Goal: Task Accomplishment & Management: Manage account settings

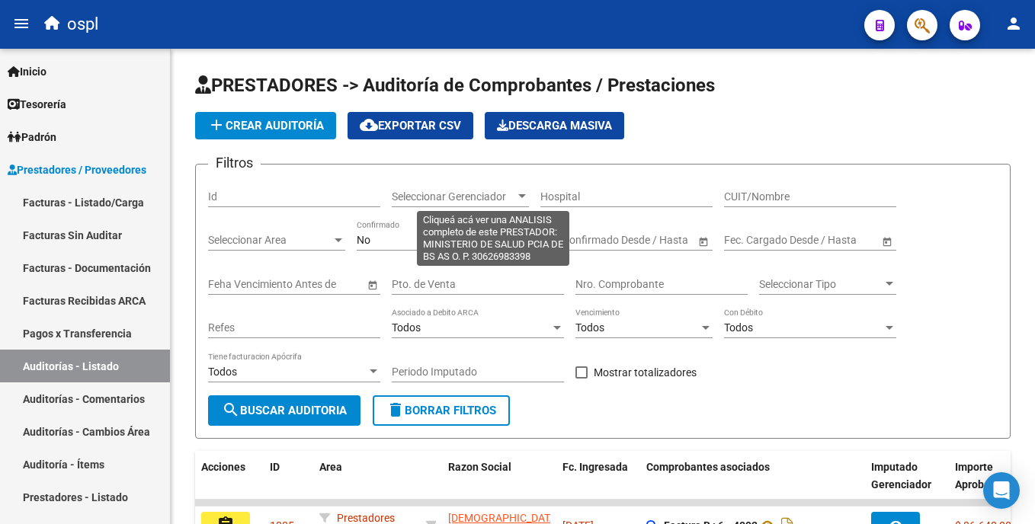
scroll to position [468, 0]
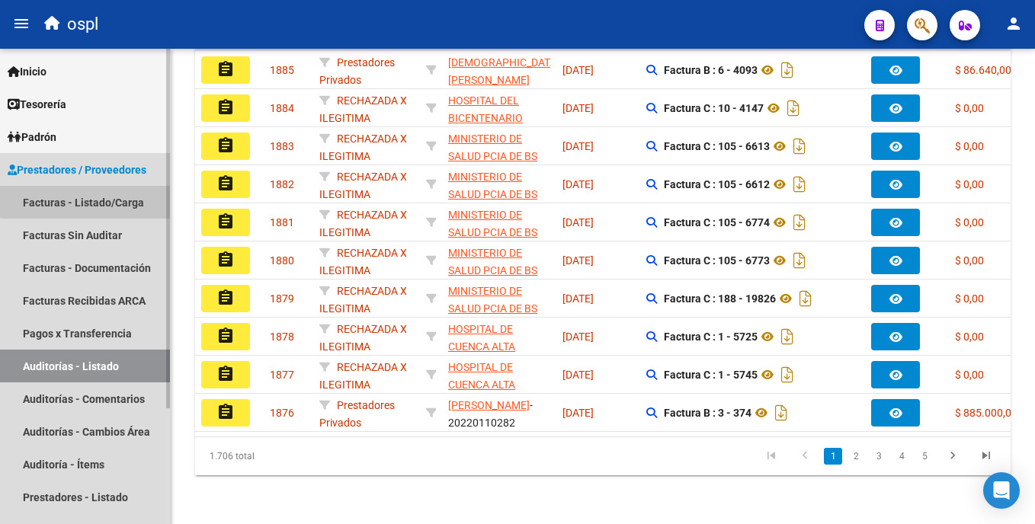
click at [105, 194] on link "Facturas - Listado/Carga" at bounding box center [85, 202] width 170 height 33
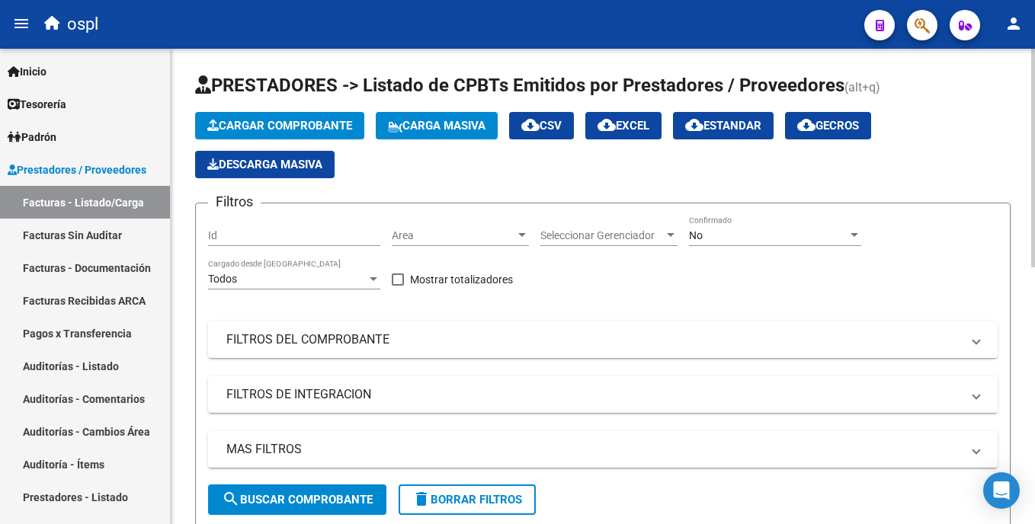
click at [438, 234] on span "Area" at bounding box center [453, 235] width 123 height 13
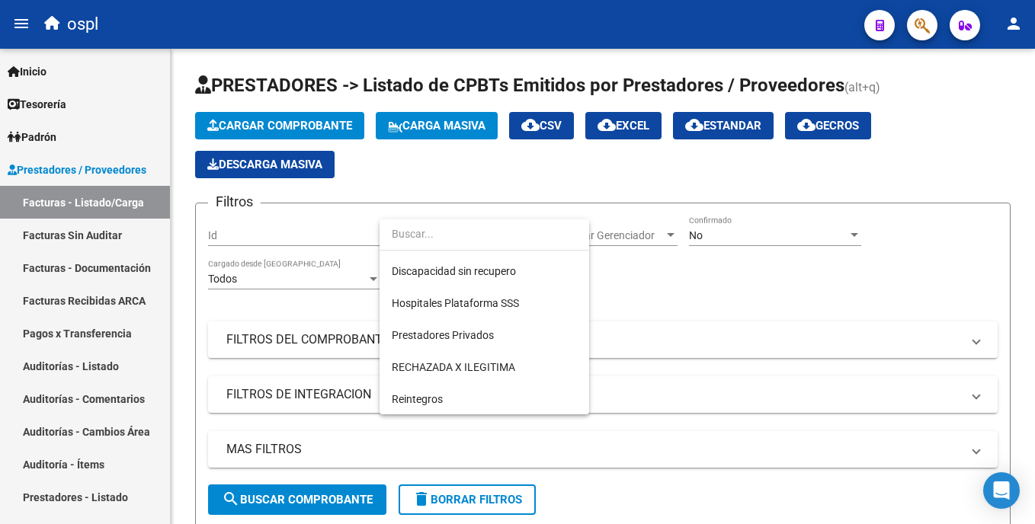
scroll to position [221, 0]
click at [100, 366] on div at bounding box center [517, 262] width 1035 height 524
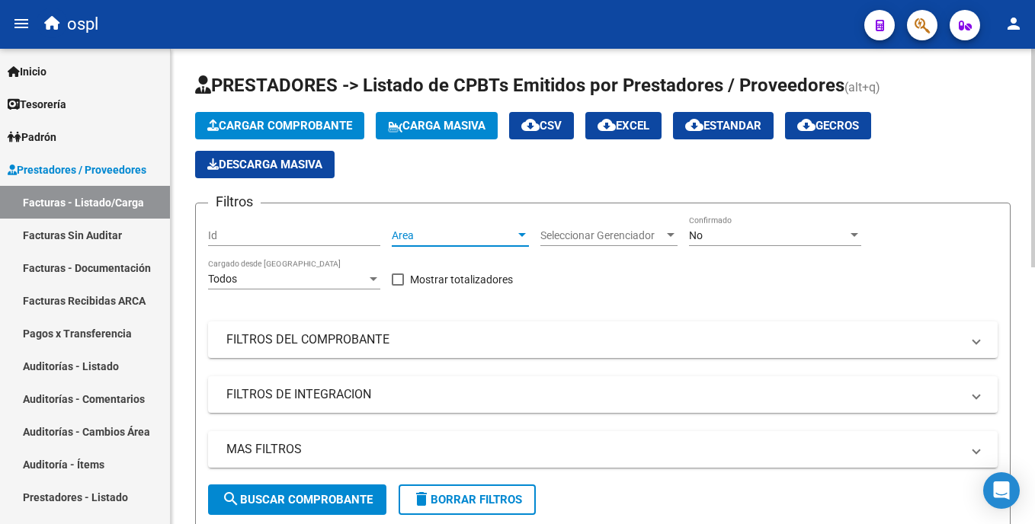
click at [477, 239] on span "Area" at bounding box center [453, 235] width 123 height 13
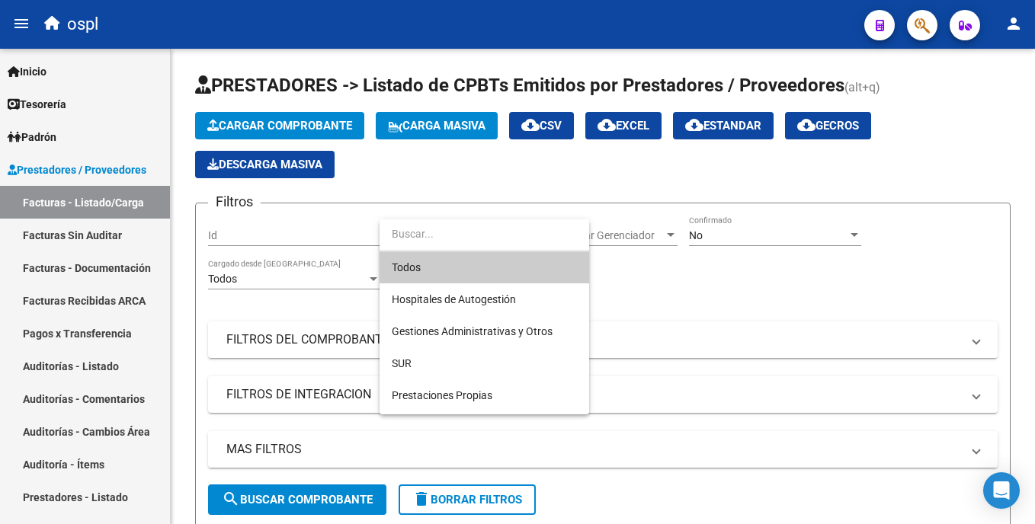
scroll to position [171, 0]
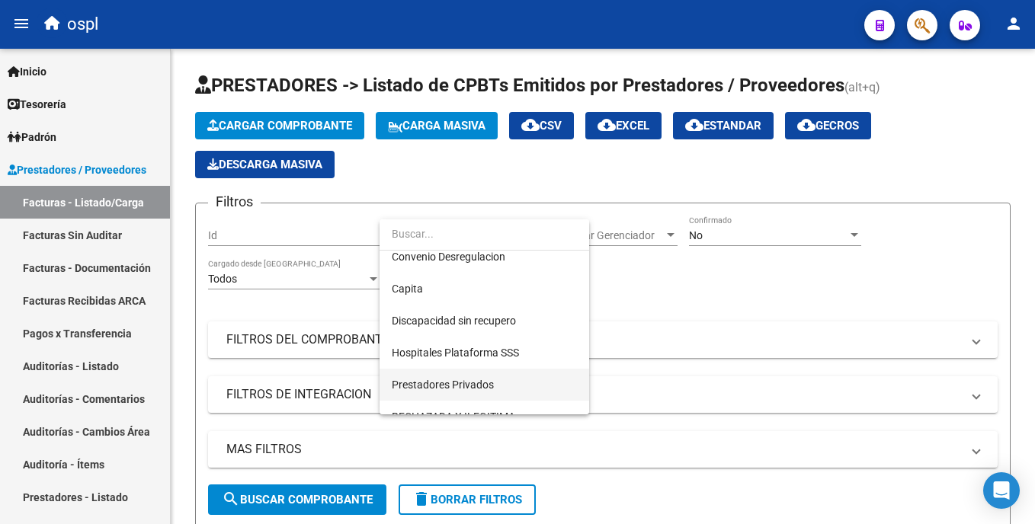
click at [550, 381] on span "Prestadores Privados" at bounding box center [484, 385] width 185 height 32
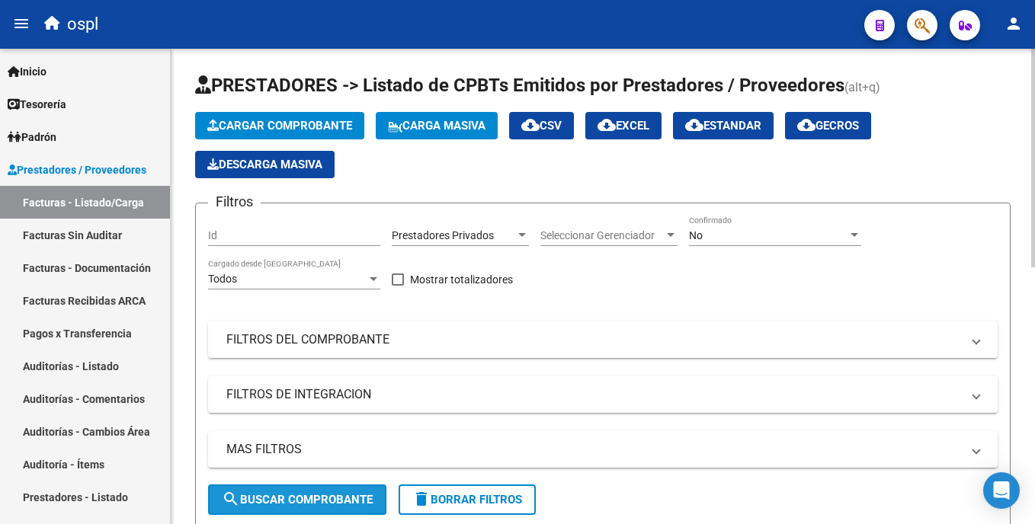
click at [324, 491] on button "search Buscar Comprobante" at bounding box center [297, 500] width 178 height 30
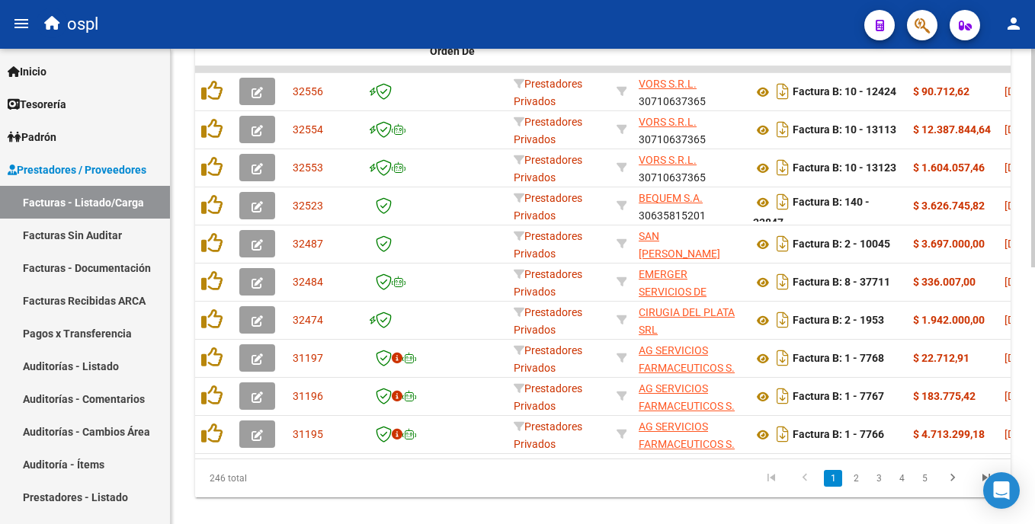
scroll to position [527, 0]
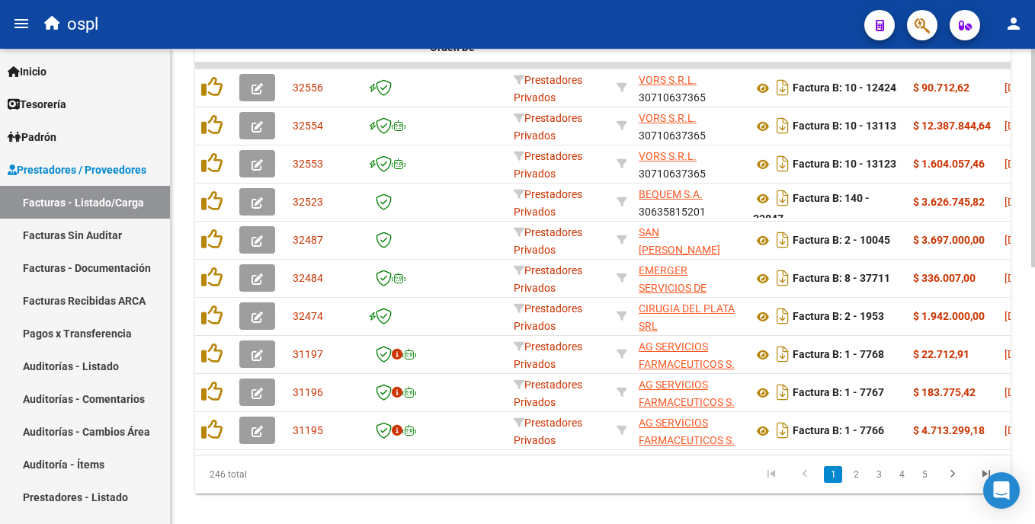
click at [1034, 396] on html "menu ospl person Firma Express Inicio Calendario SSS Instructivos Contacto OS T…" at bounding box center [517, 262] width 1035 height 524
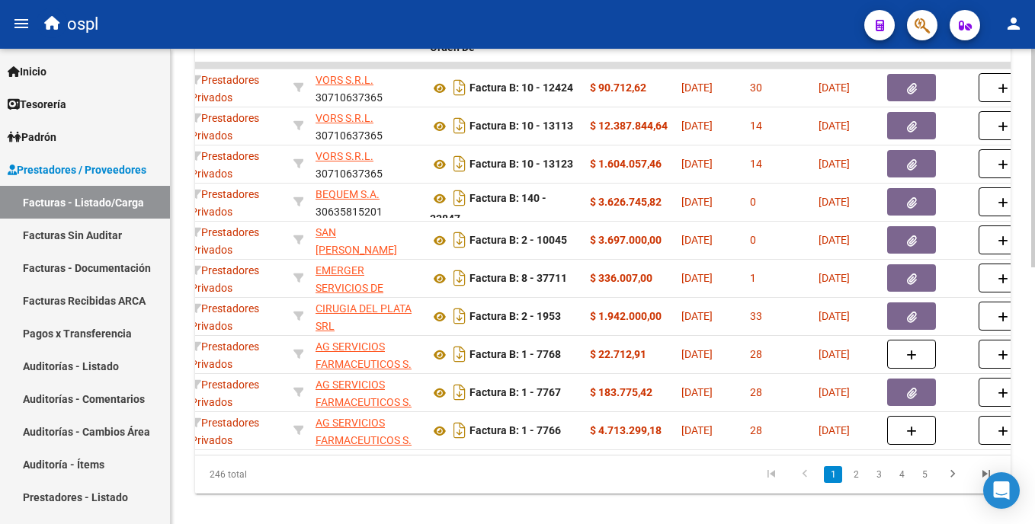
scroll to position [0, 0]
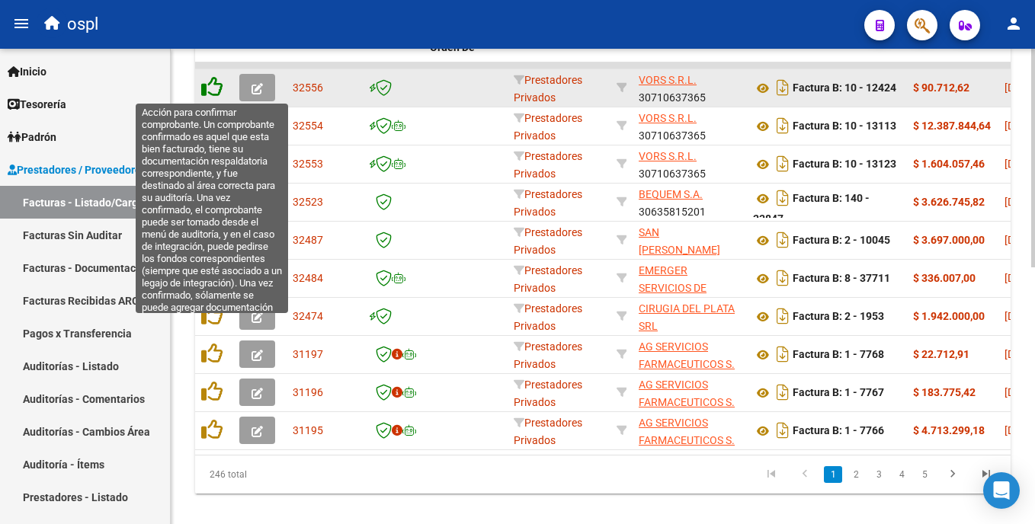
click at [207, 88] on icon at bounding box center [211, 86] width 21 height 21
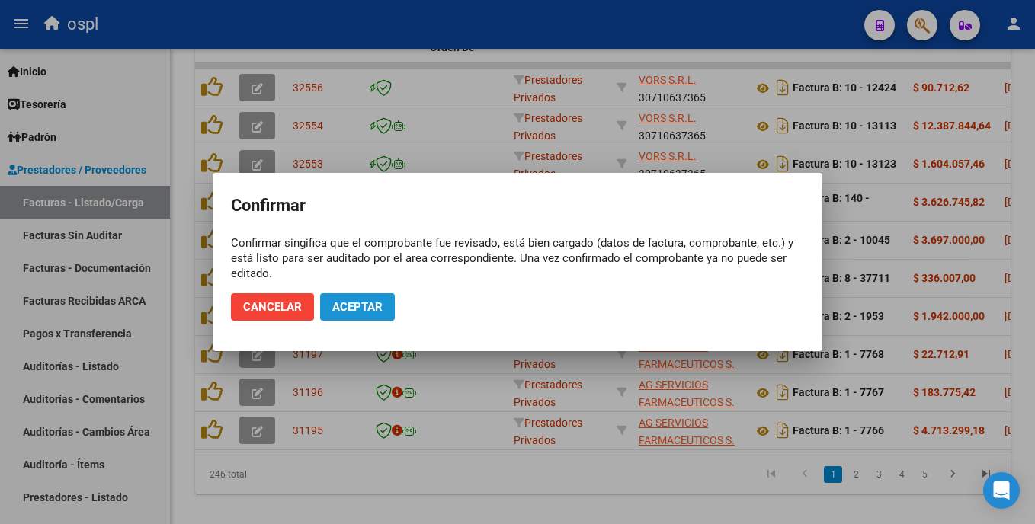
click at [348, 306] on span "Aceptar" at bounding box center [357, 307] width 50 height 14
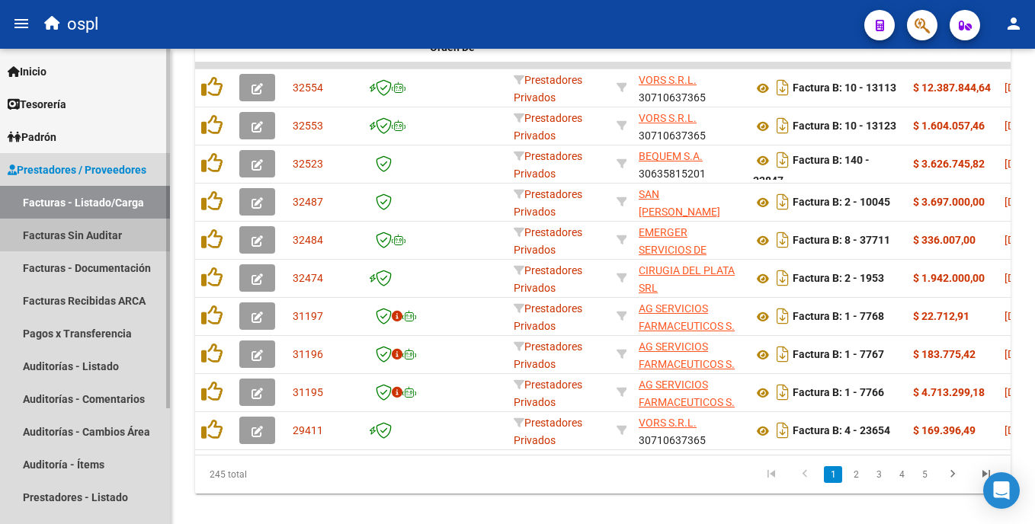
click at [108, 236] on link "Facturas Sin Auditar" at bounding box center [85, 235] width 170 height 33
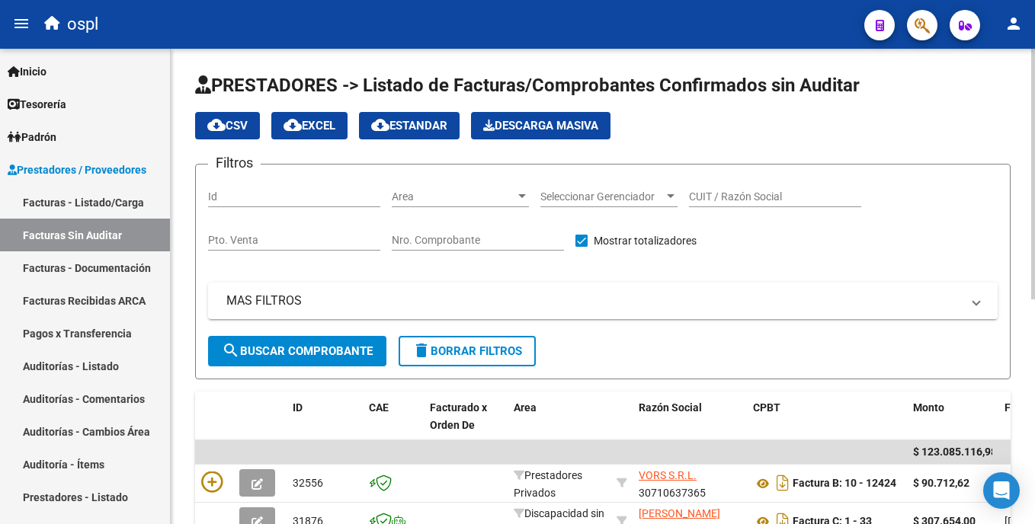
click at [448, 204] on div "Area Area" at bounding box center [460, 192] width 137 height 30
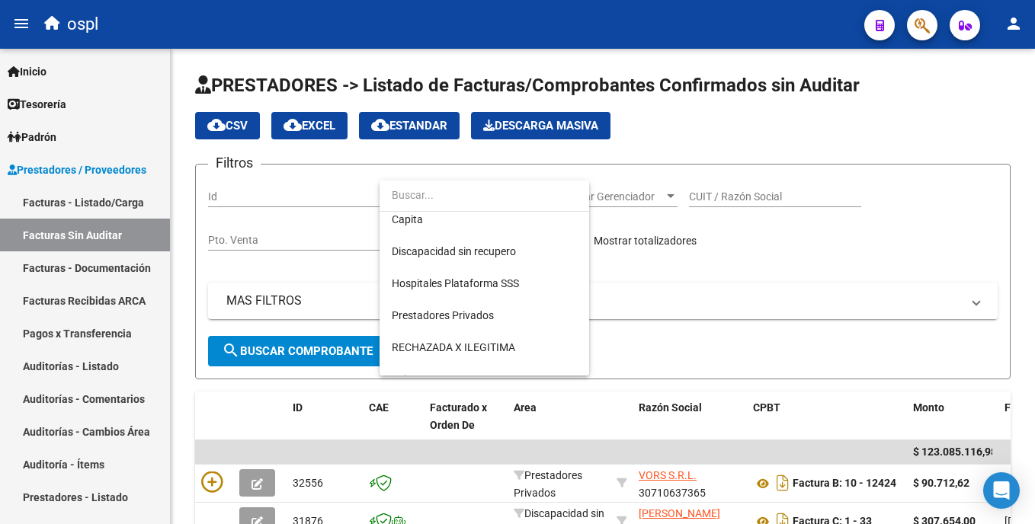
scroll to position [221, 0]
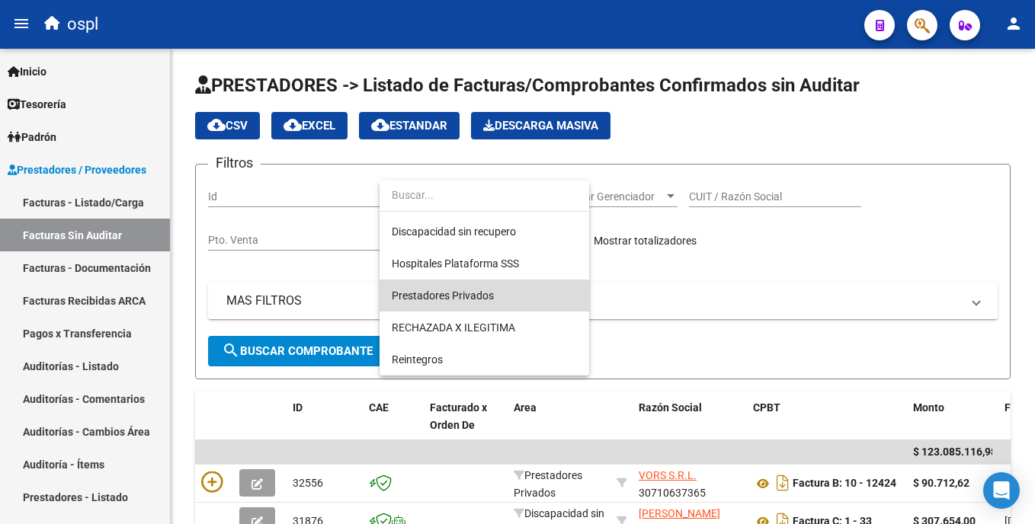
click at [487, 302] on span "Prestadores Privados" at bounding box center [484, 296] width 185 height 32
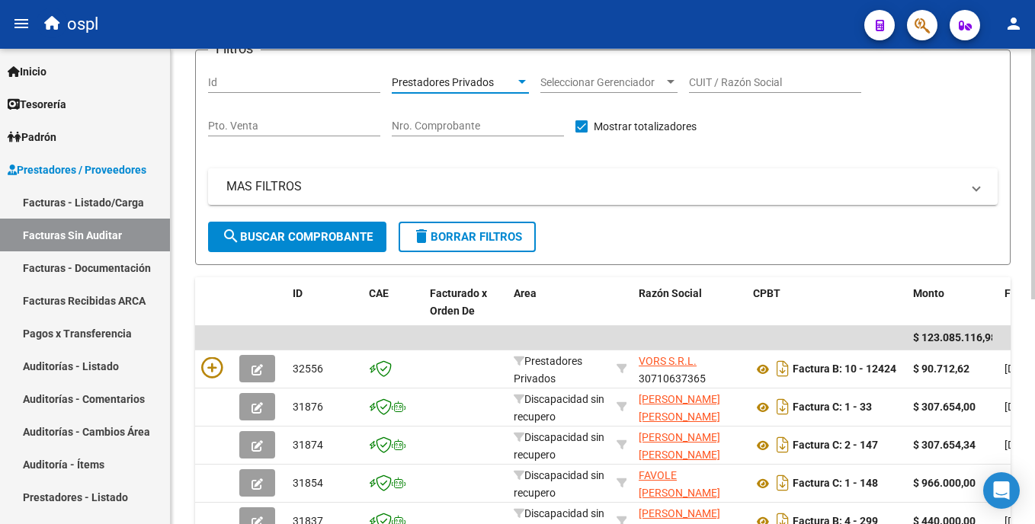
scroll to position [120, 0]
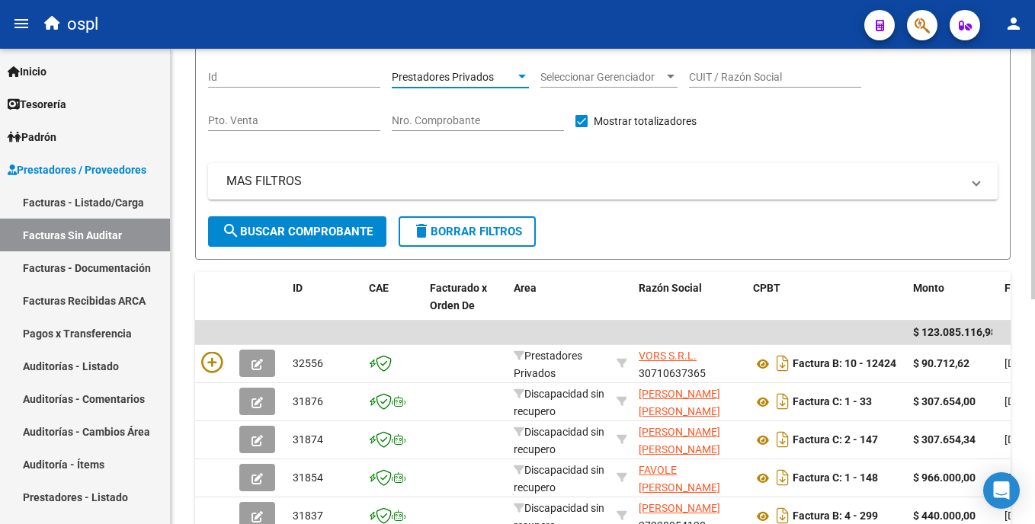
click at [1034, 194] on html "menu ospl person Firma Express Inicio Calendario SSS Instructivos Contacto OS T…" at bounding box center [517, 262] width 1035 height 524
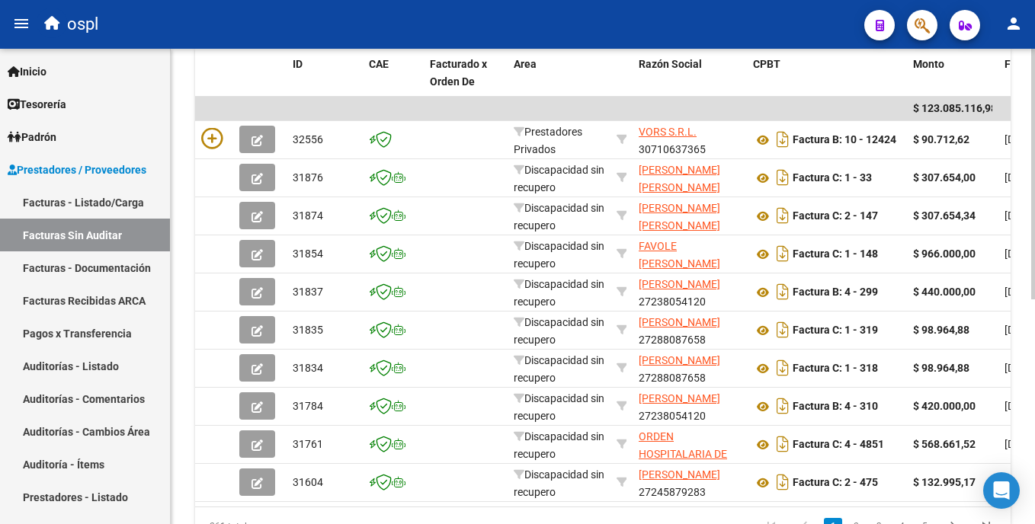
scroll to position [354, 0]
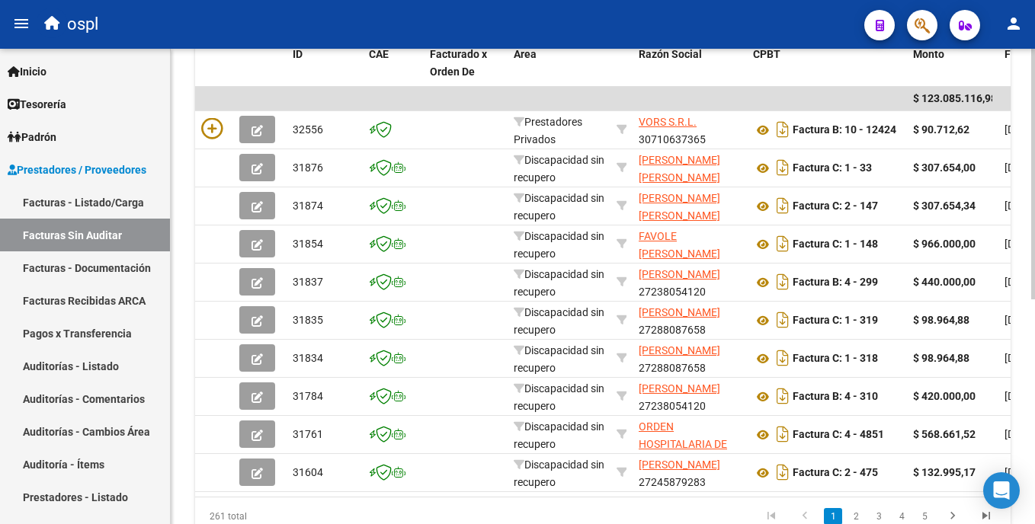
click at [1034, 318] on html "menu ospl person Firma Express Inicio Calendario SSS Instructivos Contacto OS T…" at bounding box center [517, 262] width 1035 height 524
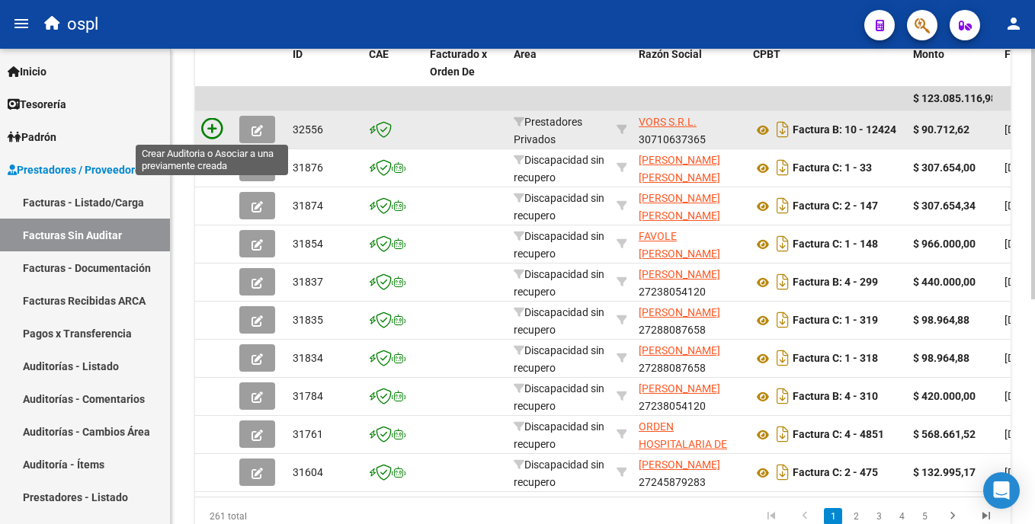
click at [213, 135] on icon at bounding box center [211, 128] width 21 height 21
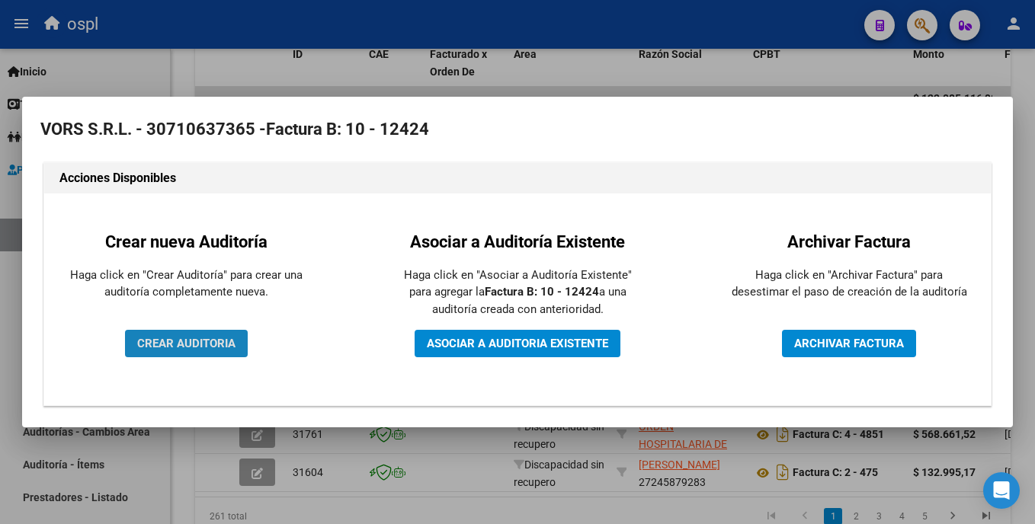
click at [224, 356] on button "CREAR AUDITORIA" at bounding box center [186, 343] width 123 height 27
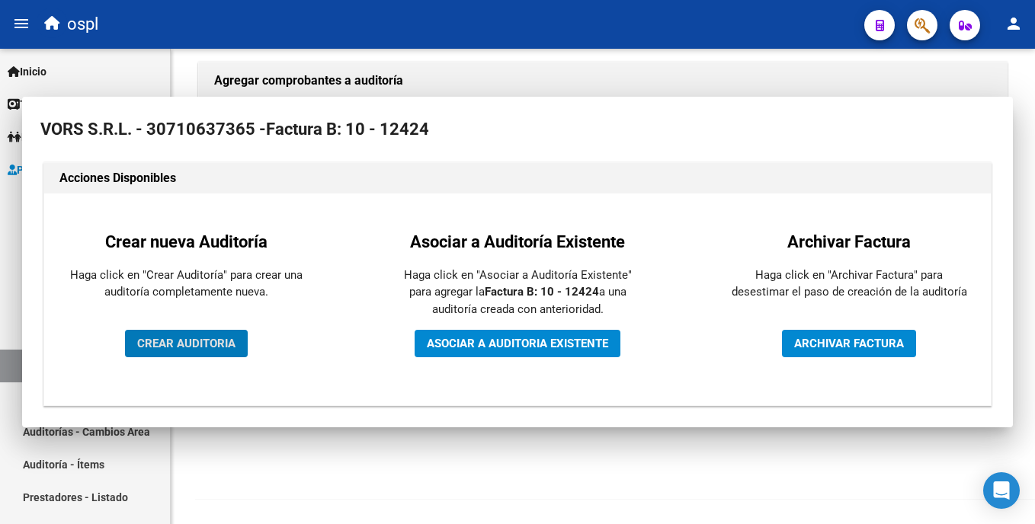
scroll to position [329, 0]
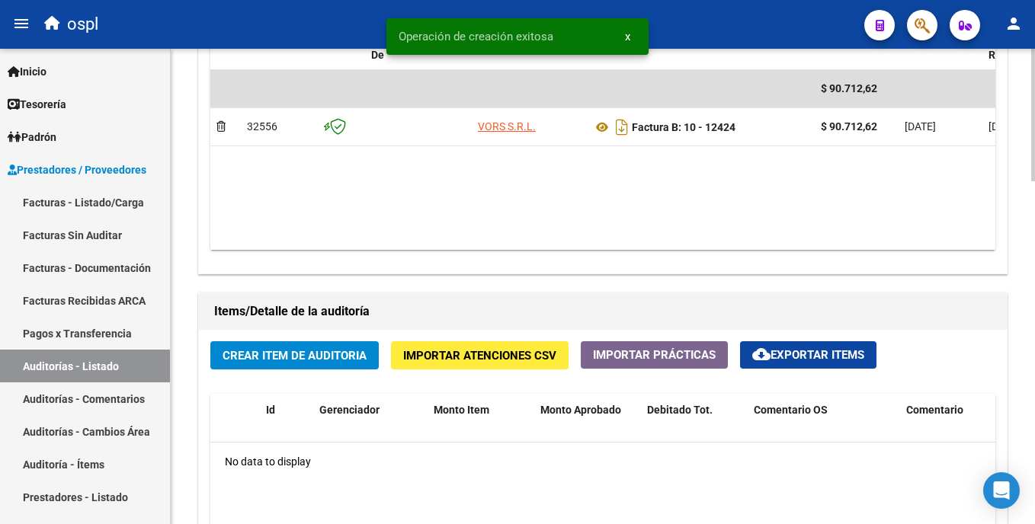
scroll to position [864, 0]
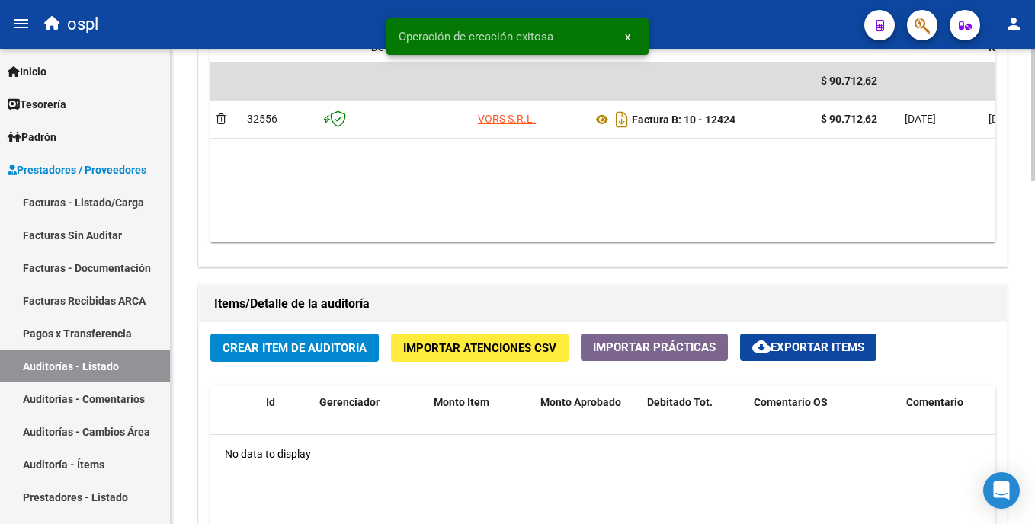
click at [1034, 380] on html "menu ospl person Firma Express Inicio Calendario SSS Instructivos Contacto OS T…" at bounding box center [517, 262] width 1035 height 524
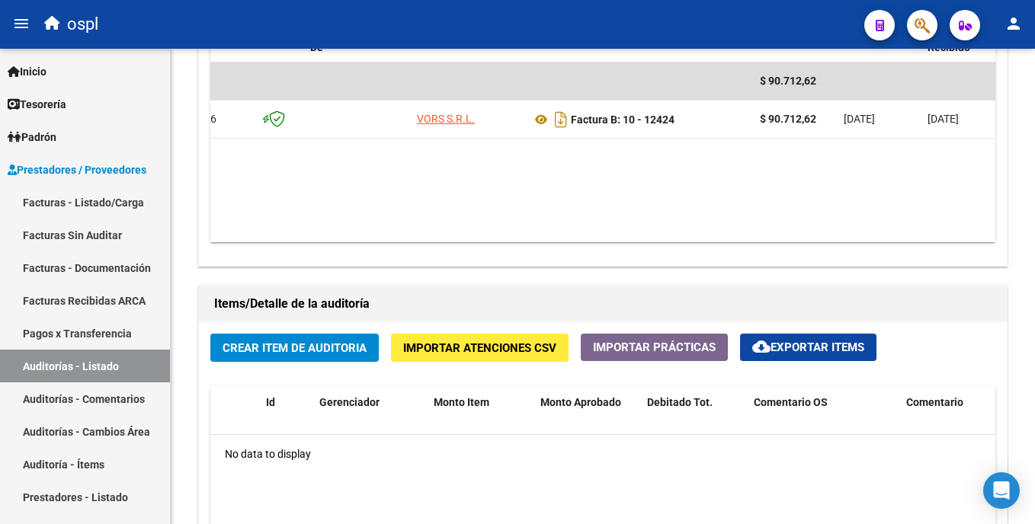
scroll to position [0, 58]
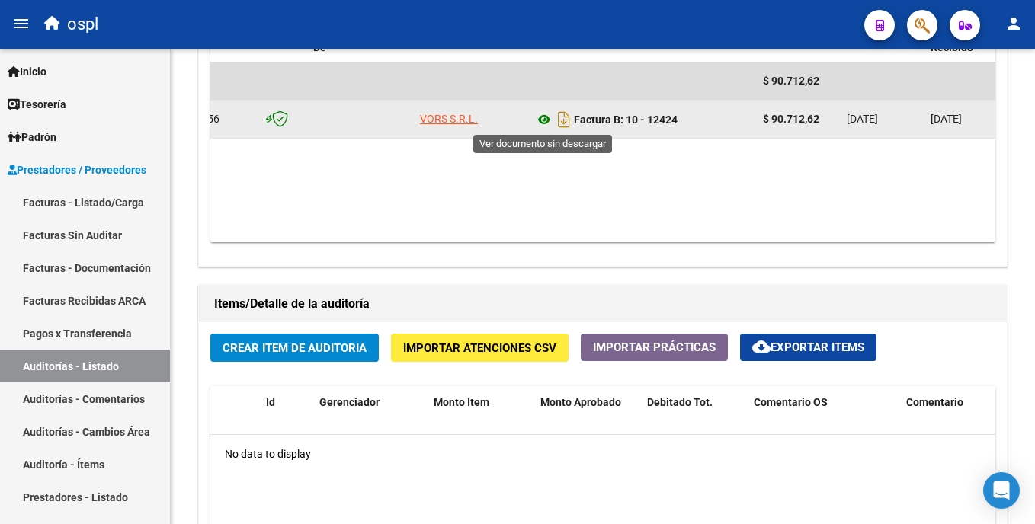
click at [544, 120] on icon at bounding box center [544, 120] width 20 height 18
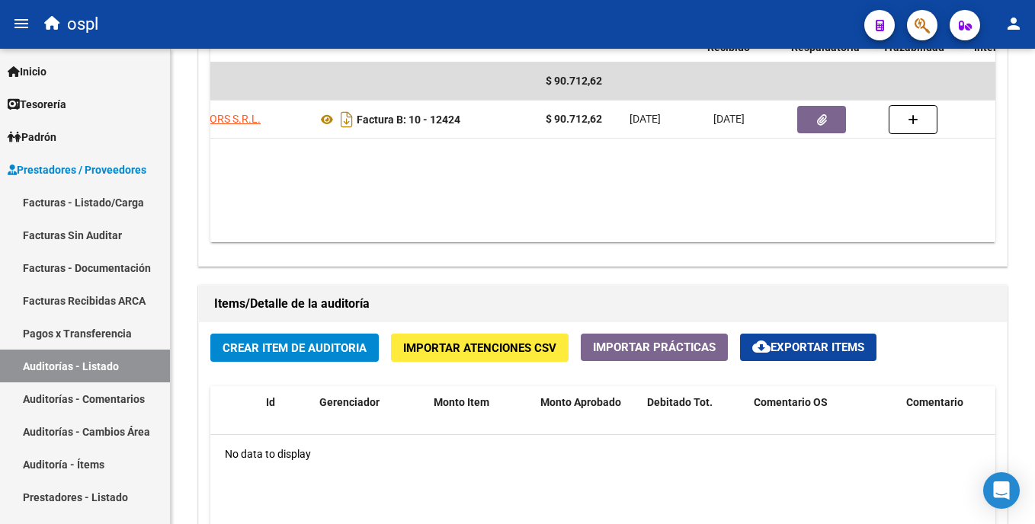
scroll to position [0, 281]
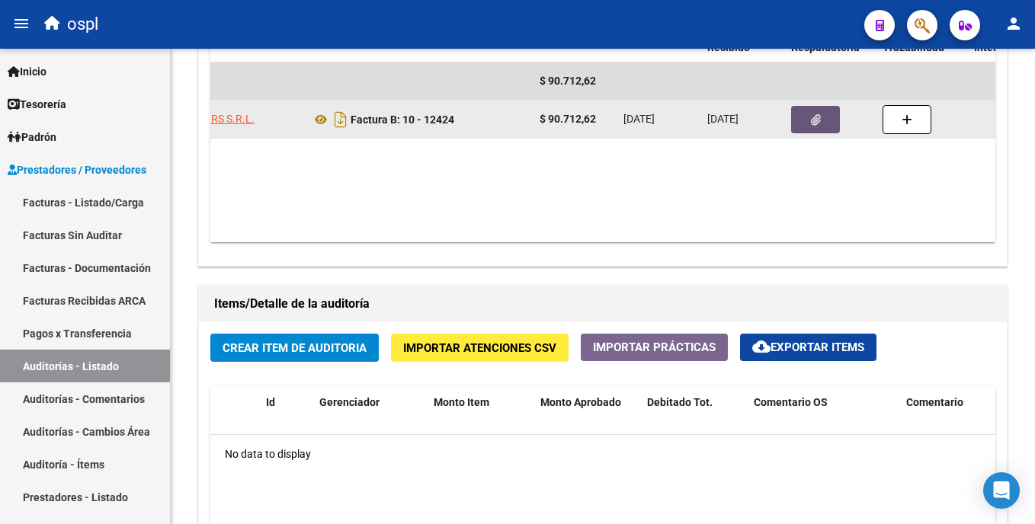
click at [809, 123] on button "button" at bounding box center [815, 119] width 49 height 27
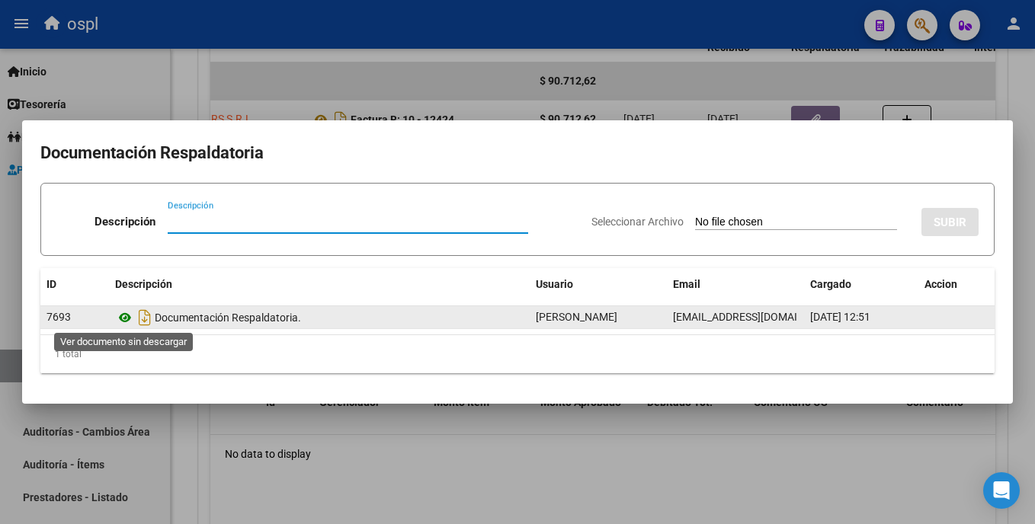
click at [125, 319] on icon at bounding box center [125, 318] width 20 height 18
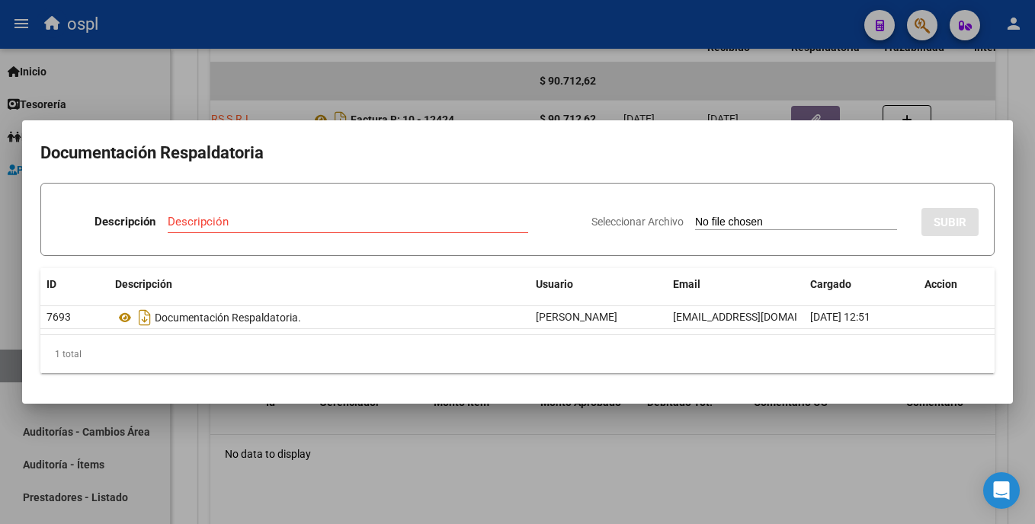
click at [402, 423] on div at bounding box center [517, 262] width 1035 height 524
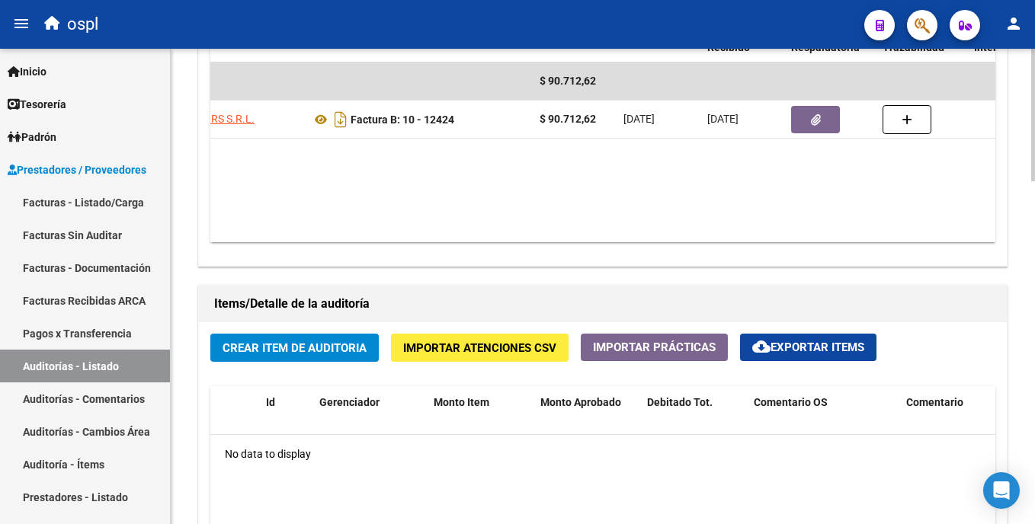
click at [329, 348] on span "Crear Item de Auditoria" at bounding box center [295, 348] width 144 height 14
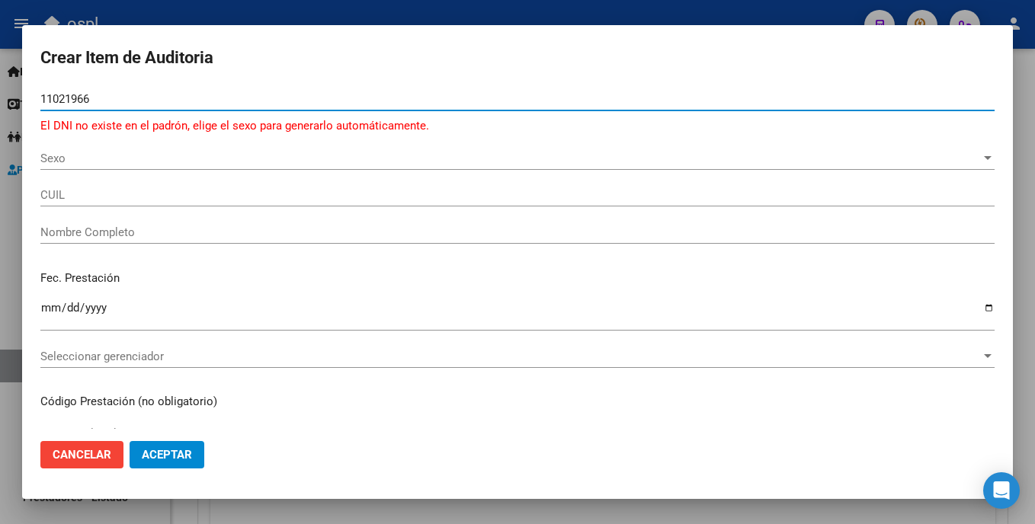
type input "11021966"
click at [56, 158] on span "Sexo" at bounding box center [510, 159] width 941 height 14
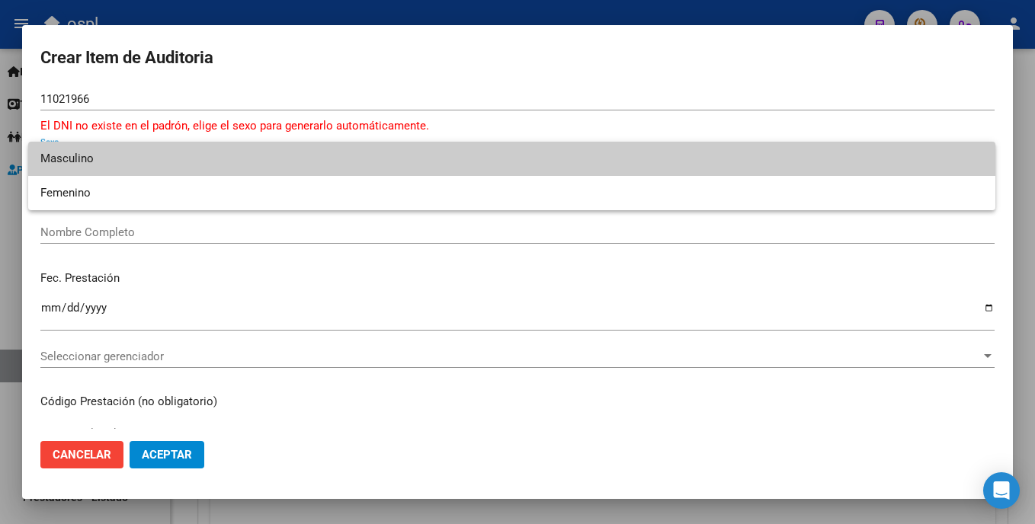
click at [107, 164] on span "Masculino" at bounding box center [511, 159] width 943 height 34
type input "20110219661"
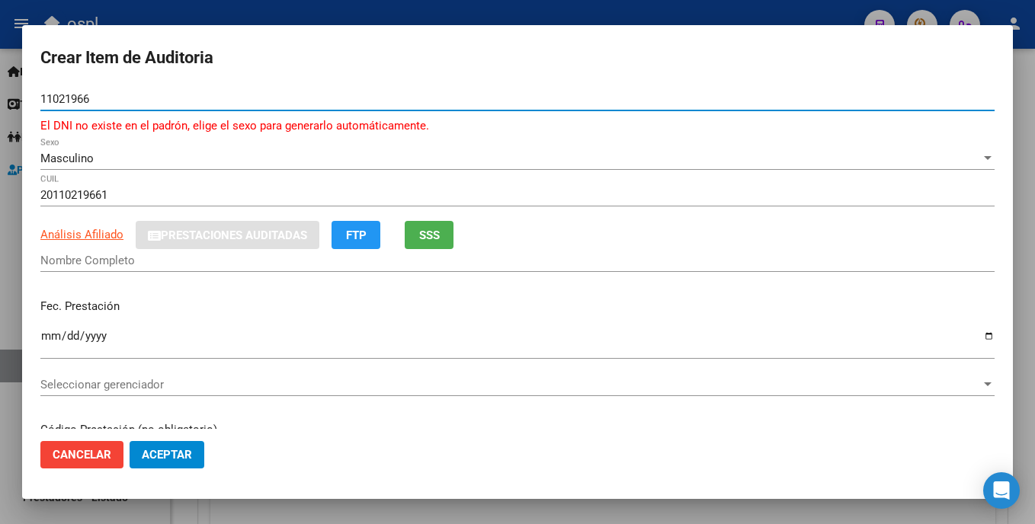
drag, startPoint x: 112, startPoint y: 97, endPoint x: 11, endPoint y: 97, distance: 100.6
click at [11, 97] on div "Crear Item de Auditoria 11021966 Nro Documento El DNI no existe en el padrón, e…" at bounding box center [517, 262] width 1035 height 524
click at [66, 461] on span "Cancelar" at bounding box center [82, 455] width 59 height 14
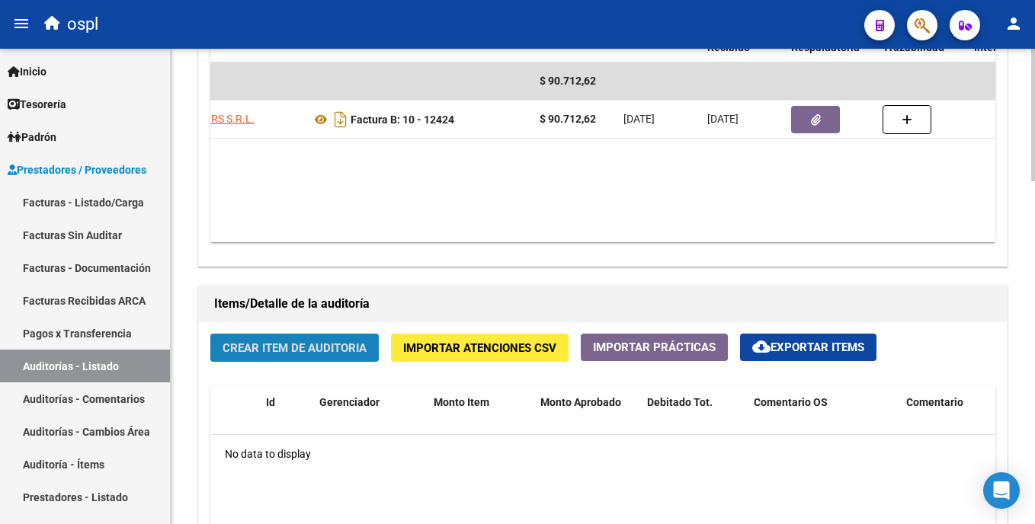
click at [303, 355] on span "Crear Item de Auditoria" at bounding box center [295, 348] width 144 height 14
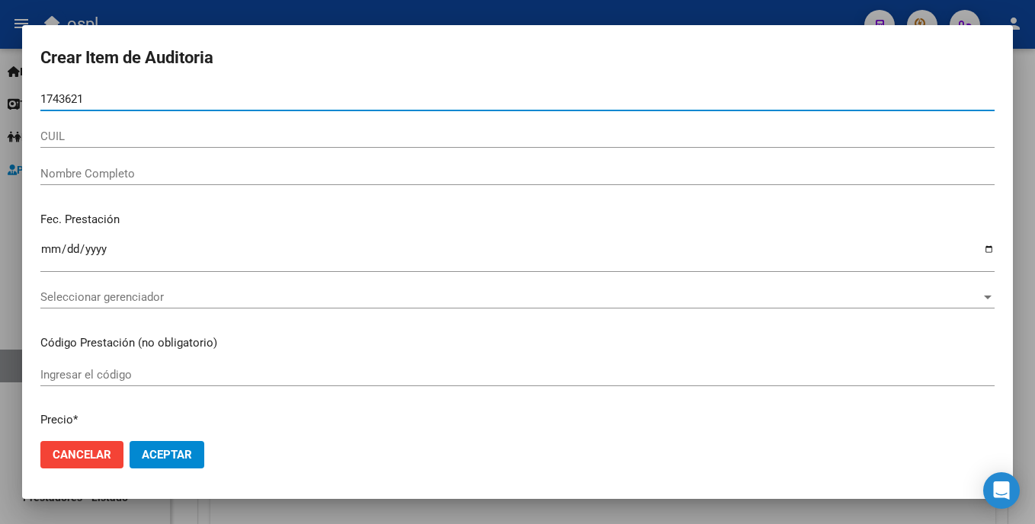
type input "17436211"
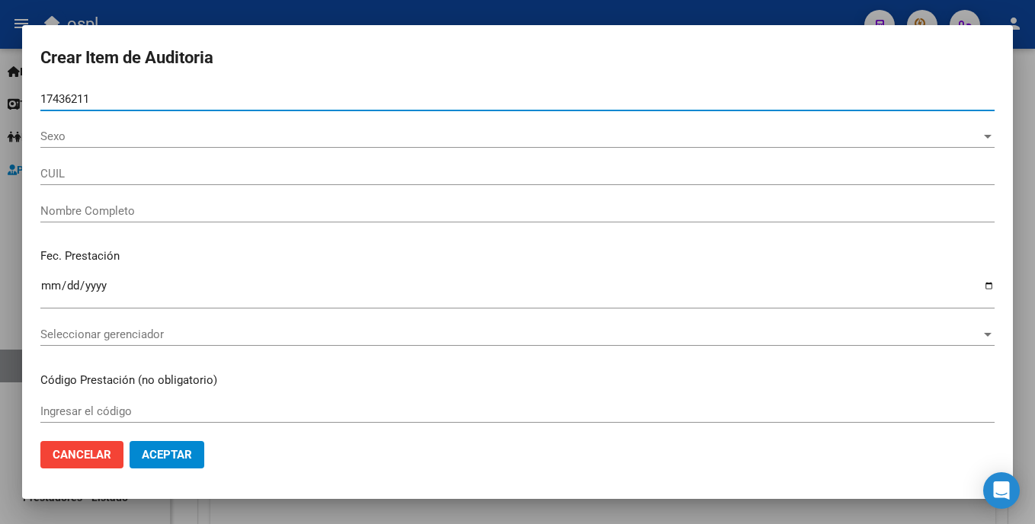
type input "20174362115"
type input "MOSCA HORACIO JORGE"
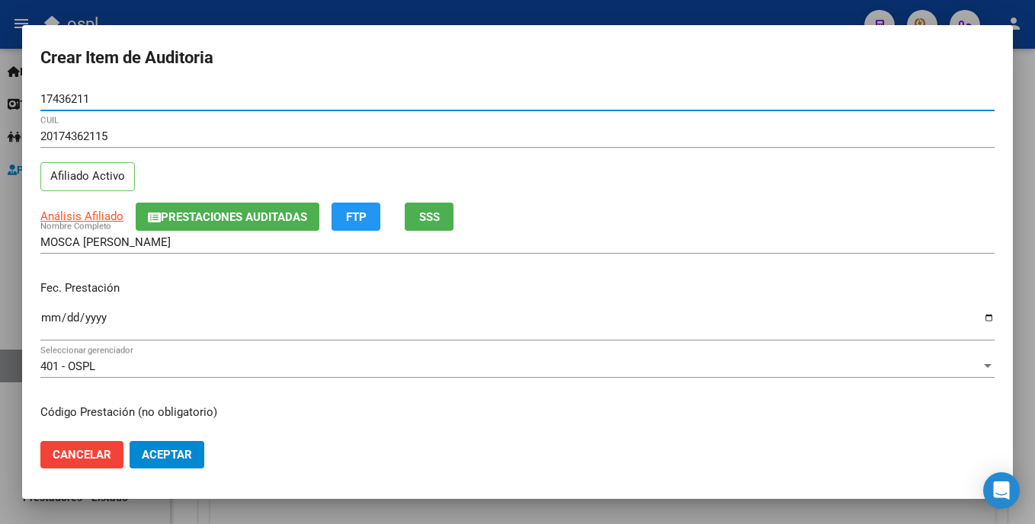
type input "17436211"
click at [49, 322] on input "Ingresar la fecha" at bounding box center [517, 324] width 954 height 24
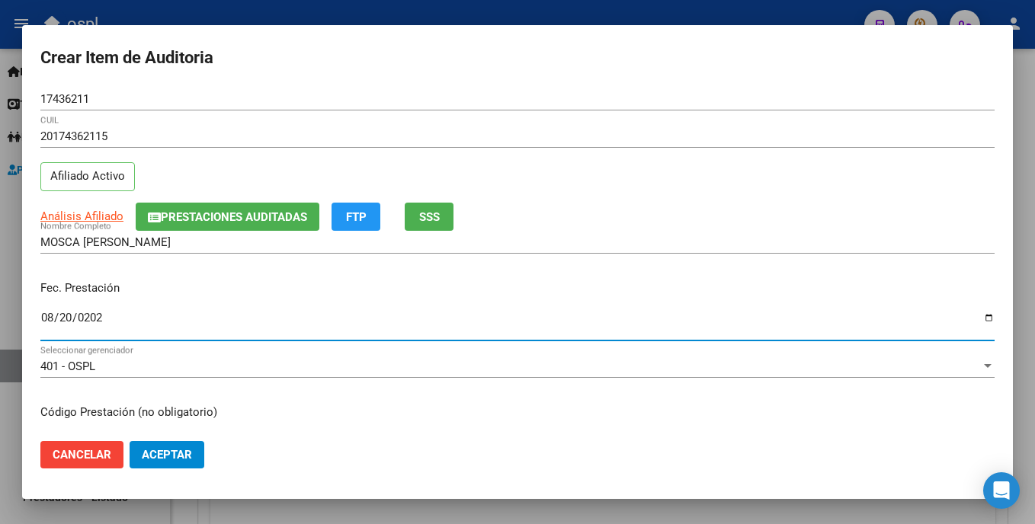
type input "2025-08-20"
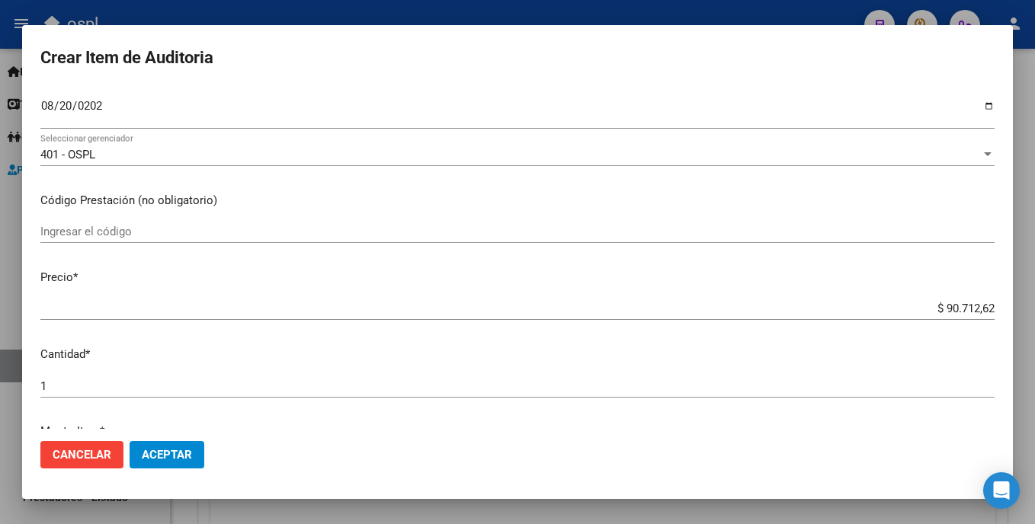
scroll to position [208, 0]
click at [146, 240] on input "Ingresar el código" at bounding box center [517, 236] width 954 height 14
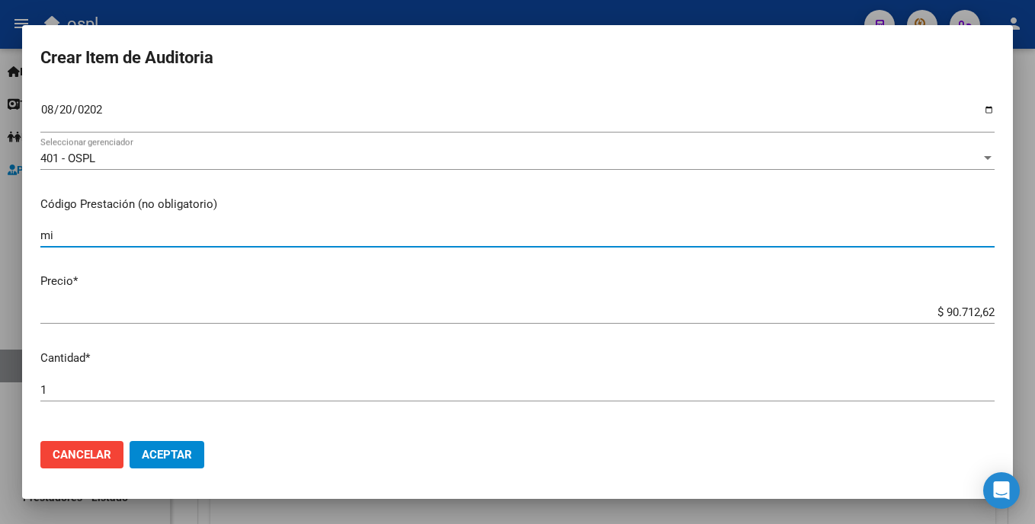
type input "m"
type input "MIVUTEN comp rec x30"
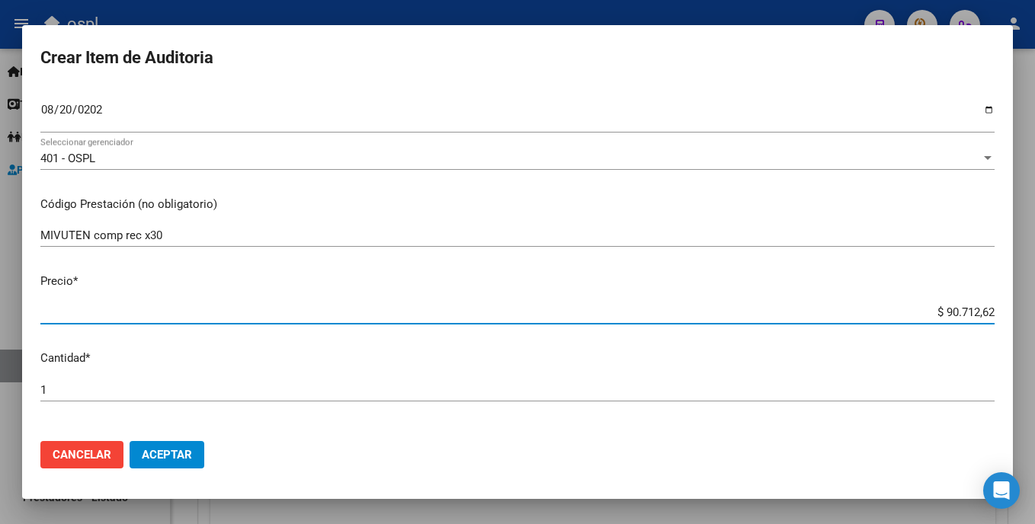
drag, startPoint x: 928, startPoint y: 315, endPoint x: 1015, endPoint y: 315, distance: 86.9
click at [1015, 315] on div "Crear Item de Auditoria 17436211 Nro Documento 20174362115 CUIL Afiliado Activo…" at bounding box center [517, 262] width 1035 height 524
type input "$ 0,05"
type input "$ 0,56"
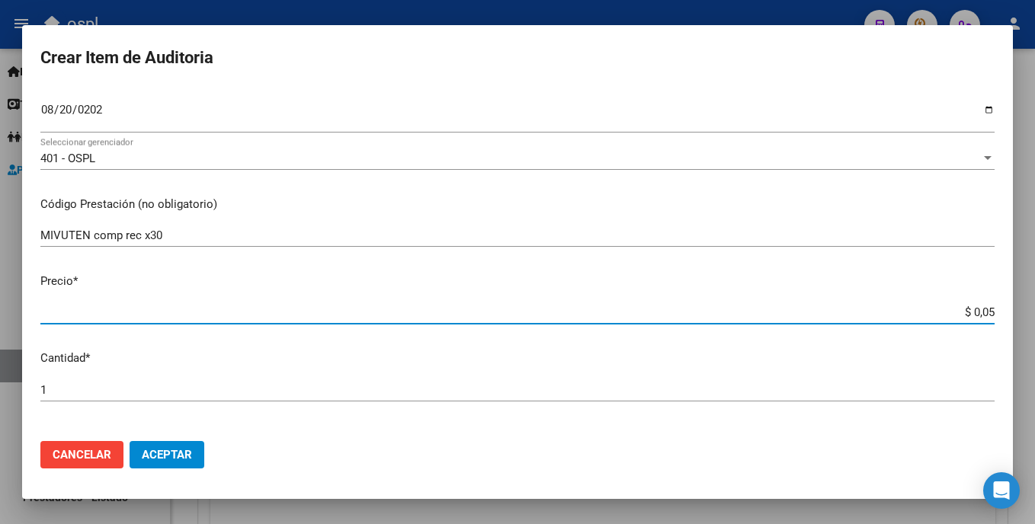
type input "$ 0,56"
type input "$ 5,60"
type input "$ 56,01"
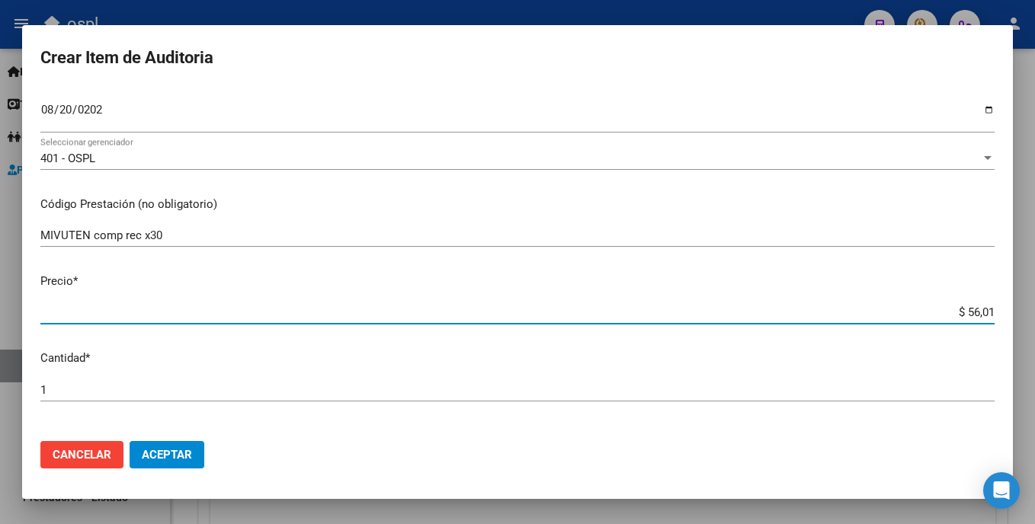
type input "$ 560,12"
type input "$ 5.601,22"
type input "$ 56.012,22"
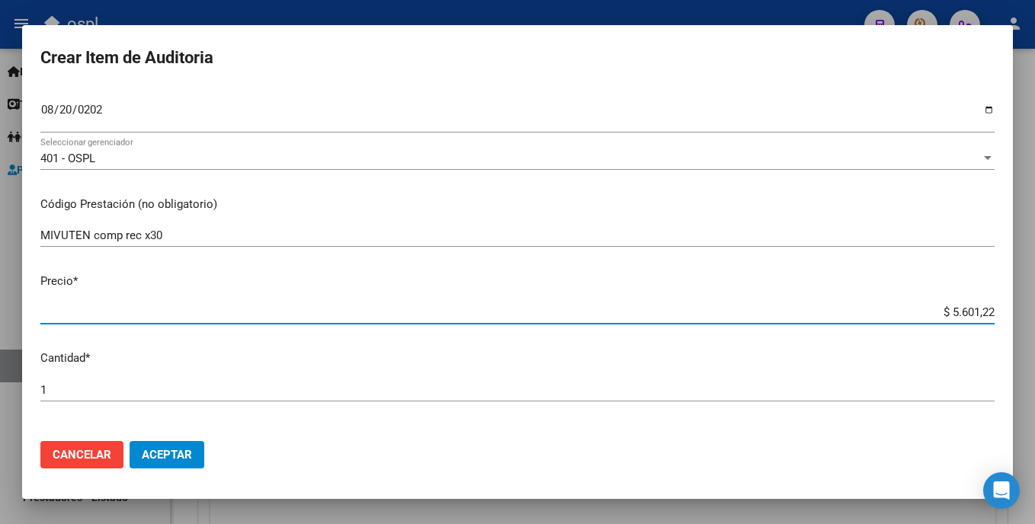
type input "$ 56.012,22"
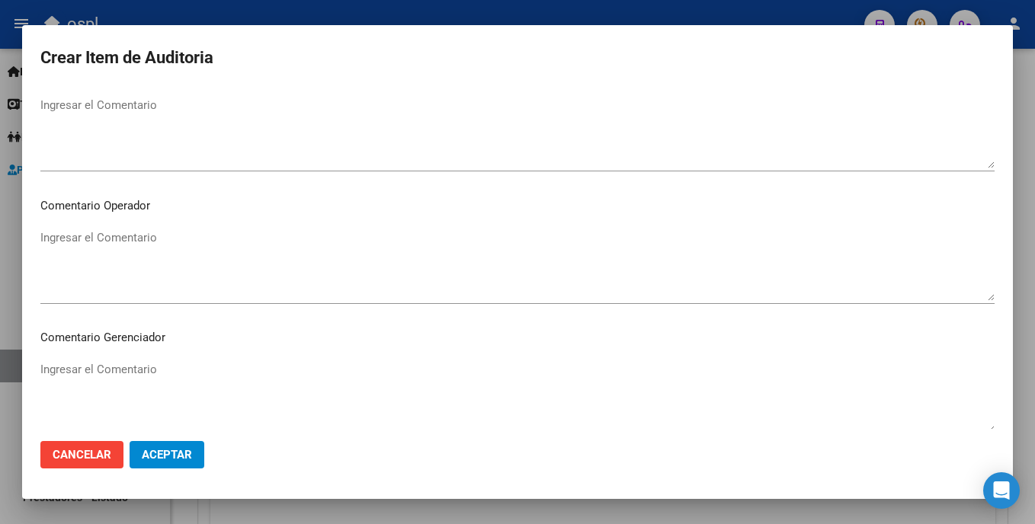
scroll to position [727, 0]
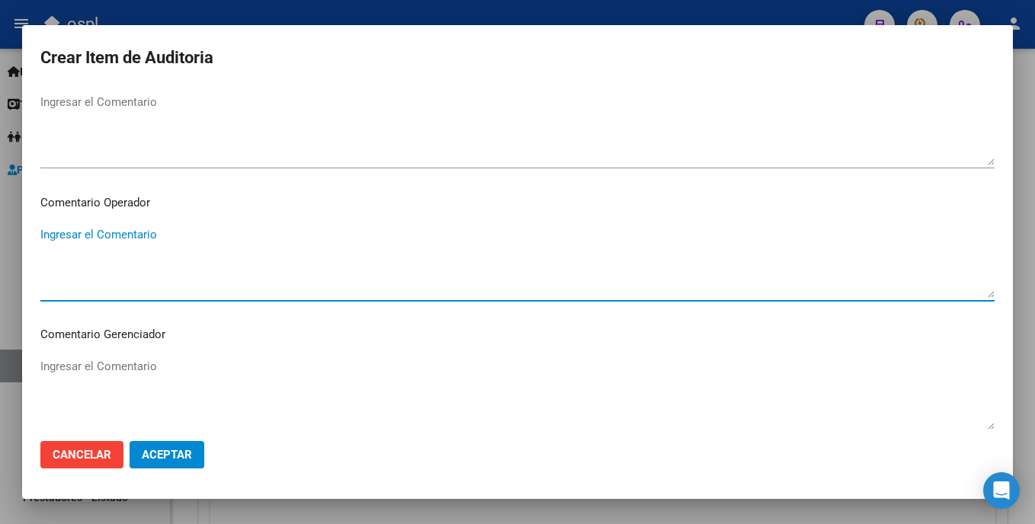
click at [223, 259] on textarea "Ingresar el Comentario" at bounding box center [517, 262] width 954 height 72
type textarea "f"
type textarea "MIVUTEN OK_"
click at [176, 468] on button "Aceptar" at bounding box center [167, 454] width 75 height 27
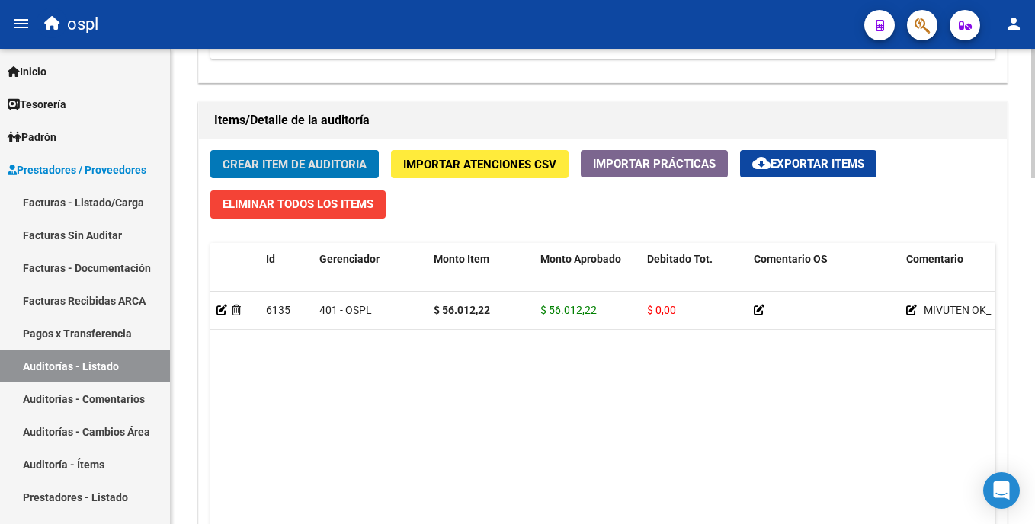
click at [1034, 403] on div at bounding box center [1033, 400] width 4 height 130
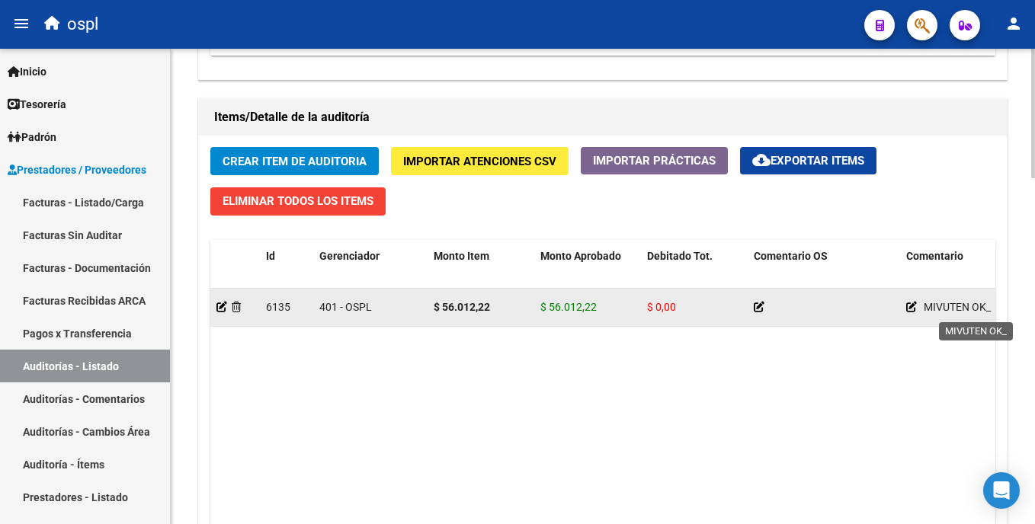
click at [908, 304] on icon at bounding box center [911, 307] width 11 height 11
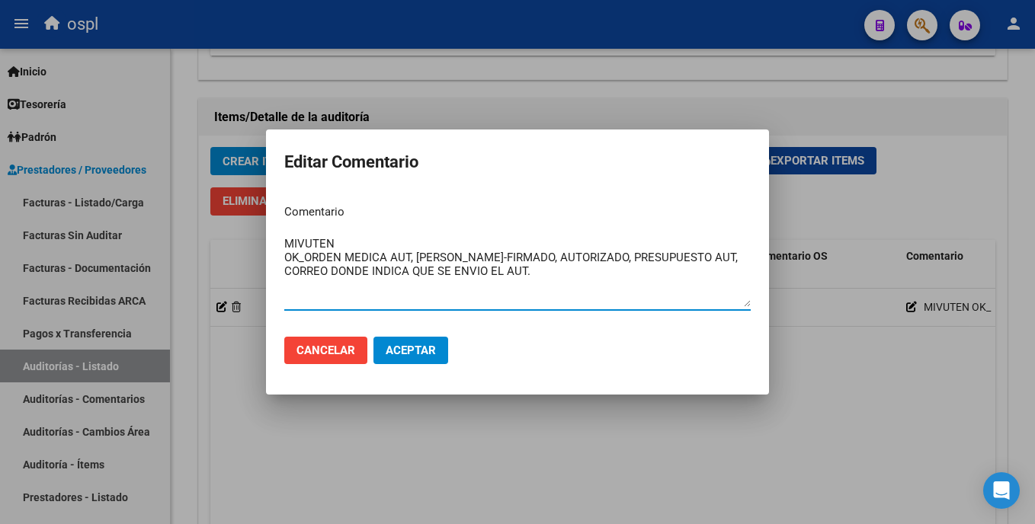
click at [359, 234] on div "MIVUTEN OK_ORDEN MEDICA AUT, REMITO SELLADO-FIRMADO, AUTORIZADO, PRESUPUESTO AU…" at bounding box center [517, 271] width 467 height 78
click at [345, 239] on textarea "MIVUTEN OK_ORDEN MEDICA AUT, REMITO SELLADO-FIRMADO, AUTORIZADO, PRESUPUESTO AU…" at bounding box center [517, 272] width 467 height 72
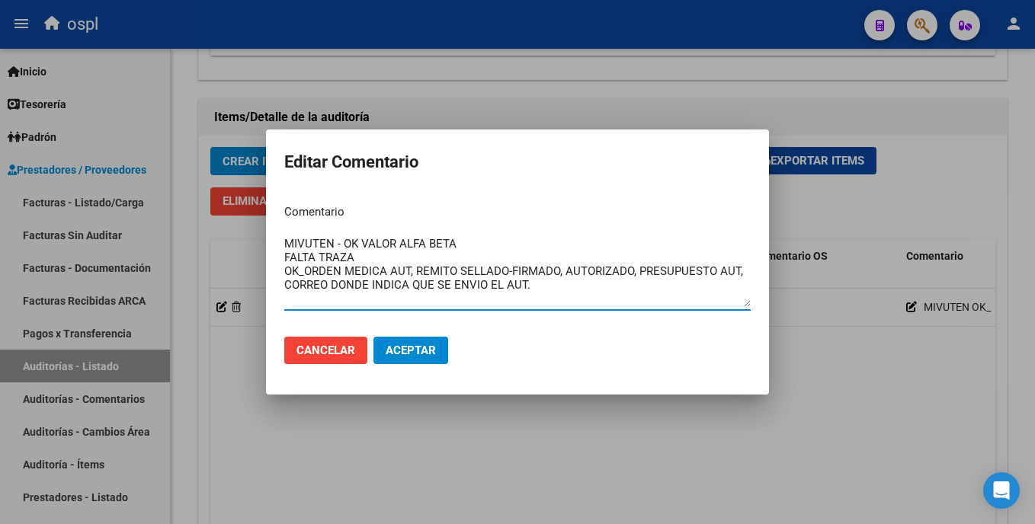
type textarea "MIVUTEN - OK VALOR ALFA BETA FALTA TRAZA OK_ORDEN MEDICA AUT, REMITO SELLADO-FI…"
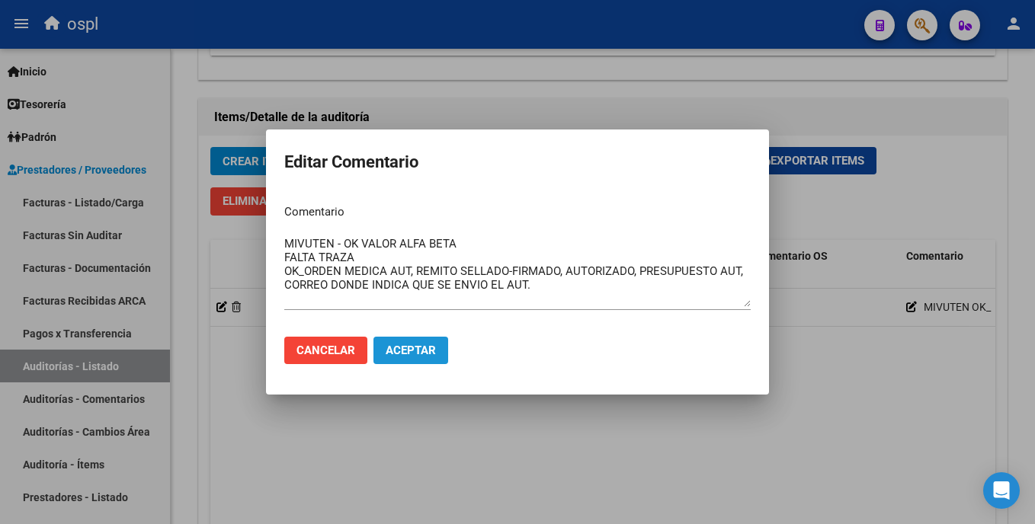
click at [415, 348] on span "Aceptar" at bounding box center [411, 351] width 50 height 14
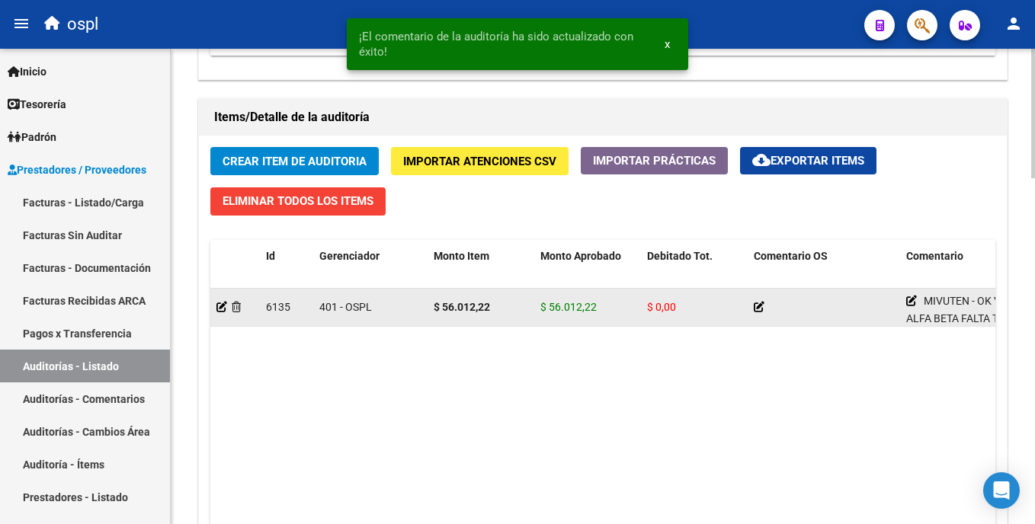
click at [762, 304] on icon at bounding box center [759, 307] width 11 height 11
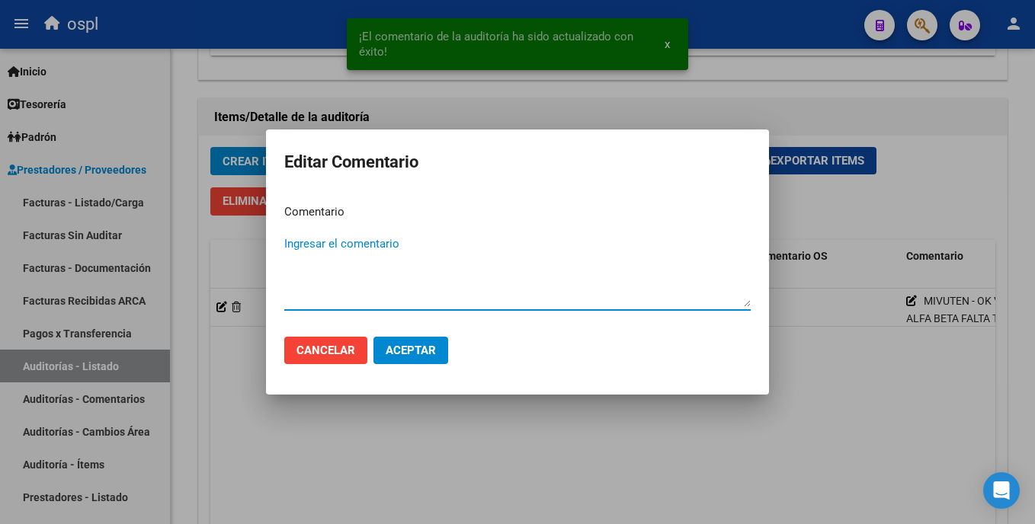
click at [849, 377] on div at bounding box center [517, 262] width 1035 height 524
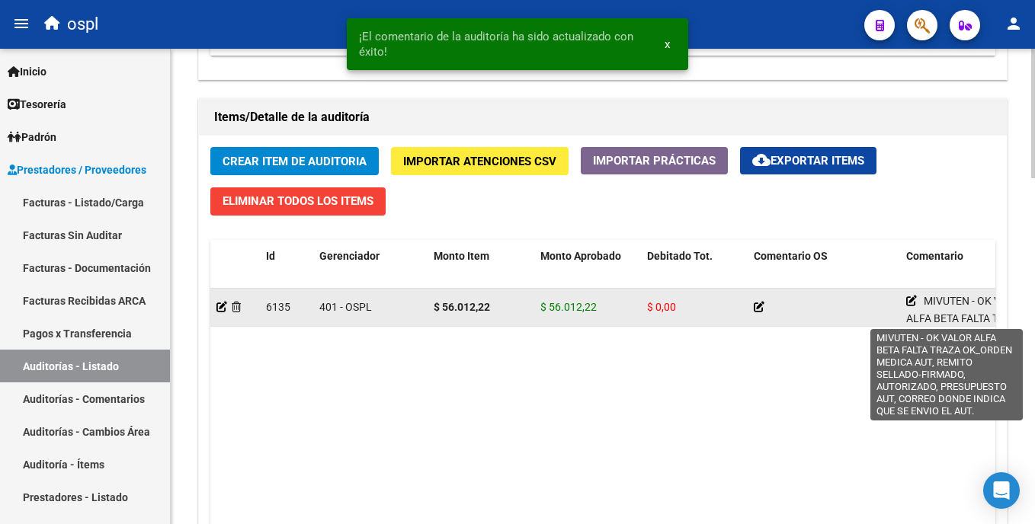
click at [912, 303] on icon at bounding box center [911, 301] width 11 height 11
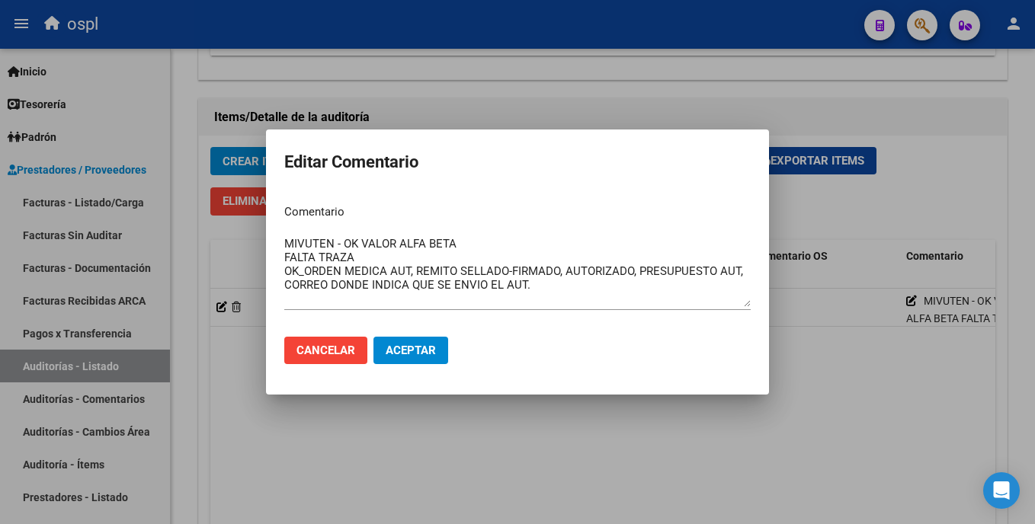
click at [281, 258] on mat-dialog-content "Comentario MIVUTEN - OK VALOR ALFA BETA FALTA TRAZA OK_ORDEN MEDICA AUT, REMITO…" at bounding box center [517, 258] width 503 height 132
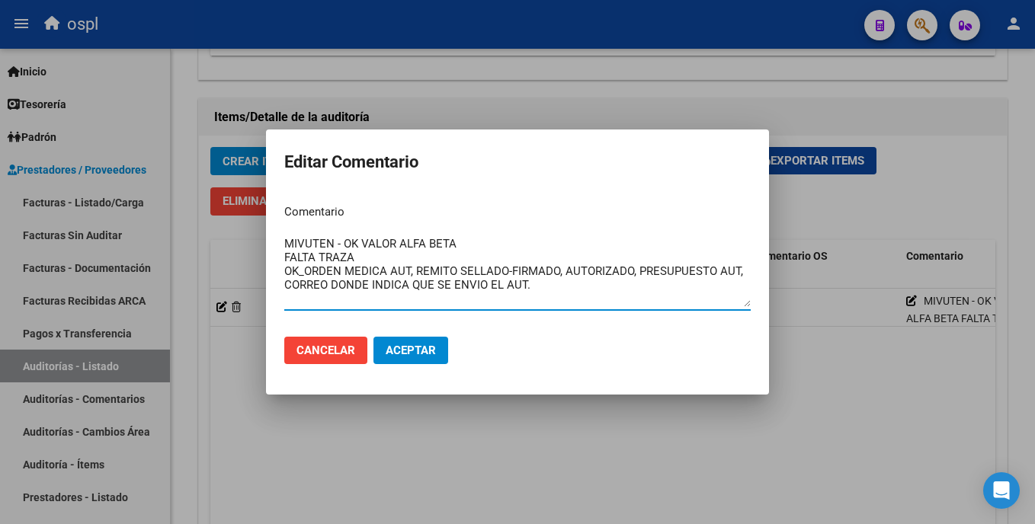
click at [287, 258] on textarea "MIVUTEN - OK VALOR ALFA BETA FALTA TRAZA OK_ORDEN MEDICA AUT, REMITO SELLADO-FI…" at bounding box center [517, 272] width 467 height 72
click at [286, 258] on textarea "MIVUTEN - OK VALOR ALFA BETA FALTA TRAZA OK_ORDEN MEDICA AUT, REMITO SELLADO-FI…" at bounding box center [517, 272] width 467 height 72
type textarea "MIVUTEN - OK VALOR ALFA BETA _FALTA TRAZA OK_ORDEN MEDICA AUT, REMITO SELLADO-F…"
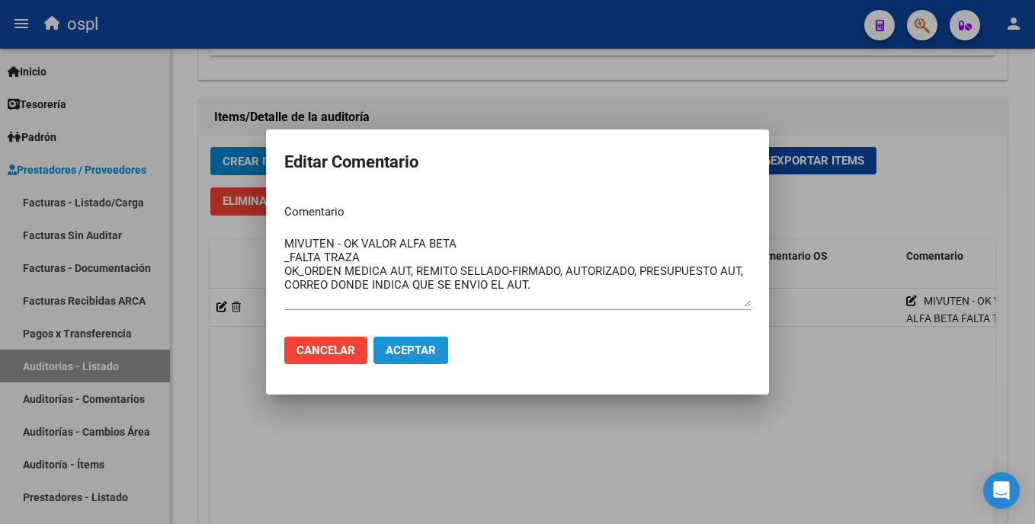
click at [425, 355] on span "Aceptar" at bounding box center [411, 351] width 50 height 14
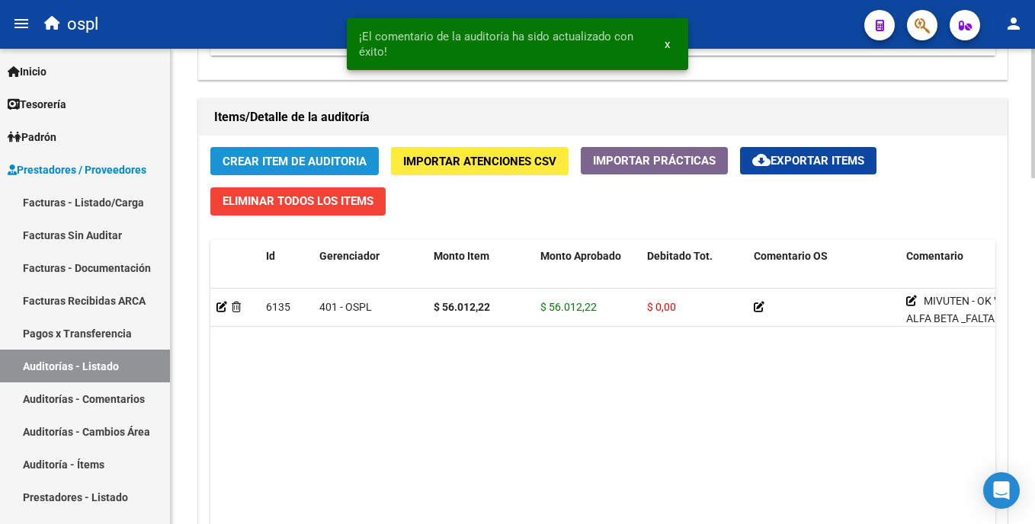
click at [279, 166] on span "Crear Item de Auditoria" at bounding box center [295, 162] width 144 height 14
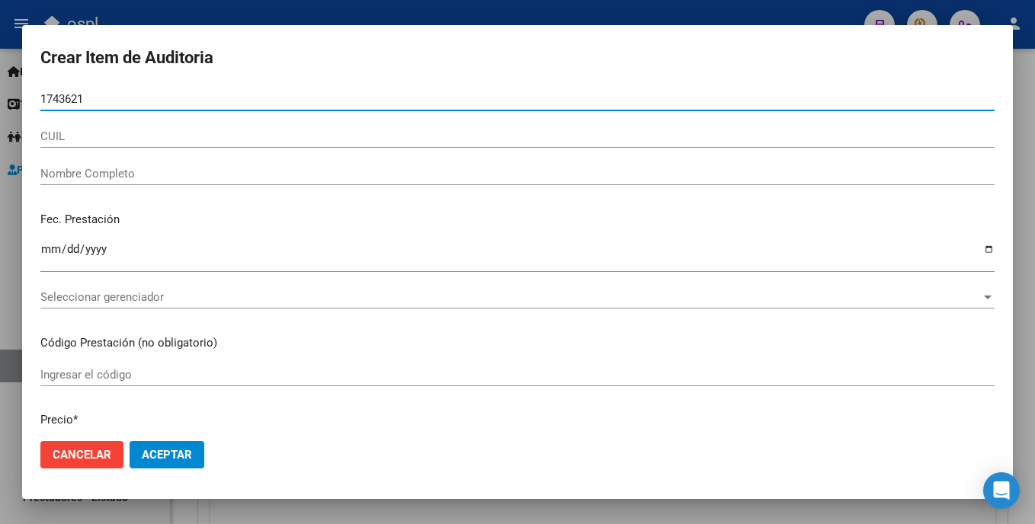
type input "17436211"
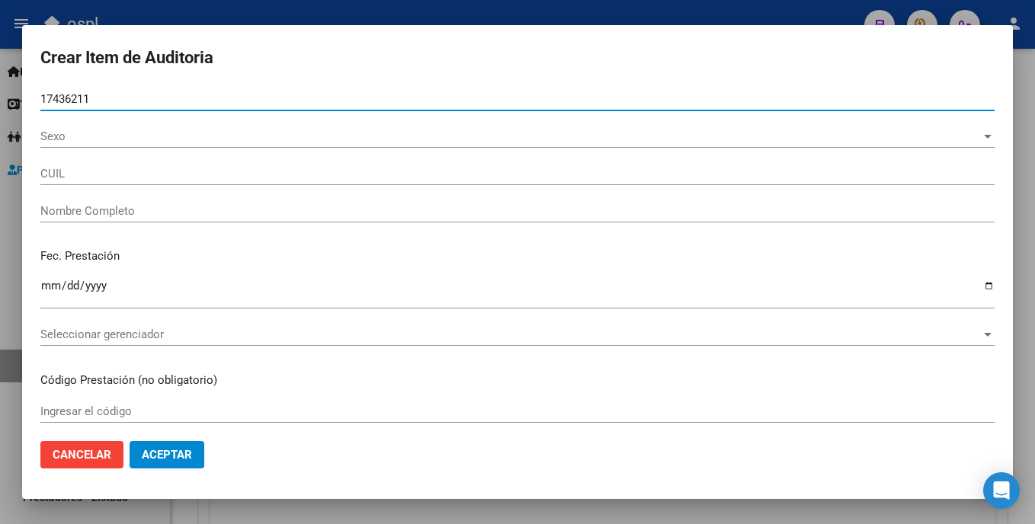
type input "20174362115"
type input "MOSCA HORACIO JORGE"
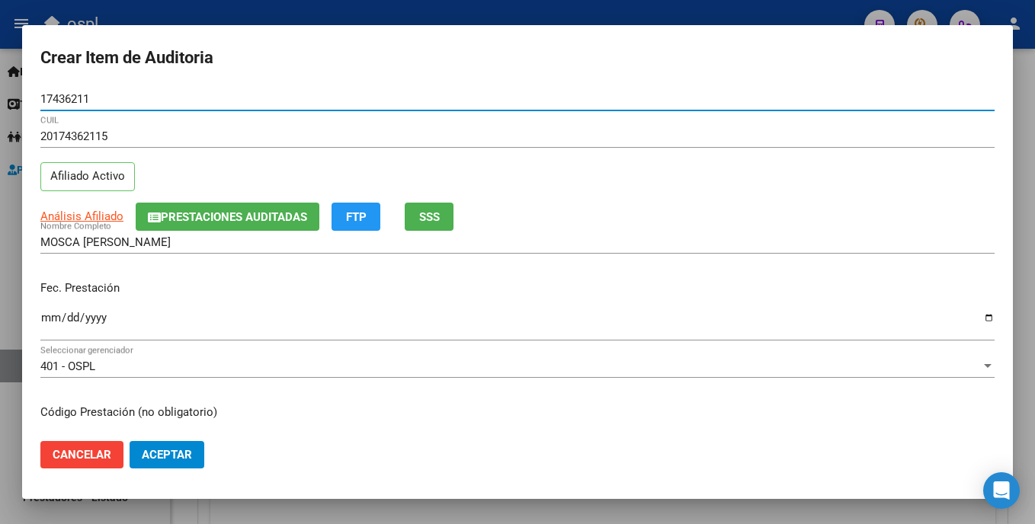
type input "17436211"
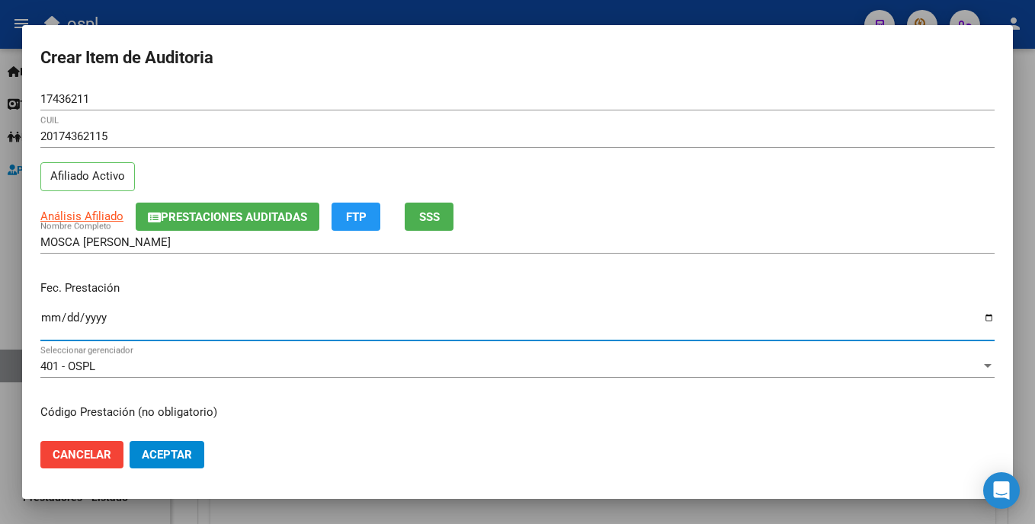
click at [45, 319] on input "Ingresar la fecha" at bounding box center [517, 324] width 954 height 24
type input "2025-08-20"
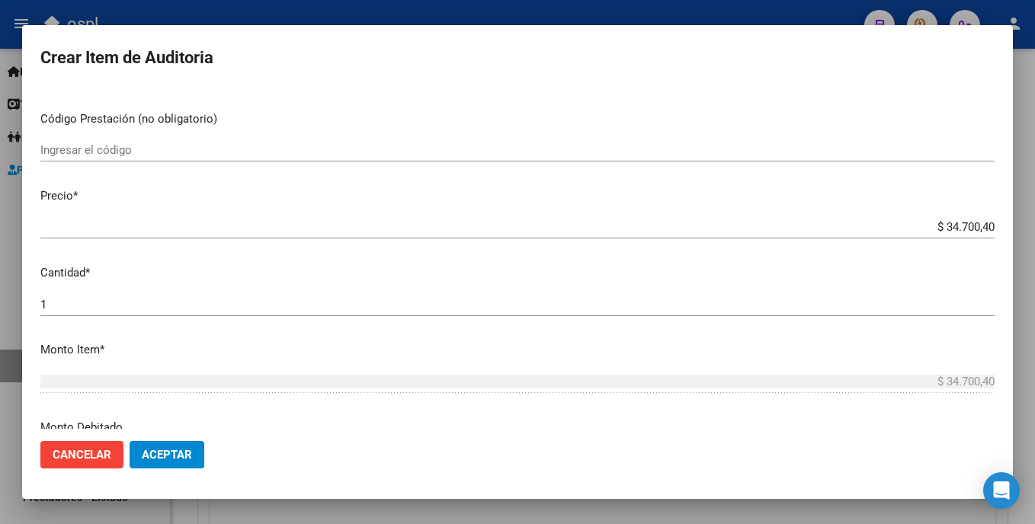
scroll to position [297, 0]
click at [149, 138] on div "Ingresar el código" at bounding box center [517, 146] width 954 height 23
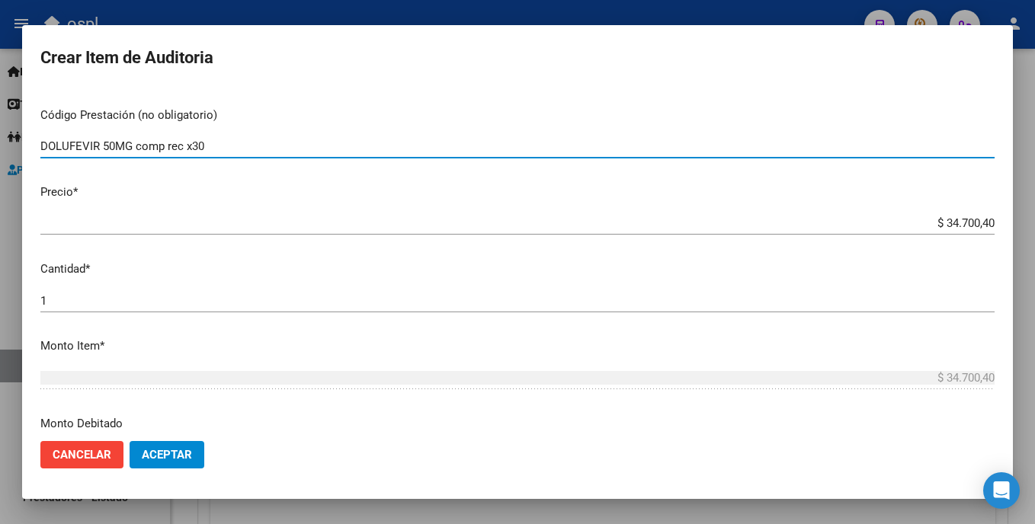
type input "DOLUFEVIR 50MG comp rec x30"
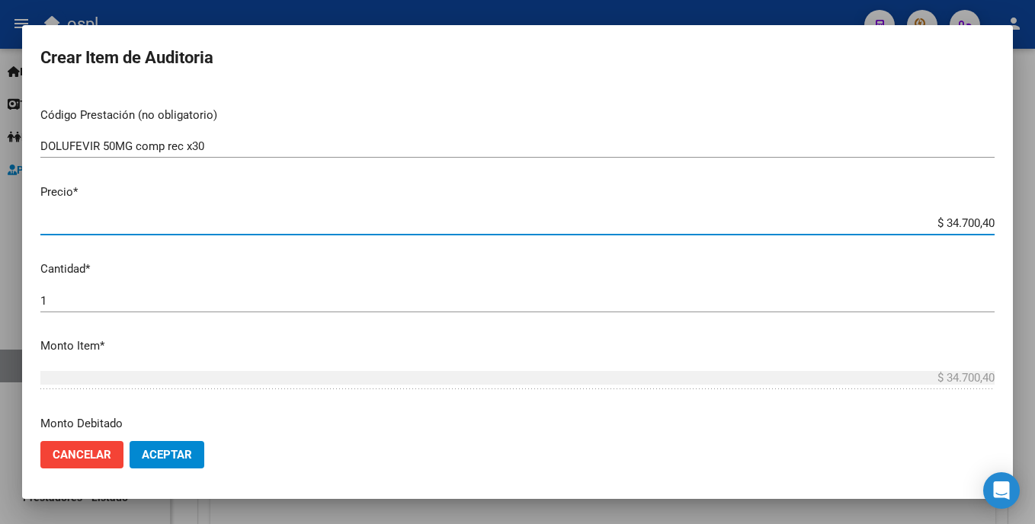
click at [918, 219] on input "$ 34.700,40" at bounding box center [517, 223] width 954 height 14
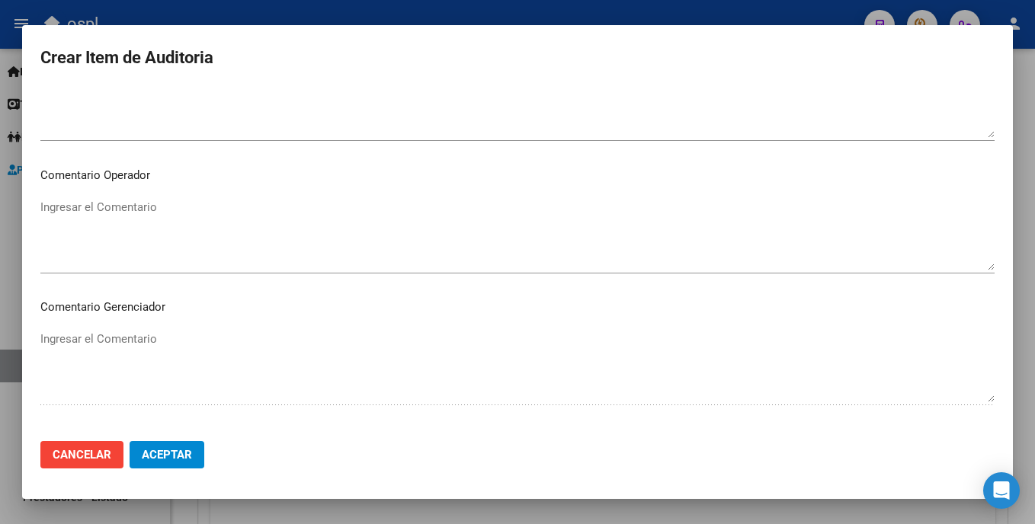
scroll to position [768, 0]
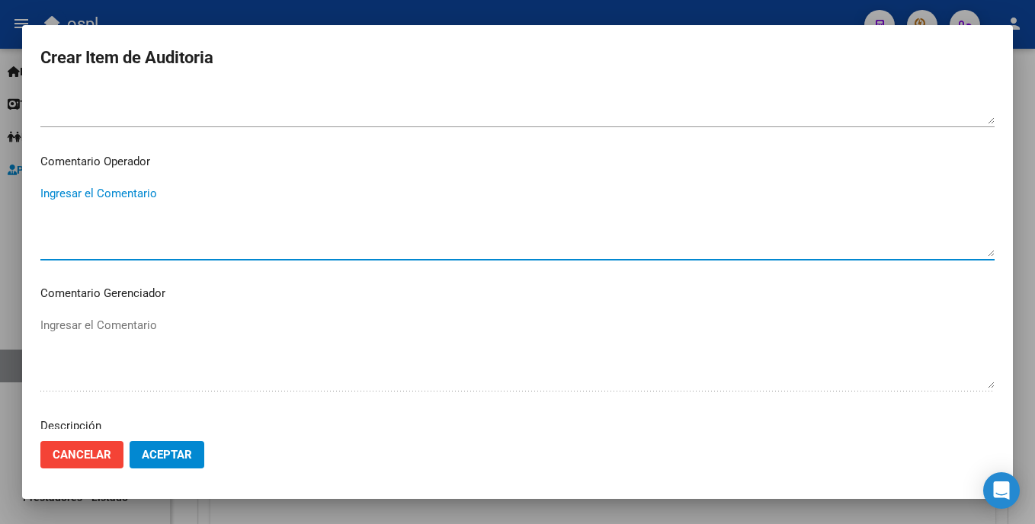
click at [313, 201] on textarea "Ingresar el Comentario" at bounding box center [517, 221] width 954 height 72
type textarea "d"
click at [127, 209] on textarea "DOLUFEVIR OK_VALOR ALFABETA" at bounding box center [517, 221] width 954 height 72
click at [160, 216] on textarea "DOLUFEVIR OK_VALOR ALFA BETA" at bounding box center [517, 221] width 954 height 72
click at [173, 191] on textarea "DOLUFEVIR OK_VALOR ALFA BETA, ORDEN MEDICA AUT, TROQUEL," at bounding box center [517, 221] width 954 height 72
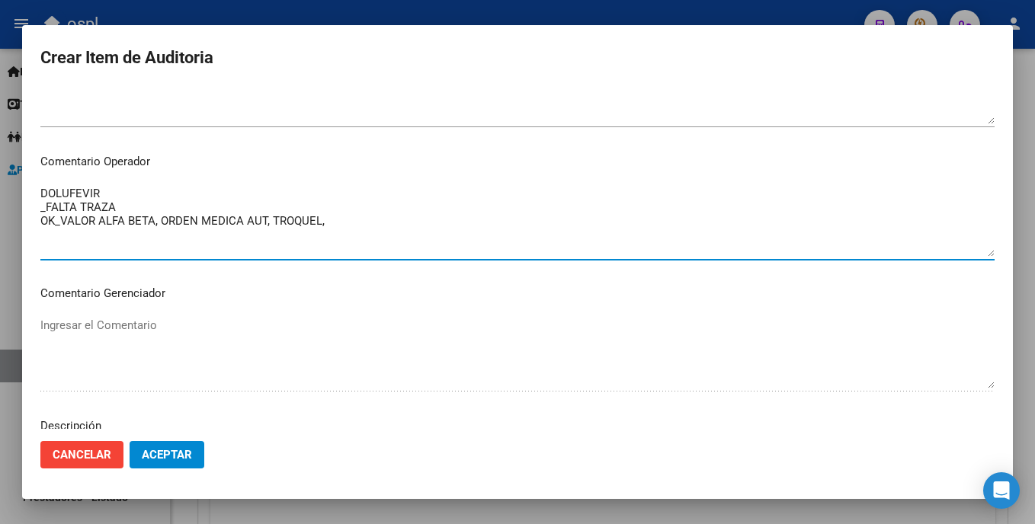
click at [329, 218] on textarea "DOLUFEVIR _FALTA TRAZA OK_VALOR ALFA BETA, ORDEN MEDICA AUT, TROQUEL," at bounding box center [517, 221] width 954 height 72
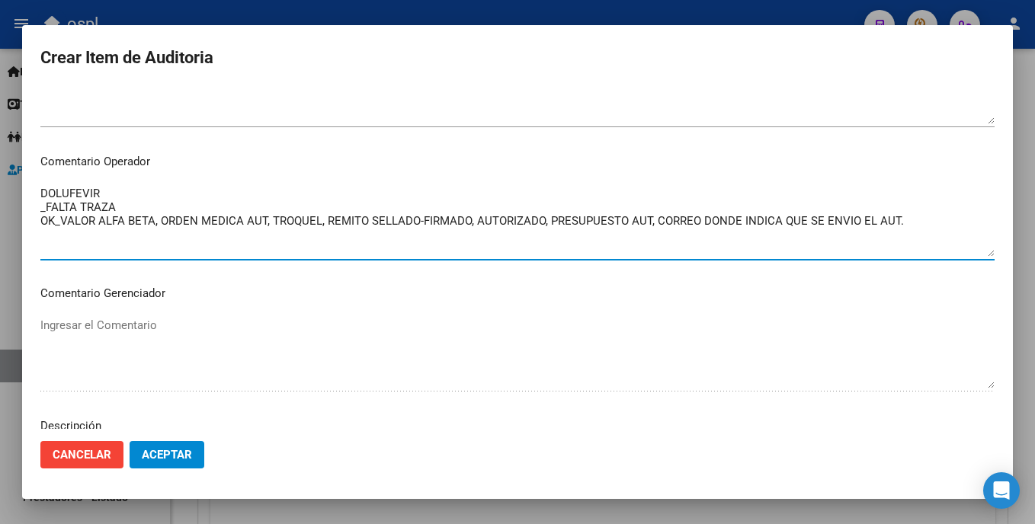
type textarea "DOLUFEVIR _FALTA TRAZA OK_VALOR ALFA BETA, ORDEN MEDICA AUT, TROQUEL, REMITO SE…"
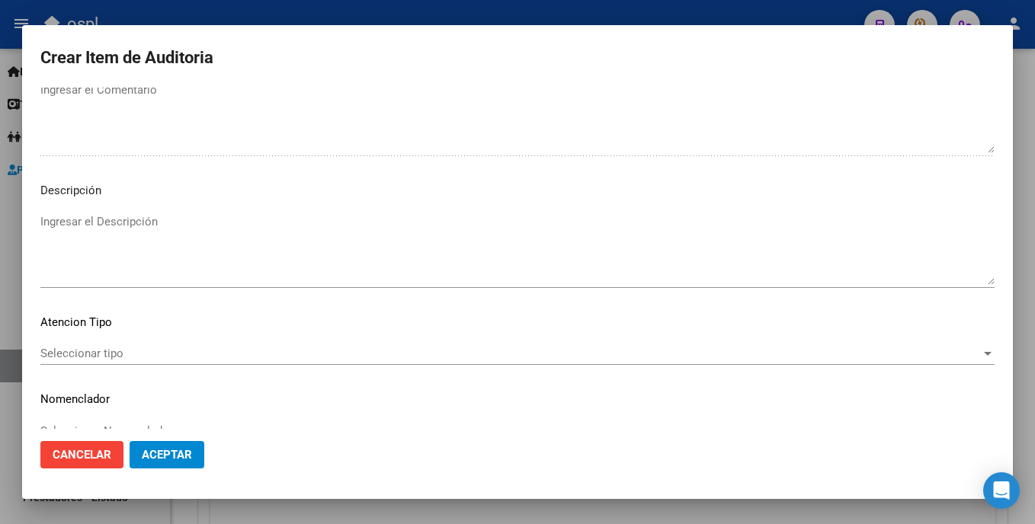
scroll to position [1031, 0]
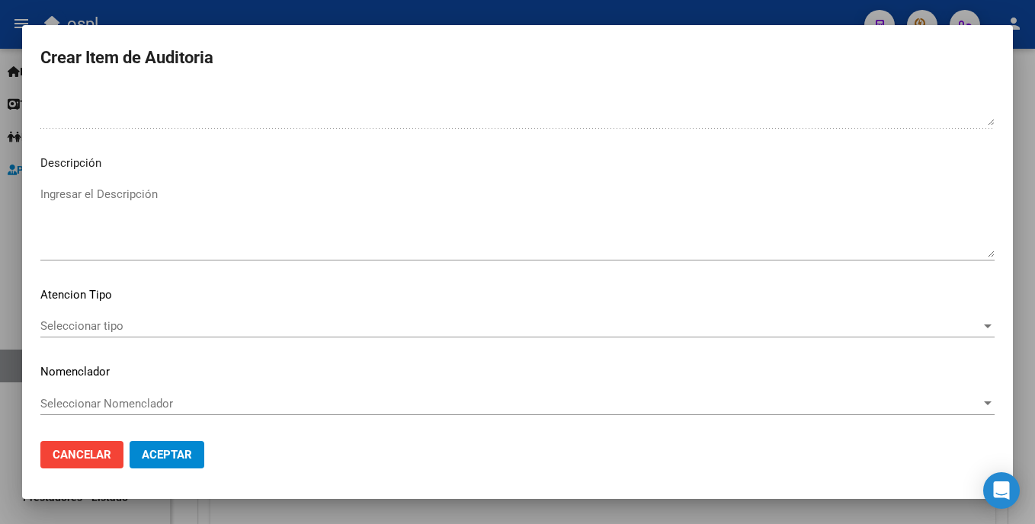
click at [216, 335] on div "Seleccionar tipo Seleccionar tipo" at bounding box center [517, 326] width 954 height 23
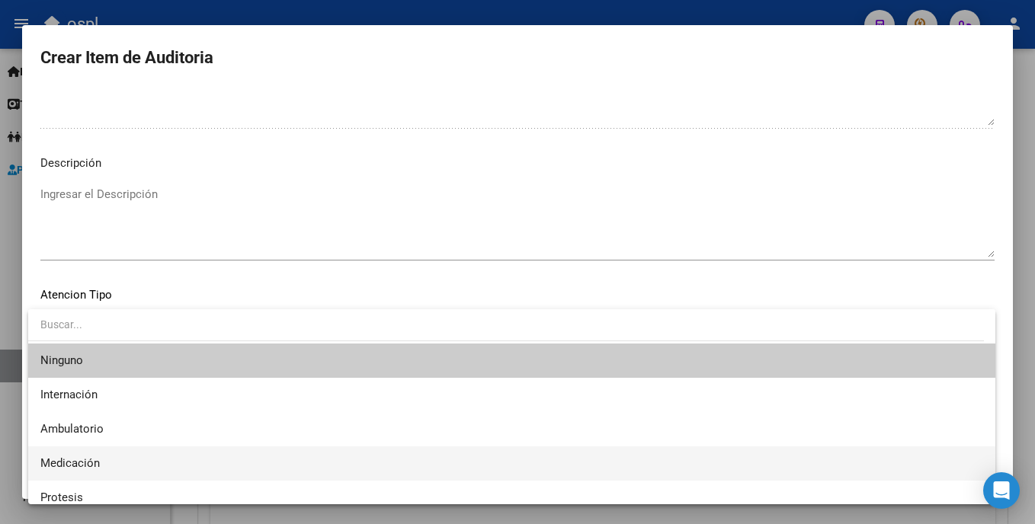
click at [129, 459] on span "Medicación" at bounding box center [511, 464] width 943 height 34
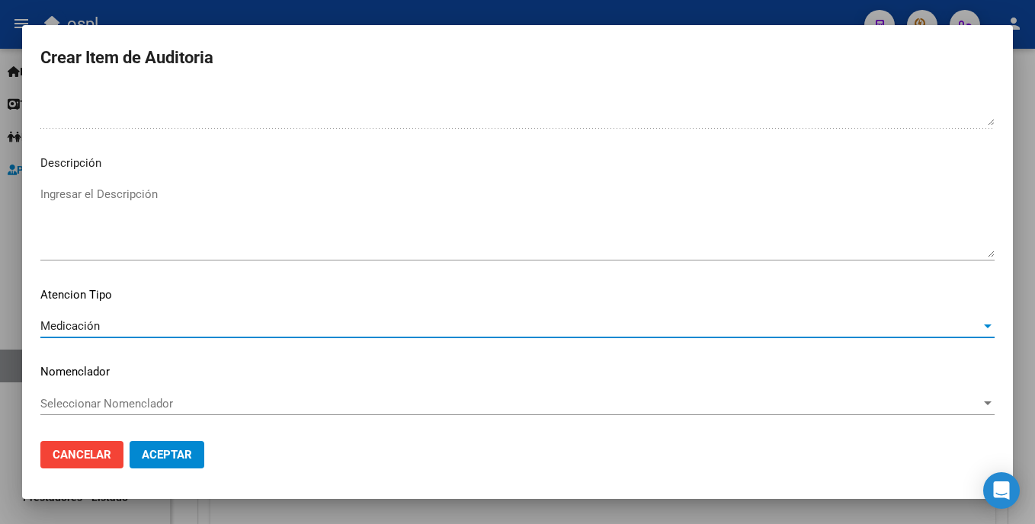
click at [188, 451] on span "Aceptar" at bounding box center [167, 455] width 50 height 14
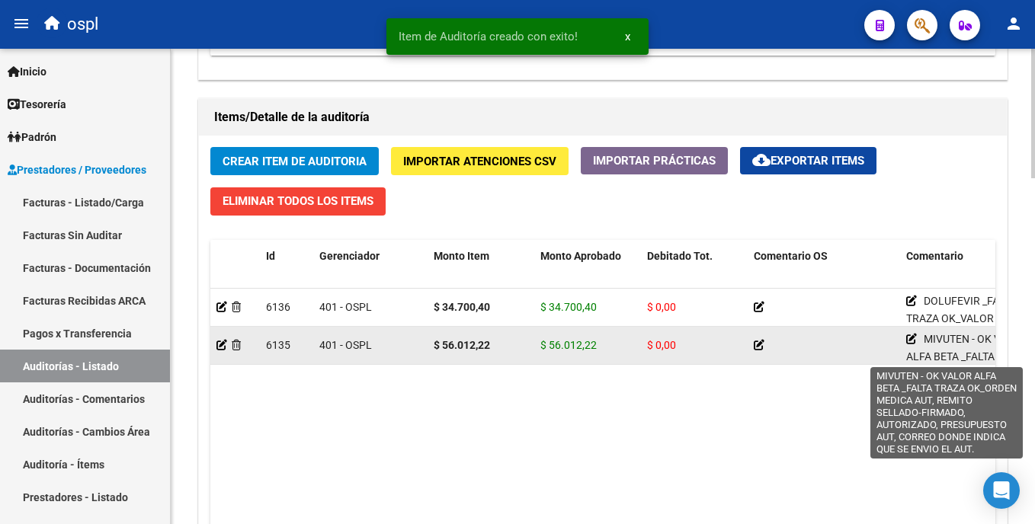
click at [914, 341] on icon at bounding box center [911, 339] width 11 height 11
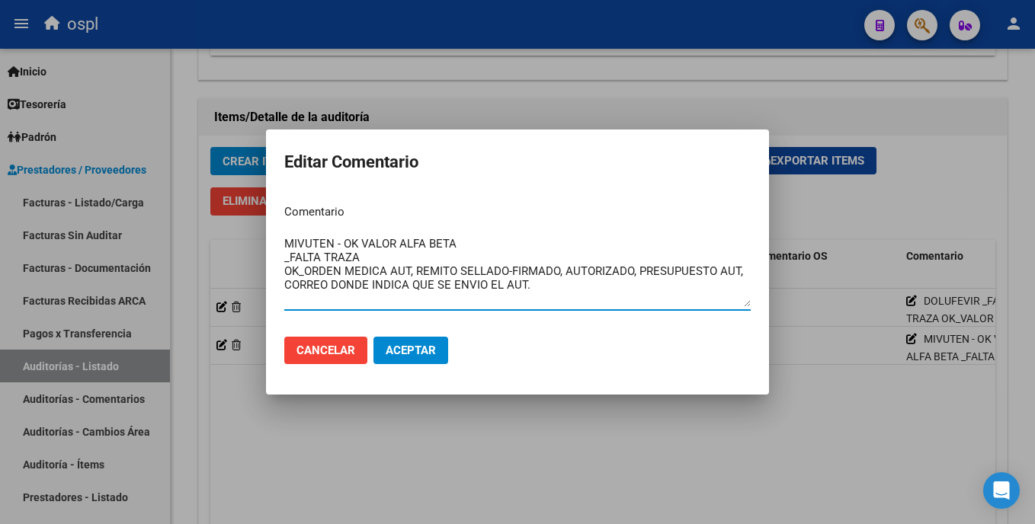
drag, startPoint x: 473, startPoint y: 243, endPoint x: 341, endPoint y: 232, distance: 131.6
click at [341, 232] on div "MIVUTEN - OK VALOR ALFA BETA _FALTA TRAZA OK_ORDEN MEDICA AUT, REMITO SELLADO-F…" at bounding box center [517, 271] width 467 height 78
click at [342, 239] on textarea "MIVUTEN - OK VALOR ALFA BETA _FALTA TRAZA OK_ORDEN MEDICA AUT, REMITO SELLADO-F…" at bounding box center [517, 272] width 467 height 72
drag, startPoint x: 460, startPoint y: 246, endPoint x: 341, endPoint y: 245, distance: 118.9
click at [341, 245] on textarea "MIVUTEN - OK VALOR ALFA BETA _FALTA TRAZA OK_ORDEN MEDICA AUT, REMITO SELLADO-F…" at bounding box center [517, 272] width 467 height 72
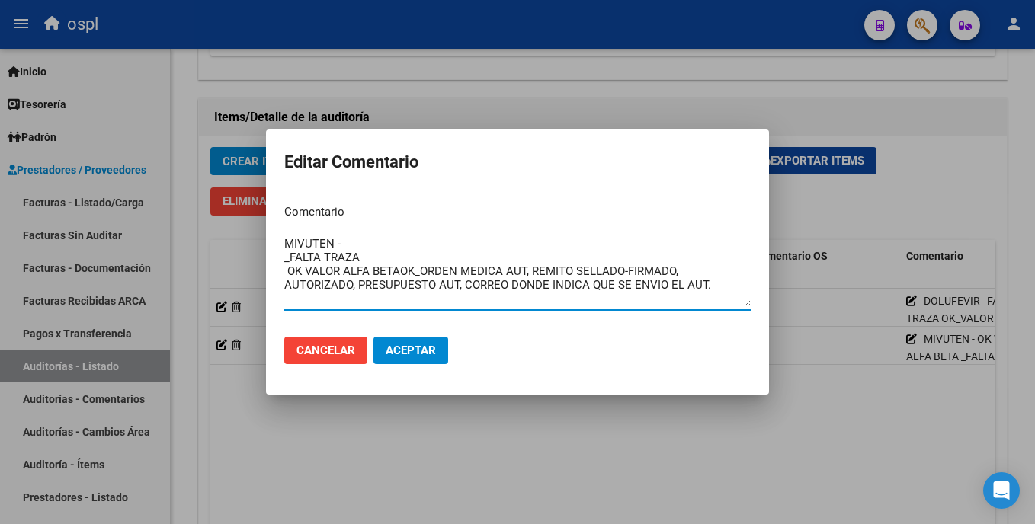
click at [349, 244] on textarea "MIVUTEN - _FALTA TRAZA OK VALOR ALFA BETAOK_ORDEN MEDICA AUT, REMITO SELLADO-FI…" at bounding box center [517, 272] width 467 height 72
click at [287, 277] on textarea "MIVUTEN _FALTA TRAZA OK VALOR ALFA BETAOK_ORDEN MEDICA AUT, REMITO SELLADO-FIRM…" at bounding box center [517, 272] width 467 height 72
click at [300, 274] on textarea "MIVUTEN _FALTA TRAZA OK VALOR ALFA BETAOK_ORDEN MEDICA AUT, REMITO SELLADO-FIRM…" at bounding box center [517, 272] width 467 height 72
click at [423, 266] on textarea "MIVUTEN _FALTA TRAZA OK_ VALOR ALFA BETAOK_ORDEN MEDICA AUT, REMITO SELLADO-FIR…" at bounding box center [517, 272] width 467 height 72
click at [394, 255] on textarea "MIVUTEN _FALTA TRAZA OK_ VALOR ALFA BETA, ORDEN MEDICA AUT, REMITO SELLADO-FIRM…" at bounding box center [517, 272] width 467 height 72
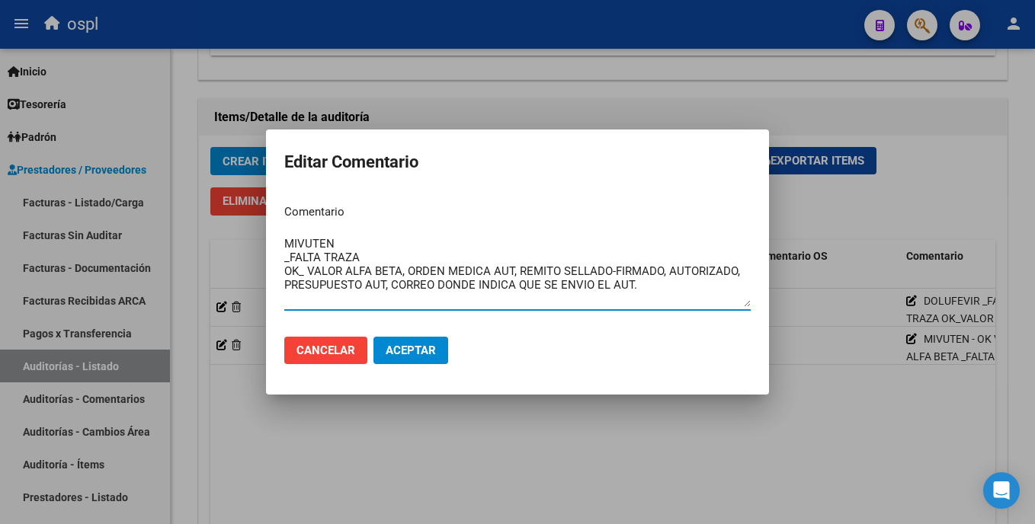
type textarea "MIVUTEN _FALTA TRAZA OK_ VALOR ALFA BETA, ORDEN MEDICA AUT, REMITO SELLADO-FIRM…"
click at [430, 348] on span "Aceptar" at bounding box center [411, 351] width 50 height 14
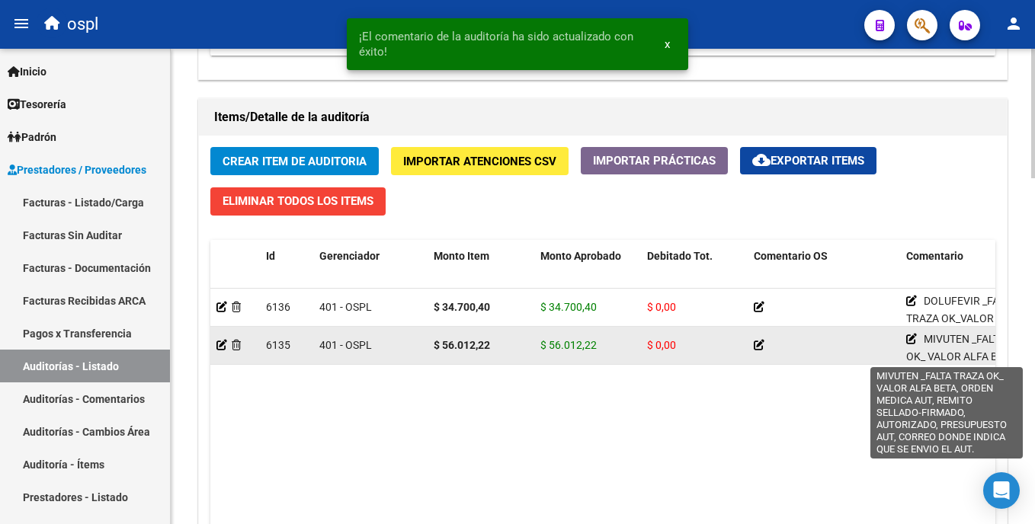
click at [915, 339] on icon at bounding box center [911, 339] width 11 height 11
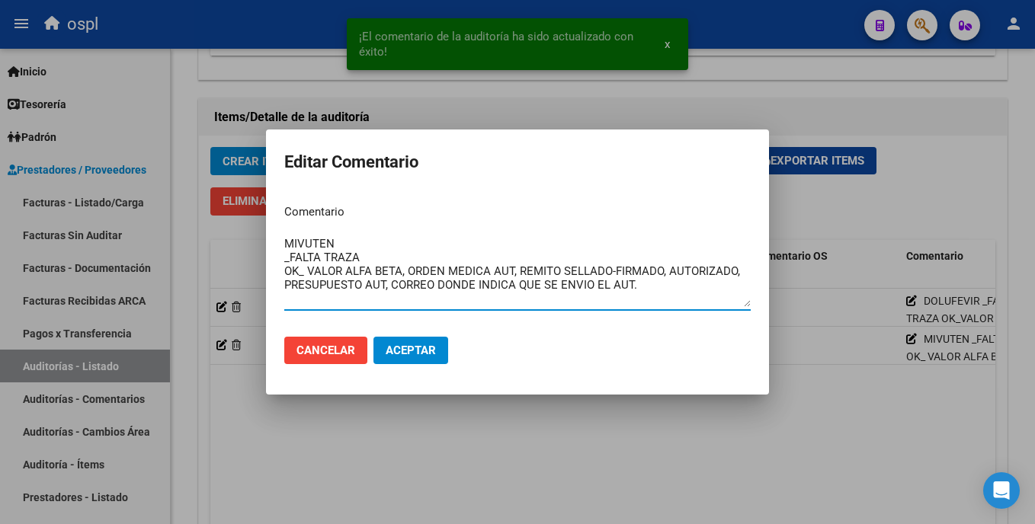
click at [915, 389] on div at bounding box center [517, 262] width 1035 height 524
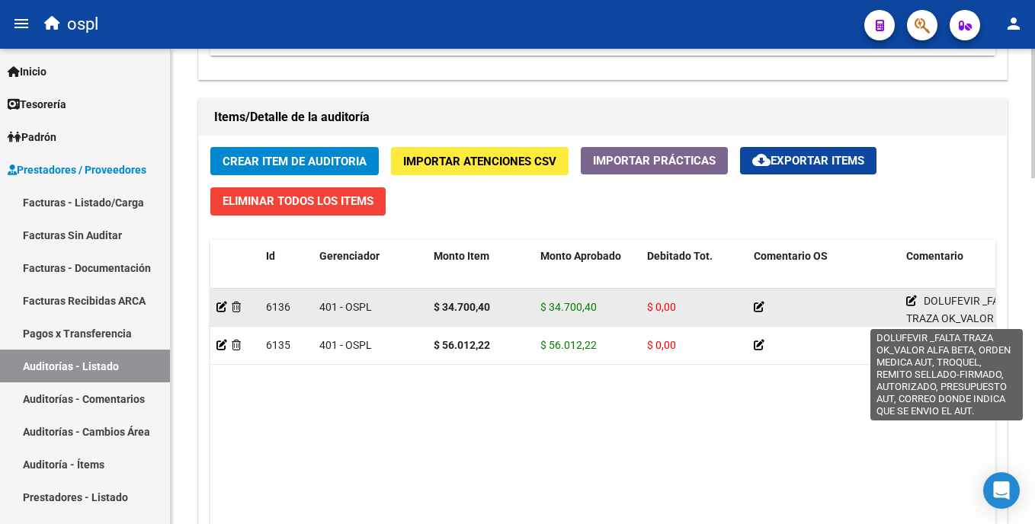
click at [909, 301] on icon at bounding box center [911, 301] width 11 height 11
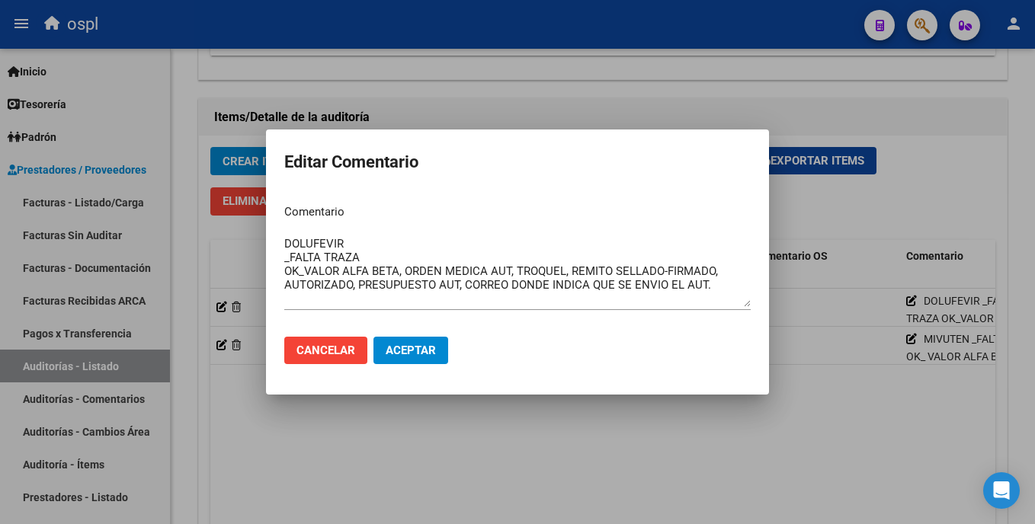
click at [911, 344] on div at bounding box center [517, 262] width 1035 height 524
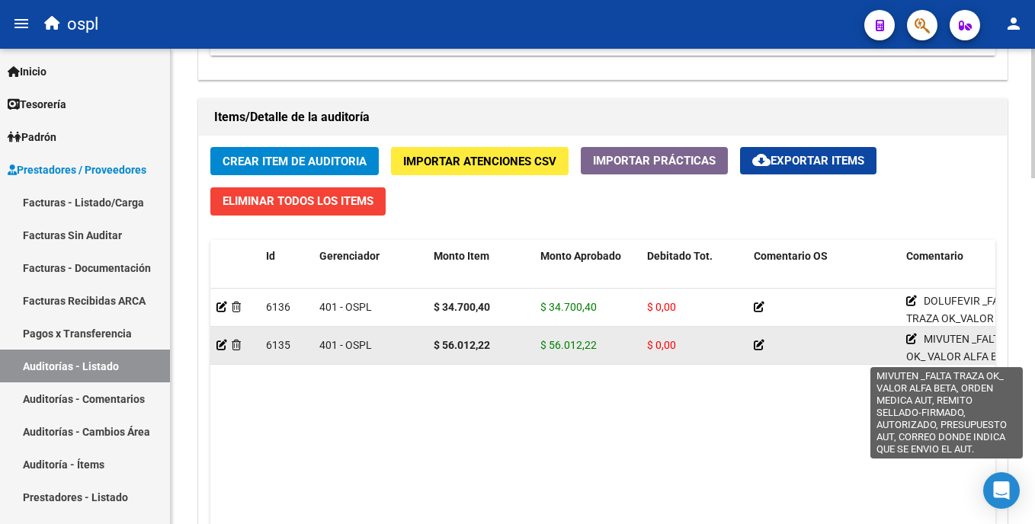
click at [911, 341] on icon at bounding box center [911, 339] width 11 height 11
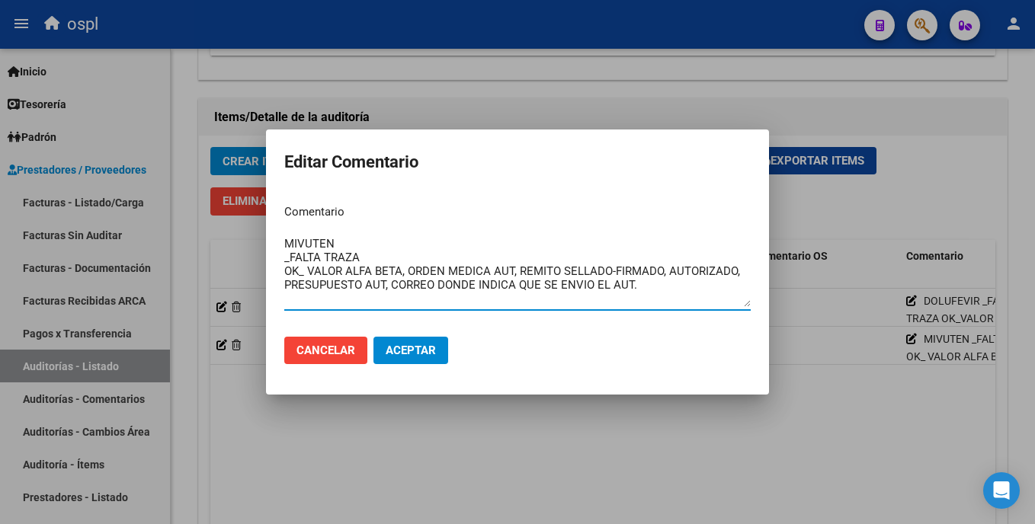
click at [457, 258] on textarea "MIVUTEN _FALTA TRAZA OK_ VALOR ALFA BETA, ORDEN MEDICA AUT, REMITO SELLADO-FIRM…" at bounding box center [517, 272] width 467 height 72
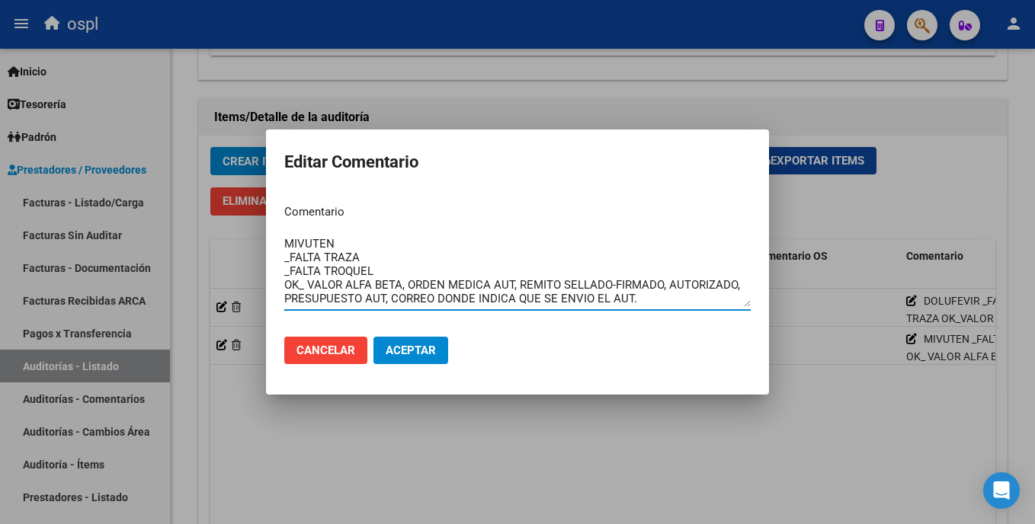
type textarea "MIVUTEN _FALTA TRAZA _FALTA TROQUEL OK_ VALOR ALFA BETA, ORDEN MEDICA AUT, REMI…"
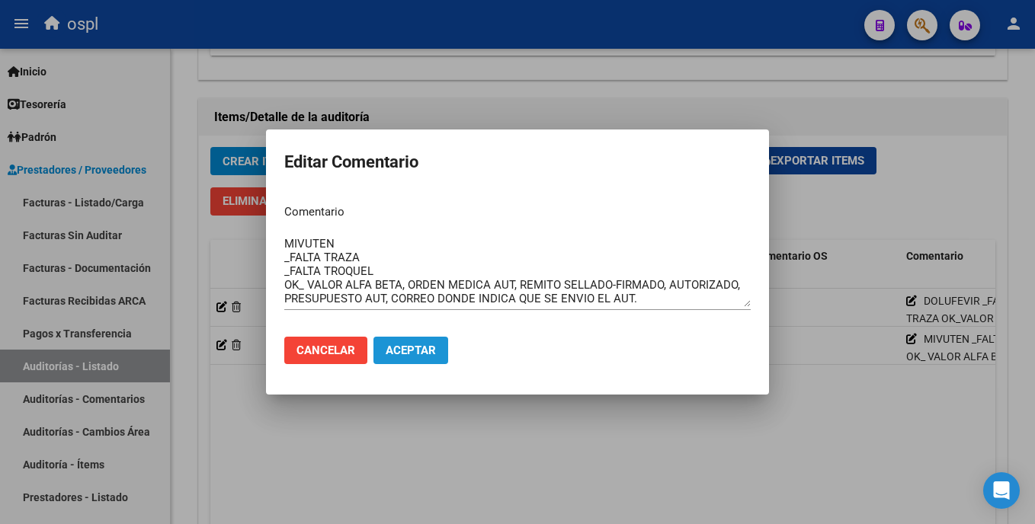
click at [422, 349] on span "Aceptar" at bounding box center [411, 351] width 50 height 14
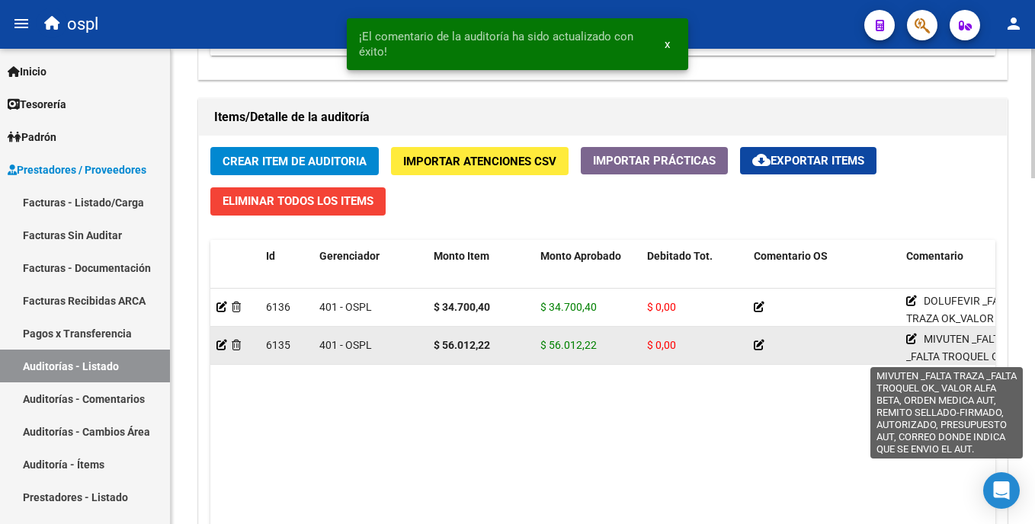
click at [912, 341] on icon at bounding box center [911, 339] width 11 height 11
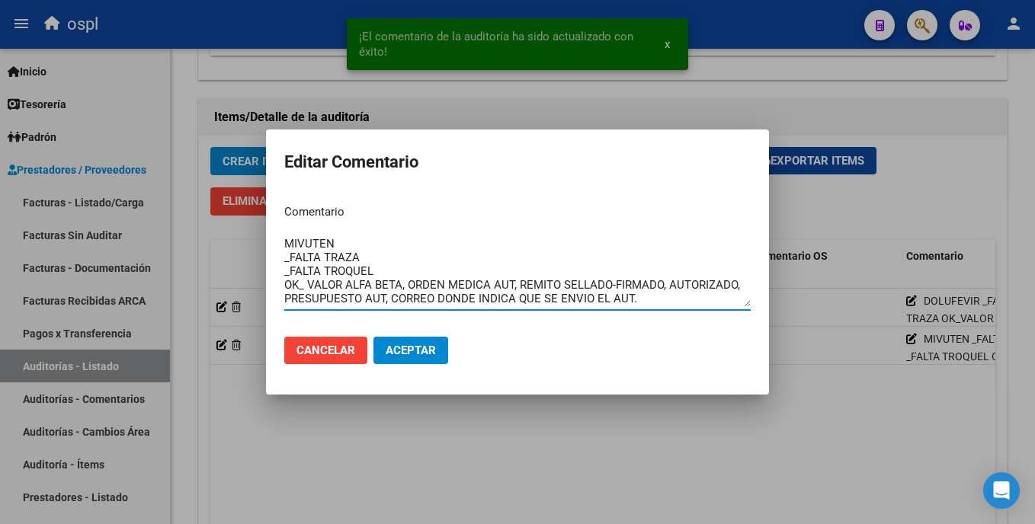
click at [695, 429] on div at bounding box center [517, 262] width 1035 height 524
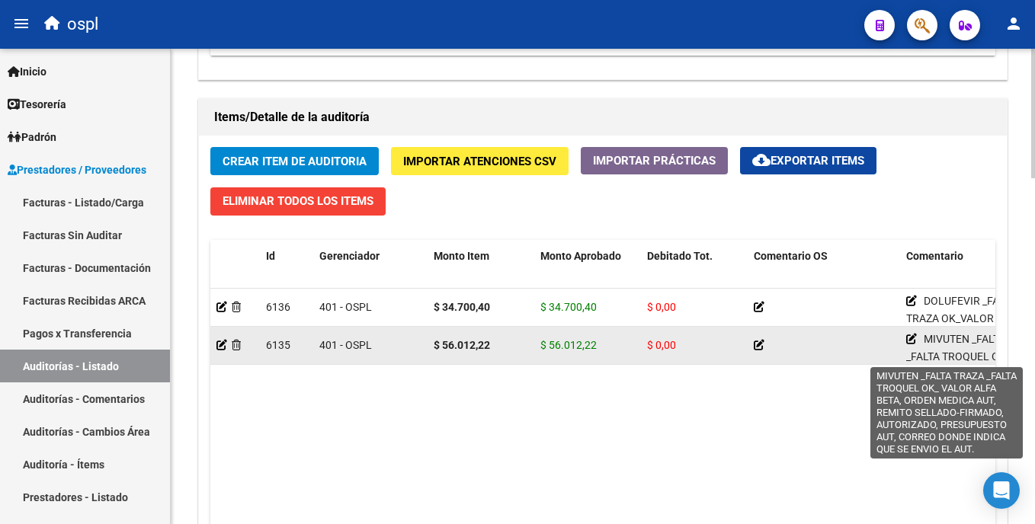
click at [913, 335] on icon at bounding box center [911, 339] width 11 height 11
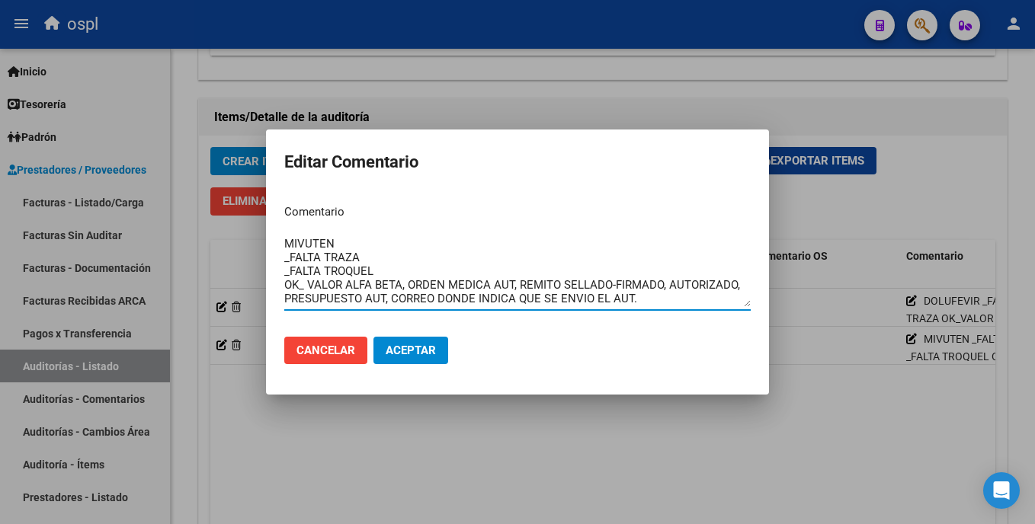
click at [688, 301] on textarea "MIVUTEN _FALTA TRAZA _FALTA TROQUEL OK_ VALOR ALFA BETA, ORDEN MEDICA AUT, REMI…" at bounding box center [517, 272] width 467 height 72
drag, startPoint x: 650, startPoint y: 303, endPoint x: 243, endPoint y: 241, distance: 411.7
click at [230, 241] on div "Editar Comentario Comentario MIVUTEN _FALTA TRAZA _FALTA TROQUEL OK_ VALOR ALFA…" at bounding box center [517, 262] width 1035 height 524
click at [584, 437] on div at bounding box center [517, 262] width 1035 height 524
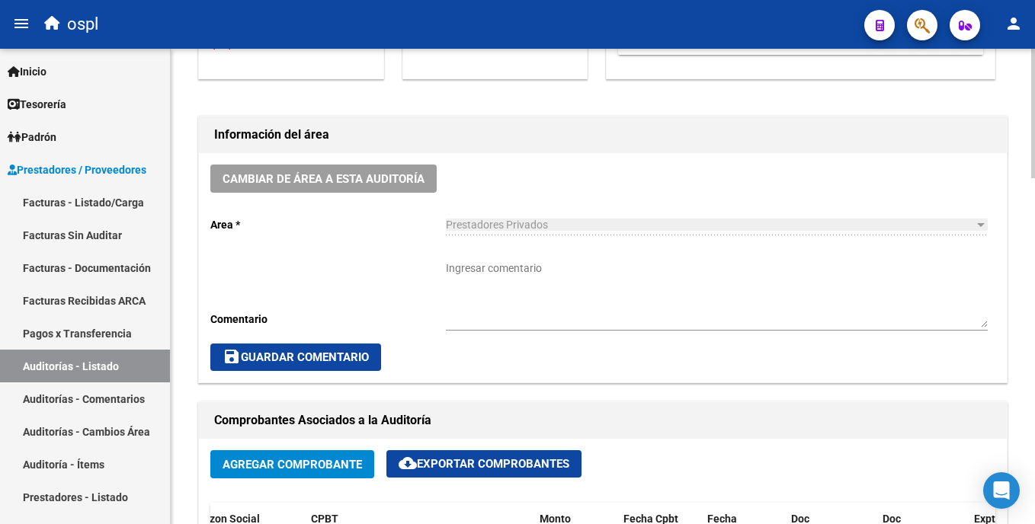
scroll to position [329, 0]
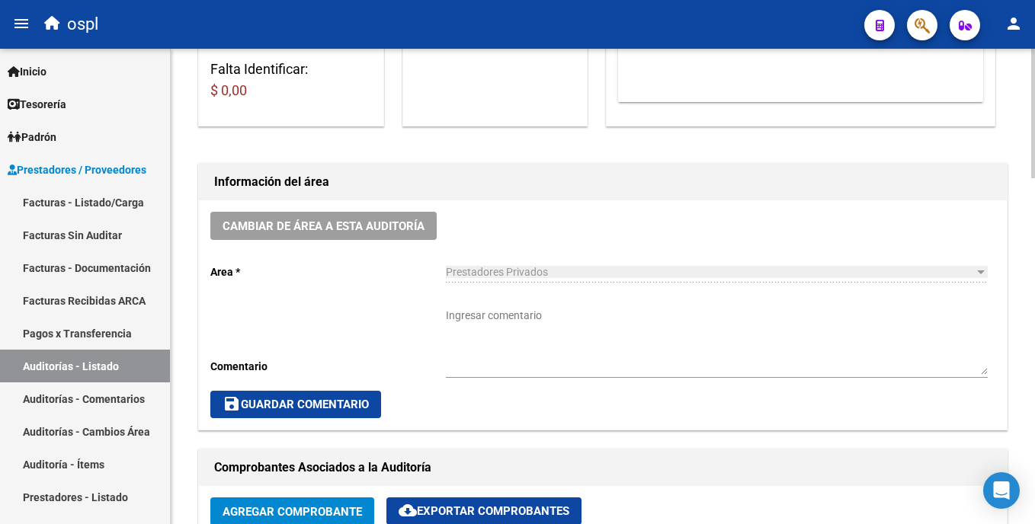
click at [1034, 204] on html "menu ospl person Firma Express Inicio Calendario SSS Instructivos Contacto OS T…" at bounding box center [517, 262] width 1035 height 524
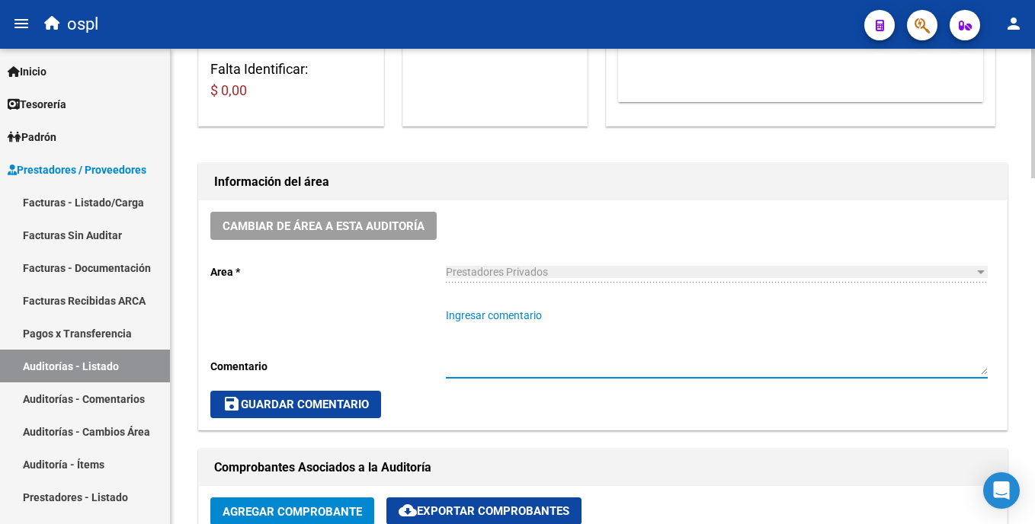
click at [495, 329] on textarea "Ingresar comentario" at bounding box center [717, 341] width 542 height 67
paste textarea "MIVUTEN _FALTA TRAZA _FALTA TROQUEL OK_ VALOR ALFA BETA, ORDEN MEDICA AUT, REMI…"
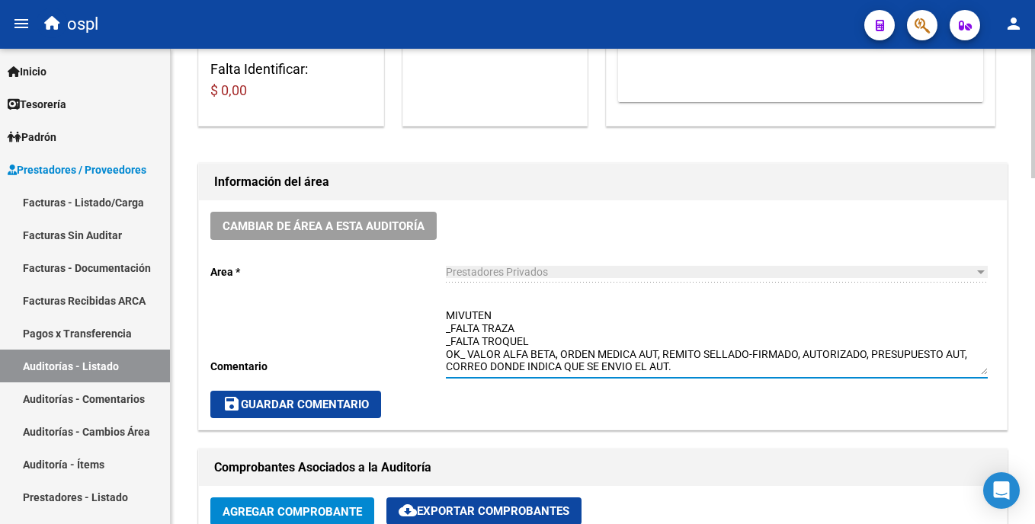
click at [515, 318] on textarea "MIVUTEN _FALTA TRAZA _FALTA TROQUEL OK_ VALOR ALFA BETA, ORDEN MEDICA AUT, REMI…" at bounding box center [717, 341] width 542 height 67
drag, startPoint x: 526, startPoint y: 341, endPoint x: 439, endPoint y: 341, distance: 86.9
click at [439, 341] on div "Cambiar de área a esta auditoría Area * Prestadores Privados Seleccionar area C…" at bounding box center [603, 314] width 808 height 229
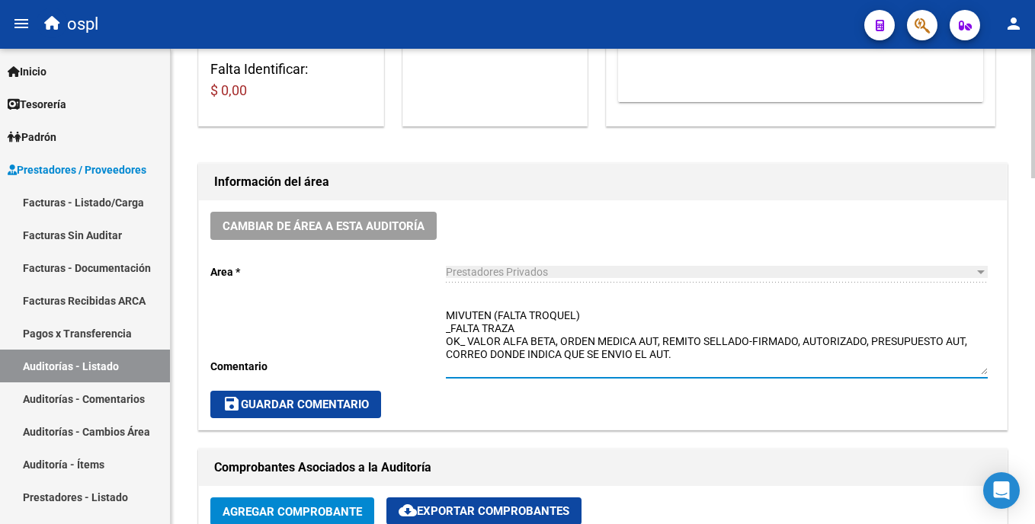
click at [606, 310] on textarea "MIVUTEN (FALTA TROQUEL) _FALTA TRAZA OK_ VALOR ALFA BETA, ORDEN MEDICA AUT, REM…" at bounding box center [717, 341] width 542 height 67
drag, startPoint x: 532, startPoint y: 330, endPoint x: 444, endPoint y: 324, distance: 87.9
click at [444, 324] on div "Cambiar de área a esta auditoría Area * Prestadores Privados Seleccionar area C…" at bounding box center [603, 314] width 808 height 229
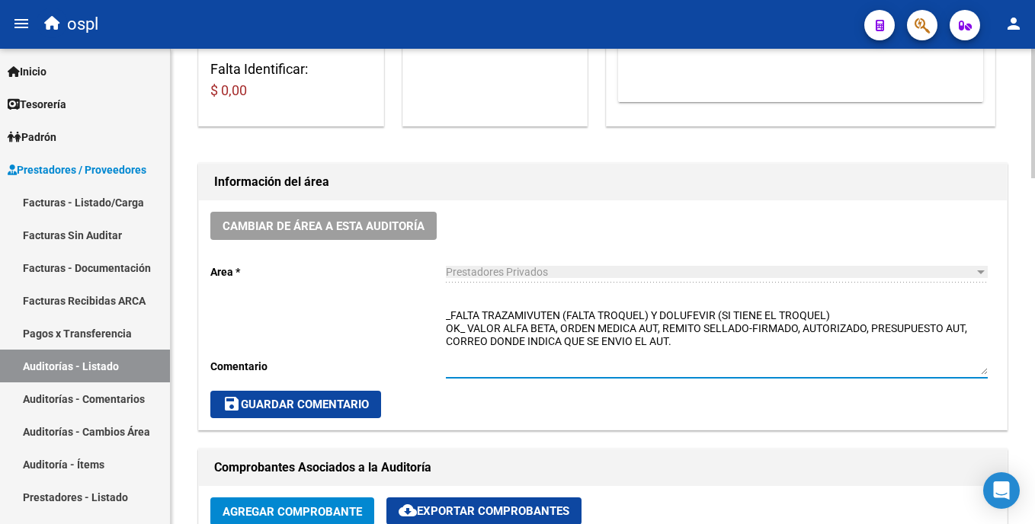
click at [518, 308] on textarea "_FALTA TRAZAMIVUTEN (FALTA TROQUEL) Y DOLUFEVIR (SI TIENE EL TROQUEL) OK_ VALOR…" at bounding box center [717, 341] width 542 height 67
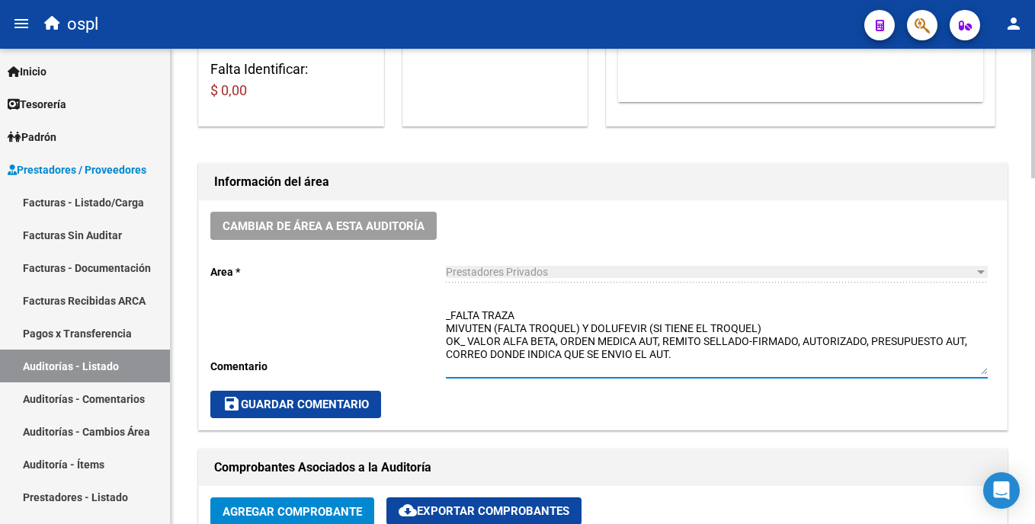
click at [552, 314] on textarea "_FALTA TRAZA MIVUTEN (FALTA TROQUEL) Y DOLUFEVIR (SI TIENE EL TROQUEL) OK_ VALO…" at bounding box center [717, 341] width 542 height 67
type textarea "_FALTA TRAZABILIDAD MIVUTEN (FALTA TROQUEL) Y DOLUFEVIR (SI TIENE EL TROQUEL) O…"
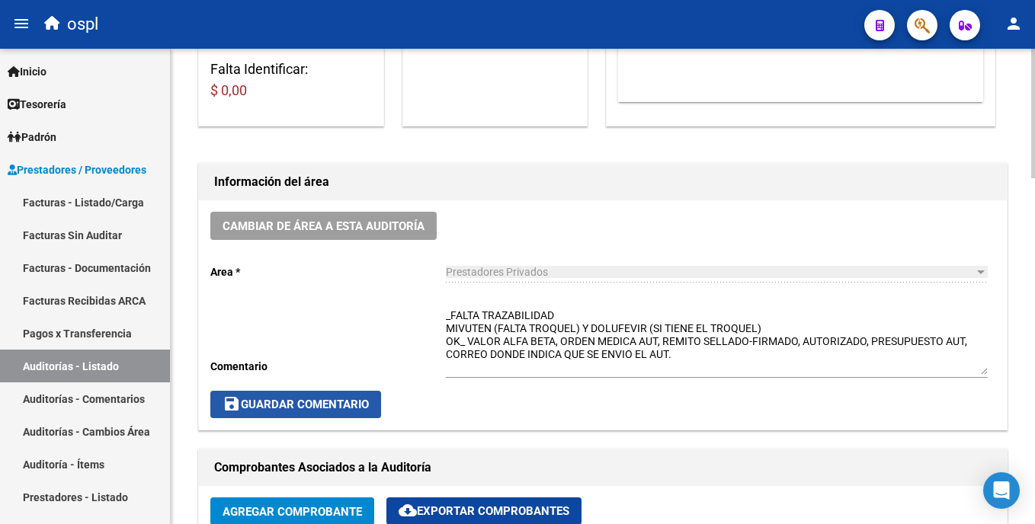
click at [356, 402] on span "save Guardar Comentario" at bounding box center [296, 405] width 146 height 14
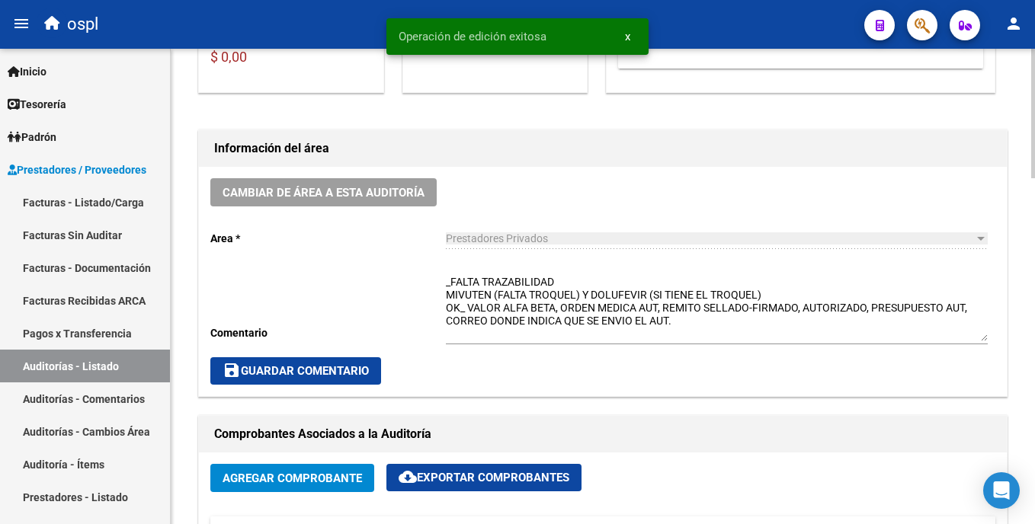
scroll to position [337, 0]
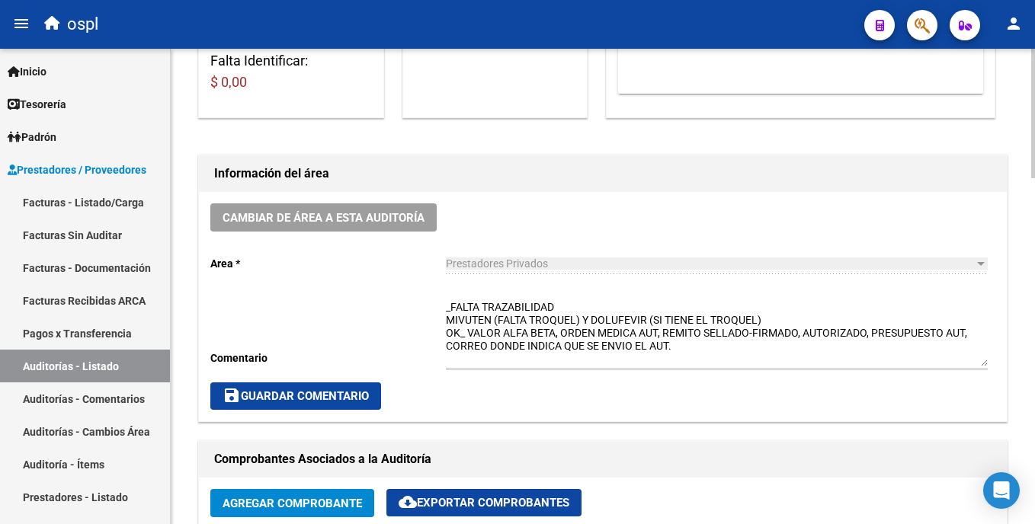
click at [354, 391] on span "save Guardar Comentario" at bounding box center [296, 397] width 146 height 14
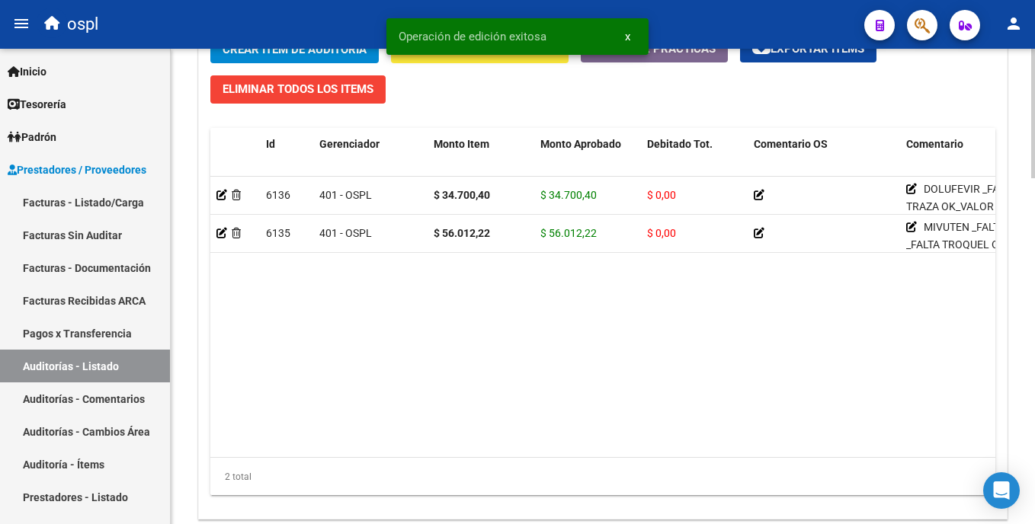
scroll to position [1178, 0]
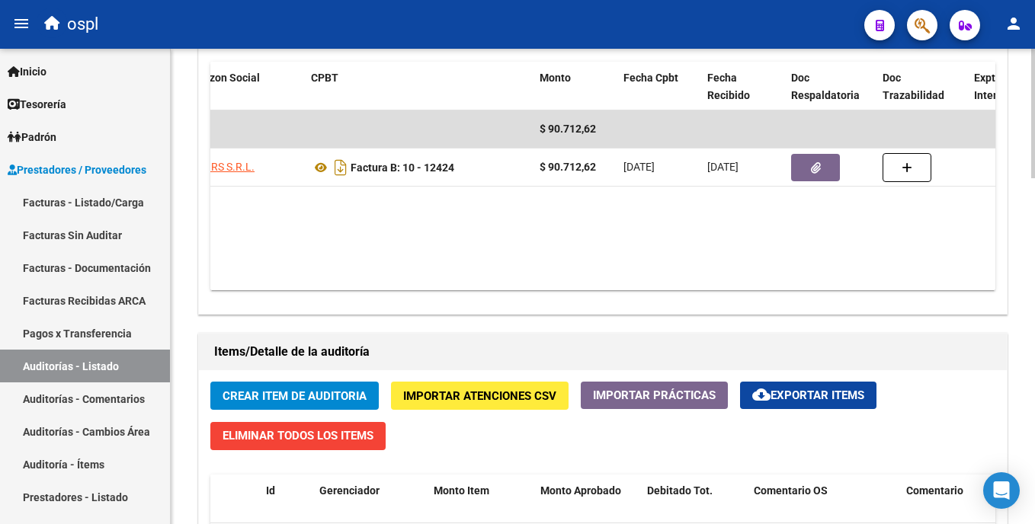
click at [1034, 311] on html "menu ospl person Firma Express Inicio Calendario SSS Instructivos Contacto OS T…" at bounding box center [517, 262] width 1035 height 524
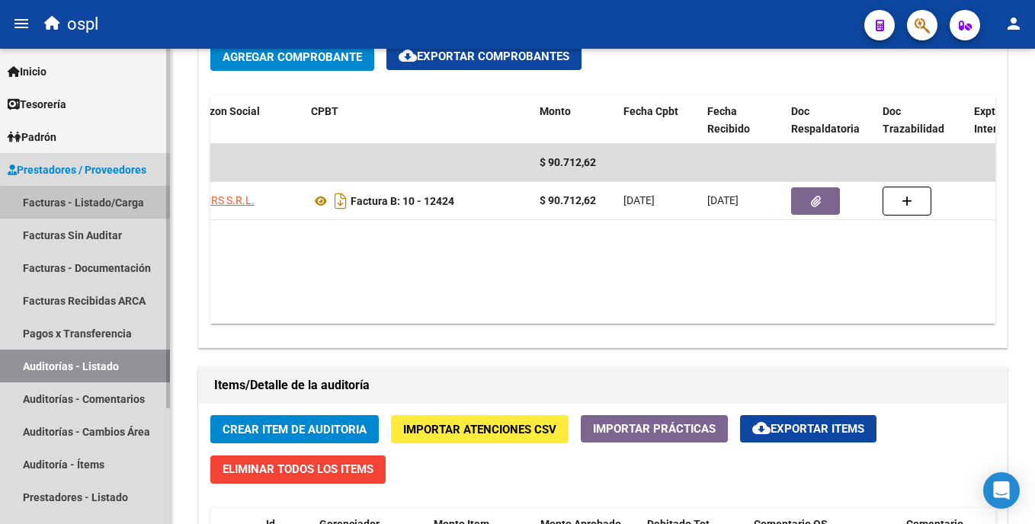
click at [104, 210] on link "Facturas - Listado/Carga" at bounding box center [85, 202] width 170 height 33
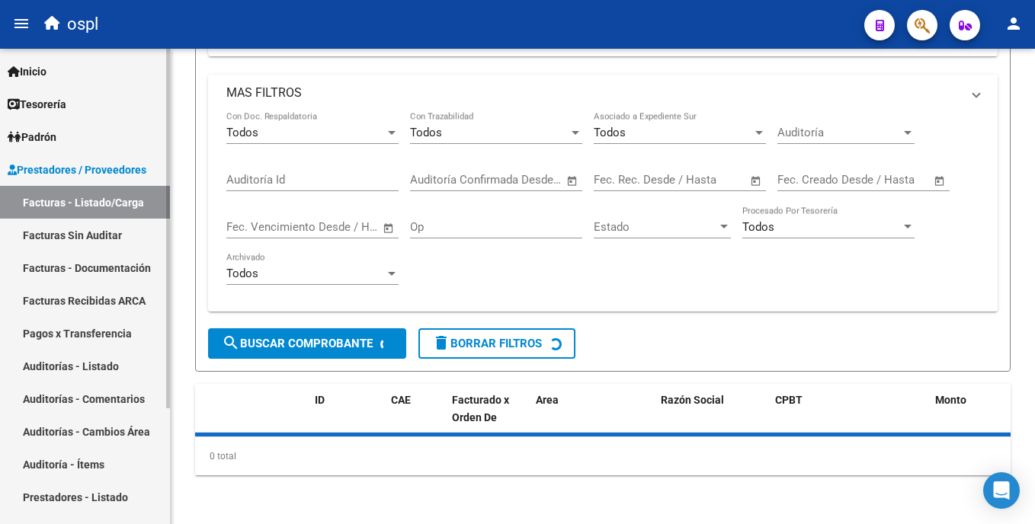
scroll to position [156, 0]
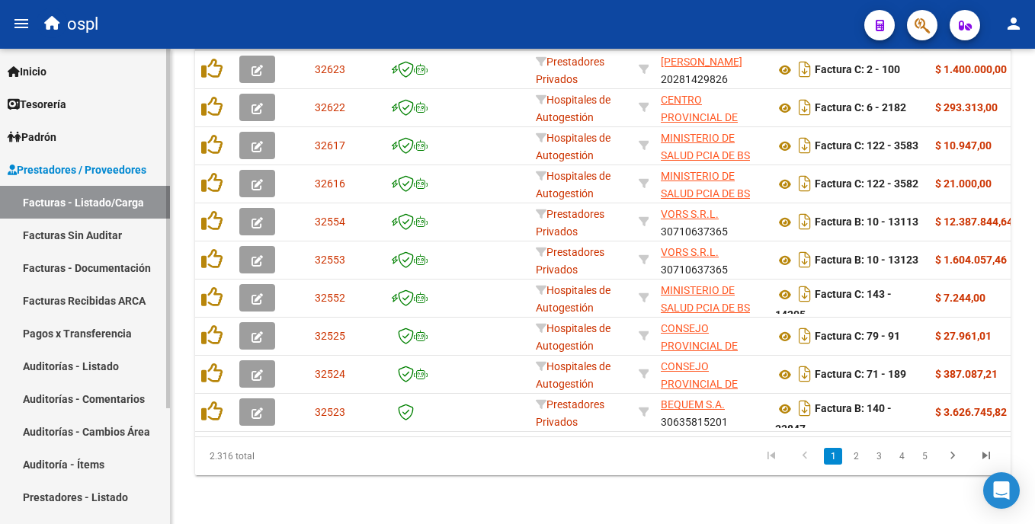
click at [123, 364] on link "Auditorías - Listado" at bounding box center [85, 366] width 170 height 33
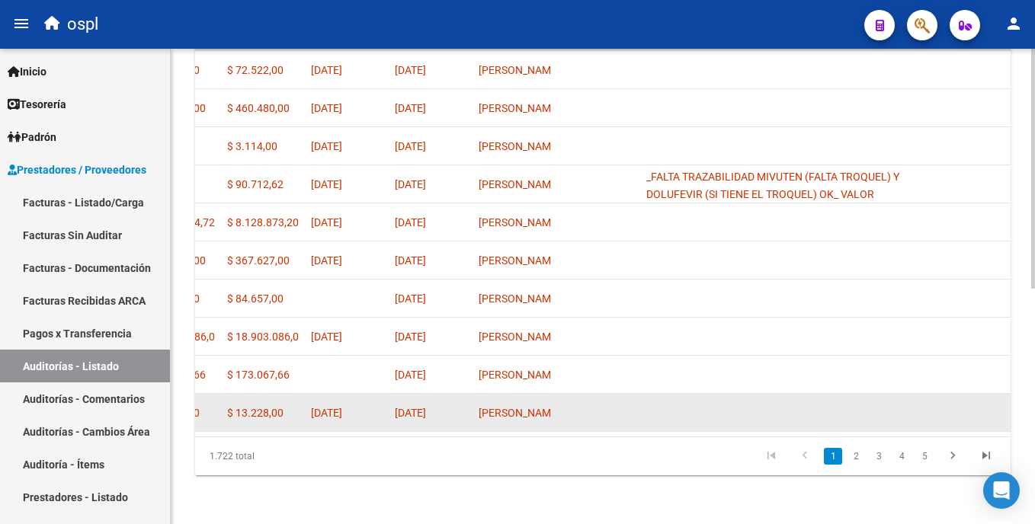
scroll to position [0, 950]
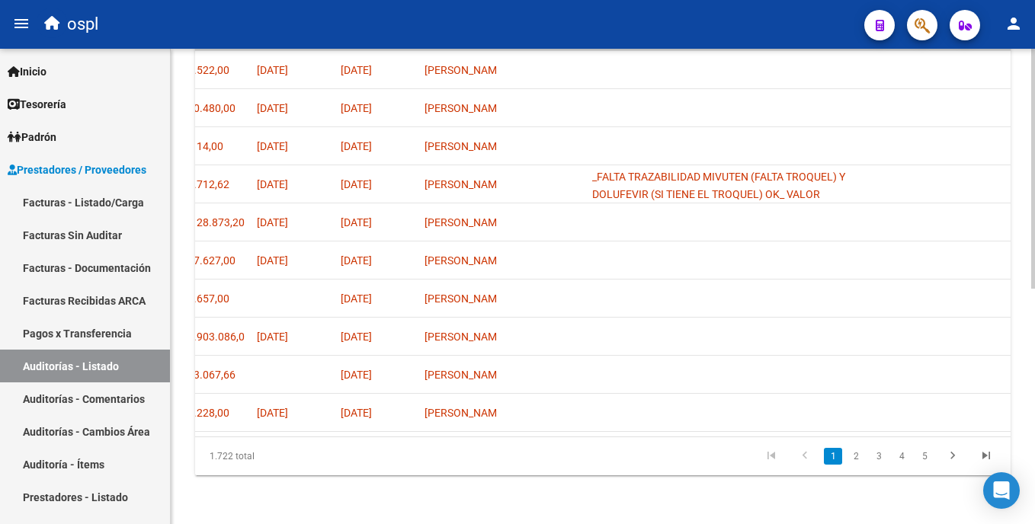
click at [1034, 366] on html "menu ospl person Firma Express Inicio Calendario SSS Instructivos Contacto OS T…" at bounding box center [517, 262] width 1035 height 524
click at [855, 451] on link "2" at bounding box center [856, 456] width 18 height 17
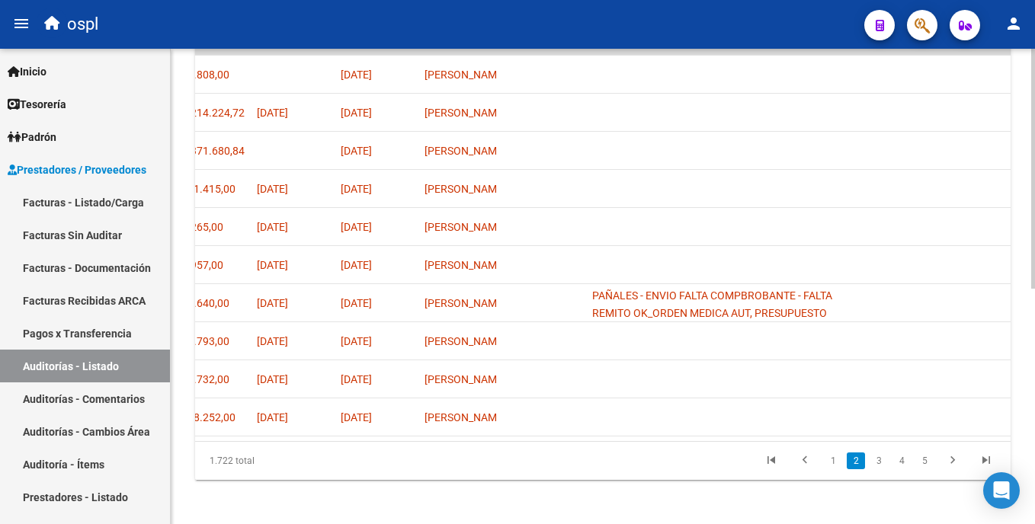
scroll to position [468, 0]
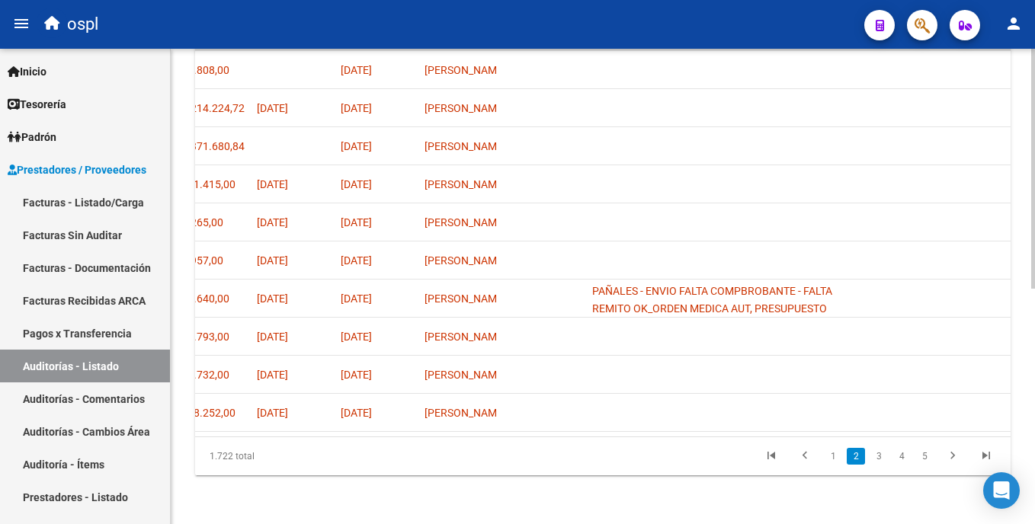
click at [1034, 361] on html "menu ospl person Firma Express Inicio Calendario SSS Instructivos Contacto OS T…" at bounding box center [517, 262] width 1035 height 524
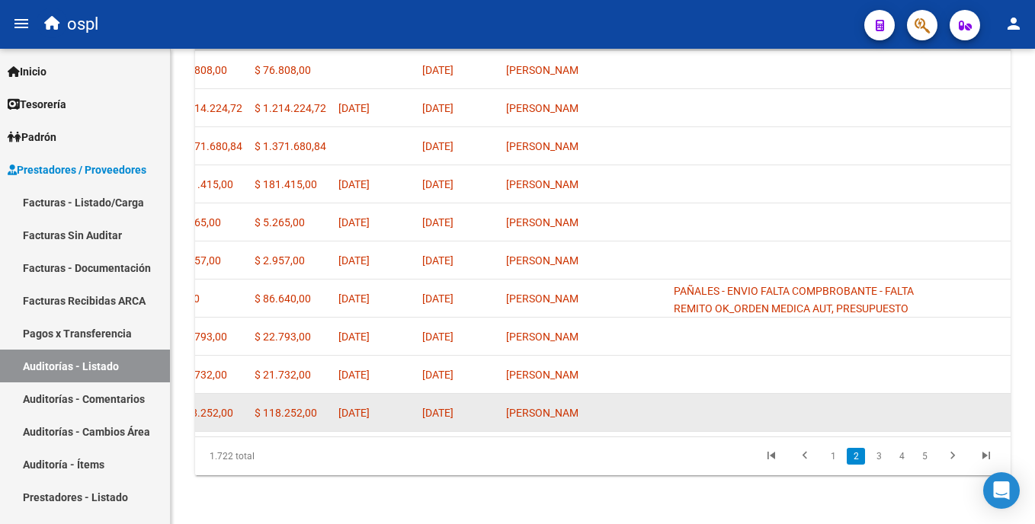
scroll to position [0, 874]
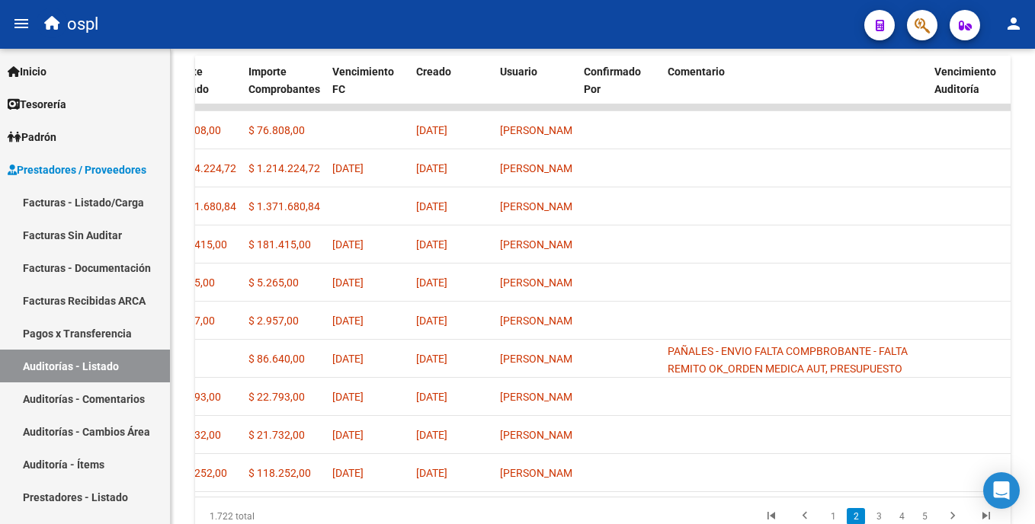
click at [1034, 364] on html "menu ospl person Firma Express Inicio Calendario SSS Instructivos Contacto OS T…" at bounding box center [517, 262] width 1035 height 524
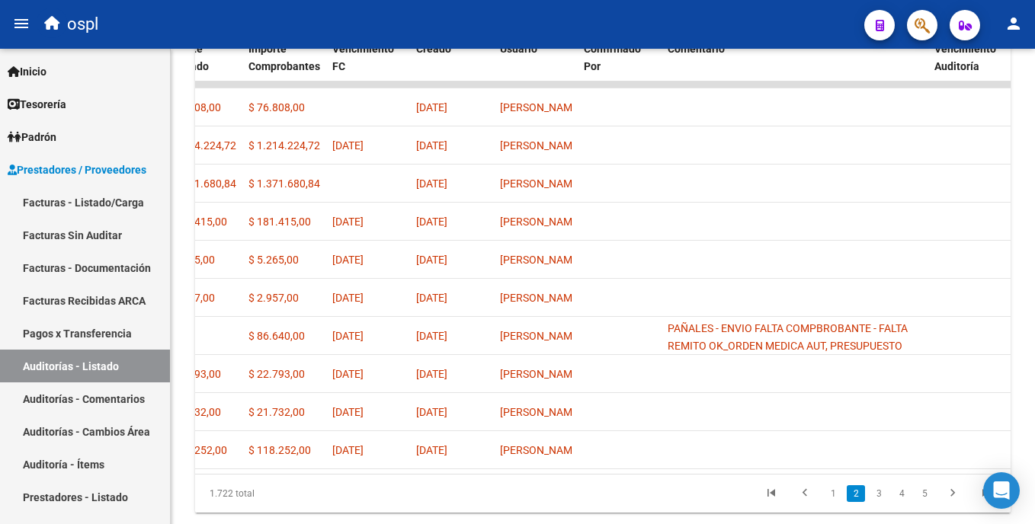
scroll to position [468, 0]
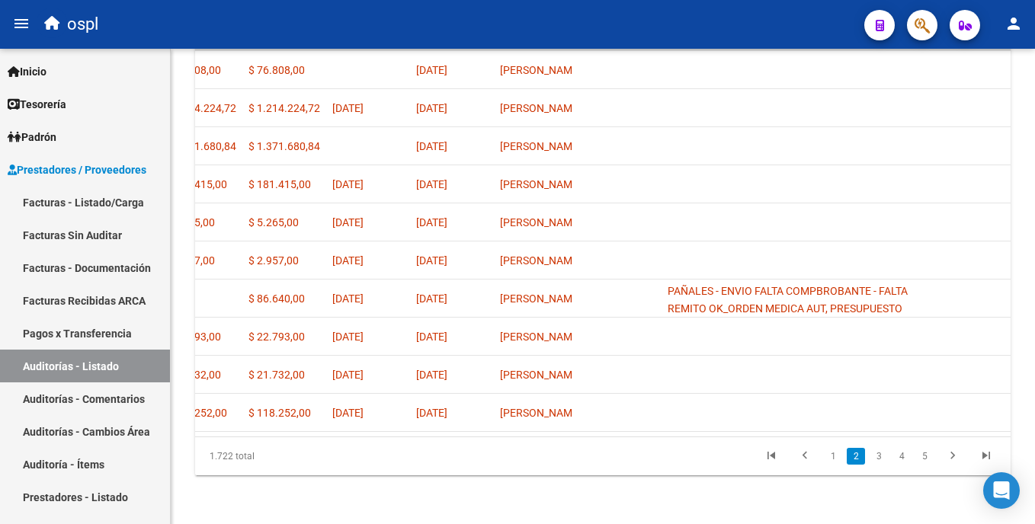
click at [1034, 361] on html "menu ospl person Firma Express Inicio Calendario SSS Instructivos Contacto OS T…" at bounding box center [517, 262] width 1035 height 524
click at [829, 453] on link "1" at bounding box center [833, 456] width 18 height 17
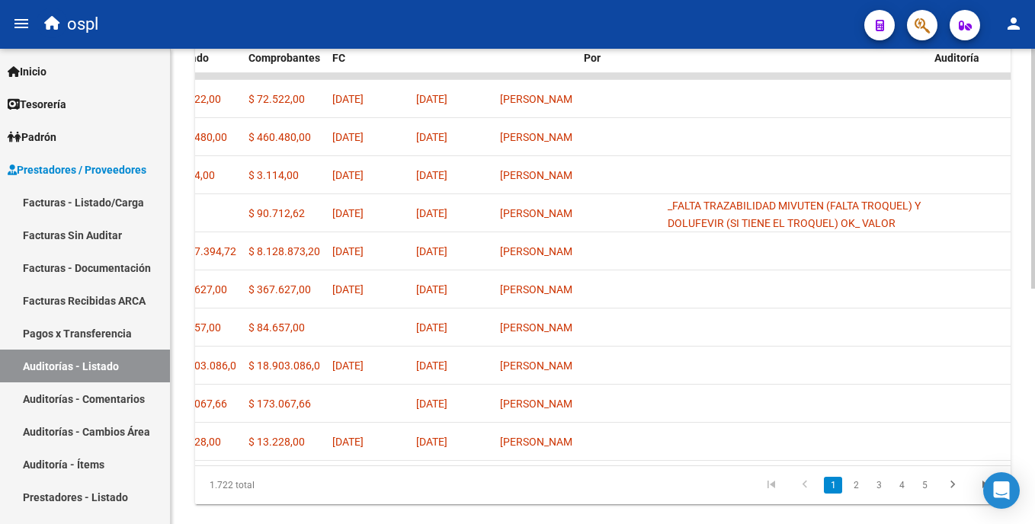
scroll to position [393, 0]
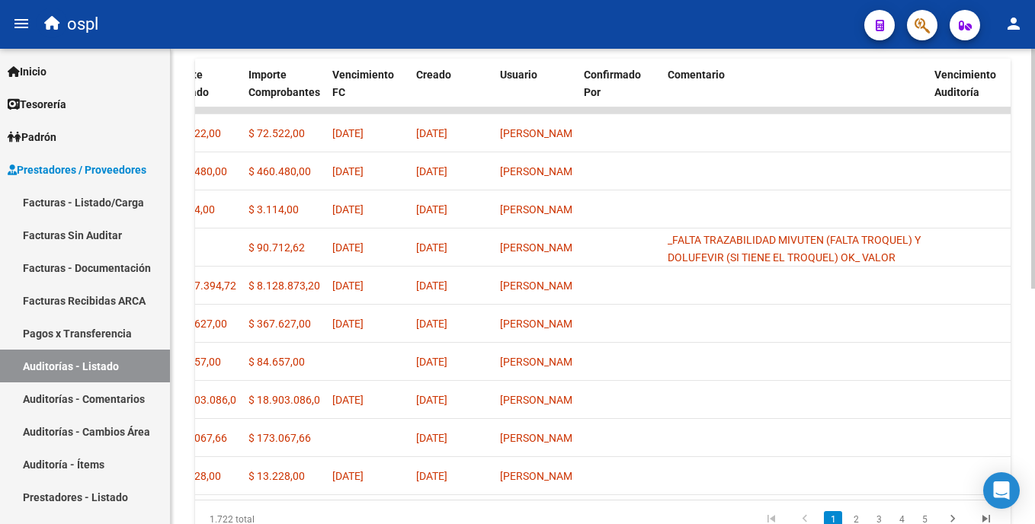
click at [1034, 369] on html "menu ospl person Firma Express Inicio Calendario SSS Instructivos Contacto OS T…" at bounding box center [517, 262] width 1035 height 524
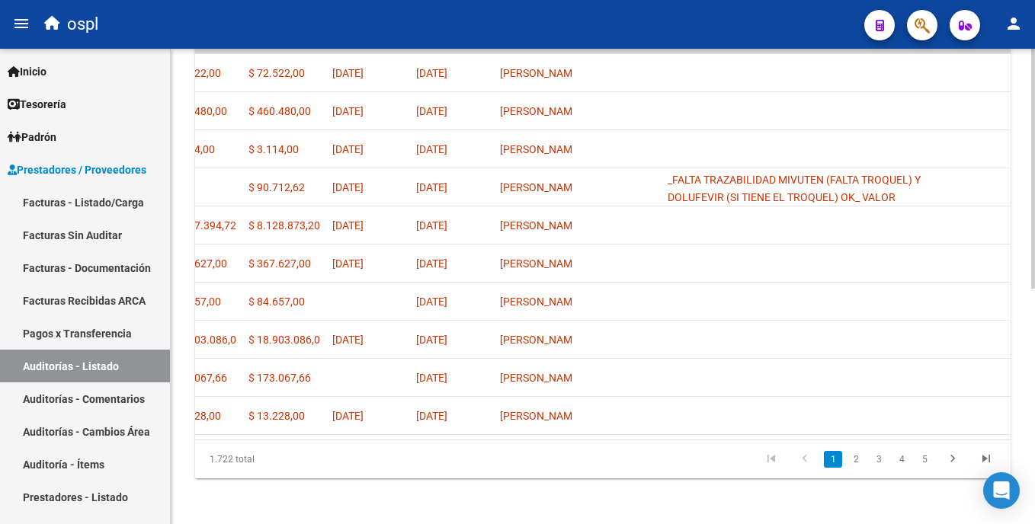
click at [1034, 400] on html "menu ospl person Firma Express Inicio Calendario SSS Instructivos Contacto OS T…" at bounding box center [517, 262] width 1035 height 524
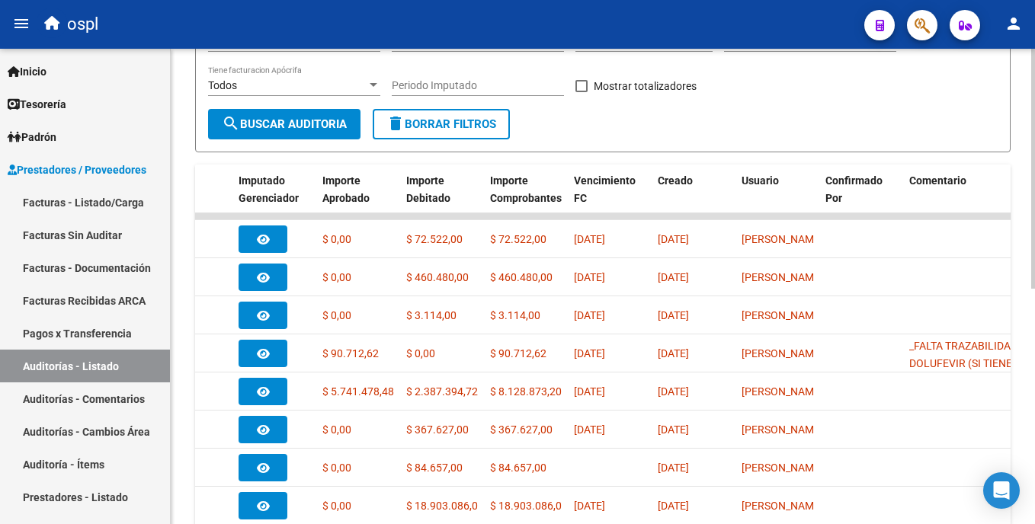
scroll to position [285, 0]
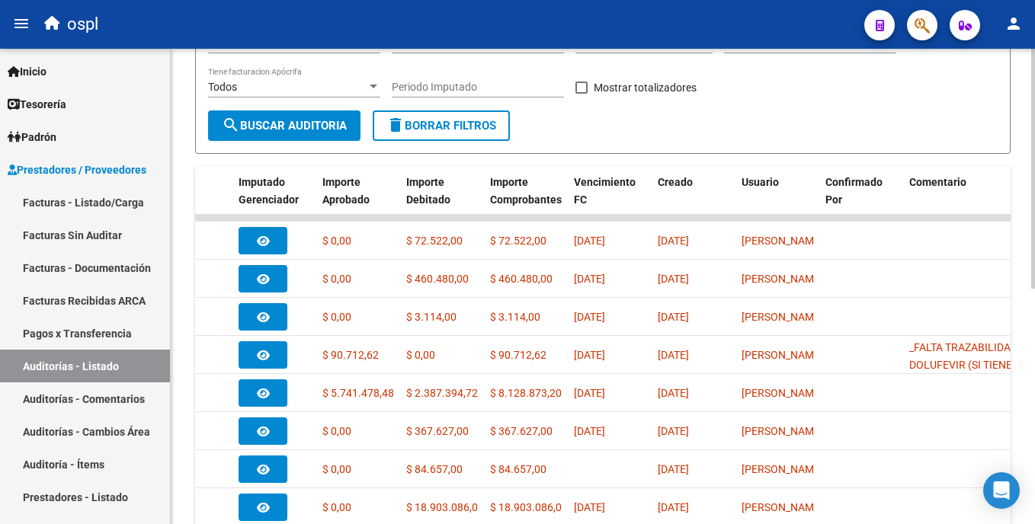
click at [1034, 258] on html "menu ospl person Firma Express Inicio Calendario SSS Instructivos Contacto OS T…" at bounding box center [517, 262] width 1035 height 524
click at [90, 204] on link "Facturas - Listado/Carga" at bounding box center [85, 202] width 170 height 33
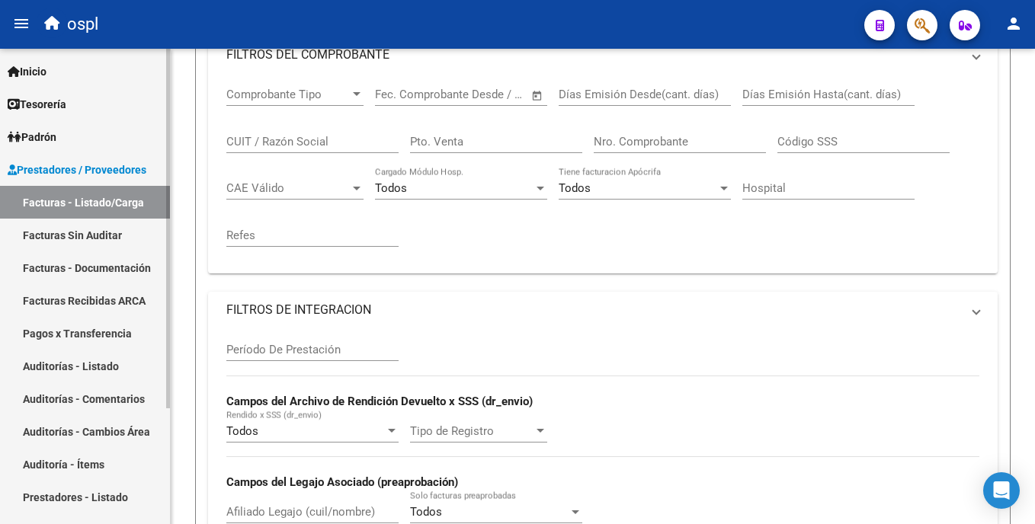
scroll to position [156, 0]
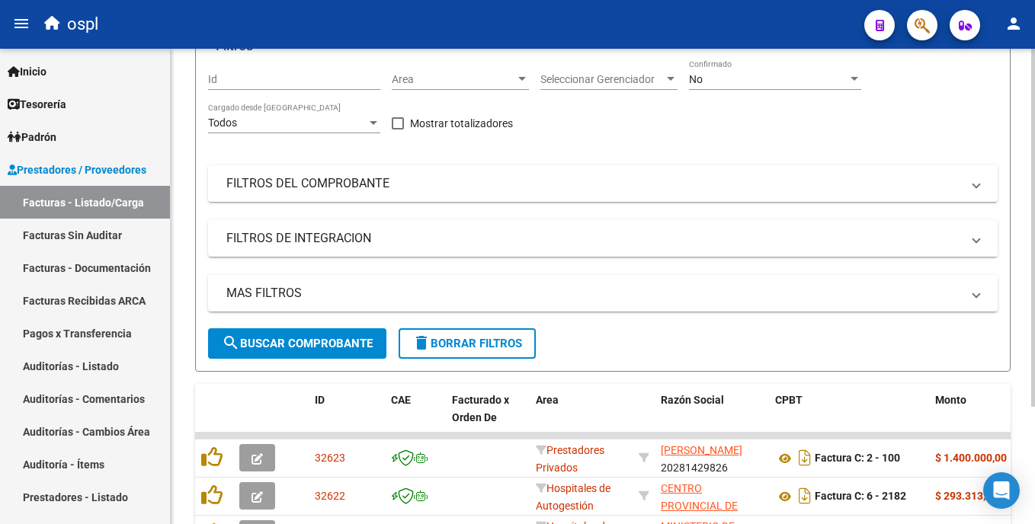
click at [451, 79] on div "Filtros Id Area Area Seleccionar Gerenciador Seleccionar Gerenciador No Confirm…" at bounding box center [603, 193] width 790 height 269
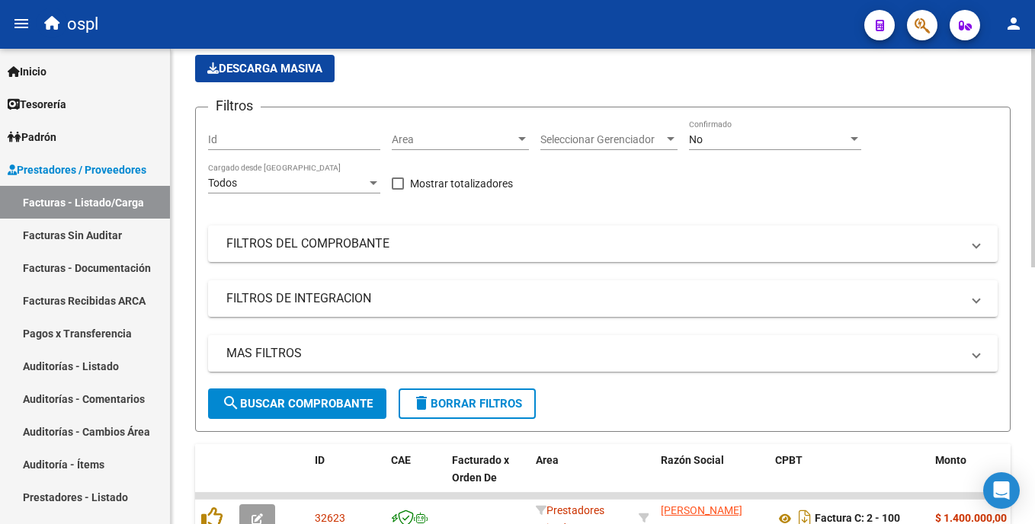
scroll to position [85, 0]
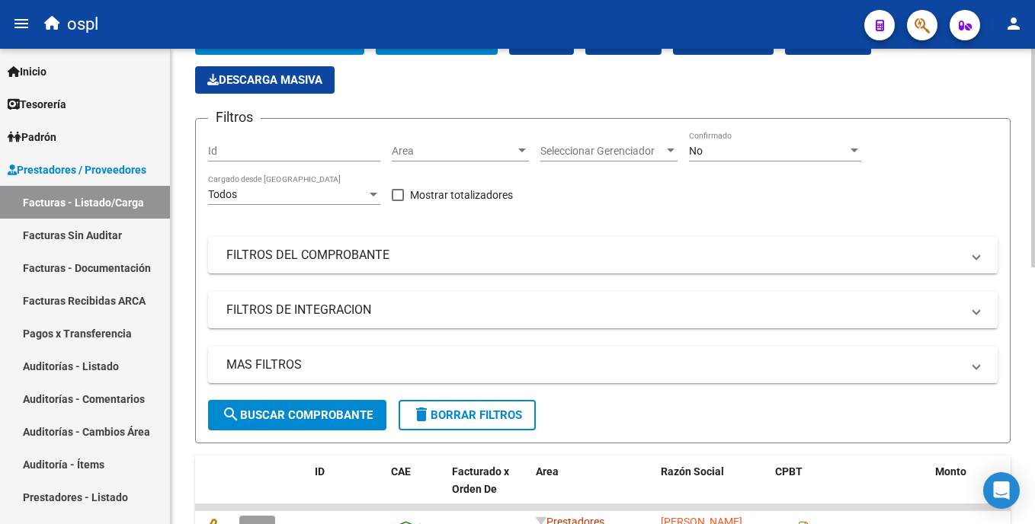
click at [1034, 115] on html "menu ospl person Firma Express Inicio Calendario SSS Instructivos Contacto OS T…" at bounding box center [517, 262] width 1035 height 524
click at [479, 153] on span "Area" at bounding box center [453, 151] width 123 height 13
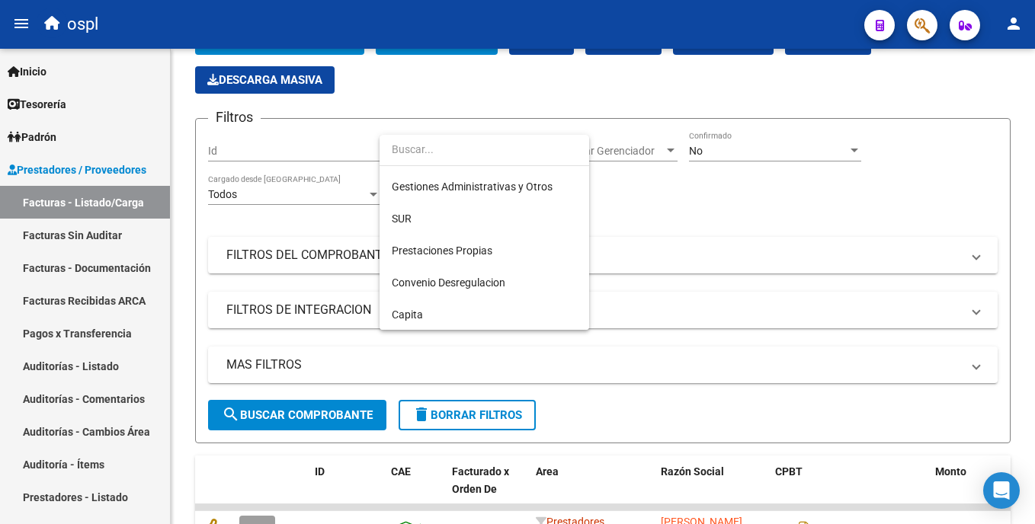
scroll to position [171, 0]
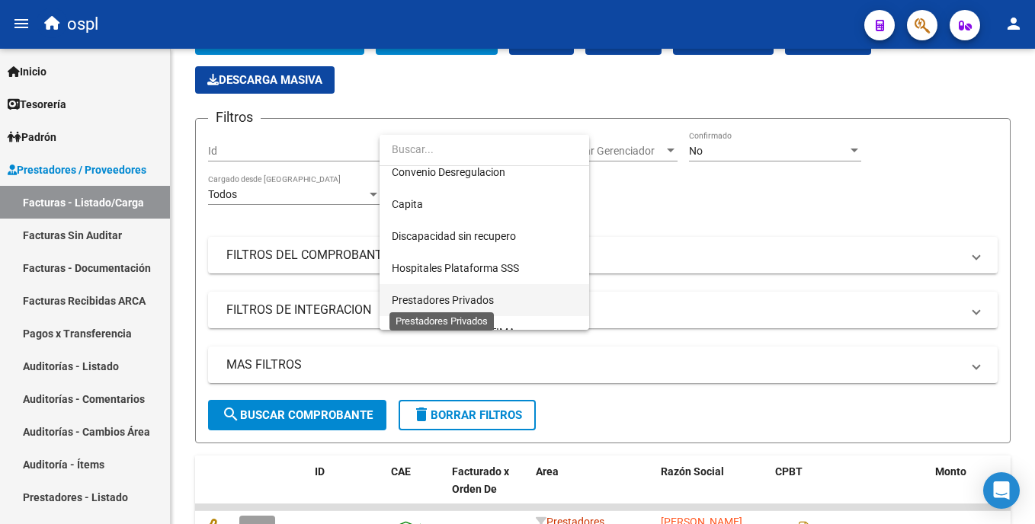
click at [478, 294] on span "Prestadores Privados" at bounding box center [443, 300] width 102 height 12
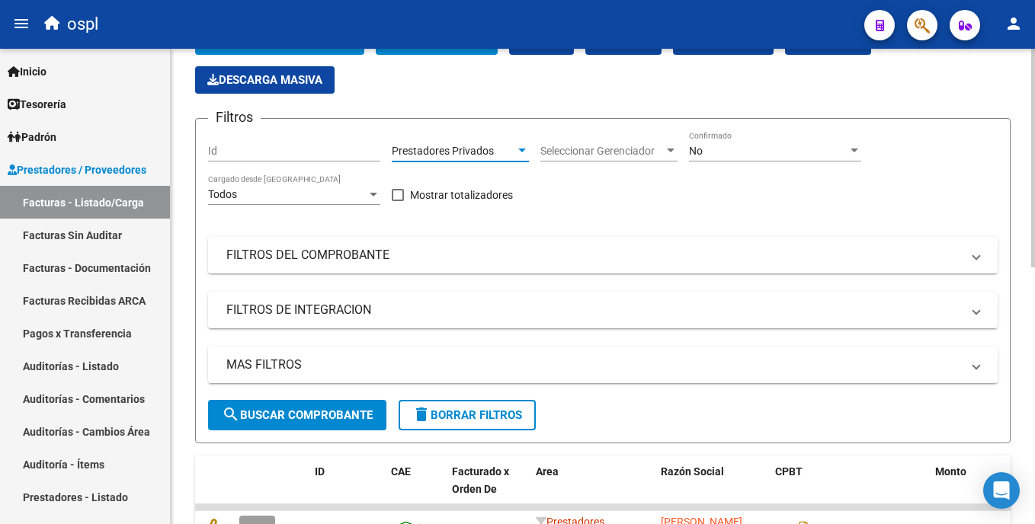
click at [319, 416] on span "search Buscar Comprobante" at bounding box center [297, 416] width 151 height 14
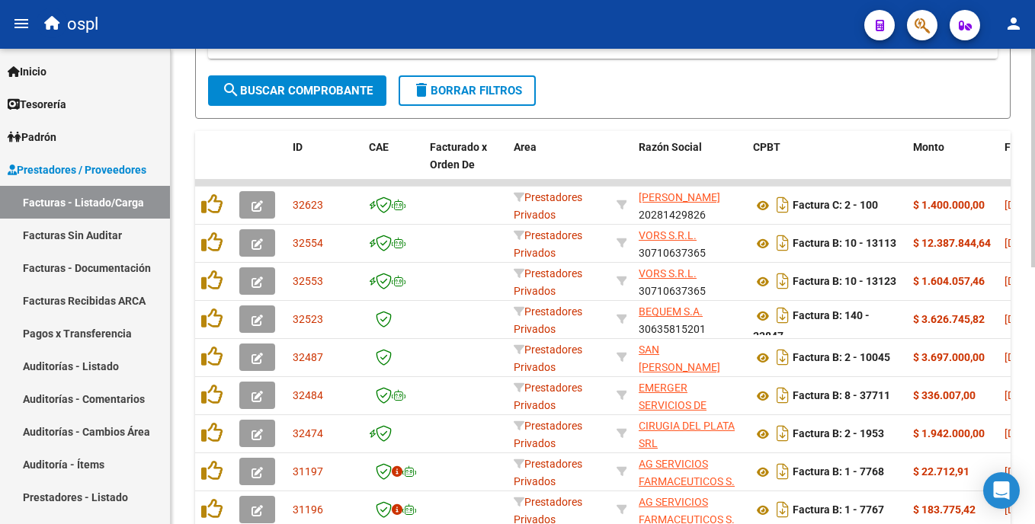
scroll to position [414, 0]
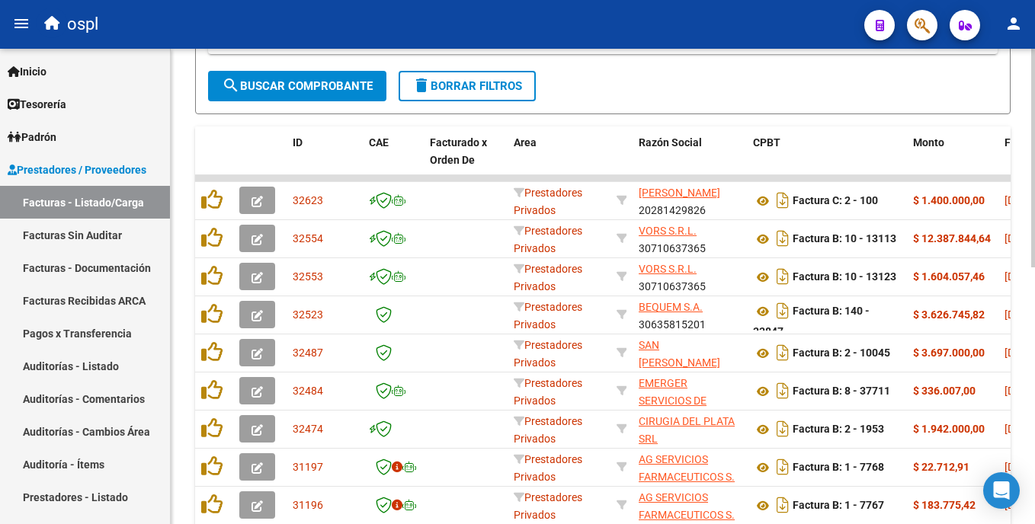
click at [1034, 374] on html "menu ospl person Firma Express Inicio Calendario SSS Instructivos Contacto OS T…" at bounding box center [517, 262] width 1035 height 524
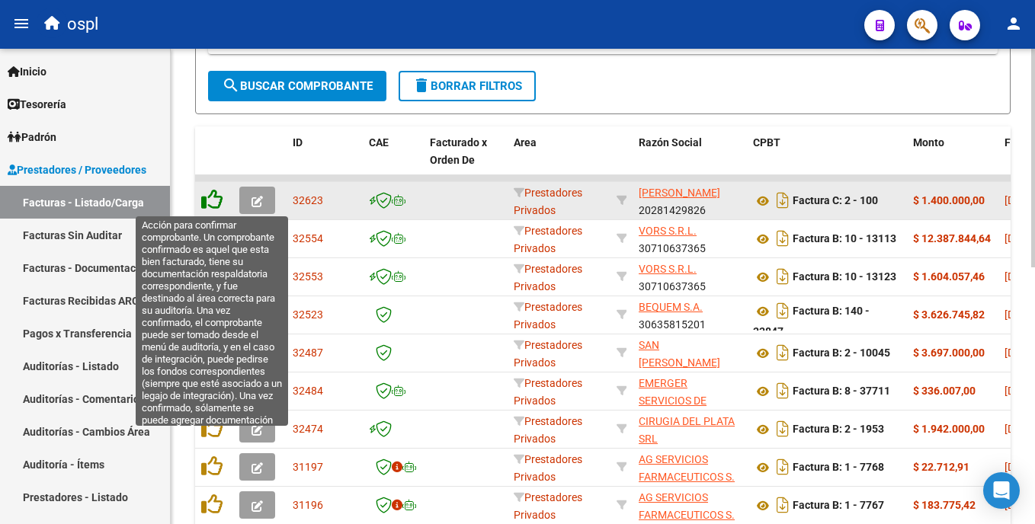
click at [218, 197] on icon at bounding box center [211, 199] width 21 height 21
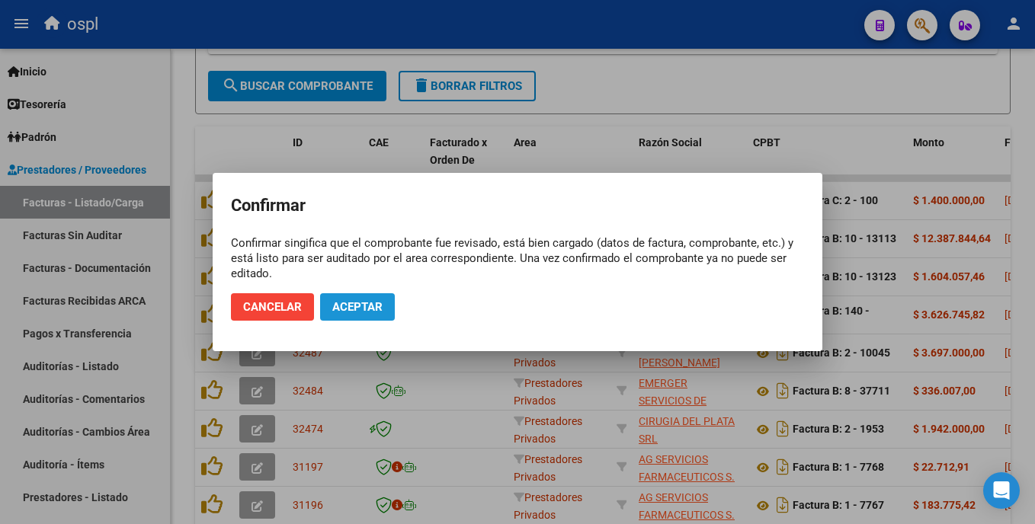
click at [352, 303] on span "Aceptar" at bounding box center [357, 307] width 50 height 14
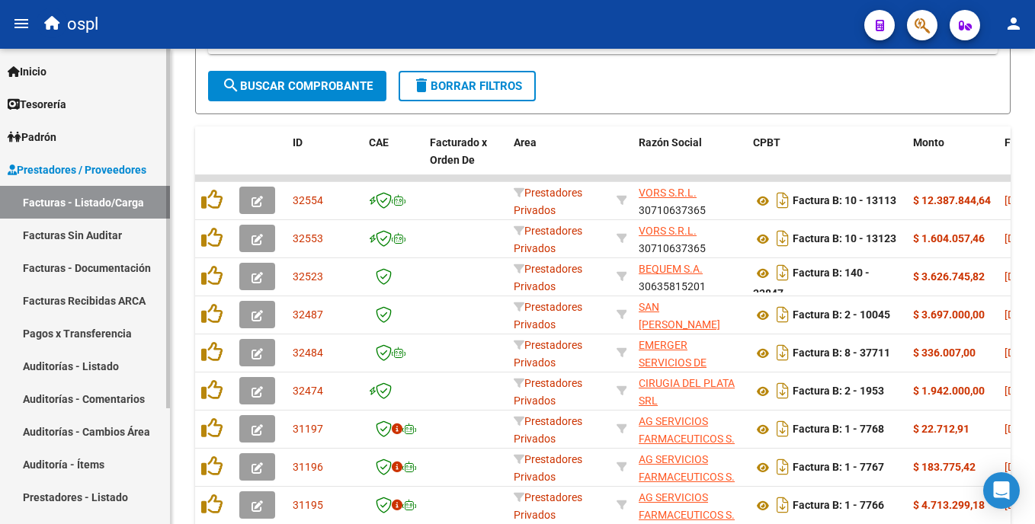
click at [95, 231] on link "Facturas Sin Auditar" at bounding box center [85, 235] width 170 height 33
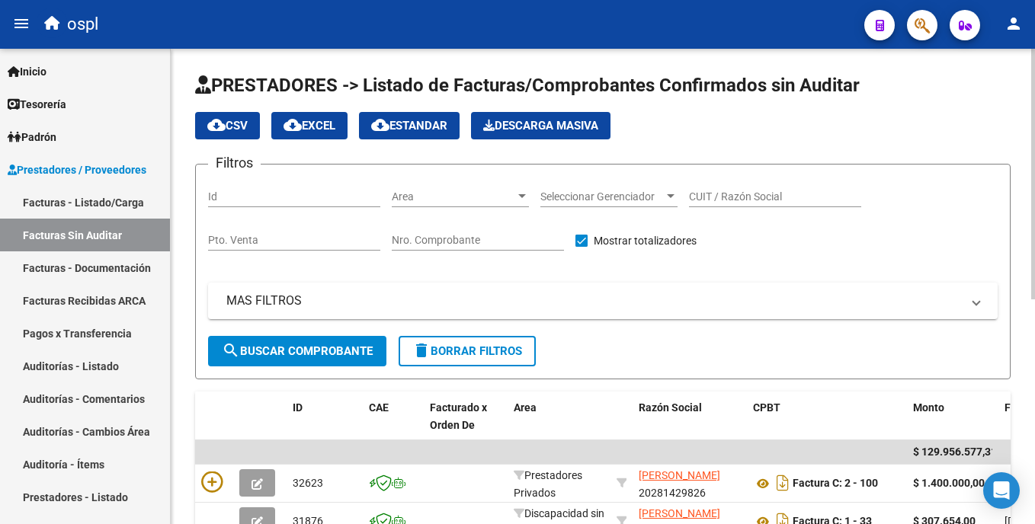
click at [1034, 188] on html "menu ospl person Firma Express Inicio Calendario SSS Instructivos Contacto OS T…" at bounding box center [517, 262] width 1035 height 524
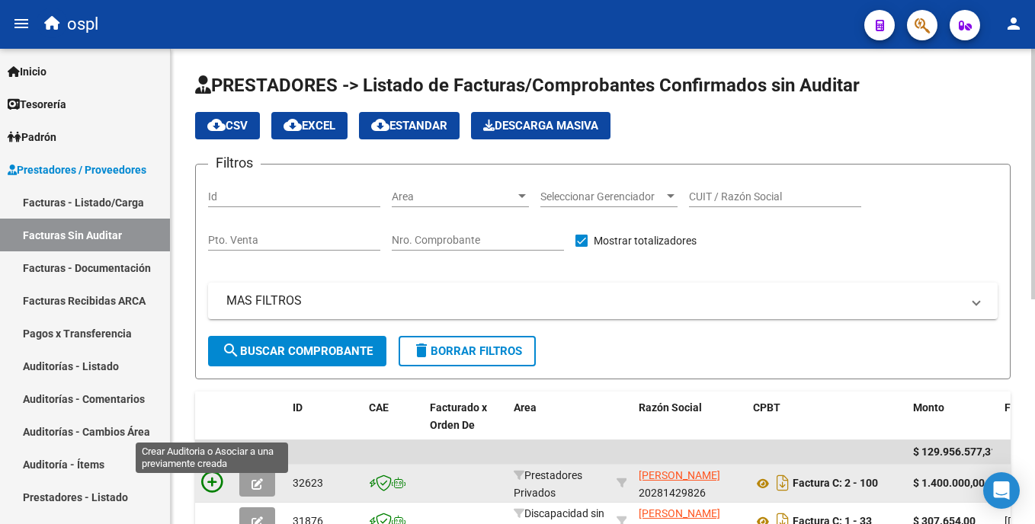
click at [207, 486] on icon at bounding box center [211, 482] width 21 height 21
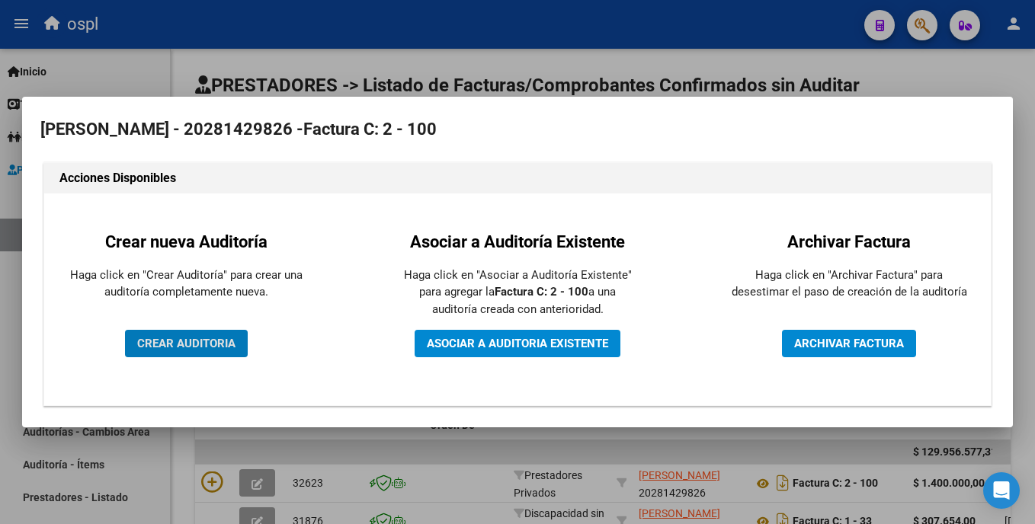
click at [228, 350] on span "CREAR AUDITORIA" at bounding box center [186, 344] width 98 height 14
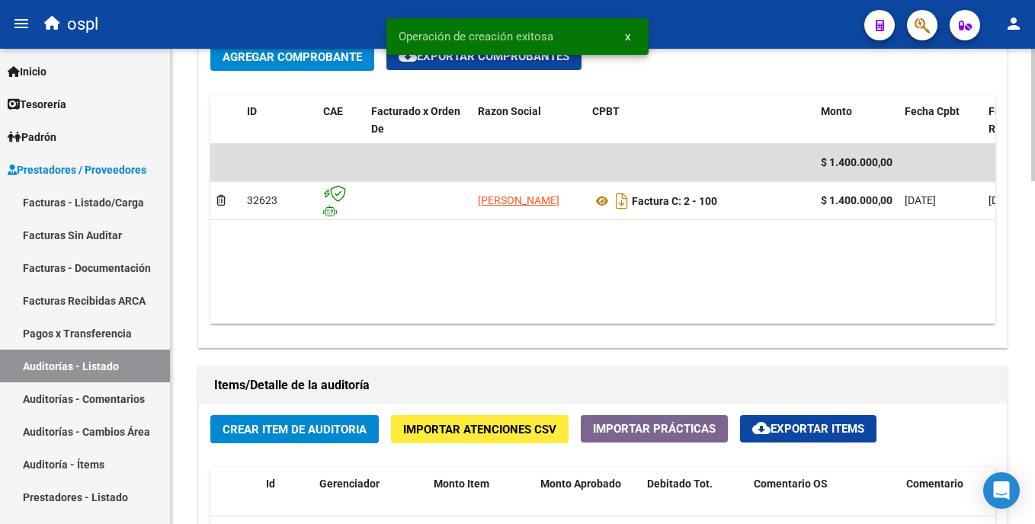
scroll to position [797, 0]
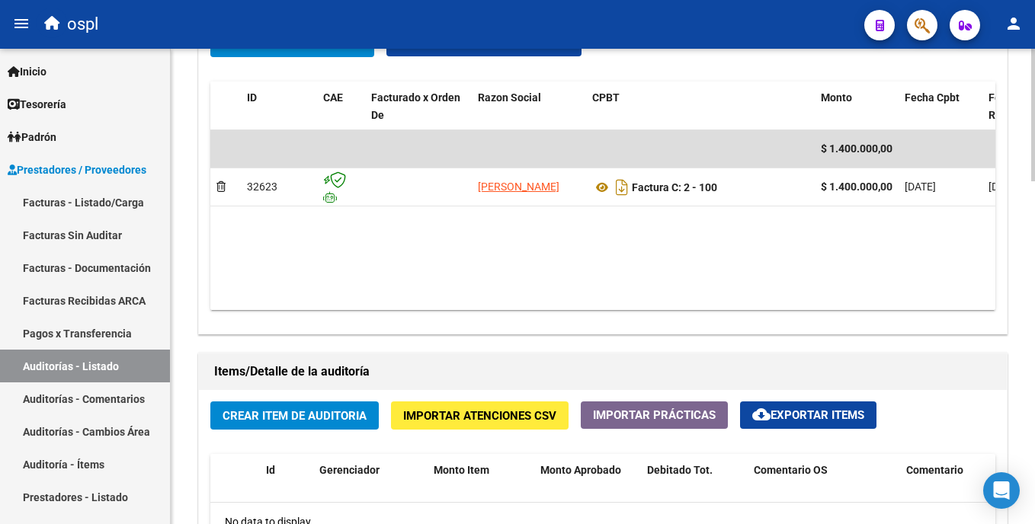
click at [1034, 346] on html "menu ospl person Firma Express Inicio Calendario SSS Instructivos Contacto OS T…" at bounding box center [517, 262] width 1035 height 524
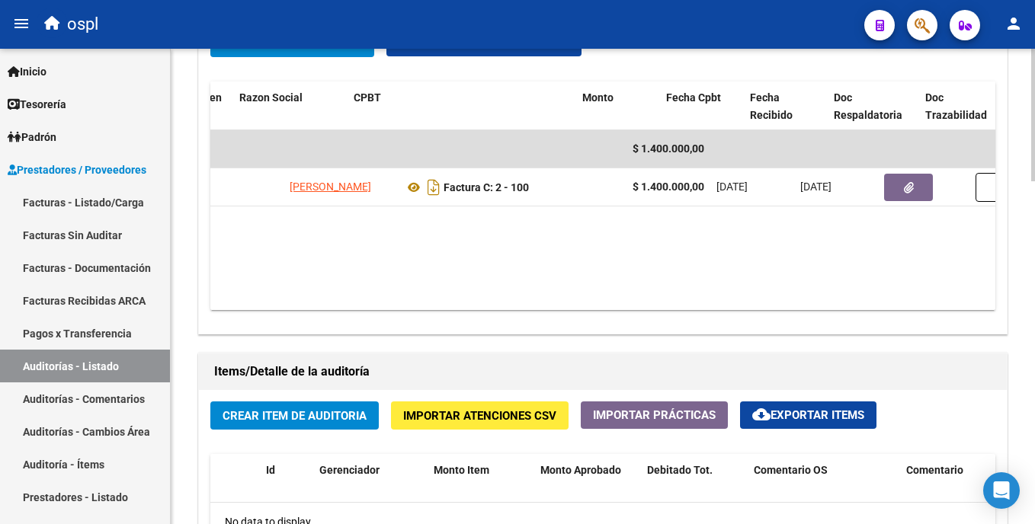
scroll to position [0, 108]
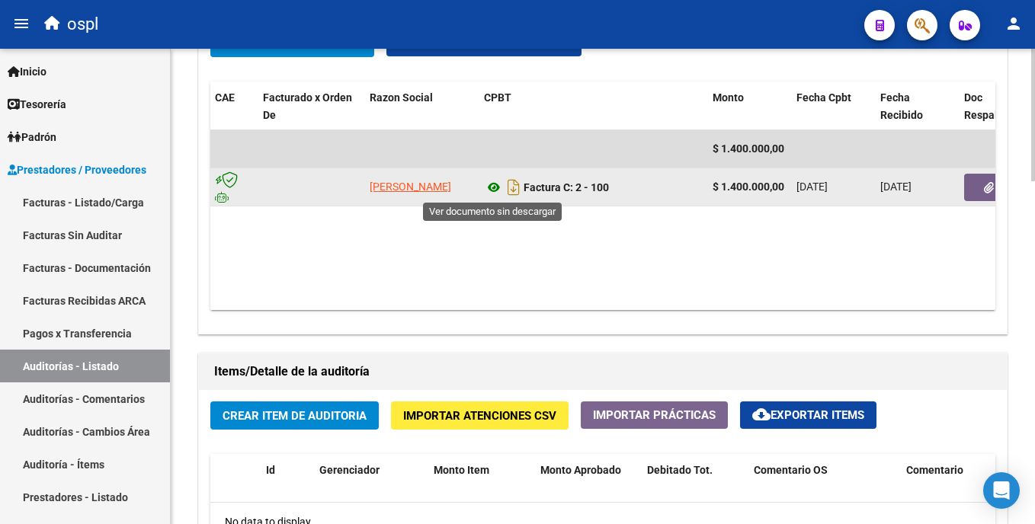
click at [496, 188] on icon at bounding box center [494, 187] width 20 height 18
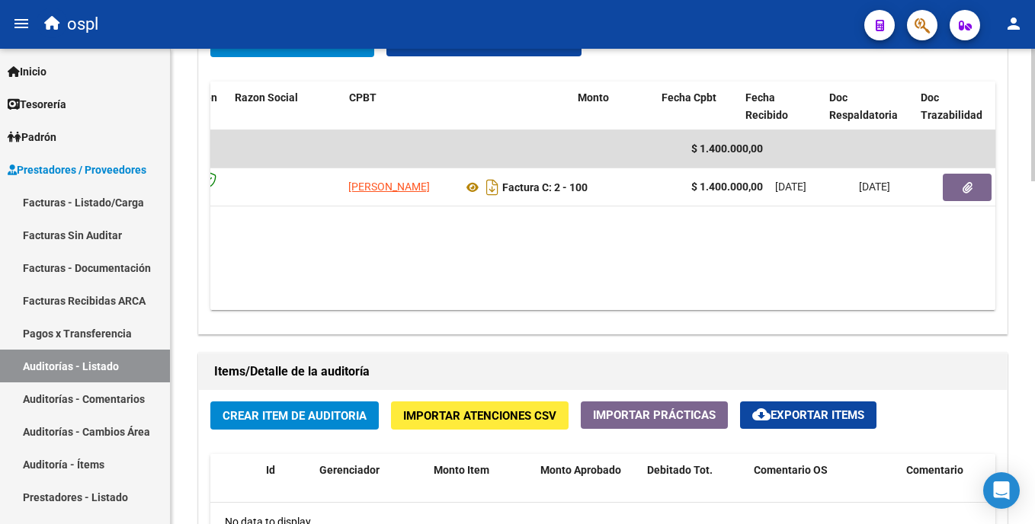
scroll to position [0, 243]
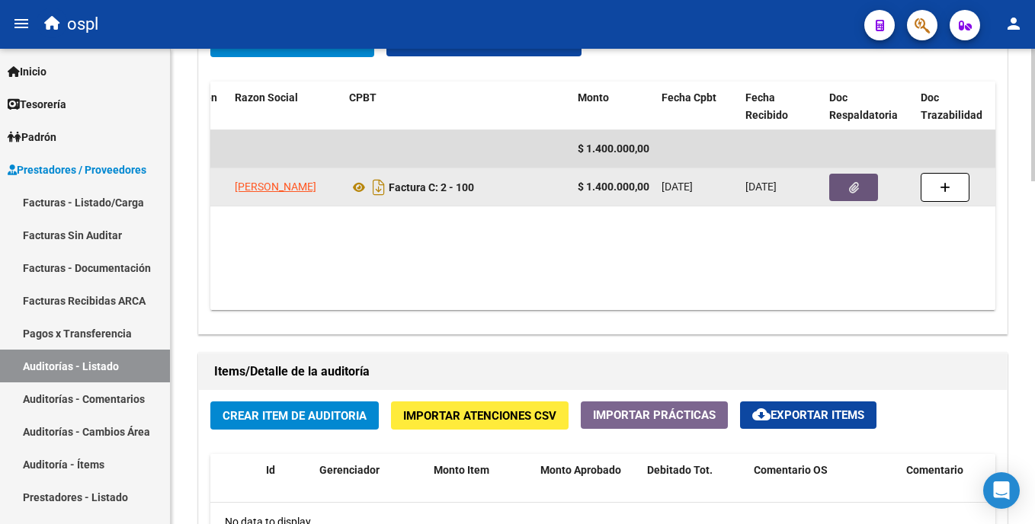
click at [839, 186] on button "button" at bounding box center [853, 187] width 49 height 27
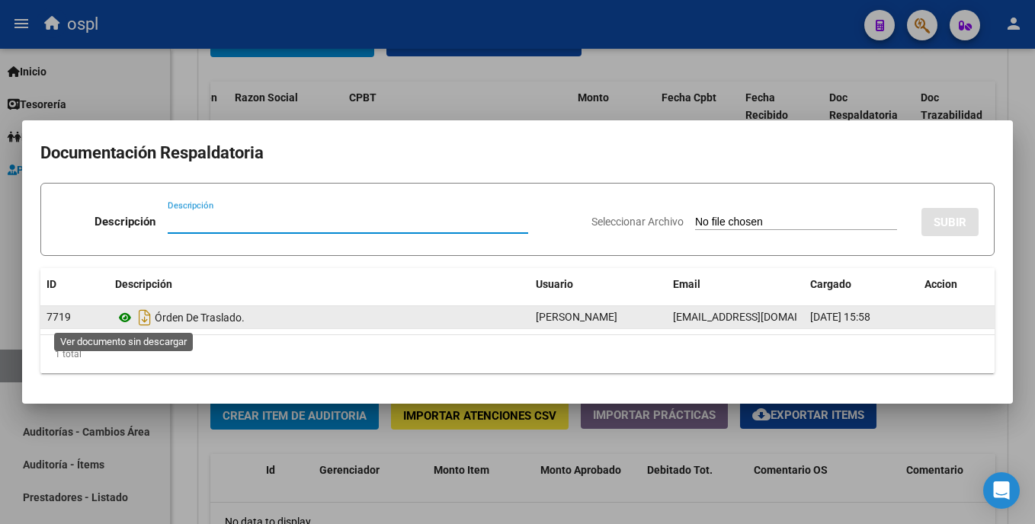
click at [123, 315] on icon at bounding box center [125, 318] width 20 height 18
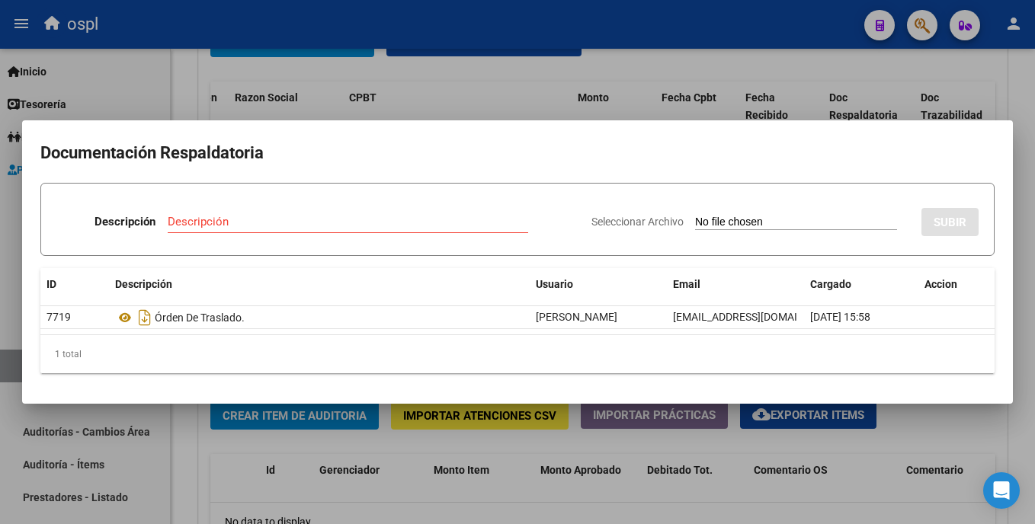
click at [404, 469] on div at bounding box center [517, 262] width 1035 height 524
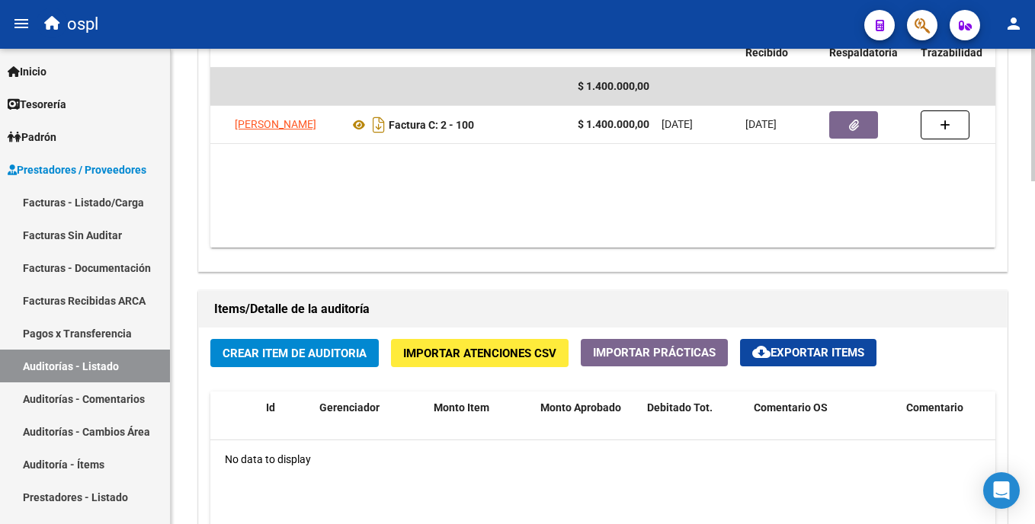
scroll to position [890, 0]
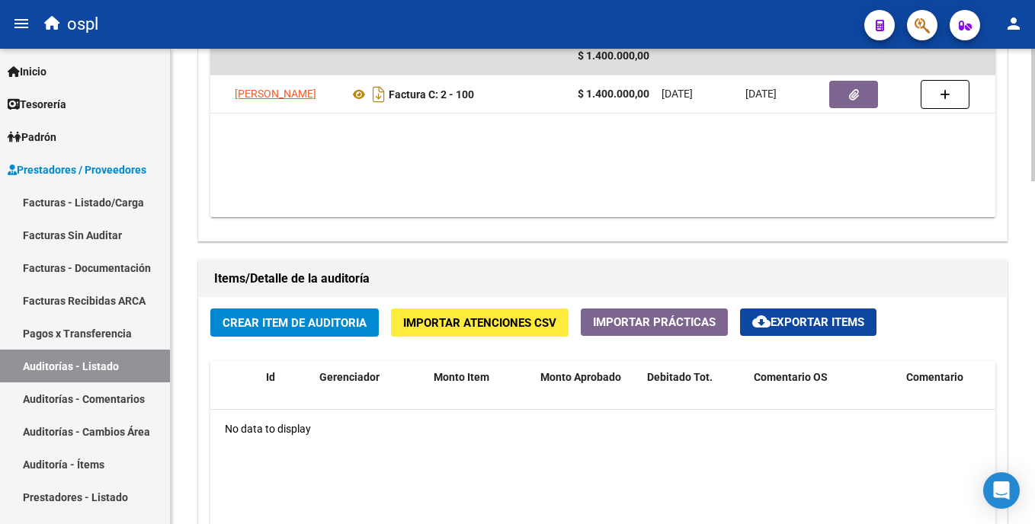
click at [1034, 348] on html "menu ospl person Firma Express Inicio Calendario SSS Instructivos Contacto OS T…" at bounding box center [517, 262] width 1035 height 524
click at [275, 328] on span "Crear Item de Auditoria" at bounding box center [295, 323] width 144 height 14
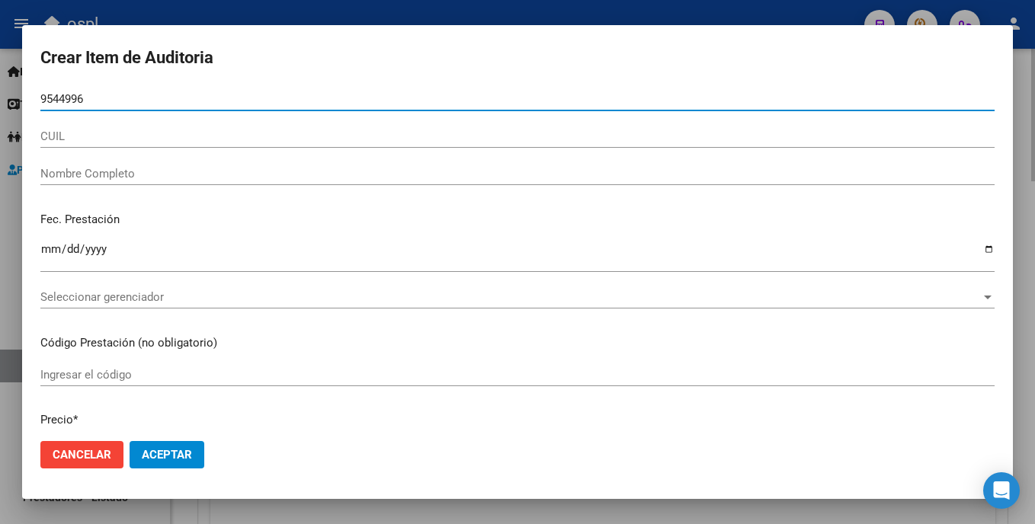
type input "95449960"
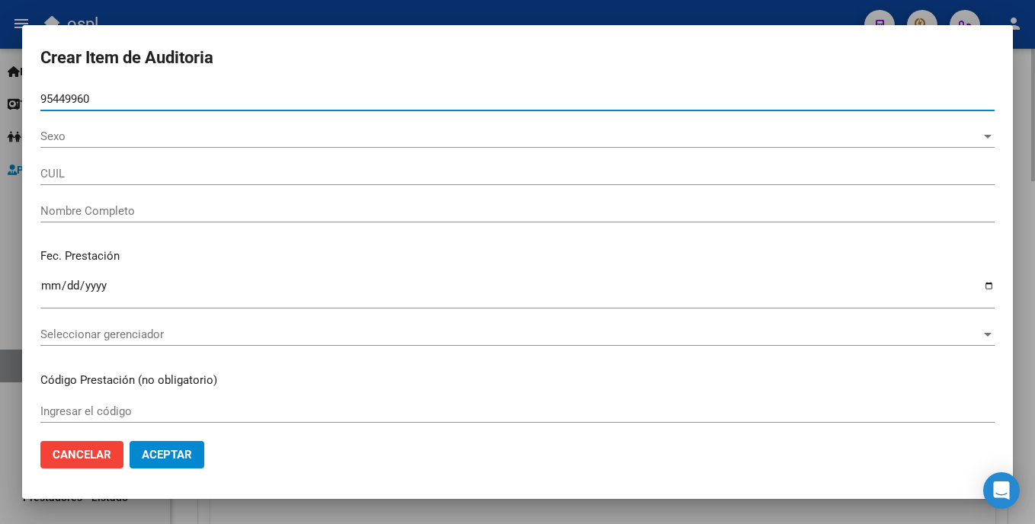
type input "27954499605"
type input "Britez Mayra Monserr"
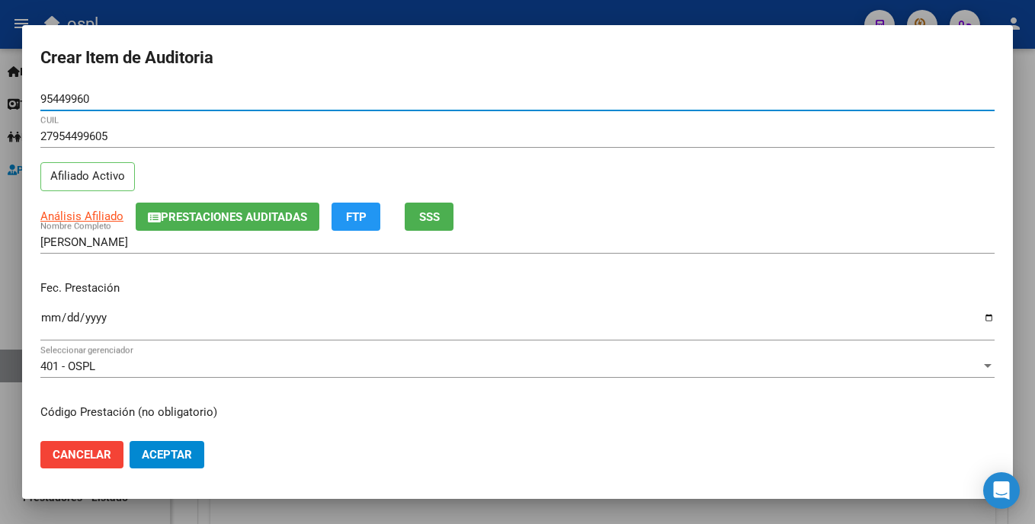
type input "95449960"
click at [46, 322] on input "Ingresar la fecha" at bounding box center [517, 324] width 954 height 24
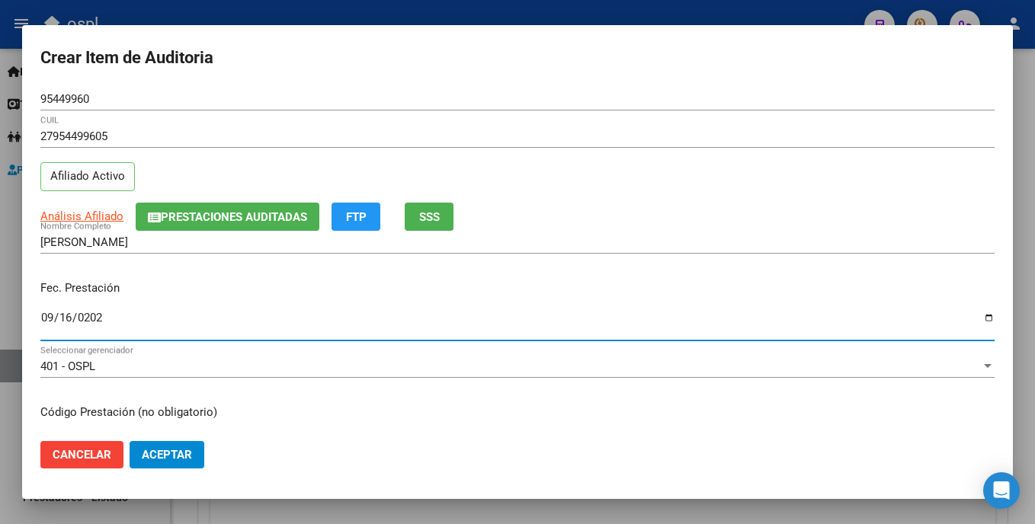
type input "2025-09-16"
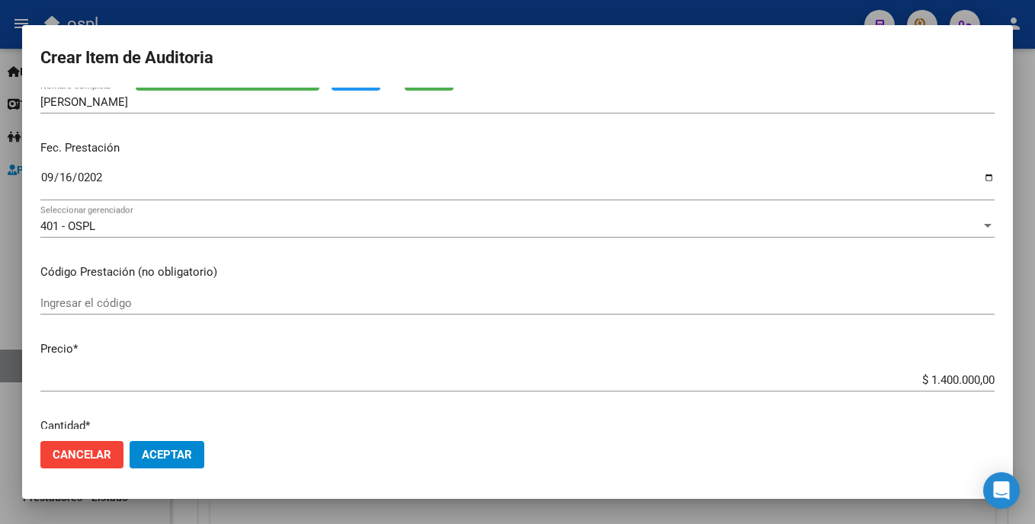
scroll to position [188, 0]
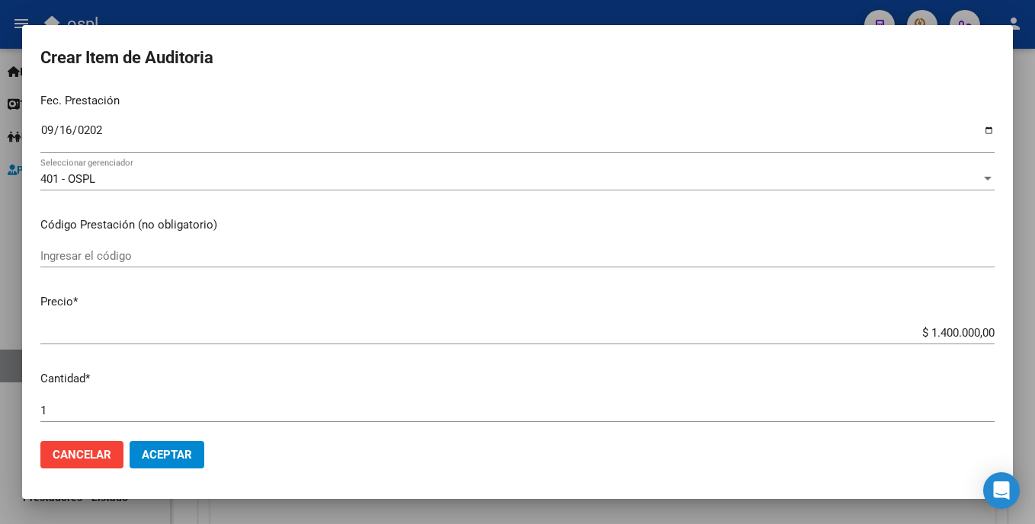
click at [215, 247] on div "Ingresar el código" at bounding box center [517, 256] width 954 height 23
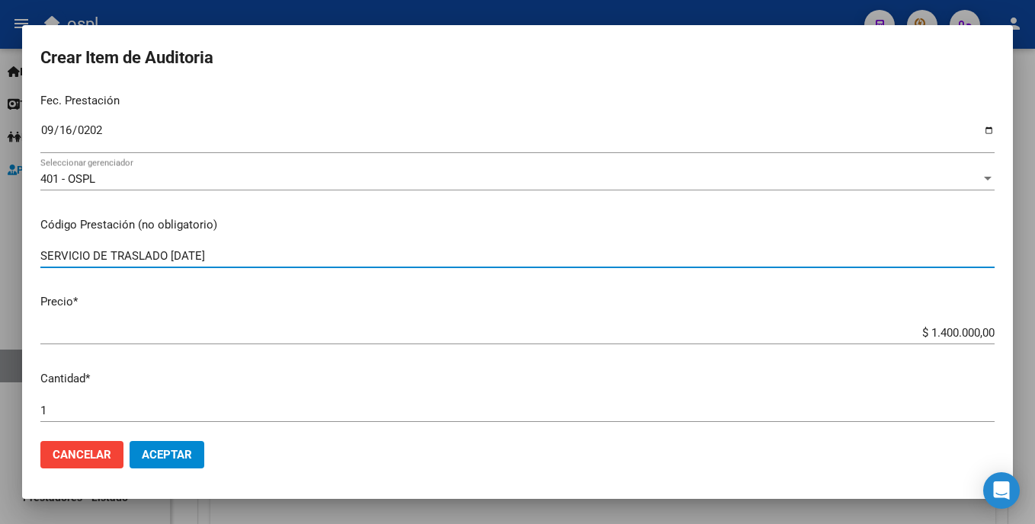
click at [172, 255] on input "SERVICIO DE TRASLADO SEP/25" at bounding box center [517, 256] width 954 height 14
type input "SERVICIO DE TRASLADO 16, 18, 20, 23, 25, 27, 30 SEP/25"
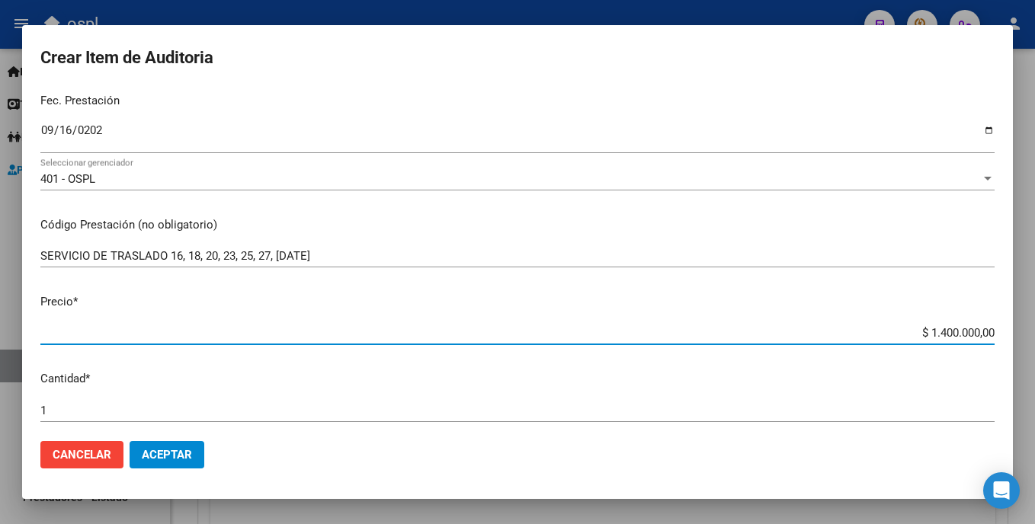
drag, startPoint x: 905, startPoint y: 333, endPoint x: 1013, endPoint y: 333, distance: 108.2
click at [1013, 333] on div "Crear Item de Auditoria 95449960 Nro Documento 27954499605 CUIL Afiliado Activo…" at bounding box center [517, 262] width 1035 height 524
type input "$ 0,02"
type input "$ 0,20"
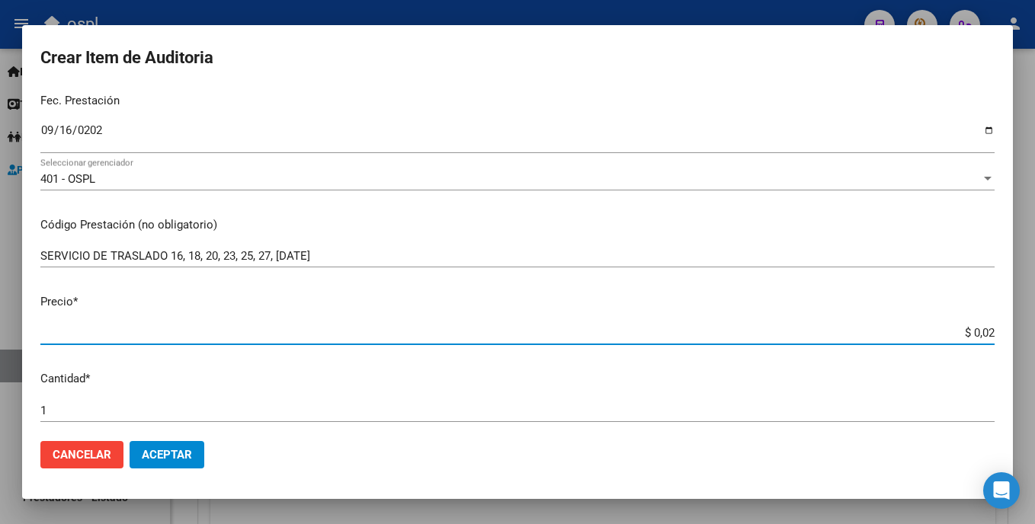
type input "$ 0,20"
type input "$ 2,00"
type input "$ 20,00"
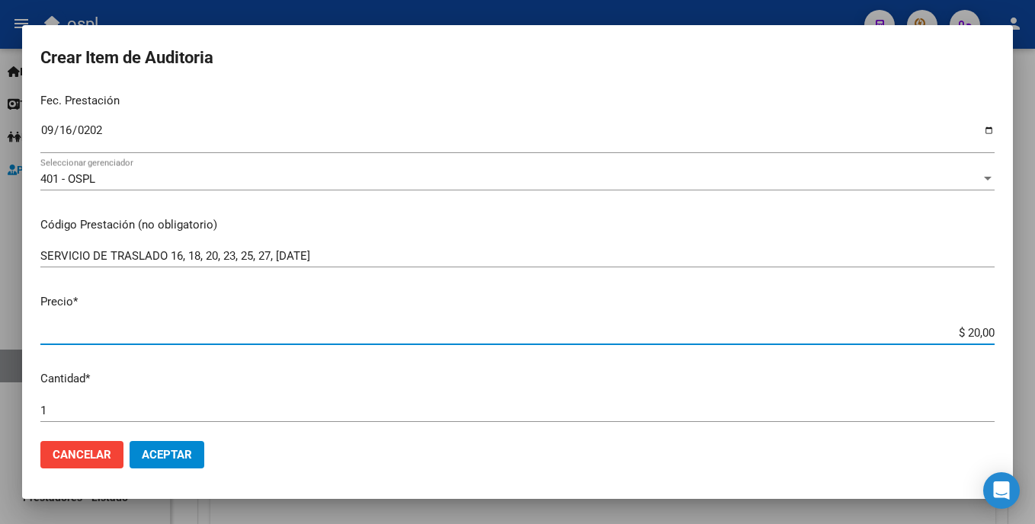
type input "$ 200,00"
type input "$ 2.000,00"
type input "$ 20.000,00"
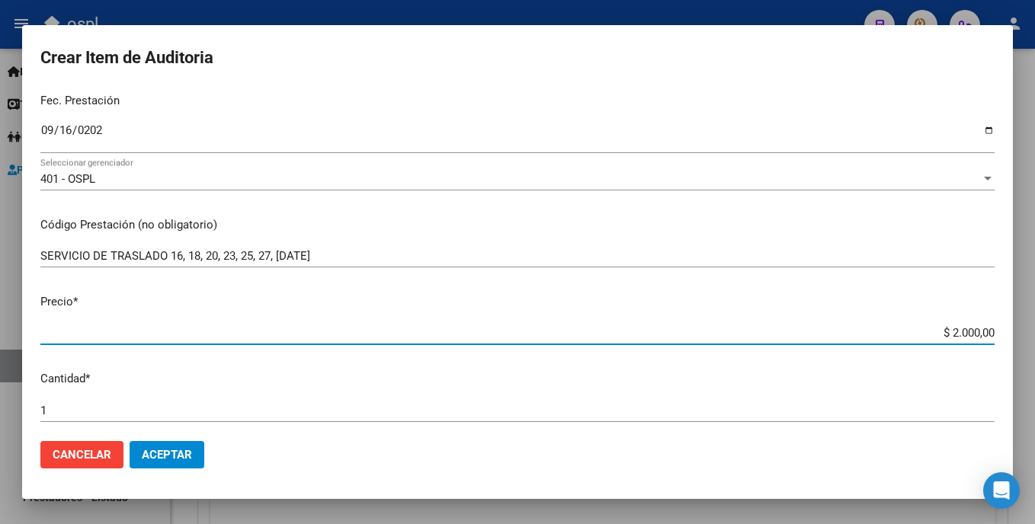
type input "$ 20.000,00"
type input "$ 200.000,00"
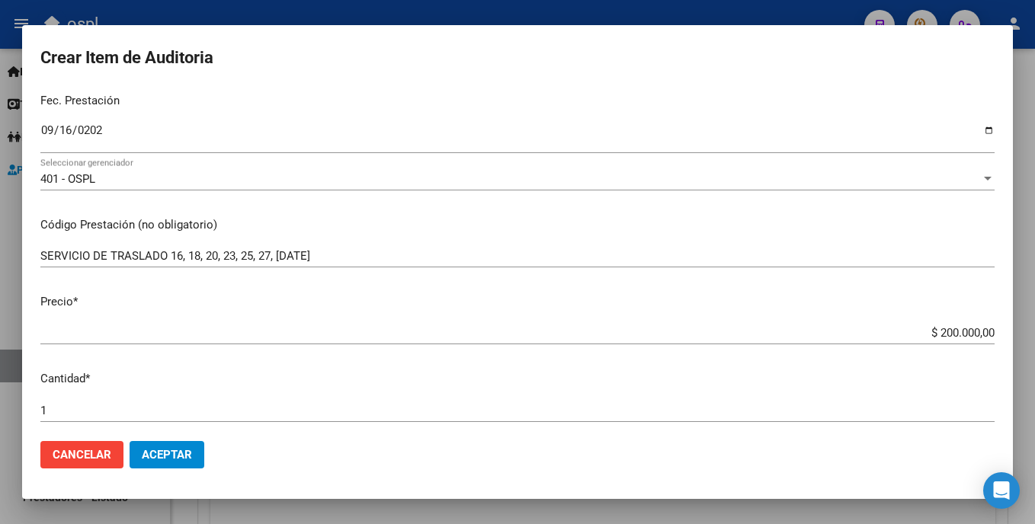
click at [316, 399] on div "1 Ingresar la cantidad" at bounding box center [517, 410] width 954 height 23
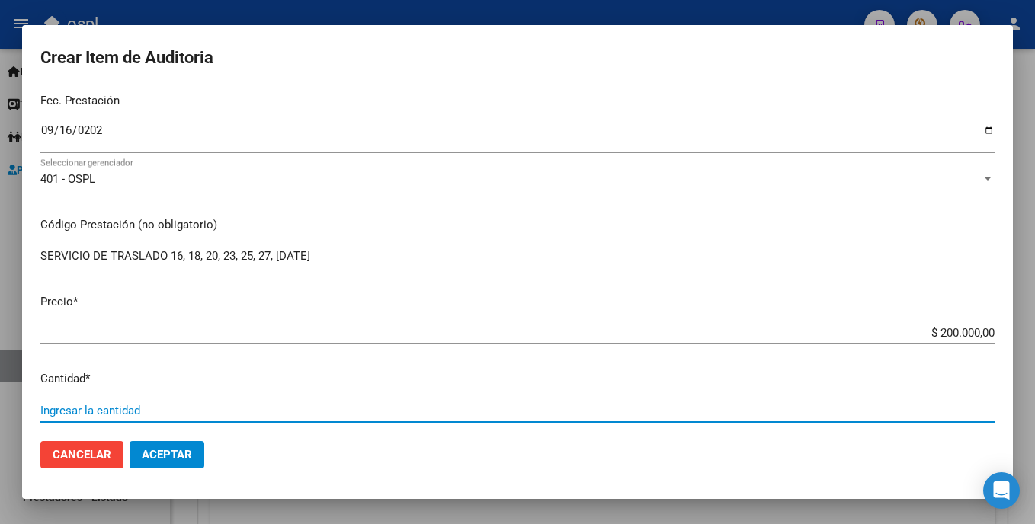
type input "7"
type input "$ 1.400.000,00"
type input "7"
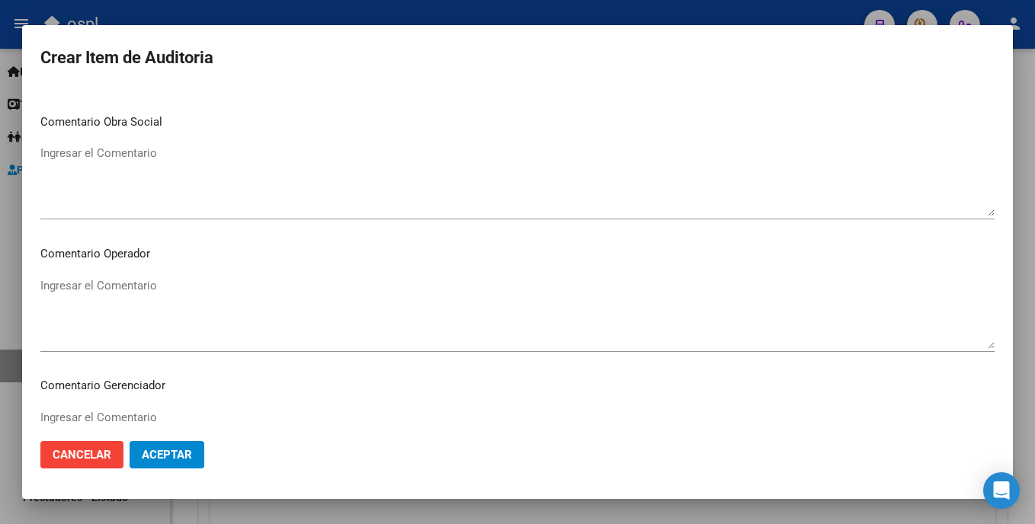
scroll to position [690, 0]
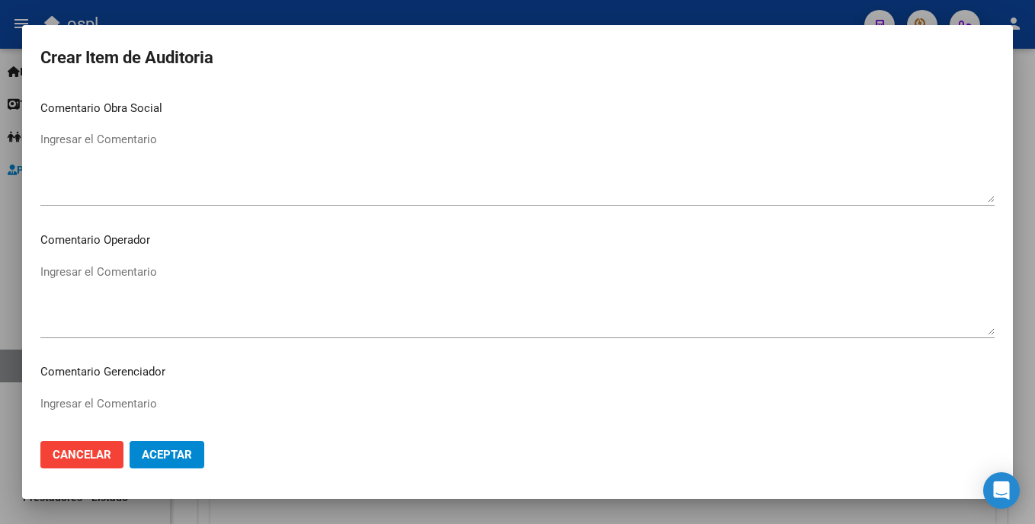
click at [281, 287] on textarea "Ingresar el Comentario" at bounding box center [517, 300] width 954 height 72
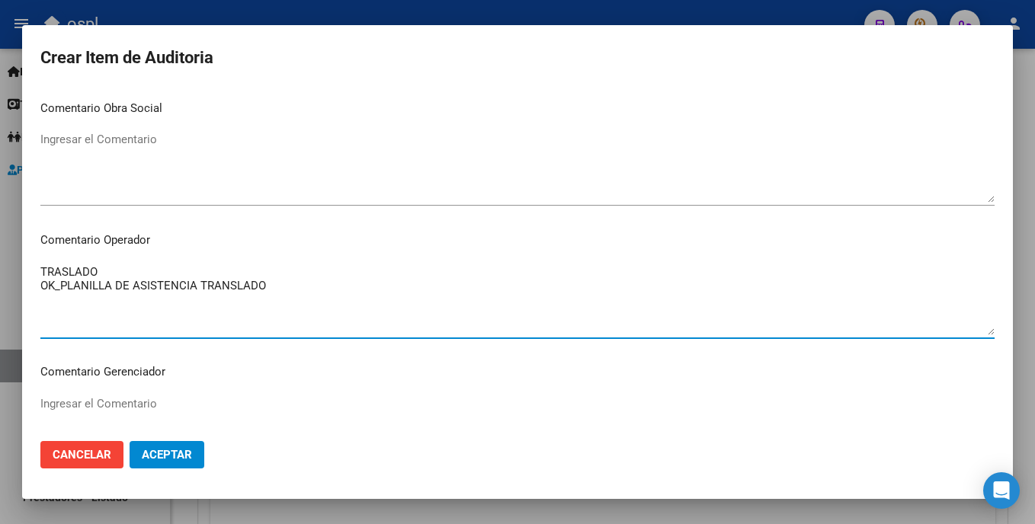
click at [230, 288] on textarea "TRASLADO OK_PLANILLA DE ASISTENCIA TRANSLADO" at bounding box center [517, 300] width 954 height 72
click at [275, 296] on textarea "TRASLADO OK_PLANILLA DE ASISTENCIA TRASLADO" at bounding box center [517, 300] width 954 height 72
click at [143, 269] on textarea "TRASLADO OK_PLANILLA DE ASISTENCIA TRASLADO" at bounding box center [517, 300] width 954 height 72
type textarea "TRASLADO OK_PLANILLA DE ASISTENCIA TRASLADO"
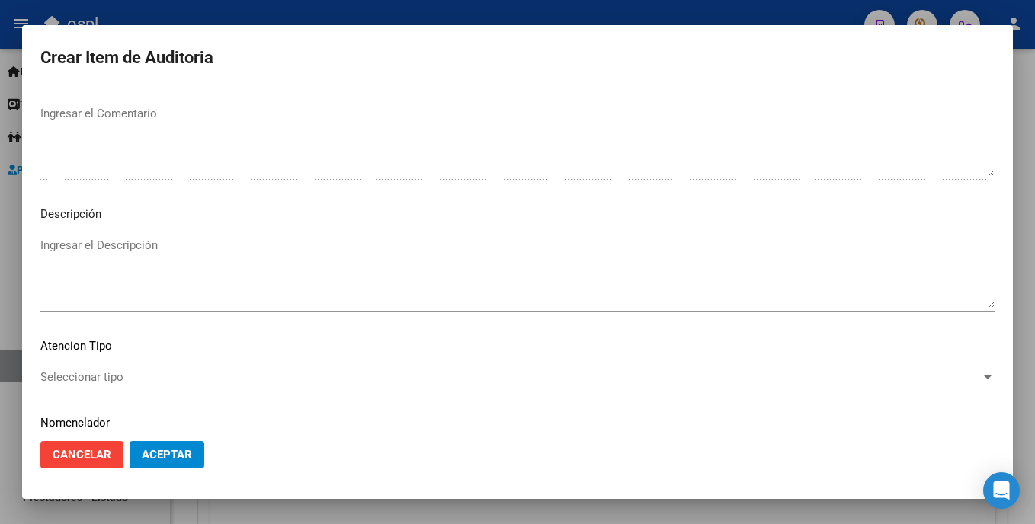
scroll to position [1024, 0]
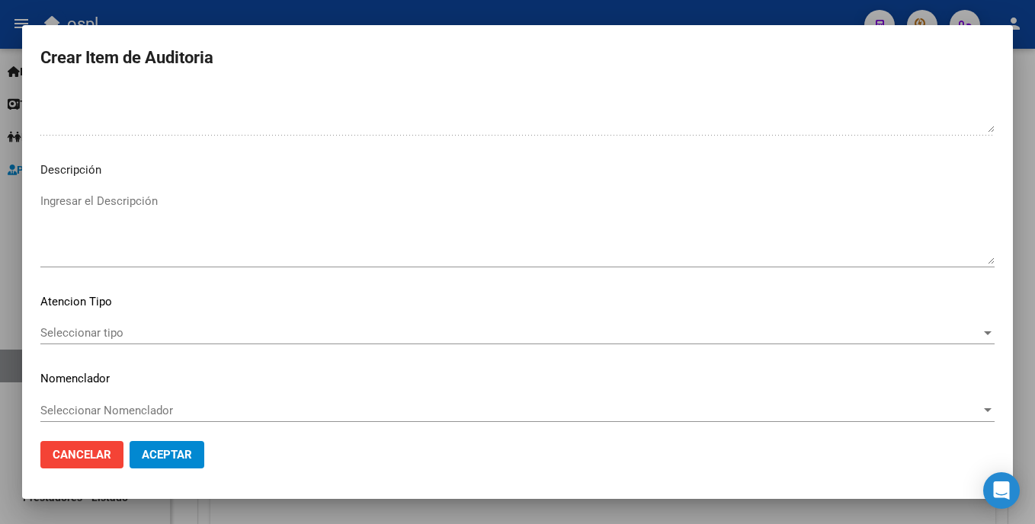
click at [280, 226] on textarea "Ingresar el Descripción" at bounding box center [517, 229] width 954 height 72
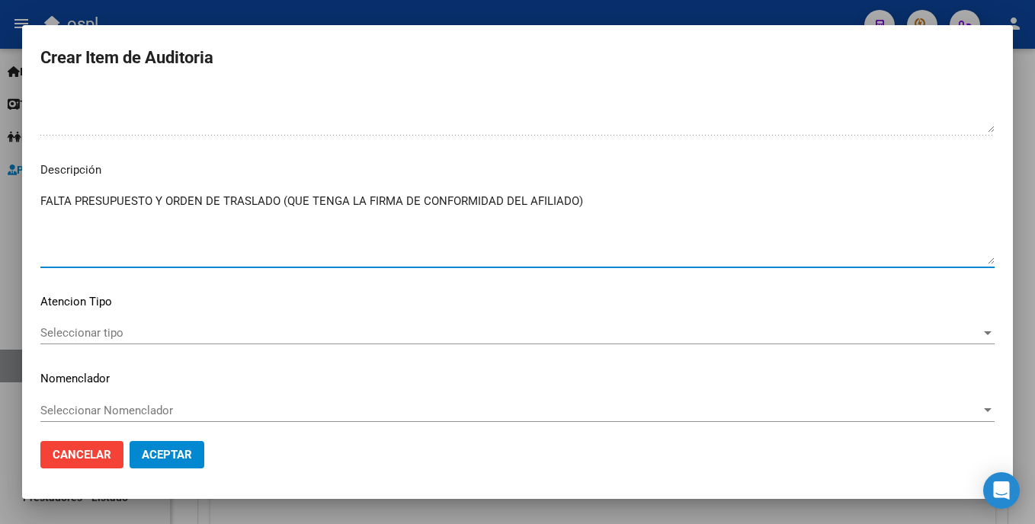
type textarea "FALTA PRESUPUESTO Y ORDEN DE TRASLADO (QUE TENGA LA FIRMA DE CONFORMIDAD DEL AF…"
click at [197, 456] on button "Aceptar" at bounding box center [167, 454] width 75 height 27
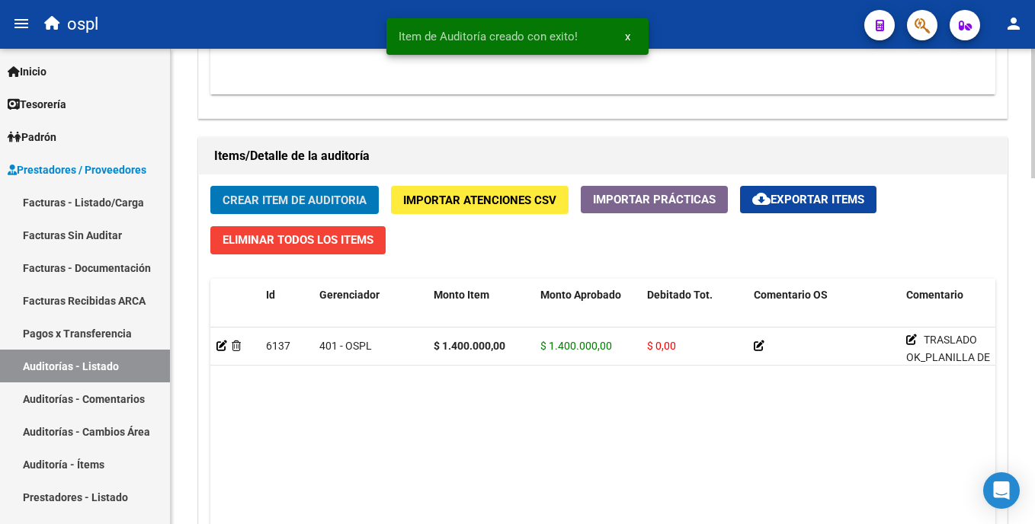
scroll to position [1028, 0]
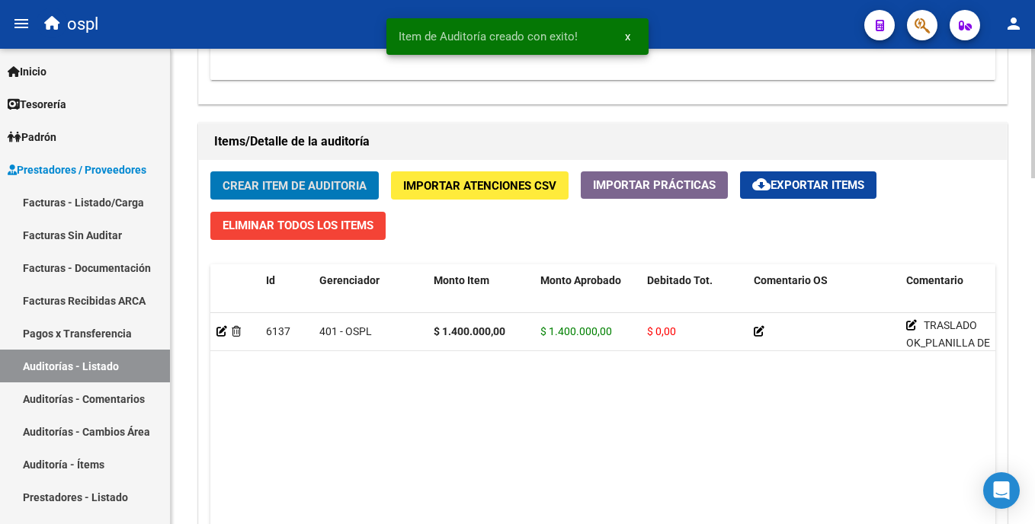
click at [1034, 360] on html "menu ospl person Firma Express Inicio Calendario SSS Instructivos Contacto OS T…" at bounding box center [517, 262] width 1035 height 524
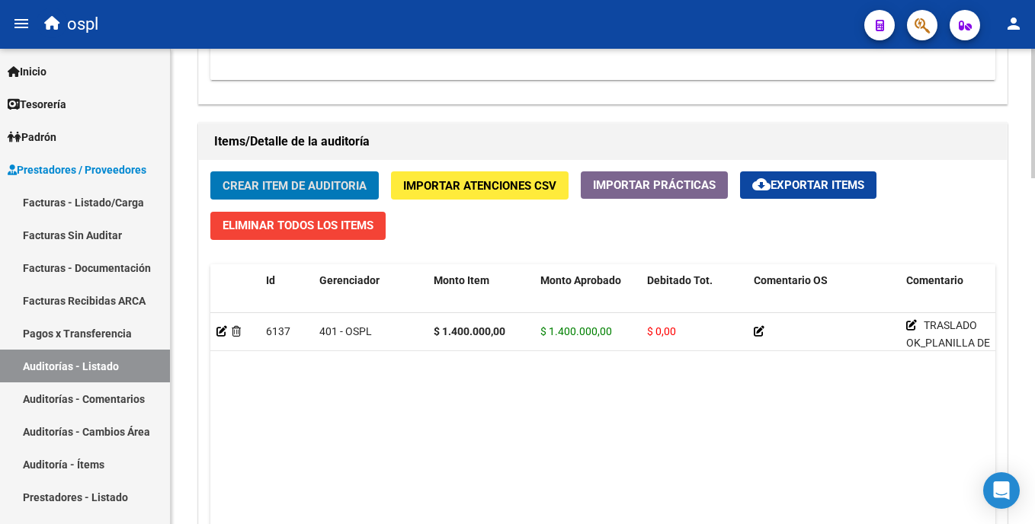
scroll to position [1095, 0]
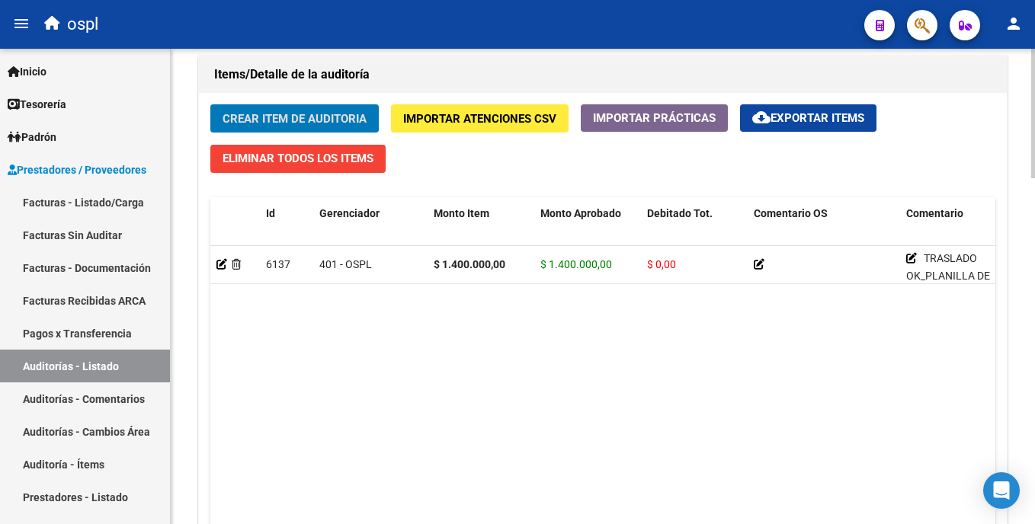
click at [1034, 393] on html "menu ospl person Firma Express Inicio Calendario SSS Instructivos Contacto OS T…" at bounding box center [517, 262] width 1035 height 524
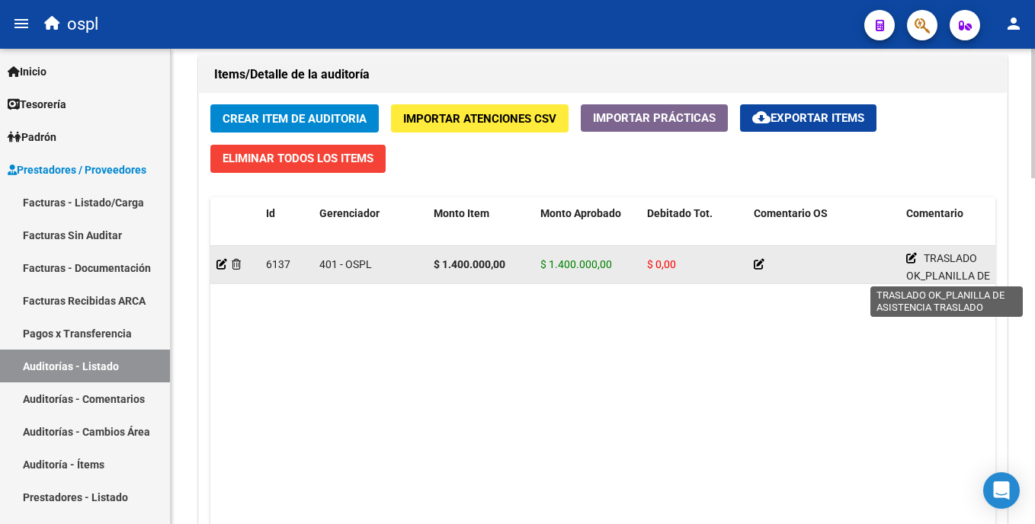
click at [913, 257] on icon at bounding box center [911, 258] width 11 height 11
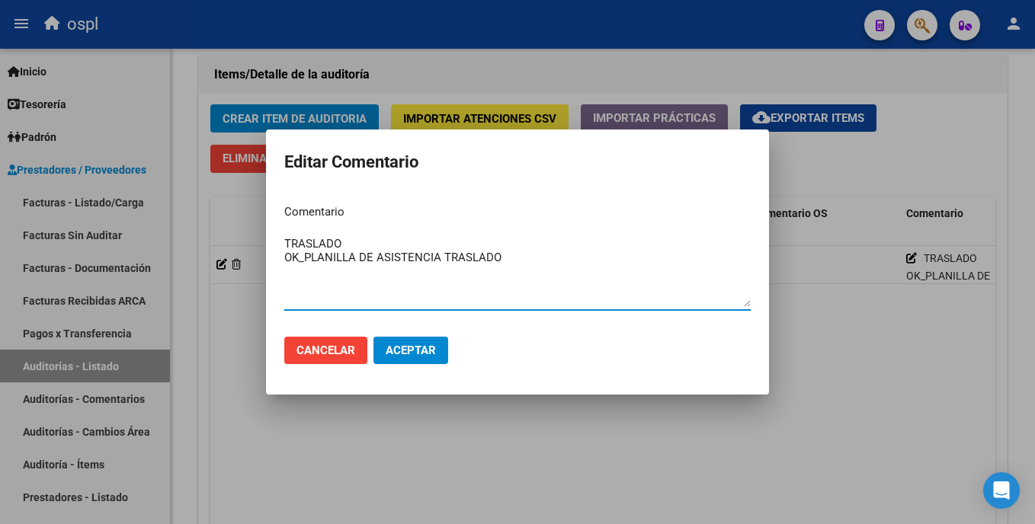
drag, startPoint x: 567, startPoint y: 271, endPoint x: 240, endPoint y: 224, distance: 330.4
click at [231, 226] on div "Editar Comentario Comentario TRASLADO OK_PLANILLA DE ASISTENCIA TRASLADO Ingres…" at bounding box center [517, 262] width 1035 height 524
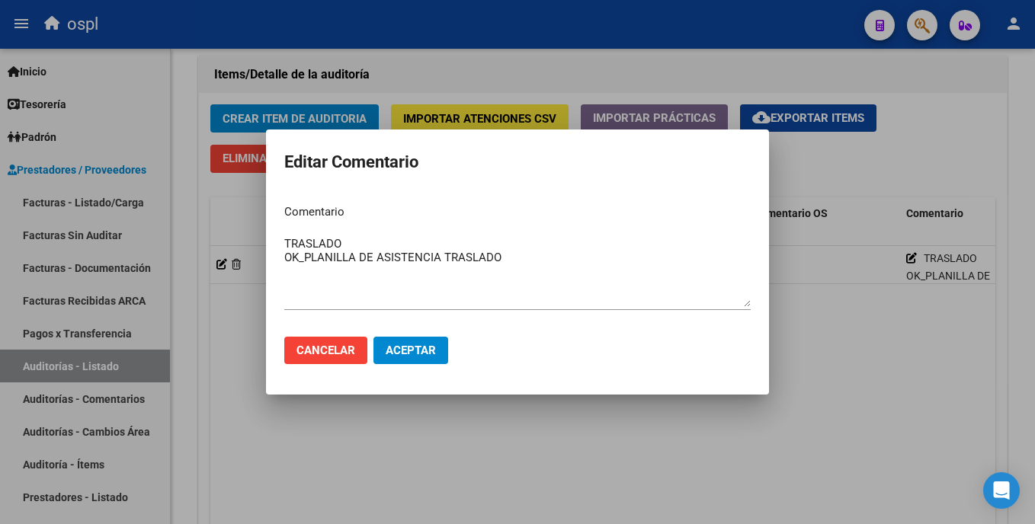
click at [720, 366] on mat-dialog-actions "Cancelar Aceptar" at bounding box center [517, 351] width 467 height 52
click at [768, 433] on div at bounding box center [517, 262] width 1035 height 524
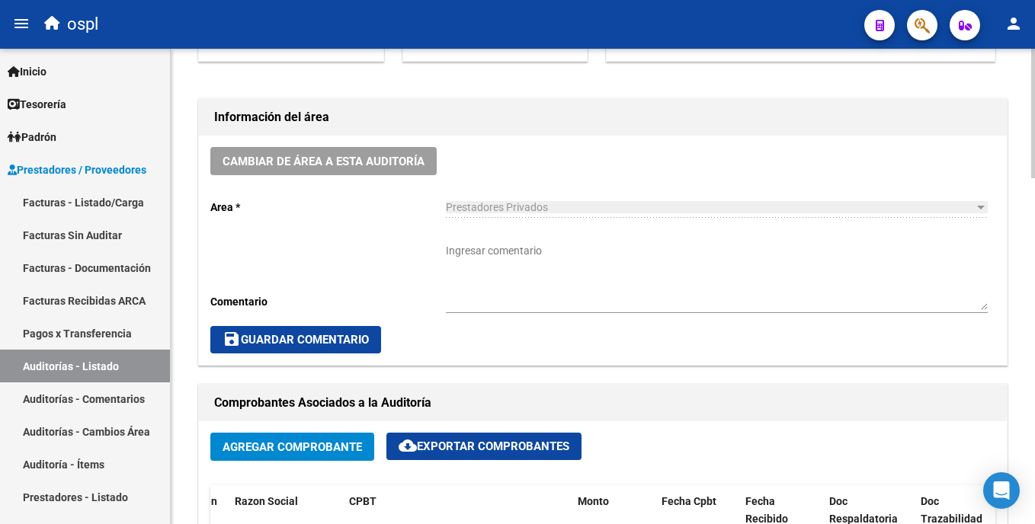
scroll to position [338, 0]
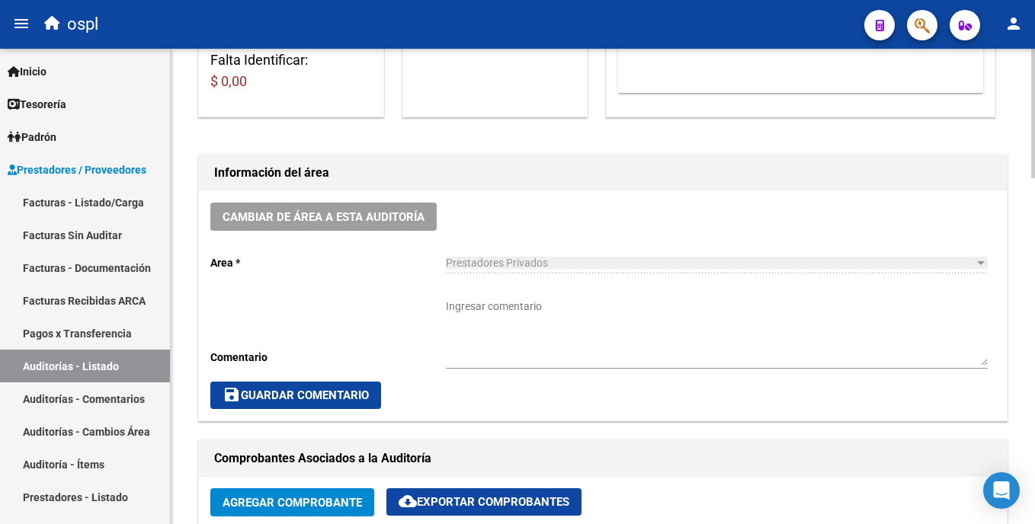
click at [1034, 193] on html "menu ospl person Firma Express Inicio Calendario SSS Instructivos Contacto OS T…" at bounding box center [517, 262] width 1035 height 524
click at [529, 307] on textarea "Ingresar comentario" at bounding box center [717, 332] width 542 height 67
paste textarea "TRASLADO OK_PLANILLA DE ASISTENCIA TRASLADO"
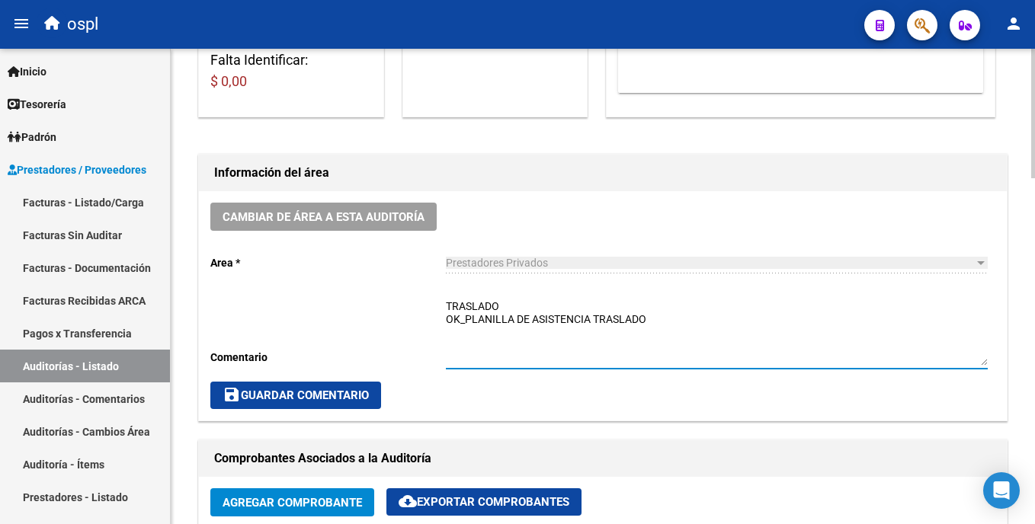
type textarea "TRASLADO OK_PLANILLA DE ASISTENCIA TRASLADO"
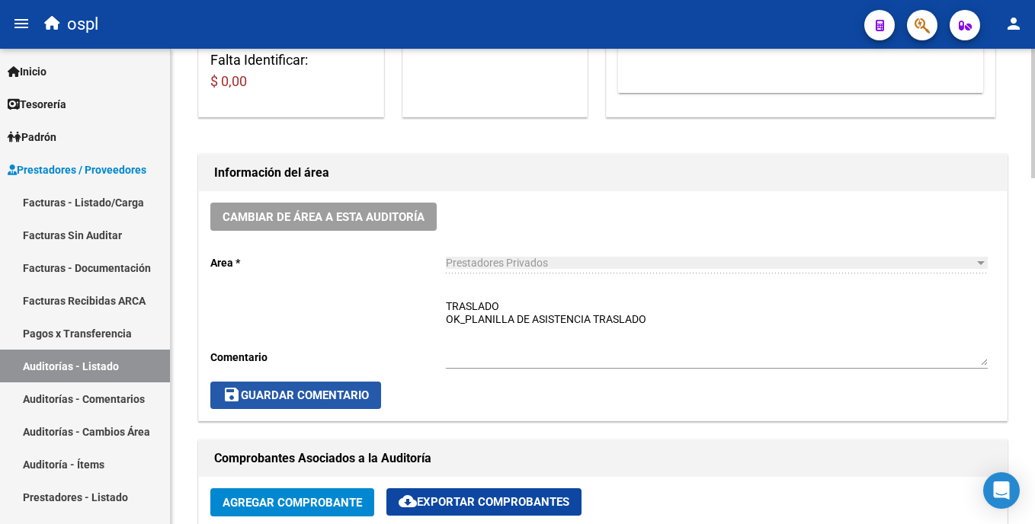
click at [367, 390] on span "save Guardar Comentario" at bounding box center [296, 396] width 146 height 14
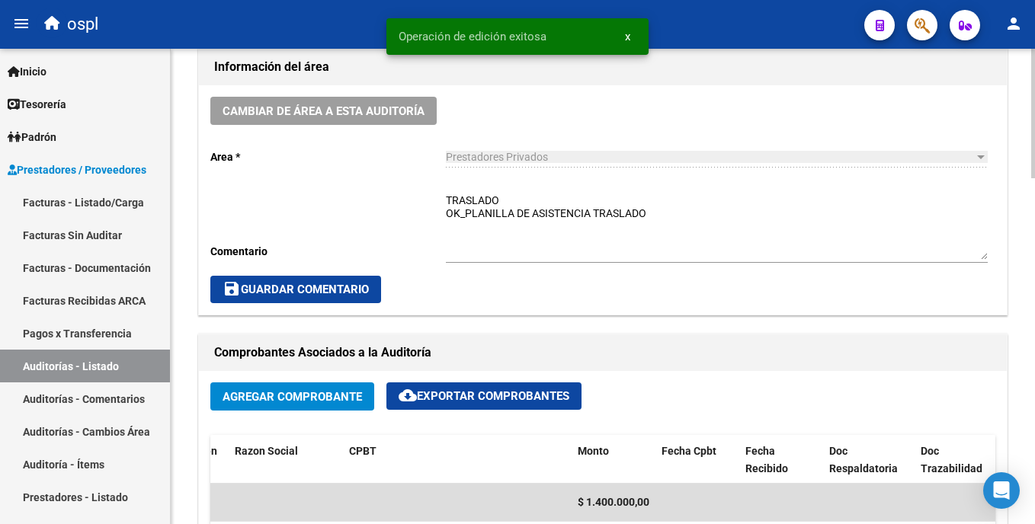
scroll to position [418, 0]
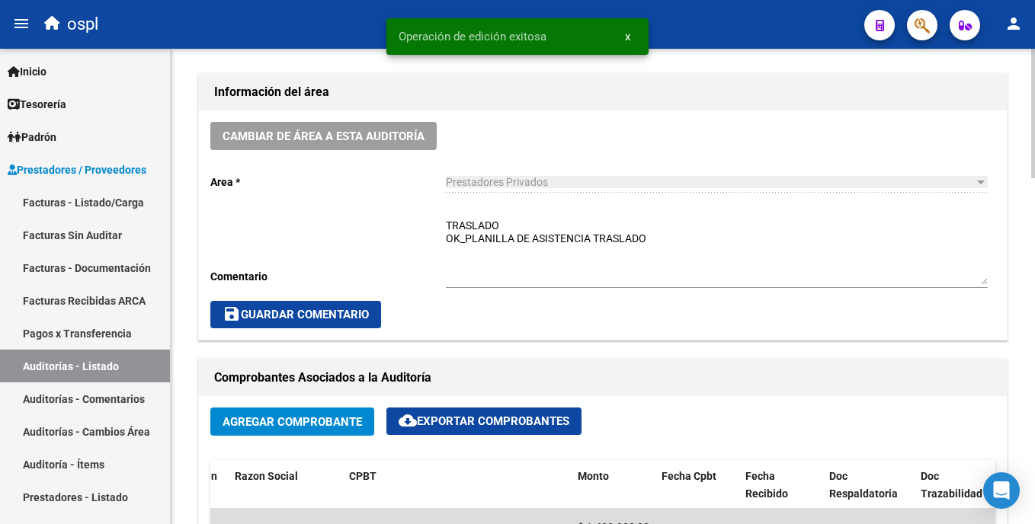
click at [1034, 222] on html "menu ospl person Firma Express Inicio Calendario SSS Instructivos Contacto OS T…" at bounding box center [517, 262] width 1035 height 524
click at [329, 310] on span "save Guardar Comentario" at bounding box center [296, 315] width 146 height 14
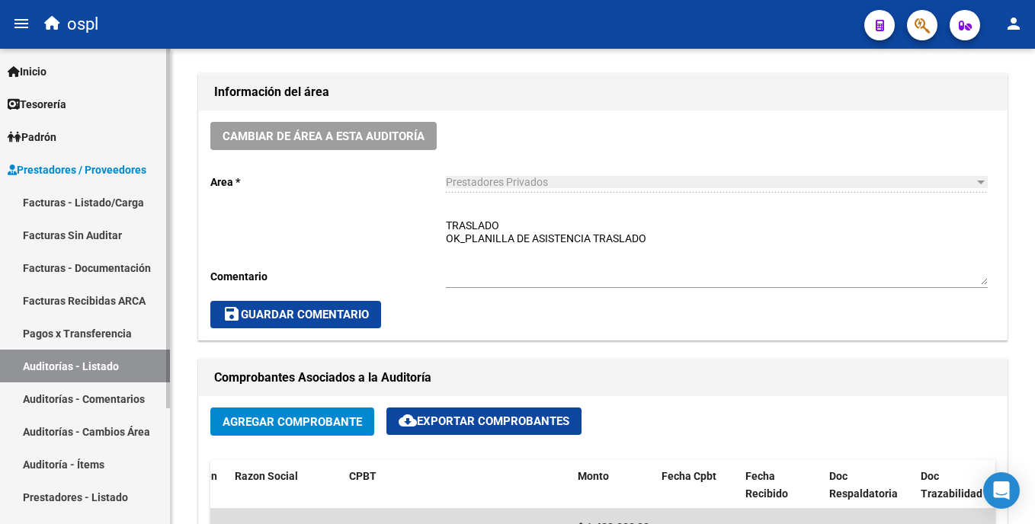
click at [107, 367] on link "Auditorías - Listado" at bounding box center [85, 366] width 170 height 33
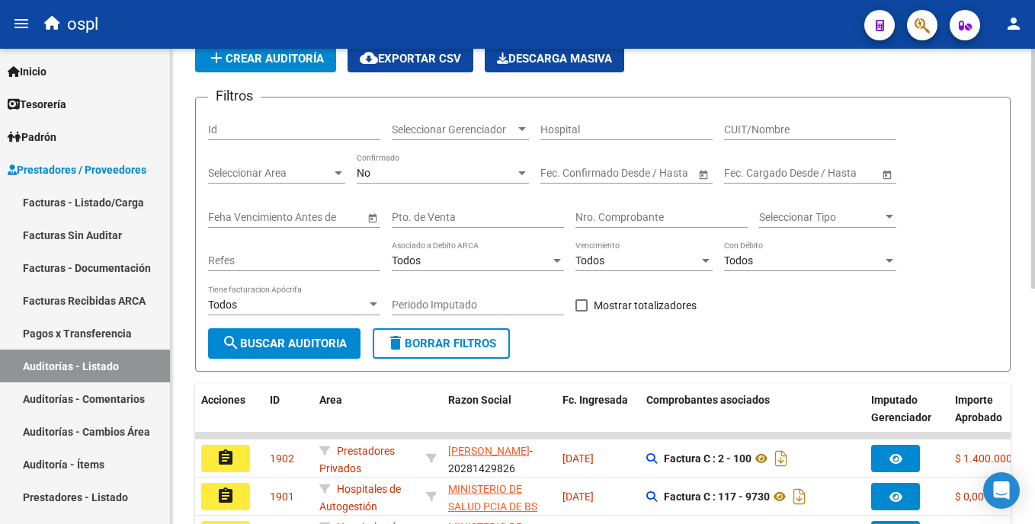
scroll to position [468, 0]
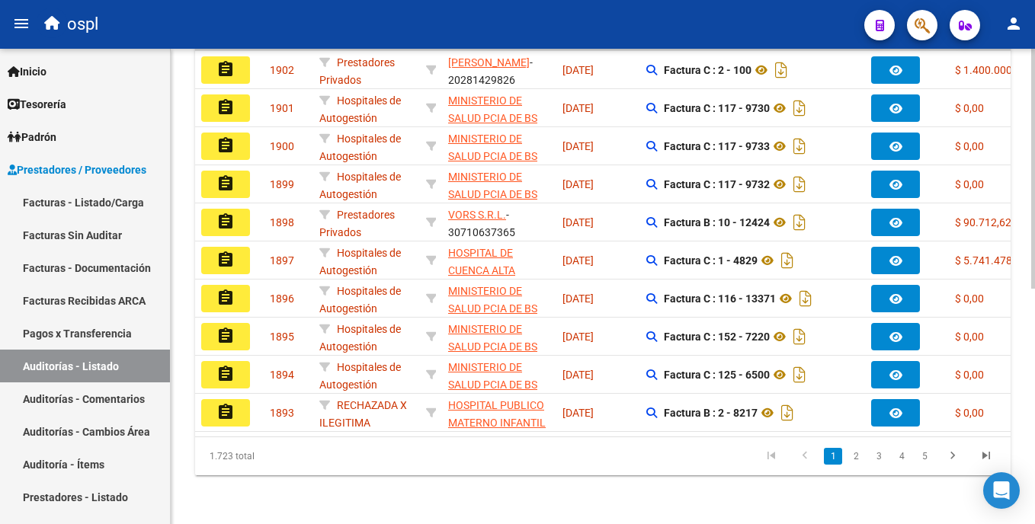
click at [1034, 306] on html "menu ospl person Firma Express Inicio Calendario SSS Instructivos Contacto OS T…" at bounding box center [517, 262] width 1035 height 524
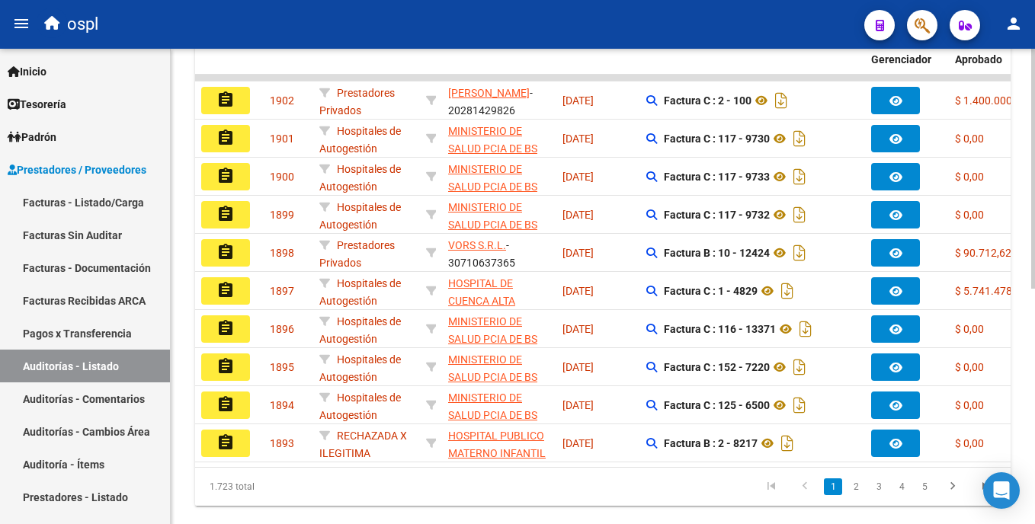
scroll to position [424, 0]
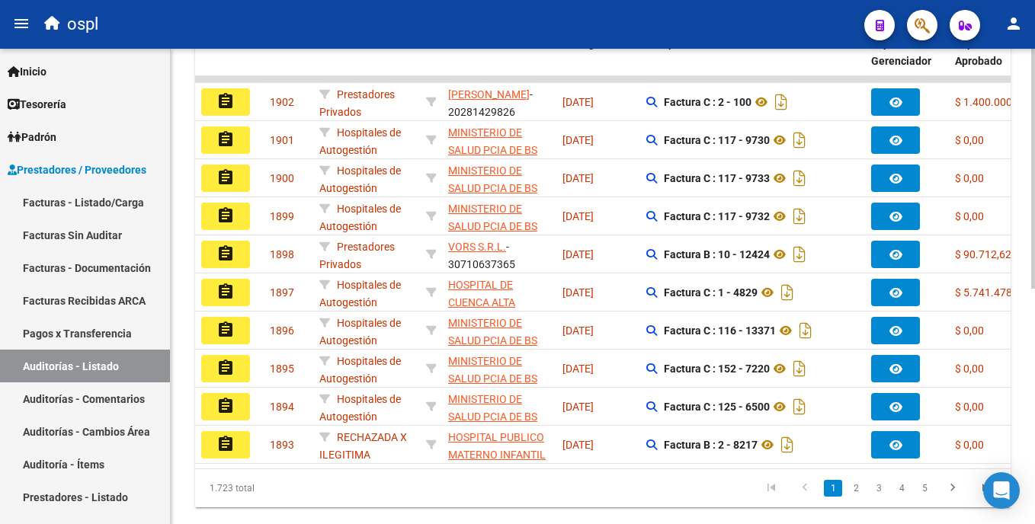
click at [1033, 293] on div at bounding box center [1033, 388] width 4 height 240
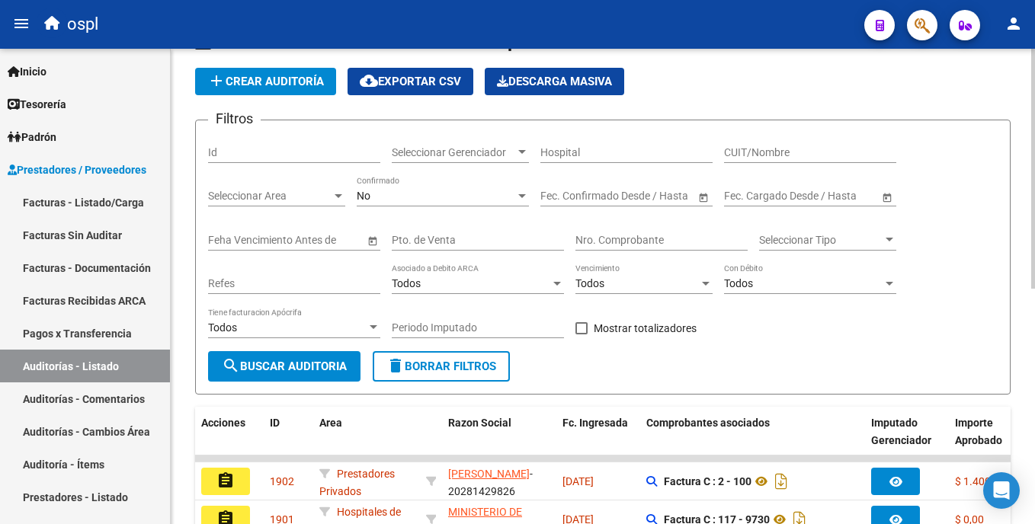
scroll to position [32, 0]
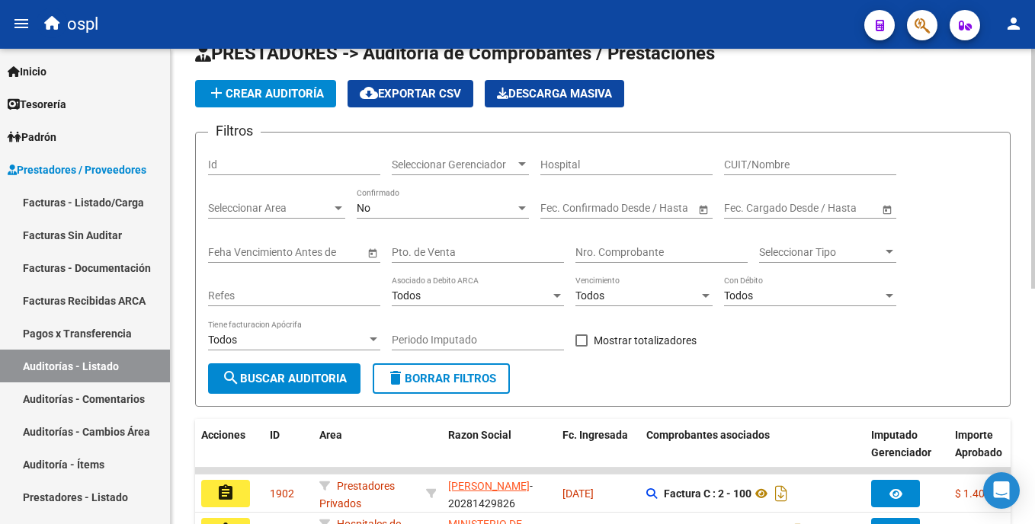
click at [1034, 156] on html "menu ospl person Firma Express Inicio Calendario SSS Instructivos Contacto OS T…" at bounding box center [517, 262] width 1035 height 524
click at [109, 200] on link "Facturas - Listado/Carga" at bounding box center [85, 202] width 170 height 33
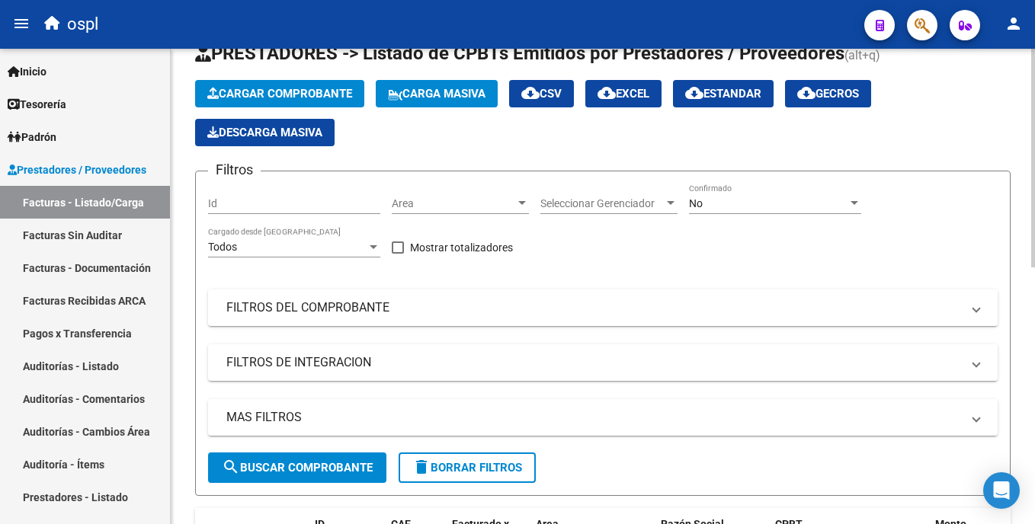
click at [445, 210] on div "Area Area" at bounding box center [460, 199] width 137 height 30
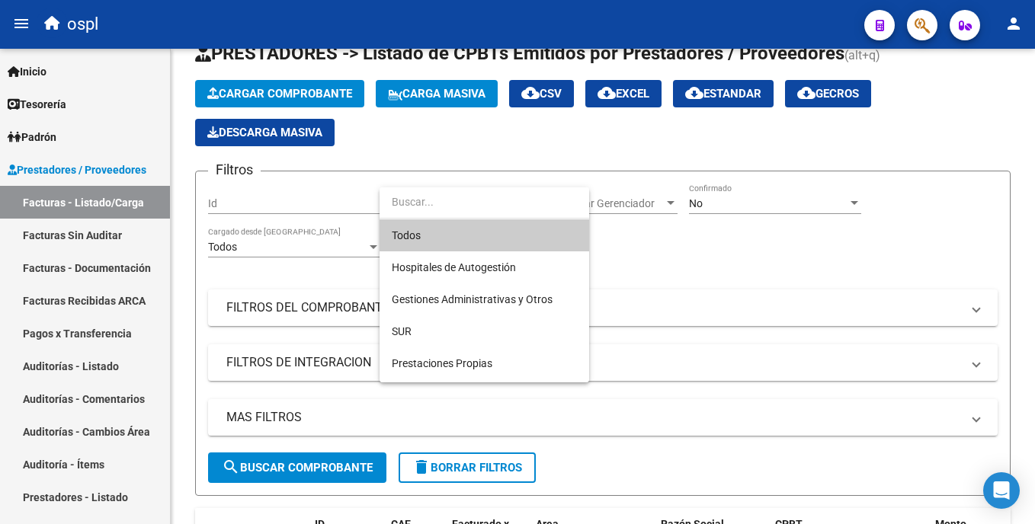
scroll to position [171, 0]
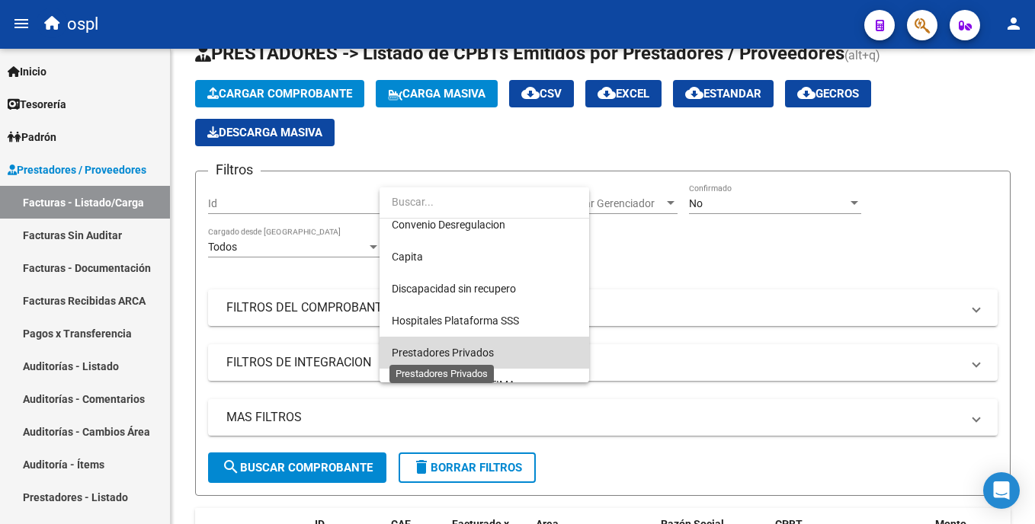
click at [490, 357] on span "Prestadores Privados" at bounding box center [443, 353] width 102 height 12
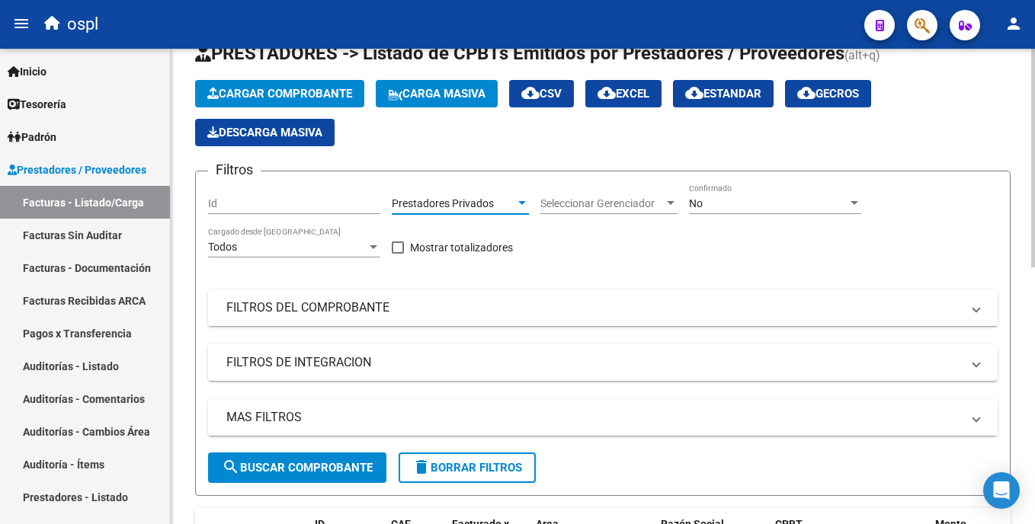
click at [316, 463] on span "search Buscar Comprobante" at bounding box center [297, 468] width 151 height 14
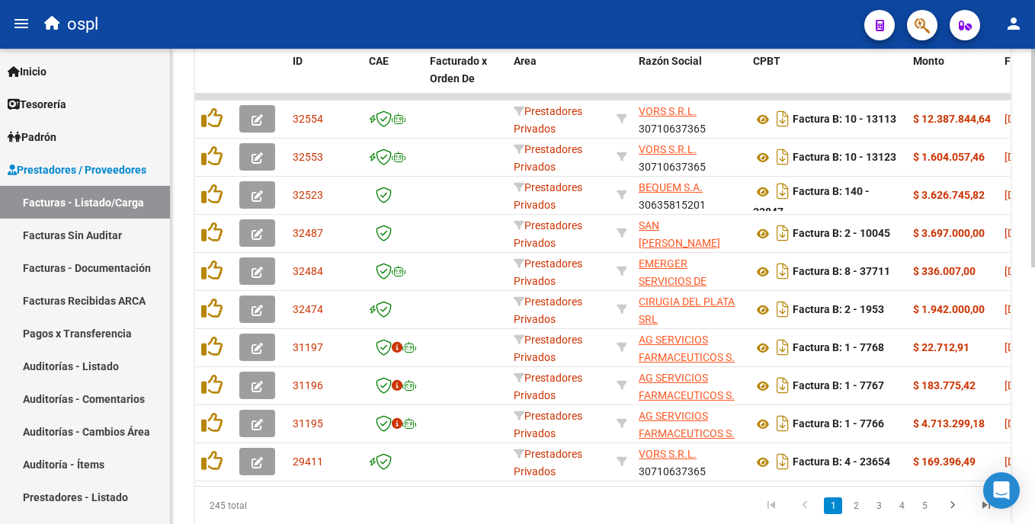
scroll to position [507, 0]
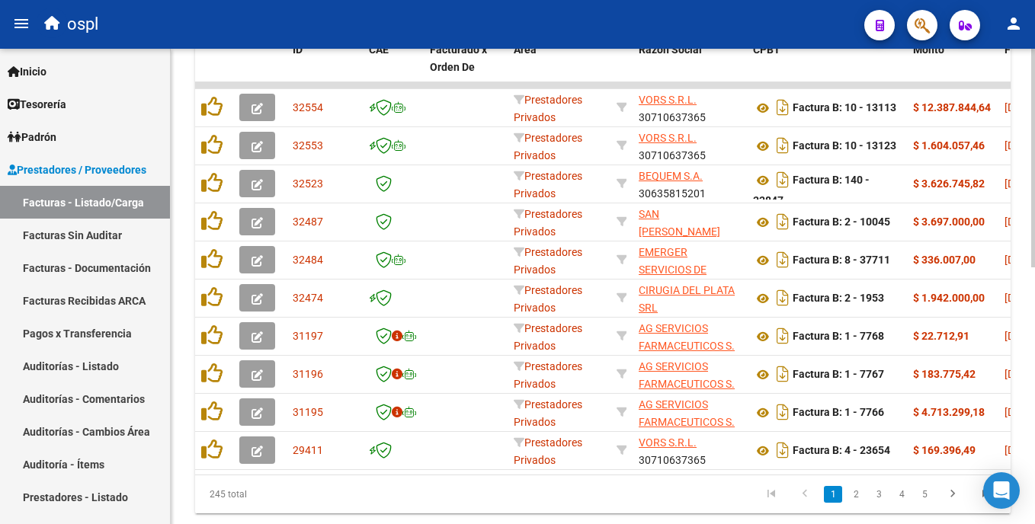
click at [1034, 396] on html "menu ospl person Firma Express Inicio Calendario SSS Instructivos Contacto OS T…" at bounding box center [517, 262] width 1035 height 524
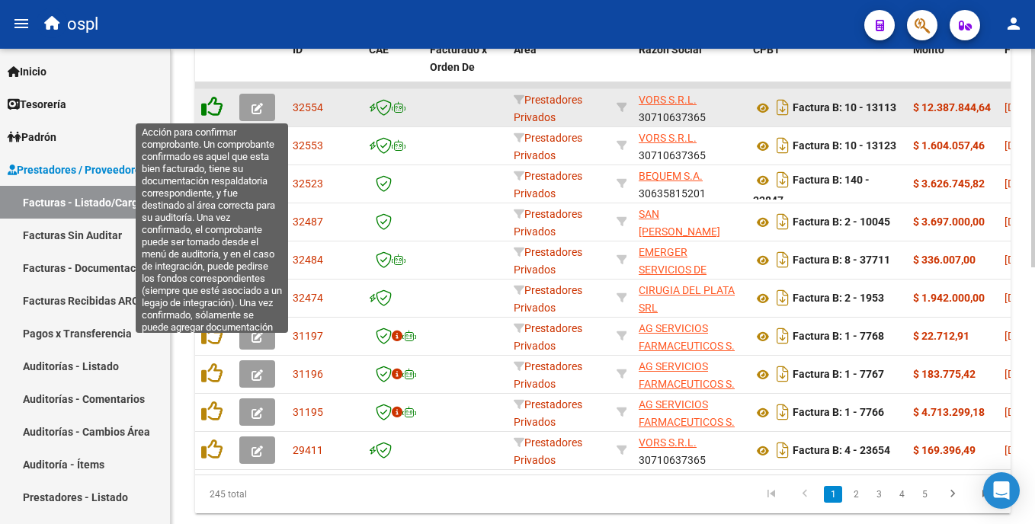
click at [211, 111] on icon at bounding box center [211, 106] width 21 height 21
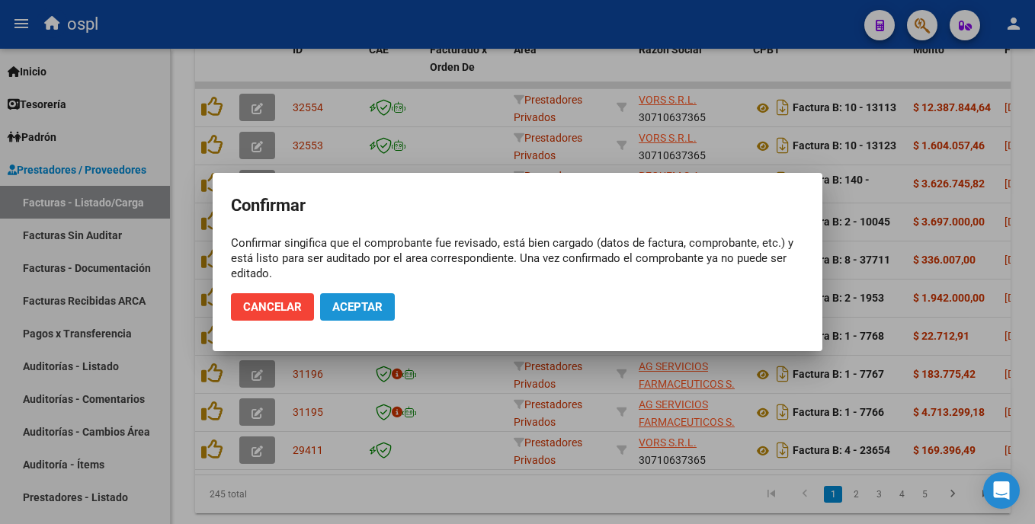
click at [351, 308] on span "Aceptar" at bounding box center [357, 307] width 50 height 14
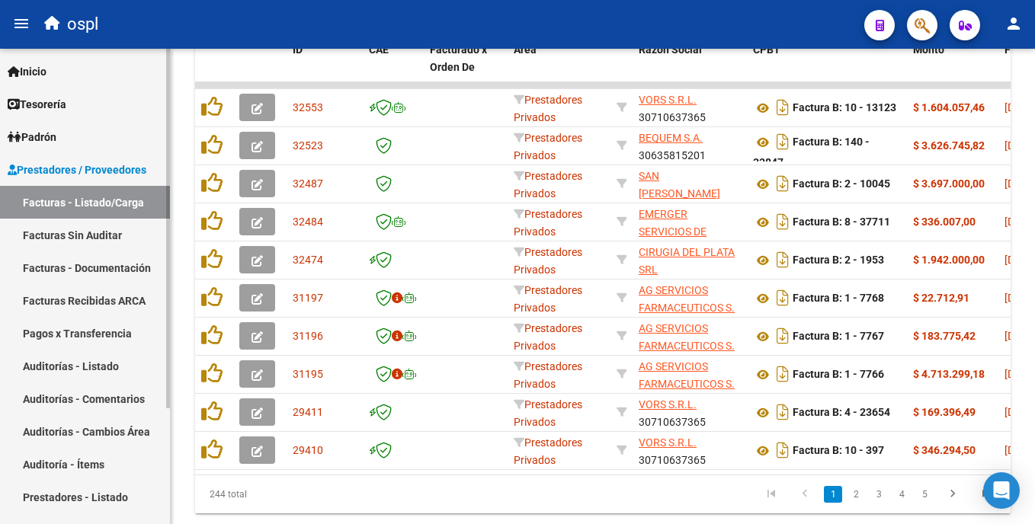
click at [130, 236] on link "Facturas Sin Auditar" at bounding box center [85, 235] width 170 height 33
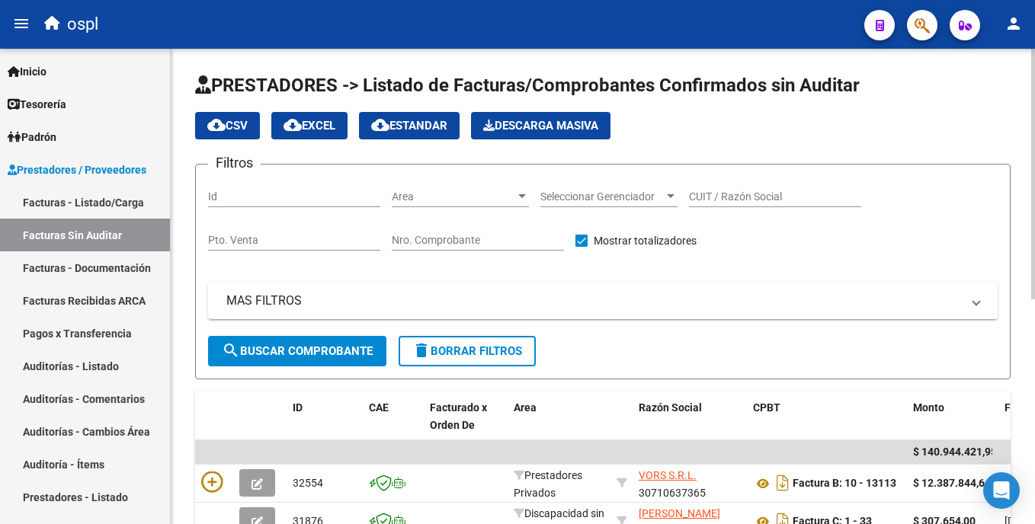
click at [1034, 201] on html "menu ospl person Firma Express Inicio Calendario SSS Instructivos Contacto OS T…" at bounding box center [517, 262] width 1035 height 524
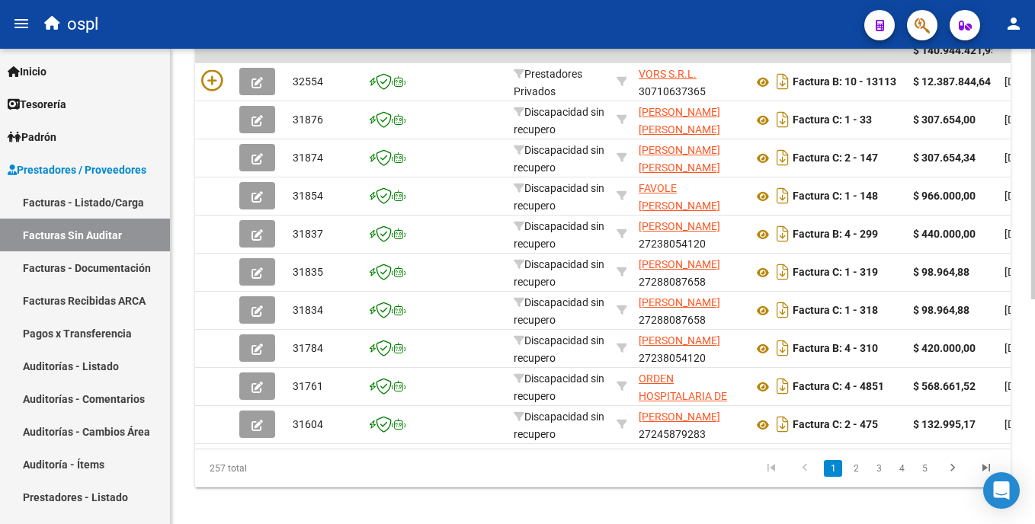
scroll to position [397, 0]
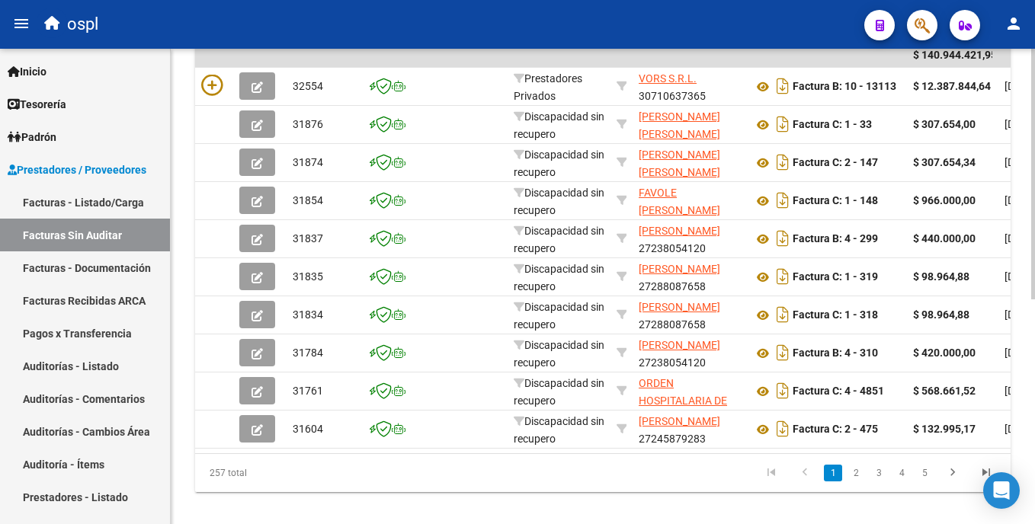
click at [1034, 370] on html "menu ospl person Firma Express Inicio Calendario SSS Instructivos Contacto OS T…" at bounding box center [517, 262] width 1035 height 524
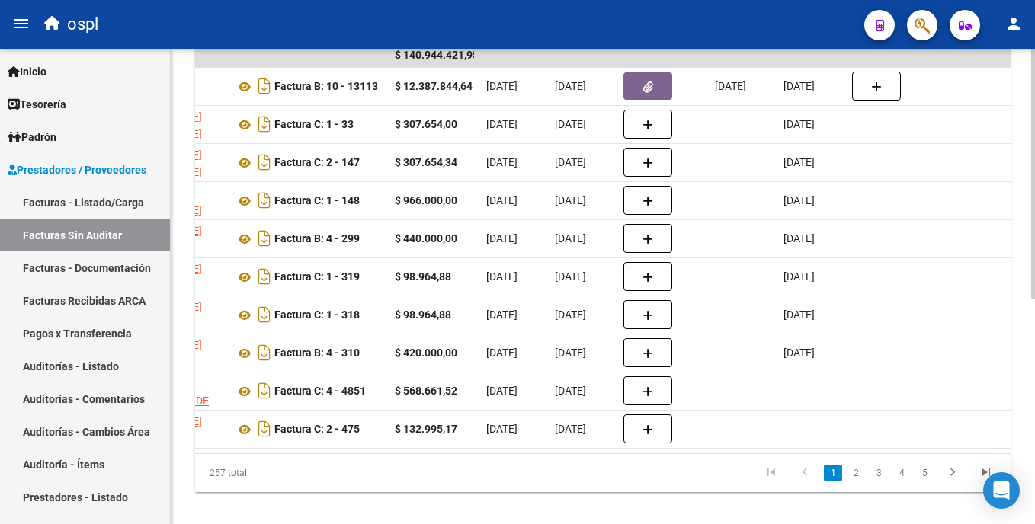
scroll to position [0, 5]
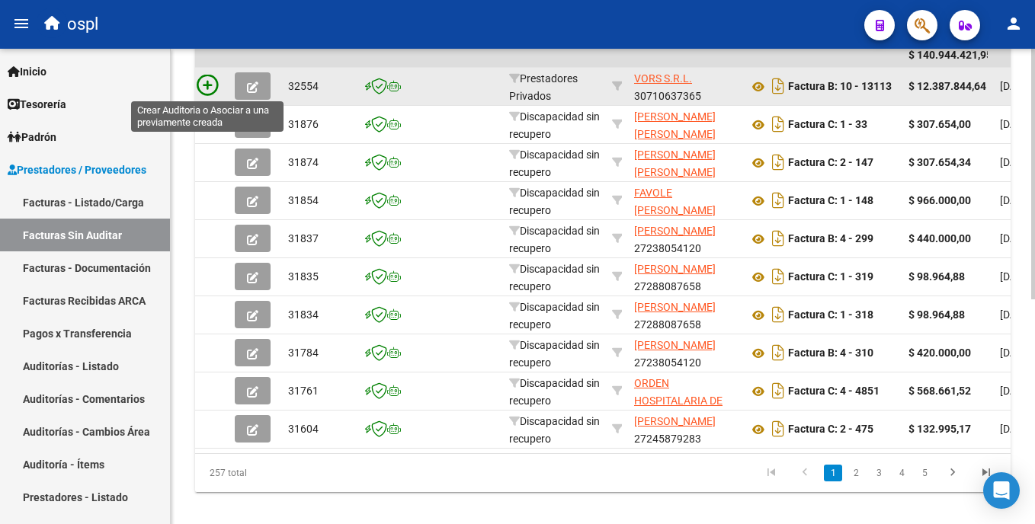
click at [209, 84] on icon at bounding box center [207, 85] width 21 height 21
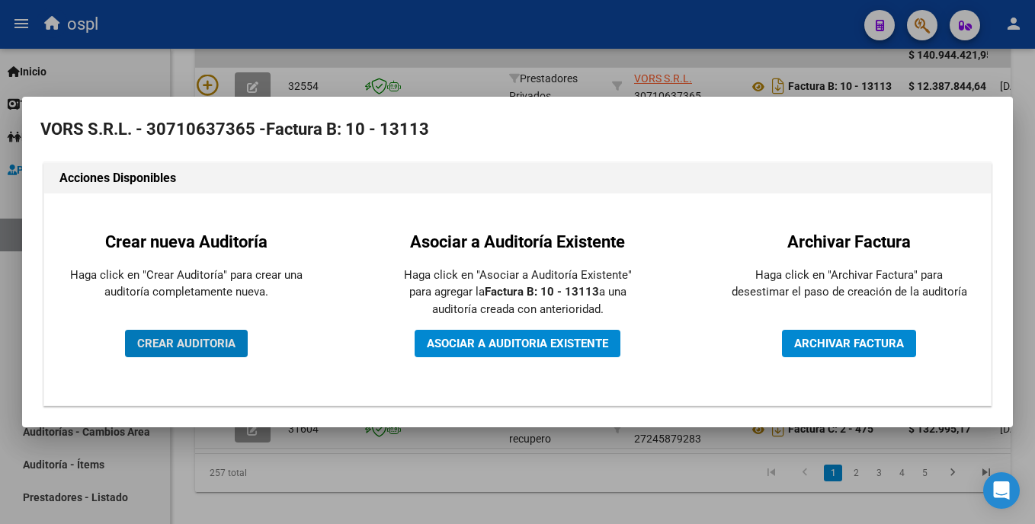
click at [213, 343] on span "CREAR AUDITORIA" at bounding box center [186, 344] width 98 height 14
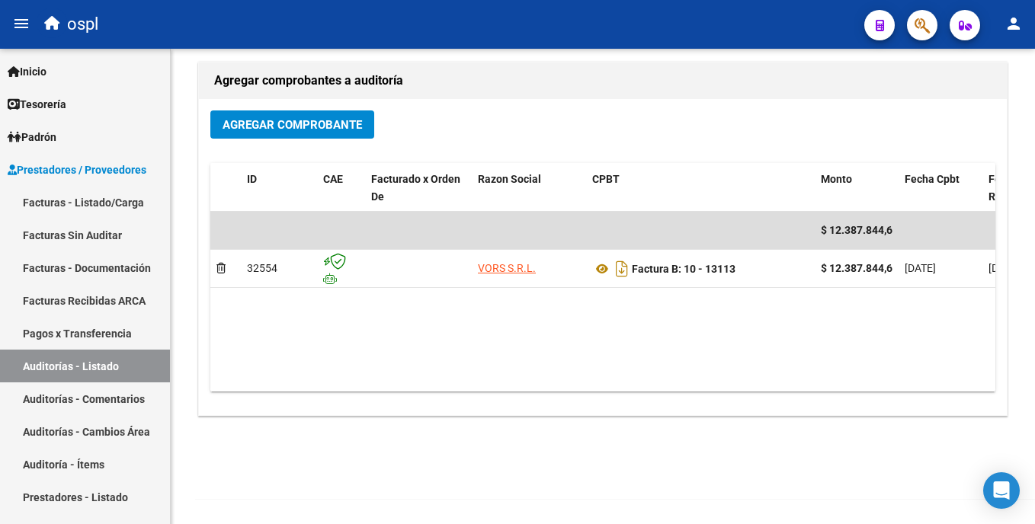
scroll to position [329, 0]
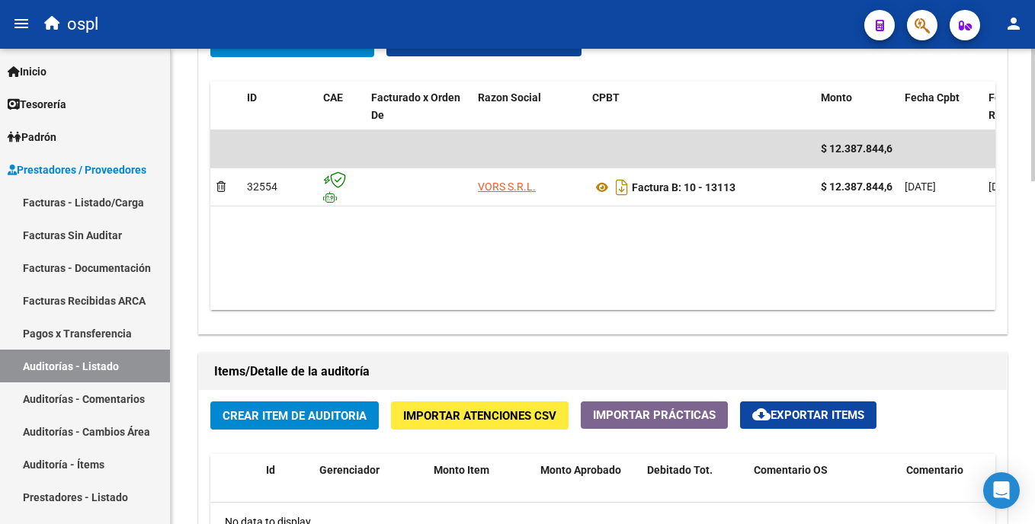
scroll to position [816, 0]
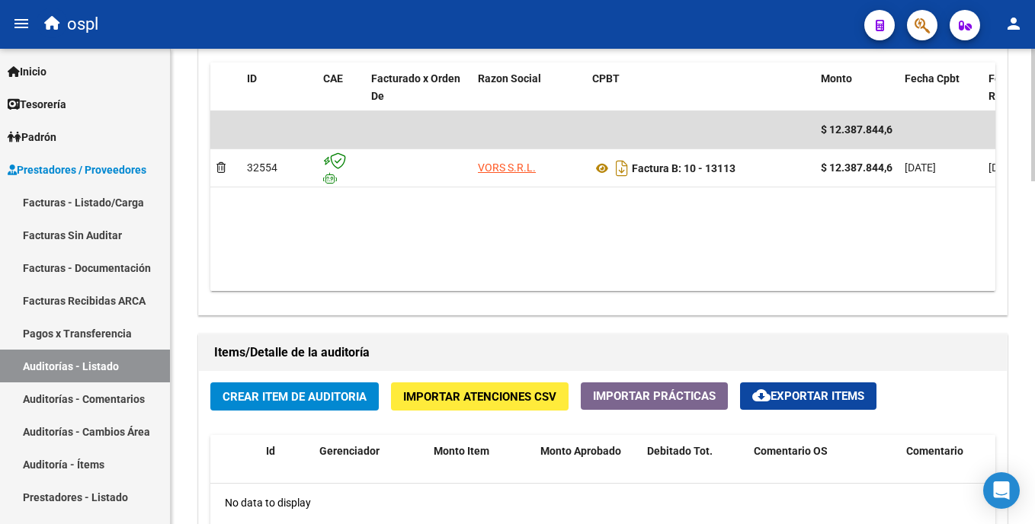
click at [1034, 361] on html "menu ospl person Firma Express Inicio Calendario SSS Instructivos Contacto OS T…" at bounding box center [517, 262] width 1035 height 524
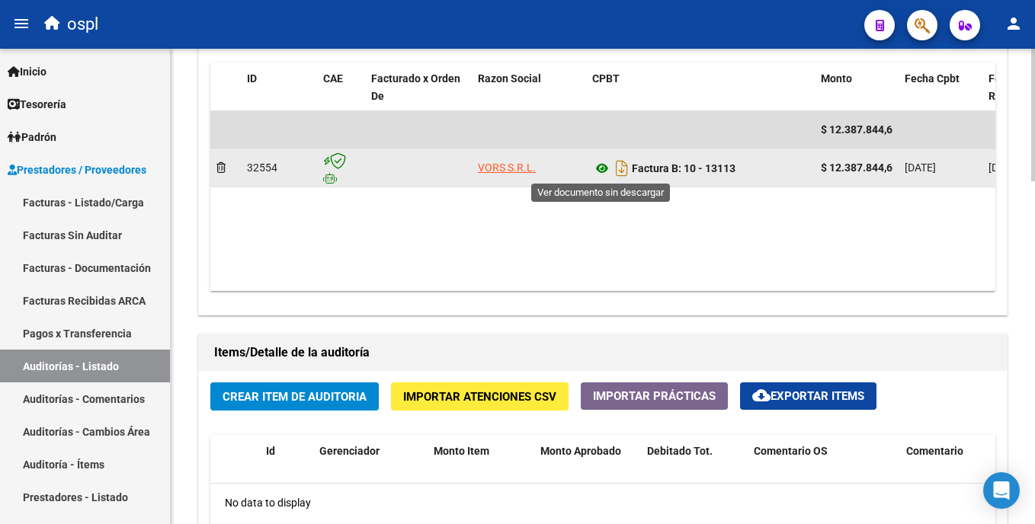
click at [601, 165] on icon at bounding box center [602, 168] width 20 height 18
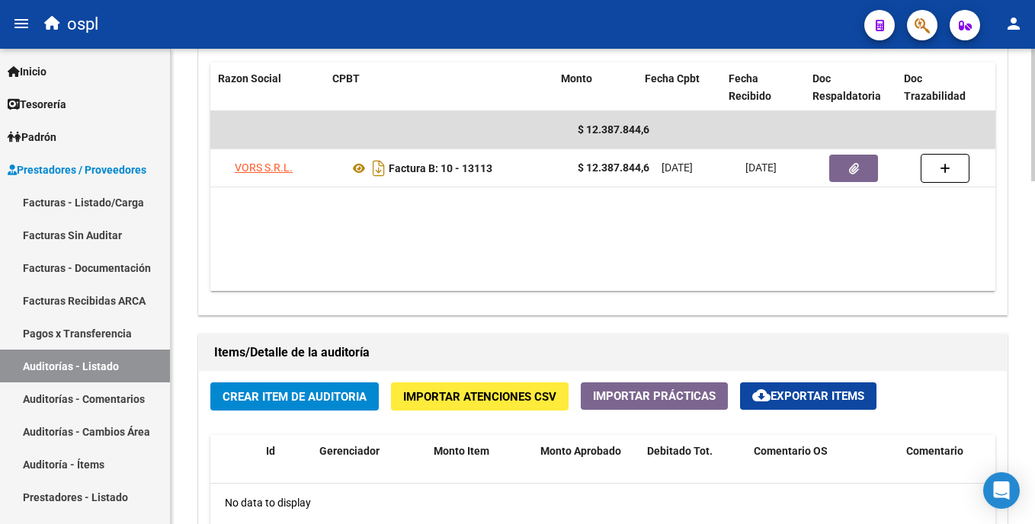
scroll to position [0, 260]
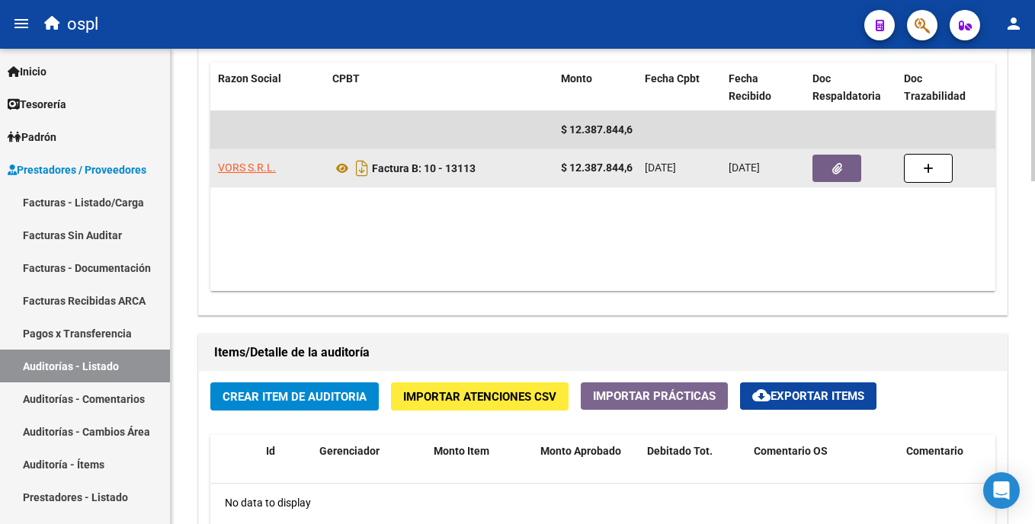
click at [837, 165] on icon "button" at bounding box center [837, 168] width 10 height 11
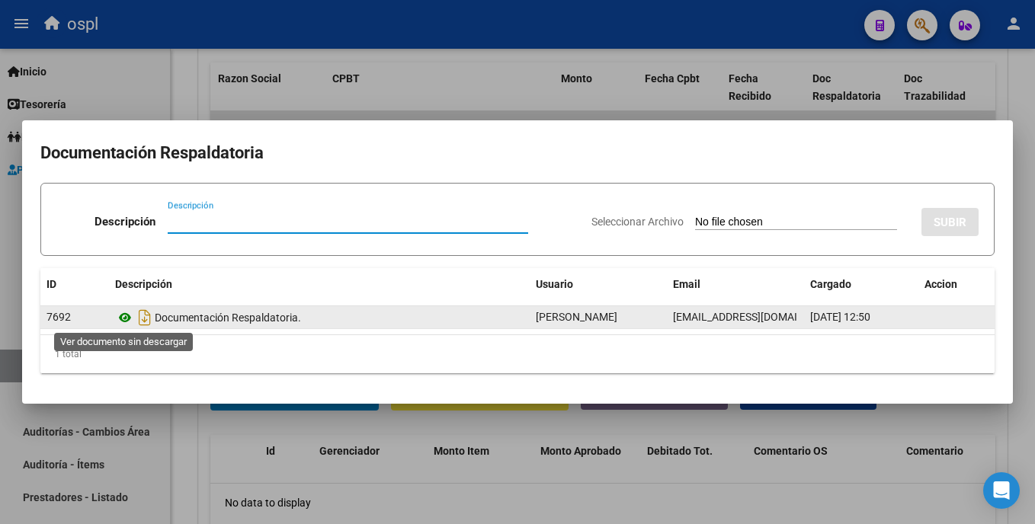
click at [121, 320] on icon at bounding box center [125, 318] width 20 height 18
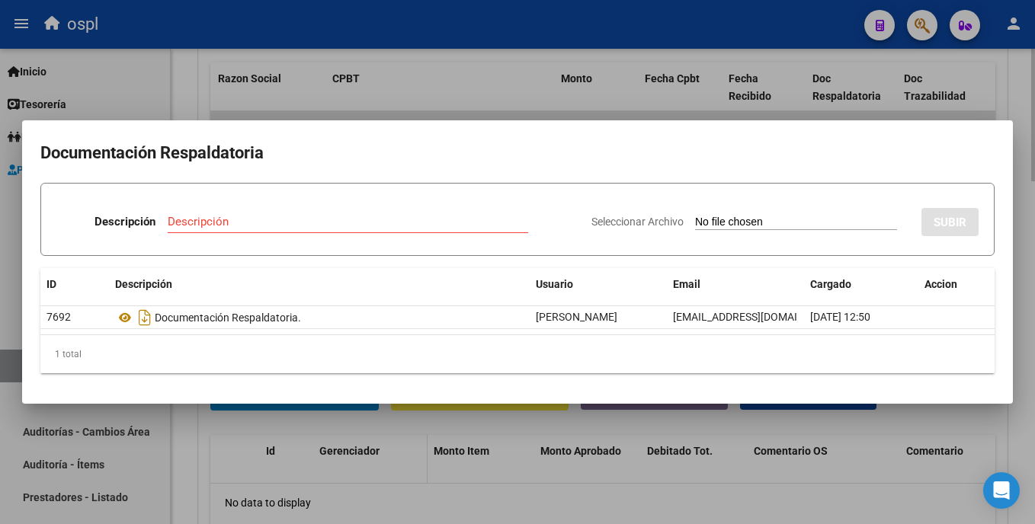
click at [359, 473] on div at bounding box center [517, 262] width 1035 height 524
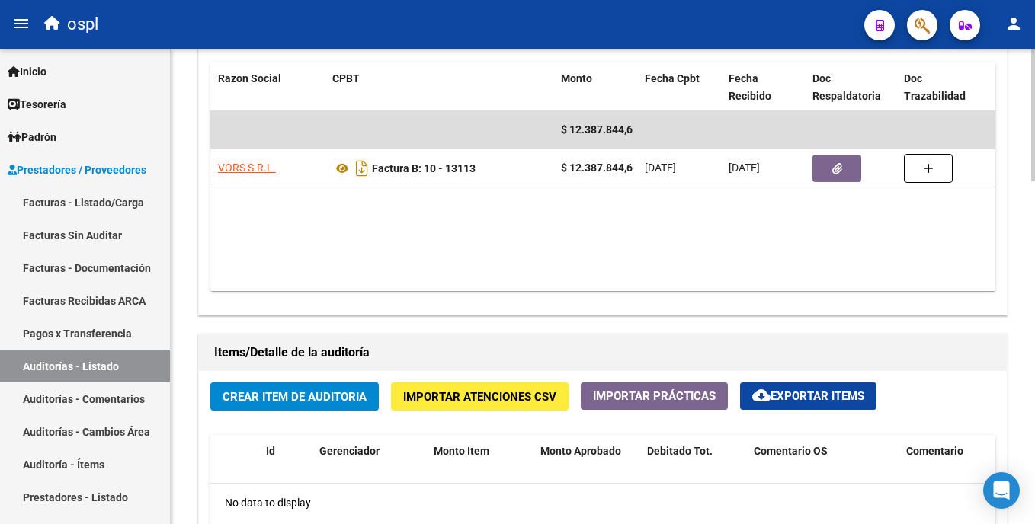
click at [334, 400] on span "Crear Item de Auditoria" at bounding box center [295, 397] width 144 height 14
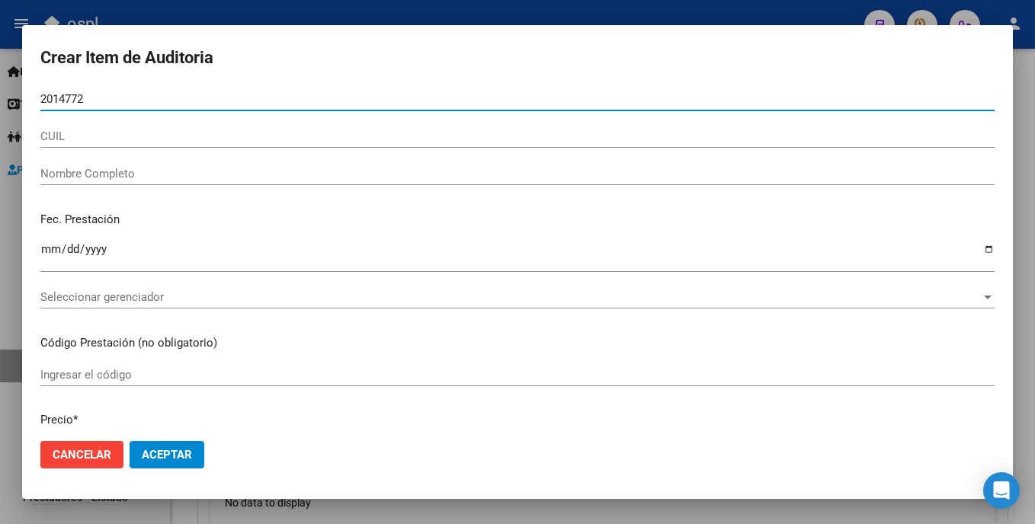
type input "20147720"
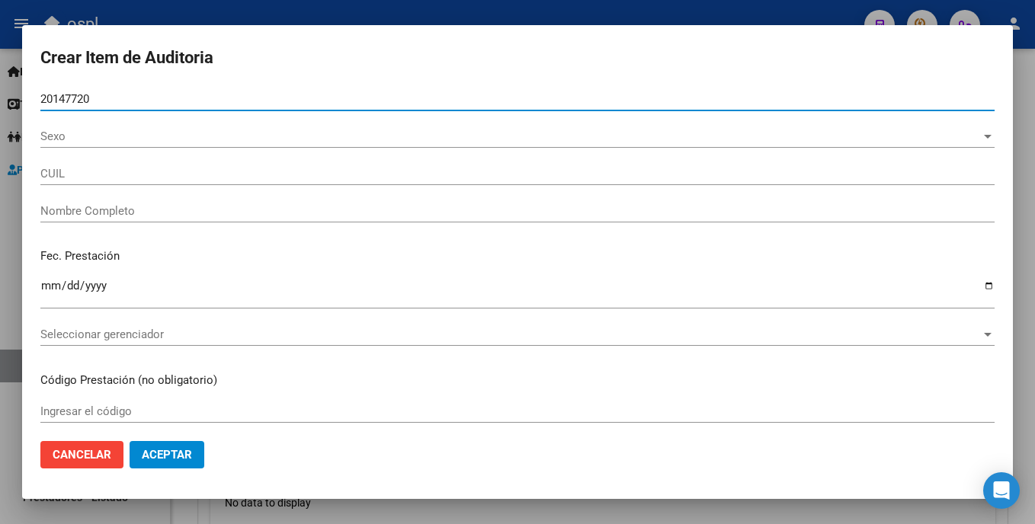
type input "23201477204"
type input "SANCHEZ MARIA LUISA"
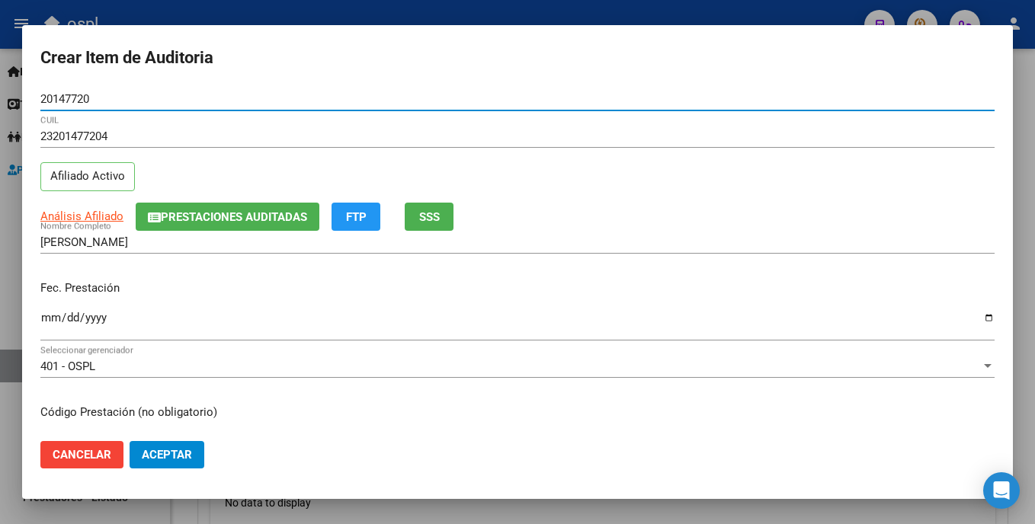
type input "20147720"
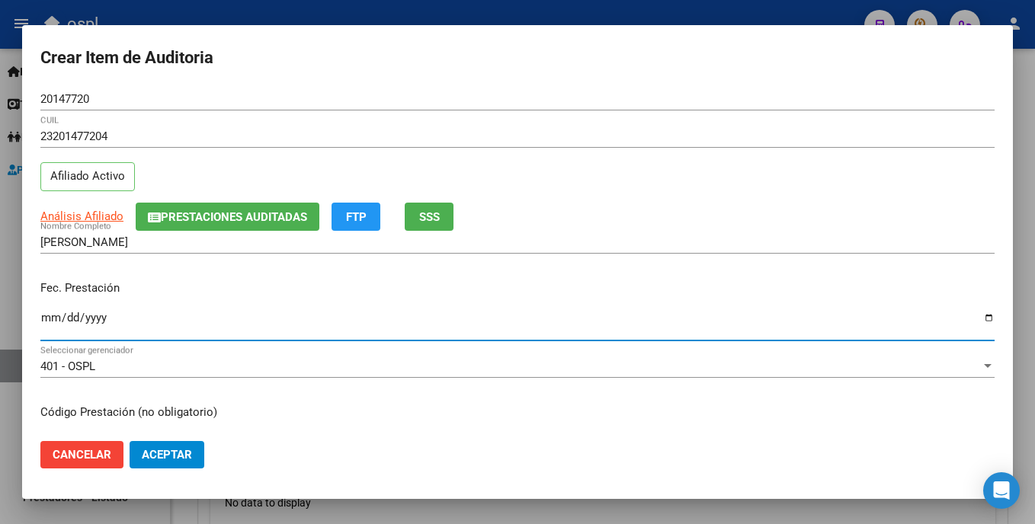
click at [46, 316] on input "Ingresar la fecha" at bounding box center [517, 324] width 954 height 24
type input "2025-08-11"
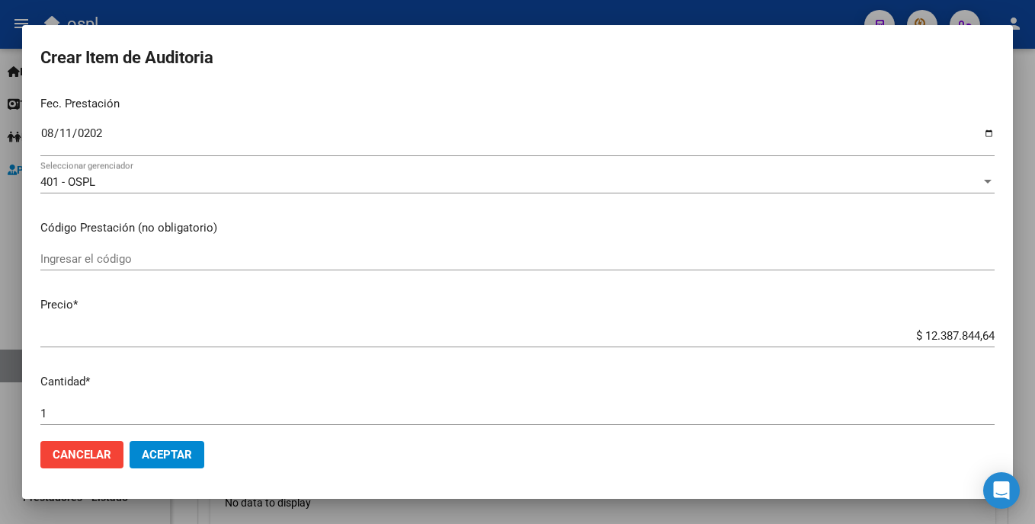
scroll to position [239, 0]
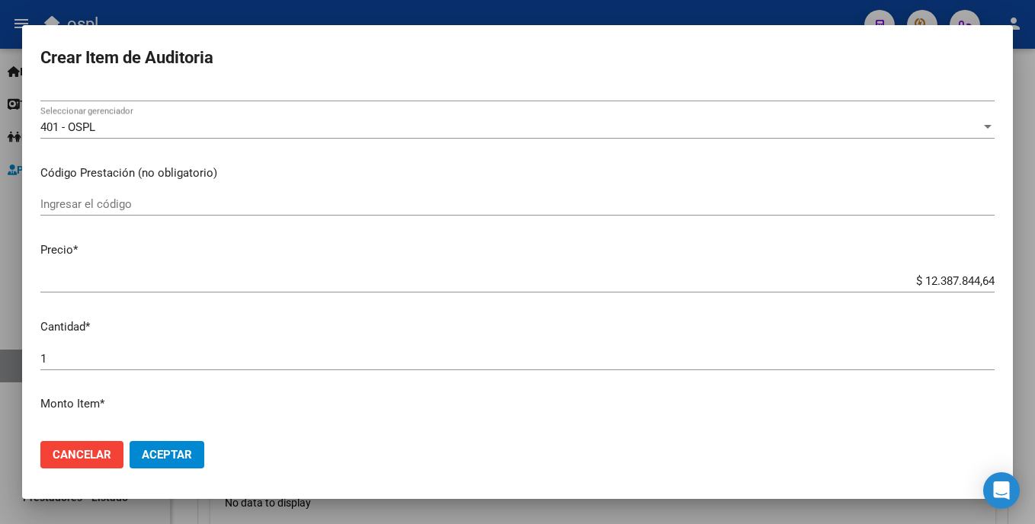
click at [255, 220] on div "Ingresar el código" at bounding box center [517, 211] width 954 height 37
click at [255, 213] on div "Ingresar el código" at bounding box center [517, 204] width 954 height 23
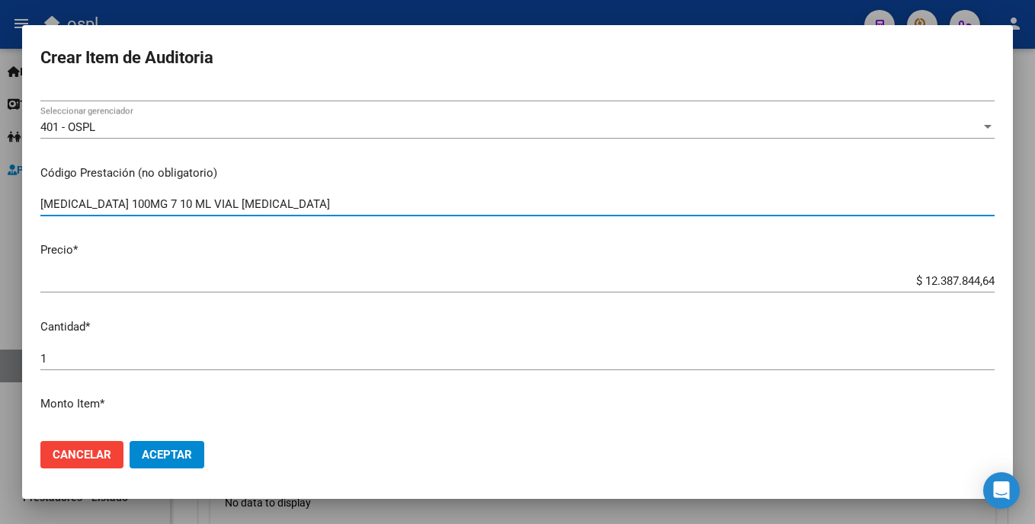
drag, startPoint x: 275, startPoint y: 201, endPoint x: 18, endPoint y: 206, distance: 256.9
click at [18, 206] on div "Crear Item de Auditoria 20147720 Nro Documento 23201477204 CUIL Afiliado Activo…" at bounding box center [517, 262] width 1035 height 524
type input "OPDIVO 100MG 7 10 ML VIAL NIVOLUMAB"
click at [309, 205] on input "OPDIVO 100MG 7 10 ML VIAL NIVOLUMAB" at bounding box center [517, 204] width 954 height 14
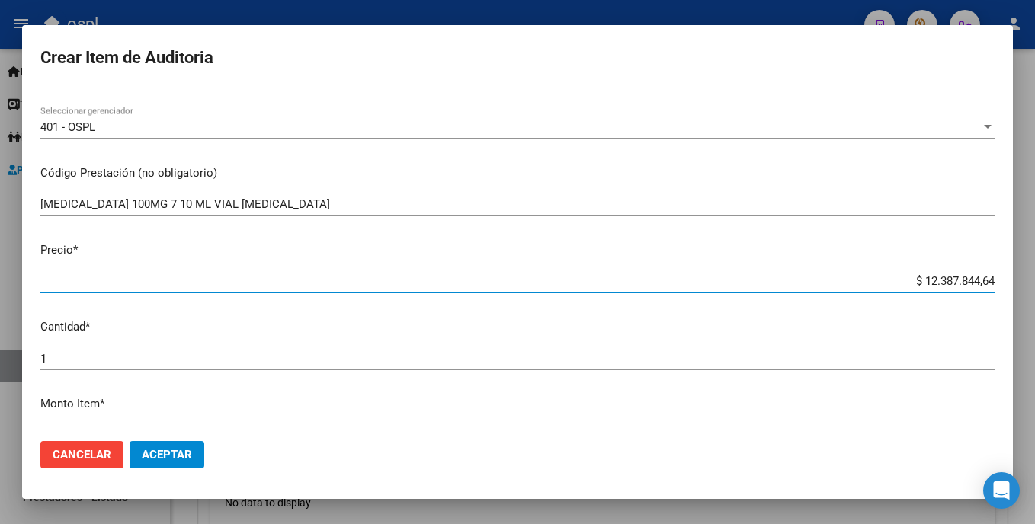
drag, startPoint x: 845, startPoint y: 280, endPoint x: 1019, endPoint y: 274, distance: 174.6
click at [1019, 274] on div "Crear Item de Auditoria 20147720 Nro Documento 23201477204 CUIL Afiliado Activo…" at bounding box center [517, 262] width 1035 height 524
type input "$ 0,02"
type input "$ 0,25"
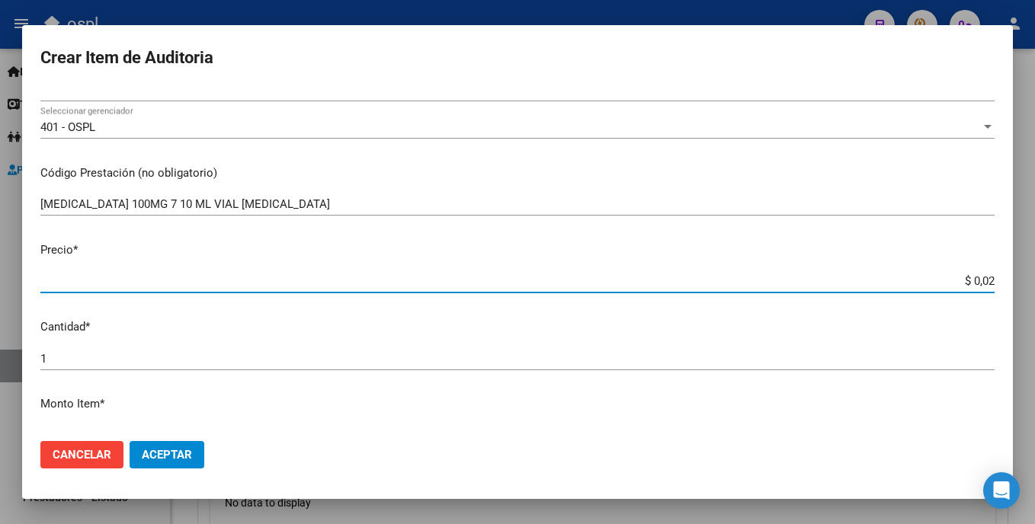
type input "$ 0,25"
type input "$ 2,58"
type input "$ 25,80"
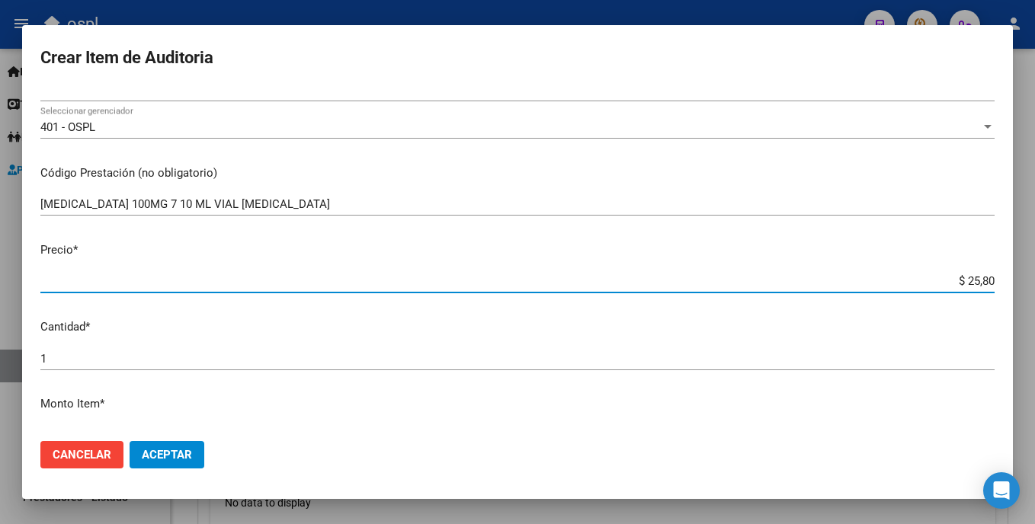
type input "$ 258,08"
type input "$ 2.580,81"
type input "$ 25.808,13"
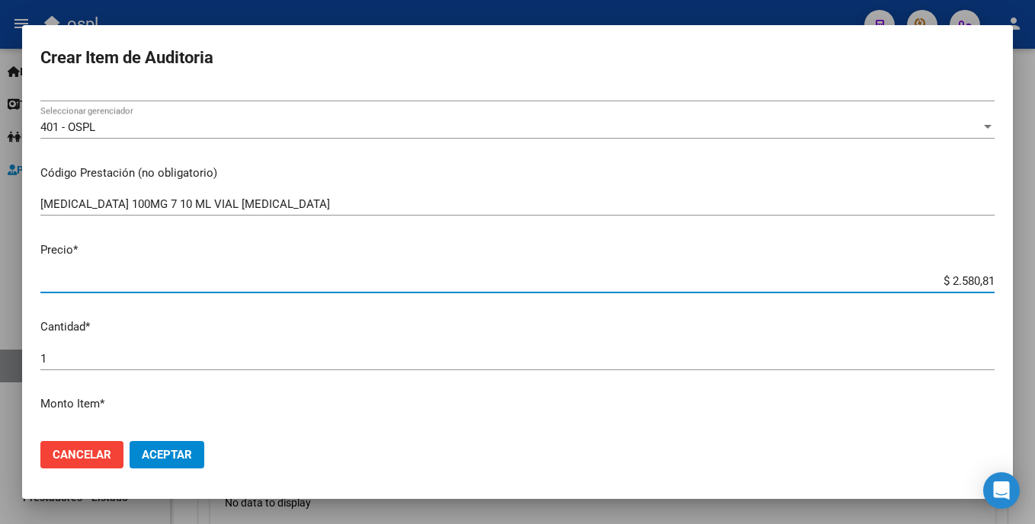
type input "$ 25.808,13"
type input "$ 258.081,39"
type input "$ 2.580.813,93"
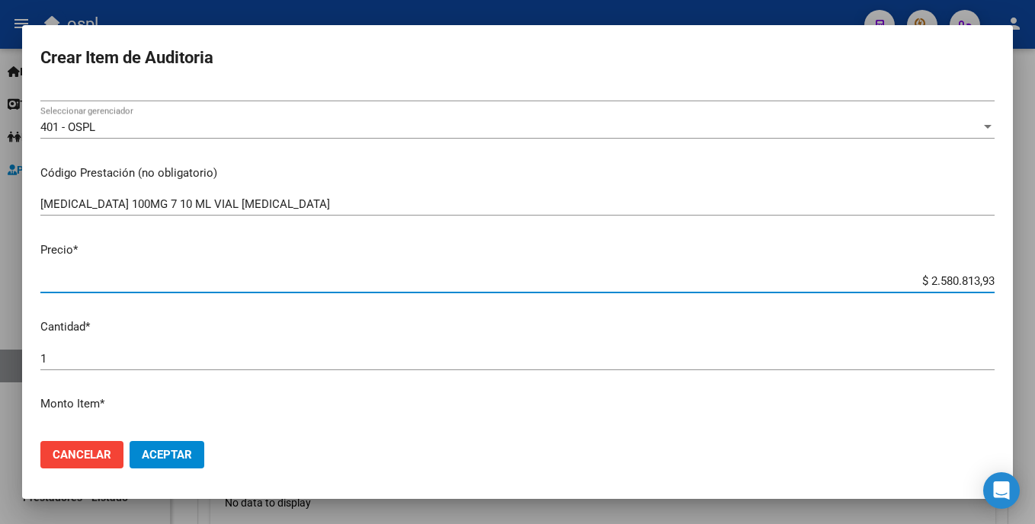
click at [70, 361] on input "1" at bounding box center [517, 359] width 954 height 14
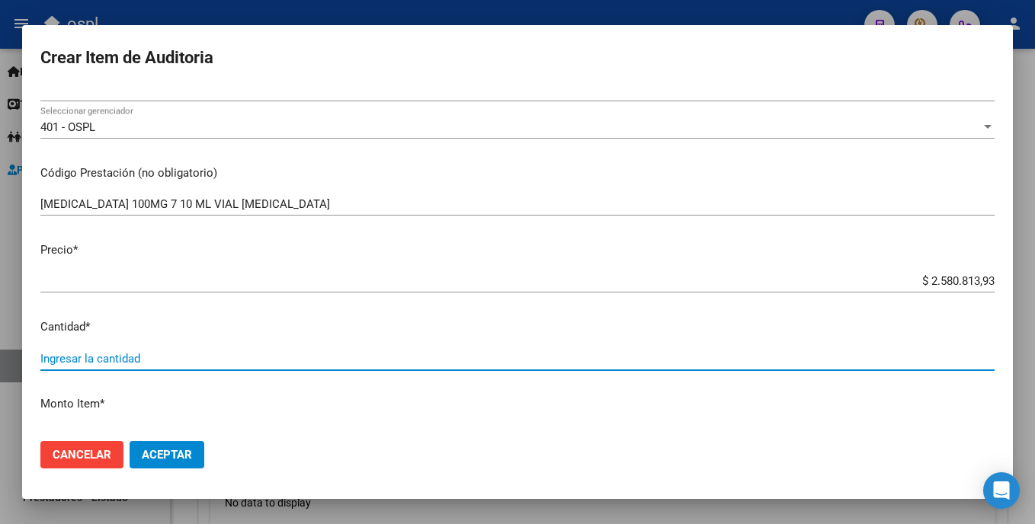
type input "4"
type input "$ 10.323.255,72"
type input "4"
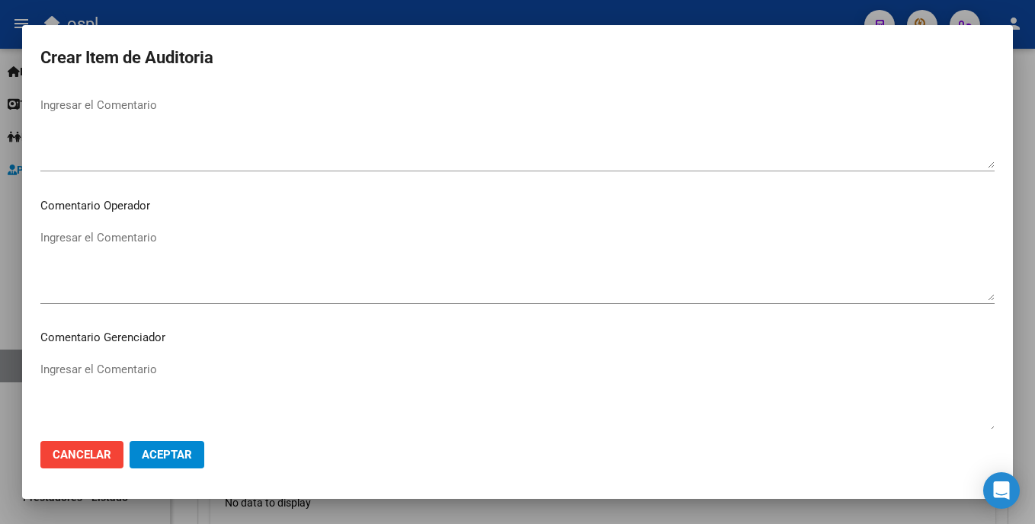
scroll to position [727, 0]
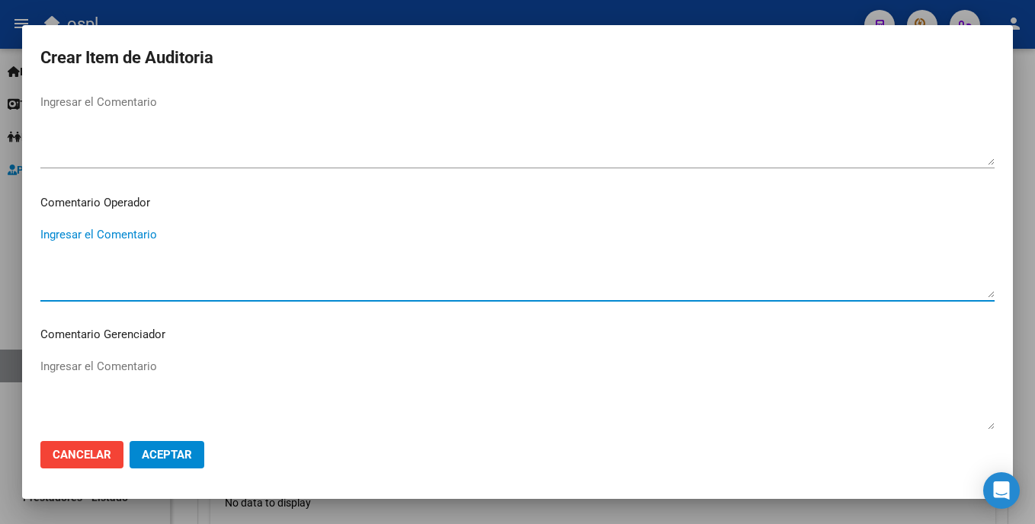
click at [228, 227] on textarea "Ingresar el Comentario" at bounding box center [517, 262] width 954 height 72
click at [82, 238] on textarea "OPDIVO NIVOLUMAB" at bounding box center [517, 262] width 954 height 72
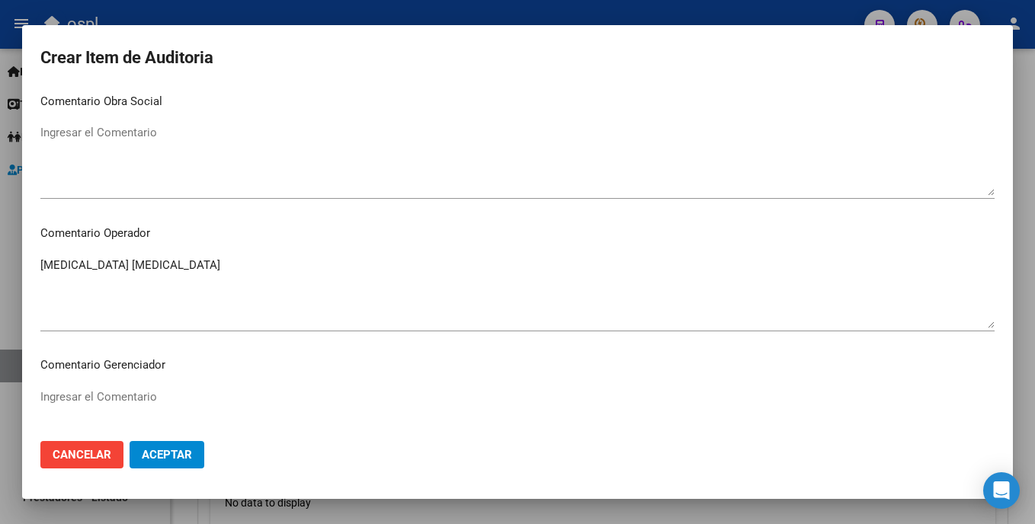
scroll to position [724, 0]
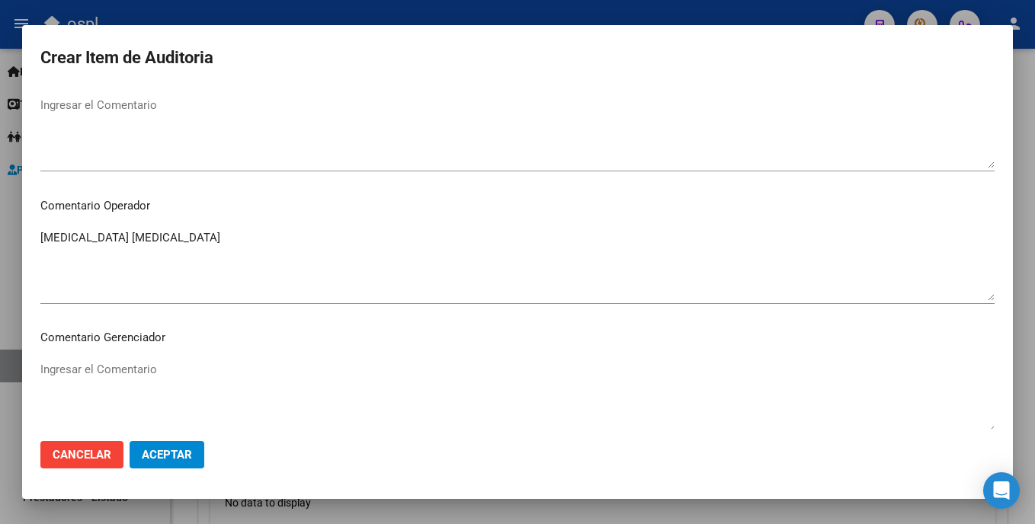
click at [81, 240] on textarea "OPDIVO NIVOLUMAB" at bounding box center [517, 265] width 954 height 72
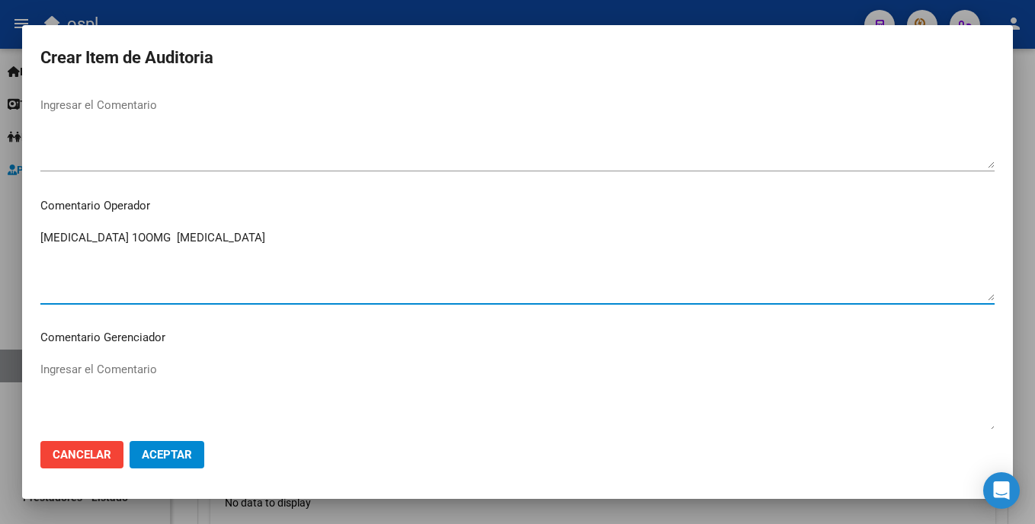
click at [235, 258] on textarea "OPDIVO 1OOMG NIVOLUMAB" at bounding box center [517, 265] width 954 height 72
click at [126, 265] on textarea "OPDIVO 1OOMG NIVOLUMAB _FALTA TRAZA OK_VALOR ALFABETA," at bounding box center [517, 265] width 954 height 72
click at [193, 259] on textarea "OPDIVO 1OOMG NIVOLUMAB _FALTA TRAZA OK_VALOR ALFA BETA," at bounding box center [517, 265] width 954 height 72
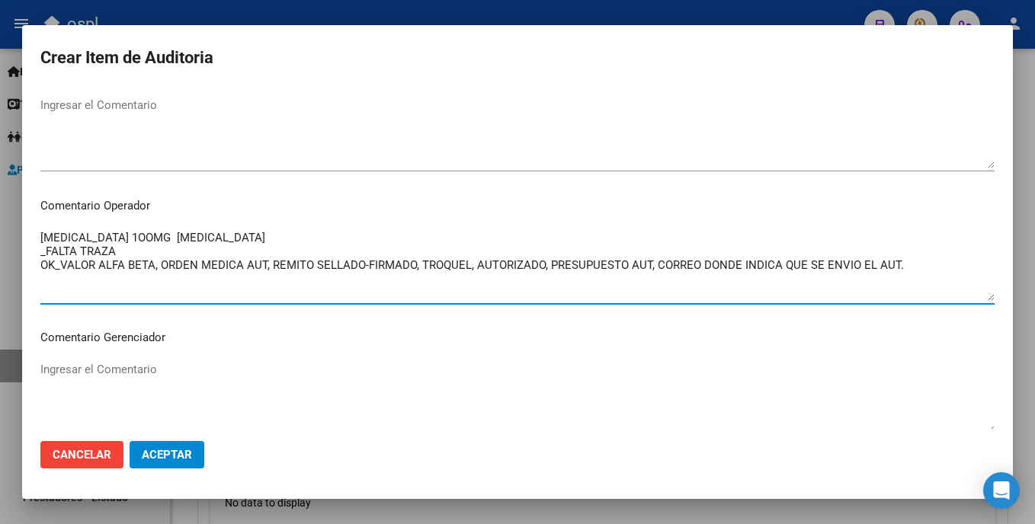
drag, startPoint x: 912, startPoint y: 247, endPoint x: 927, endPoint y: 265, distance: 22.7
click at [927, 264] on textarea "OPDIVO 1OOMG NIVOLUMAB _FALTA TRAZA OK_VALOR ALFA BETA, ORDEN MEDICA AUT, REMIT…" at bounding box center [517, 265] width 954 height 72
click at [928, 267] on textarea "OPDIVO 1OOMG NIVOLUMAB _FALTA TRAZA OK_VALOR ALFA BETA, ORDEN MEDICA AUT, REMIT…" at bounding box center [517, 265] width 954 height 72
drag, startPoint x: 925, startPoint y: 271, endPoint x: 52, endPoint y: 239, distance: 874.2
click at [45, 240] on textarea "OPDIVO 1OOMG NIVOLUMAB _FALTA TRAZA OK_VALOR ALFA BETA, ORDEN MEDICA AUT, REMIT…" at bounding box center [517, 265] width 954 height 72
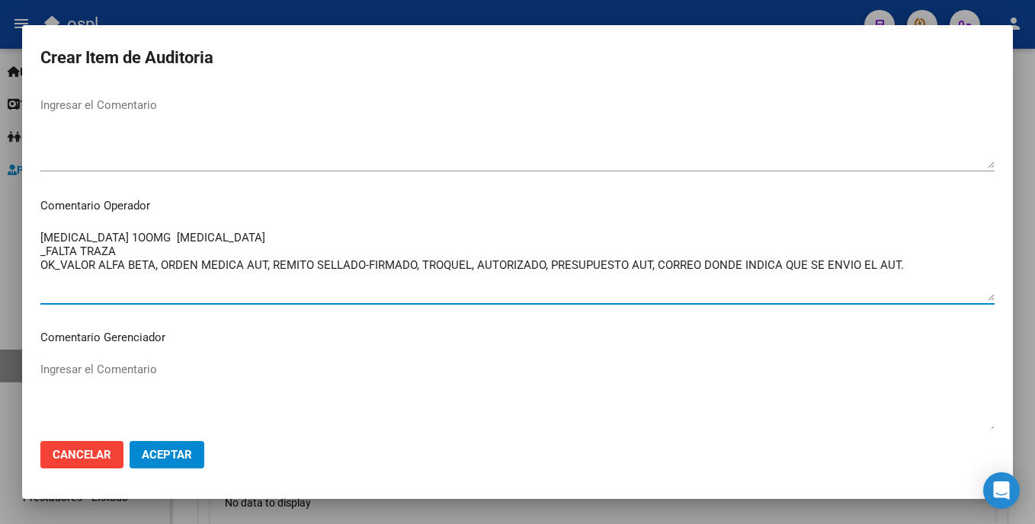
drag, startPoint x: 59, startPoint y: 238, endPoint x: 51, endPoint y: 256, distance: 20.1
click at [51, 256] on textarea "OPDIVO 1OOMG NIVOLUMAB _FALTA TRAZA OK_VALOR ALFA BETA, ORDEN MEDICA AUT, REMIT…" at bounding box center [517, 265] width 954 height 72
drag, startPoint x: 935, startPoint y: 266, endPoint x: 13, endPoint y: 233, distance: 922.2
click at [13, 233] on div "Crear Item de Auditoria 20147720 Nro Documento 23201477204 CUIL Afiliado Activo…" at bounding box center [517, 262] width 1035 height 524
click at [130, 291] on textarea "OPDIVO 1OOMG NIVOLUMAB _FALTA TRAZA OK_VALOR ALFA BETA, ORDEN MEDICA AUT, REMIT…" at bounding box center [517, 265] width 954 height 72
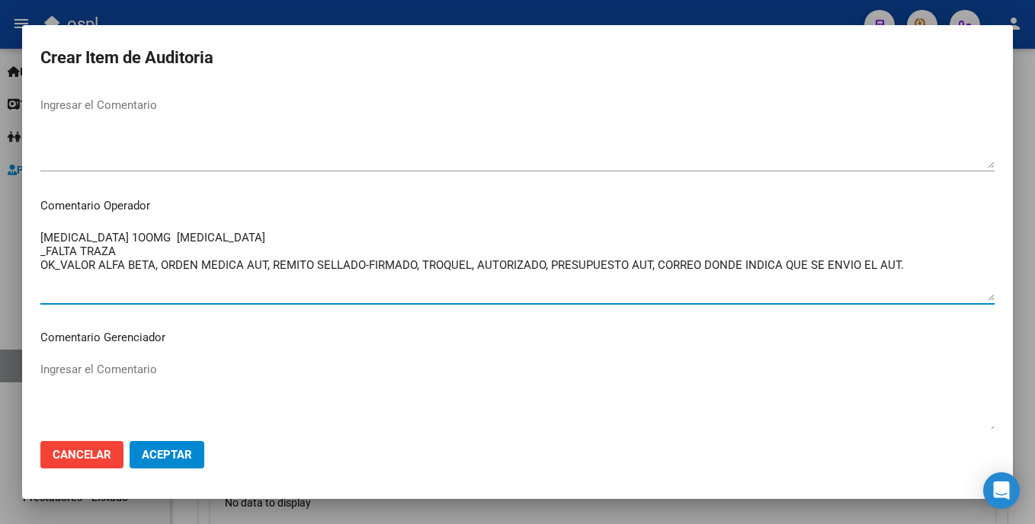
type textarea "OPDIVO 1OOMG NIVOLUMAB _FALTA TRAZA OK_VALOR ALFA BETA, ORDEN MEDICA AUT, REMIT…"
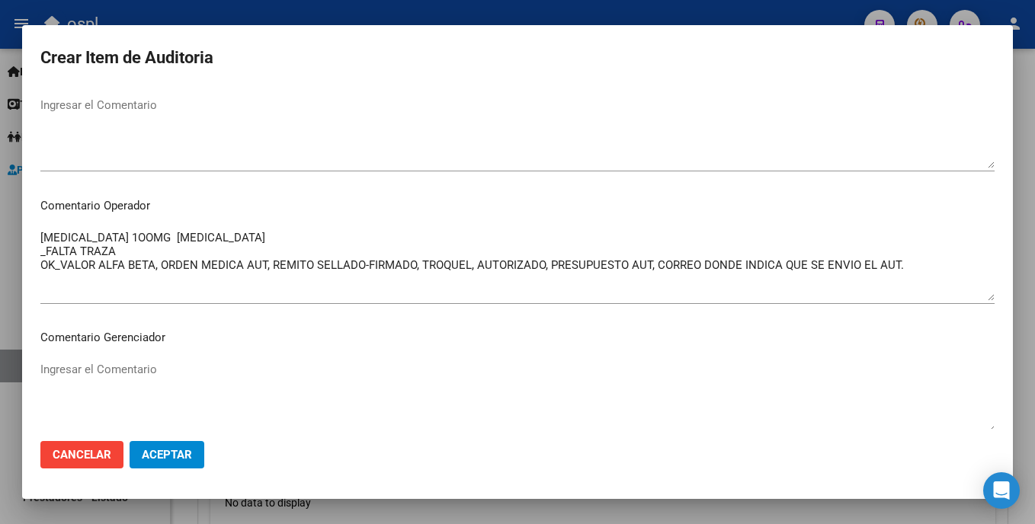
scroll to position [1031, 0]
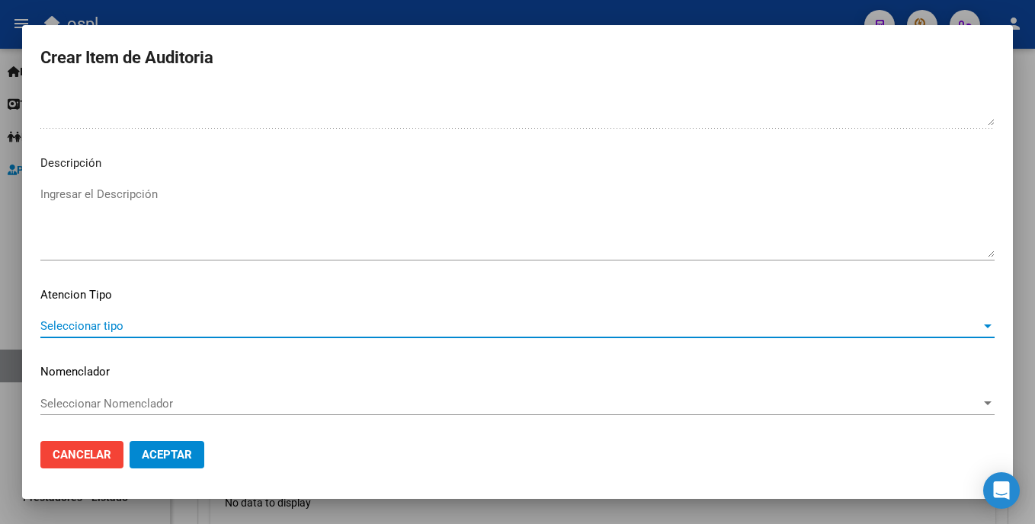
click at [185, 328] on span "Seleccionar tipo" at bounding box center [510, 326] width 941 height 14
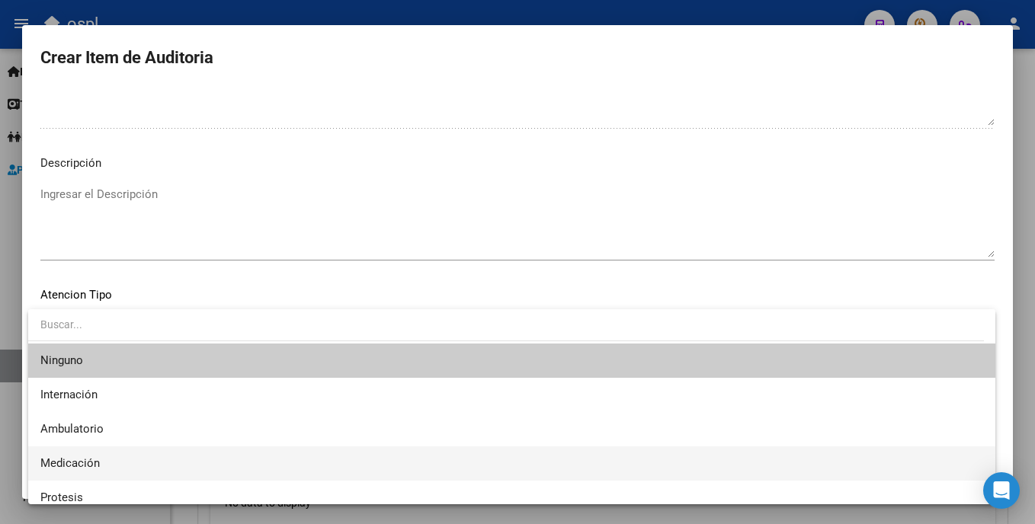
click at [91, 457] on span "Medicación" at bounding box center [69, 464] width 59 height 14
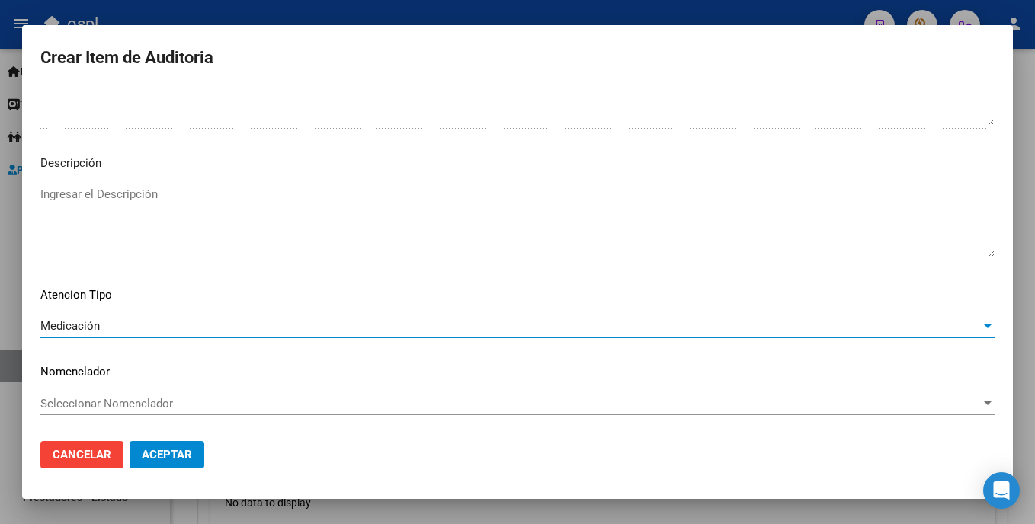
click at [165, 460] on span "Aceptar" at bounding box center [167, 455] width 50 height 14
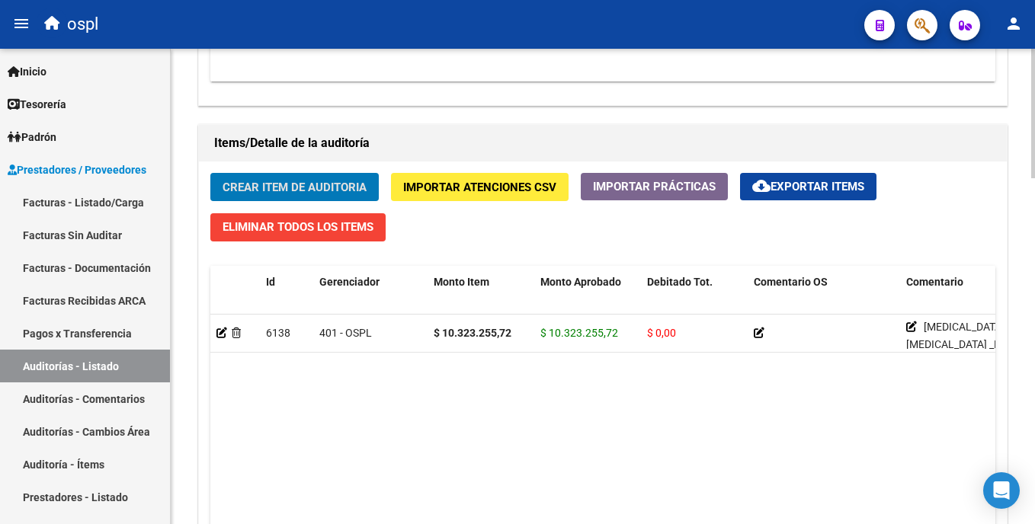
scroll to position [1015, 0]
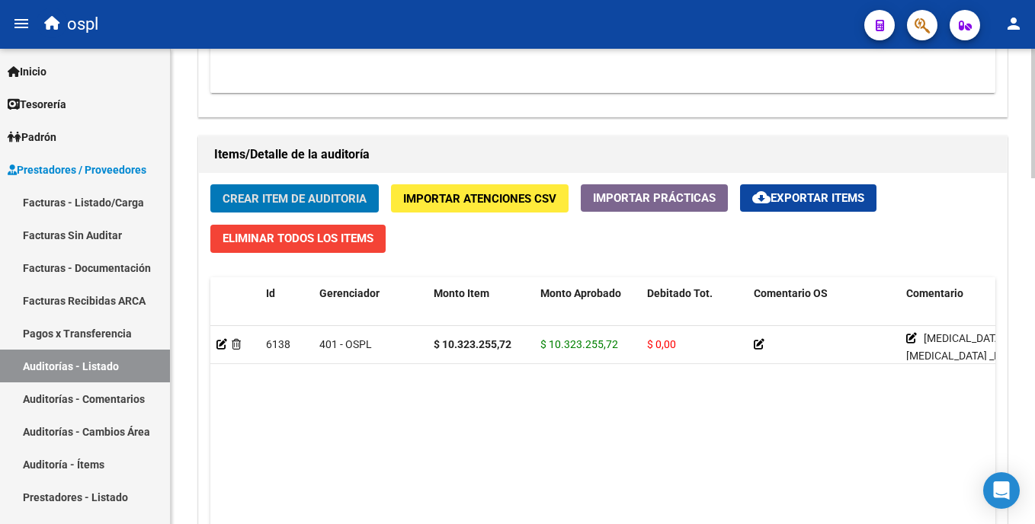
click at [1033, 345] on div at bounding box center [1033, 390] width 4 height 130
click at [316, 194] on span "Crear Item de Auditoria" at bounding box center [295, 199] width 144 height 14
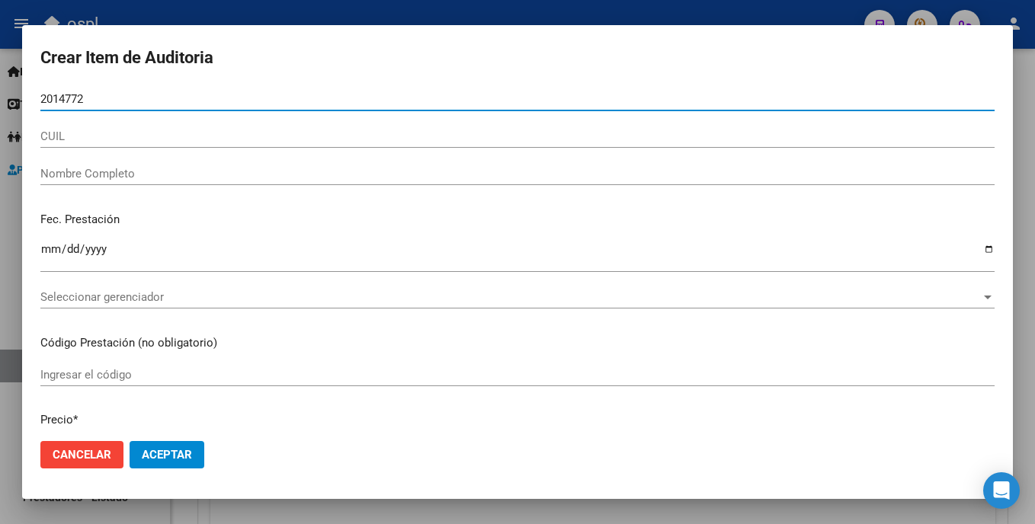
type input "20147720"
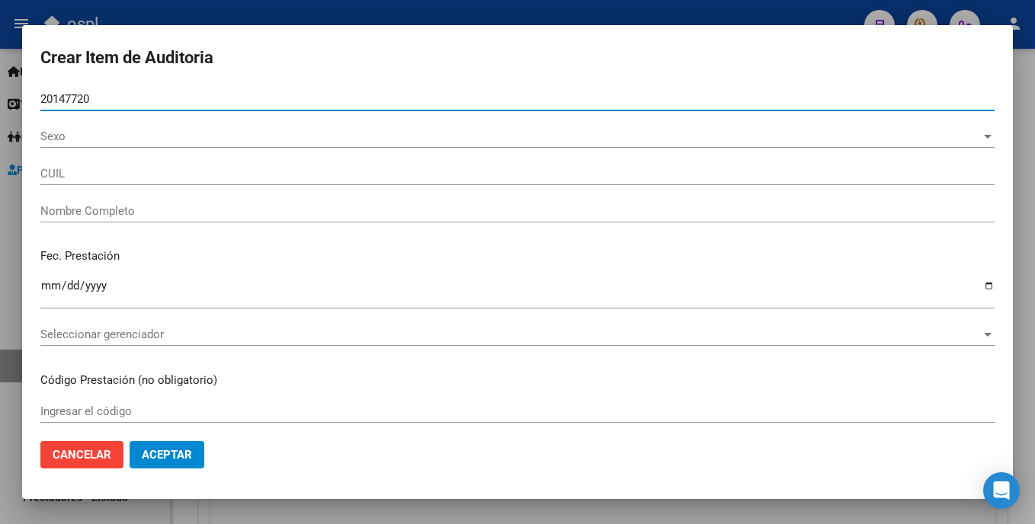
type input "23201477204"
type input "SANCHEZ MARIA LUISA"
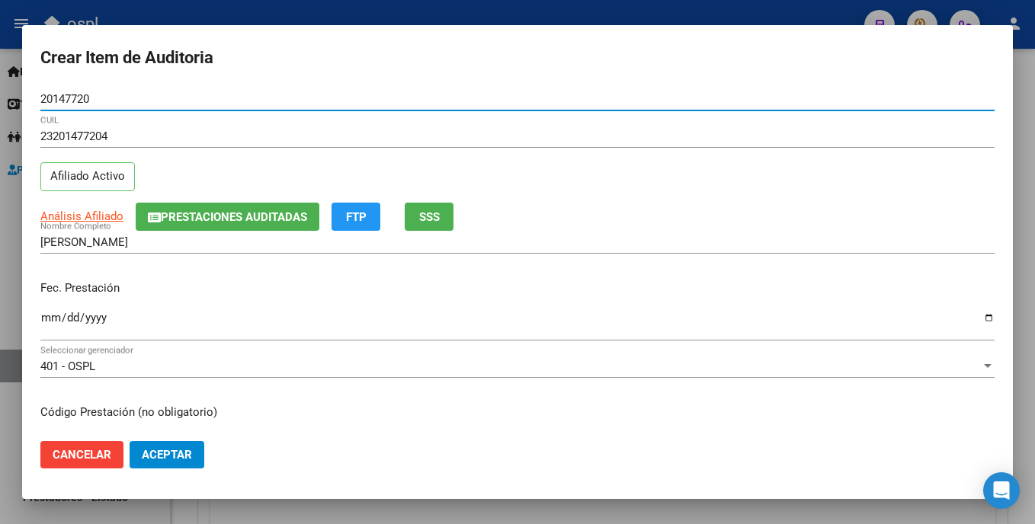
type input "20147720"
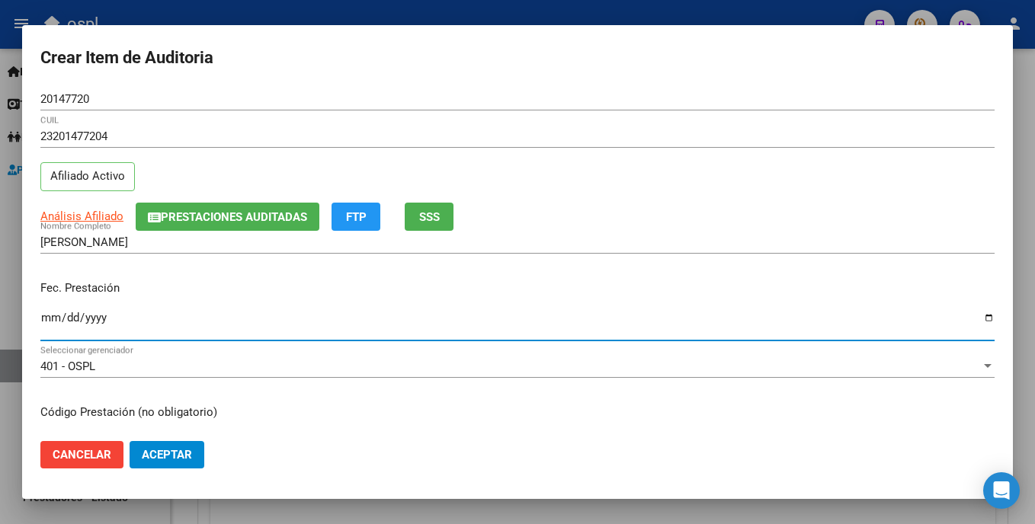
click at [47, 323] on input "Ingresar la fecha" at bounding box center [517, 324] width 954 height 24
type input "2025-08-11"
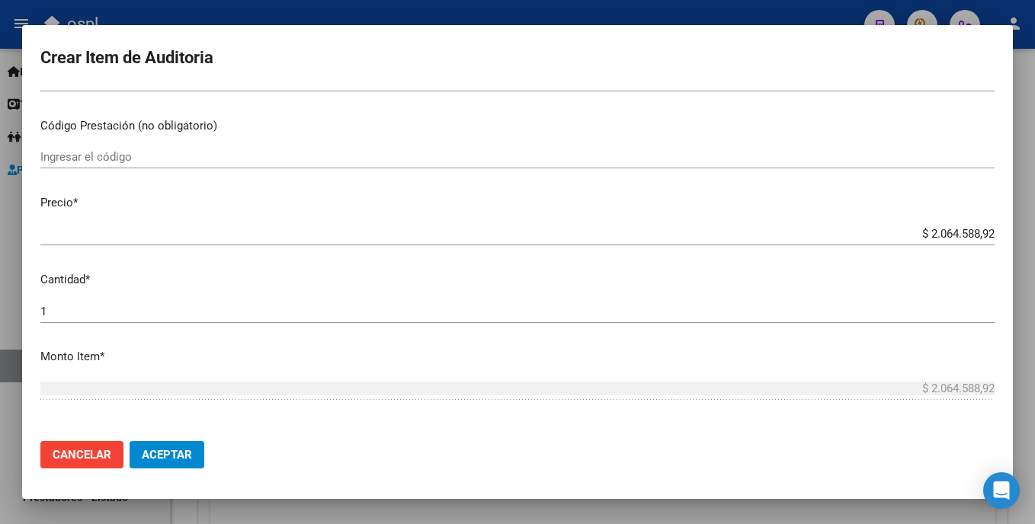
scroll to position [293, 0]
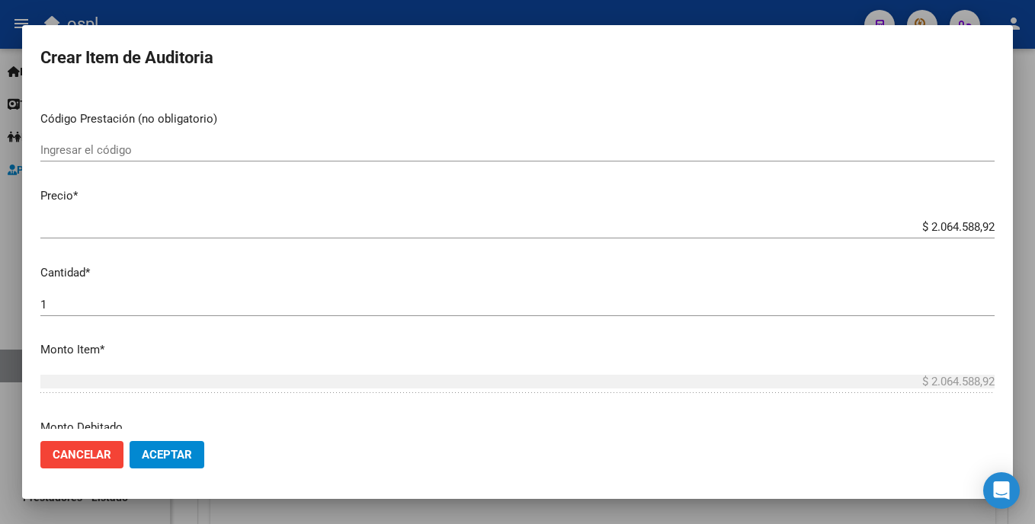
click at [149, 152] on input "Ingresar el código" at bounding box center [517, 150] width 954 height 14
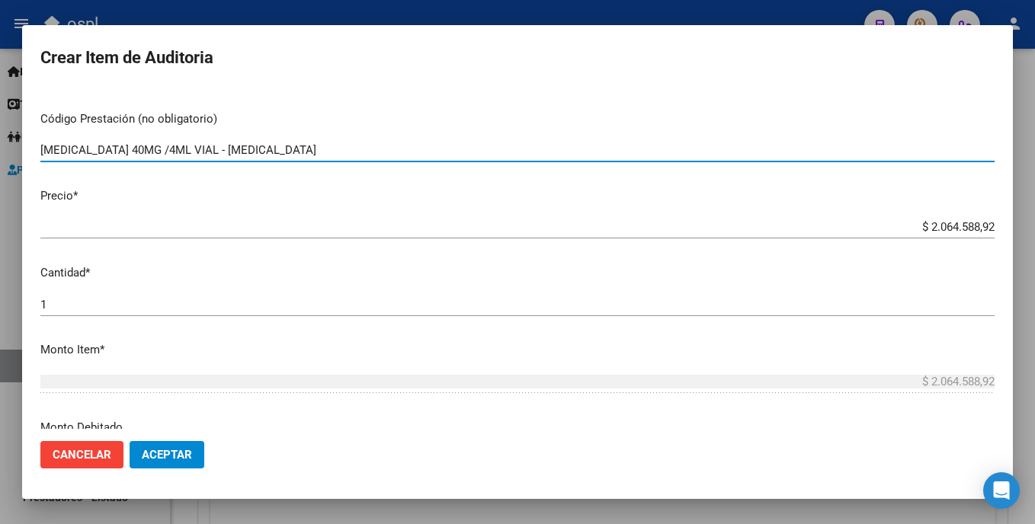
type input "OPDIVO 40MG /4ML VIAL - NIVOLUMAB"
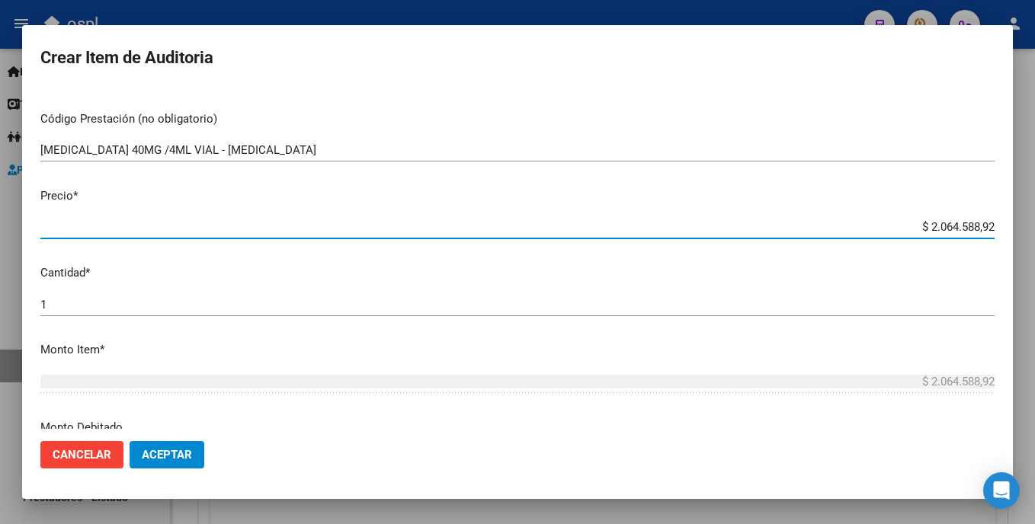
drag, startPoint x: 872, startPoint y: 227, endPoint x: 1018, endPoint y: 232, distance: 146.4
click at [1018, 232] on div "Crear Item de Auditoria 20147720 Nro Documento 23201477204 CUIL Afiliado Activo…" at bounding box center [517, 262] width 1035 height 524
type input "$ 0,01"
type input "$ 0,10"
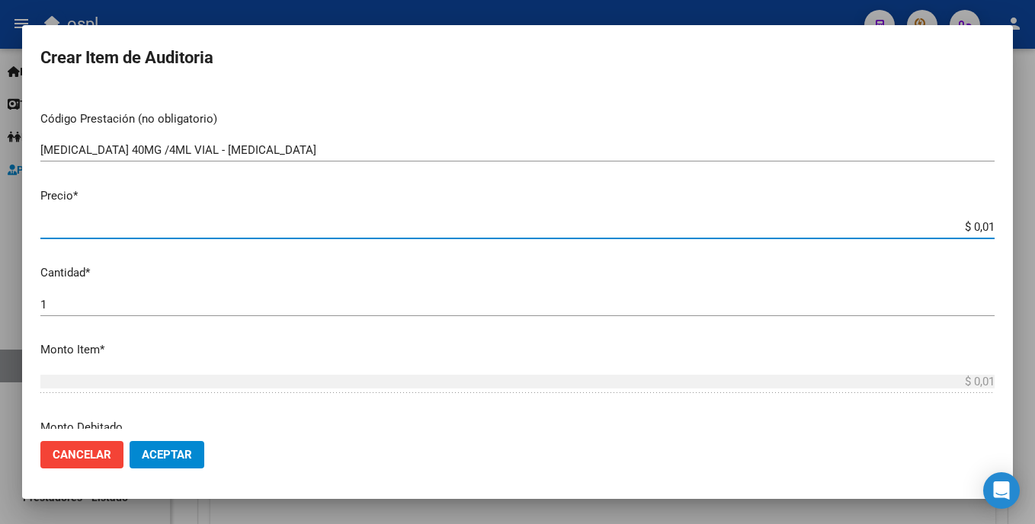
type input "$ 0,10"
type input "$ 1,03"
type input "$ 10,32"
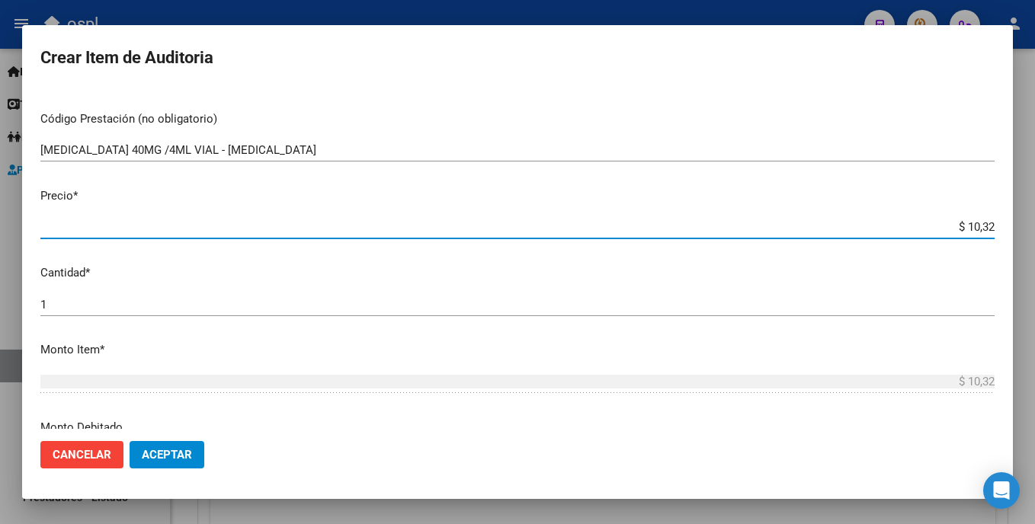
type input "$ 103,22"
type input "$ 1.032,29"
type input "$ 10.322,94"
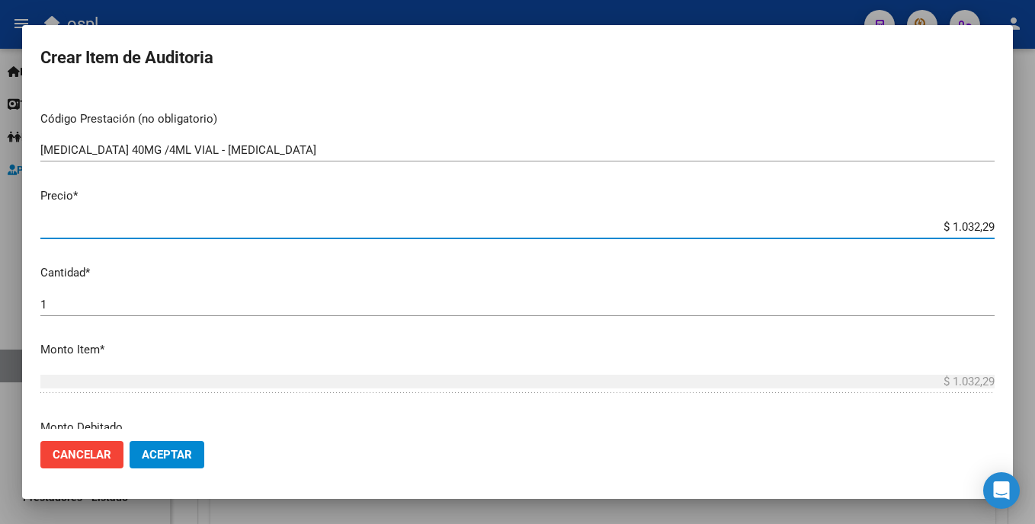
type input "$ 10.322,94"
type input "$ 103.229,44"
type input "$ 1.032.294,46"
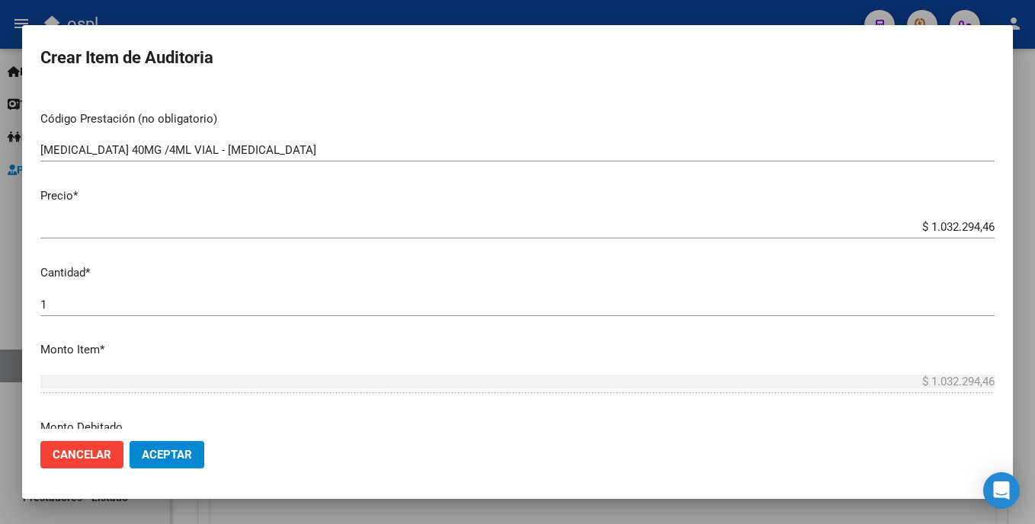
click at [61, 291] on mat-dialog-content "20147720 Nro Documento 23201477204 CUIL Afiliado Activo Análisis Afiliado Prest…" at bounding box center [517, 258] width 991 height 341
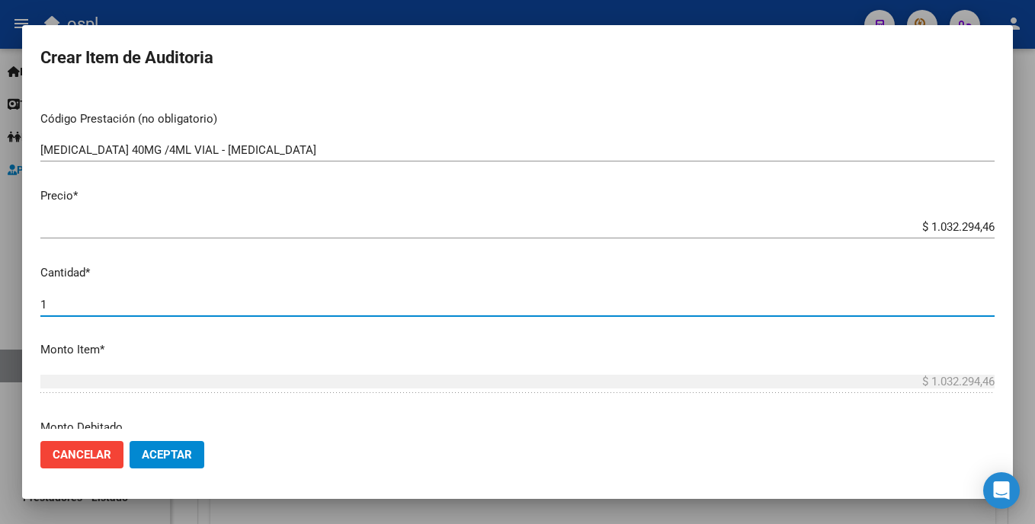
click at [50, 306] on input "1" at bounding box center [517, 305] width 954 height 14
type input "2"
type input "$ 2.064.588,92"
type input "2"
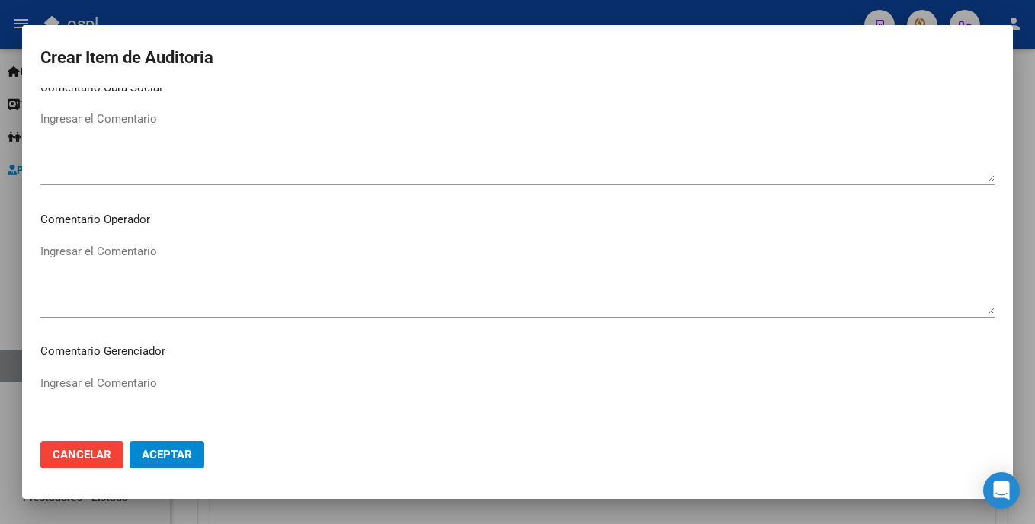
scroll to position [724, 0]
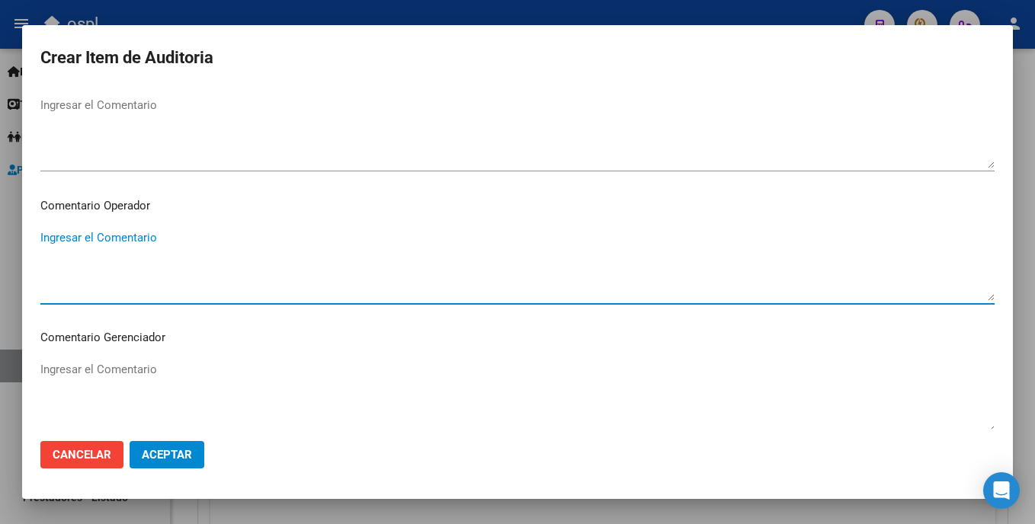
click at [178, 288] on textarea "Ingresar el Comentario" at bounding box center [517, 265] width 954 height 72
paste textarea "OPDIVO 1OOMG NIVOLUMAB _FALTA TRAZA OK_VALOR ALFA BETA, ORDEN MEDICA AUT, REMIT…"
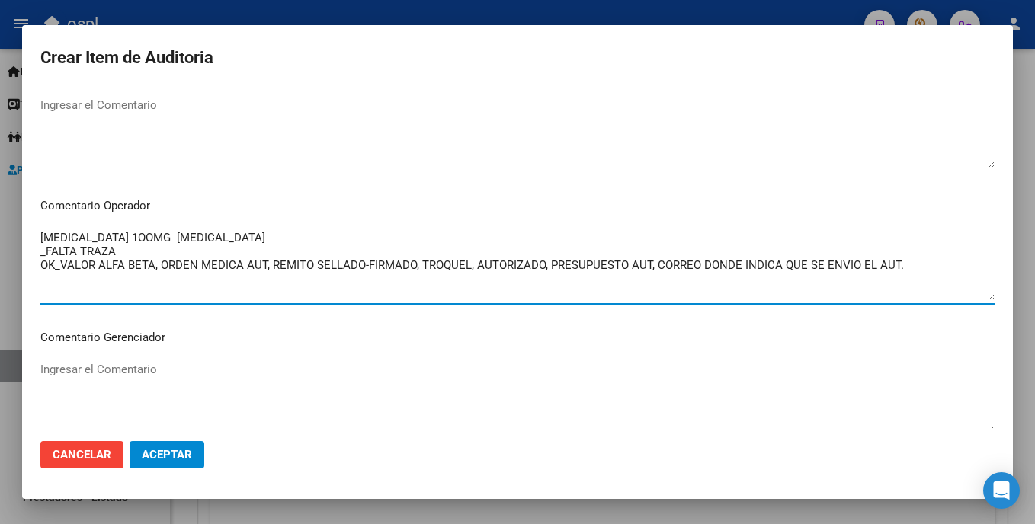
drag, startPoint x: 85, startPoint y: 237, endPoint x: 105, endPoint y: 233, distance: 20.9
click at [105, 233] on textarea "OPDIVO 1OOMG NIVOLUMAB _FALTA TRAZA OK_VALOR ALFA BETA, ORDEN MEDICA AUT, REMIT…" at bounding box center [517, 265] width 954 height 72
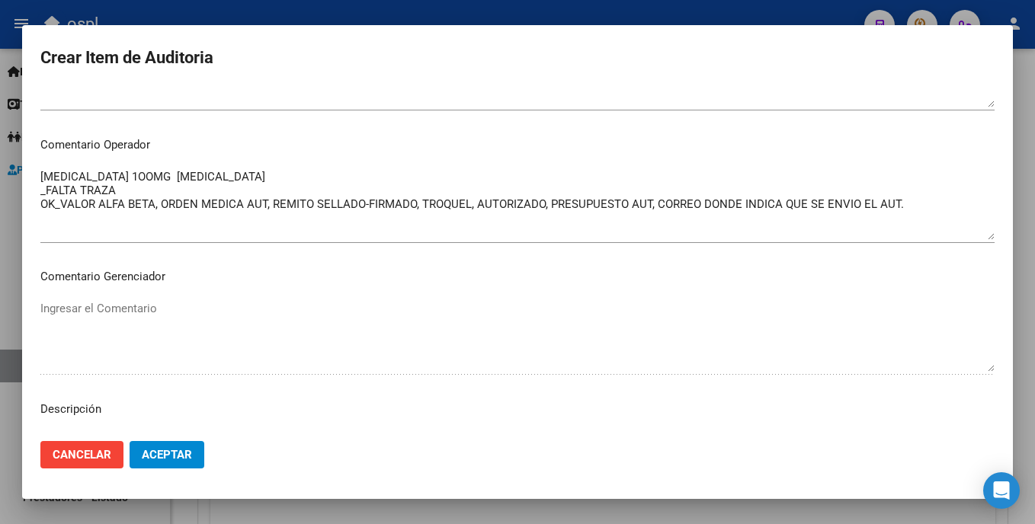
scroll to position [864, 0]
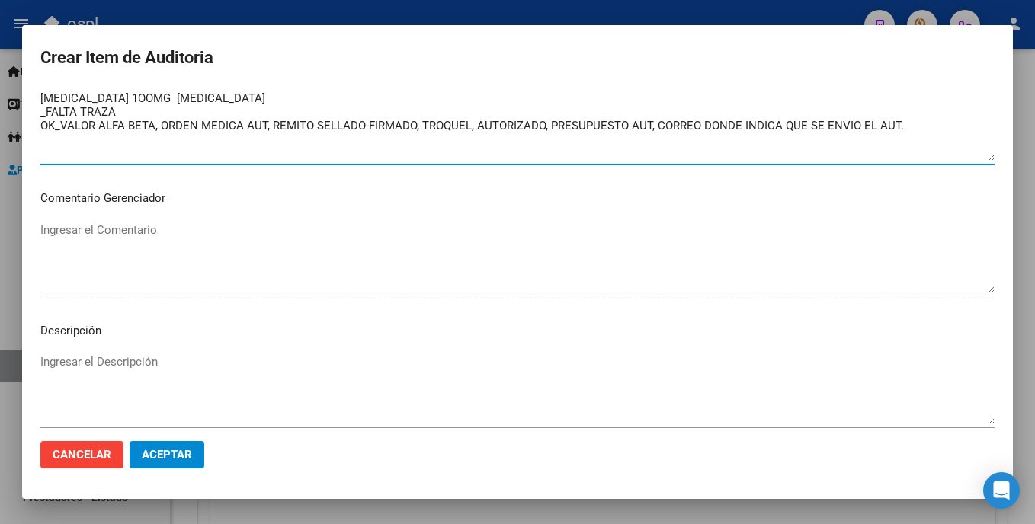
click at [114, 135] on textarea "OPDIVO 1OOMG NIVOLUMAB _FALTA TRAZA OK_VALOR ALFA BETA, ORDEN MEDICA AUT, REMIT…" at bounding box center [517, 126] width 954 height 72
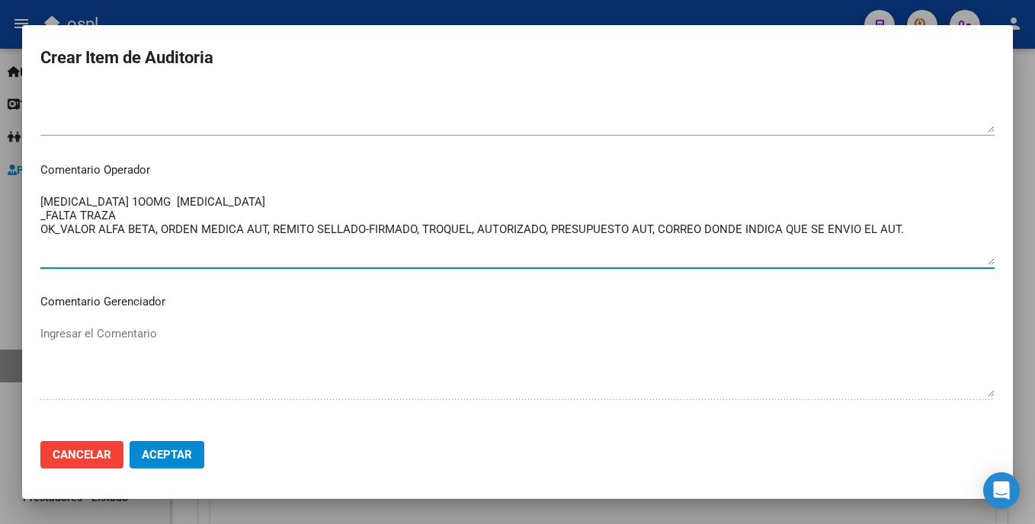
drag, startPoint x: 88, startPoint y: 98, endPoint x: 104, endPoint y: 95, distance: 16.9
click at [104, 95] on mat-dialog-content "20147720 Nro Documento 23201477204 CUIL Afiliado Activo Análisis Afiliado Prest…" at bounding box center [517, 258] width 991 height 341
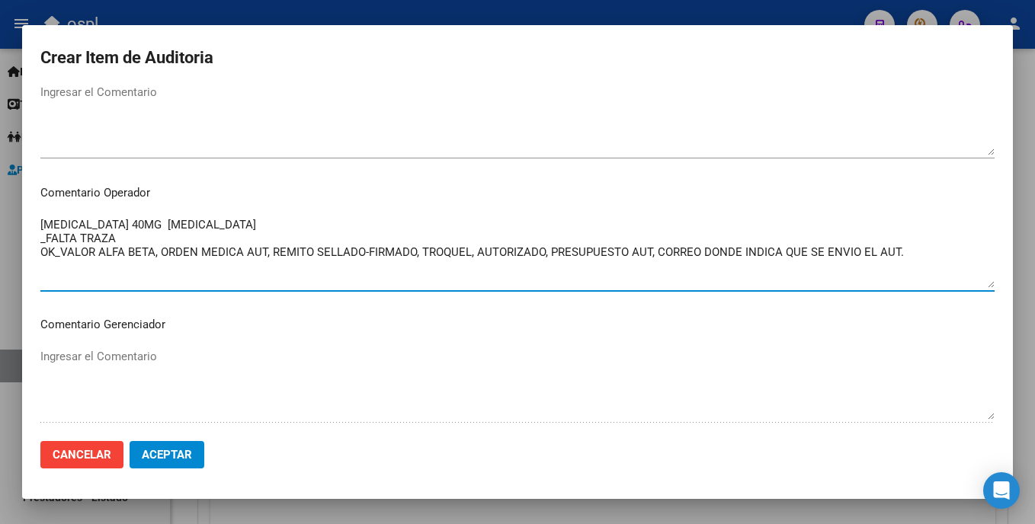
type textarea "OPDIVO 40MG NIVOLUMAB _FALTA TRAZA OK_VALOR ALFA BETA, ORDEN MEDICA AUT, REMITO…"
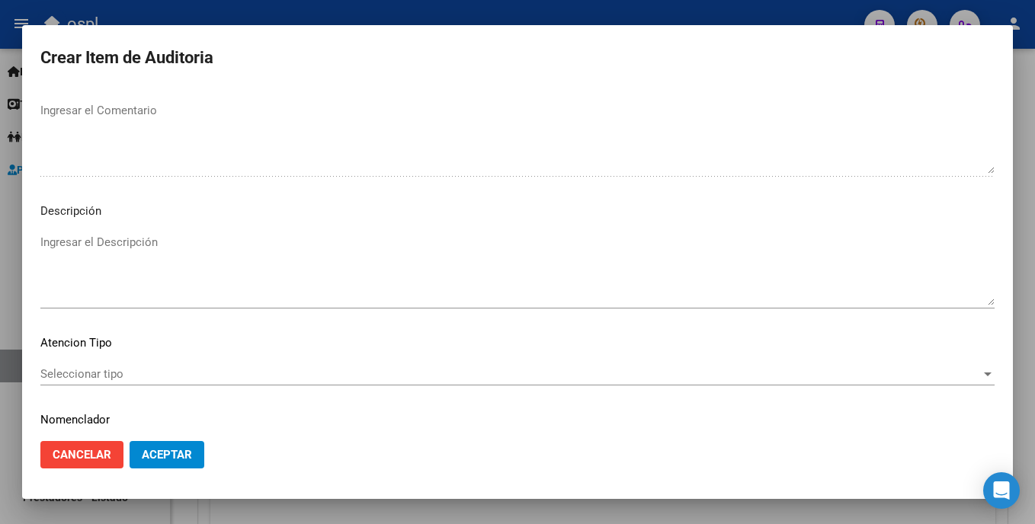
scroll to position [1031, 0]
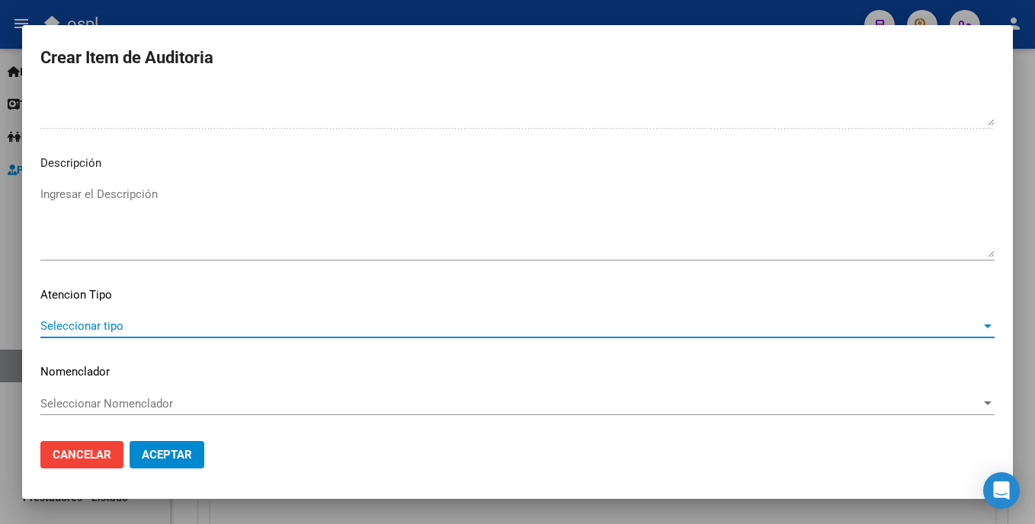
click at [143, 321] on span "Seleccionar tipo" at bounding box center [510, 326] width 941 height 14
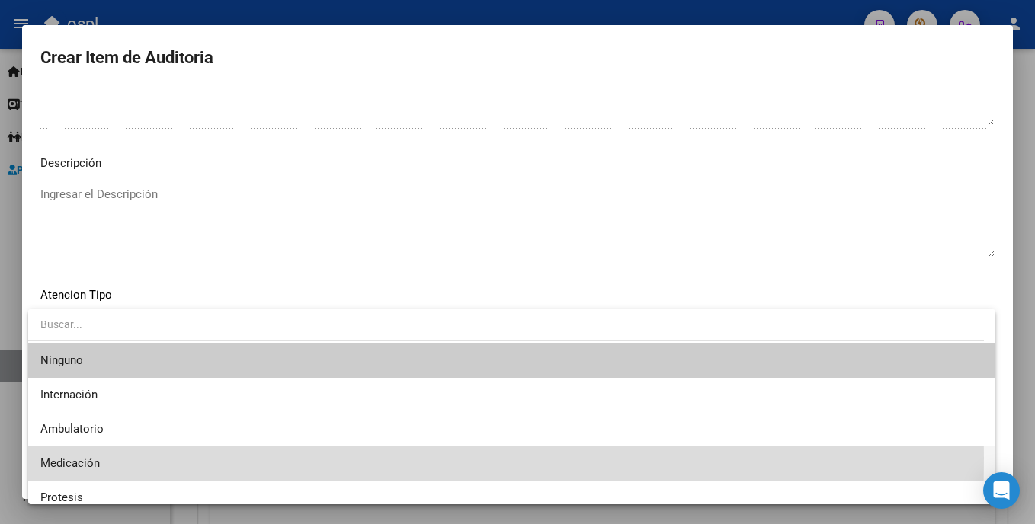
click at [107, 458] on span "Medicación" at bounding box center [511, 464] width 943 height 34
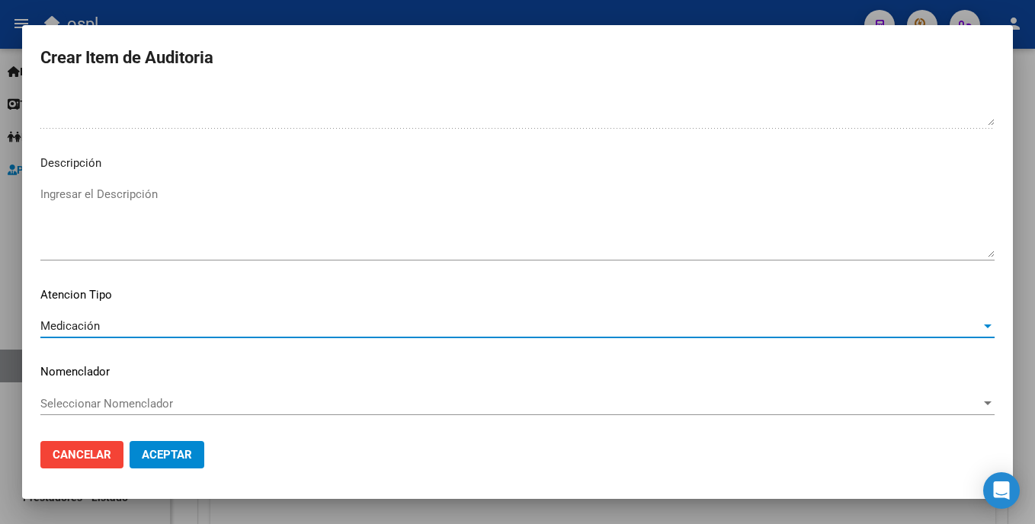
click at [169, 457] on span "Aceptar" at bounding box center [167, 455] width 50 height 14
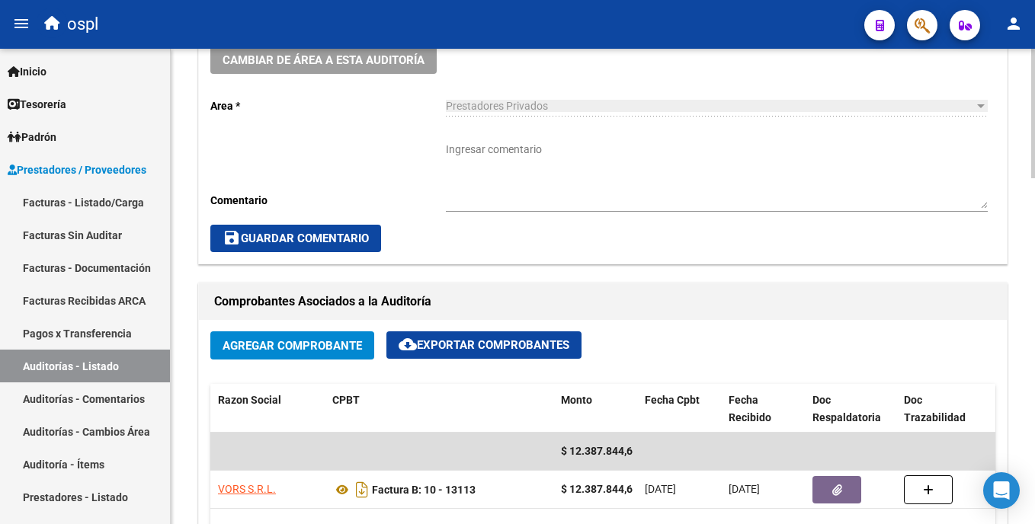
scroll to position [436, 0]
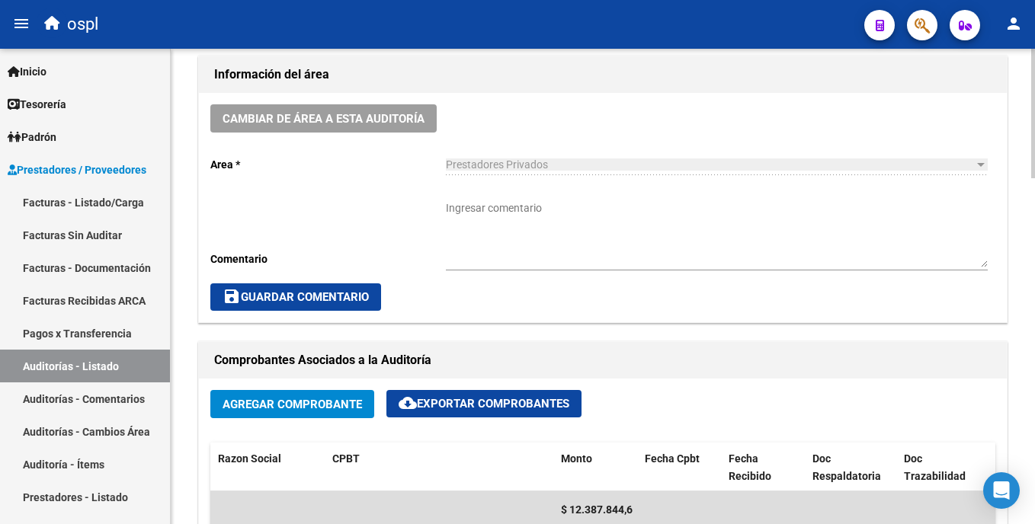
click at [1025, 251] on div "arrow_back Editar 1903 cloud_download Generar informe Puede notificar al gerenc…" at bounding box center [605, 484] width 868 height 1743
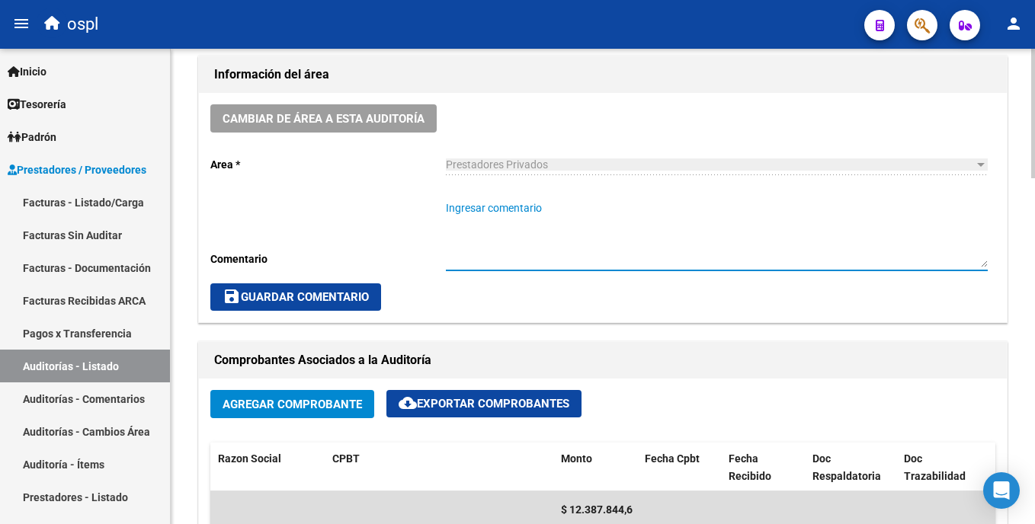
click at [565, 242] on textarea "Ingresar comentario" at bounding box center [717, 233] width 542 height 67
paste textarea "OPDIVO 1OOMG NIVOLUMAB _FALTA TRAZA OK_VALOR ALFA BETA, ORDEN MEDICA AUT, REMIT…"
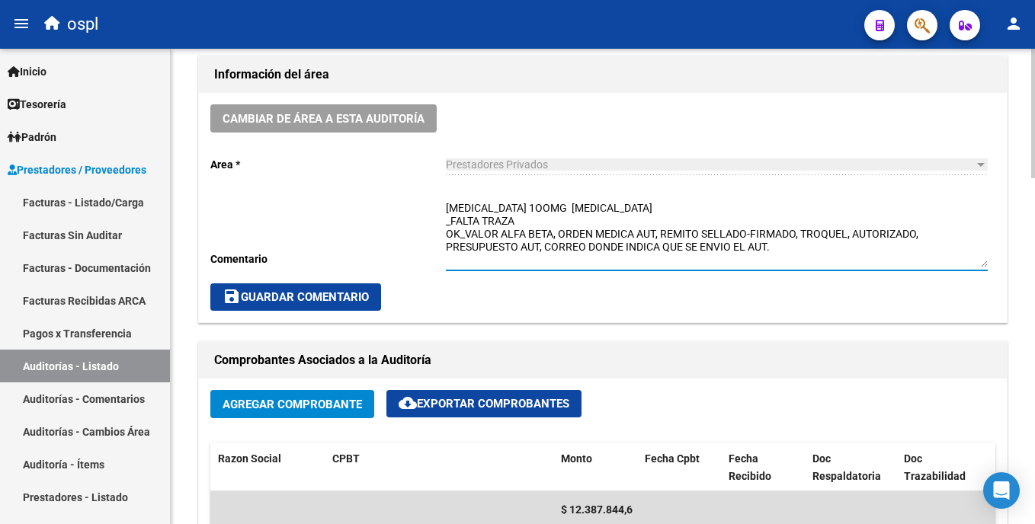
click at [364, 297] on span "save Guardar Comentario" at bounding box center [296, 297] width 146 height 14
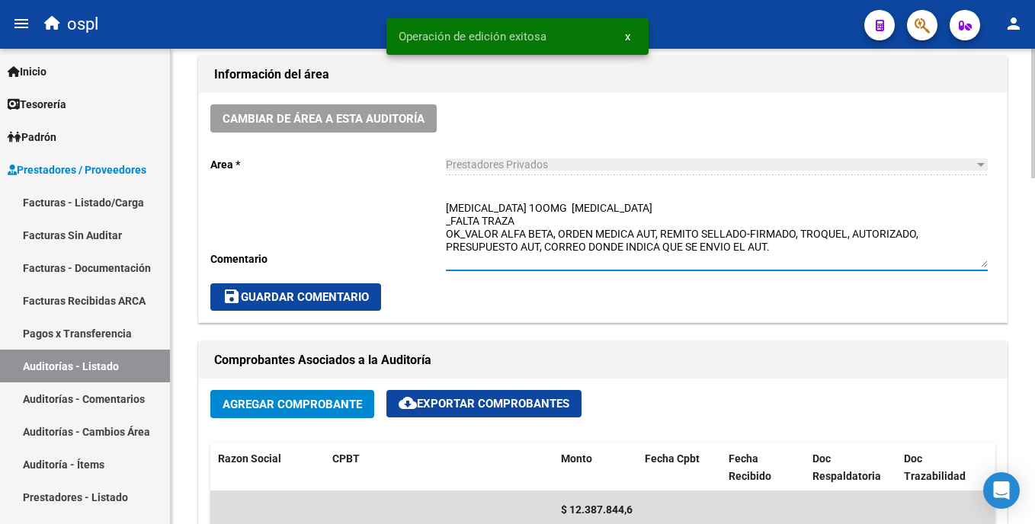
click at [544, 220] on textarea "OPDIVO 1OOMG NIVOLUMAB _FALTA TRAZA OK_VALOR ALFA BETA, ORDEN MEDICA AUT, REMIT…" at bounding box center [717, 233] width 542 height 67
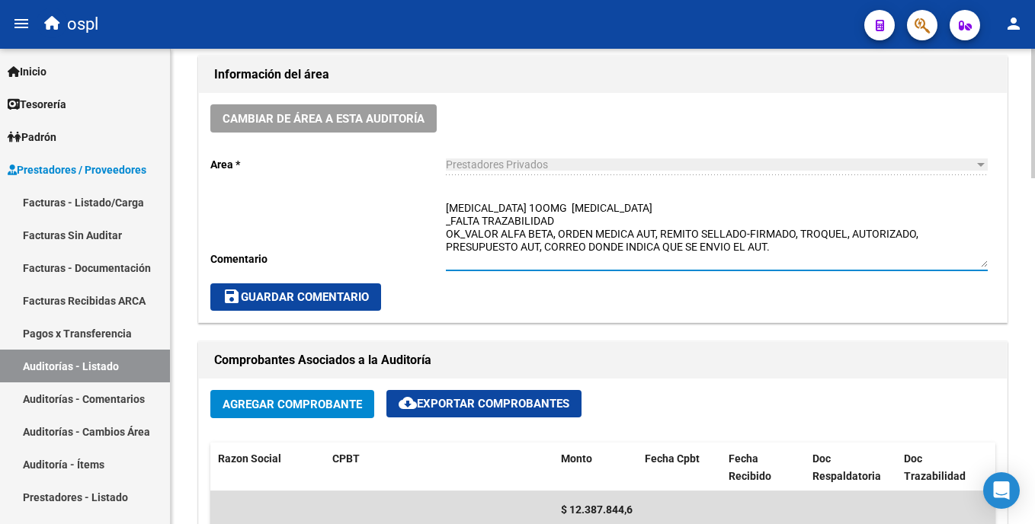
type textarea "[MEDICAL_DATA] 1OOMG [MEDICAL_DATA] _FALTA TRAZABILIDAD OK_VALOR ALFA BETA, ORD…"
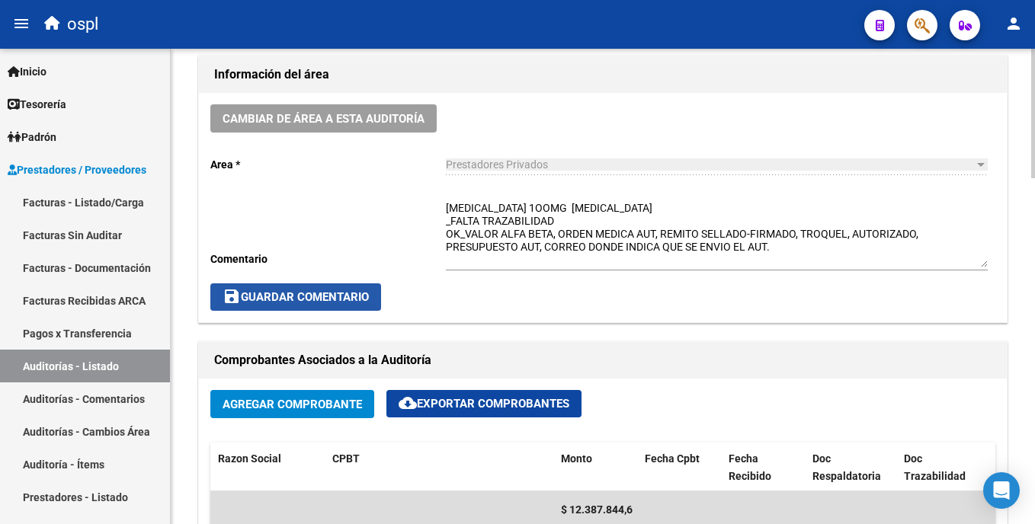
click at [361, 290] on span "save Guardar Comentario" at bounding box center [296, 297] width 146 height 14
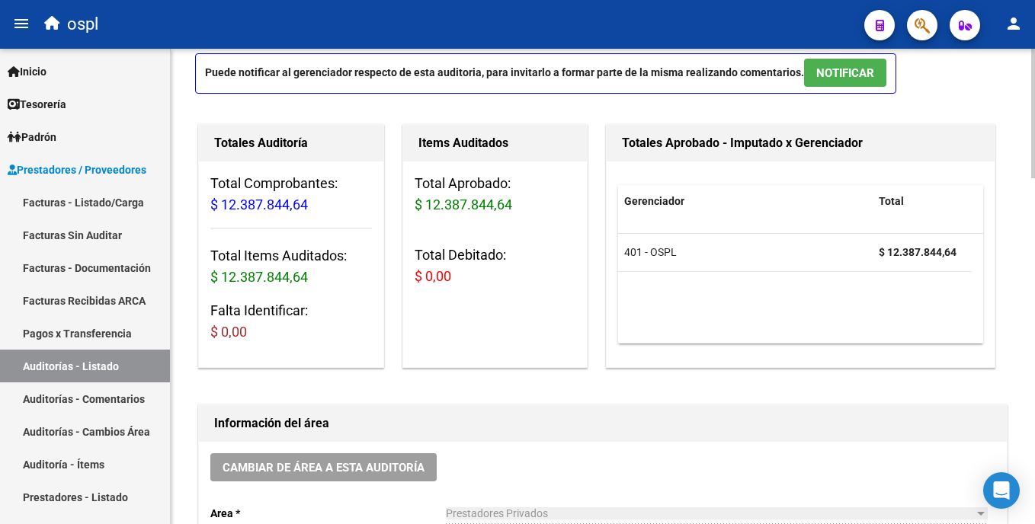
scroll to position [0, 0]
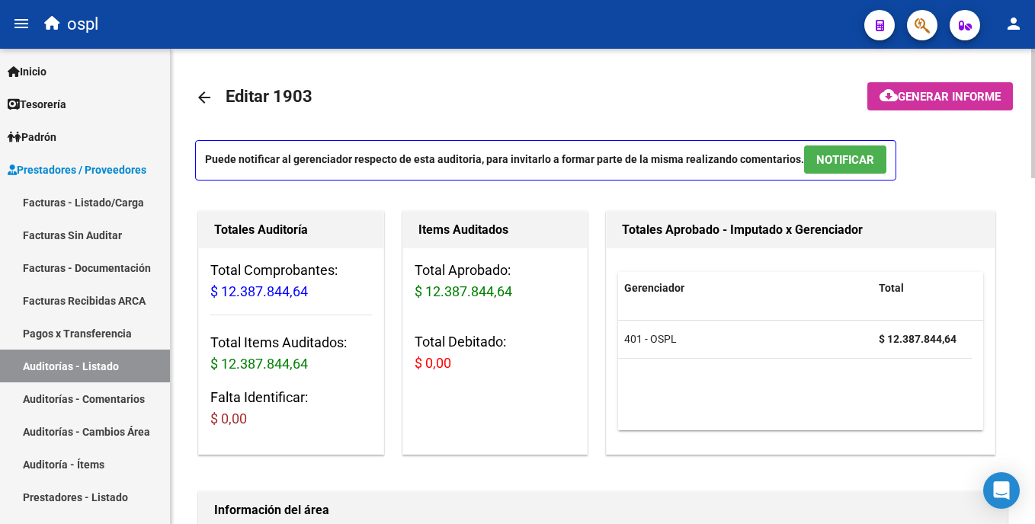
click at [1034, 65] on html "menu ospl person Firma Express Inicio Calendario SSS Instructivos Contacto OS T…" at bounding box center [517, 262] width 1035 height 524
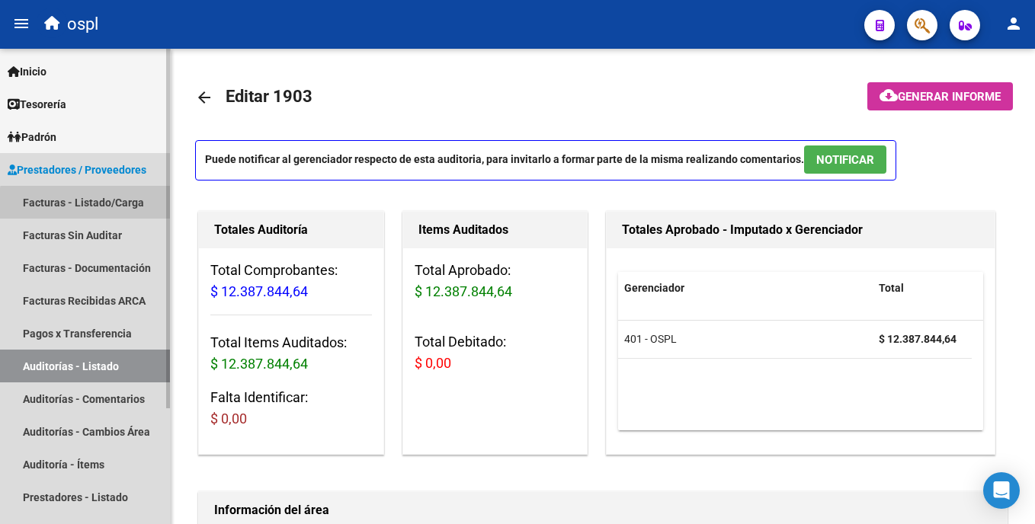
click at [131, 207] on link "Facturas - Listado/Carga" at bounding box center [85, 202] width 170 height 33
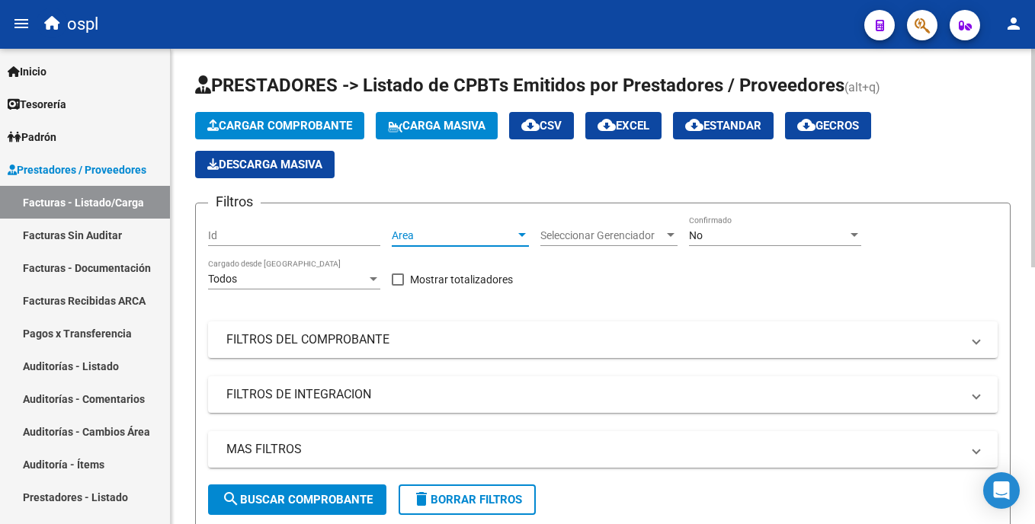
click at [440, 230] on span "Area" at bounding box center [453, 235] width 123 height 13
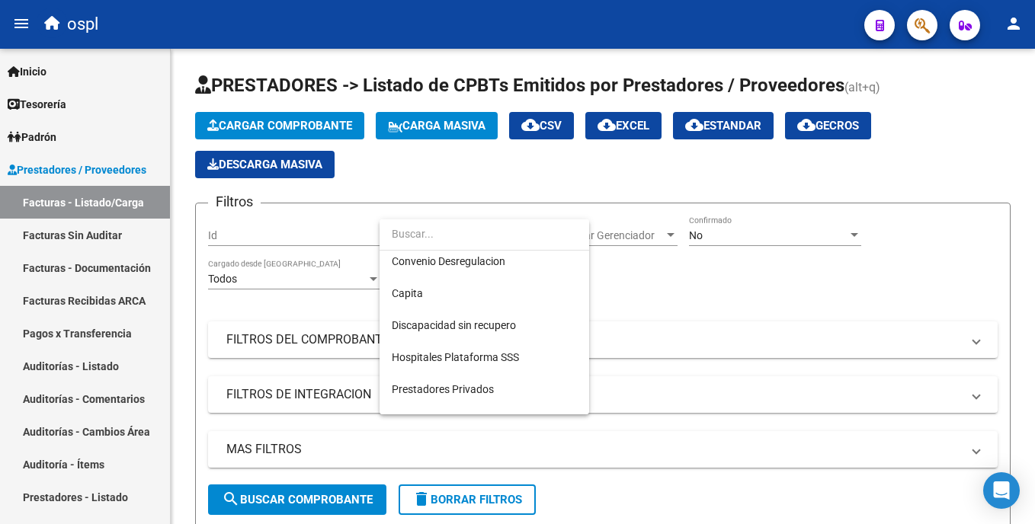
scroll to position [171, 0]
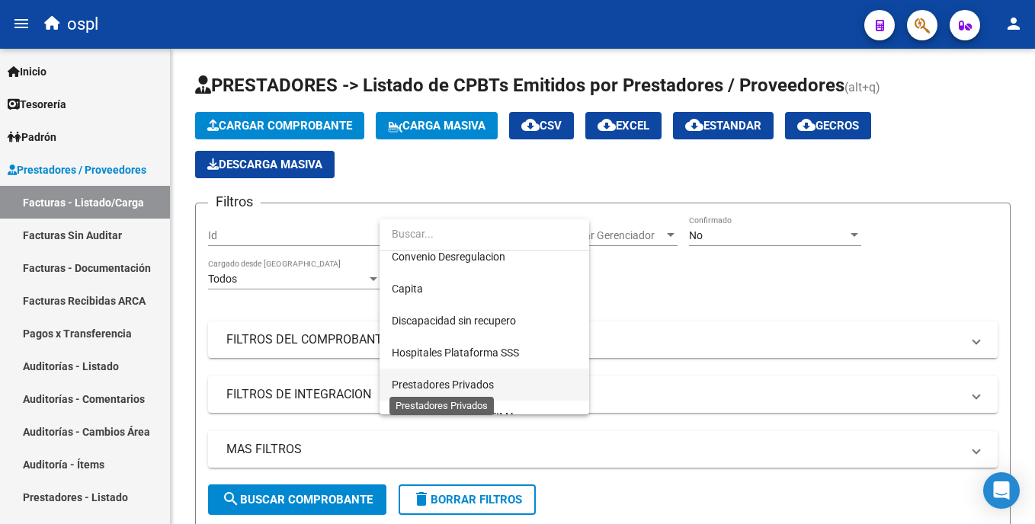
click at [489, 383] on span "Prestadores Privados" at bounding box center [443, 385] width 102 height 12
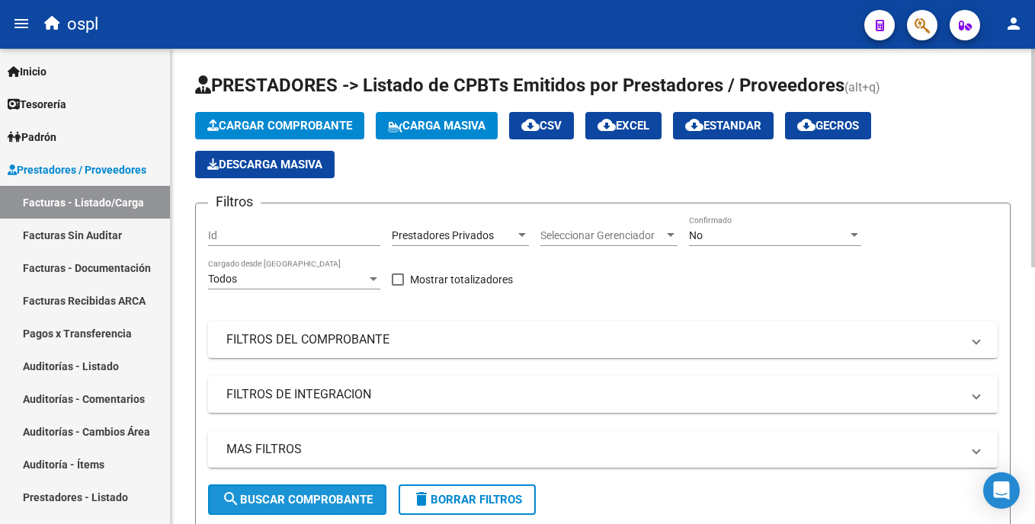
click at [315, 495] on span "search Buscar Comprobante" at bounding box center [297, 500] width 151 height 14
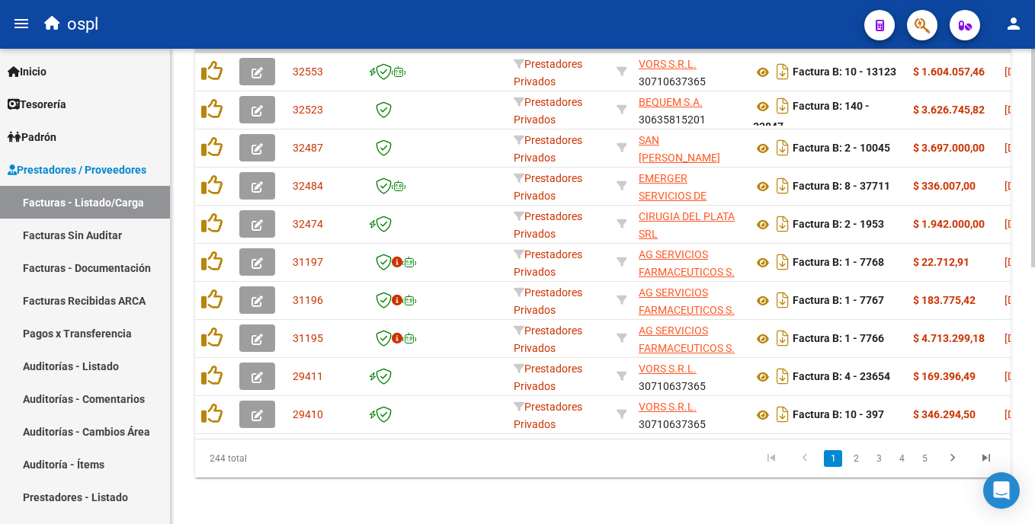
scroll to position [527, 0]
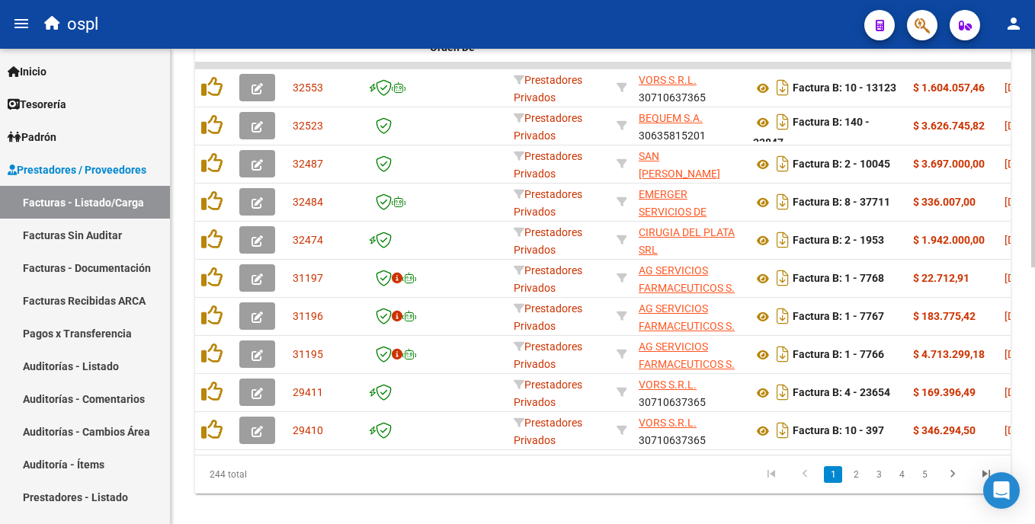
click at [1034, 444] on html "menu ospl person Firma Express Inicio Calendario SSS Instructivos Contacto OS T…" at bounding box center [517, 262] width 1035 height 524
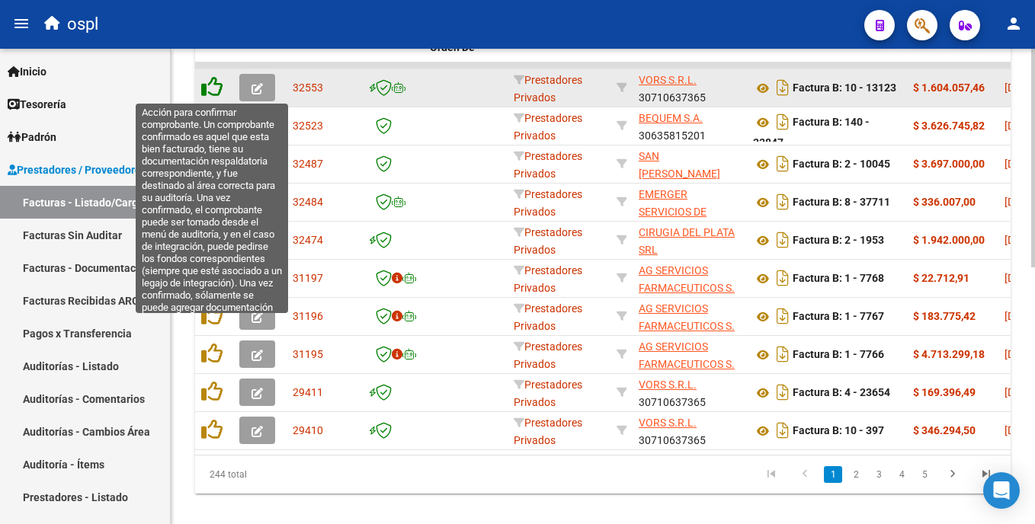
click at [211, 91] on icon at bounding box center [211, 86] width 21 height 21
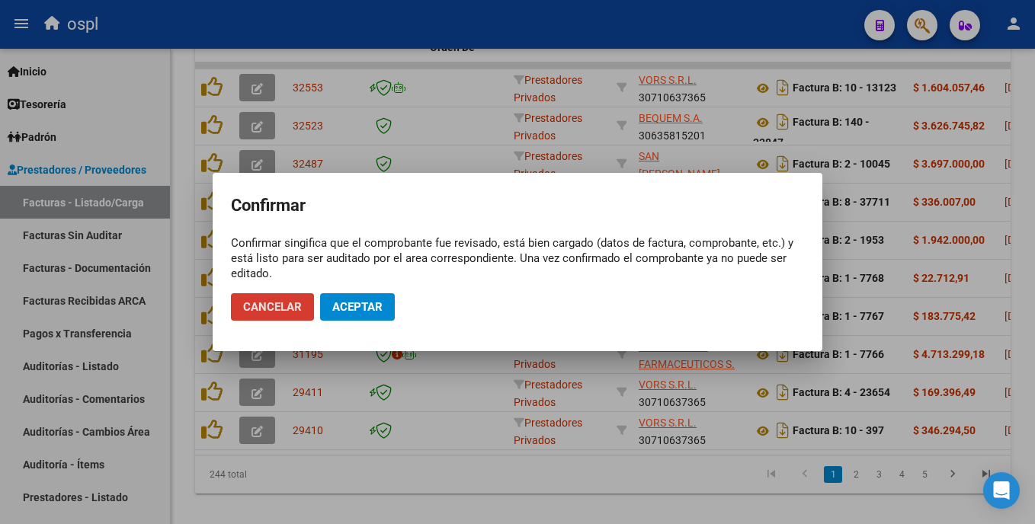
click at [339, 309] on span "Aceptar" at bounding box center [357, 307] width 50 height 14
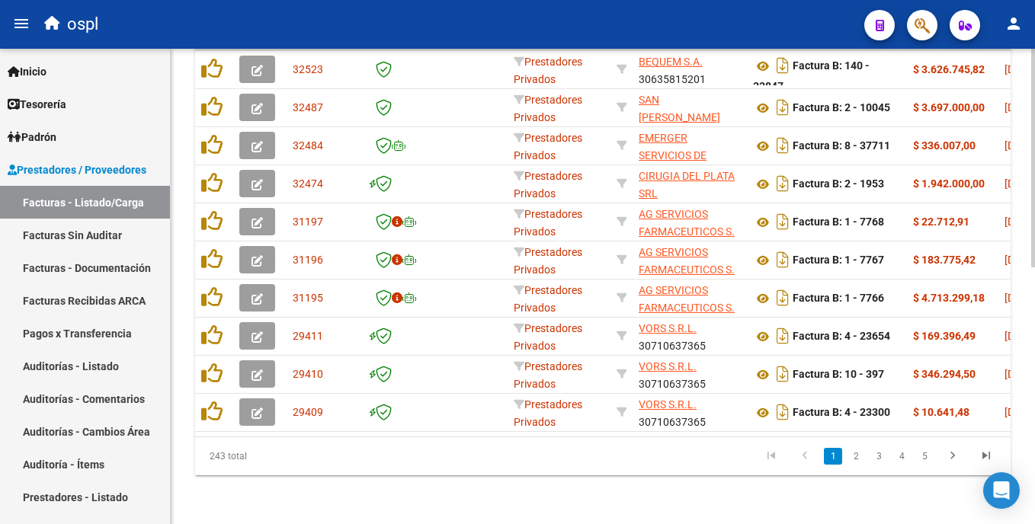
scroll to position [557, 0]
click at [1034, 354] on html "menu ospl person Firma Express Inicio Calendario SSS Instructivos Contacto OS T…" at bounding box center [517, 262] width 1035 height 524
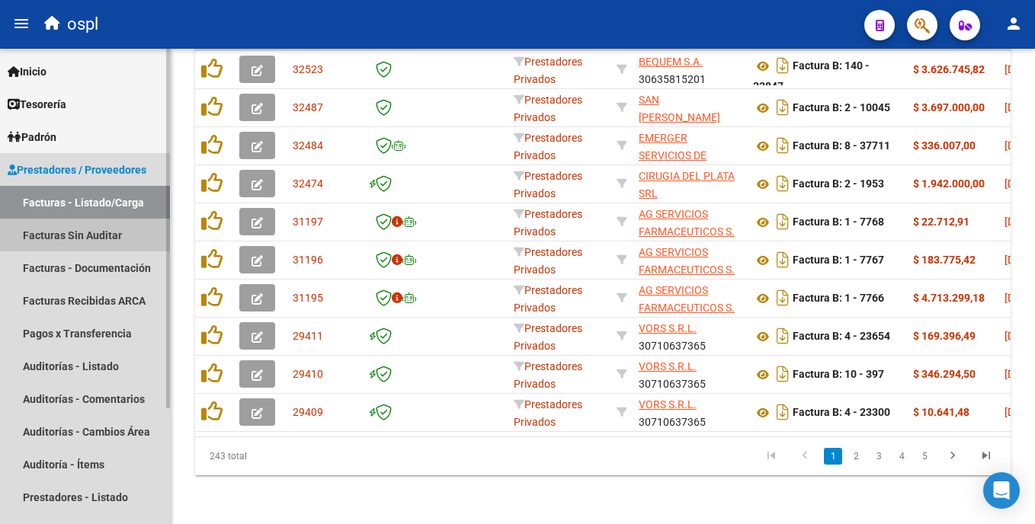
click at [122, 242] on link "Facturas Sin Auditar" at bounding box center [85, 235] width 170 height 33
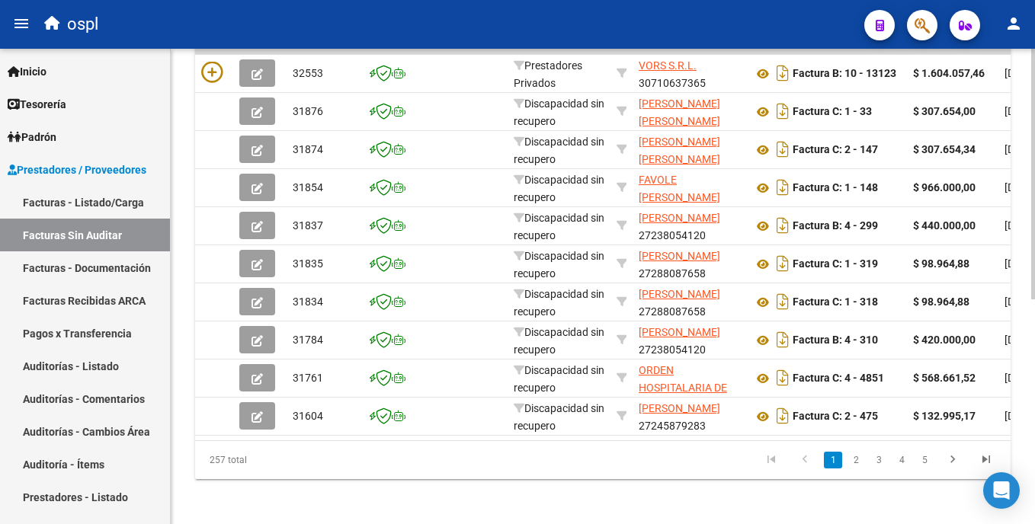
scroll to position [412, 0]
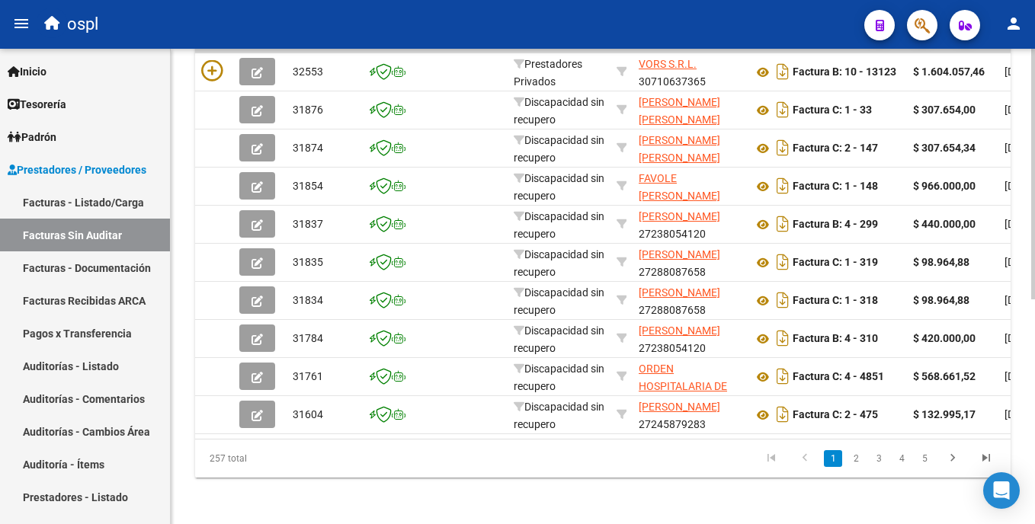
click at [1034, 399] on html "menu ospl person Firma Express Inicio Calendario SSS Instructivos Contacto OS T…" at bounding box center [517, 262] width 1035 height 524
click at [858, 467] on link "2" at bounding box center [856, 459] width 18 height 17
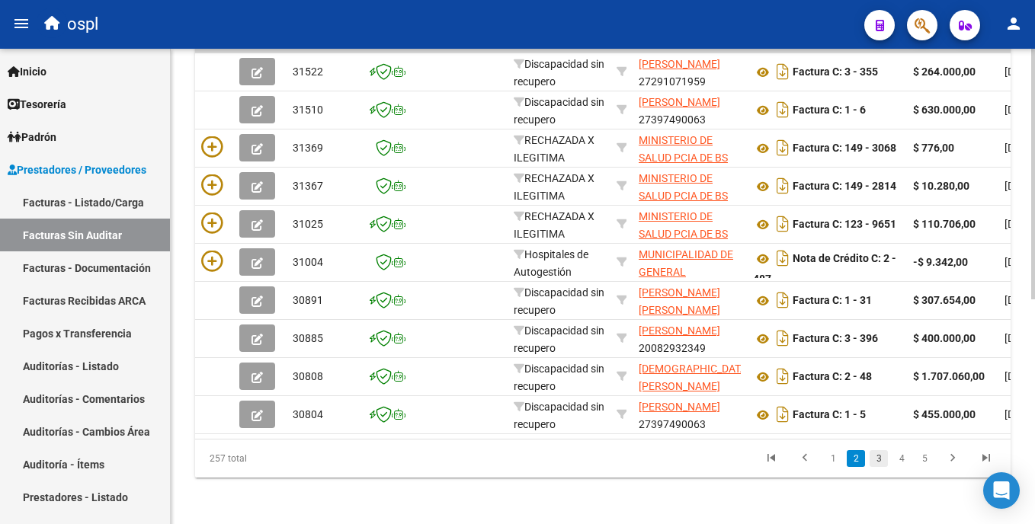
click at [883, 467] on link "3" at bounding box center [879, 459] width 18 height 17
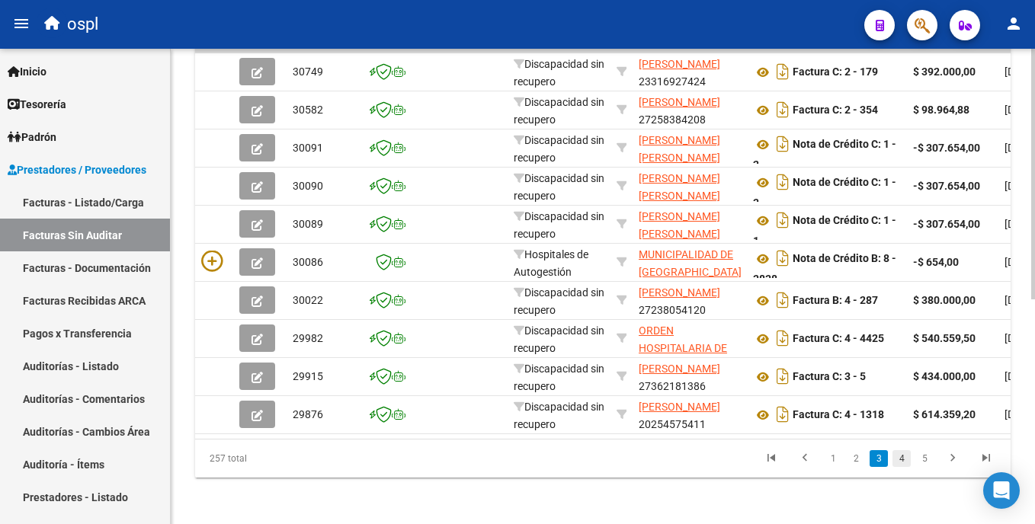
click at [897, 467] on link "4" at bounding box center [902, 459] width 18 height 17
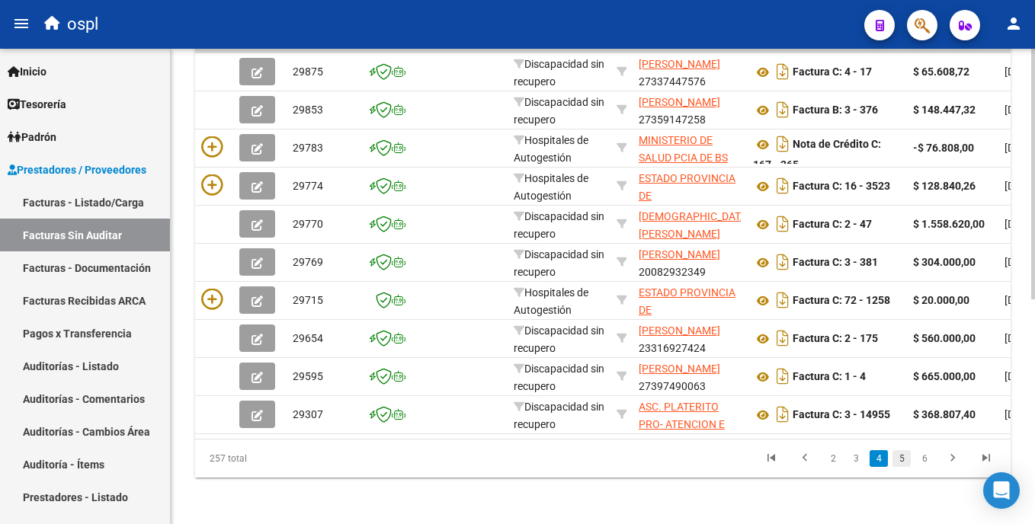
click at [905, 467] on link "5" at bounding box center [902, 459] width 18 height 17
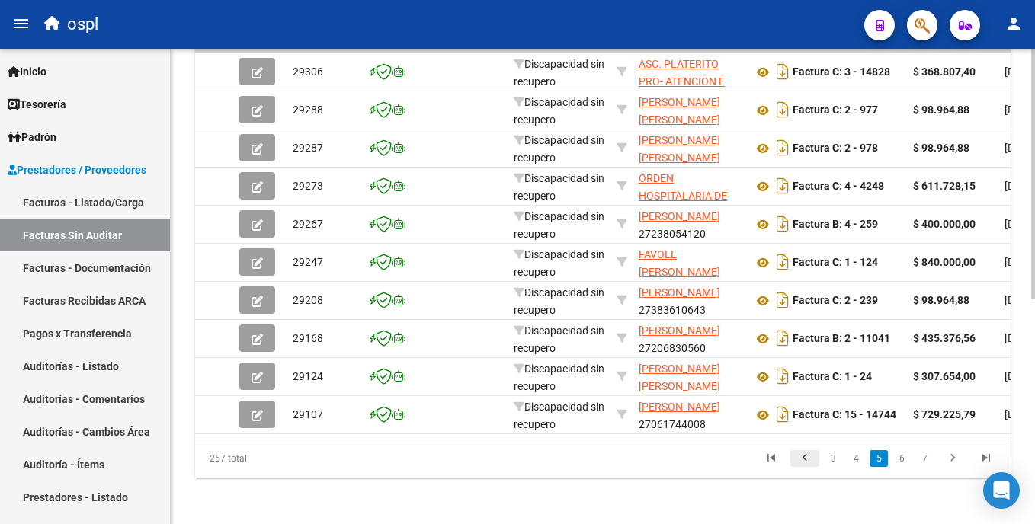
click at [816, 467] on link "go to previous page" at bounding box center [804, 459] width 29 height 17
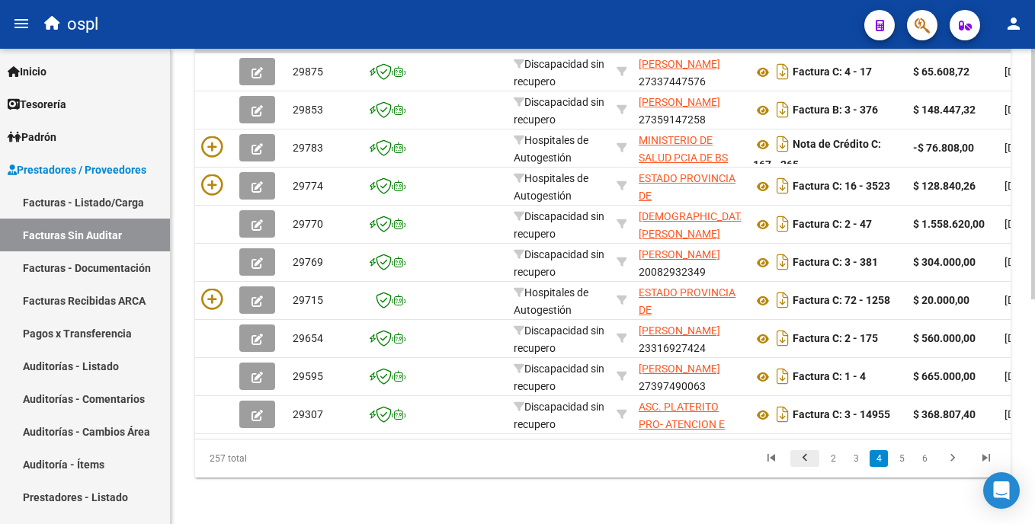
click at [810, 470] on icon "go to previous page" at bounding box center [805, 460] width 20 height 18
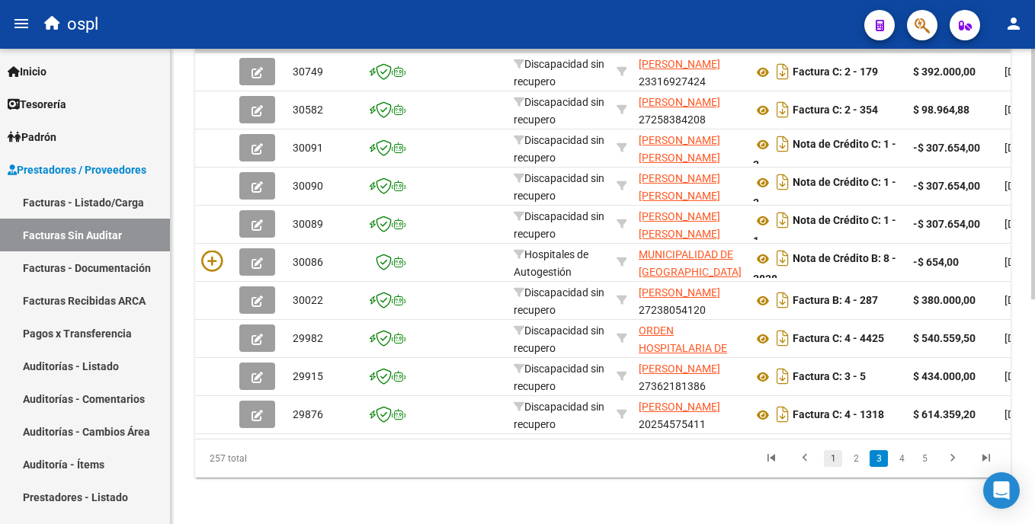
click at [829, 467] on link "1" at bounding box center [833, 459] width 18 height 17
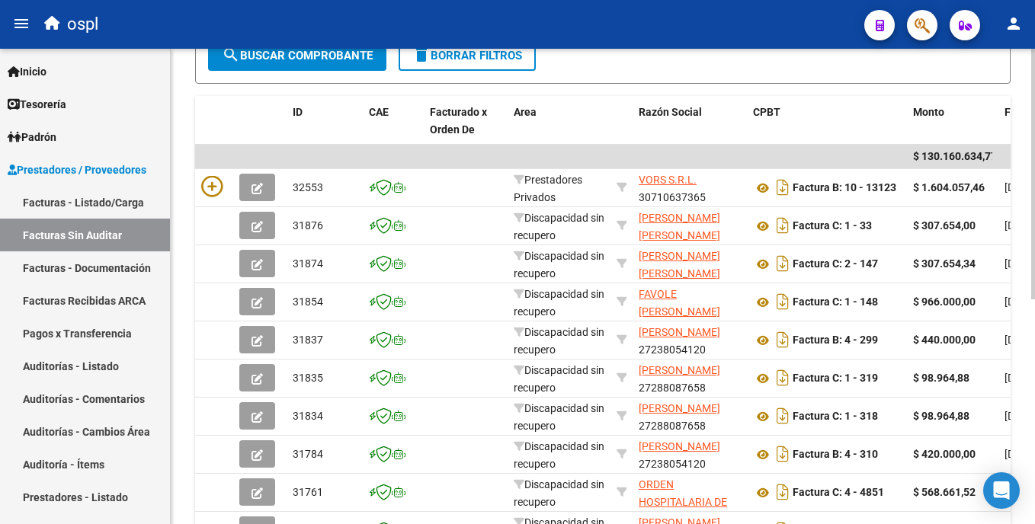
scroll to position [287, 0]
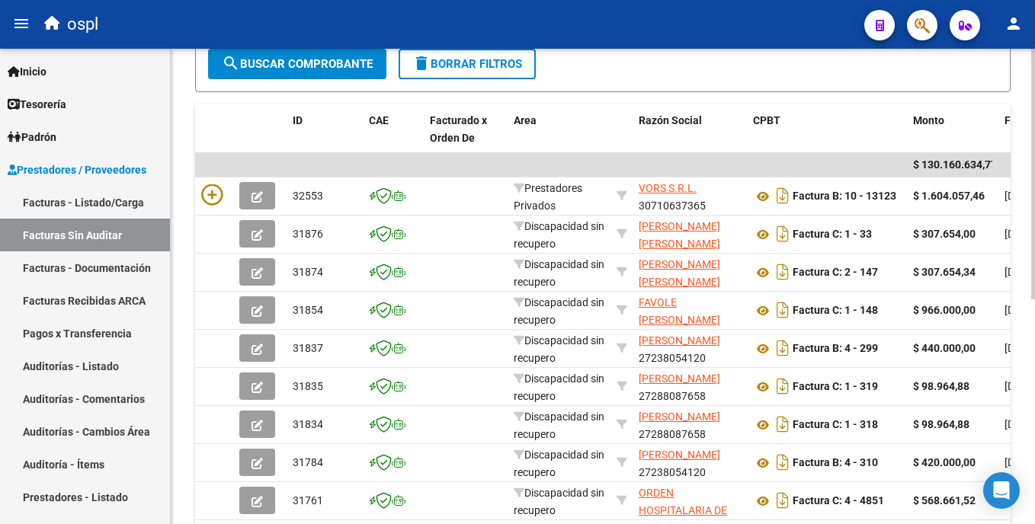
click at [1034, 280] on html "menu ospl person Firma Express Inicio Calendario SSS Instructivos Contacto OS T…" at bounding box center [517, 262] width 1035 height 524
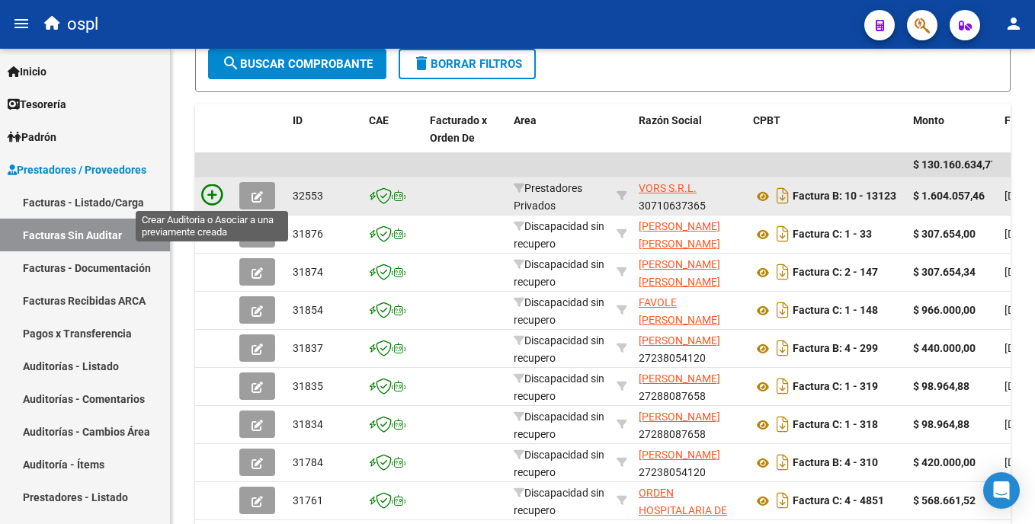
click at [210, 197] on icon at bounding box center [211, 194] width 21 height 21
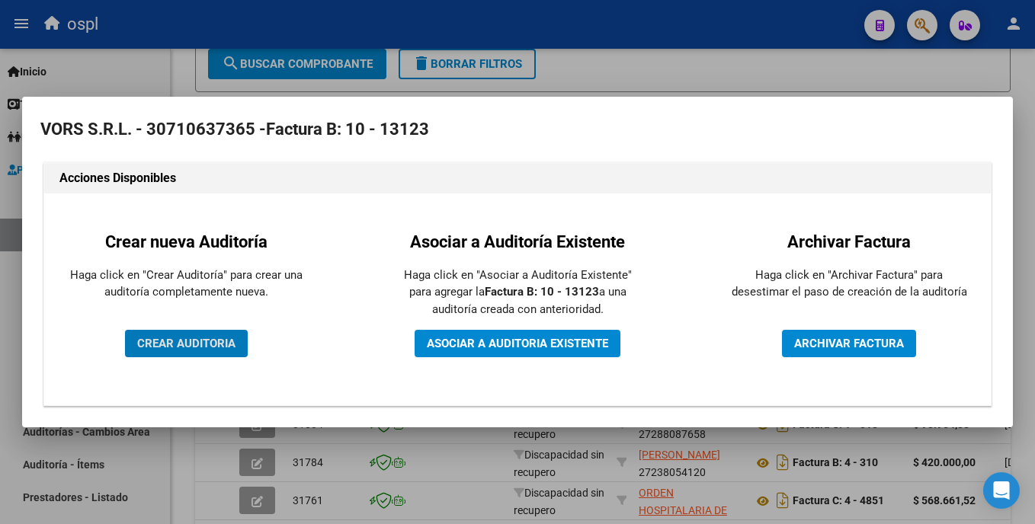
click at [203, 349] on span "CREAR AUDITORIA" at bounding box center [186, 344] width 98 height 14
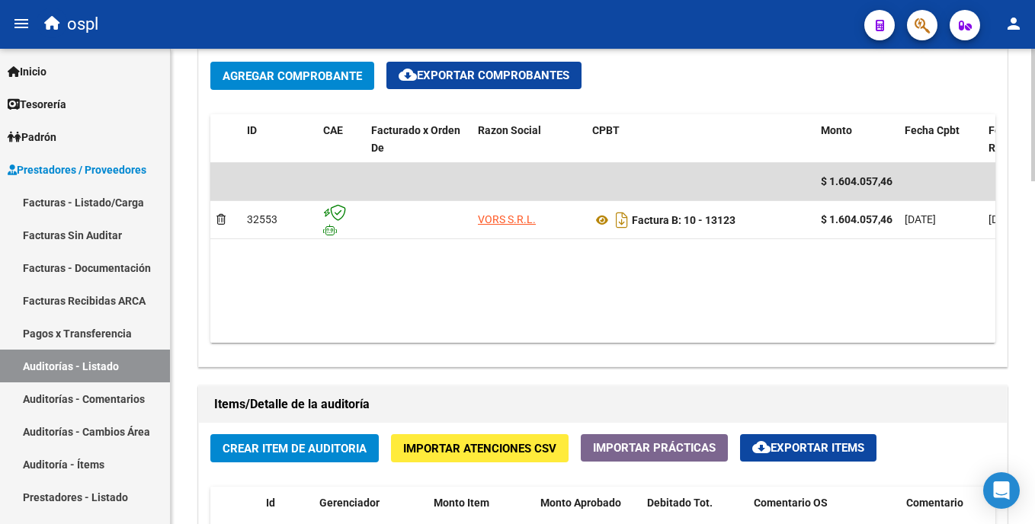
scroll to position [772, 0]
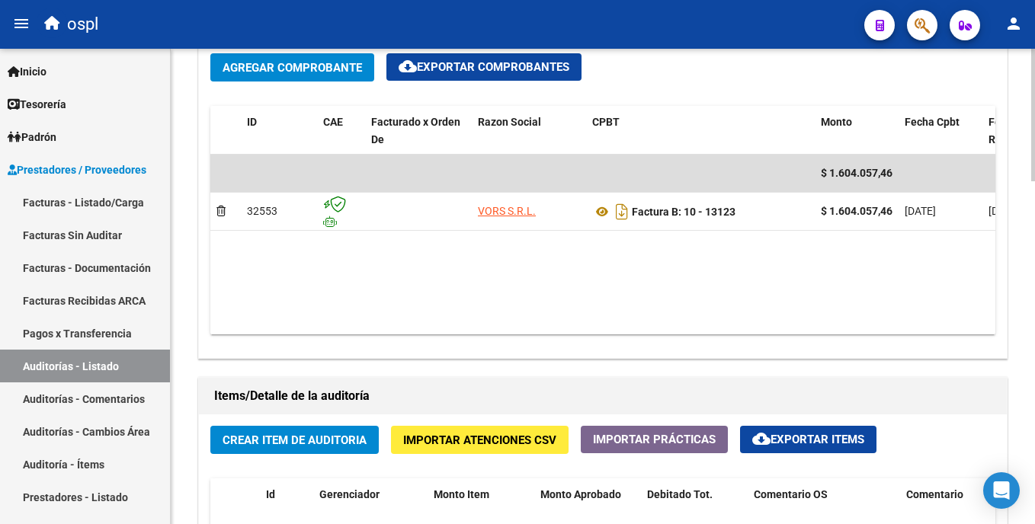
click at [1034, 299] on html "menu ospl person Firma Express Inicio Calendario SSS Instructivos Contacto OS T…" at bounding box center [517, 262] width 1035 height 524
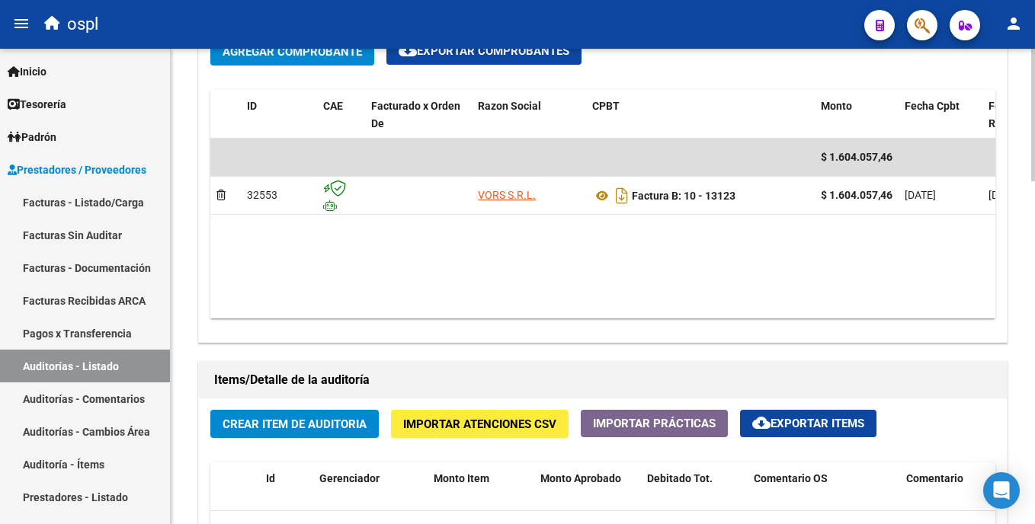
scroll to position [862, 0]
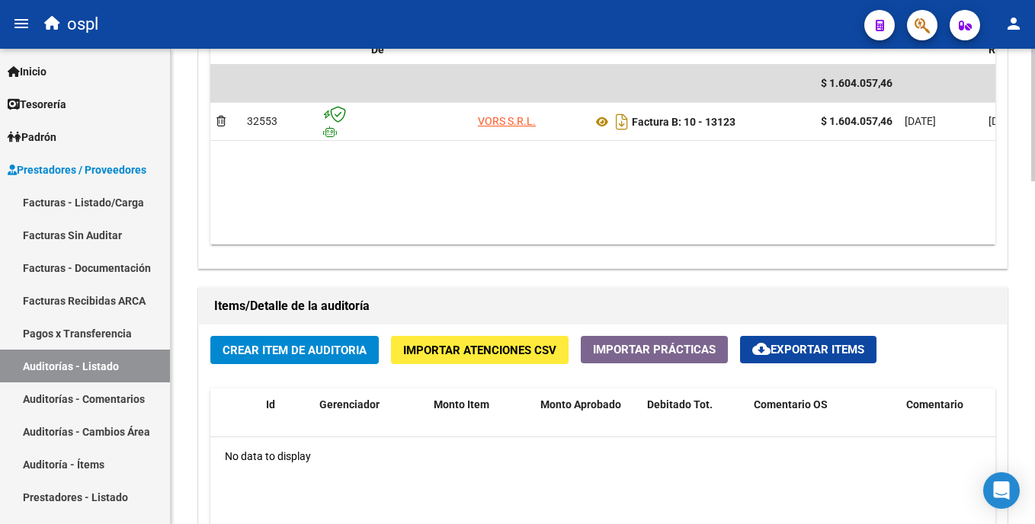
click at [1034, 311] on html "menu ospl person Firma Express Inicio Calendario SSS Instructivos Contacto OS T…" at bounding box center [517, 262] width 1035 height 524
click at [108, 362] on link "Auditorías - Listado" at bounding box center [85, 366] width 170 height 33
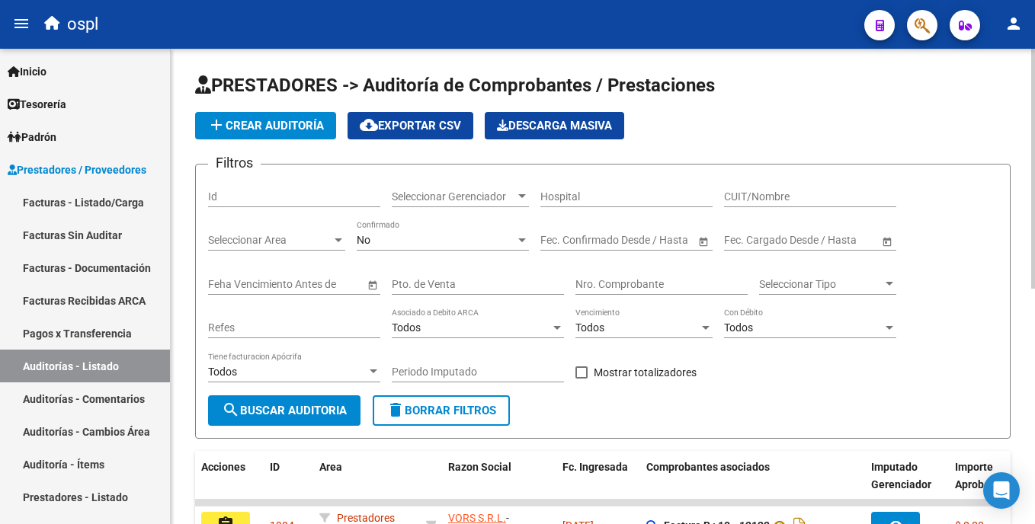
click at [1034, 252] on html "menu ospl person Firma Express Inicio Calendario SSS Instructivos Contacto OS T…" at bounding box center [517, 262] width 1035 height 524
click at [604, 284] on input "Nro. Comprobante" at bounding box center [662, 284] width 172 height 13
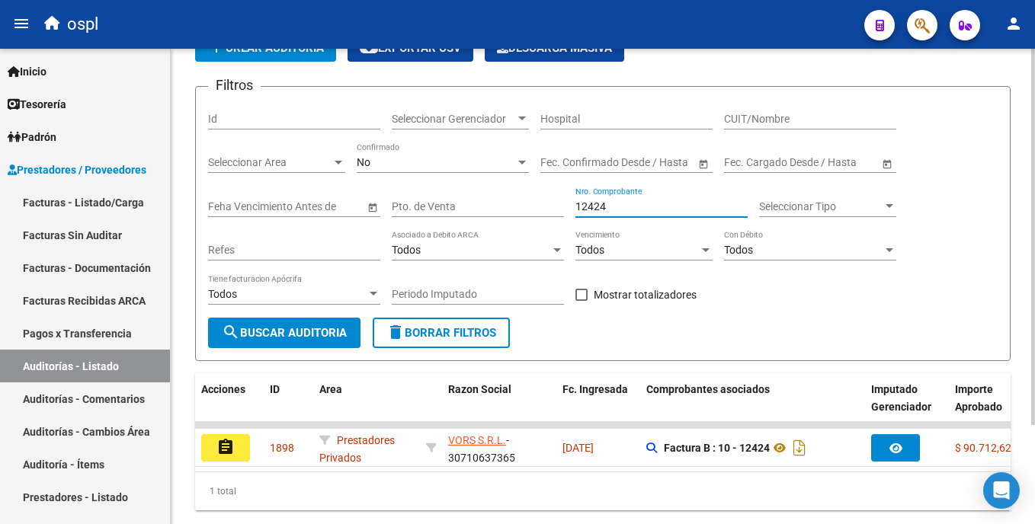
scroll to position [125, 0]
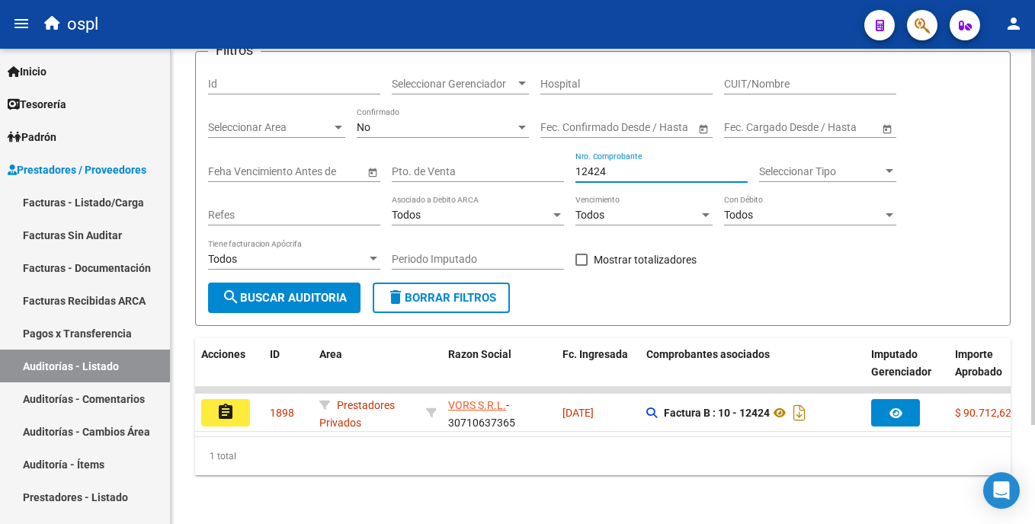
click at [1034, 358] on html "menu ospl person Firma Express Inicio Calendario SSS Instructivos Contacto OS T…" at bounding box center [517, 262] width 1035 height 524
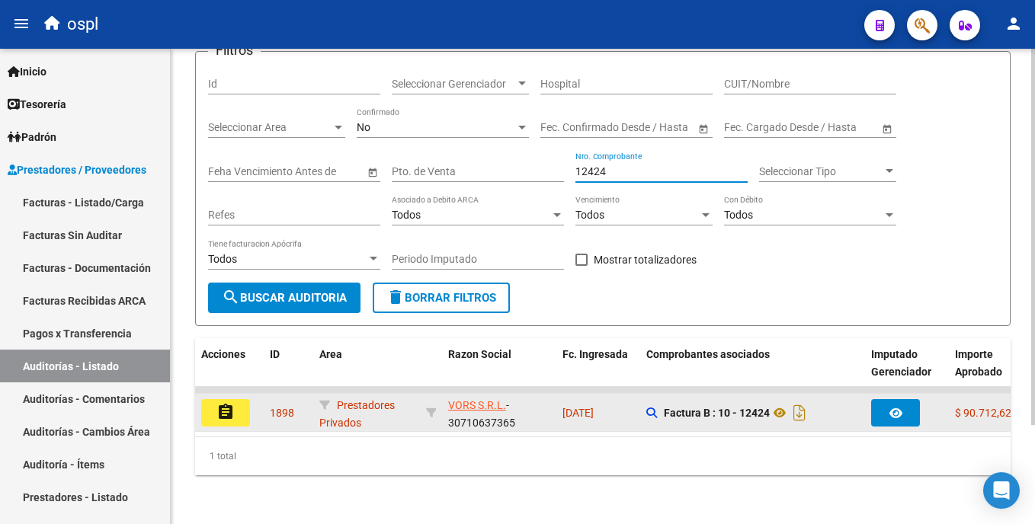
type input "12424"
click at [244, 406] on button "assignment" at bounding box center [225, 412] width 49 height 27
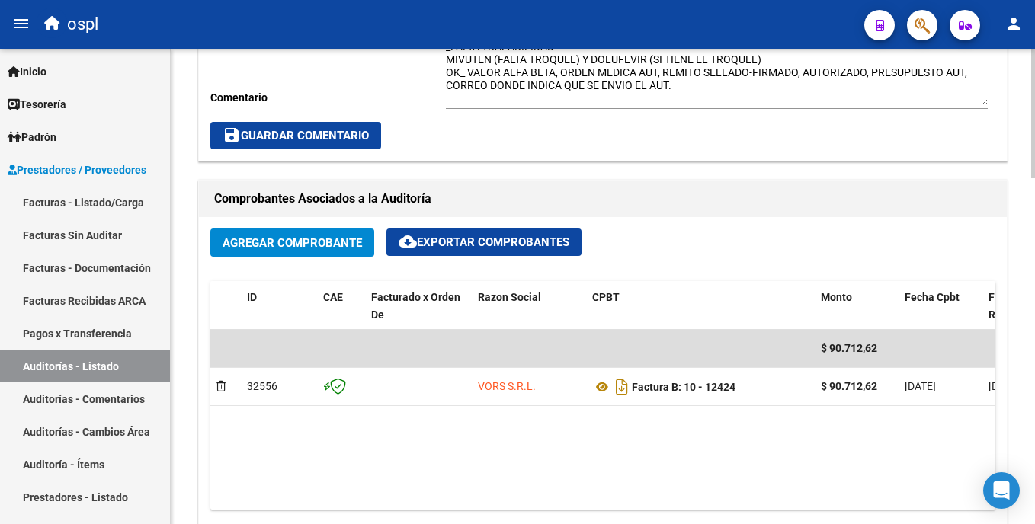
scroll to position [612, 0]
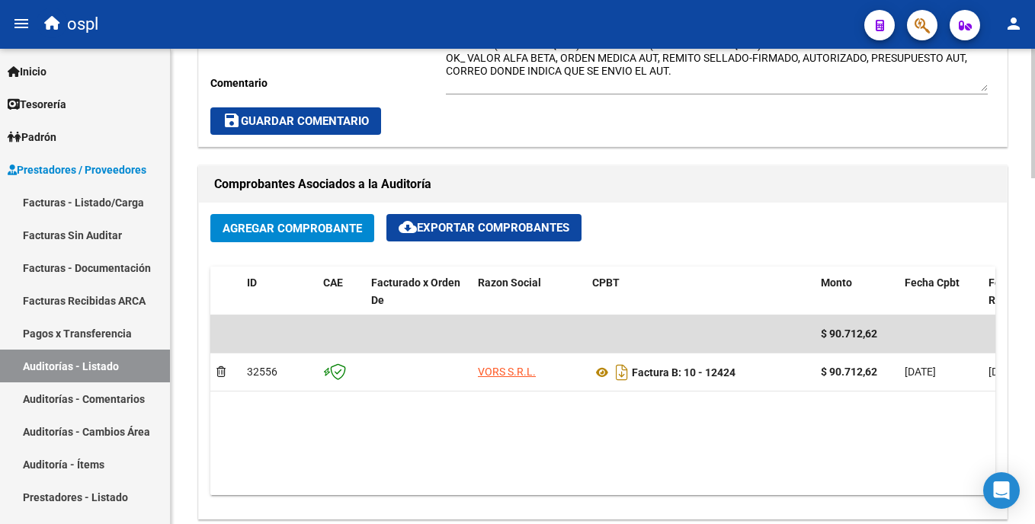
click at [1034, 258] on html "menu ospl person Firma Express Inicio Calendario SSS Instructivos Contacto OS T…" at bounding box center [517, 262] width 1035 height 524
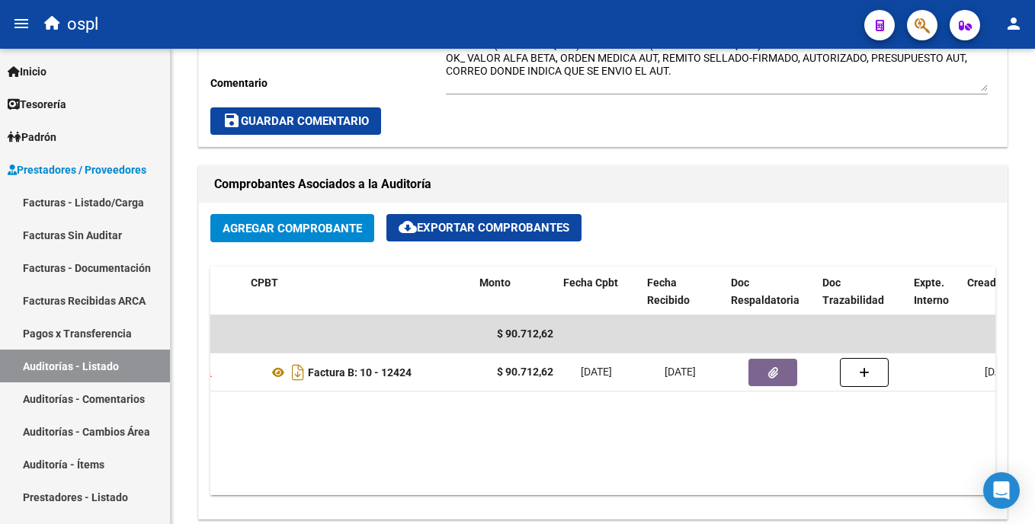
scroll to position [0, 341]
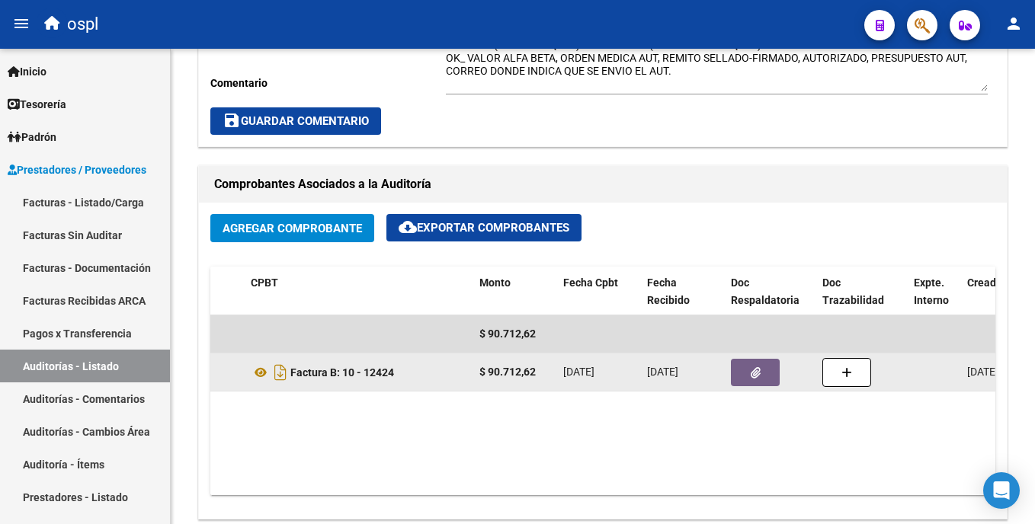
click at [762, 376] on button "button" at bounding box center [755, 372] width 49 height 27
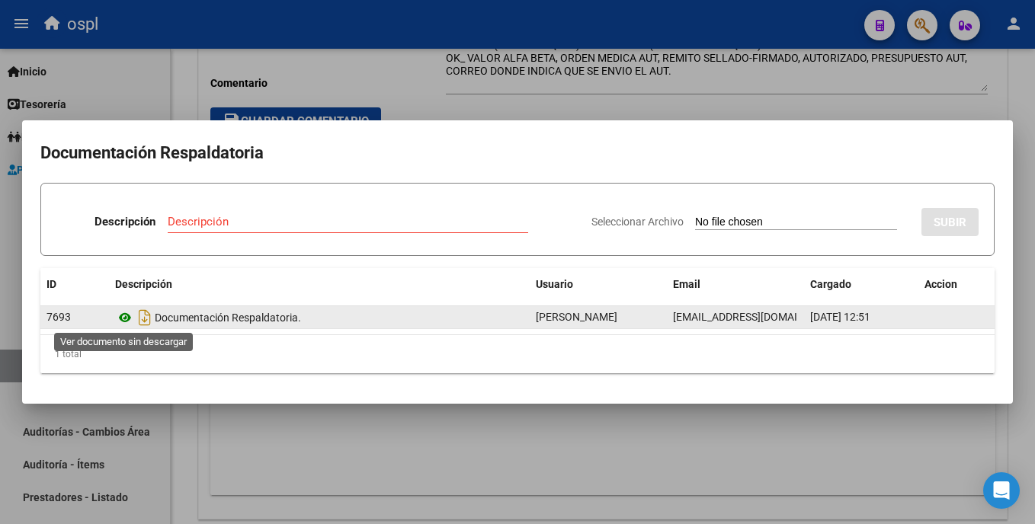
click at [126, 320] on icon at bounding box center [125, 318] width 20 height 18
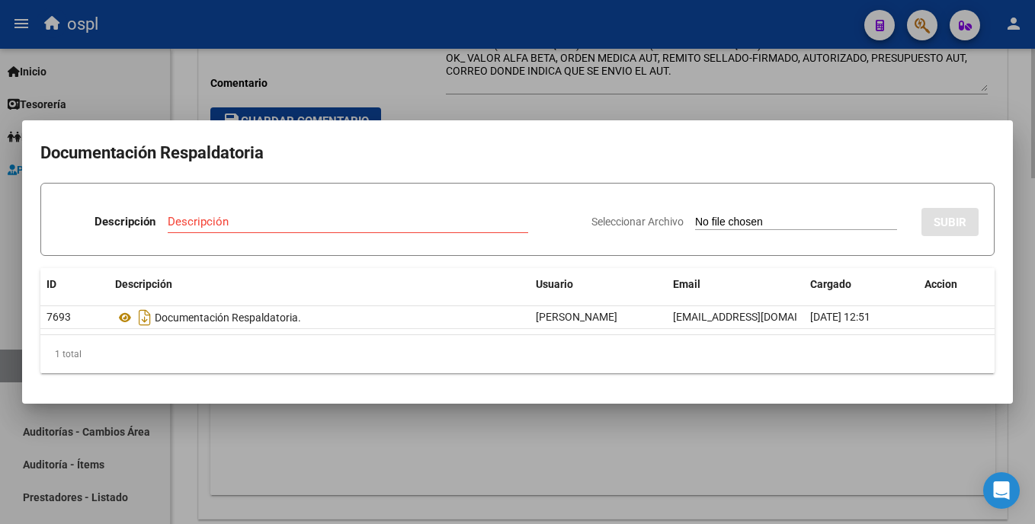
click at [333, 428] on div at bounding box center [517, 262] width 1035 height 524
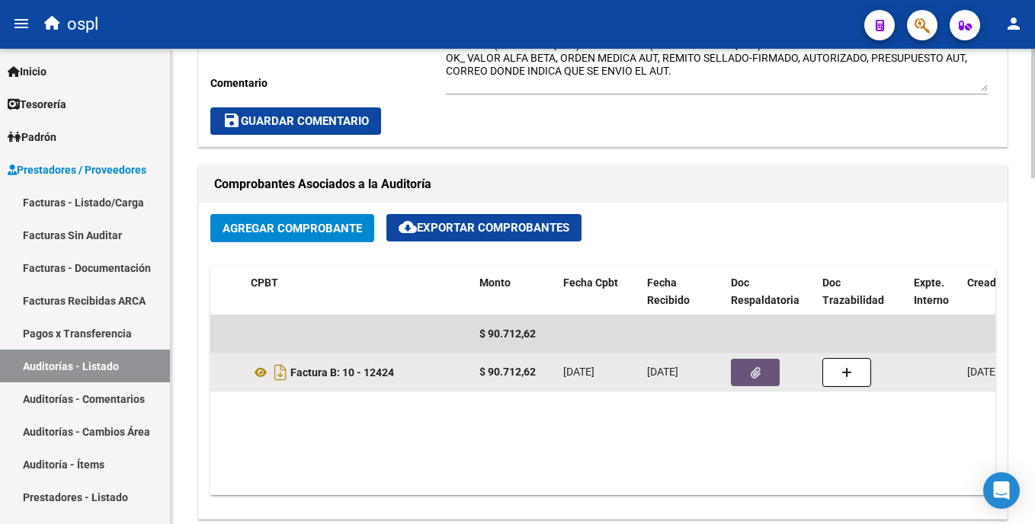
click at [758, 378] on icon "button" at bounding box center [756, 372] width 10 height 11
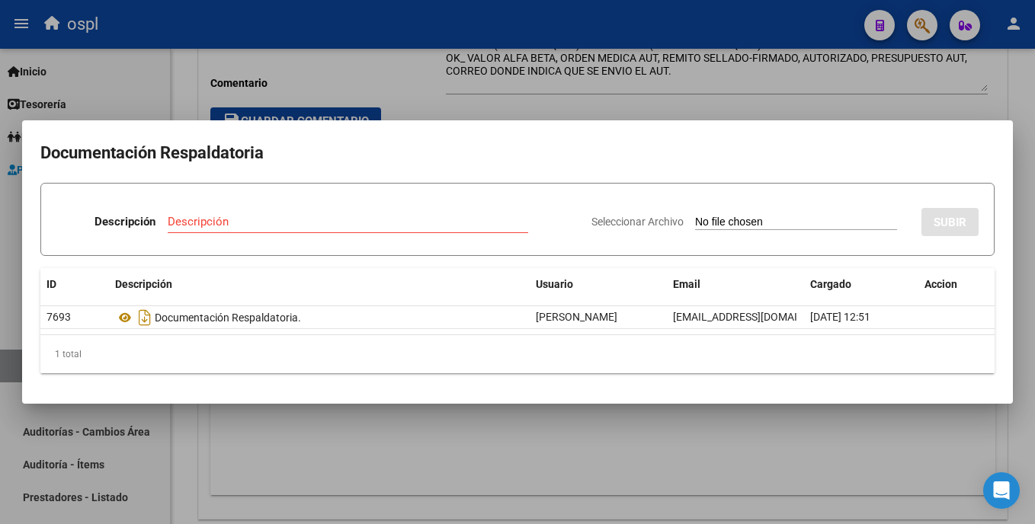
click at [696, 220] on input "Seleccionar Archivo" at bounding box center [796, 223] width 202 height 14
type input "C:\fakepath\49610 - WhatsApp Image 2025-09-05 at 10.56.54.jpeg"
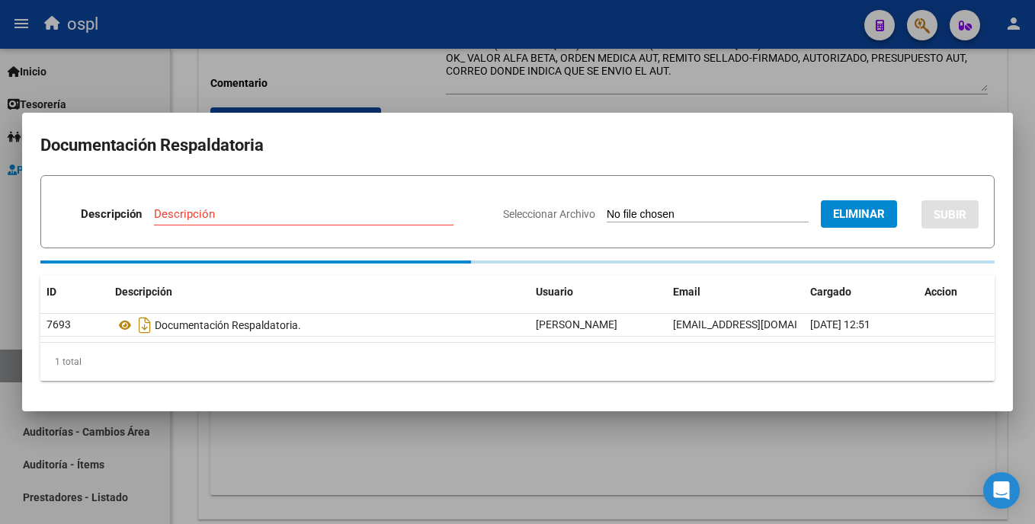
click at [374, 216] on input "Descripción" at bounding box center [304, 214] width 300 height 14
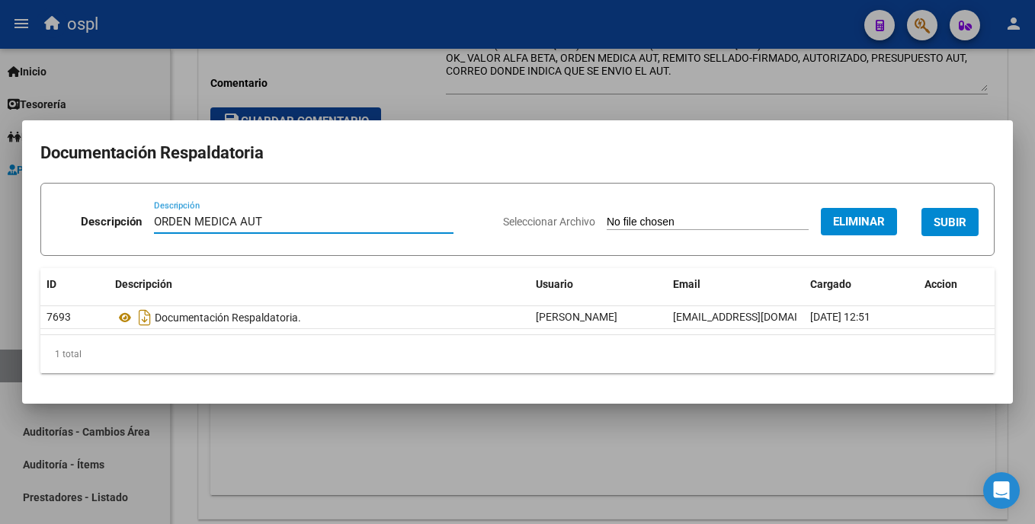
type input "ORDEN MEDICA AUT"
click at [967, 225] on span "SUBIR" at bounding box center [950, 223] width 33 height 14
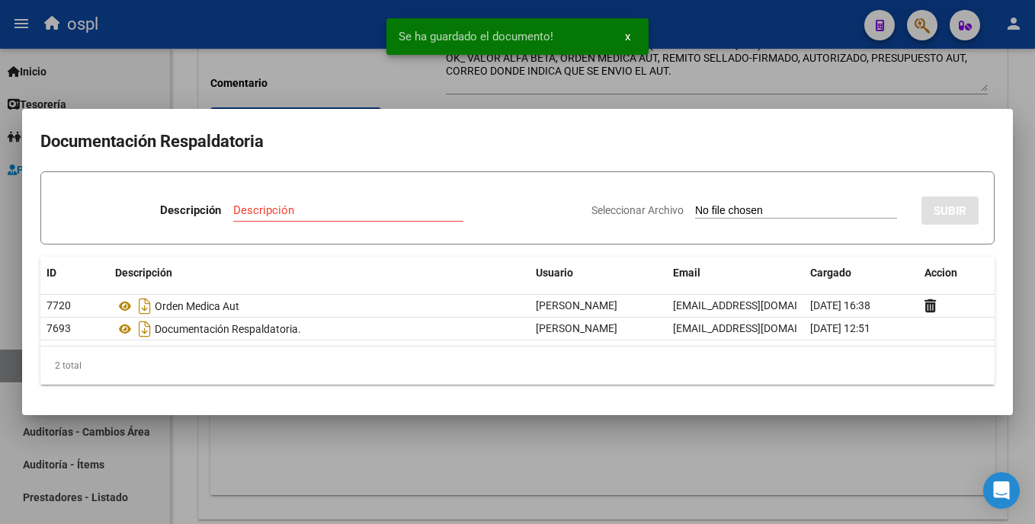
click at [695, 215] on input "Seleccionar Archivo" at bounding box center [796, 211] width 202 height 14
type input "C:\fakepath\49610 - WhatsApp Image 2025-09-05 at 10.57.06.jpeg"
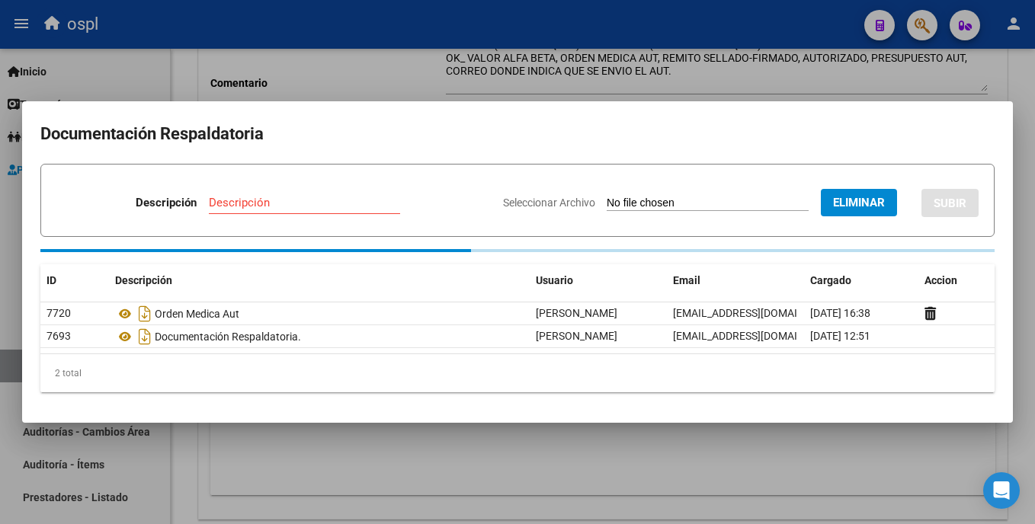
click at [349, 204] on input "Descripción" at bounding box center [304, 203] width 191 height 14
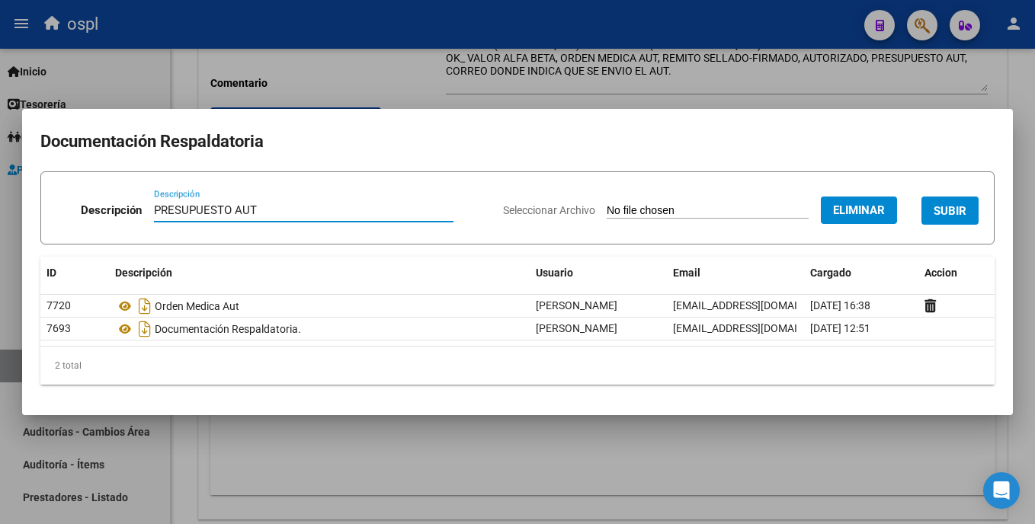
type input "PRESUPUESTO AUT"
click at [945, 218] on span "SUBIR" at bounding box center [950, 211] width 33 height 14
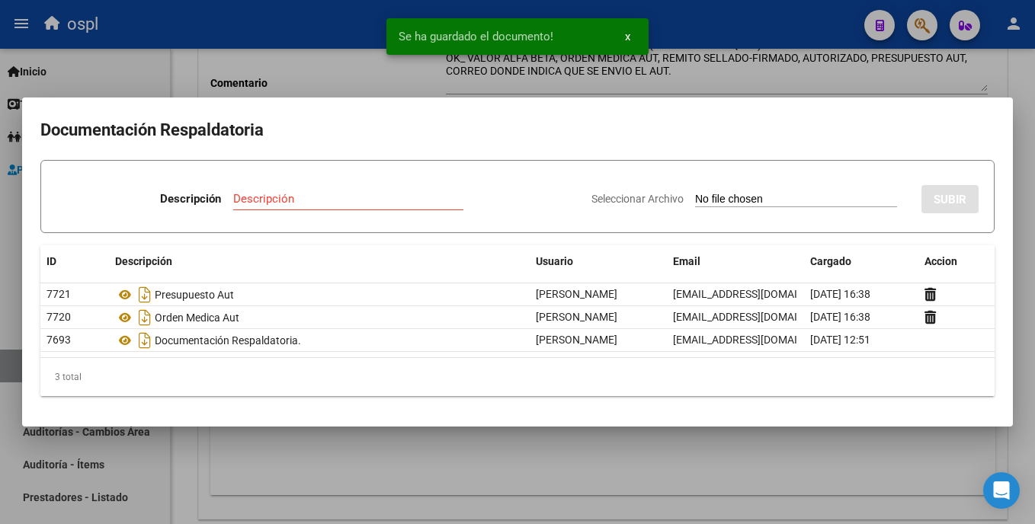
click at [422, 451] on div at bounding box center [517, 262] width 1035 height 524
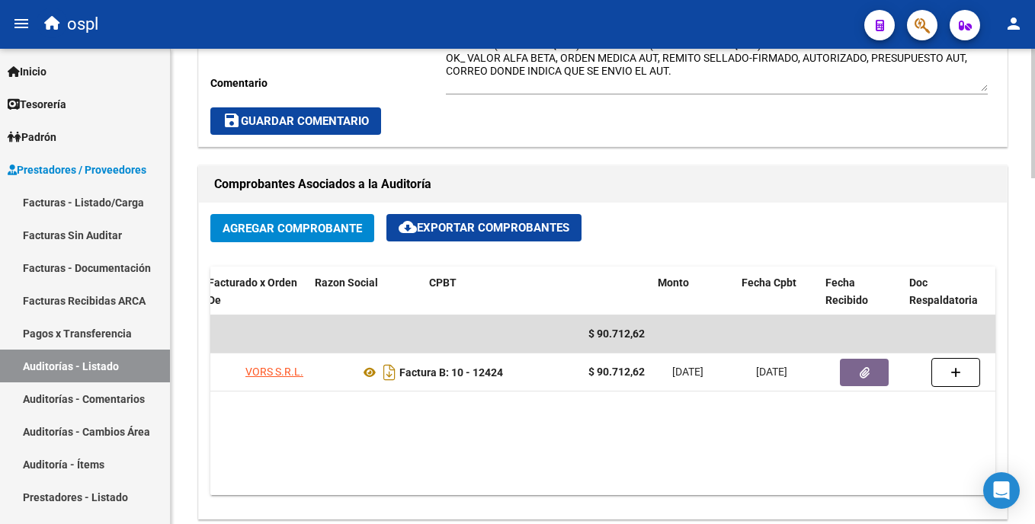
scroll to position [0, 163]
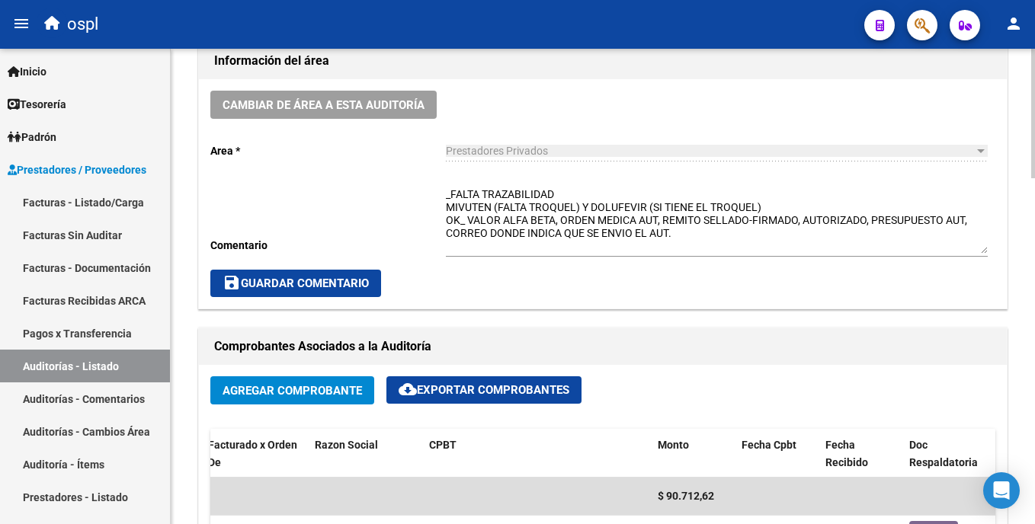
click at [1034, 255] on html "menu ospl person Firma Express Inicio Calendario SSS Instructivos Contacto OS T…" at bounding box center [517, 262] width 1035 height 524
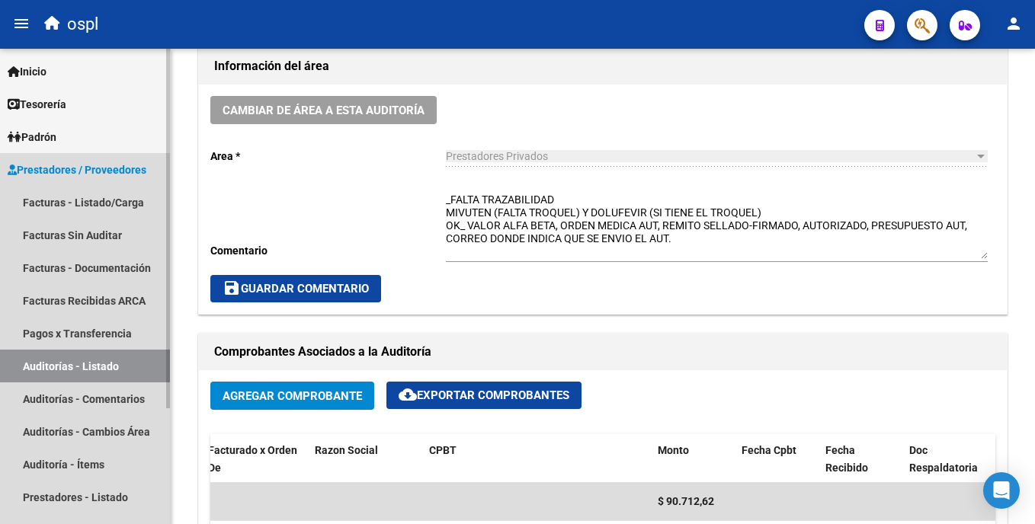
click at [114, 364] on link "Auditorías - Listado" at bounding box center [85, 366] width 170 height 33
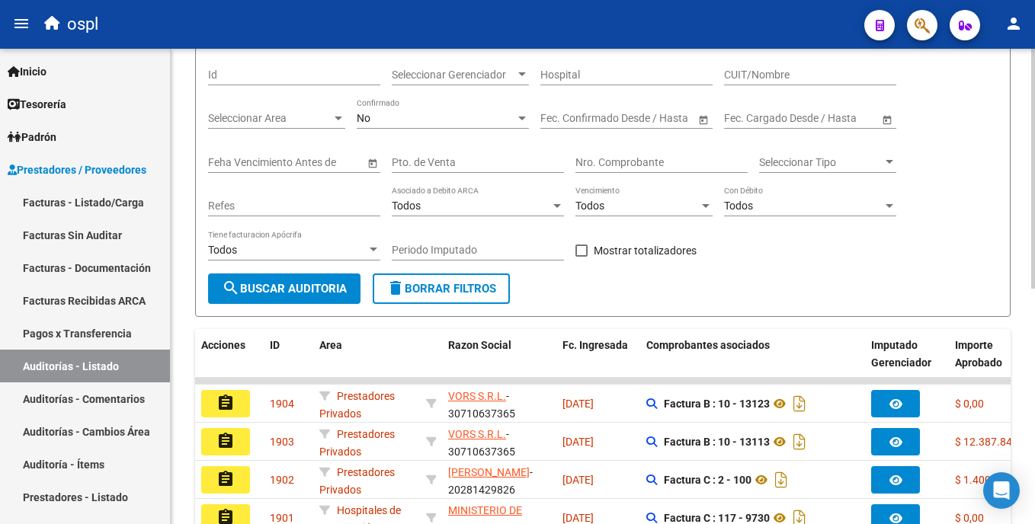
scroll to position [114, 0]
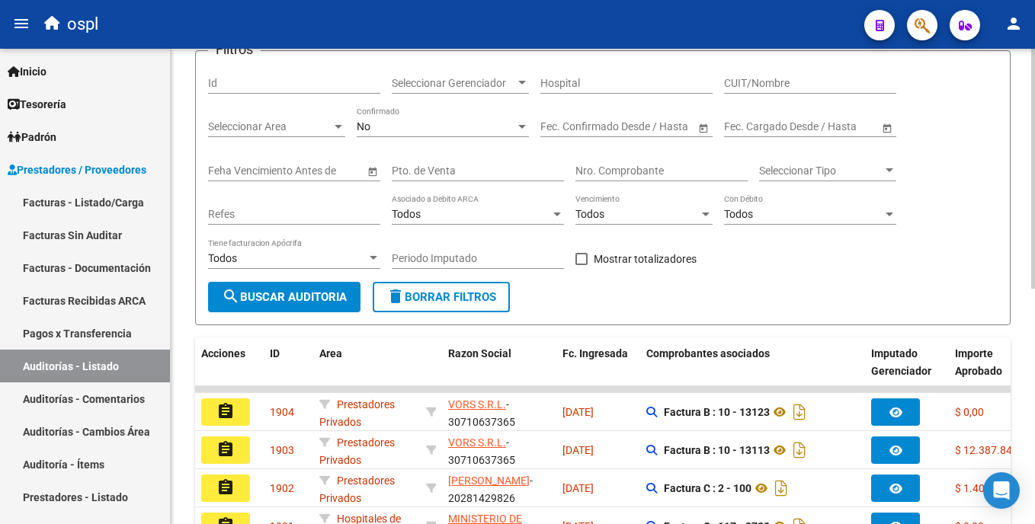
click at [1034, 192] on html "menu ospl person Firma Express Inicio Calendario SSS Instructivos Contacto OS T…" at bounding box center [517, 262] width 1035 height 524
click at [599, 162] on div "Nro. Comprobante" at bounding box center [662, 166] width 172 height 30
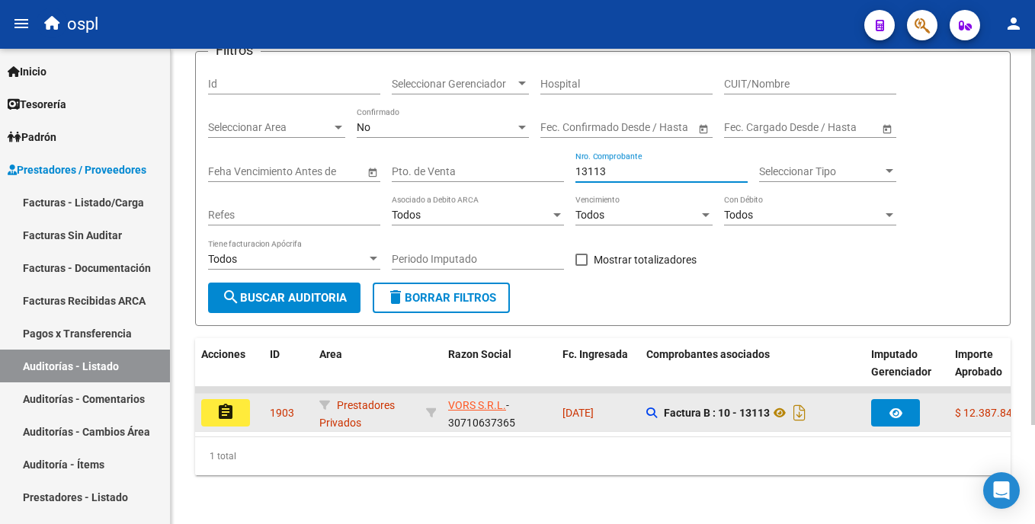
type input "13113"
click at [241, 415] on button "assignment" at bounding box center [225, 412] width 49 height 27
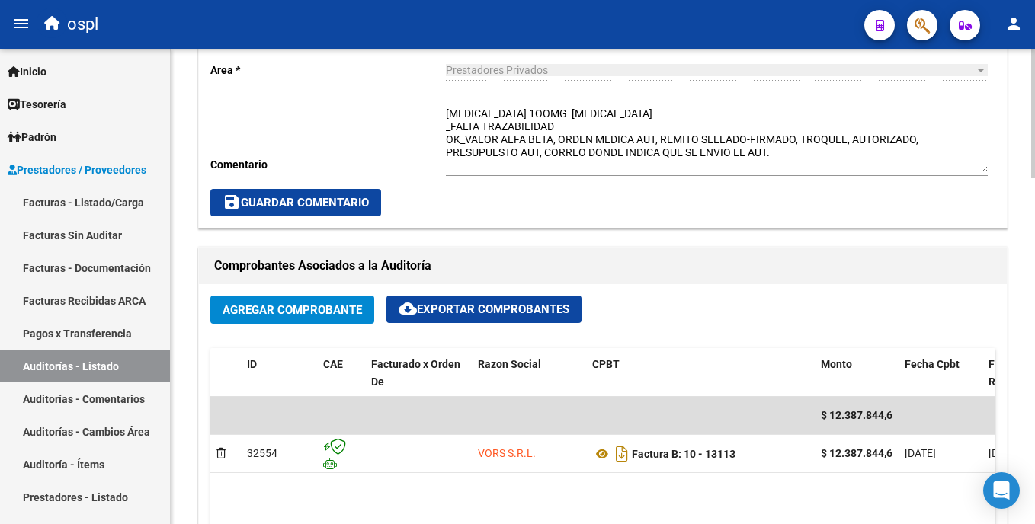
scroll to position [542, 0]
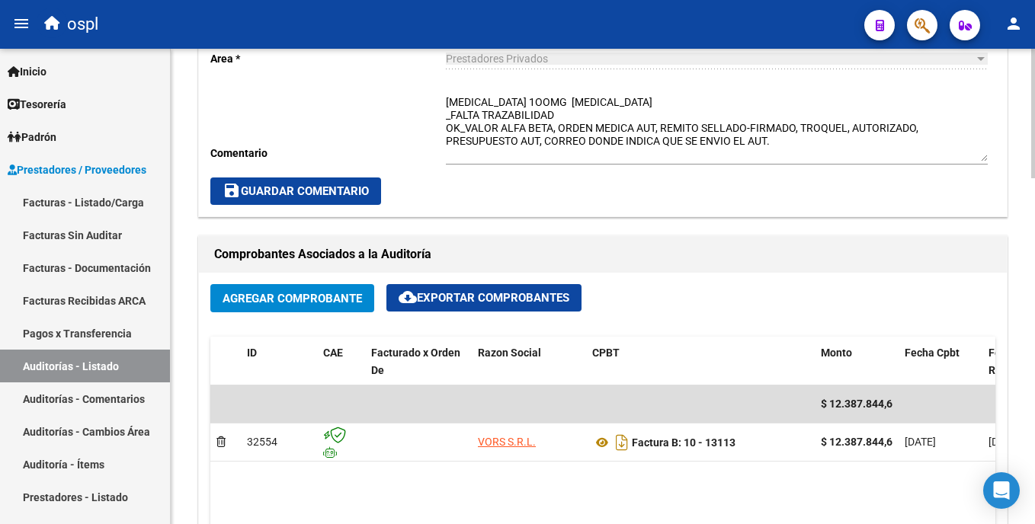
click at [1034, 272] on html "menu ospl person Firma Express Inicio Calendario SSS Instructivos Contacto OS T…" at bounding box center [517, 262] width 1035 height 524
click at [576, 139] on textarea "[MEDICAL_DATA] 1OOMG [MEDICAL_DATA] _FALTA TRAZABILIDAD OK_VALOR ALFA BETA, ORD…" at bounding box center [717, 128] width 542 height 67
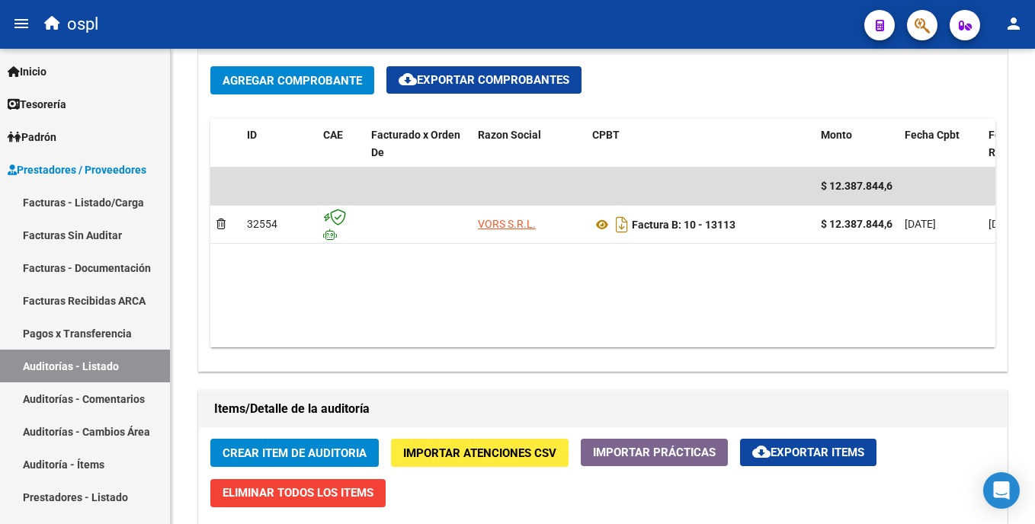
scroll to position [765, 0]
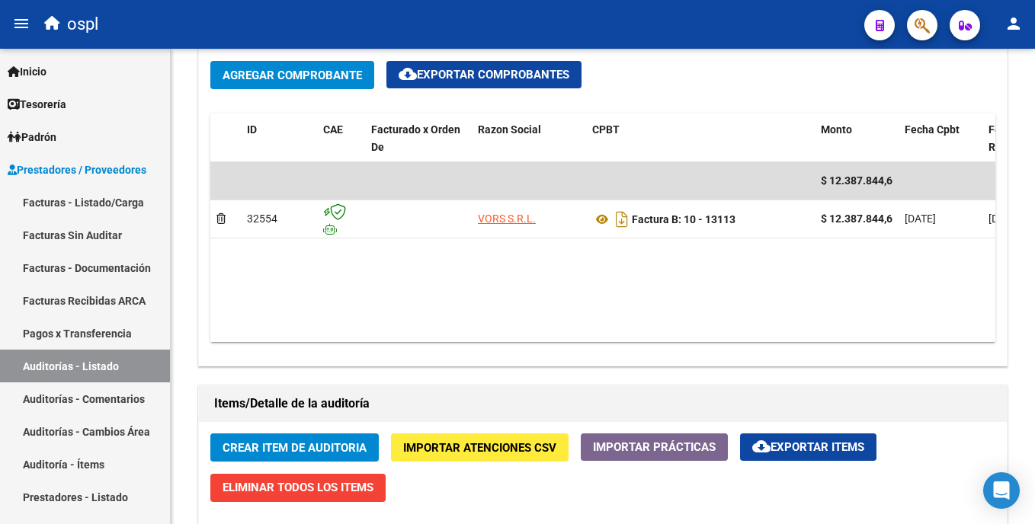
click at [1034, 298] on html "menu ospl person Firma Express Inicio Calendario SSS Instructivos Contacto OS T…" at bounding box center [517, 262] width 1035 height 524
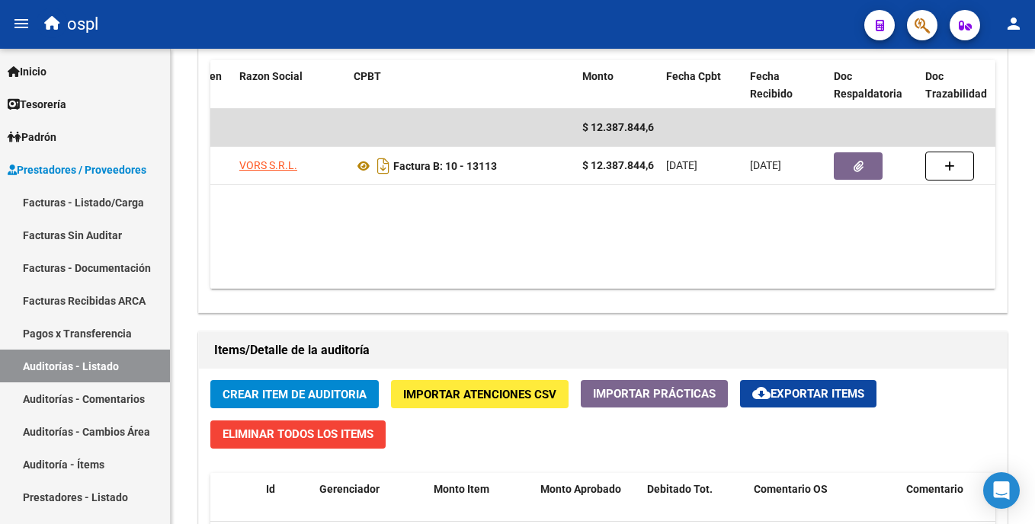
scroll to position [816, 0]
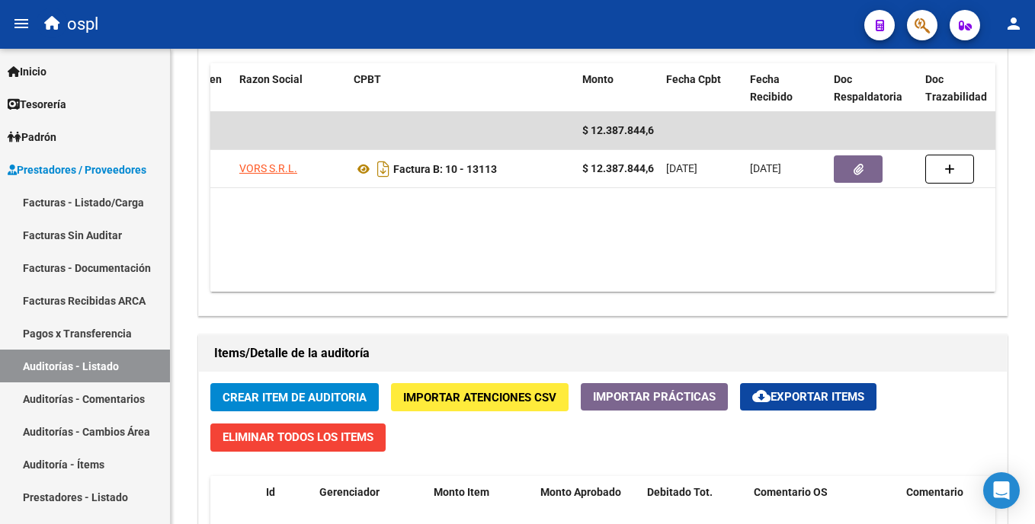
click at [1024, 312] on div "arrow_back Editar 1903 cloud_download Generar informe Puede notificar al gerenc…" at bounding box center [605, 104] width 868 height 1743
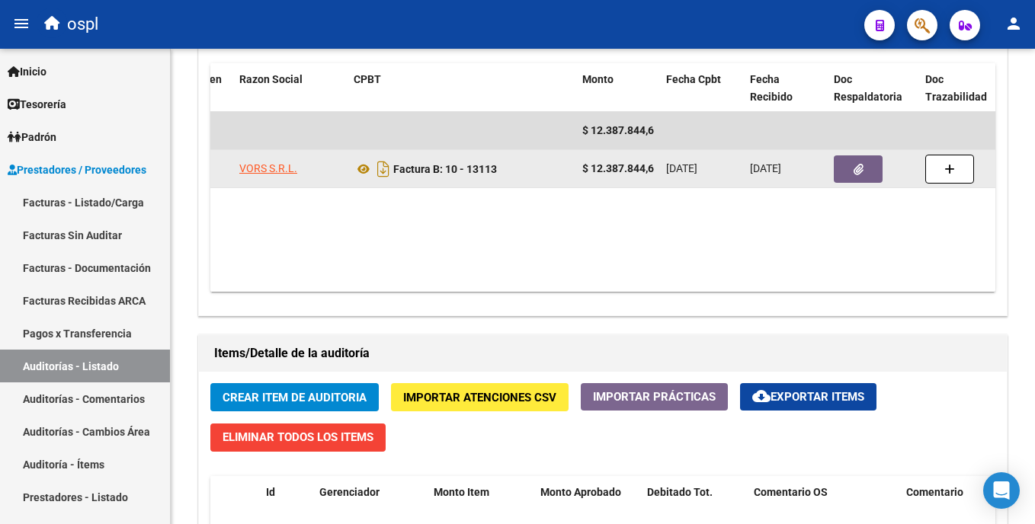
click at [861, 172] on icon "button" at bounding box center [859, 169] width 10 height 11
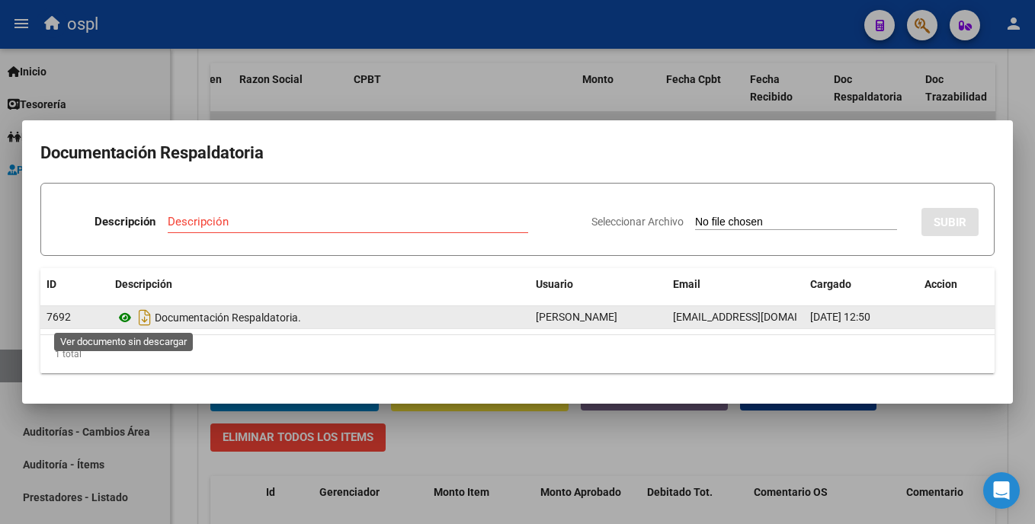
click at [124, 317] on icon at bounding box center [125, 318] width 20 height 18
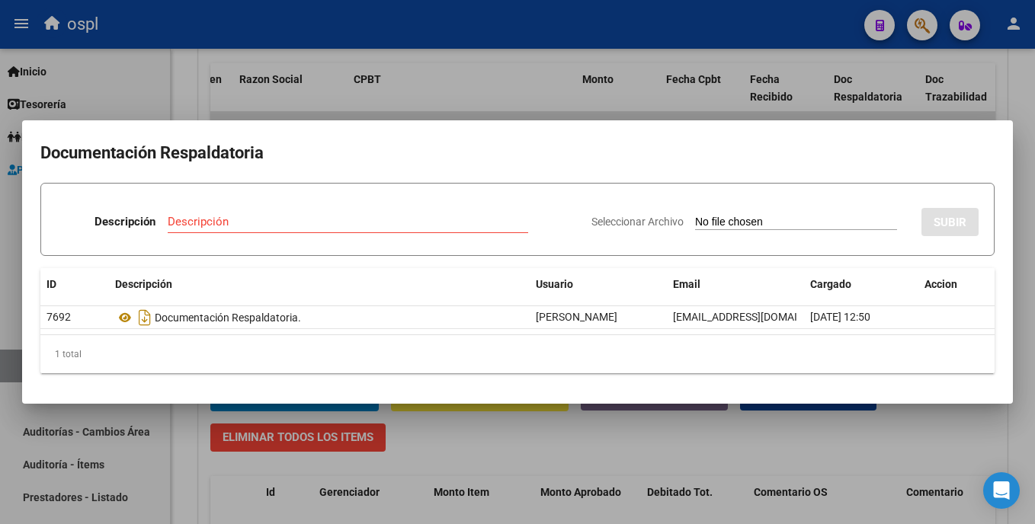
click at [695, 223] on input "Seleccionar Archivo" at bounding box center [796, 223] width 202 height 14
type input "C:\fakepath\49662 - WhatsApp Image 2025-09-18 at 13.28.34.jpeg"
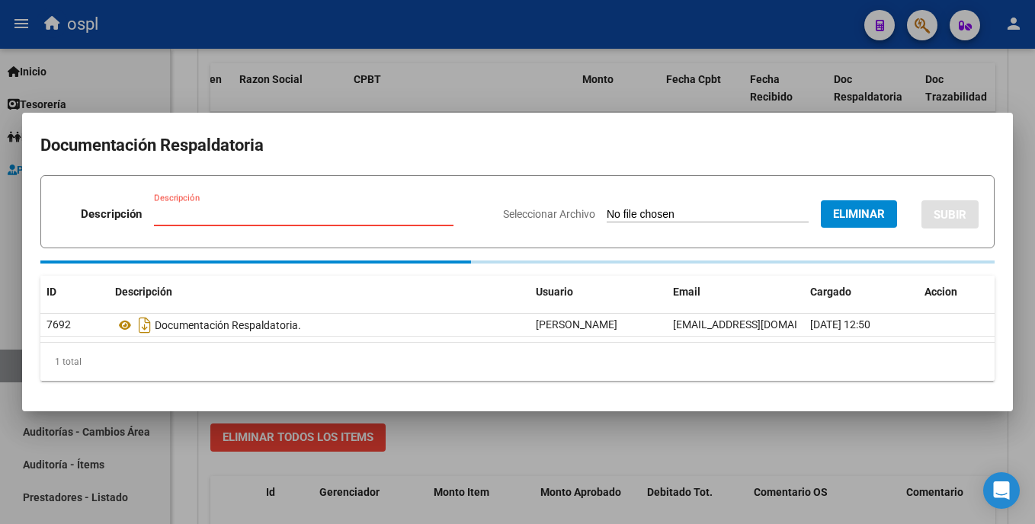
click at [273, 213] on input "Descripción" at bounding box center [304, 214] width 300 height 14
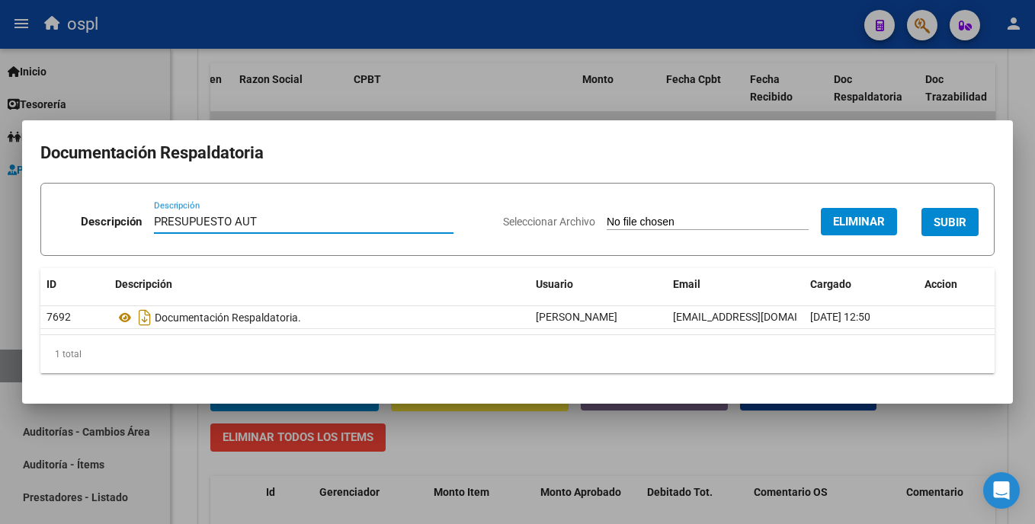
type input "PRESUPUESTO AUT"
click at [954, 225] on span "SUBIR" at bounding box center [950, 223] width 33 height 14
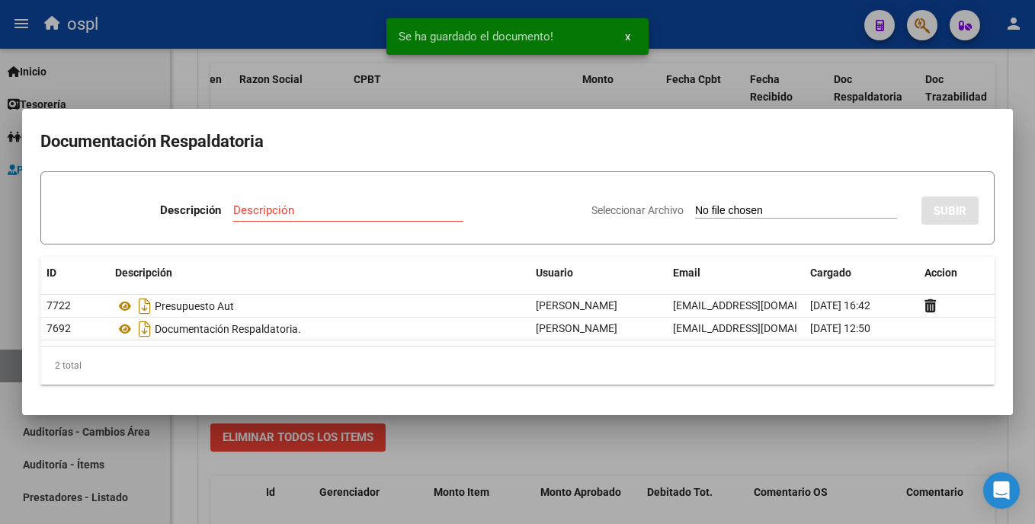
click at [695, 207] on input "Seleccionar Archivo" at bounding box center [796, 211] width 202 height 14
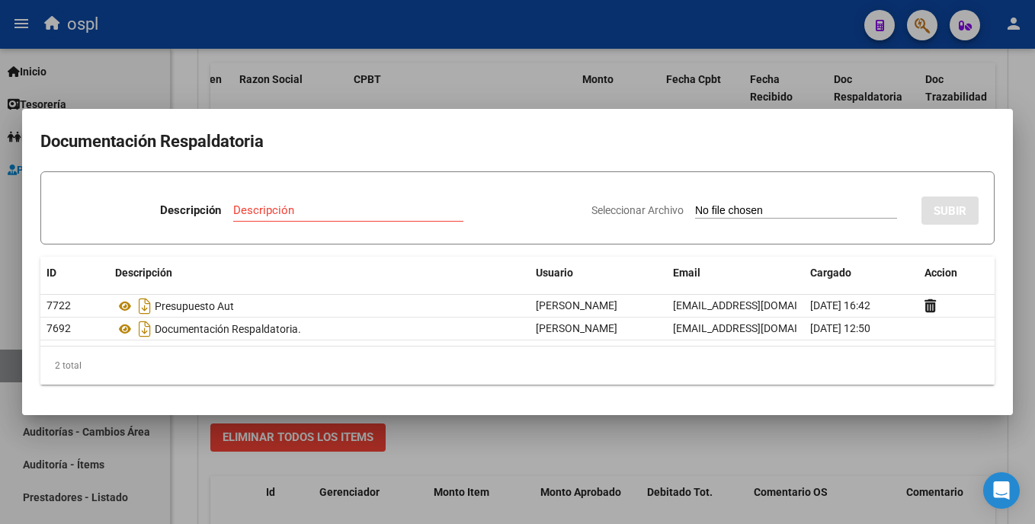
type input "C:\fakepath\49662 - WhatsApp Image 2025-09-18 at 13.28.17.jpeg"
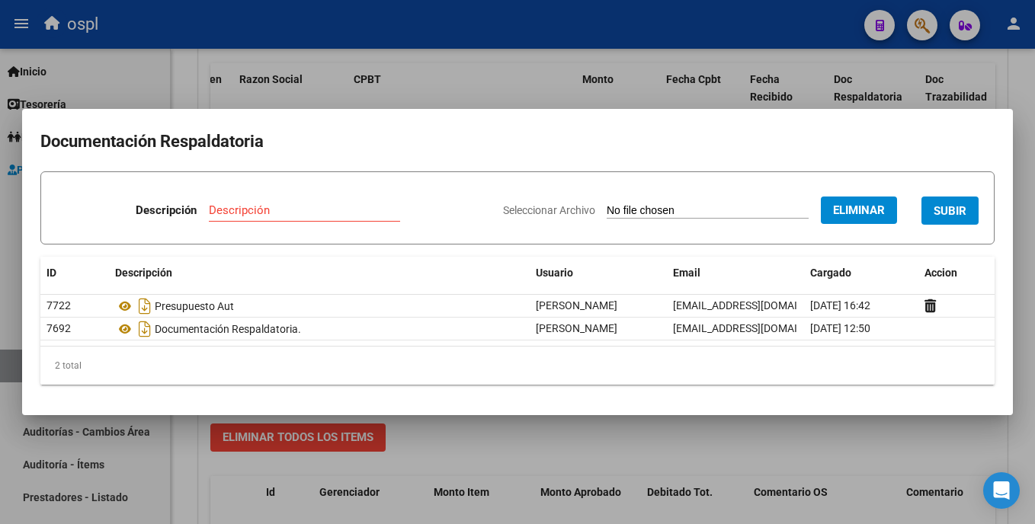
click at [261, 202] on div "Descripción" at bounding box center [304, 210] width 191 height 23
type input "ORDEN MEDICA AUT"
click at [964, 218] on span "SUBIR" at bounding box center [950, 211] width 33 height 14
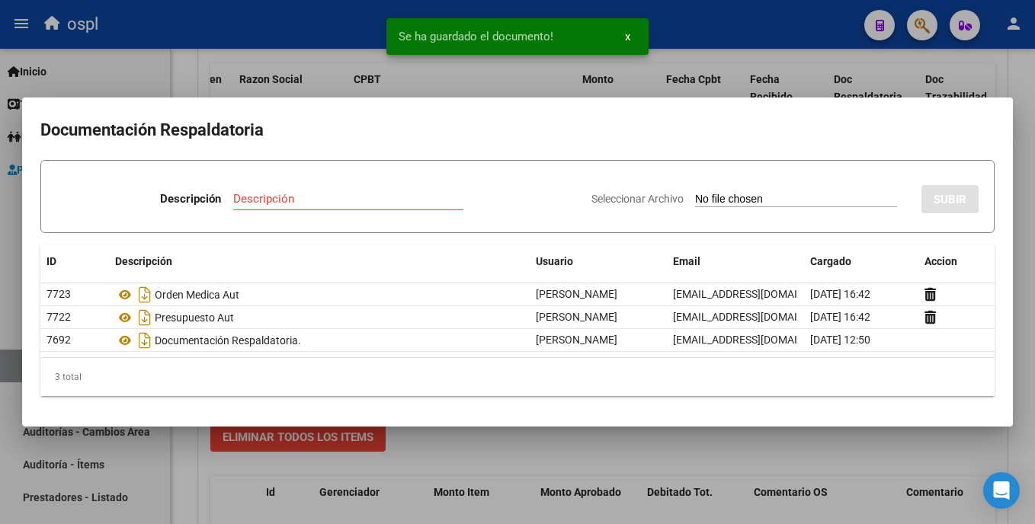
click at [579, 441] on div at bounding box center [517, 262] width 1035 height 524
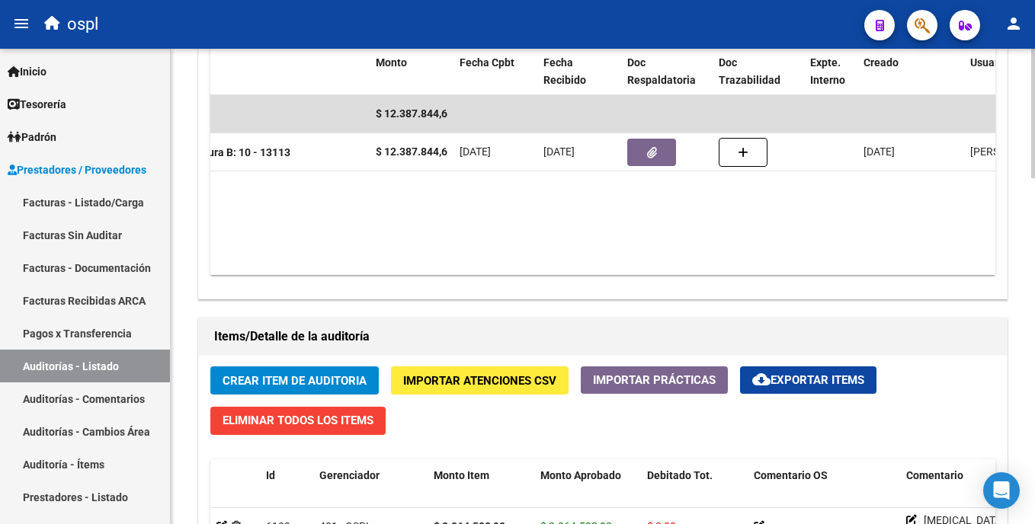
scroll to position [877, 0]
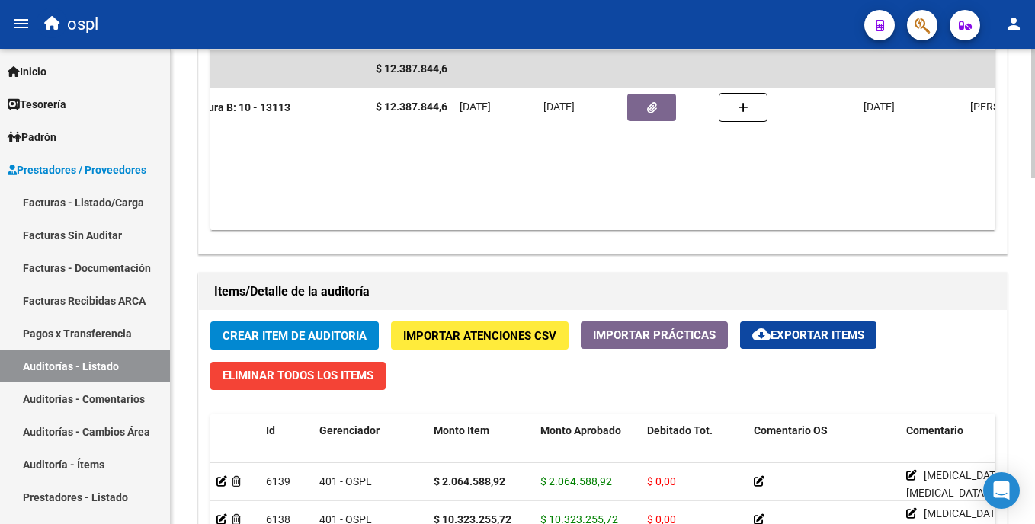
click at [1024, 335] on div "arrow_back Editar 1903 cloud_download Generar informe Puede notificar al gerenc…" at bounding box center [605, 42] width 868 height 1743
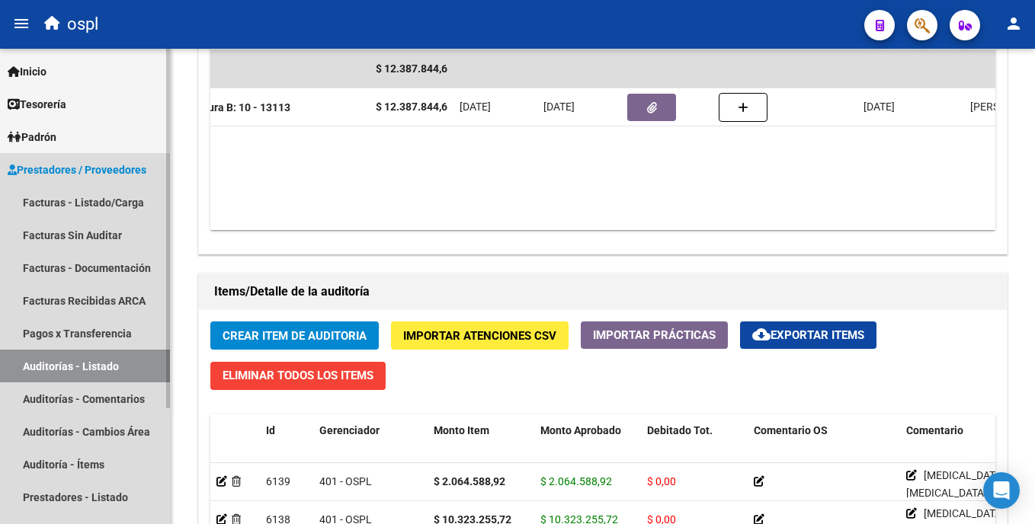
click at [80, 364] on link "Auditorías - Listado" at bounding box center [85, 366] width 170 height 33
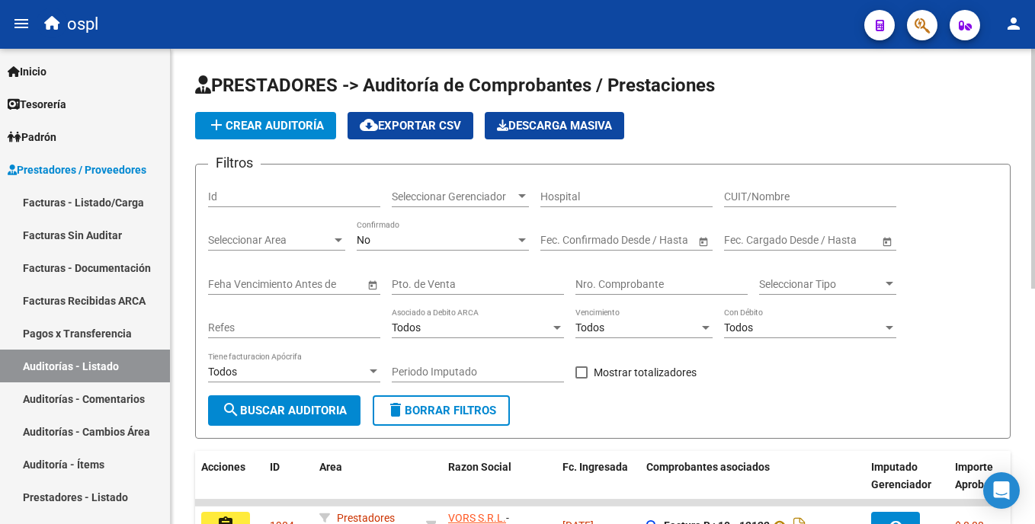
click at [1034, 194] on html "menu ospl person Firma Express Inicio Calendario SSS Instructivos Contacto OS T…" at bounding box center [517, 262] width 1035 height 524
click at [606, 287] on input "Nro. Comprobante" at bounding box center [662, 284] width 172 height 13
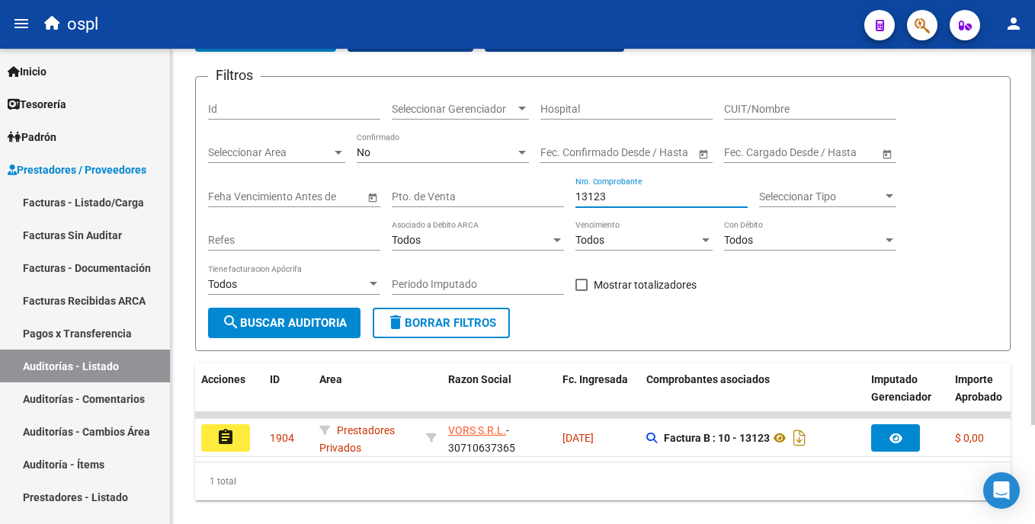
scroll to position [125, 0]
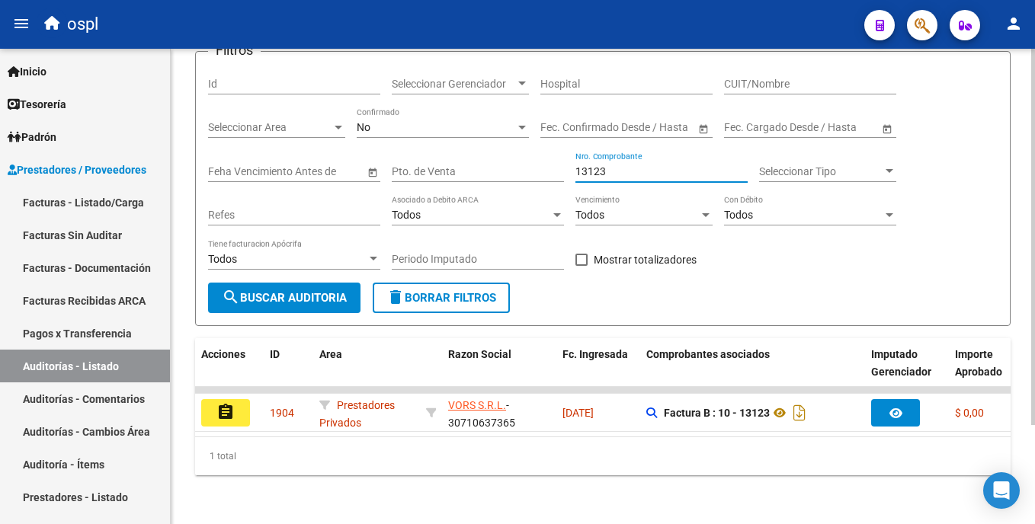
click at [1034, 320] on html "menu ospl person Firma Express Inicio Calendario SSS Instructivos Contacto OS T…" at bounding box center [517, 262] width 1035 height 524
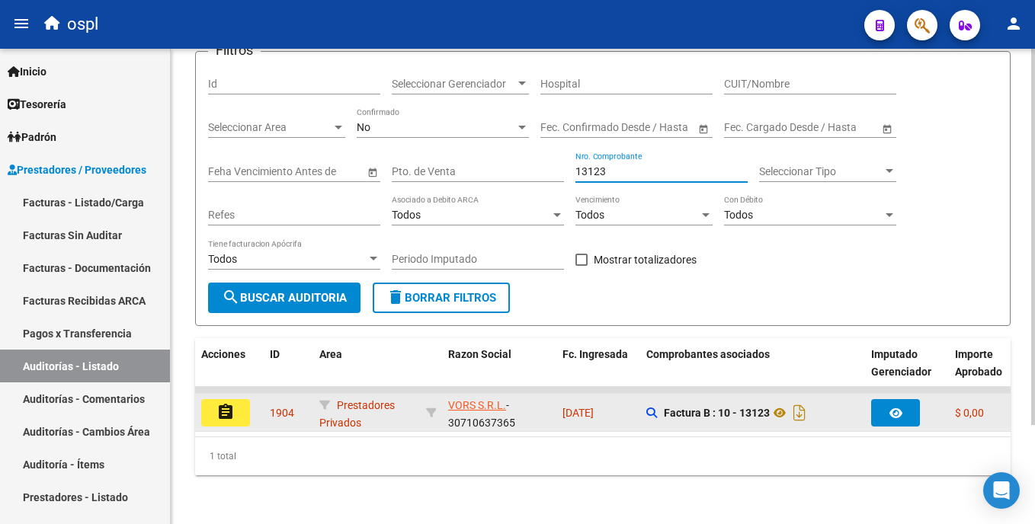
type input "13123"
click at [241, 406] on button "assignment" at bounding box center [225, 412] width 49 height 27
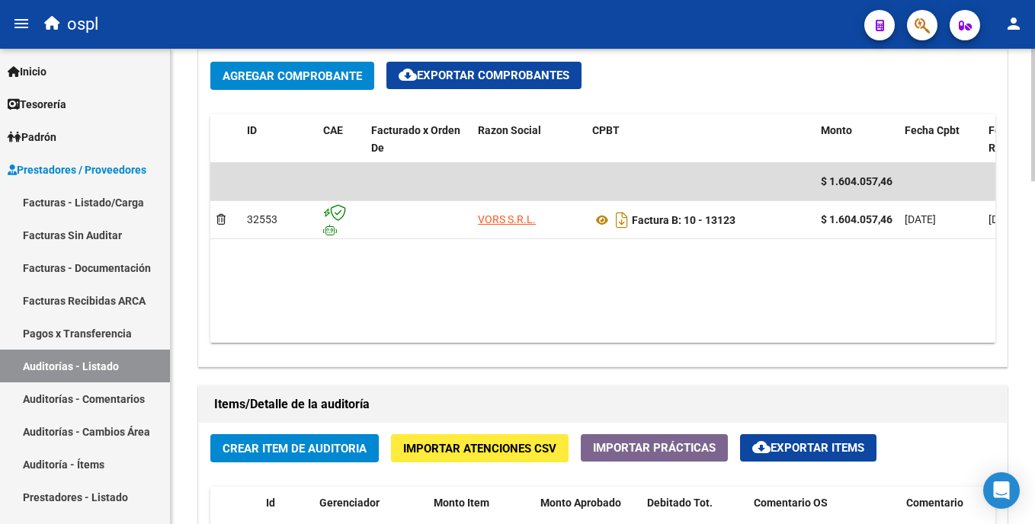
scroll to position [807, 0]
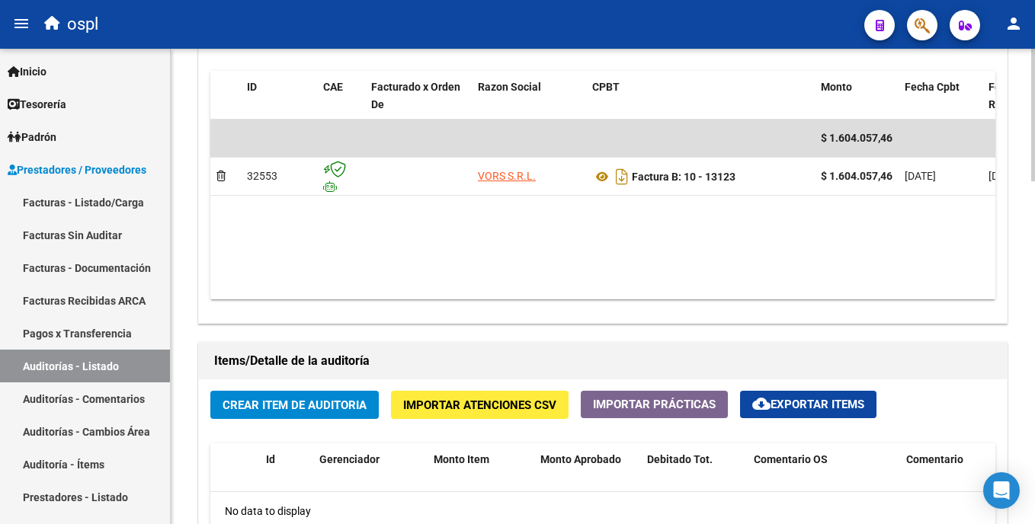
click at [1034, 371] on html "menu ospl person Firma Express Inicio Calendario SSS Instructivos Contacto OS T…" at bounding box center [517, 262] width 1035 height 524
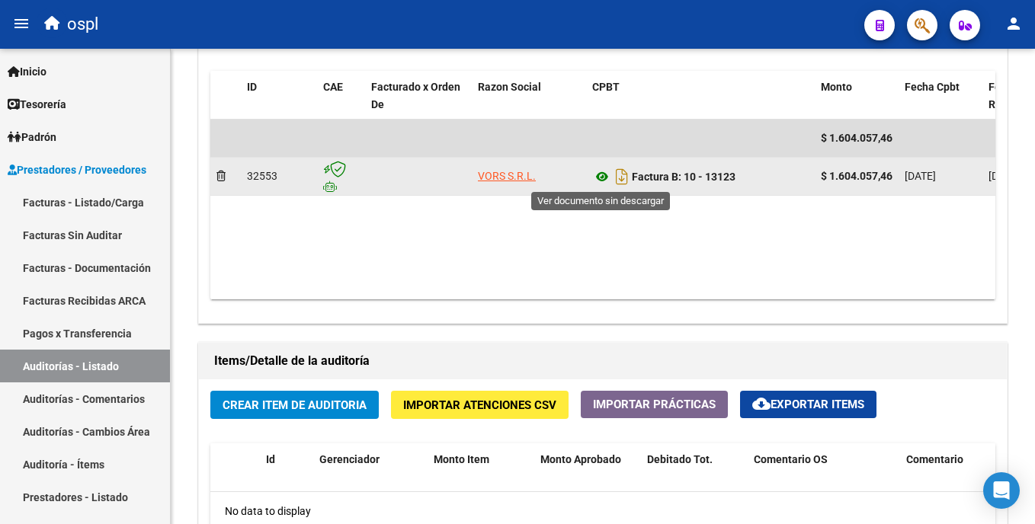
click at [600, 177] on icon at bounding box center [602, 177] width 20 height 18
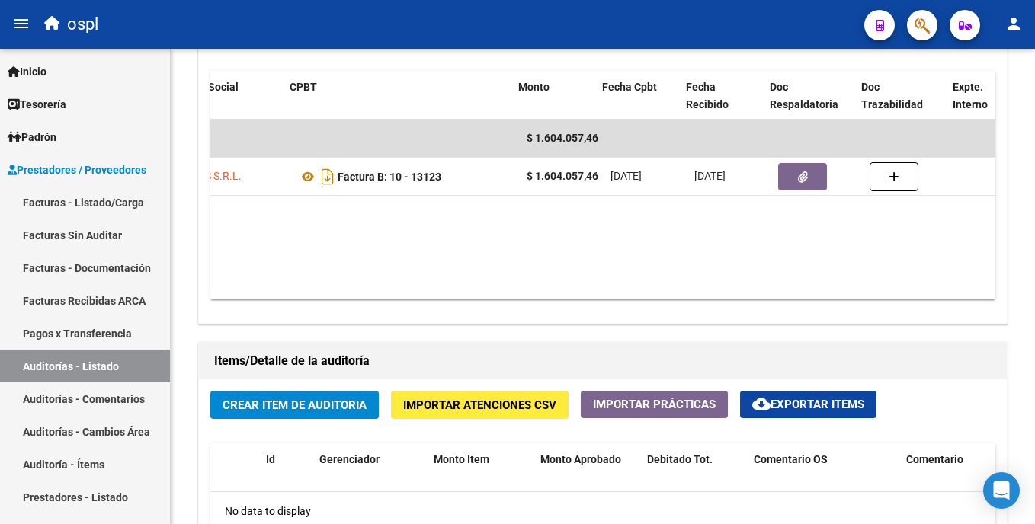
scroll to position [0, 303]
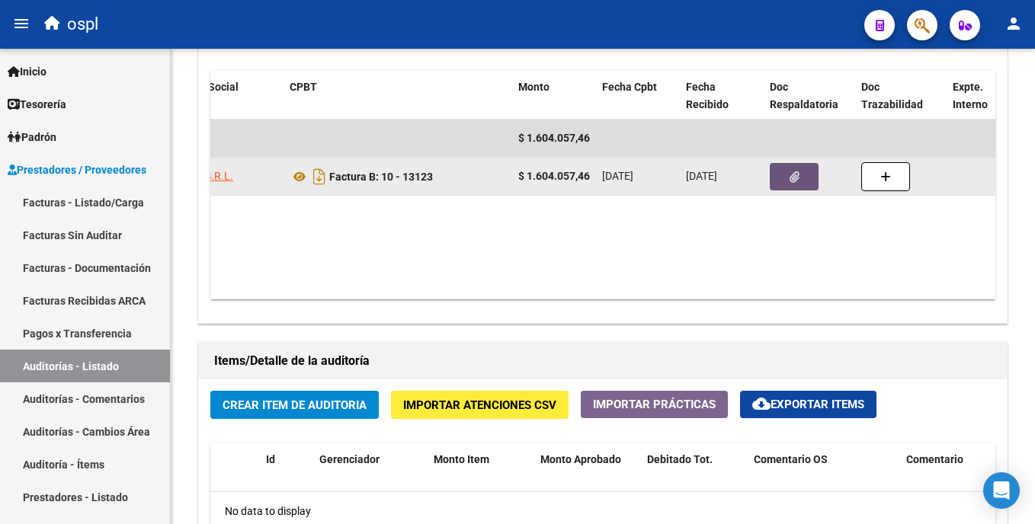
click at [782, 183] on button "button" at bounding box center [794, 176] width 49 height 27
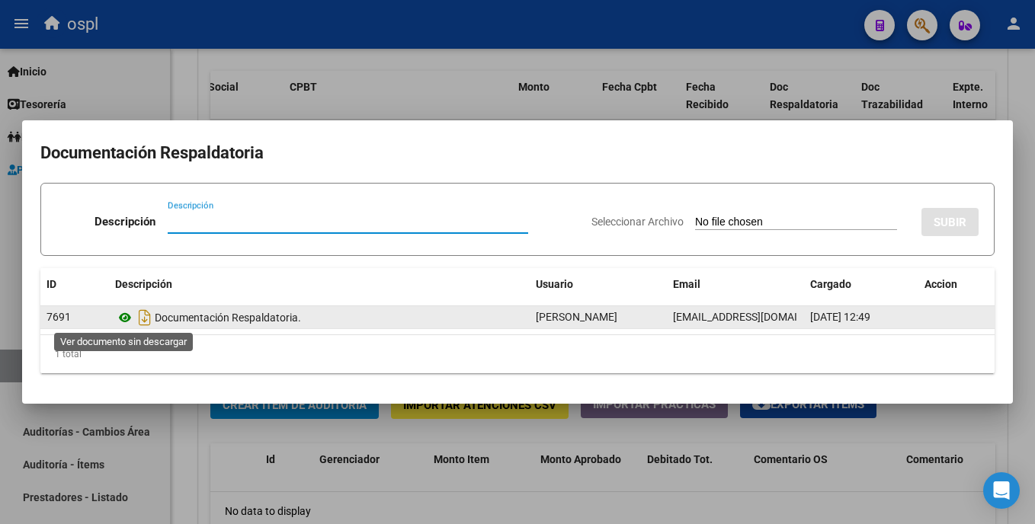
click at [126, 319] on icon at bounding box center [125, 318] width 20 height 18
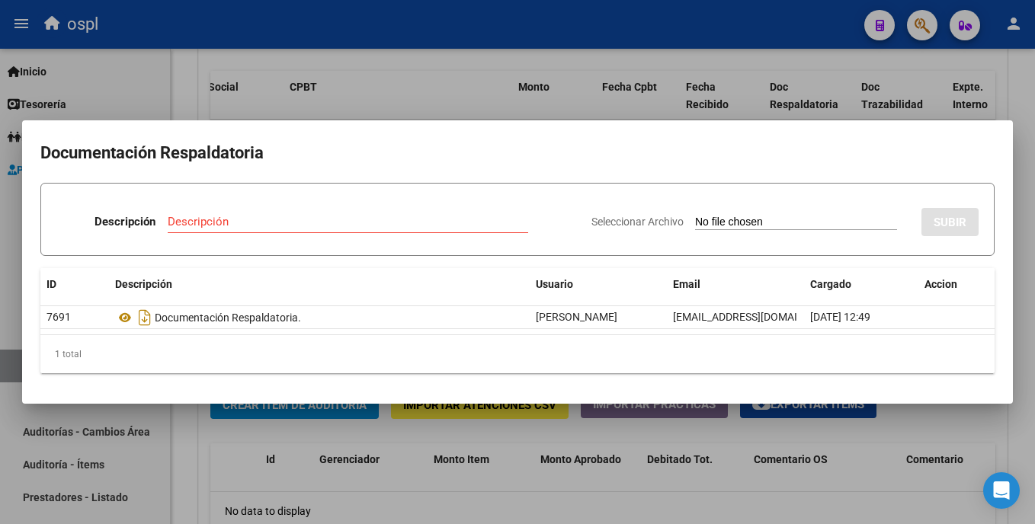
click at [698, 222] on input "Seleccionar Archivo" at bounding box center [796, 223] width 202 height 14
type input "C:\fakepath\49661 - WhatsApp Image 2025-09-18 at 13.10.05.jpeg"
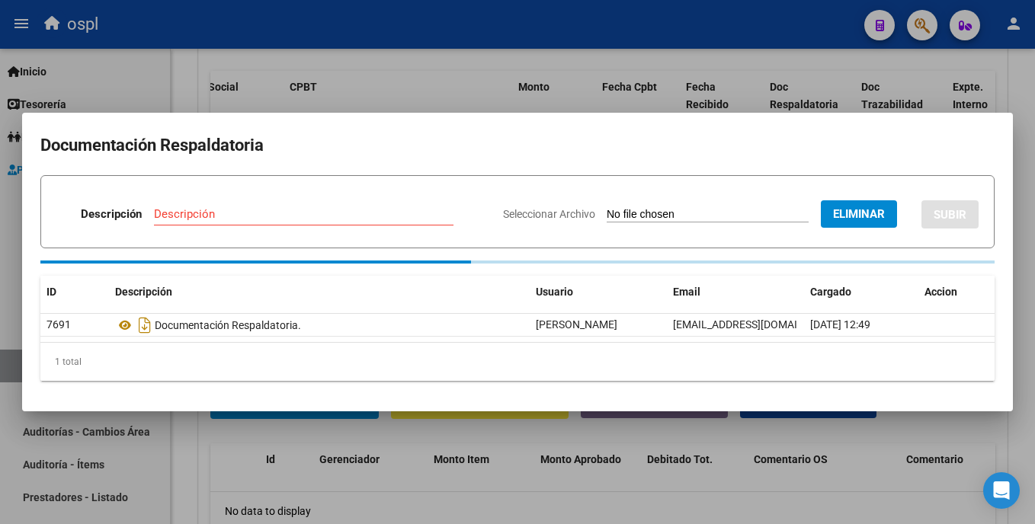
click at [324, 209] on input "Descripción" at bounding box center [304, 214] width 300 height 14
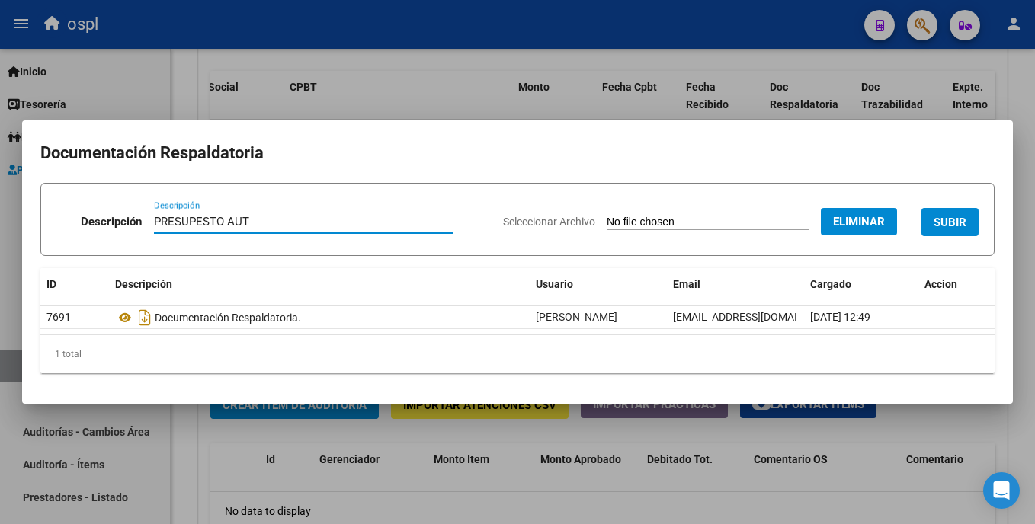
click at [188, 223] on input "PRESUPESTO AUT" at bounding box center [304, 222] width 300 height 14
type input "PRESUPUESTO AUT"
click at [939, 228] on span "SUBIR" at bounding box center [950, 223] width 33 height 14
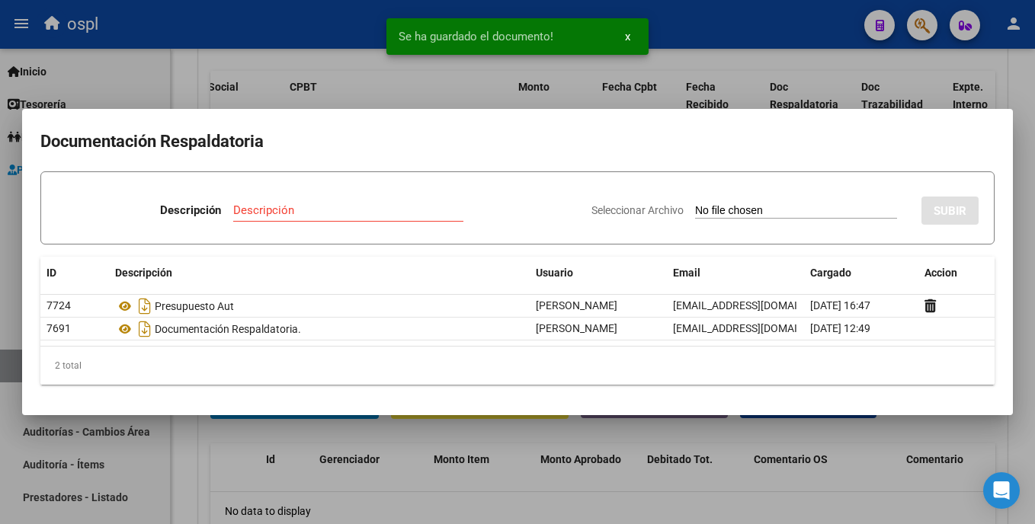
click at [695, 209] on input "Seleccionar Archivo" at bounding box center [796, 211] width 202 height 14
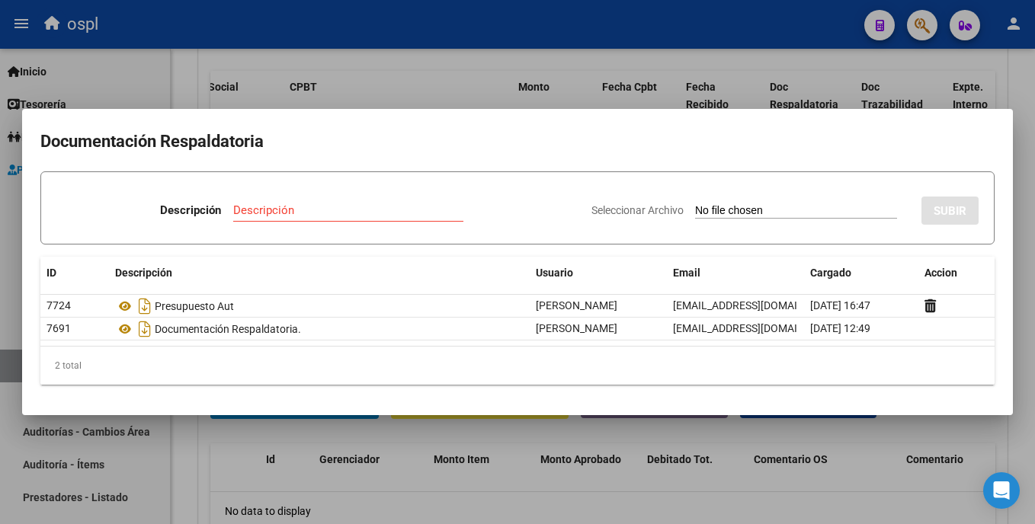
type input "C:\fakepath\49661 - WhatsApp Image 2025-09-18 at 13.09.39.jpeg"
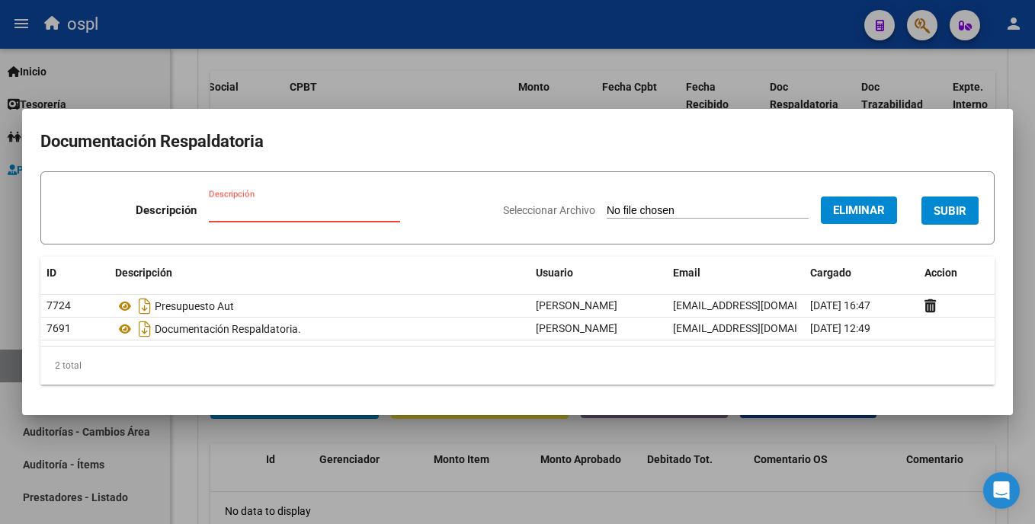
click at [280, 213] on input "Descripción" at bounding box center [304, 211] width 191 height 14
type input "ORDEN MEDICA AUT"
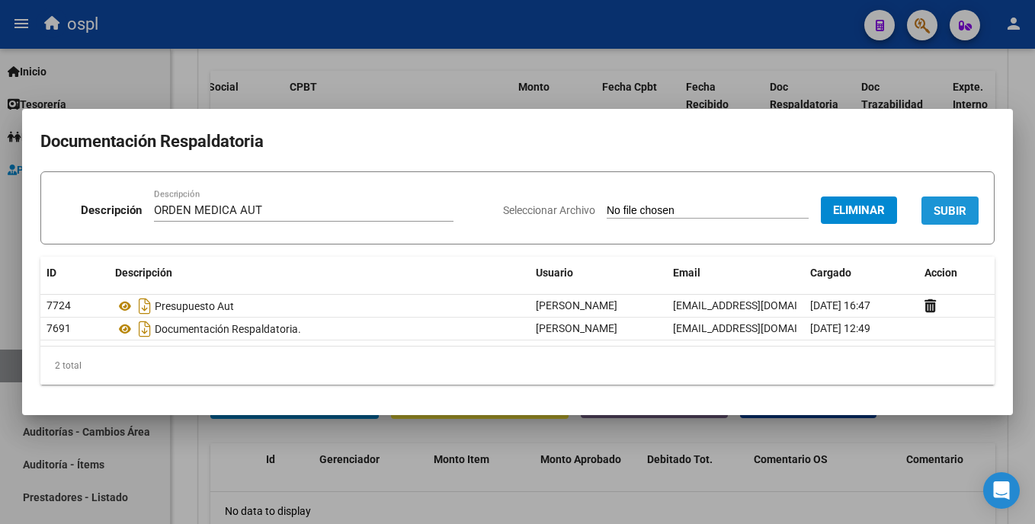
click at [935, 213] on span "SUBIR" at bounding box center [950, 211] width 33 height 14
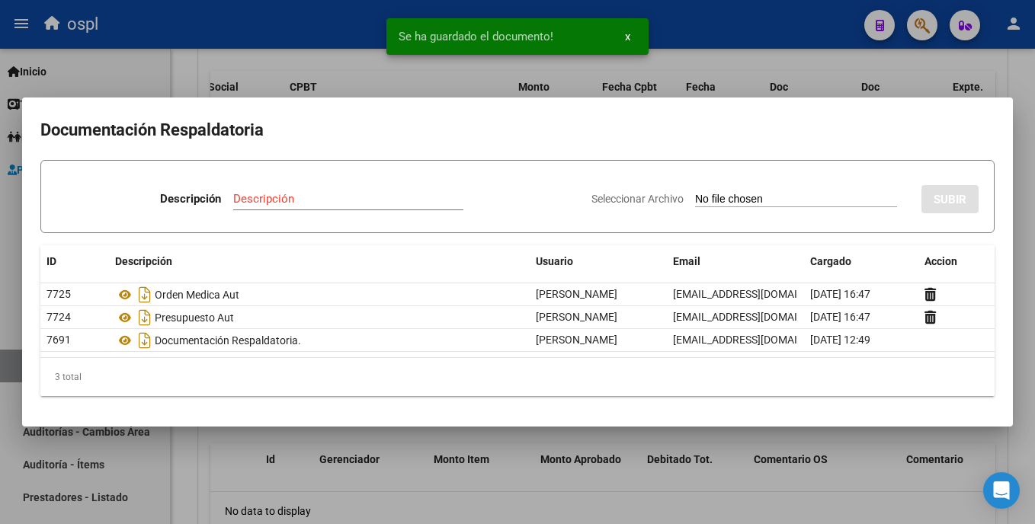
click at [328, 457] on div at bounding box center [517, 262] width 1035 height 524
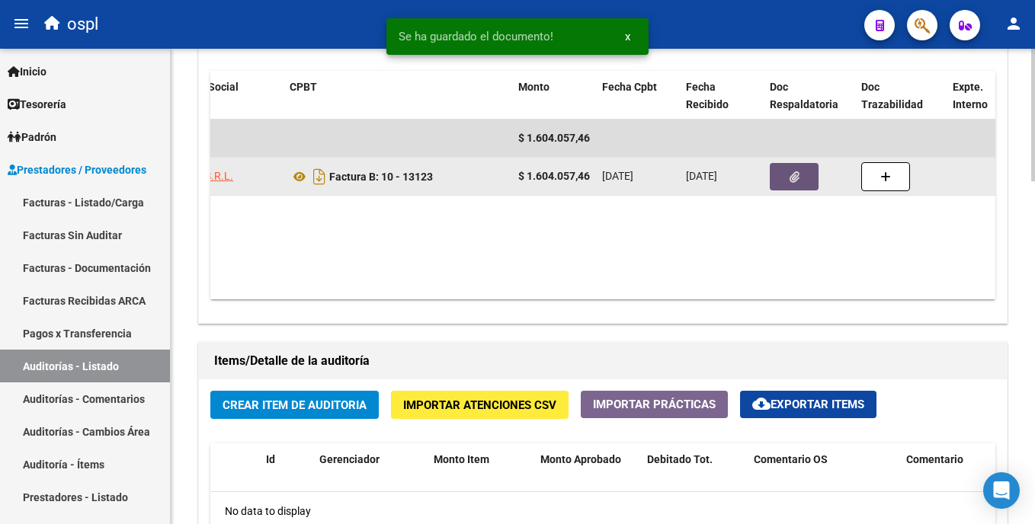
click at [790, 179] on icon "button" at bounding box center [795, 177] width 10 height 11
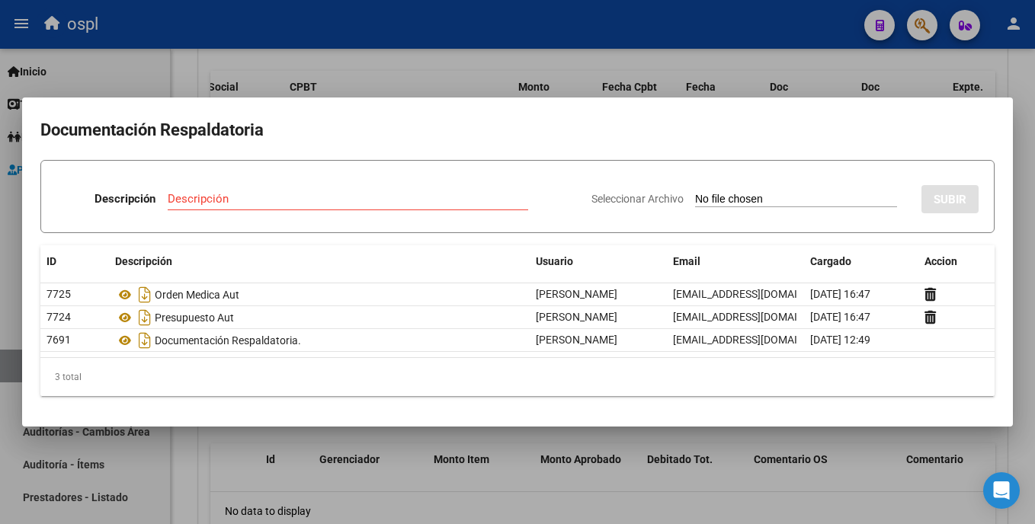
click at [222, 439] on div at bounding box center [517, 262] width 1035 height 524
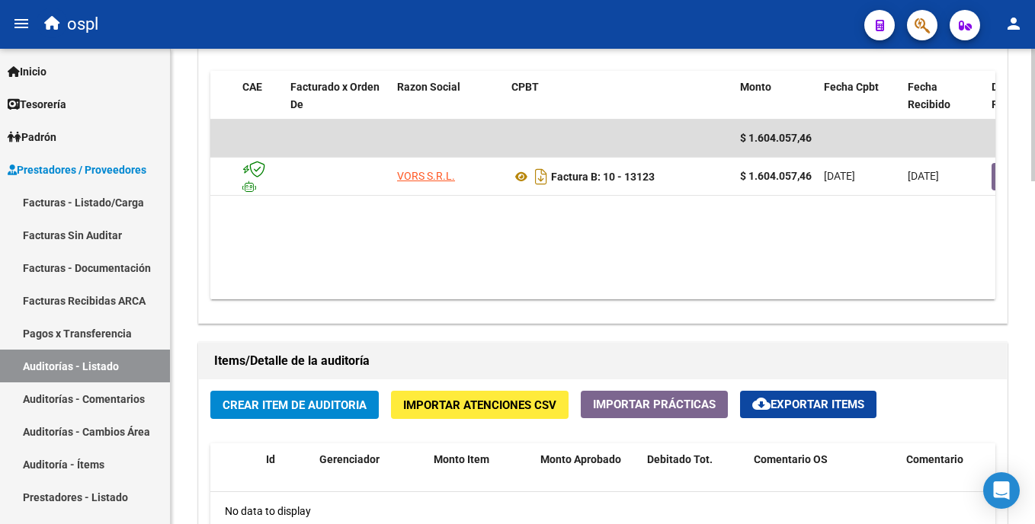
scroll to position [0, 70]
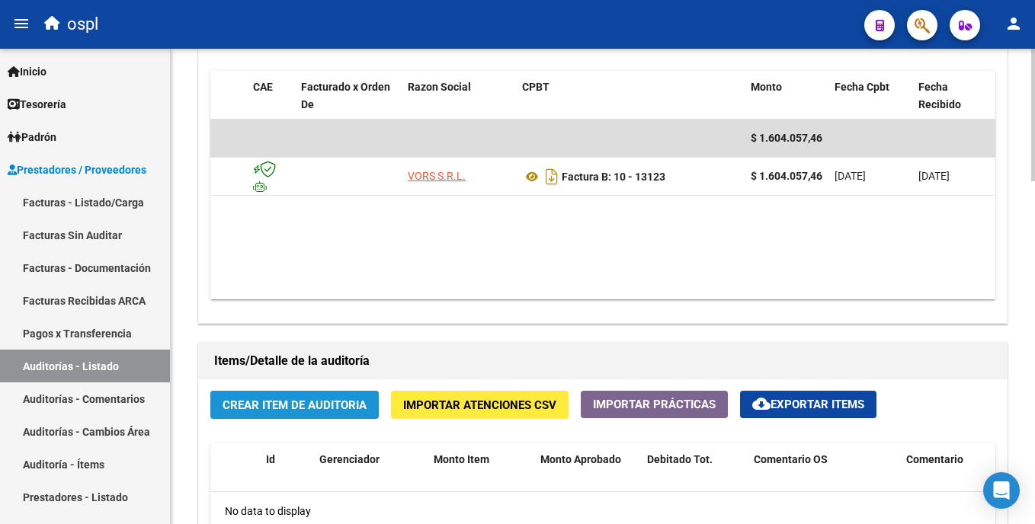
click at [356, 402] on span "Crear Item de Auditoria" at bounding box center [295, 406] width 144 height 14
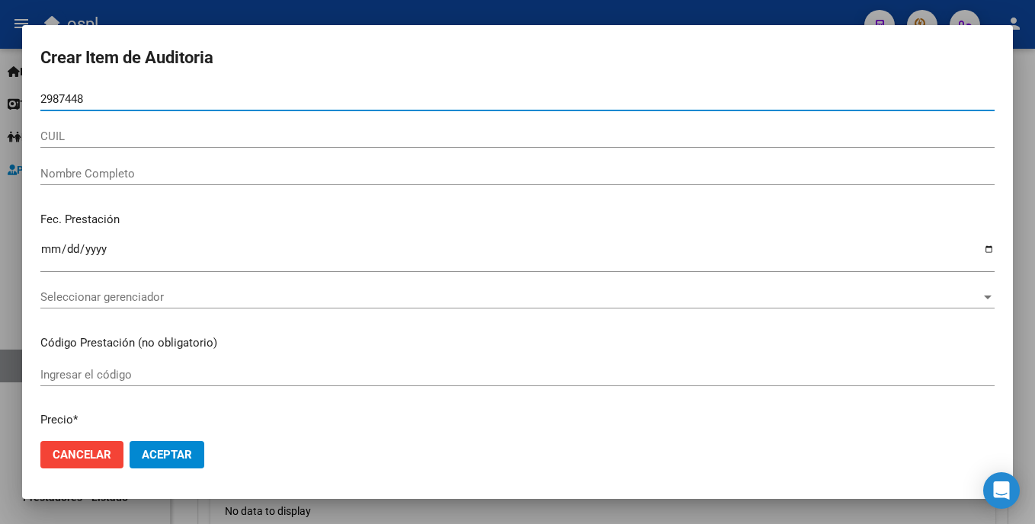
type input "29874484"
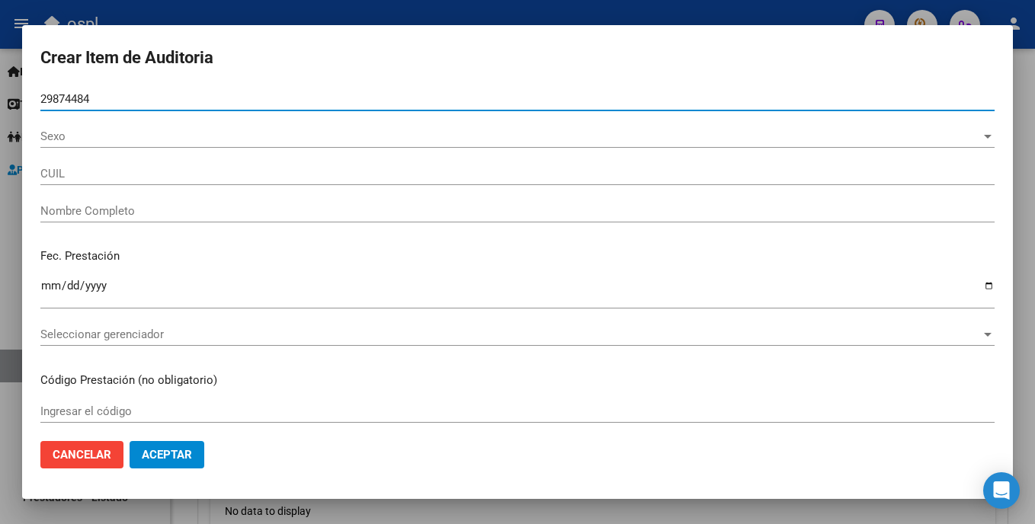
type input "27298744843"
type input "LUGO ROMINA GABRIELA"
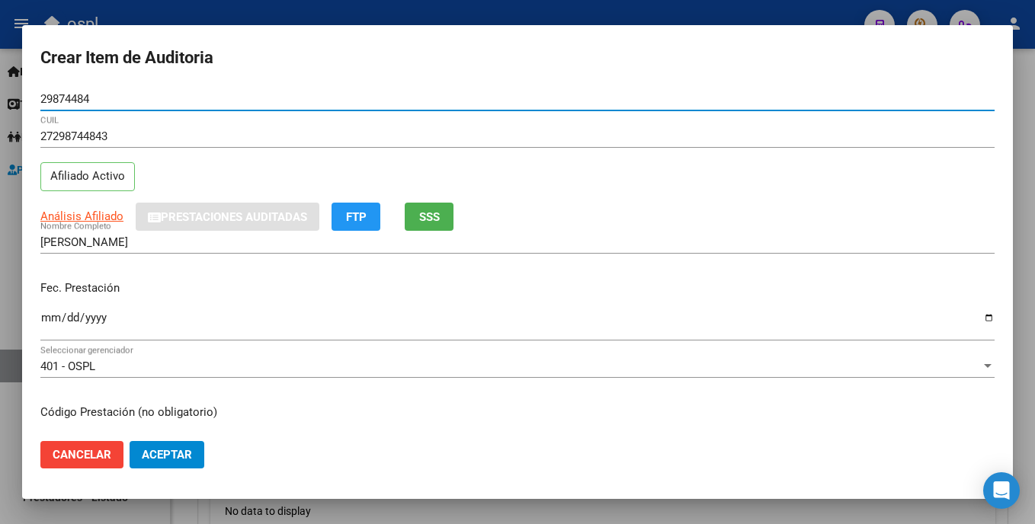
type input "29874484"
click at [49, 316] on input "Ingresar la fecha" at bounding box center [517, 324] width 954 height 24
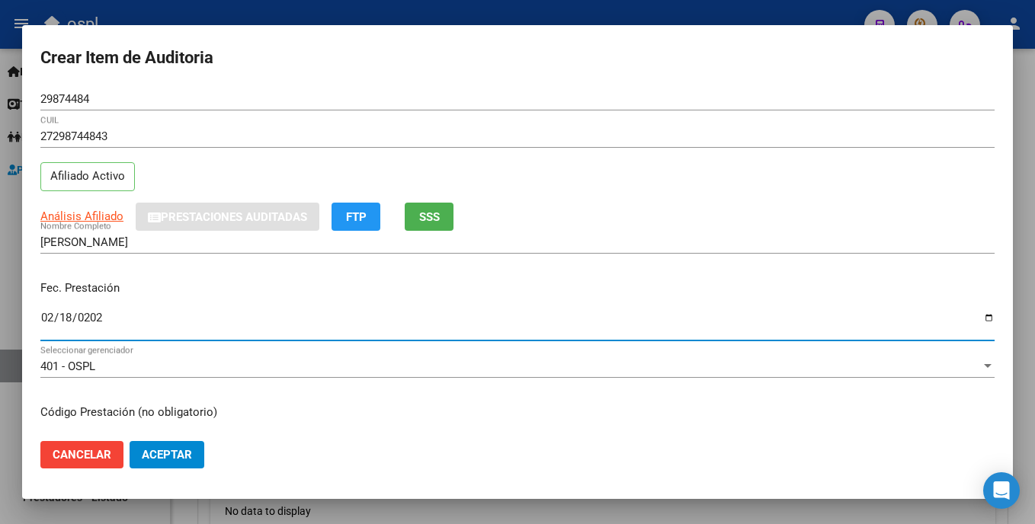
type input "2025-02-18"
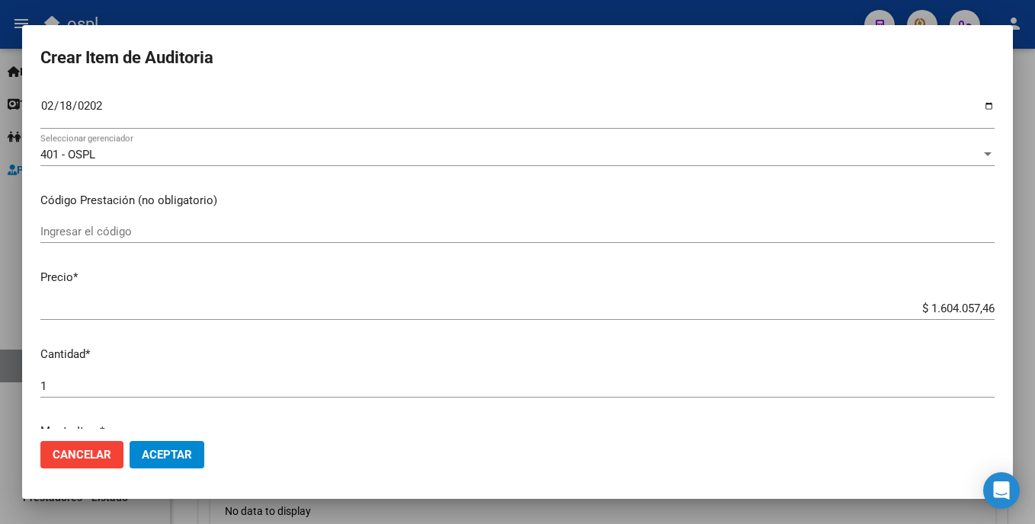
scroll to position [287, 0]
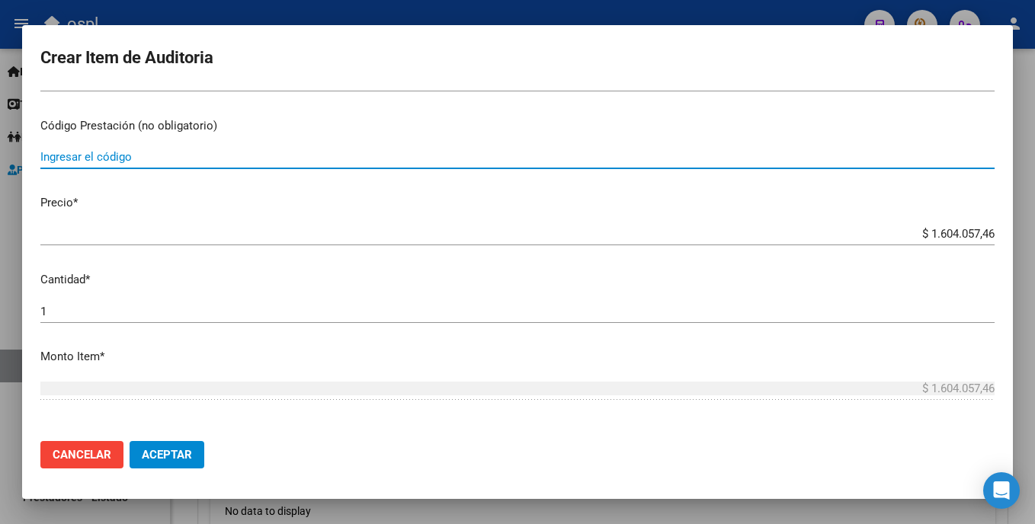
click at [163, 156] on input "Ingresar el código" at bounding box center [517, 157] width 954 height 14
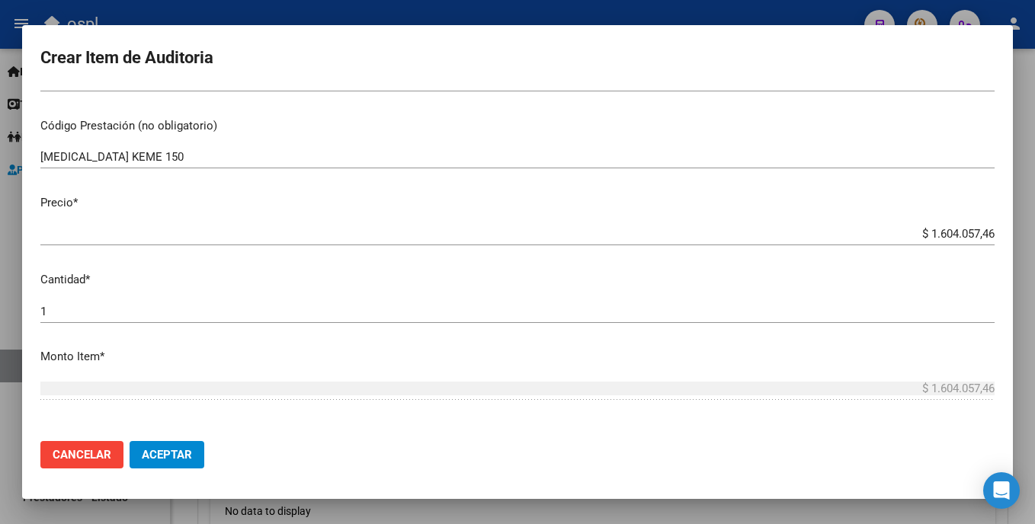
click at [133, 166] on div "PACLITAXEL KEME 150 Ingresar el código" at bounding box center [517, 157] width 954 height 23
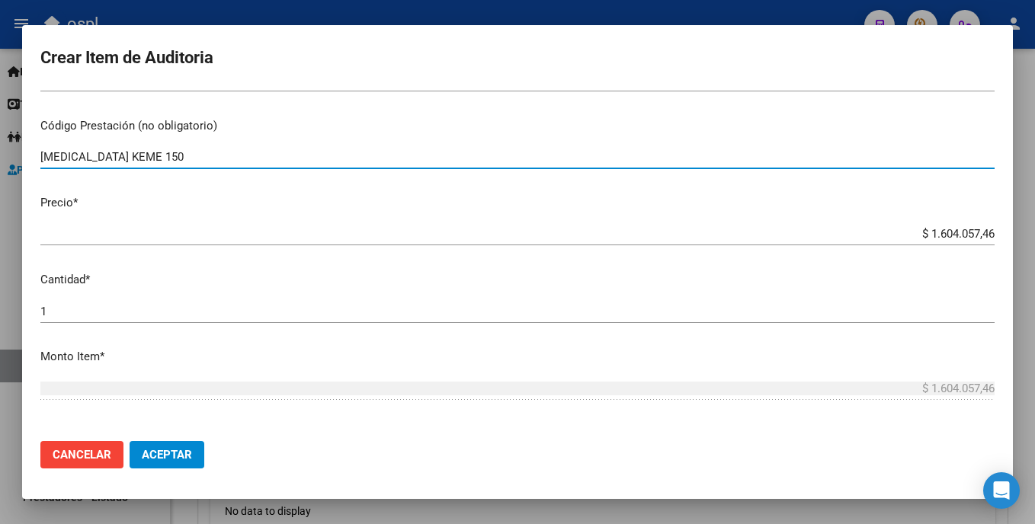
click at [136, 160] on input "PACLITAXEL KEME 150" at bounding box center [517, 157] width 954 height 14
click at [184, 152] on input "PACLITAXEL KEMEX 150" at bounding box center [517, 157] width 954 height 14
type input "PACLITAXEL KEMEX 150mg f.a x1"
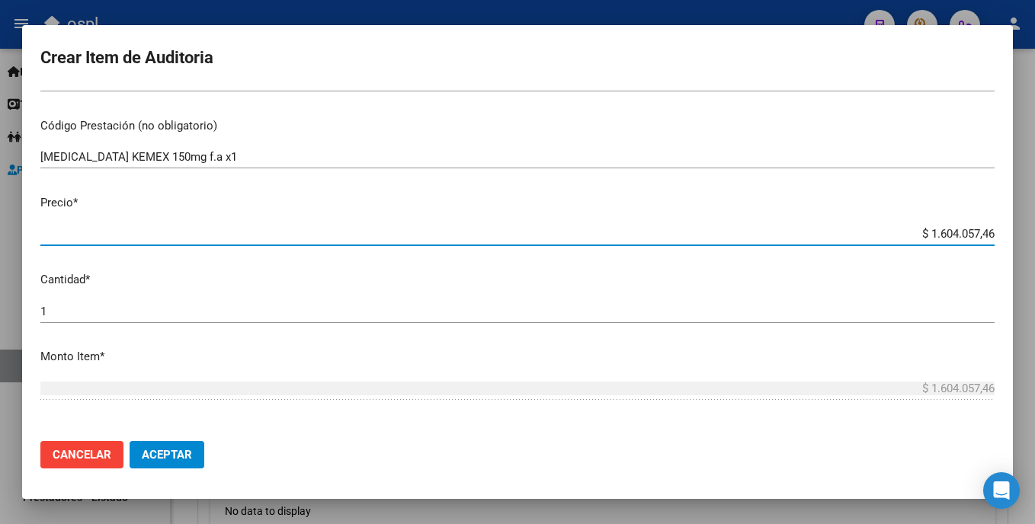
drag, startPoint x: 885, startPoint y: 235, endPoint x: 996, endPoint y: 236, distance: 111.3
click at [996, 236] on mat-dialog-content "29874484 Nro Documento 27298744843 CUIL Afiliado Activo Análisis Afiliado Prest…" at bounding box center [517, 258] width 991 height 341
type input "$ 0,02"
type input "$ 0,20"
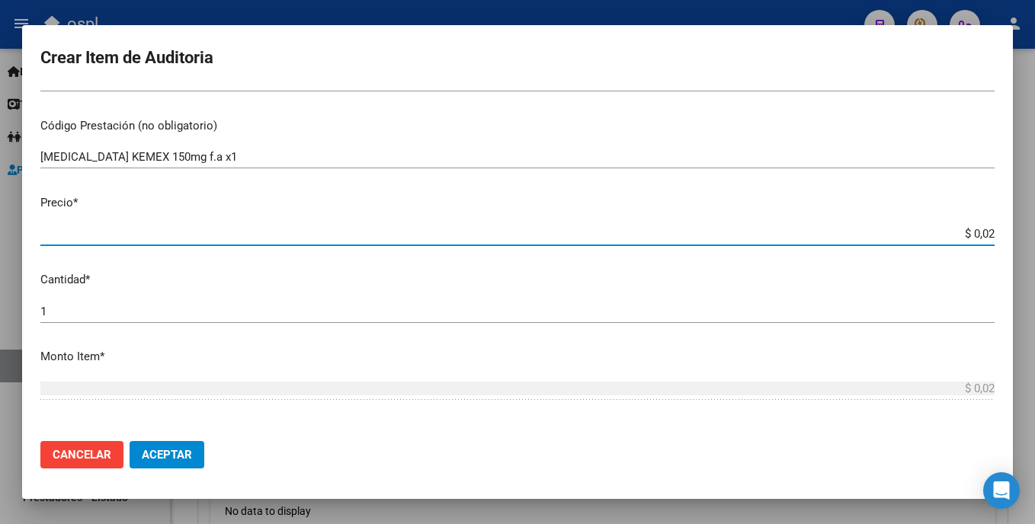
type input "$ 0,20"
type input "$ 2,08"
type input "$ 20,86"
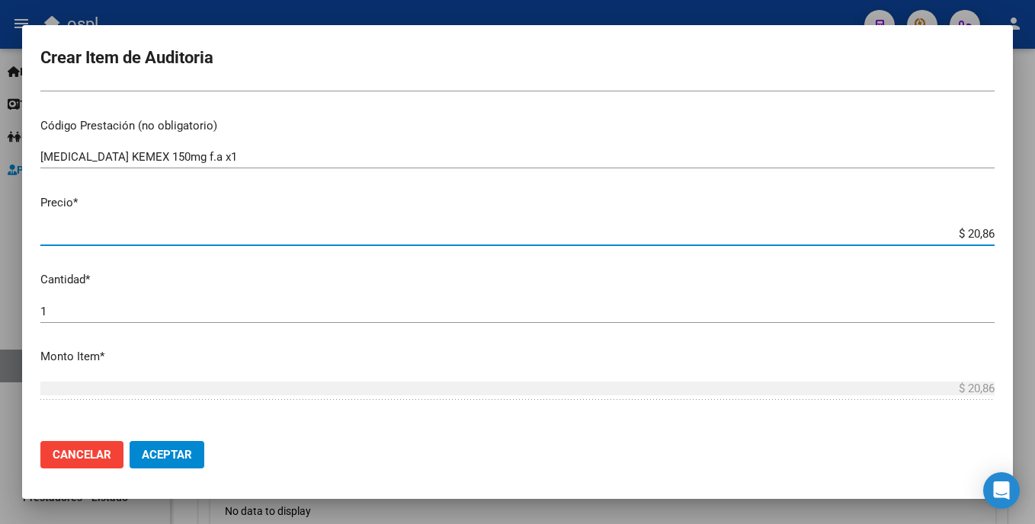
type input "$ 208,65"
type input "$ 2.086,50"
type input "$ 20.865,00"
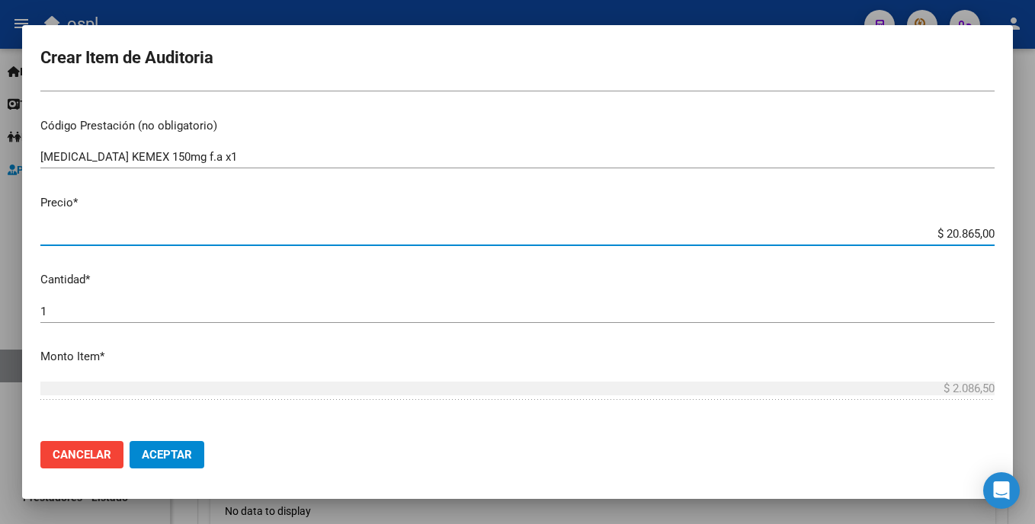
type input "$ 20.865,00"
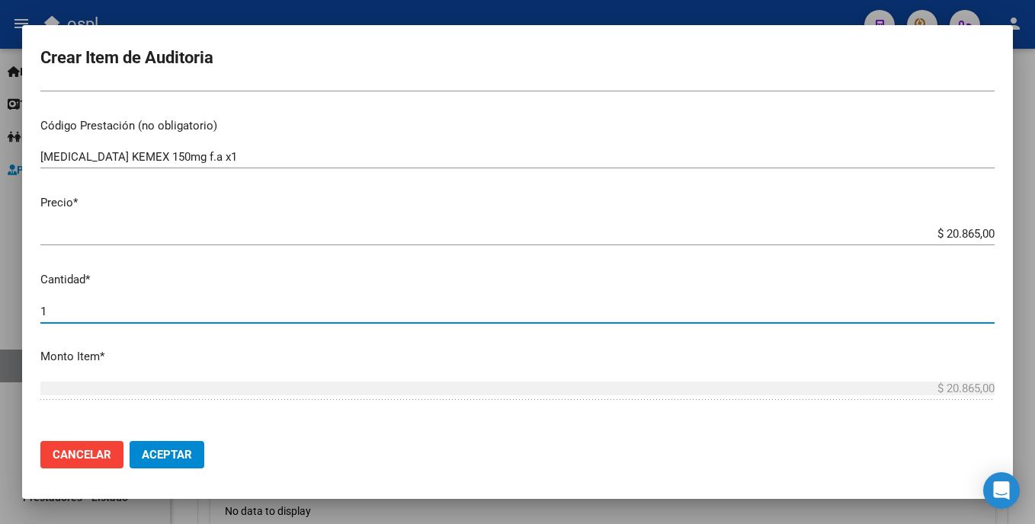
click at [52, 311] on input "1" at bounding box center [517, 312] width 954 height 14
type input "4"
type input "$ 83.460,00"
type input "4"
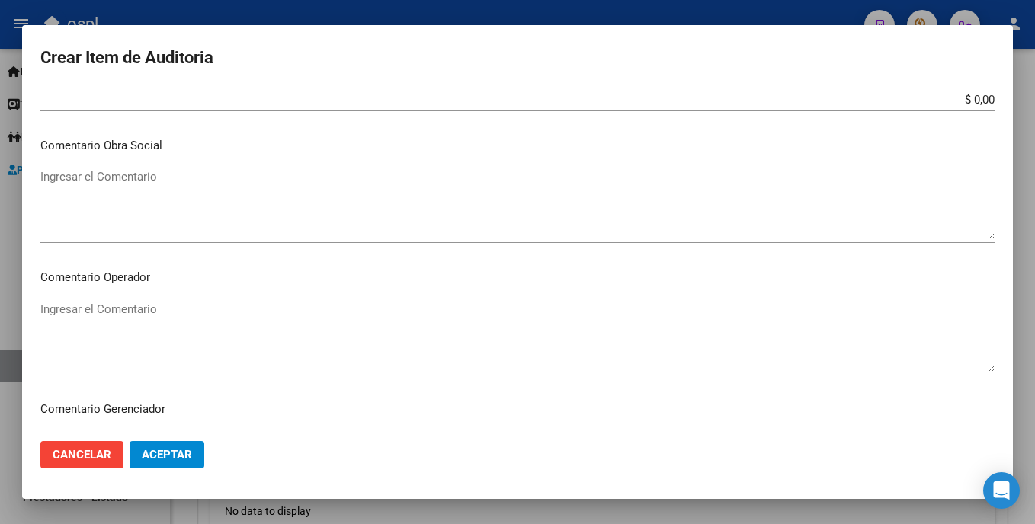
scroll to position [656, 0]
click at [139, 315] on textarea "Ingresar el Comentario" at bounding box center [517, 334] width 954 height 72
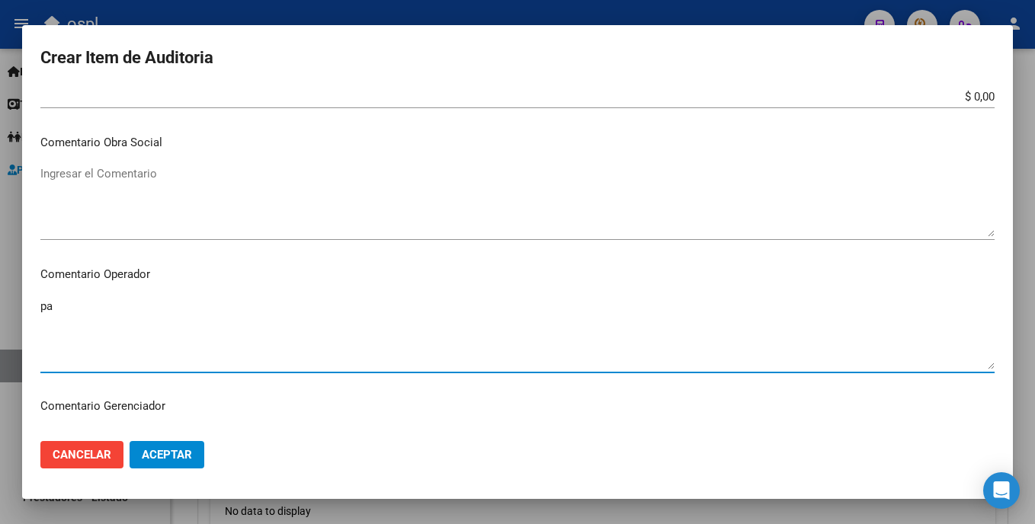
type textarea "p"
click at [42, 320] on textarea "PACLITAXEL FALTA TRAZA FALTA TROQUEL" at bounding box center [517, 334] width 954 height 72
click at [43, 334] on textarea "PACLITAXEL _FALTA TRAZA FALTA TROQUEL" at bounding box center [517, 334] width 954 height 72
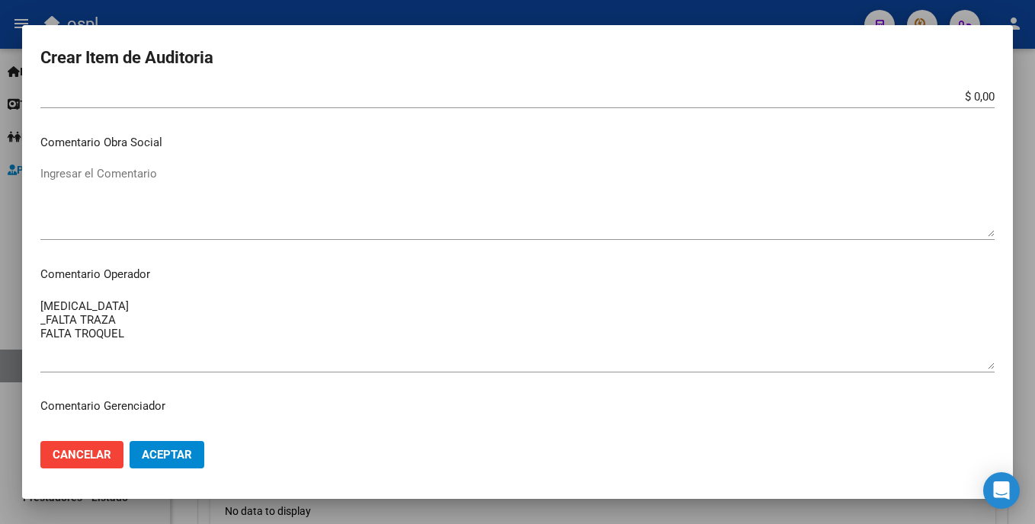
click at [40, 333] on mat-dialog-content "29874484 Nro Documento 27298744843 CUIL Afiliado Activo Análisis Afiliado Prest…" at bounding box center [517, 258] width 991 height 341
click at [43, 332] on textarea "PACLITAXEL _FALTA TRAZA FALTA TROQUEL" at bounding box center [517, 334] width 954 height 72
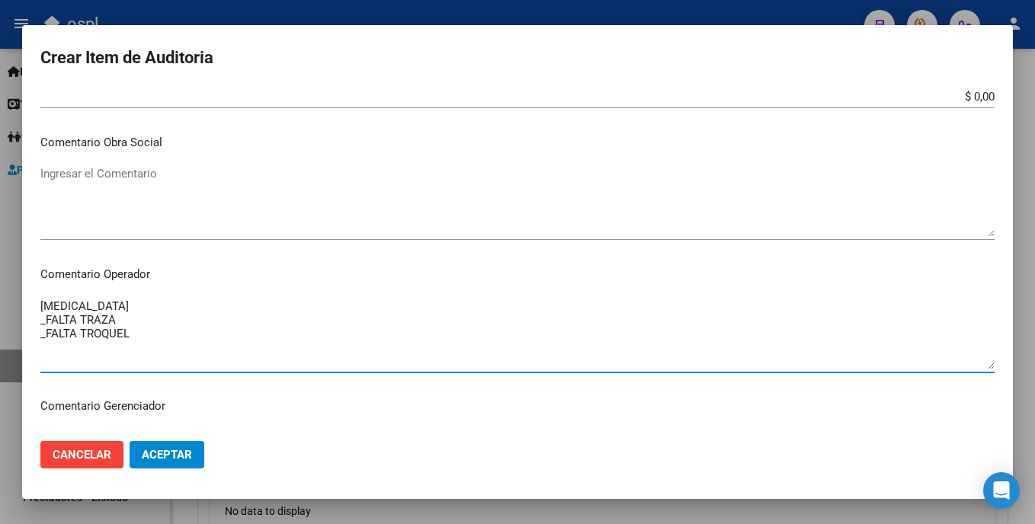
click at [159, 348] on textarea "PACLITAXEL _FALTA TRAZA _FALTA TROQUEL" at bounding box center [517, 334] width 954 height 72
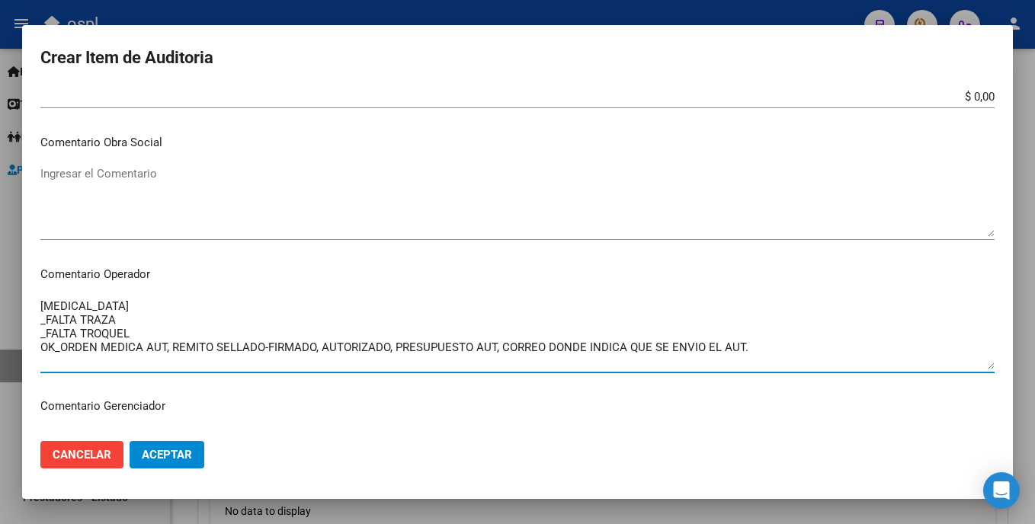
click at [56, 343] on textarea "PACLITAXEL _FALTA TRAZA _FALTA TROQUEL OK_ORDEN MEDICA AUT, REMITO SELLADO-FIRM…" at bounding box center [517, 334] width 954 height 72
click at [56, 345] on textarea "PACLITAXEL _FALTA TRAZA _FALTA TROQUEL OK_ORDEN MEDICA AUT, REMITO SELLADO-FIRM…" at bounding box center [517, 334] width 954 height 72
click at [63, 351] on textarea "PACLITAXEL _FALTA TRAZA _FALTA TROQUEL OK_ORDEN MEDICA AUT, REMITO SELLADO-FIRM…" at bounding box center [517, 334] width 954 height 72
type textarea "PACLITAXEL _FALTA TRAZA _FALTA TROQUEL OK_VALOR ALFA BETA, ORDEN MEDICA AUT, RE…"
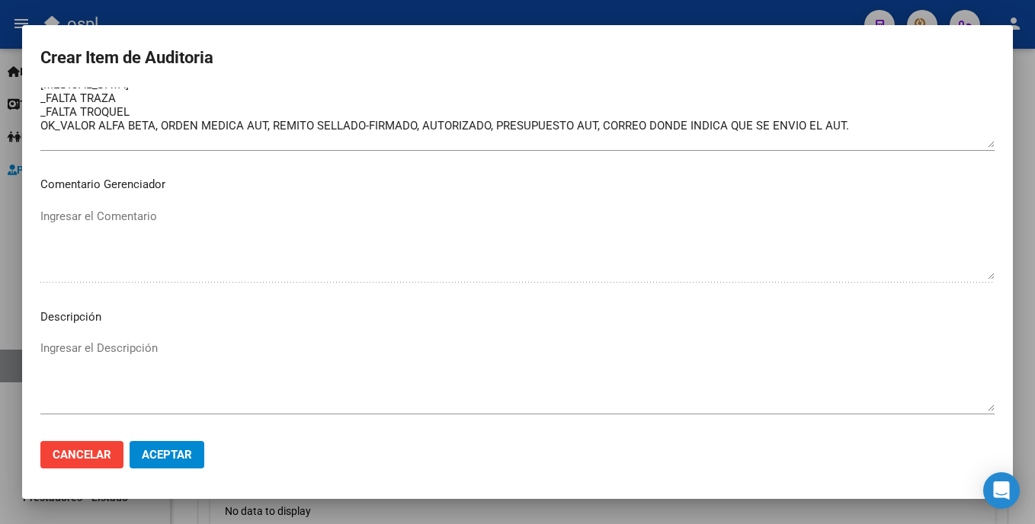
scroll to position [1031, 0]
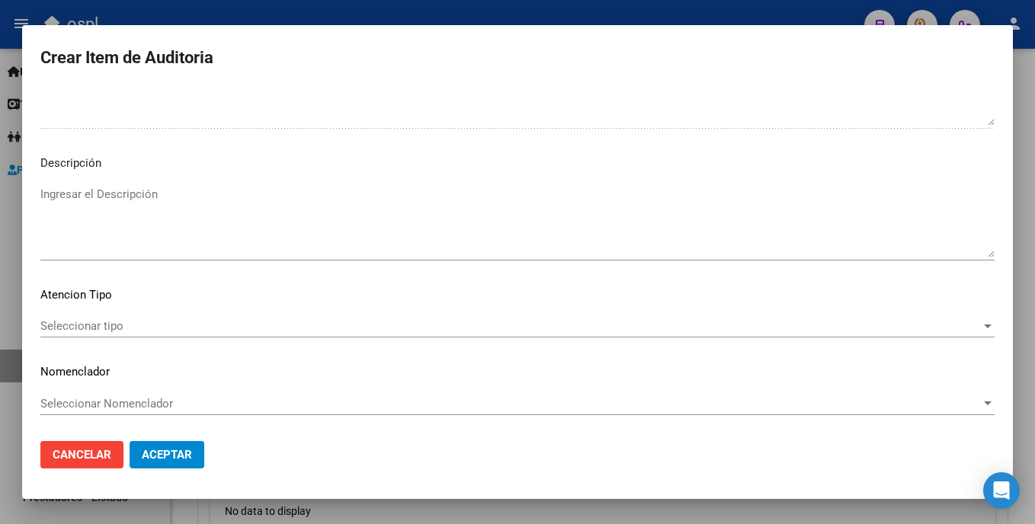
click at [84, 328] on span "Seleccionar tipo" at bounding box center [510, 326] width 941 height 14
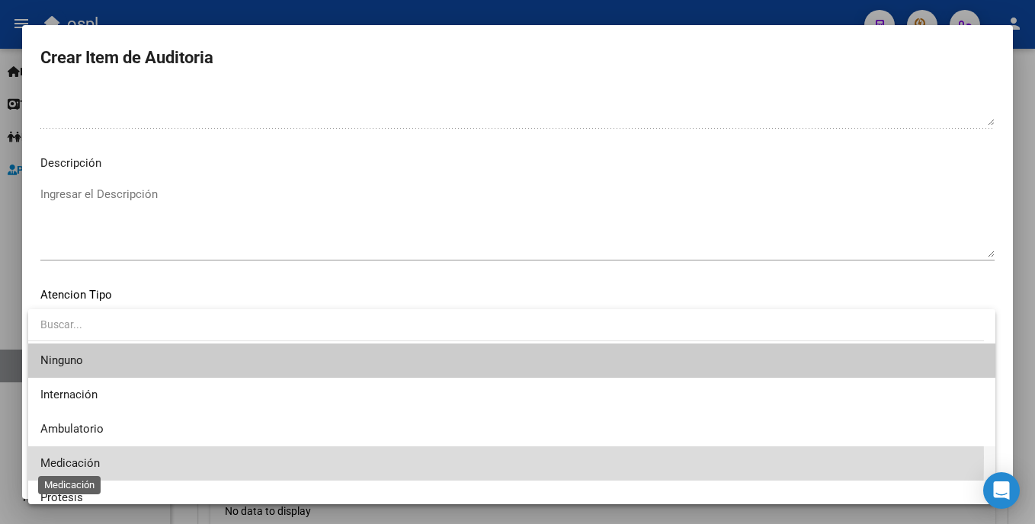
click at [86, 458] on span "Medicación" at bounding box center [69, 464] width 59 height 14
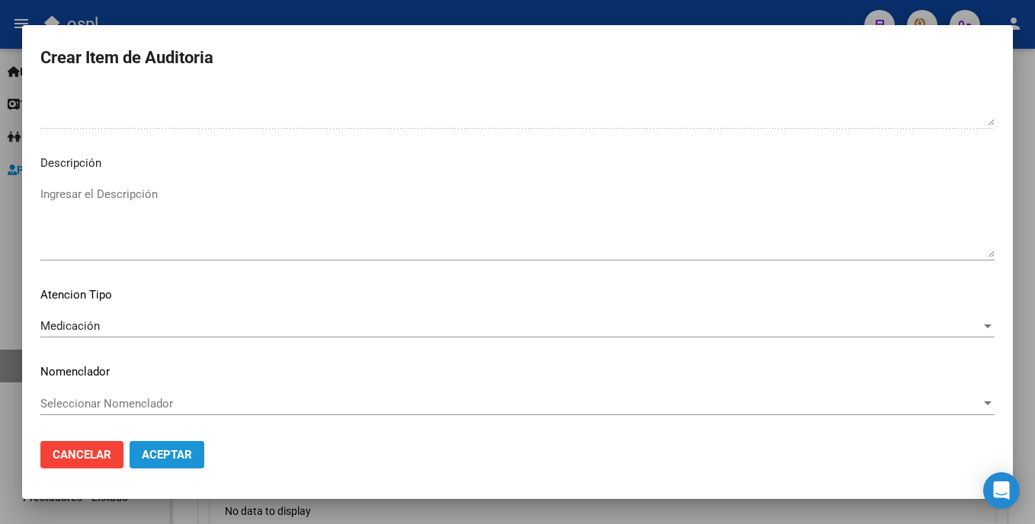
click at [147, 449] on span "Aceptar" at bounding box center [167, 455] width 50 height 14
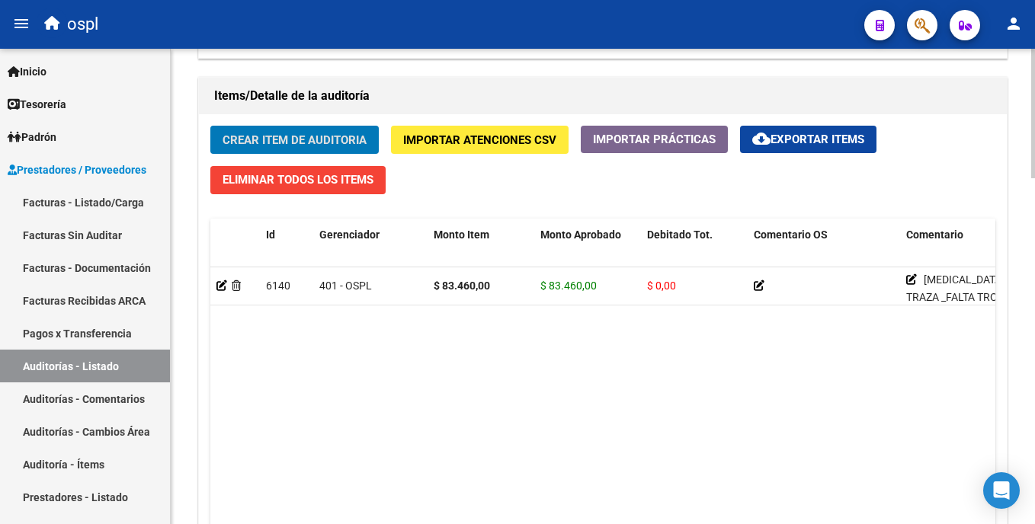
scroll to position [987, 0]
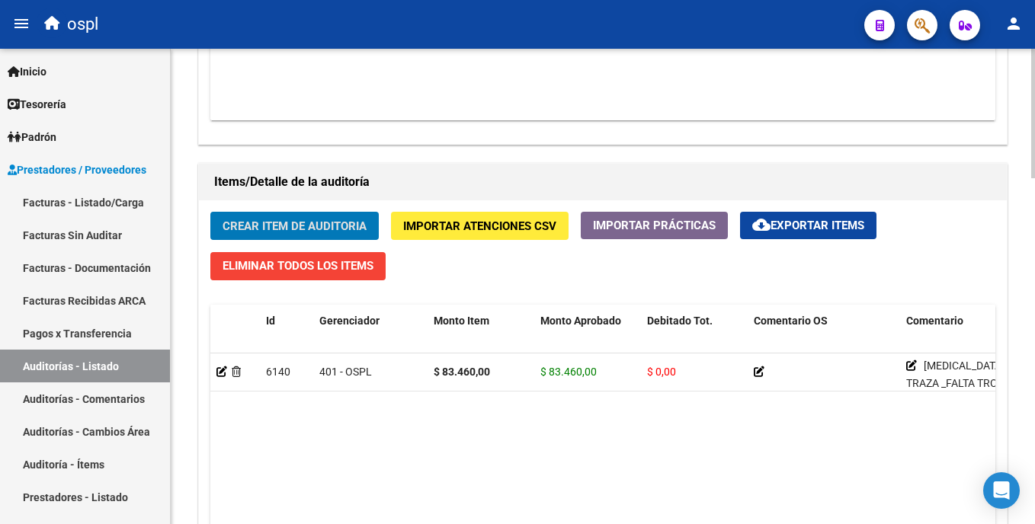
click at [1034, 358] on html "menu ospl person Firma Express Inicio Calendario SSS Instructivos Contacto OS T…" at bounding box center [517, 262] width 1035 height 524
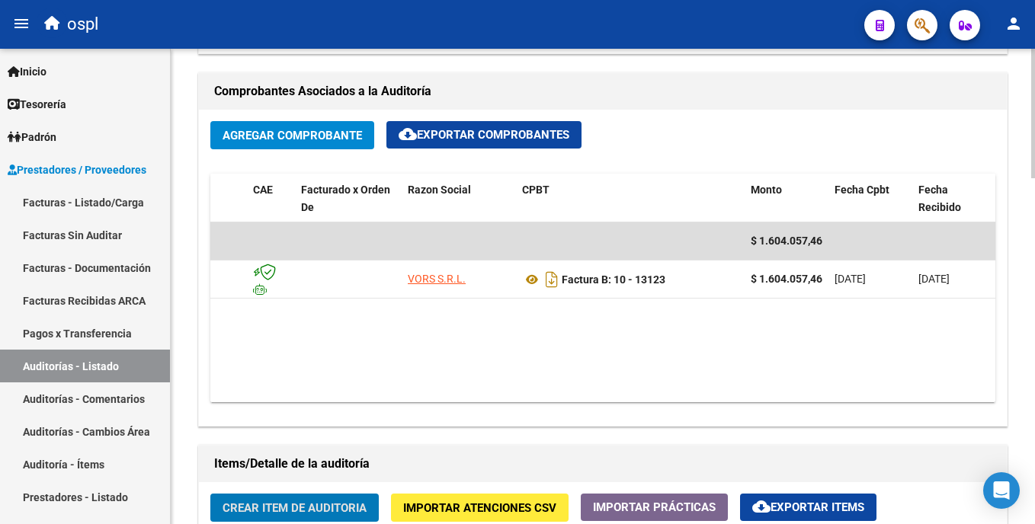
scroll to position [722, 0]
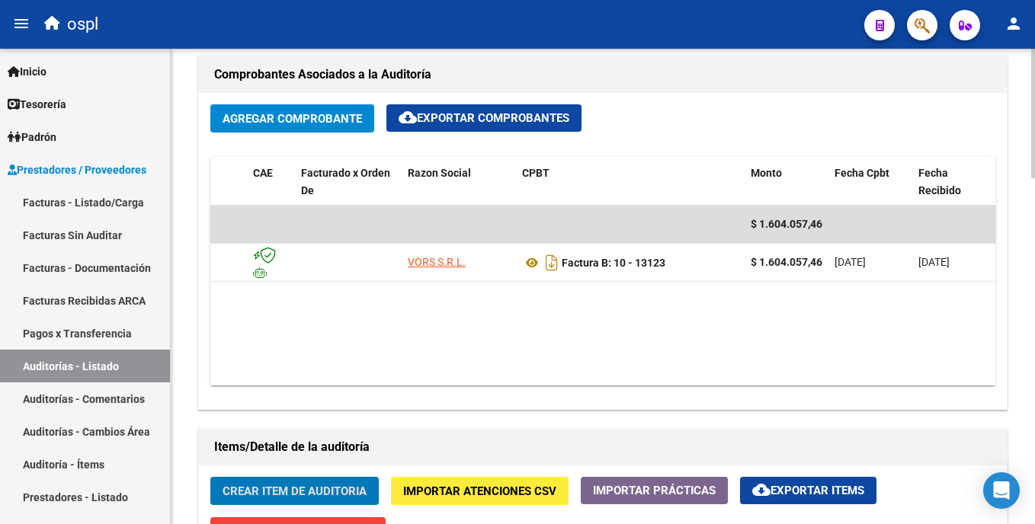
click at [1034, 292] on html "menu ospl person Firma Express Inicio Calendario SSS Instructivos Contacto OS T…" at bounding box center [517, 262] width 1035 height 524
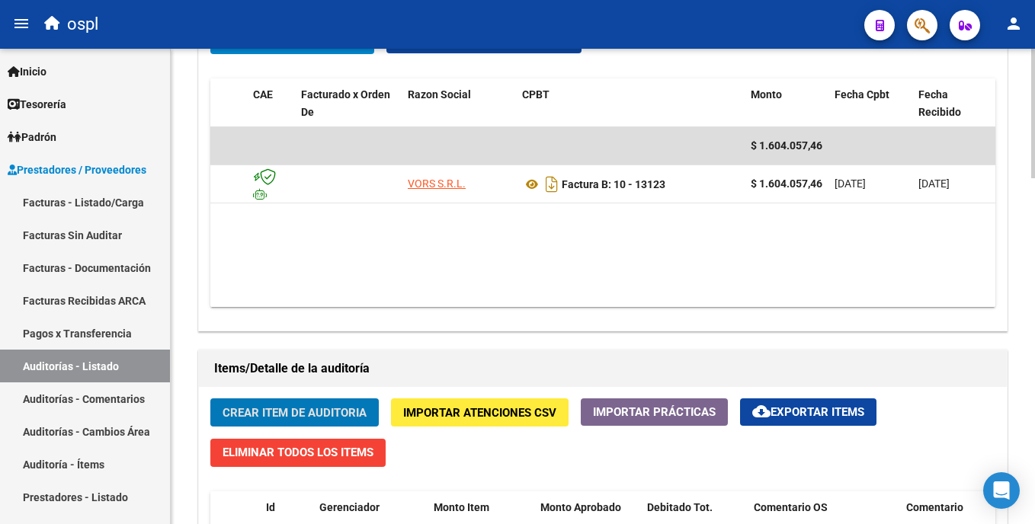
click at [1034, 327] on html "menu ospl person Firma Express Inicio Calendario SSS Instructivos Contacto OS T…" at bounding box center [517, 262] width 1035 height 524
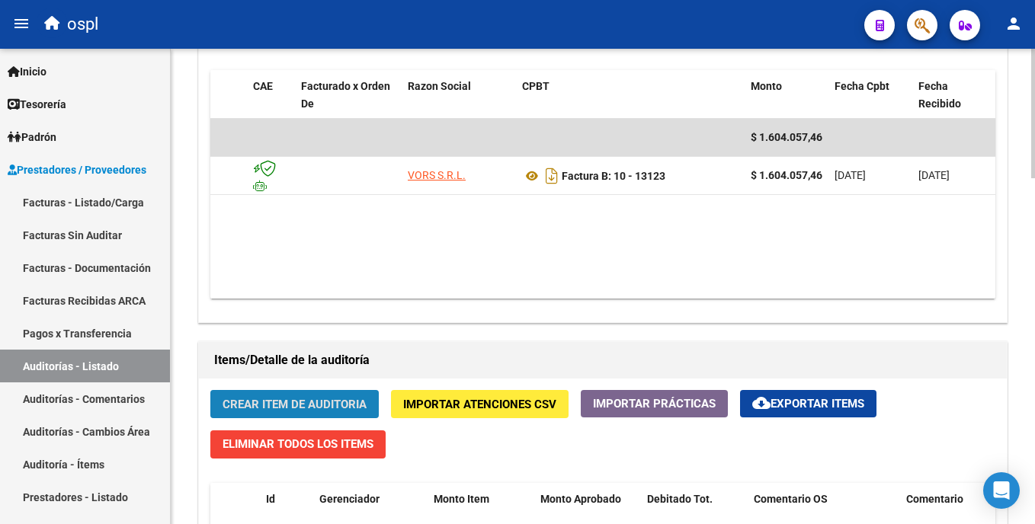
click at [351, 404] on span "Crear Item de Auditoria" at bounding box center [295, 405] width 144 height 14
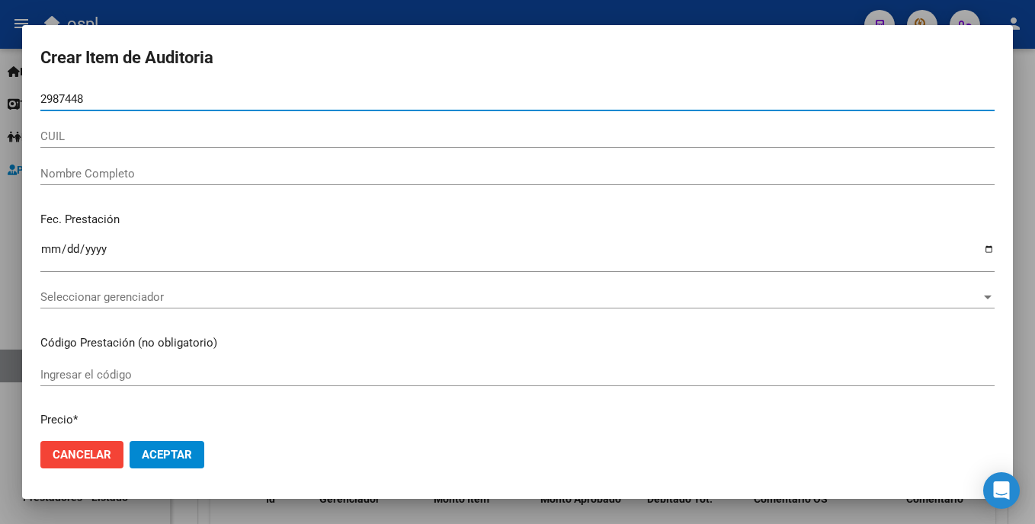
type input "29874484"
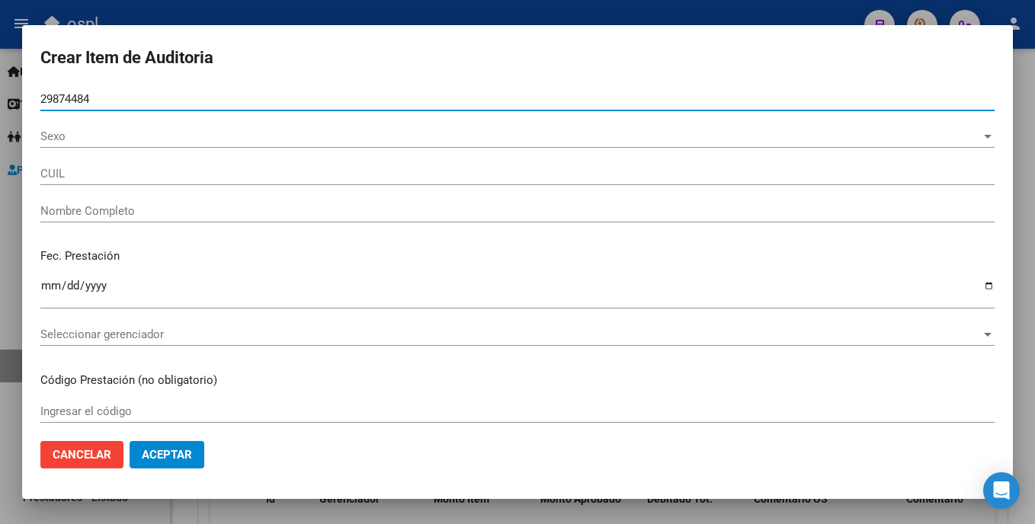
type input "27298744843"
type input "LUGO ROMINA GABRIELA"
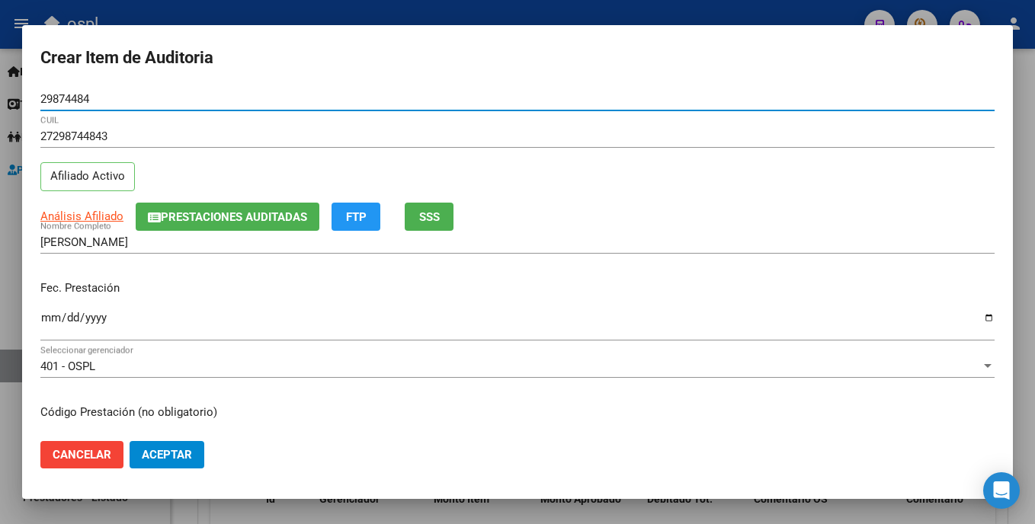
type input "29874484"
click at [53, 321] on input "Ingresar la fecha" at bounding box center [517, 324] width 954 height 24
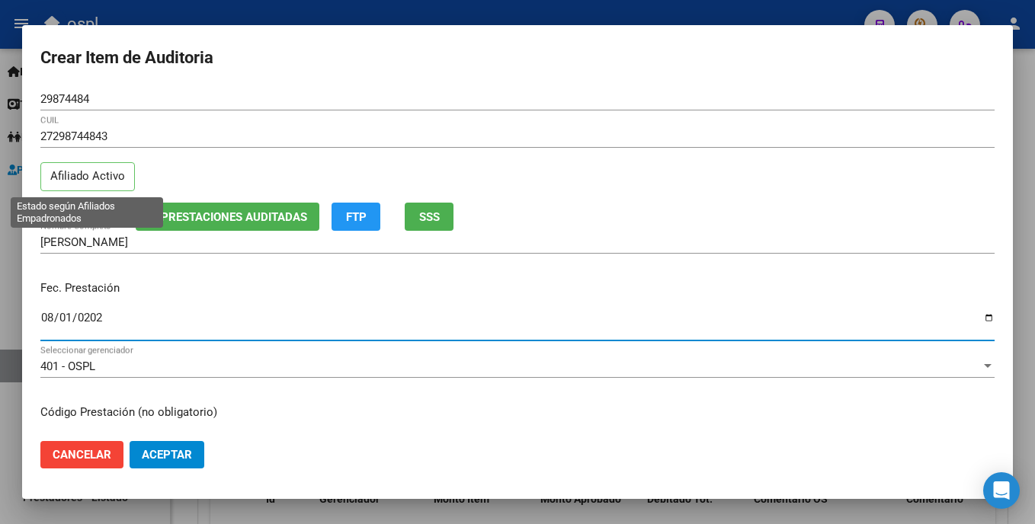
type input "2025-08-01"
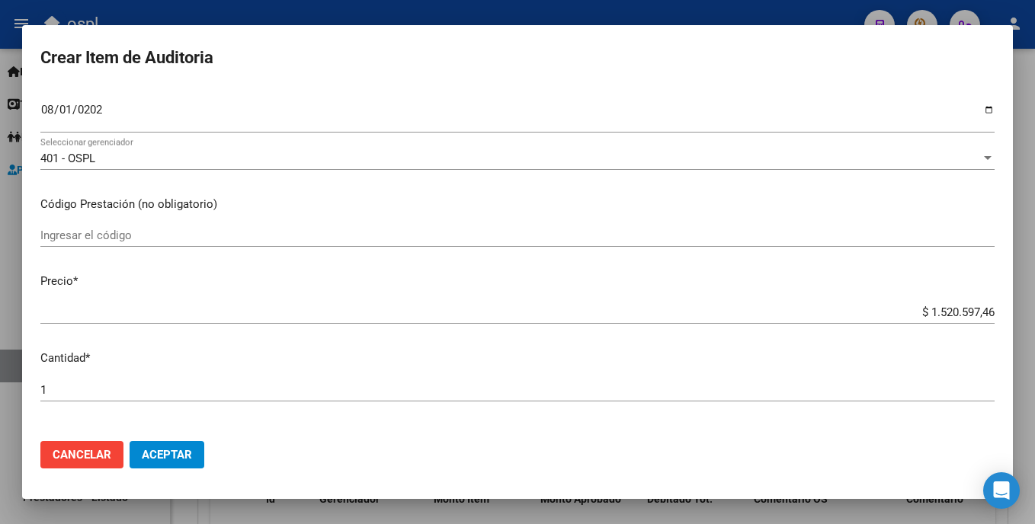
scroll to position [212, 0]
click at [162, 239] on input "Ingresar el código" at bounding box center [517, 232] width 954 height 14
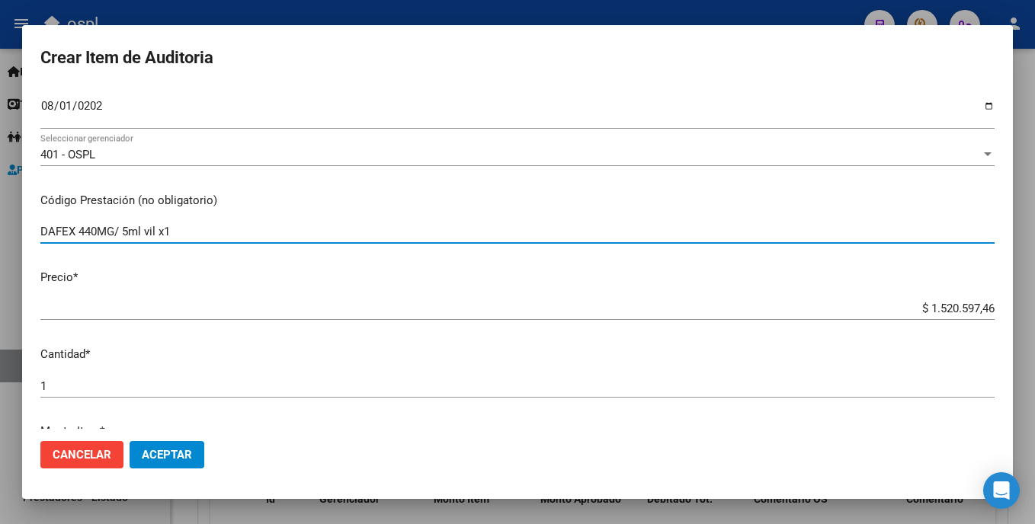
click at [125, 233] on input "DAFEX 440MG/ 5ml vil x1" at bounding box center [517, 232] width 954 height 14
click at [130, 236] on input "DAFEX 440MG/ 5ml vil x1" at bounding box center [517, 232] width 954 height 14
type input "DAFEX 440MG/ 5 ml vil x1"
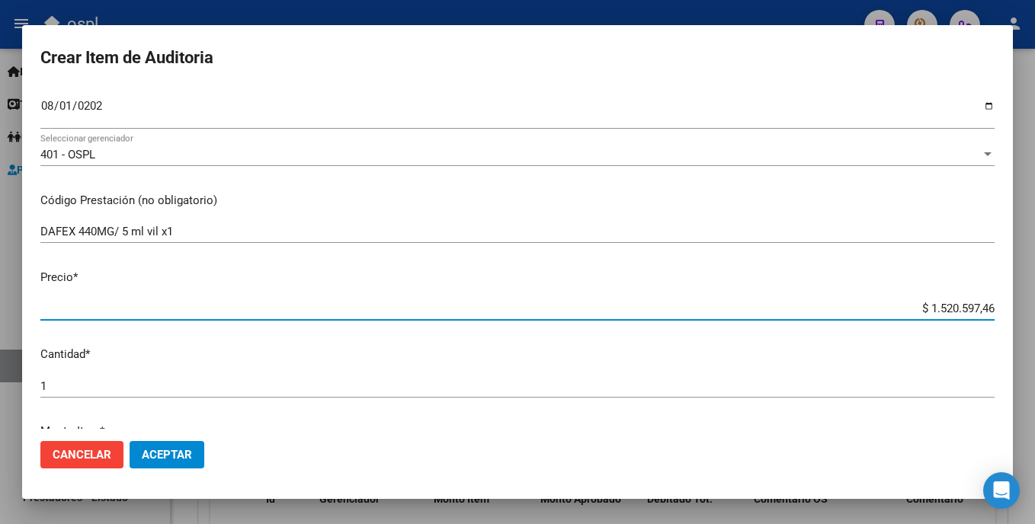
click at [887, 316] on input "$ 1.520.597,46" at bounding box center [517, 309] width 954 height 14
drag, startPoint x: 892, startPoint y: 313, endPoint x: 1018, endPoint y: 299, distance: 127.3
click at [1018, 299] on div "Crear Item de Auditoria 29874484 Nro Documento 27298744843 CUIL Afiliado Activo…" at bounding box center [517, 262] width 1035 height 524
type input "$ 0,07"
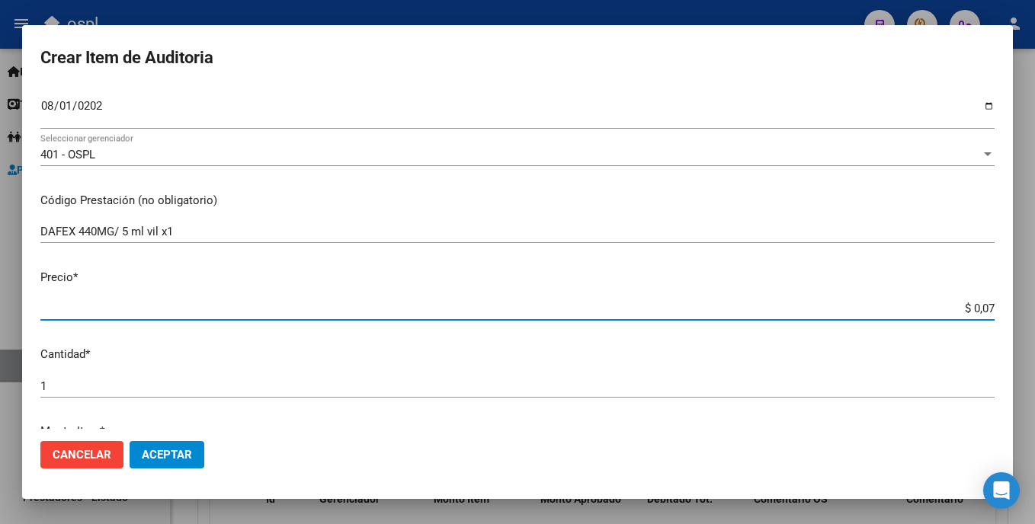
type input "$ 0,75"
type input "$ 7,52"
type input "$ 75,25"
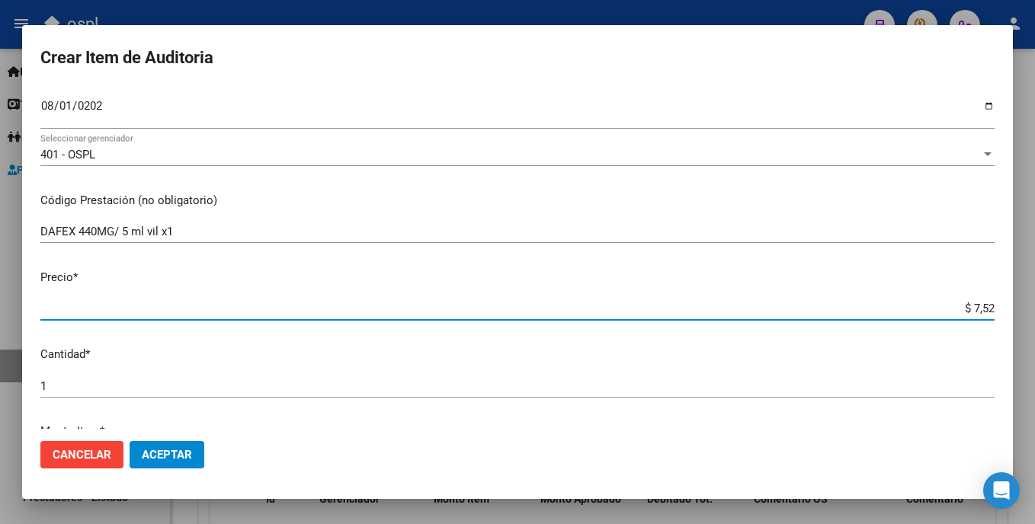
type input "$ 75,25"
type input "$ 752,50"
type input "$ 7.525,08"
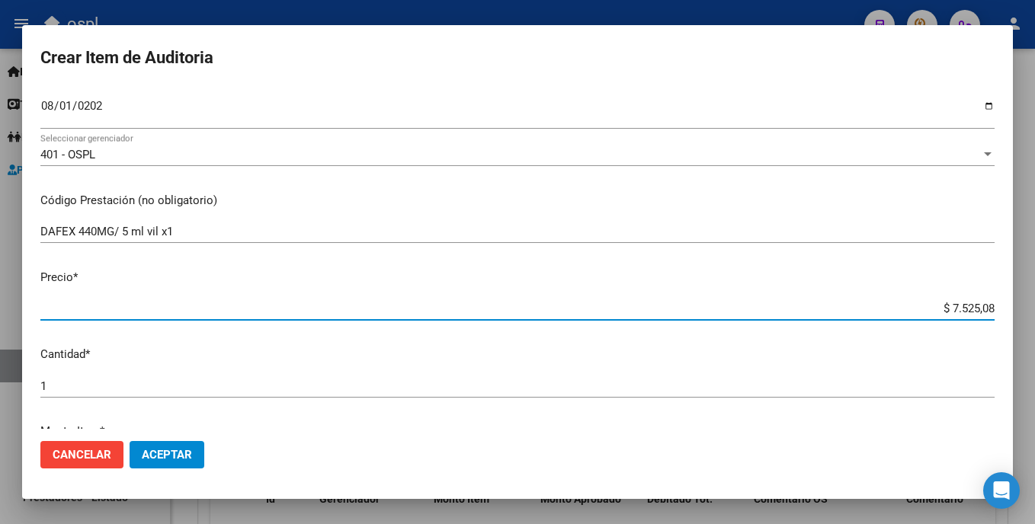
type input "$ 75.250,87"
type input "$ 752.508,73"
click at [195, 389] on input "1" at bounding box center [517, 387] width 954 height 14
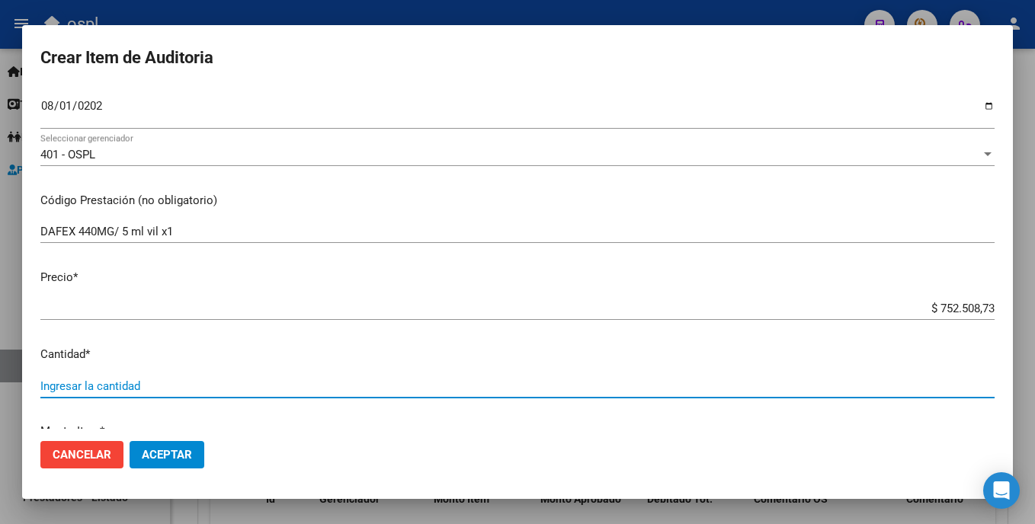
type input "2"
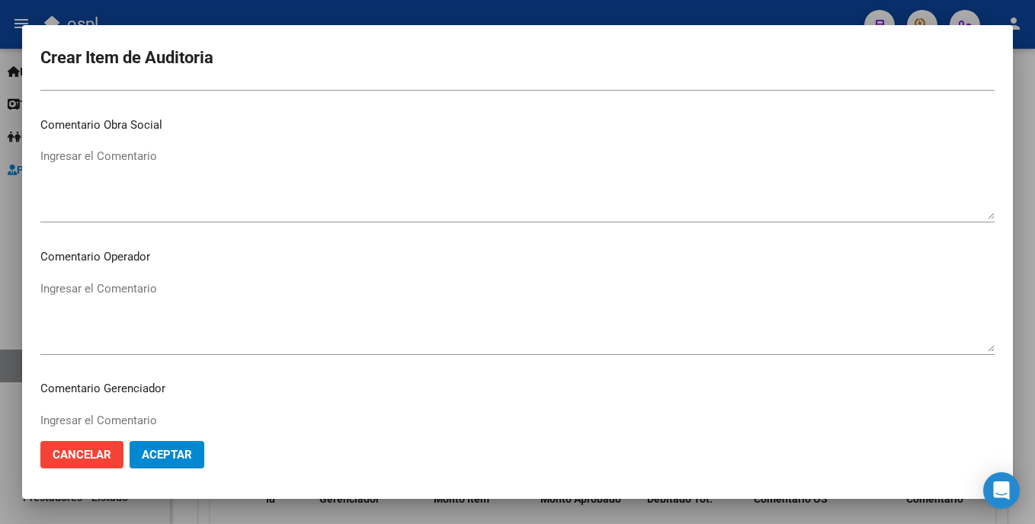
scroll to position [687, 0]
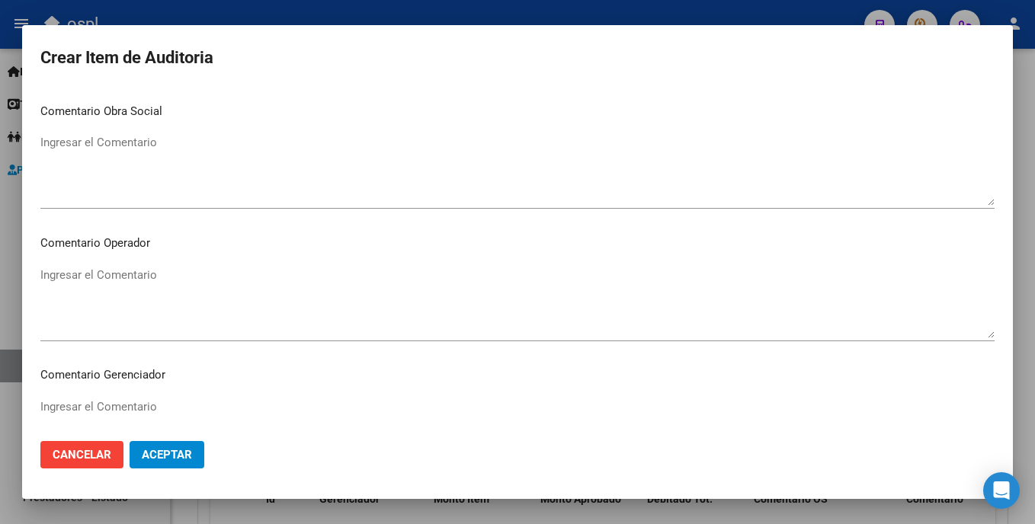
click at [152, 295] on textarea "Ingresar el Comentario" at bounding box center [517, 303] width 954 height 72
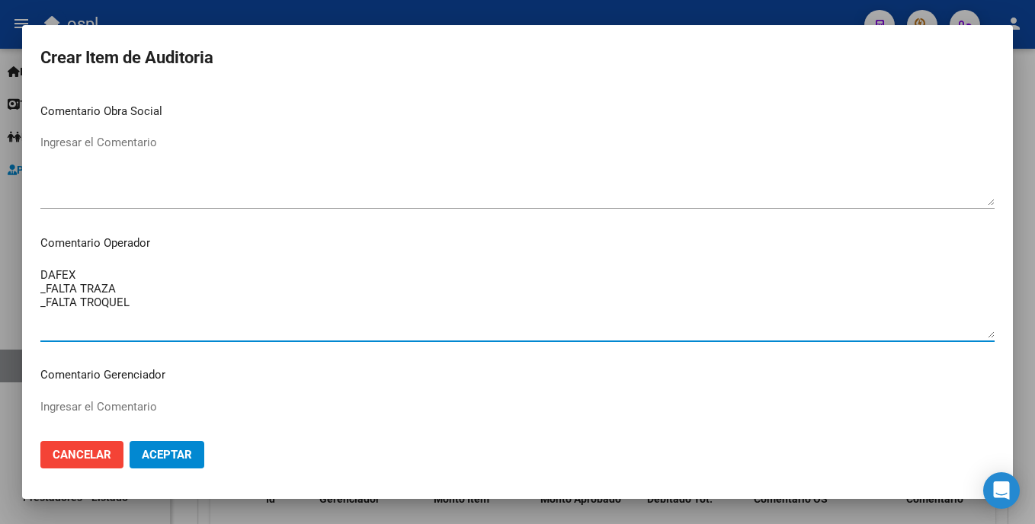
paste textarea "OPDIVO 1OOMG NIVOLUMAB _FALTA TRAZA OK_VALOR ALFA BETA, ORDEN MEDICA AUT, REMIT…"
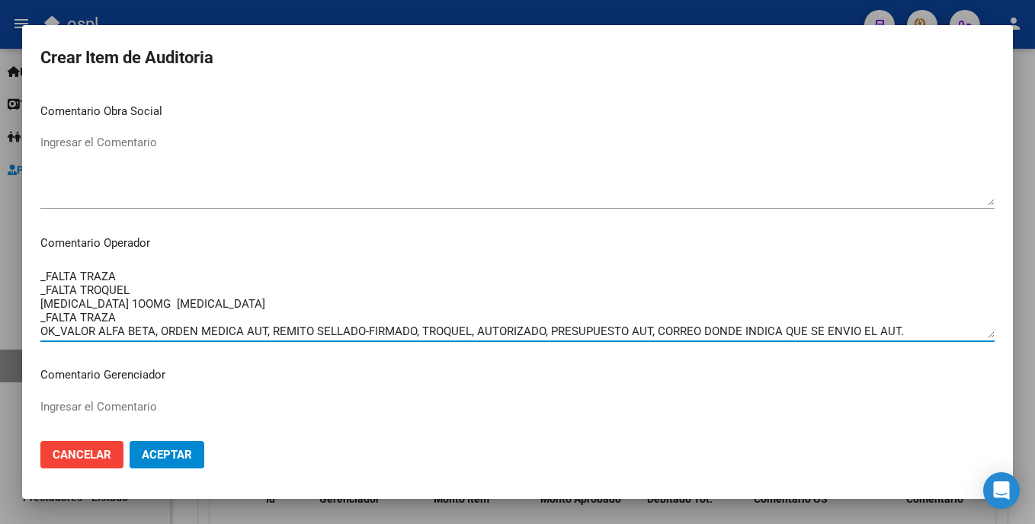
scroll to position [14, 0]
drag, startPoint x: 152, startPoint y: 323, endPoint x: 31, endPoint y: 304, distance: 122.7
click at [31, 304] on mat-dialog-content "29874484 Nro Documento 27298744843 CUIL Afiliado Activo Análisis Afiliado Prest…" at bounding box center [517, 258] width 991 height 341
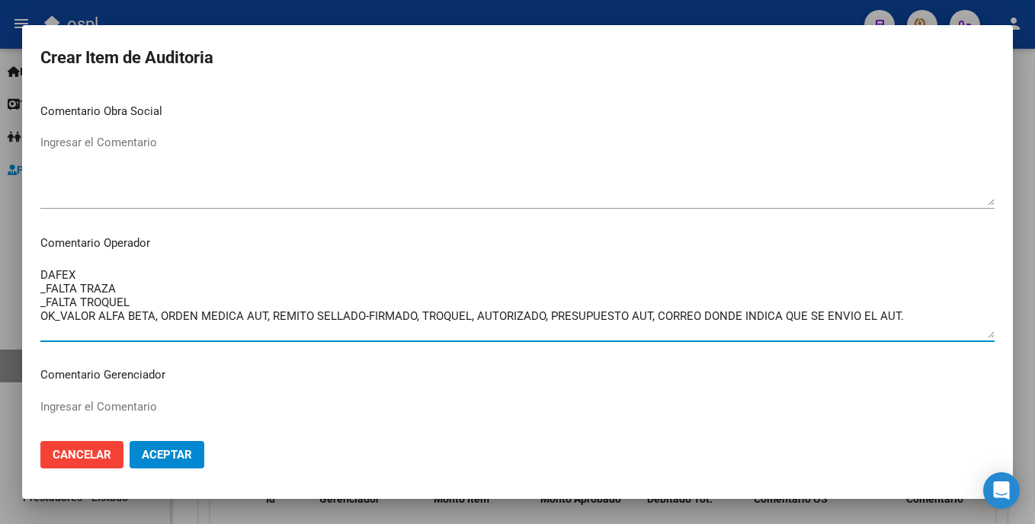
click at [179, 326] on textarea "DAFEX _FALTA TRAZA _FALTA TROQUEL OK_VALOR ALFA BETA, ORDEN MEDICA AUT, REMITO …" at bounding box center [517, 303] width 954 height 72
drag, startPoint x: 418, startPoint y: 316, endPoint x: 467, endPoint y: 324, distance: 49.4
click at [467, 324] on textarea "DAFEX _FALTA TRAZA _FALTA TROQUEL OK_VALOR ALFA BETA, ORDEN MEDICA AUT, REMITO …" at bounding box center [517, 303] width 954 height 72
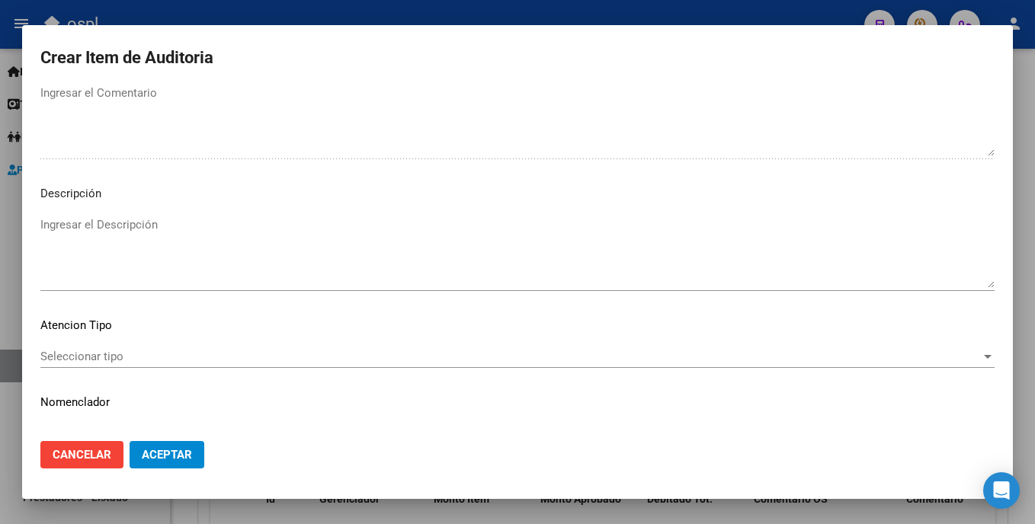
scroll to position [1031, 0]
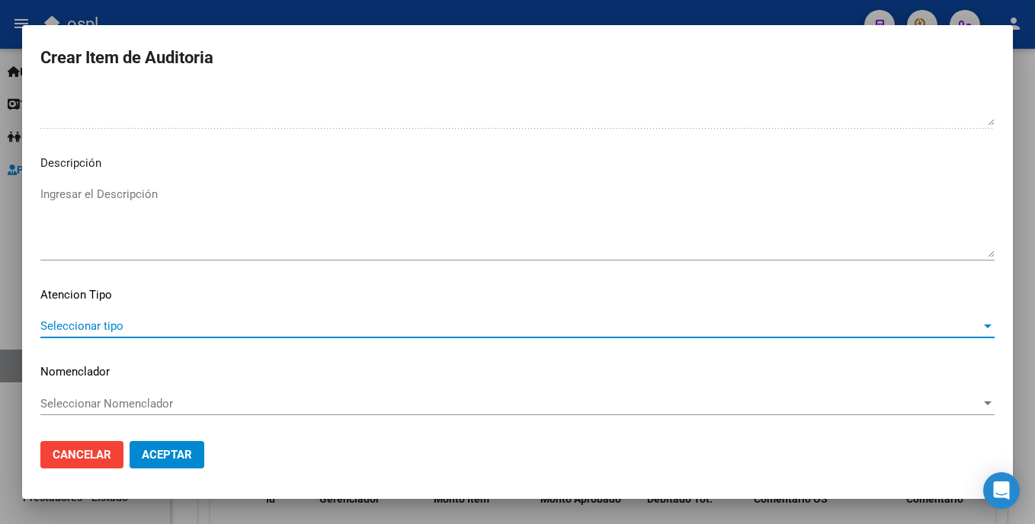
click at [129, 327] on span "Seleccionar tipo" at bounding box center [510, 326] width 941 height 14
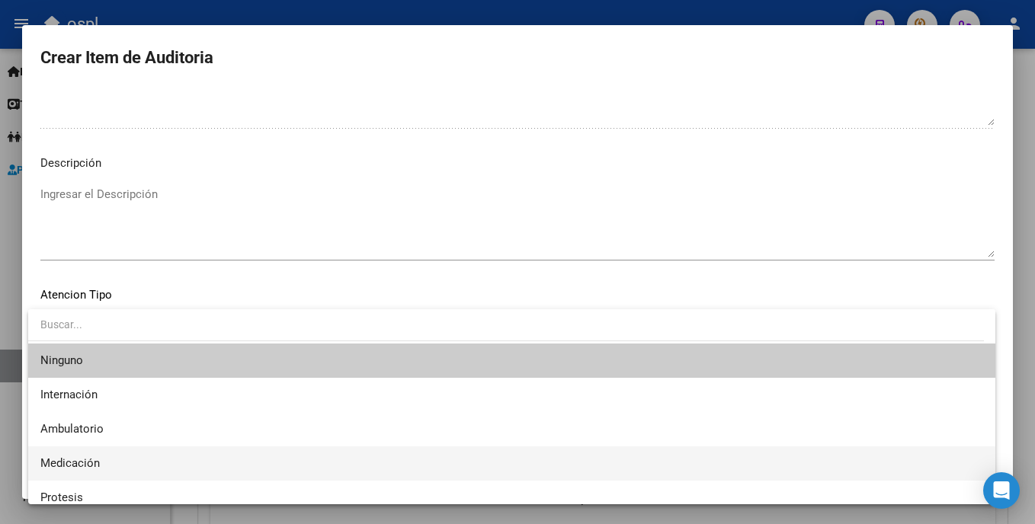
click at [97, 457] on span "Medicación" at bounding box center [511, 464] width 943 height 34
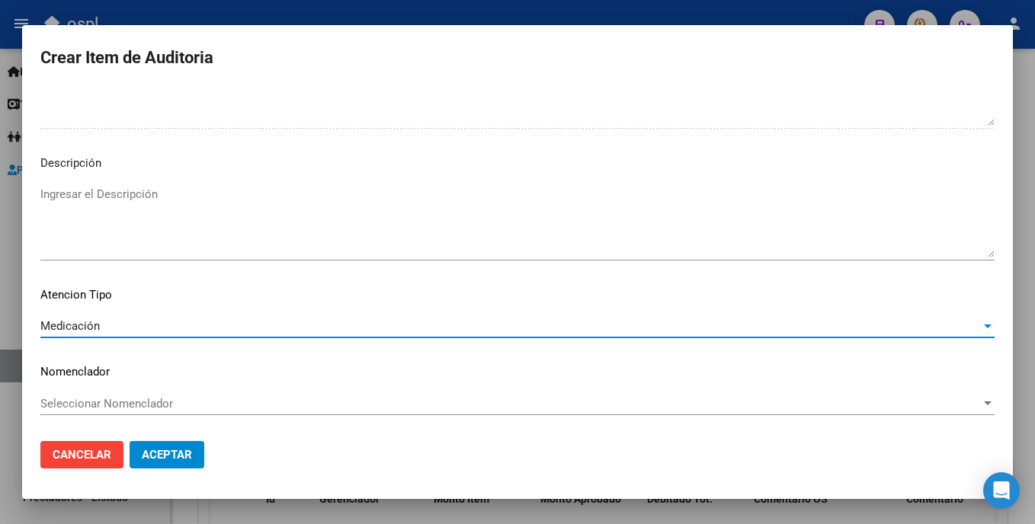
click at [159, 461] on span "Aceptar" at bounding box center [167, 455] width 50 height 14
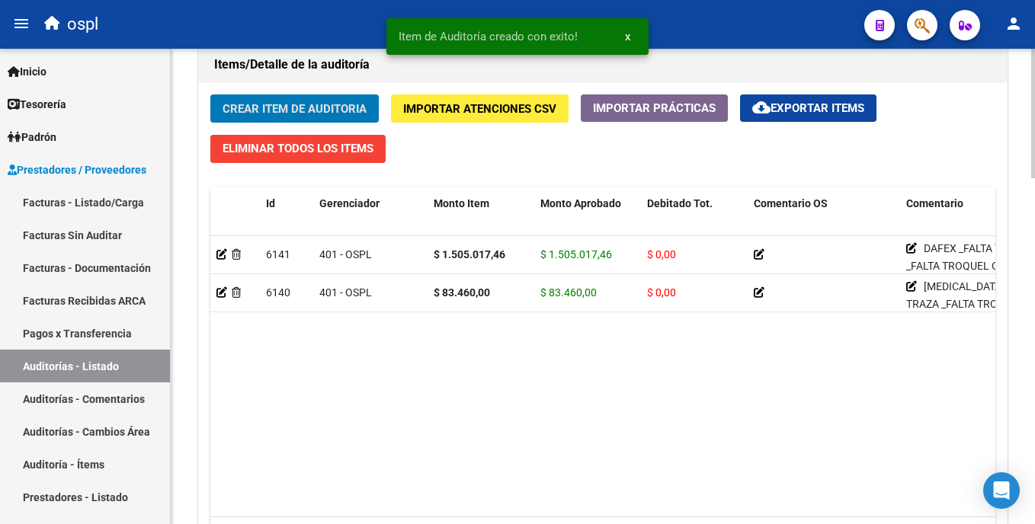
scroll to position [1116, 0]
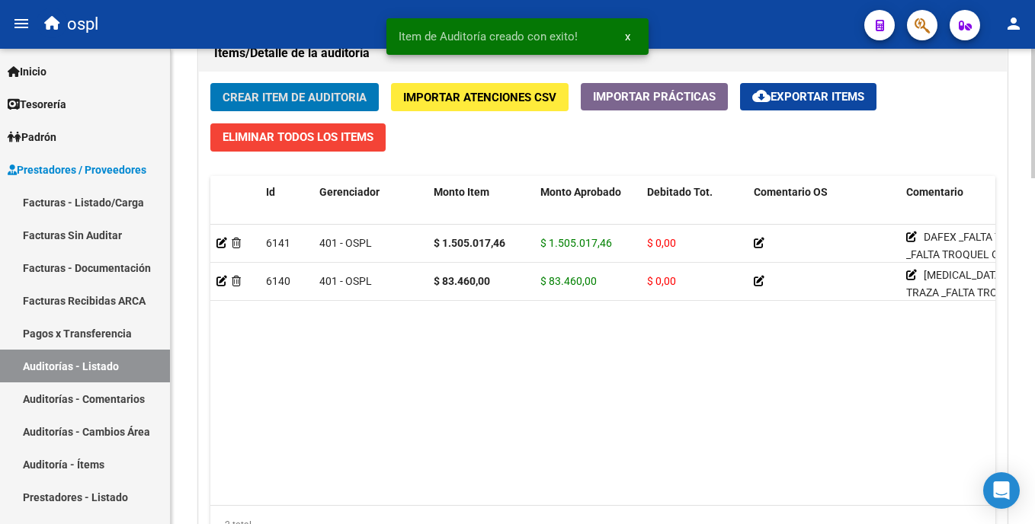
click at [1034, 370] on html "menu ospl person Firma Express Inicio Calendario SSS Instructivos Contacto OS T…" at bounding box center [517, 262] width 1035 height 524
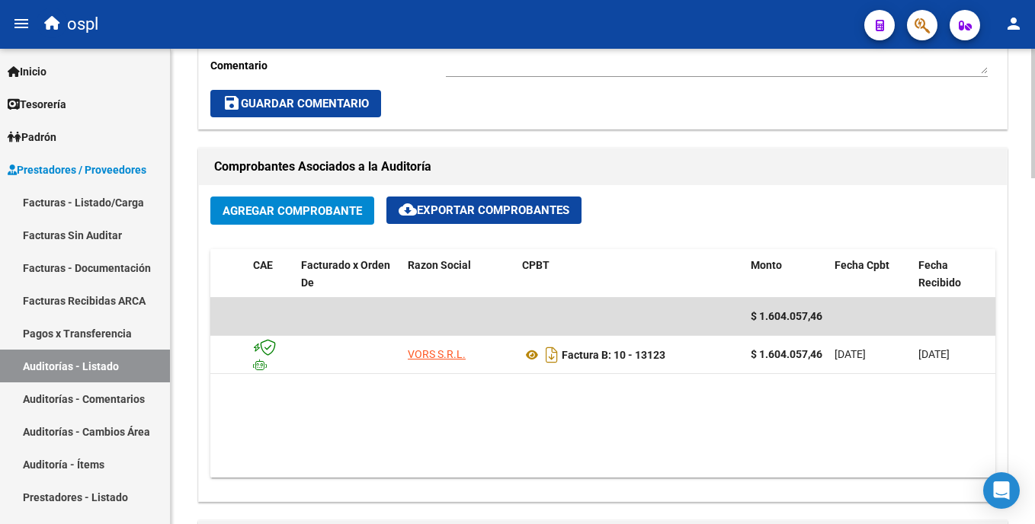
click at [1018, 255] on div "arrow_back Editar 1904 cloud_download Generar informe Puede notificar al gerenc…" at bounding box center [605, 290] width 868 height 1743
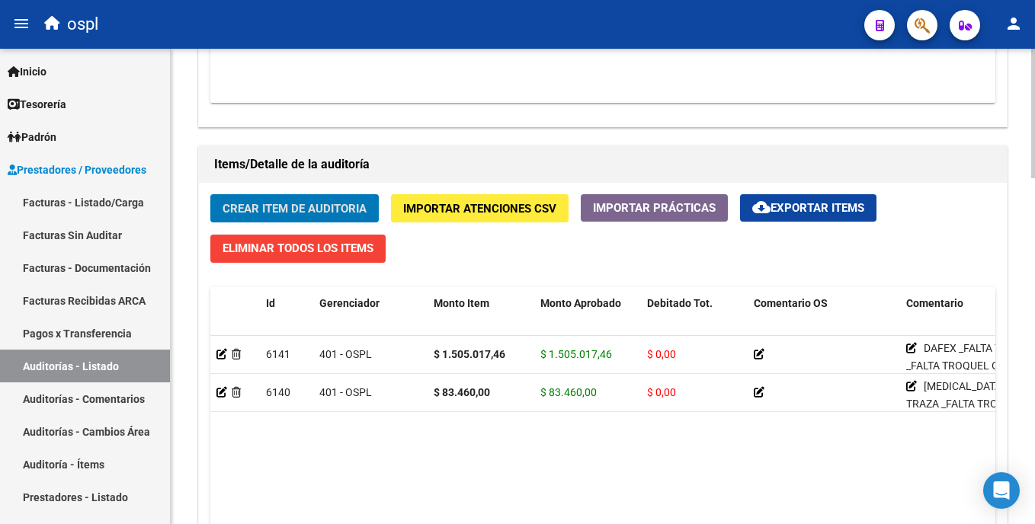
scroll to position [1015, 0]
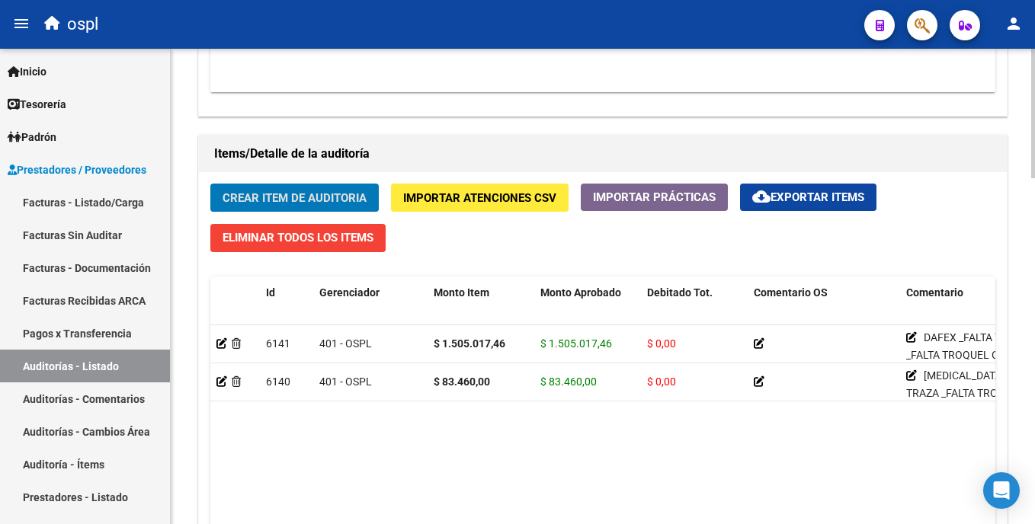
click at [1034, 347] on html "menu ospl person Firma Express Inicio Calendario SSS Instructivos Contacto OS T…" at bounding box center [517, 262] width 1035 height 524
click at [303, 192] on span "Crear Item de Auditoria" at bounding box center [295, 198] width 144 height 14
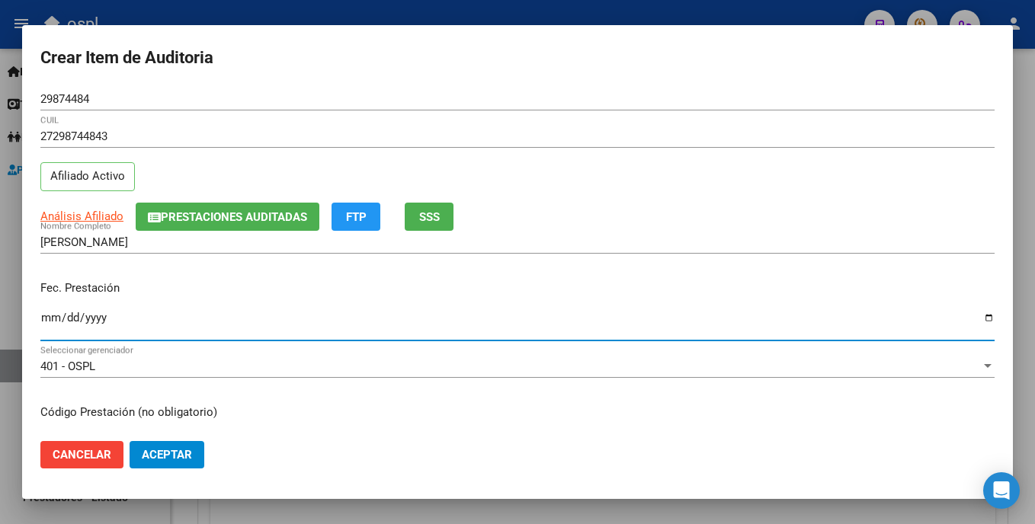
click at [50, 319] on input "Ingresar la fecha" at bounding box center [517, 324] width 954 height 24
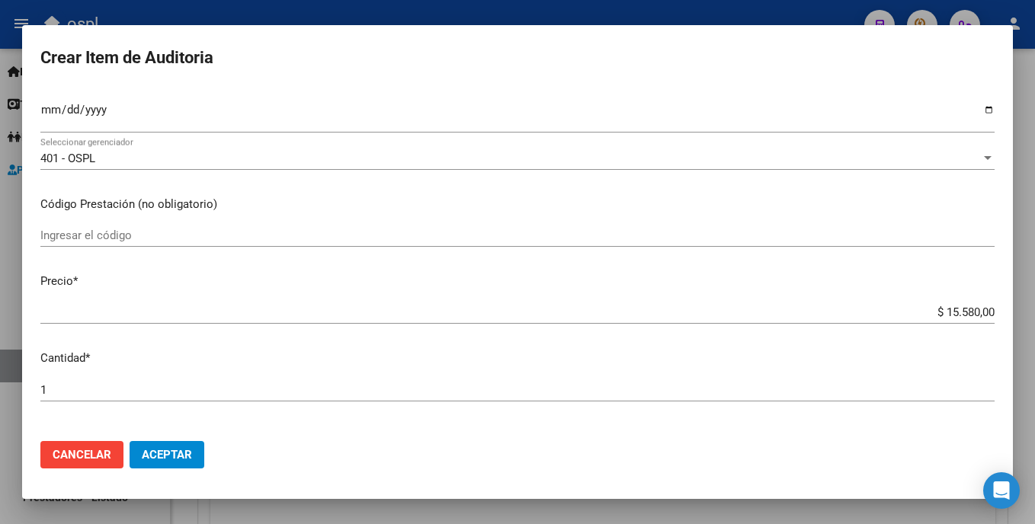
scroll to position [219, 0]
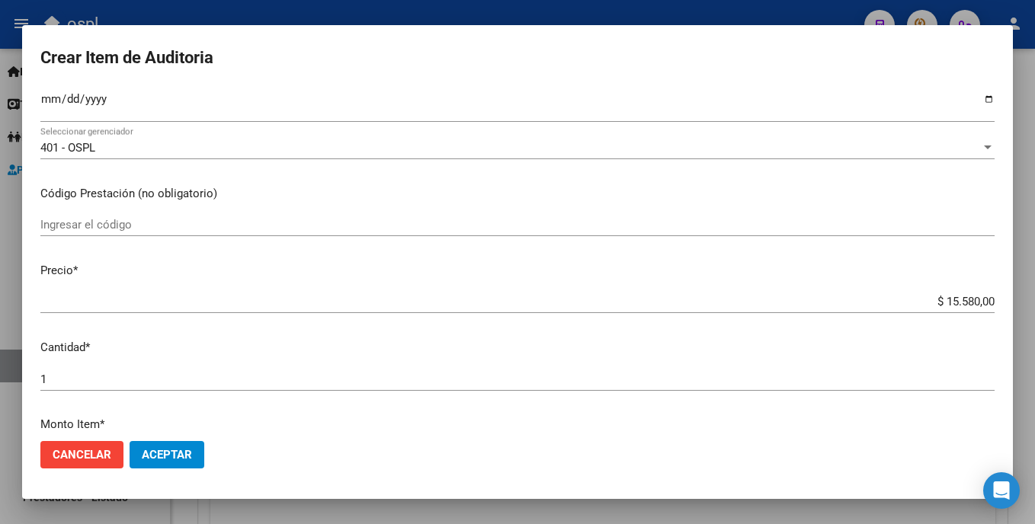
click at [283, 217] on div "Ingresar el código" at bounding box center [517, 224] width 954 height 23
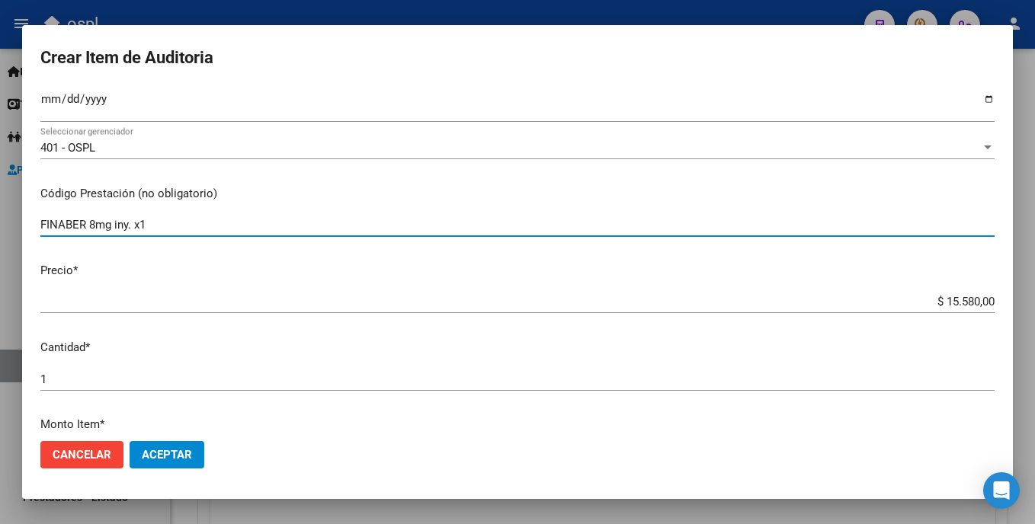
click at [132, 229] on input "FINABER 8mg iny. x1" at bounding box center [517, 225] width 954 height 14
click at [168, 225] on input "FINABER 8mg iny. a x1" at bounding box center [517, 225] width 954 height 14
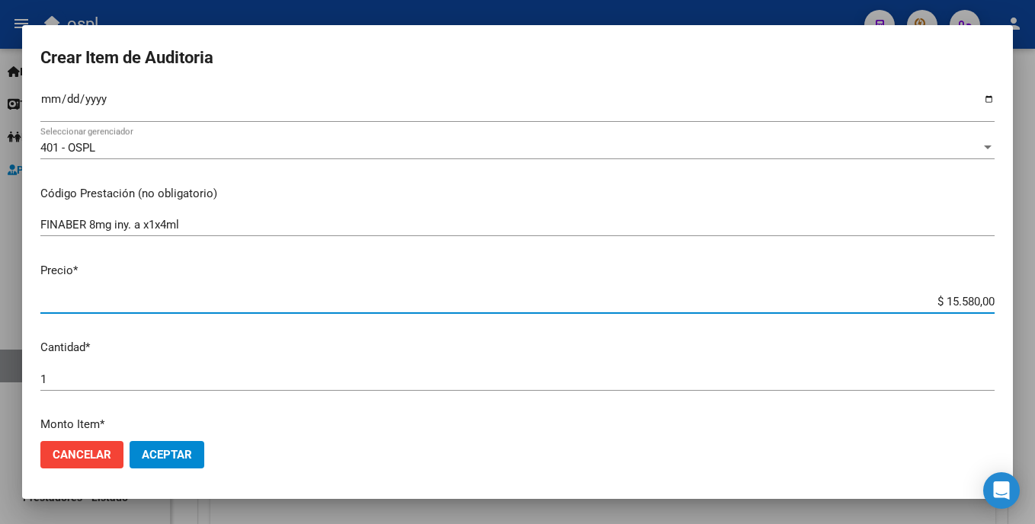
drag, startPoint x: 890, startPoint y: 294, endPoint x: 996, endPoint y: 286, distance: 107.0
click at [996, 286] on mat-dialog-content "29874484 Nro Documento 27298744843 CUIL Afiliado Activo Análisis Afiliado Prest…" at bounding box center [517, 258] width 991 height 341
click at [72, 374] on input "1" at bounding box center [517, 380] width 954 height 14
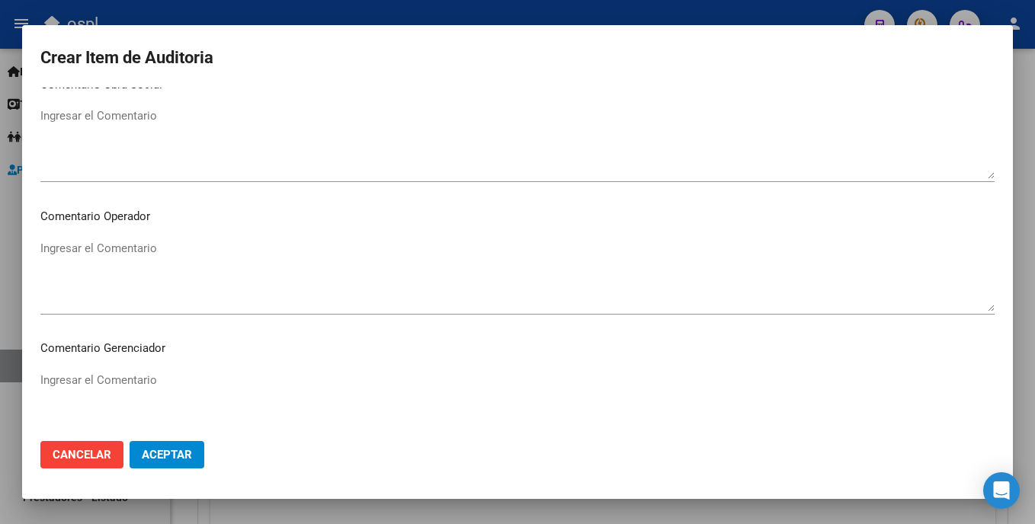
scroll to position [720, 0]
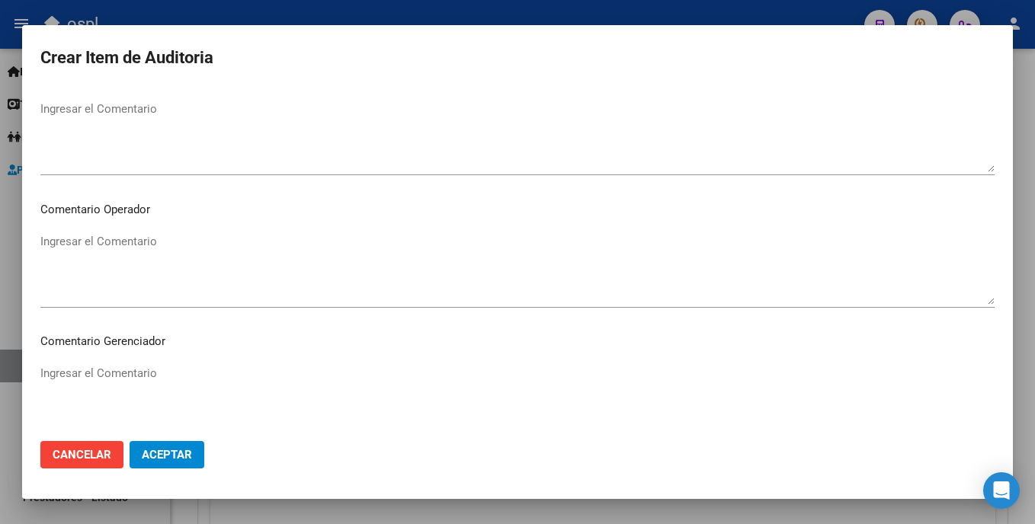
click at [322, 280] on textarea "Ingresar el Comentario" at bounding box center [517, 269] width 954 height 72
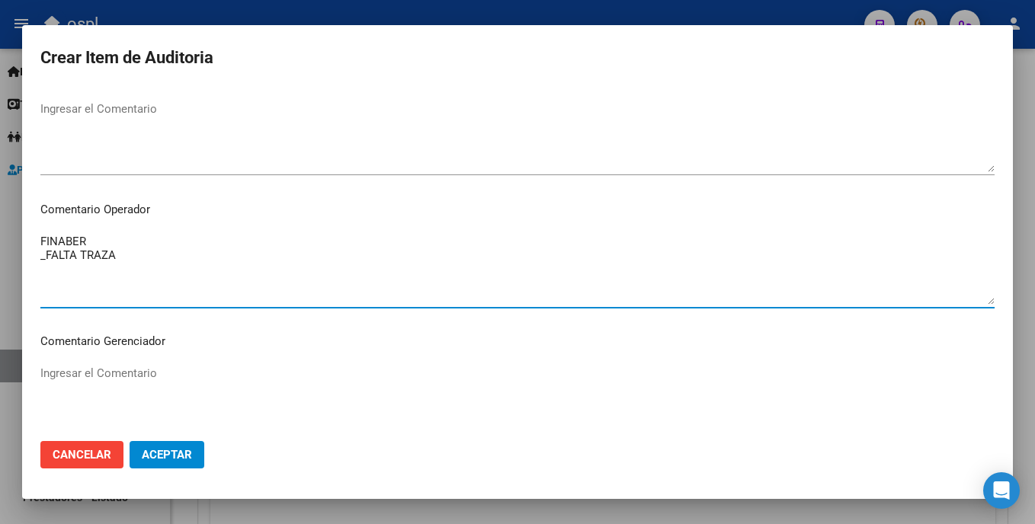
paste textarea "OPDIVO 1OOMG NIVOLUMAB _FALTA TRAZA OK_VALOR ALFA BETA, ORDEN MEDICA AUT, REMIT…"
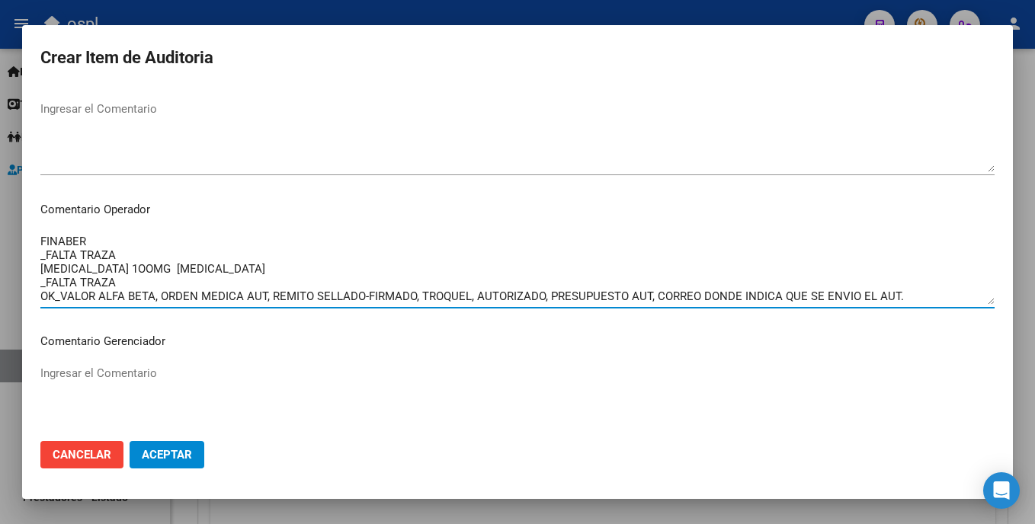
drag, startPoint x: 131, startPoint y: 286, endPoint x: 38, endPoint y: 263, distance: 95.8
click at [38, 263] on mat-dialog-content "29874484 Nro Documento 27298744843 CUIL Afiliado Activo Análisis Afiliado Prest…" at bounding box center [517, 258] width 991 height 341
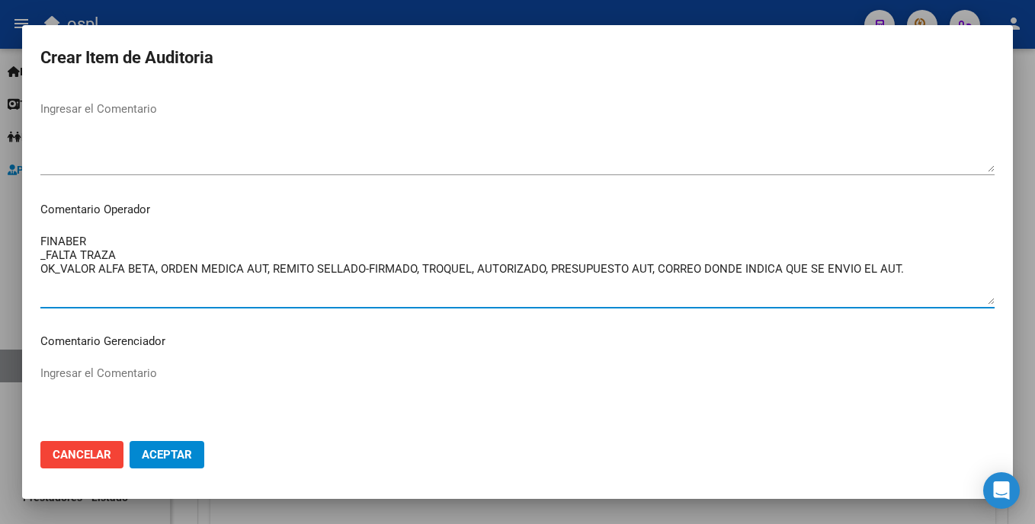
click at [146, 276] on textarea "FINABER _FALTA TRAZA OK_VALOR ALFA BETA, ORDEN MEDICA AUT, REMITO SELLADO-FIRMA…" at bounding box center [517, 269] width 954 height 72
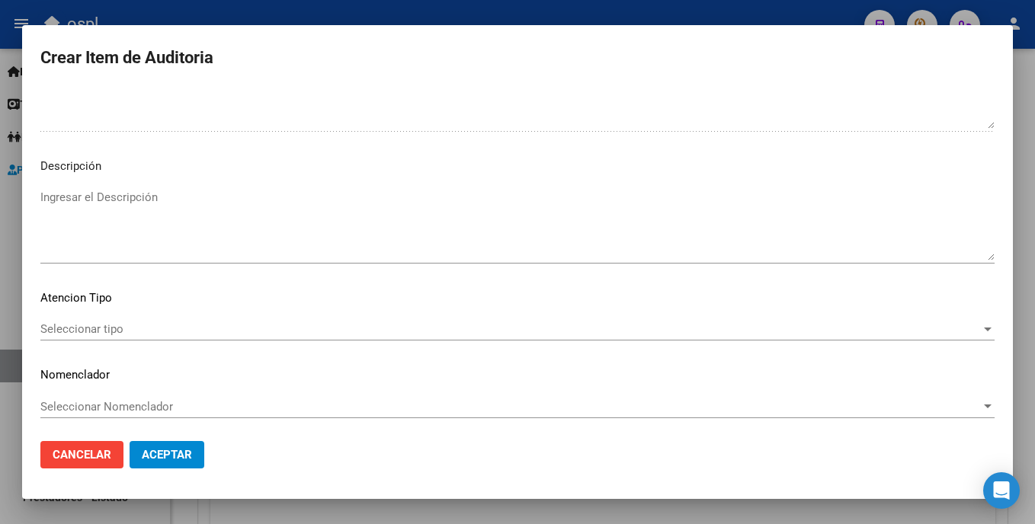
scroll to position [1031, 0]
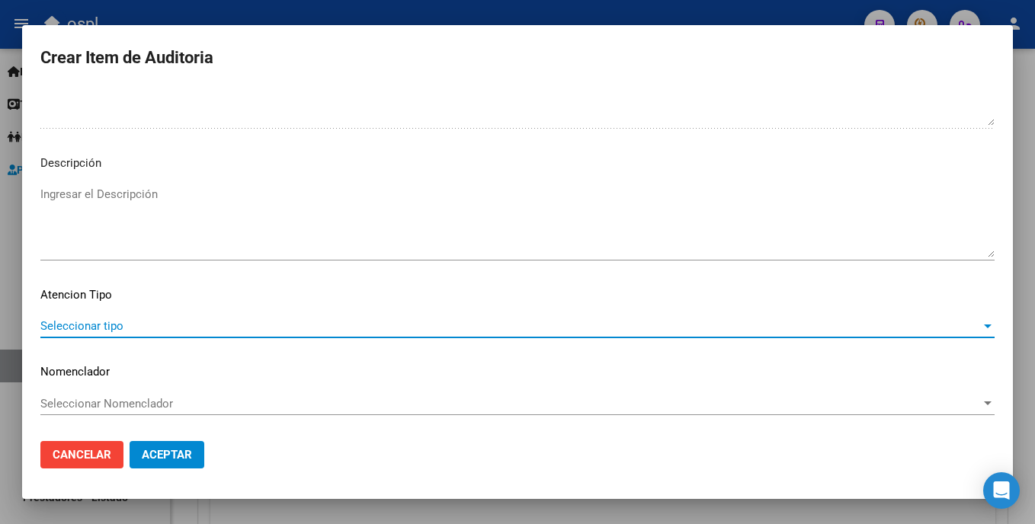
click at [164, 325] on span "Seleccionar tipo" at bounding box center [510, 326] width 941 height 14
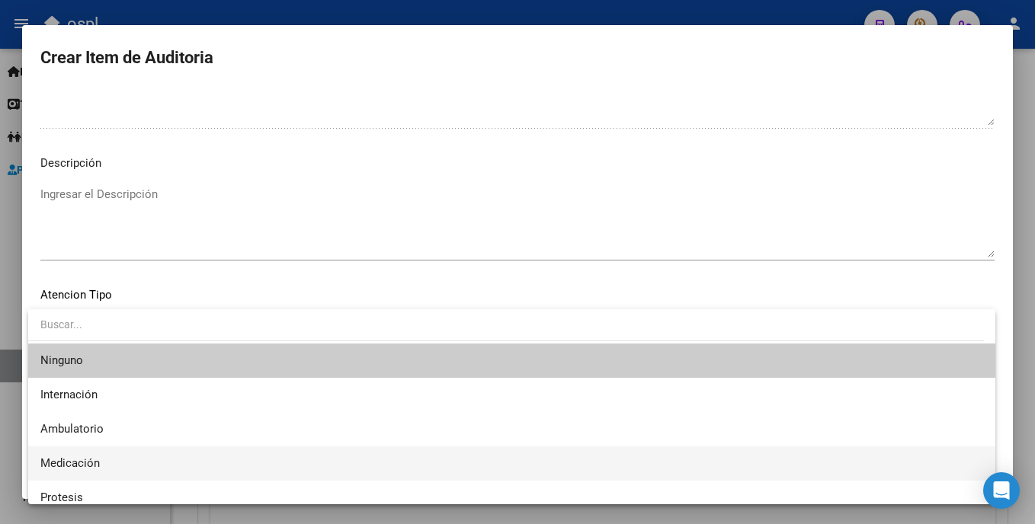
click at [117, 457] on span "Medicación" at bounding box center [511, 464] width 943 height 34
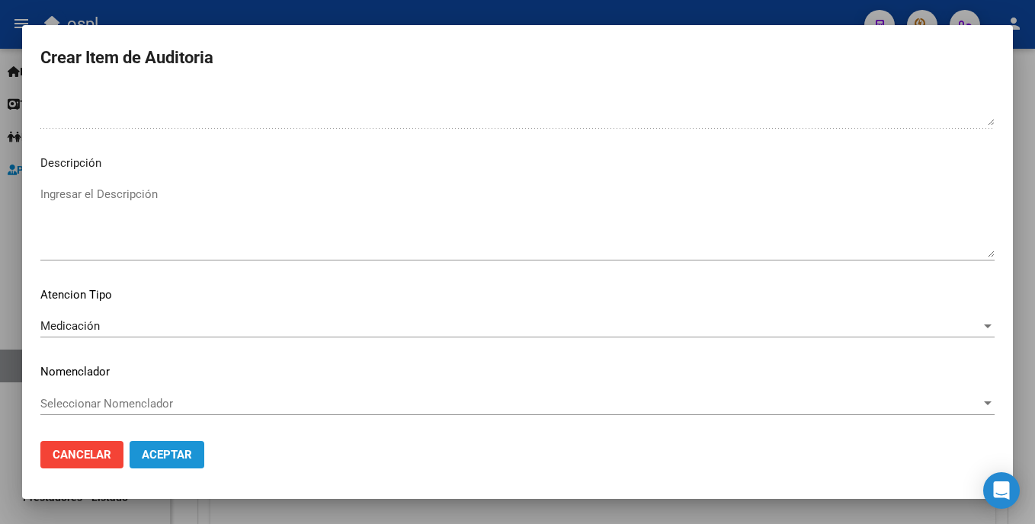
click at [180, 463] on button "Aceptar" at bounding box center [167, 454] width 75 height 27
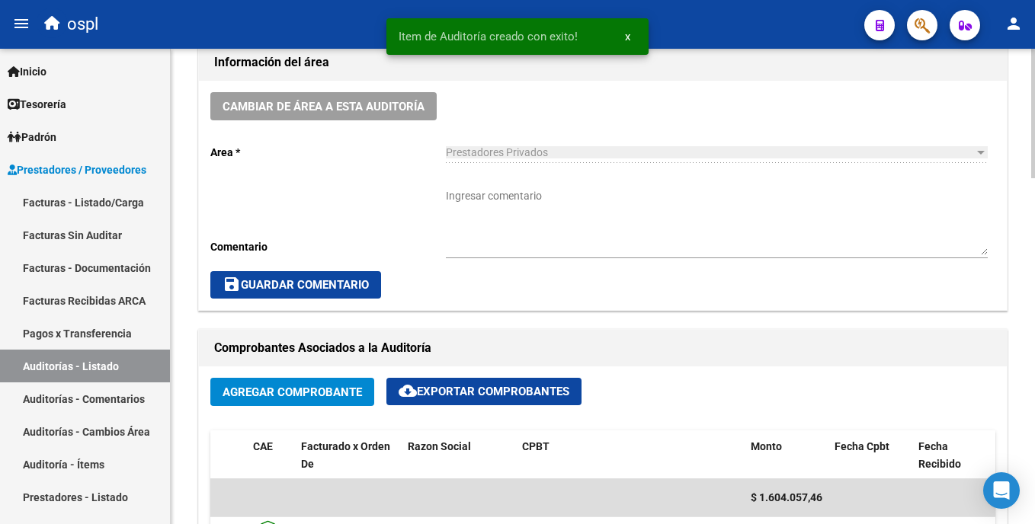
scroll to position [412, 0]
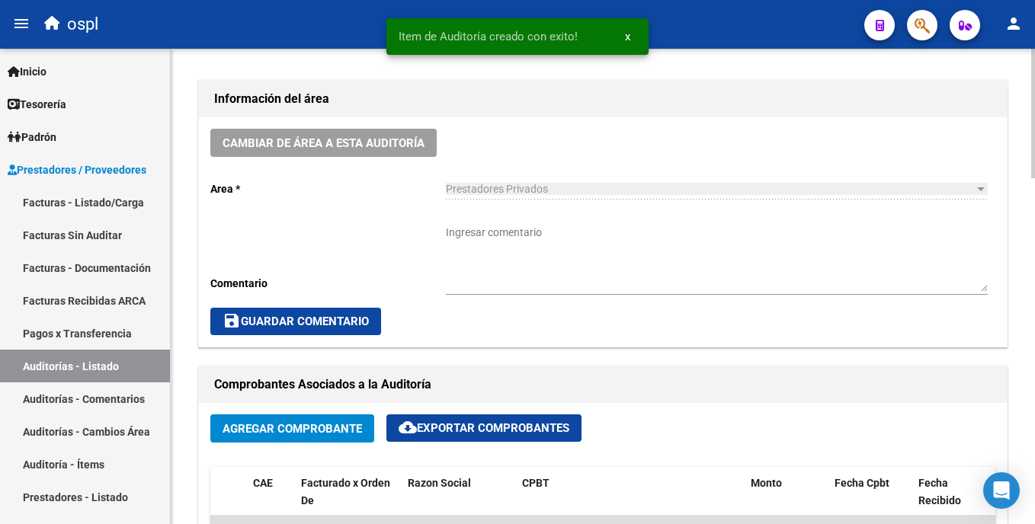
click at [1034, 228] on html "menu ospl person Firma Express Inicio Calendario SSS Instructivos Contacto OS T…" at bounding box center [517, 262] width 1035 height 524
paste textarea "OPDIVO 1OOMG NIVOLUMAB _FALTA TRAZA OK_VALOR ALFA BETA, ORDEN MEDICA AUT, REMIT…"
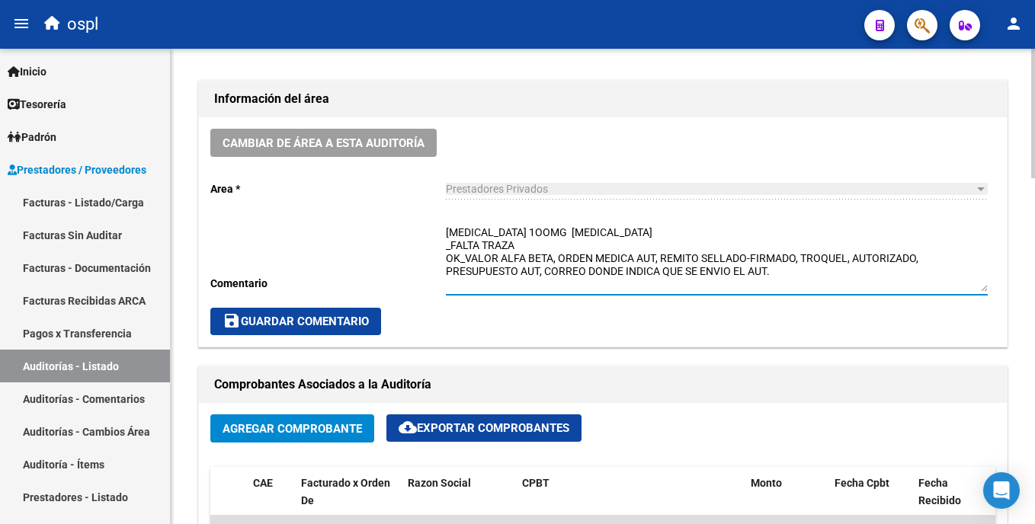
click at [601, 231] on textarea "OPDIVO 1OOMG NIVOLUMAB _FALTA TRAZA OK_VALOR ALFA BETA, ORDEN MEDICA AUT, REMIT…" at bounding box center [717, 258] width 542 height 67
click at [530, 249] on textarea "OPDIVO 1OOMG NIVOLUMAB _FALTA TRAZA OK_VALOR ALFA BETA, ORDEN MEDICA AUT, REMIT…" at bounding box center [717, 258] width 542 height 67
drag, startPoint x: 609, startPoint y: 226, endPoint x: 393, endPoint y: 236, distance: 216.0
click at [393, 236] on div "Cambiar de área a esta auditoría Area * Prestadores Privados Seleccionar area C…" at bounding box center [603, 231] width 808 height 229
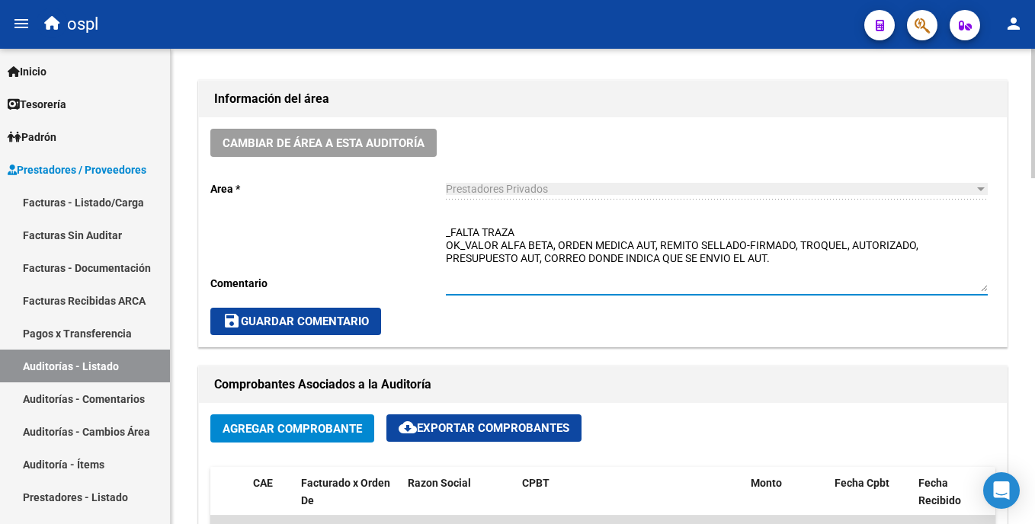
drag, startPoint x: 799, startPoint y: 258, endPoint x: 848, endPoint y: 256, distance: 48.8
click at [848, 256] on textarea "_FALTA TRAZA OK_VALOR ALFA BETA, ORDEN MEDICA AUT, REMITO SELLADO-FIRMADO, TROQ…" at bounding box center [717, 258] width 542 height 67
click at [533, 246] on textarea "_FALTA TRAZA OK_VALOR ALFA BETA, ORDEN MEDICA AUT, REMITO SELLADO-FIRMADO, AUTO…" at bounding box center [717, 258] width 542 height 67
click at [466, 239] on textarea "_FALTA TRAZA OK_VALOR ALFA BETA, ORDEN MEDICA AUT, REMITO SELLADO-FIRMADO, AUTO…" at bounding box center [717, 258] width 542 height 67
click at [490, 236] on textarea "_FALTA TRAZA OK_VALOR ALFA BETA, ORDEN MEDICA AUT, REMITO SELLADO-FIRMADO, AUTO…" at bounding box center [717, 258] width 542 height 67
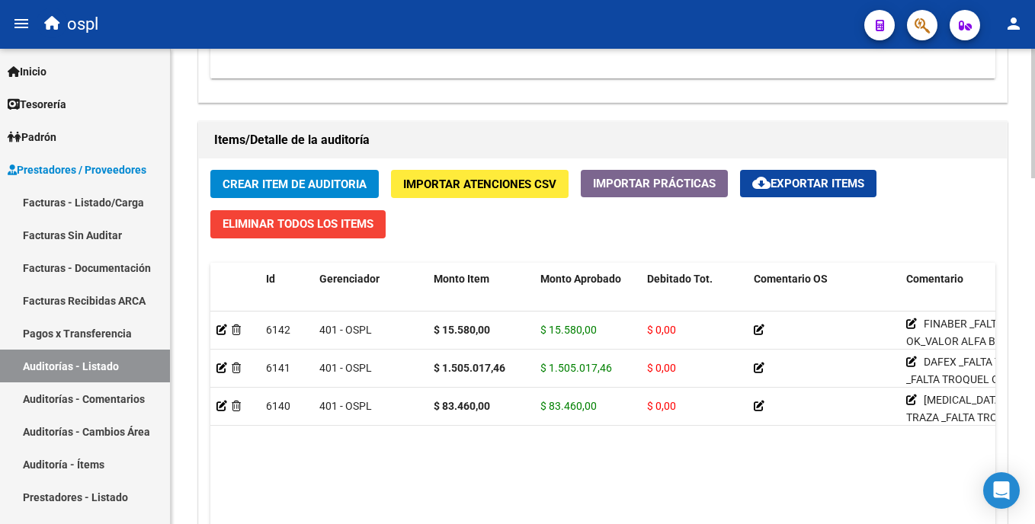
scroll to position [1063, 0]
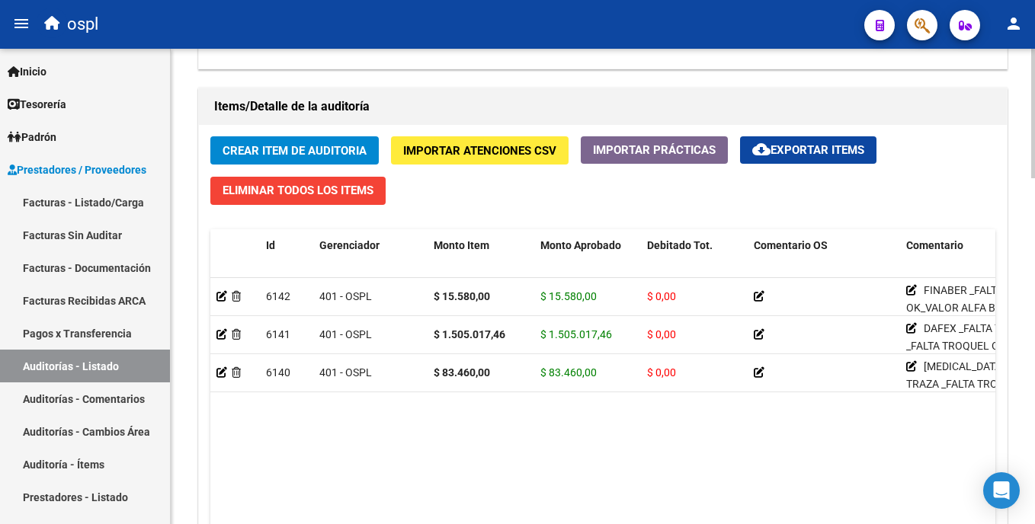
click at [1034, 356] on html "menu ospl person Firma Express Inicio Calendario SSS Instructivos Contacto OS T…" at bounding box center [517, 262] width 1035 height 524
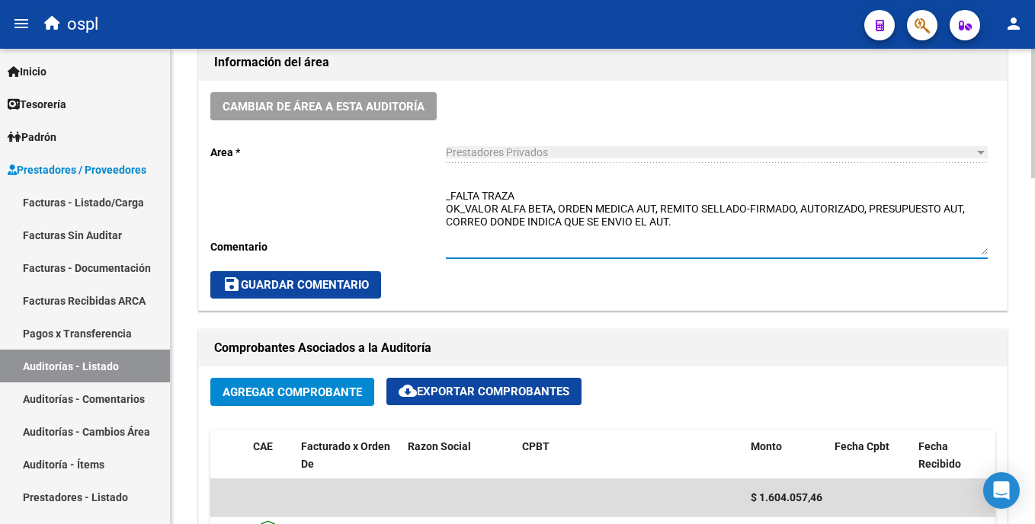
scroll to position [425, 0]
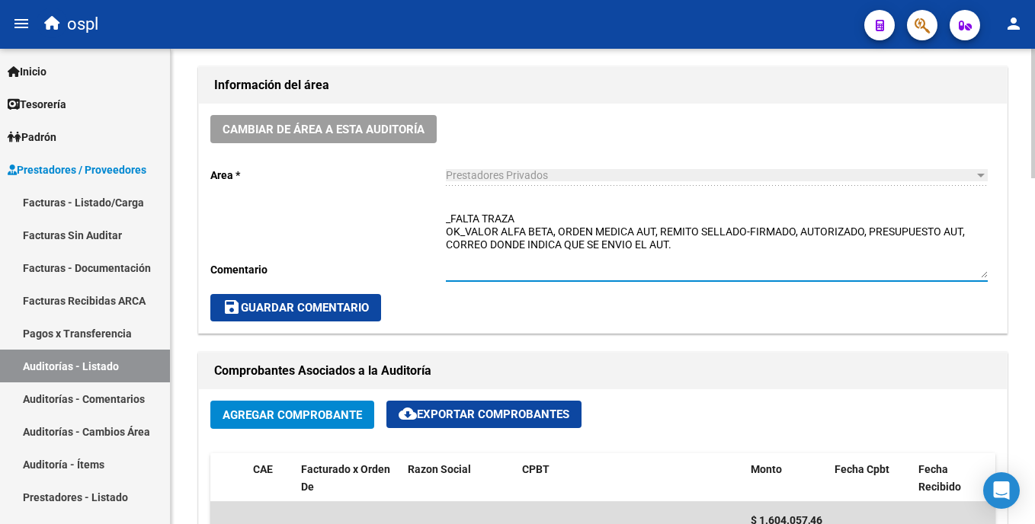
click at [1020, 194] on div "arrow_back Editar 1904 cloud_download Generar informe Puede notificar al gerenc…" at bounding box center [605, 494] width 868 height 1743
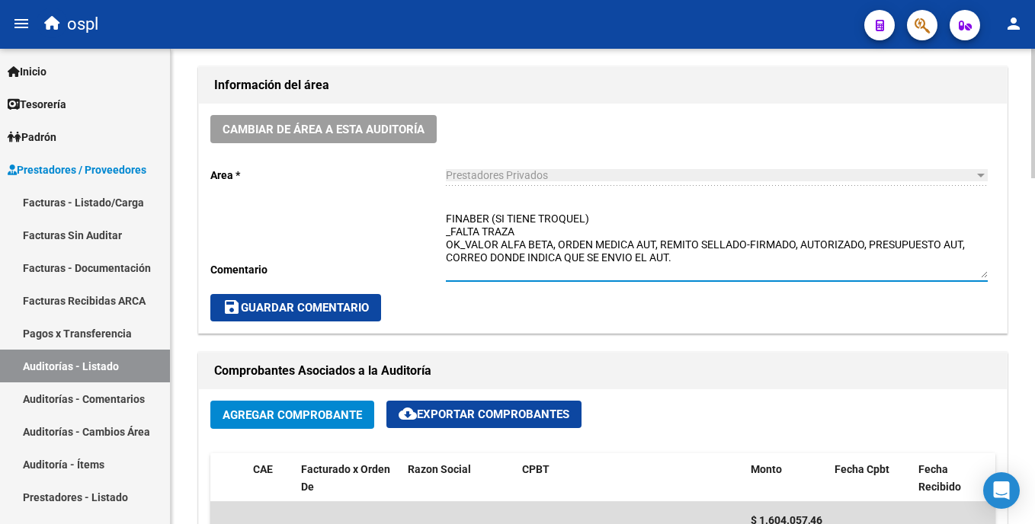
click at [492, 221] on textarea "FINABER (SI TIENE TROQUEL) _FALTA TRAZA OK_VALOR ALFA BETA, ORDEN MEDICA AUT, R…" at bounding box center [717, 244] width 542 height 67
click at [488, 222] on textarea "FINABER (SI TIENE TROQUEL) _FALTA TRAZA OK_VALOR ALFA BETA, ORDEN MEDICA AUT, R…" at bounding box center [717, 244] width 542 height 67
click at [616, 215] on textarea "FINABER X4 (SI TIENE TROQUEL) _FALTA TRAZA OK_VALOR ALFA BETA, ORDEN MEDICA AUT…" at bounding box center [717, 244] width 542 height 67
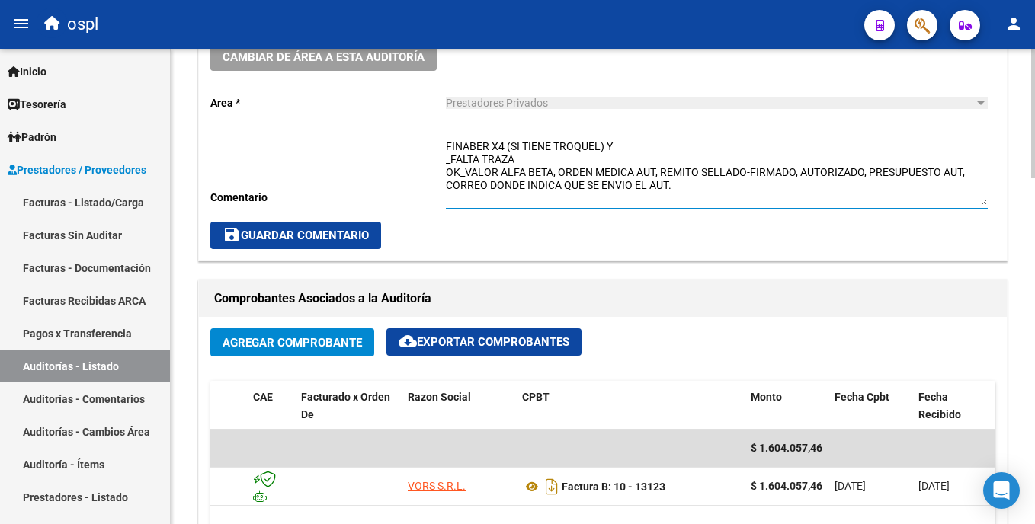
scroll to position [492, 0]
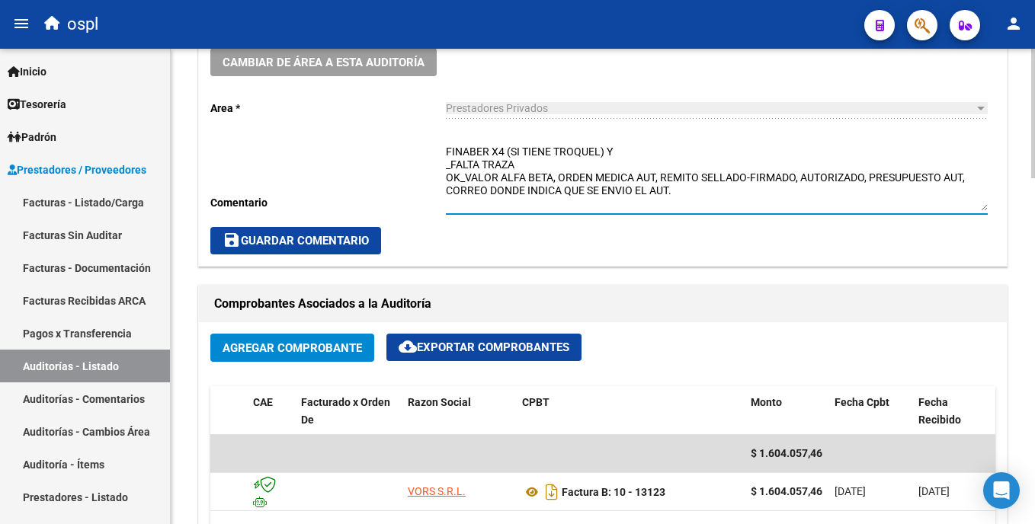
click at [1034, 204] on html "menu ospl person Firma Express Inicio Calendario SSS Instructivos Contacto OS T…" at bounding box center [517, 262] width 1035 height 524
click at [611, 155] on textarea "FINABER X4 (SI TIENE TROQUEL) Y DAFEX, PACLITAXEL (FALTA TROQUEL) _FALTA TRAZA …" at bounding box center [717, 177] width 542 height 67
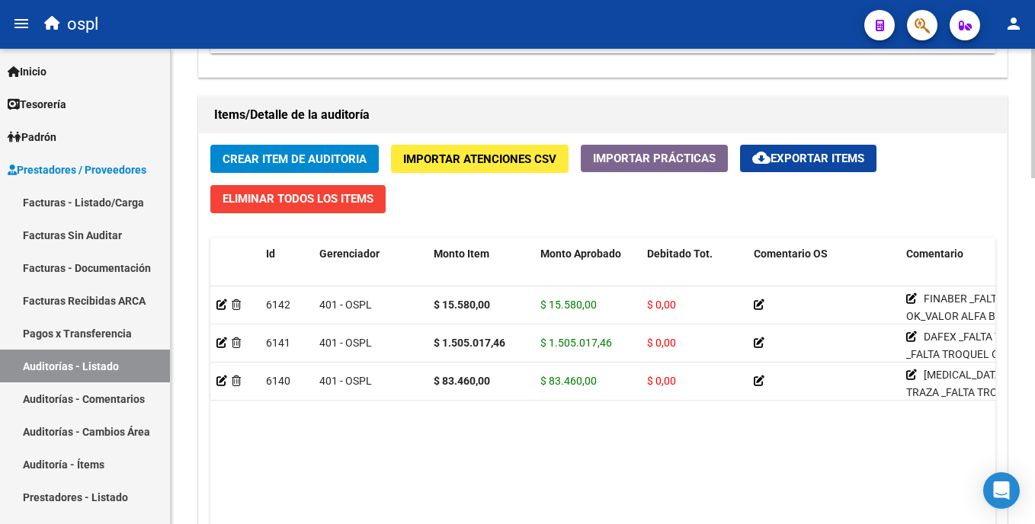
scroll to position [1065, 0]
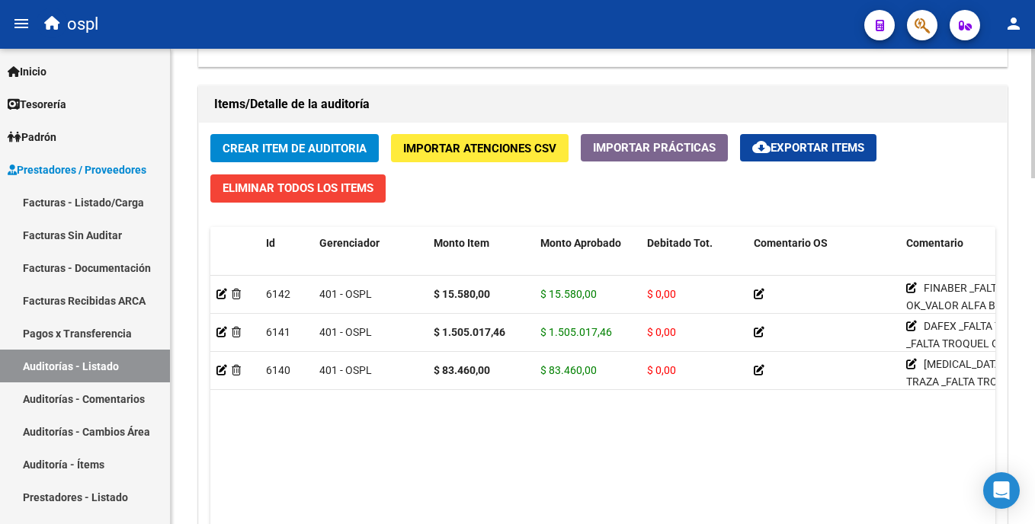
click at [1034, 421] on html "menu ospl person Firma Express Inicio Calendario SSS Instructivos Contacto OS T…" at bounding box center [517, 262] width 1035 height 524
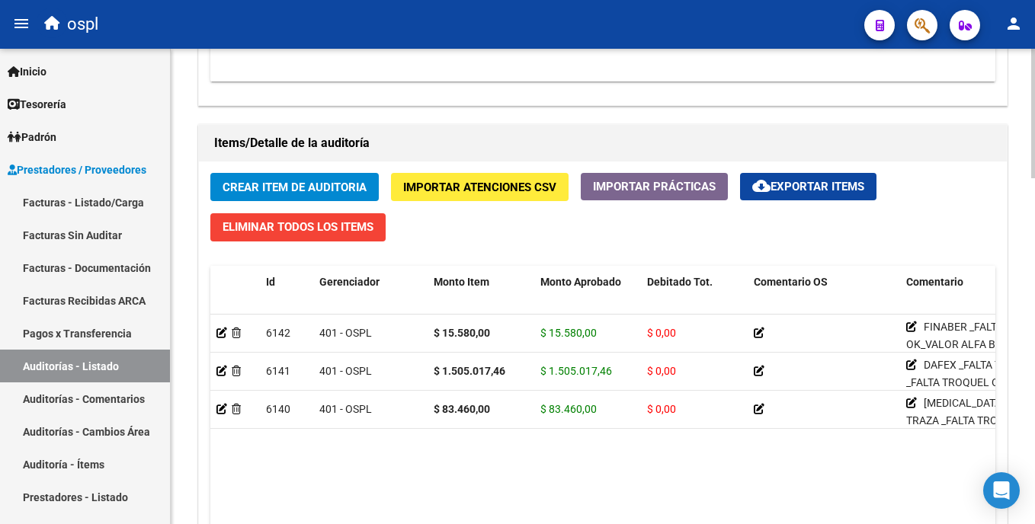
scroll to position [1031, 0]
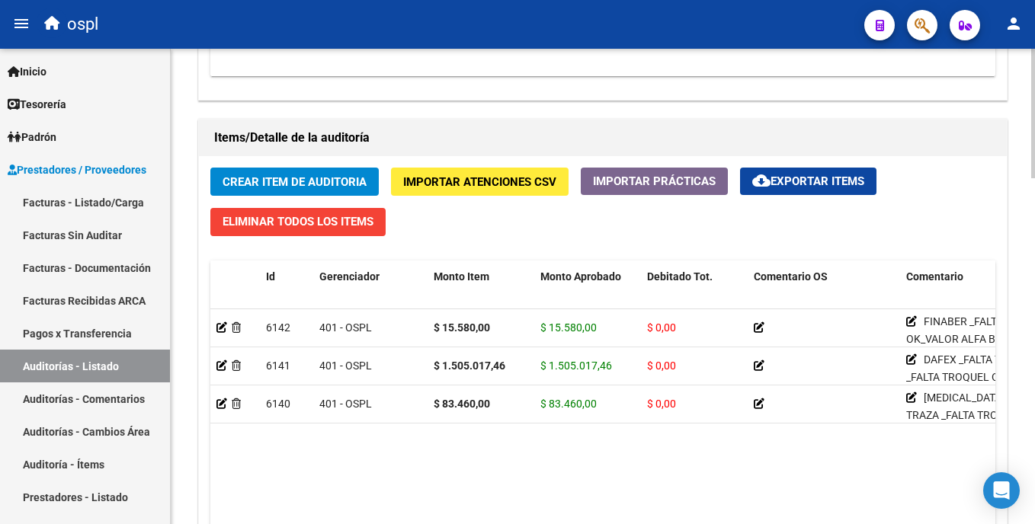
click at [1034, 400] on html "menu ospl person Firma Express Inicio Calendario SSS Instructivos Contacto OS T…" at bounding box center [517, 262] width 1035 height 524
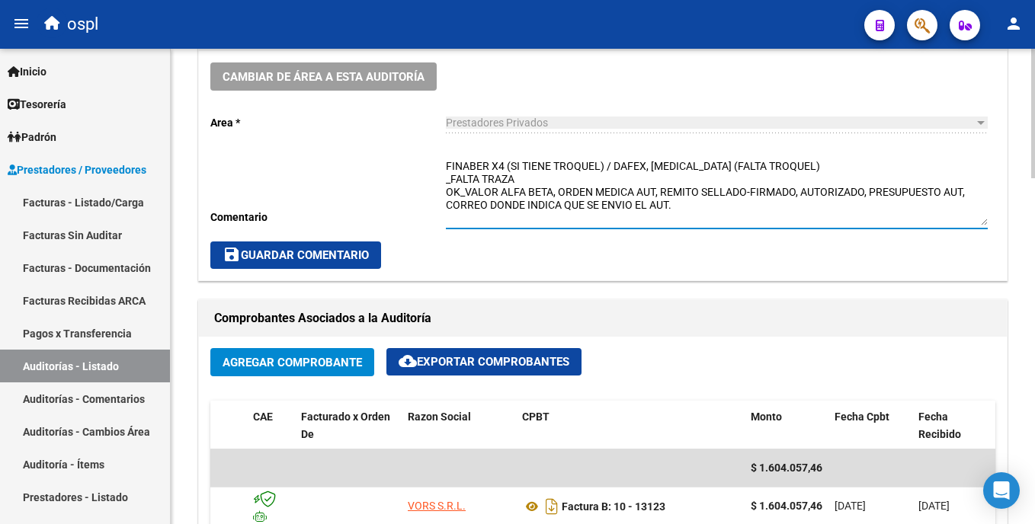
scroll to position [473, 0]
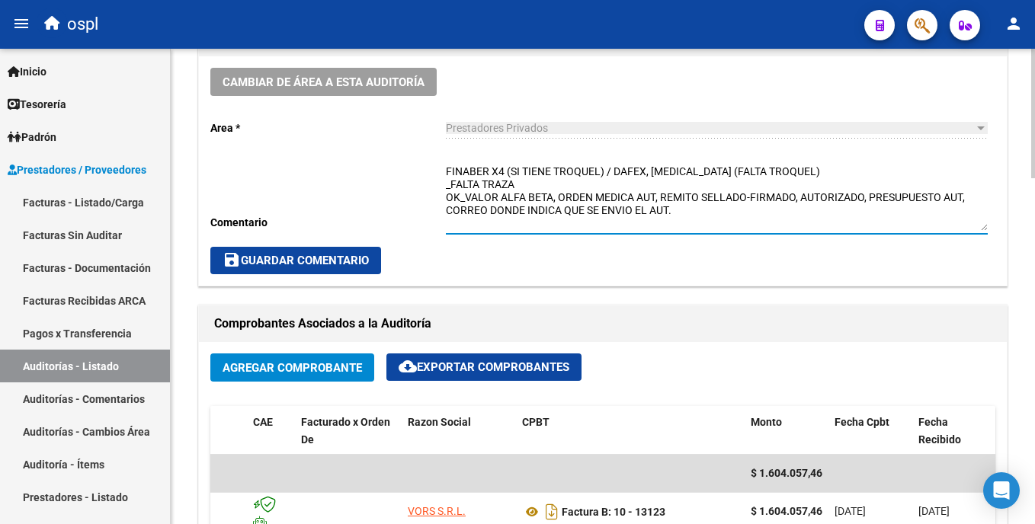
click at [1031, 254] on div "arrow_back Editar 1904 cloud_download Generar informe Puede notificar al gerenc…" at bounding box center [605, 447] width 868 height 1743
click at [711, 167] on textarea "FINABER X4 (SI TIENE TROQUEL) / DAFEX, PACLITAXEL (FALTA TROQUEL) _FALTA TRAZA …" at bounding box center [717, 197] width 542 height 67
click at [646, 170] on textarea "FINABER X4 (SI TIENE TROQUEL) / DAFEX, PACLITAXEL X4 (FALTA TROQUEL) _FALTA TRA…" at bounding box center [717, 197] width 542 height 67
click at [654, 170] on textarea "FINABER X4 (SI TIENE TROQUEL) / DAFEX X2, PACLITAXEL X4 (FALTA TROQUEL) _FALTA …" at bounding box center [717, 197] width 542 height 67
click at [734, 168] on textarea "FINABER X4 (SI TIENE TROQUEL) / DAFEX x2, PACLITAXEL X4 (FALTA TROQUEL) _FALTA …" at bounding box center [717, 197] width 542 height 67
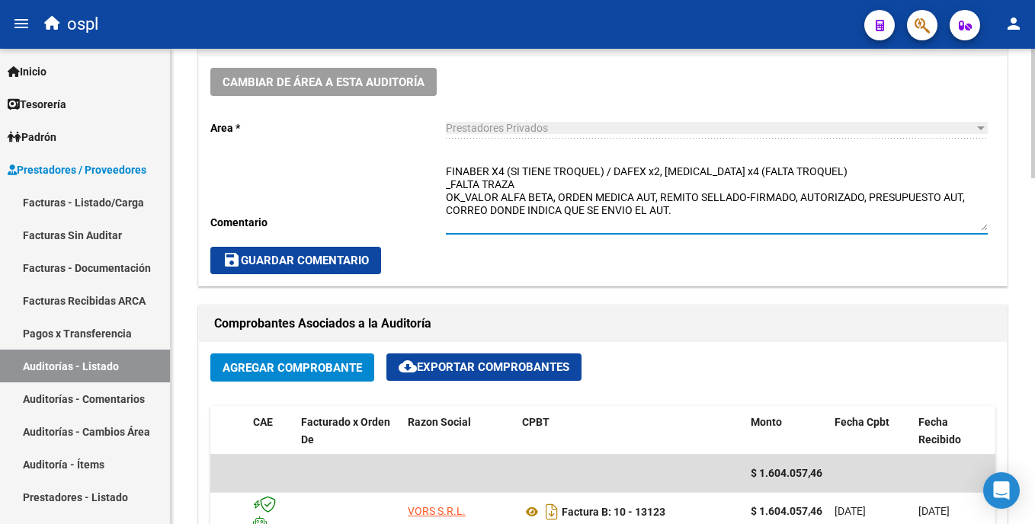
click at [499, 169] on textarea "FINABER X4 (SI TIENE TROQUEL) / DAFEX x2, PACLITAXEL x4 (FALTA TROQUEL) _FALTA …" at bounding box center [717, 197] width 542 height 67
click at [523, 184] on textarea "FINABER x4 (SI TIENE TROQUEL) / DAFEX x2, PACLITAXEL x4 (FALTA TROQUEL) _FALTA …" at bounding box center [717, 197] width 542 height 67
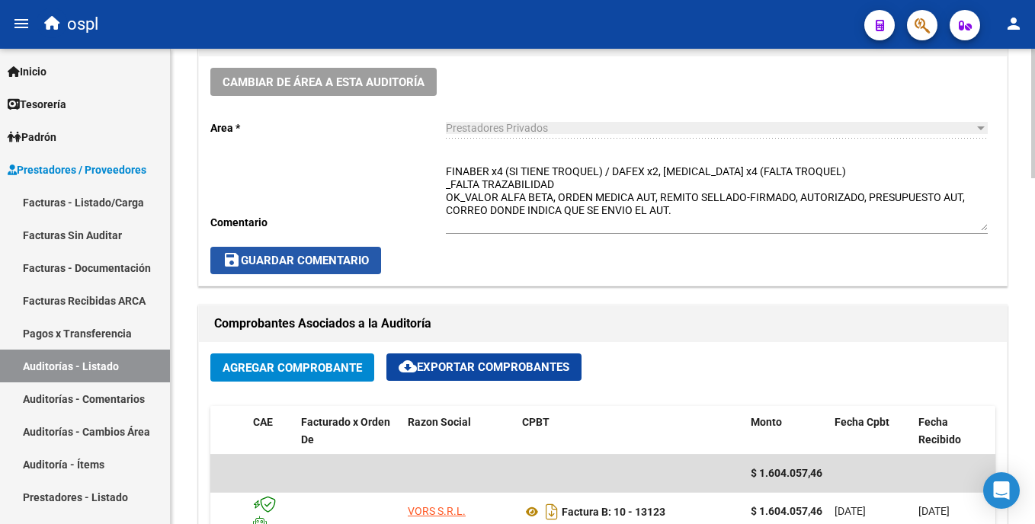
click at [377, 254] on button "save Guardar Comentario" at bounding box center [295, 260] width 171 height 27
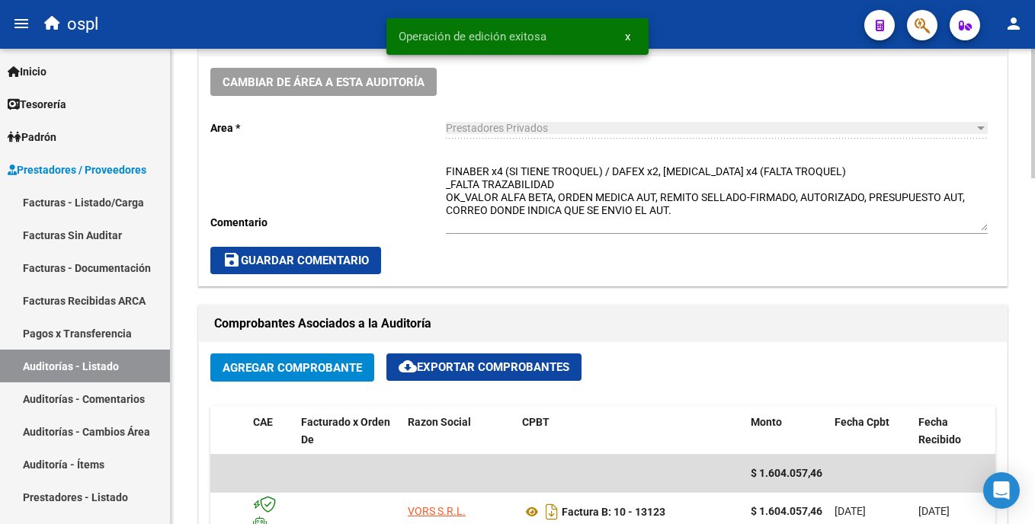
click at [368, 263] on span "save Guardar Comentario" at bounding box center [296, 261] width 146 height 14
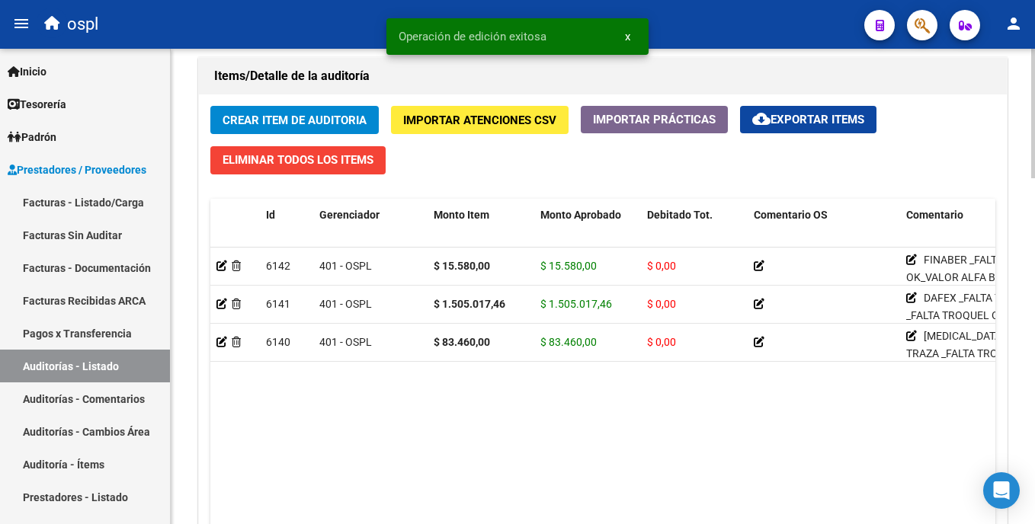
click at [1034, 369] on html "menu ospl person Firma Express Inicio Calendario SSS Instructivos Contacto OS T…" at bounding box center [517, 262] width 1035 height 524
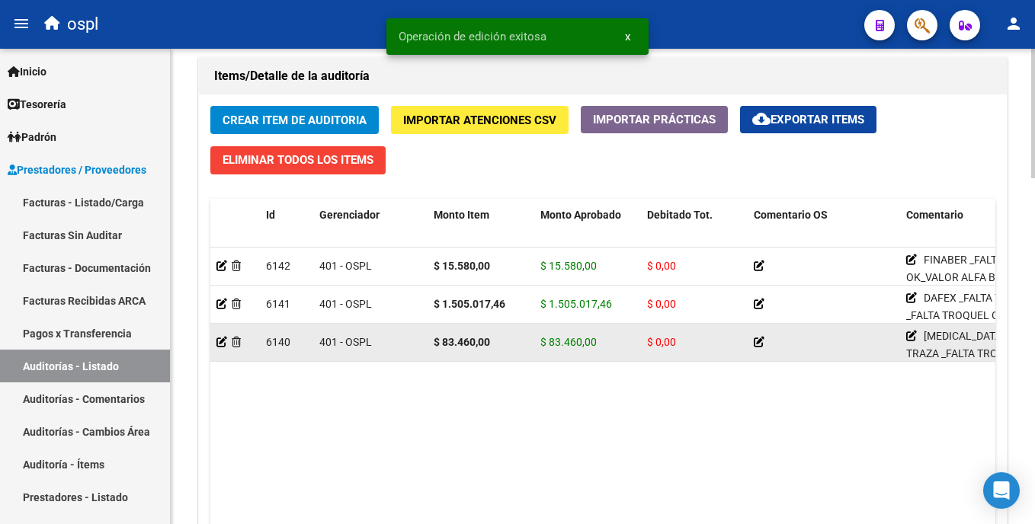
scroll to position [1098, 0]
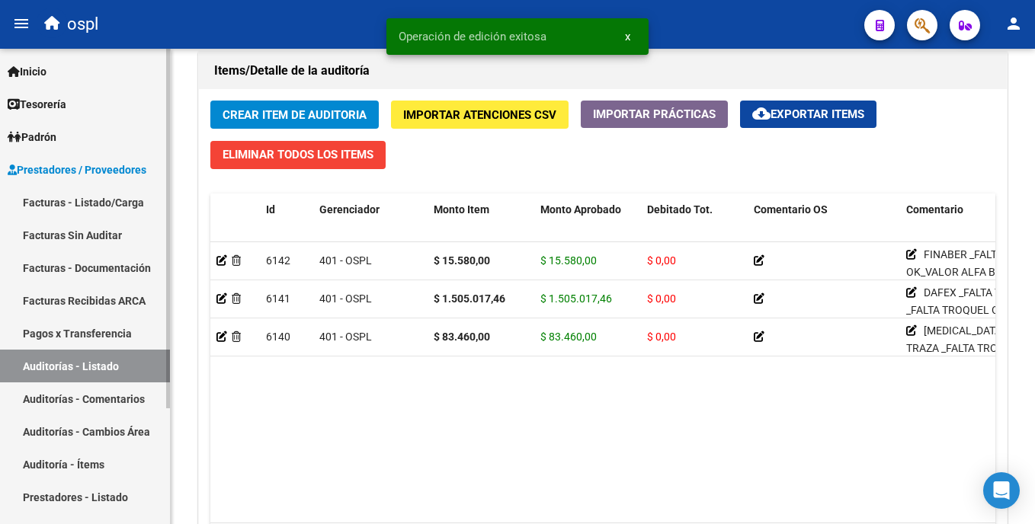
click at [60, 364] on link "Auditorías - Listado" at bounding box center [85, 366] width 170 height 33
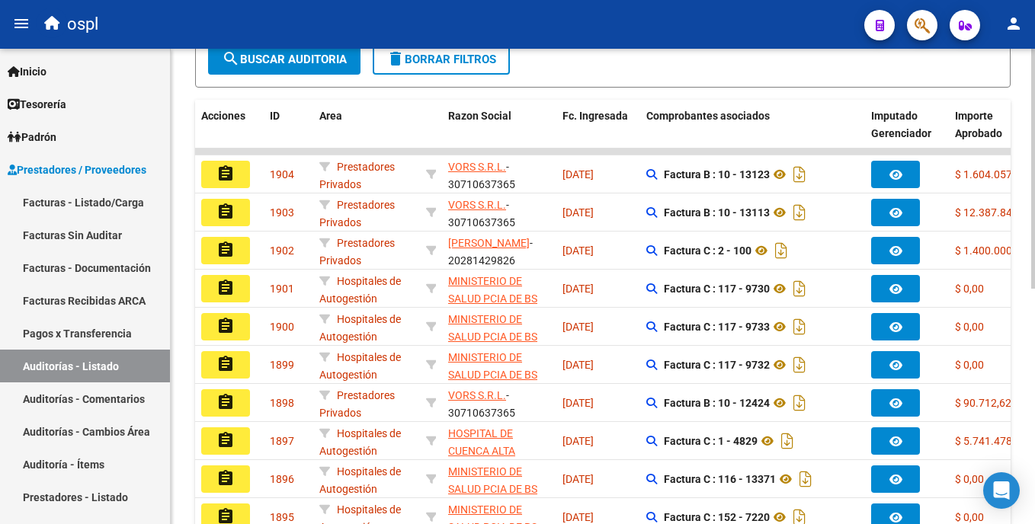
scroll to position [338, 0]
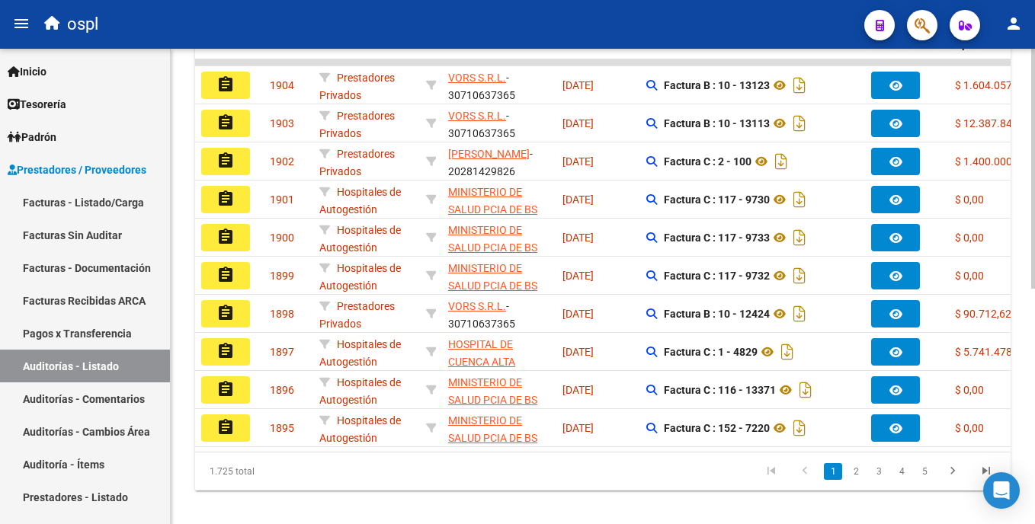
click at [1034, 370] on html "menu ospl person Firma Express Inicio Calendario SSS Instructivos Contacto OS T…" at bounding box center [517, 262] width 1035 height 524
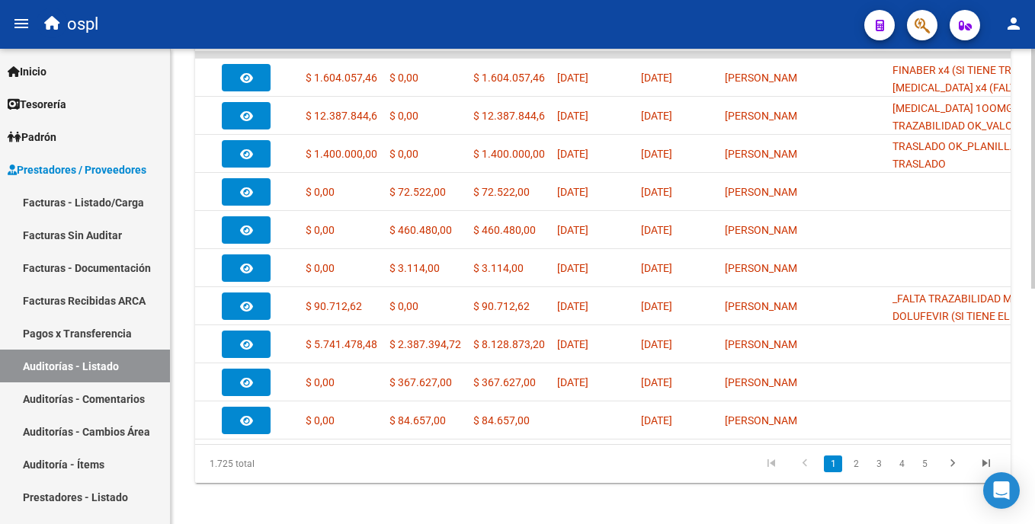
scroll to position [0, 856]
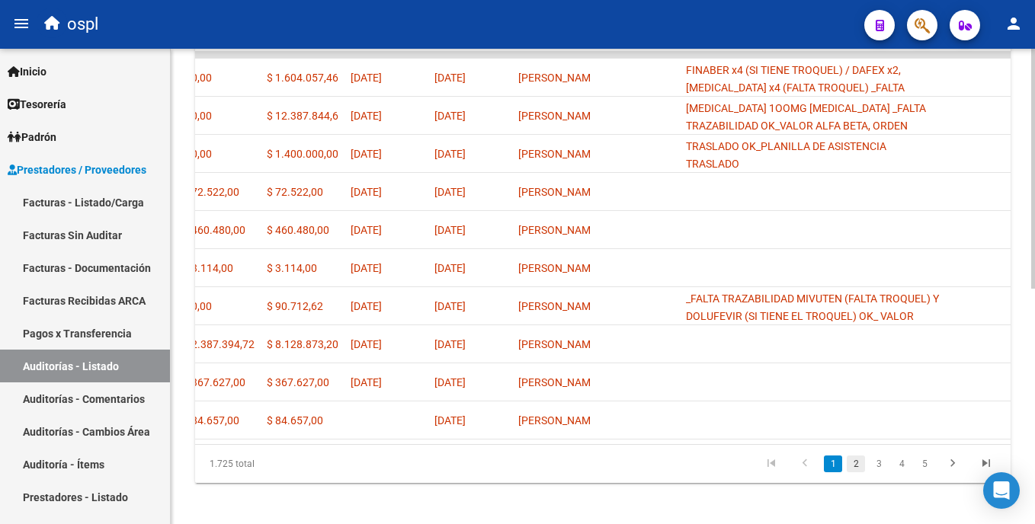
click at [854, 473] on link "2" at bounding box center [856, 464] width 18 height 17
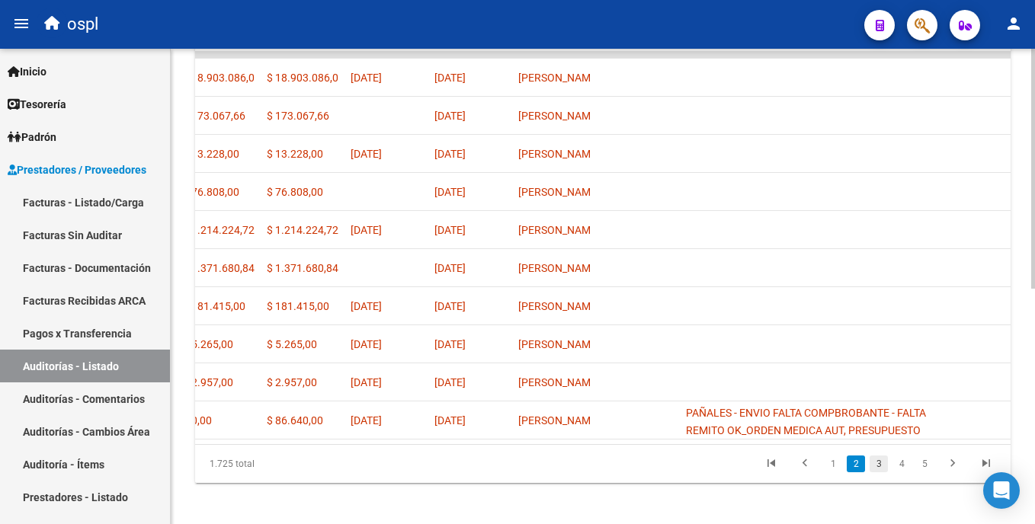
click at [878, 473] on link "3" at bounding box center [879, 464] width 18 height 17
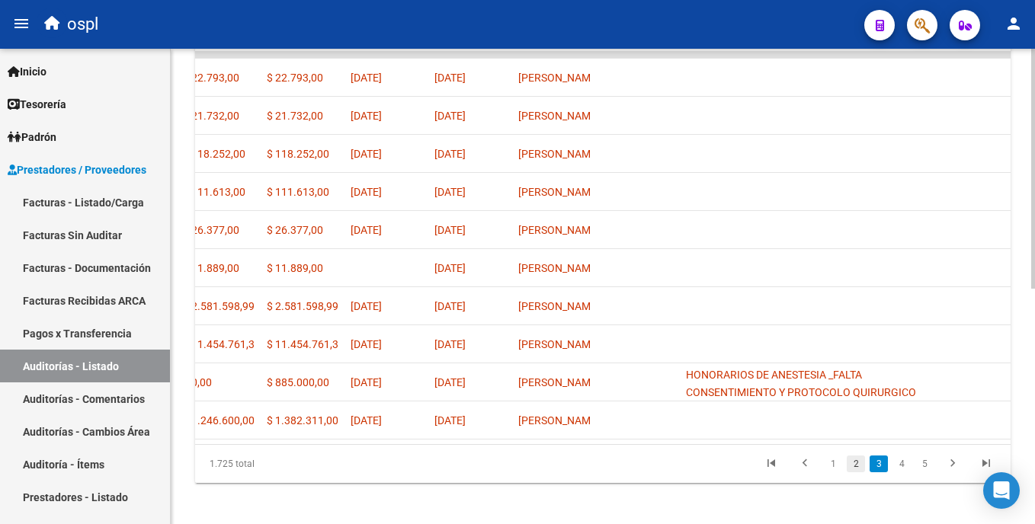
click at [855, 473] on link "2" at bounding box center [856, 464] width 18 height 17
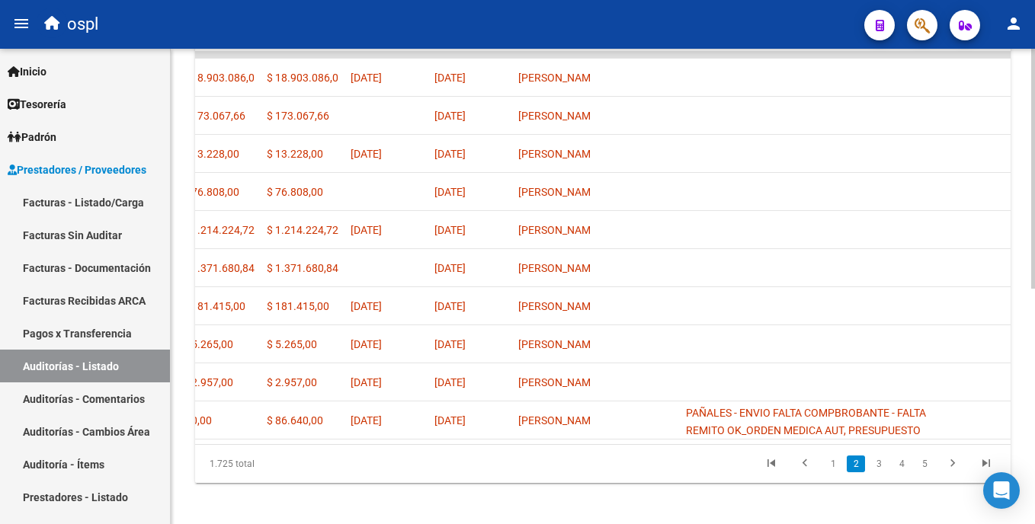
scroll to position [453, 0]
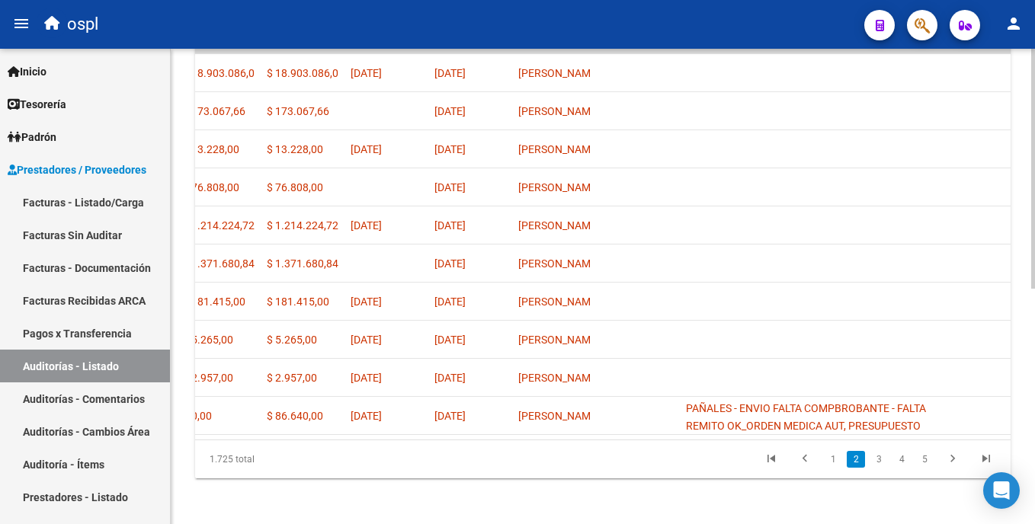
click at [1034, 405] on div at bounding box center [1033, 403] width 4 height 240
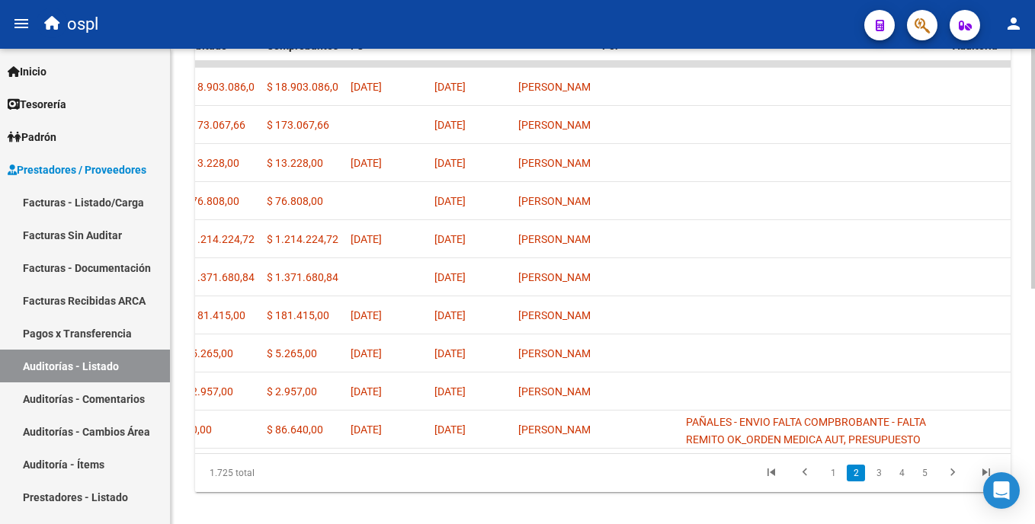
scroll to position [441, 0]
click at [1034, 379] on html "menu ospl person Firma Express Inicio Calendario SSS Instructivos Contacto OS T…" at bounding box center [517, 262] width 1035 height 524
click at [835, 477] on link "1" at bounding box center [833, 471] width 18 height 17
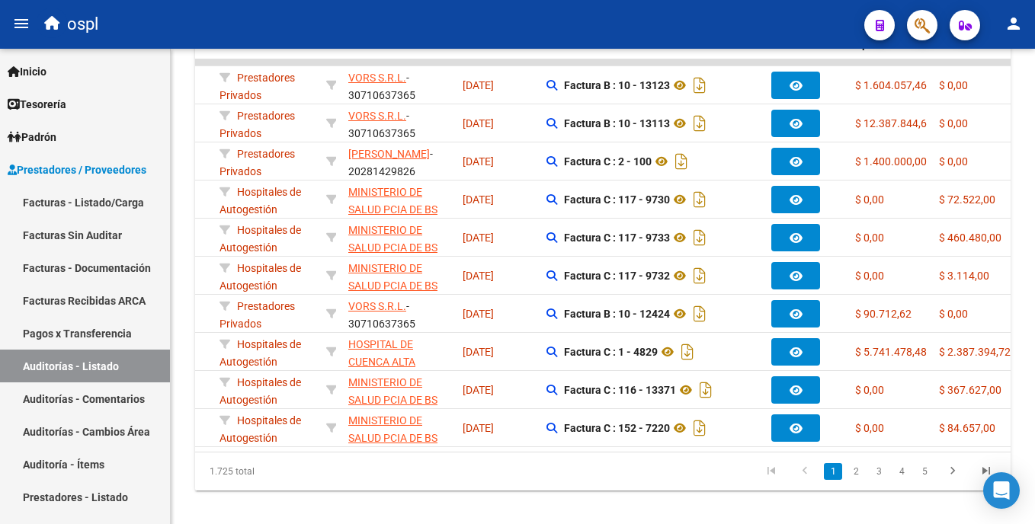
scroll to position [0, 0]
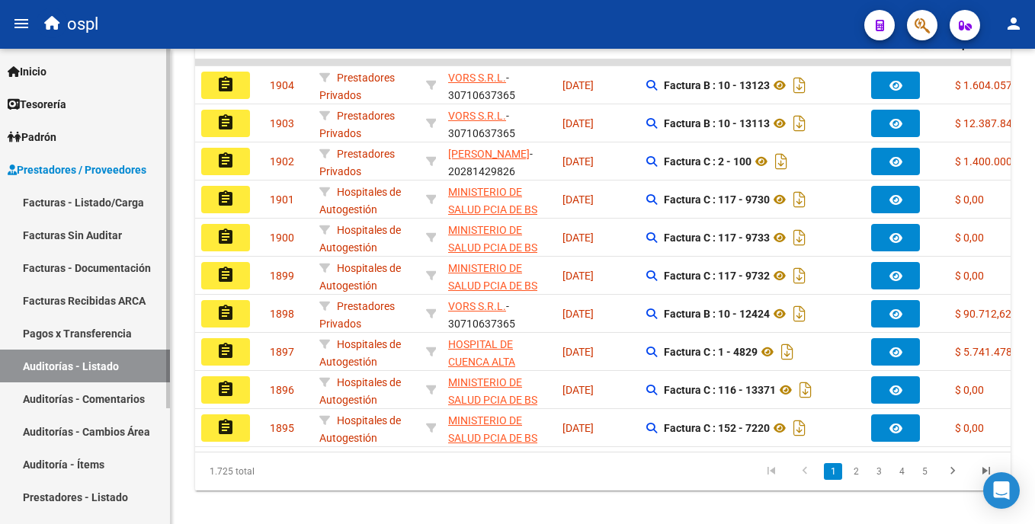
click at [111, 203] on link "Facturas - Listado/Carga" at bounding box center [85, 202] width 170 height 33
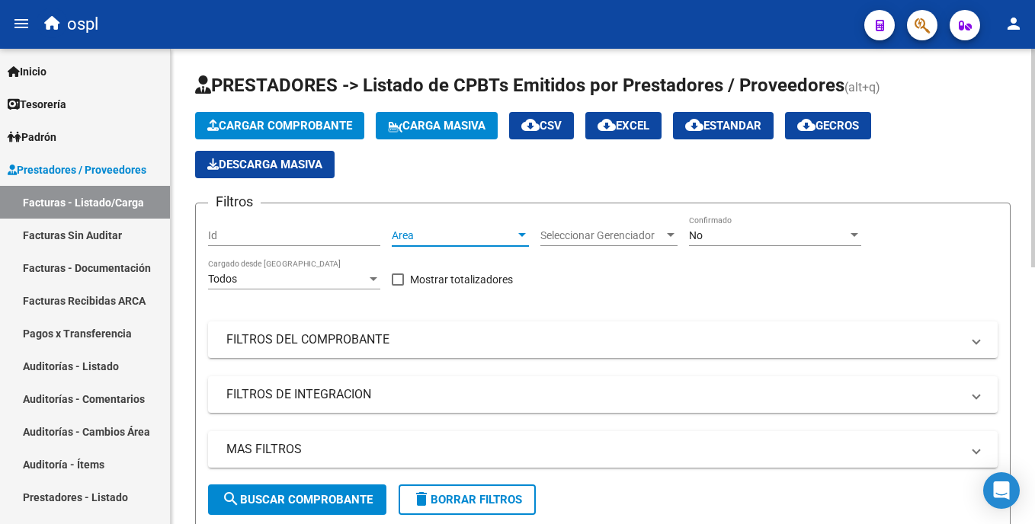
click at [476, 232] on span "Area" at bounding box center [453, 235] width 123 height 13
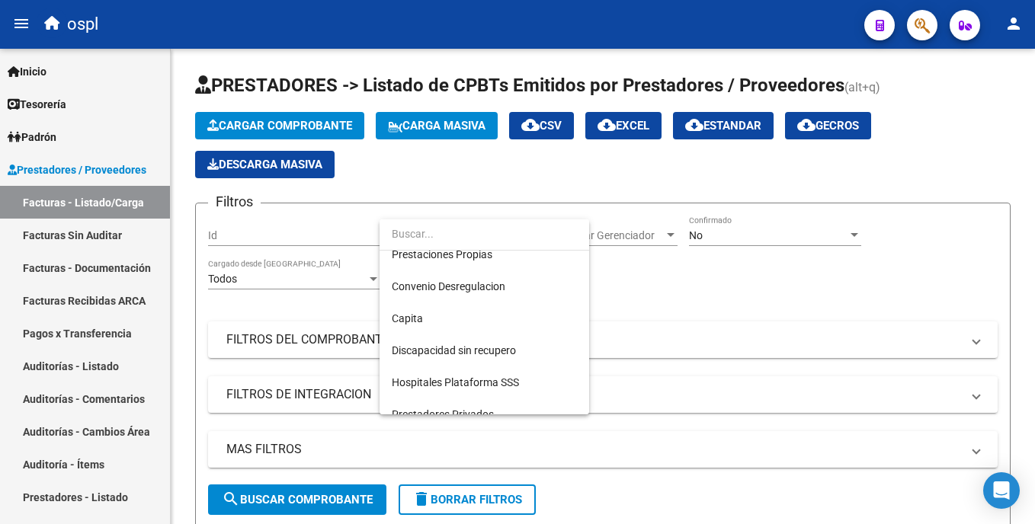
scroll to position [171, 0]
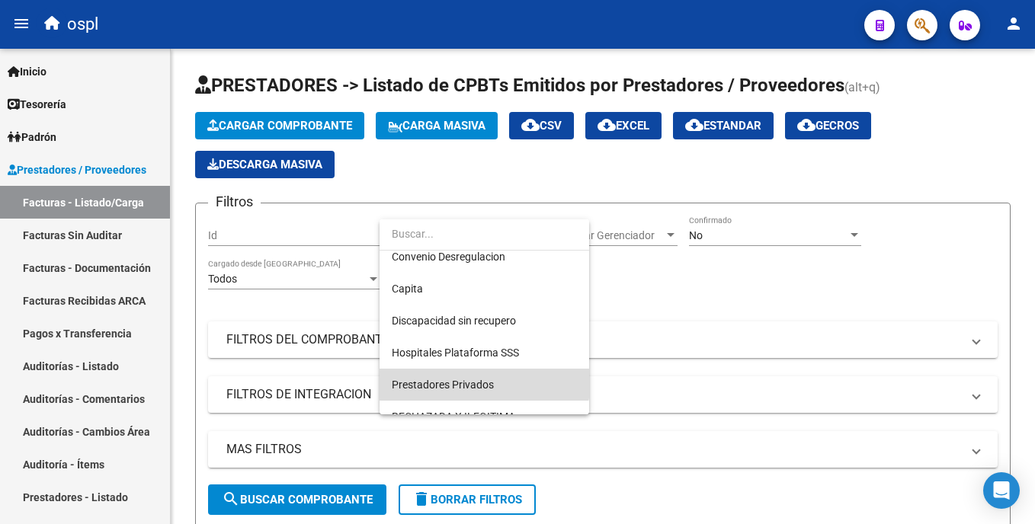
click at [479, 370] on span "Prestadores Privados" at bounding box center [484, 385] width 185 height 32
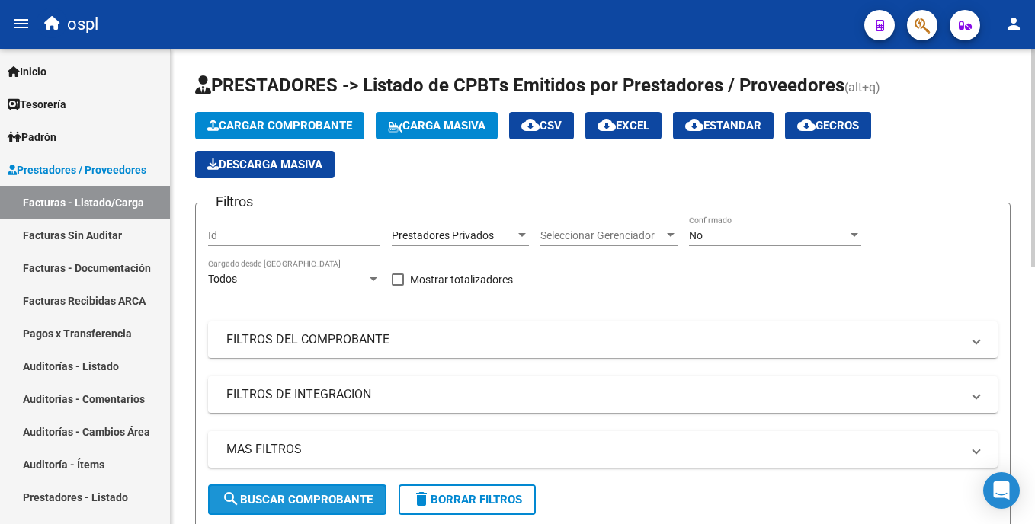
click at [332, 493] on span "search Buscar Comprobante" at bounding box center [297, 500] width 151 height 14
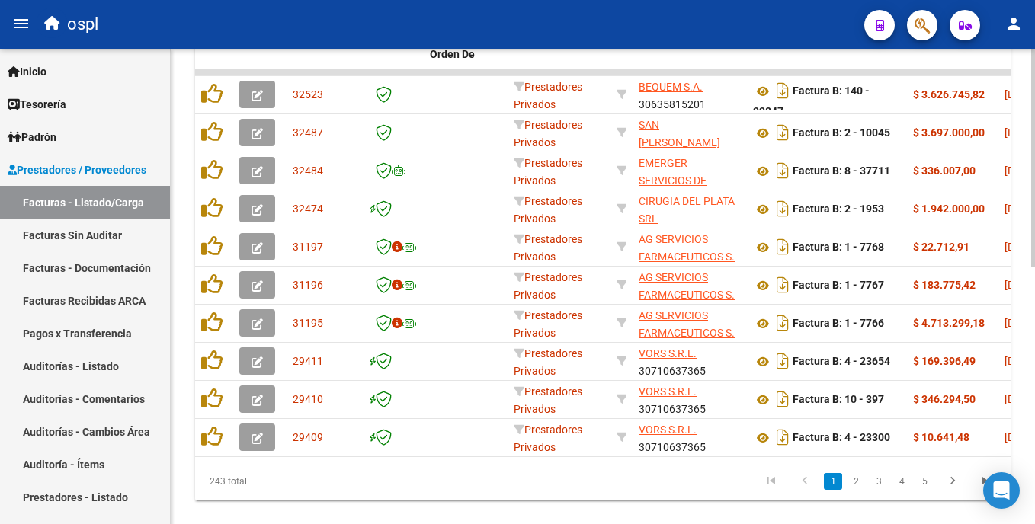
scroll to position [521, 0]
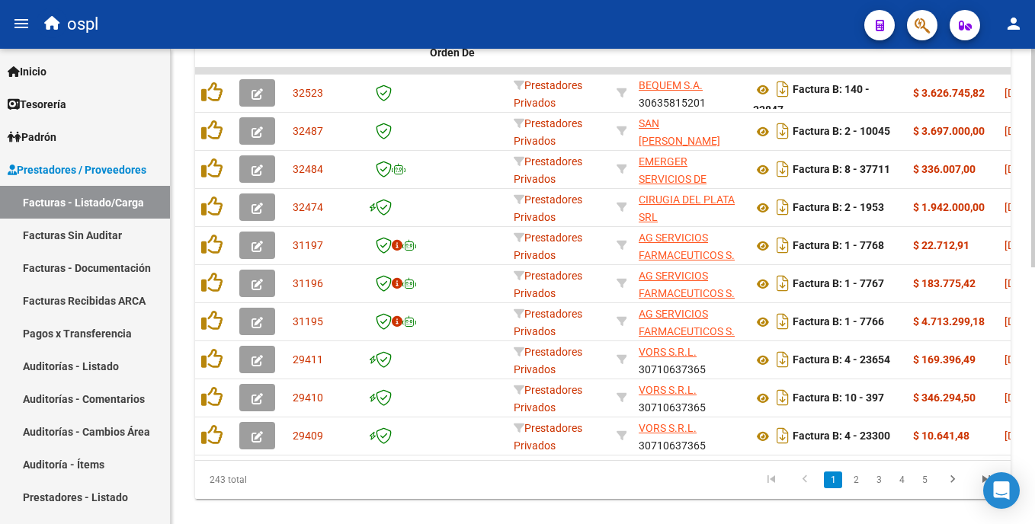
click at [1034, 435] on html "menu ospl person Firma Express Inicio Calendario SSS Instructivos Contacto OS T…" at bounding box center [517, 262] width 1035 height 524
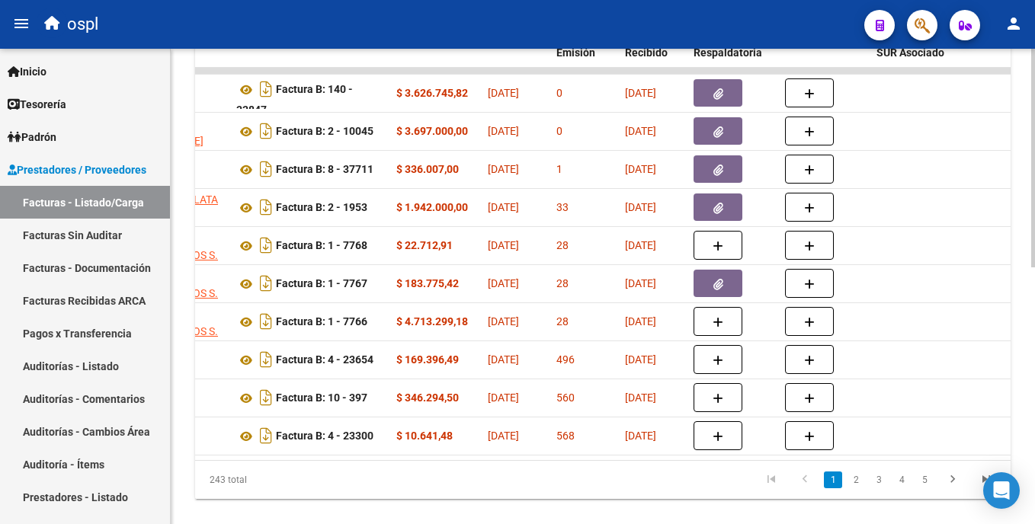
scroll to position [0, 620]
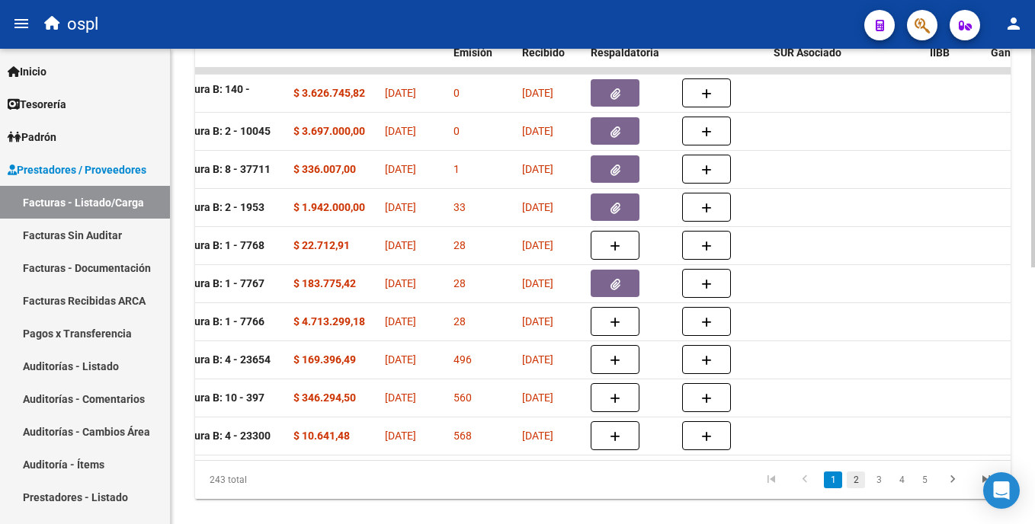
click at [858, 489] on link "2" at bounding box center [856, 480] width 18 height 17
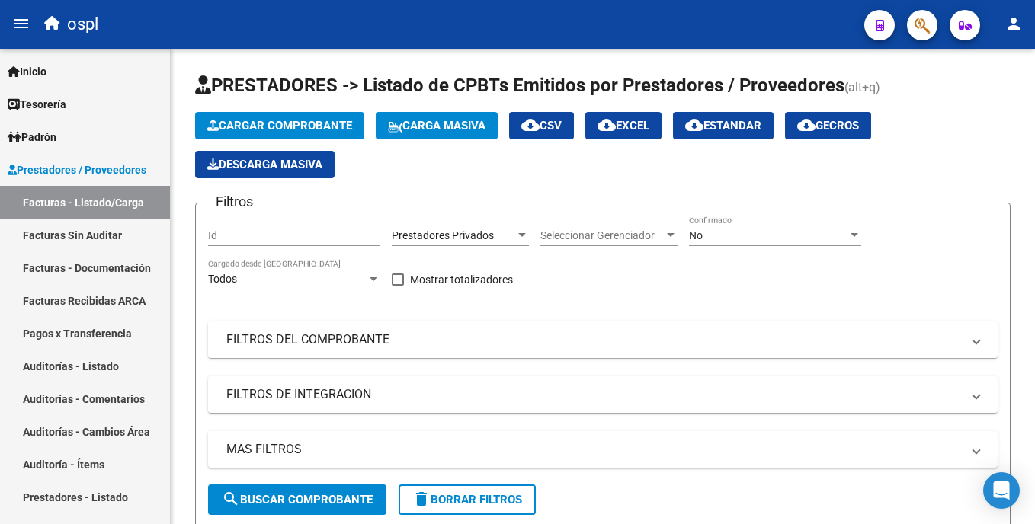
scroll to position [0, 620]
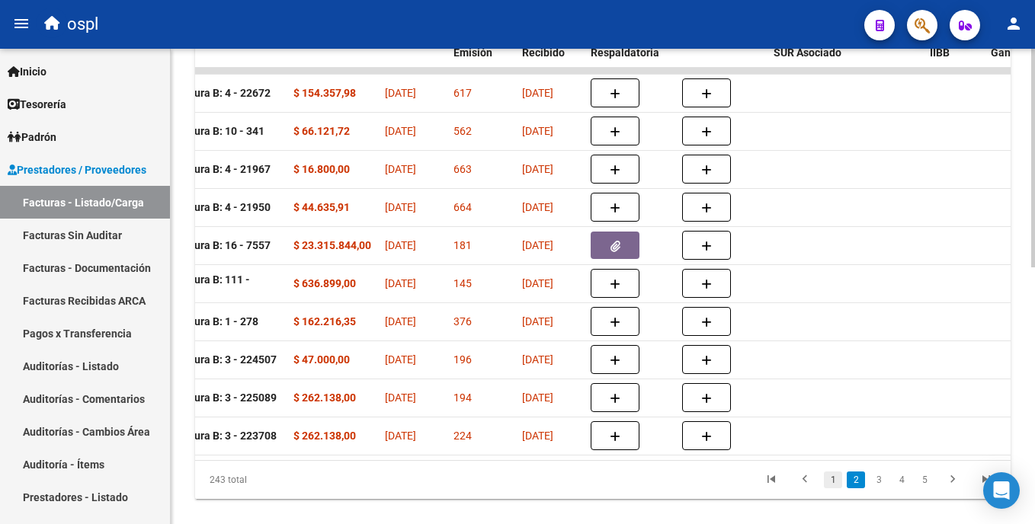
click at [839, 489] on link "1" at bounding box center [833, 480] width 18 height 17
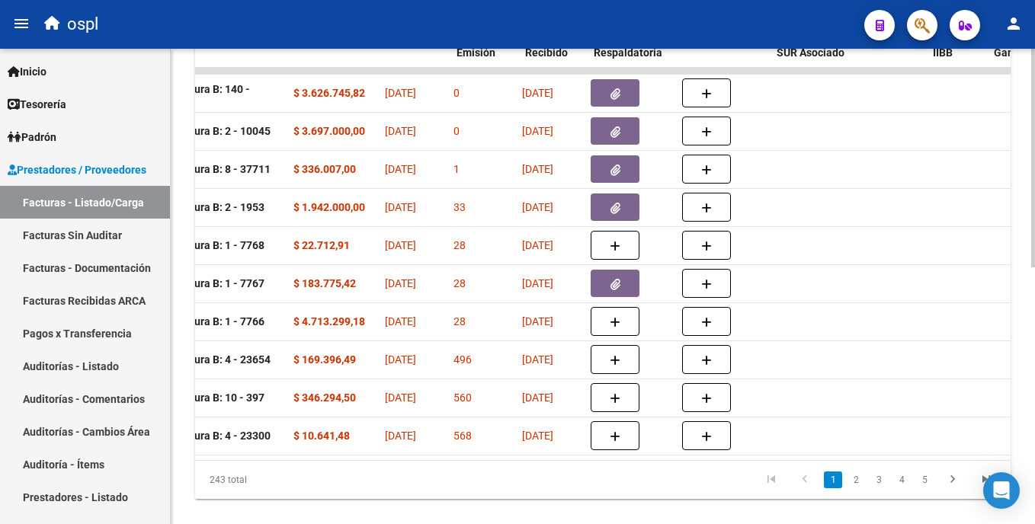
scroll to position [0, 0]
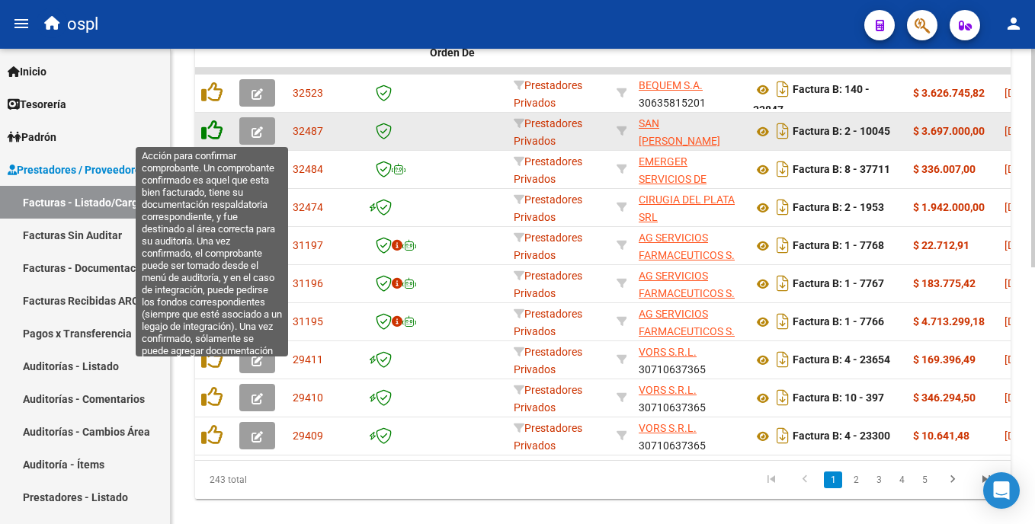
click at [207, 135] on icon at bounding box center [211, 130] width 21 height 21
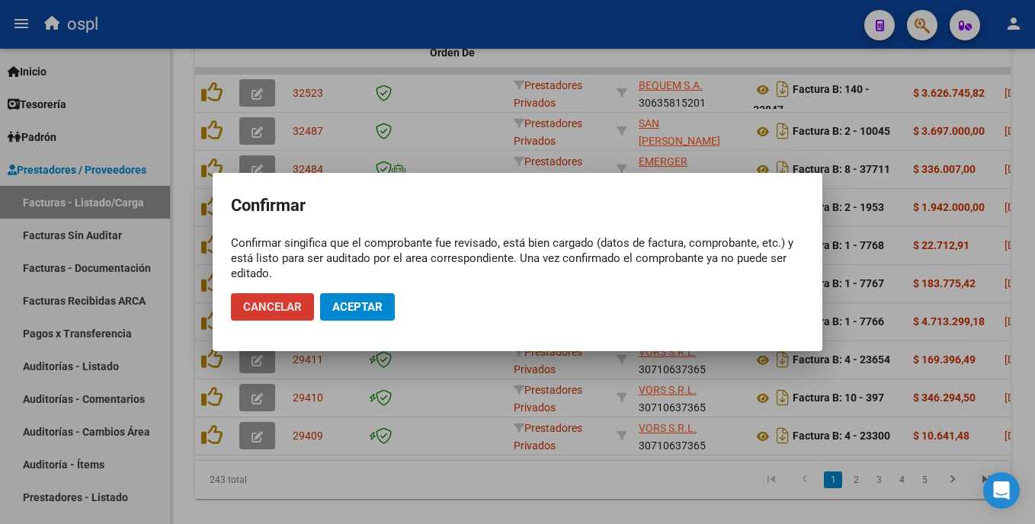
click at [342, 308] on span "Aceptar" at bounding box center [357, 307] width 50 height 14
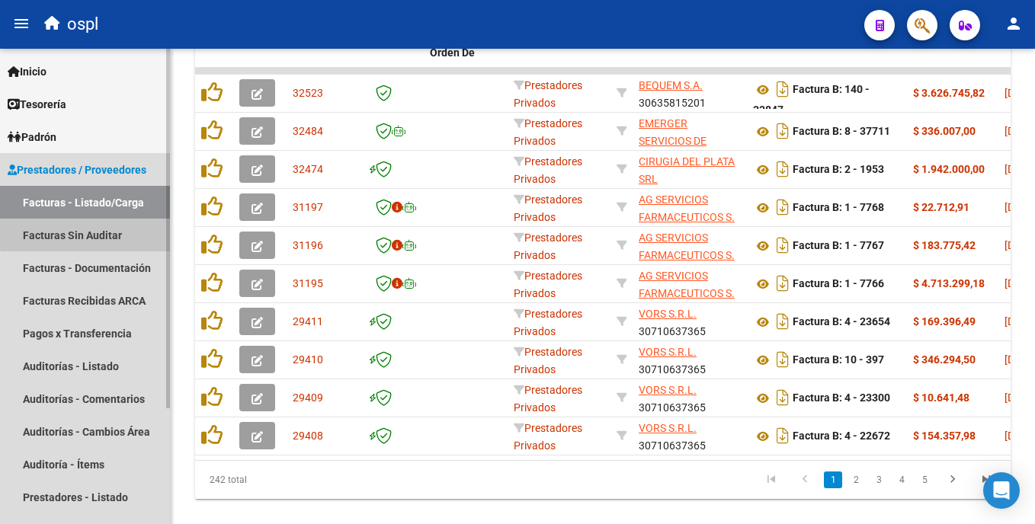
click at [131, 229] on link "Facturas Sin Auditar" at bounding box center [85, 235] width 170 height 33
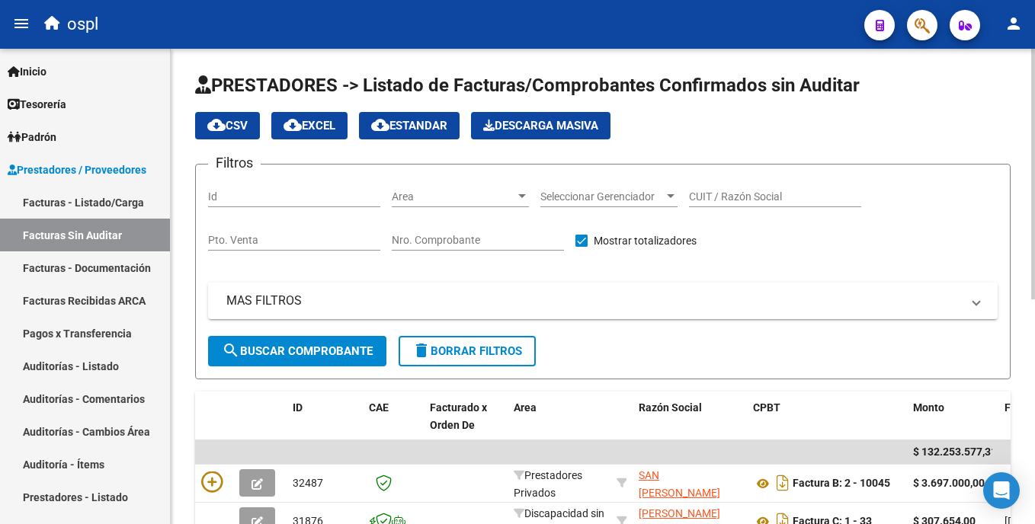
click at [695, 196] on input "CUIT / Razón Social" at bounding box center [775, 197] width 172 height 13
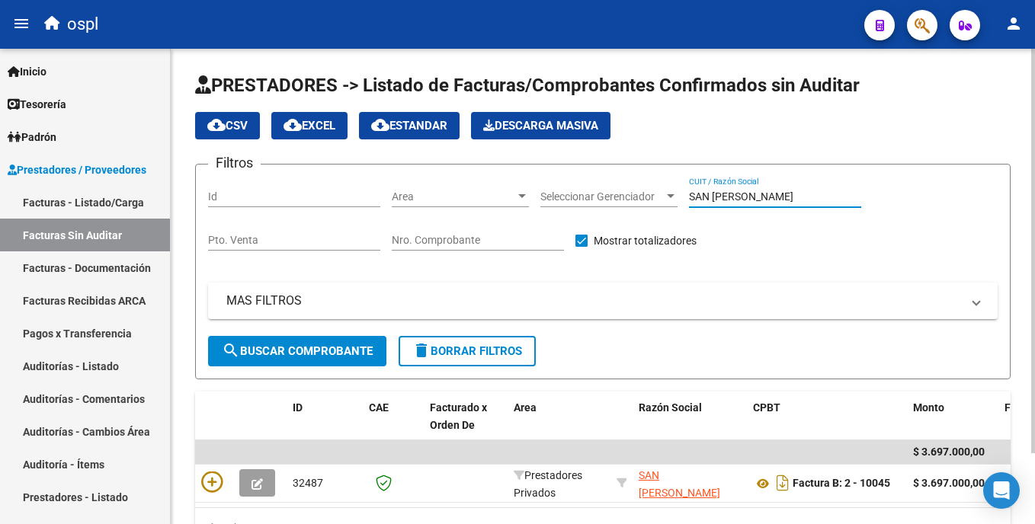
scroll to position [83, 0]
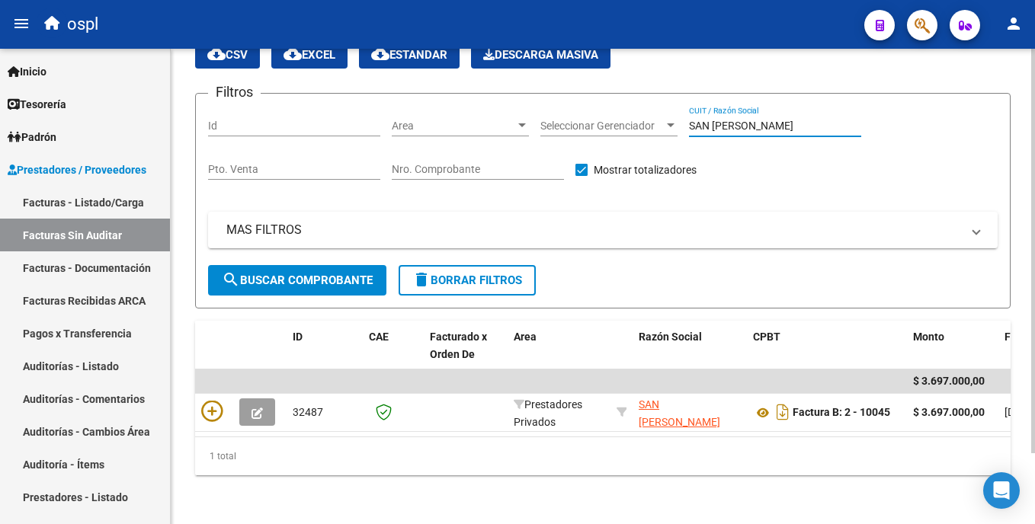
click at [1034, 290] on html "menu ospl person Firma Express Inicio Calendario SSS Instructivos Contacto OS T…" at bounding box center [517, 262] width 1035 height 524
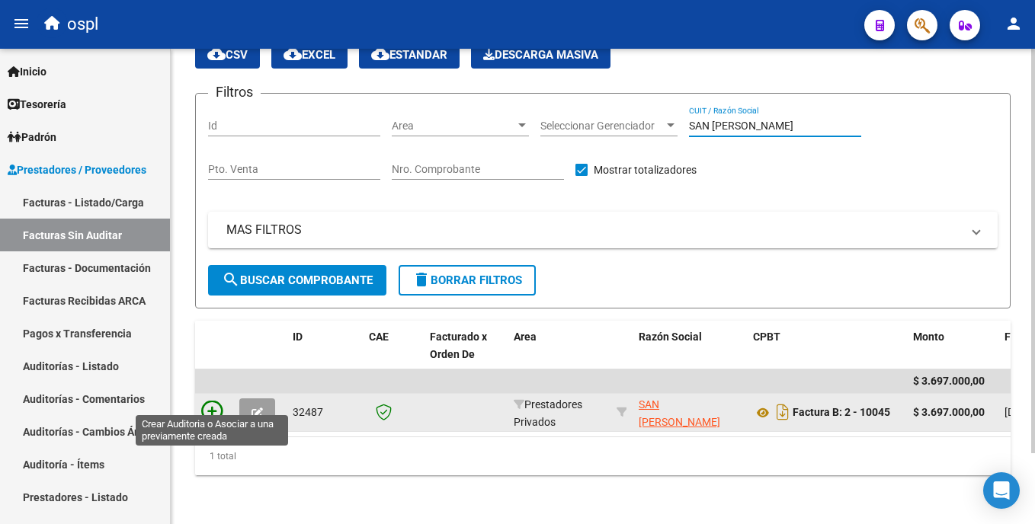
type input "SAN [PERSON_NAME]"
click at [216, 401] on icon at bounding box center [211, 411] width 21 height 21
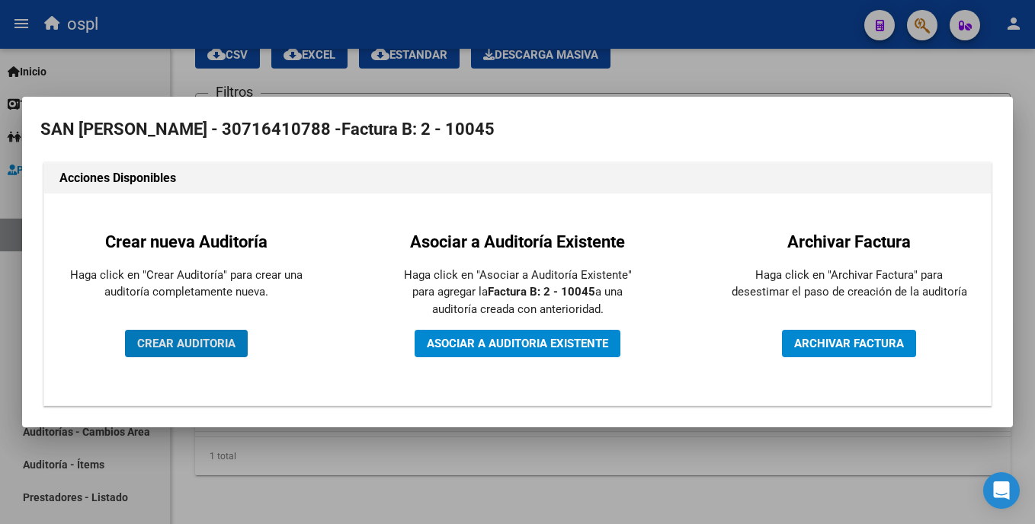
click at [219, 347] on span "CREAR AUDITORIA" at bounding box center [186, 344] width 98 height 14
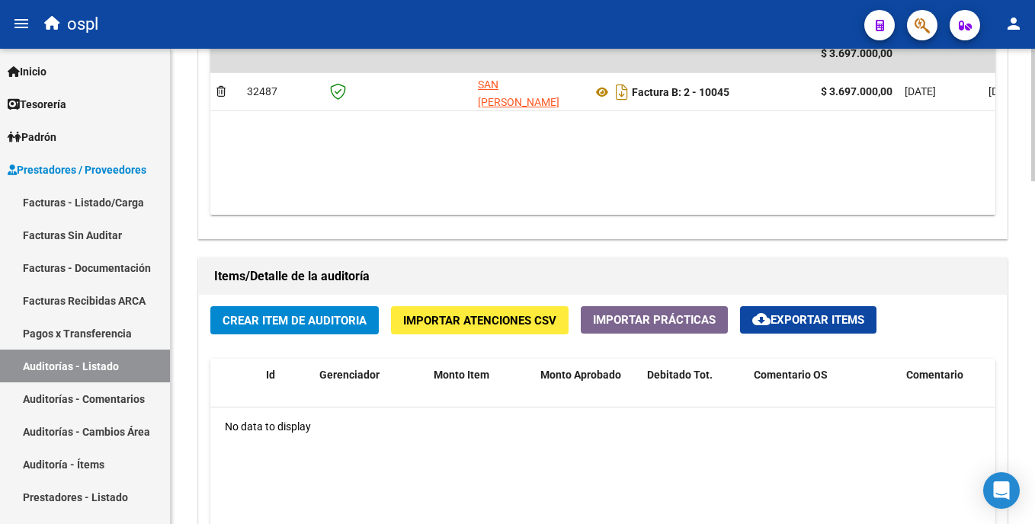
scroll to position [873, 0]
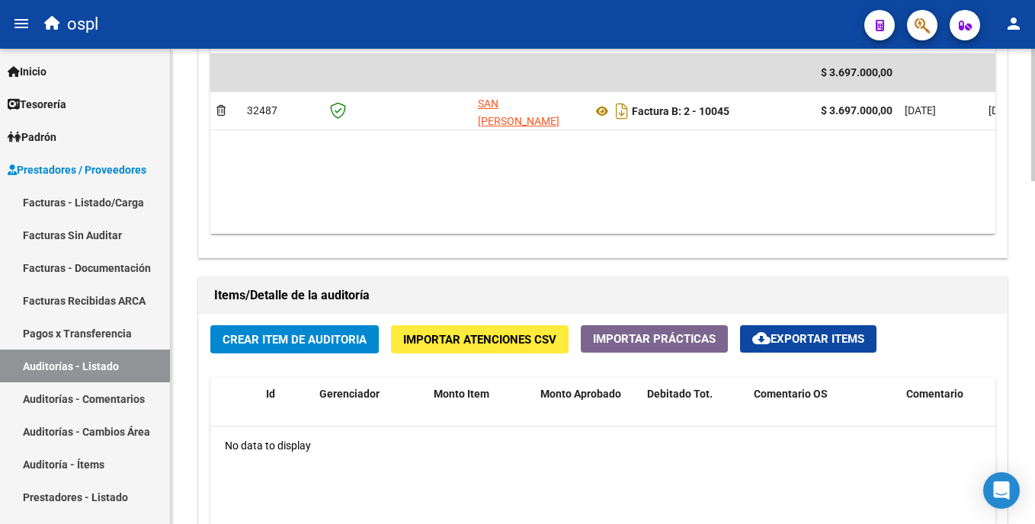
click at [1034, 375] on html "menu ospl person Firma Express Inicio Calendario SSS Instructivos Contacto OS T…" at bounding box center [517, 262] width 1035 height 524
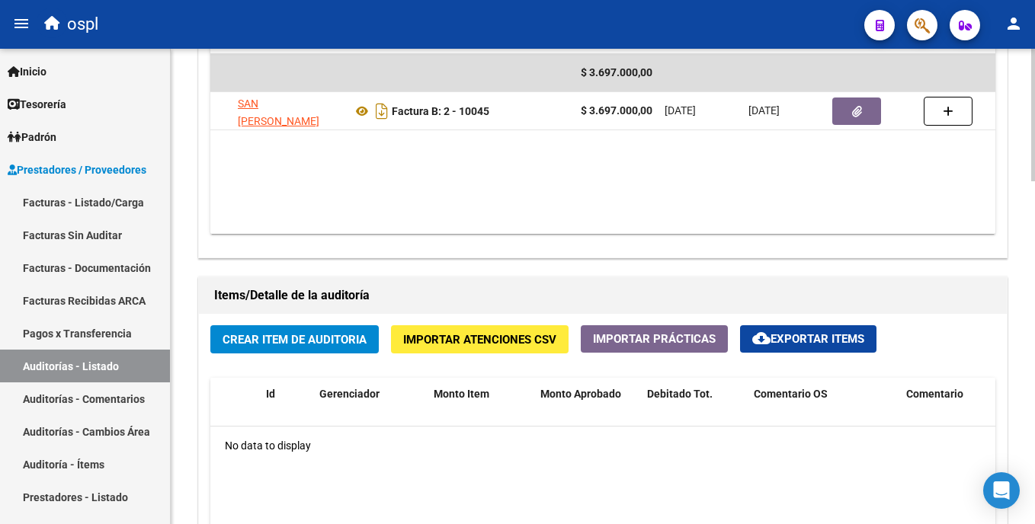
scroll to position [0, 226]
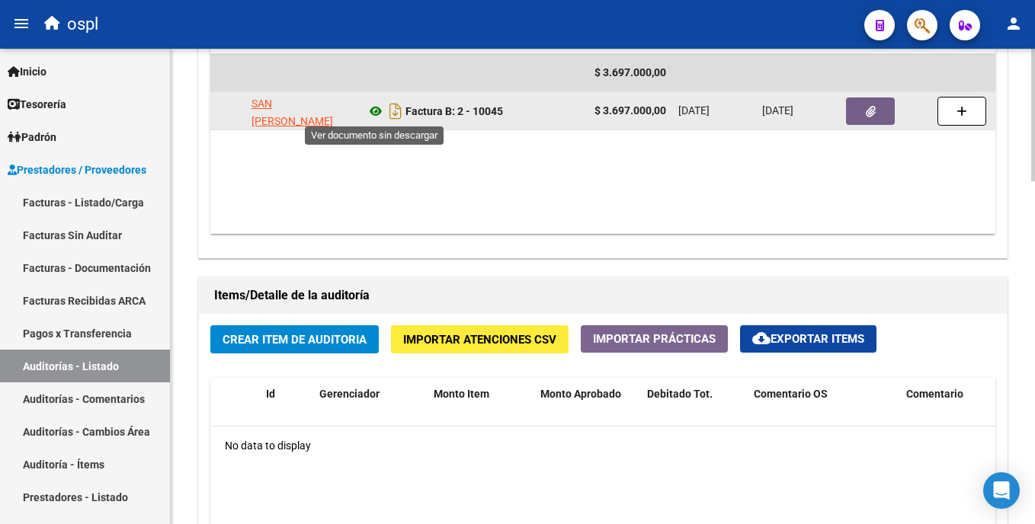
click at [374, 108] on icon at bounding box center [376, 111] width 20 height 18
click at [874, 113] on icon "button" at bounding box center [871, 111] width 10 height 11
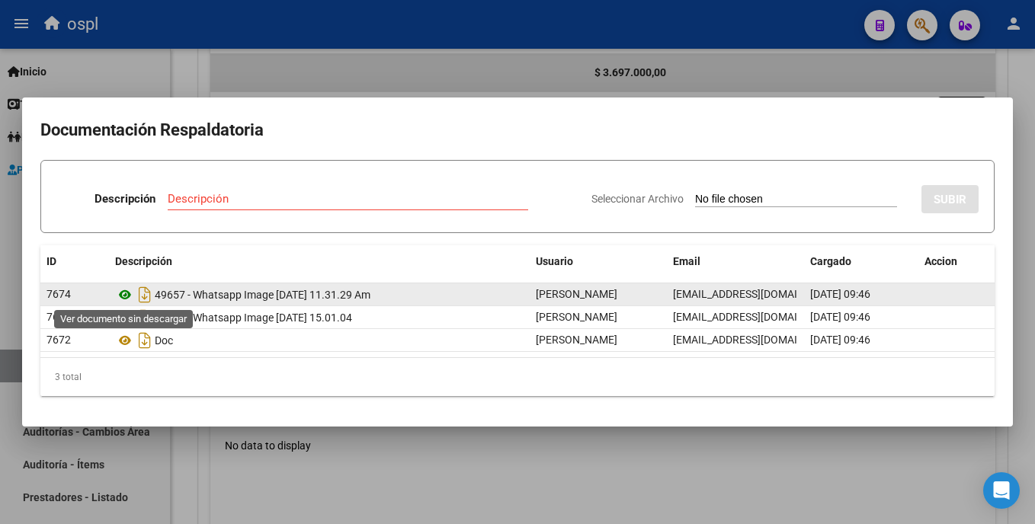
click at [121, 297] on icon at bounding box center [125, 295] width 20 height 18
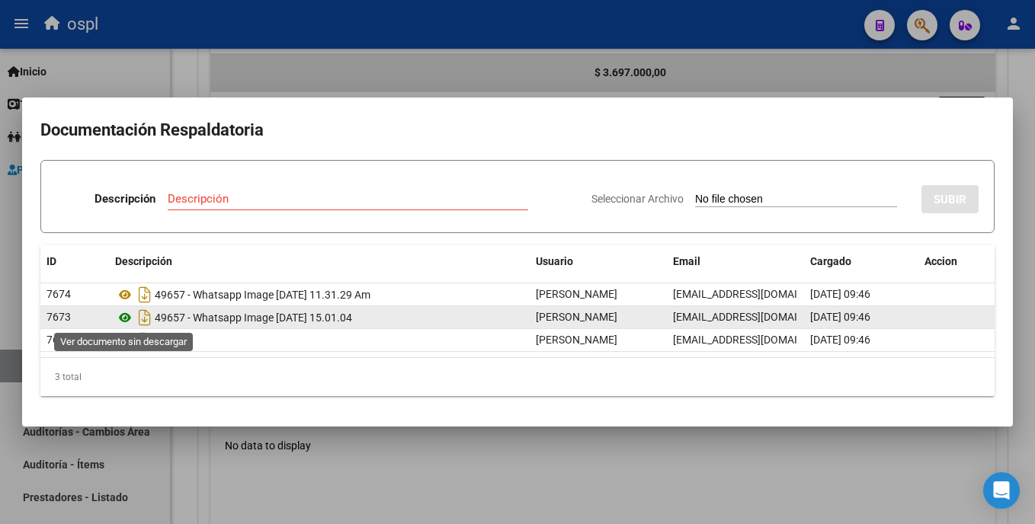
click at [123, 317] on icon at bounding box center [125, 318] width 20 height 18
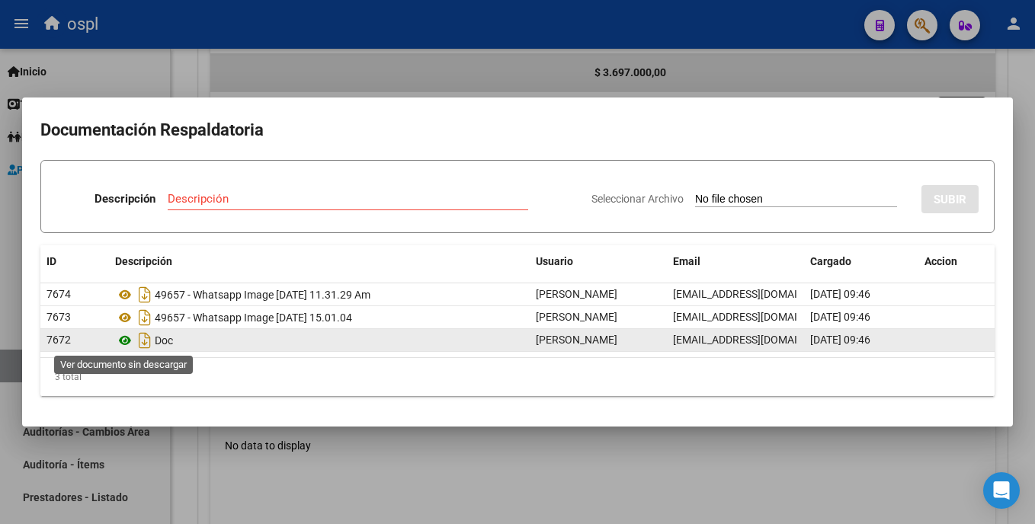
click at [120, 342] on icon at bounding box center [125, 341] width 20 height 18
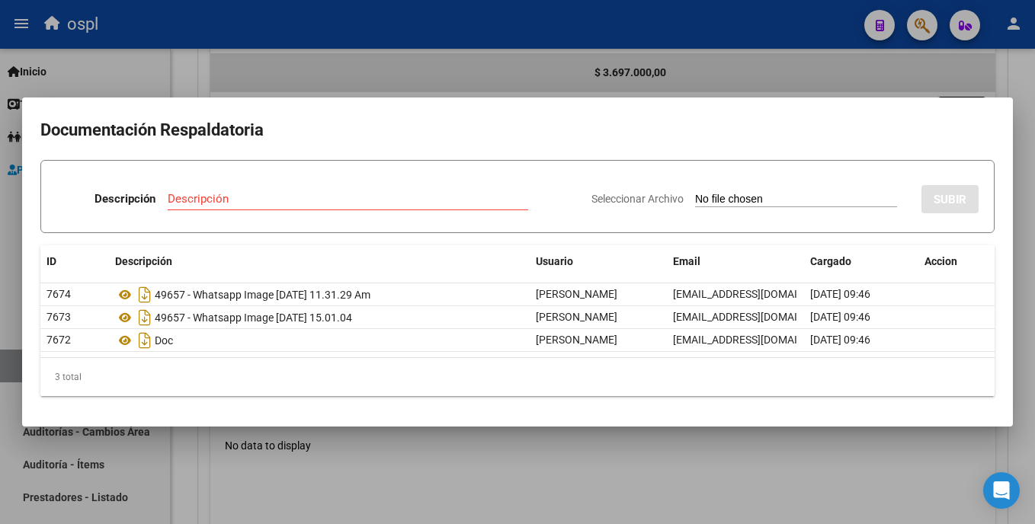
click at [461, 83] on div at bounding box center [517, 262] width 1035 height 524
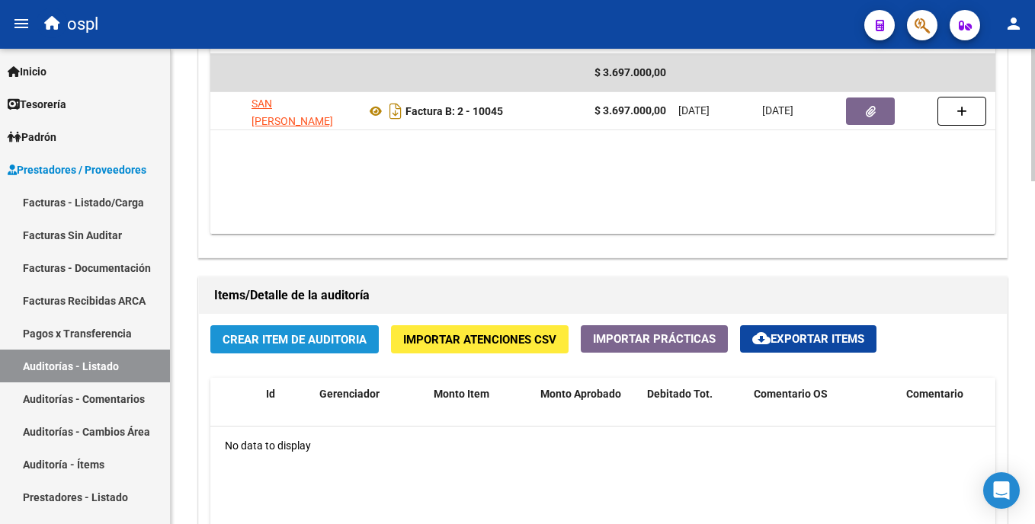
click at [304, 342] on span "Crear Item de Auditoria" at bounding box center [295, 340] width 144 height 14
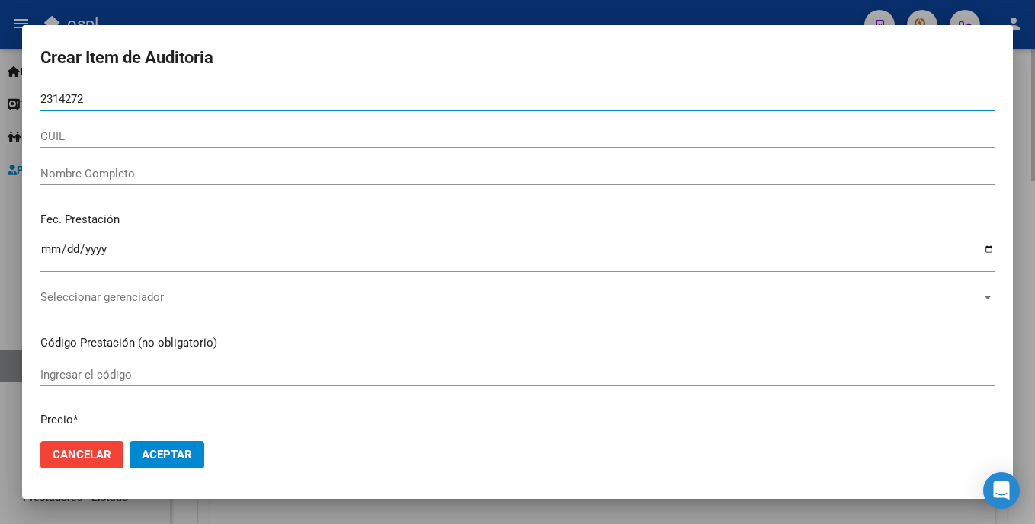
type input "23142724"
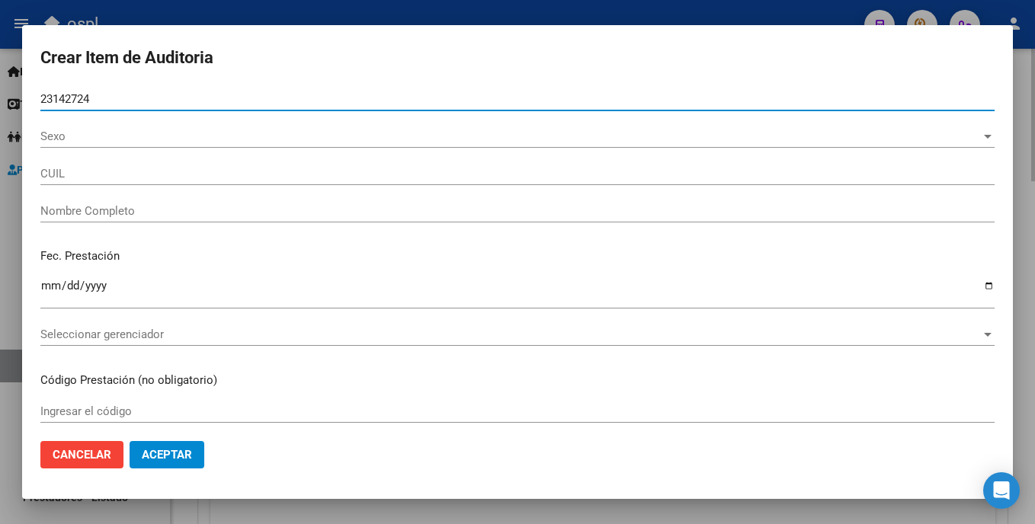
type input "23231427244"
type input "AGUIRRE CARINA INES"
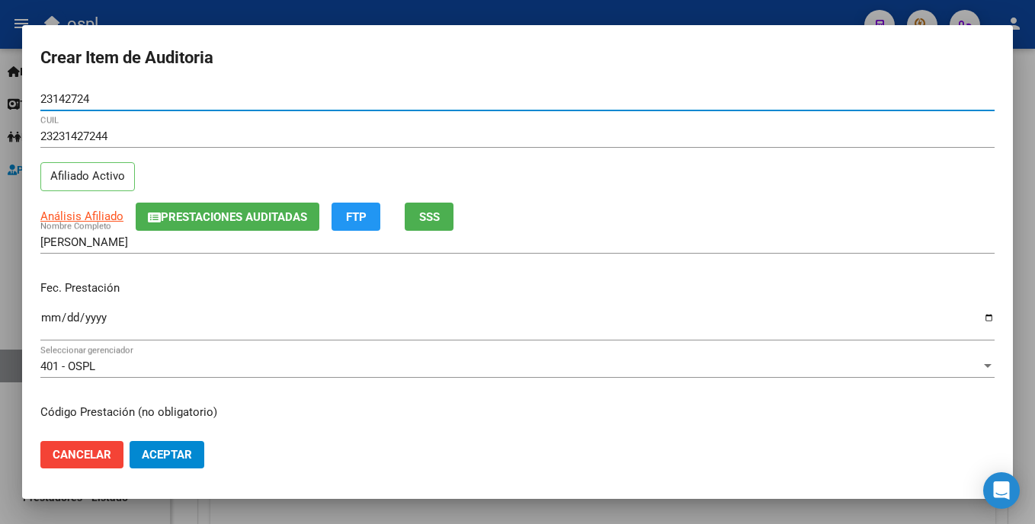
type input "23142724"
click at [48, 317] on input "Ingresar la fecha" at bounding box center [517, 324] width 954 height 24
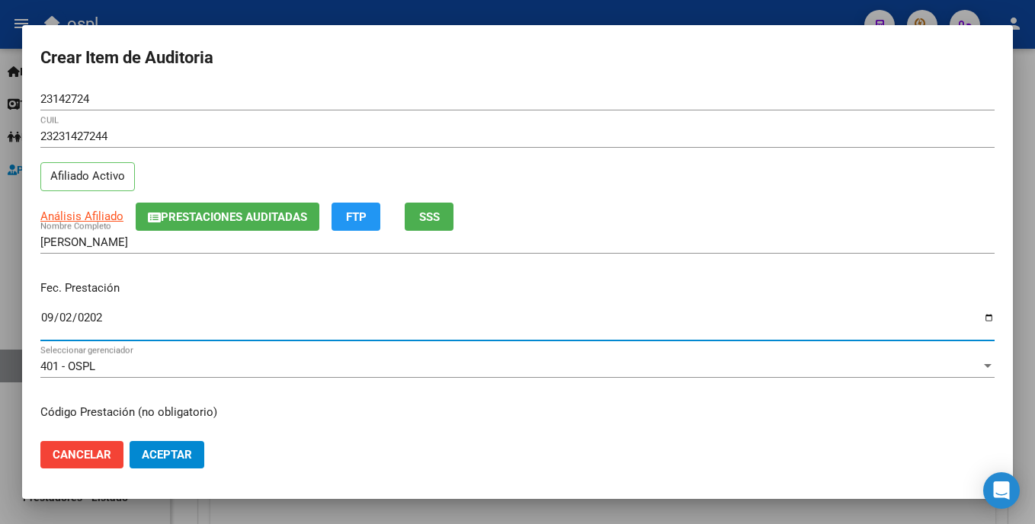
type input "2025-09-02"
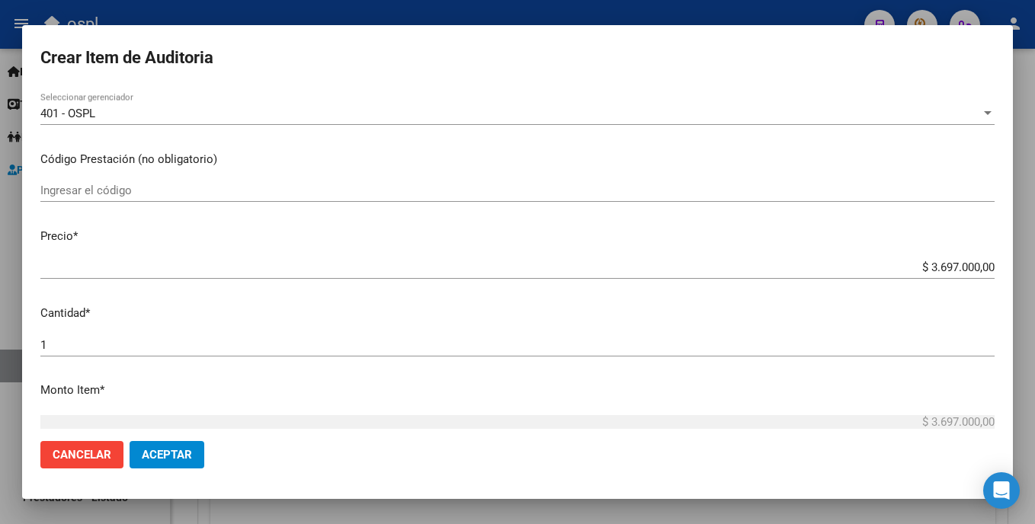
scroll to position [277, 0]
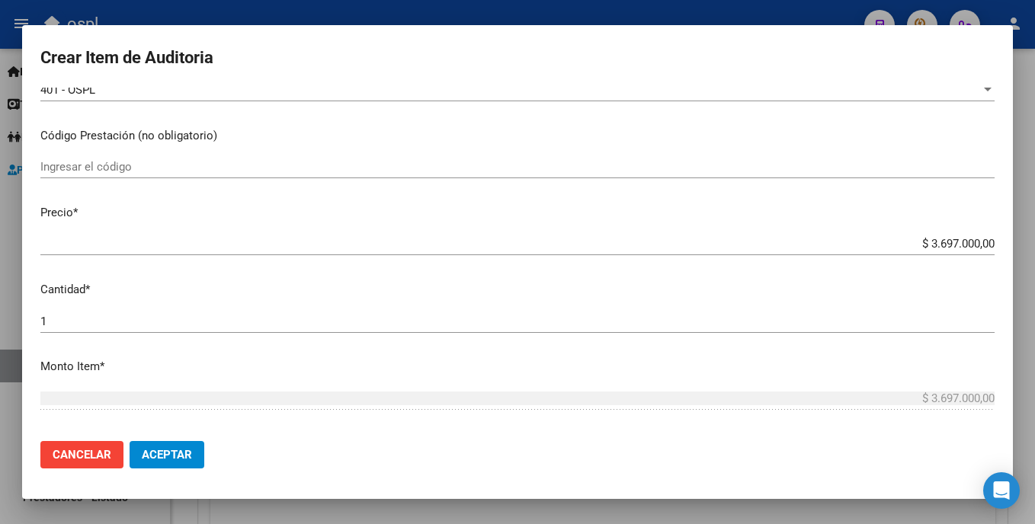
click at [107, 159] on div "Ingresar el código" at bounding box center [517, 167] width 954 height 23
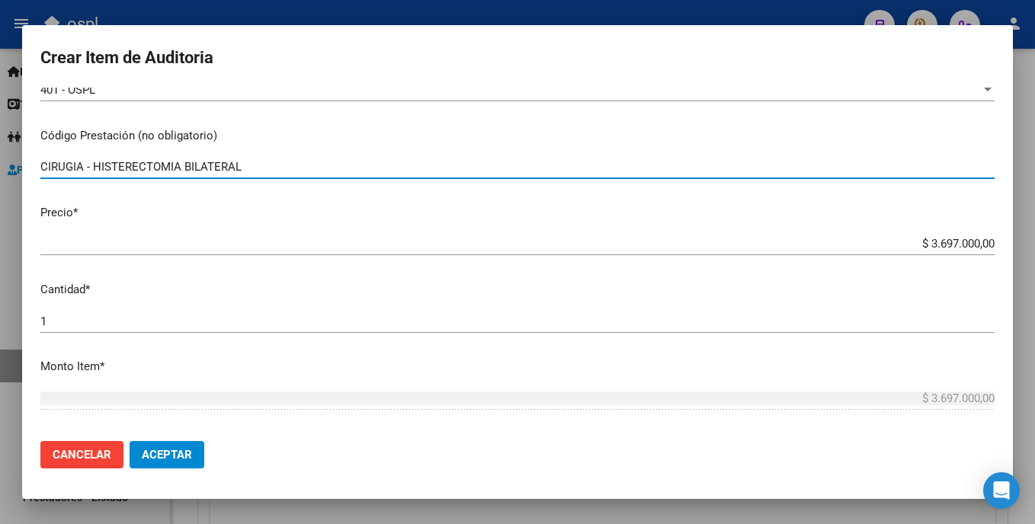
type input "CIRUGIA - HISTERECTOMIA BILATERAL"
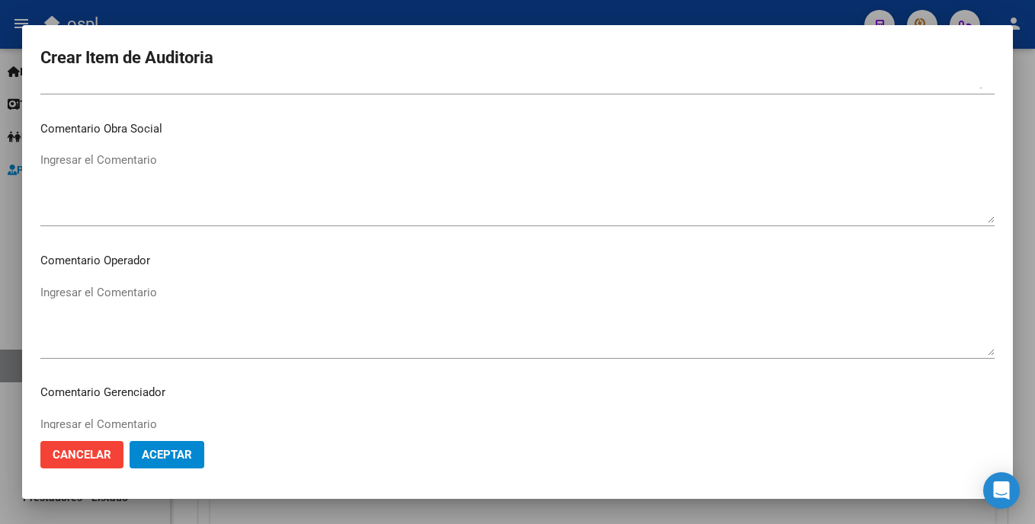
scroll to position [710, 0]
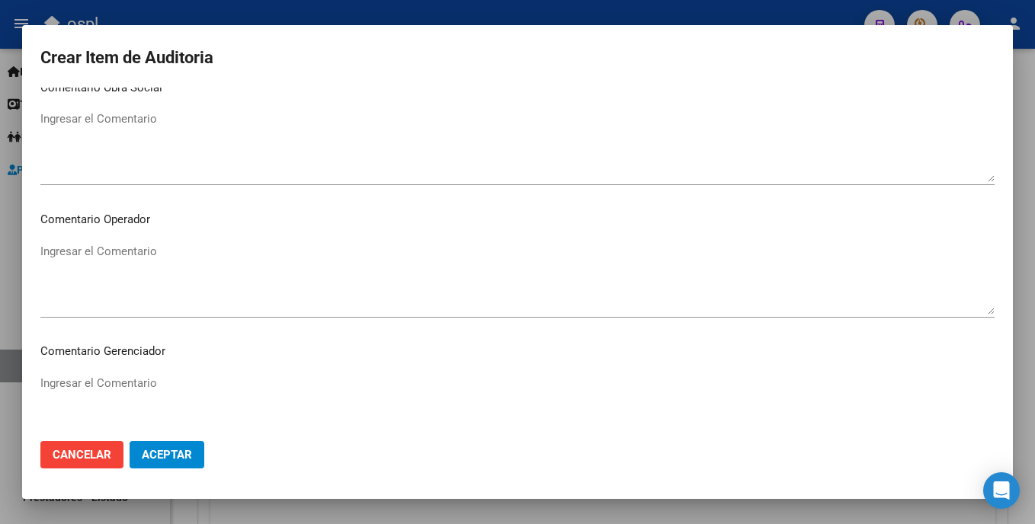
click at [218, 263] on textarea "Ingresar el Comentario" at bounding box center [517, 279] width 954 height 72
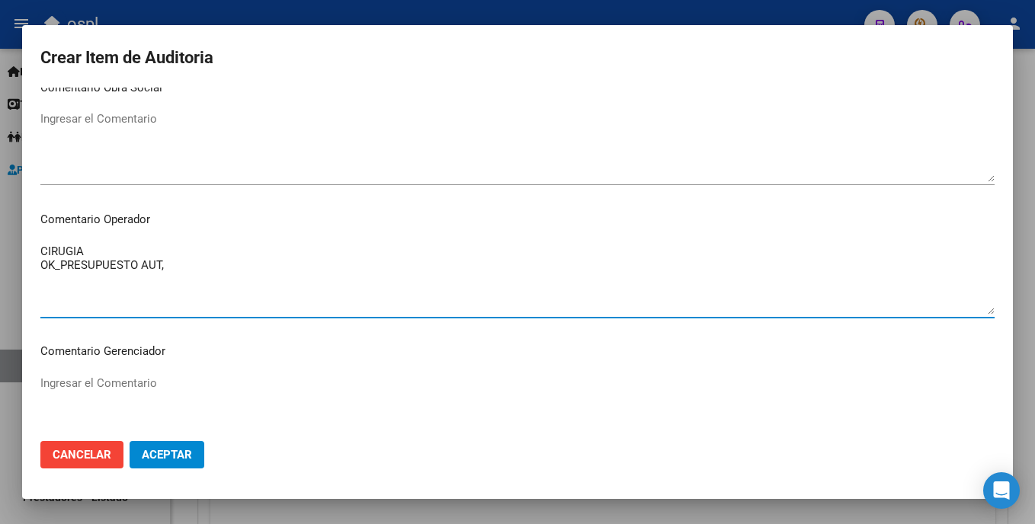
click at [62, 270] on textarea "CIRUGIA OK_PRESUPUESTO AUT," at bounding box center [517, 279] width 954 height 72
click at [275, 267] on textarea "CIRUGIA OK_AUTORIZACION, PRESUPUESTO AUT," at bounding box center [517, 279] width 954 height 72
click at [111, 261] on textarea "CIRUGIA OK_AUTORIZACION, PRESUPUESTO AUT, ORDEN MEDICA." at bounding box center [517, 279] width 954 height 72
click at [110, 252] on textarea "CIRUGIA OK_AUTORIZACION, PRESUPUESTO AUT, ORDEN MEDICA." at bounding box center [517, 279] width 954 height 72
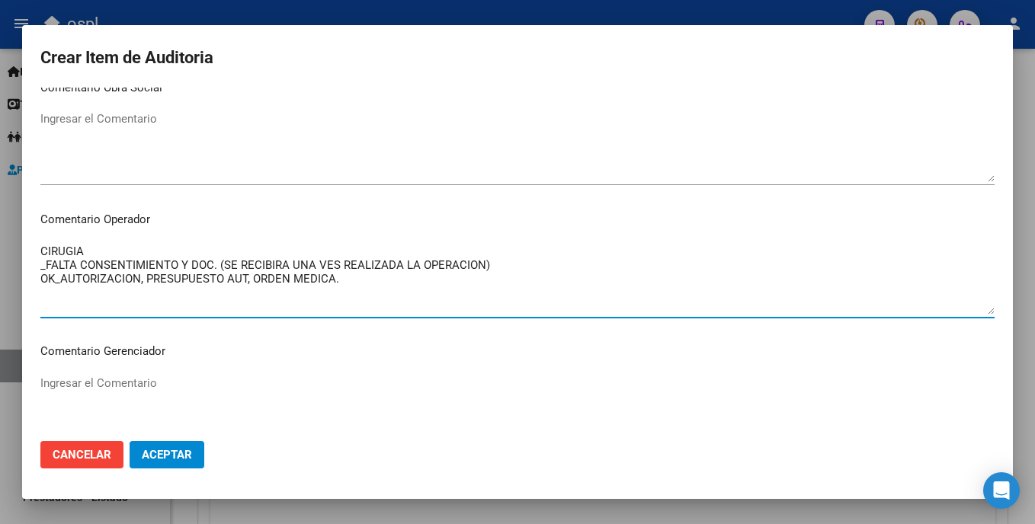
drag, startPoint x: 217, startPoint y: 262, endPoint x: 175, endPoint y: 268, distance: 42.4
click at [175, 268] on textarea "CIRUGIA _FALTA CONSENTIMIENTO Y DOC. (SE RECIBIRA UNA VES REALIZADA LA OPERACIO…" at bounding box center [517, 279] width 954 height 72
click at [253, 265] on textarea "CIRUGIA _FALTA CONSENTIMIENTO (SE RECIBIRA UNA VES REALIZADA LA OPERACION) OK_A…" at bounding box center [517, 279] width 954 height 72
click at [409, 268] on textarea "CIRUGIA _FALTA CONSENTIMIENTO (SE RECIBIRA LA DOCUMENTACION UNA VES REALIZADA L…" at bounding box center [517, 279] width 954 height 72
click at [390, 288] on textarea "CIRUGIA _FALTA CONSENTIMIENTO (SE RECIBIRA LA DOCUMENTACION UNA VEZ REALIZADA L…" at bounding box center [517, 279] width 954 height 72
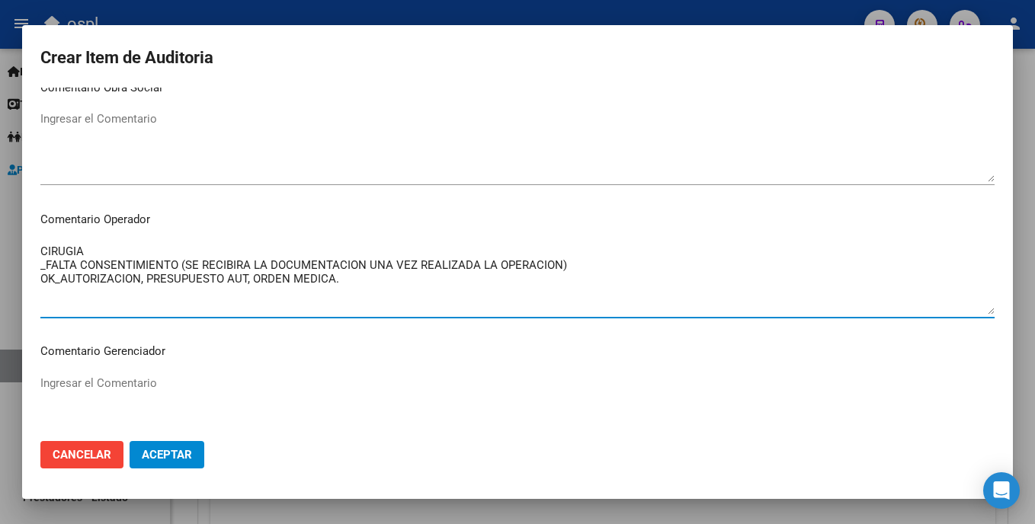
drag, startPoint x: 367, startPoint y: 268, endPoint x: 568, endPoint y: 266, distance: 201.2
click at [568, 266] on textarea "CIRUGIA _FALTA CONSENTIMIENTO (SE RECIBIRA LA DOCUMENTACION UNA VEZ REALIZADA L…" at bounding box center [517, 279] width 954 height 72
click at [434, 284] on textarea "CIRUGIA _FALTA CONSENTIMIENTO Y DOC. OK_AUTORIZACION, PRESUPUESTO AUT, ORDEN ME…" at bounding box center [517, 279] width 954 height 72
drag, startPoint x: 407, startPoint y: 289, endPoint x: 80, endPoint y: 273, distance: 327.4
click at [37, 226] on mat-dialog-content "23142724 Nro Documento 23231427244 CUIL Afiliado Activo Análisis Afiliado Prest…" at bounding box center [517, 258] width 991 height 341
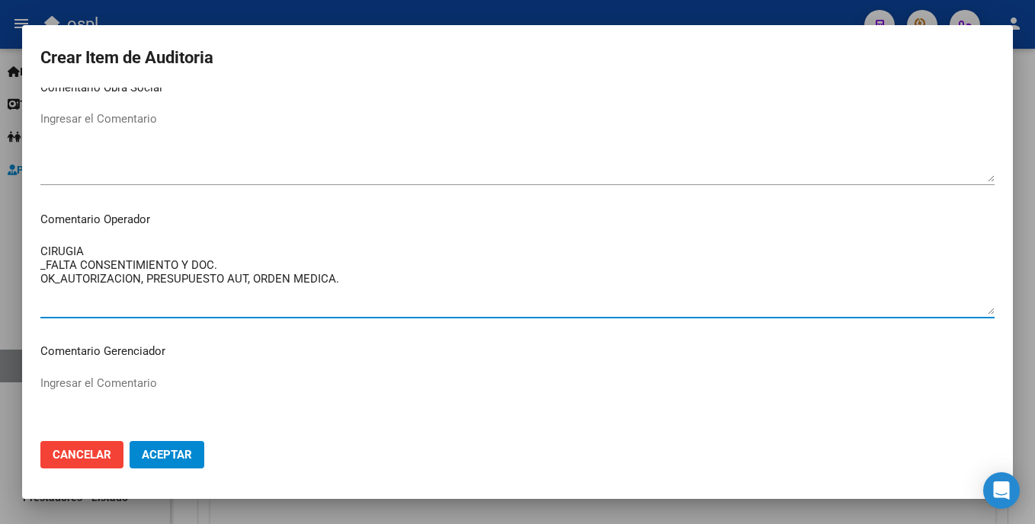
click at [373, 272] on textarea "CIRUGIA _FALTA CONSENTIMIENTO Y DOC. OK_AUTORIZACION, PRESUPUESTO AUT, ORDEN ME…" at bounding box center [517, 279] width 954 height 72
click at [342, 281] on textarea "CIRUGIA _FALTA CONSENTIMIENTO Y DOC. OK_AUTORIZACION, PRESUPUESTO AUT, ORDEN ME…" at bounding box center [517, 279] width 954 height 72
type textarea "CIRUGIA _FALTA CONSENTIMIENTO Y DOC. OK_AUTORIZACION, PRESUPUESTO AUT, ORDEN ME…"
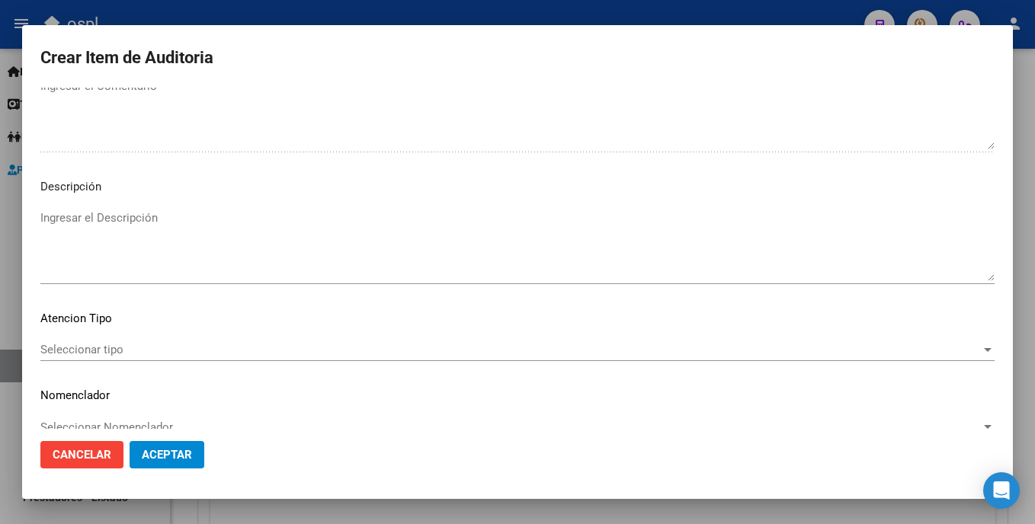
scroll to position [1031, 0]
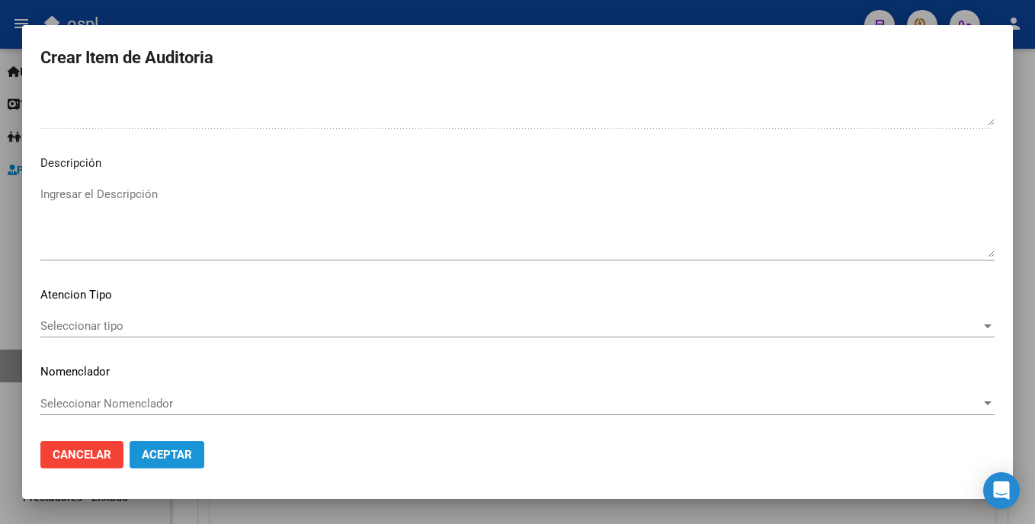
click at [170, 449] on span "Aceptar" at bounding box center [167, 455] width 50 height 14
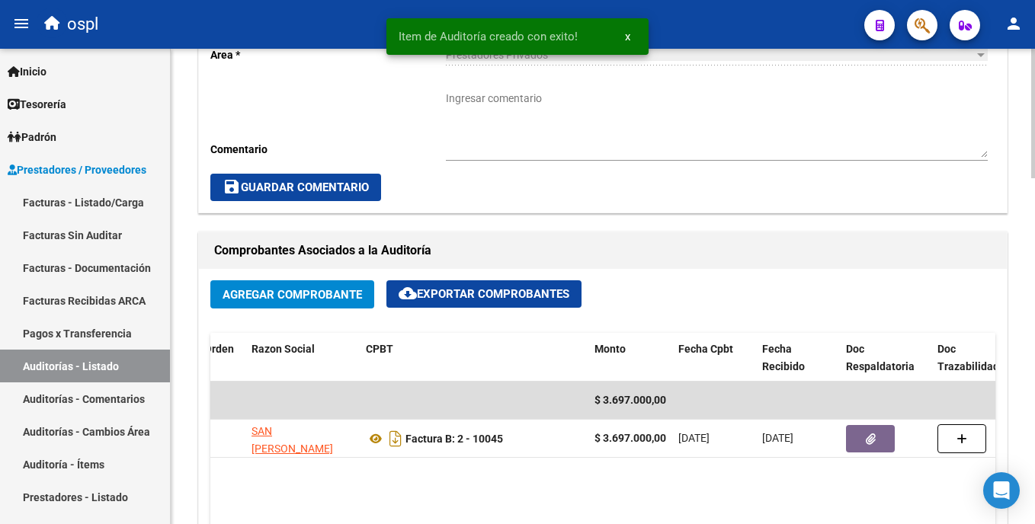
click at [1034, 277] on html "menu ospl person Firma Express Inicio Calendario SSS Instructivos Contacto OS T…" at bounding box center [517, 262] width 1035 height 524
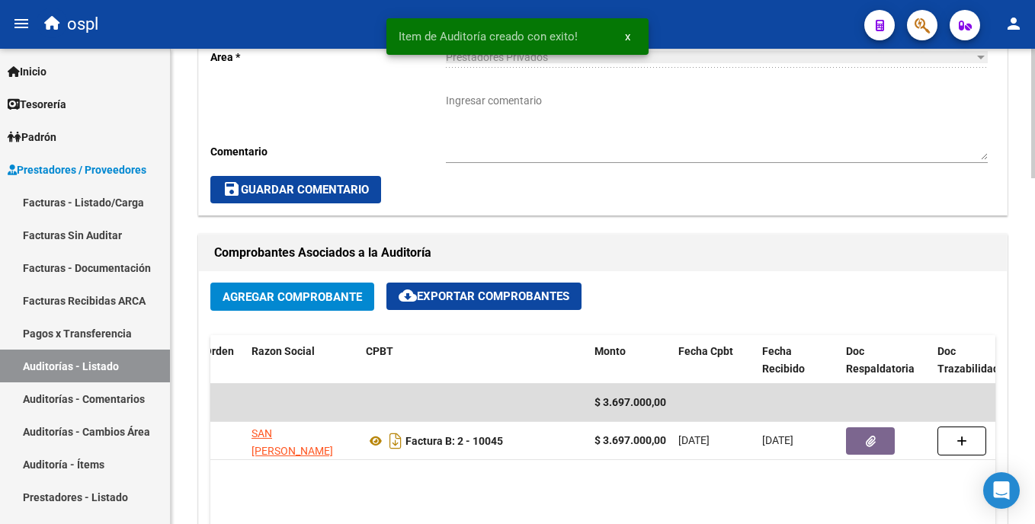
click at [521, 131] on textarea "Ingresar comentario" at bounding box center [717, 126] width 542 height 67
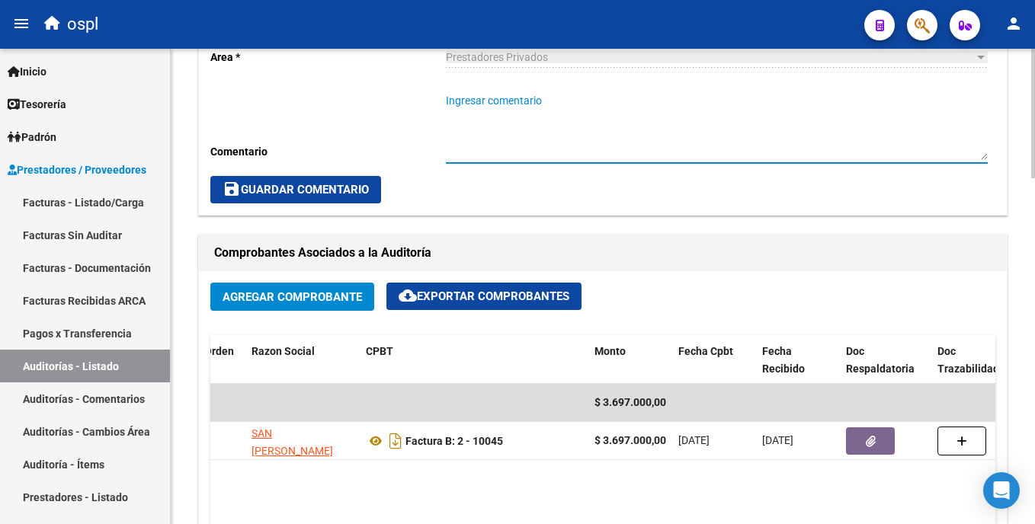
paste textarea "CIRUGIA _FALTA CONSENTIMIENTO Y DOC. OK_AUTORIZACION, PRESUPUESTO AUT, ORDEN ME…"
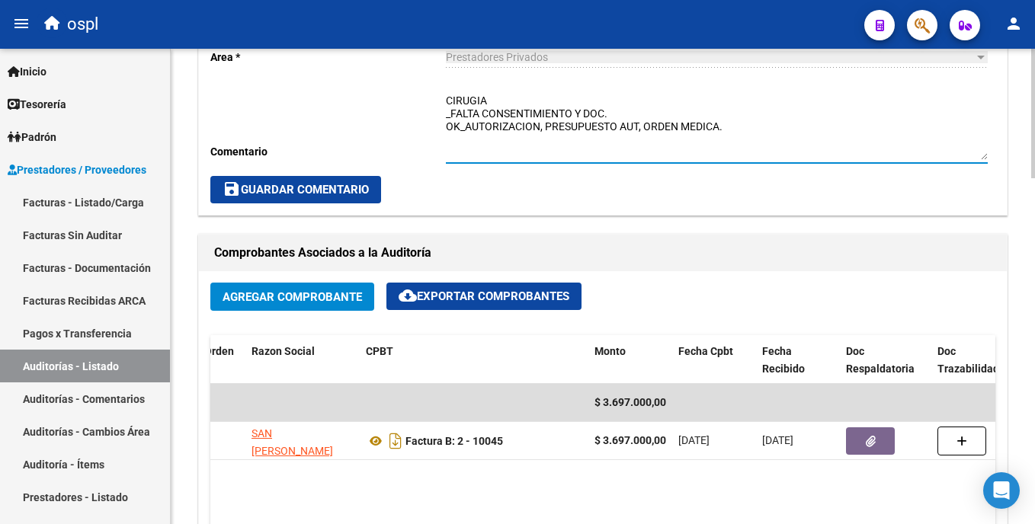
type textarea "CIRUGIA _FALTA CONSENTIMIENTO Y DOC. OK_AUTORIZACION, PRESUPUESTO AUT, ORDEN ME…"
click at [335, 190] on span "save Guardar Comentario" at bounding box center [296, 190] width 146 height 14
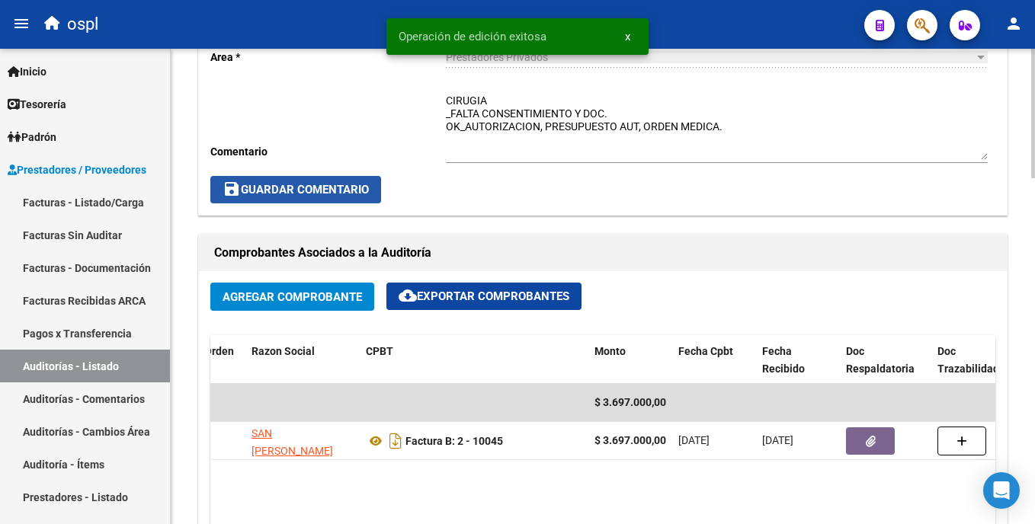
click at [354, 191] on span "save Guardar Comentario" at bounding box center [296, 190] width 146 height 14
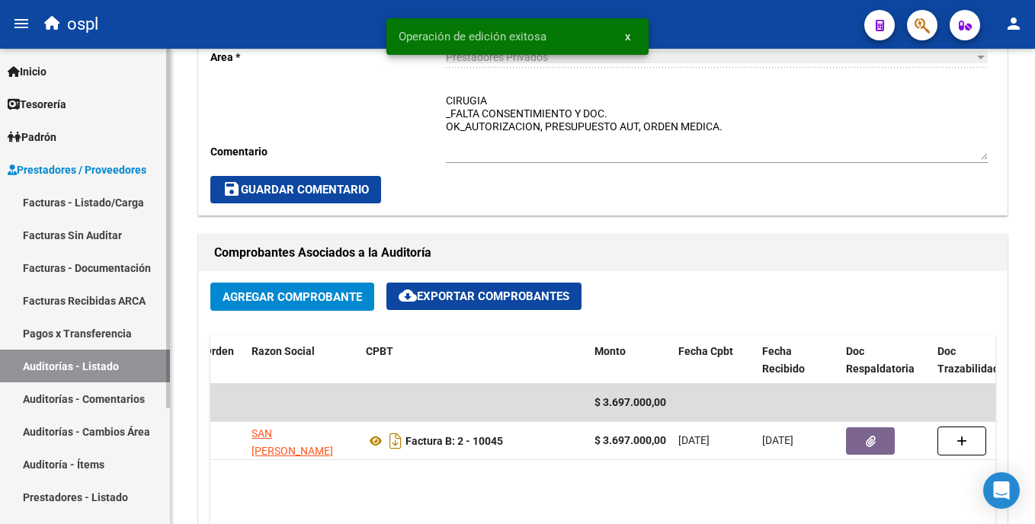
click at [117, 199] on link "Facturas - Listado/Carga" at bounding box center [85, 202] width 170 height 33
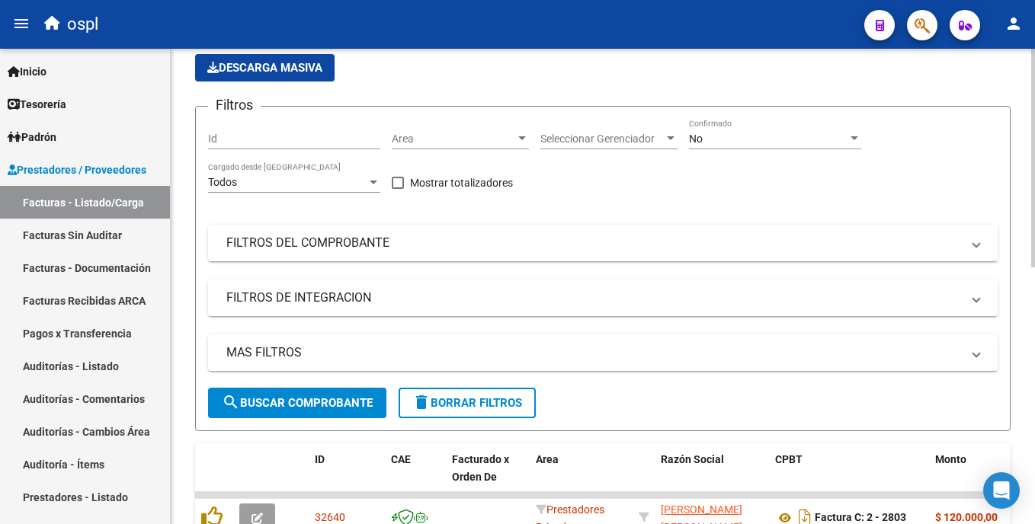
scroll to position [57, 0]
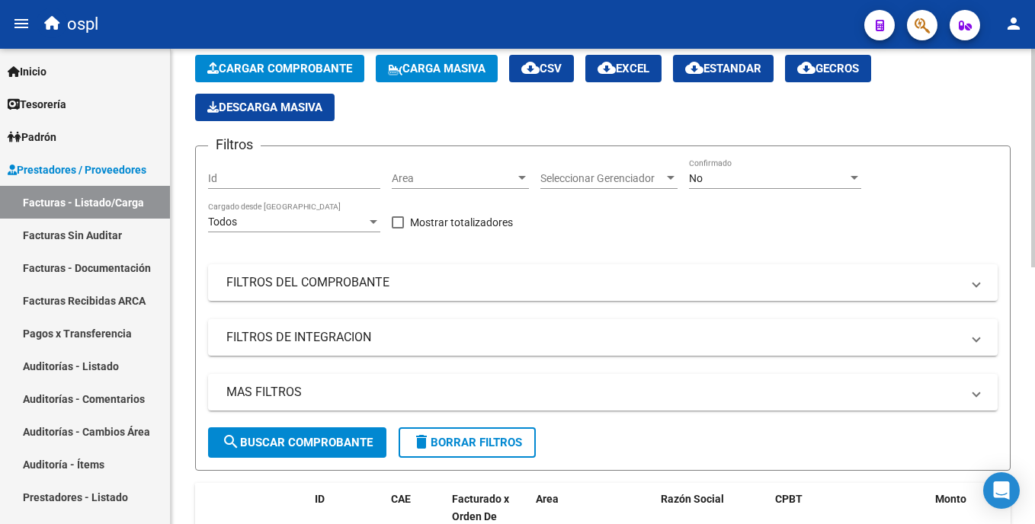
click at [1034, 130] on html "menu ospl person Firma Express Inicio Calendario SSS Instructivos Contacto OS T…" at bounding box center [517, 262] width 1035 height 524
click at [430, 175] on span "Area" at bounding box center [453, 178] width 123 height 13
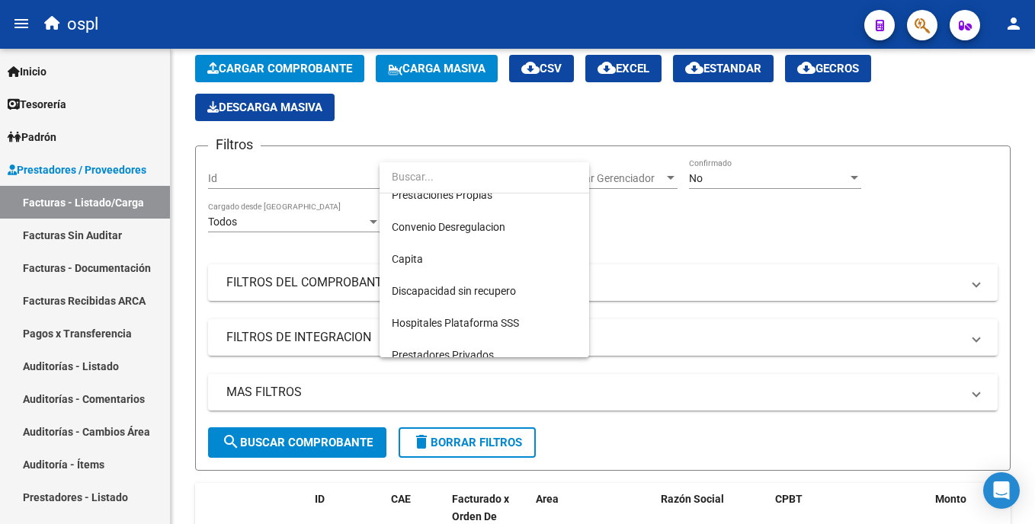
scroll to position [171, 0]
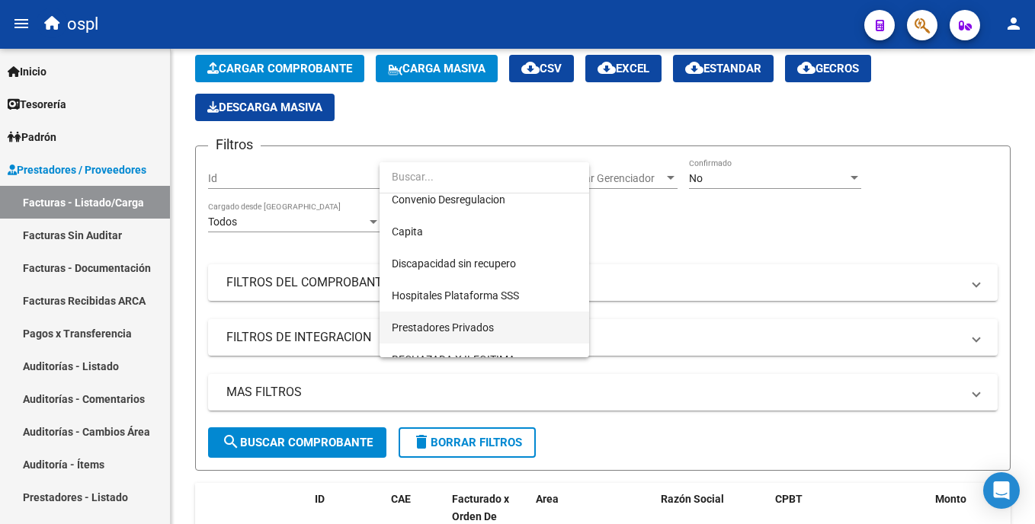
click at [504, 328] on span "Prestadores Privados" at bounding box center [484, 328] width 185 height 32
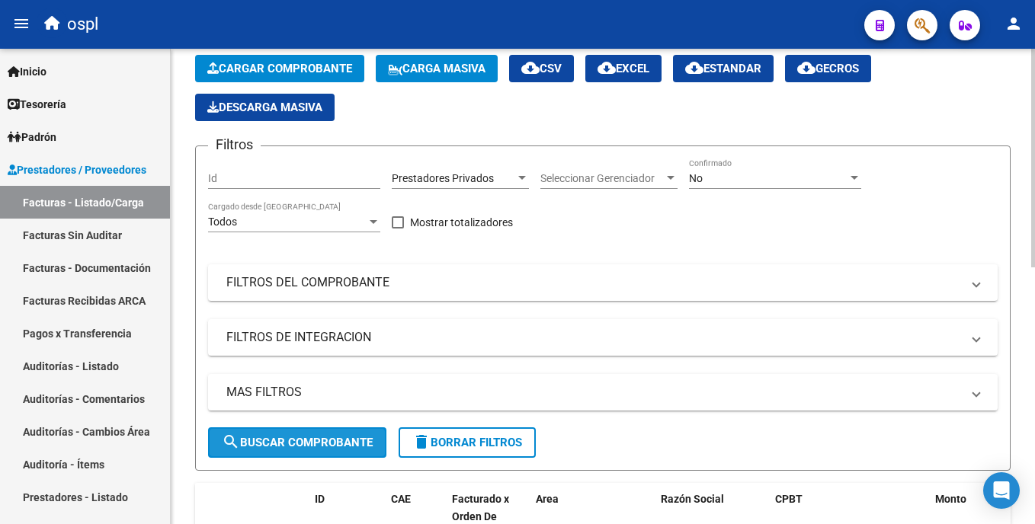
click at [300, 441] on span "search Buscar Comprobante" at bounding box center [297, 443] width 151 height 14
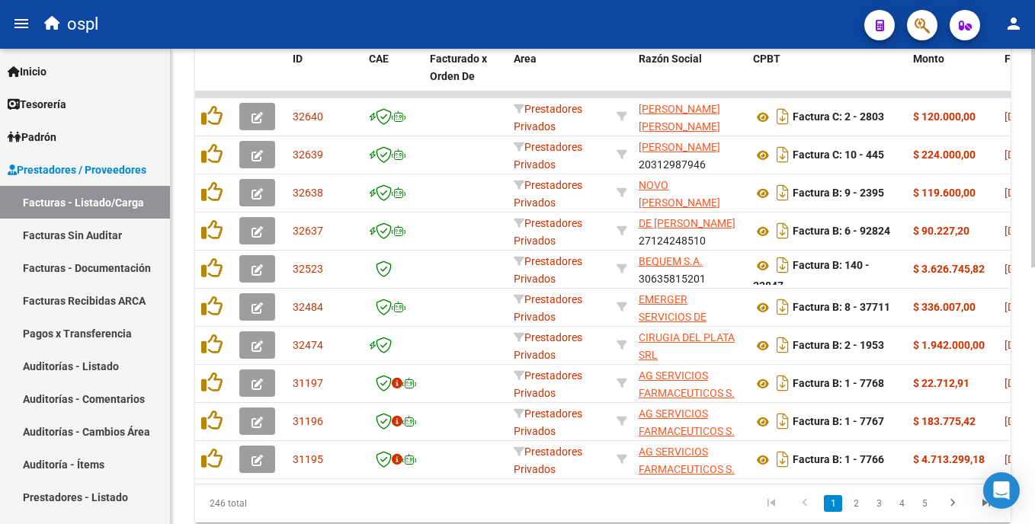
scroll to position [502, 0]
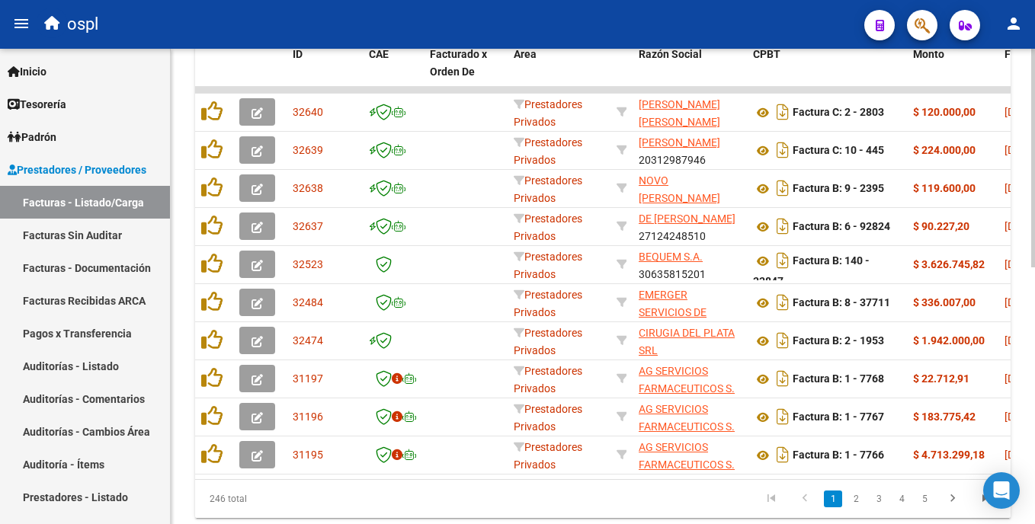
click at [1034, 380] on html "menu ospl person Firma Express Inicio Calendario SSS Instructivos Contacto OS T…" at bounding box center [517, 262] width 1035 height 524
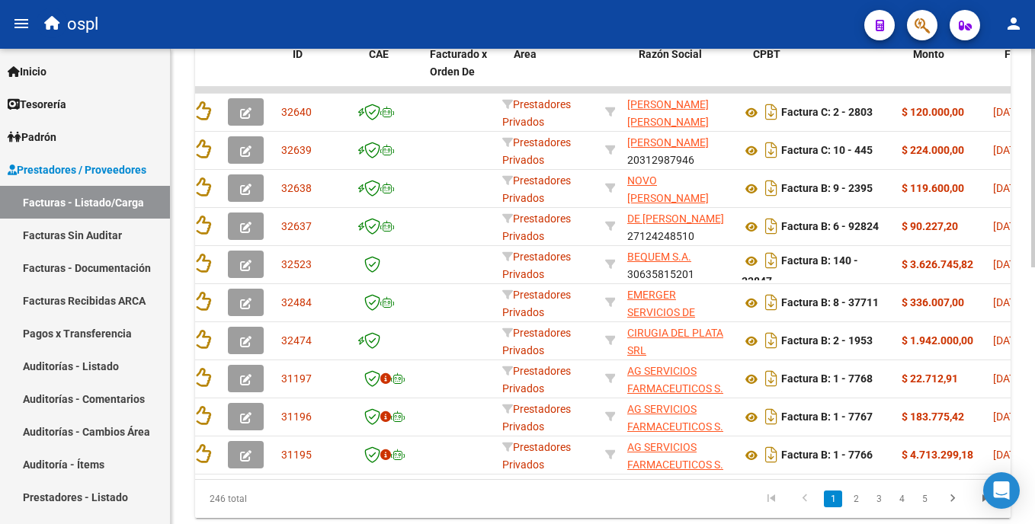
scroll to position [0, 0]
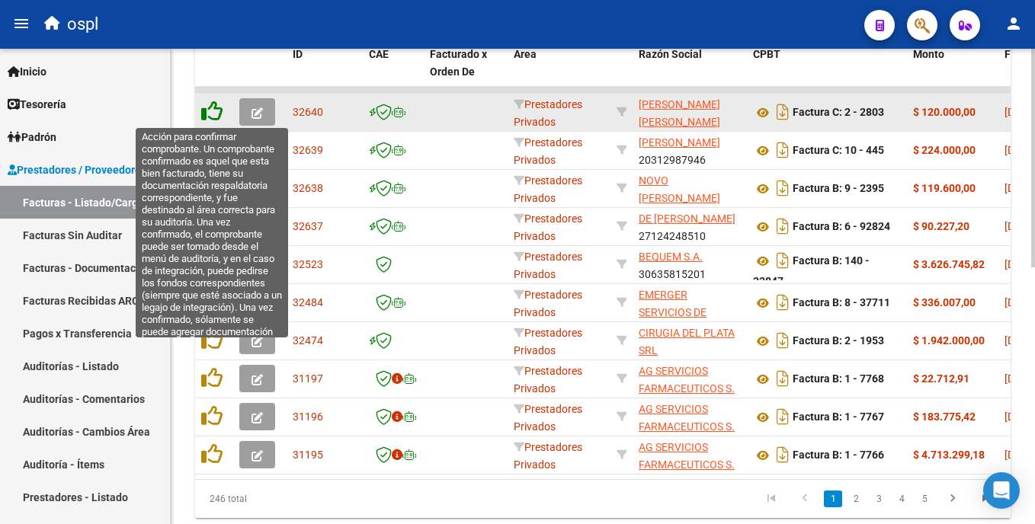
click at [213, 112] on icon at bounding box center [211, 111] width 21 height 21
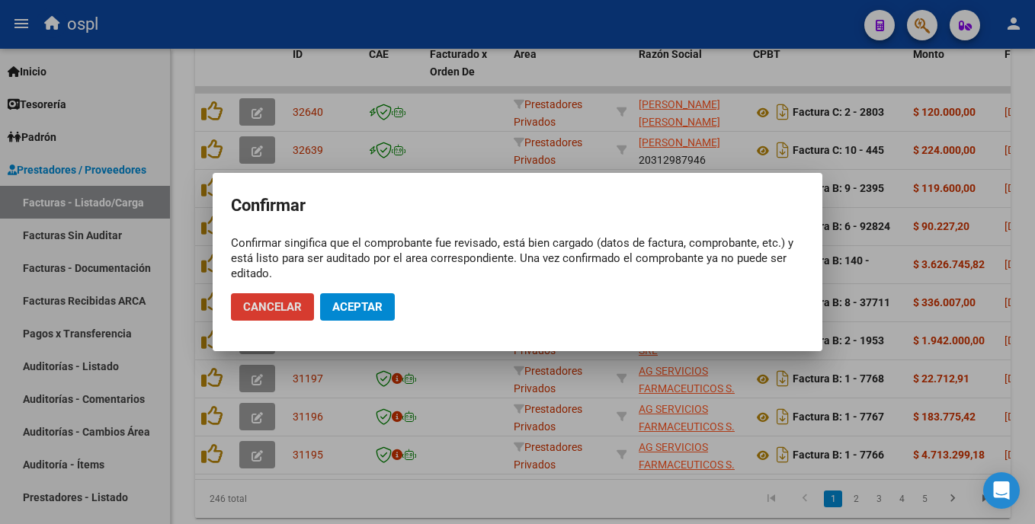
click at [198, 77] on div at bounding box center [517, 262] width 1035 height 524
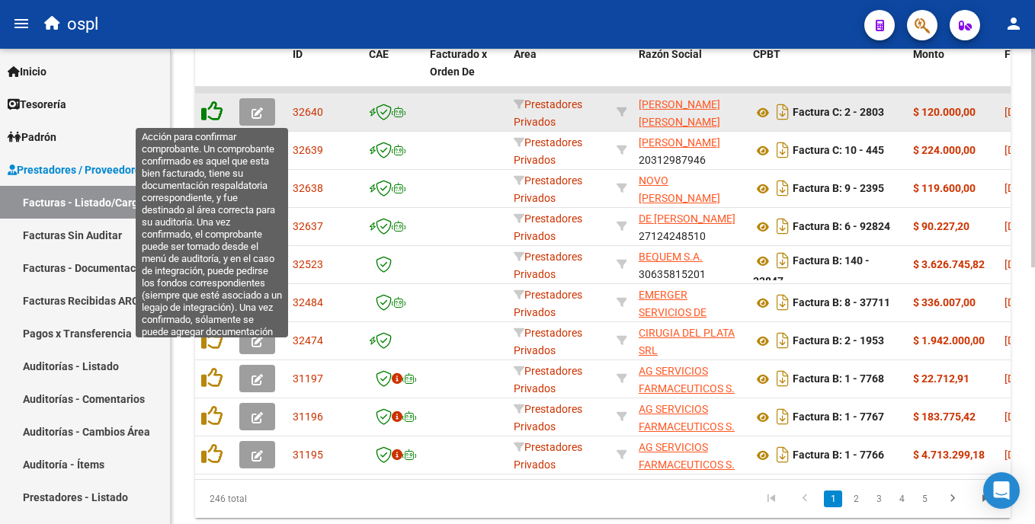
click at [210, 108] on icon at bounding box center [211, 111] width 21 height 21
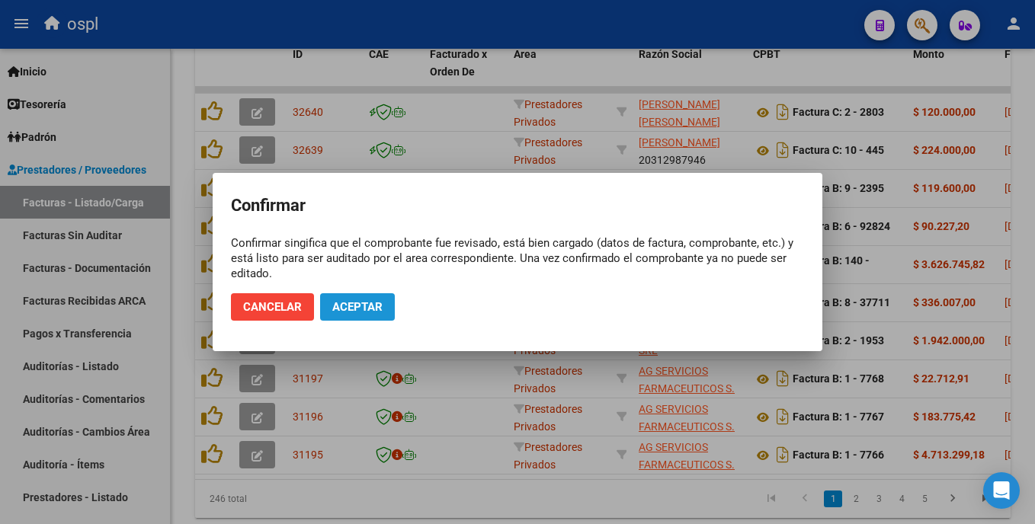
click at [340, 304] on span "Aceptar" at bounding box center [357, 307] width 50 height 14
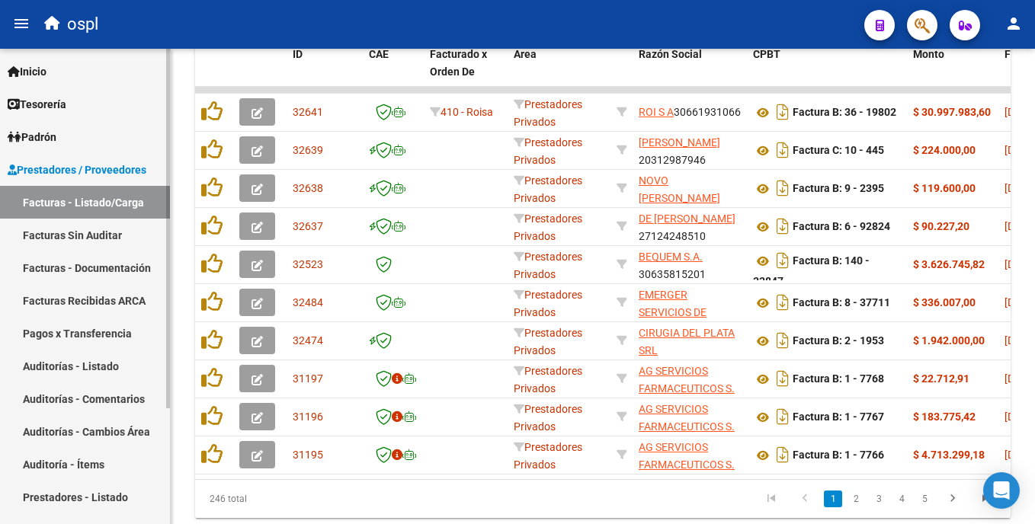
click at [120, 237] on link "Facturas Sin Auditar" at bounding box center [85, 235] width 170 height 33
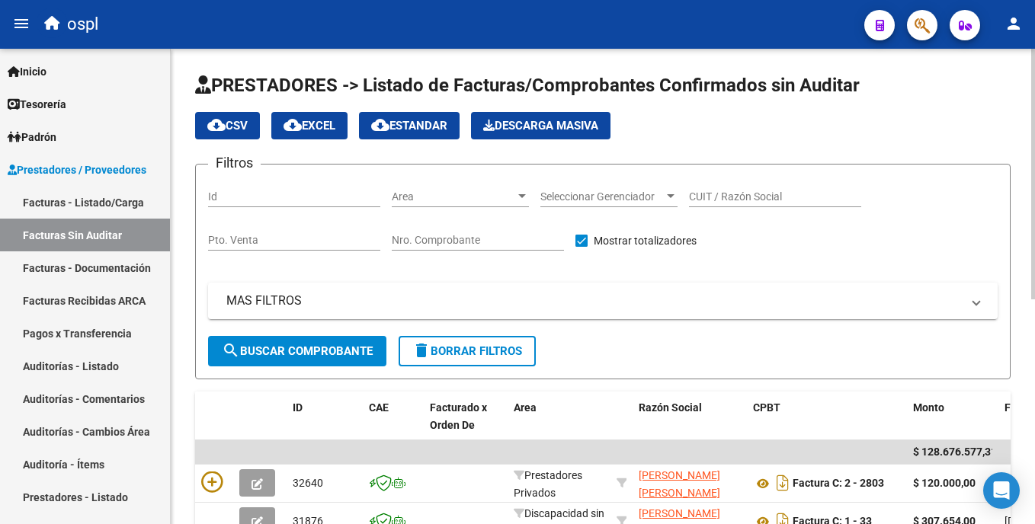
click at [1034, 188] on html "menu ospl person Firma Express Inicio Calendario SSS Instructivos Contacto OS T…" at bounding box center [517, 262] width 1035 height 524
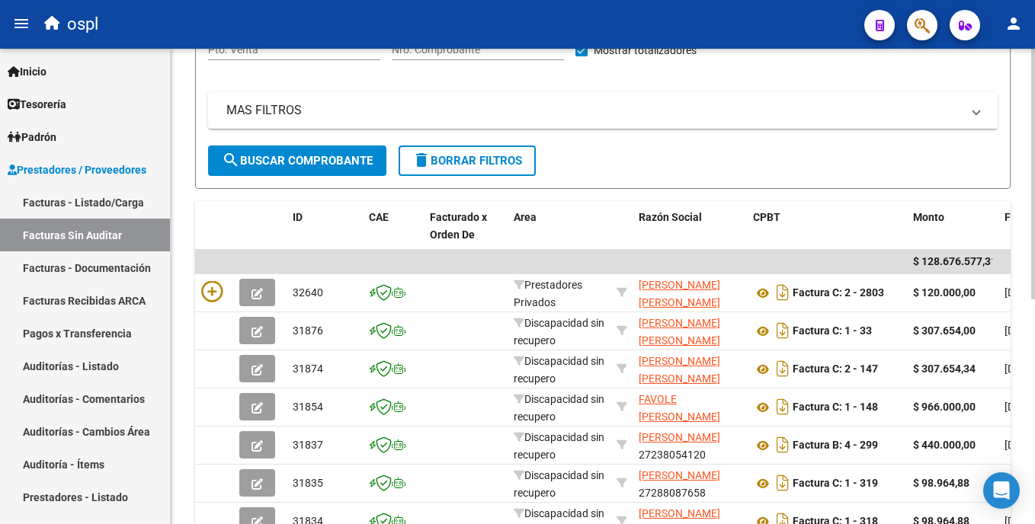
scroll to position [277, 0]
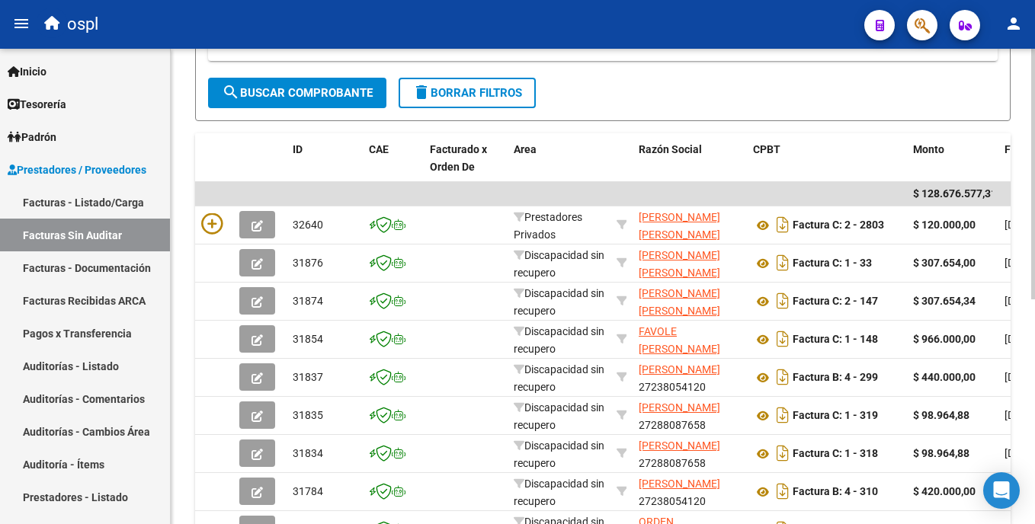
click at [1034, 397] on html "menu ospl person Firma Express Inicio Calendario SSS Instructivos Contacto OS T…" at bounding box center [517, 262] width 1035 height 524
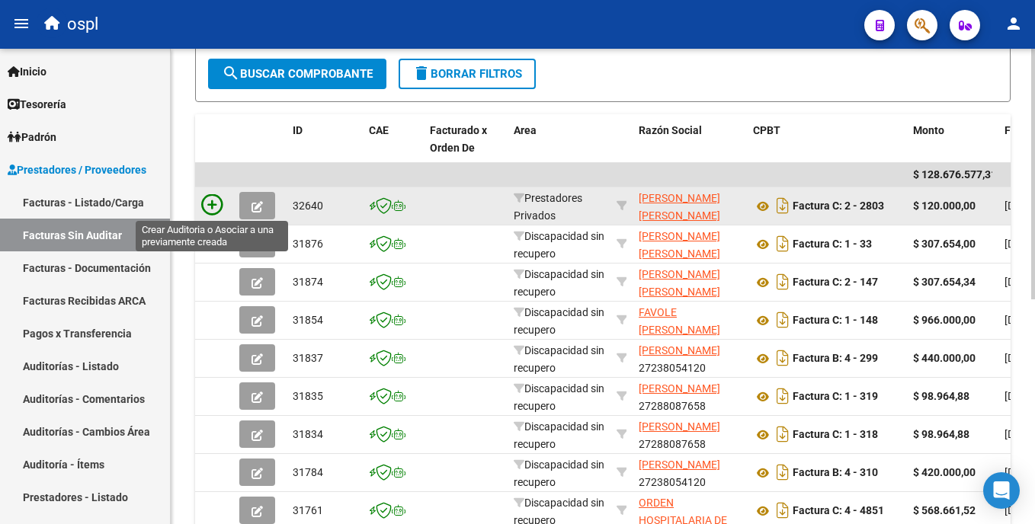
click at [213, 207] on icon at bounding box center [211, 204] width 21 height 21
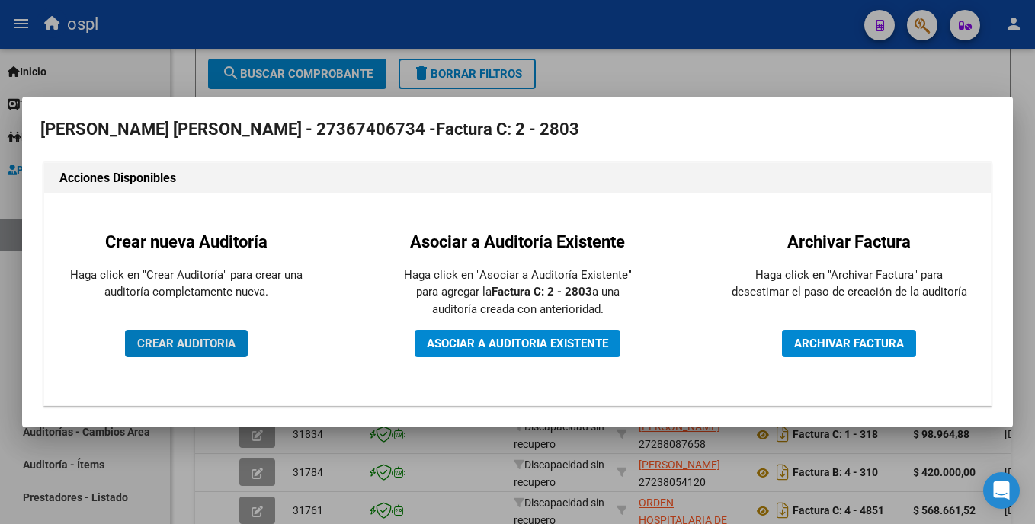
click at [213, 343] on span "CREAR AUDITORIA" at bounding box center [186, 344] width 98 height 14
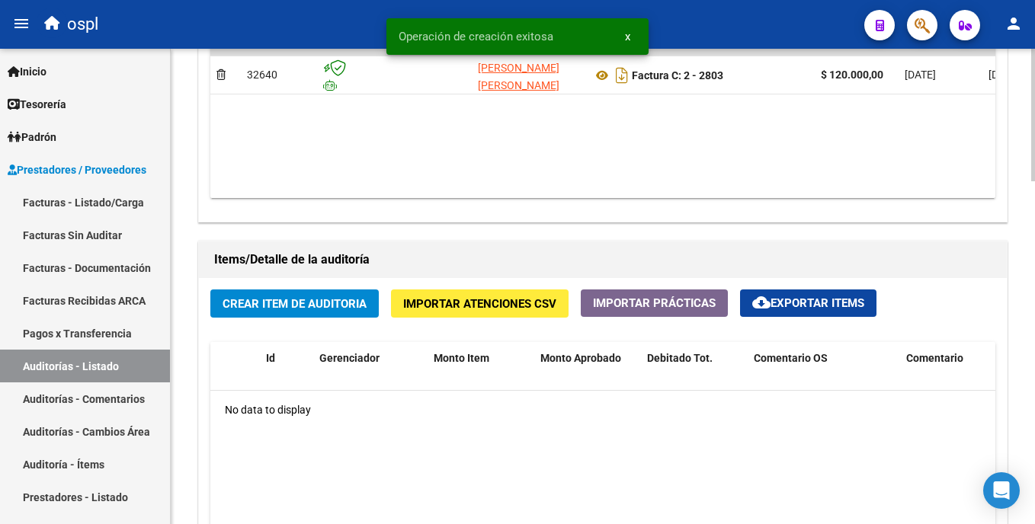
scroll to position [848, 0]
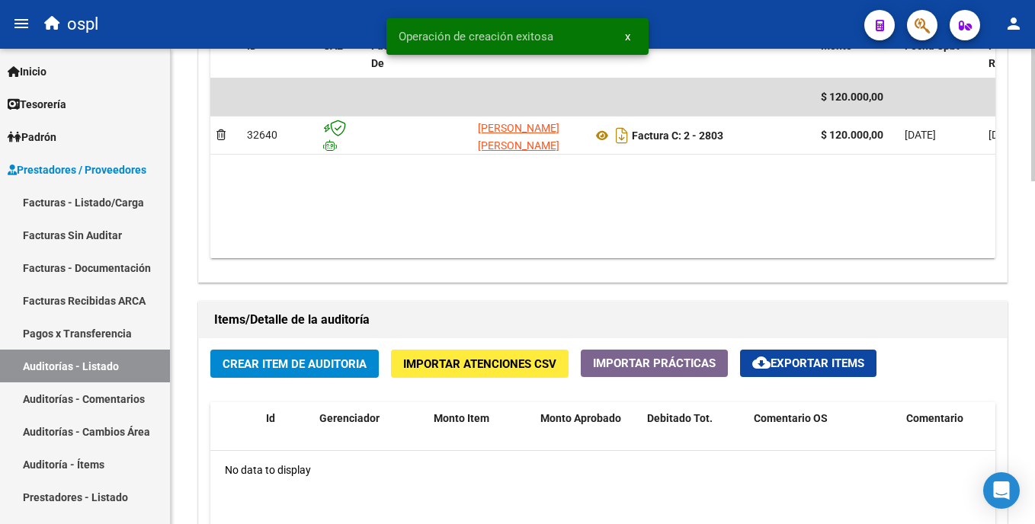
click at [1034, 357] on html "menu ospl person Firma Express Inicio Calendario SSS Instructivos Contacto OS T…" at bounding box center [517, 262] width 1035 height 524
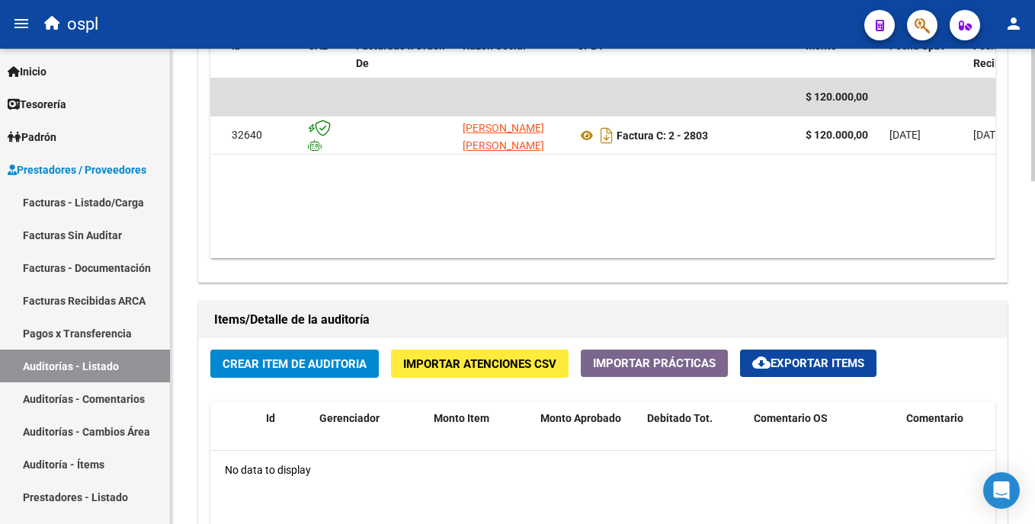
scroll to position [0, 0]
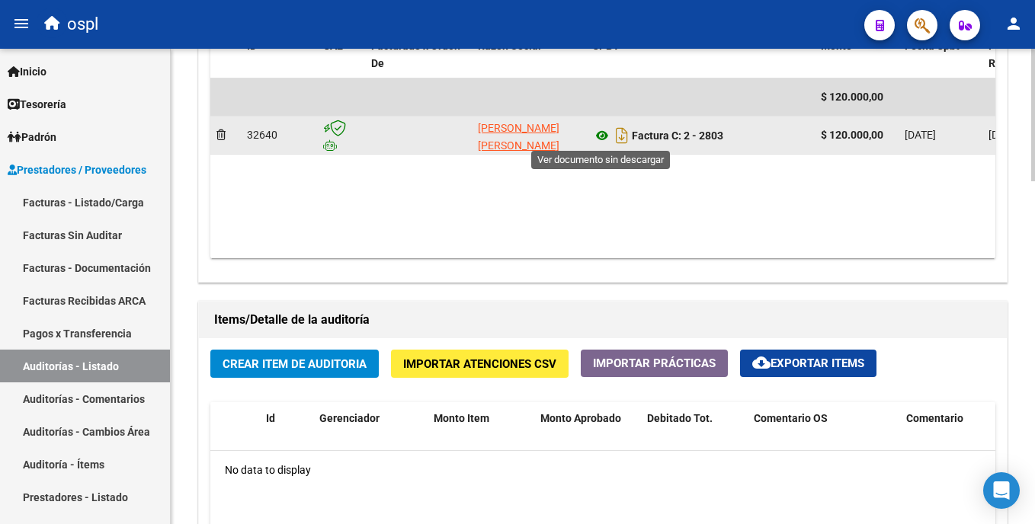
click at [601, 130] on icon at bounding box center [602, 136] width 20 height 18
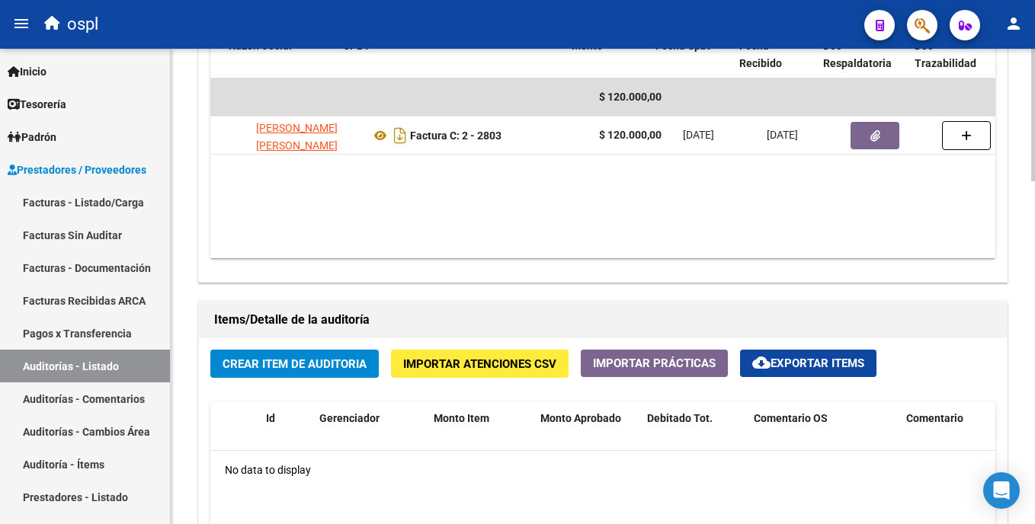
scroll to position [0, 249]
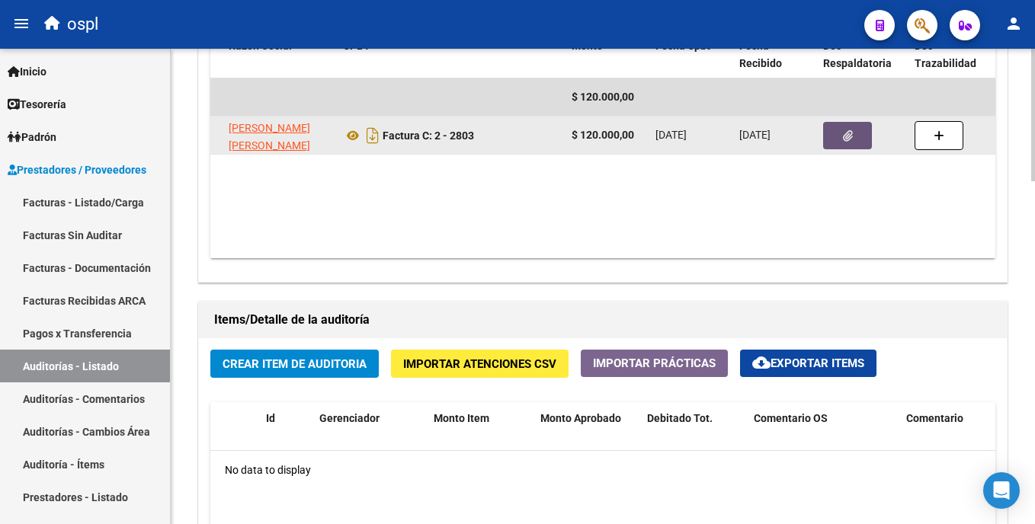
click at [859, 143] on button "button" at bounding box center [847, 135] width 49 height 27
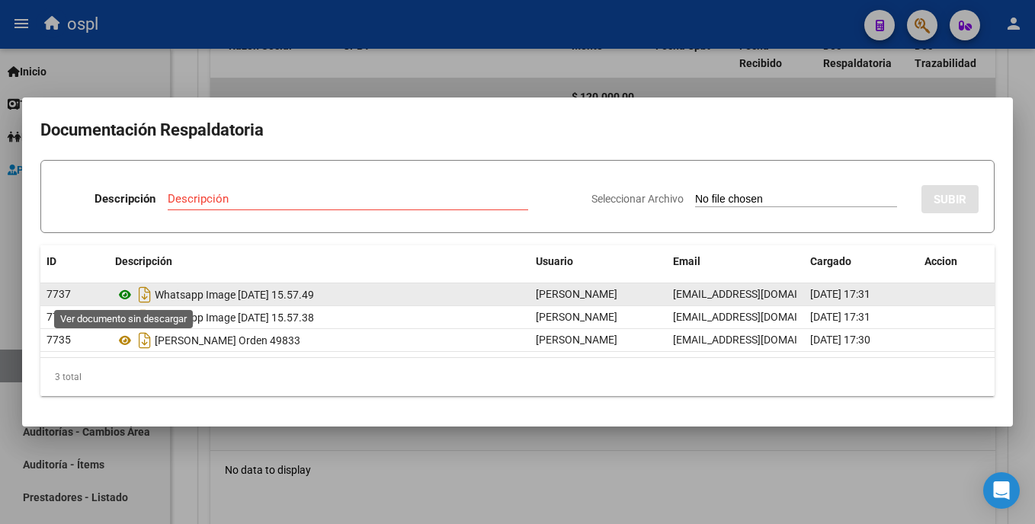
click at [127, 294] on icon at bounding box center [125, 295] width 20 height 18
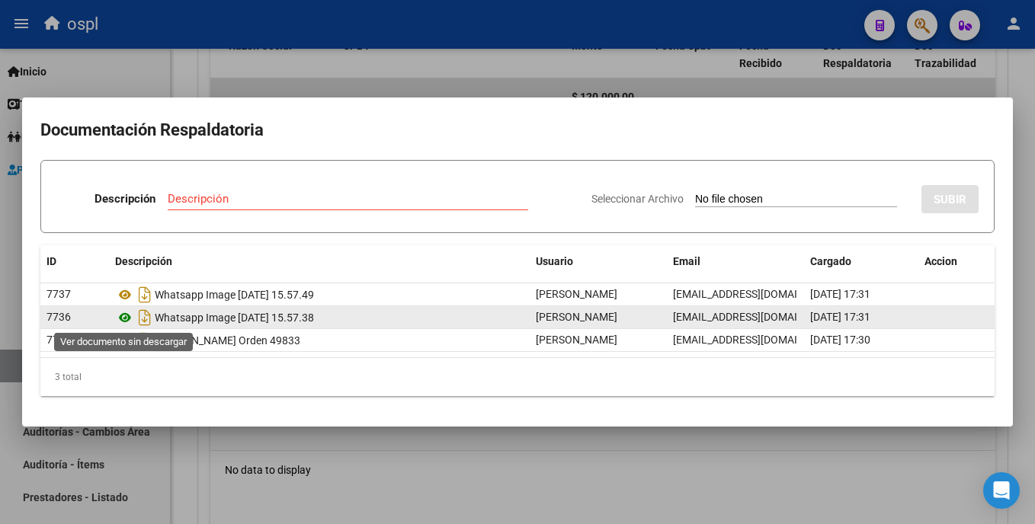
click at [126, 313] on icon at bounding box center [125, 318] width 20 height 18
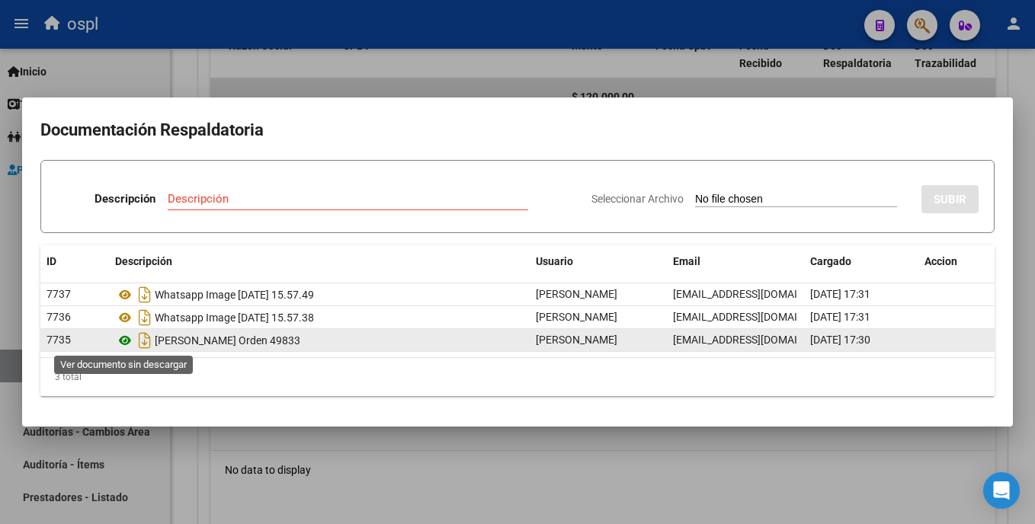
click at [124, 338] on icon at bounding box center [125, 341] width 20 height 18
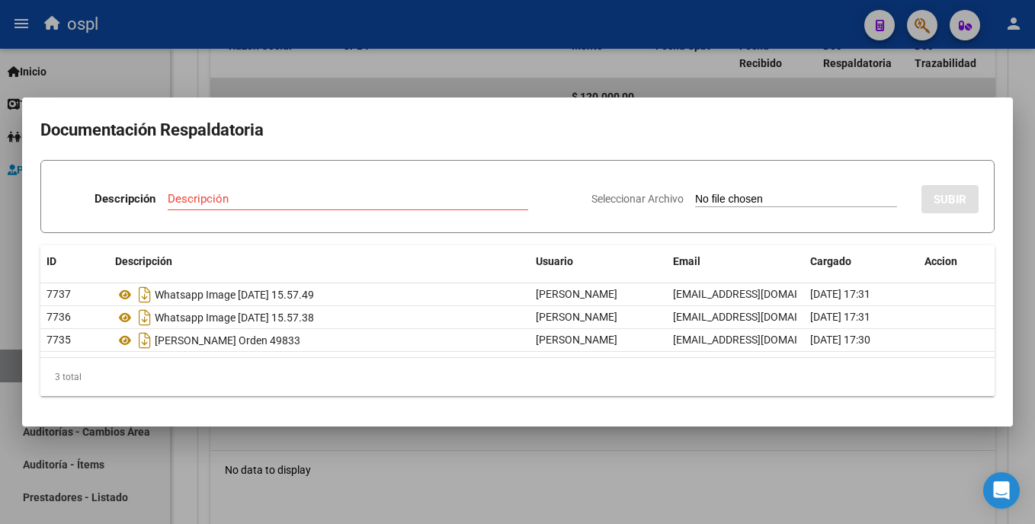
click at [363, 470] on div at bounding box center [517, 262] width 1035 height 524
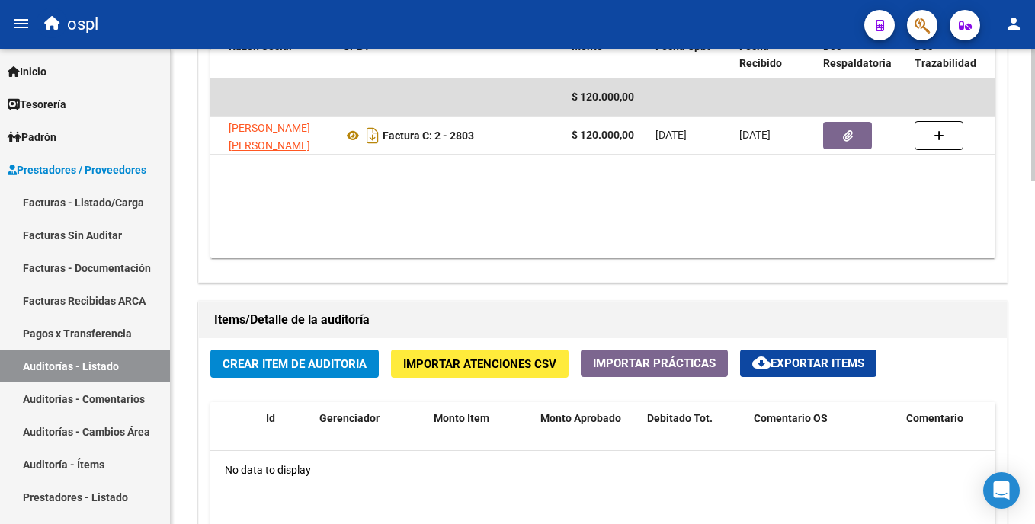
click at [340, 364] on span "Crear Item de Auditoria" at bounding box center [295, 365] width 144 height 14
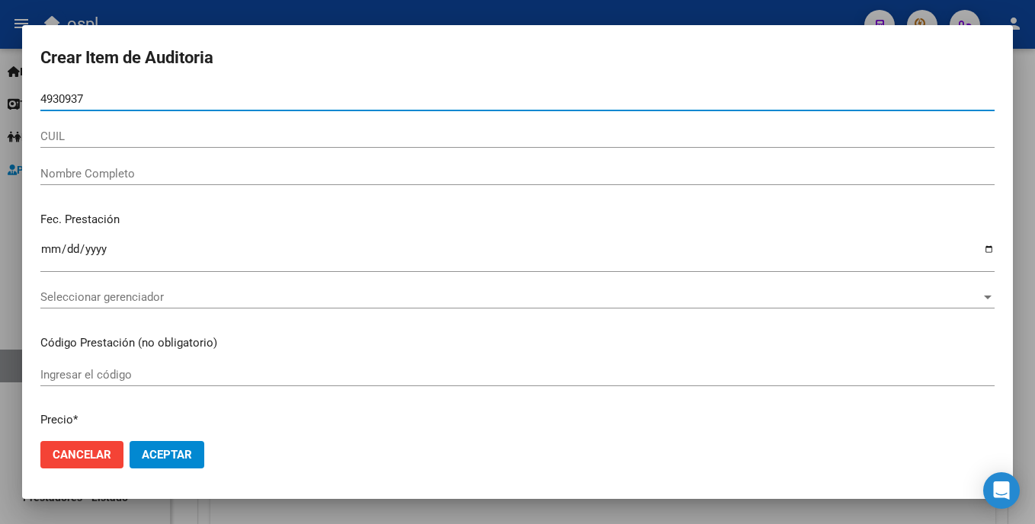
type input "49309376"
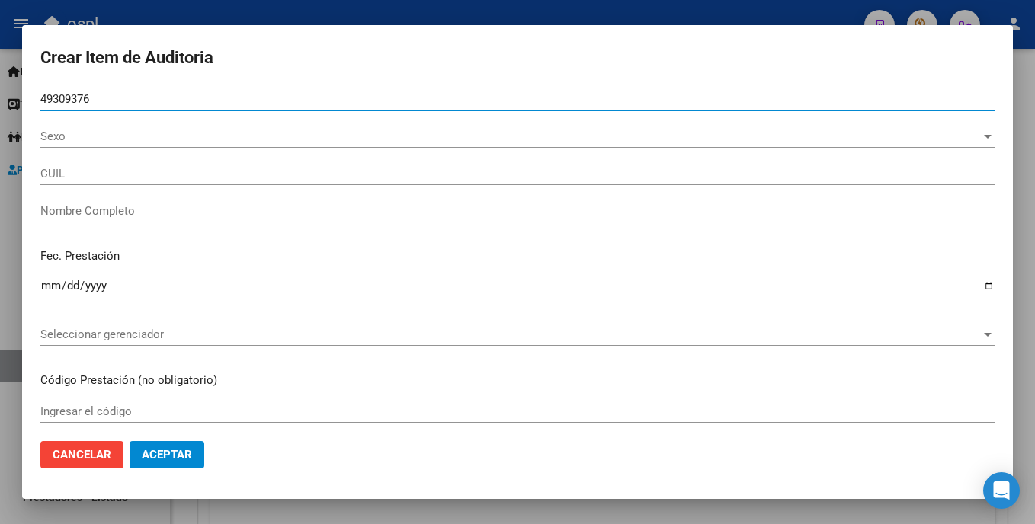
type input "20493093763"
type input "Perez Gonzalo Agusti"
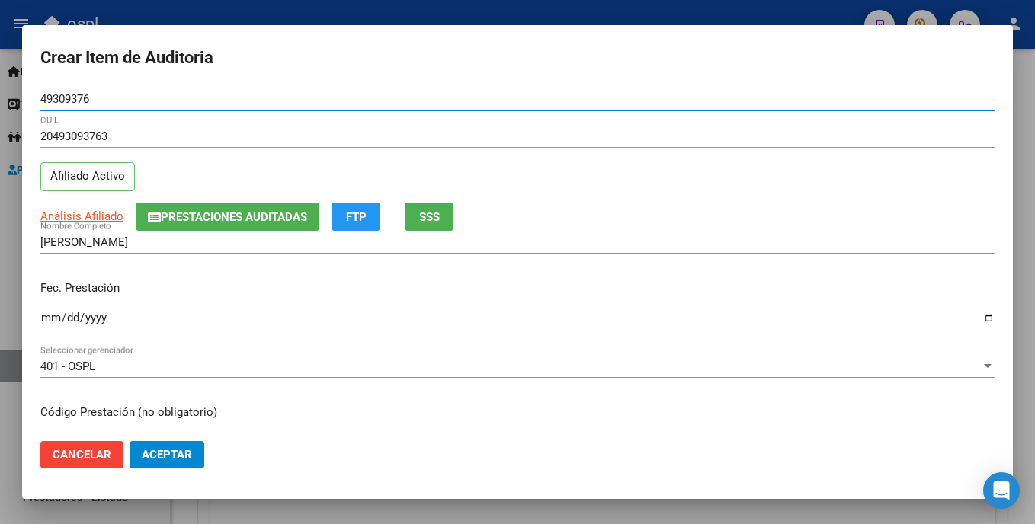
type input "49309376"
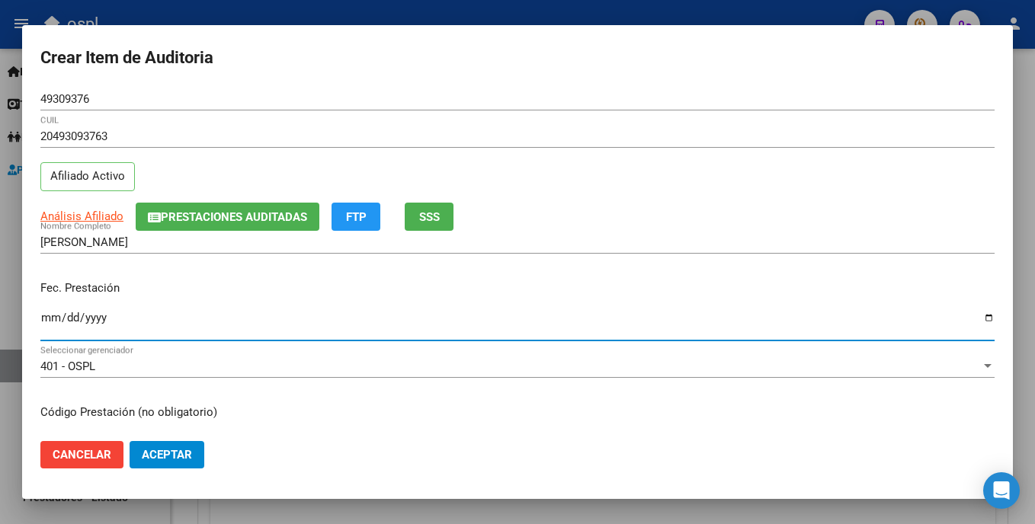
click at [51, 325] on input "Ingresar la fecha" at bounding box center [517, 324] width 954 height 24
type input "2025-09-29"
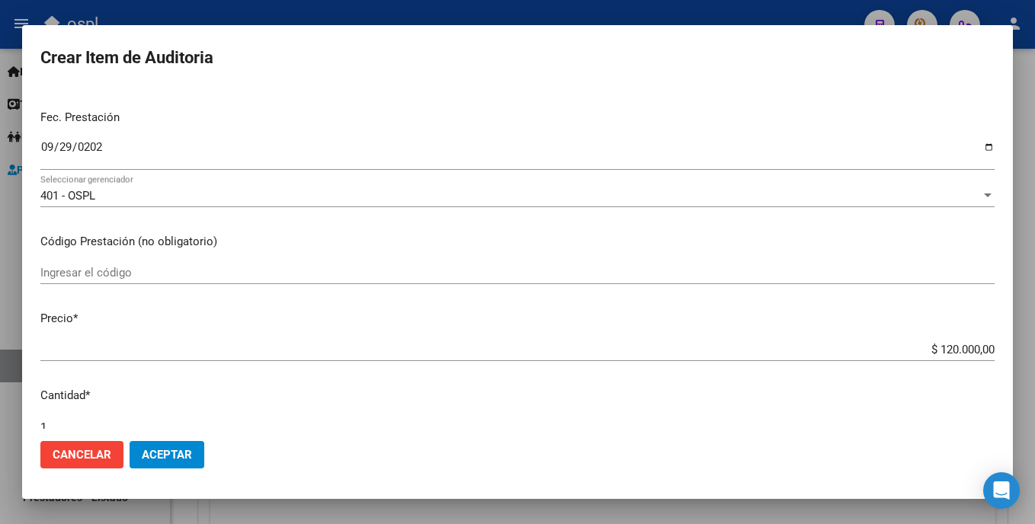
scroll to position [184, 0]
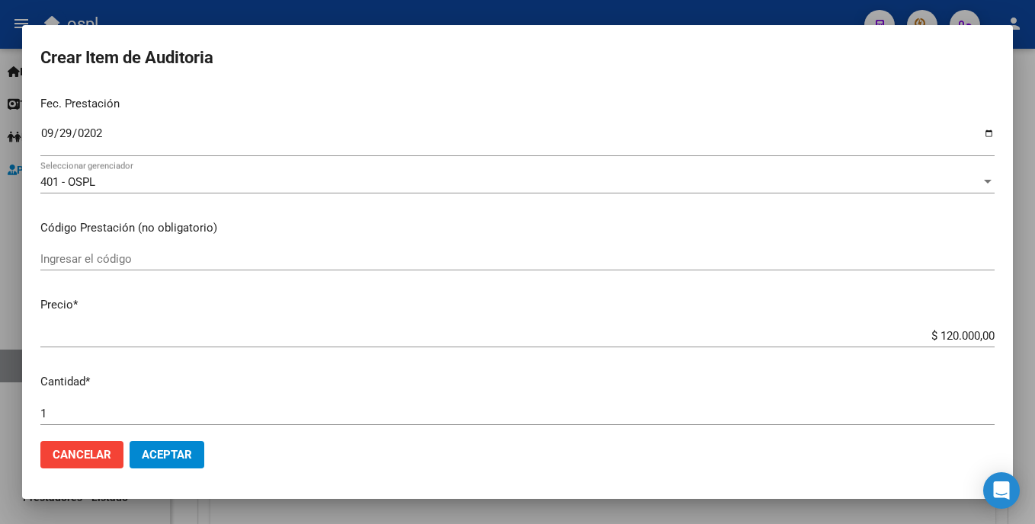
click at [154, 263] on input "Ingresar el código" at bounding box center [517, 259] width 954 height 14
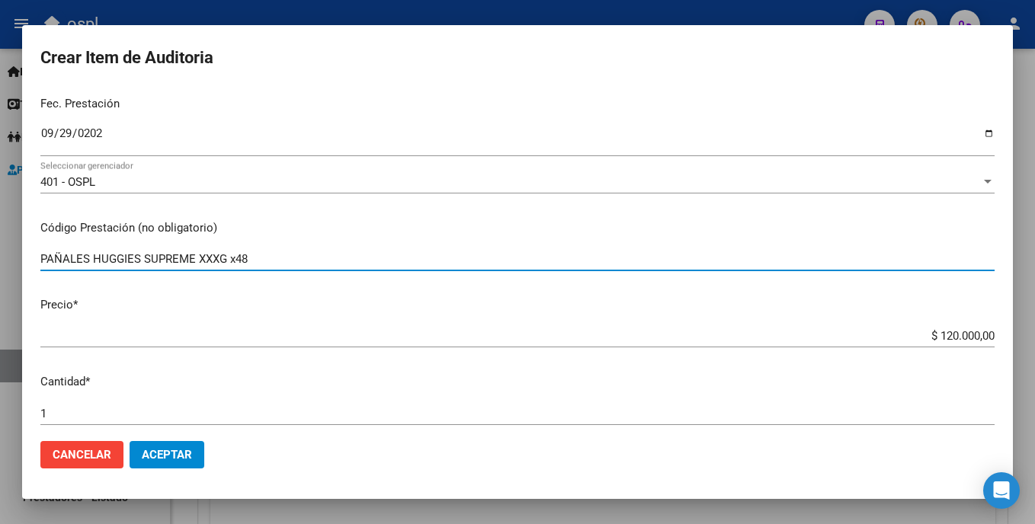
type input "PAÑALES HUGGIES SUPREME XXXG x48"
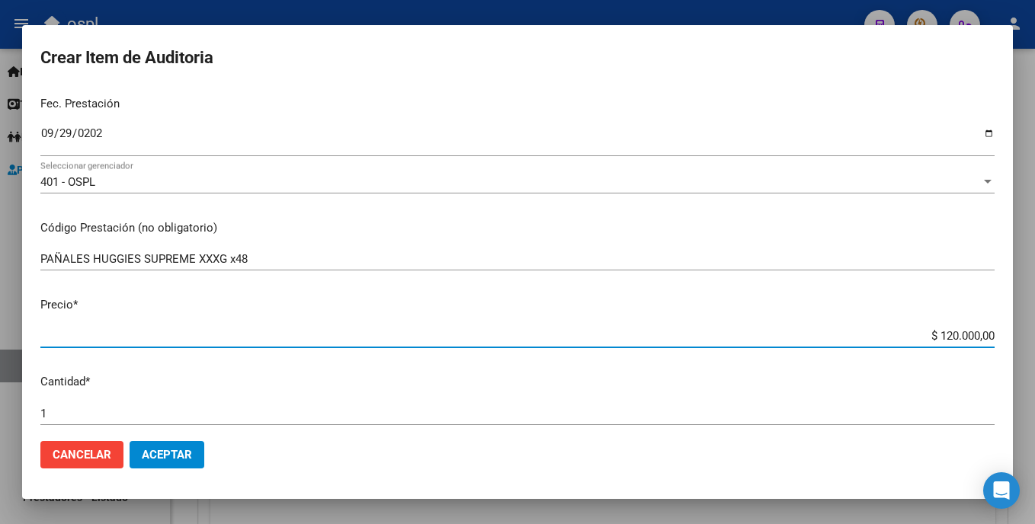
drag, startPoint x: 880, startPoint y: 340, endPoint x: 999, endPoint y: 336, distance: 119.7
click at [999, 336] on mat-dialog-content "49309376 Nro Documento 20493093763 CUIL Afiliado Activo Análisis Afiliado Prest…" at bounding box center [517, 258] width 991 height 341
type input "$ 0,02"
type input "$ 0,28"
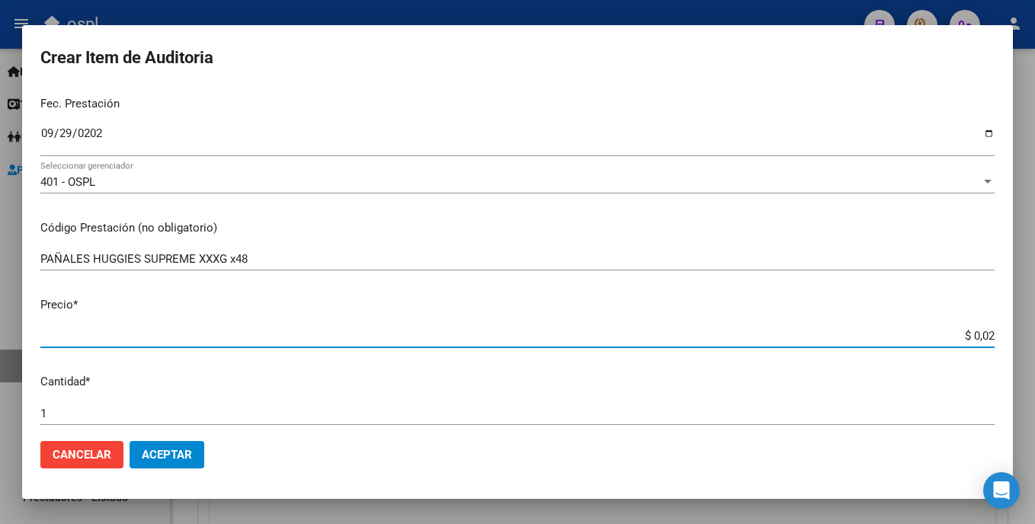
type input "$ 0,28"
type input "$ 2,85"
type input "$ 28,50"
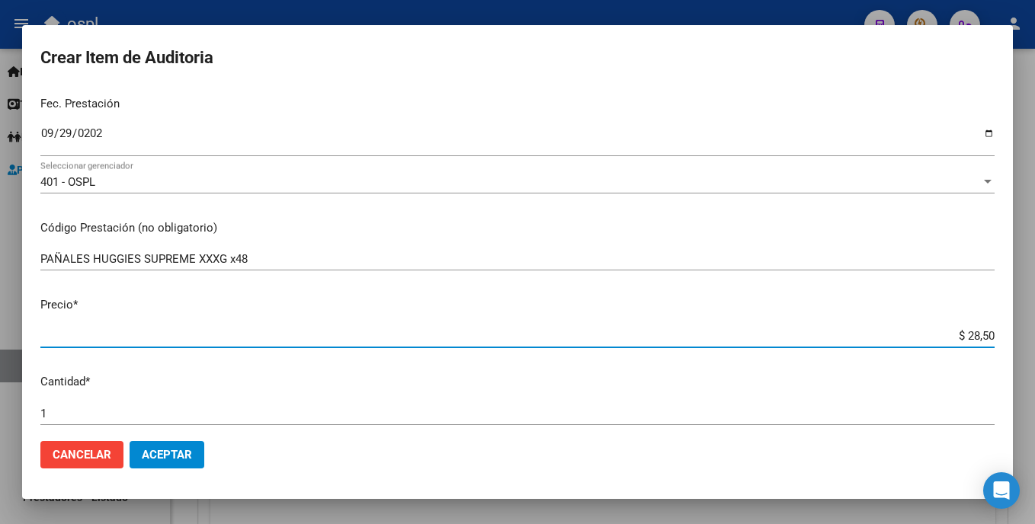
type input "$ 285,00"
type input "$ 2.850,00"
type input "$ 28.500,00"
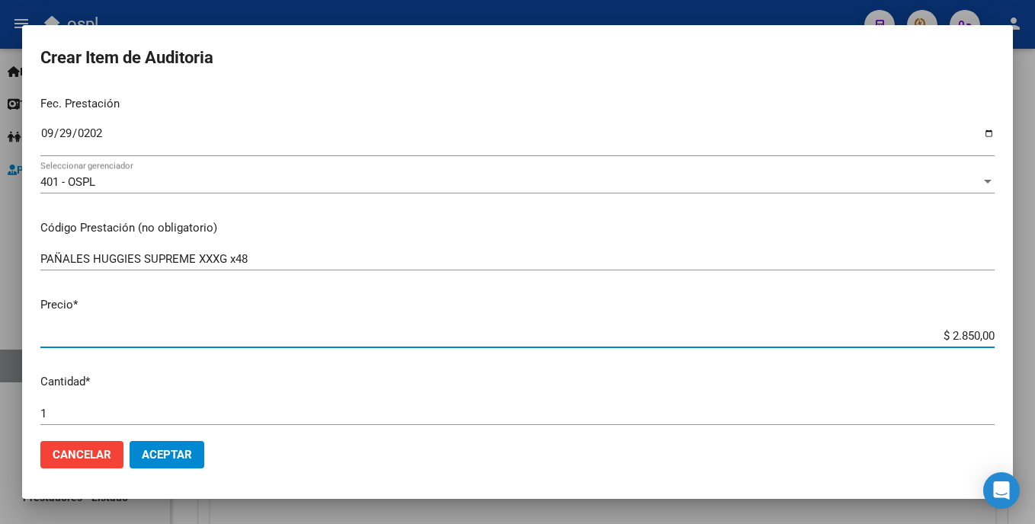
type input "$ 28.500,00"
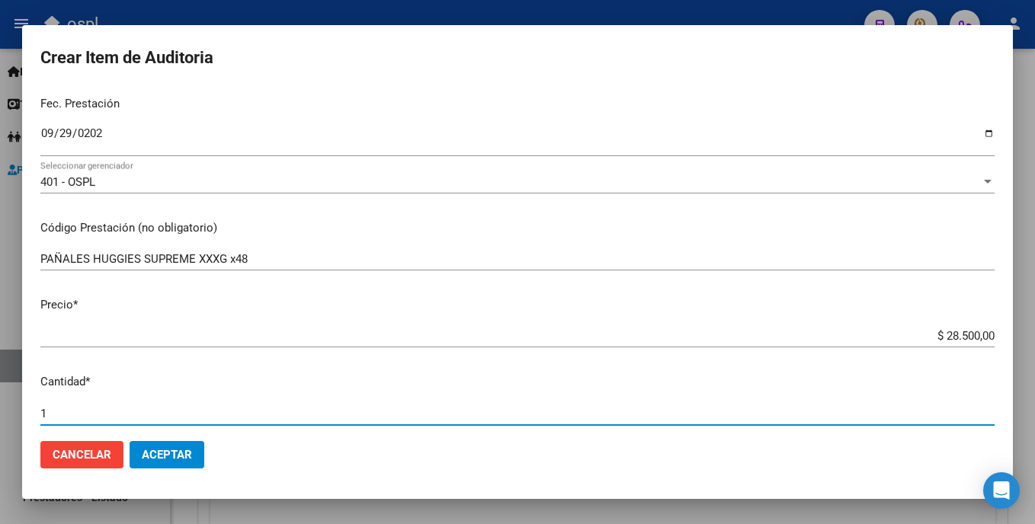
click at [107, 419] on input "1" at bounding box center [517, 414] width 954 height 14
type input "4"
type input "$ 114.000,00"
type input "4"
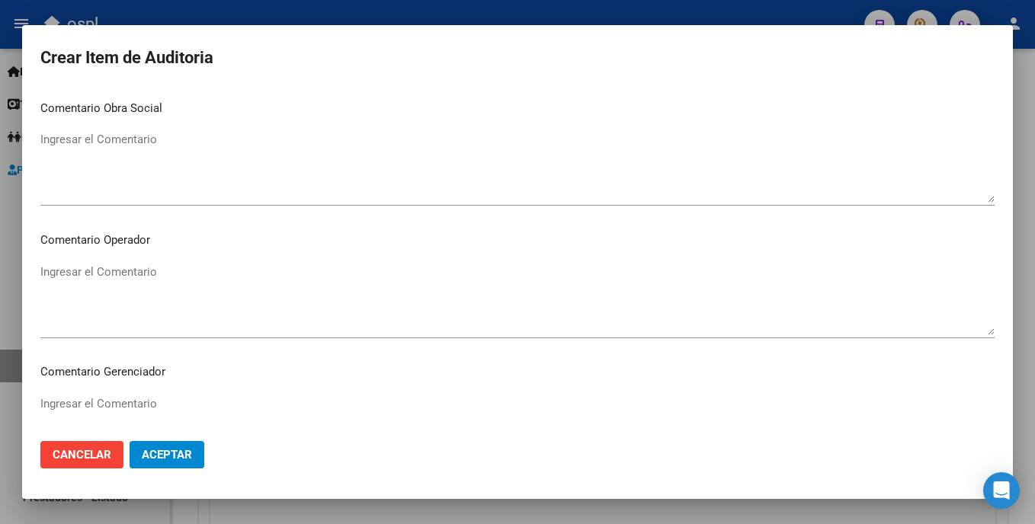
scroll to position [724, 0]
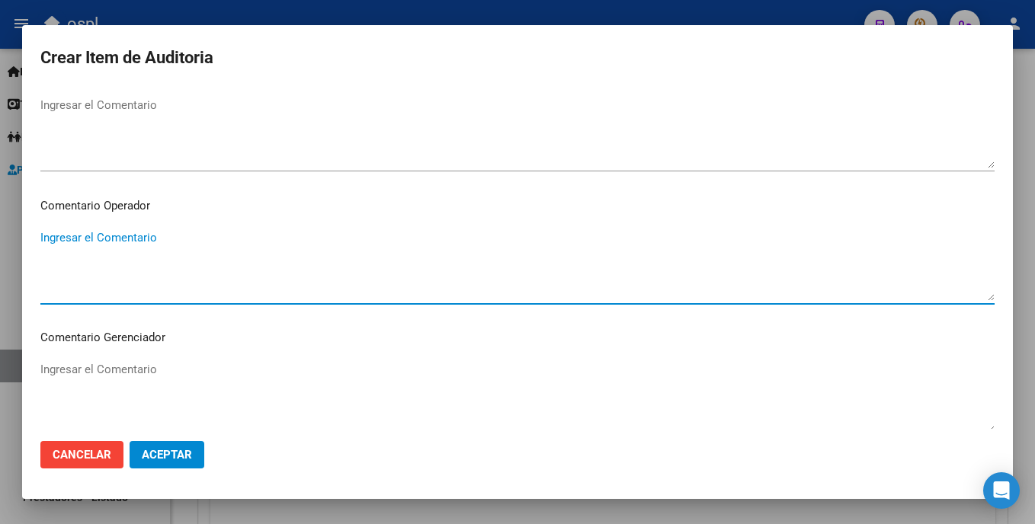
click at [223, 243] on textarea "Ingresar el Comentario" at bounding box center [517, 265] width 954 height 72
type textarea "p"
click at [58, 252] on textarea "PAÑALES OK_PRESUPUESTO AUT, ORDEN MEDICA AUT," at bounding box center [517, 265] width 954 height 72
click at [64, 249] on textarea "PAÑALES OK_PRESUPUESTO AUT, ORDEN MEDICA AUT," at bounding box center [517, 265] width 954 height 72
click at [116, 261] on textarea "PAÑALES OK_AUTORIZAION, PRESUPUESTO AUT, ORDEN MEDICA AUT," at bounding box center [517, 265] width 954 height 72
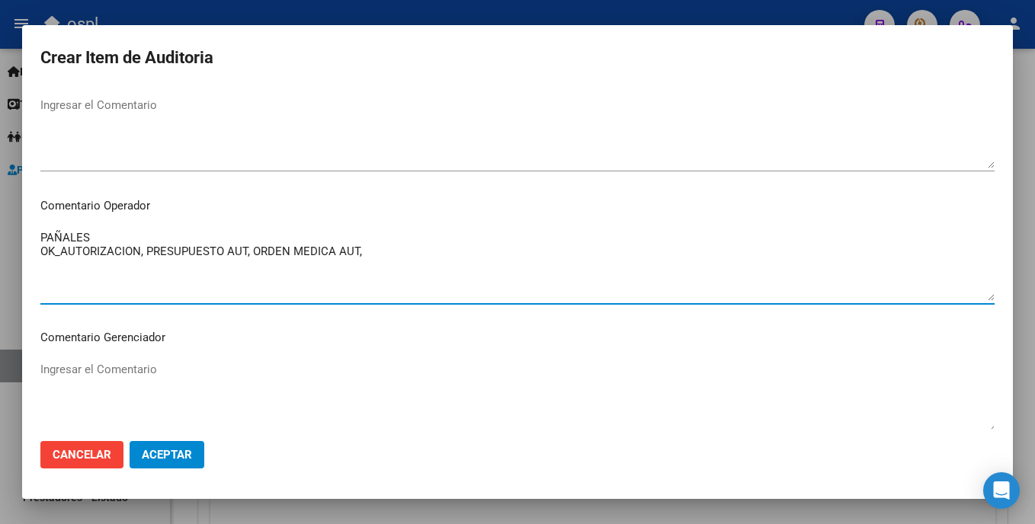
click at [393, 253] on textarea "PAÑALES OK_AUTORIZACION, PRESUPUESTO AUT, ORDEN MEDICA AUT," at bounding box center [517, 265] width 954 height 72
click at [133, 242] on textarea "PAÑALES OK_AUTORIZACION, PRESUPUESTO AUT, ORDEN MEDICA AUT." at bounding box center [517, 265] width 954 height 72
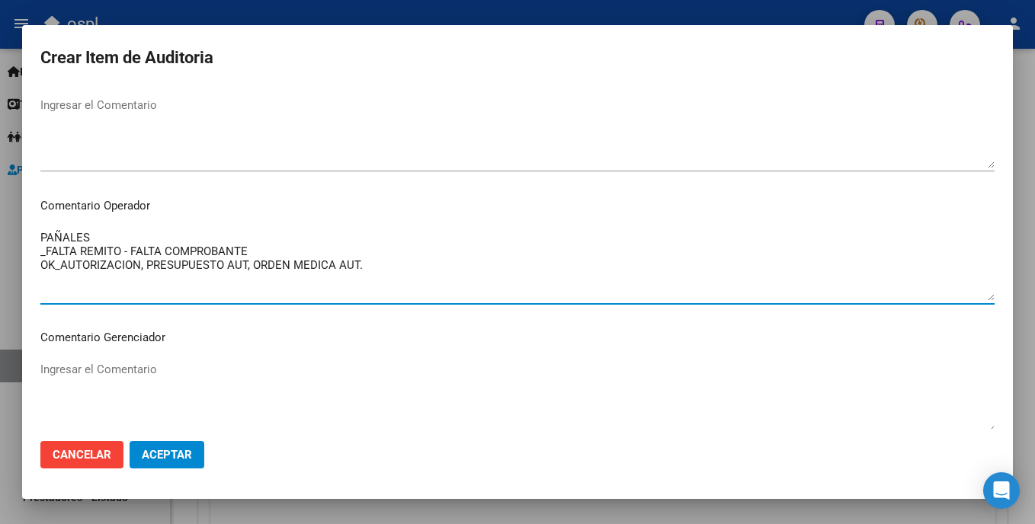
type textarea "PAÑALES _FALTA REMITO - FALTA COMPROBANTE OK_AUTORIZACION, PRESUPUESTO AUT, ORD…"
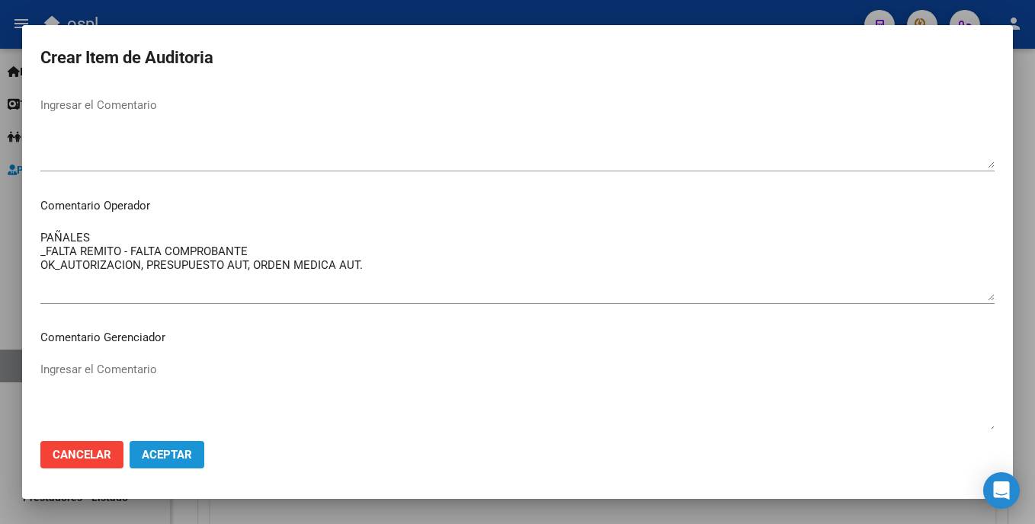
click at [179, 457] on span "Aceptar" at bounding box center [167, 455] width 50 height 14
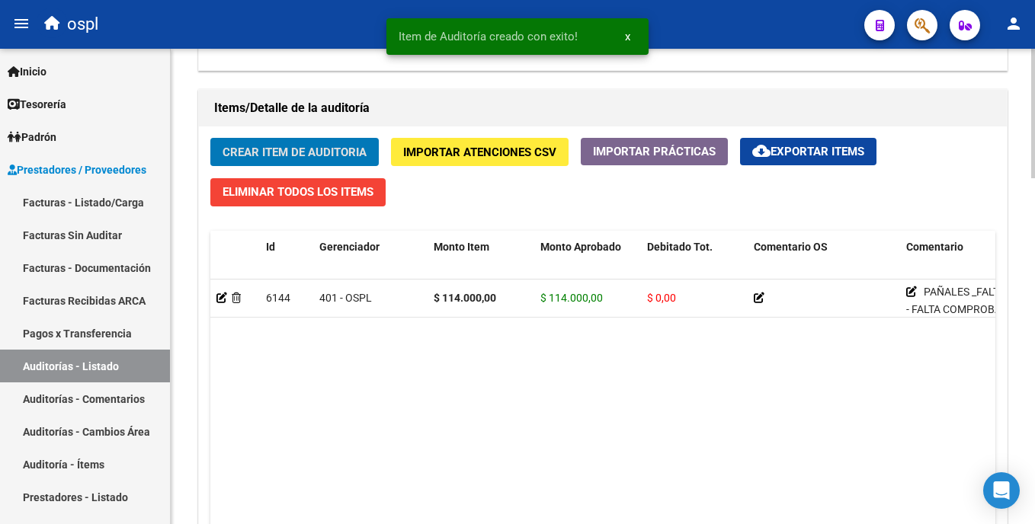
scroll to position [1066, 0]
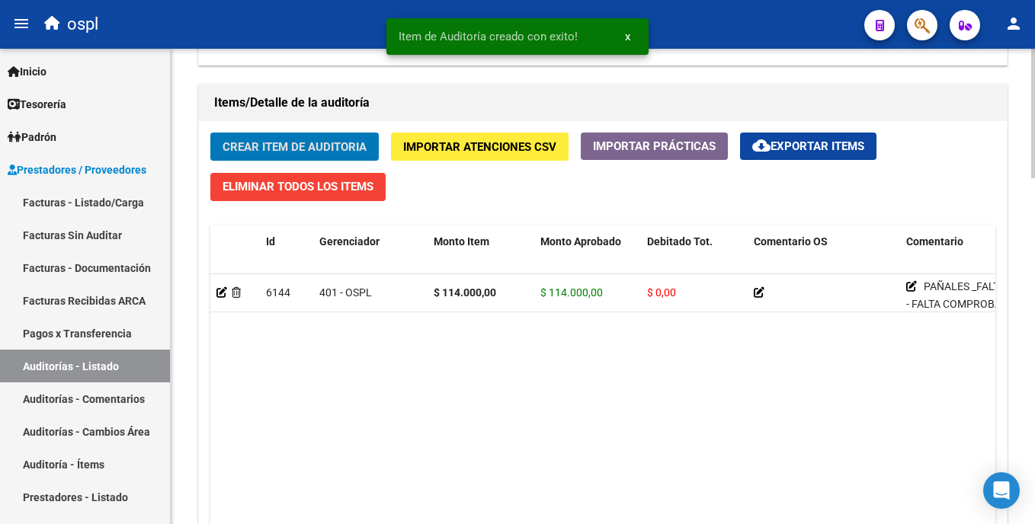
click at [1034, 378] on html "menu ospl person Firma Express Inicio Calendario SSS Instructivos Contacto OS T…" at bounding box center [517, 262] width 1035 height 524
click at [262, 139] on span "Crear Item de Auditoria" at bounding box center [295, 146] width 144 height 14
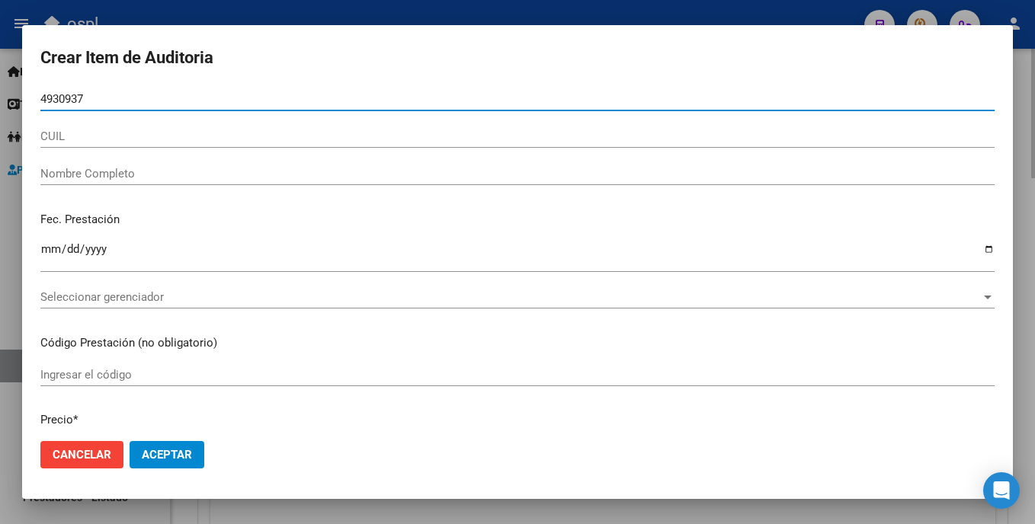
type input "49309376"
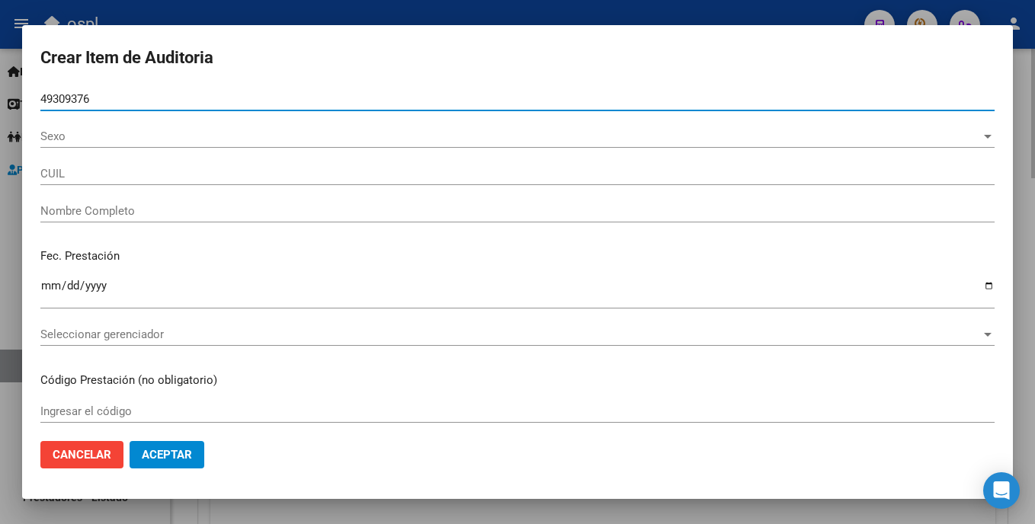
type input "20493093763"
type input "Perez Gonzalo Agusti"
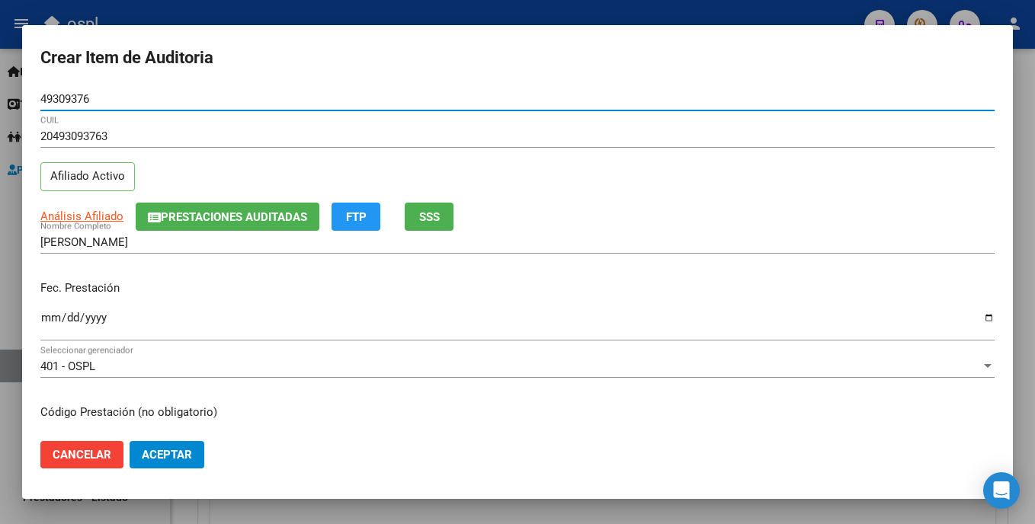
type input "49309376"
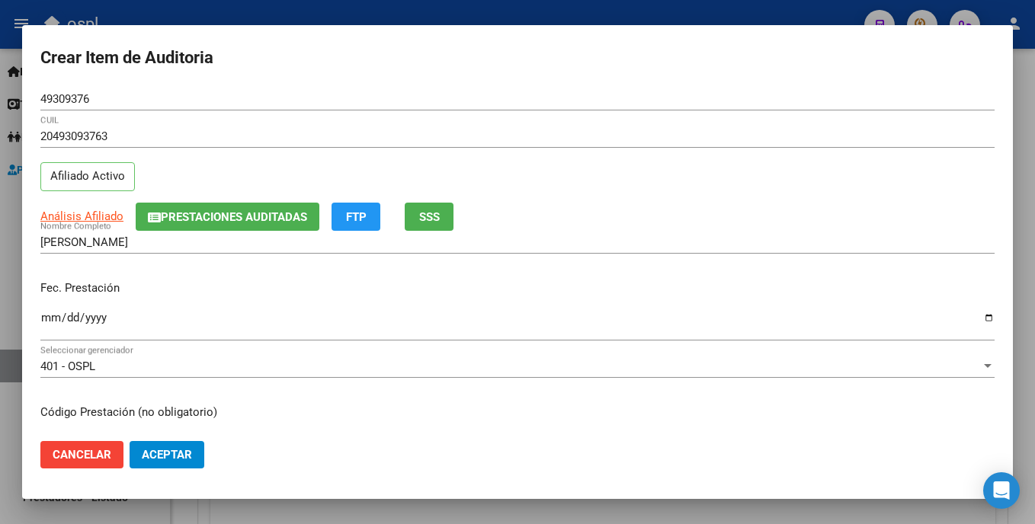
click at [35, 323] on mat-dialog-content "49309376 Nro Documento 20493093763 CUIL Afiliado Activo Análisis Afiliado Prest…" at bounding box center [517, 258] width 991 height 341
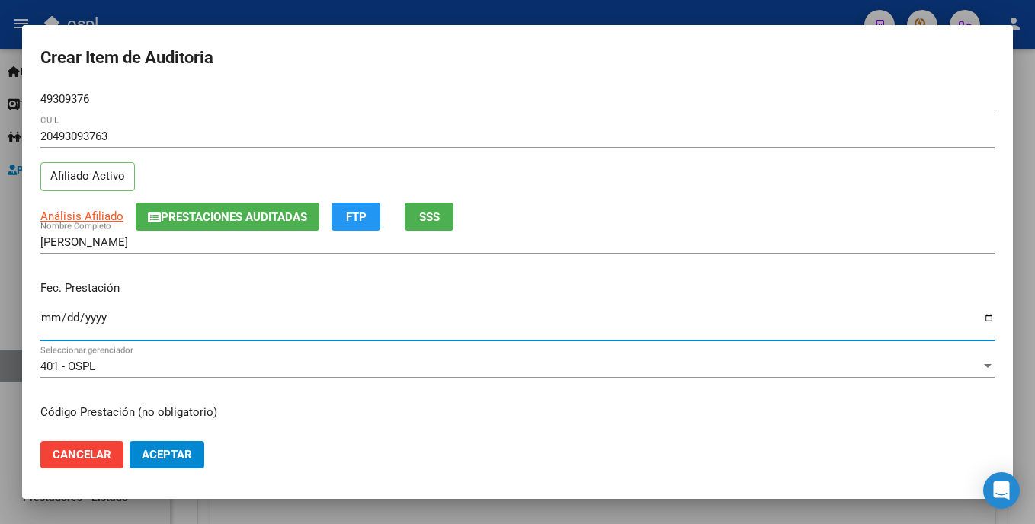
click at [47, 322] on input "Ingresar la fecha" at bounding box center [517, 324] width 954 height 24
click at [43, 322] on input "Ingresar la fecha" at bounding box center [517, 324] width 954 height 24
type input "2025-09-29"
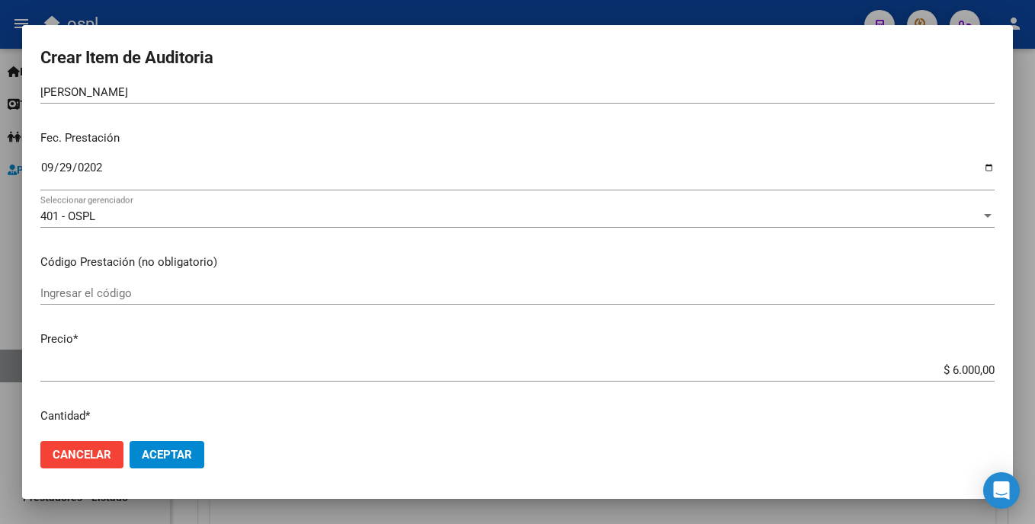
scroll to position [168, 0]
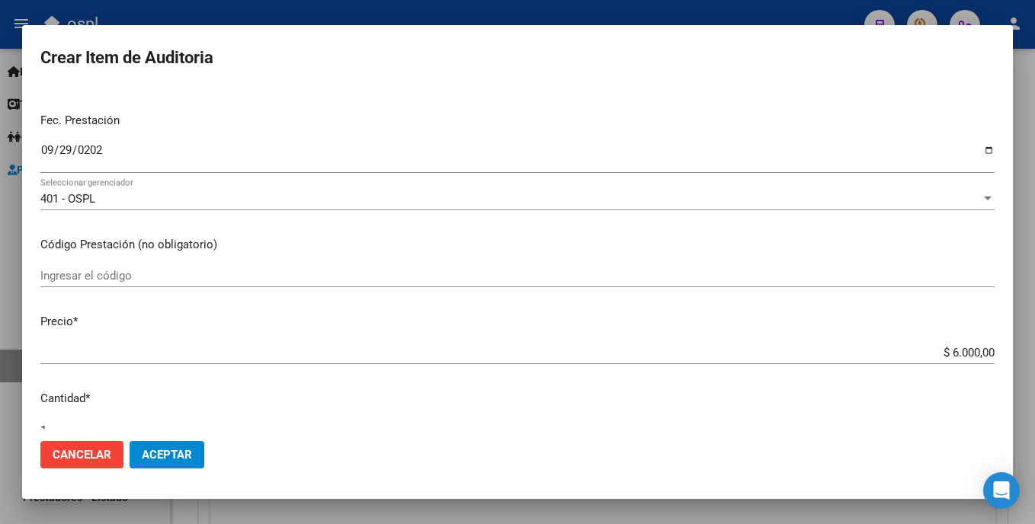
click at [209, 264] on mat-dialog-content "49309376 Nro Documento 20493093763 CUIL Afiliado Activo Análisis Afiliado Prest…" at bounding box center [517, 258] width 991 height 341
click at [201, 269] on input "Ingresar el código" at bounding box center [517, 276] width 954 height 14
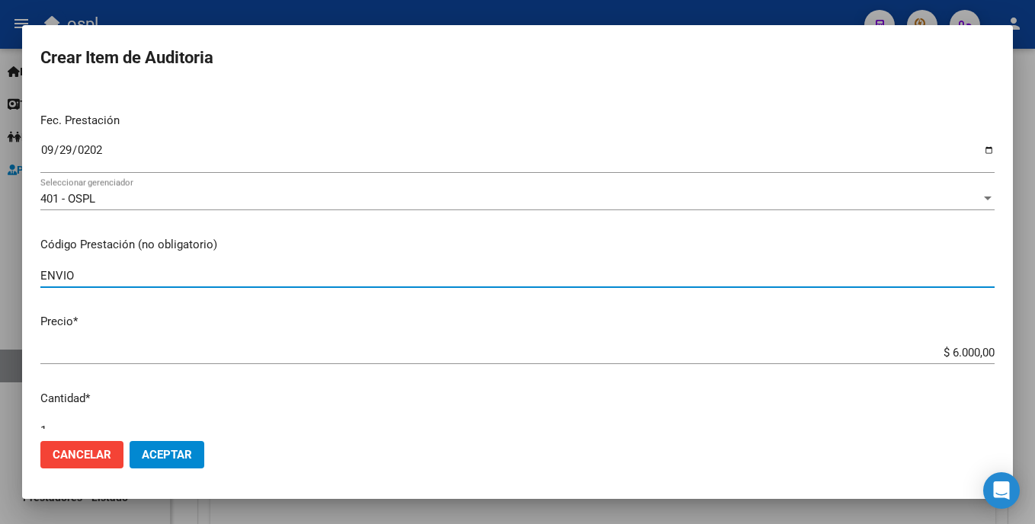
type input "ENVIO"
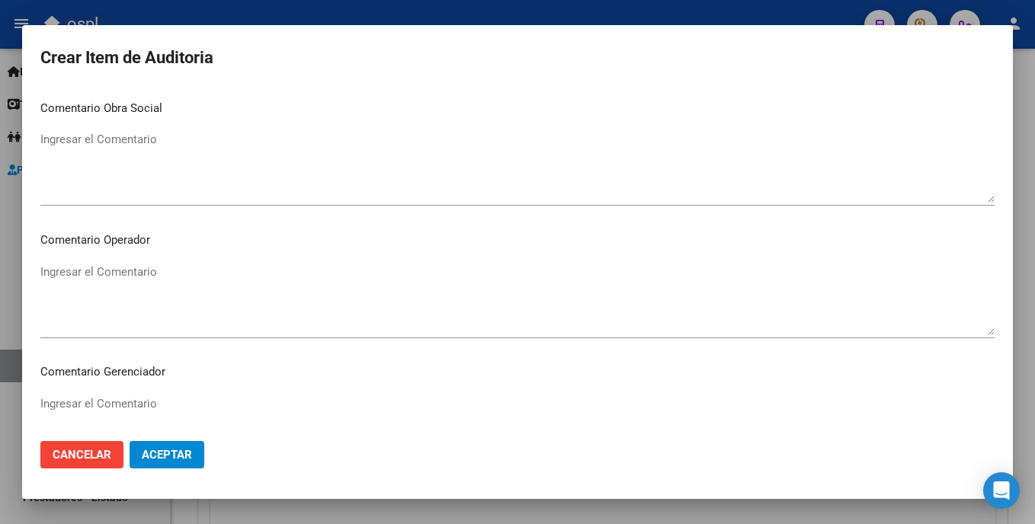
scroll to position [700, 0]
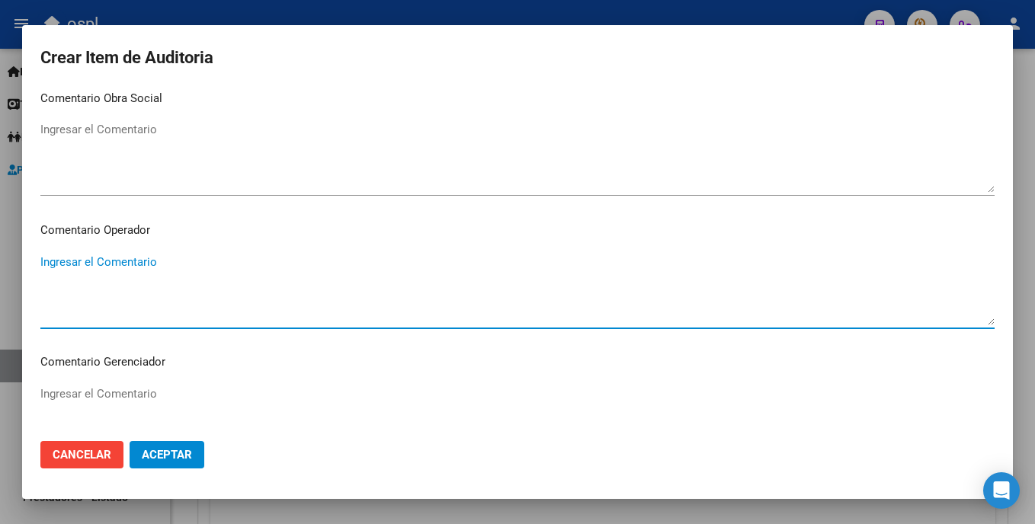
click at [136, 277] on textarea "Ingresar el Comentario" at bounding box center [517, 290] width 954 height 72
type textarea "ENVIO OK_AUTORIZADO, PRESUPUESTO AUT."
click at [183, 451] on span "Aceptar" at bounding box center [167, 455] width 50 height 14
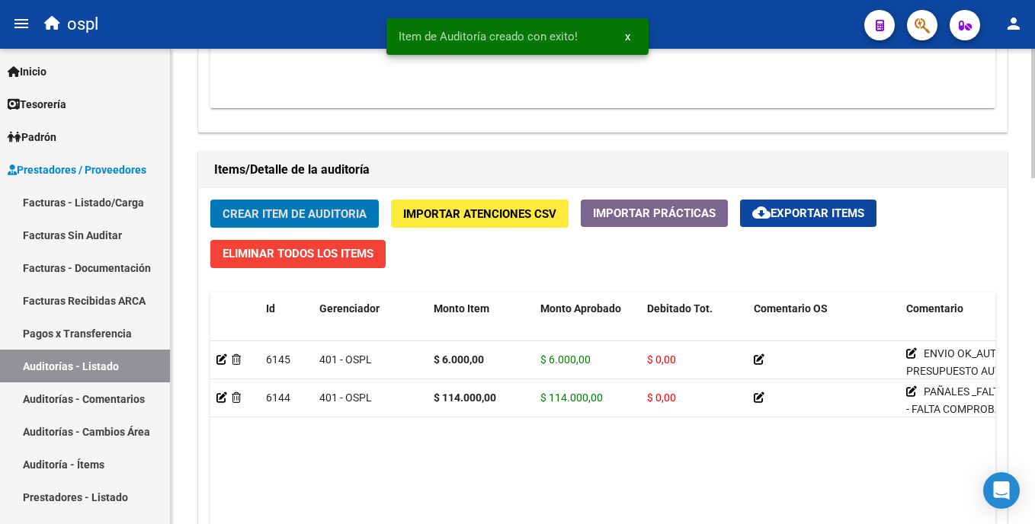
click at [1034, 383] on html "menu ospl person Firma Express Inicio Calendario SSS Instructivos Contacto OS T…" at bounding box center [517, 262] width 1035 height 524
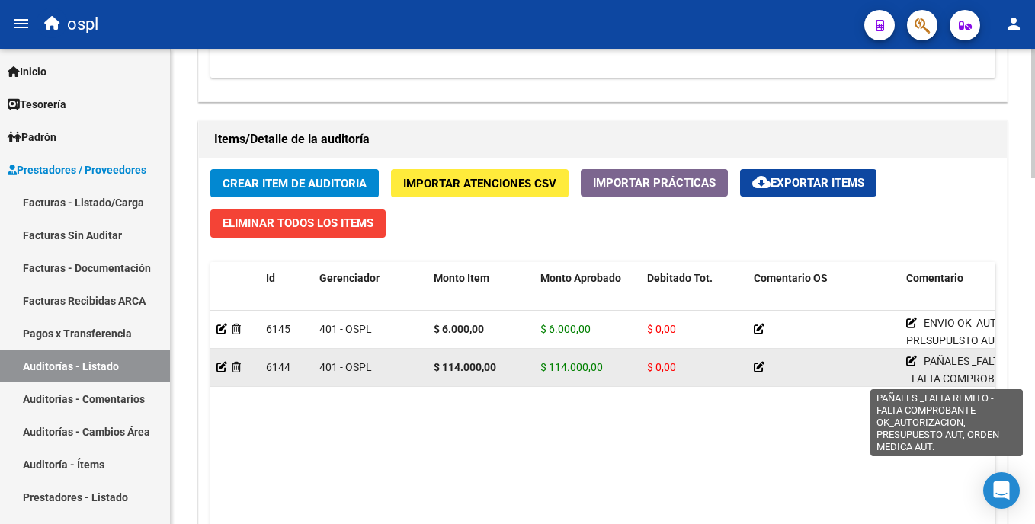
click at [911, 366] on app-edit-comment-line at bounding box center [911, 361] width 11 height 12
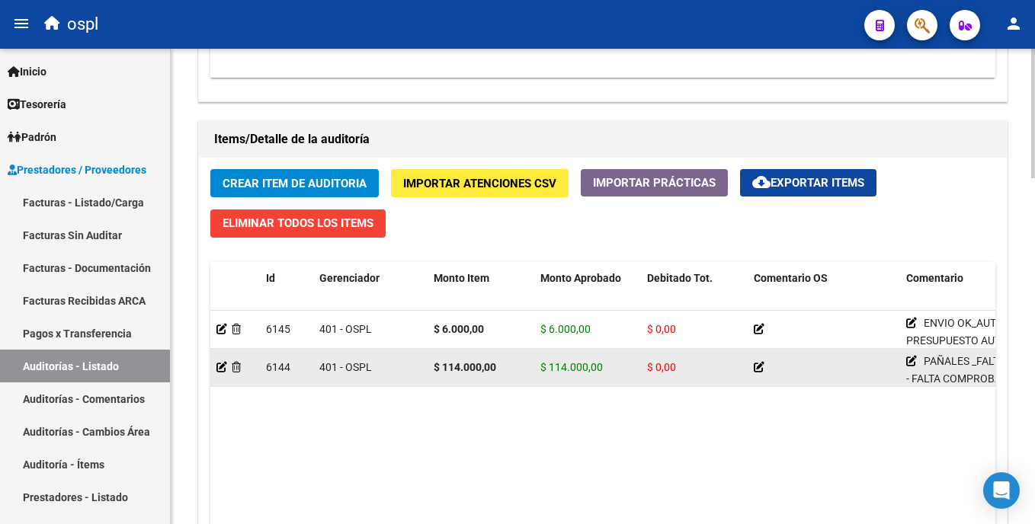
click at [912, 364] on icon at bounding box center [911, 361] width 11 height 11
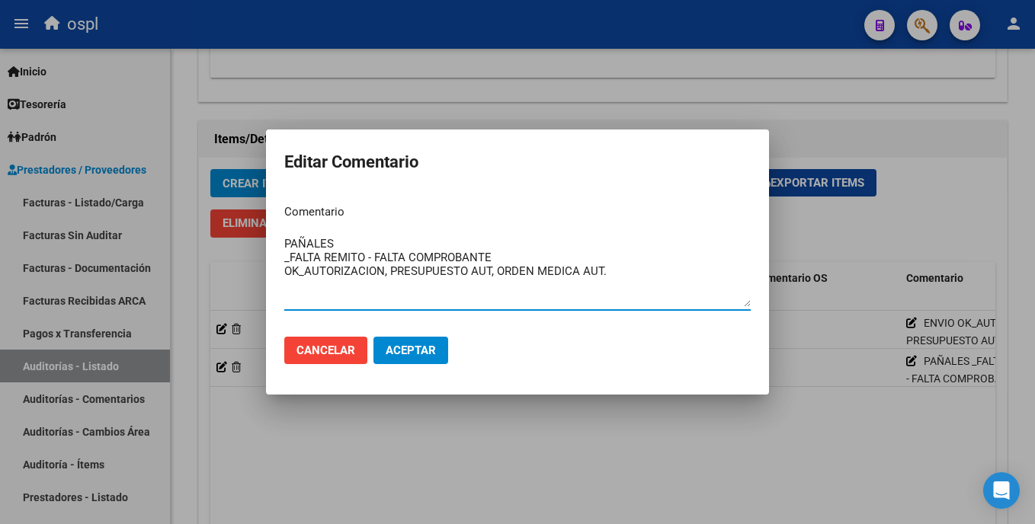
drag, startPoint x: 623, startPoint y: 283, endPoint x: 237, endPoint y: 243, distance: 387.7
click at [237, 243] on div "Editar Comentario Comentario PAÑALES _FALTA REMITO - FALTA COMPROBANTE OK_AUTOR…" at bounding box center [517, 262] width 1035 height 524
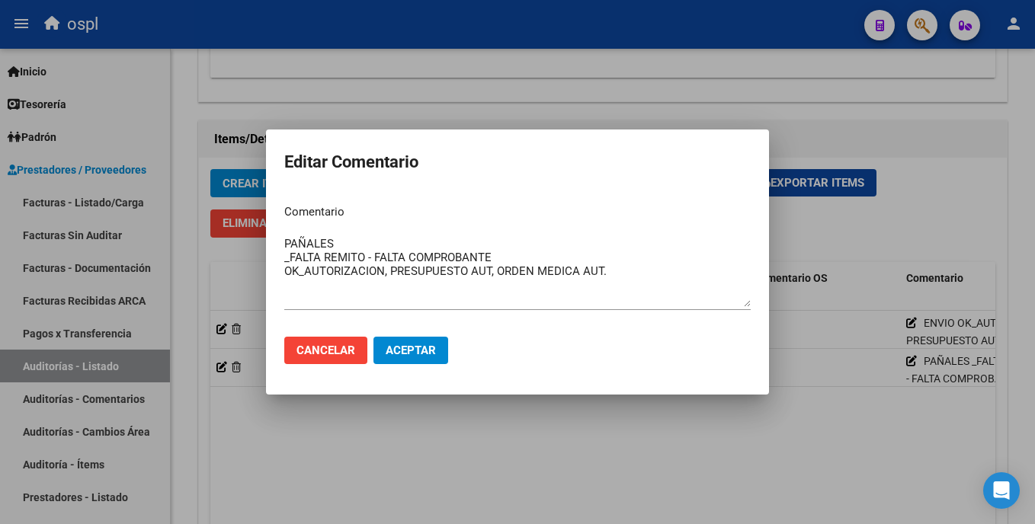
click at [434, 449] on div at bounding box center [517, 262] width 1035 height 524
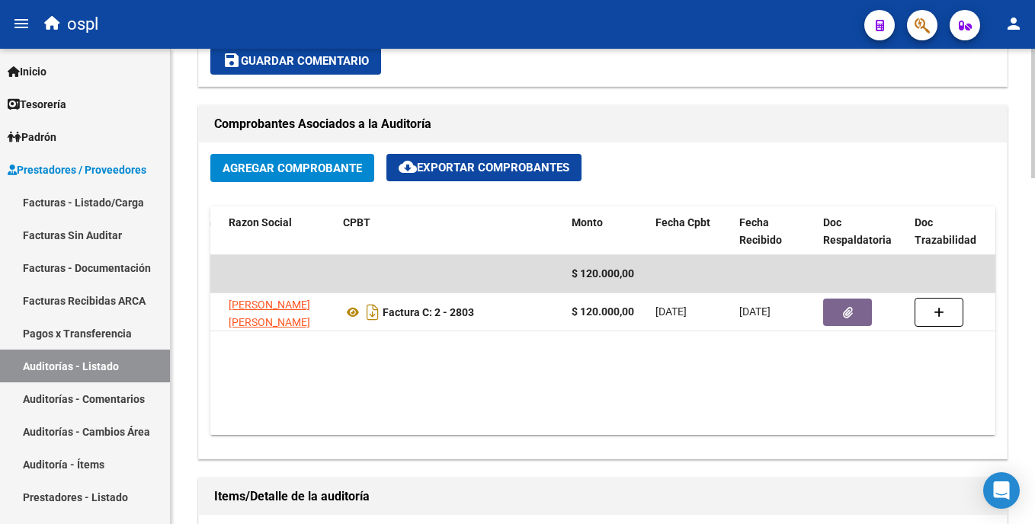
scroll to position [600, 0]
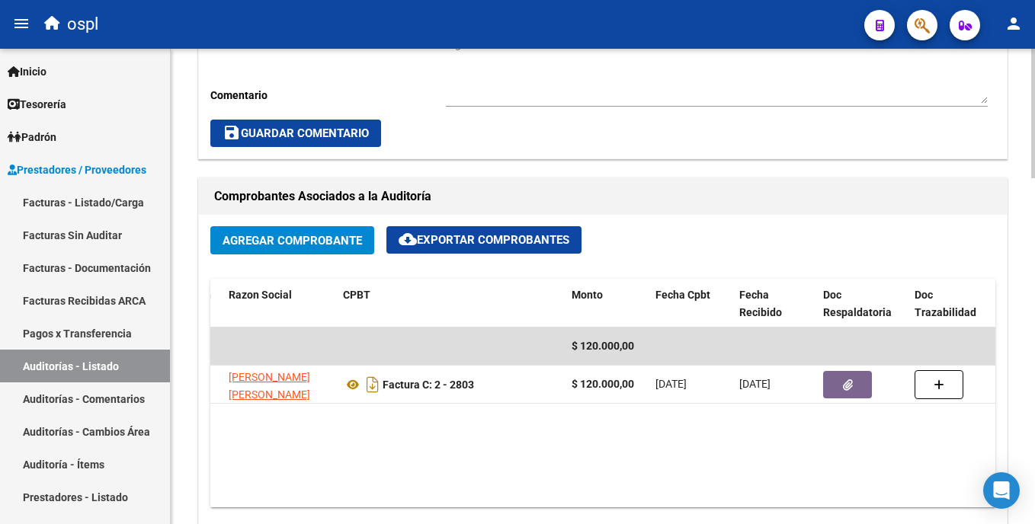
click at [1024, 213] on div "arrow_back Editar 1906 cloud_download Generar informe Puede notificar al gerenc…" at bounding box center [605, 320] width 868 height 1743
click at [598, 92] on textarea "Ingresar comentario" at bounding box center [717, 70] width 542 height 67
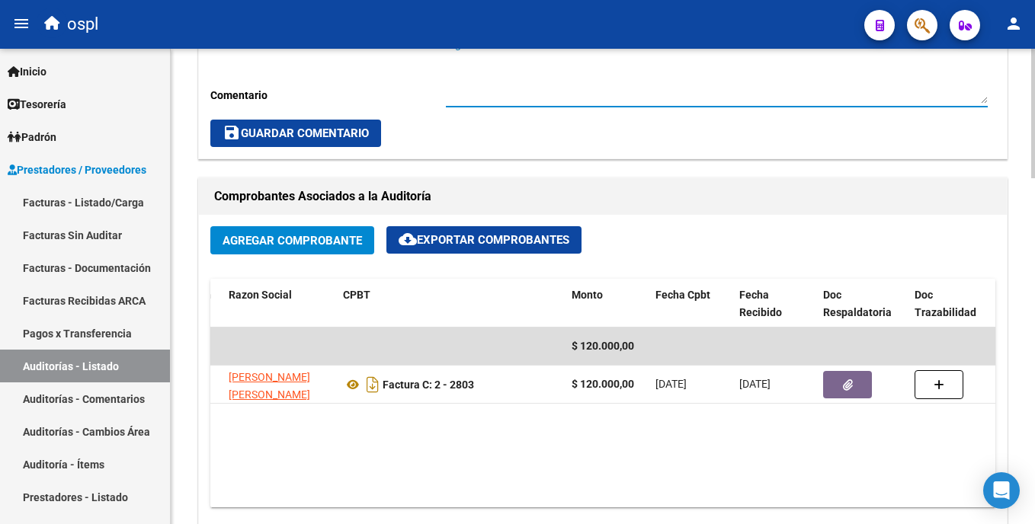
paste textarea "PAÑALES _FALTA REMITO - FALTA COMPROBANTE OK_AUTORIZACION, PRESUPUESTO AUT, ORD…"
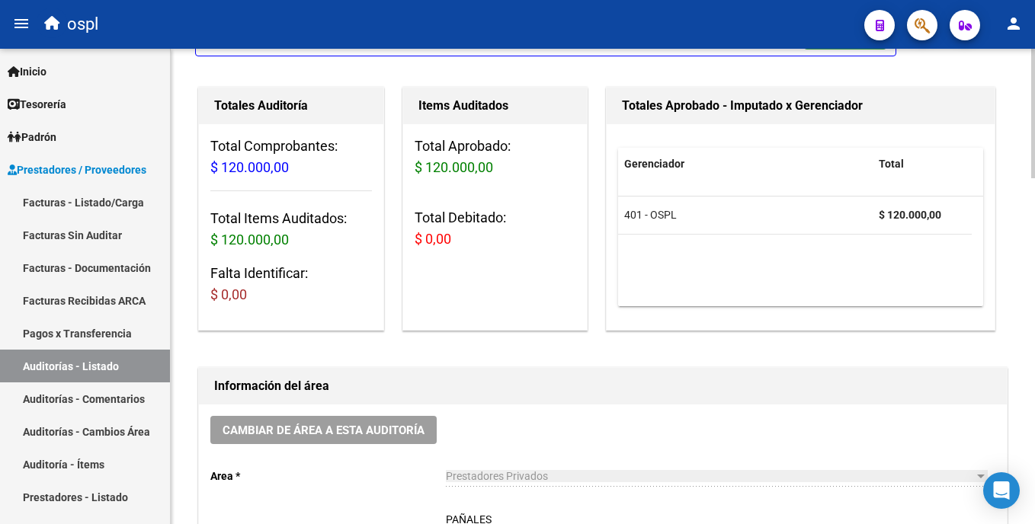
click at [1034, 180] on html "menu ospl person Firma Express Inicio Calendario SSS Instructivos Contacto OS T…" at bounding box center [517, 262] width 1035 height 524
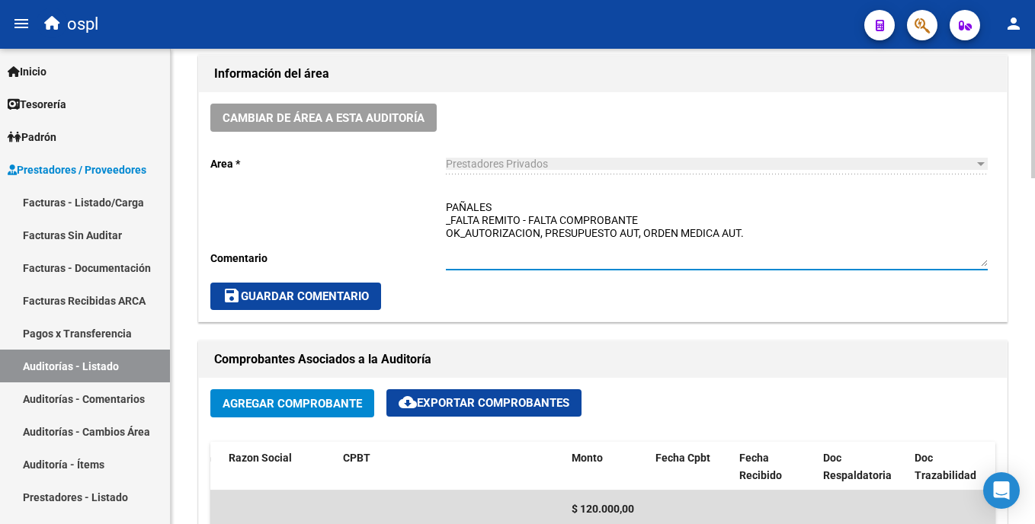
click at [1034, 278] on html "menu ospl person Firma Express Inicio Calendario SSS Instructivos Contacto OS T…" at bounding box center [517, 262] width 1035 height 524
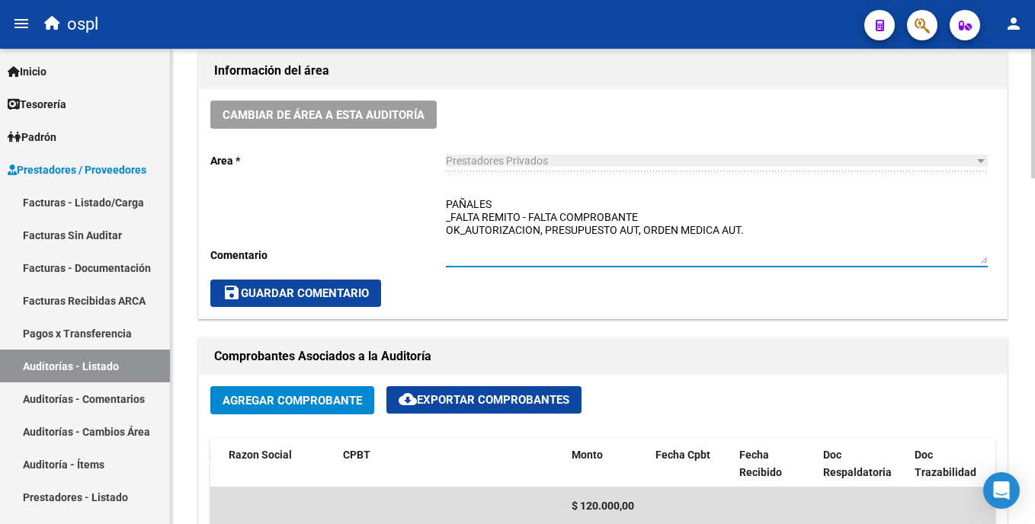
click at [511, 204] on textarea "PAÑALES _FALTA REMITO - FALTA COMPROBANTE OK_AUTORIZACION, PRESUPUESTO AUT, ORD…" at bounding box center [717, 230] width 542 height 67
type textarea "PAÑALES - ENVIO _FALTA REMITO - FALTA COMPROBANTE OK_AUTORIZACION, PRESUPUESTO …"
click at [320, 299] on span "save Guardar Comentario" at bounding box center [296, 294] width 146 height 14
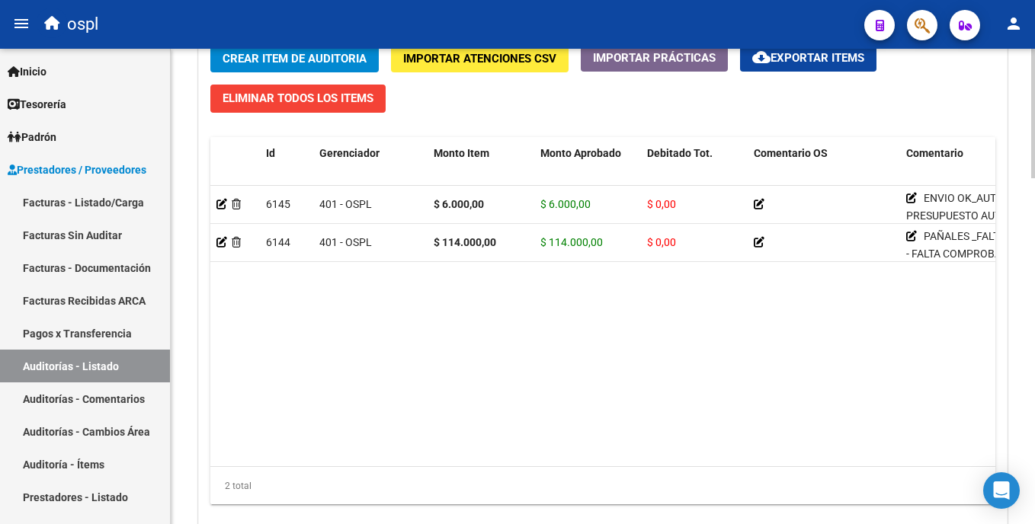
scroll to position [1158, 0]
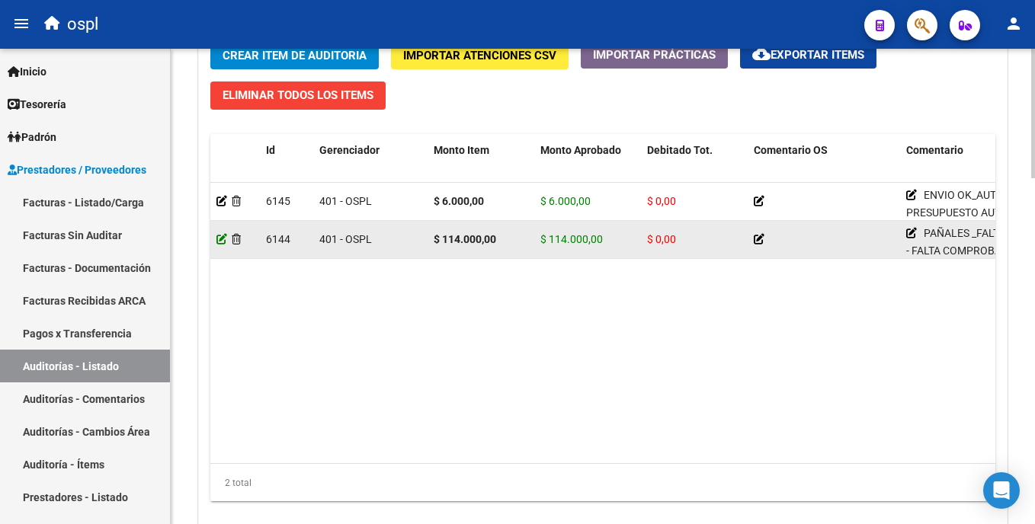
click at [219, 242] on icon at bounding box center [221, 239] width 11 height 11
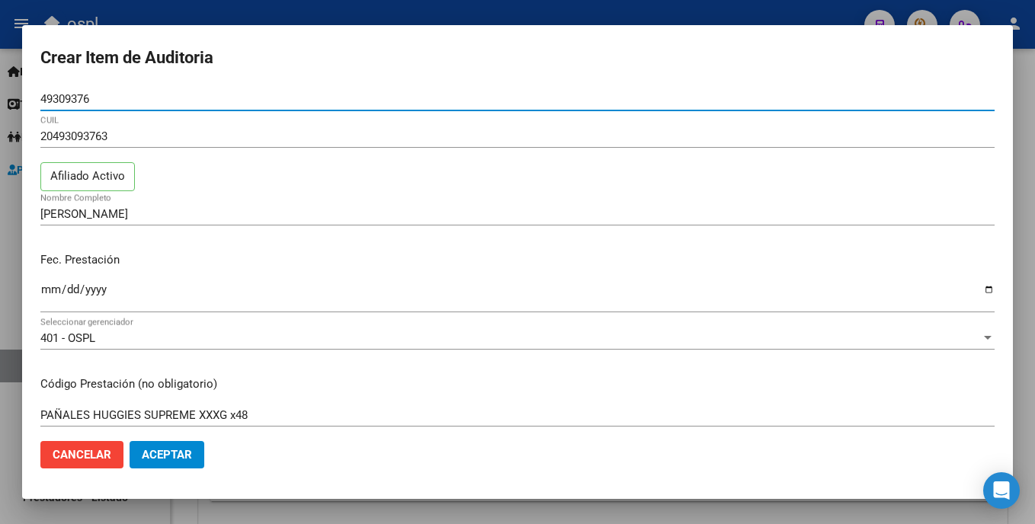
click at [348, 12] on div at bounding box center [517, 262] width 1035 height 524
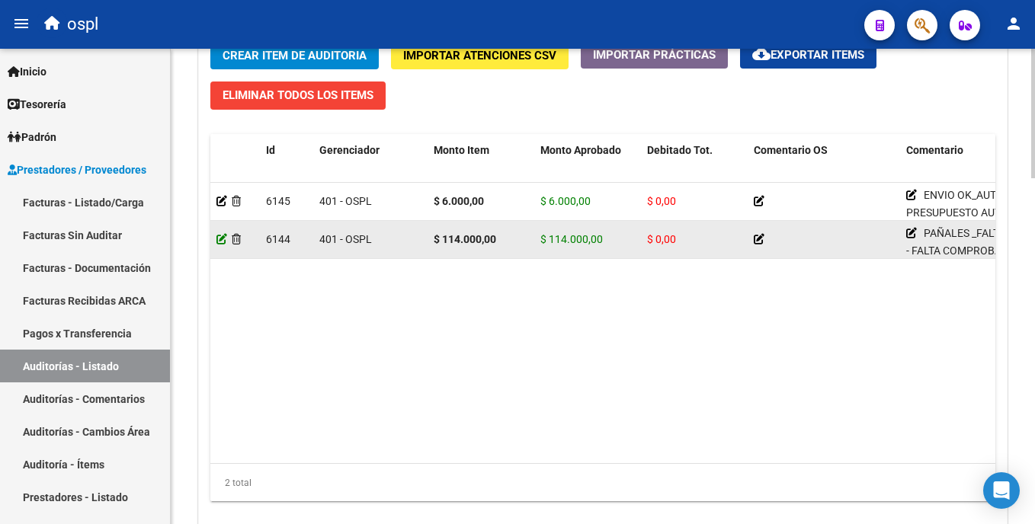
click at [221, 242] on icon at bounding box center [221, 239] width 11 height 11
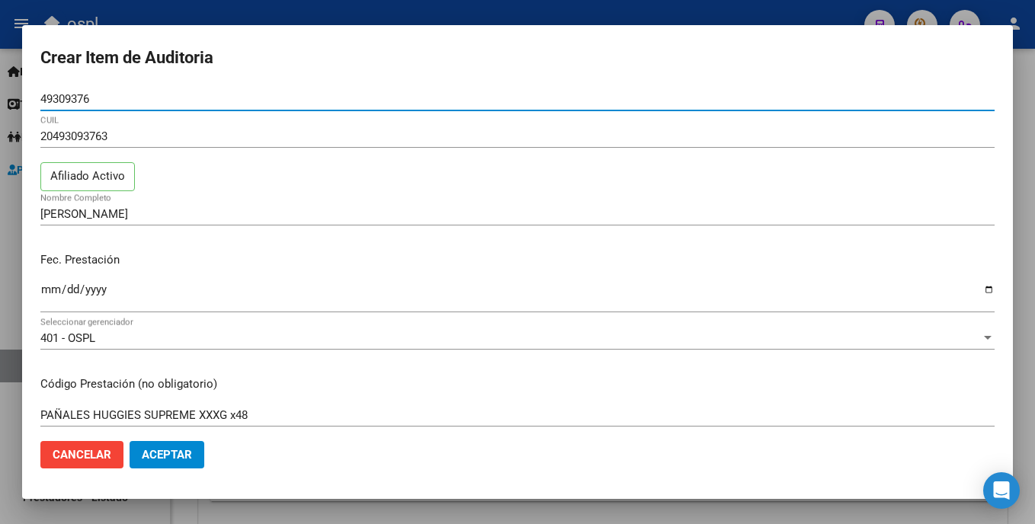
click at [363, 13] on div at bounding box center [517, 262] width 1035 height 524
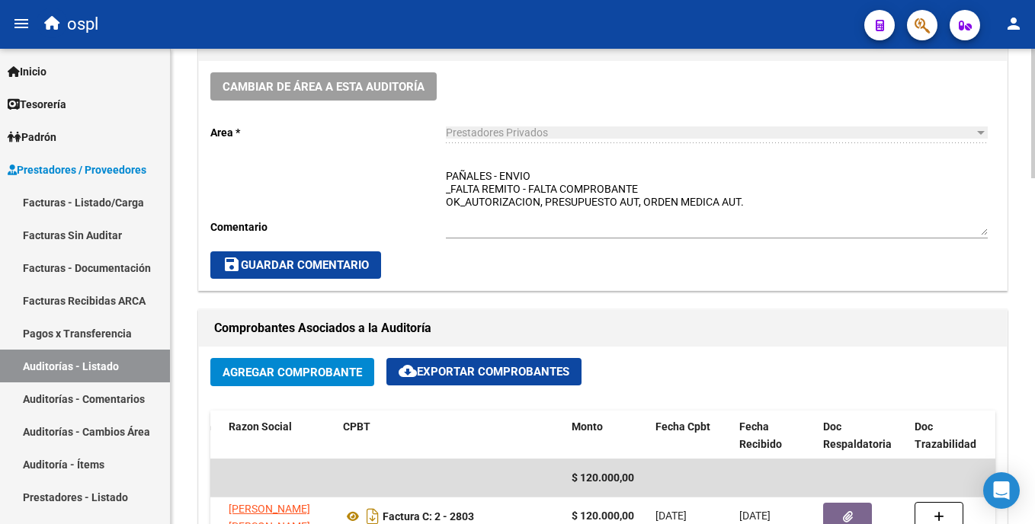
scroll to position [454, 0]
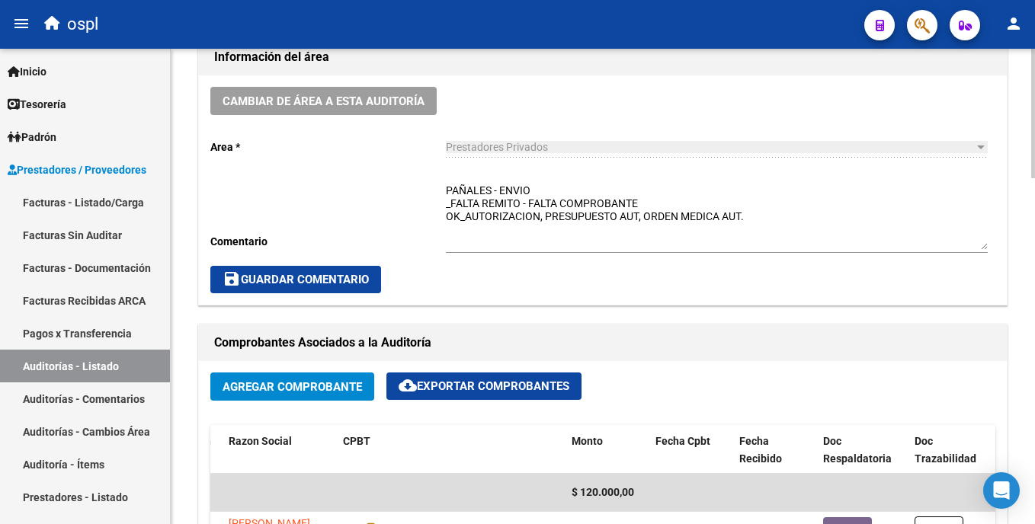
click at [1034, 212] on html "menu ospl person Firma Express Inicio Calendario SSS Instructivos Contacto OS T…" at bounding box center [517, 262] width 1035 height 524
click at [319, 271] on button "save Guardar Comentario" at bounding box center [295, 279] width 171 height 27
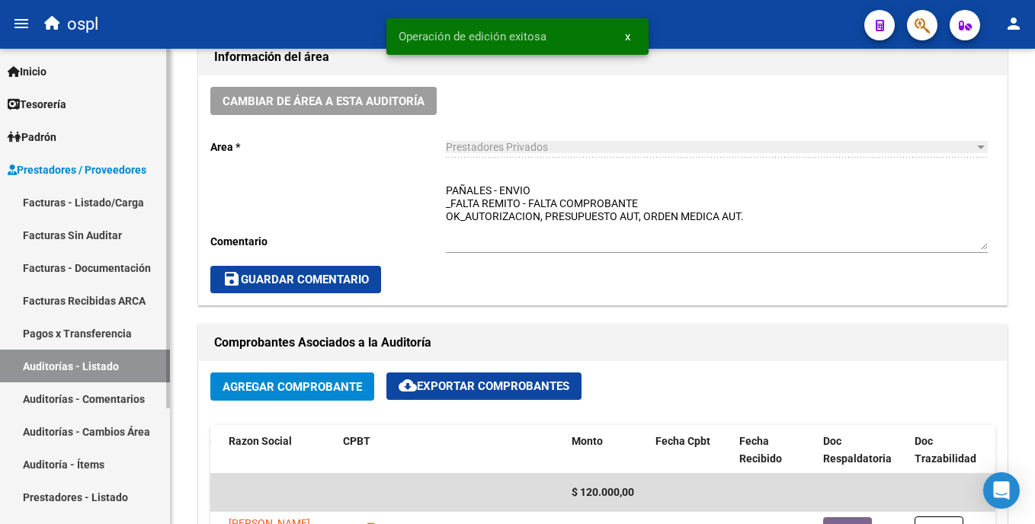
click at [111, 207] on link "Facturas - Listado/Carga" at bounding box center [85, 202] width 170 height 33
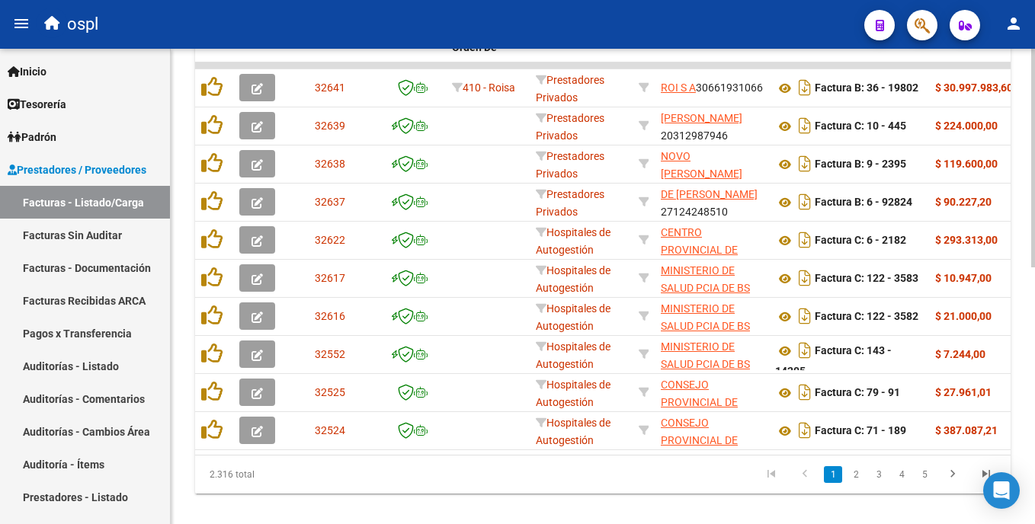
scroll to position [557, 0]
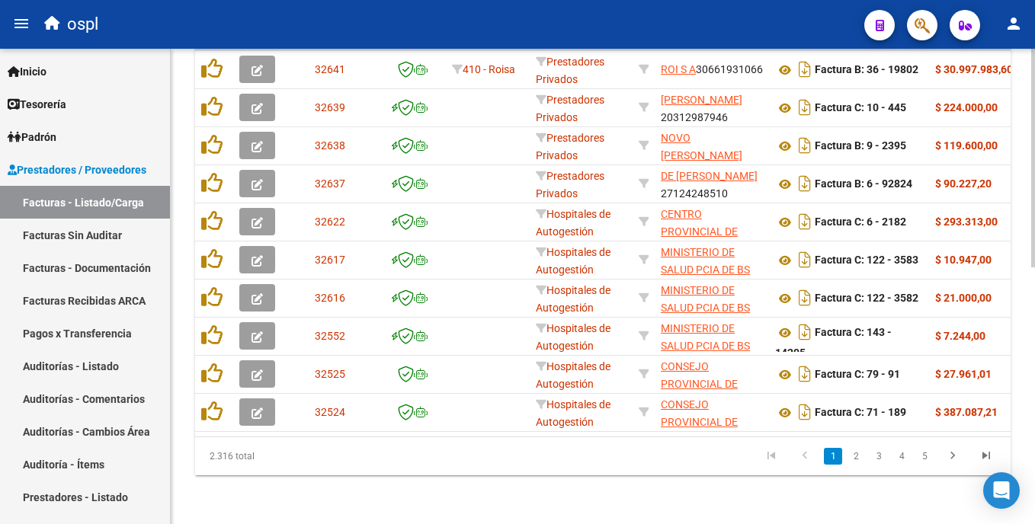
click at [1034, 386] on html "menu ospl person Firma Express Inicio Calendario SSS Instructivos Contacto OS T…" at bounding box center [517, 262] width 1035 height 524
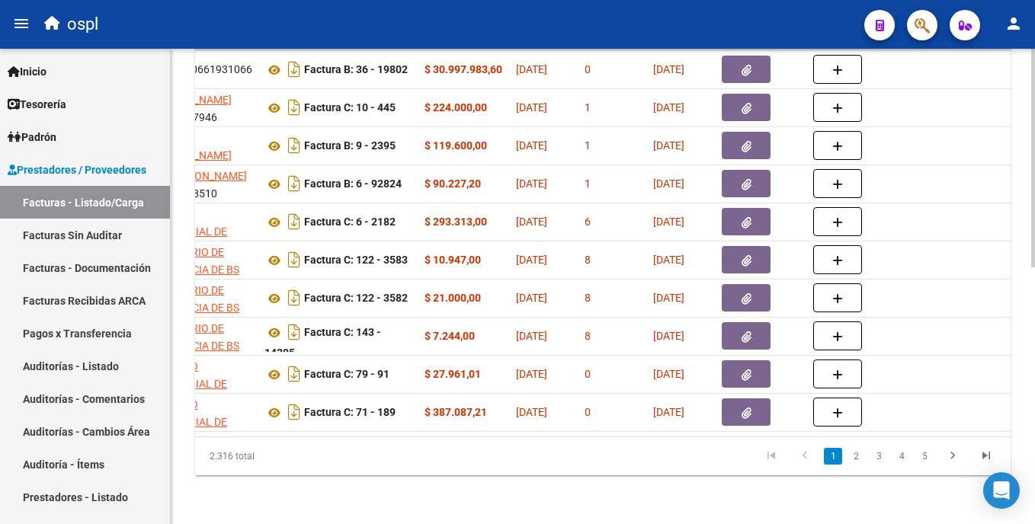
click at [1034, 406] on html "menu ospl person Firma Express Inicio Calendario SSS Instructivos Contacto OS T…" at bounding box center [517, 262] width 1035 height 524
click at [1034, 463] on html "menu ospl person Firma Express Inicio Calendario SSS Instructivos Contacto OS T…" at bounding box center [517, 262] width 1035 height 524
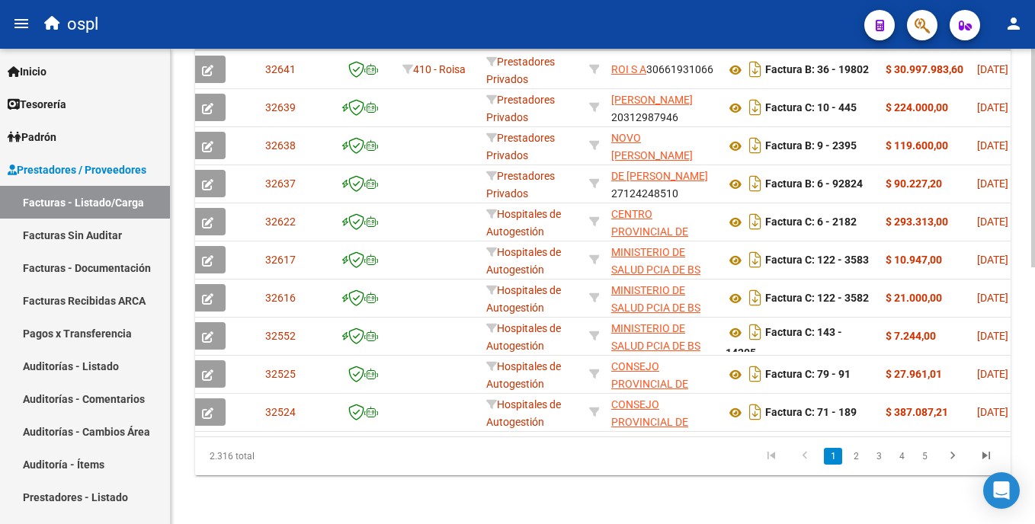
scroll to position [0, 0]
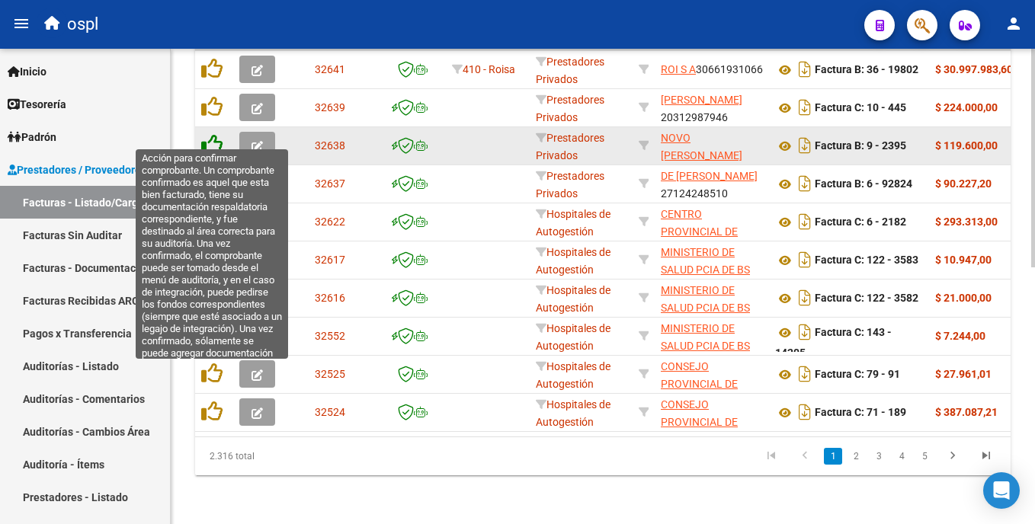
click at [209, 134] on icon at bounding box center [211, 144] width 21 height 21
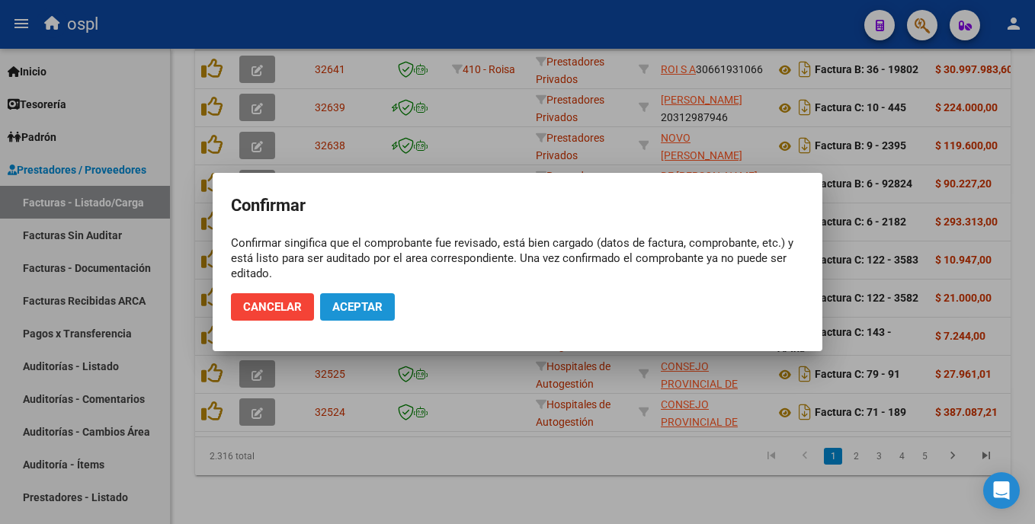
click at [342, 303] on span "Aceptar" at bounding box center [357, 307] width 50 height 14
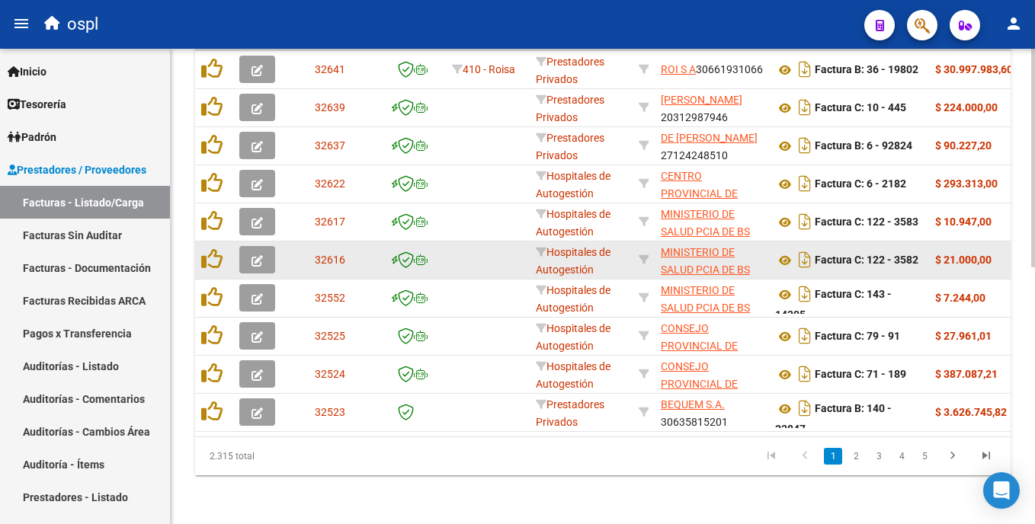
scroll to position [557, 0]
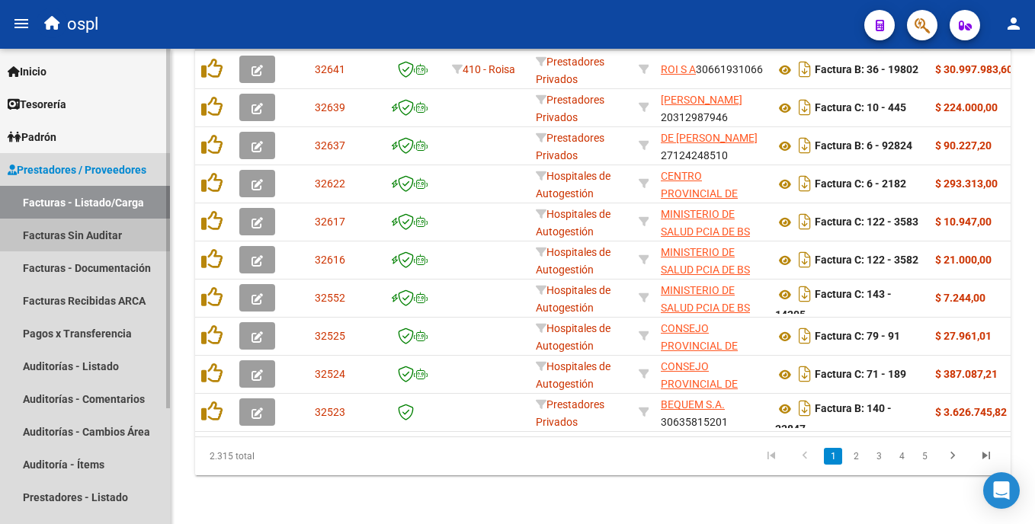
click at [85, 240] on link "Facturas Sin Auditar" at bounding box center [85, 235] width 170 height 33
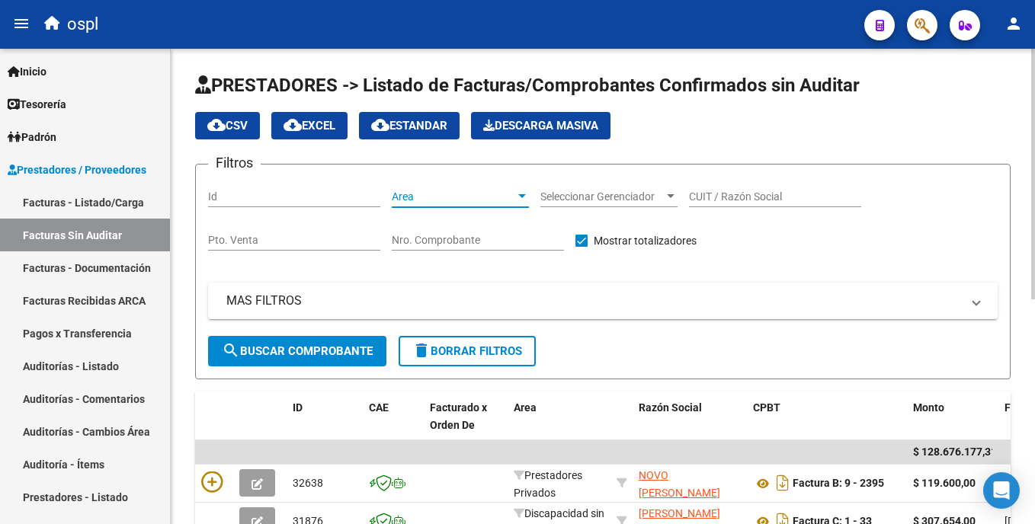
click at [464, 193] on span "Area" at bounding box center [453, 197] width 123 height 13
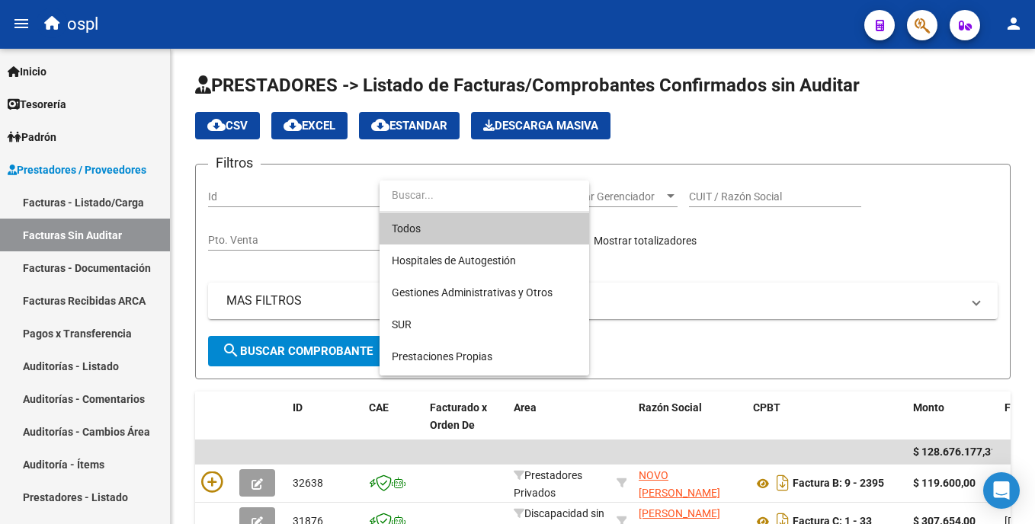
click at [211, 479] on div at bounding box center [517, 262] width 1035 height 524
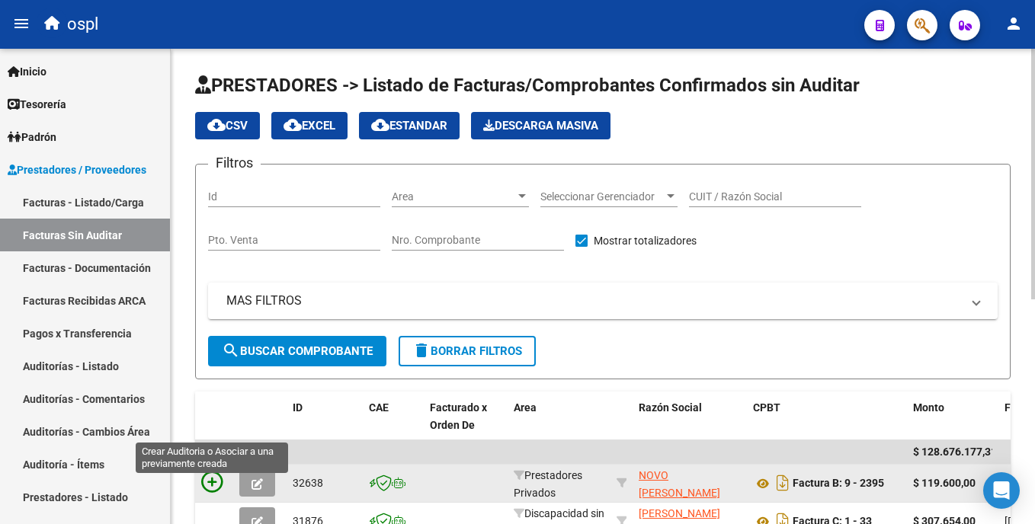
click at [209, 481] on icon at bounding box center [211, 482] width 21 height 21
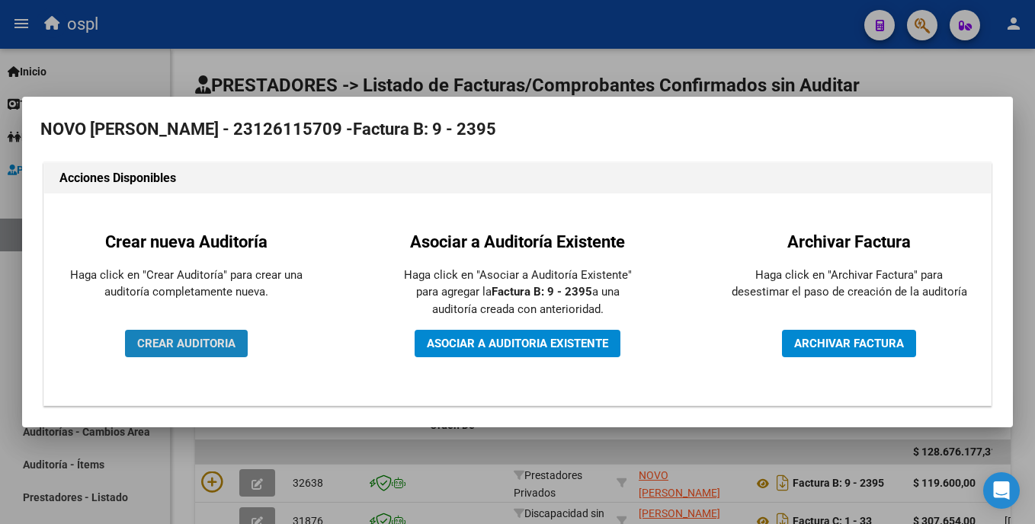
click at [197, 330] on button "CREAR AUDITORIA" at bounding box center [186, 343] width 123 height 27
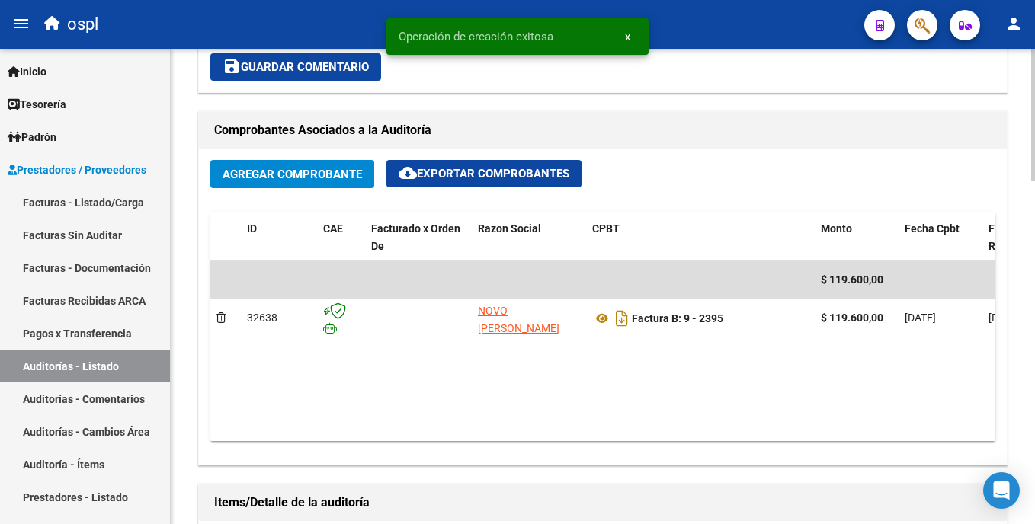
scroll to position [669, 0]
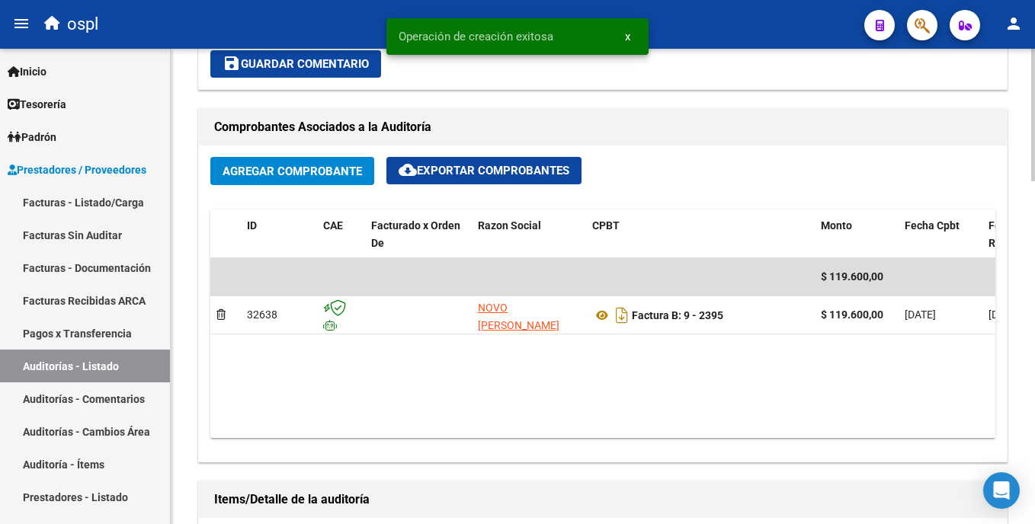
click at [1034, 344] on html "menu ospl person Firma Express Inicio Calendario SSS Instructivos Contacto OS T…" at bounding box center [517, 262] width 1035 height 524
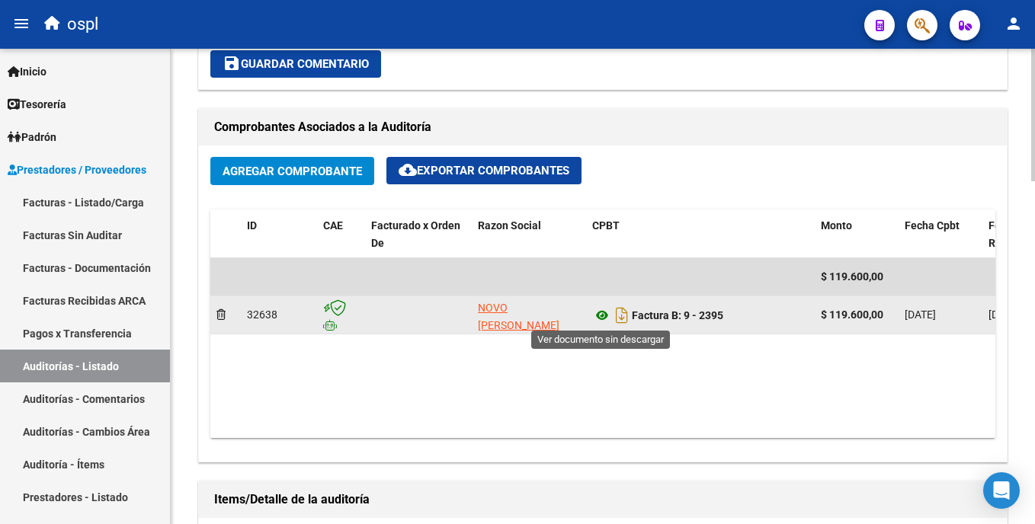
click at [598, 314] on icon at bounding box center [602, 315] width 20 height 18
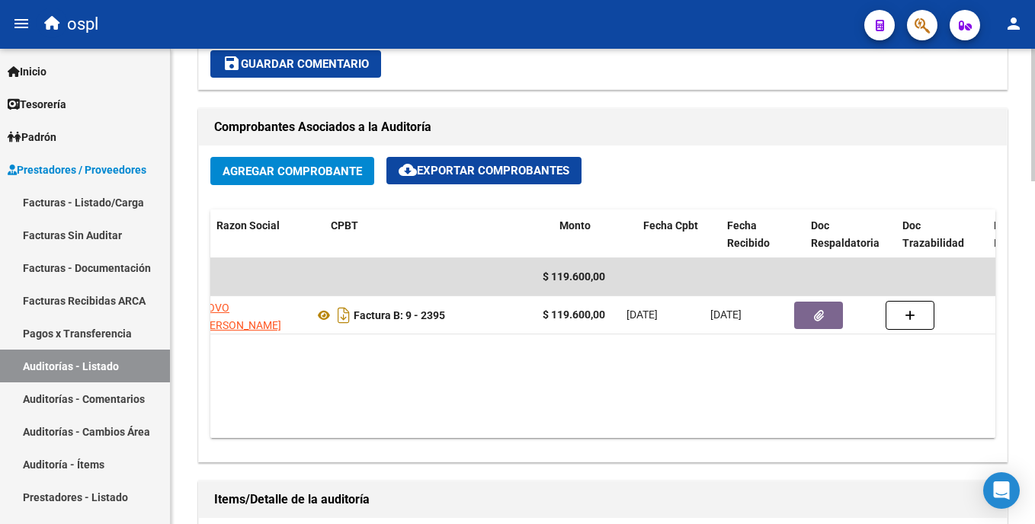
scroll to position [0, 248]
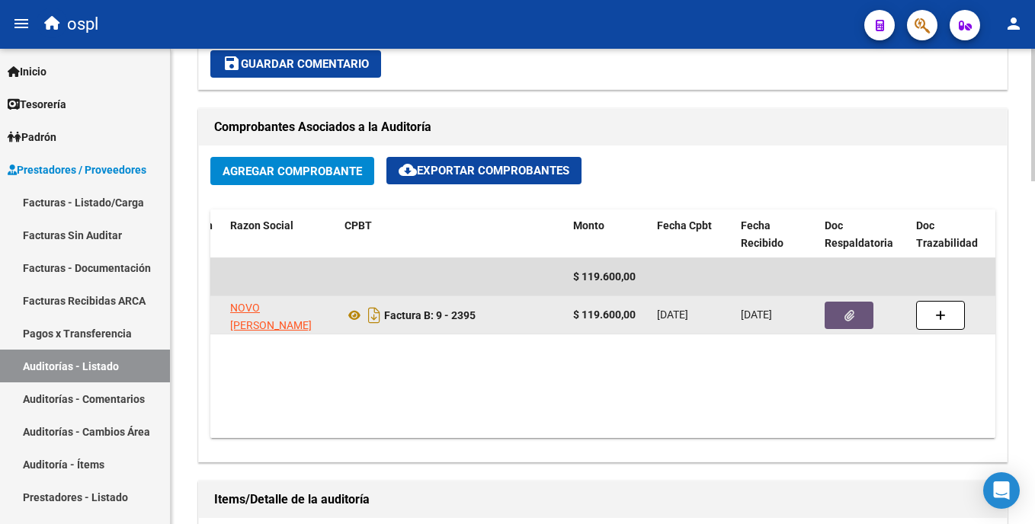
click at [845, 313] on icon "button" at bounding box center [850, 315] width 10 height 11
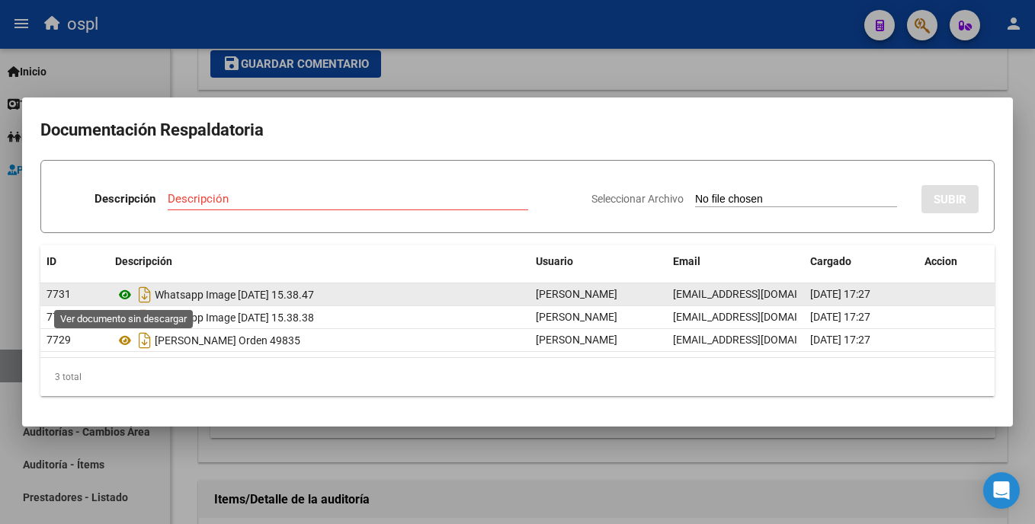
click at [124, 297] on icon at bounding box center [125, 295] width 20 height 18
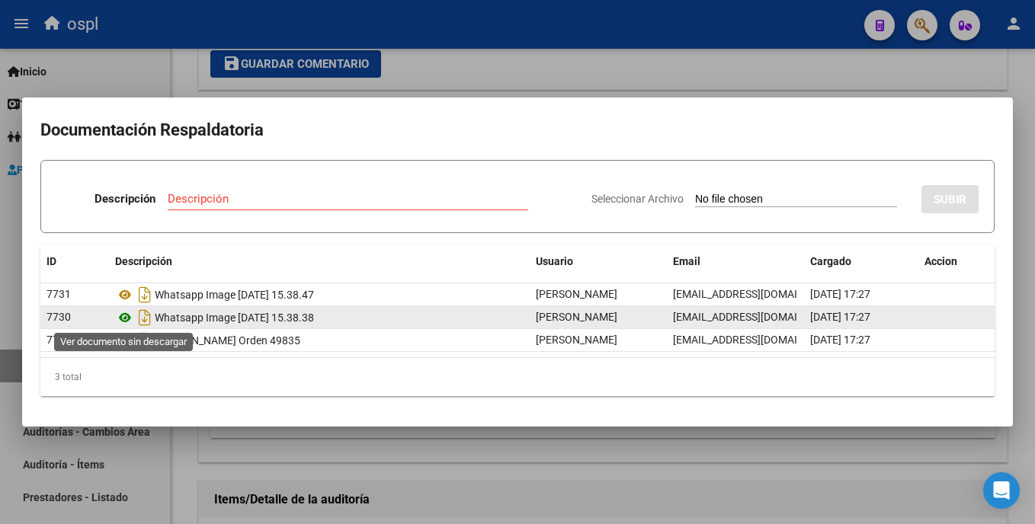
click at [121, 317] on icon at bounding box center [125, 318] width 20 height 18
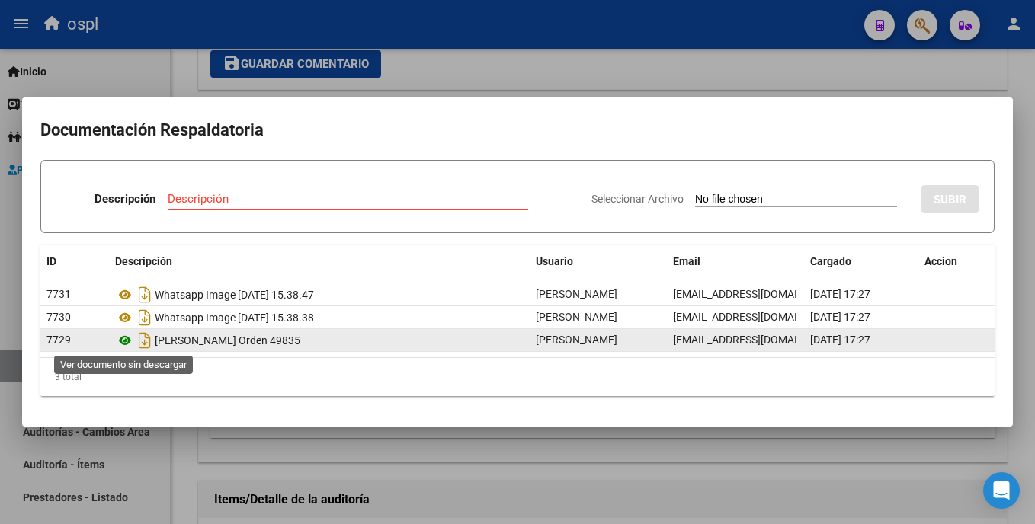
click at [123, 338] on icon at bounding box center [125, 341] width 20 height 18
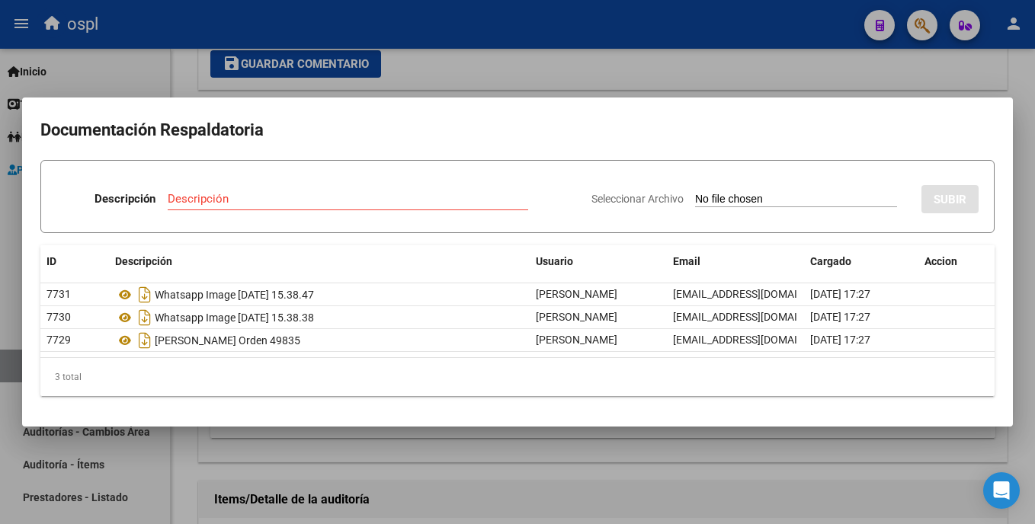
click at [437, 66] on div at bounding box center [517, 262] width 1035 height 524
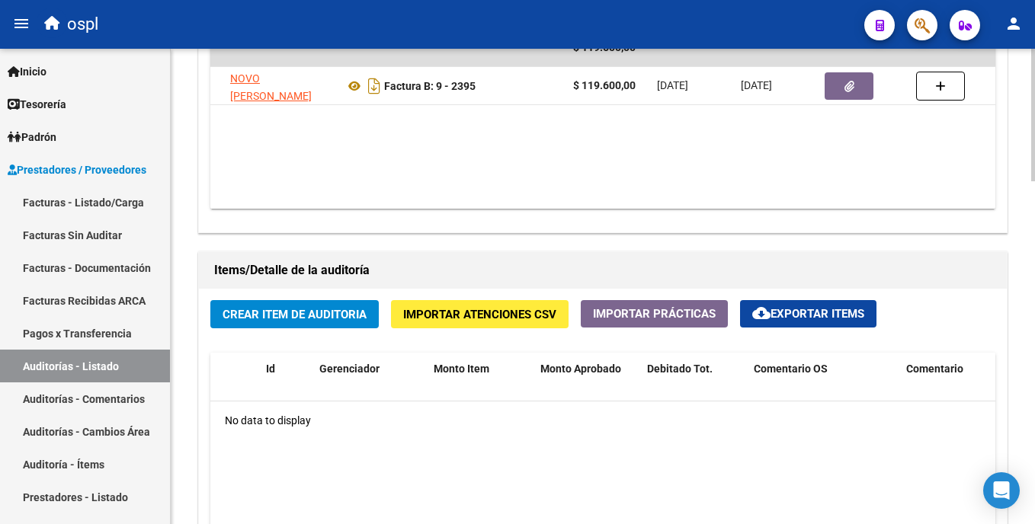
scroll to position [903, 0]
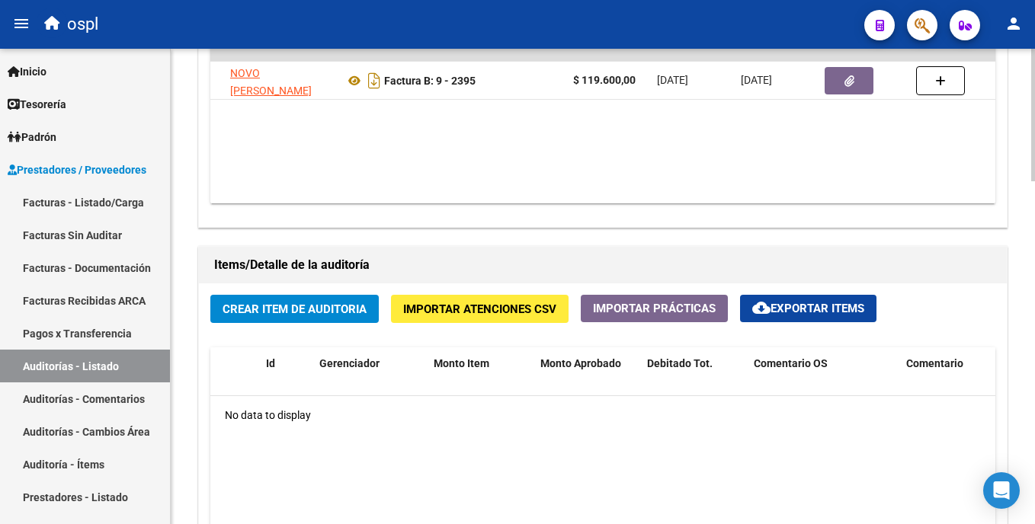
click at [1034, 352] on html "menu ospl person Firma Express Inicio Calendario SSS Instructivos Contacto OS T…" at bounding box center [517, 262] width 1035 height 524
click at [350, 316] on span "Crear Item de Auditoria" at bounding box center [295, 310] width 144 height 14
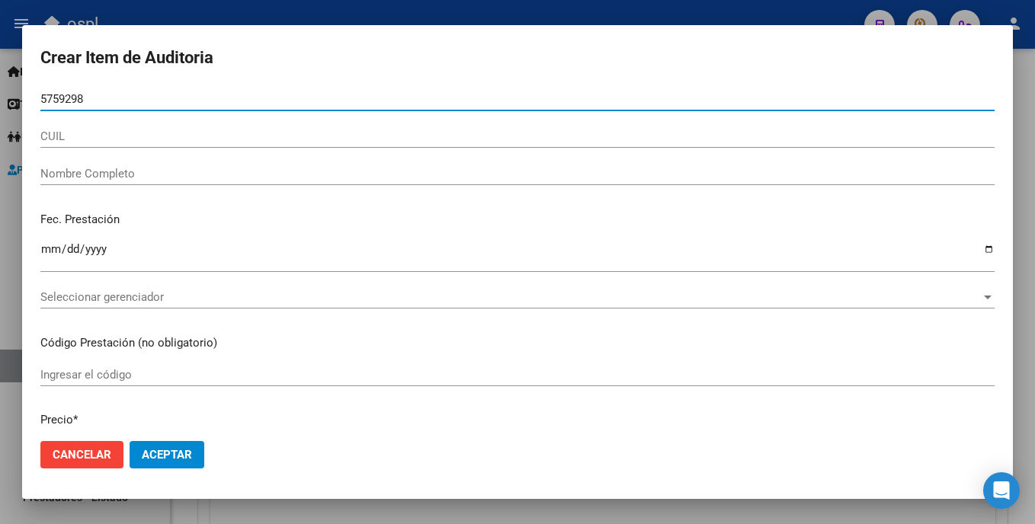
type input "57592981"
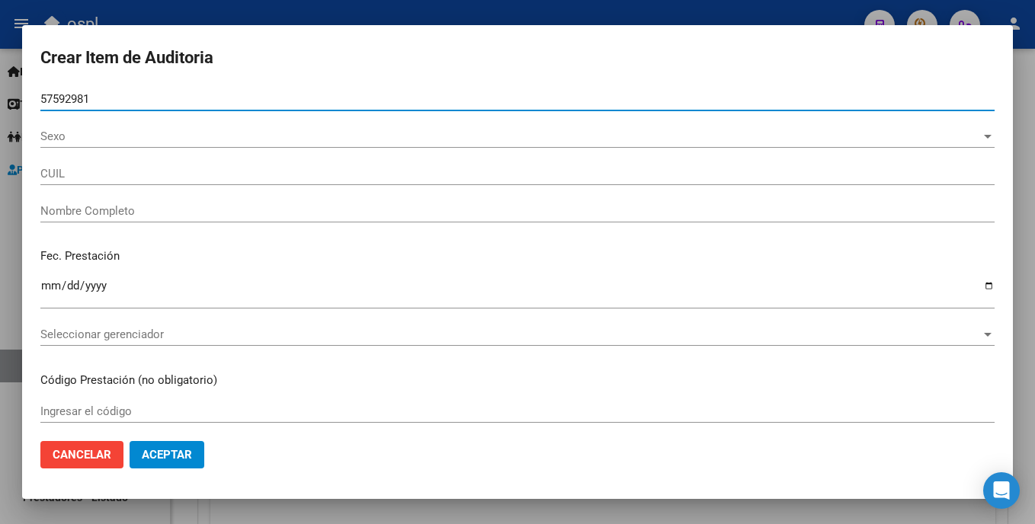
type input "20575929819"
type input "Rosales Vladimir Nic"
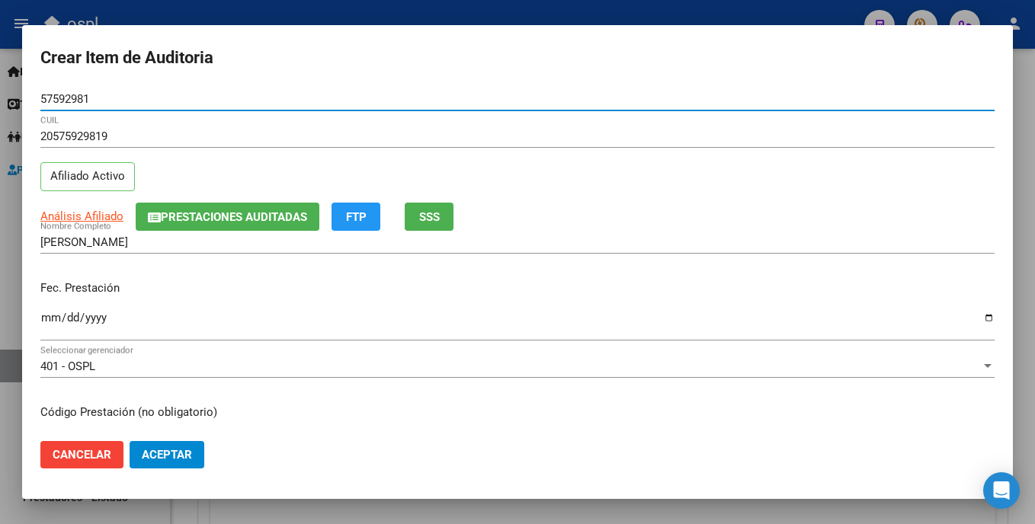
type input "57592981"
click at [50, 329] on input "Ingresar la fecha" at bounding box center [517, 324] width 954 height 24
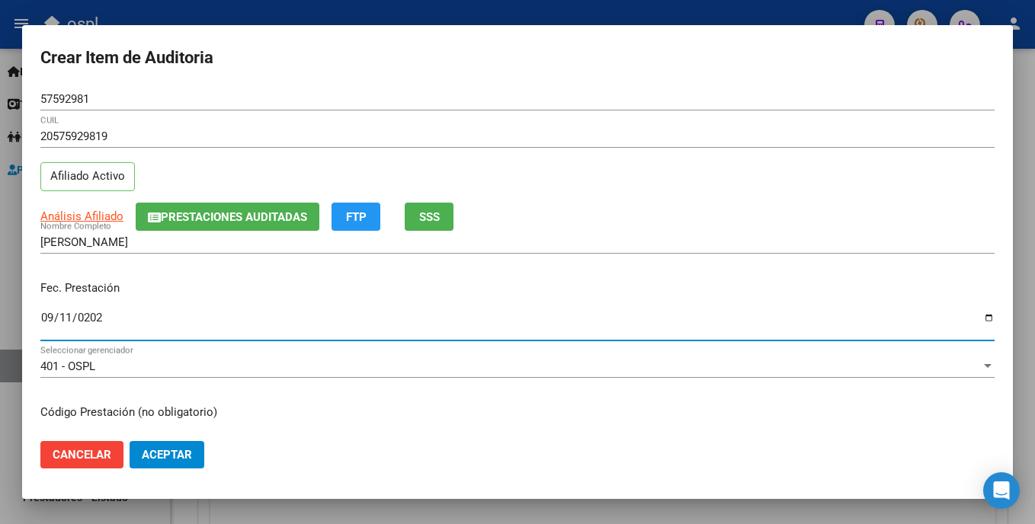
type input "2025-09-11"
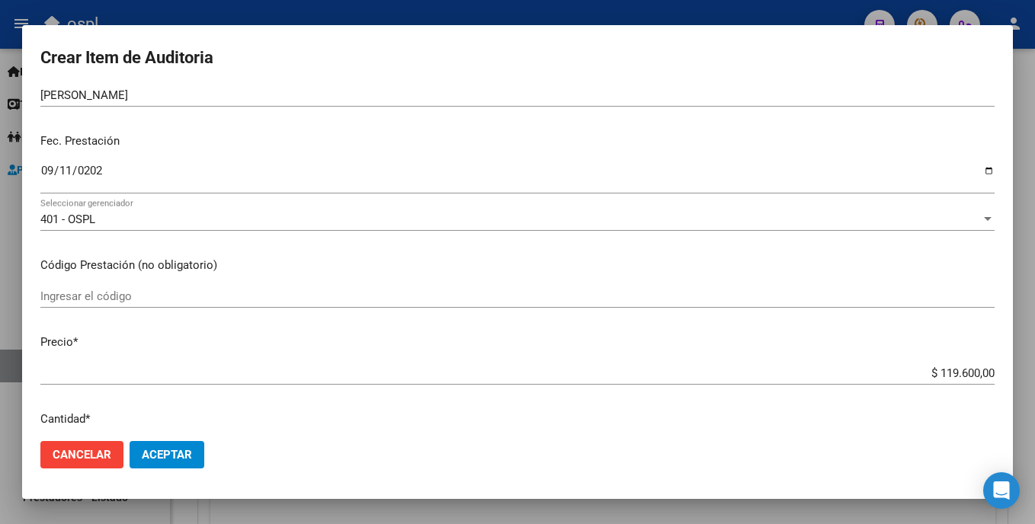
scroll to position [246, 0]
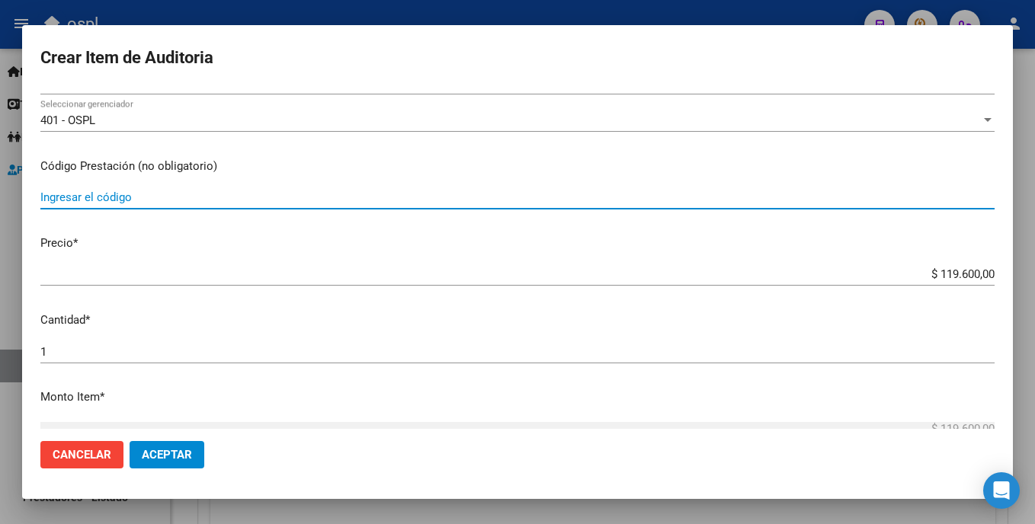
click at [115, 198] on input "Ingresar el código" at bounding box center [517, 198] width 954 height 14
type input "PAÑALES COMODIN ANATOMICO TALLE M"
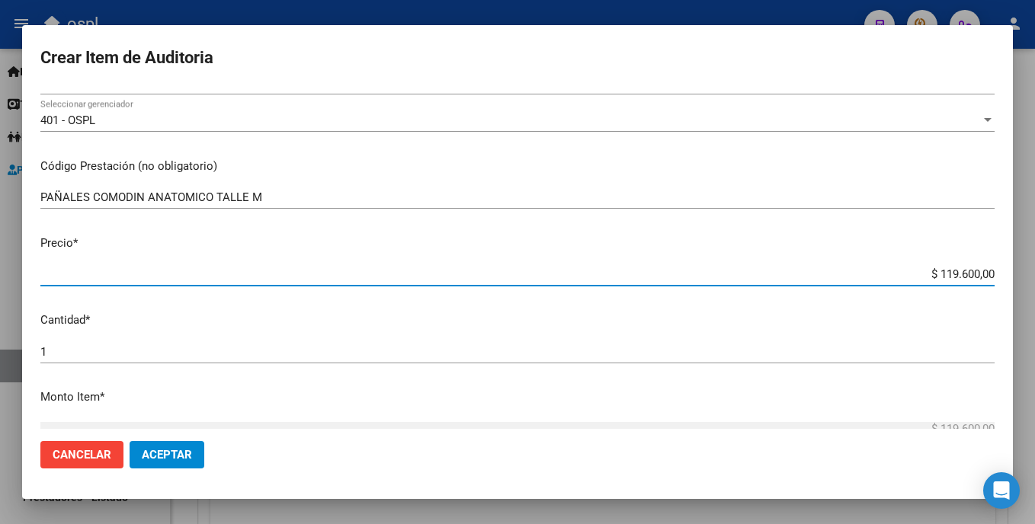
drag, startPoint x: 871, startPoint y: 280, endPoint x: 993, endPoint y: 265, distance: 123.7
click at [993, 265] on mat-dialog-content "57592981 Nro Documento 20575929819 CUIL Afiliado Activo Análisis Afiliado Prest…" at bounding box center [517, 258] width 991 height 341
type input "$ 0,05"
type input "$ 0,52"
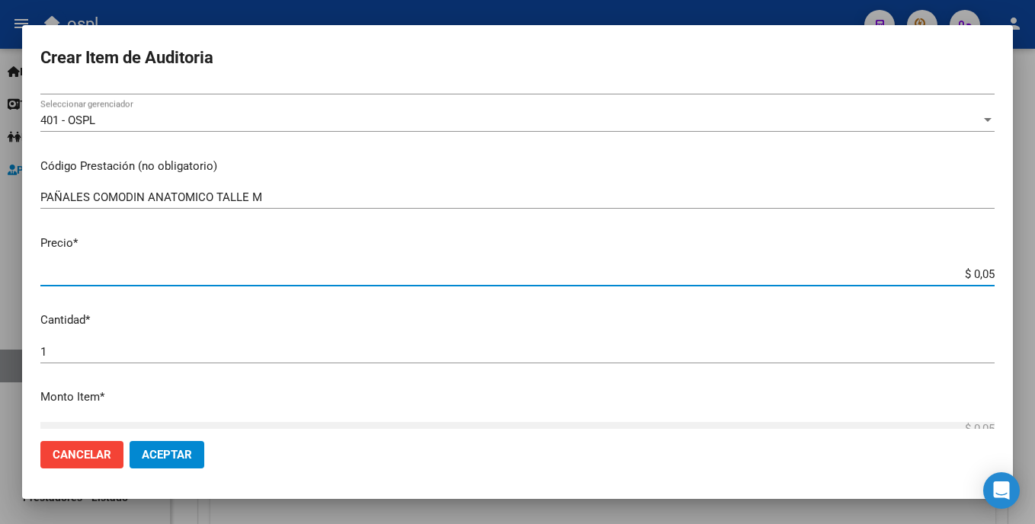
type input "$ 0,52"
type input "$ 5,20"
type input "$ 52,00"
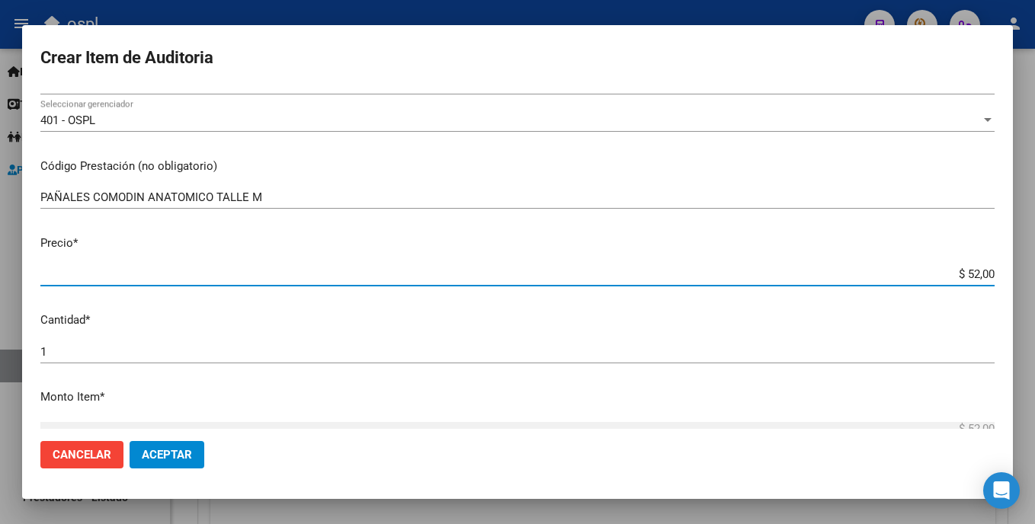
type input "$ 520,00"
type input "$ 5.200,00"
click at [104, 345] on input "1" at bounding box center [517, 352] width 954 height 14
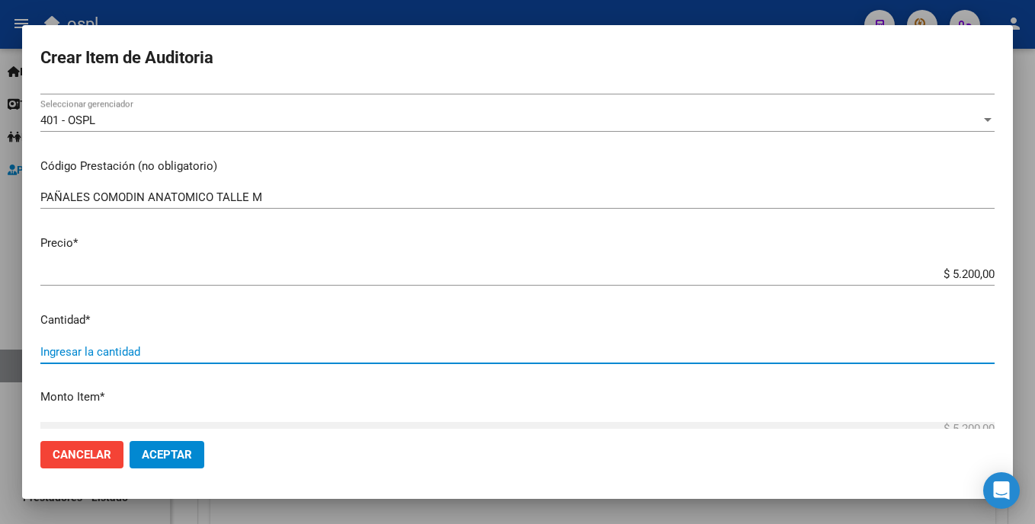
type input "2"
type input "$ 10.400,00"
type input "23"
type input "$ 119.600,00"
type input "23"
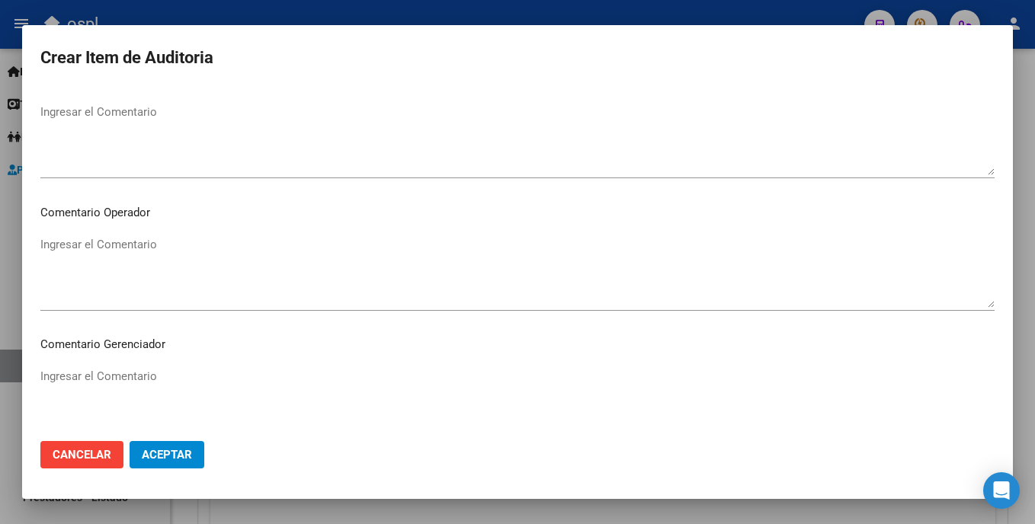
scroll to position [731, 0]
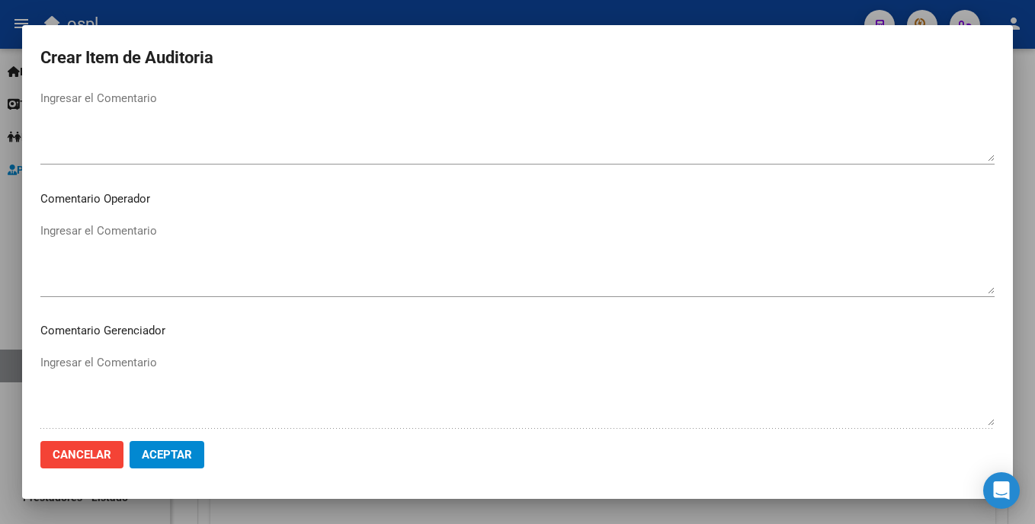
drag, startPoint x: 167, startPoint y: 222, endPoint x: 162, endPoint y: 234, distance: 13.3
click at [162, 234] on mat-dialog-content "57592981 Nro Documento 20575929819 CUIL Afiliado Activo Análisis Afiliado Prest…" at bounding box center [517, 258] width 991 height 341
click at [161, 235] on textarea "Ingresar el Comentario" at bounding box center [517, 259] width 954 height 72
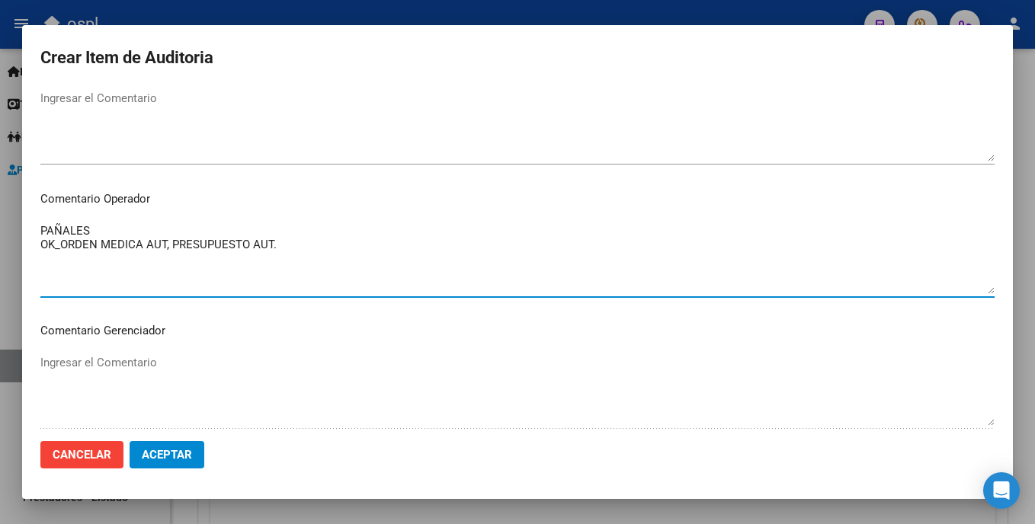
click at [65, 244] on textarea "PAÑALES OK_ORDEN MEDICA AUT, PRESUPUESTO AUT." at bounding box center [517, 259] width 954 height 72
click at [63, 244] on textarea "PAÑALES OK_ORDEN MEDICA AUT, PRESUPUESTO AUT." at bounding box center [517, 259] width 954 height 72
click at [102, 247] on textarea "PAÑALES OK_AUTORIACION, ORDEN MEDICA AUT, PRESUPUESTO AUT." at bounding box center [517, 259] width 954 height 72
click at [117, 236] on textarea "PAÑALES OK_AUTORIZACION, ORDEN MEDICA AUT, PRESUPUESTO AUT." at bounding box center [517, 259] width 954 height 72
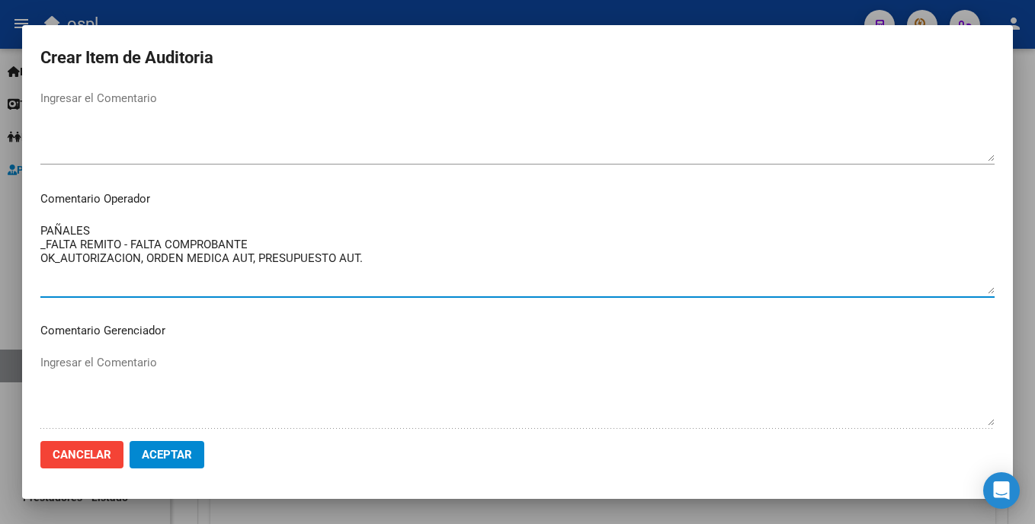
type textarea "PAÑALES _FALTA REMITO - FALTA COMPROBANTE OK_AUTORIZACION, ORDEN MEDICA AUT, PR…"
drag, startPoint x: 370, startPoint y: 298, endPoint x: 380, endPoint y: 284, distance: 16.9
click at [371, 298] on div "PAÑALES _FALTA REMITO - FALTA COMPROBANTE OK_AUTORIZACION, ORDEN MEDICA AUT, PR…" at bounding box center [517, 266] width 954 height 92
drag, startPoint x: 399, startPoint y: 259, endPoint x: 24, endPoint y: 227, distance: 376.4
click at [24, 227] on mat-dialog-content "57592981 Nro Documento 20575929819 CUIL Afiliado Activo Análisis Afiliado Prest…" at bounding box center [517, 258] width 991 height 341
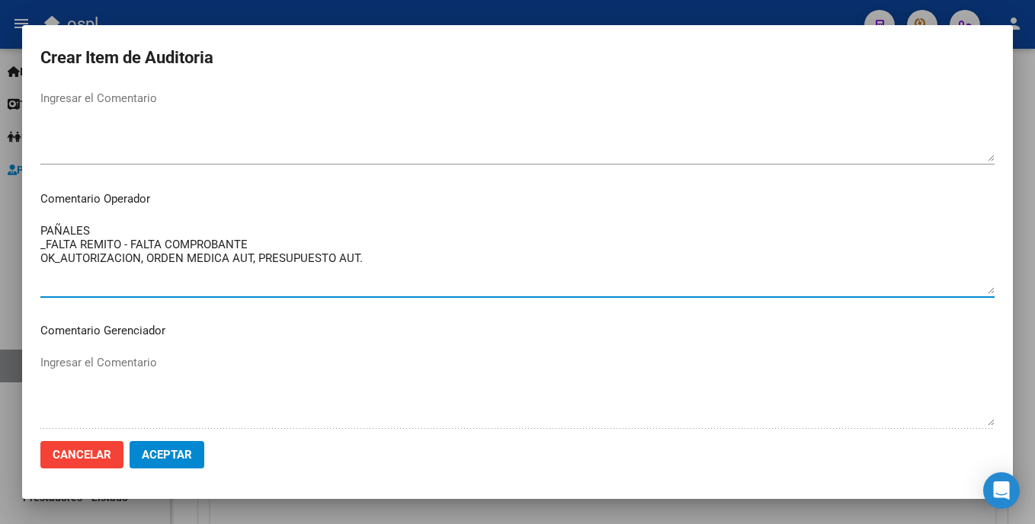
click at [414, 273] on textarea "PAÑALES _FALTA REMITO - FALTA COMPROBANTE OK_AUTORIZACION, ORDEN MEDICA AUT, PR…" at bounding box center [517, 259] width 954 height 72
click at [292, 265] on textarea "PAÑALES _FALTA REMITO - FALTA COMPROBANTE OK_AUTORIZACION, ORDEN MEDICA AUT, PR…" at bounding box center [517, 259] width 954 height 72
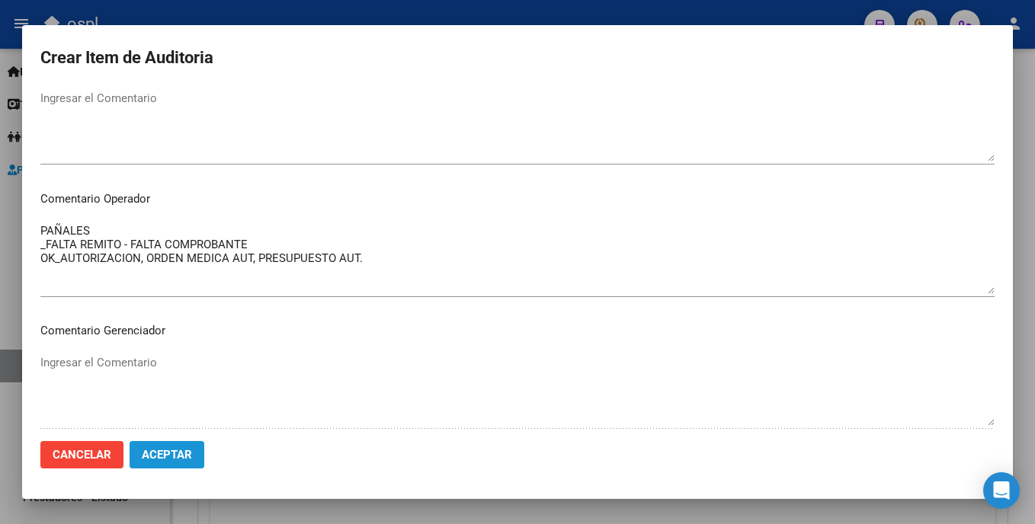
click at [167, 451] on span "Aceptar" at bounding box center [167, 455] width 50 height 14
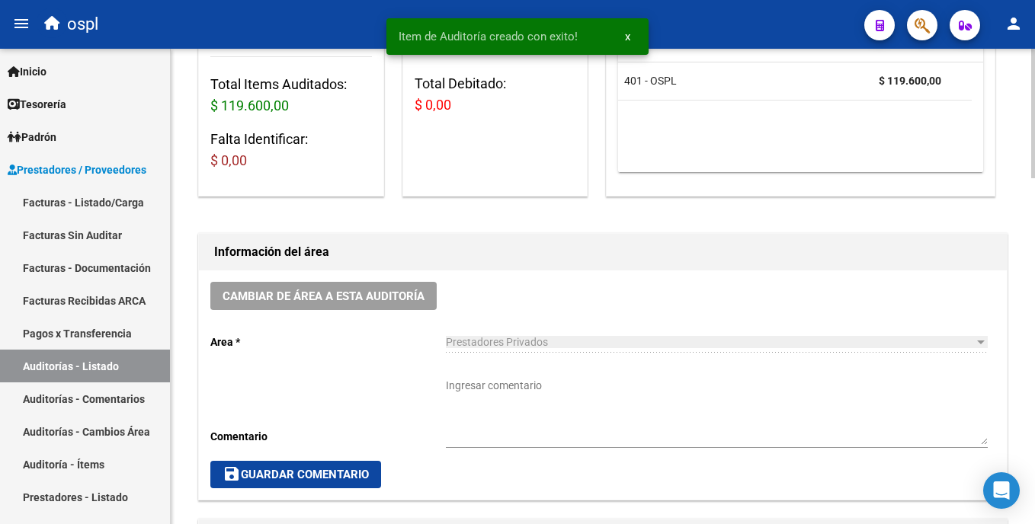
scroll to position [250, 0]
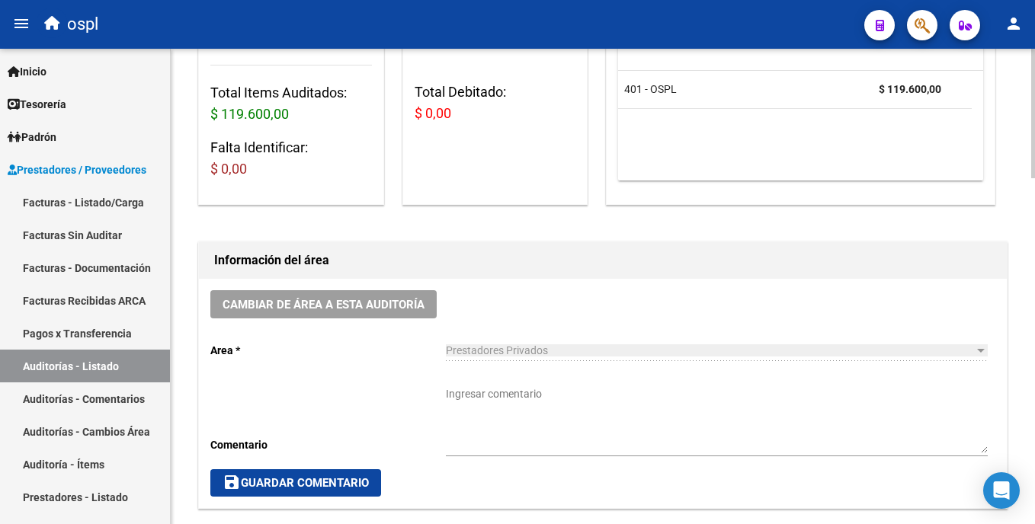
click at [595, 406] on textarea "Ingresar comentario" at bounding box center [717, 419] width 542 height 67
paste textarea "PAÑALES _FALTA REMITO - FALTA COMPROBANTE OK_AUTORIZACION, ORDEN MEDICA AUT, PR…"
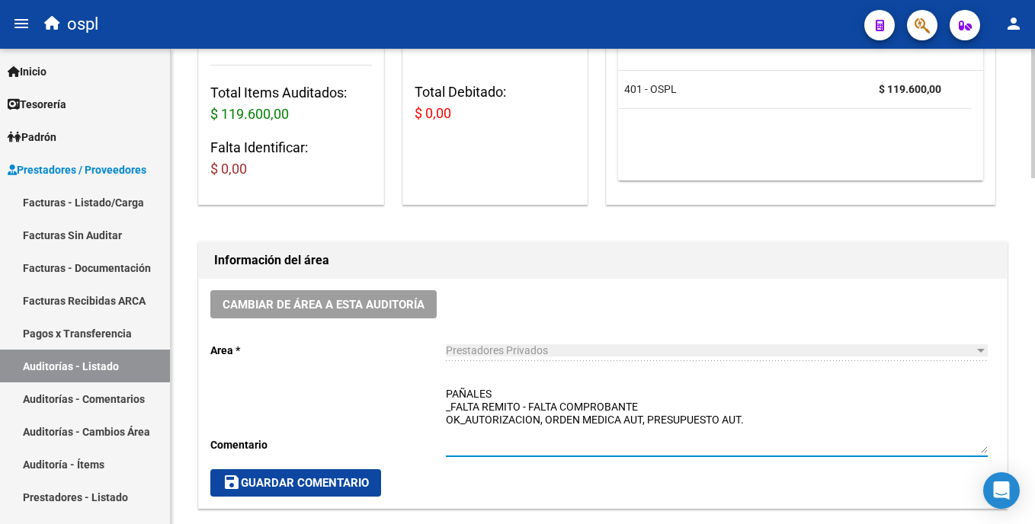
type textarea "PAÑALES _FALTA REMITO - FALTA COMPROBANTE OK_AUTORIZACION, ORDEN MEDICA AUT, PR…"
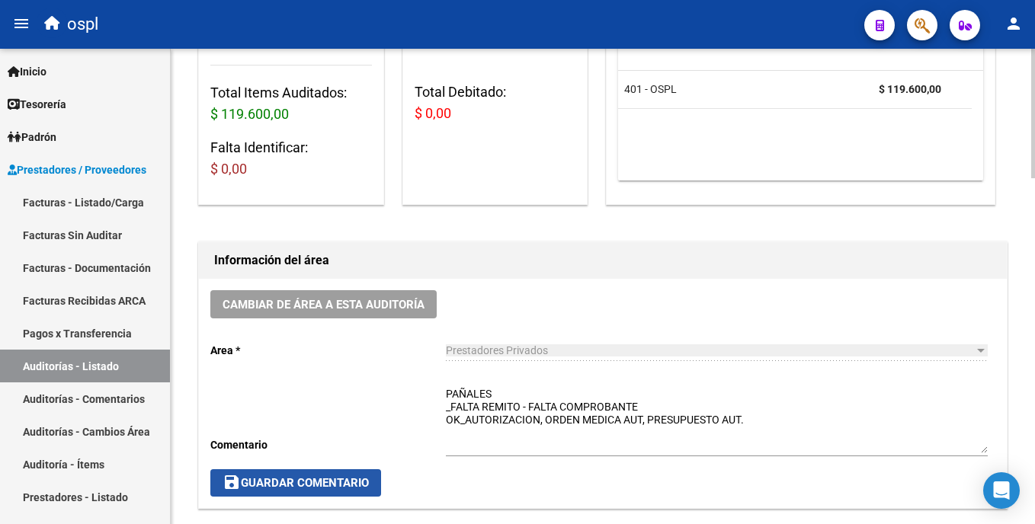
click at [358, 483] on span "save Guardar Comentario" at bounding box center [296, 483] width 146 height 14
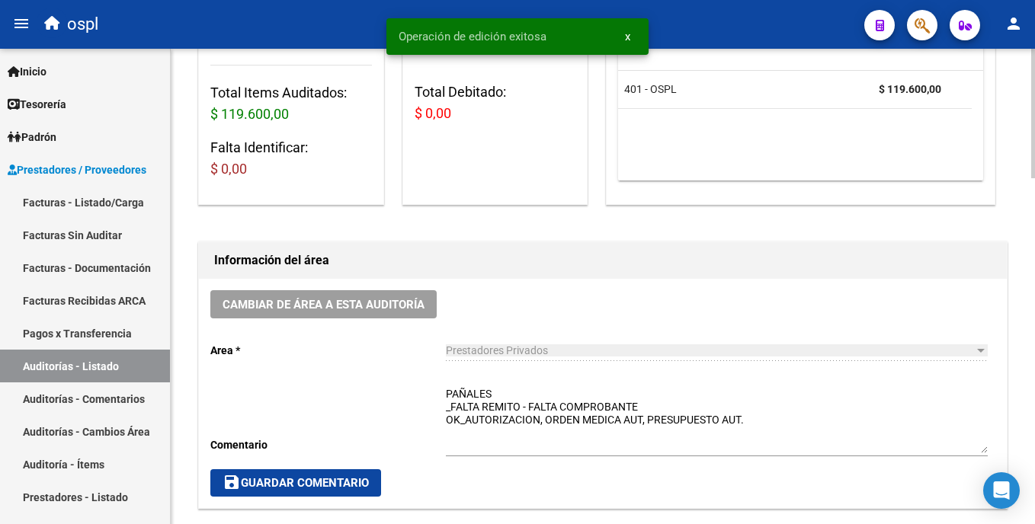
click at [354, 479] on span "save Guardar Comentario" at bounding box center [296, 483] width 146 height 14
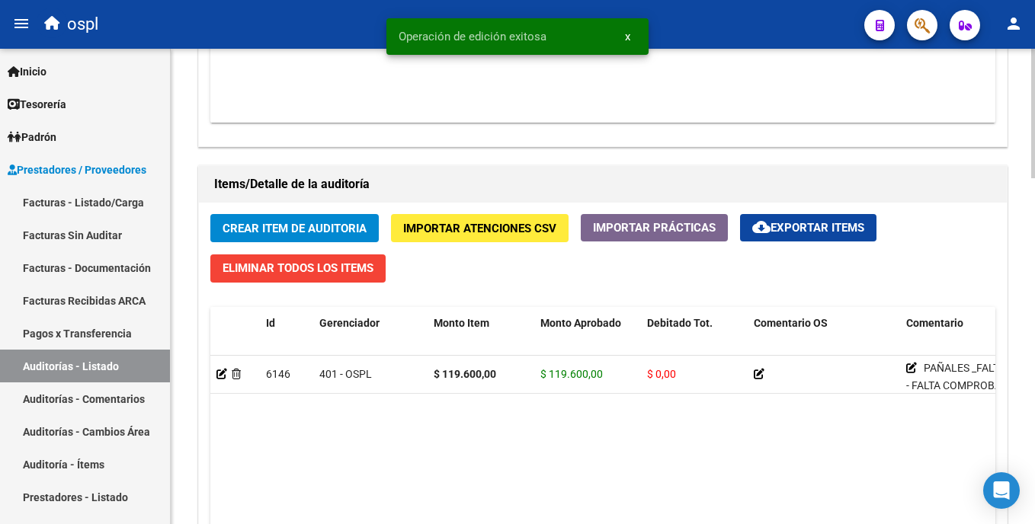
scroll to position [988, 0]
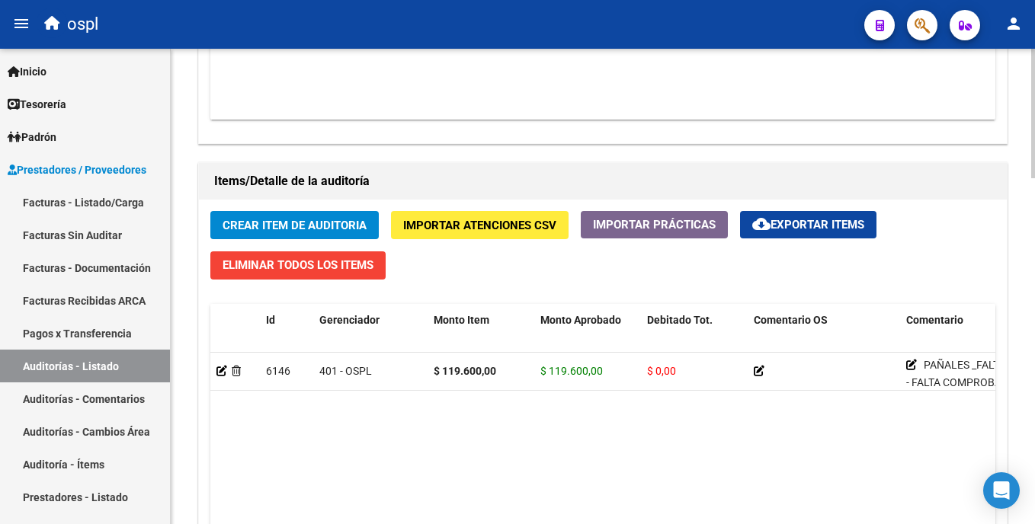
click at [1034, 354] on html "menu ospl person Firma Express Inicio Calendario SSS Instructivos Contacto OS T…" at bounding box center [517, 262] width 1035 height 524
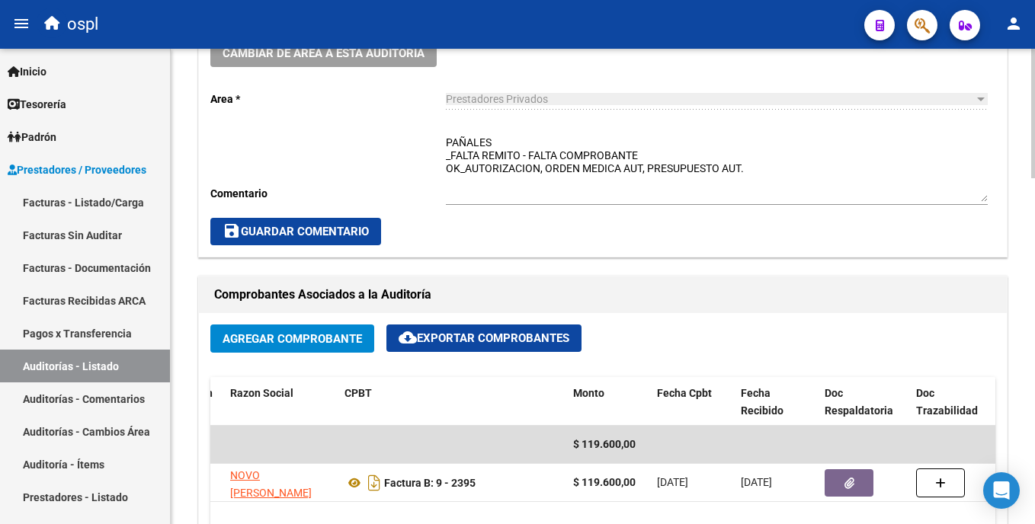
scroll to position [493, 0]
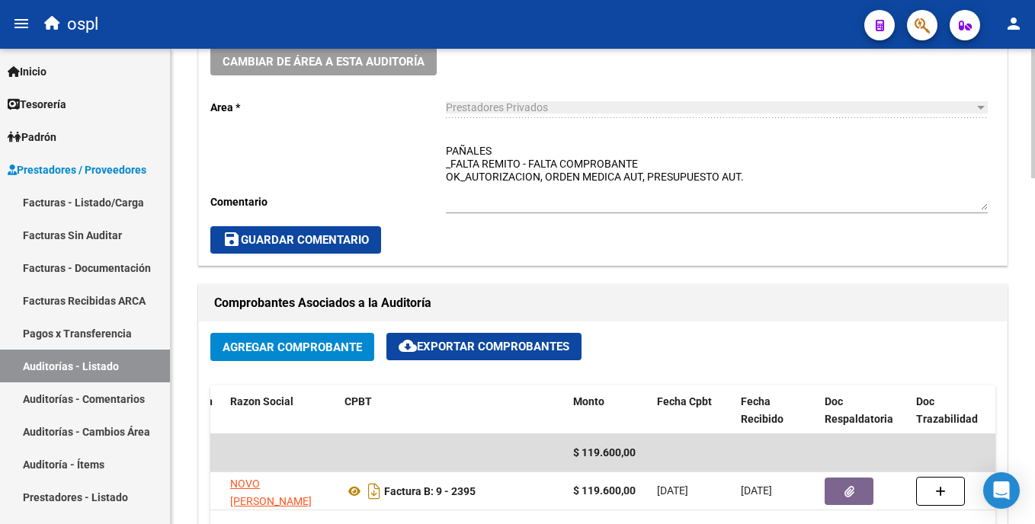
click at [826, 241] on div "arrow_back Editar 1907 cloud_download Generar informe Puede notificar al gerenc…" at bounding box center [605, 427] width 868 height 1743
click at [254, 235] on span "save Guardar Comentario" at bounding box center [296, 240] width 146 height 14
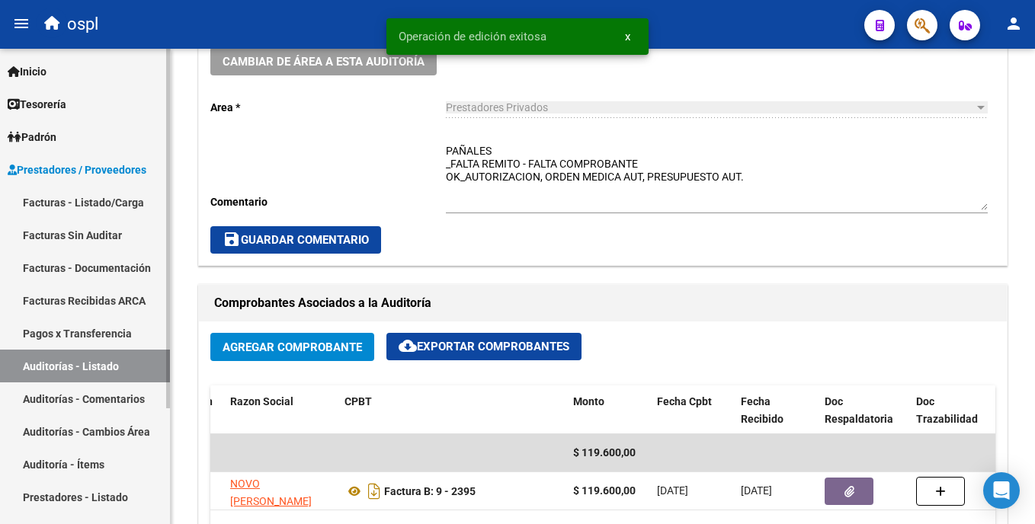
click at [134, 357] on link "Auditorías - Listado" at bounding box center [85, 366] width 170 height 33
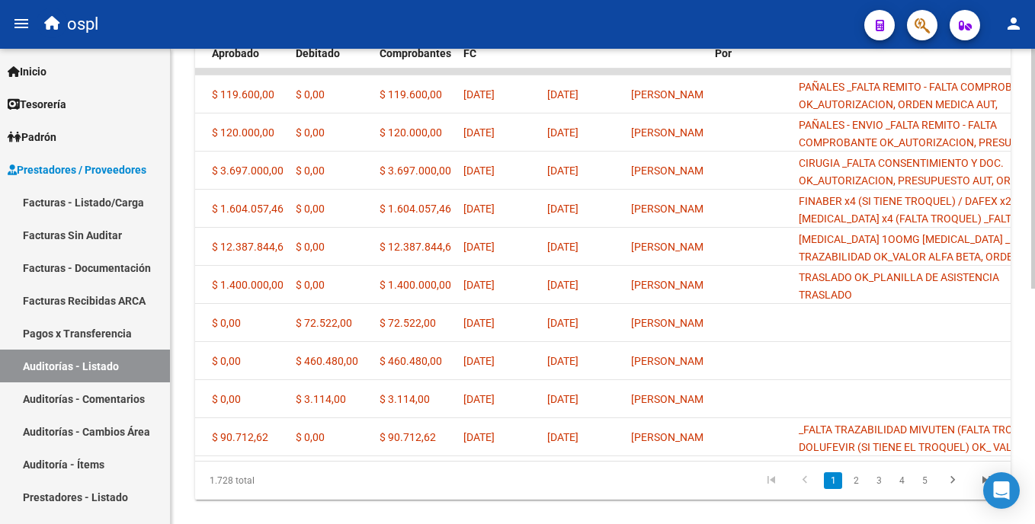
scroll to position [468, 0]
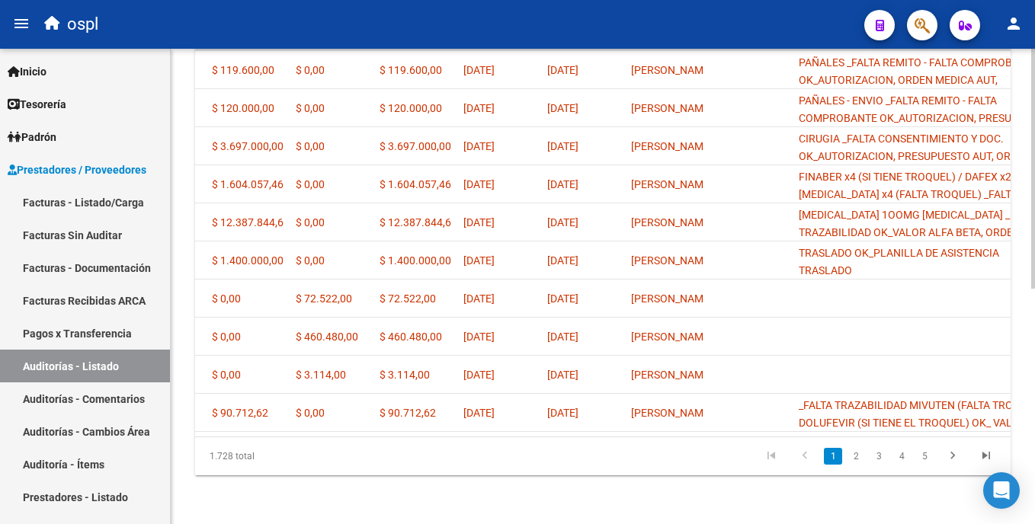
click at [1034, 364] on html "menu ospl person Firma Express Inicio Calendario SSS Instructivos Contacto OS T…" at bounding box center [517, 262] width 1035 height 524
click at [866, 456] on li "2" at bounding box center [856, 457] width 23 height 26
click at [861, 456] on link "2" at bounding box center [856, 456] width 18 height 17
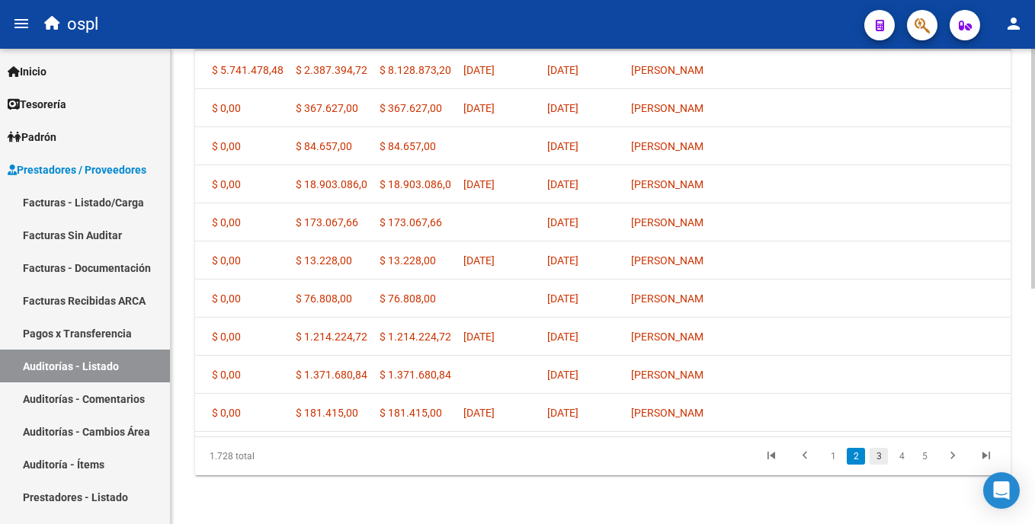
click at [874, 459] on link "3" at bounding box center [879, 456] width 18 height 17
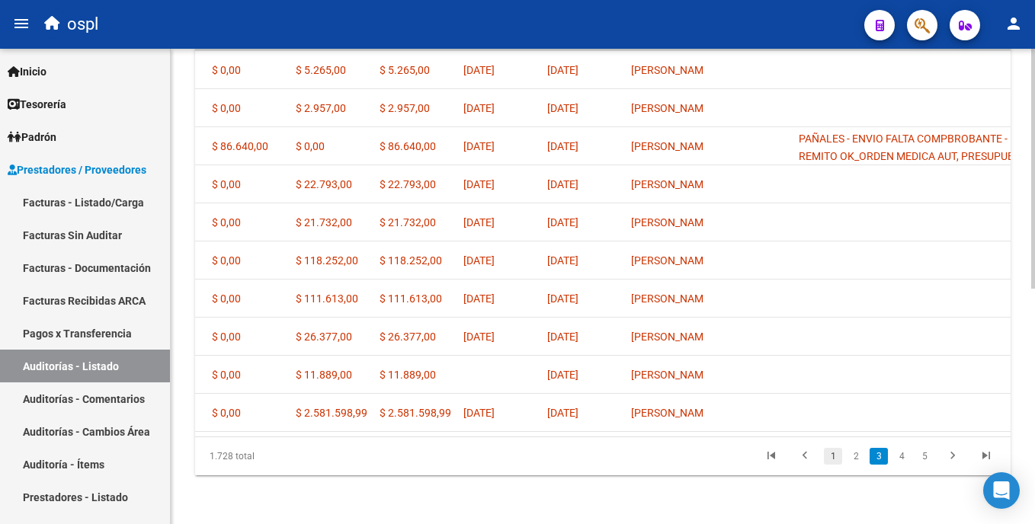
click at [832, 464] on link "1" at bounding box center [833, 456] width 18 height 17
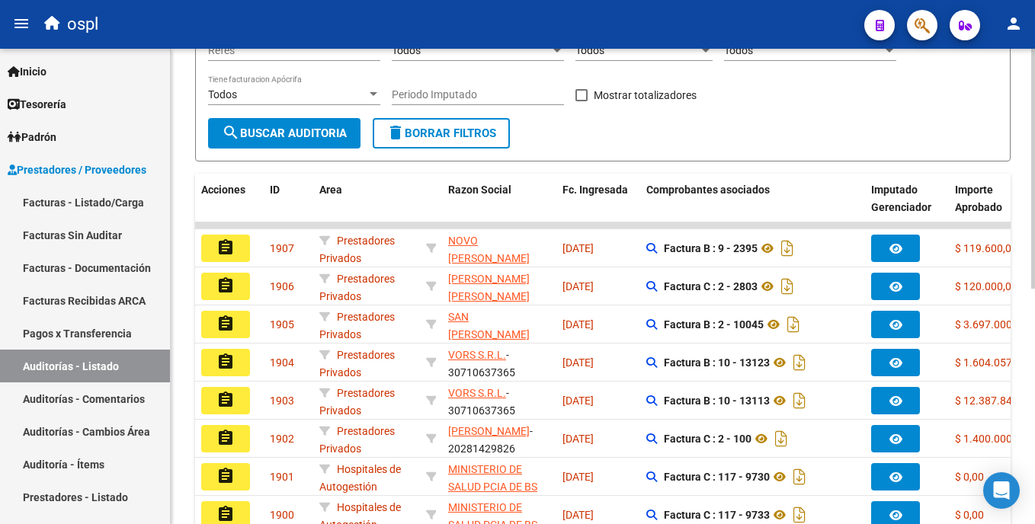
scroll to position [267, 0]
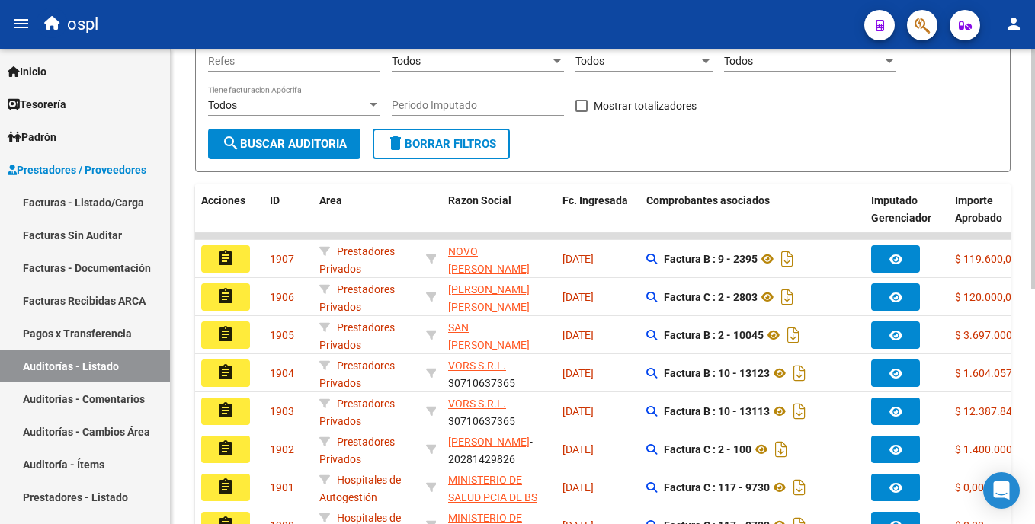
click at [1034, 247] on div at bounding box center [1033, 307] width 4 height 240
click at [64, 200] on link "Facturas - Listado/Carga" at bounding box center [85, 202] width 170 height 33
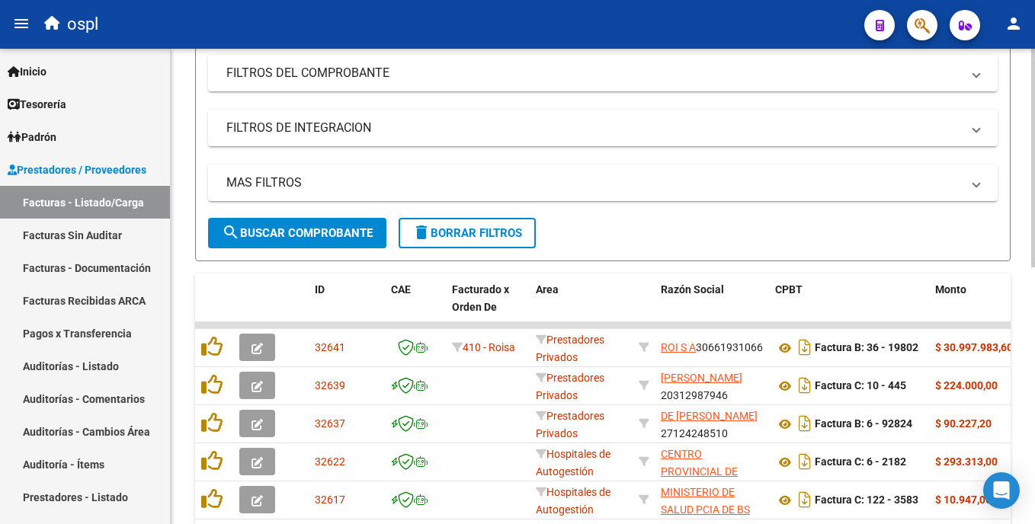
scroll to position [65, 0]
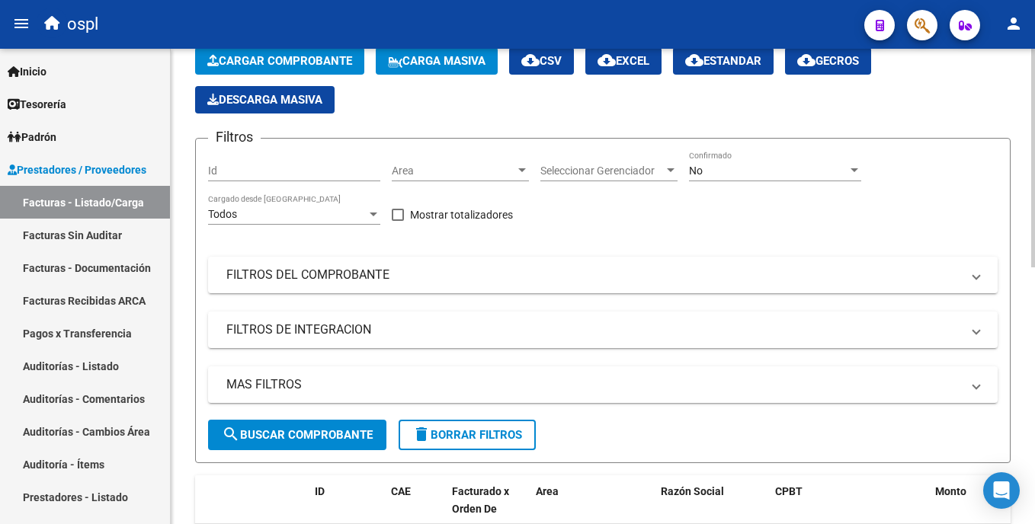
click at [1034, 95] on html "menu ospl person Firma Express Inicio Calendario SSS Instructivos Contacto OS T…" at bounding box center [517, 262] width 1035 height 524
click at [509, 161] on div "Area Area" at bounding box center [460, 166] width 137 height 30
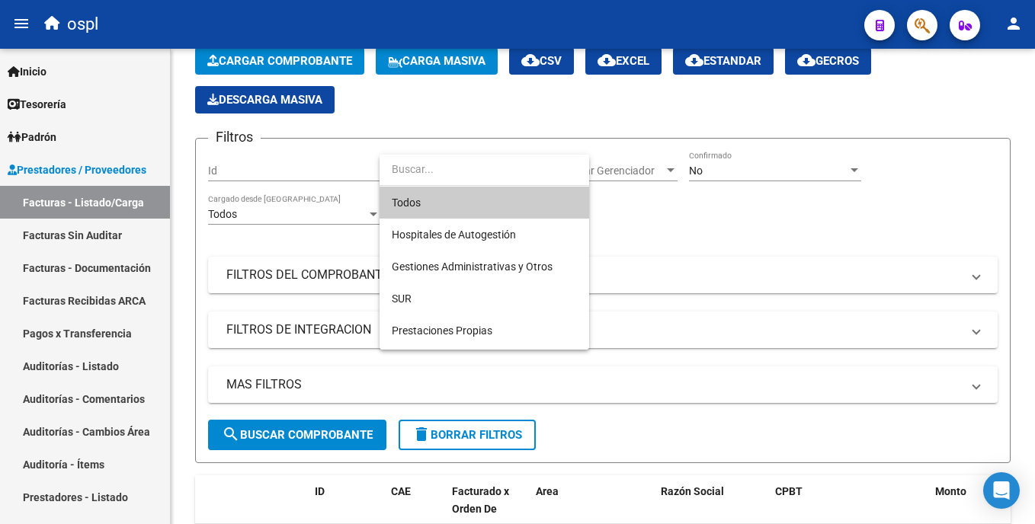
scroll to position [171, 0]
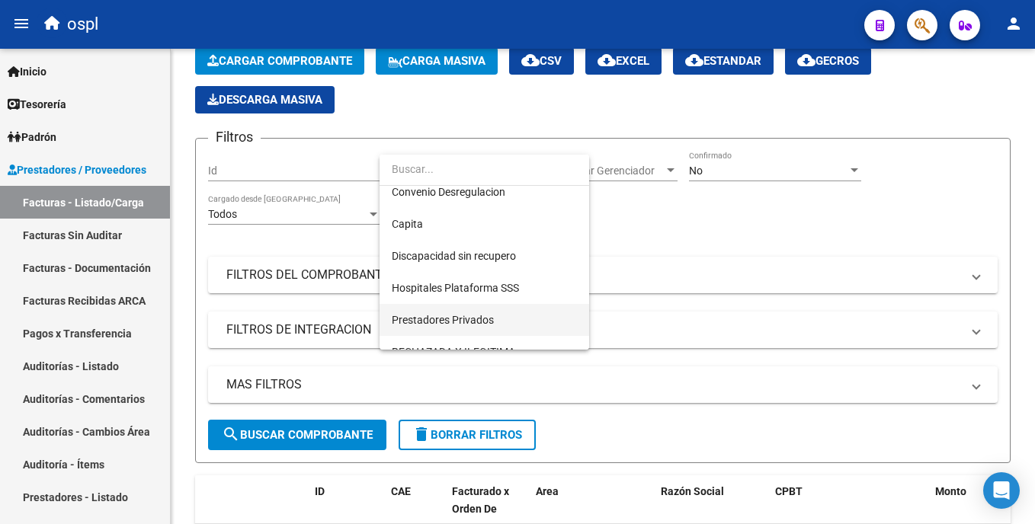
click at [499, 322] on span "Prestadores Privados" at bounding box center [484, 320] width 185 height 32
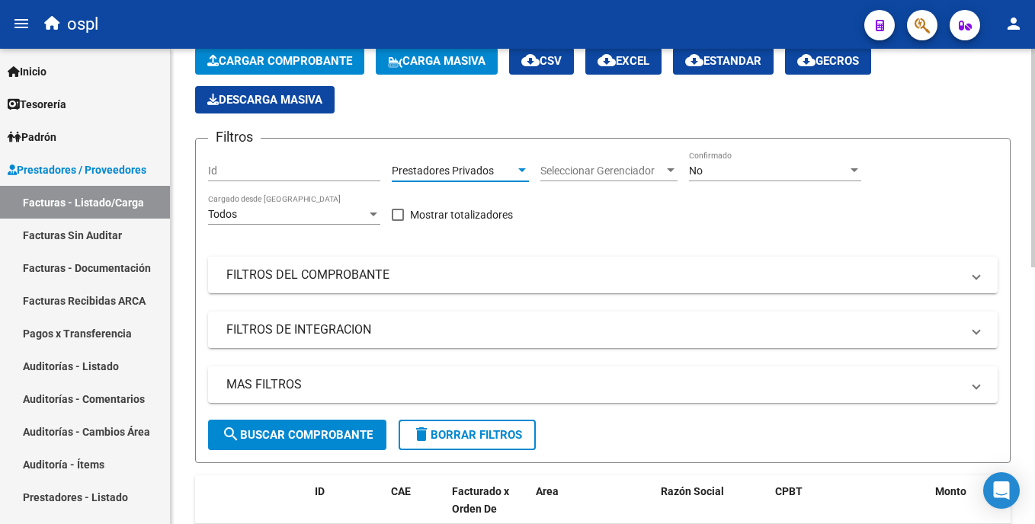
click at [329, 430] on span "search Buscar Comprobante" at bounding box center [297, 435] width 151 height 14
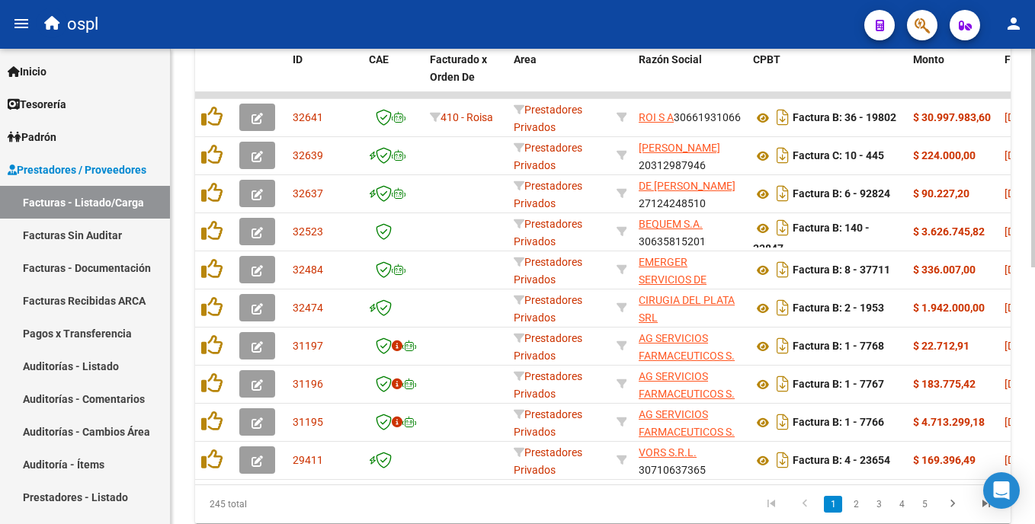
scroll to position [511, 0]
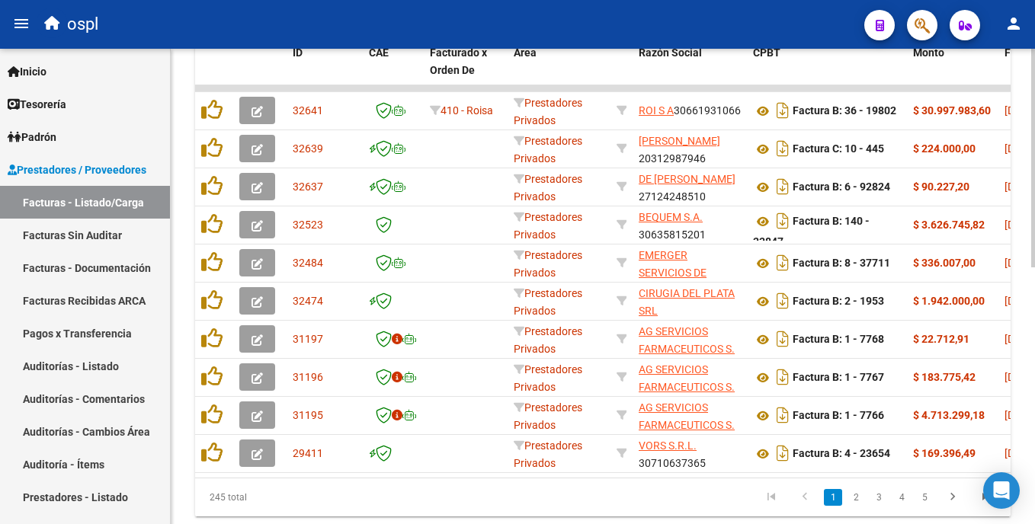
click at [1034, 413] on html "menu ospl person Firma Express Inicio Calendario SSS Instructivos Contacto OS T…" at bounding box center [517, 262] width 1035 height 524
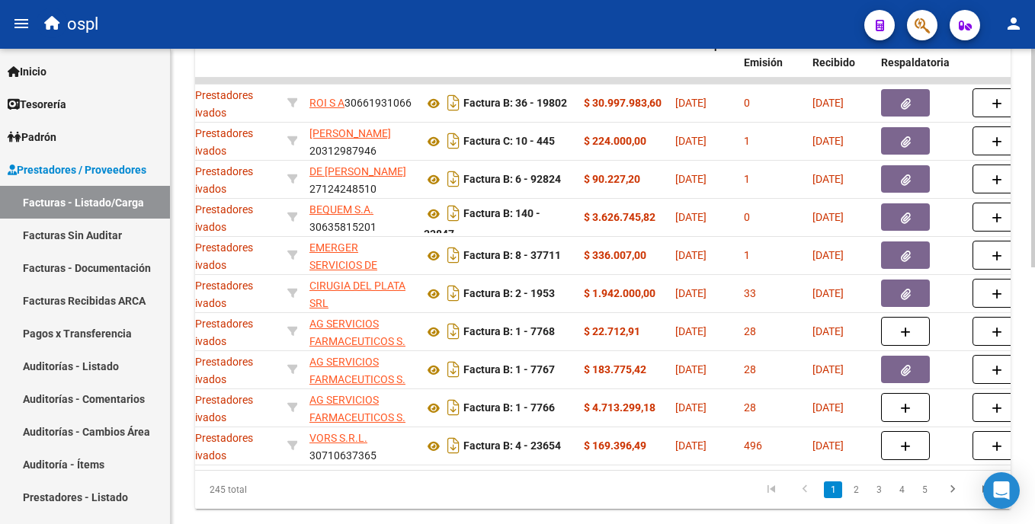
scroll to position [0, 338]
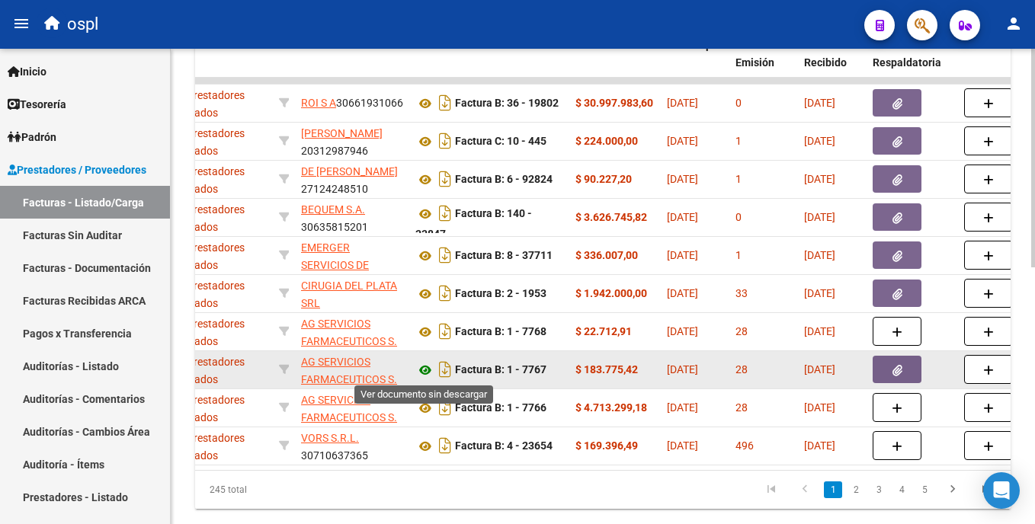
click at [426, 373] on icon at bounding box center [425, 370] width 20 height 18
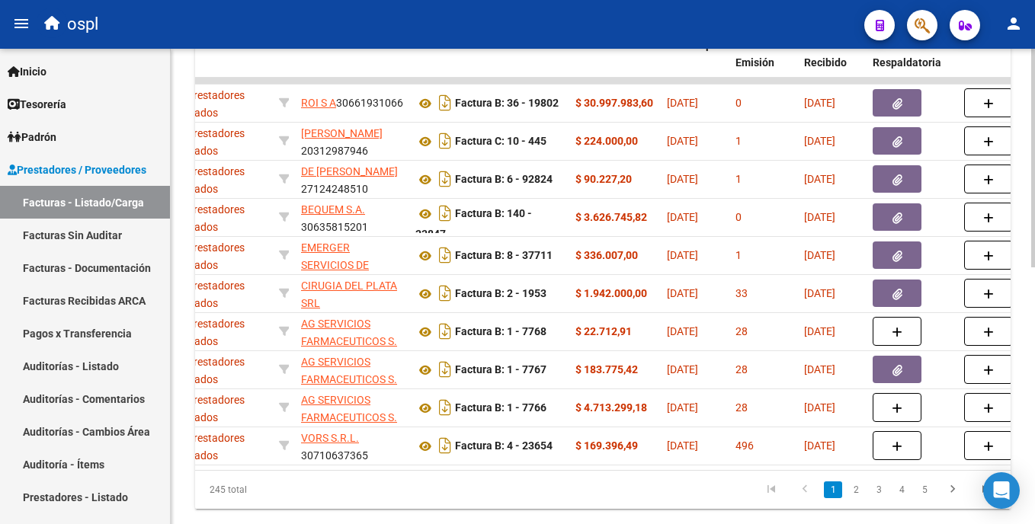
scroll to position [557, 0]
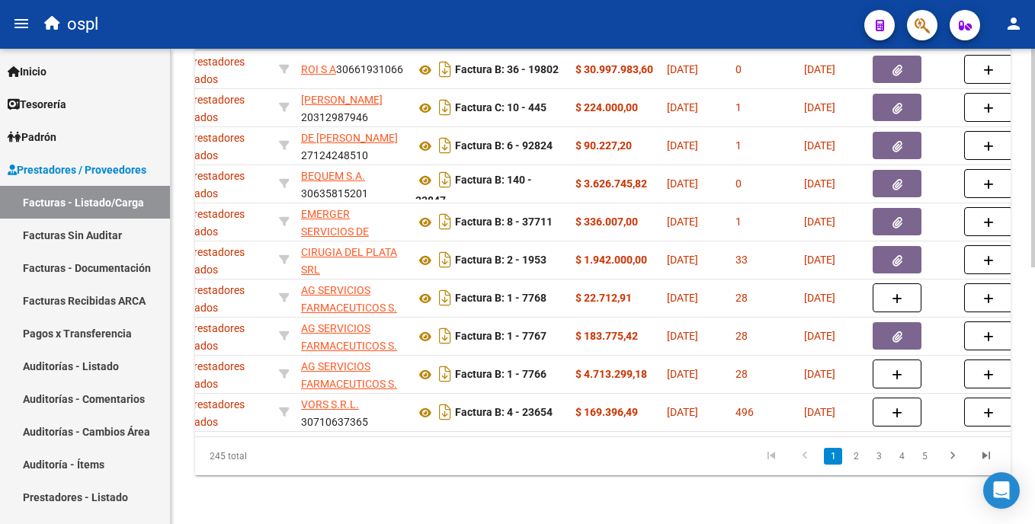
click at [1034, 420] on html "menu ospl person Firma Express Inicio Calendario SSS Instructivos Contacto OS T…" at bounding box center [517, 262] width 1035 height 524
drag, startPoint x: 418, startPoint y: 437, endPoint x: 338, endPoint y: 423, distance: 81.2
click at [338, 423] on div "ID CAE Facturado x Orden De Area Razón Social CPBT Monto Fecha Cpbt Días desde …" at bounding box center [603, 235] width 816 height 480
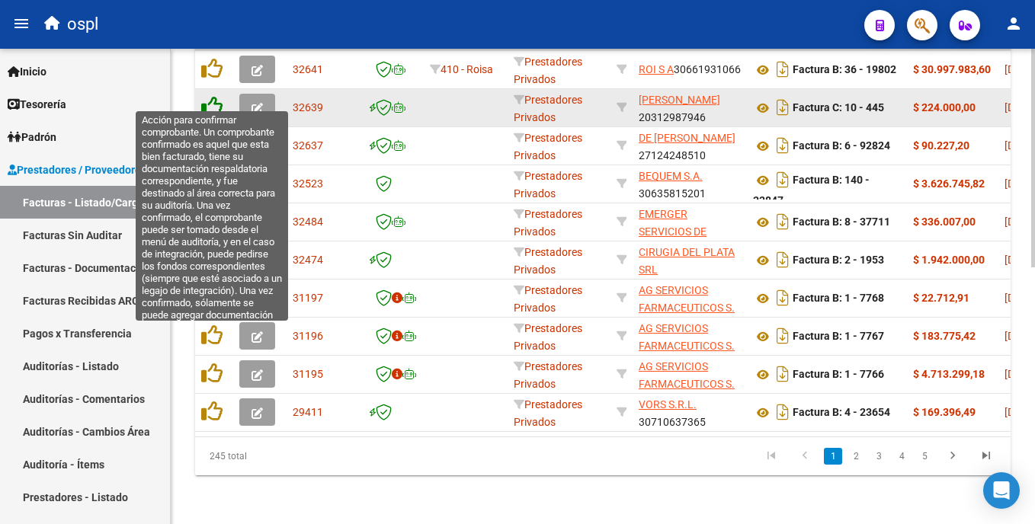
click at [206, 96] on icon at bounding box center [211, 106] width 21 height 21
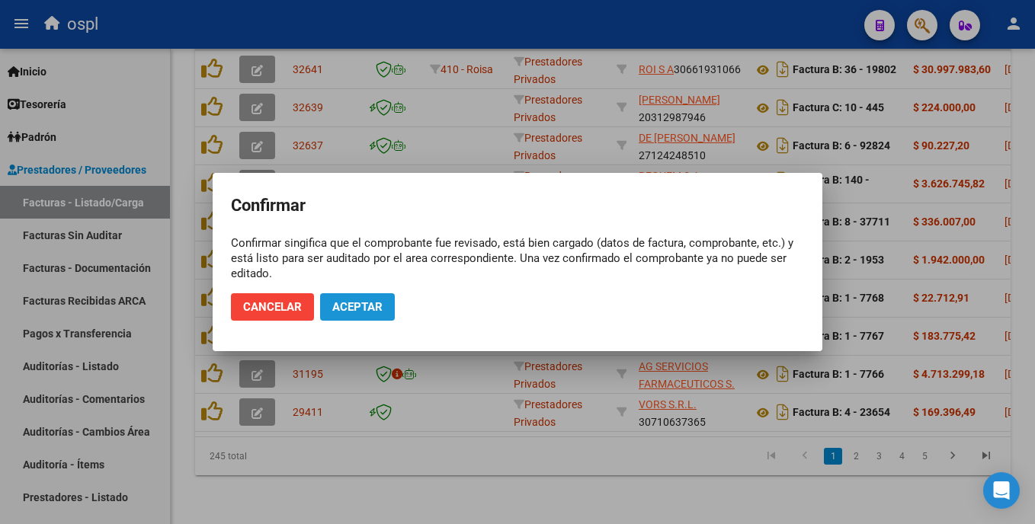
click at [362, 310] on span "Aceptar" at bounding box center [357, 307] width 50 height 14
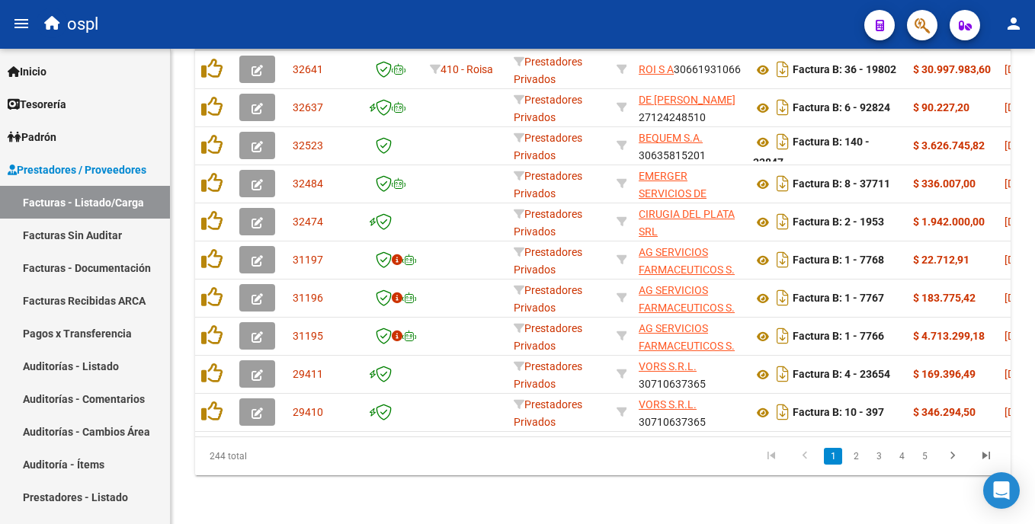
scroll to position [557, 0]
click at [92, 233] on link "Facturas Sin Auditar" at bounding box center [85, 235] width 170 height 33
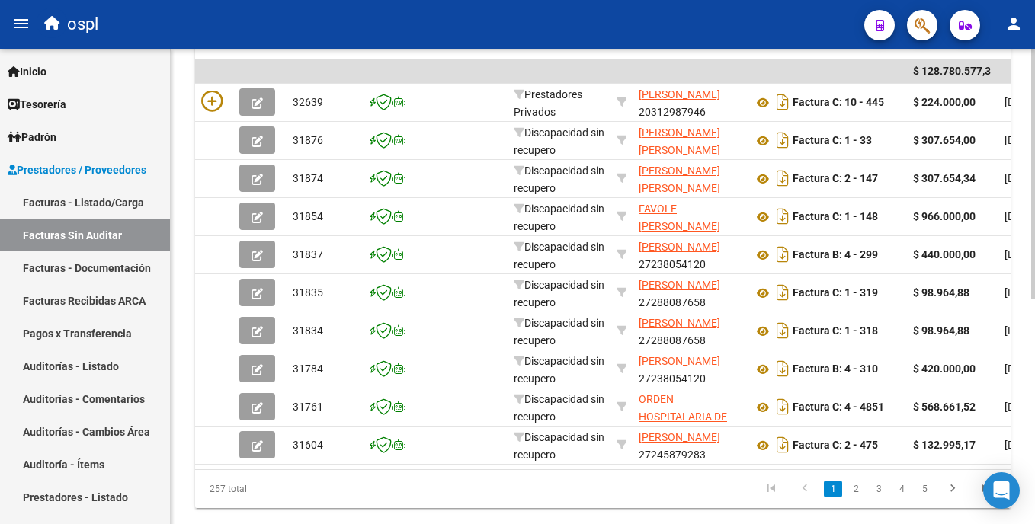
click at [1034, 424] on html "menu ospl person Firma Express Inicio Calendario SSS Instructivos Contacto OS T…" at bounding box center [517, 262] width 1035 height 524
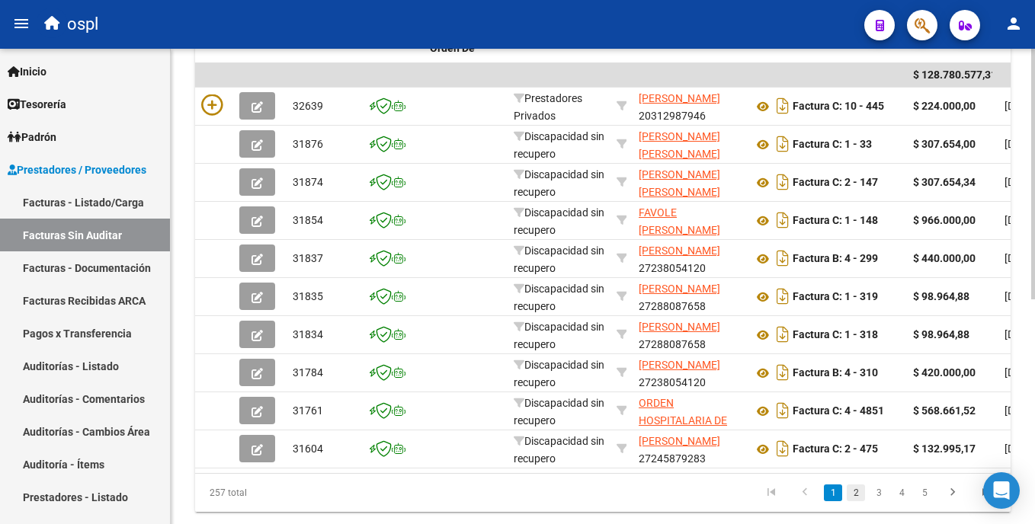
click at [862, 502] on link "2" at bounding box center [856, 493] width 18 height 17
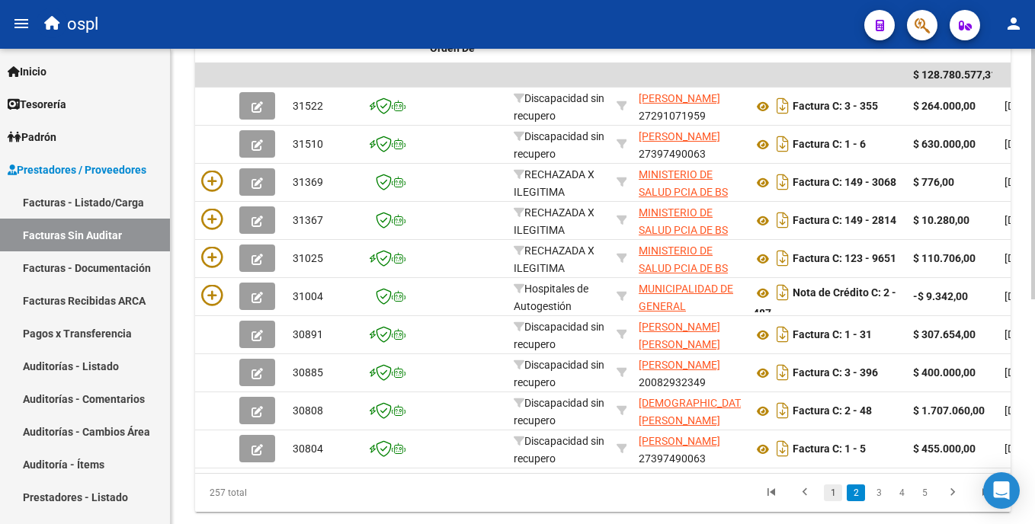
click at [837, 502] on link "1" at bounding box center [833, 493] width 18 height 17
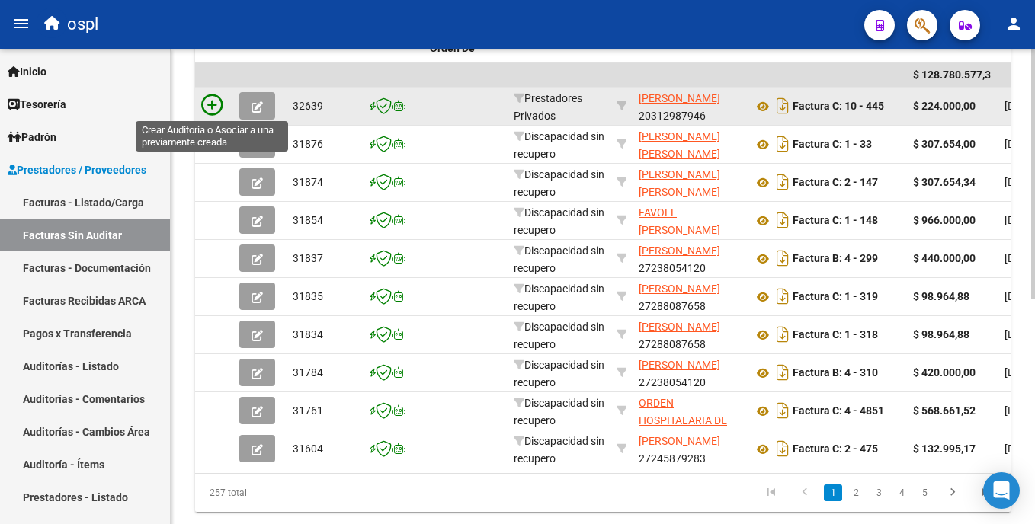
click at [210, 107] on icon at bounding box center [211, 105] width 21 height 21
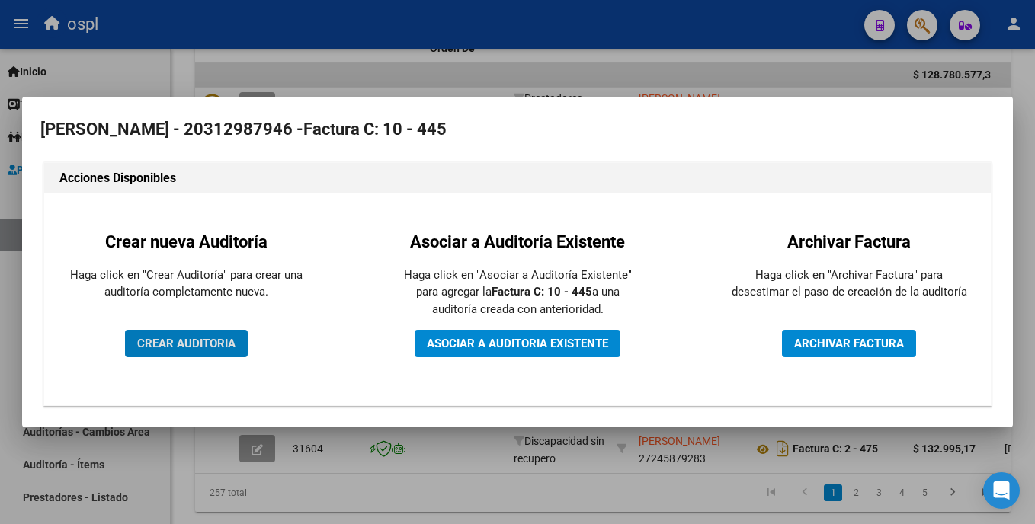
click at [237, 335] on button "CREAR AUDITORIA" at bounding box center [186, 343] width 123 height 27
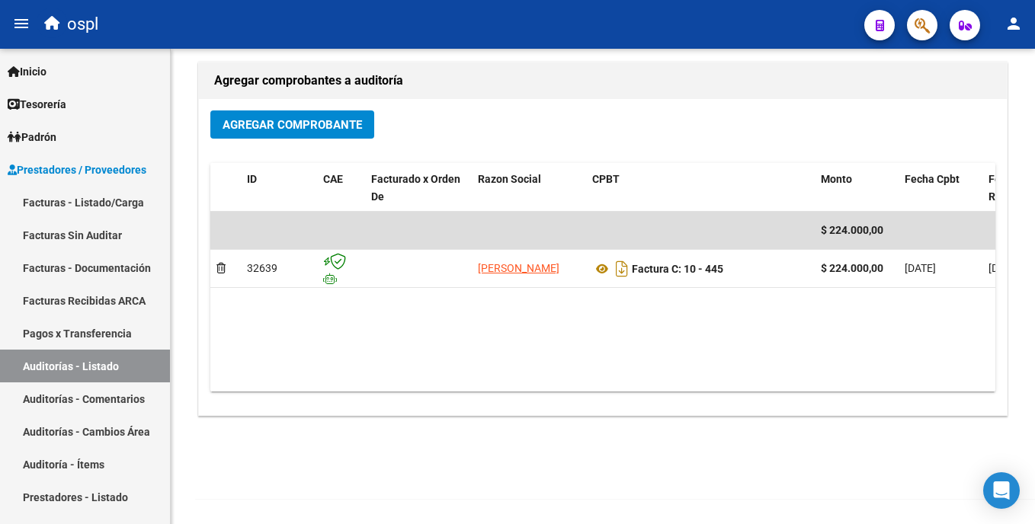
scroll to position [329, 0]
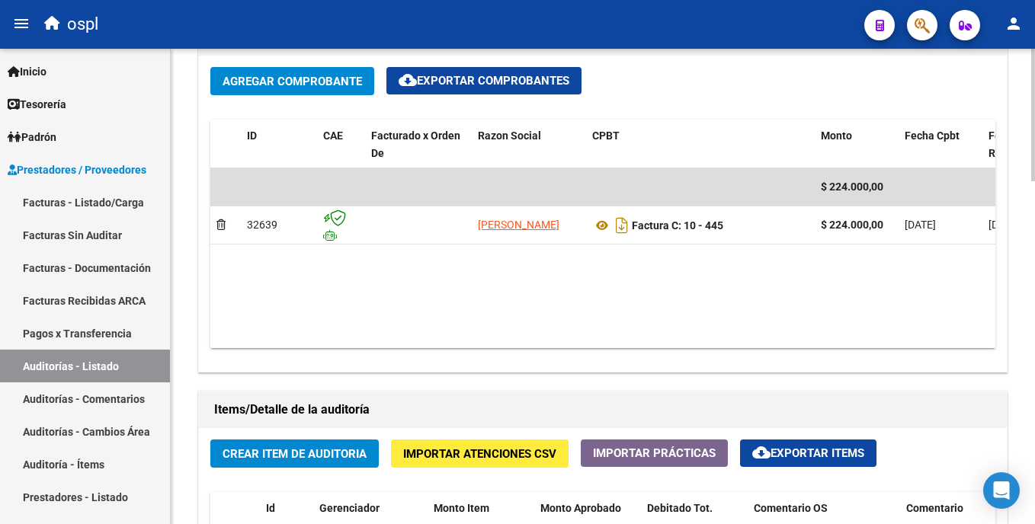
scroll to position [753, 0]
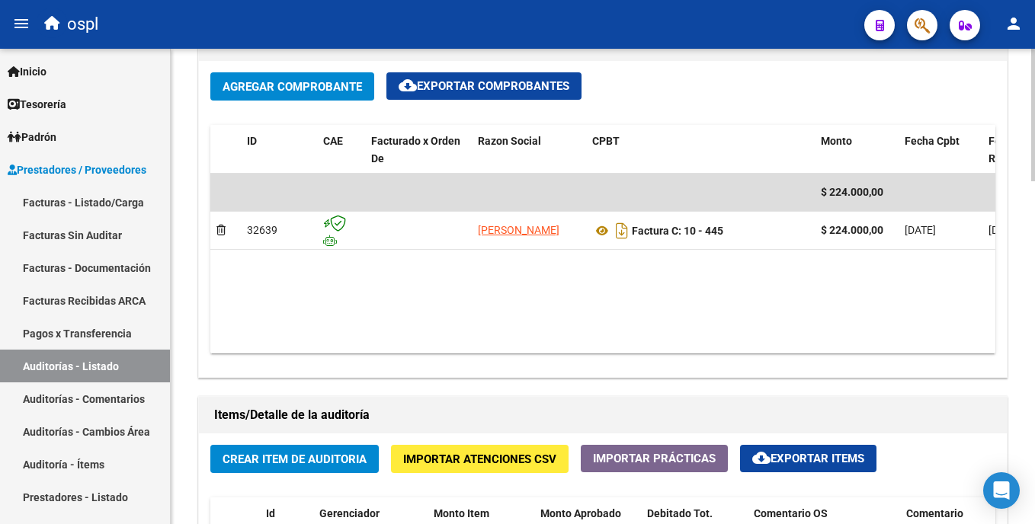
click at [1034, 307] on html "menu ospl person Firma Express Inicio Calendario SSS Instructivos Contacto OS T…" at bounding box center [517, 262] width 1035 height 524
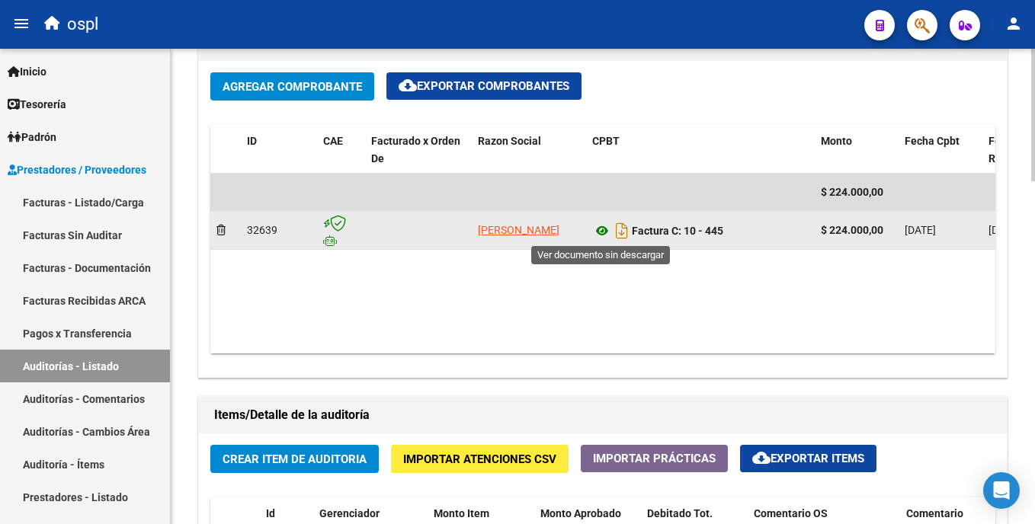
click at [601, 229] on icon at bounding box center [602, 231] width 20 height 18
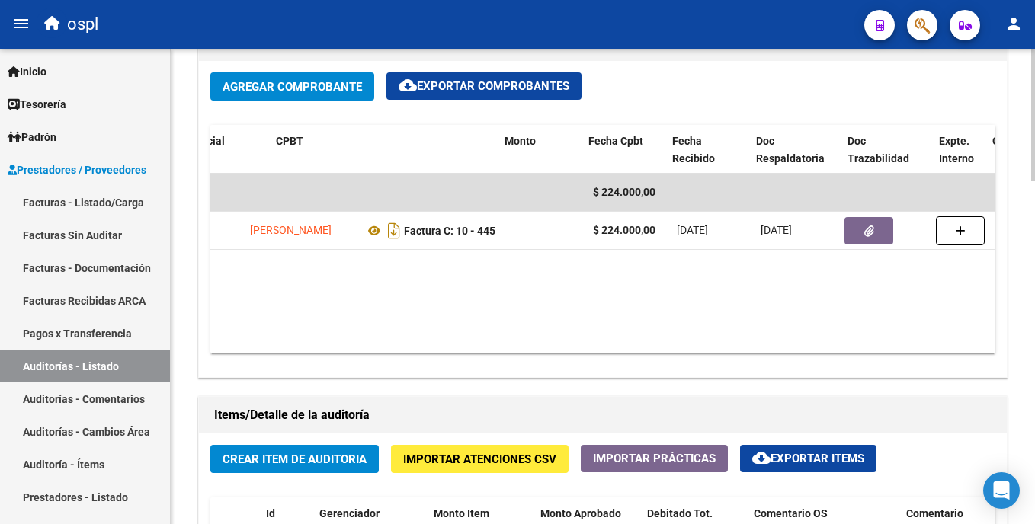
scroll to position [0, 360]
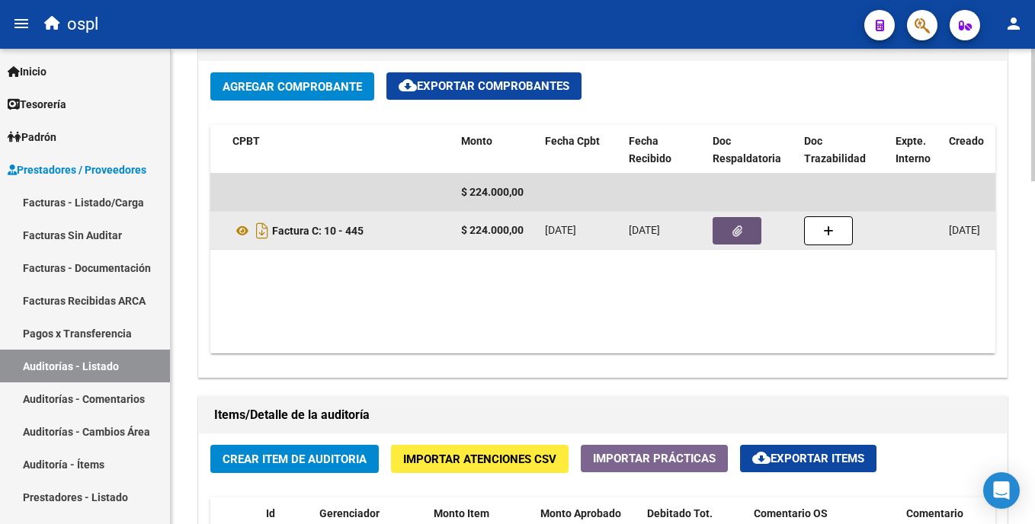
click at [745, 239] on button "button" at bounding box center [737, 230] width 49 height 27
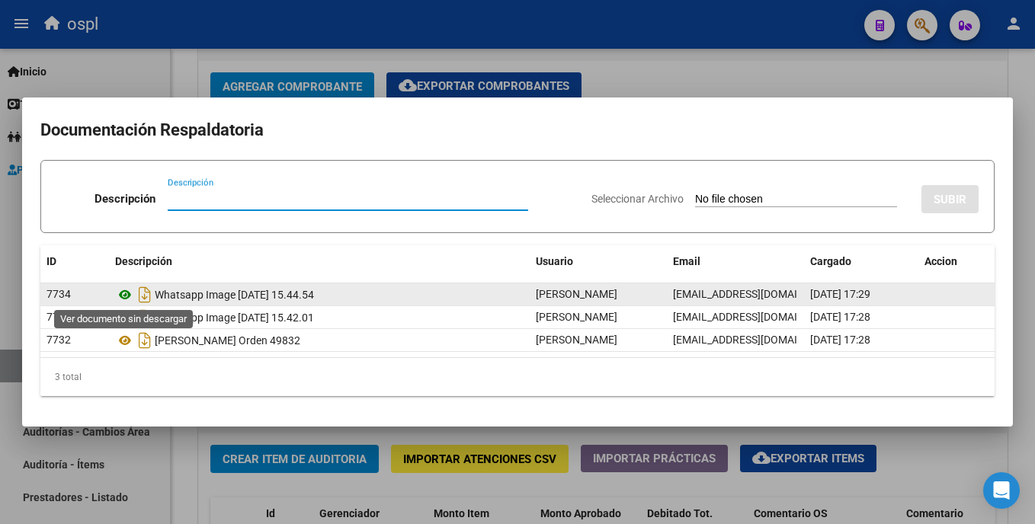
click at [123, 293] on icon at bounding box center [125, 295] width 20 height 18
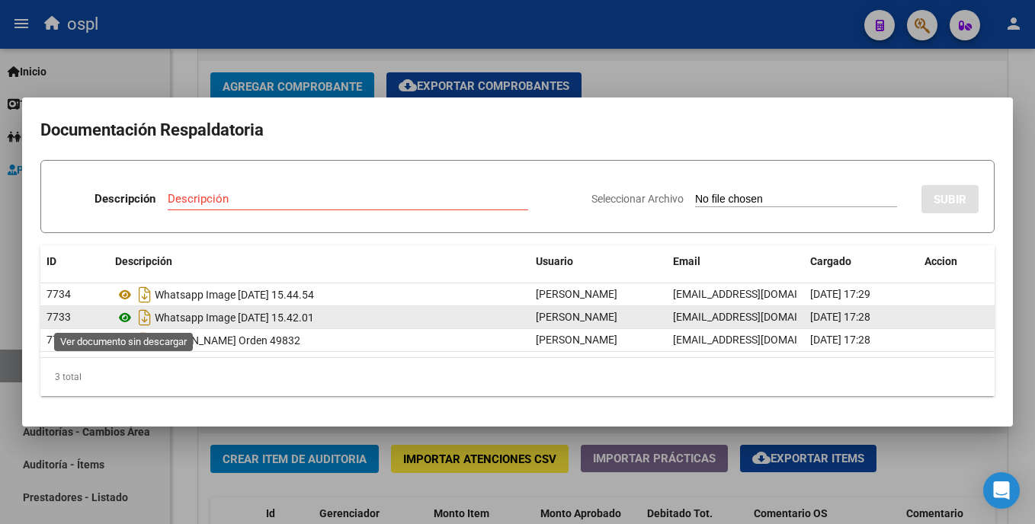
click at [128, 312] on icon at bounding box center [125, 318] width 20 height 18
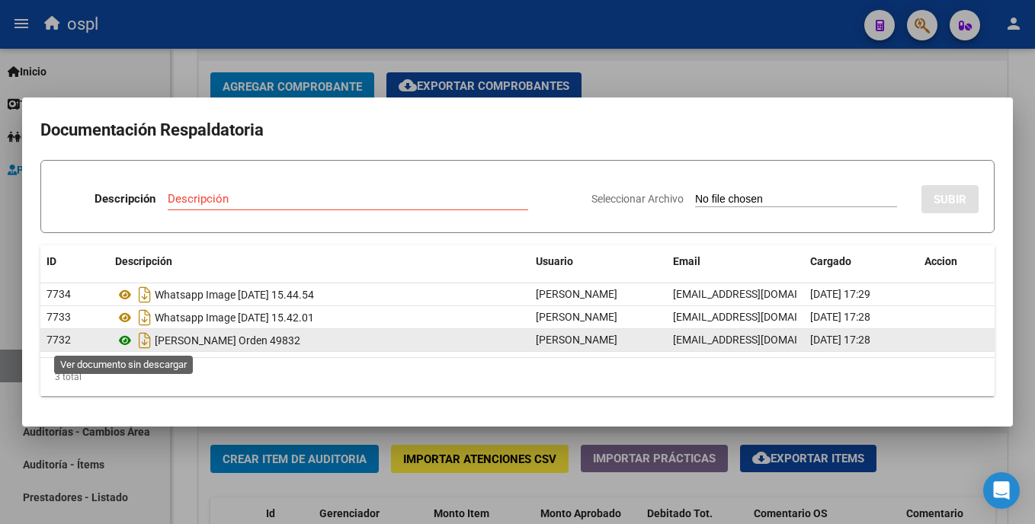
click at [129, 338] on icon at bounding box center [125, 341] width 20 height 18
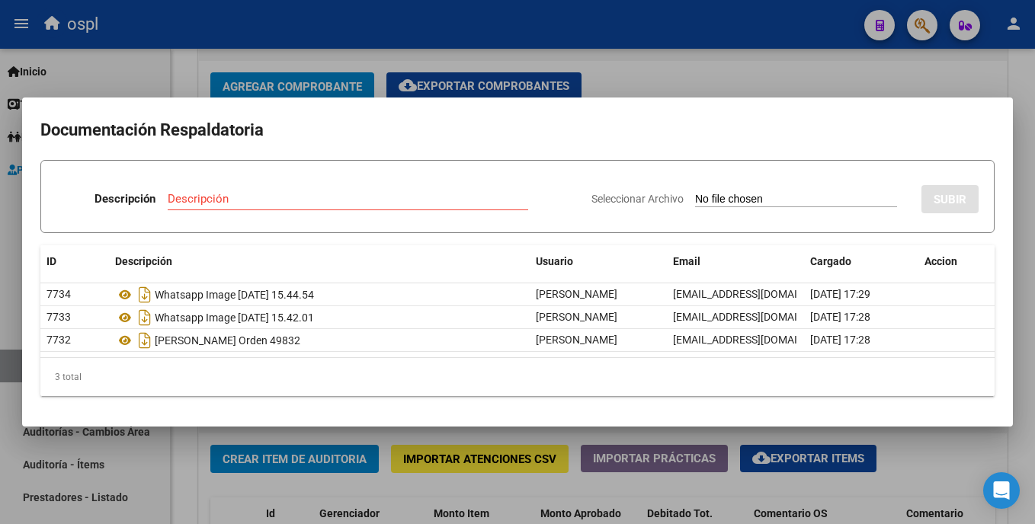
click at [662, 82] on div at bounding box center [517, 262] width 1035 height 524
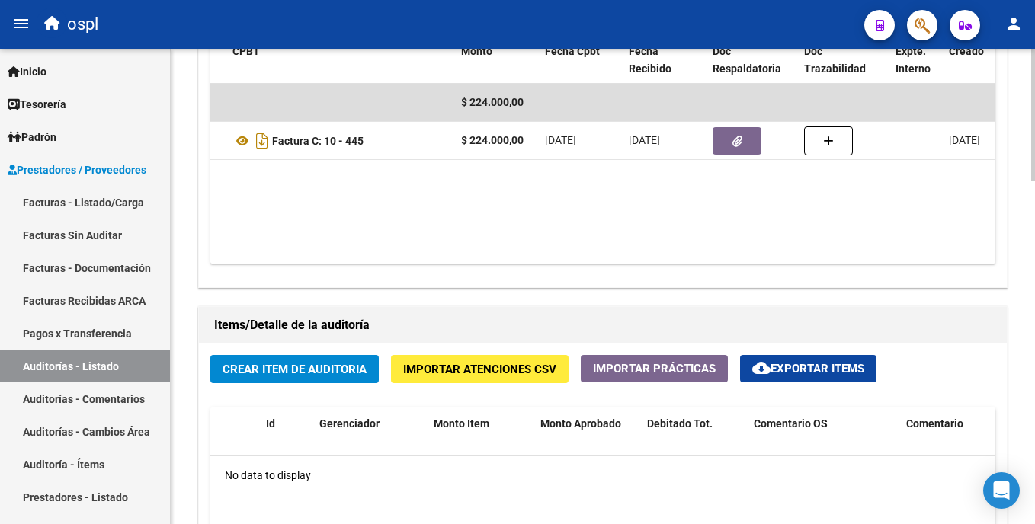
scroll to position [857, 0]
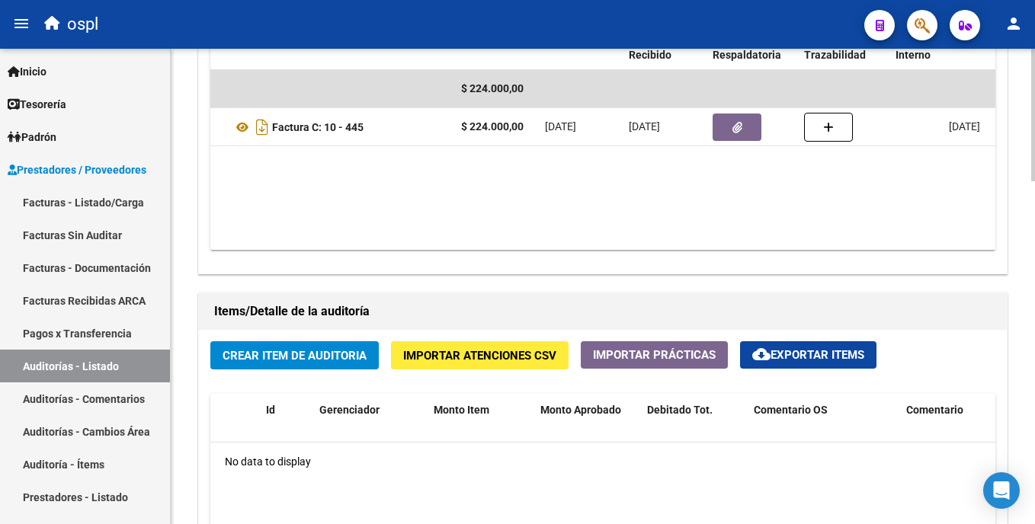
click at [1034, 323] on html "menu ospl person Firma Express Inicio Calendario SSS Instructivos Contacto OS T…" at bounding box center [517, 262] width 1035 height 524
click at [291, 354] on span "Crear Item de Auditoria" at bounding box center [295, 356] width 144 height 14
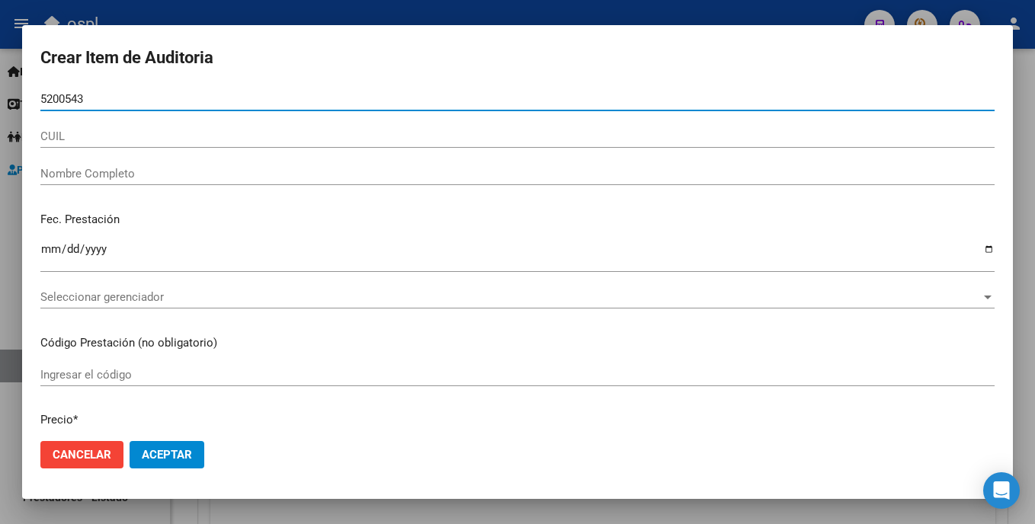
type input "52005436"
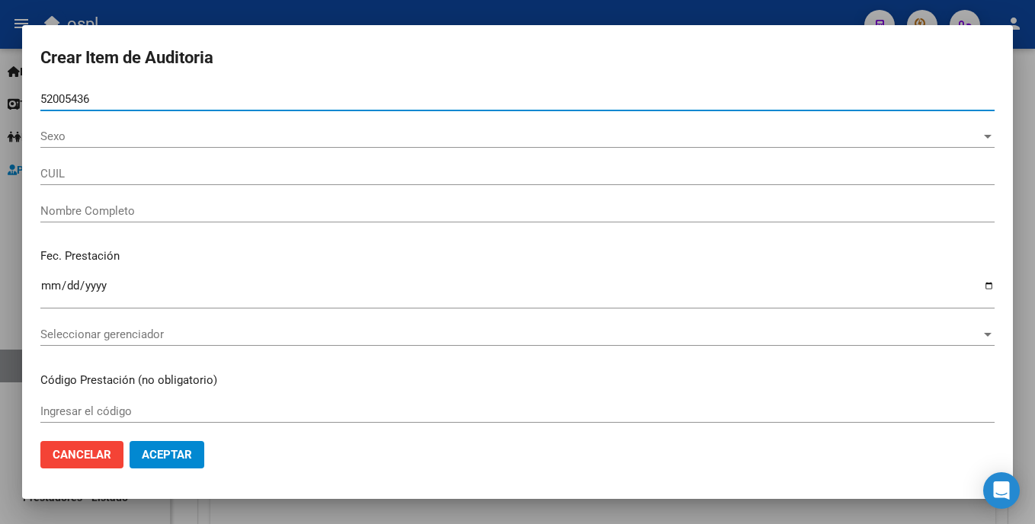
type input "20520054368"
type input "Zelaya Donaire Bruno"
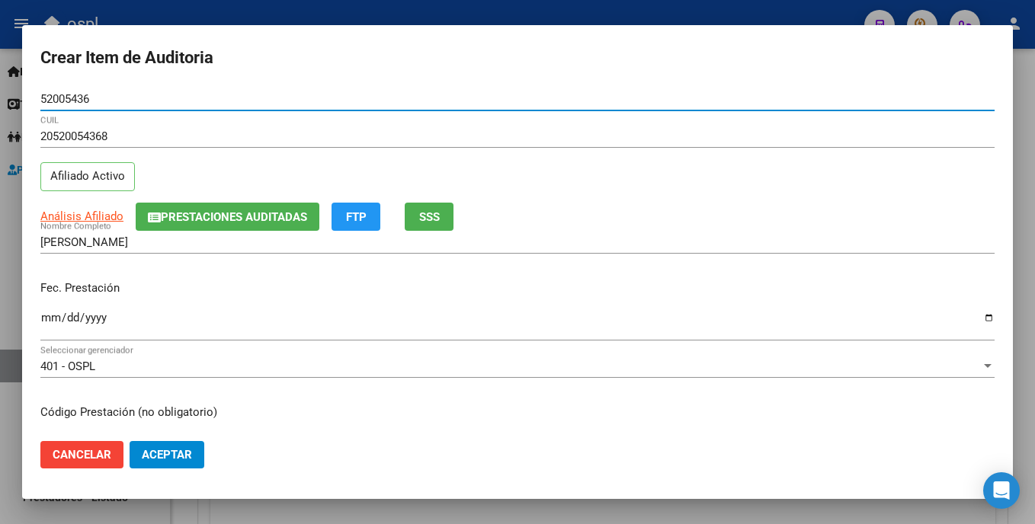
type input "52005436"
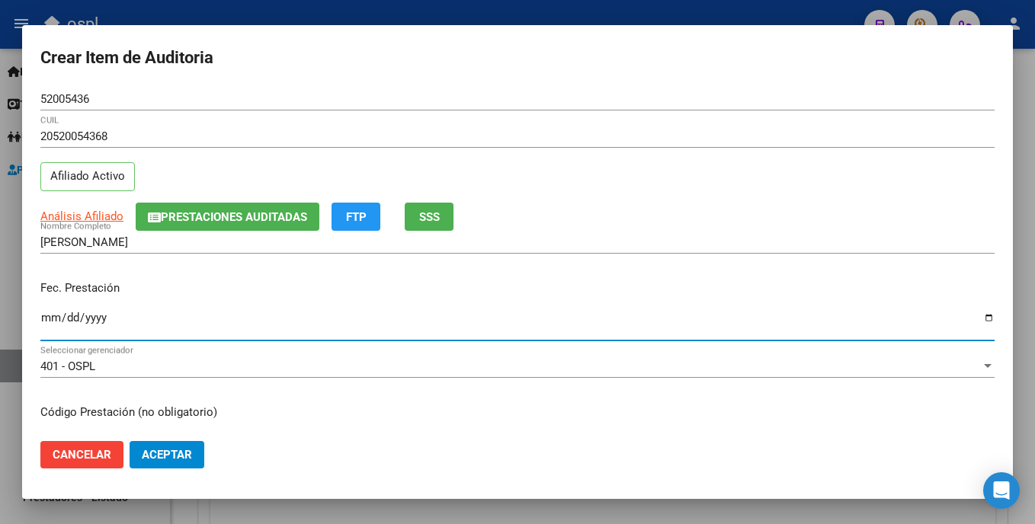
click at [48, 325] on input "Ingresar la fecha" at bounding box center [517, 324] width 954 height 24
type input "2025-09-11"
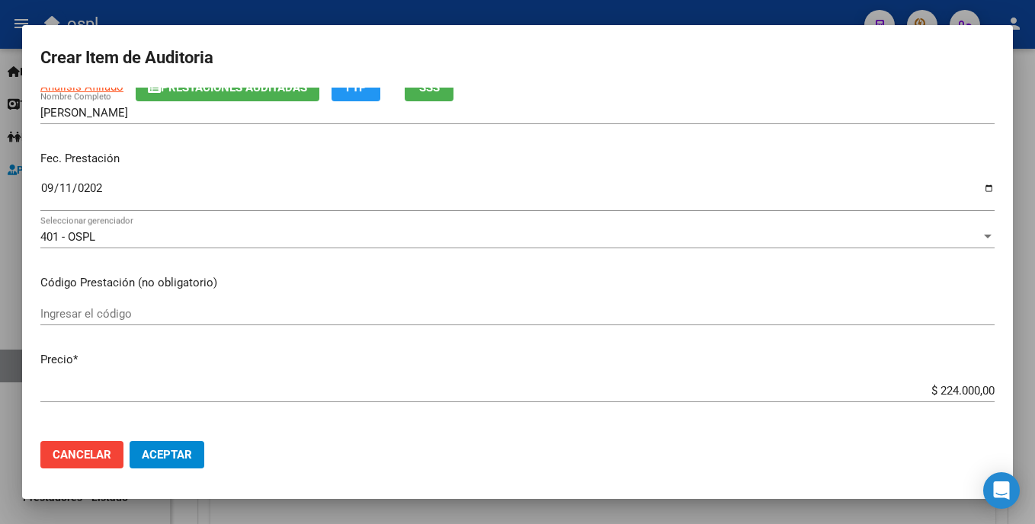
scroll to position [184, 0]
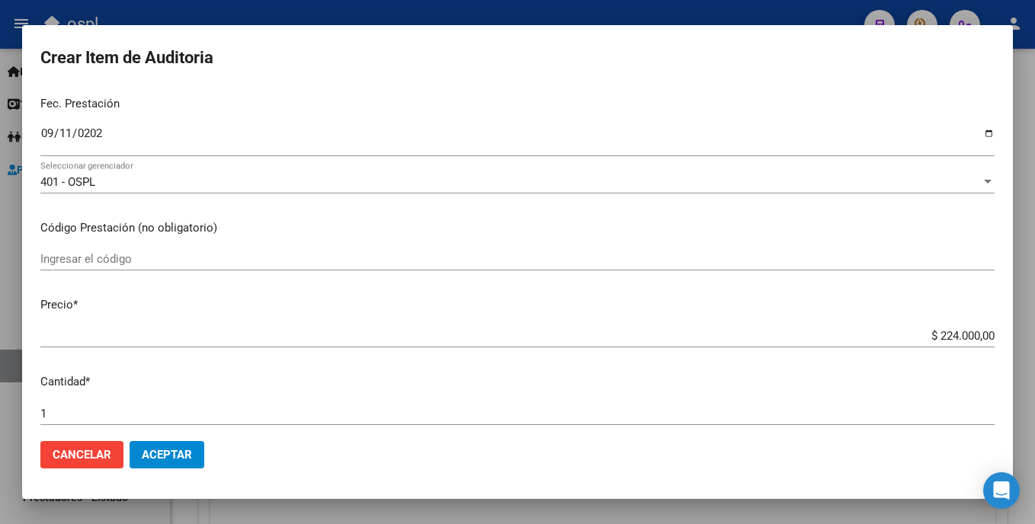
click at [162, 268] on div "Ingresar el código" at bounding box center [517, 259] width 954 height 23
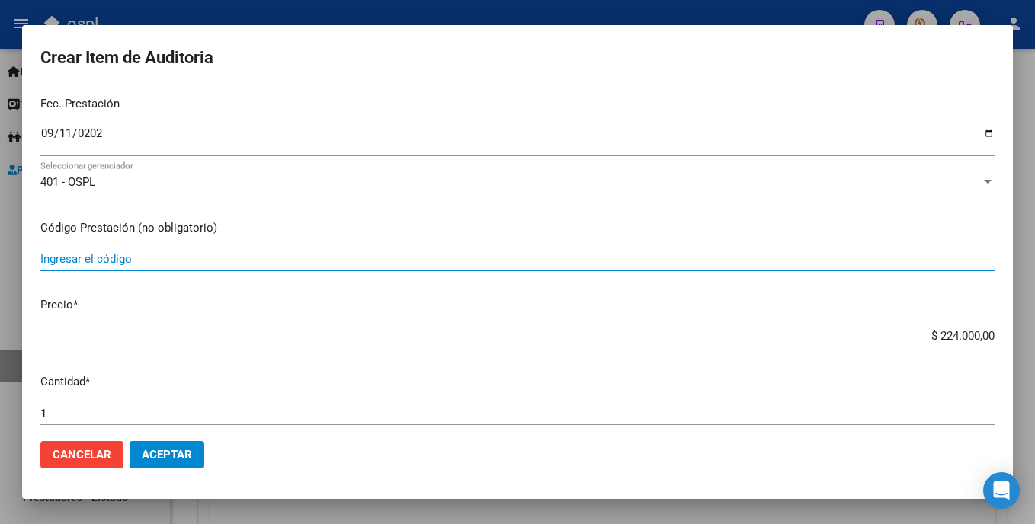
click at [162, 263] on input "Ingresar el código" at bounding box center [517, 259] width 954 height 14
type input "PAÑALES PLENITUD PROTEC XG x16u"
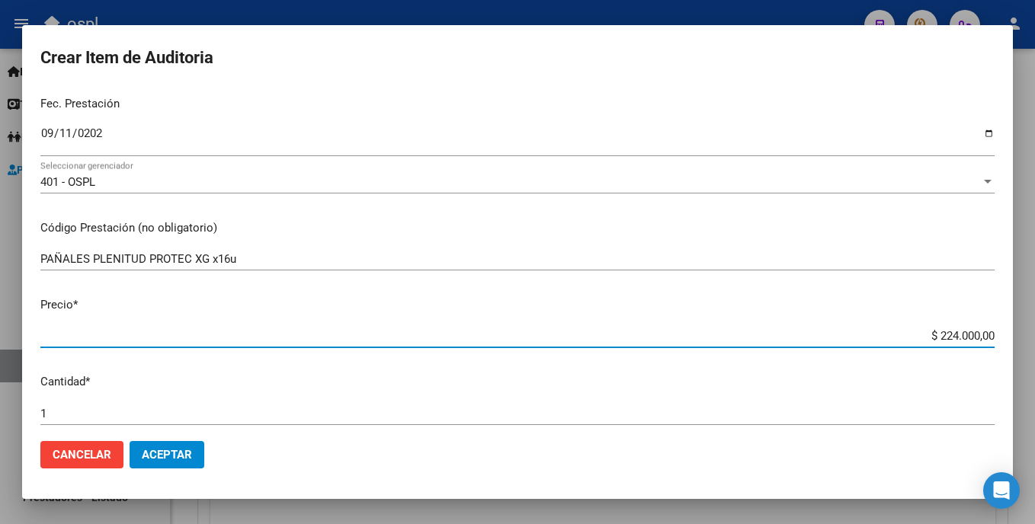
drag, startPoint x: 906, startPoint y: 339, endPoint x: 1024, endPoint y: 323, distance: 119.2
click at [1024, 323] on div "Crear Item de Auditoria 52005436 Nro Documento 20520054368 CUIL Afiliado Activo…" at bounding box center [517, 262] width 1035 height 524
type input "$ 0,02"
type input "$ 0,28"
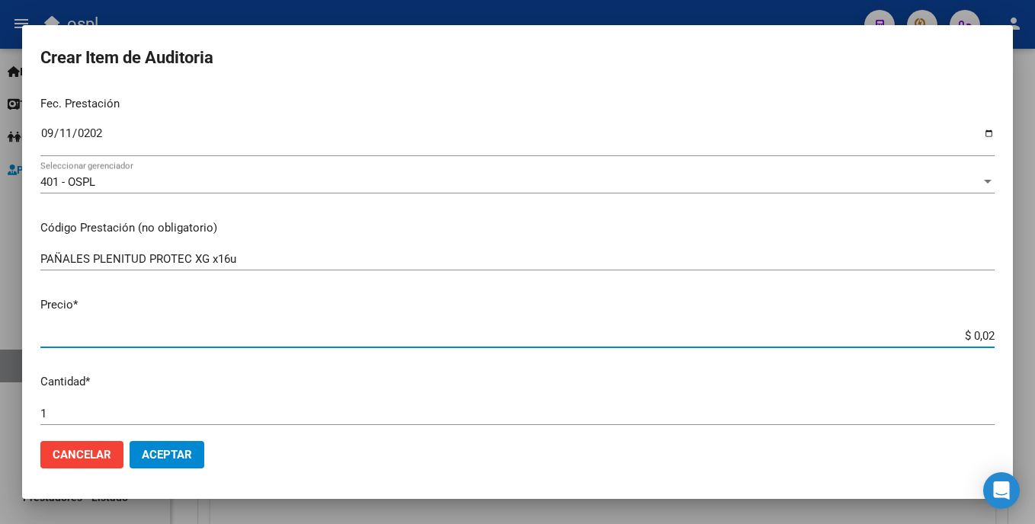
type input "$ 0,28"
type input "$ 2,80"
type input "$ 28,00"
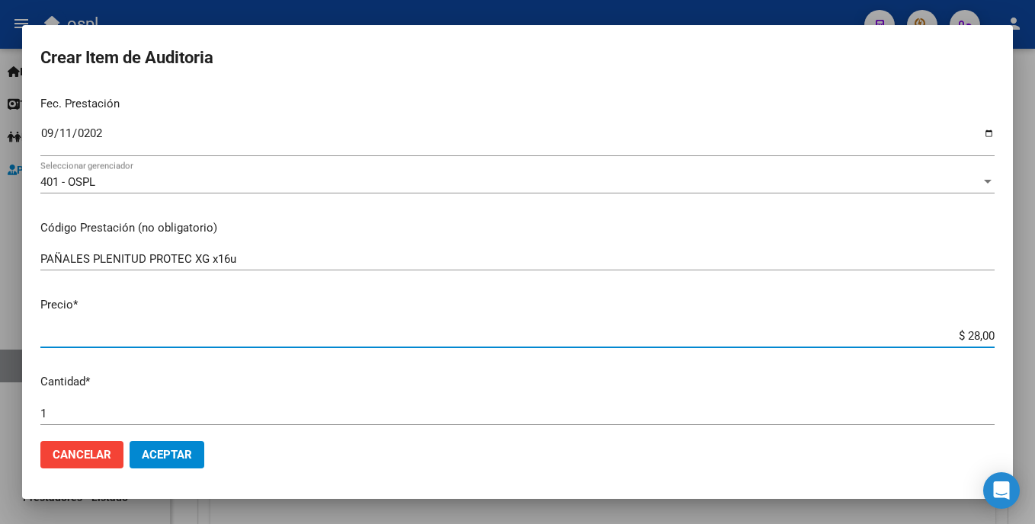
type input "$ 280,00"
type input "$ 2.800,00"
type input "$ 28.000,00"
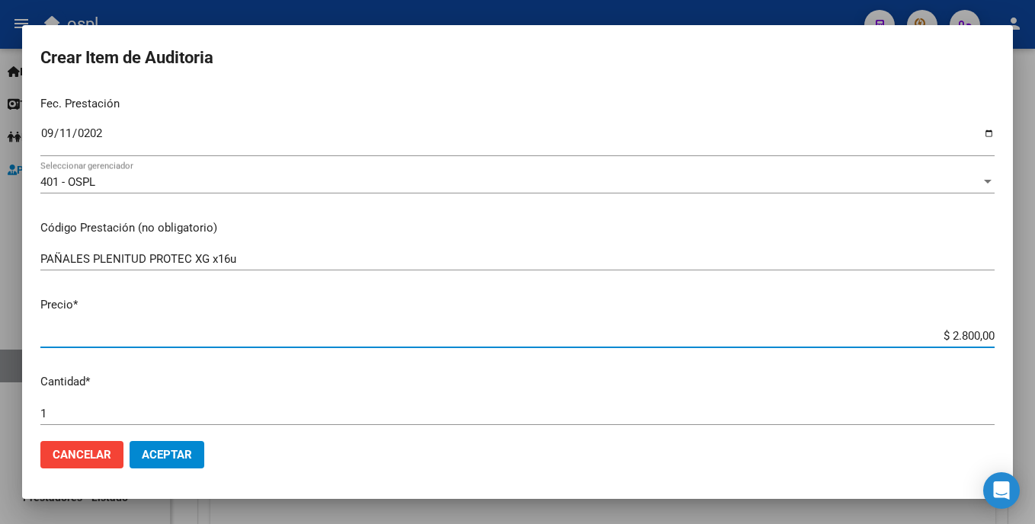
type input "$ 28.000,00"
click at [277, 421] on div "1 Ingresar la cantidad" at bounding box center [517, 413] width 954 height 23
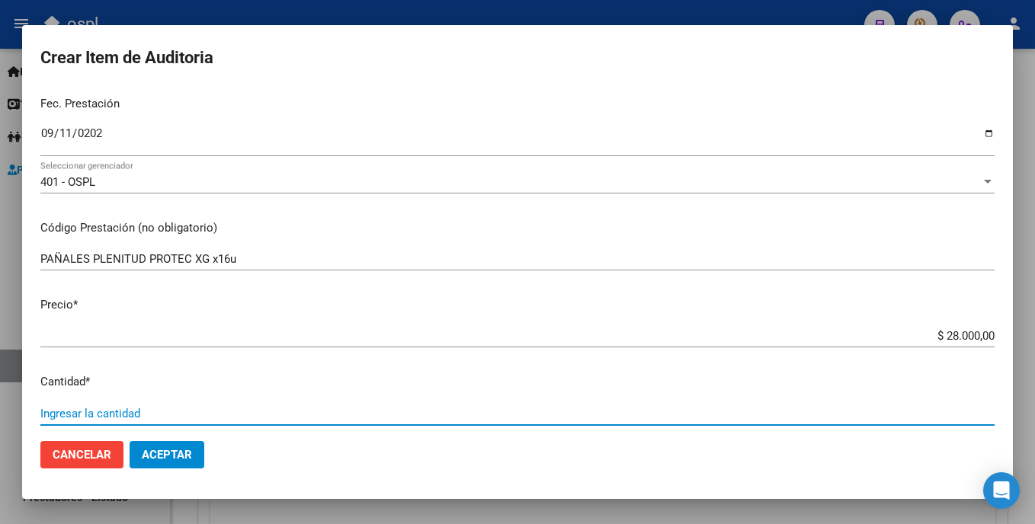
type input "4"
type input "$ 112.000,00"
type input "4"
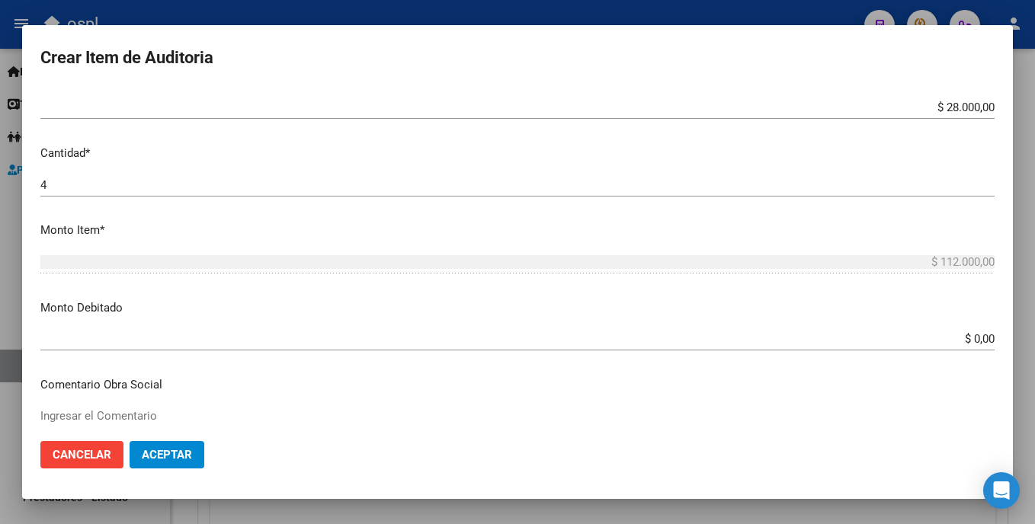
scroll to position [417, 0]
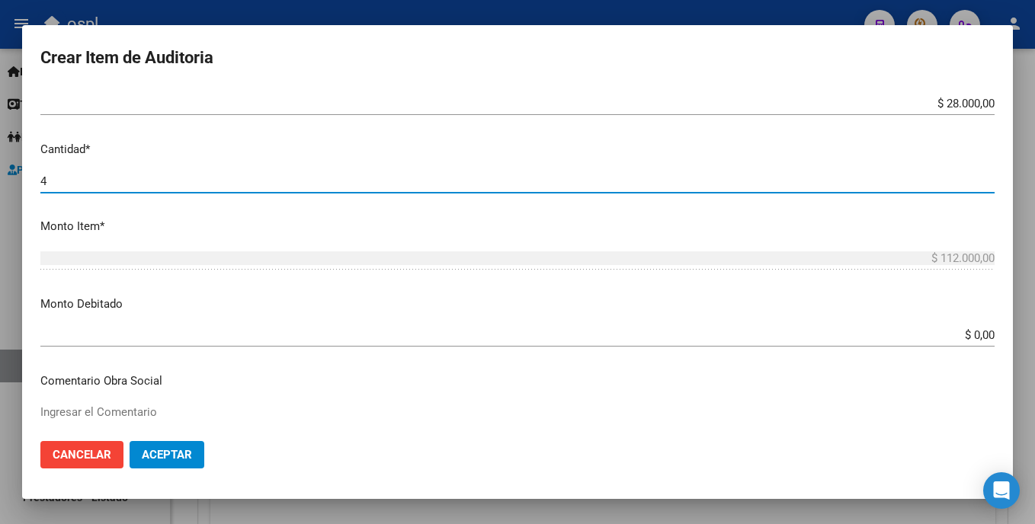
click at [114, 175] on input "4" at bounding box center [517, 182] width 954 height 14
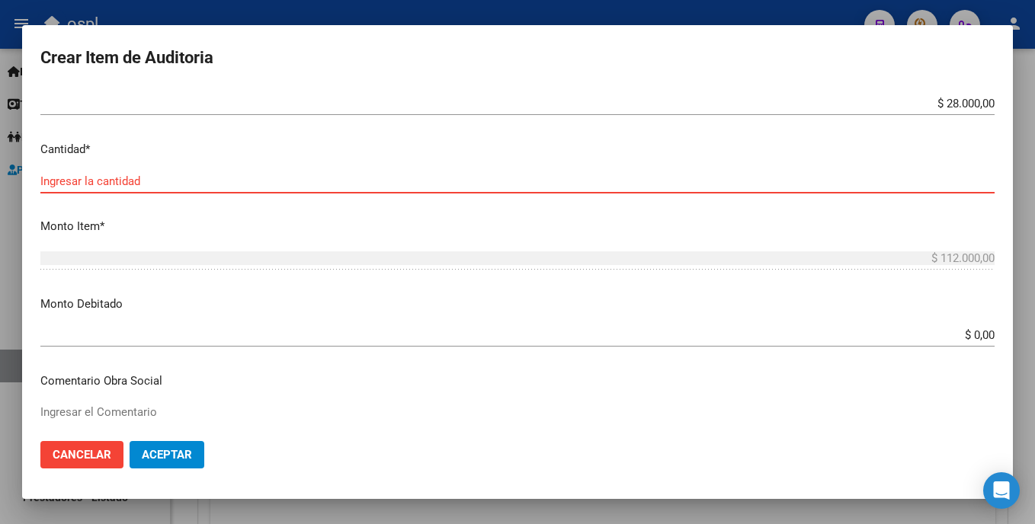
type input "8"
type input "$ 224.000,00"
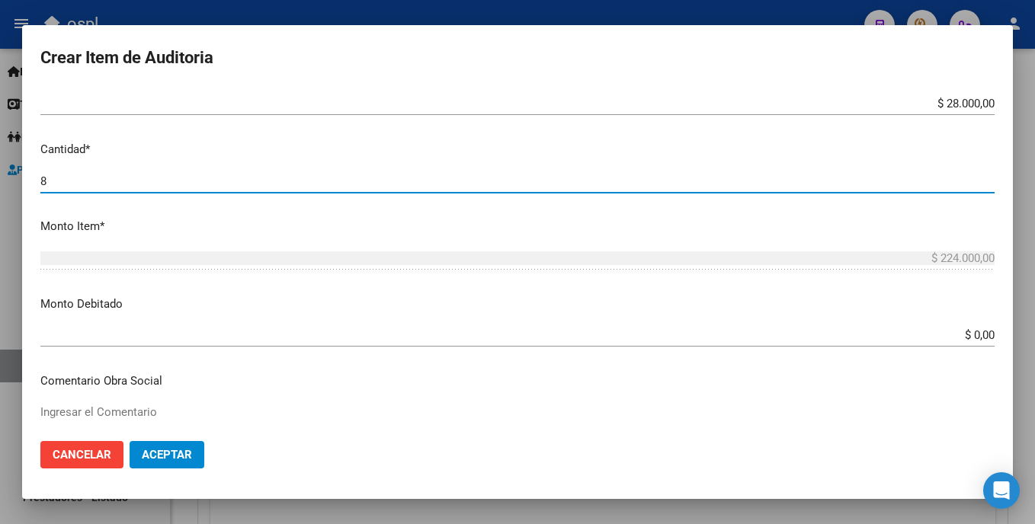
type input "8"
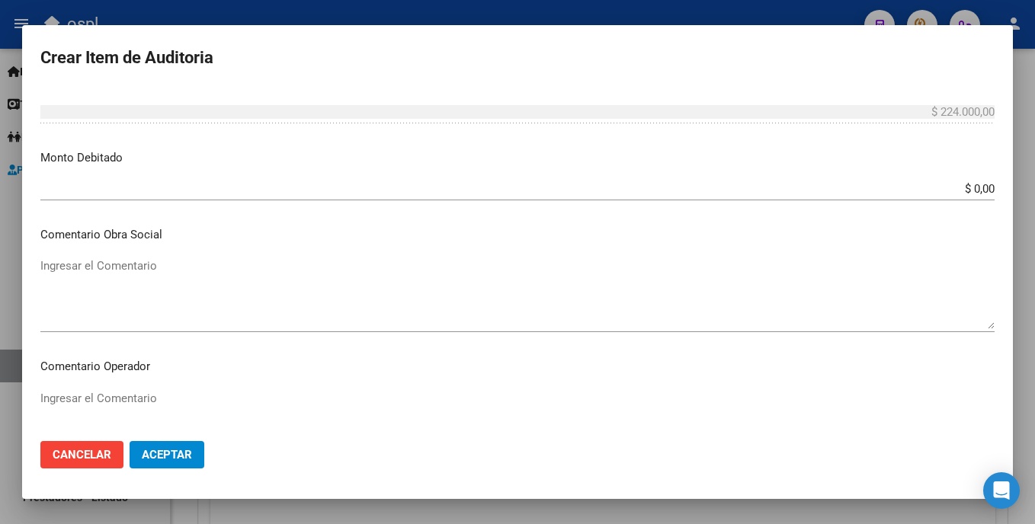
scroll to position [584, 0]
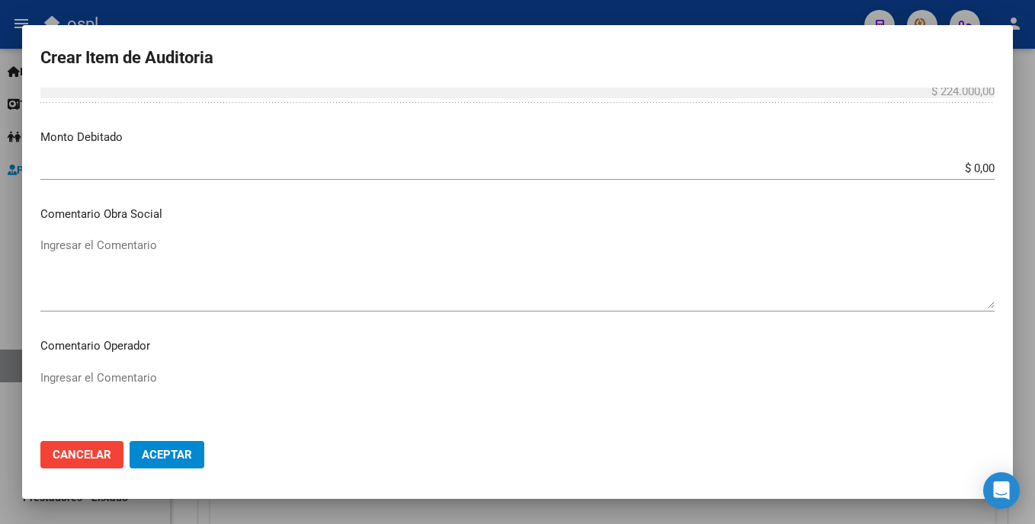
click at [187, 266] on textarea "Ingresar el Comentario" at bounding box center [517, 273] width 954 height 72
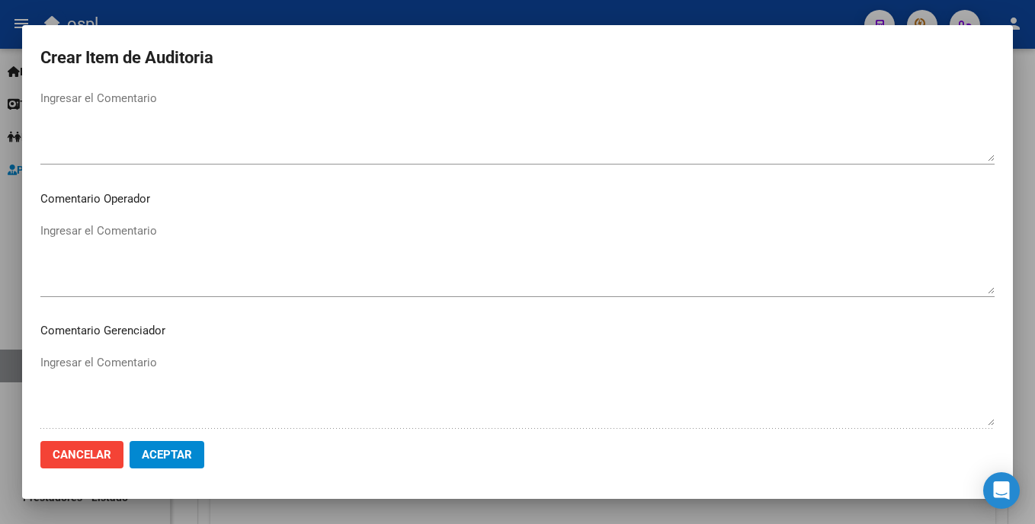
scroll to position [738, 0]
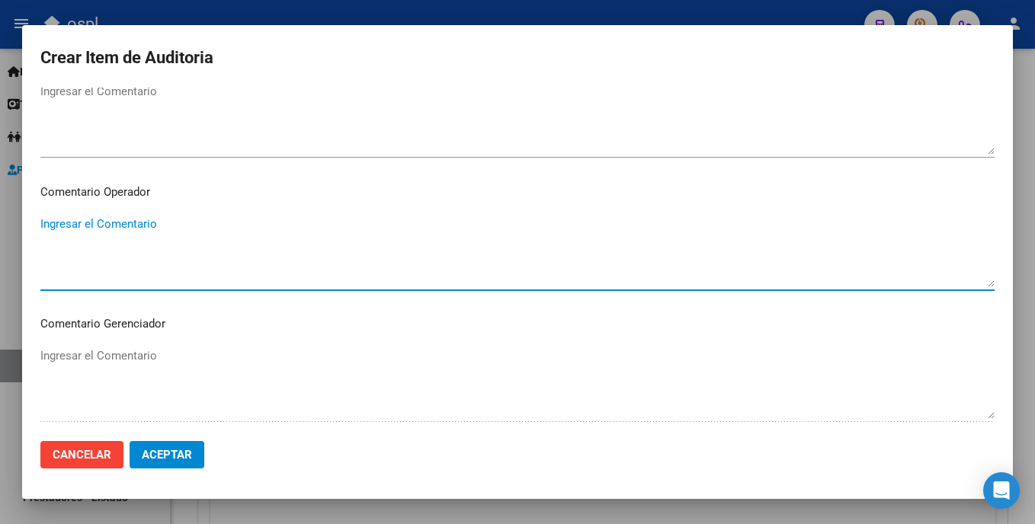
click at [117, 216] on textarea "Ingresar el Comentario" at bounding box center [517, 252] width 954 height 72
type textarea "p"
click at [115, 216] on textarea "PAÑALES OK_AUTORIZADO, ORDEN MEDICA AUT, PRESUPUESTO AUT." at bounding box center [517, 252] width 954 height 72
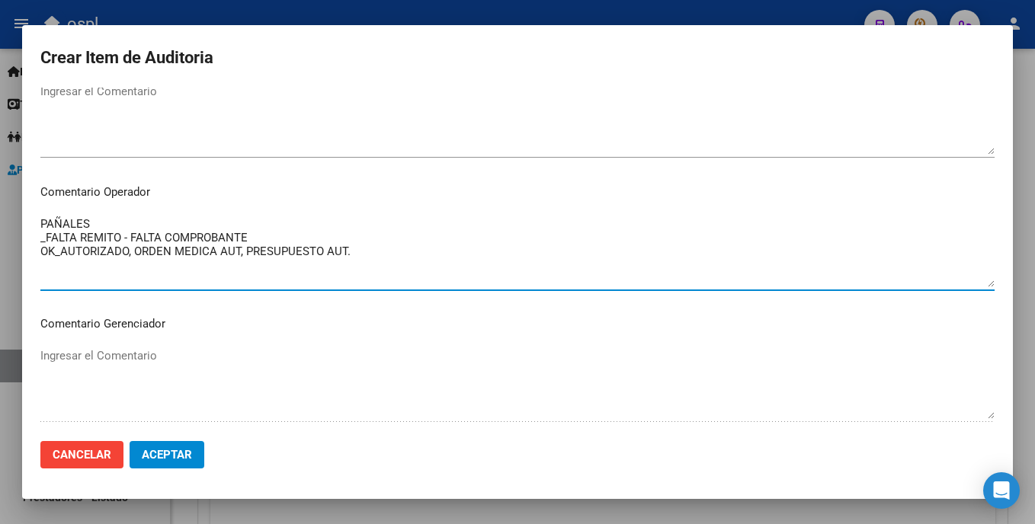
click at [223, 273] on textarea "PAÑALES _FALTA REMITO - FALTA COMPROBANTE OK_AUTORIZADO, ORDEN MEDICA AUT, PRES…" at bounding box center [517, 252] width 954 height 72
drag, startPoint x: 355, startPoint y: 249, endPoint x: 38, endPoint y: 222, distance: 318.3
click at [2, 214] on div "Crear Item de Auditoria 52005436 Nro Documento 20520054368 CUIL Afiliado Activo…" at bounding box center [517, 262] width 1035 height 524
click at [273, 277] on textarea "PAÑALES _FALTA REMITO - FALTA COMPROBANTE OK_AUTORIZADO, ORDEN MEDICA AUT, PRES…" at bounding box center [517, 252] width 954 height 72
type textarea "PAÑALES _FALTA REMITO - FALTA COMPROBANTE OK_AUTORIZADO, ORDEN MEDICA AUT, PRES…"
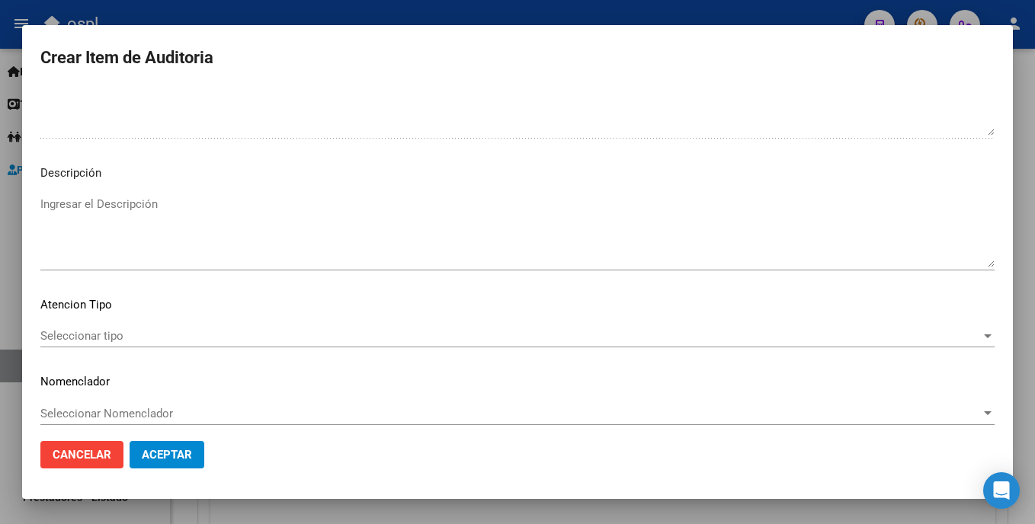
scroll to position [1031, 0]
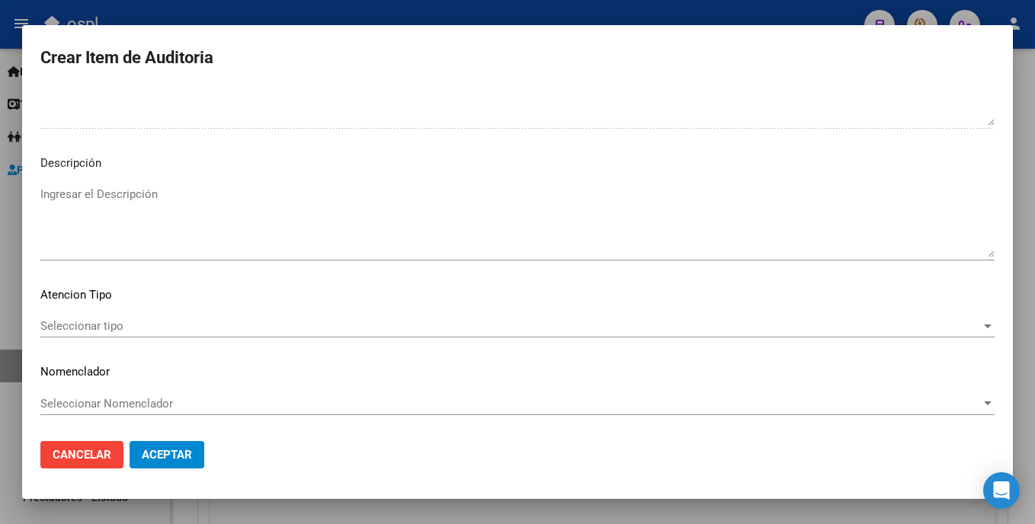
click at [170, 325] on span "Seleccionar tipo" at bounding box center [510, 326] width 941 height 14
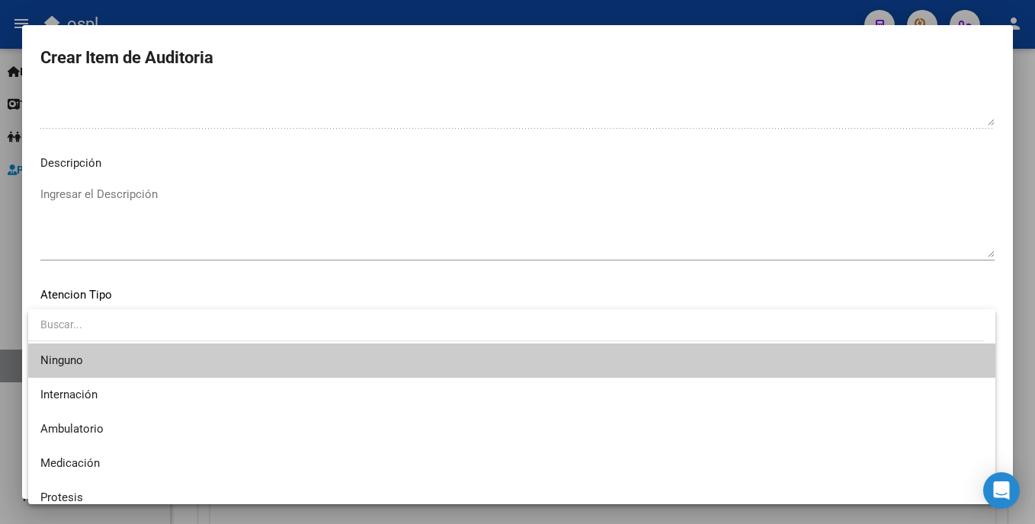
click at [275, 284] on div at bounding box center [517, 262] width 1035 height 524
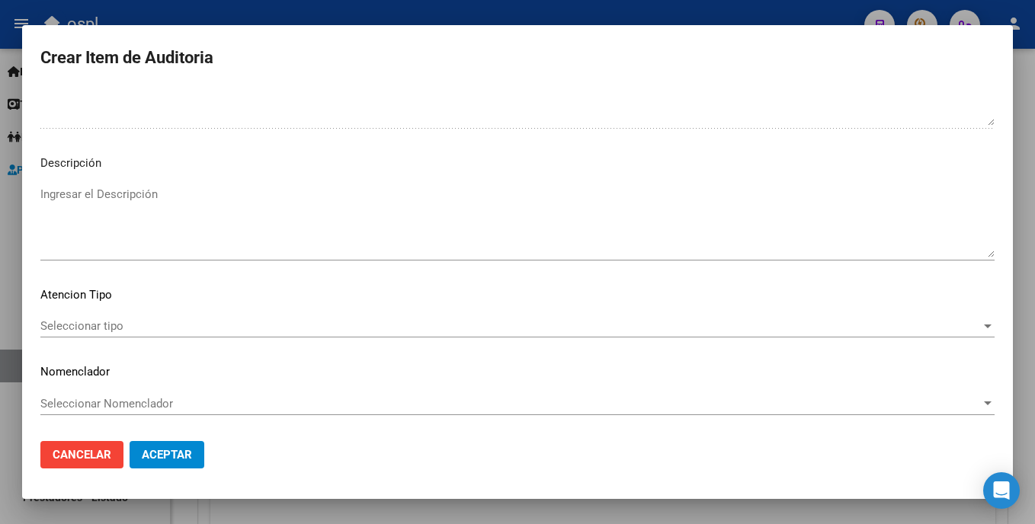
click at [189, 444] on button "Aceptar" at bounding box center [167, 454] width 75 height 27
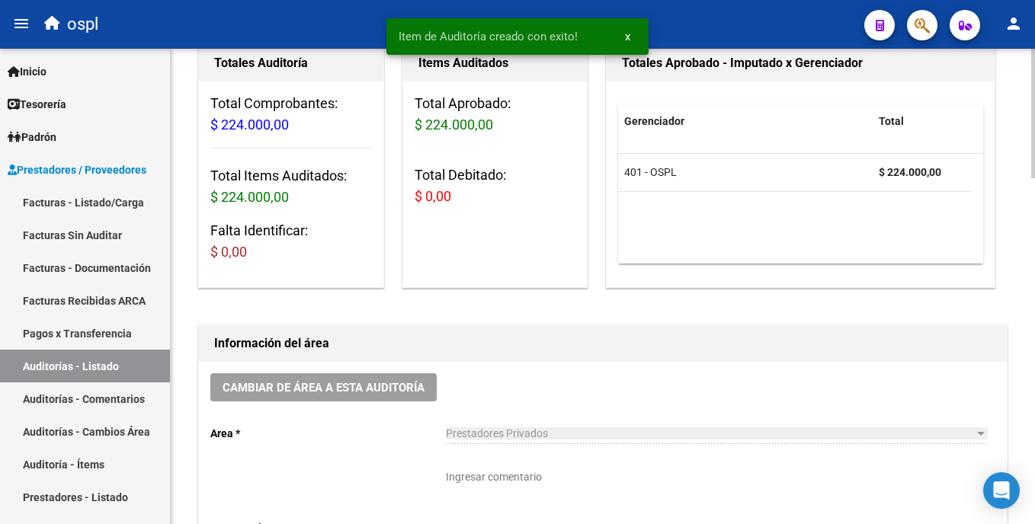
scroll to position [0, 0]
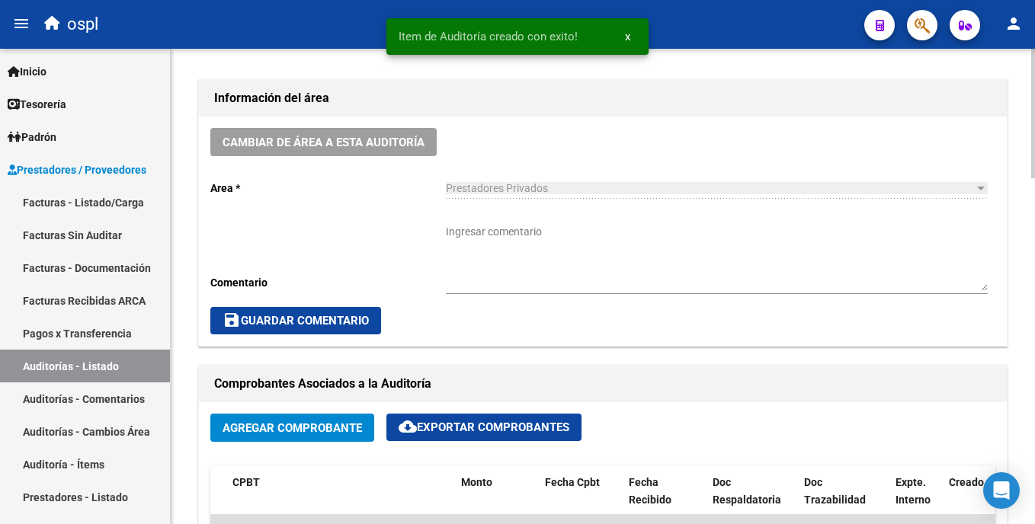
click at [1026, 252] on div "arrow_back Editar 1908 cloud_download Generar informe Puede notificar al gerenc…" at bounding box center [605, 507] width 868 height 1743
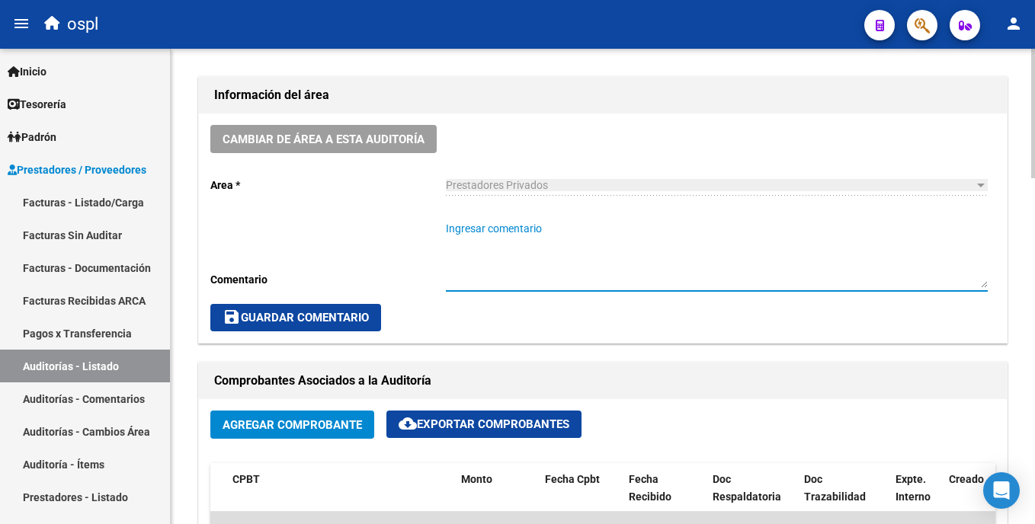
paste textarea "PAÑALES _FALTA REMITO - FALTA COMPROBANTE OK_AUTORIZADO, ORDEN MEDICA AUT, PRES…"
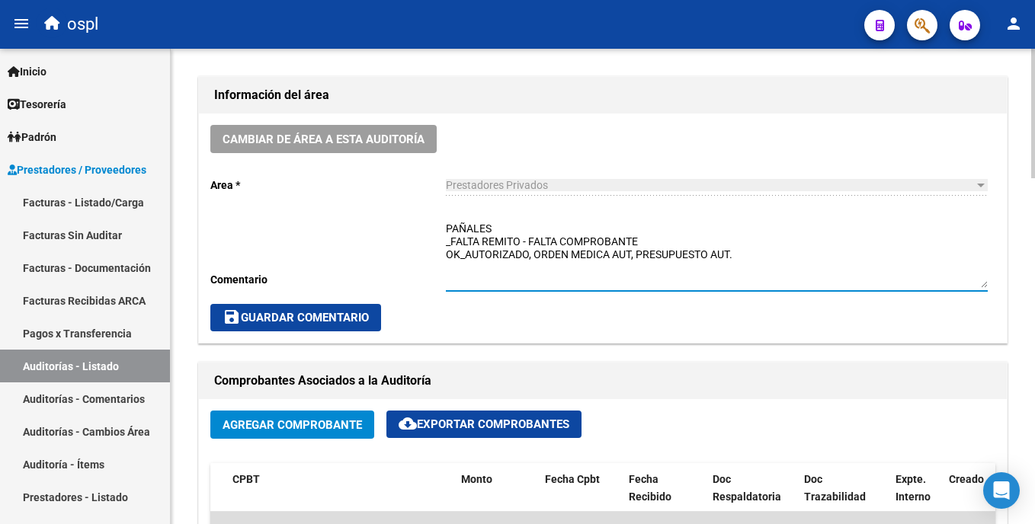
type textarea "PAÑALES _FALTA REMITO - FALTA COMPROBANTE OK_AUTORIZADO, ORDEN MEDICA AUT, PRES…"
click at [334, 313] on span "save Guardar Comentario" at bounding box center [296, 318] width 146 height 14
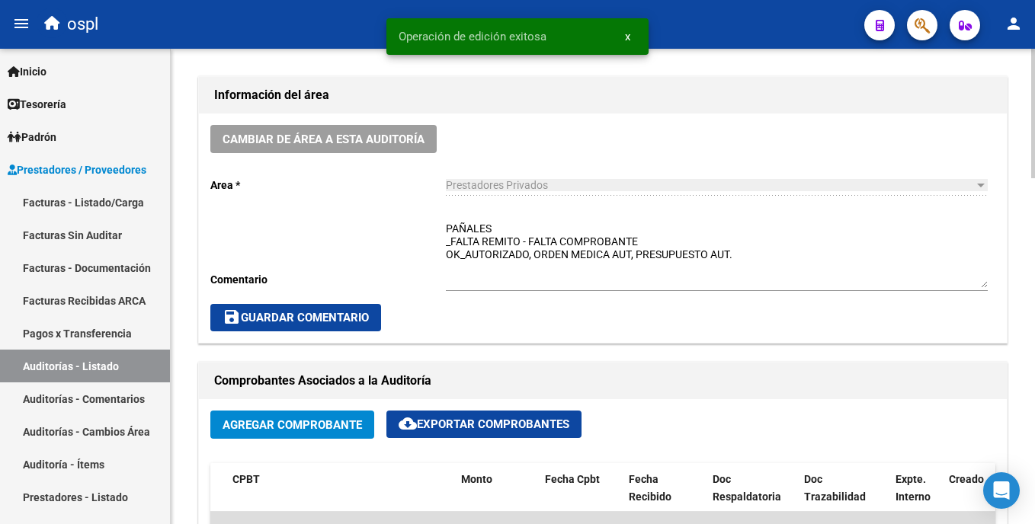
click at [337, 308] on button "save Guardar Comentario" at bounding box center [295, 317] width 171 height 27
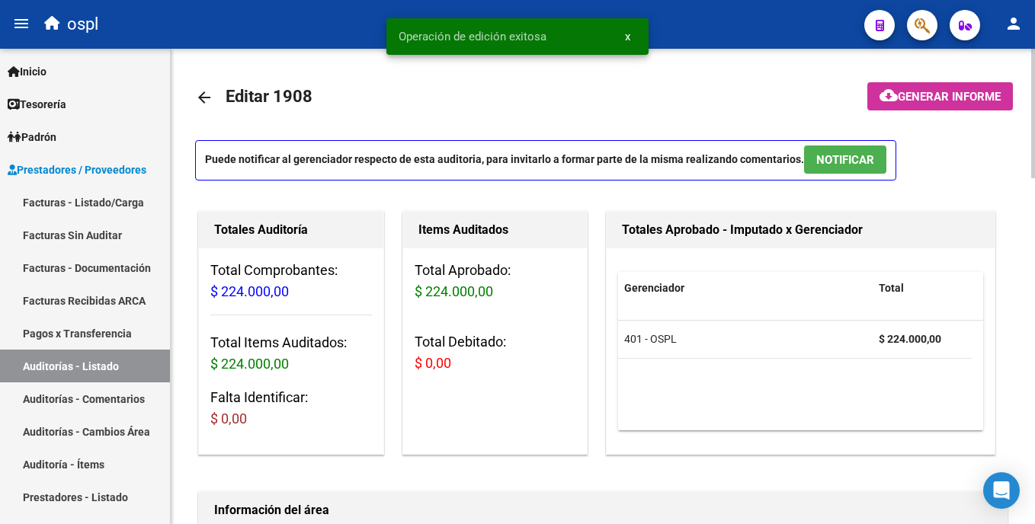
click at [1034, 239] on html "menu ospl person Firma Express Inicio Calendario SSS Instructivos Contacto OS T…" at bounding box center [517, 262] width 1035 height 524
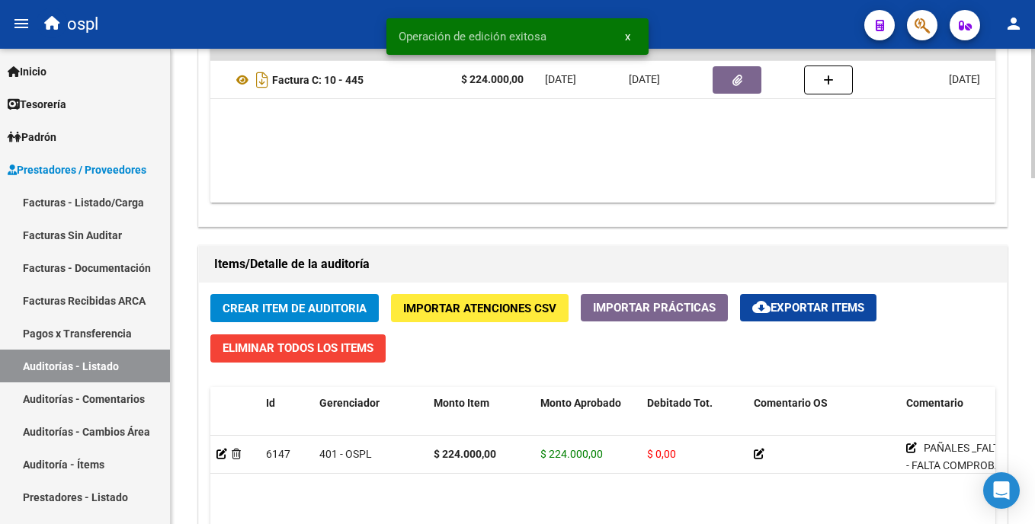
click at [1034, 412] on html "menu ospl person Firma Express Inicio Calendario SSS Instructivos Contacto OS T…" at bounding box center [517, 262] width 1035 height 524
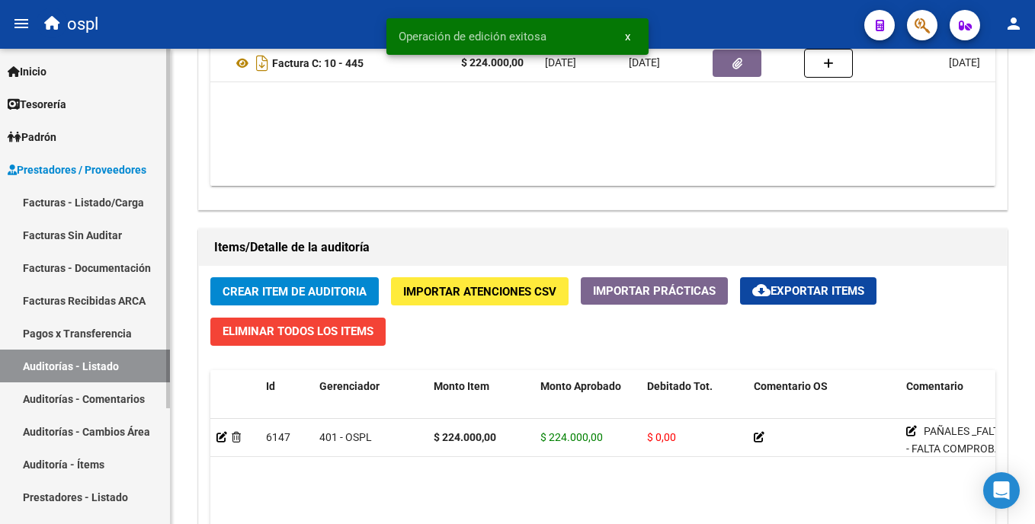
click at [107, 361] on link "Auditorías - Listado" at bounding box center [85, 366] width 170 height 33
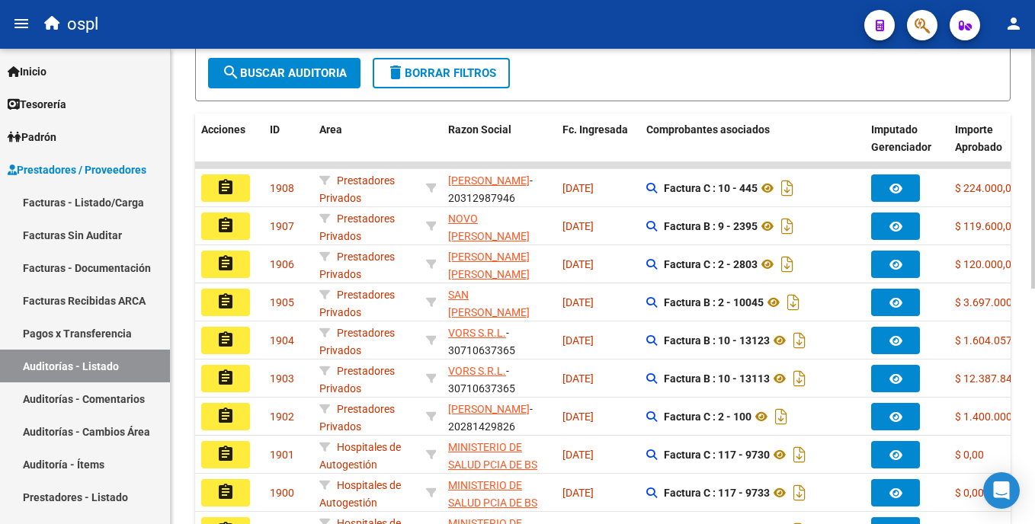
scroll to position [335, 0]
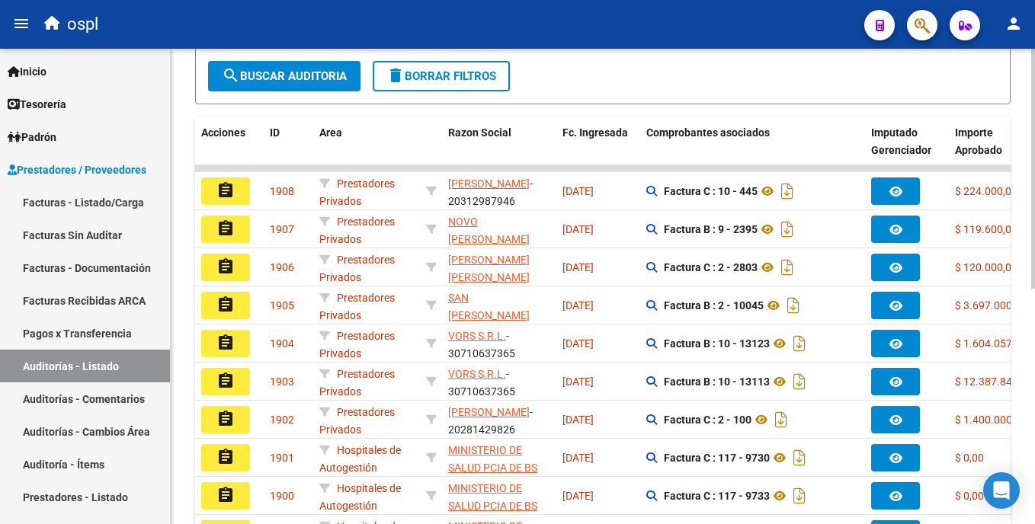
click at [1033, 271] on div at bounding box center [1033, 342] width 4 height 240
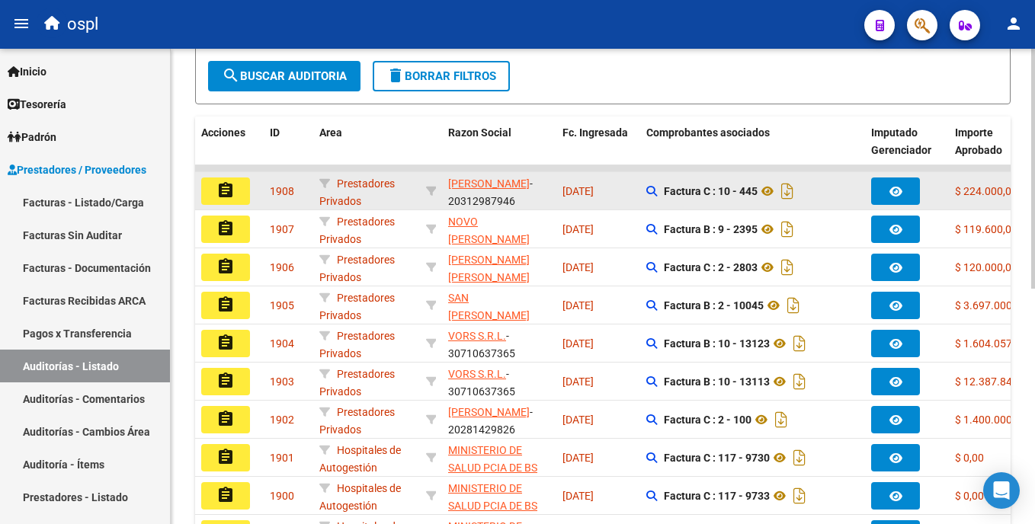
click at [245, 194] on button "assignment" at bounding box center [225, 191] width 49 height 27
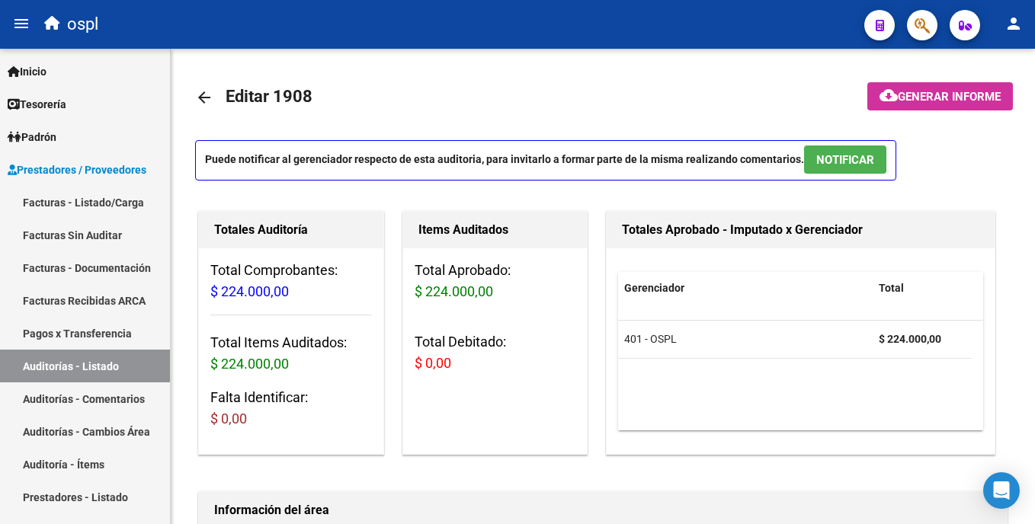
drag, startPoint x: 1029, startPoint y: 122, endPoint x: 1037, endPoint y: 153, distance: 32.4
click at [1034, 153] on html "menu ospl person Firma Express Inicio Calendario SSS Instructivos Contacto OS T…" at bounding box center [517, 262] width 1035 height 524
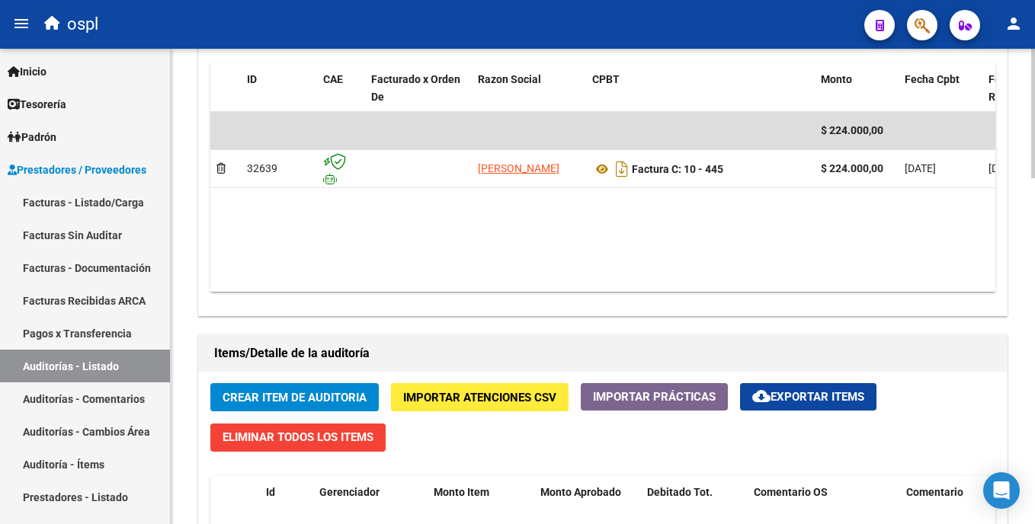
scroll to position [813, 0]
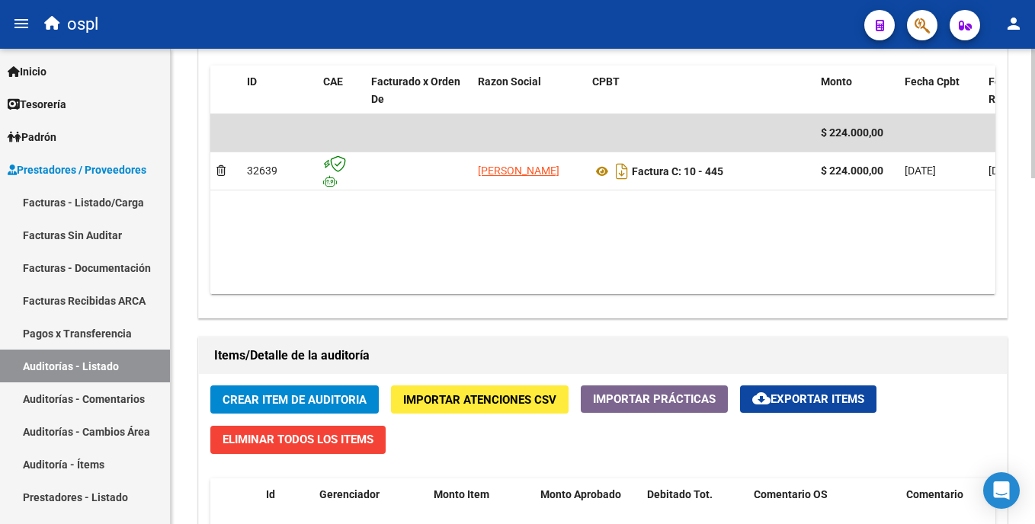
click at [1034, 342] on html "menu ospl person Firma Express Inicio Calendario SSS Instructivos Contacto OS T…" at bounding box center [517, 262] width 1035 height 524
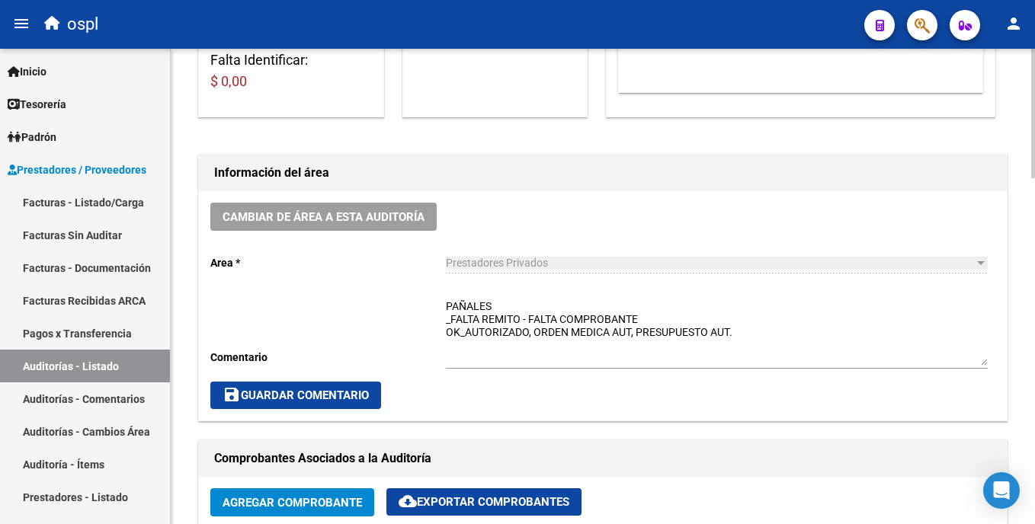
click at [1034, 306] on html "menu ospl person Firma Express Inicio Calendario SSS Instructivos Contacto OS T…" at bounding box center [517, 262] width 1035 height 524
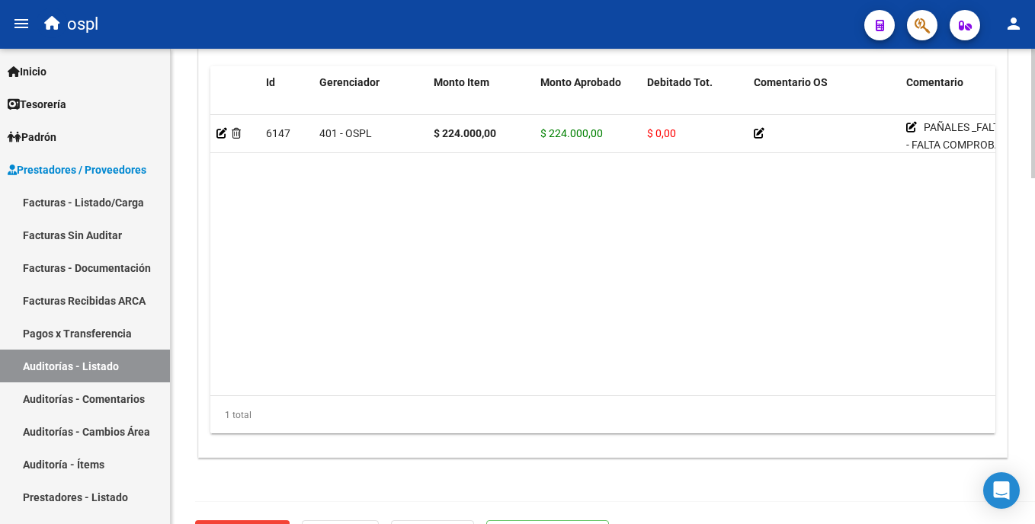
scroll to position [1237, 0]
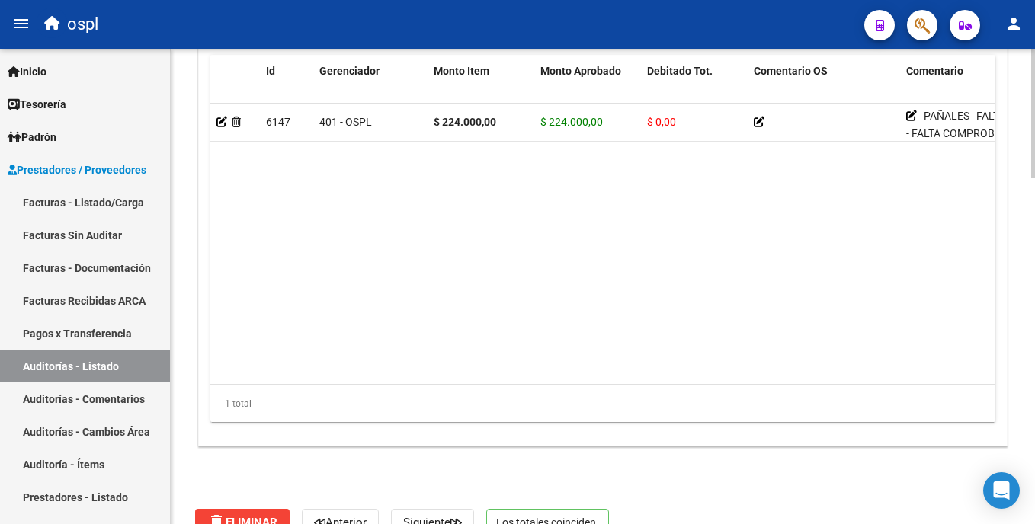
click at [1034, 458] on html "menu ospl person Firma Express Inicio Calendario SSS Instructivos Contacto OS T…" at bounding box center [517, 262] width 1035 height 524
click at [468, 379] on div "Id Gerenciador Monto Item Monto Aprobado Debitado Tot. Comentario OS Comentario…" at bounding box center [602, 239] width 785 height 368
drag, startPoint x: 468, startPoint y: 378, endPoint x: 471, endPoint y: 368, distance: 10.4
click at [471, 368] on datatable-body "6147 401 - OSPL $ 224.000,00 $ 224.000,00 $ 0,00 PAÑALES _FALTA REMITO - FALTA …" at bounding box center [602, 244] width 785 height 281
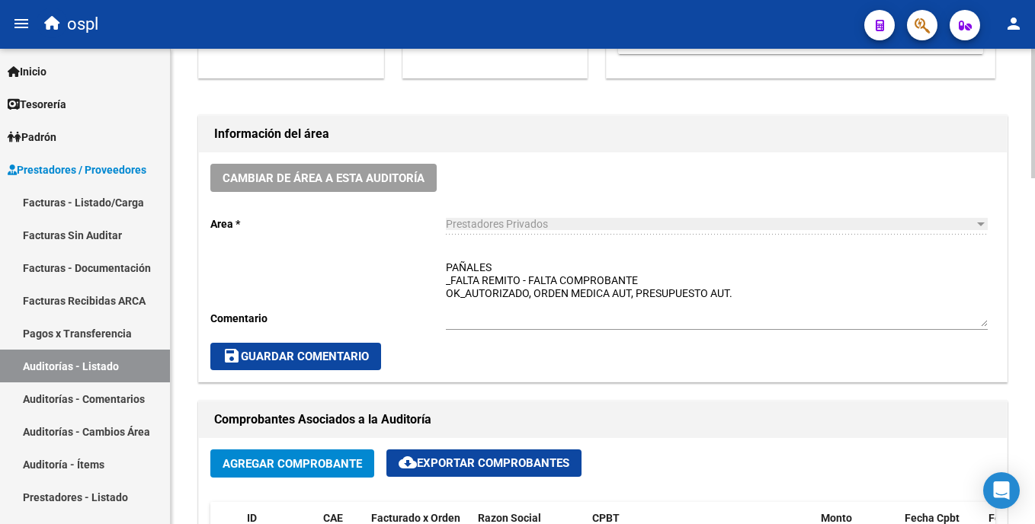
scroll to position [326, 0]
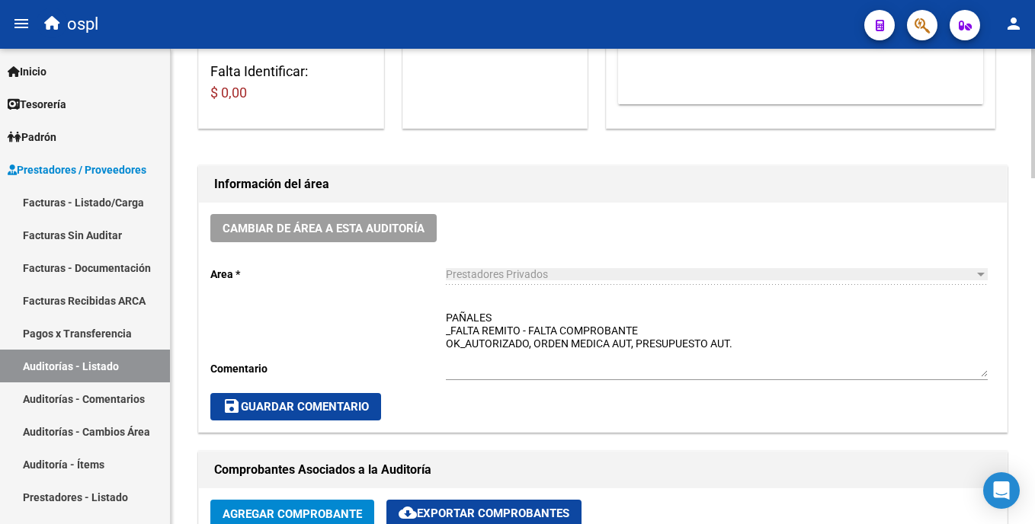
click at [539, 323] on textarea "PAÑALES _FALTA REMITO - FALTA COMPROBANTE OK_AUTORIZADO, ORDEN MEDICA AUT, PRES…" at bounding box center [717, 343] width 542 height 67
click at [358, 409] on span "save Guardar Comentario" at bounding box center [296, 407] width 146 height 14
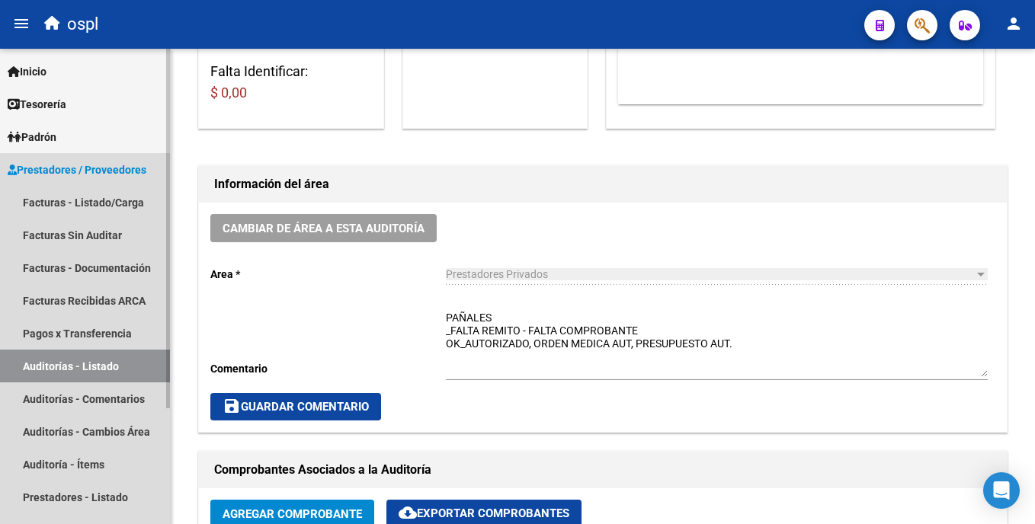
click at [146, 365] on link "Auditorías - Listado" at bounding box center [85, 366] width 170 height 33
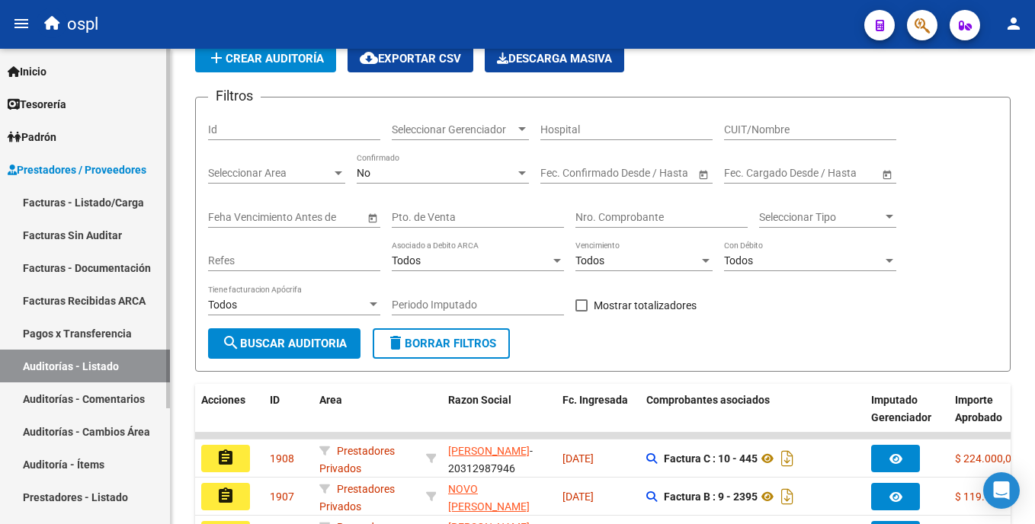
scroll to position [326, 0]
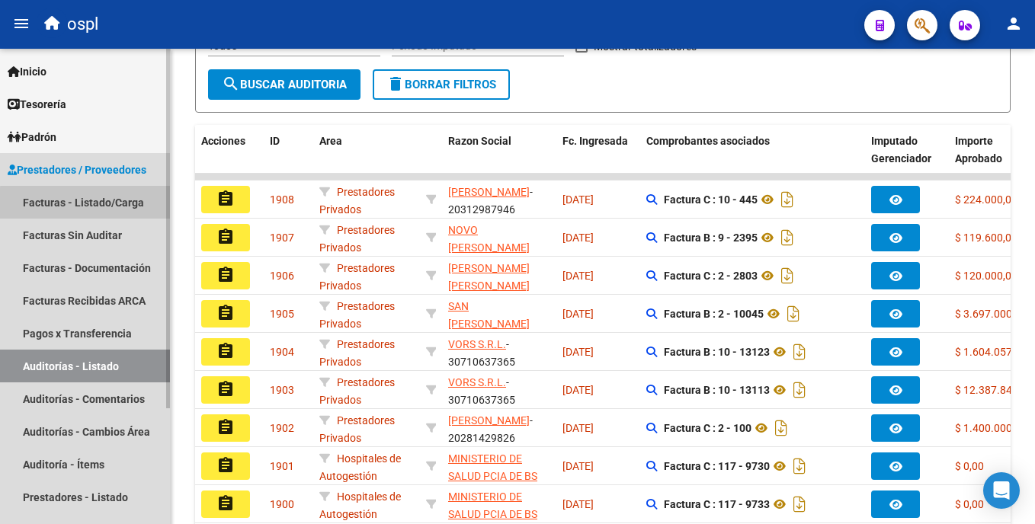
click at [97, 204] on link "Facturas - Listado/Carga" at bounding box center [85, 202] width 170 height 33
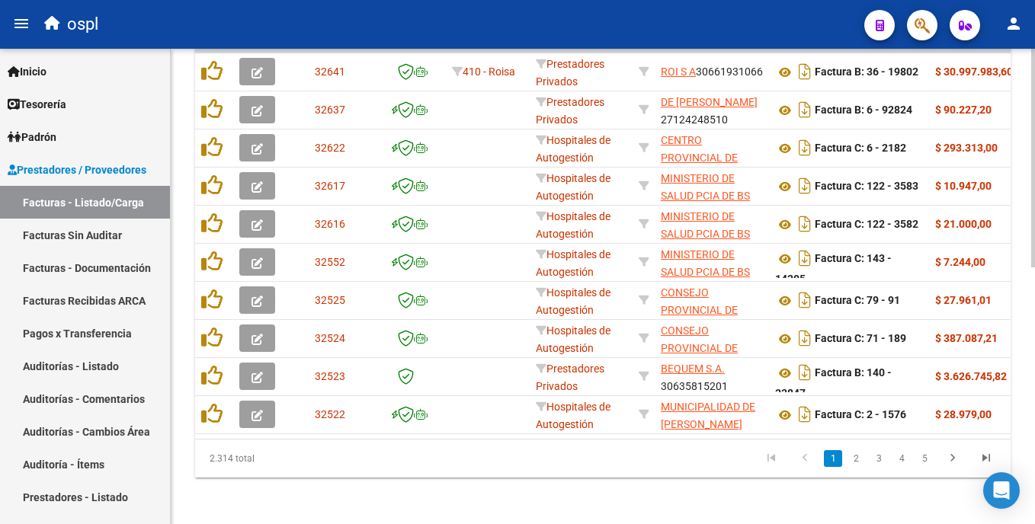
scroll to position [557, 0]
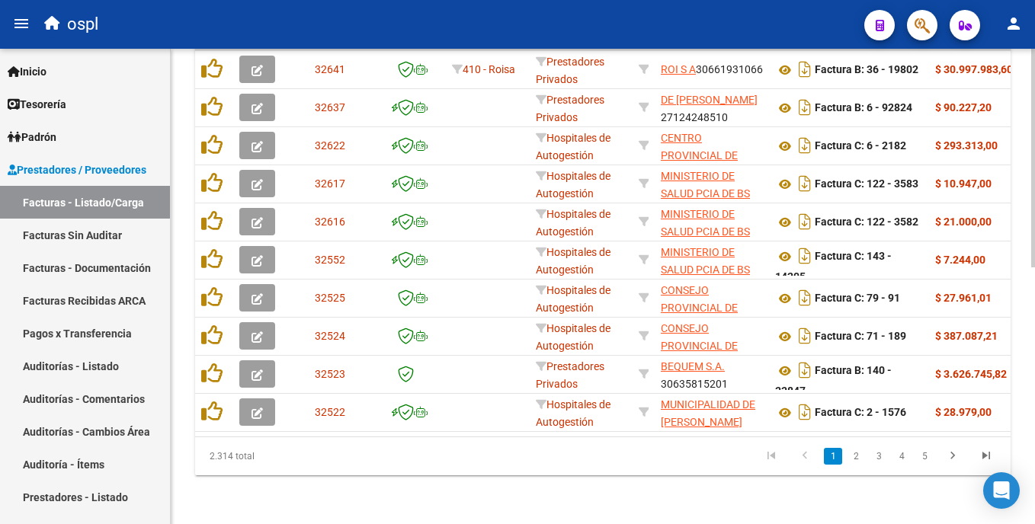
click at [1034, 367] on html "menu ospl person Firma Express Inicio Calendario SSS Instructivos Contacto OS T…" at bounding box center [517, 262] width 1035 height 524
click at [1031, 220] on div "Video tutorial PRESTADORES -> Listado de CPBTs Emitidos por Prestadores / Prove…" at bounding box center [603, 14] width 864 height 1021
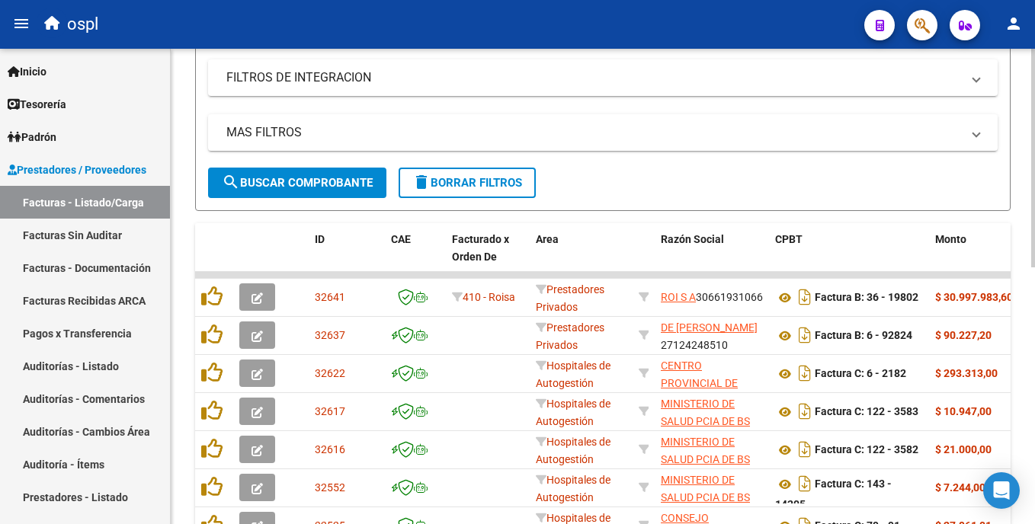
scroll to position [316, 0]
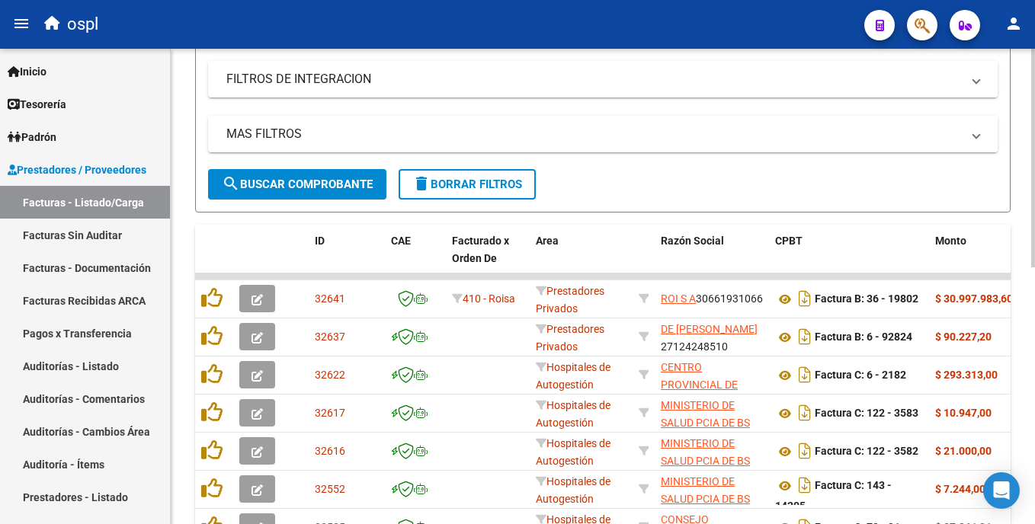
click at [1034, 200] on html "menu ospl person Firma Express Inicio Calendario SSS Instructivos Contacto OS T…" at bounding box center [517, 262] width 1035 height 524
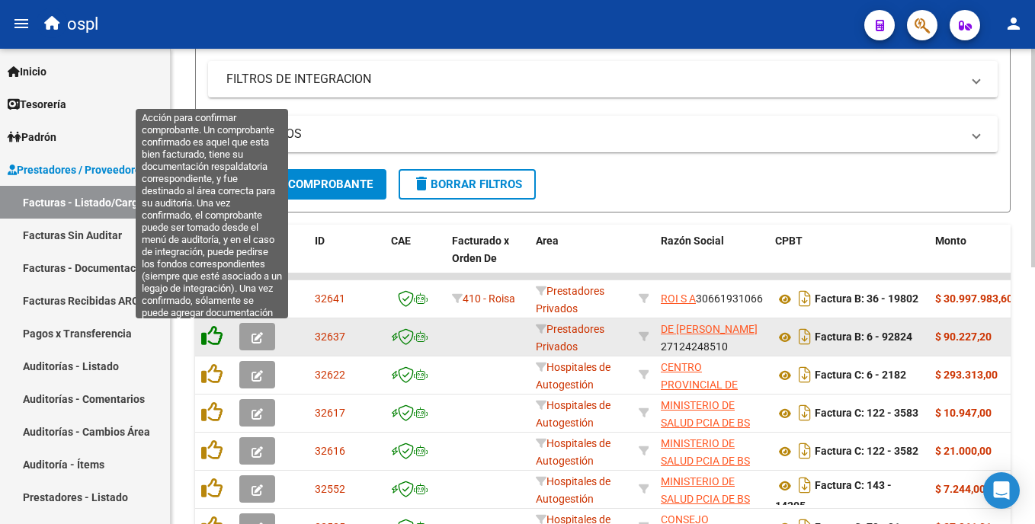
click at [217, 335] on icon at bounding box center [211, 335] width 21 height 21
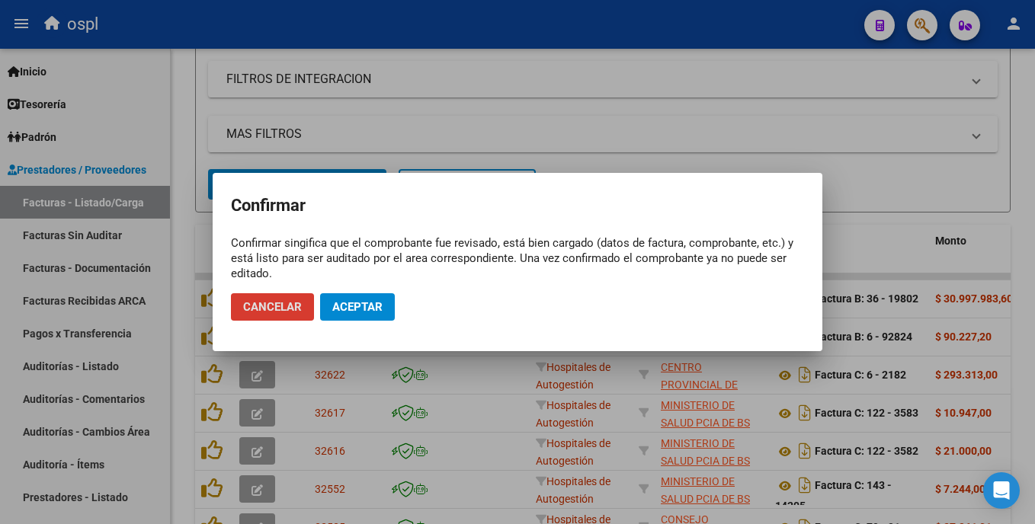
click at [363, 301] on span "Aceptar" at bounding box center [357, 307] width 50 height 14
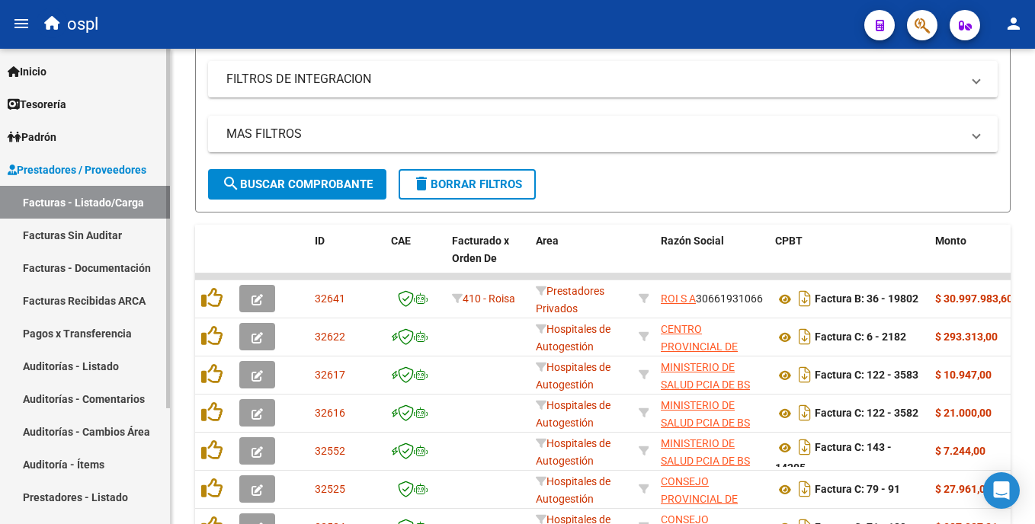
click at [124, 232] on link "Facturas Sin Auditar" at bounding box center [85, 235] width 170 height 33
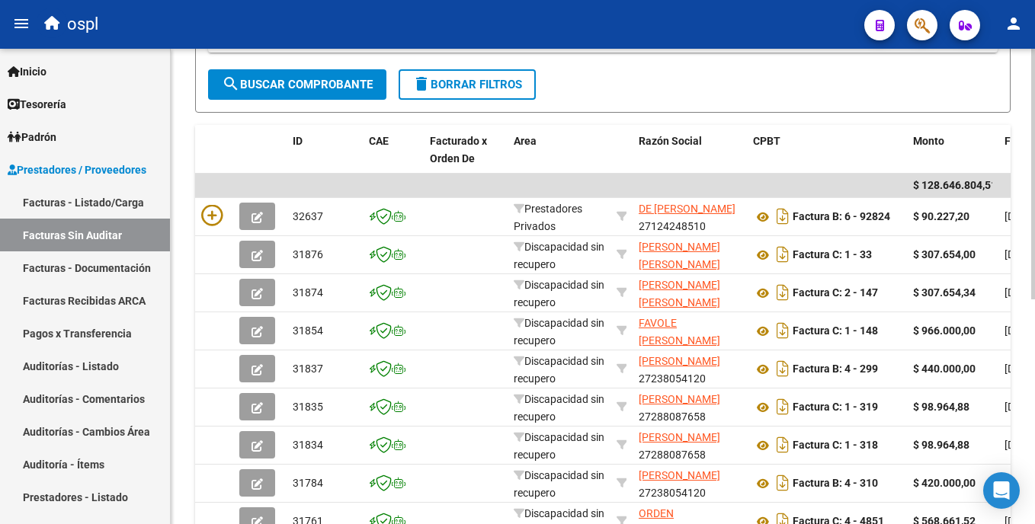
scroll to position [261, 0]
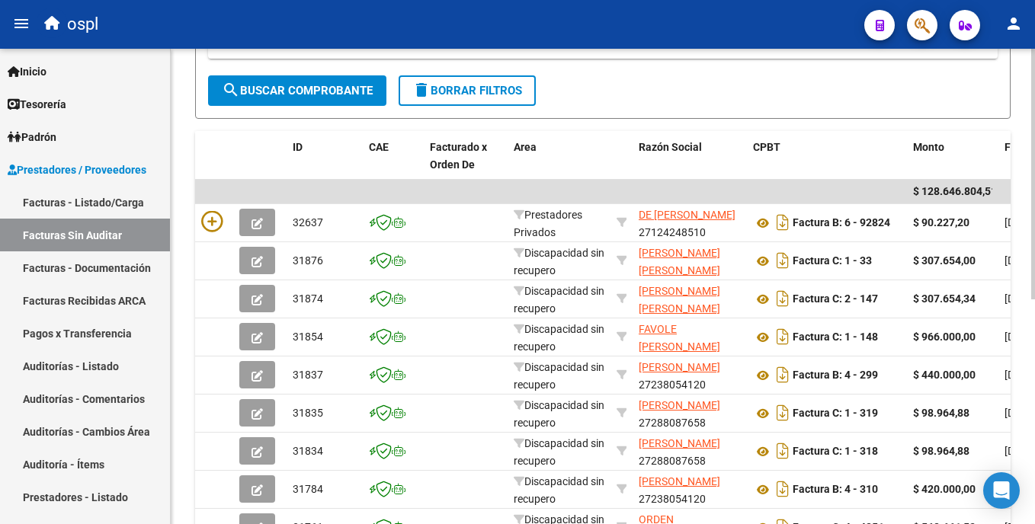
click at [1034, 234] on html "menu ospl person Firma Express Inicio Calendario SSS Instructivos Contacto OS T…" at bounding box center [517, 262] width 1035 height 524
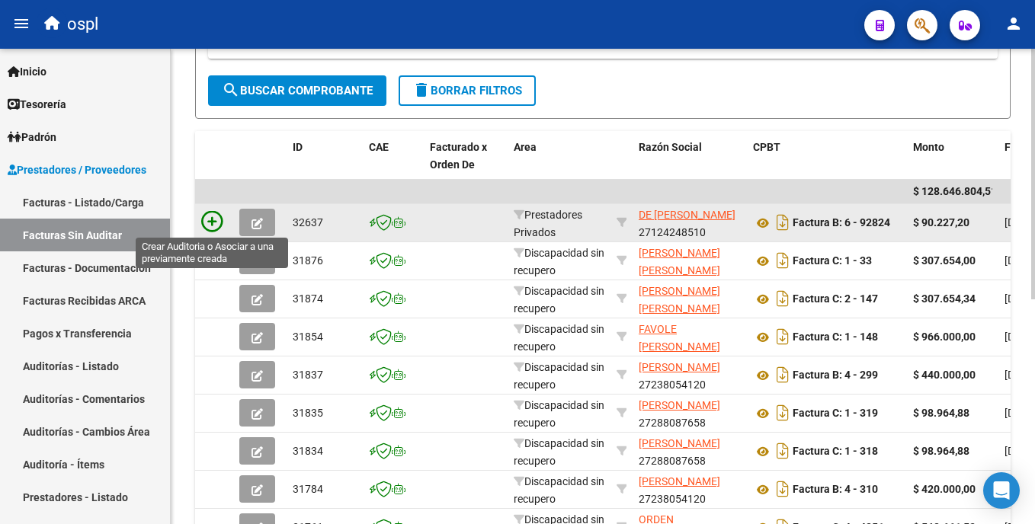
click at [212, 223] on icon at bounding box center [211, 221] width 21 height 21
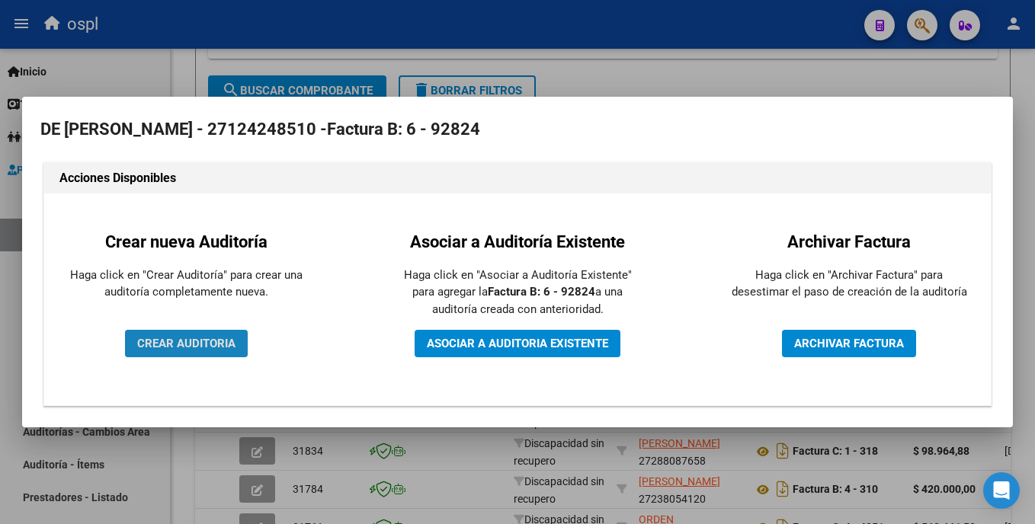
click at [220, 336] on button "CREAR AUDITORIA" at bounding box center [186, 343] width 123 height 27
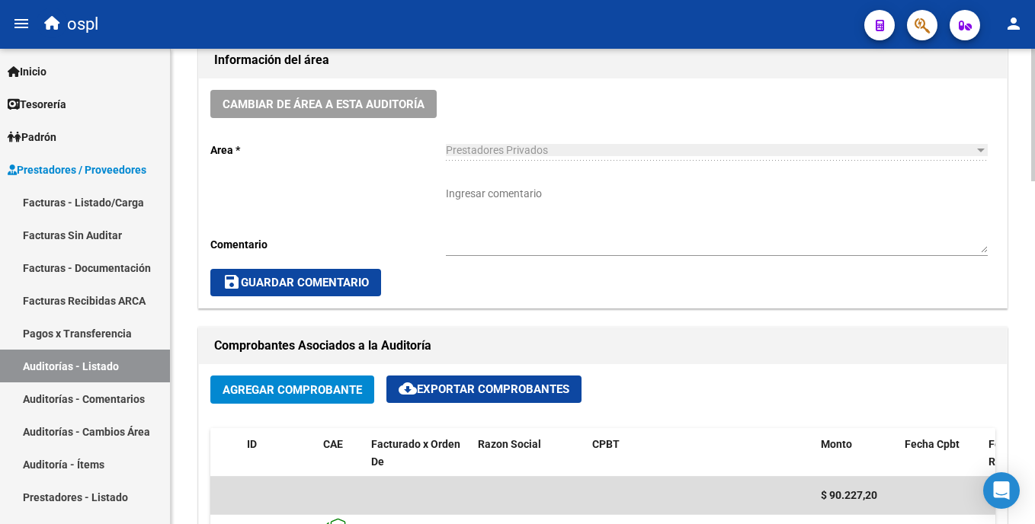
scroll to position [458, 0]
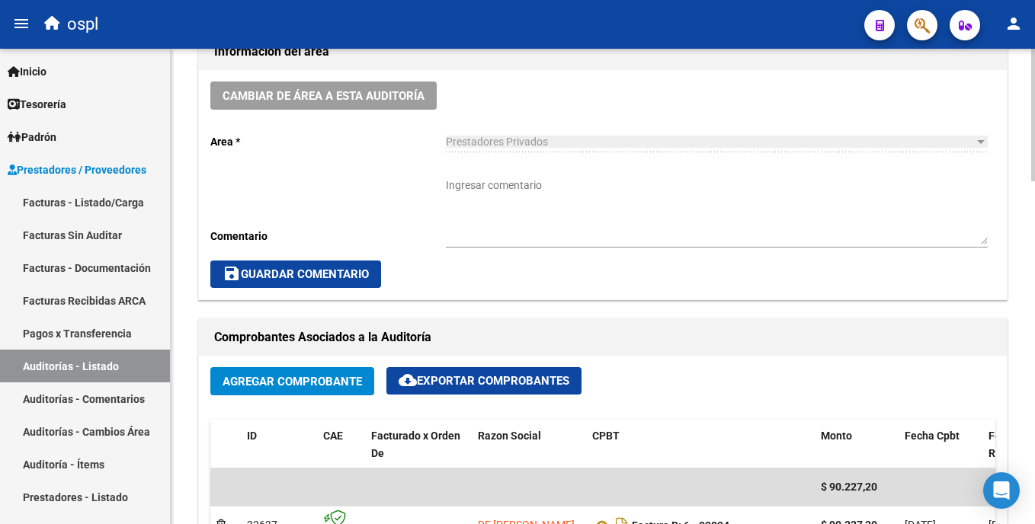
click at [1022, 242] on div "arrow_back Editar 1909 cloud_download Generar informe Puede notificar al gerenc…" at bounding box center [605, 442] width 868 height 1702
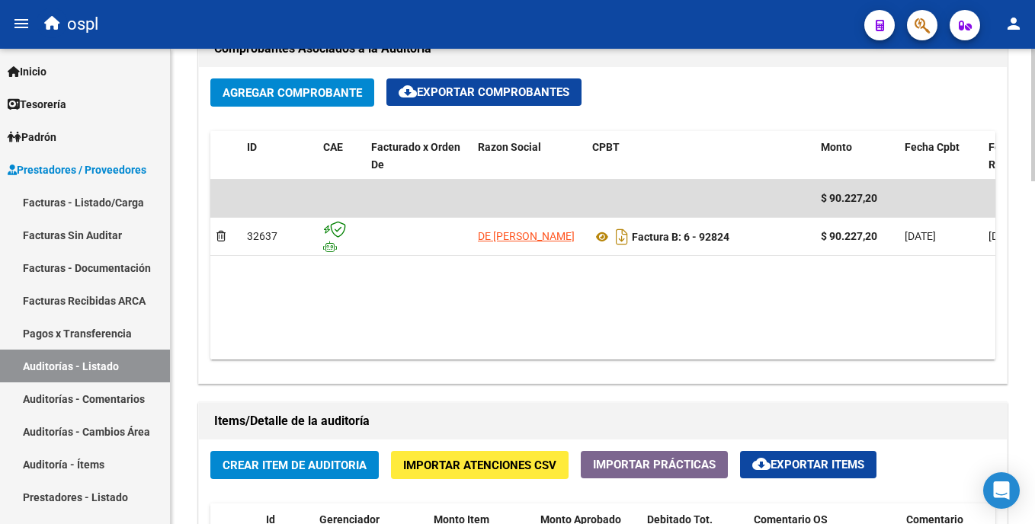
scroll to position [728, 0]
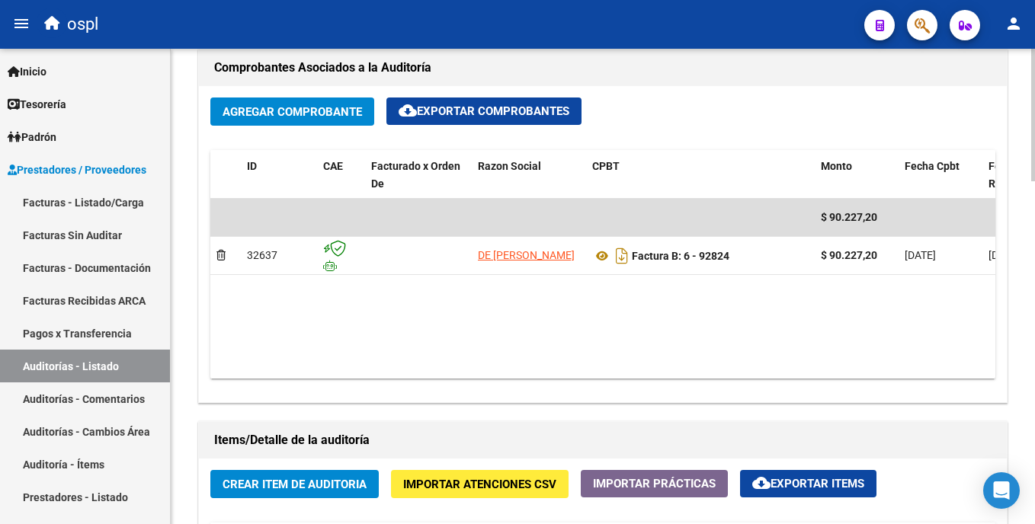
click at [1034, 318] on html "menu ospl person Firma Express Inicio Calendario SSS Instructivos Contacto OS T…" at bounding box center [517, 262] width 1035 height 524
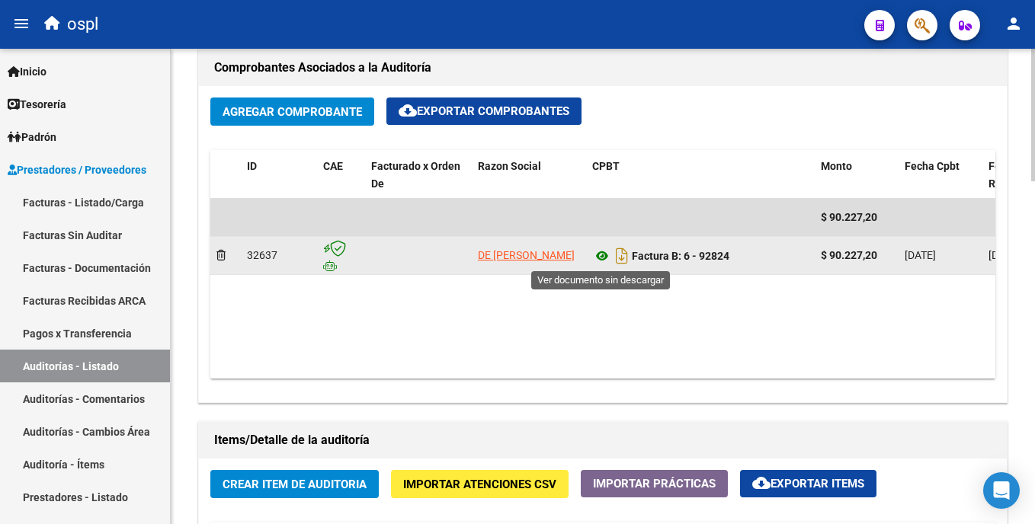
click at [601, 254] on icon at bounding box center [602, 256] width 20 height 18
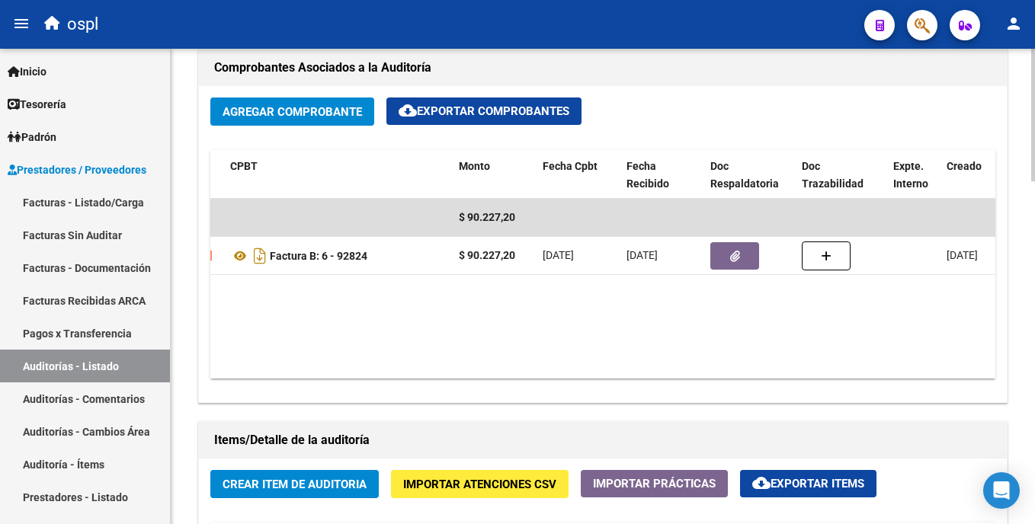
scroll to position [0, 364]
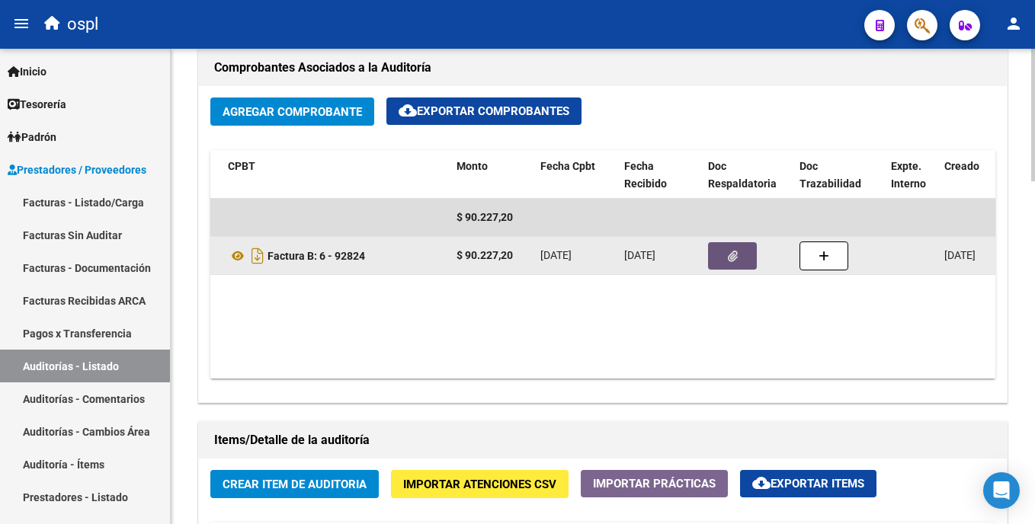
click at [720, 252] on button "button" at bounding box center [732, 255] width 49 height 27
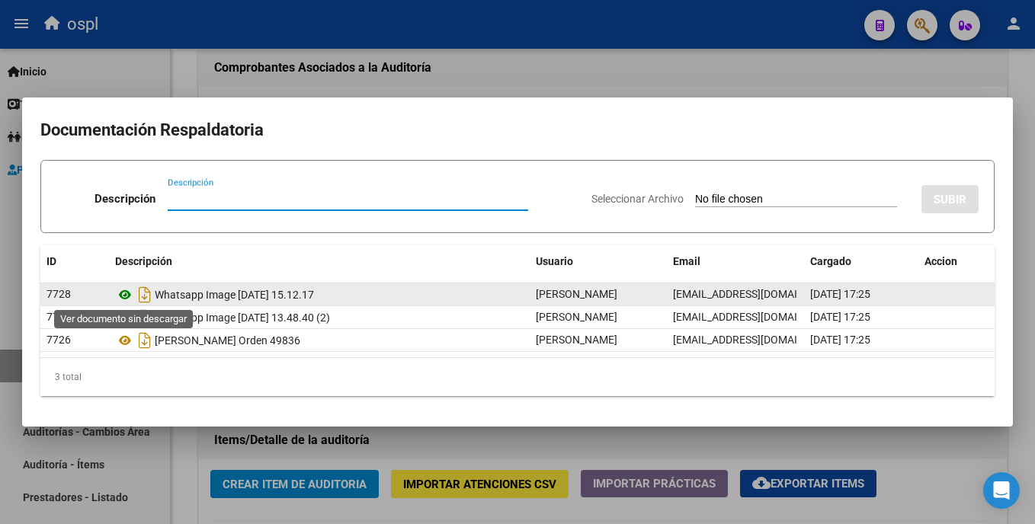
click at [124, 293] on icon at bounding box center [125, 295] width 20 height 18
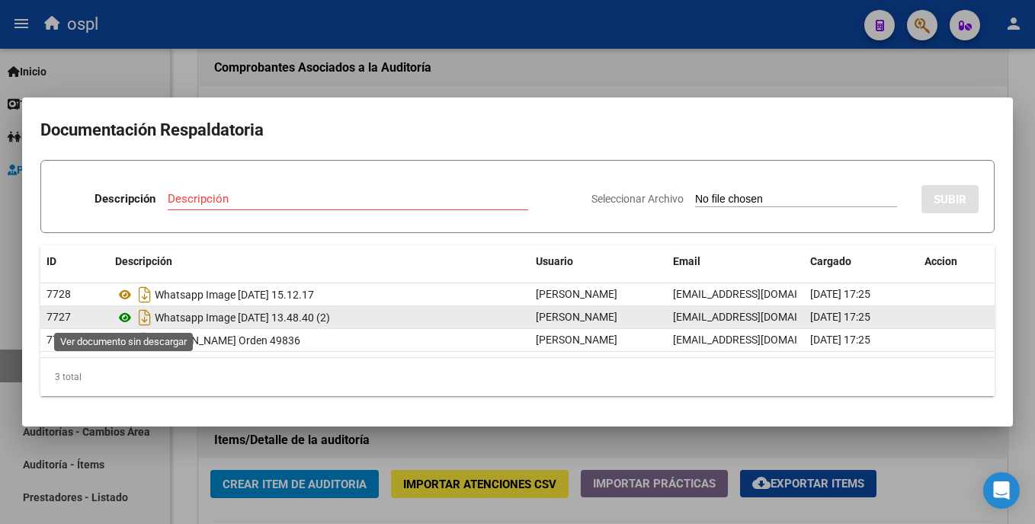
click at [126, 310] on icon at bounding box center [125, 318] width 20 height 18
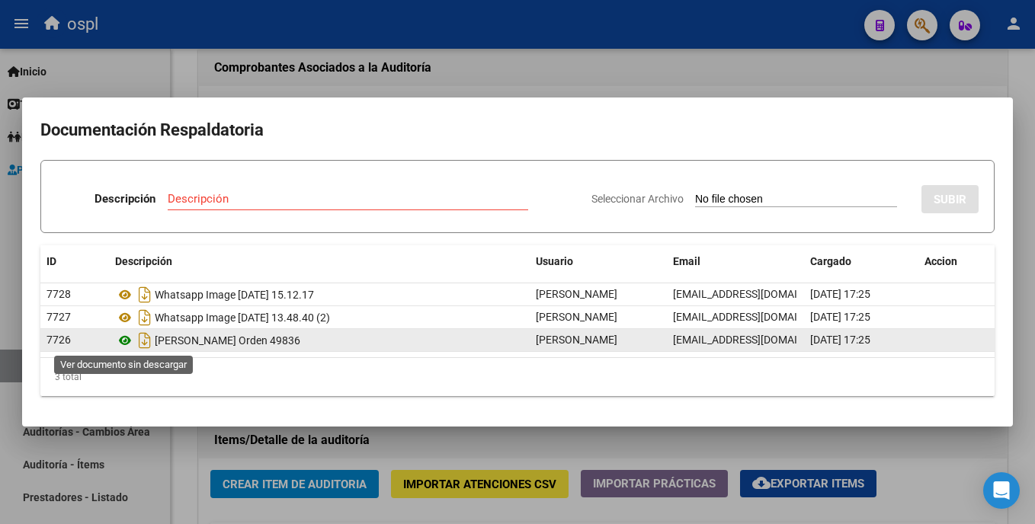
click at [123, 338] on icon at bounding box center [125, 341] width 20 height 18
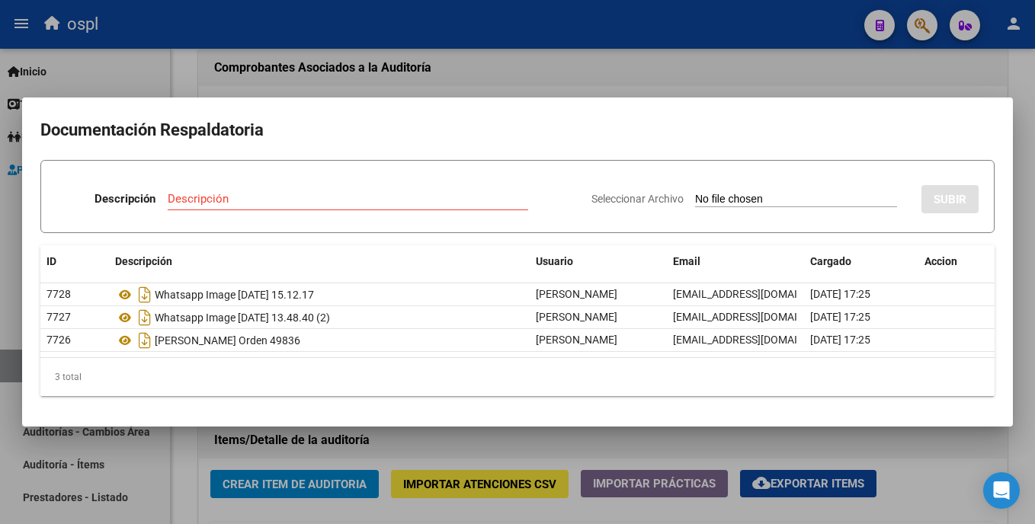
click at [501, 34] on div at bounding box center [517, 262] width 1035 height 524
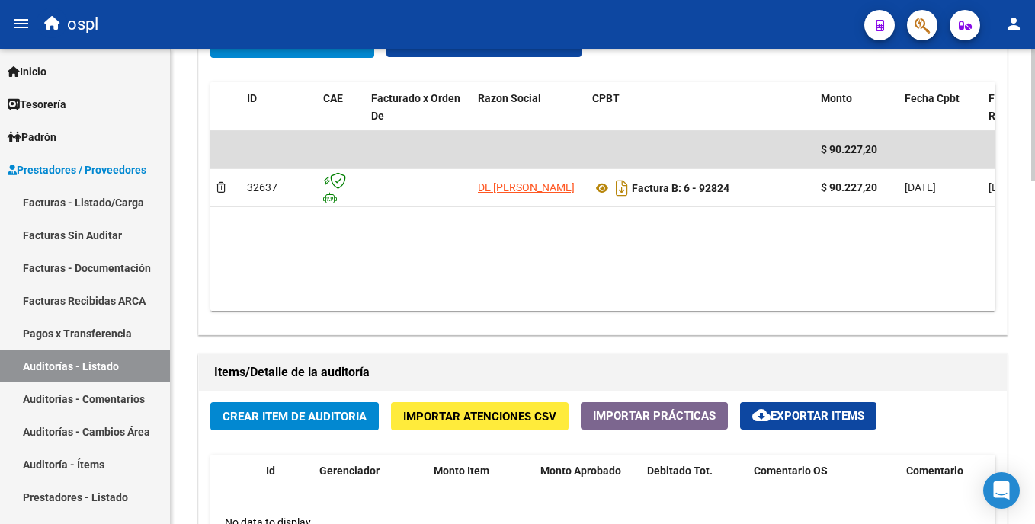
scroll to position [777, 0]
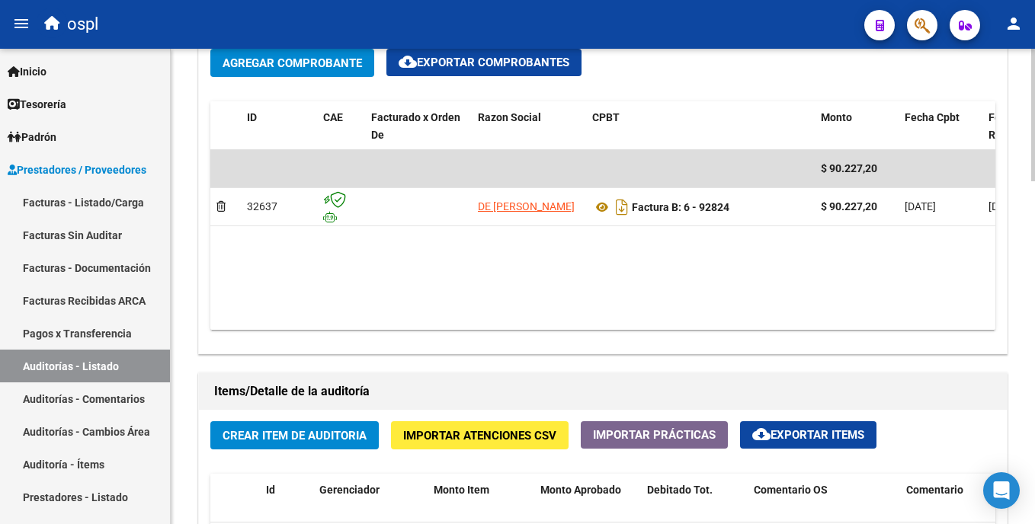
click at [1034, 309] on html "menu ospl person Firma Express Inicio Calendario SSS Instructivos Contacto OS T…" at bounding box center [517, 262] width 1035 height 524
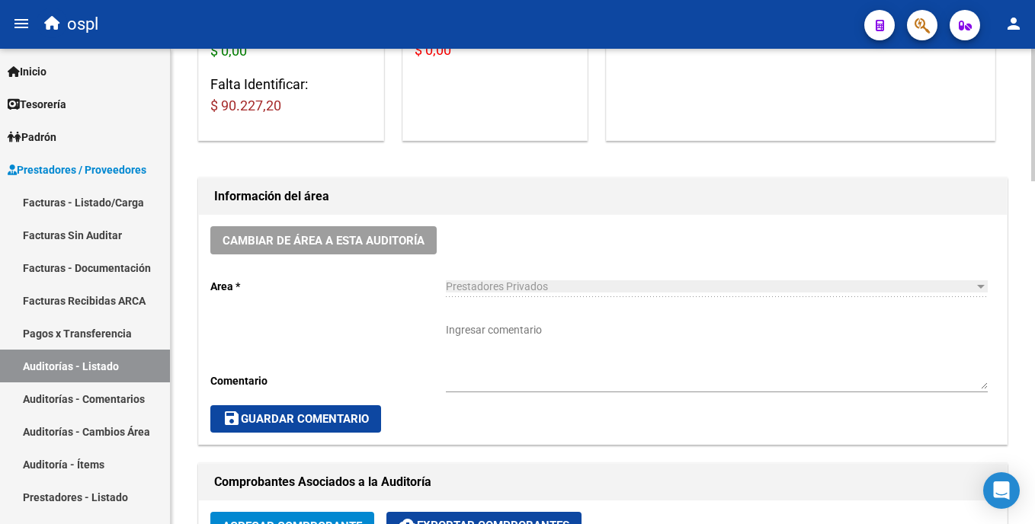
scroll to position [302, 0]
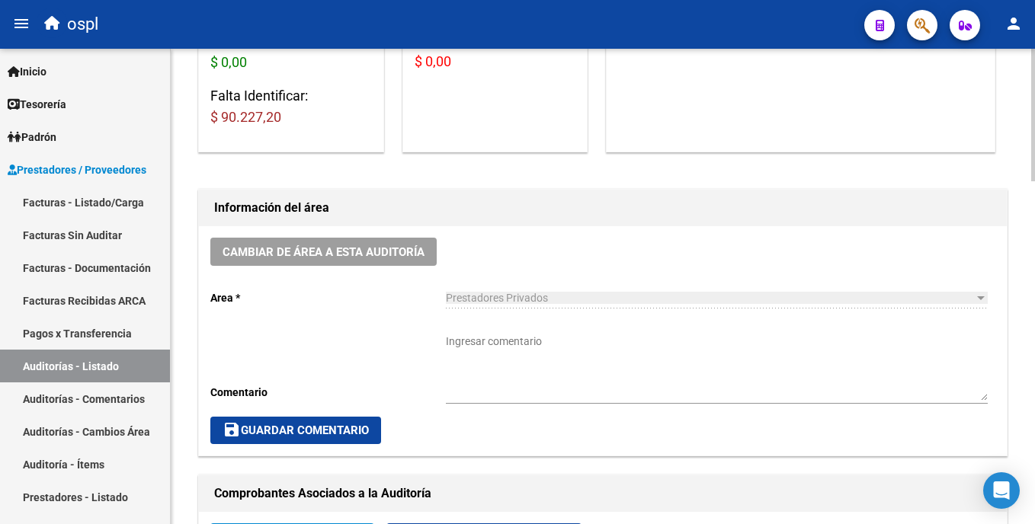
click at [1034, 185] on html "menu ospl person Firma Express Inicio Calendario SSS Instructivos Contacto OS T…" at bounding box center [517, 262] width 1035 height 524
click at [519, 354] on textarea "Ingresar comentario" at bounding box center [717, 367] width 542 height 67
paste textarea "hay un TAD por los pañales del 14/8, el cual se envio la respuesta y el remito."
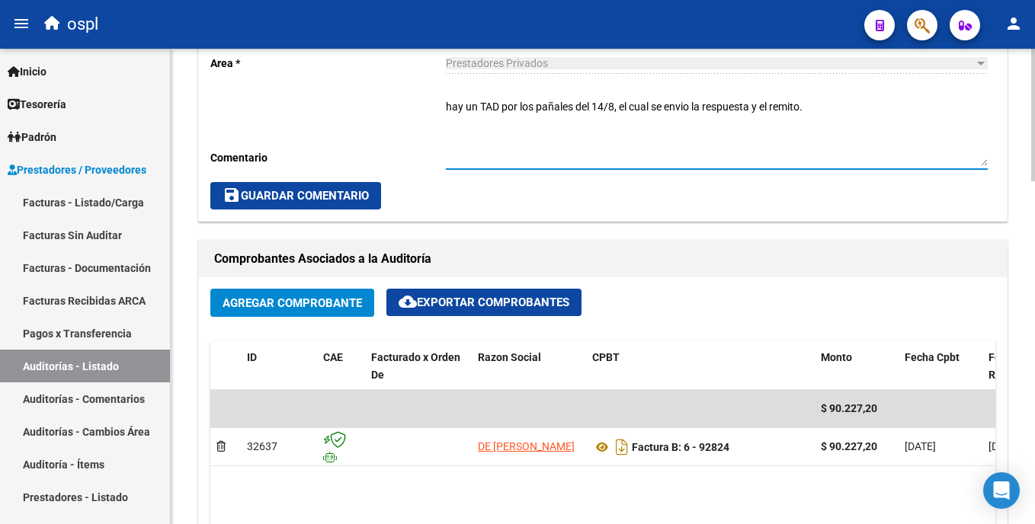
scroll to position [632, 0]
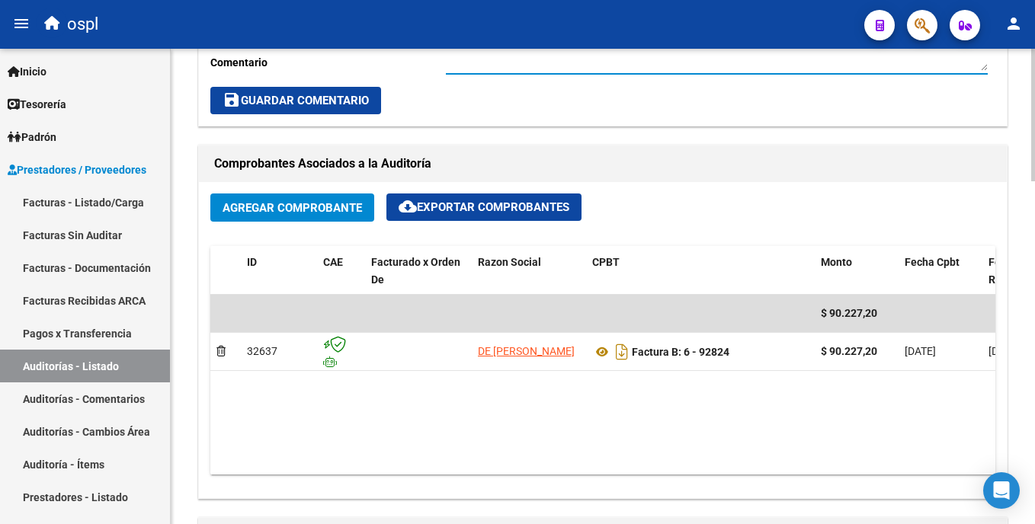
click at [1034, 298] on html "menu ospl person Firma Express Inicio Calendario SSS Instructivos Contacto OS T…" at bounding box center [517, 262] width 1035 height 524
type textarea "hay un TAD por los pañales del 14/8, el cual se envio la respuesta y el remito."
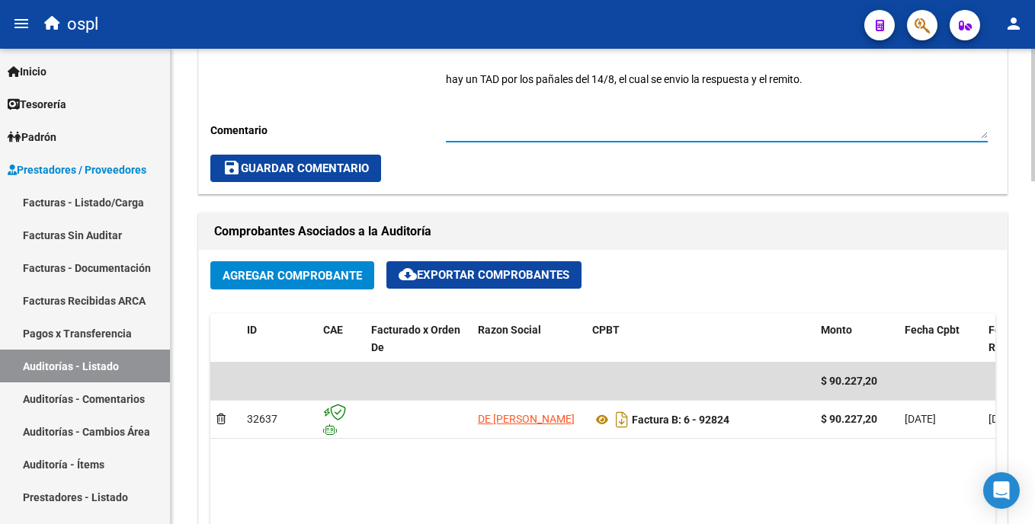
scroll to position [580, 0]
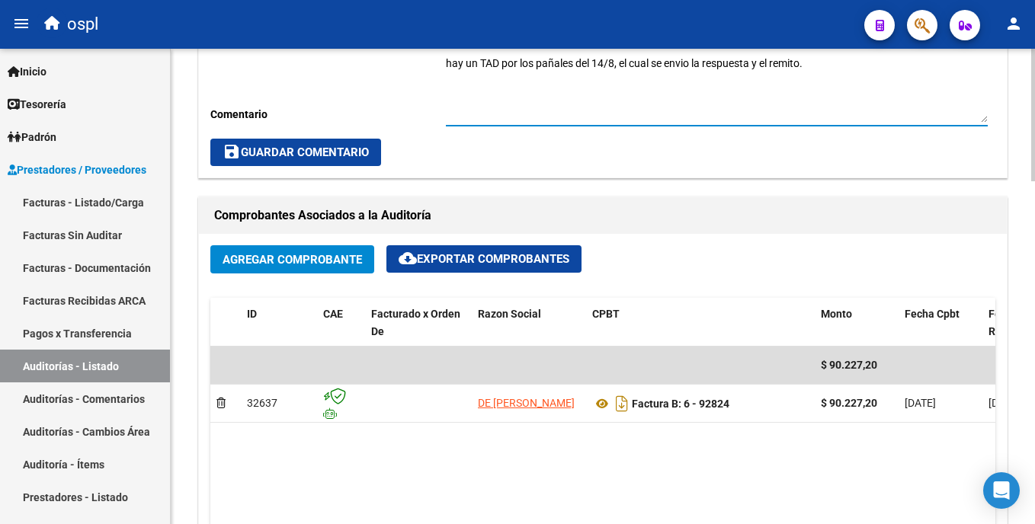
click at [1034, 258] on html "menu ospl person Firma Express Inicio Calendario SSS Instructivos Contacto OS T…" at bounding box center [517, 262] width 1035 height 524
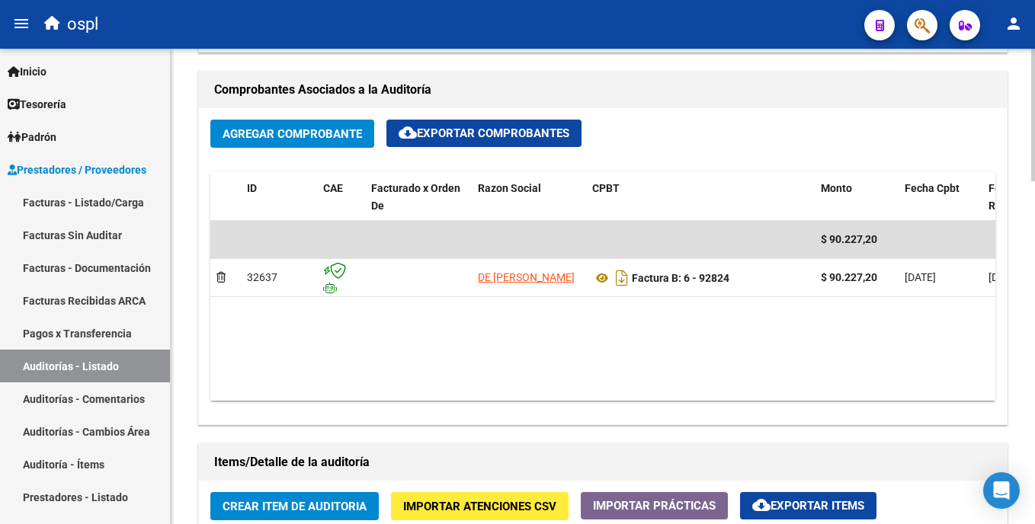
scroll to position [733, 0]
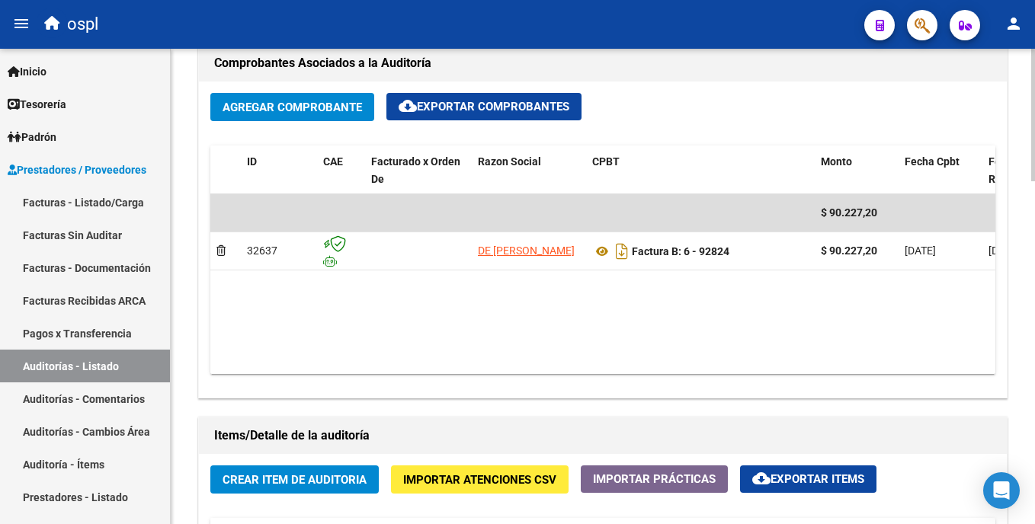
click at [1034, 299] on html "menu ospl person Firma Express Inicio Calendario SSS Instructivos Contacto OS T…" at bounding box center [517, 262] width 1035 height 524
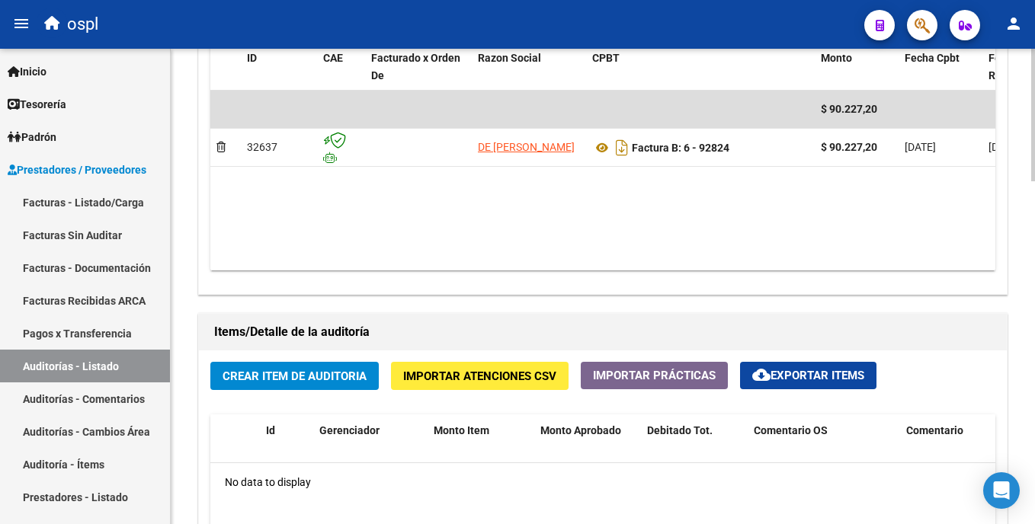
scroll to position [817, 0]
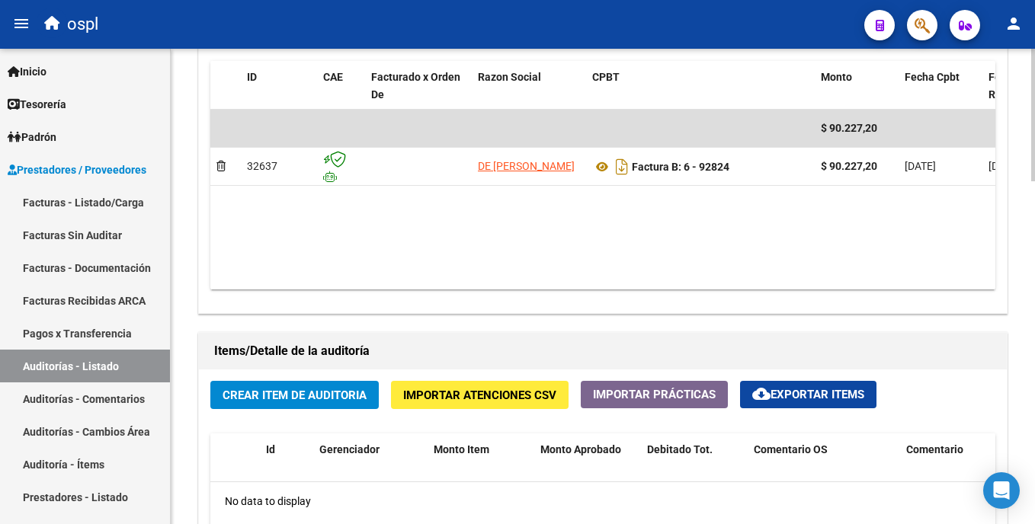
click at [1034, 341] on html "menu ospl person Firma Express Inicio Calendario SSS Instructivos Contacto OS T…" at bounding box center [517, 262] width 1035 height 524
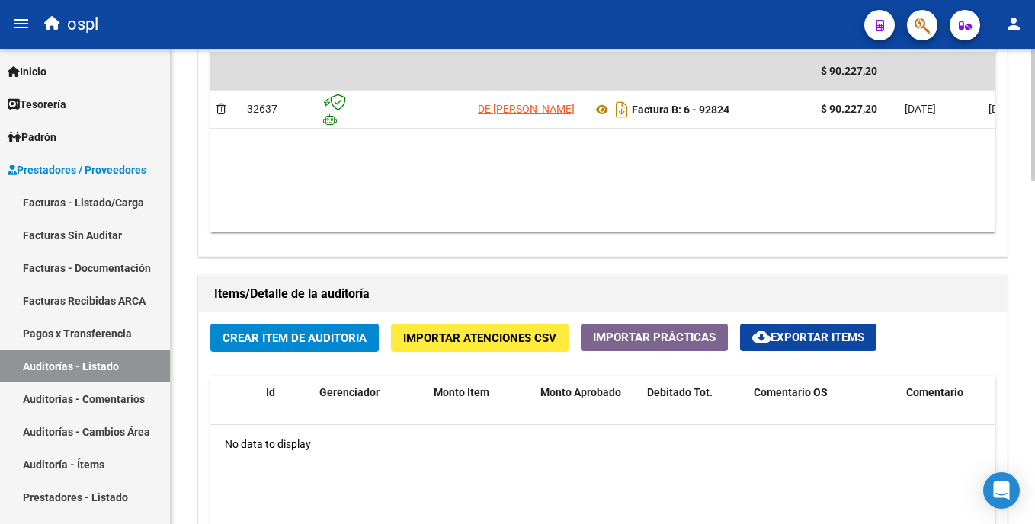
scroll to position [883, 0]
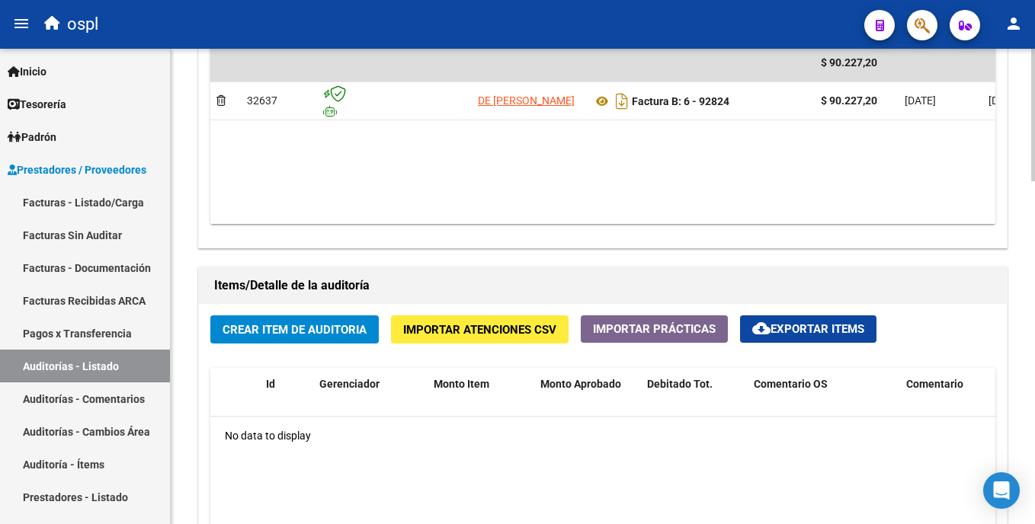
click at [1034, 346] on html "menu ospl person Firma Express Inicio Calendario SSS Instructivos Contacto OS T…" at bounding box center [517, 262] width 1035 height 524
click at [327, 333] on span "Crear Item de Auditoria" at bounding box center [295, 330] width 144 height 14
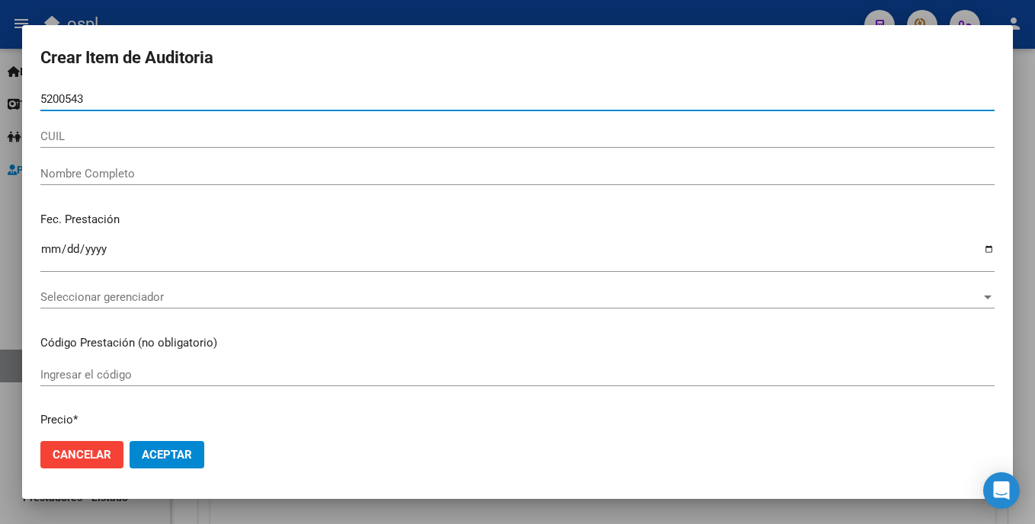
type input "52005436"
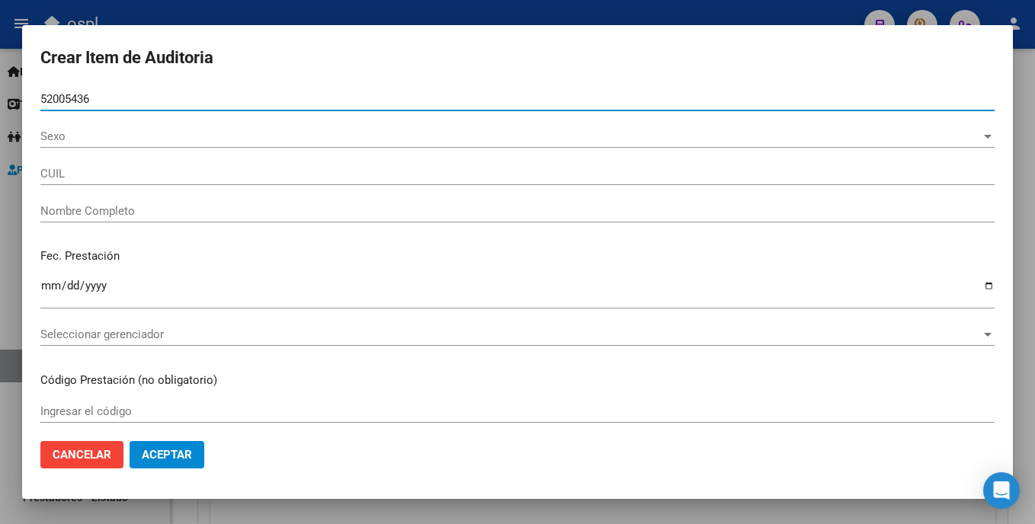
type input "20520054368"
type input "Zelaya Donaire Bruno"
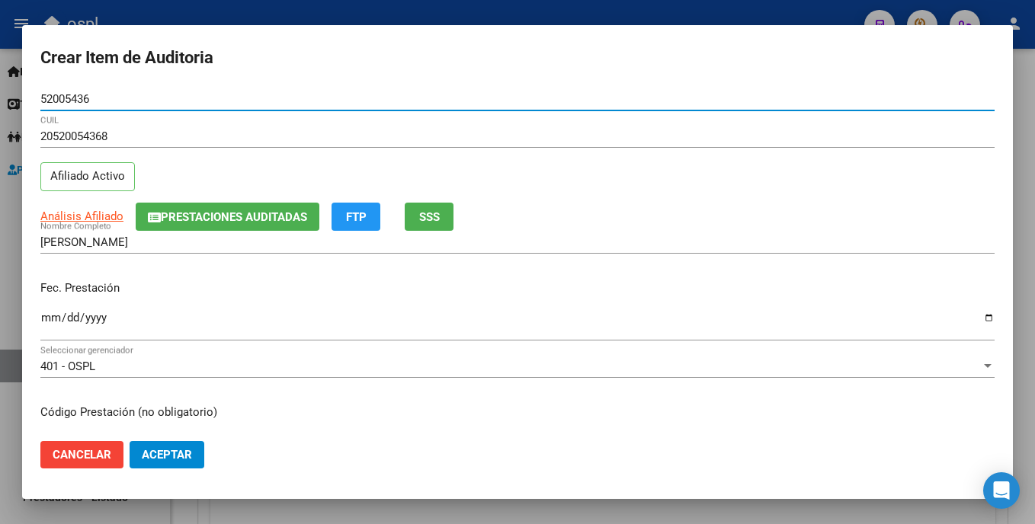
type input "52005436"
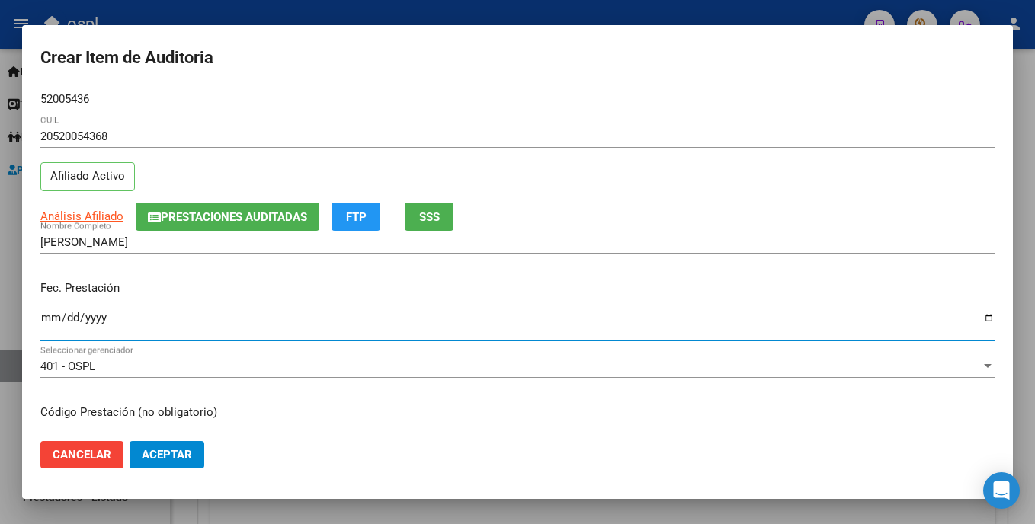
click at [48, 324] on input "Ingresar la fecha" at bounding box center [517, 324] width 954 height 24
type input "2025-09-18"
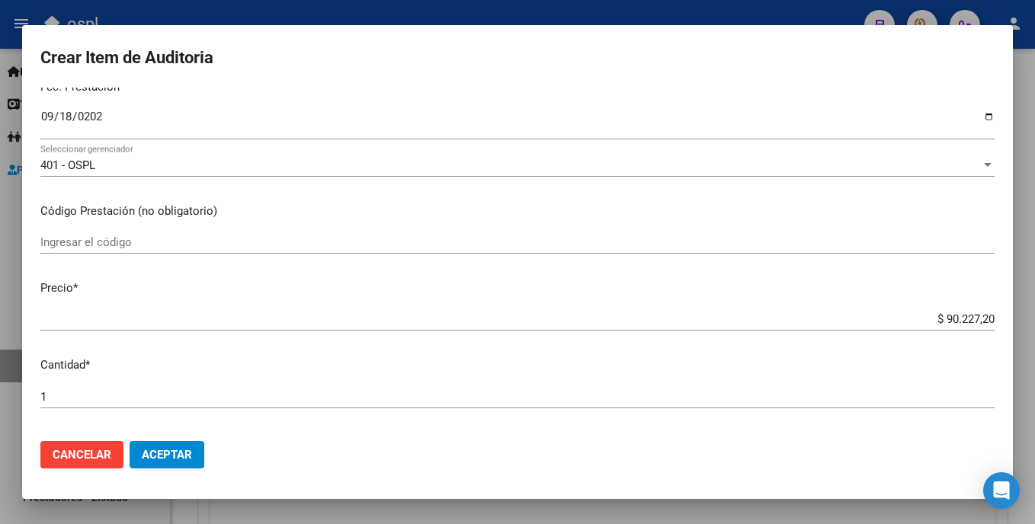
scroll to position [212, 0]
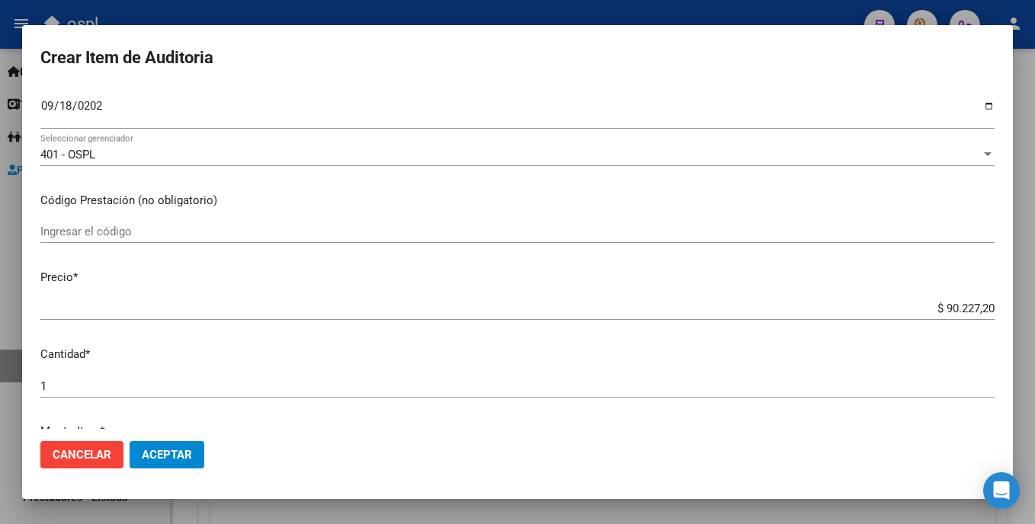
click at [118, 239] on input "Ingresar el código" at bounding box center [517, 232] width 954 height 14
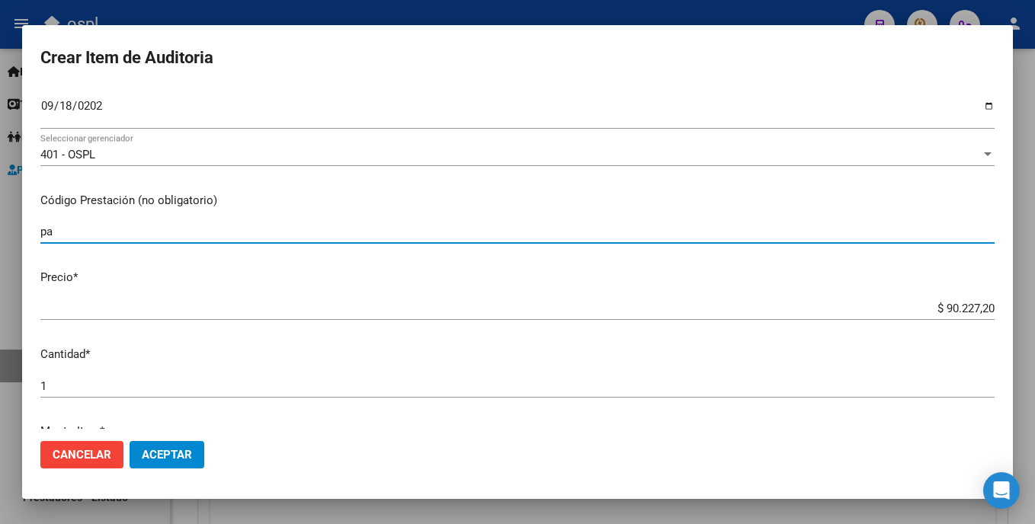
type input "p"
type input "PAÑALES COMODIN ANATOMICOS P/ADULTO EXTRAGRANDE x16u"
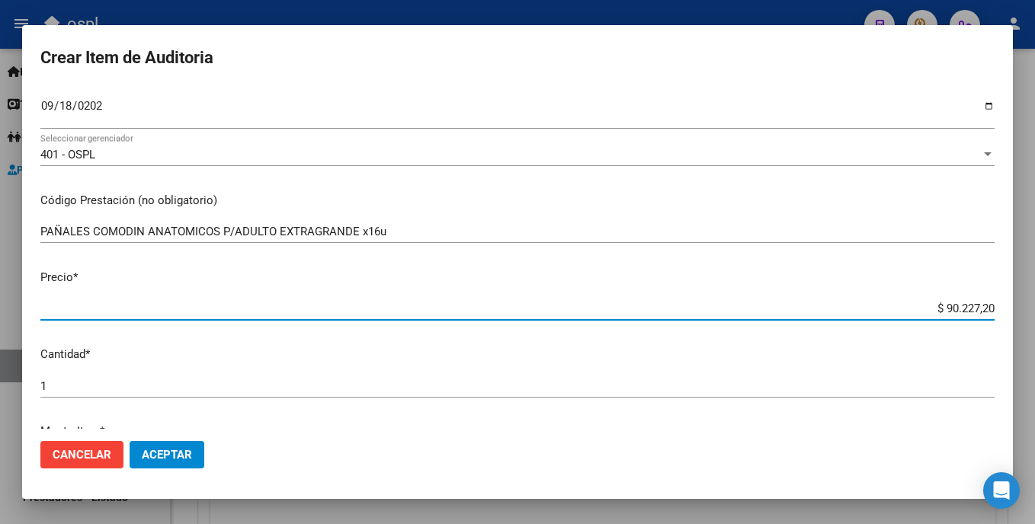
click at [897, 313] on input "$ 90.227,20" at bounding box center [517, 309] width 954 height 14
drag, startPoint x: 899, startPoint y: 313, endPoint x: 1016, endPoint y: 299, distance: 118.2
click at [1016, 299] on div "Crear Item de Auditoria 52005436 Nro Documento 20520054368 CUIL Afiliado Activo…" at bounding box center [517, 262] width 1035 height 524
type input "$ 0,01"
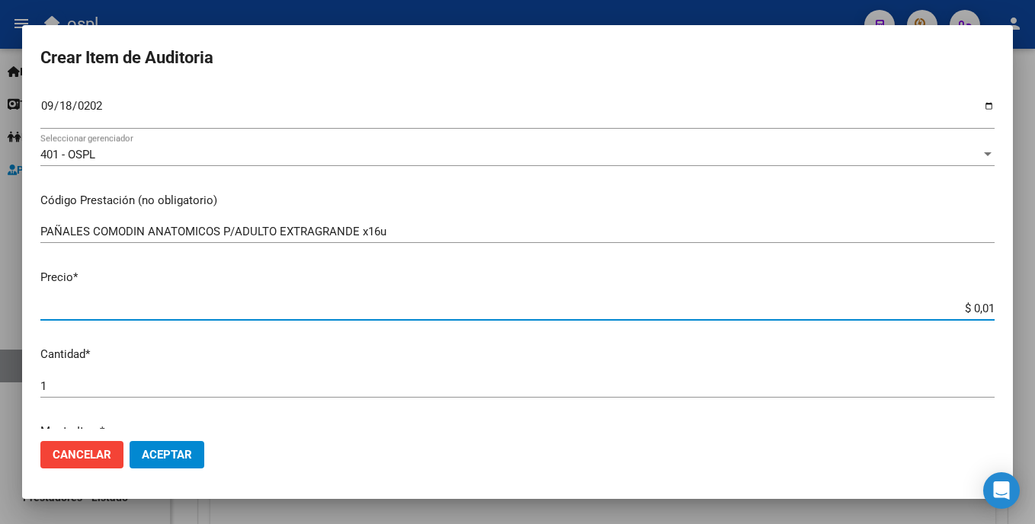
type input "$ 0,11"
type input "$ 1,12"
type input "$ 11,27"
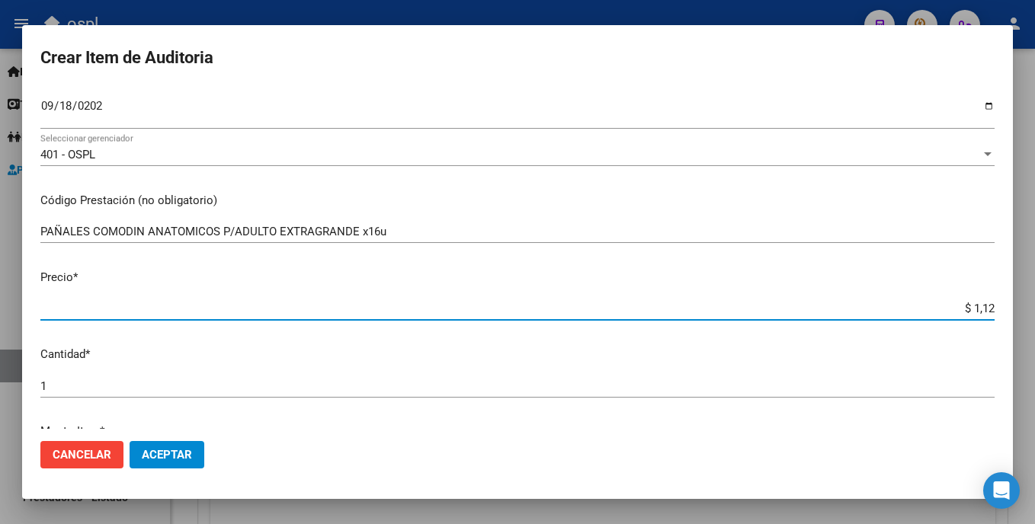
type input "$ 11,27"
type input "$ 112,78"
type input "$ 1.127,84"
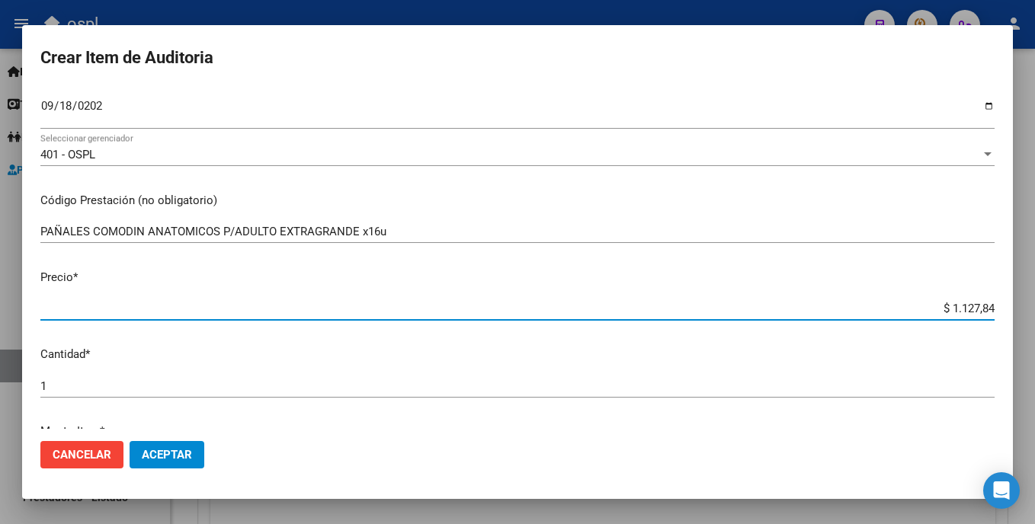
type input "$ 11.278,40"
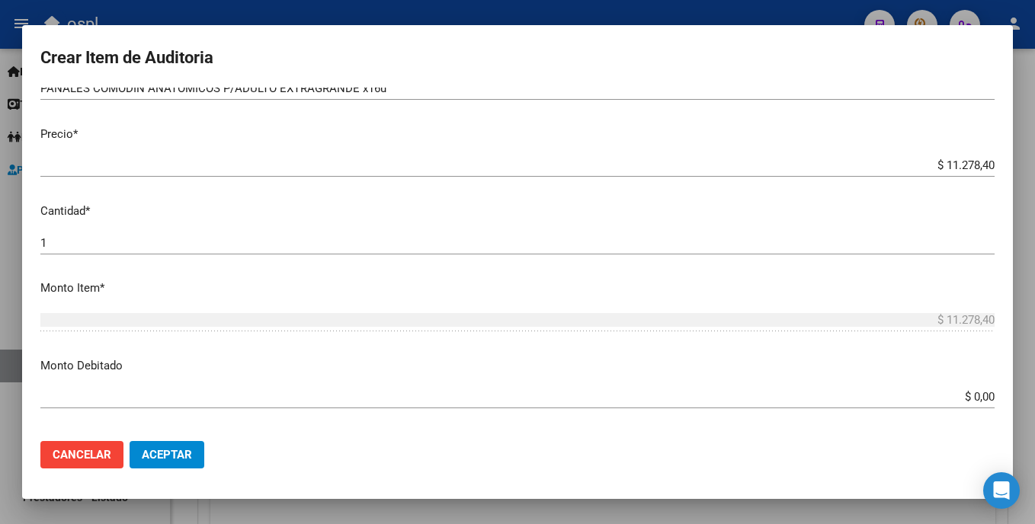
scroll to position [379, 0]
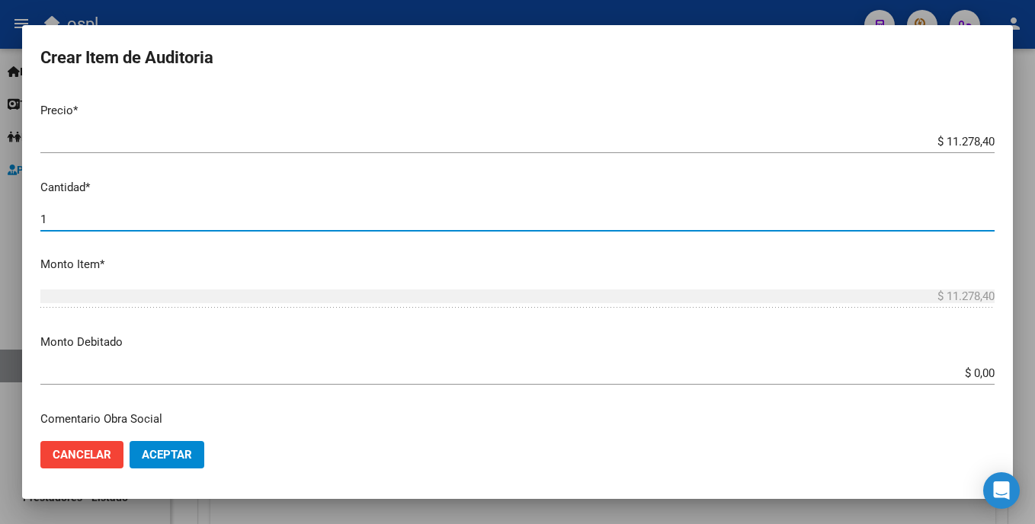
click at [200, 216] on input "1" at bounding box center [517, 220] width 954 height 14
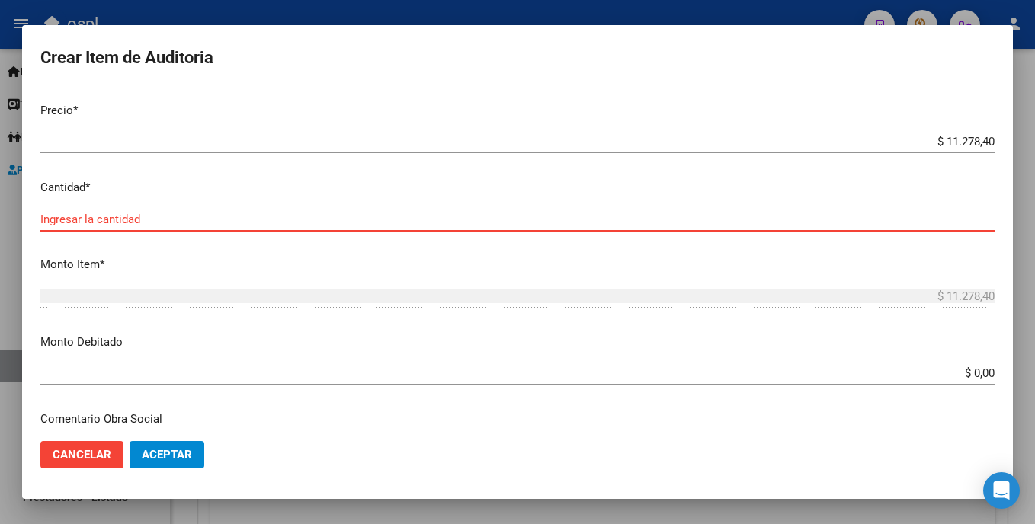
type input "8"
type input "$ 90.227,20"
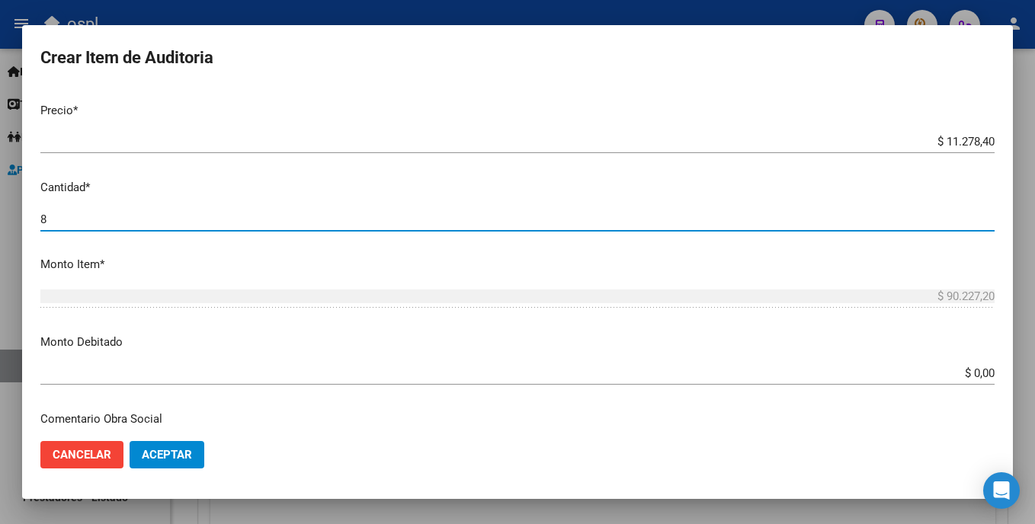
type input "8"
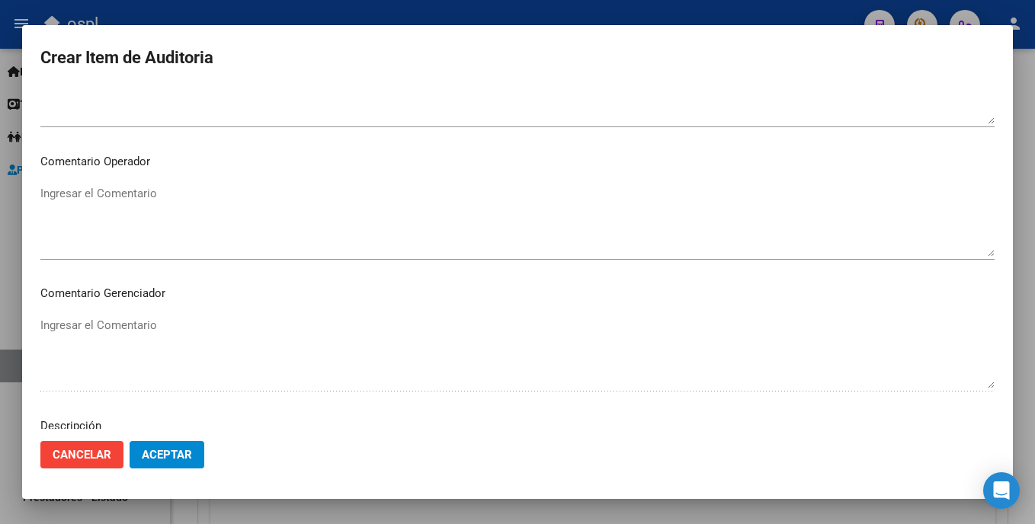
scroll to position [785, 0]
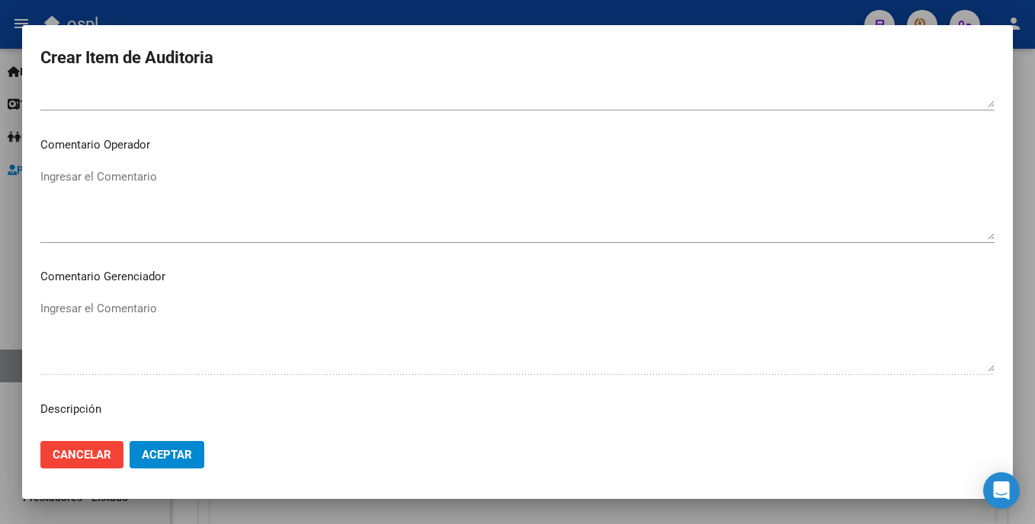
click at [267, 204] on textarea "Ingresar el Comentario" at bounding box center [517, 204] width 954 height 72
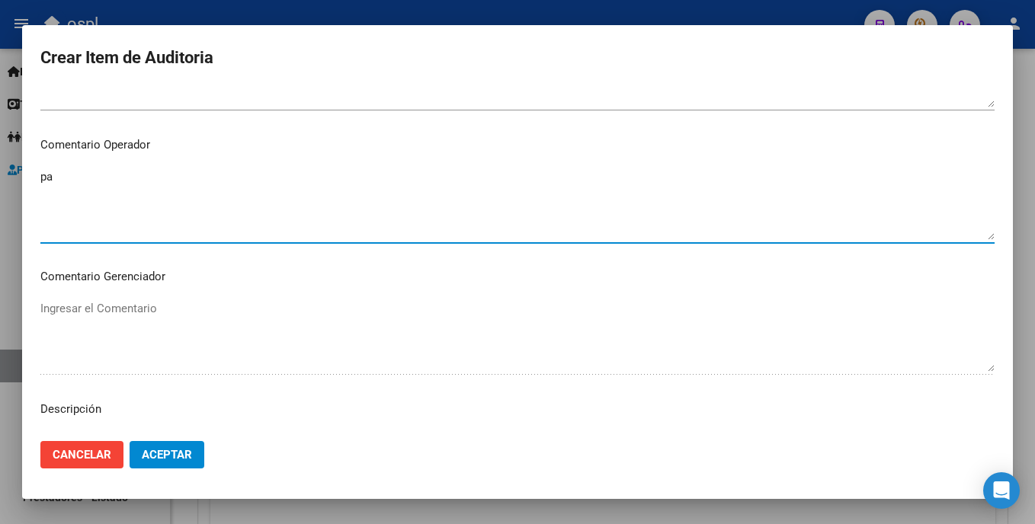
type textarea "p"
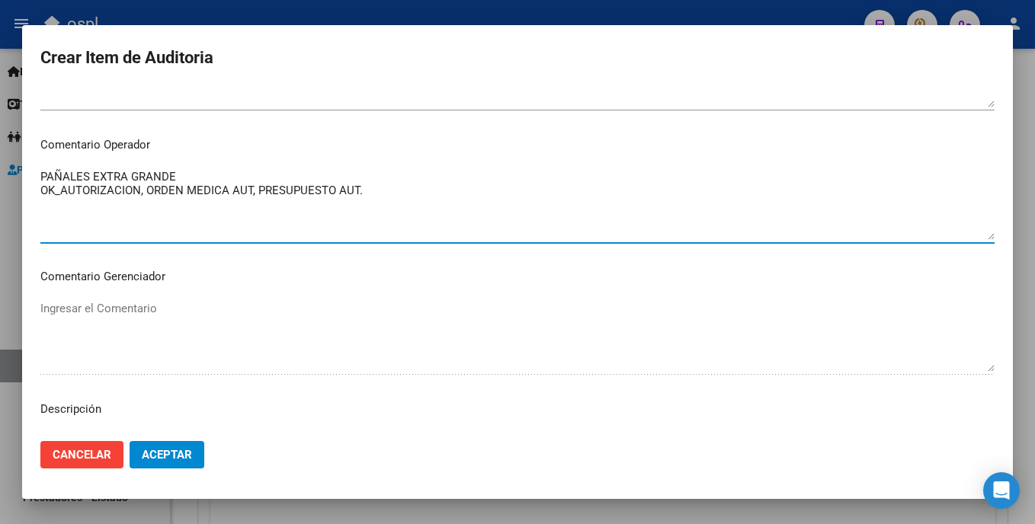
click at [203, 176] on textarea "PAÑALES EXTRA GRANDE OK_AUTORIZACION, ORDEN MEDICA AUT, PRESUPUESTO AUT." at bounding box center [517, 204] width 954 height 72
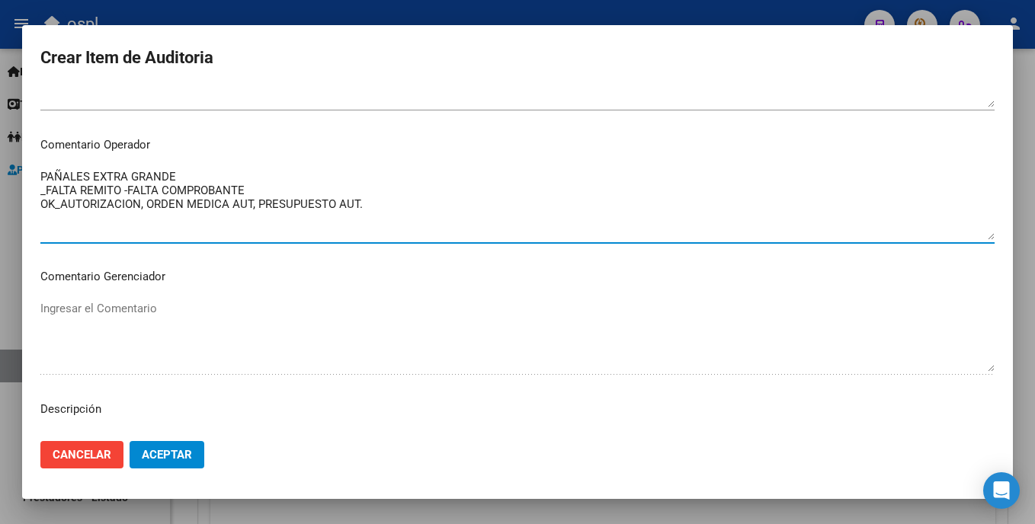
drag, startPoint x: 381, startPoint y: 208, endPoint x: 6, endPoint y: 174, distance: 376.6
click at [4, 175] on div "Crear Item de Auditoria 52005436 Nro Documento 20520054368 CUIL Afiliado Activo…" at bounding box center [517, 262] width 1035 height 524
type textarea "PAÑALES EXTRA GRANDE _FALTA REMITO -FALTA COMPROBANTE OK_AUTORIZACION, ORDEN ME…"
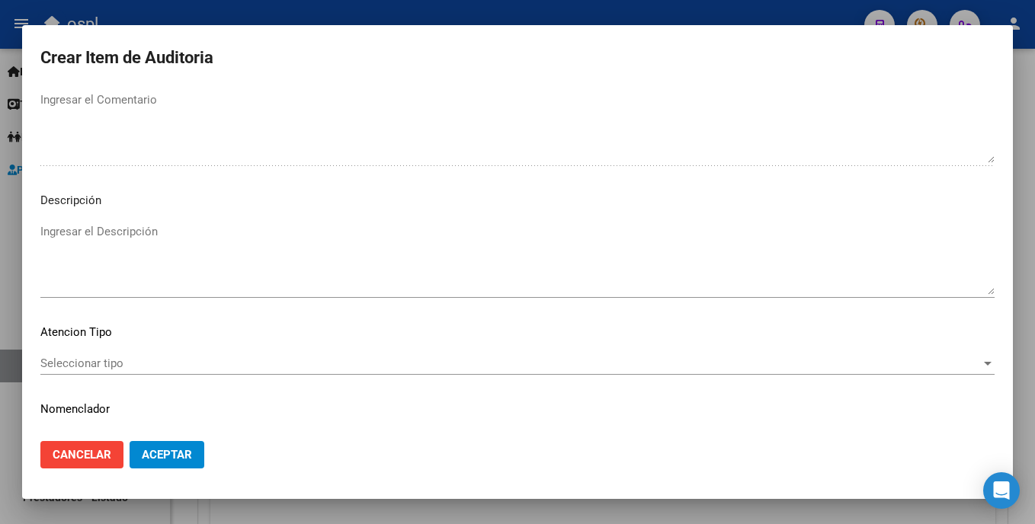
scroll to position [1031, 0]
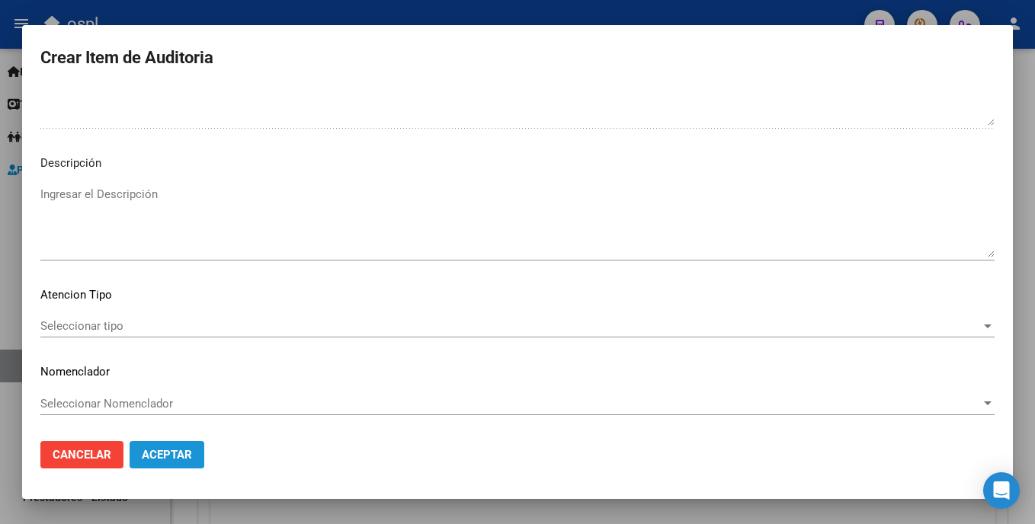
click at [185, 456] on span "Aceptar" at bounding box center [167, 455] width 50 height 14
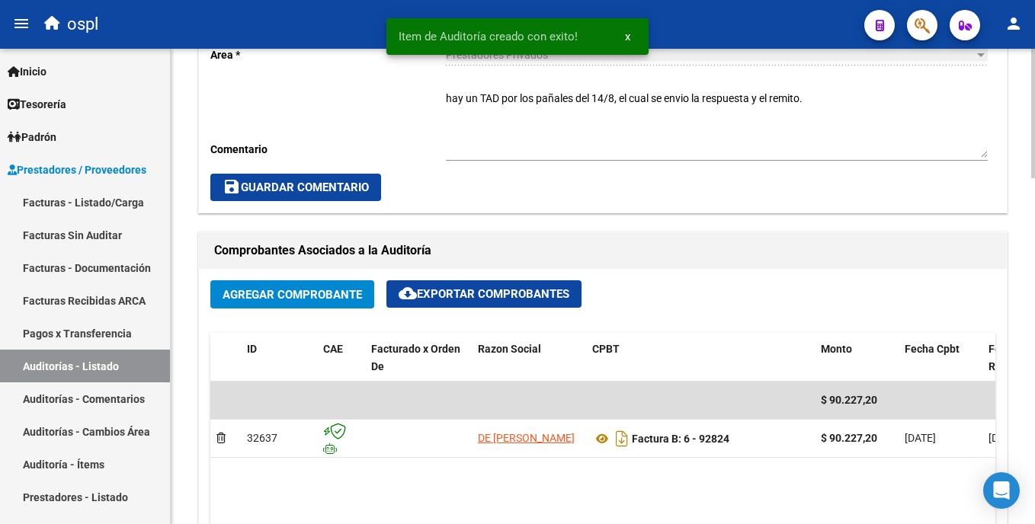
scroll to position [473, 0]
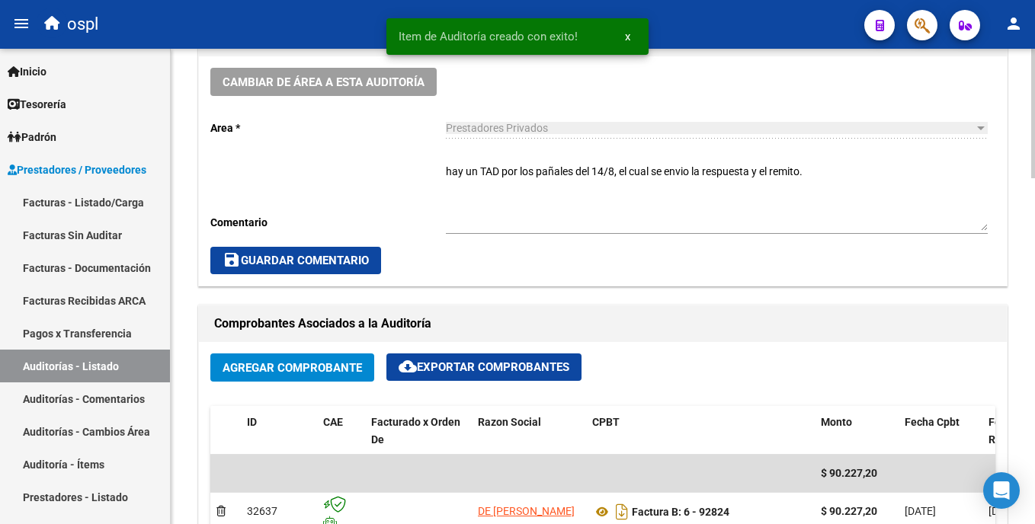
click at [1034, 226] on html "menu ospl person Firma Express Inicio Calendario SSS Instructivos Contacto OS T…" at bounding box center [517, 262] width 1035 height 524
click at [819, 217] on textarea "hay un TAD por los pañales del 14/8, el cual se envio la respuesta y el remito." at bounding box center [717, 197] width 542 height 67
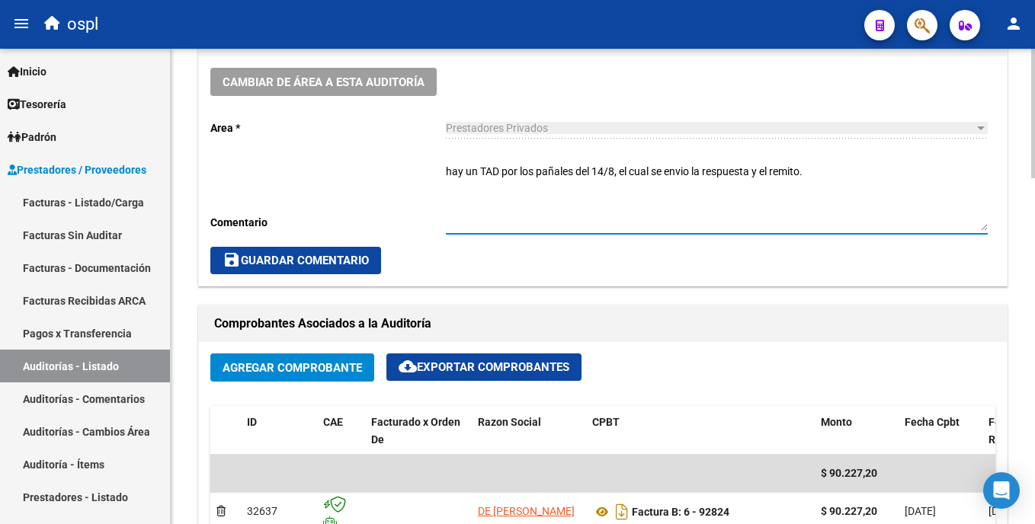
paste textarea "PAÑALES EXTRA GRANDE _FALTA REMITO -FALTA COMPROBANTE OK_AUTORIZACION, ORDEN ME…"
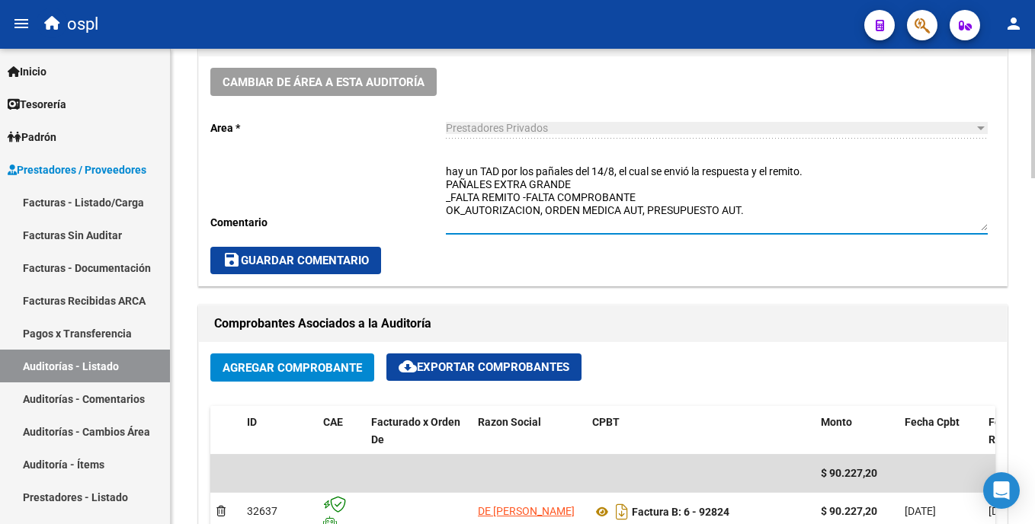
click at [708, 186] on textarea "hay un TAD por los pañales del 14/8, el cual se envió la respuesta y el remito.…" at bounding box center [717, 197] width 542 height 67
click at [761, 208] on textarea "hay un TAD por los pañales del 14/8, el cual se envió la respuesta y el remito.…" at bounding box center [717, 197] width 542 height 67
paste textarea "En la factura el precio unitario $11.872 es errónea pero no afecta al momento d…"
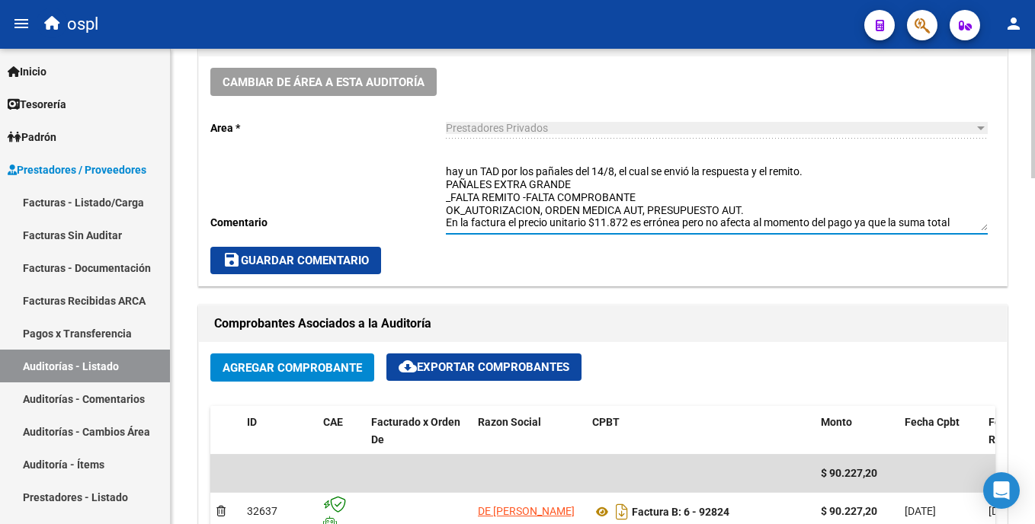
scroll to position [11, 0]
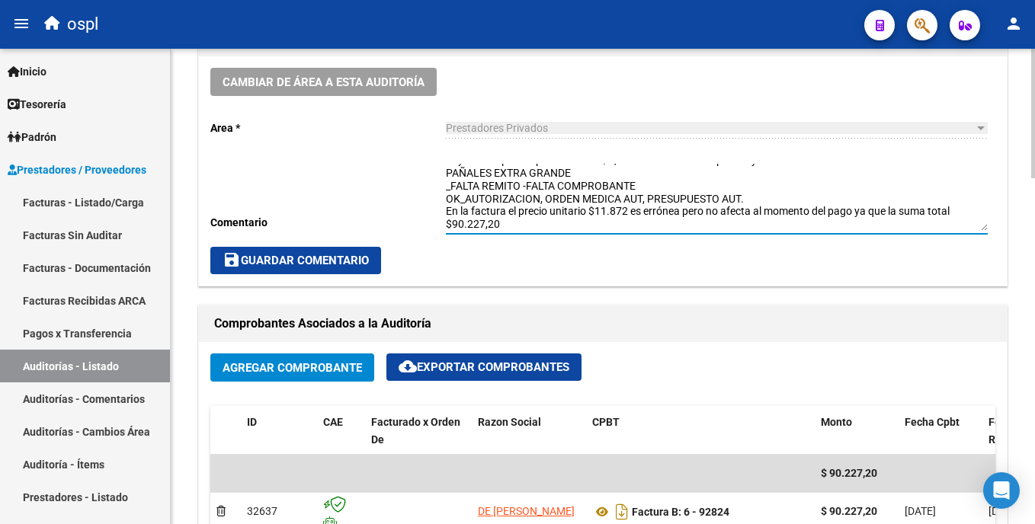
click at [793, 193] on textarea "hay un TAD por los pañales del 14/8, el cual se envió la respuesta y el remito.…" at bounding box center [717, 197] width 542 height 67
click at [448, 215] on textarea "hay un TAD por los pañales del 14/8, el cual se envió la respuesta y el remito.…" at bounding box center [717, 197] width 542 height 67
click at [505, 231] on textarea "hay un TAD por los pañales del 14/8, el cual se envió la respuesta y el remito.…" at bounding box center [717, 197] width 542 height 67
click at [454, 210] on textarea "hay un TAD por los pañales del 14/8, el cual se envió la respuesta y el remito.…" at bounding box center [717, 197] width 542 height 67
click at [523, 234] on div "hay un TAD por los pañales del 14/8, el cual se envió la respuesta y el remito.…" at bounding box center [717, 199] width 542 height 95
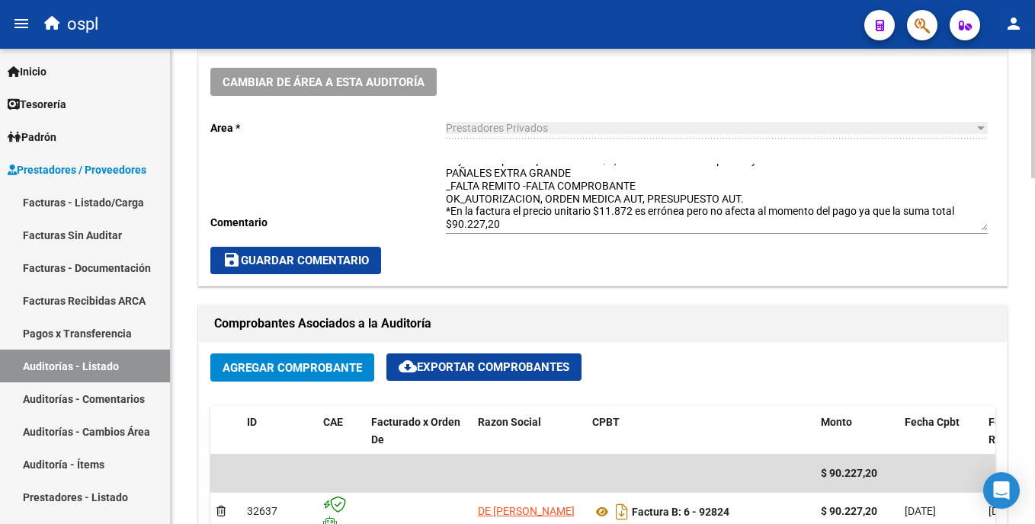
click at [512, 226] on textarea "hay un TAD por los pañales del 14/8, el cual se envió la respuesta y el remito.…" at bounding box center [717, 197] width 542 height 67
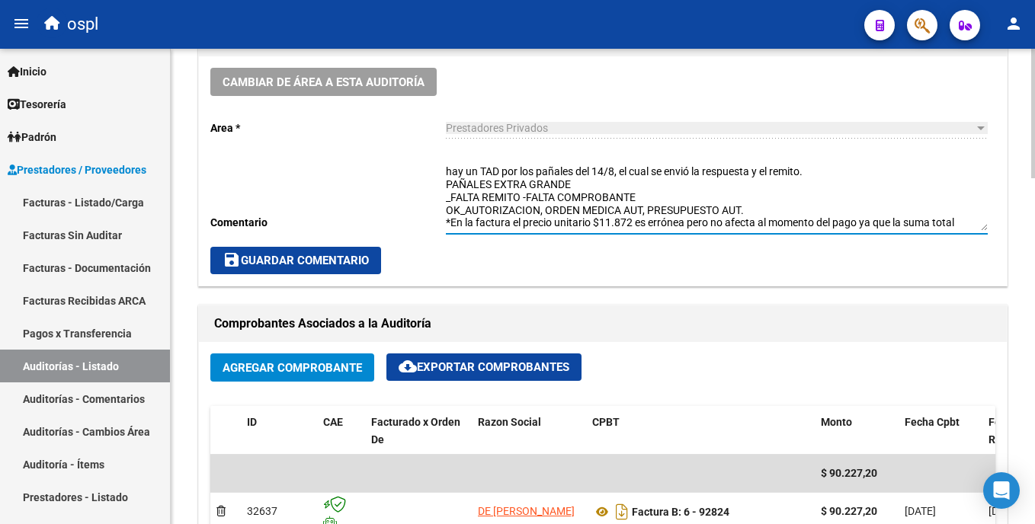
click at [448, 172] on textarea "hay un TAD por los pañales del 14/8, el cual se envió la respuesta y el remito.…" at bounding box center [717, 197] width 542 height 67
click at [328, 268] on span "save Guardar Comentario" at bounding box center [296, 261] width 146 height 14
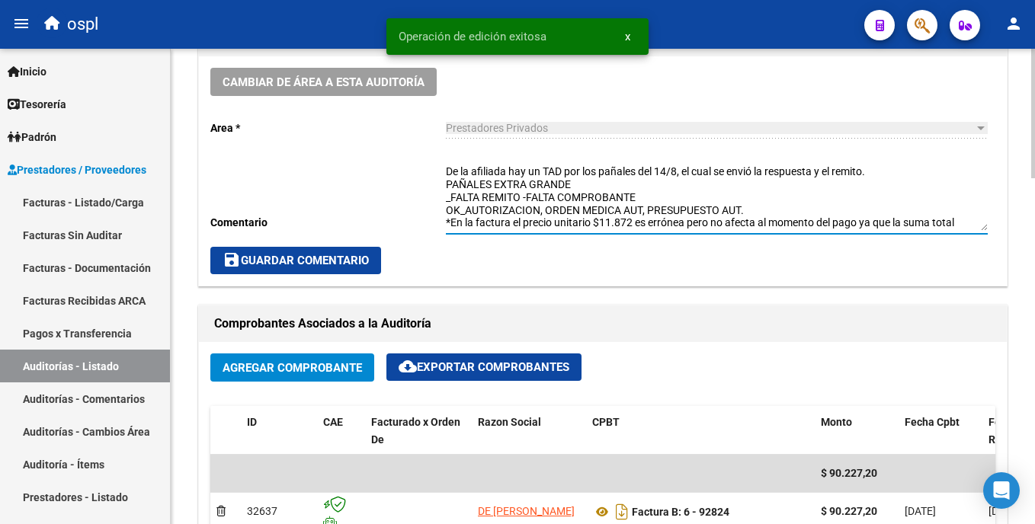
scroll to position [13, 0]
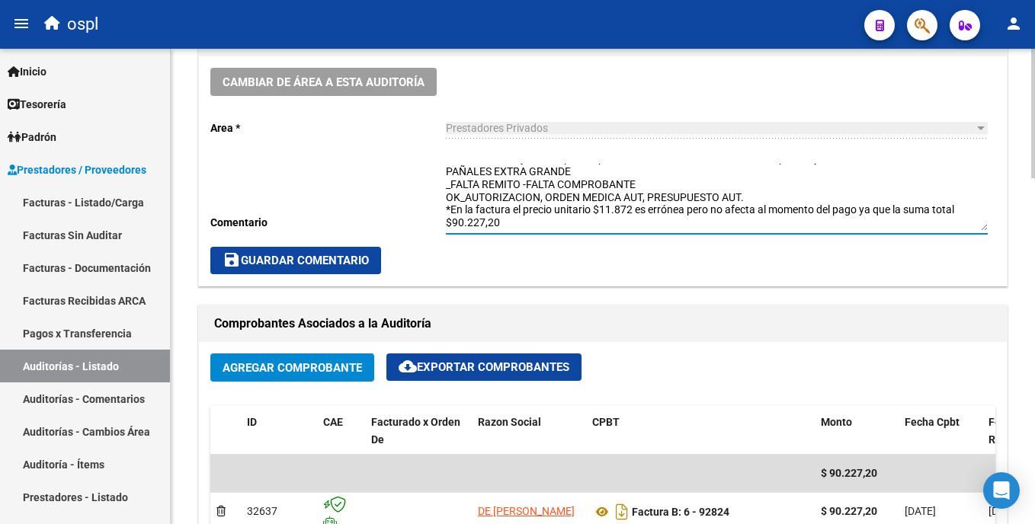
click at [614, 226] on textarea "De la afiliada hay un TAD por los pañales del 14/8, el cual se envió la respues…" at bounding box center [717, 197] width 542 height 67
type textarea "De la afiliada hay un TAD por los pañales del 14/8, el cual se envió la respues…"
click at [300, 253] on button "save Guardar Comentario" at bounding box center [295, 260] width 171 height 27
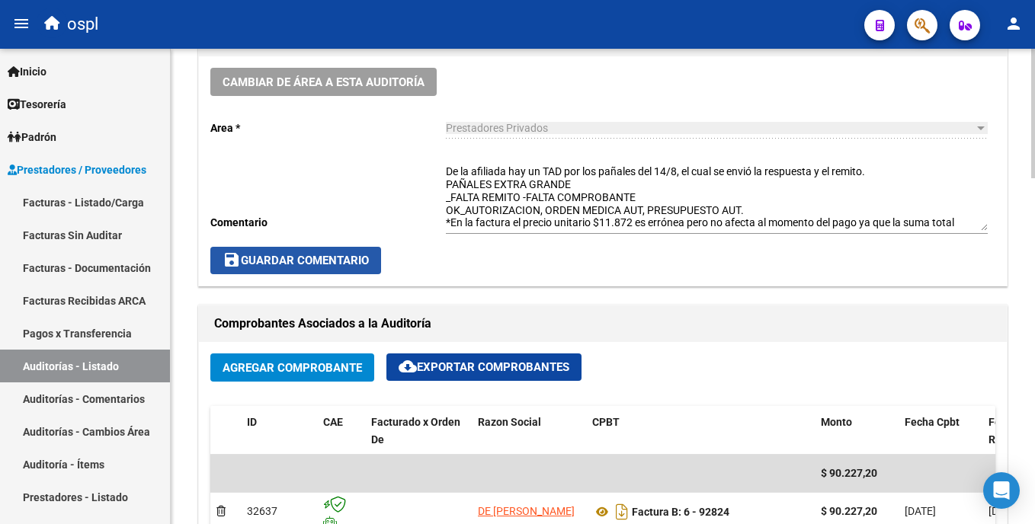
click at [354, 249] on button "save Guardar Comentario" at bounding box center [295, 260] width 171 height 27
click at [335, 260] on span "save Guardar Comentario" at bounding box center [296, 261] width 146 height 14
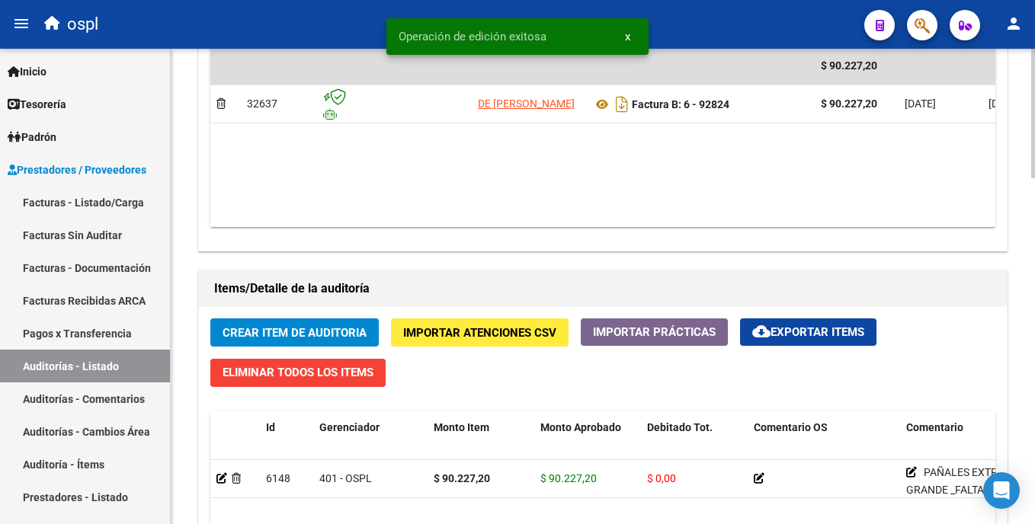
scroll to position [934, 0]
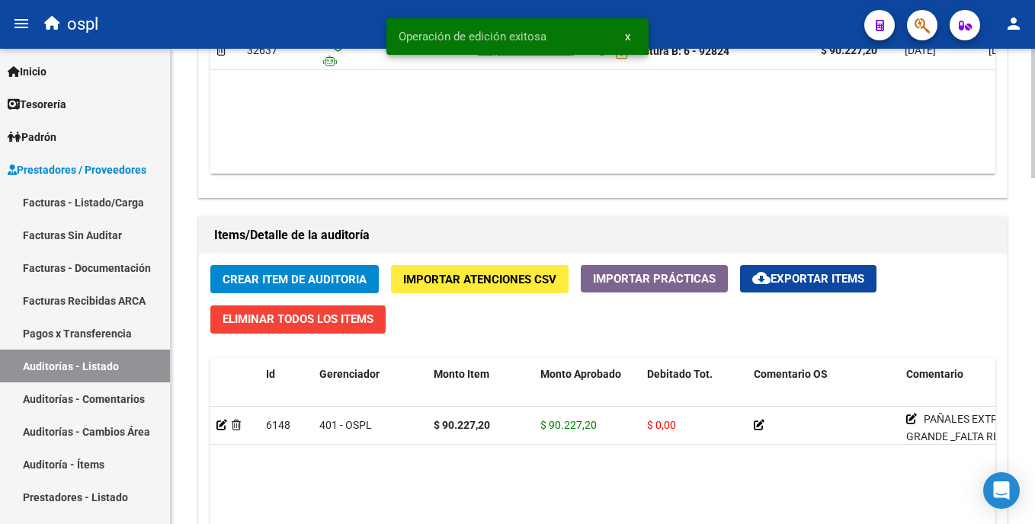
click at [1034, 329] on html "menu ospl person Firma Express Inicio Calendario SSS Instructivos Contacto OS T…" at bounding box center [517, 262] width 1035 height 524
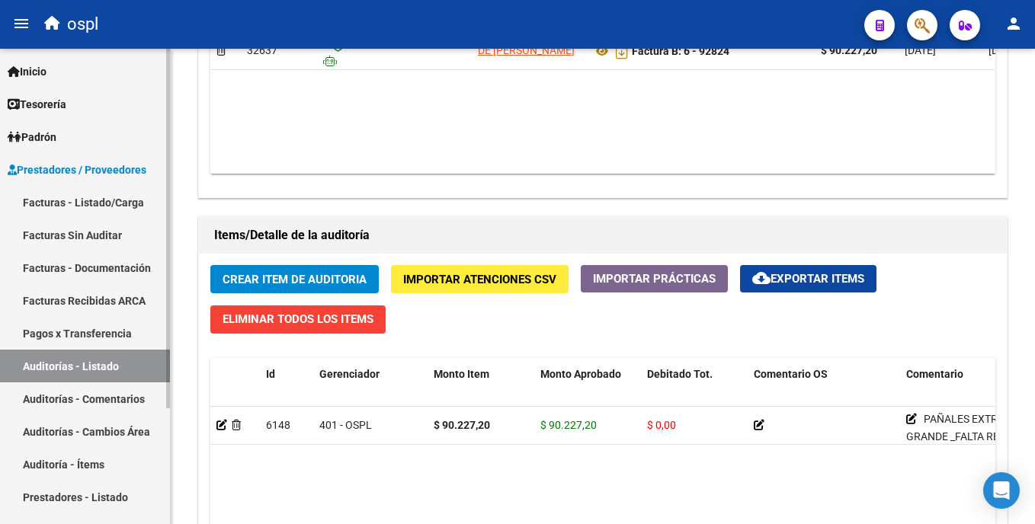
click at [61, 363] on link "Auditorías - Listado" at bounding box center [85, 366] width 170 height 33
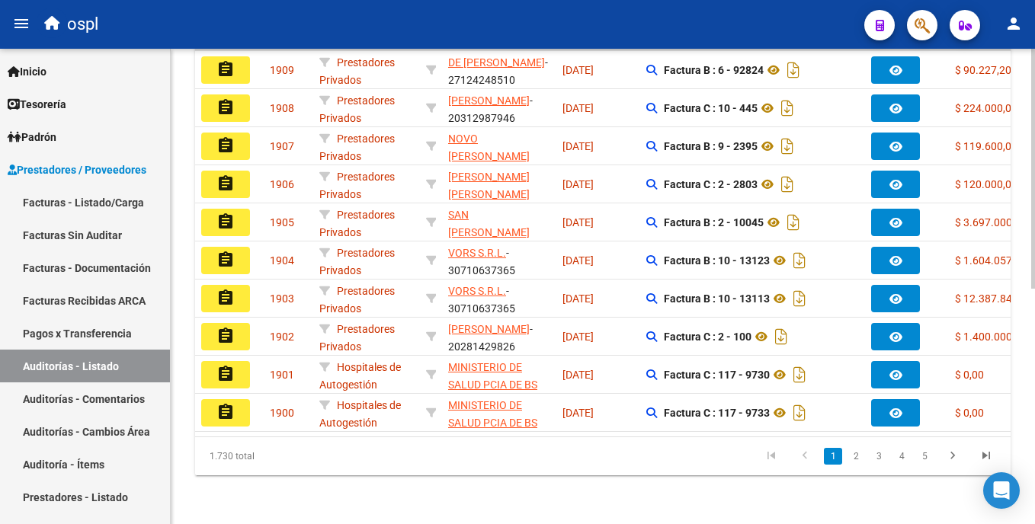
scroll to position [468, 0]
click at [1034, 321] on html "menu ospl person Firma Express Inicio Calendario SSS Instructivos Contacto OS T…" at bounding box center [517, 262] width 1035 height 524
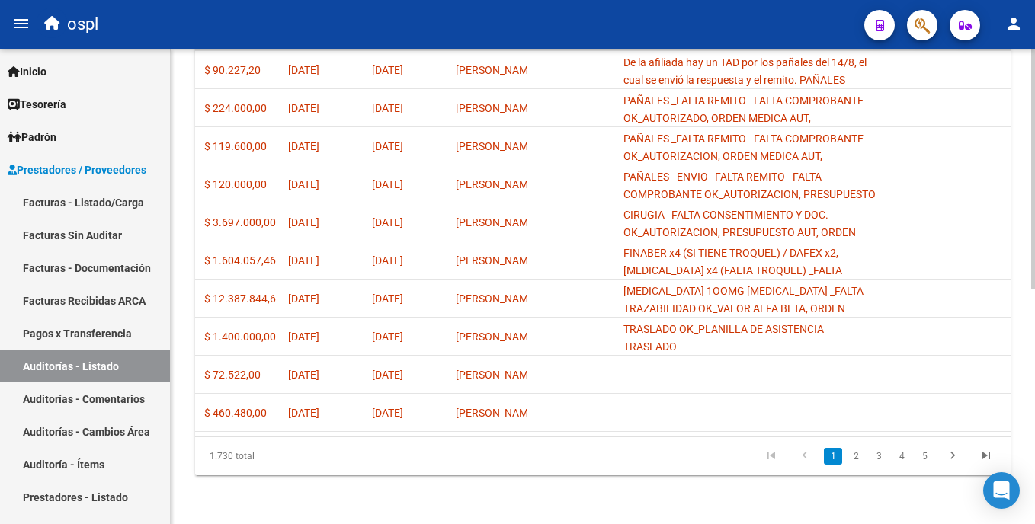
click at [1034, 370] on html "menu ospl person Firma Express Inicio Calendario SSS Instructivos Contacto OS T…" at bounding box center [517, 262] width 1035 height 524
click at [111, 201] on link "Facturas - Listado/Carga" at bounding box center [85, 202] width 170 height 33
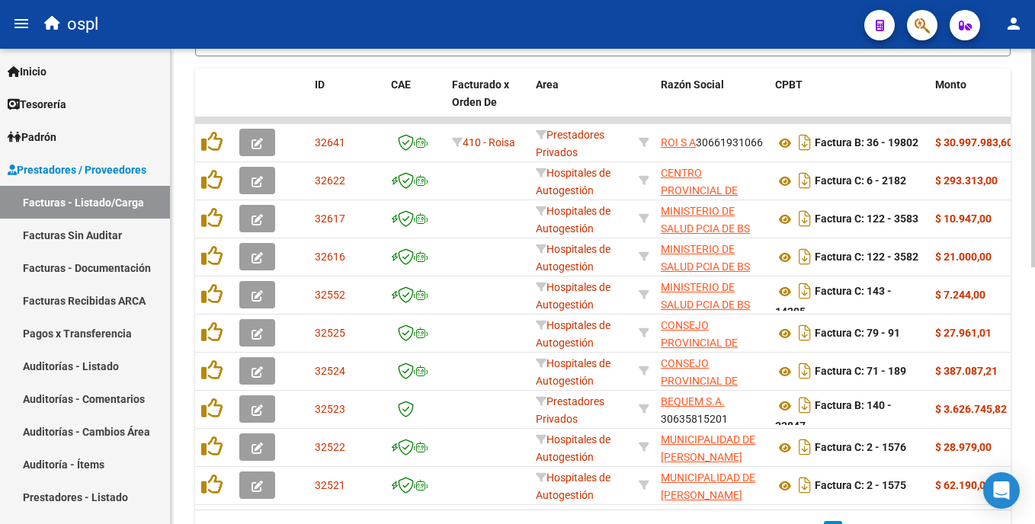
scroll to position [496, 0]
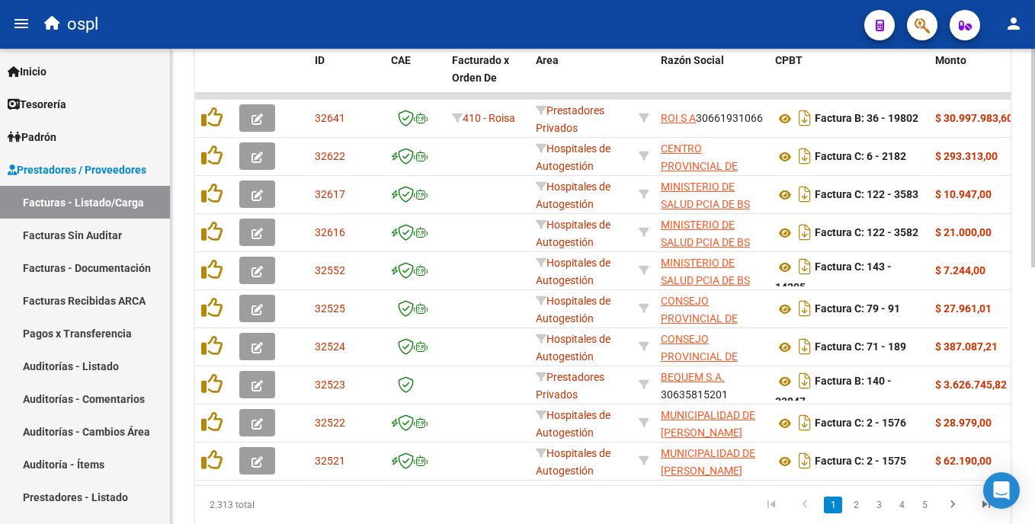
click at [1013, 380] on div "Video tutorial PRESTADORES -> Listado de CPBTs Emitidos por Prestadores / Prove…" at bounding box center [605, 63] width 868 height 1021
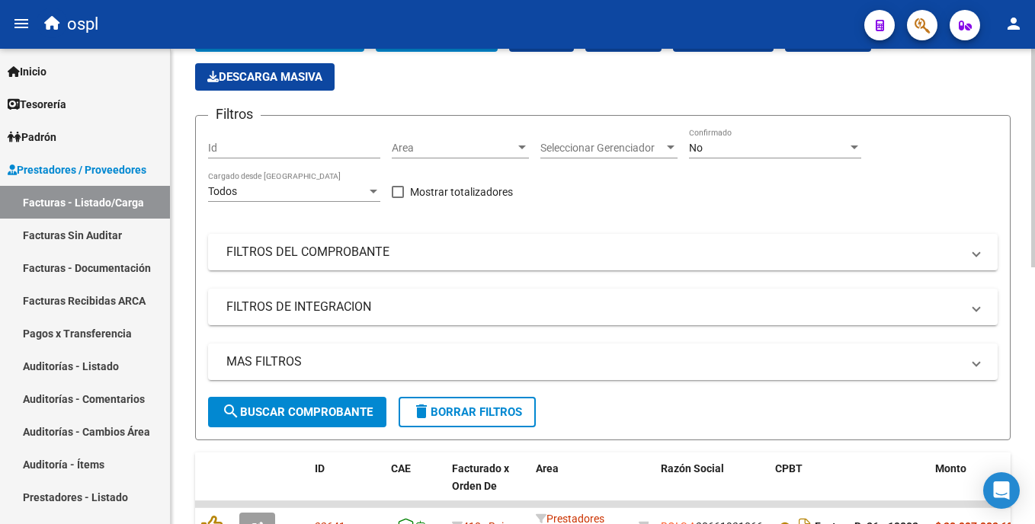
scroll to position [81, 0]
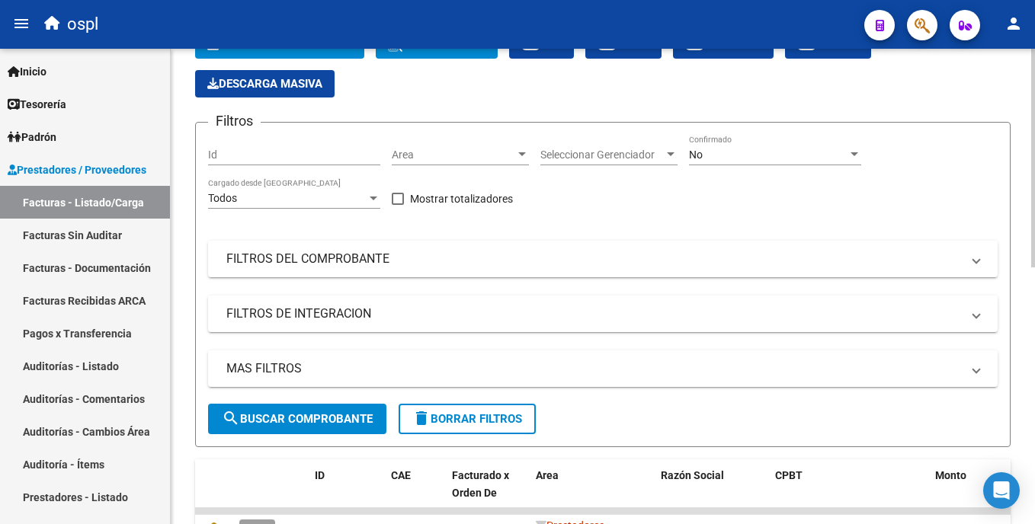
click at [1034, 171] on html "menu ospl person Firma Express Inicio Calendario SSS Instructivos Contacto OS T…" at bounding box center [517, 262] width 1035 height 524
click at [434, 150] on span "Area" at bounding box center [453, 155] width 123 height 13
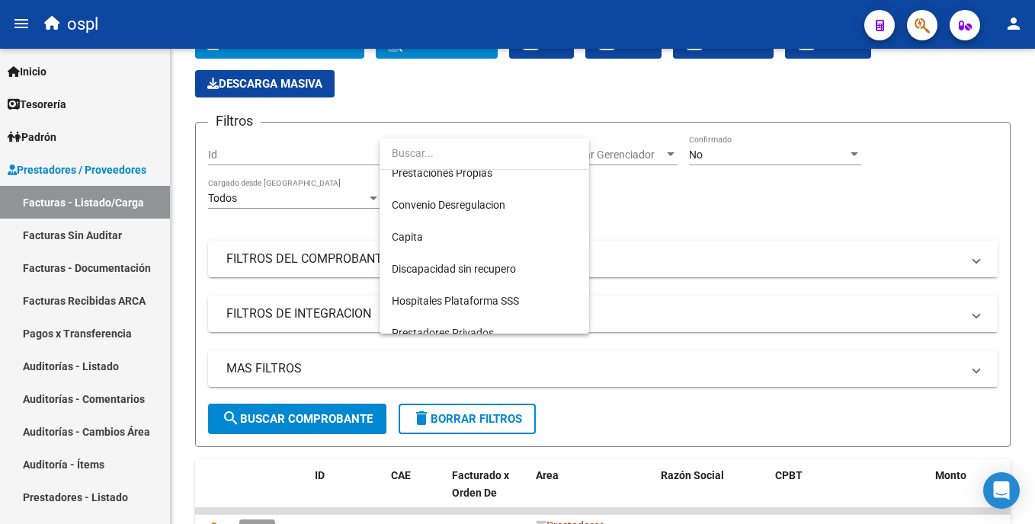
scroll to position [171, 0]
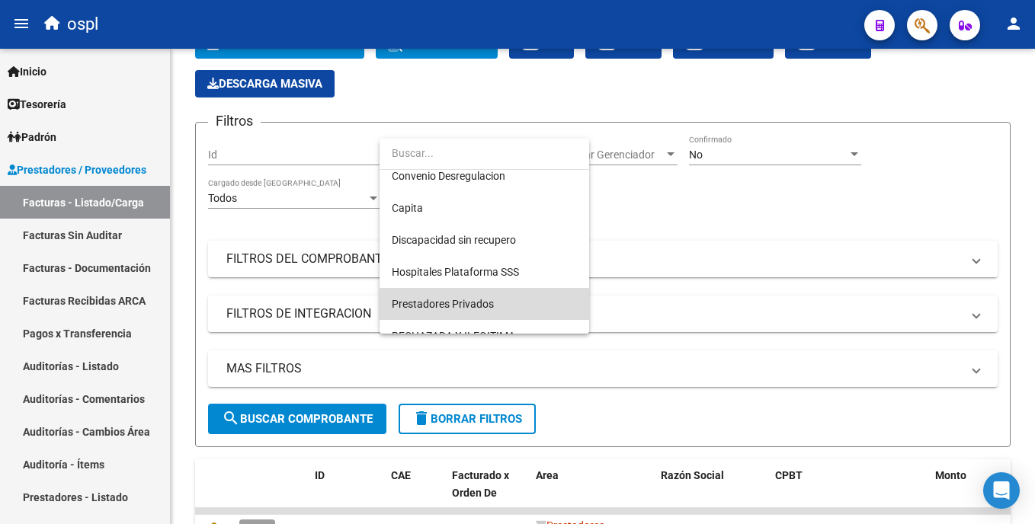
click at [531, 306] on span "Prestadores Privados" at bounding box center [484, 304] width 185 height 32
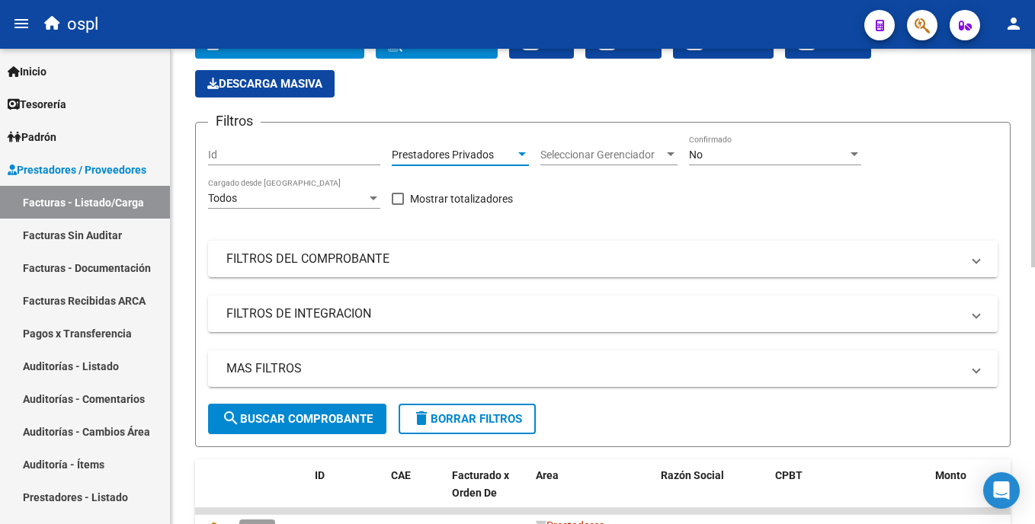
click at [322, 415] on span "search Buscar Comprobante" at bounding box center [297, 419] width 151 height 14
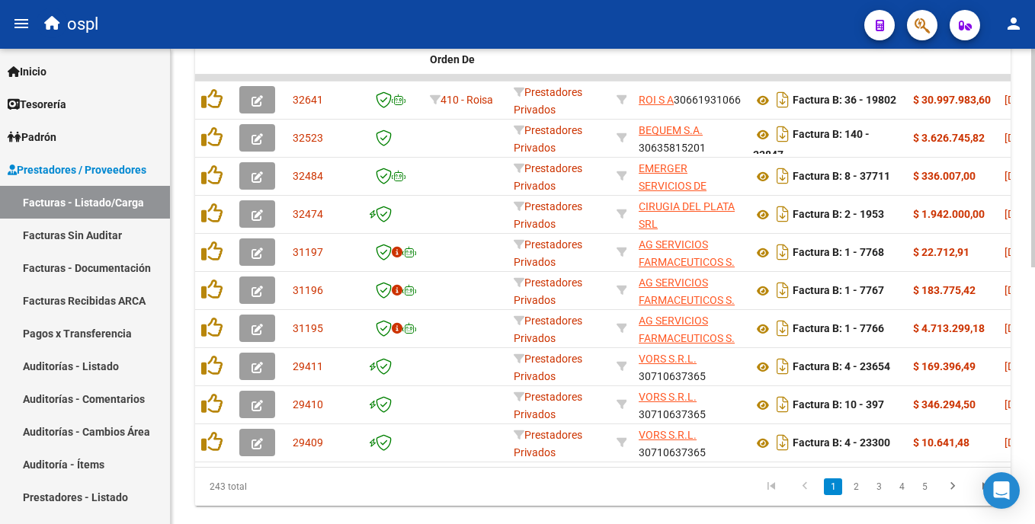
scroll to position [523, 0]
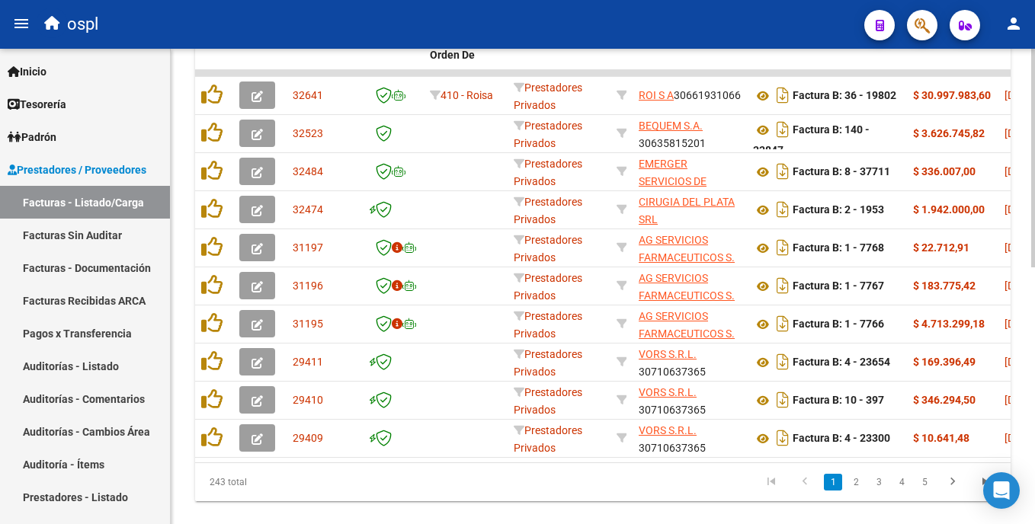
click at [1034, 403] on html "menu ospl person Firma Express Inicio Calendario SSS Instructivos Contacto OS T…" at bounding box center [517, 262] width 1035 height 524
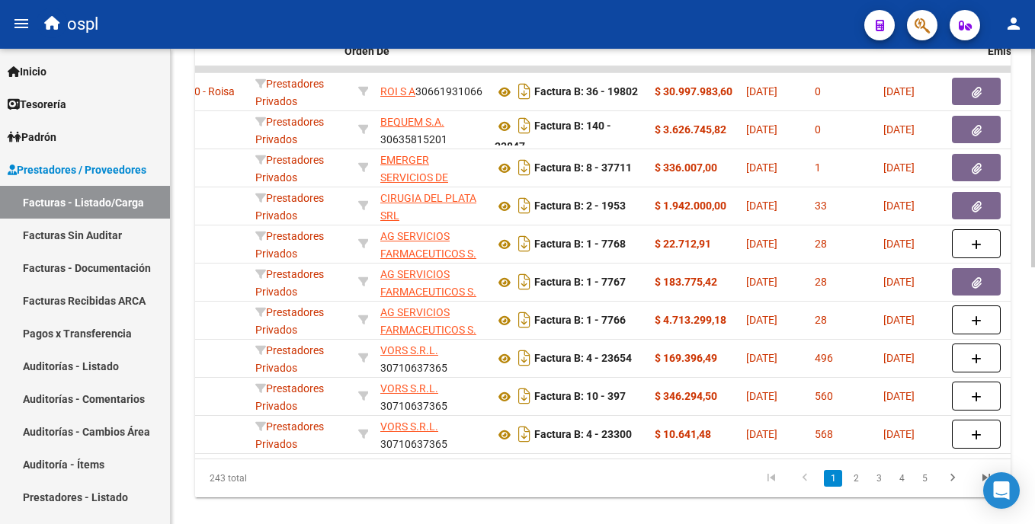
scroll to position [0, 0]
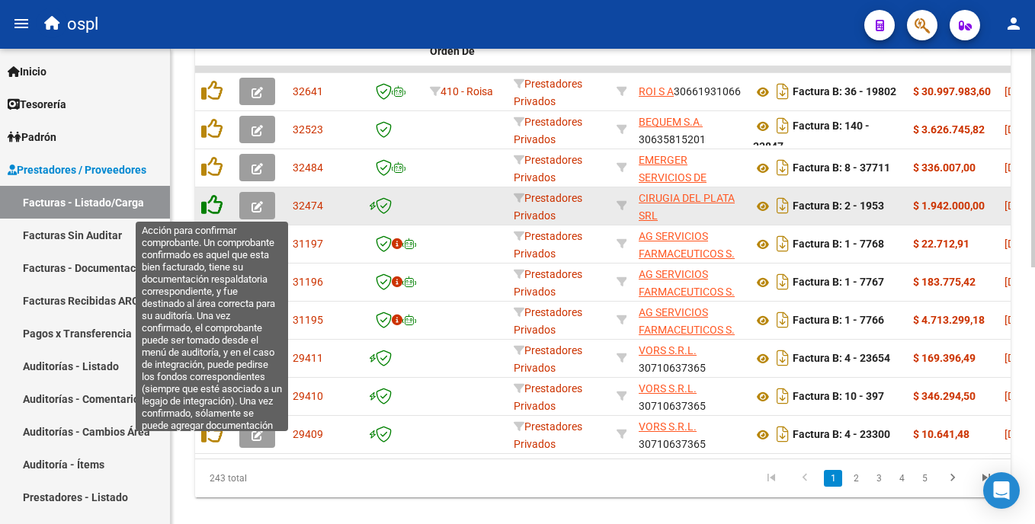
click at [212, 210] on icon at bounding box center [211, 204] width 21 height 21
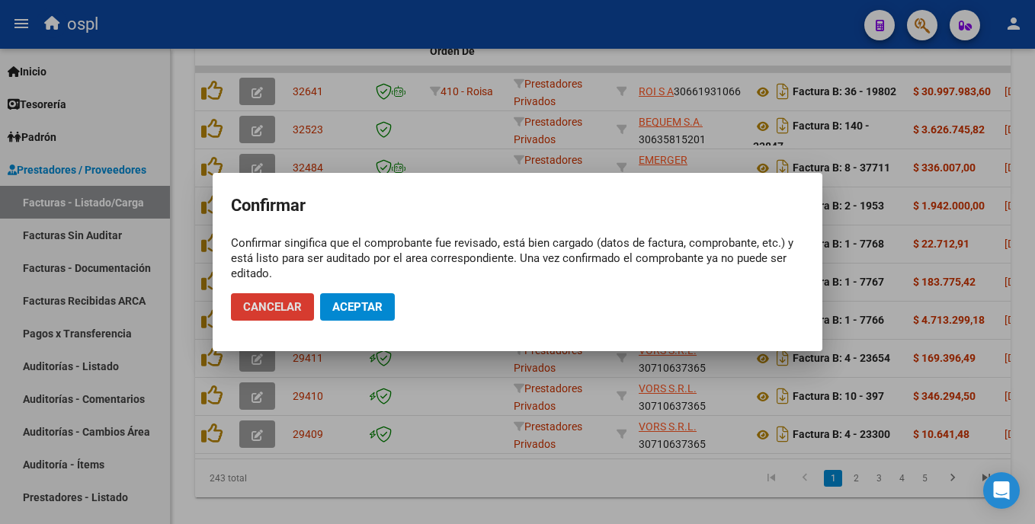
click at [341, 308] on span "Aceptar" at bounding box center [357, 307] width 50 height 14
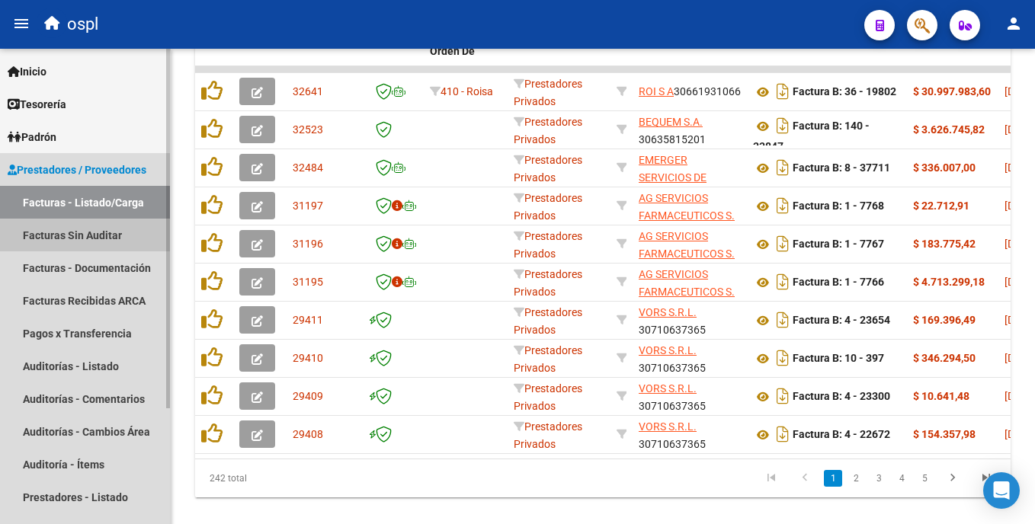
click at [121, 228] on link "Facturas Sin Auditar" at bounding box center [85, 235] width 170 height 33
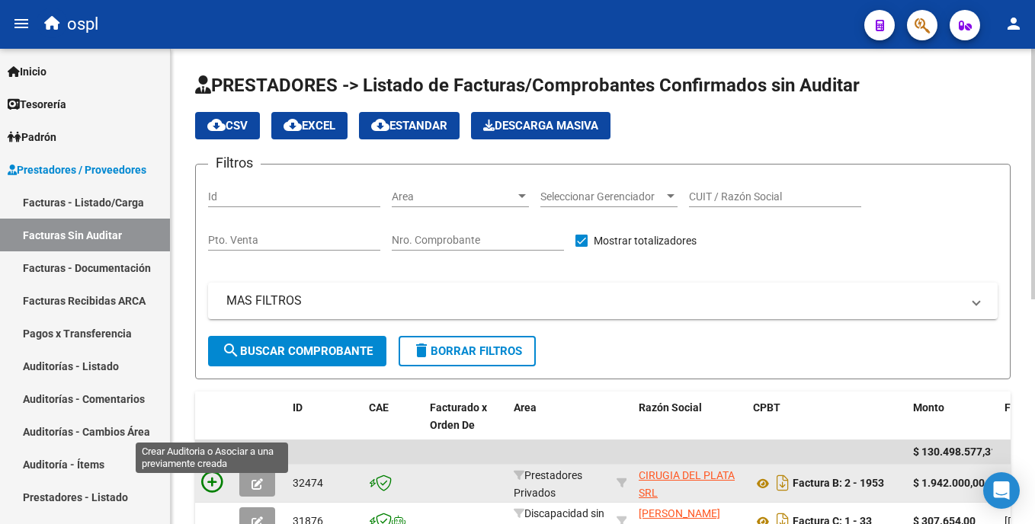
click at [214, 478] on icon at bounding box center [211, 482] width 21 height 21
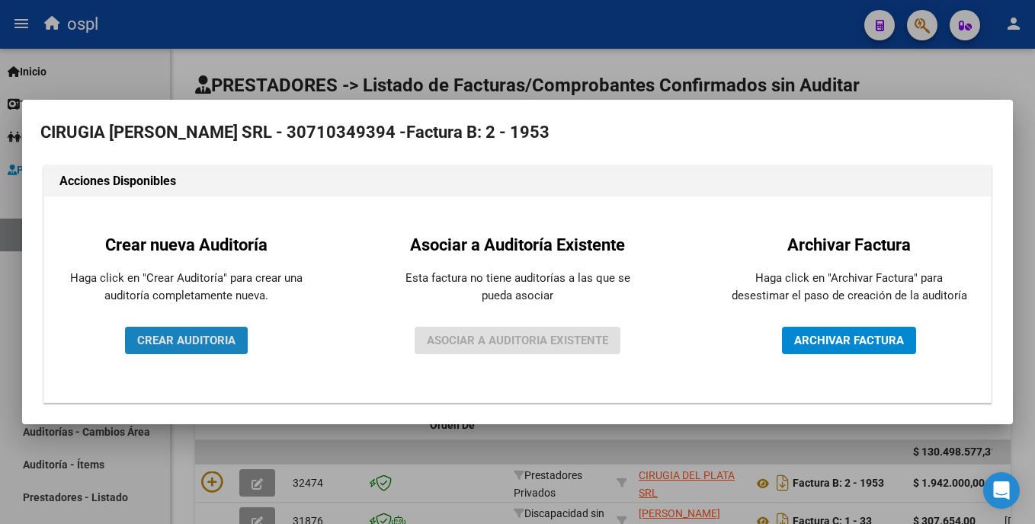
click at [212, 344] on span "CREAR AUDITORIA" at bounding box center [186, 341] width 98 height 14
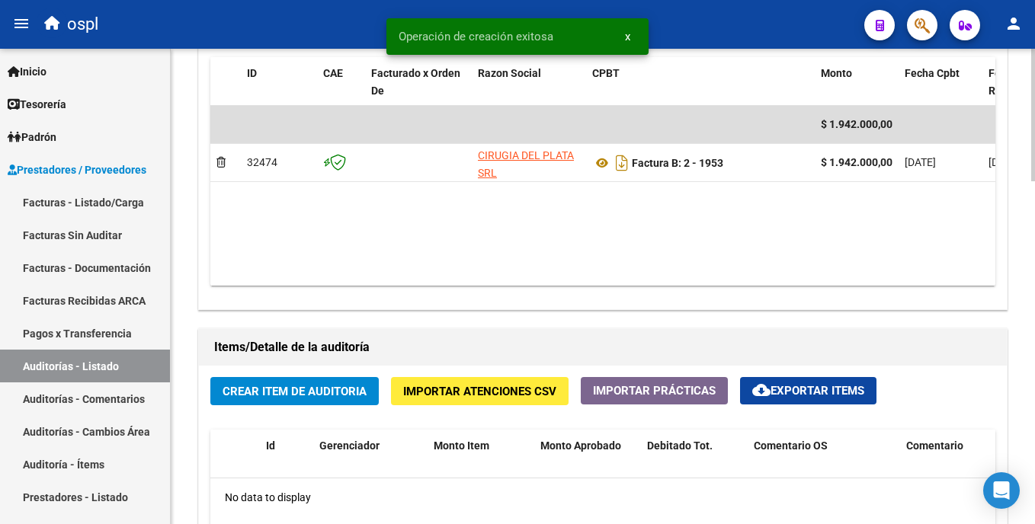
scroll to position [788, 0]
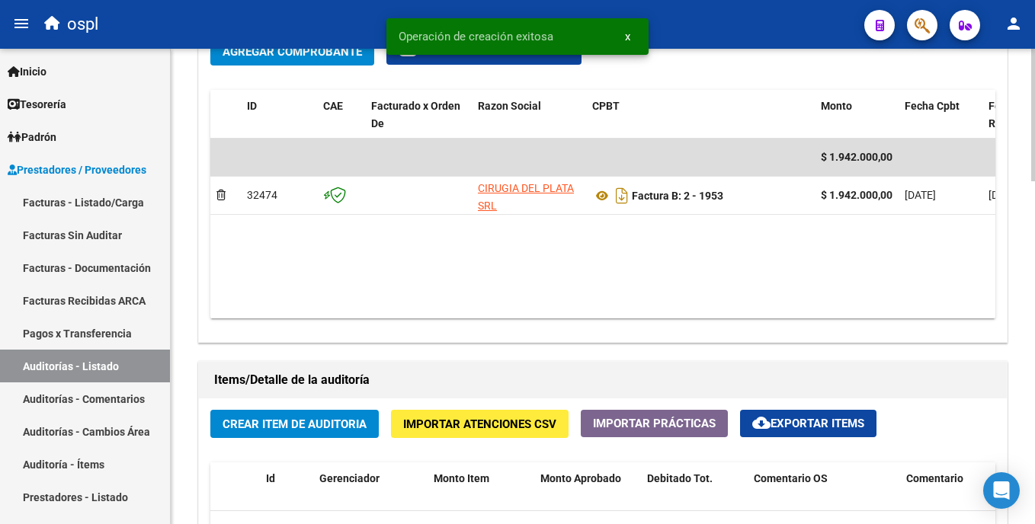
click at [1030, 374] on div "arrow_back Editar 1910 cloud_download Generar informe Puede notificar al gerenc…" at bounding box center [605, 112] width 868 height 1702
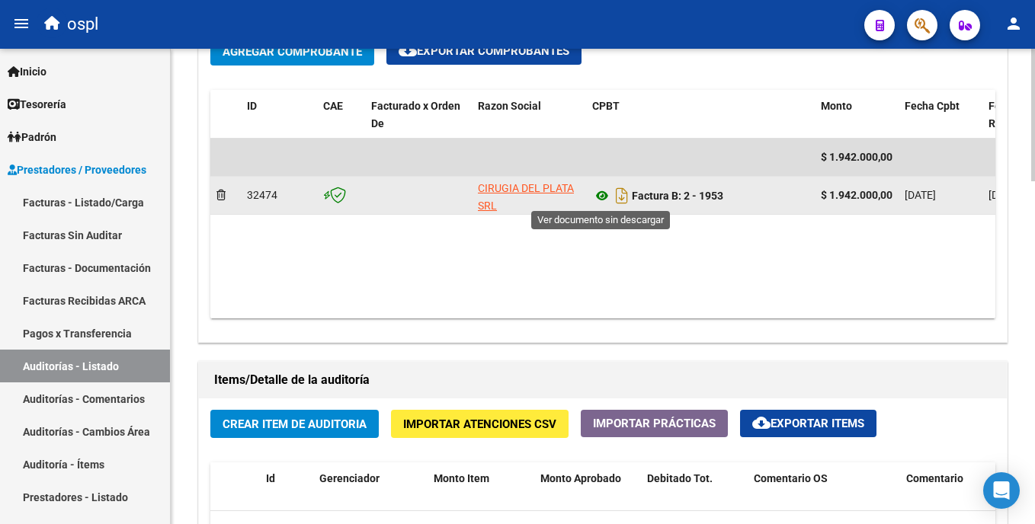
click at [601, 195] on icon at bounding box center [602, 196] width 20 height 18
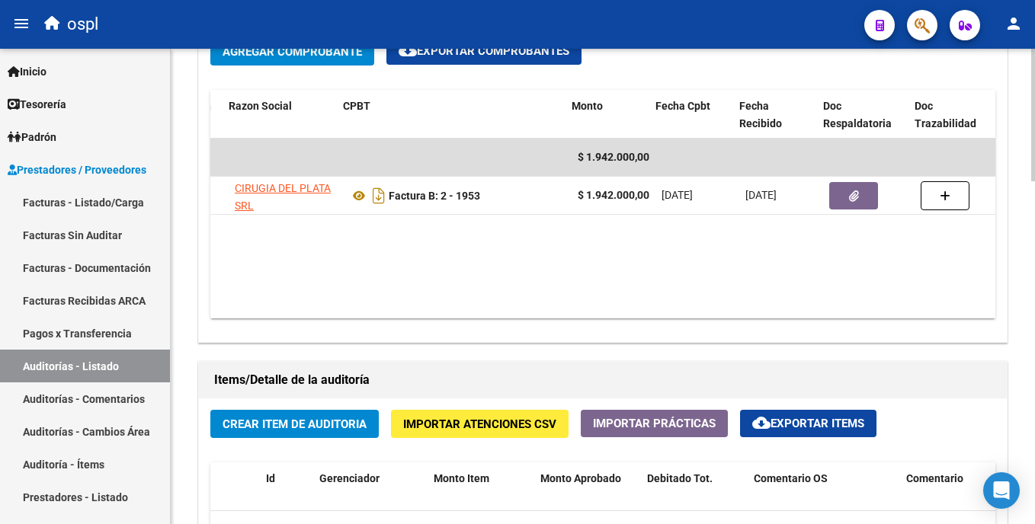
scroll to position [0, 251]
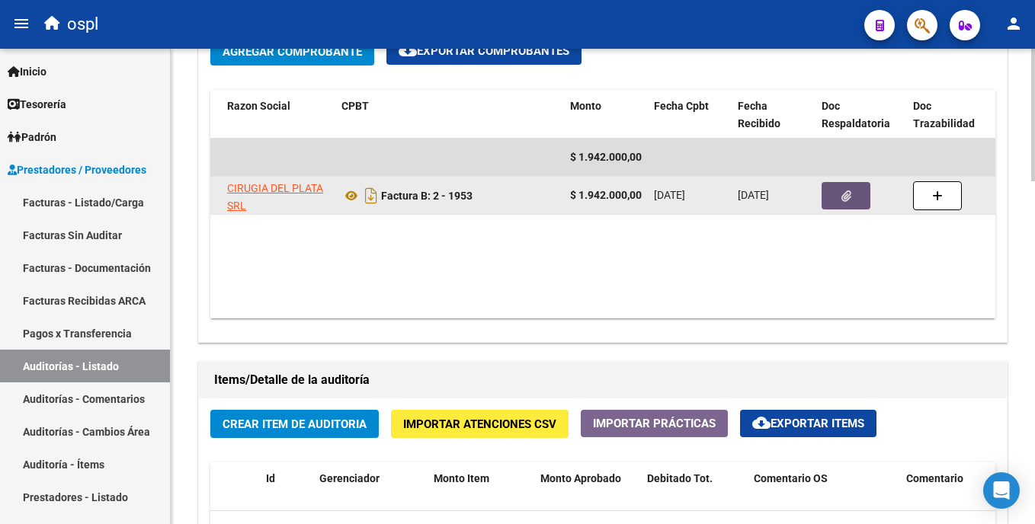
click at [860, 196] on button "button" at bounding box center [846, 195] width 49 height 27
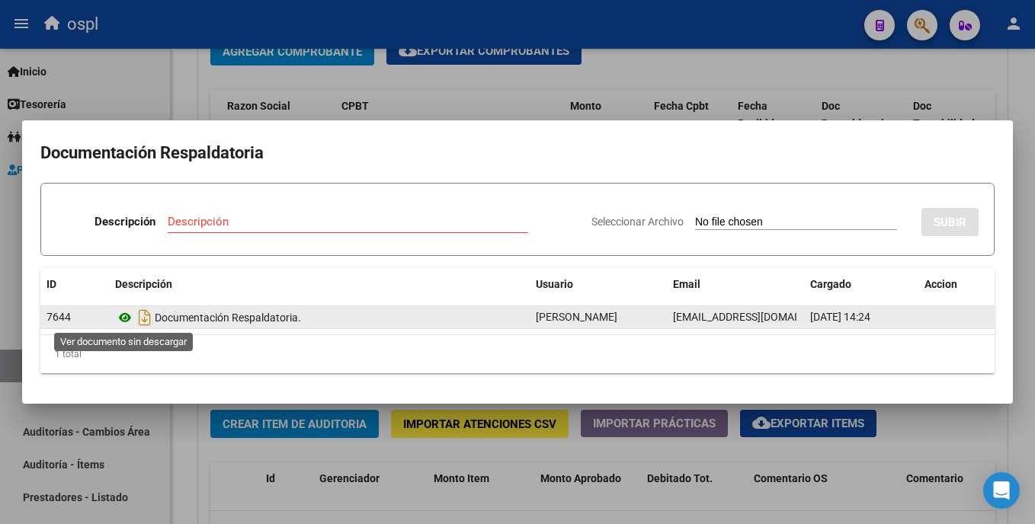
click at [127, 317] on icon at bounding box center [125, 318] width 20 height 18
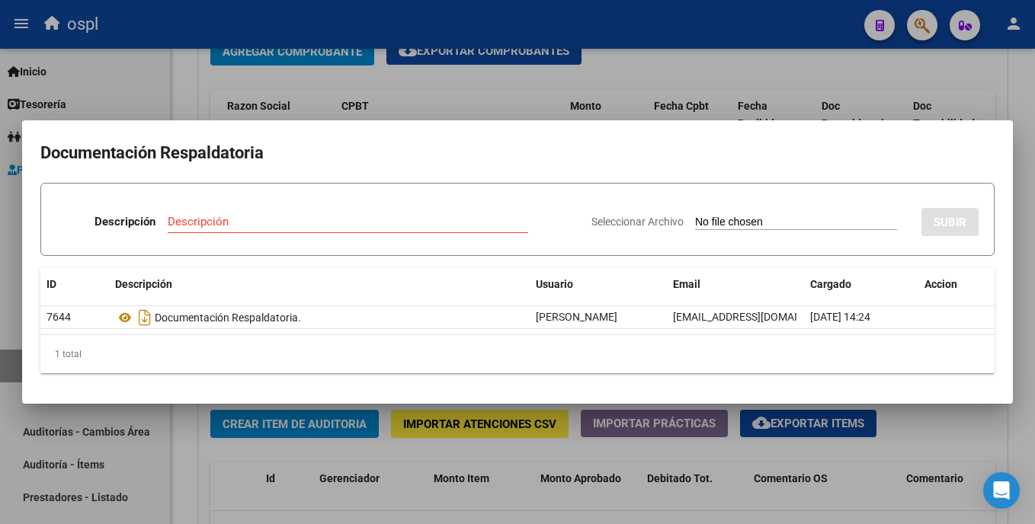
click at [469, 105] on div at bounding box center [517, 262] width 1035 height 524
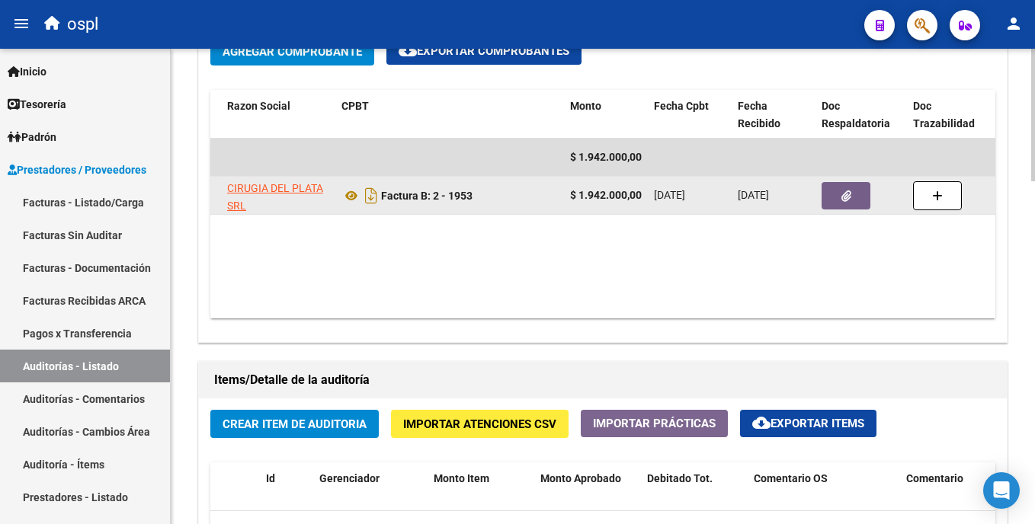
click at [847, 195] on icon "button" at bounding box center [847, 196] width 10 height 11
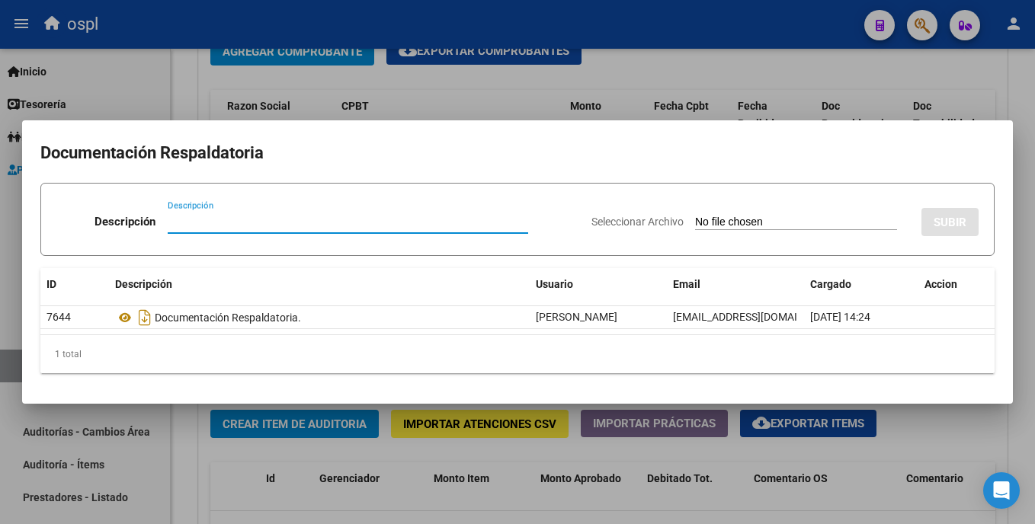
click at [695, 221] on input "Seleccionar Archivo" at bounding box center [796, 223] width 202 height 14
click at [695, 216] on input "Seleccionar Archivo" at bounding box center [796, 223] width 202 height 14
type input "C:\fakepath\49591 - WhatsApp Image 2025-09-05 at 15.02.27.jpeg"
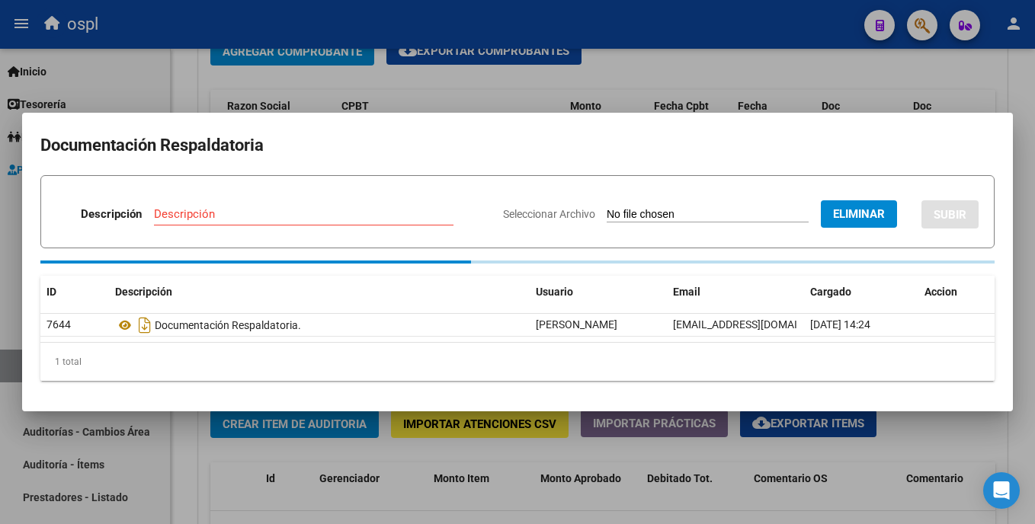
click at [318, 214] on input "Descripción" at bounding box center [304, 214] width 300 height 14
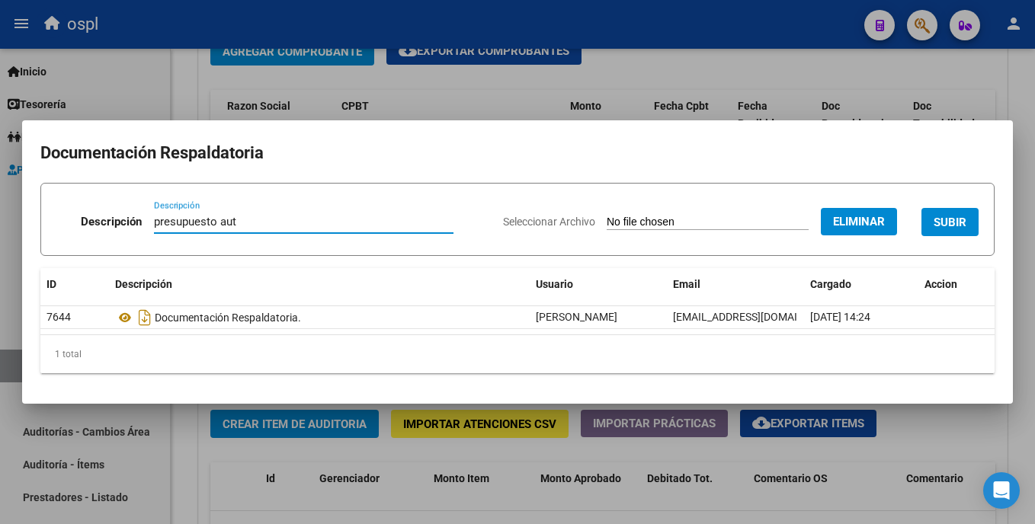
type input "presupuesto aut"
click at [941, 225] on span "SUBIR" at bounding box center [950, 223] width 33 height 14
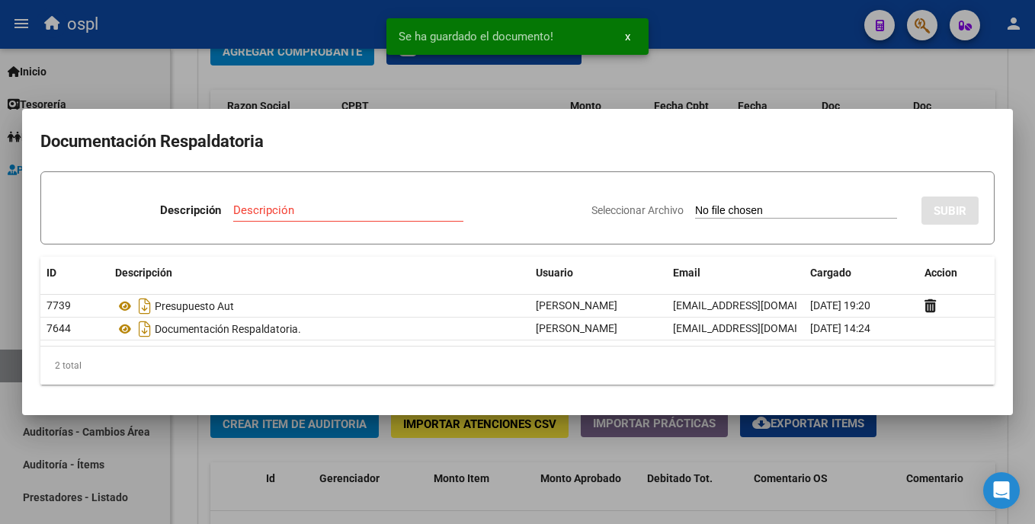
click at [711, 207] on input "Seleccionar Archivo" at bounding box center [796, 211] width 202 height 14
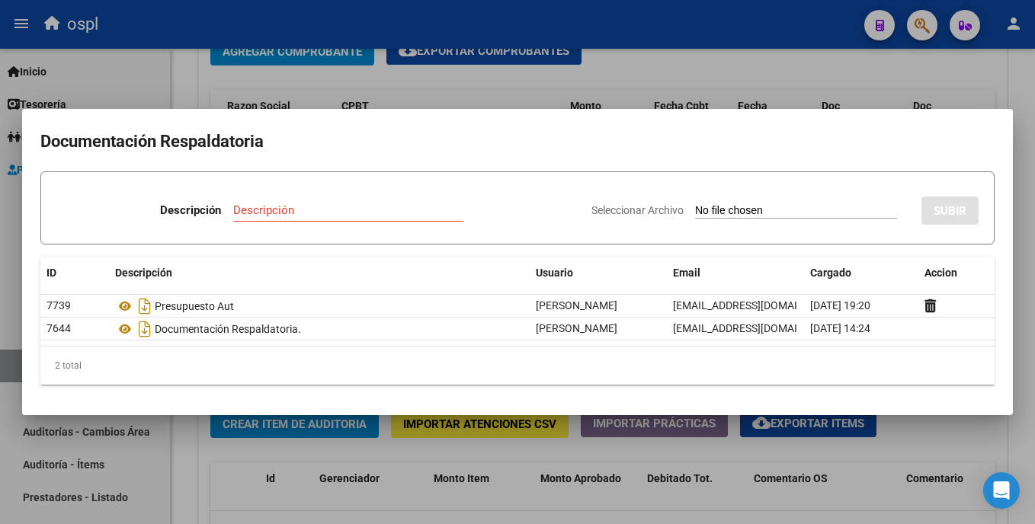
type input "C:\fakepath\49591 - WhatsApp Image 2025-09-02 at 12.01.56.jpeg"
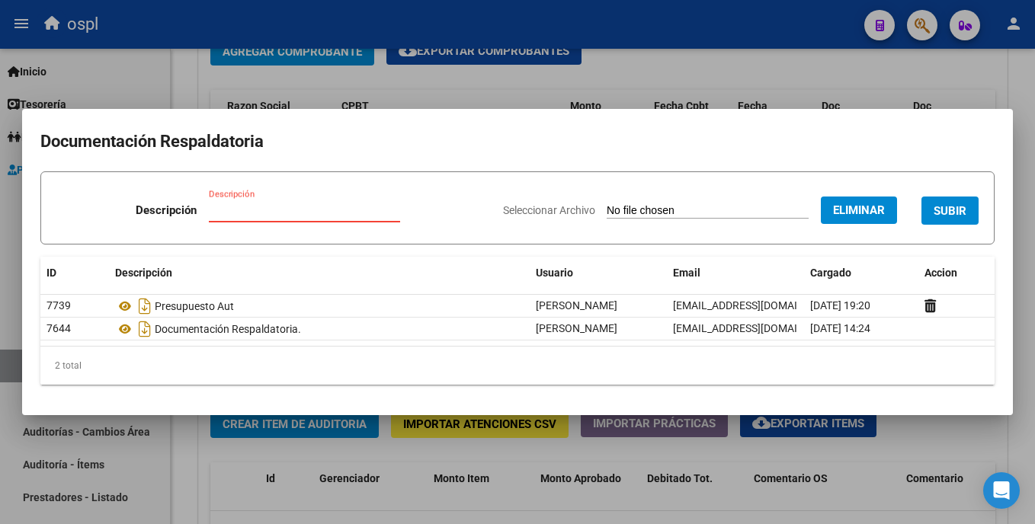
click at [271, 210] on input "Descripción" at bounding box center [304, 211] width 191 height 14
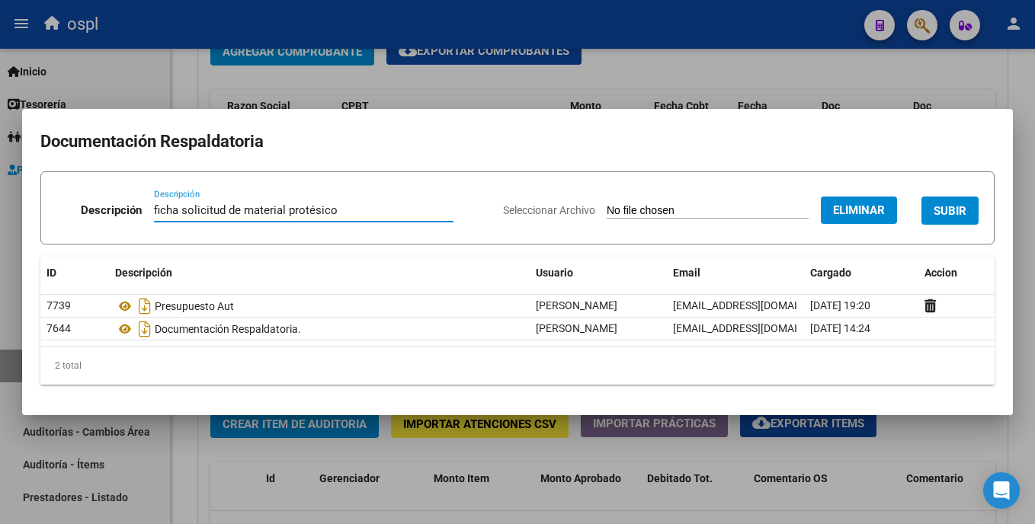
type input "ficha solicitud de material protésico"
click at [937, 212] on span "SUBIR" at bounding box center [950, 211] width 33 height 14
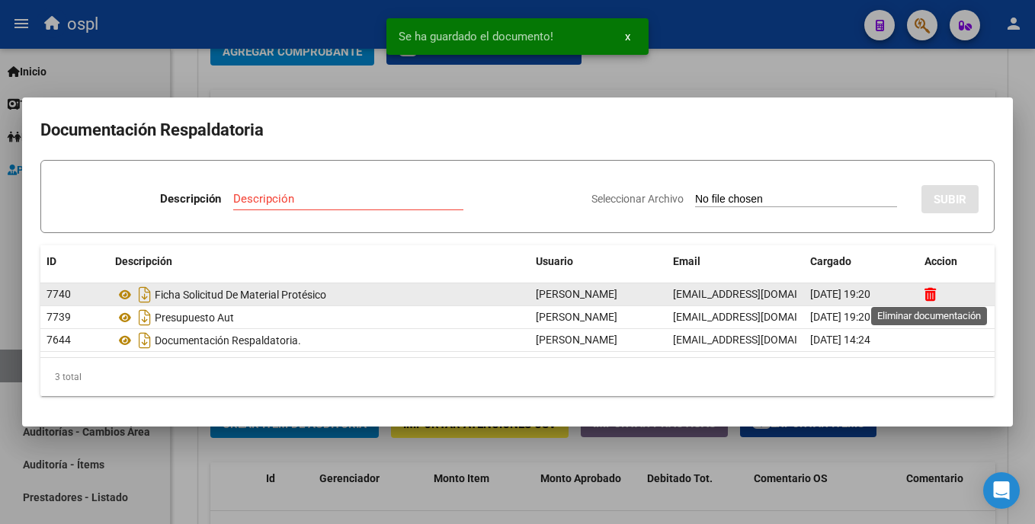
click at [928, 294] on icon at bounding box center [930, 294] width 11 height 14
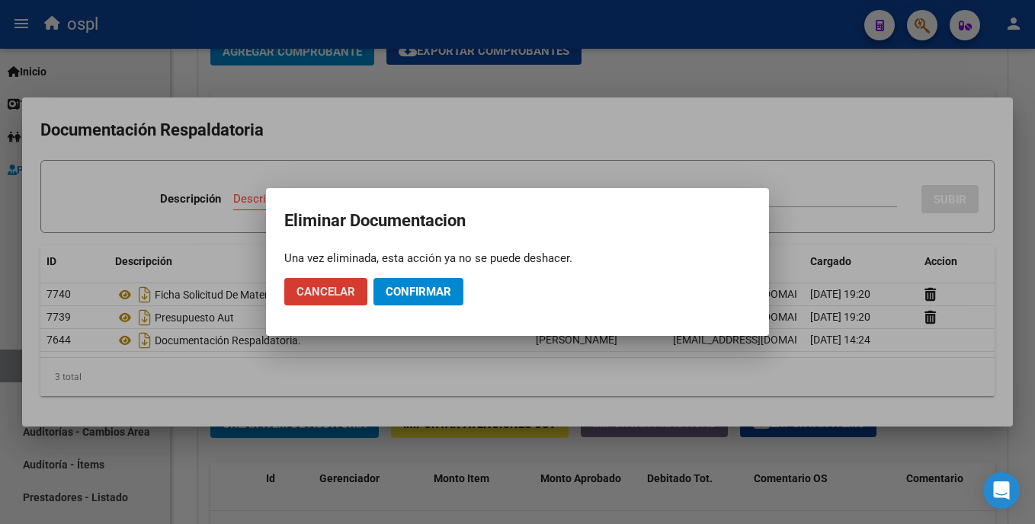
click at [408, 295] on span "Confirmar" at bounding box center [419, 292] width 66 height 14
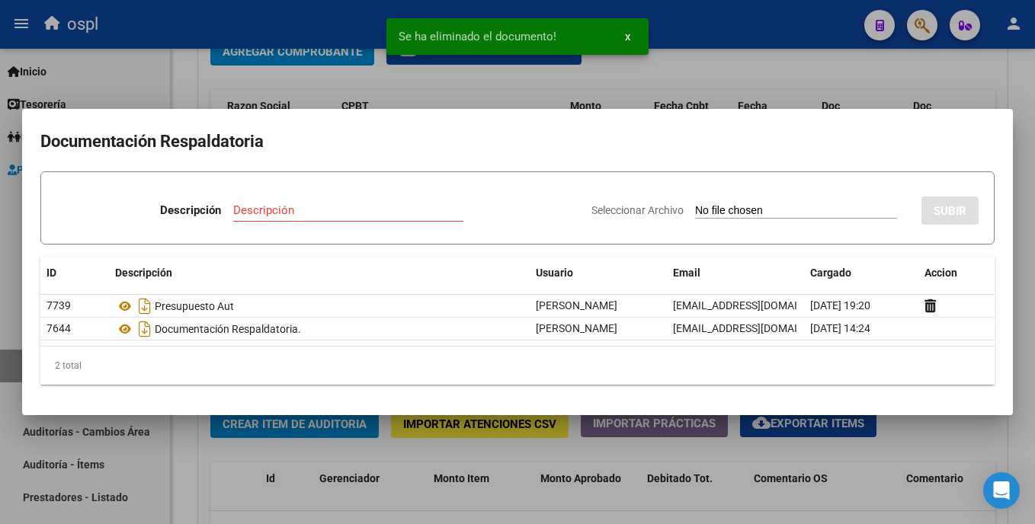
click at [695, 207] on input "Seleccionar Archivo" at bounding box center [796, 211] width 202 height 14
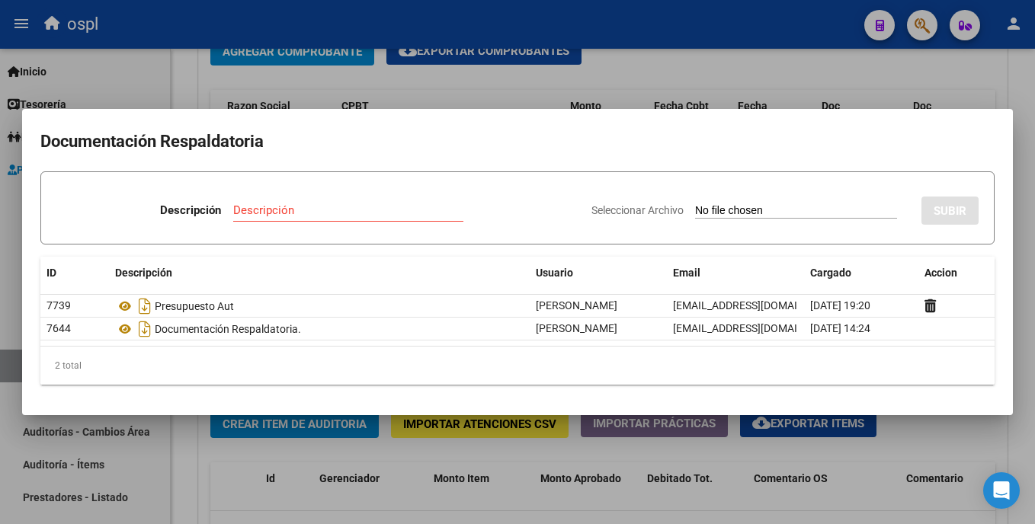
type input "C:\fakepath\49591 - WhatsApp Image 2025-09-02 at 12.01.56.jpeg"
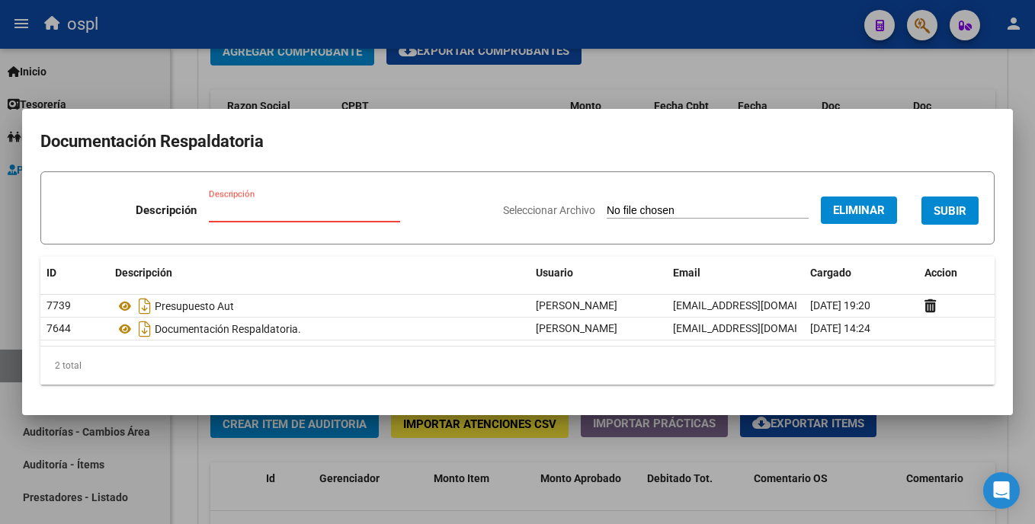
click at [328, 207] on input "Descripción" at bounding box center [304, 211] width 191 height 14
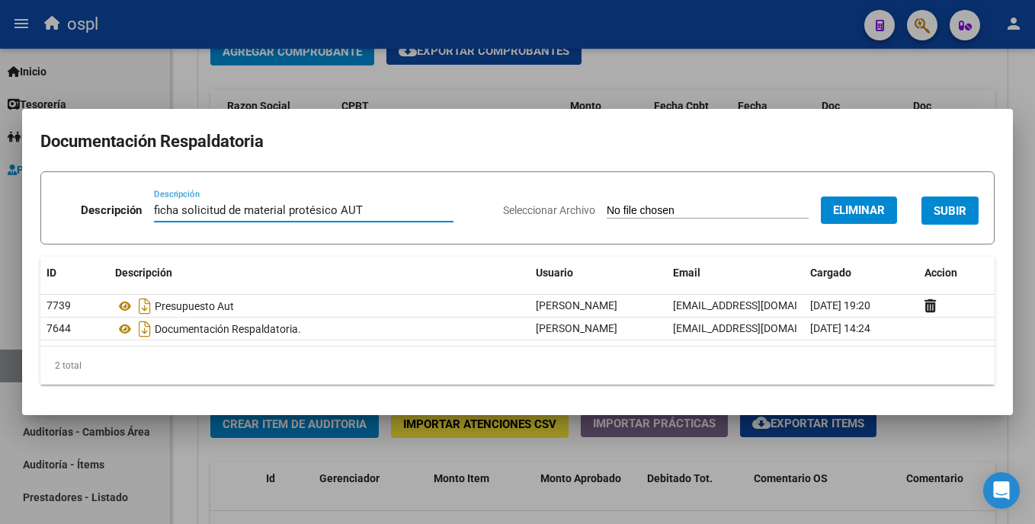
type input "ficha solicitud de material protésico AUT"
click at [959, 206] on span "SUBIR" at bounding box center [950, 211] width 33 height 14
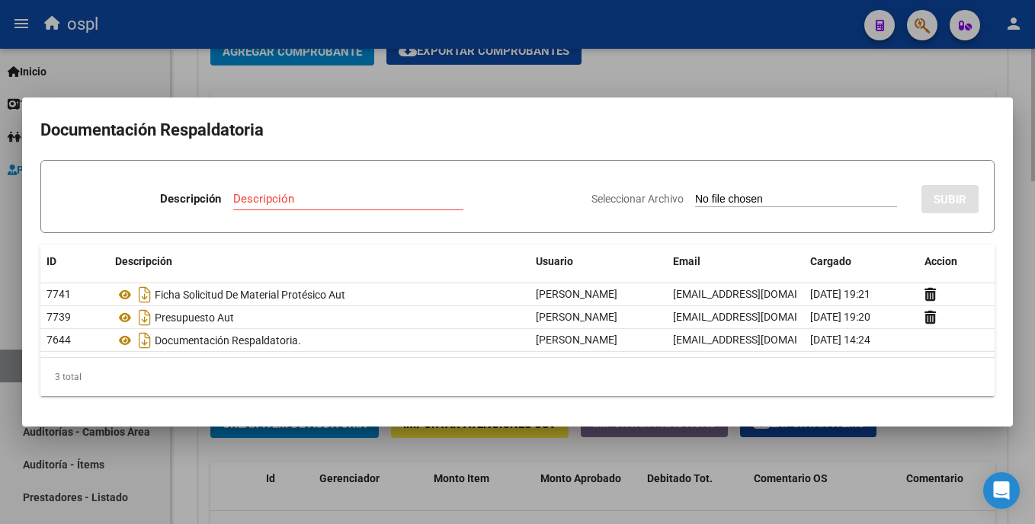
click at [689, 77] on div at bounding box center [517, 262] width 1035 height 524
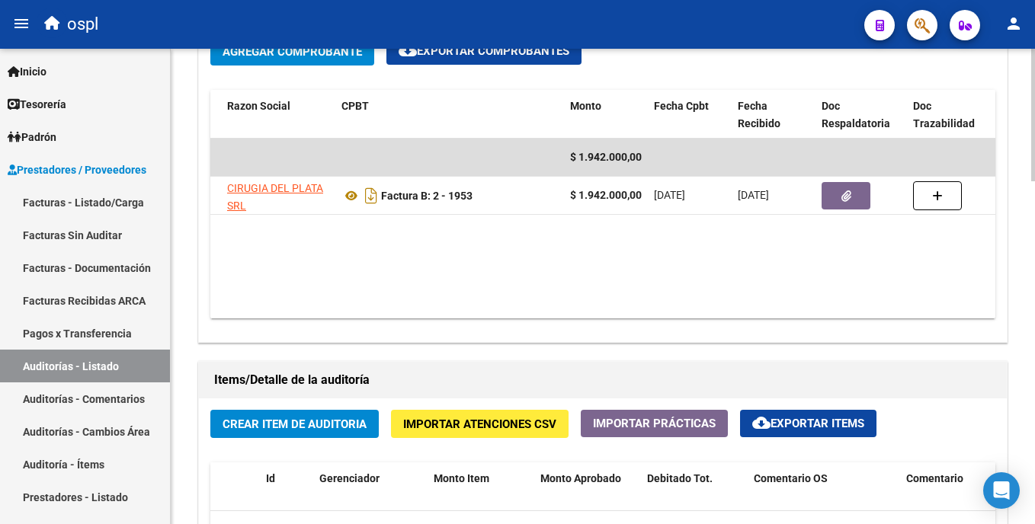
click at [347, 425] on span "Crear Item de Auditoria" at bounding box center [295, 425] width 144 height 14
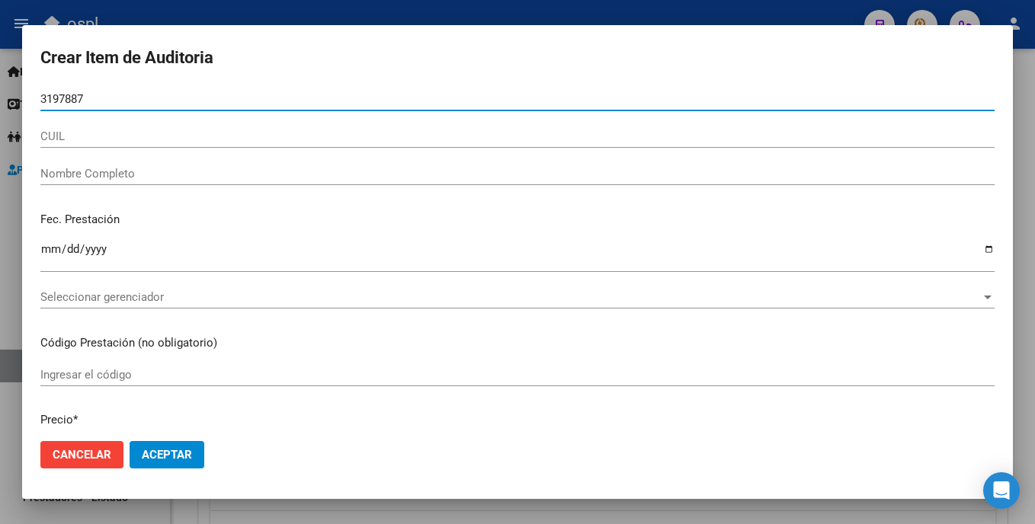
type input "31978873"
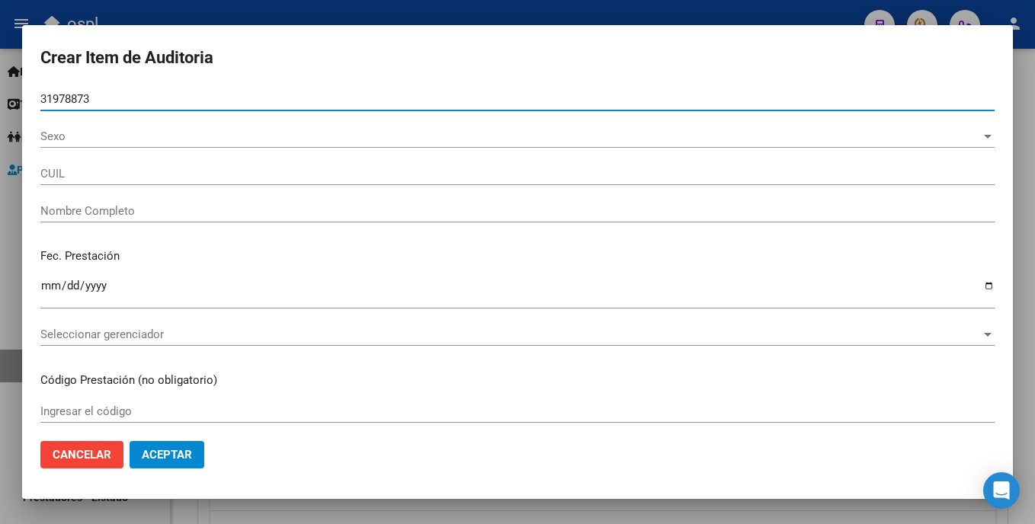
type input "27319788730"
type input "PEAEZ ROMINA JULIETA"
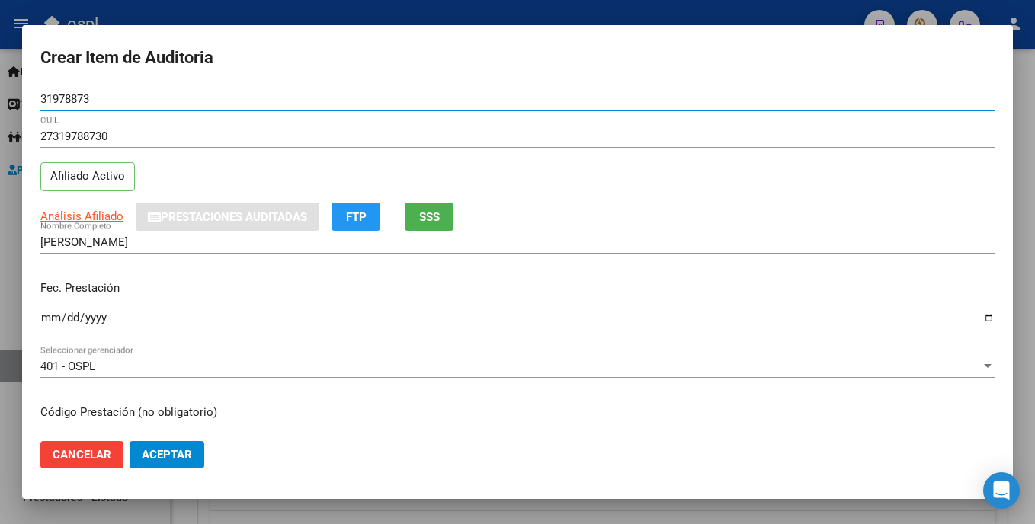
type input "31978873"
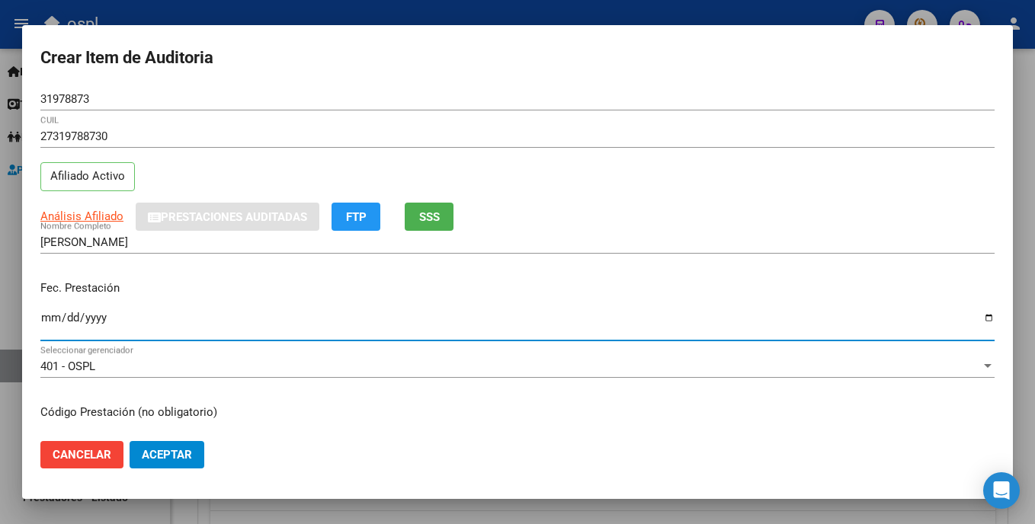
click at [46, 316] on input "Ingresar la fecha" at bounding box center [517, 324] width 954 height 24
type input "2025-08-11"
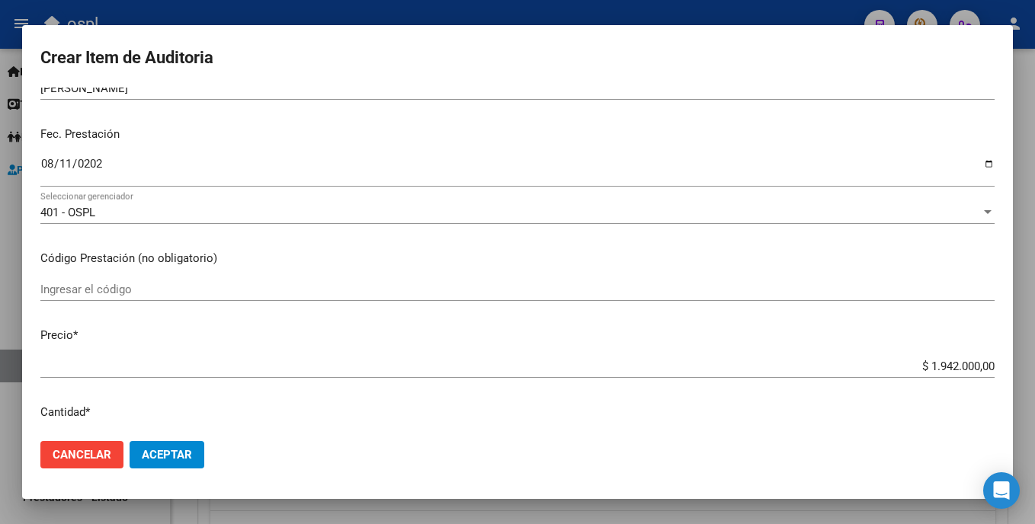
scroll to position [208, 0]
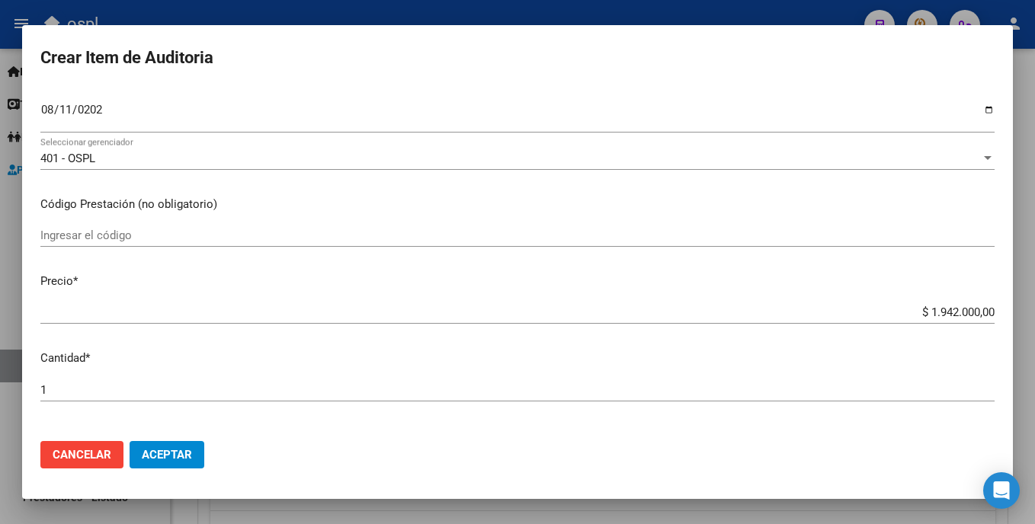
click at [130, 239] on input "Ingresar el código" at bounding box center [517, 236] width 954 height 14
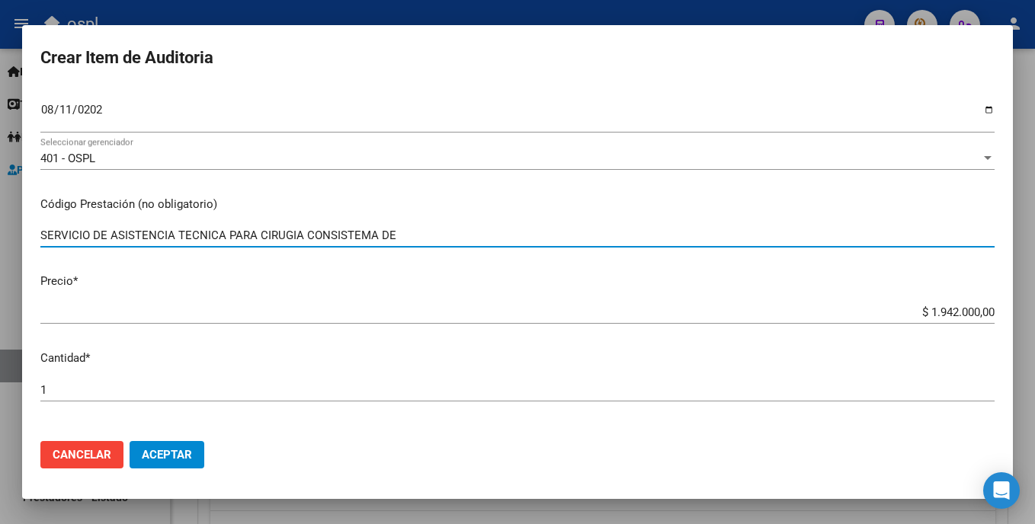
click at [324, 239] on input "SERVICIO DE ASISTENCIA TECNICA PARA CIRUGIA CONSISTEMA DE" at bounding box center [517, 236] width 954 height 14
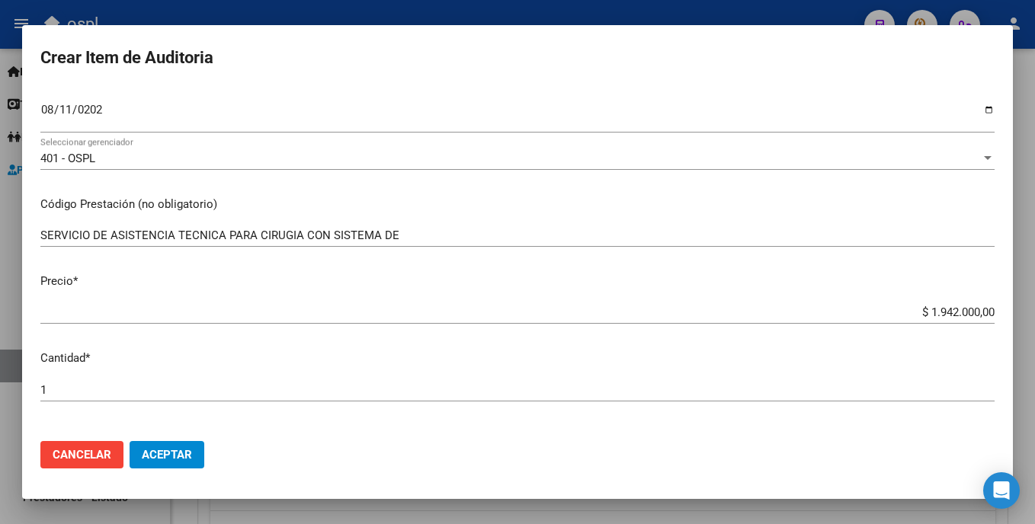
click at [448, 258] on div "SERVICIO DE ASISTENCIA TECNICA PARA CIRUGIA CON SISTEMA DE Ingresar el código" at bounding box center [517, 242] width 954 height 37
click at [428, 239] on input "SERVICIO DE ASISTENCIA TECNICA PARA CIRUGIA CON SISTEMA DE" at bounding box center [517, 236] width 954 height 14
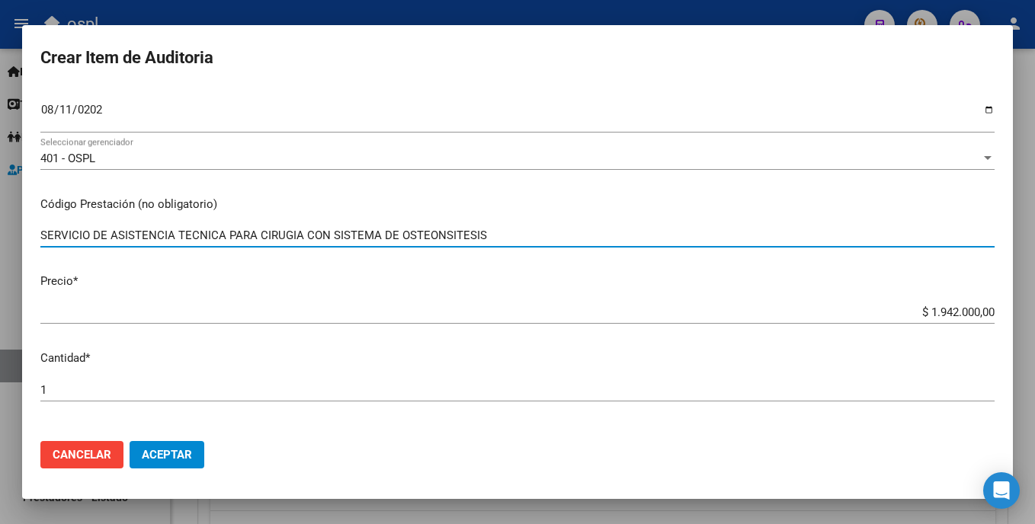
click at [441, 239] on input "SERVICIO DE ASISTENCIA TECNICA PARA CIRUGIA CON SISTEMA DE OSTEONSITESIS" at bounding box center [517, 236] width 954 height 14
click at [441, 239] on input "SERVICIO DE ASISTENCIA TECNICA PARA CIRUGIA CON SISTEMA DE OSTEOSITESIS" at bounding box center [517, 236] width 954 height 14
click at [479, 235] on input "SERVICIO DE ASISTENCIA TECNICA PARA CIRUGIA CON SISTEMA DE OSTEOSINTESIS" at bounding box center [517, 236] width 954 height 14
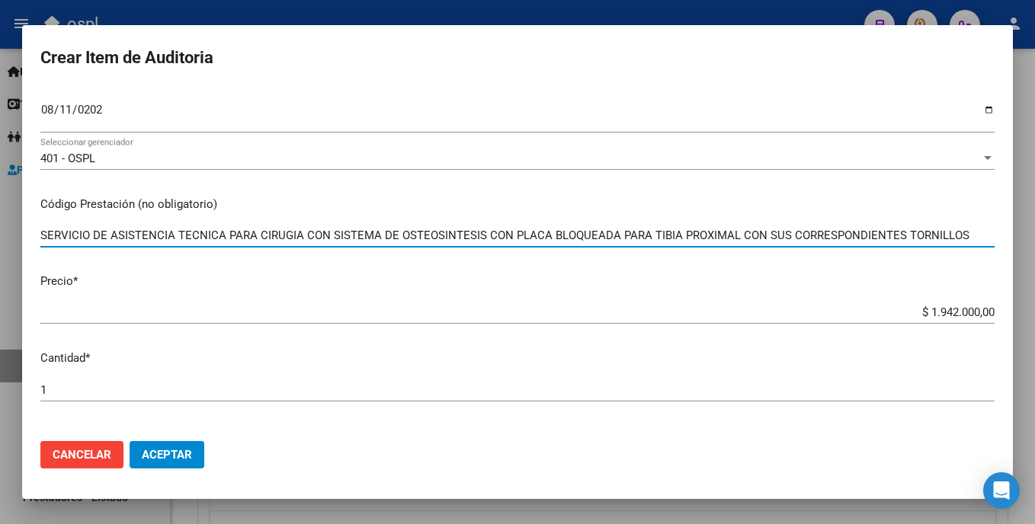
type input "SERVICIO DE ASISTENCIA TECNICA PARA CIRUGIA CON SISTEMA DE OSTEOSINTESIS CON PL…"
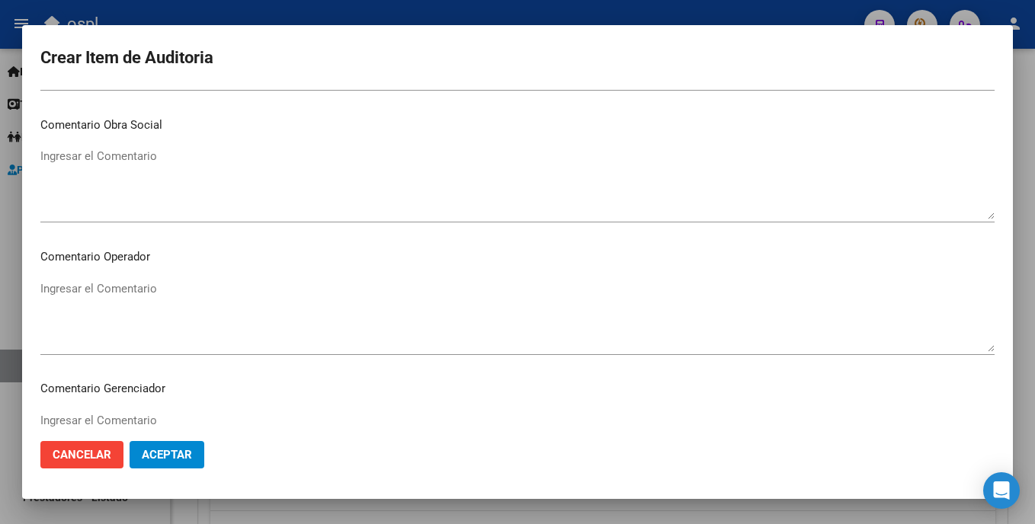
scroll to position [700, 0]
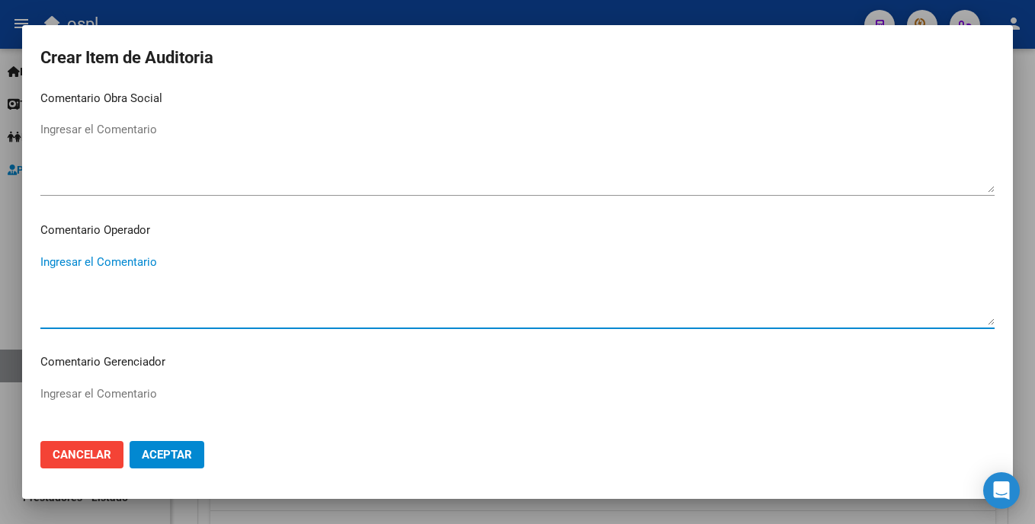
click at [279, 297] on textarea "Ingresar el Comentario" at bounding box center [517, 290] width 954 height 72
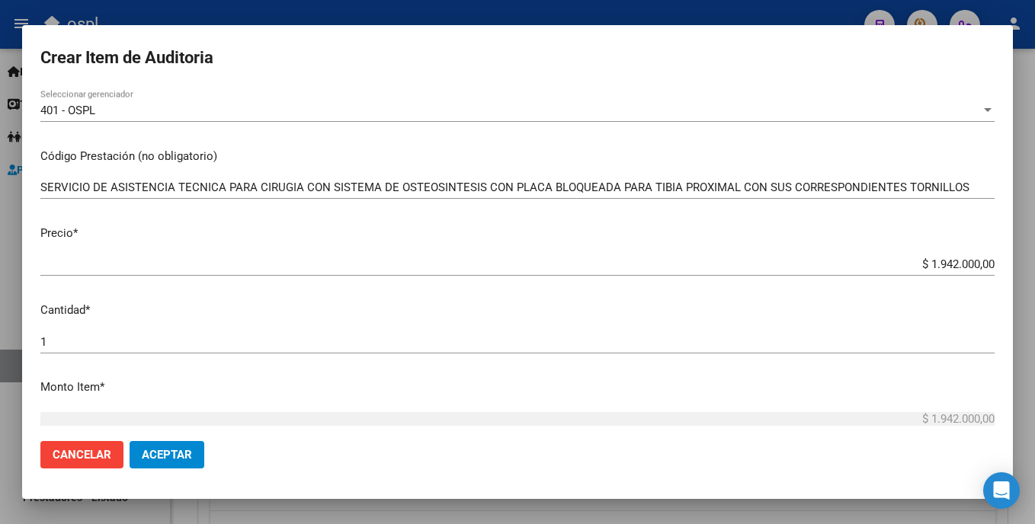
scroll to position [130, 0]
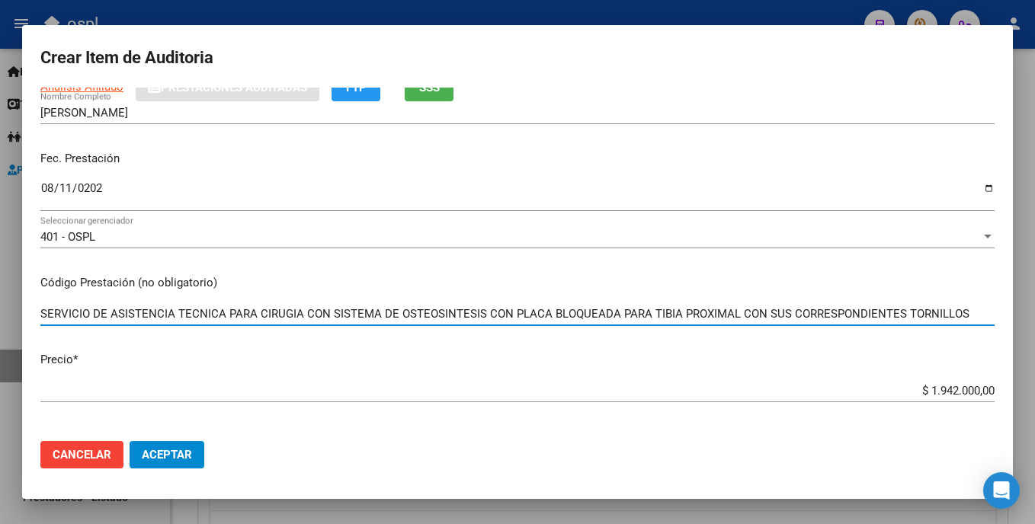
drag, startPoint x: 43, startPoint y: 313, endPoint x: 305, endPoint y: 328, distance: 262.7
click at [305, 328] on div "SERVICIO DE ASISTENCIA TECNICA PARA CIRUGIA CON SISTEMA DE OSTEOSINTESIS CON PL…" at bounding box center [517, 321] width 954 height 37
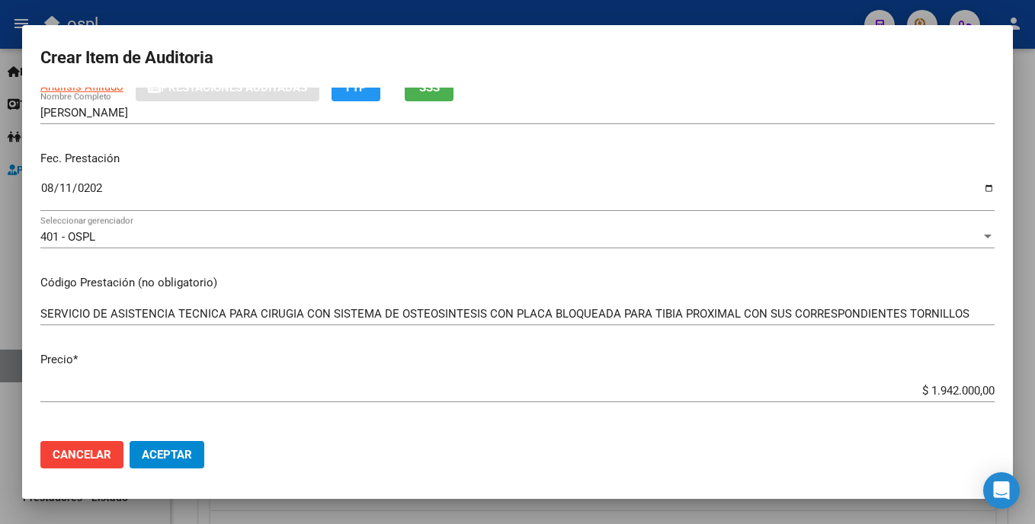
drag, startPoint x: 337, startPoint y: 361, endPoint x: 447, endPoint y: 354, distance: 110.0
click at [337, 361] on p "Precio *" at bounding box center [517, 360] width 954 height 18
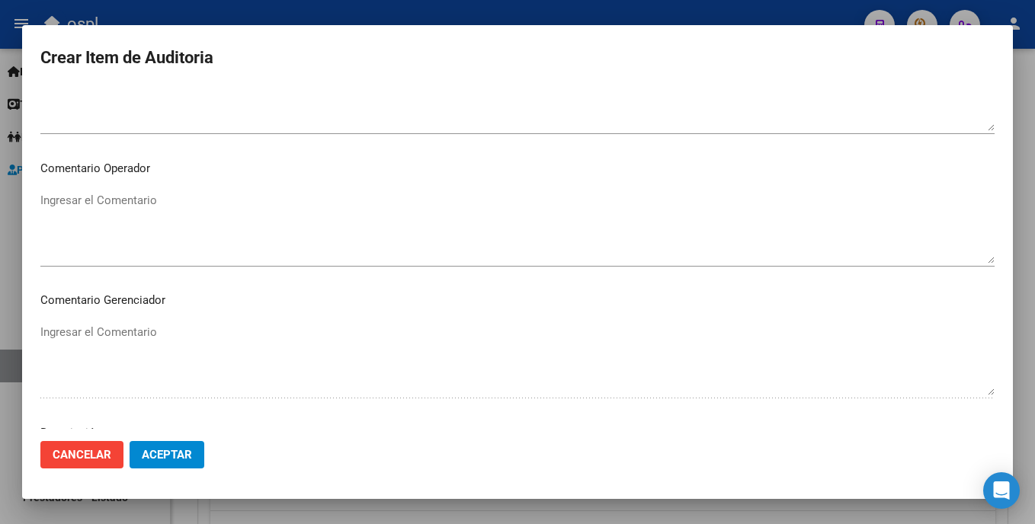
scroll to position [778, 0]
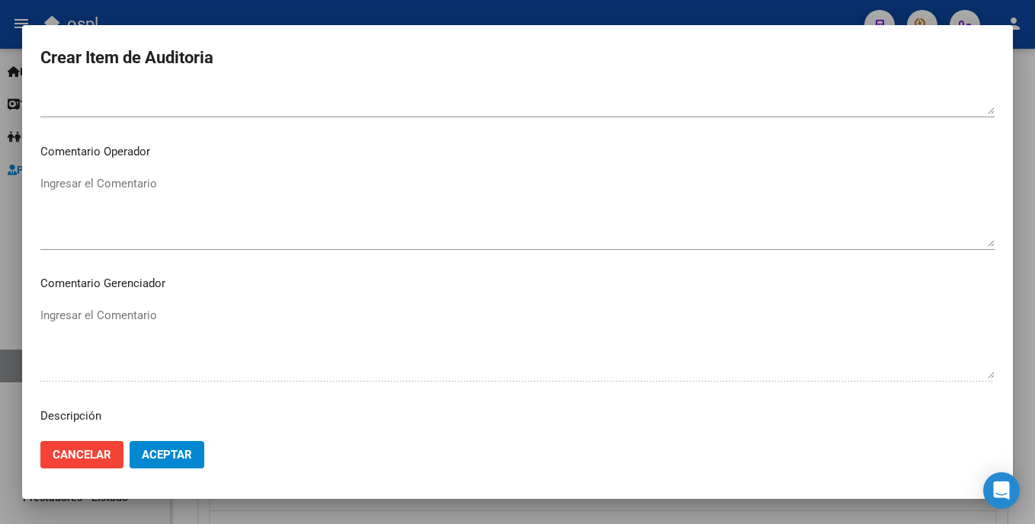
click at [353, 173] on div "Ingresar el Comentario" at bounding box center [517, 211] width 954 height 78
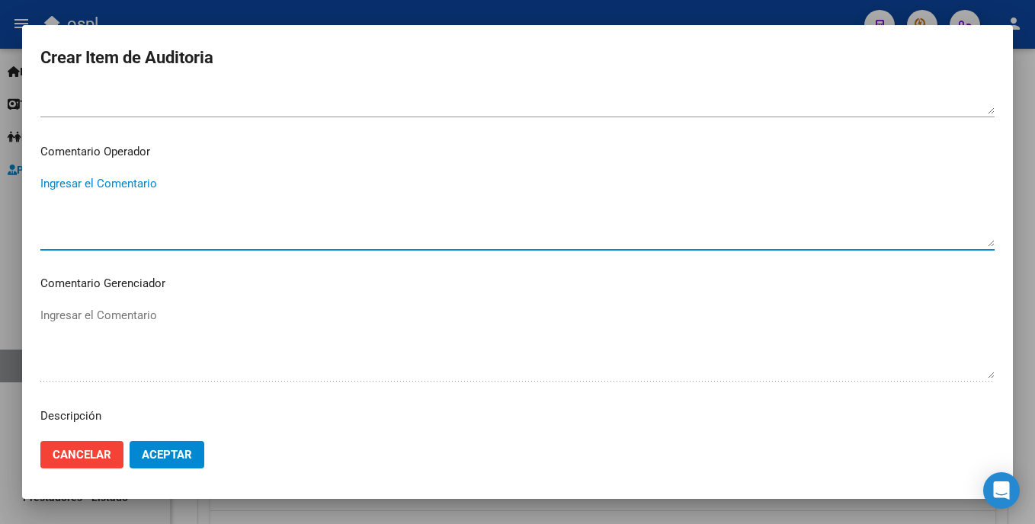
paste textarea "SERVICIO DE ASISTENCIA TECNICA PARA CIRUGIA"
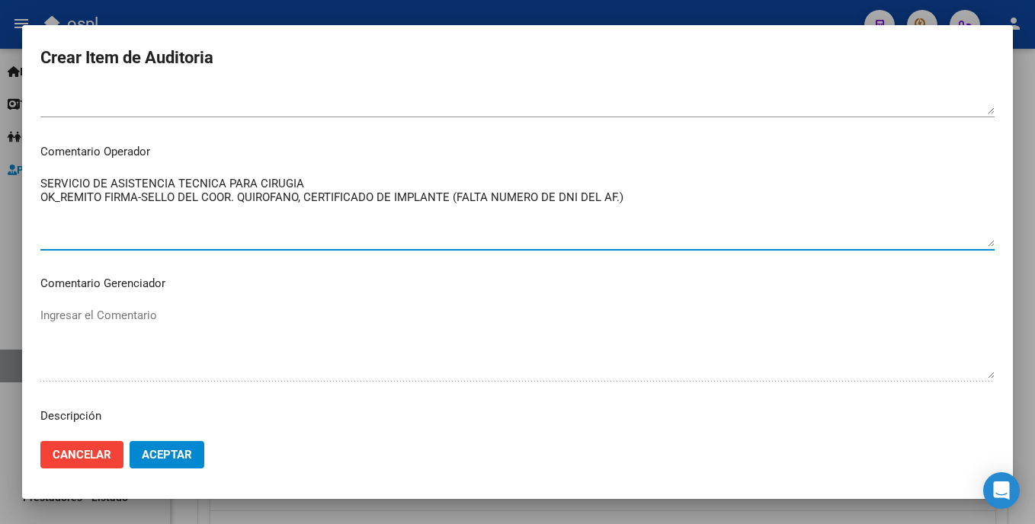
click at [305, 200] on textarea "SERVICIO DE ASISTENCIA TECNICA PARA CIRUGIA OK_REMITO FIRMA-SELLO DEL COOR. QUI…" at bounding box center [517, 211] width 954 height 72
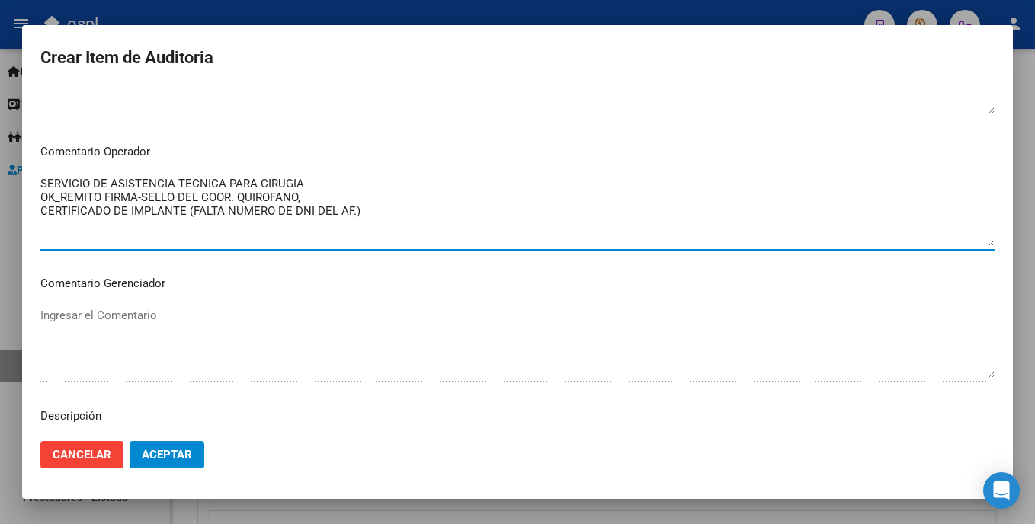
drag, startPoint x: 307, startPoint y: 196, endPoint x: 37, endPoint y: 197, distance: 269.8
click at [37, 197] on mat-dialog-content "31978873 Nro Documento 27319788730 CUIL Afiliado Activo Análisis Afiliado Prest…" at bounding box center [517, 258] width 991 height 341
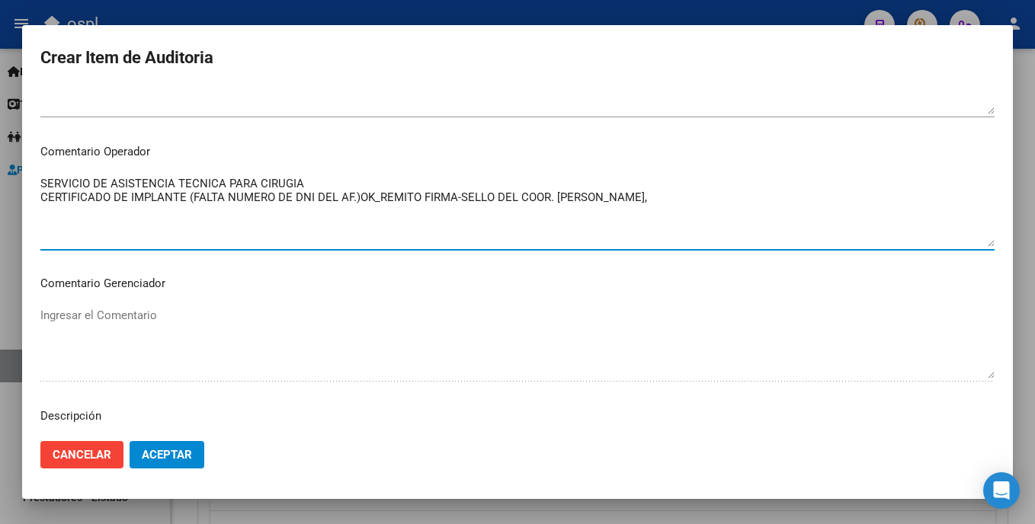
click at [356, 197] on textarea "SERVICIO DE ASISTENCIA TECNICA PARA CIRUGIA CERTIFICADO DE IMPLANTE (FALTA NUME…" at bounding box center [517, 211] width 954 height 72
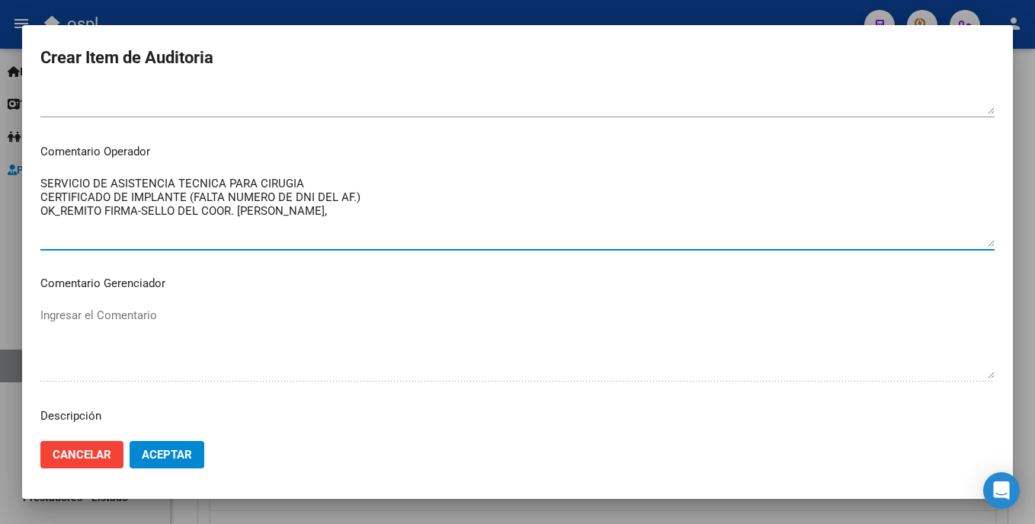
click at [43, 195] on textarea "SERVICIO DE ASISTENCIA TECNICA PARA CIRUGIA CERTIFICADO DE IMPLANTE (FALTA NUME…" at bounding box center [517, 211] width 954 height 72
drag, startPoint x: 282, startPoint y: 193, endPoint x: 295, endPoint y: 191, distance: 13.0
click at [295, 191] on textarea "SERVICIO DE ASISTENCIA TECNICA PARA CIRUGIA _CERTIFICADO DE IMPLANTE (FALTA NUM…" at bounding box center [517, 211] width 954 height 72
click at [343, 197] on textarea "SERVICIO DE ASISTENCIA TECNICA PARA CIRUGIA _CERTIFICADO DE IMPLANTE (FALTA NUM…" at bounding box center [517, 211] width 954 height 72
click at [316, 217] on textarea "SERVICIO DE ASISTENCIA TECNICA PARA CIRUGIA _CERTIFICADO DE IMPLANTE (FALTA NUM…" at bounding box center [517, 211] width 954 height 72
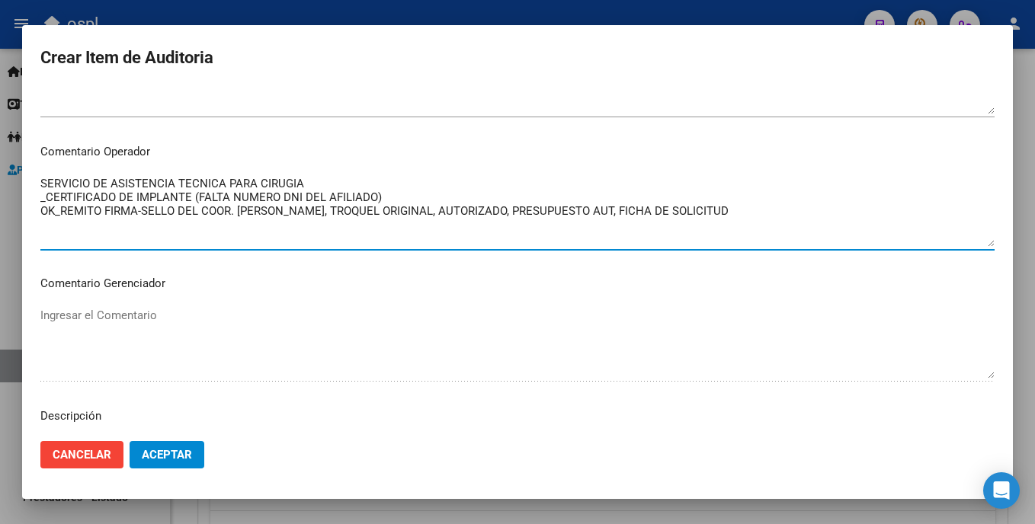
click at [643, 214] on textarea "SERVICIO DE ASISTENCIA TECNICA PARA CIRUGIA _CERTIFICADO DE IMPLANTE (FALTA NUM…" at bounding box center [517, 211] width 954 height 72
click at [715, 212] on textarea "SERVICIO DE ASISTENCIA TECNICA PARA CIRUGIA _CERTIFICADO DE IMPLANTE (FALTA NUM…" at bounding box center [517, 211] width 954 height 72
click at [329, 181] on textarea "SERVICIO DE ASISTENCIA TECNICA PARA CIRUGIA _CERTIFICADO DE IMPLANTE (FALTA NUM…" at bounding box center [517, 211] width 954 height 72
click at [392, 199] on textarea "SERVICIO DE ASISTENCIA TECNICA PARA CIRUGIA _CERTIFICADO DE IMPLANTE (FALTA NUM…" at bounding box center [517, 211] width 954 height 72
drag, startPoint x: 864, startPoint y: 213, endPoint x: 60, endPoint y: 188, distance: 803.8
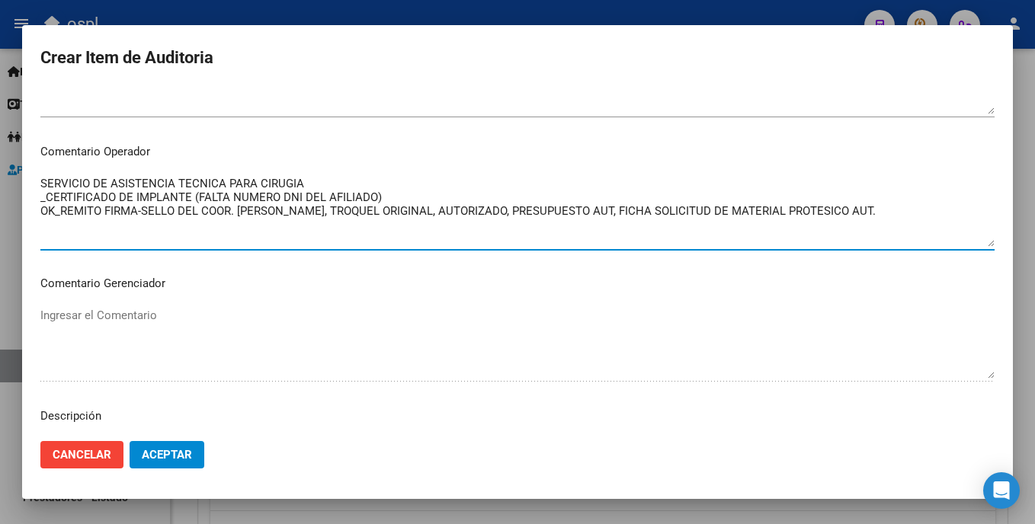
click at [0, 161] on html "menu ospl person Firma Express Inicio Calendario SSS Instructivos Contacto OS T…" at bounding box center [517, 262] width 1035 height 524
type textarea "SERVICIO DE ASISTENCIA TECNICA PARA CIRUGIA _CERTIFICADO DE IMPLANTE (FALTA NUM…"
click at [267, 268] on mat-dialog-content "31978873 Nro Documento 27319788730 CUIL Afiliado Activo Análisis Afiliado Prest…" at bounding box center [517, 258] width 991 height 341
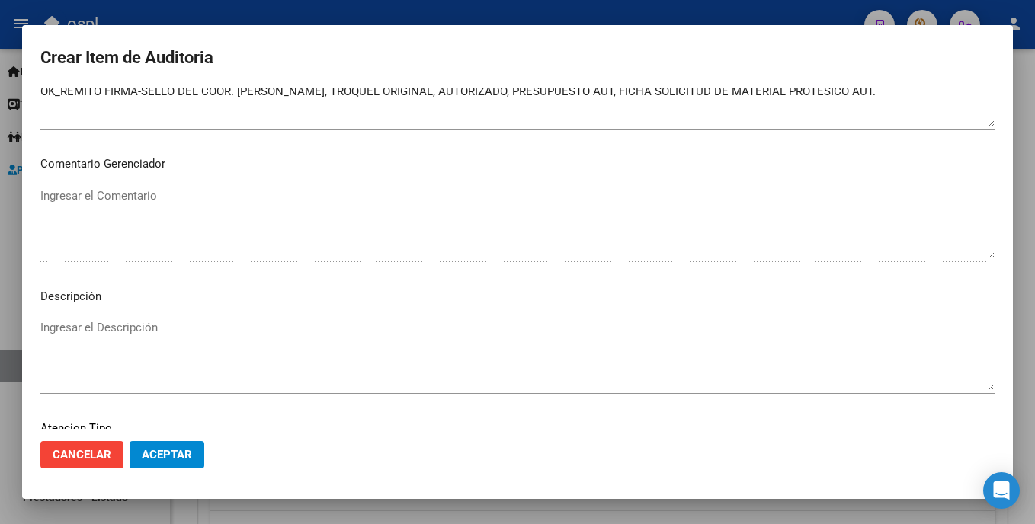
scroll to position [1031, 0]
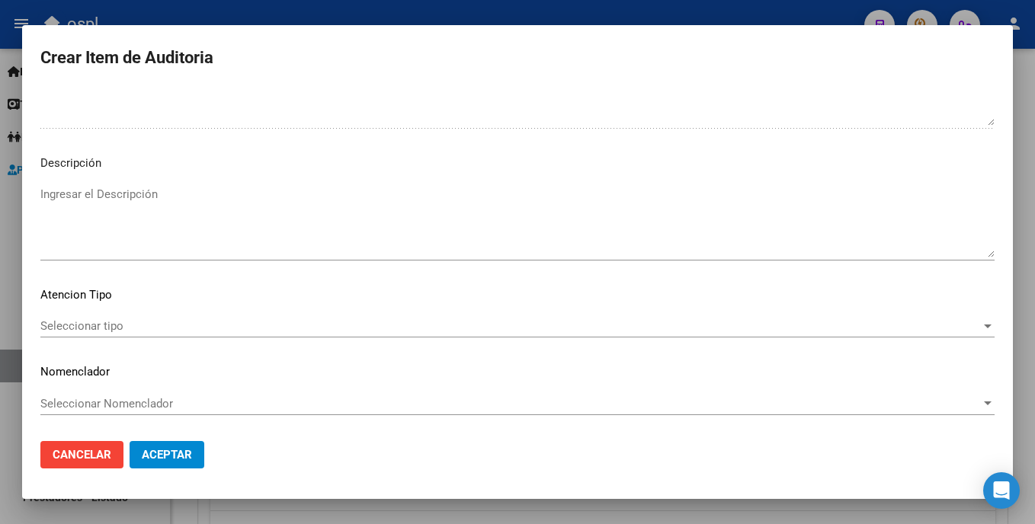
click at [169, 452] on span "Aceptar" at bounding box center [167, 455] width 50 height 14
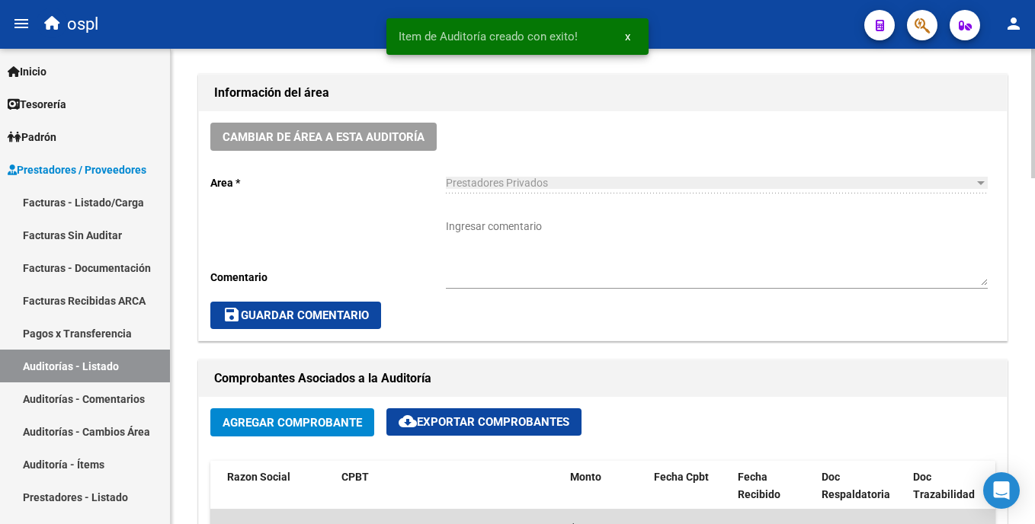
scroll to position [398, 0]
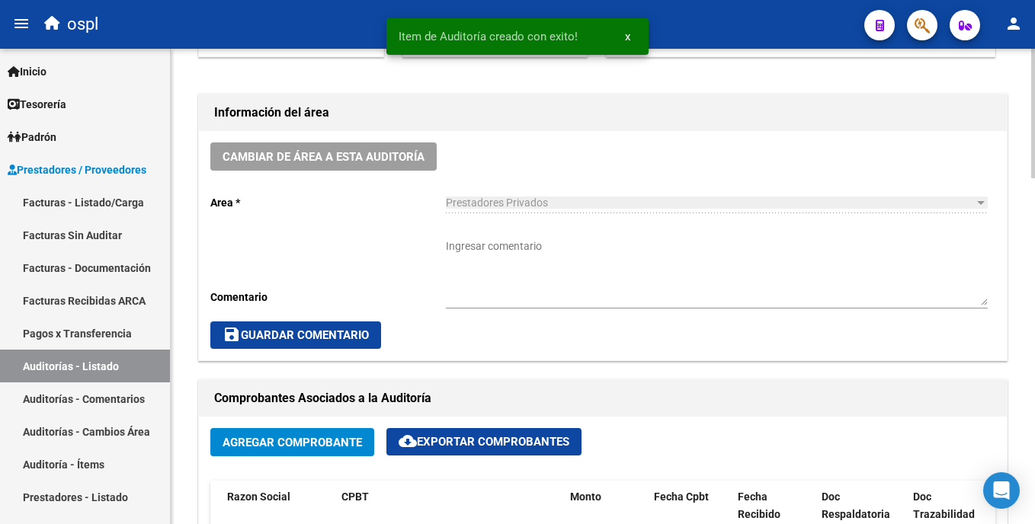
click at [1034, 198] on html "menu ospl person Firma Express Inicio Calendario SSS Instructivos Contacto OS T…" at bounding box center [517, 262] width 1035 height 524
click at [508, 244] on textarea "Ingresar comentario" at bounding box center [717, 272] width 542 height 67
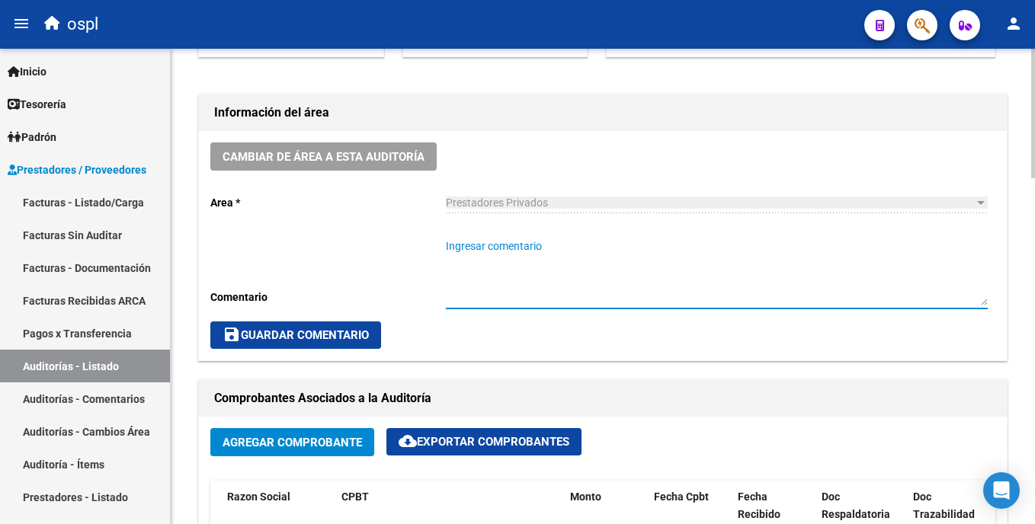
paste textarea "SERVICIO DE ASISTENCIA TECNICA PARA CIRUGIA _CERTIFICADO DE IMPLANTE (FALTA NUM…"
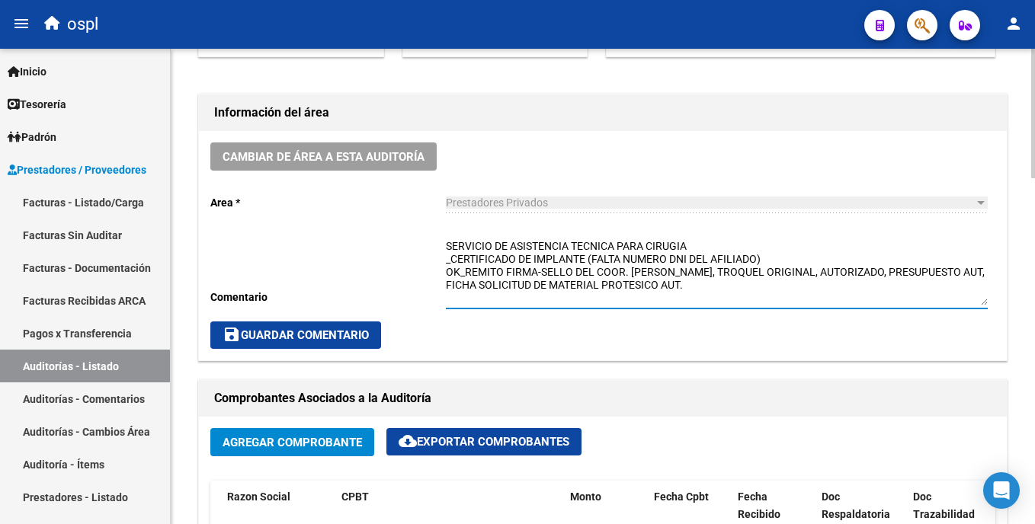
type textarea "SERVICIO DE ASISTENCIA TECNICA PARA CIRUGIA _CERTIFICADO DE IMPLANTE (FALTA NUM…"
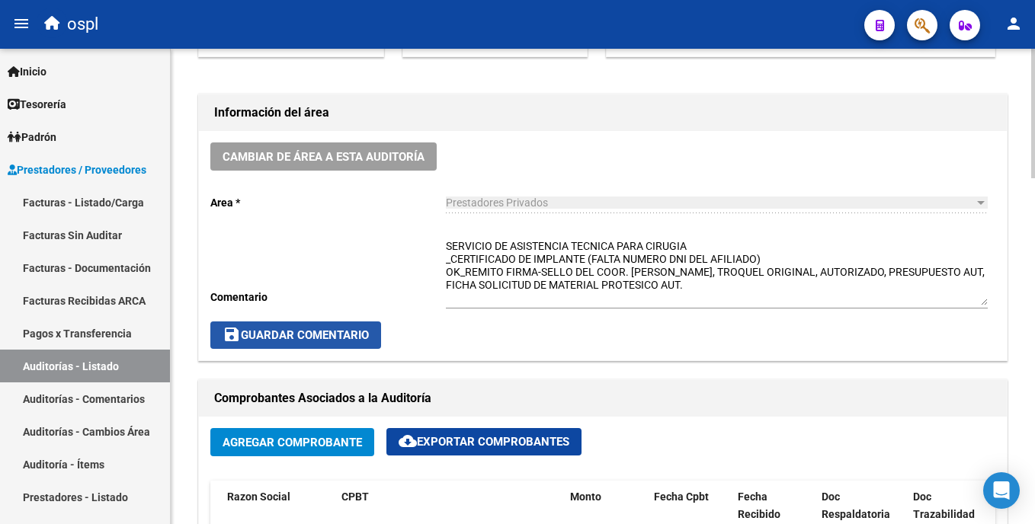
click at [361, 332] on span "save Guardar Comentario" at bounding box center [296, 336] width 146 height 14
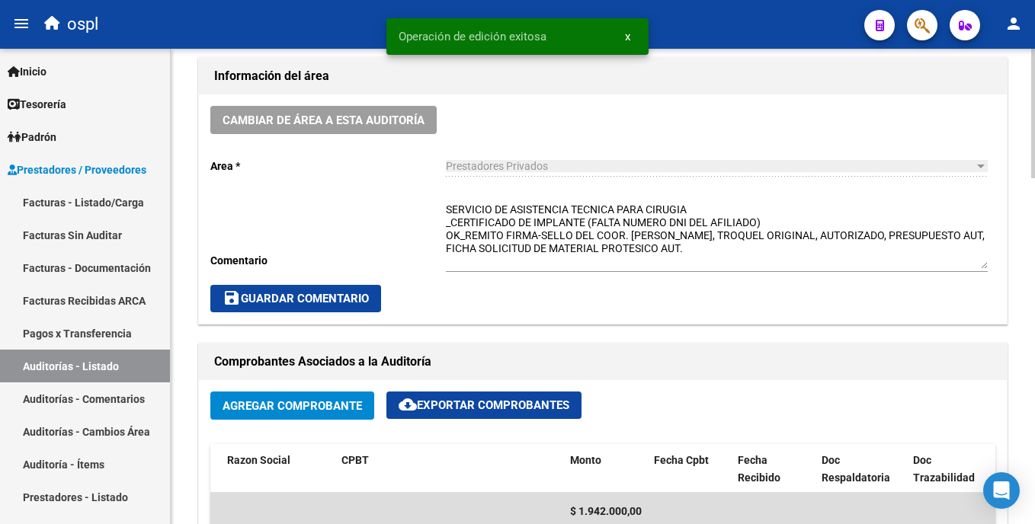
scroll to position [460, 0]
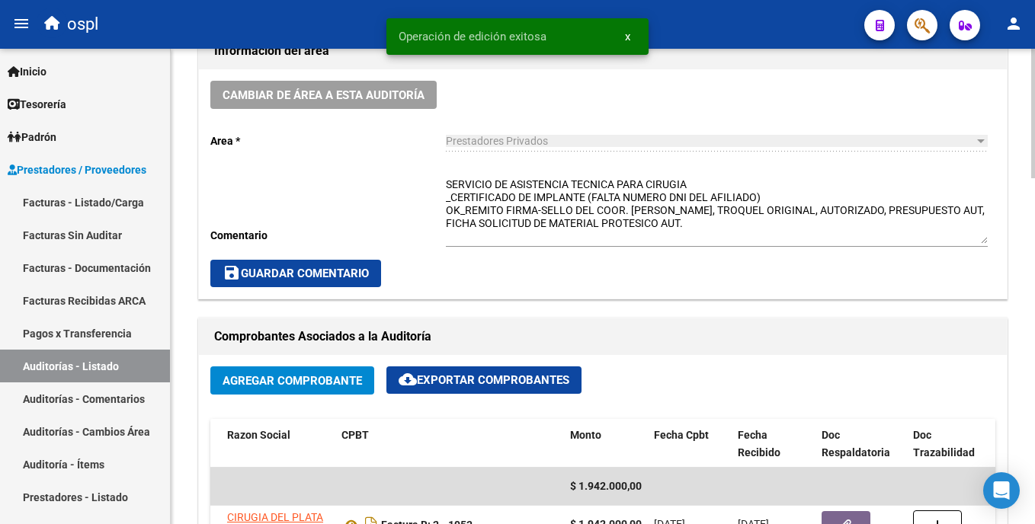
click at [1033, 269] on div at bounding box center [1033, 240] width 4 height 130
click at [353, 277] on span "save Guardar Comentario" at bounding box center [296, 274] width 146 height 14
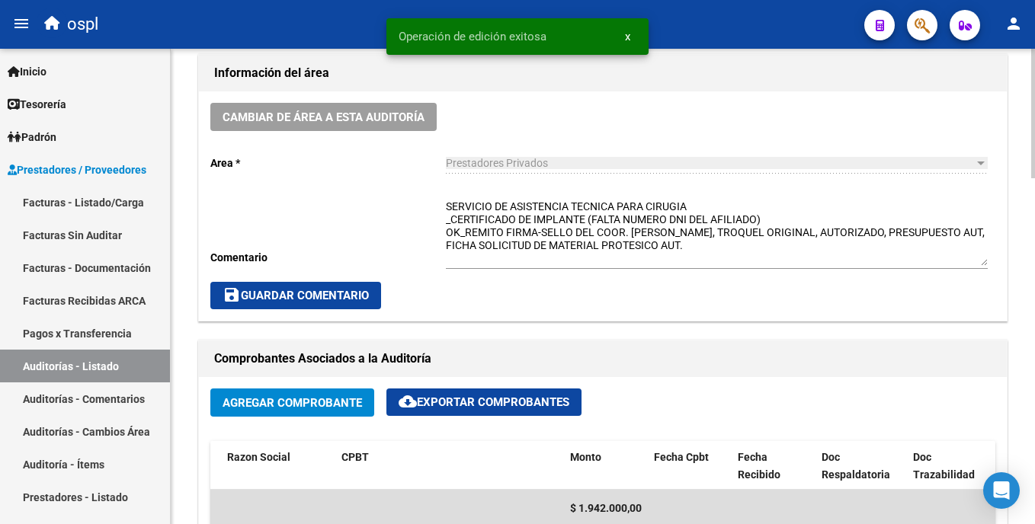
scroll to position [331, 0]
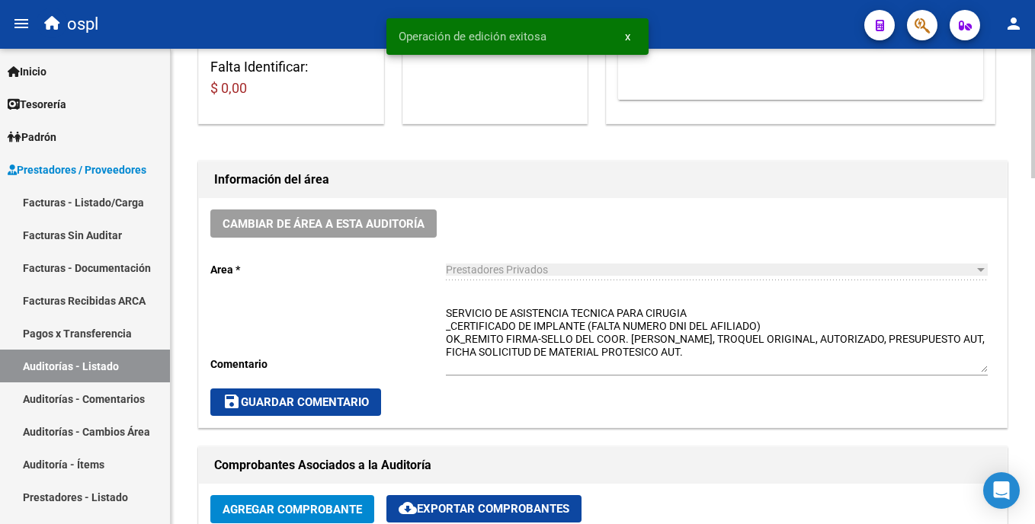
click at [1034, 172] on html "menu ospl person Firma Express Inicio Calendario SSS Instructivos Contacto OS T…" at bounding box center [517, 262] width 1035 height 524
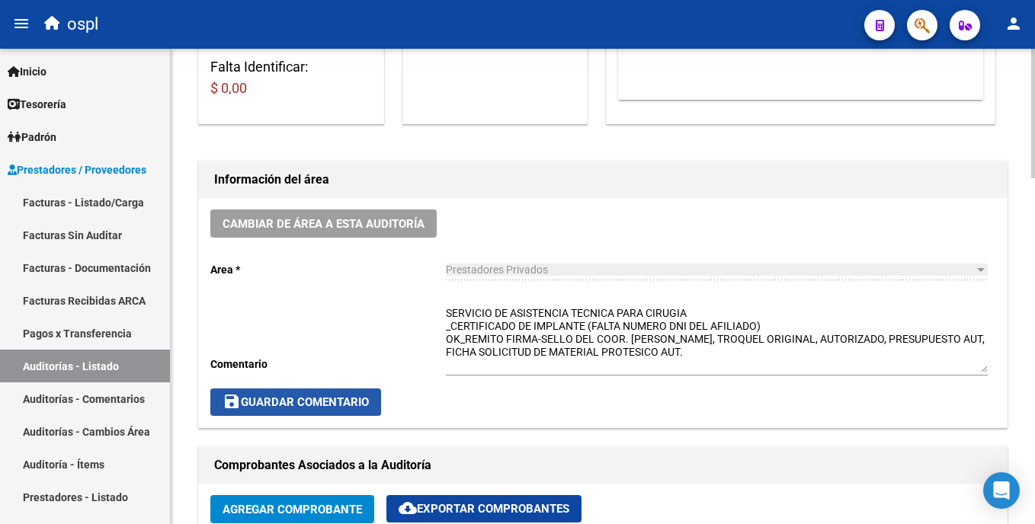
click at [356, 396] on span "save Guardar Comentario" at bounding box center [296, 403] width 146 height 14
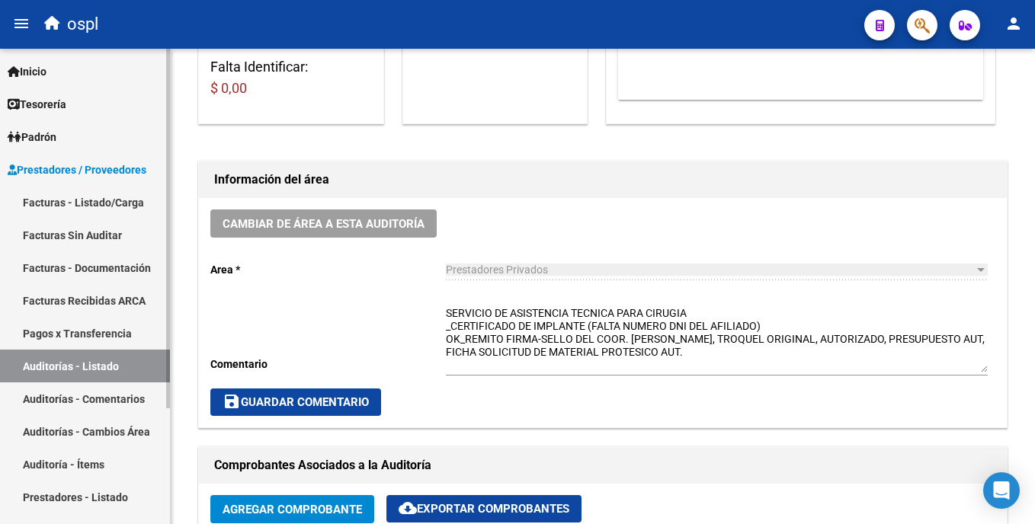
click at [119, 209] on link "Facturas - Listado/Carga" at bounding box center [85, 202] width 170 height 33
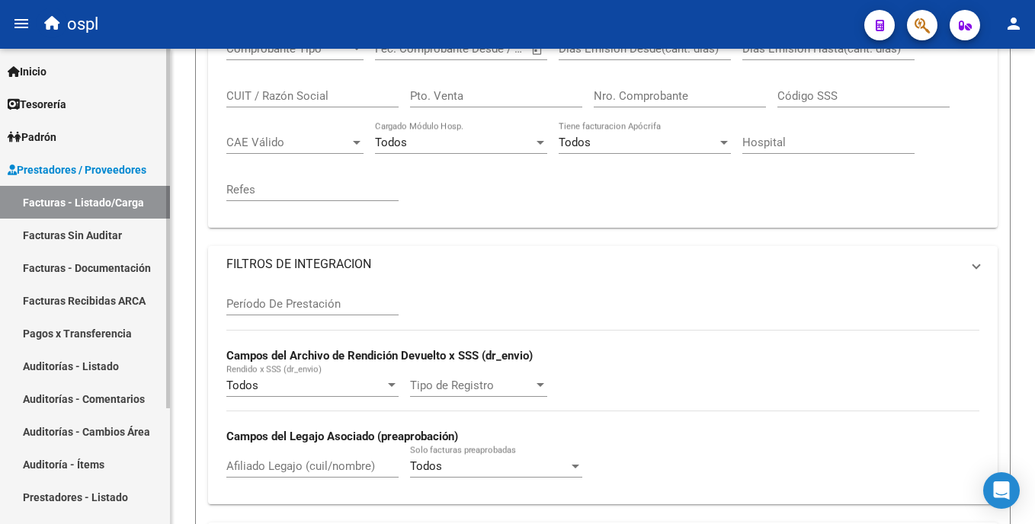
scroll to position [156, 0]
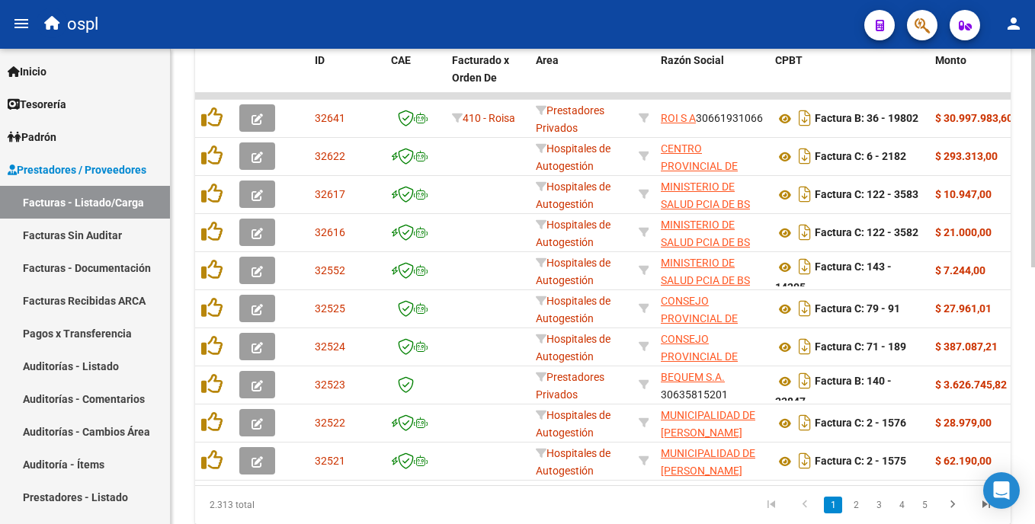
scroll to position [508, 0]
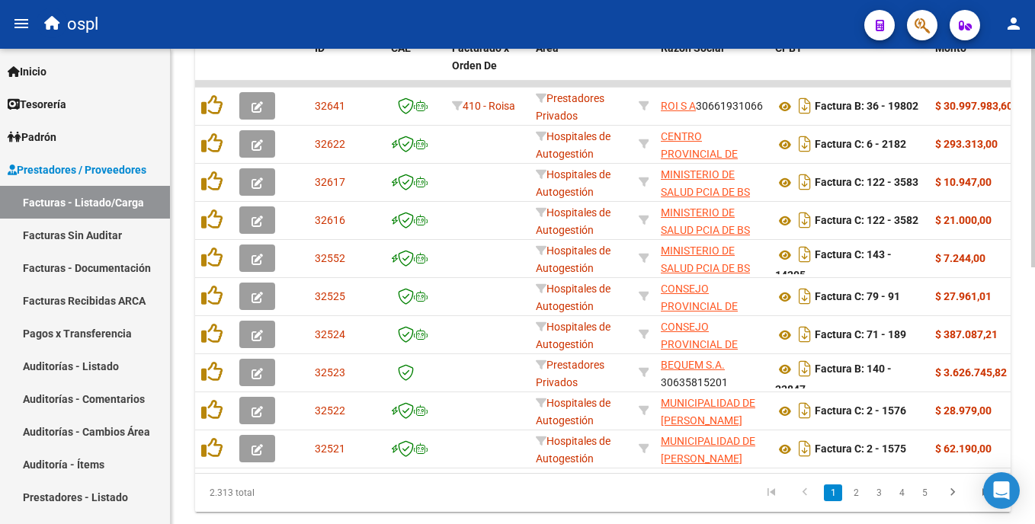
click at [1034, 426] on html "menu ospl person Firma Express Inicio Calendario SSS Instructivos Contacto OS T…" at bounding box center [517, 262] width 1035 height 524
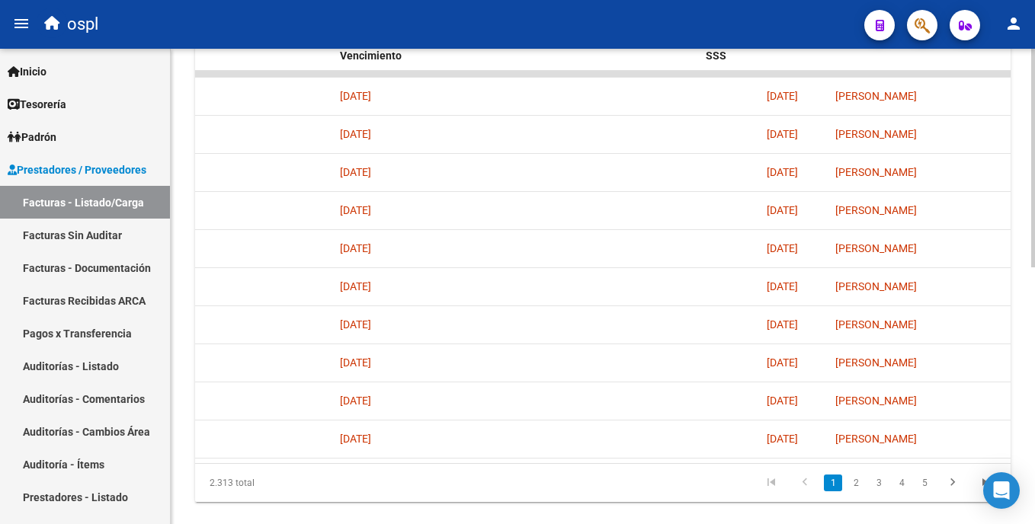
scroll to position [557, 0]
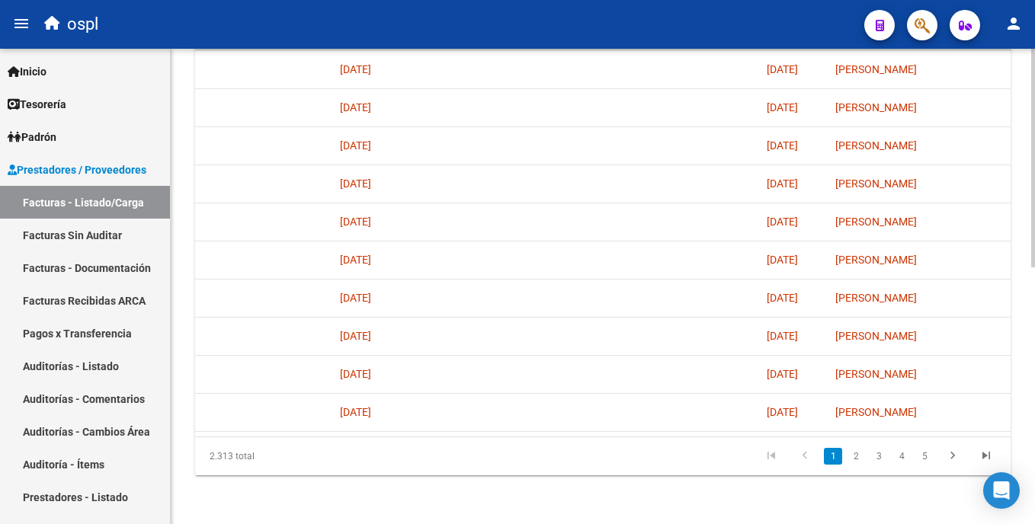
click at [1034, 375] on html "menu ospl person Firma Express Inicio Calendario SSS Instructivos Contacto OS T…" at bounding box center [517, 262] width 1035 height 524
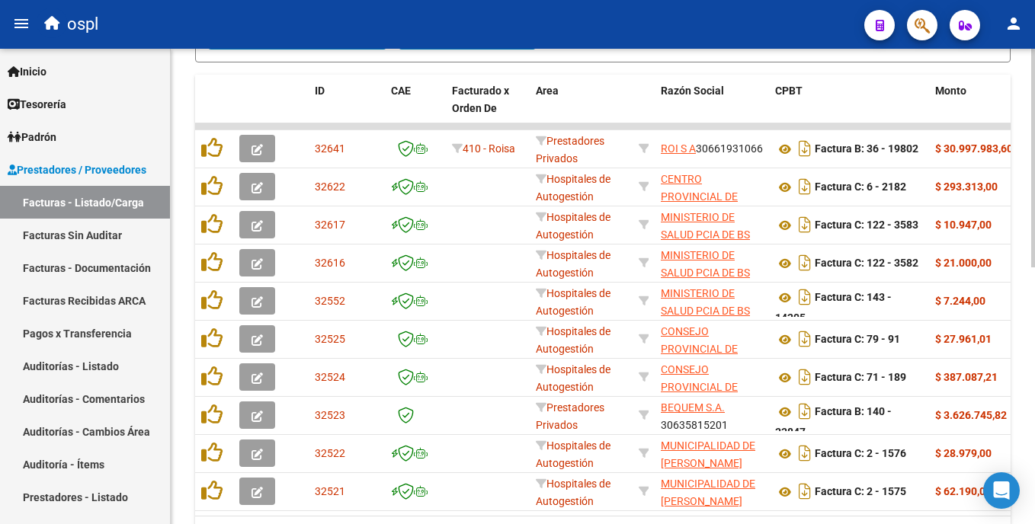
scroll to position [464, 0]
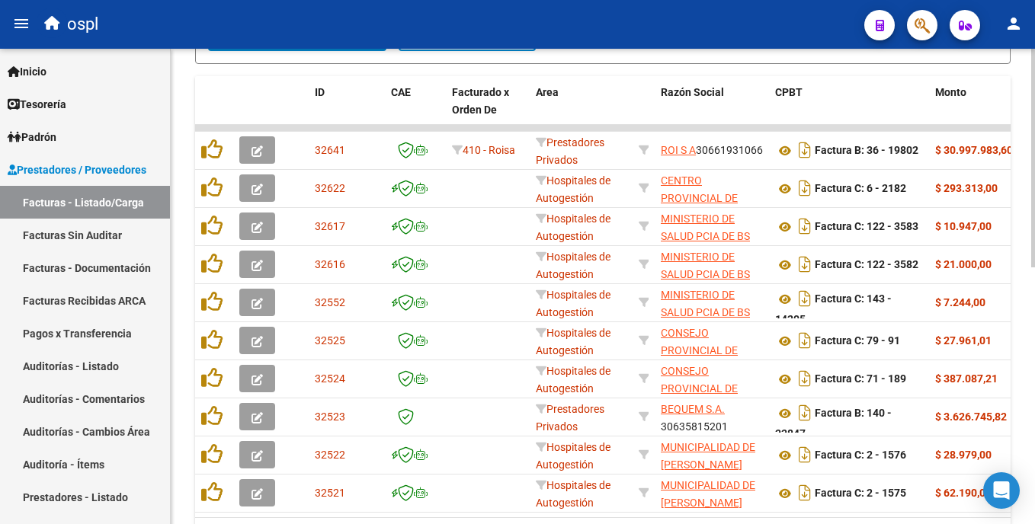
click at [1034, 330] on html "menu ospl person Firma Express Inicio Calendario SSS Instructivos Contacto OS T…" at bounding box center [517, 262] width 1035 height 524
click at [114, 373] on link "Auditorías - Listado" at bounding box center [85, 366] width 170 height 33
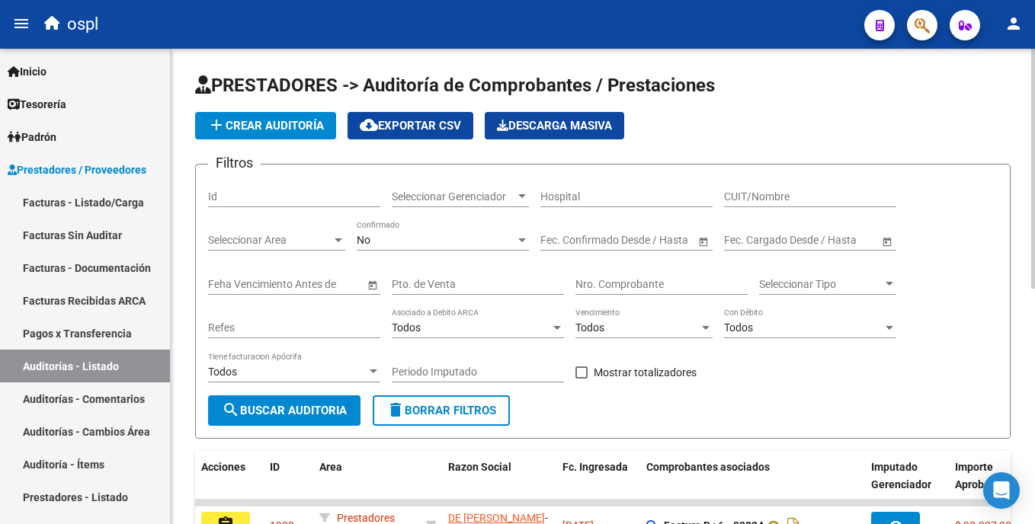
click at [1034, 196] on html "menu ospl person Firma Express Inicio Calendario SSS Instructivos Contacto OS T…" at bounding box center [517, 262] width 1035 height 524
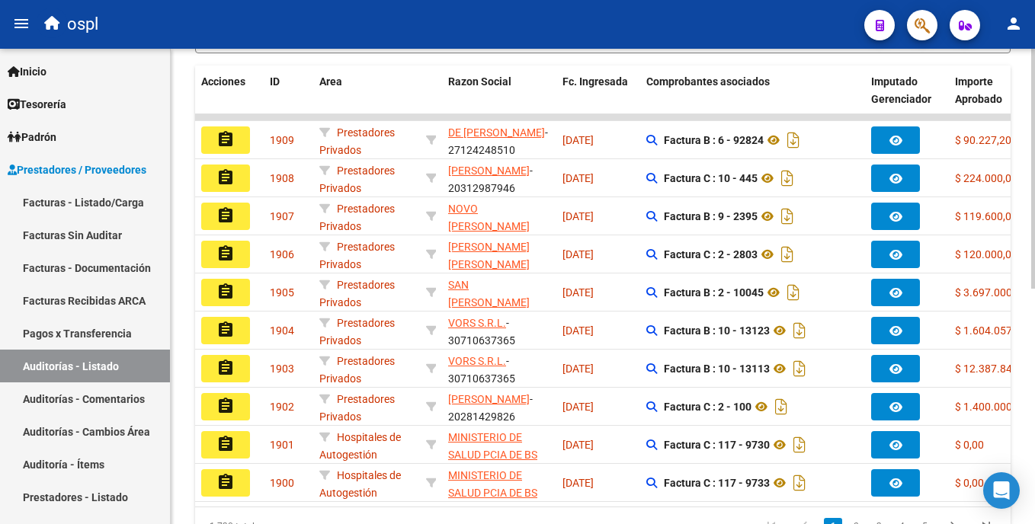
scroll to position [395, 0]
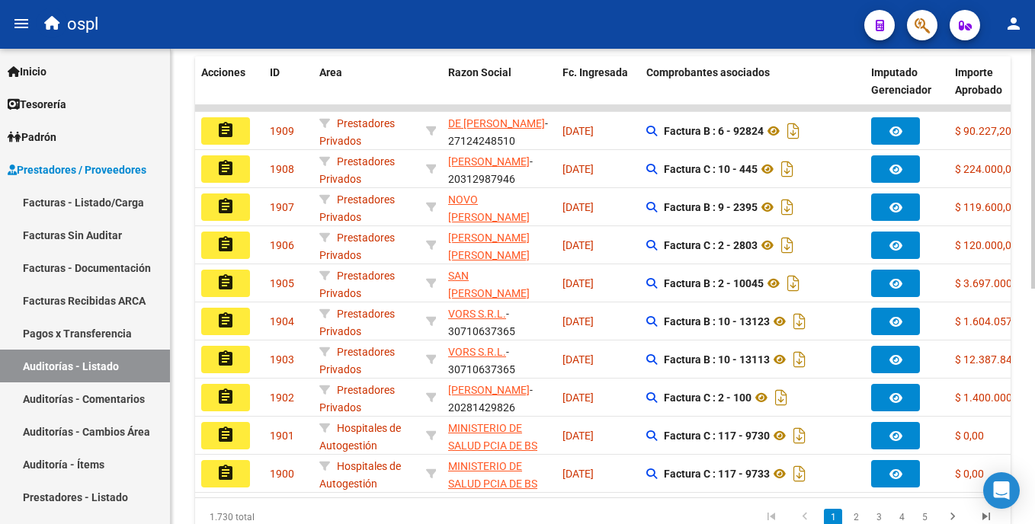
click at [1034, 398] on html "menu ospl person Firma Express Inicio Calendario SSS Instructivos Contacto OS T…" at bounding box center [517, 262] width 1035 height 524
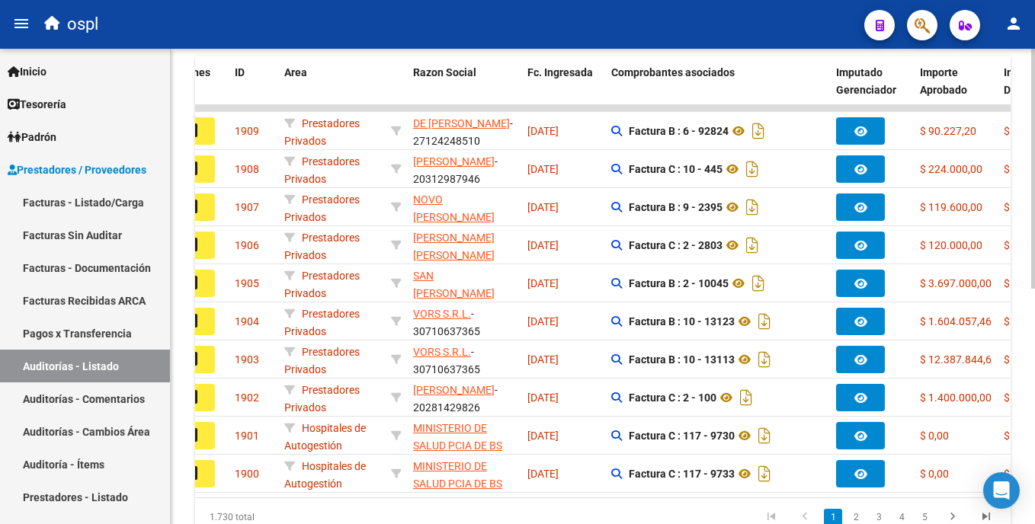
scroll to position [0, 0]
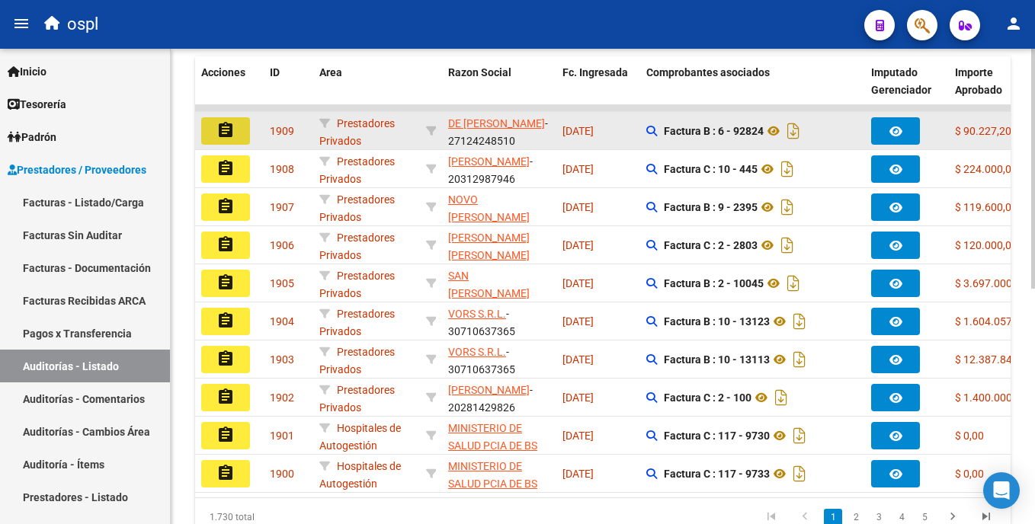
click at [238, 125] on button "assignment" at bounding box center [225, 130] width 49 height 27
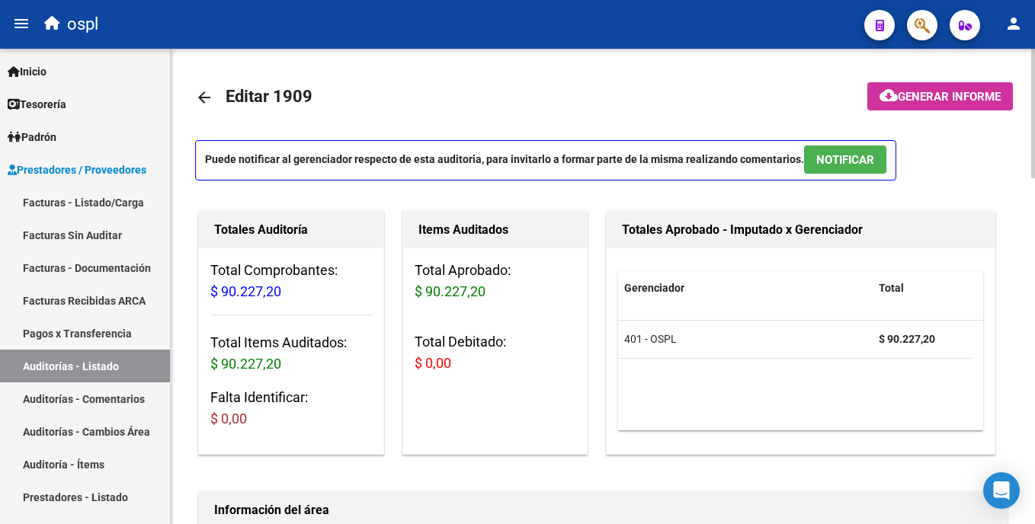
click at [1034, 86] on html "menu ospl person Firma Express Inicio Calendario SSS Instructivos Contacto OS T…" at bounding box center [517, 262] width 1035 height 524
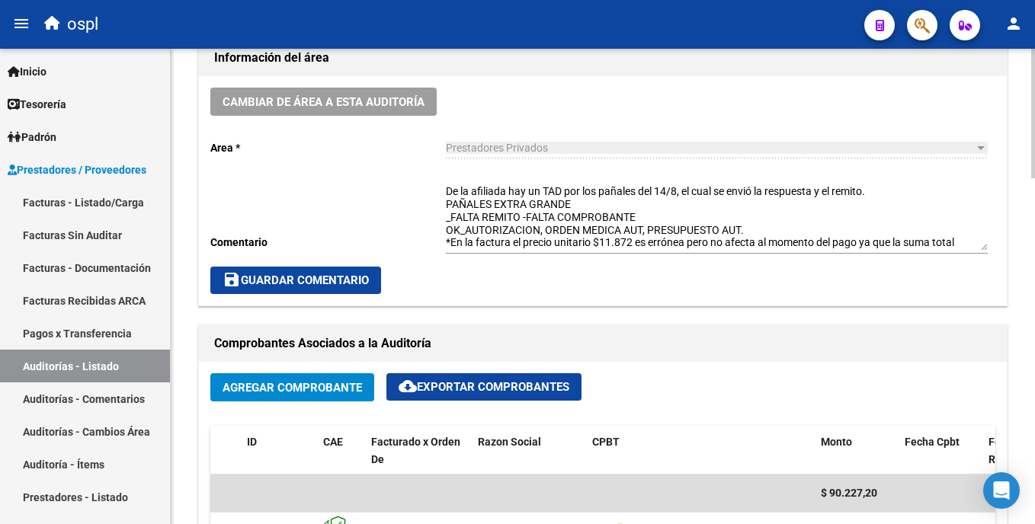
scroll to position [461, 0]
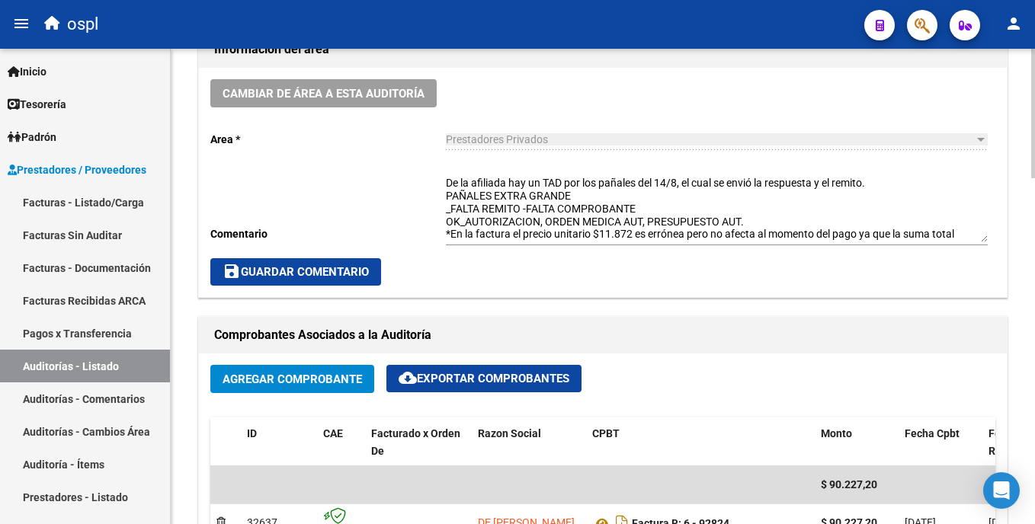
click at [1034, 270] on html "menu ospl person Firma Express Inicio Calendario SSS Instructivos Contacto OS T…" at bounding box center [517, 262] width 1035 height 524
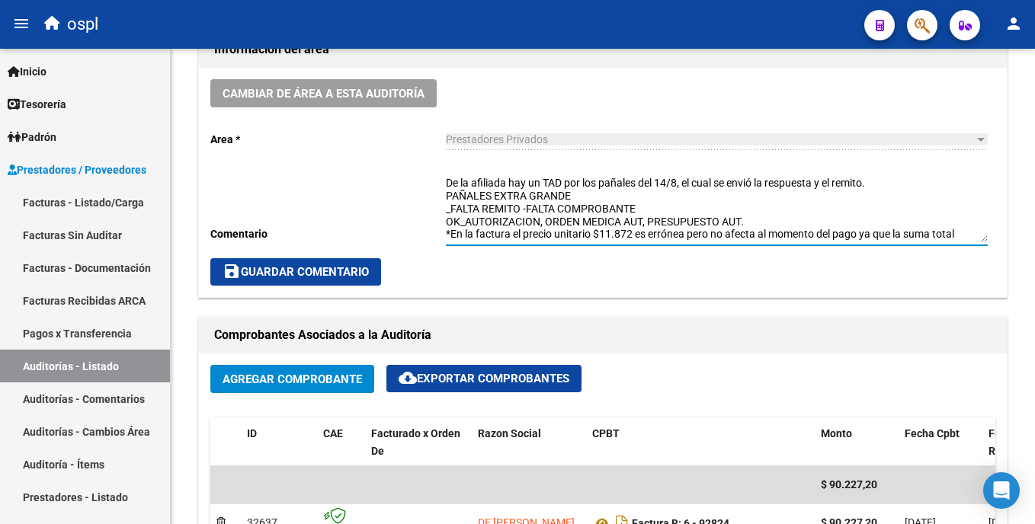
scroll to position [13, 0]
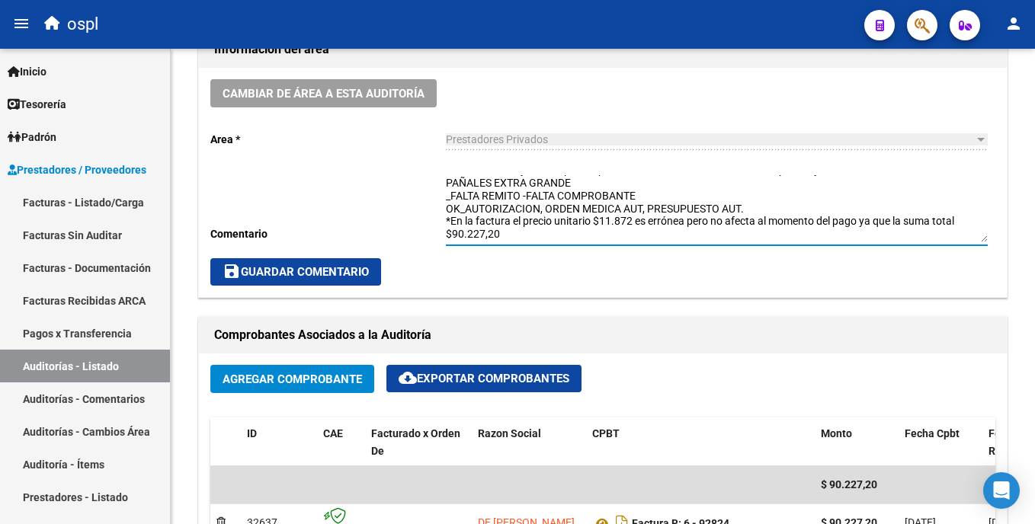
click at [989, 221] on div "Cambiar de área a esta auditoría Area * Prestadores Privados Seleccionar area C…" at bounding box center [603, 182] width 808 height 229
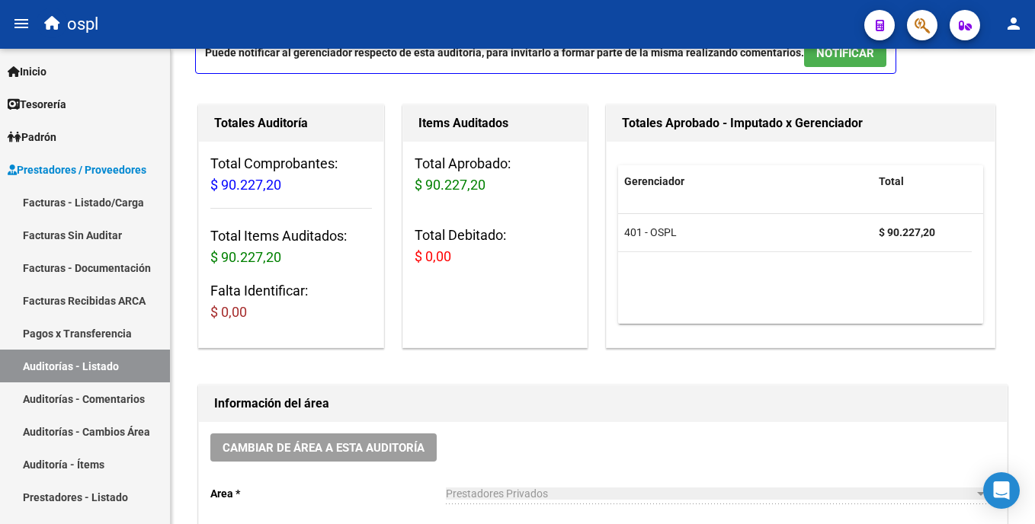
scroll to position [0, 0]
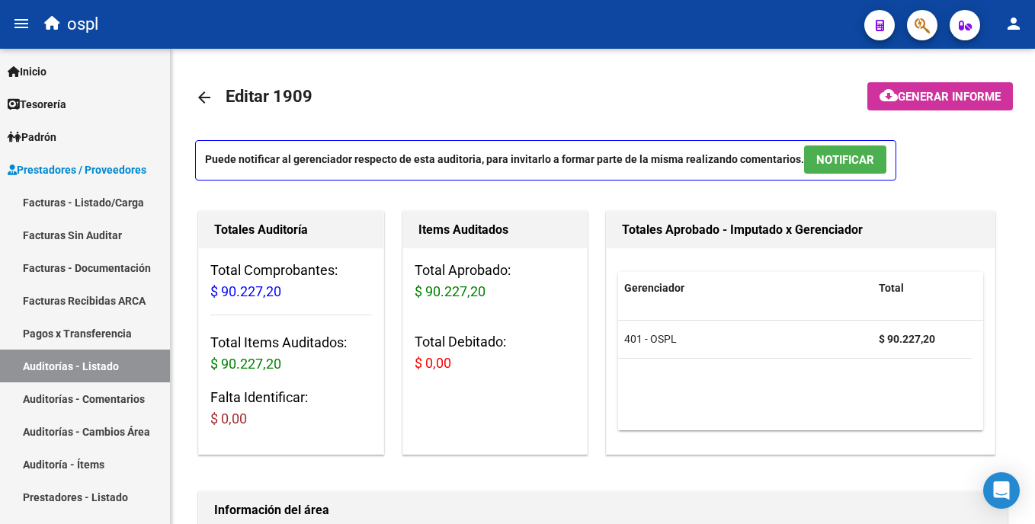
click at [1034, 63] on html "menu ospl person Firma Express Inicio Calendario SSS Instructivos Contacto OS T…" at bounding box center [517, 262] width 1035 height 524
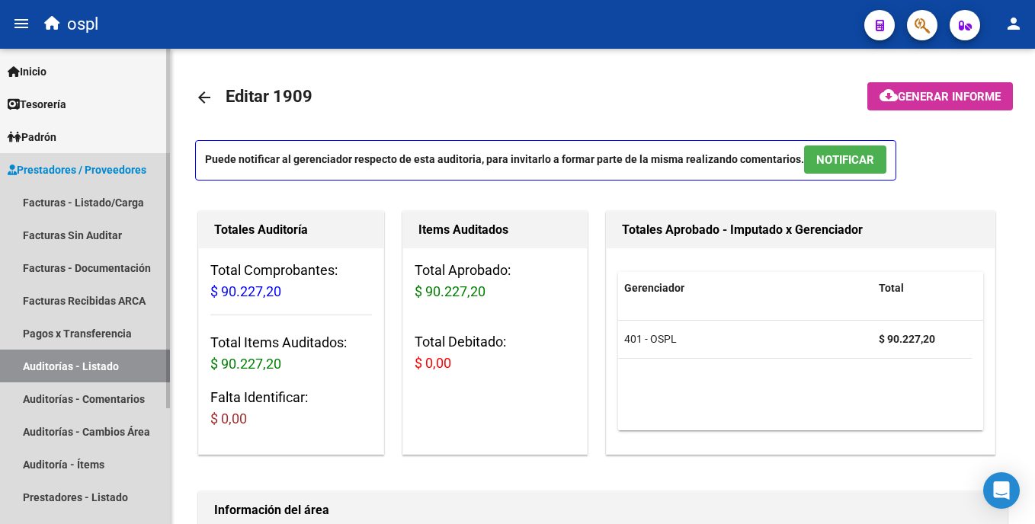
click at [126, 364] on link "Auditorías - Listado" at bounding box center [85, 366] width 170 height 33
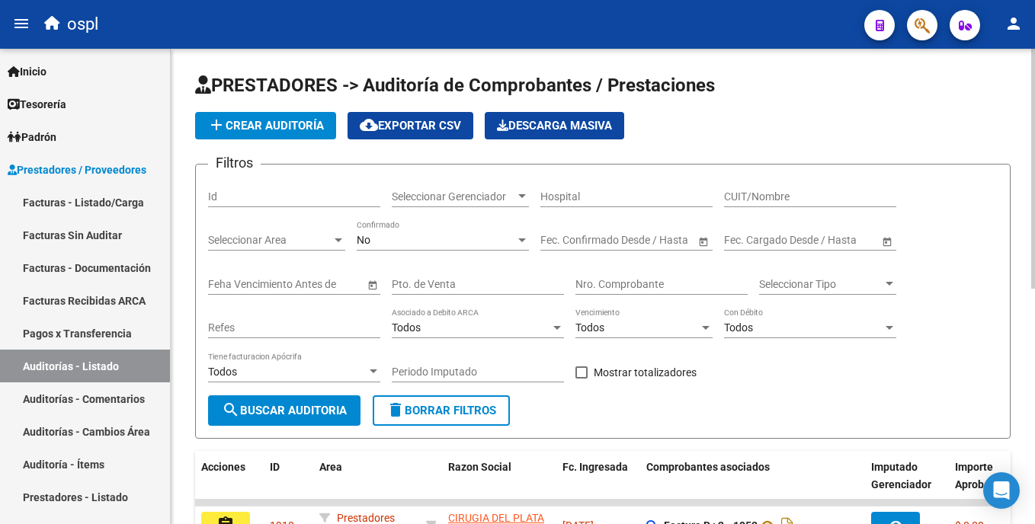
click at [601, 284] on input "Nro. Comprobante" at bounding box center [662, 284] width 172 height 13
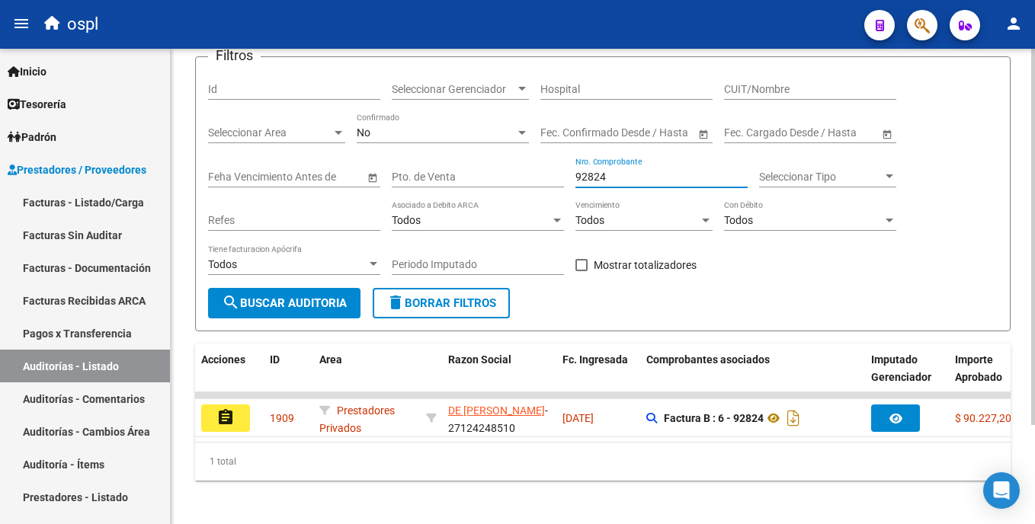
scroll to position [125, 0]
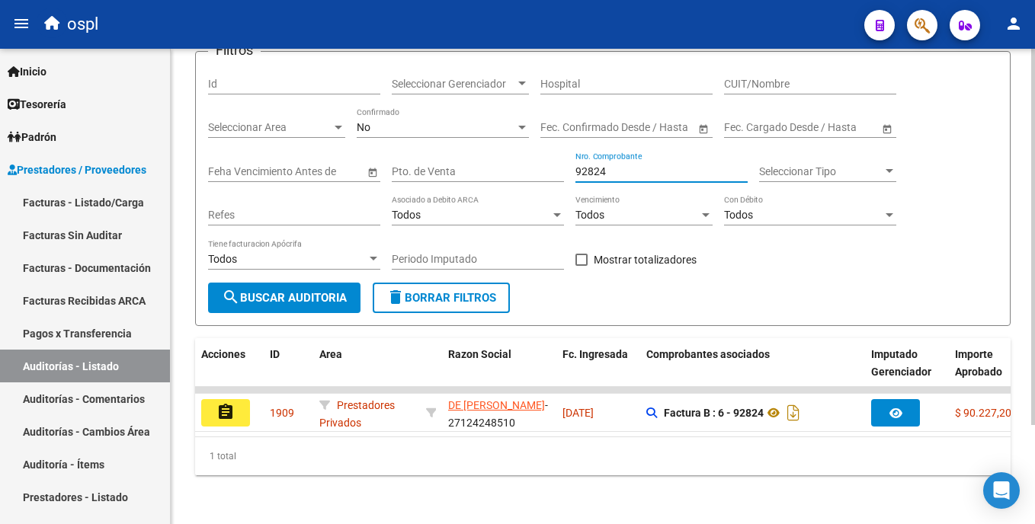
click at [1034, 265] on html "menu ospl person Firma Express Inicio Calendario SSS Instructivos Contacto OS T…" at bounding box center [517, 262] width 1035 height 524
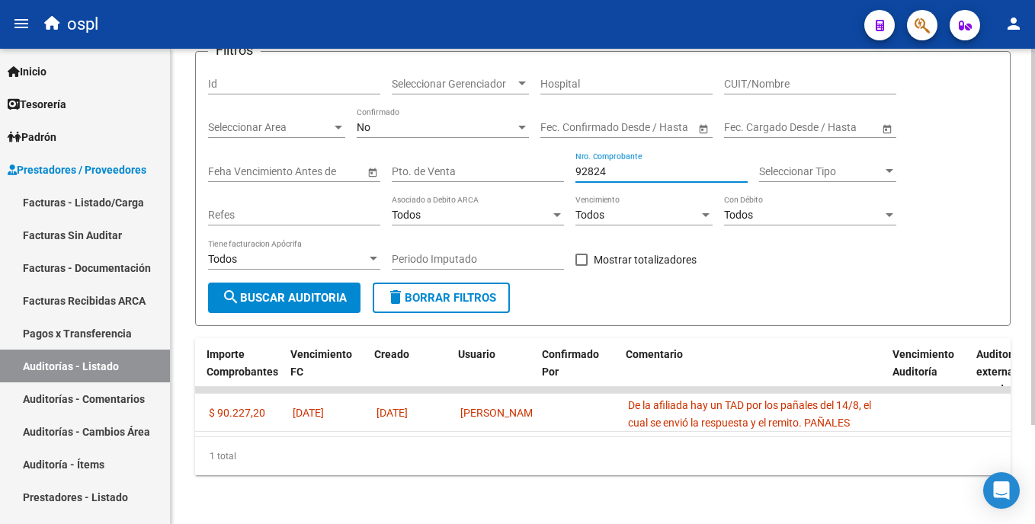
scroll to position [0, 916]
type input "92824"
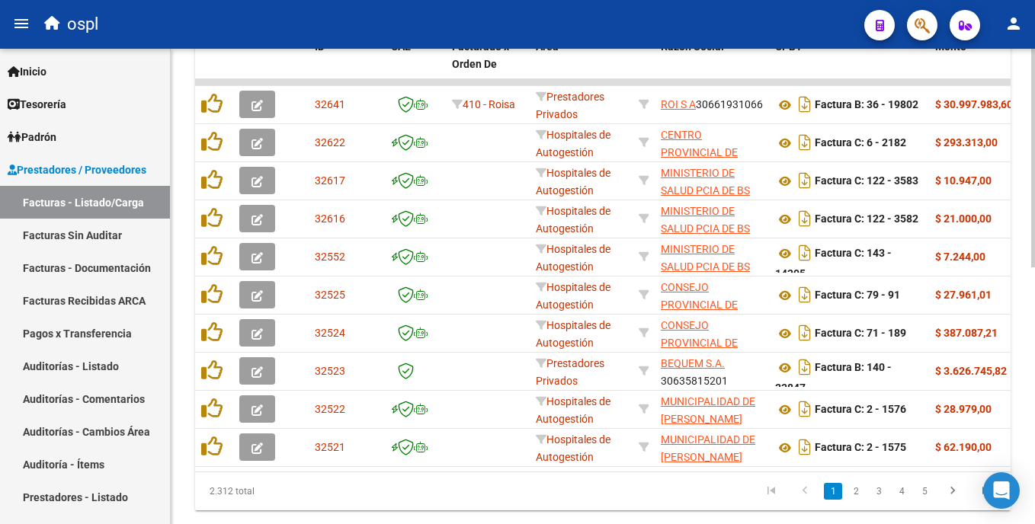
scroll to position [511, 0]
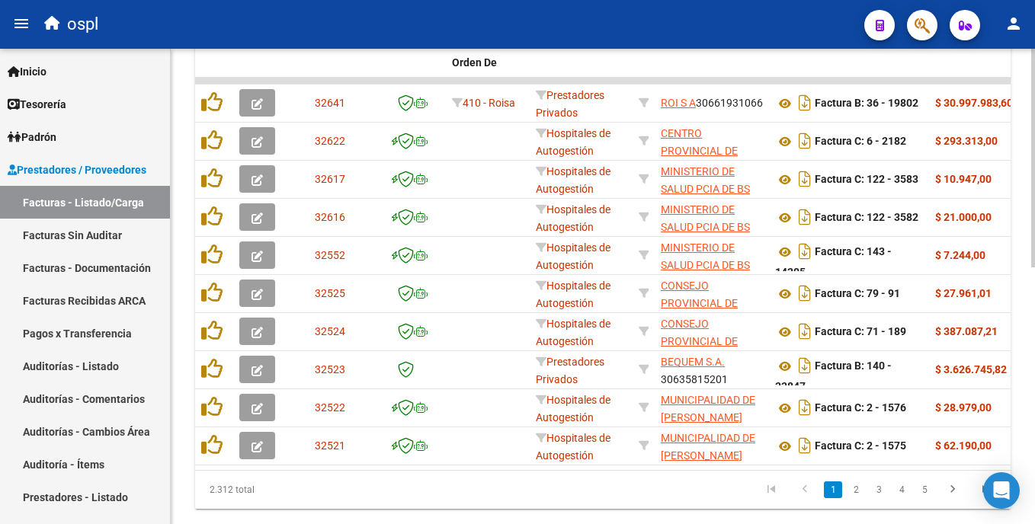
click at [1034, 340] on html "menu ospl person Firma Express Inicio Calendario SSS Instructivos Contacto OS T…" at bounding box center [517, 262] width 1035 height 524
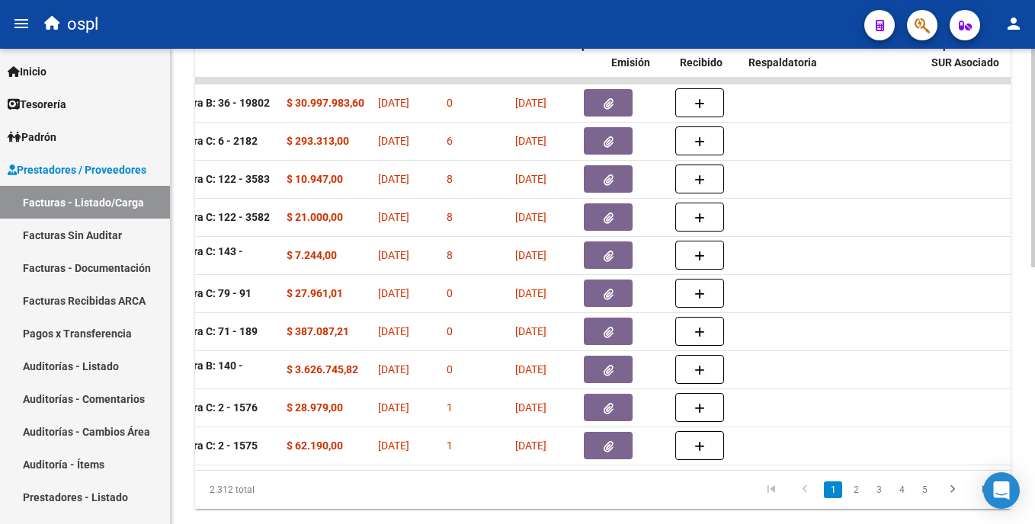
scroll to position [0, 0]
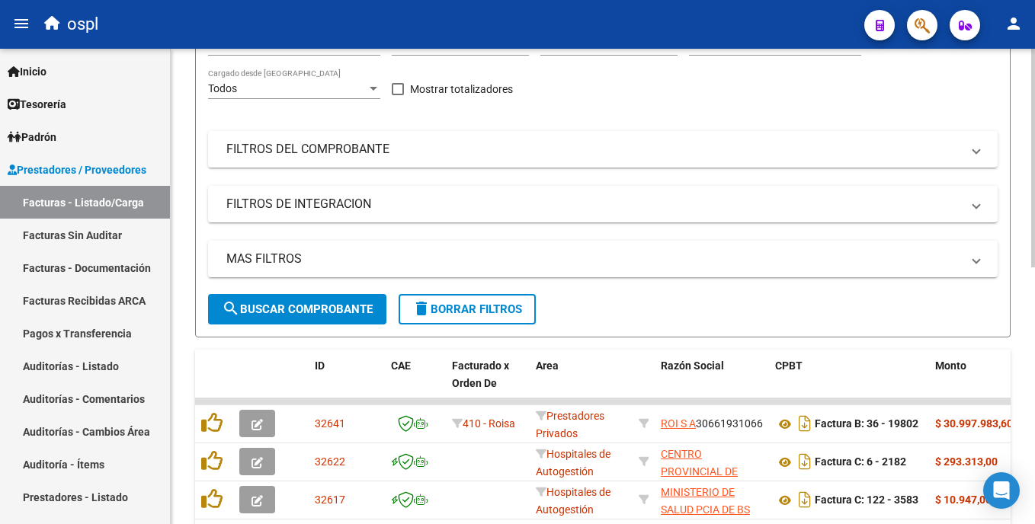
click at [1033, 200] on div at bounding box center [1033, 248] width 4 height 219
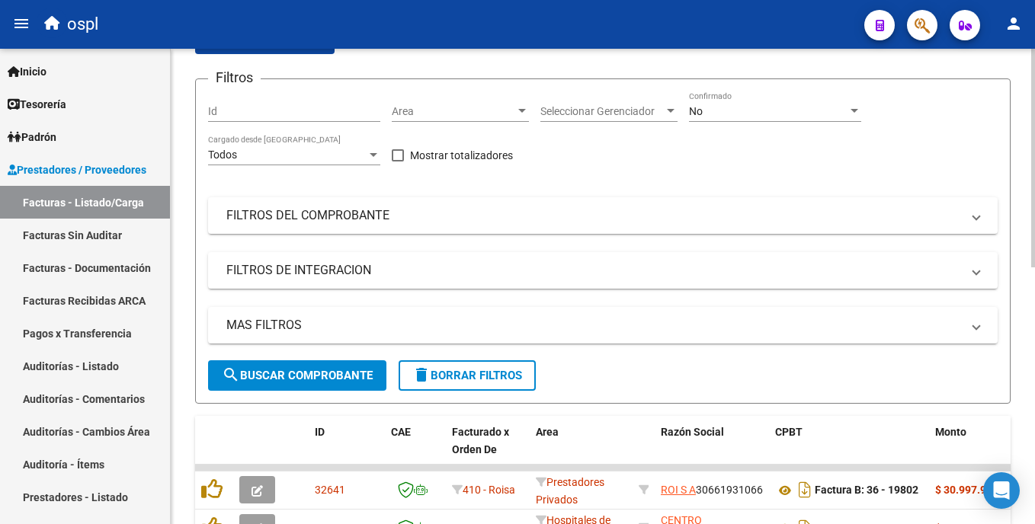
click at [1033, 236] on div at bounding box center [1033, 216] width 4 height 219
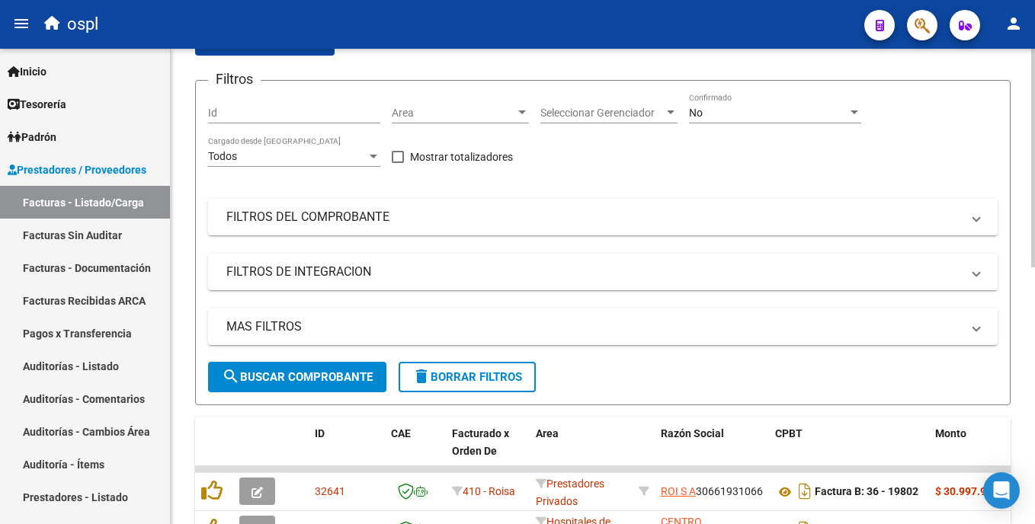
click at [431, 123] on div "Area Area" at bounding box center [460, 108] width 137 height 30
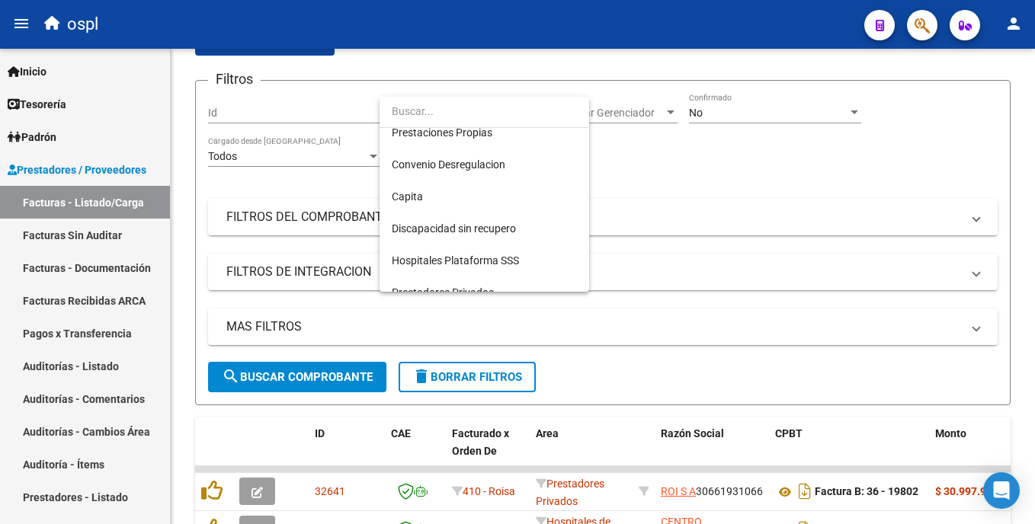
scroll to position [171, 0]
click at [505, 266] on span "Prestadores Privados" at bounding box center [484, 262] width 185 height 32
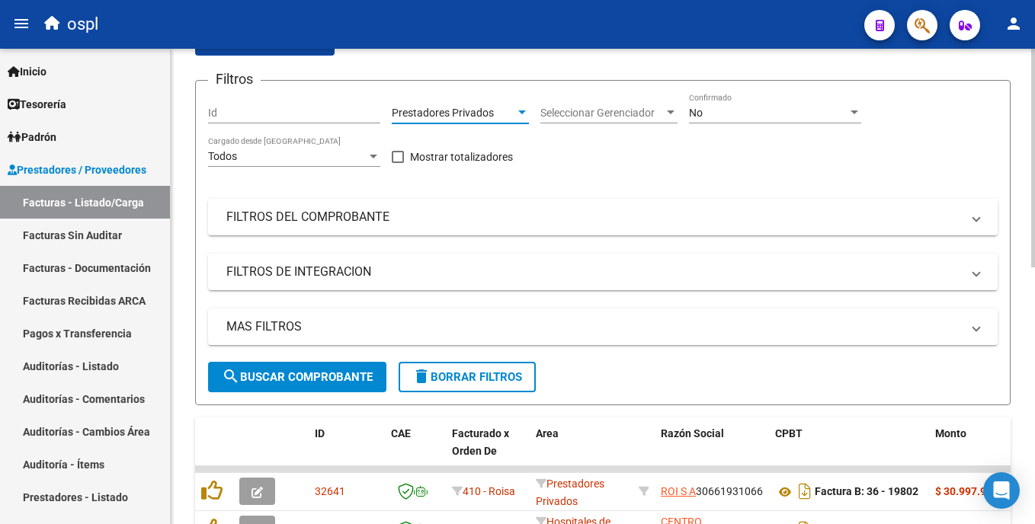
click at [345, 370] on span "search Buscar Comprobante" at bounding box center [297, 377] width 151 height 14
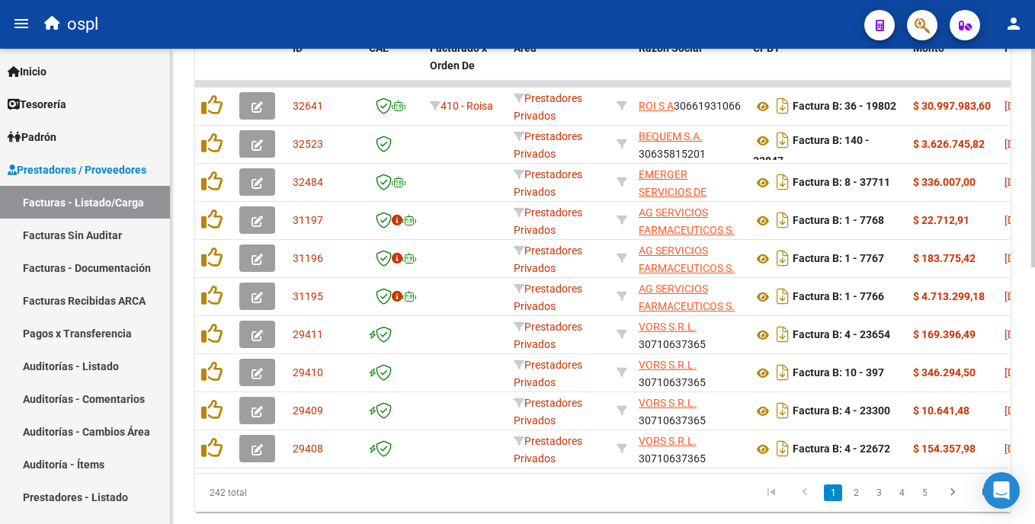
scroll to position [510, 0]
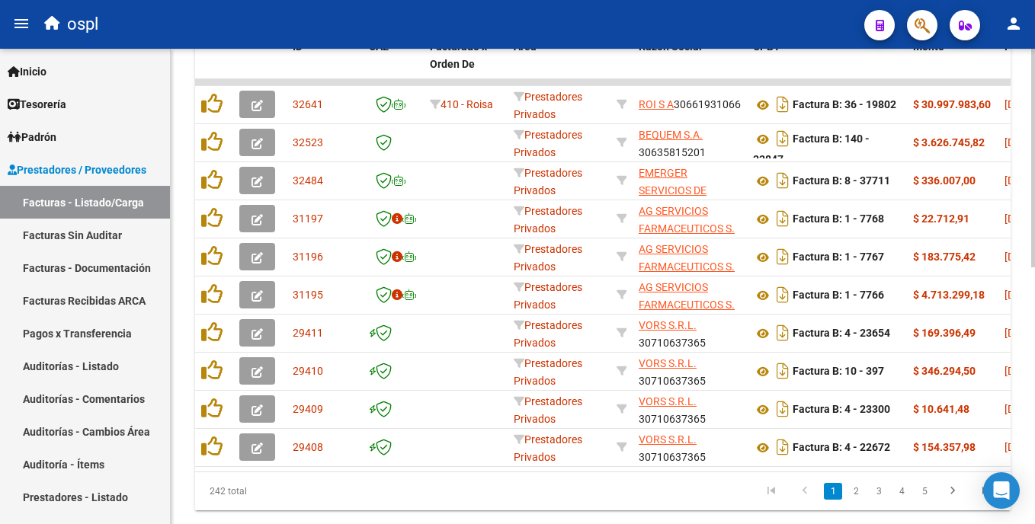
click at [1034, 361] on html "menu ospl person Firma Express Inicio Calendario SSS Instructivos Contacto OS T…" at bounding box center [517, 262] width 1035 height 524
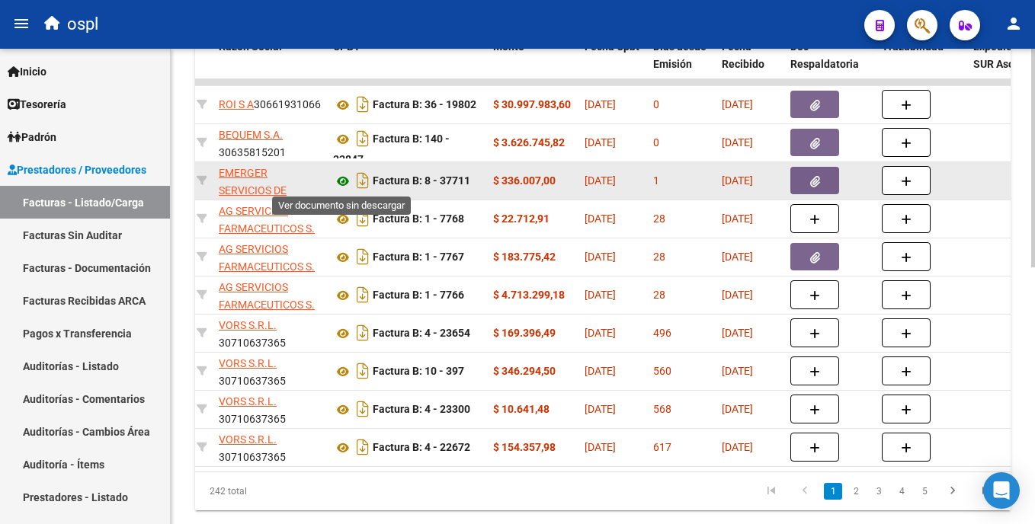
click at [343, 183] on icon at bounding box center [343, 181] width 20 height 18
click at [803, 181] on button "button" at bounding box center [814, 180] width 49 height 27
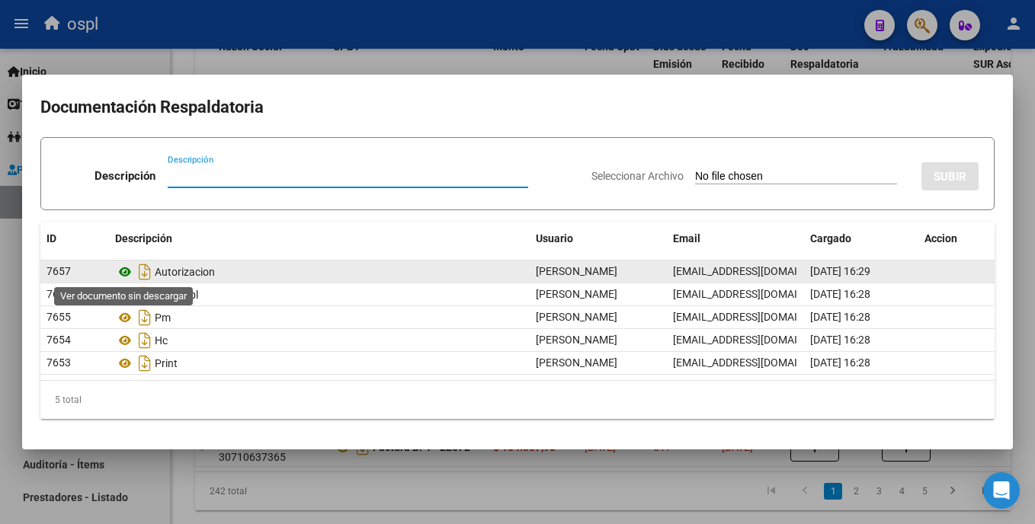
click at [125, 271] on icon at bounding box center [125, 272] width 20 height 18
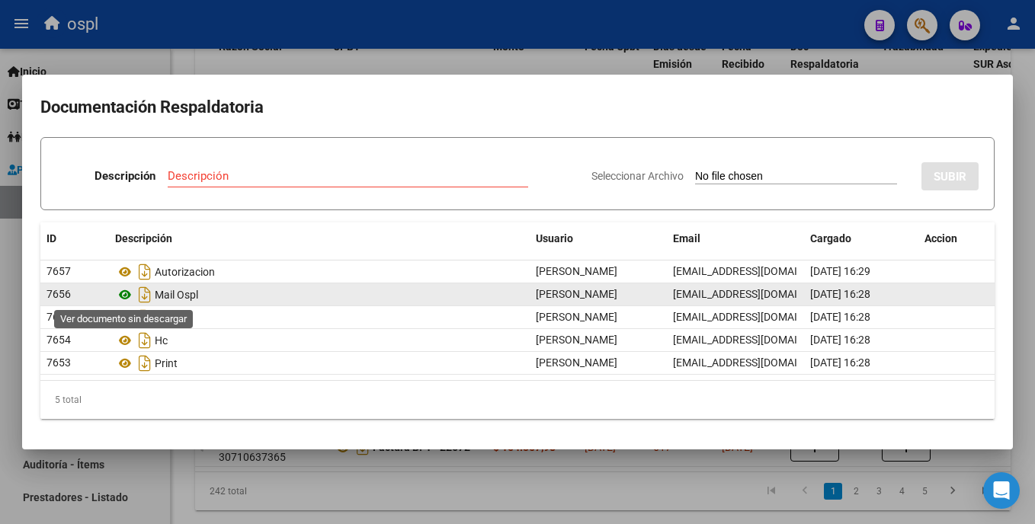
click at [127, 295] on icon at bounding box center [125, 295] width 20 height 18
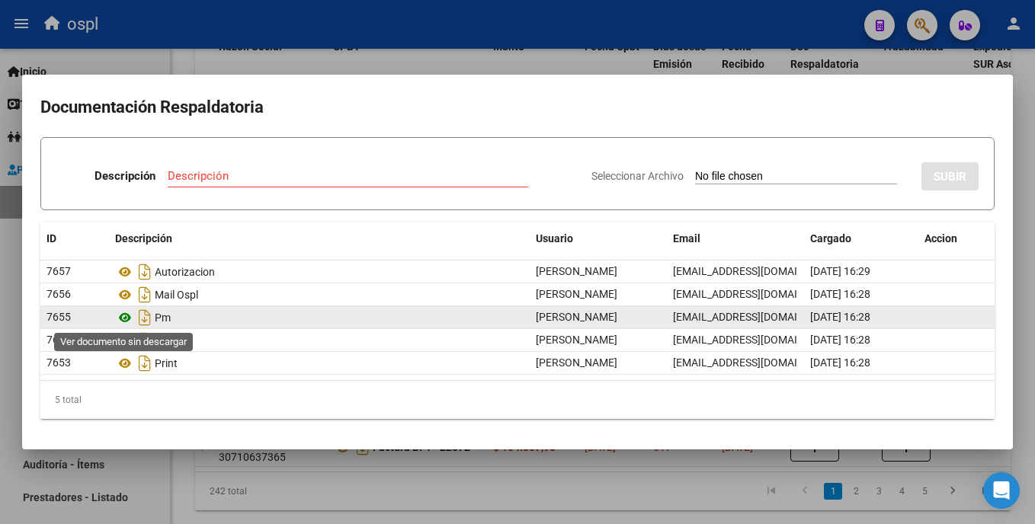
click at [127, 316] on icon at bounding box center [125, 318] width 20 height 18
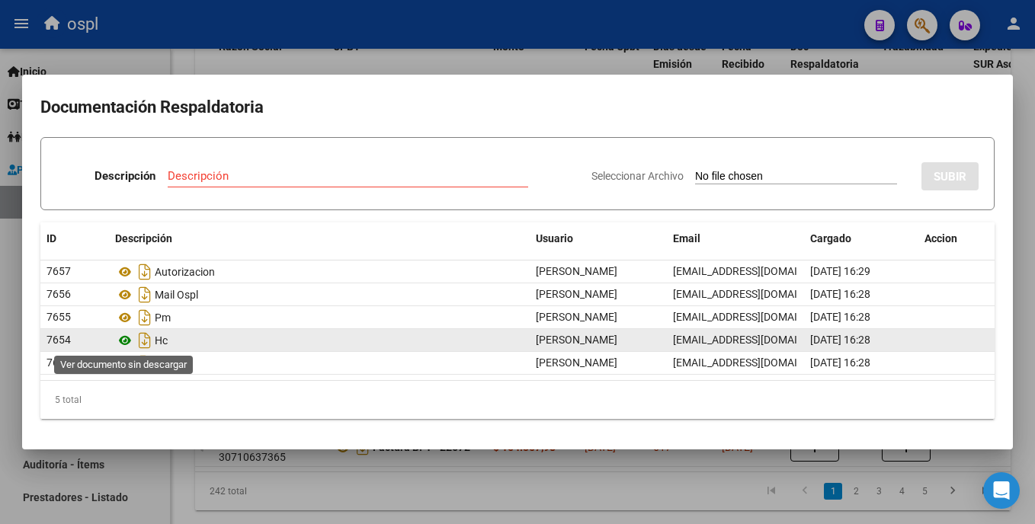
click at [126, 339] on icon at bounding box center [125, 341] width 20 height 18
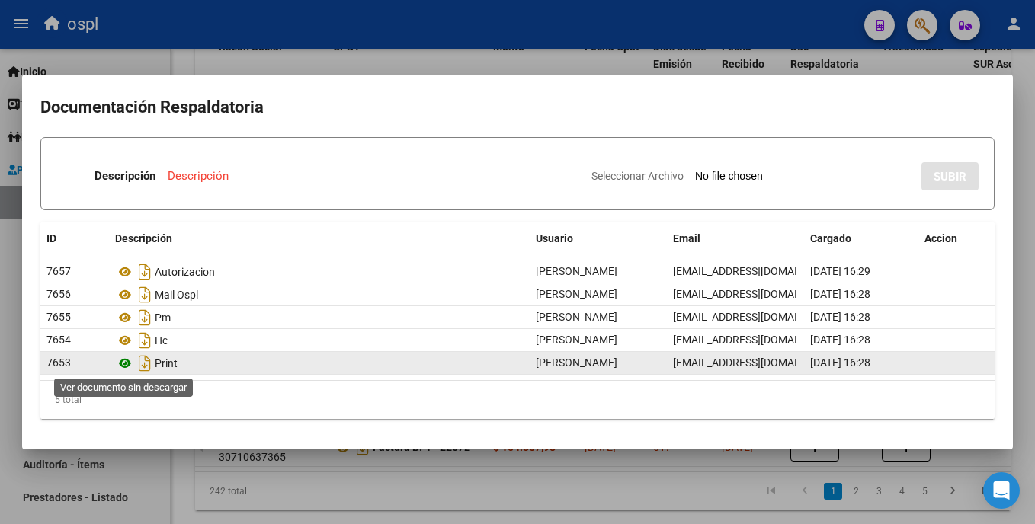
click at [121, 364] on icon at bounding box center [125, 363] width 20 height 18
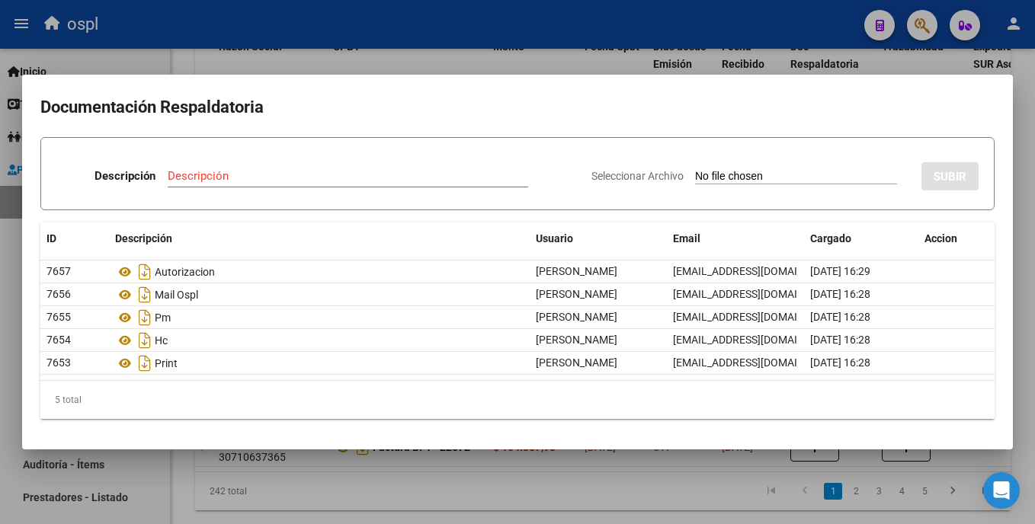
click at [294, 65] on div at bounding box center [517, 262] width 1035 height 524
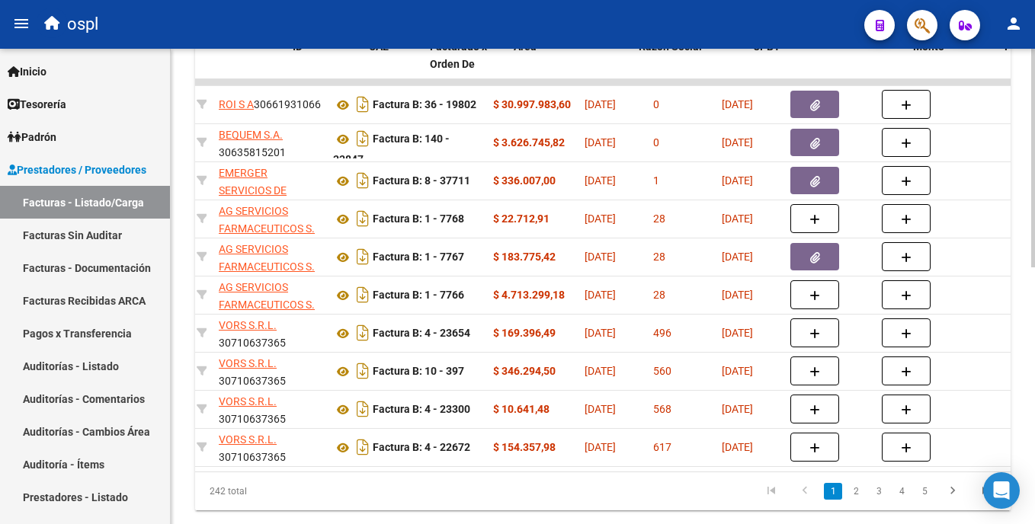
scroll to position [0, 0]
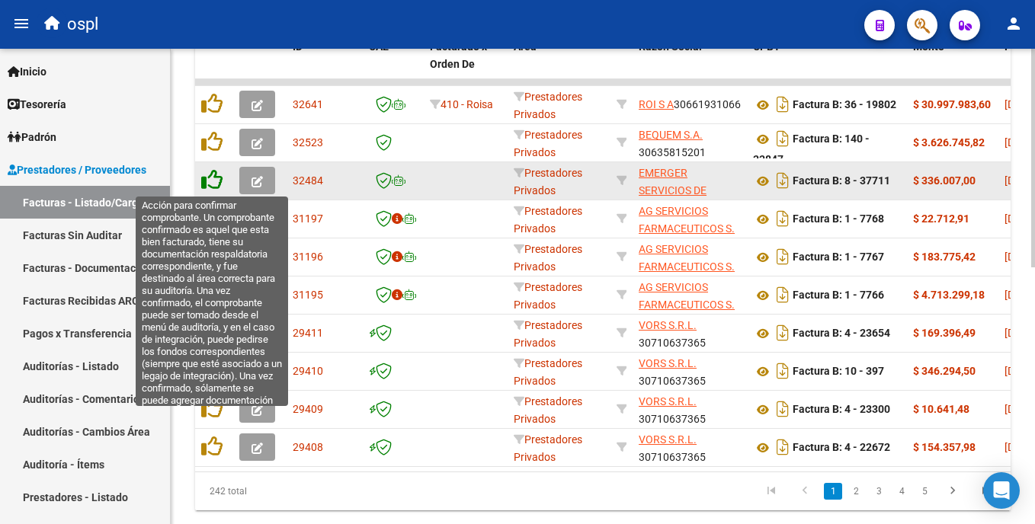
click at [213, 184] on icon at bounding box center [211, 179] width 21 height 21
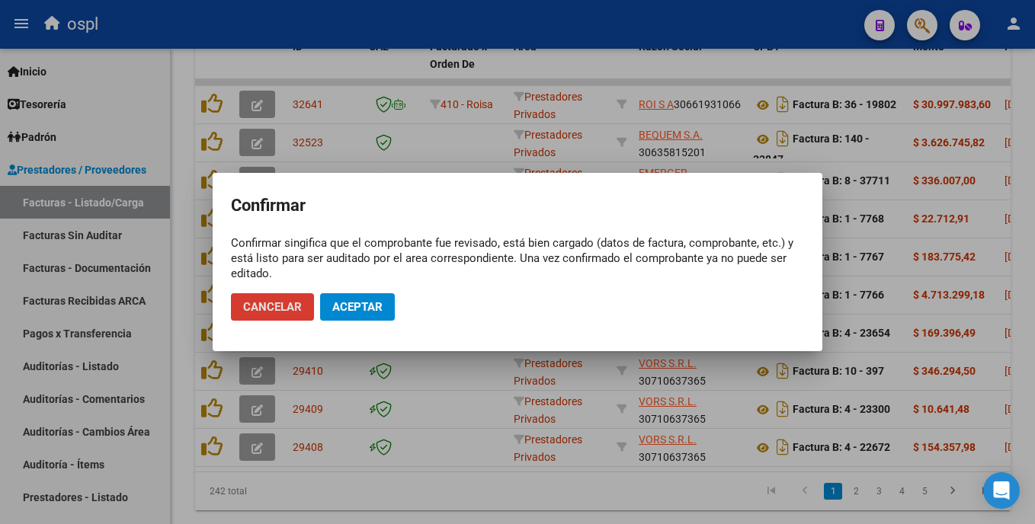
click at [350, 303] on span "Aceptar" at bounding box center [357, 307] width 50 height 14
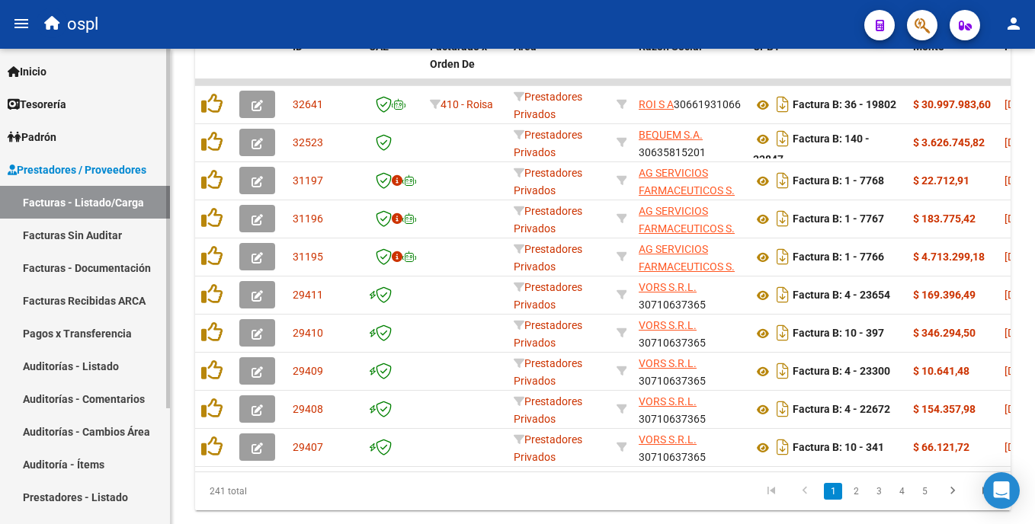
click at [101, 239] on link "Facturas Sin Auditar" at bounding box center [85, 235] width 170 height 33
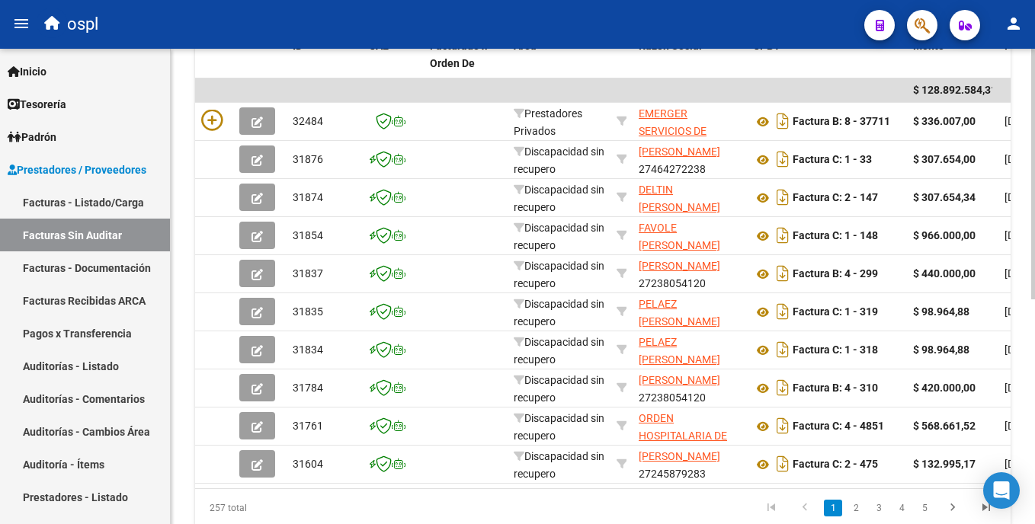
scroll to position [346, 0]
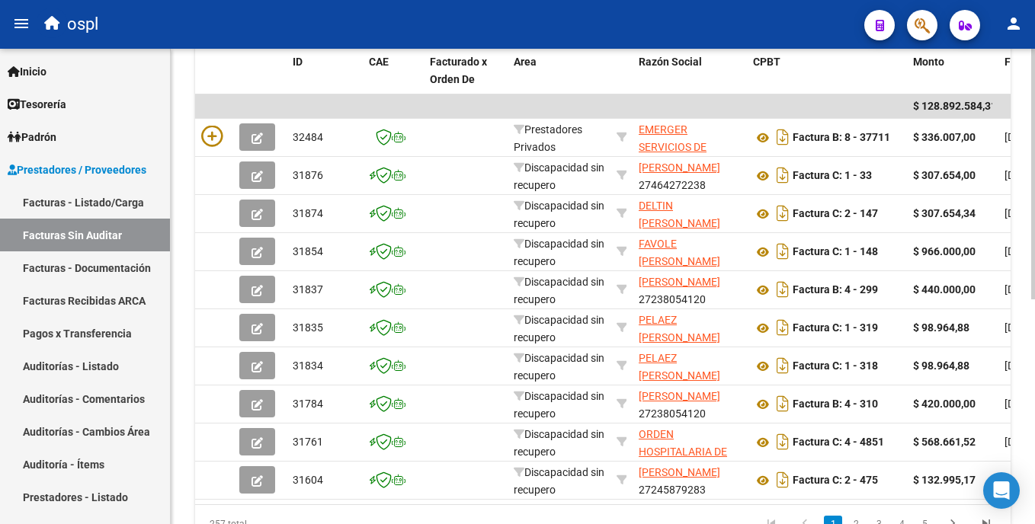
click at [1034, 290] on html "menu ospl person Firma Express Inicio Calendario SSS Instructivos Contacto OS T…" at bounding box center [517, 262] width 1035 height 524
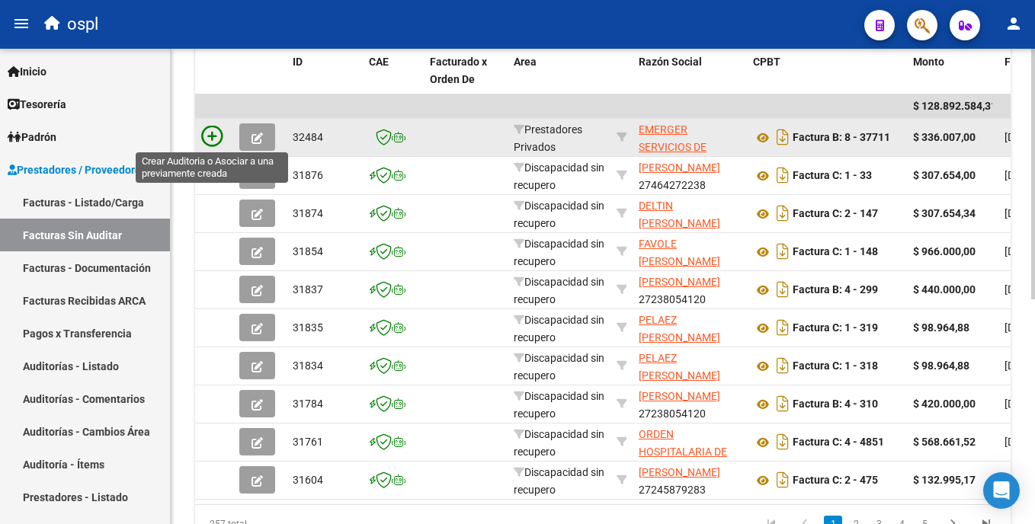
click at [213, 136] on icon at bounding box center [211, 136] width 21 height 21
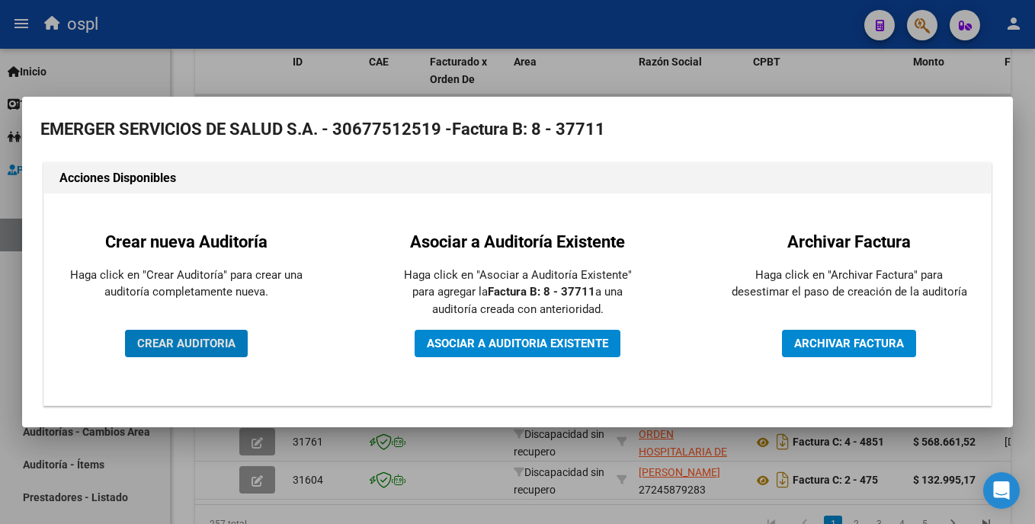
click at [198, 342] on span "CREAR AUDITORIA" at bounding box center [186, 344] width 98 height 14
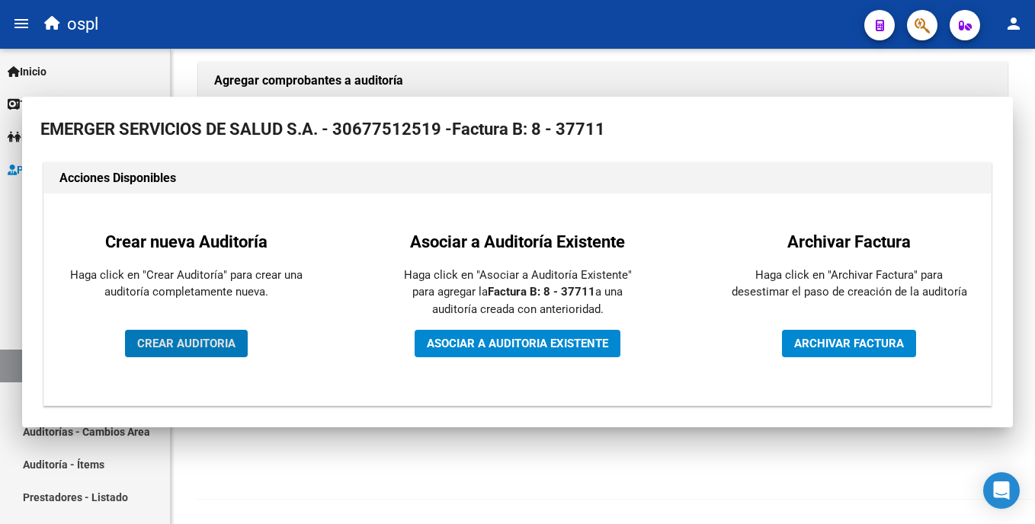
scroll to position [329, 0]
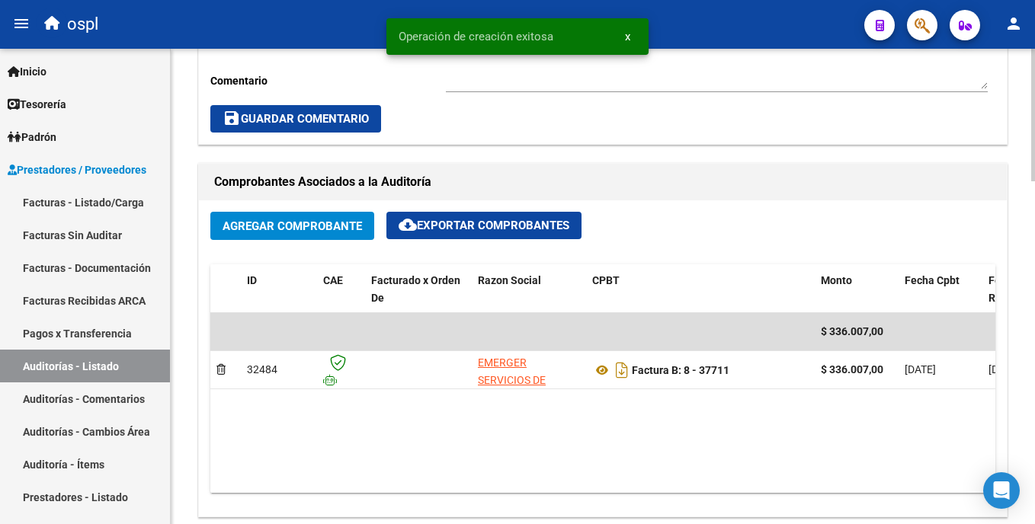
scroll to position [674, 0]
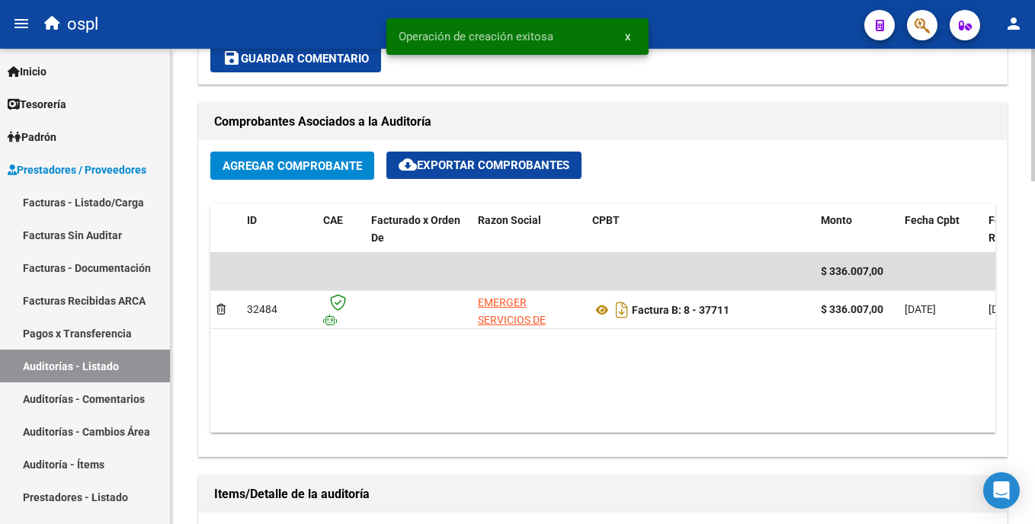
click at [1034, 314] on html "menu ospl person Firma Express Inicio Calendario SSS Instructivos Contacto OS T…" at bounding box center [517, 262] width 1035 height 524
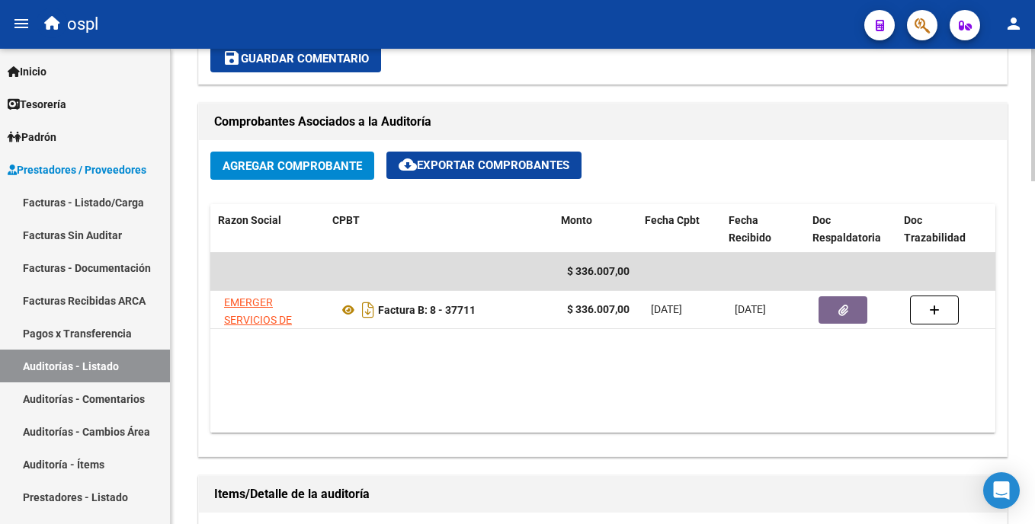
scroll to position [0, 260]
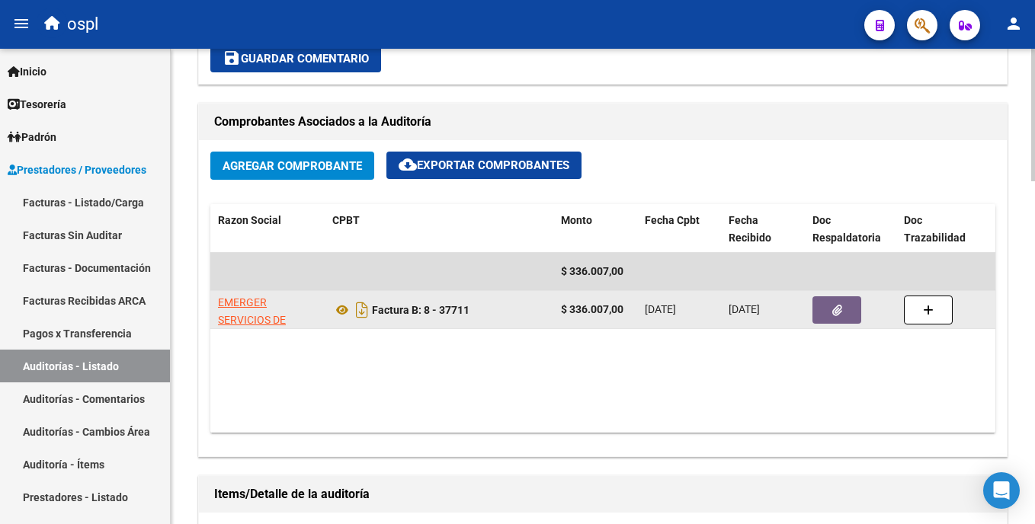
click at [835, 312] on icon "button" at bounding box center [837, 310] width 10 height 11
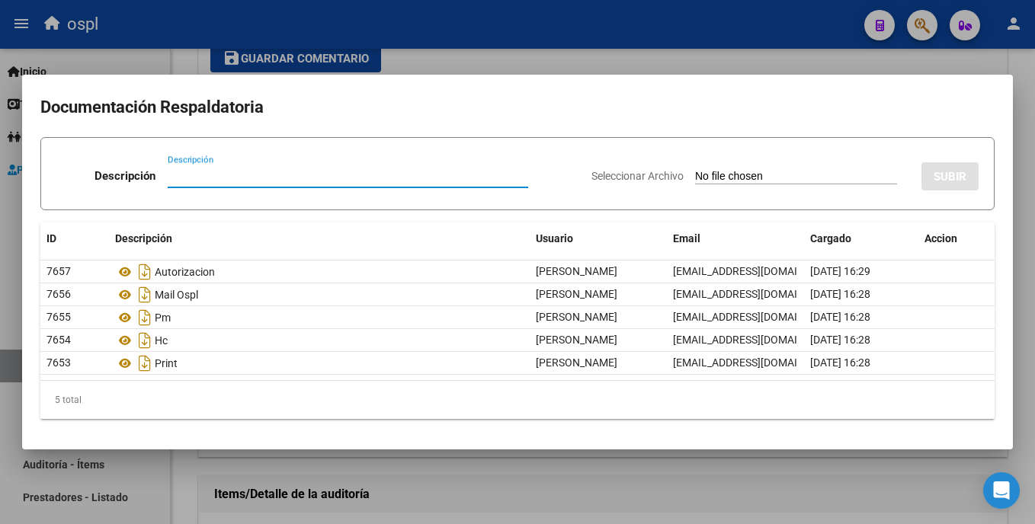
click at [695, 175] on input "Seleccionar Archivo" at bounding box center [796, 177] width 202 height 14
type input "C:\fakepath\Fact. Ladrilleros 09-2025.xls"
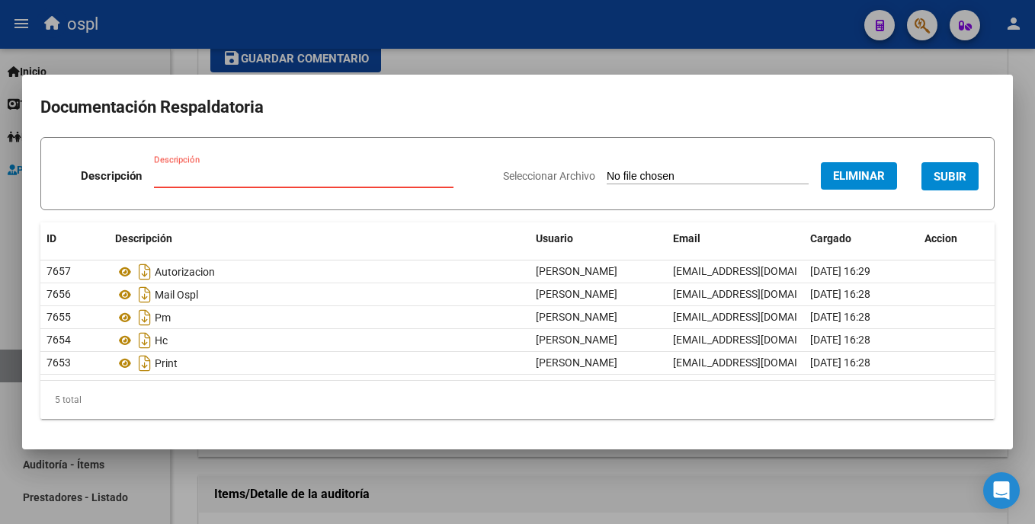
click at [263, 177] on input "Descripción" at bounding box center [304, 176] width 300 height 14
type input "DETALLE"
click at [955, 175] on span "SUBIR" at bounding box center [950, 177] width 33 height 14
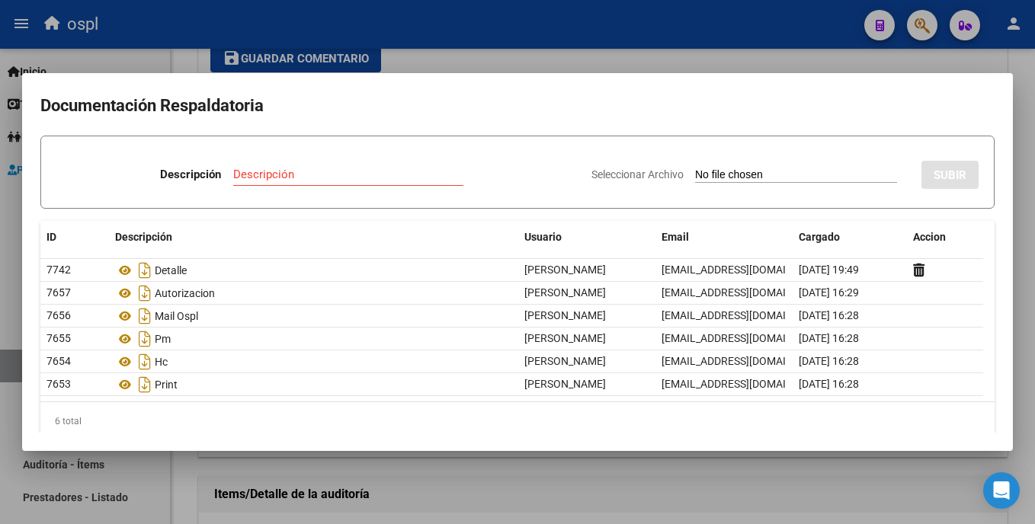
scroll to position [20, 0]
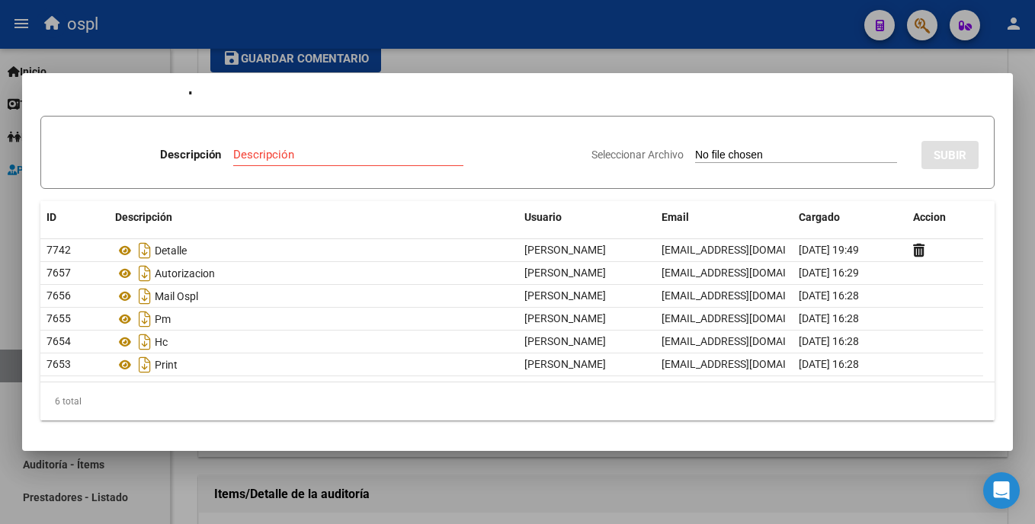
click at [489, 34] on div at bounding box center [517, 262] width 1035 height 524
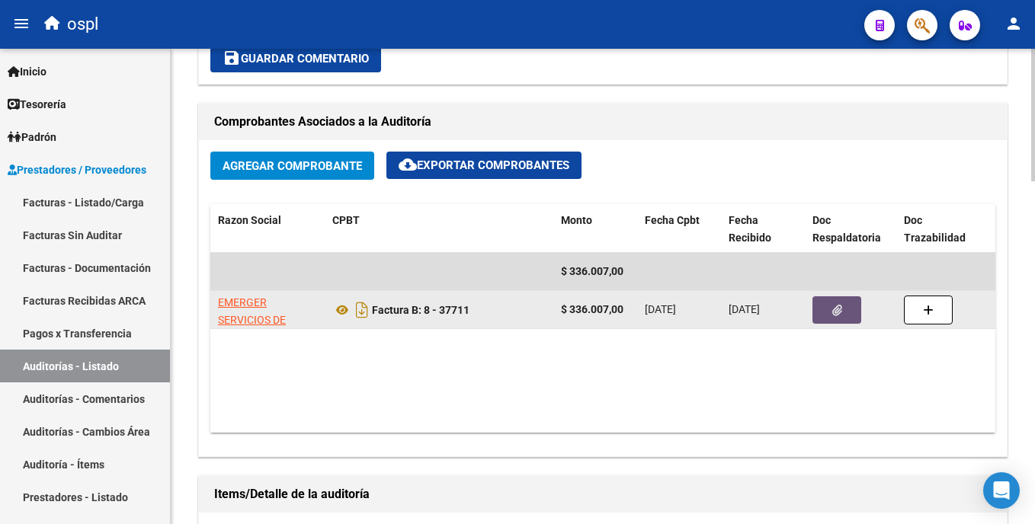
click at [823, 307] on button "button" at bounding box center [837, 310] width 49 height 27
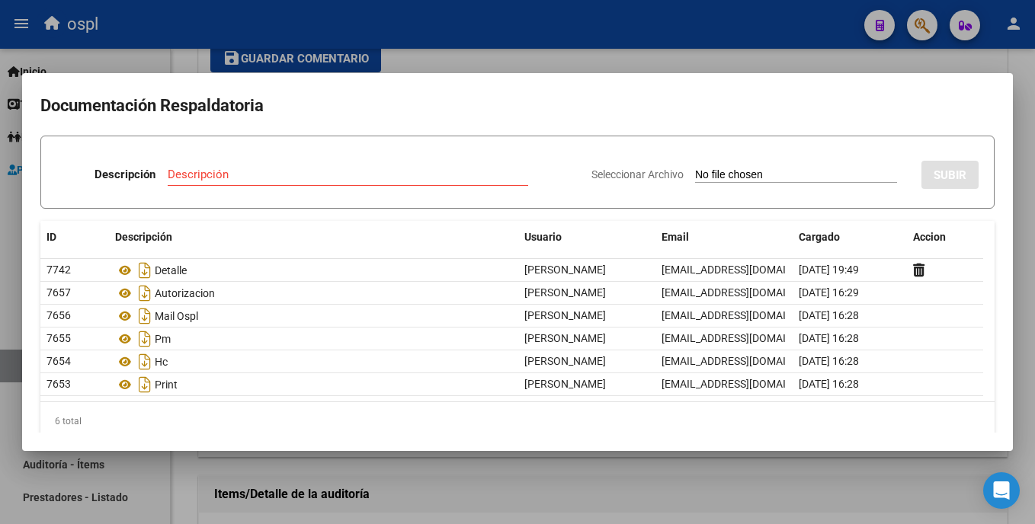
click at [695, 178] on input "Seleccionar Archivo" at bounding box center [796, 175] width 202 height 14
type input "C:\fakepath\screenshot-1759964391324.png"
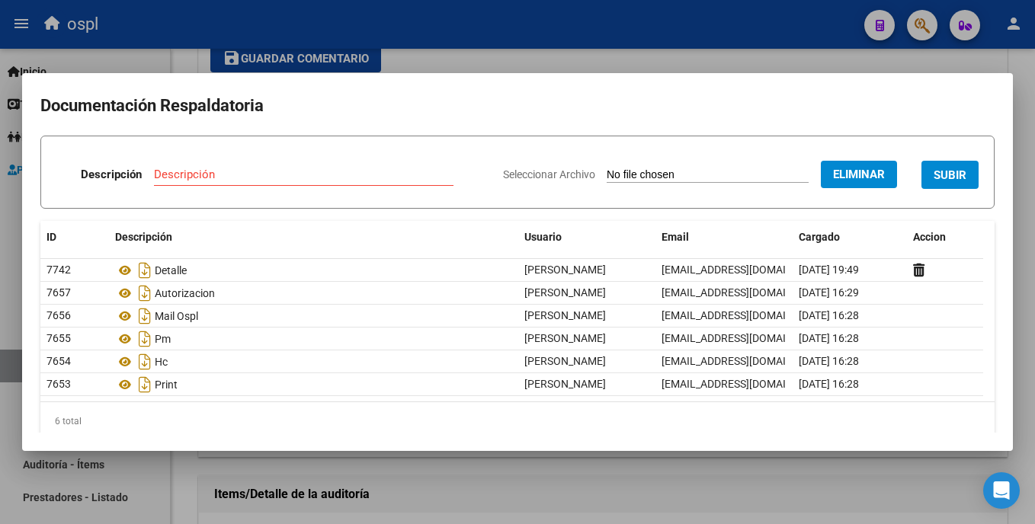
click at [274, 175] on input "Descripción" at bounding box center [304, 175] width 300 height 14
click at [172, 175] on input "PRESPUESTO" at bounding box center [304, 175] width 300 height 14
type input "PRESUPUESTO"
click at [934, 176] on span "SUBIR" at bounding box center [950, 175] width 33 height 14
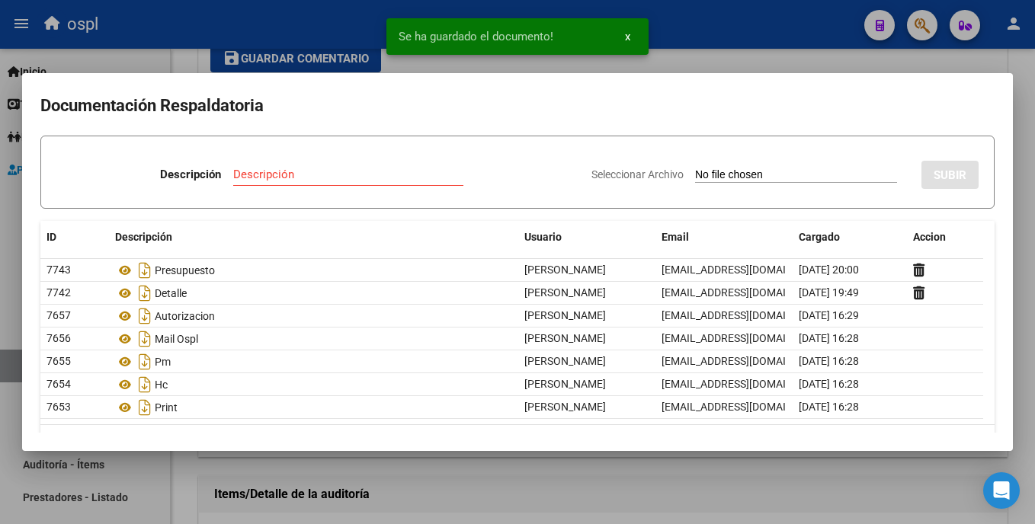
click at [776, 56] on div at bounding box center [517, 262] width 1035 height 524
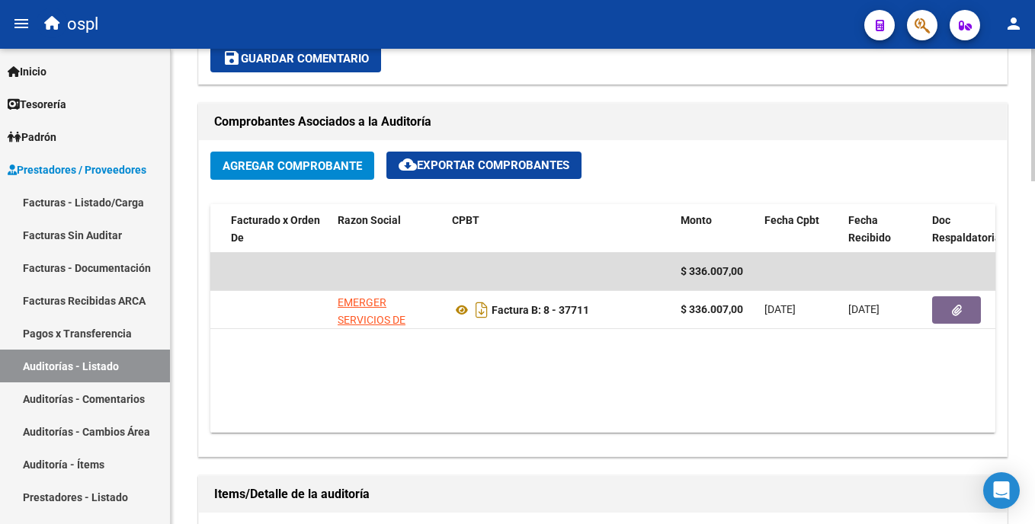
scroll to position [0, 0]
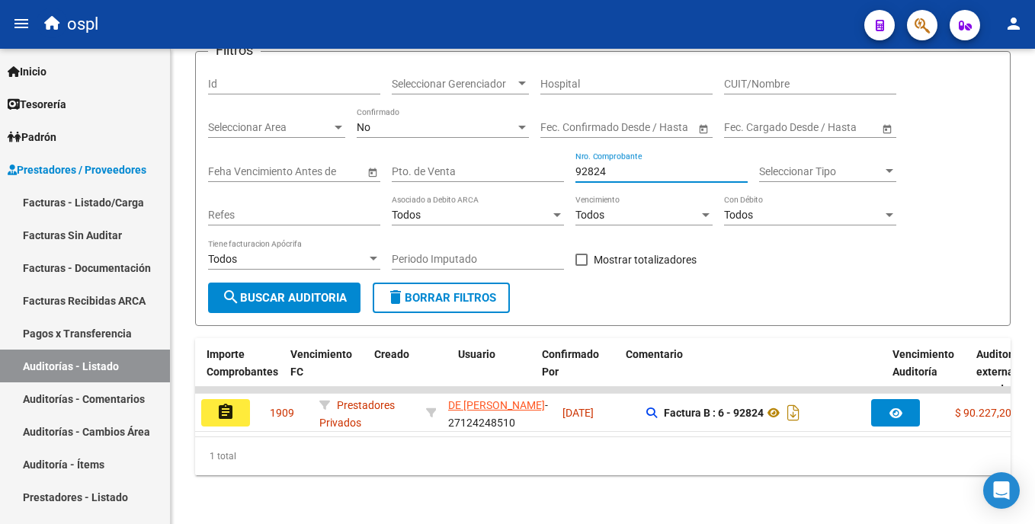
scroll to position [0, 916]
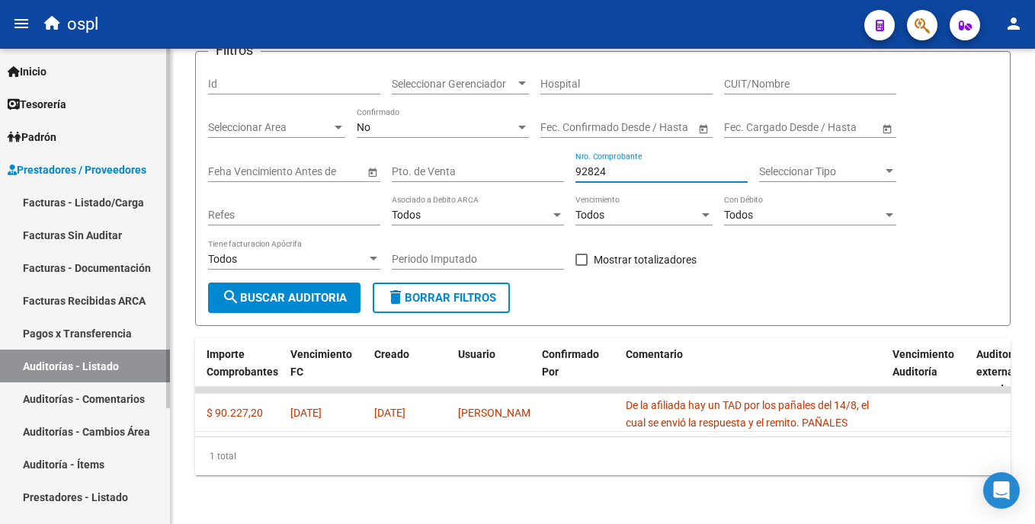
click at [123, 370] on link "Auditorías - Listado" at bounding box center [85, 366] width 170 height 33
click at [137, 355] on link "Auditorías - Listado" at bounding box center [85, 366] width 170 height 33
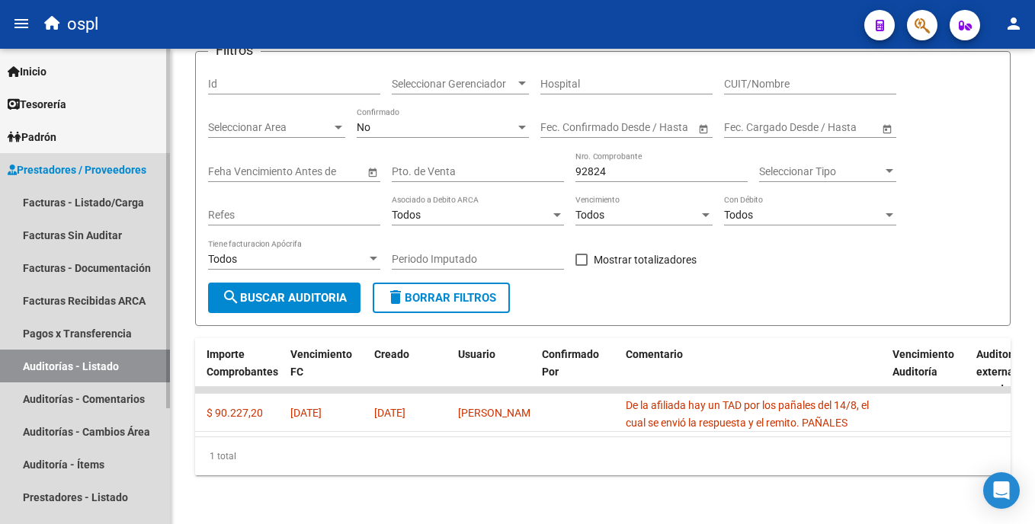
click at [118, 361] on link "Auditorías - Listado" at bounding box center [85, 366] width 170 height 33
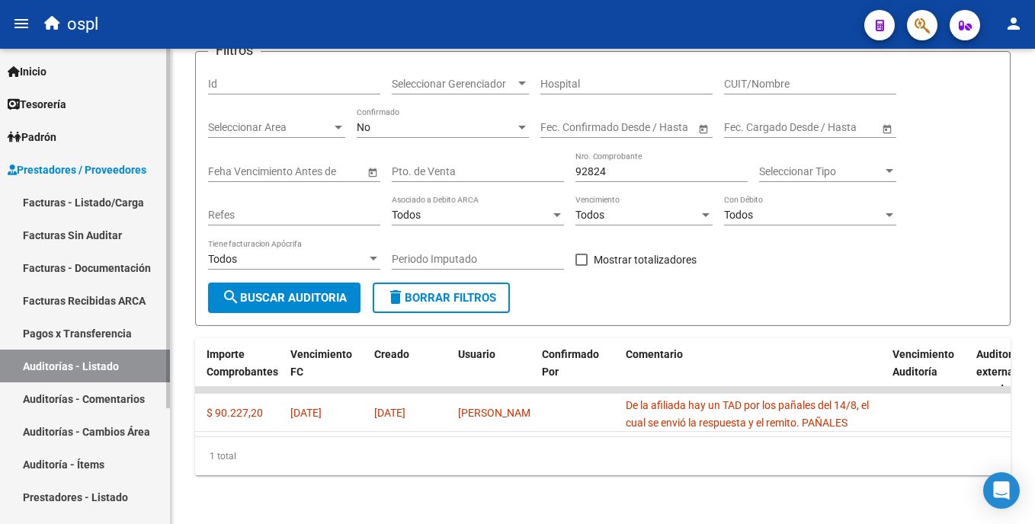
click at [102, 209] on link "Facturas - Listado/Carga" at bounding box center [85, 202] width 170 height 33
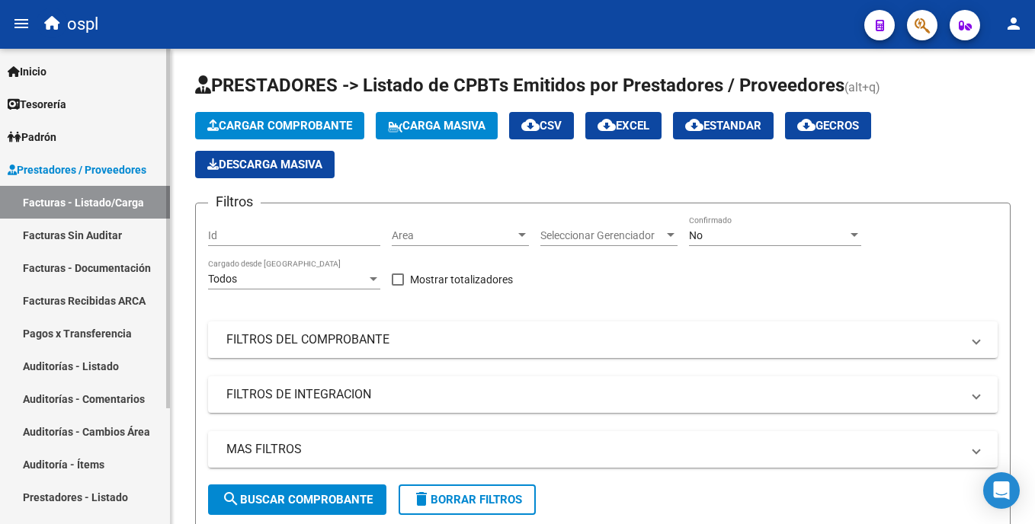
click at [91, 361] on link "Auditorías - Listado" at bounding box center [85, 366] width 170 height 33
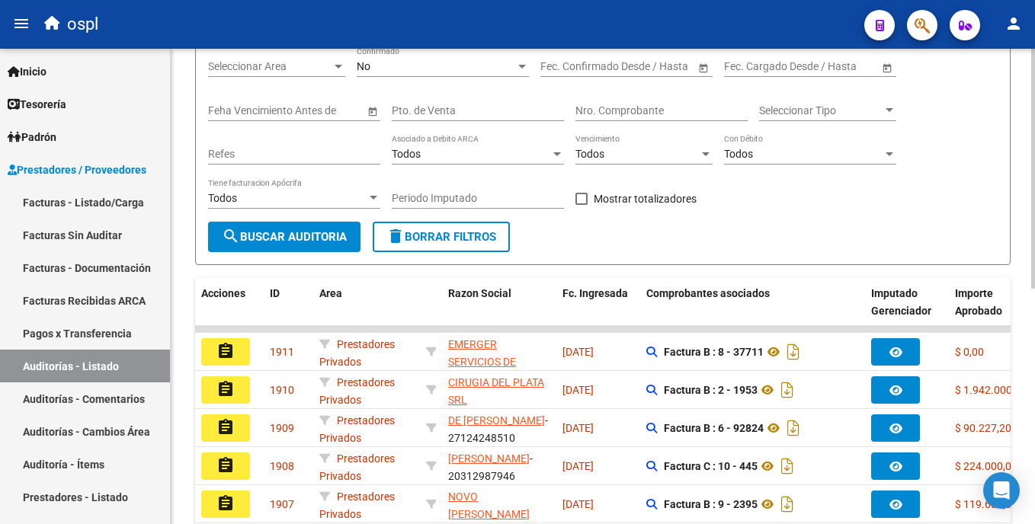
scroll to position [194, 0]
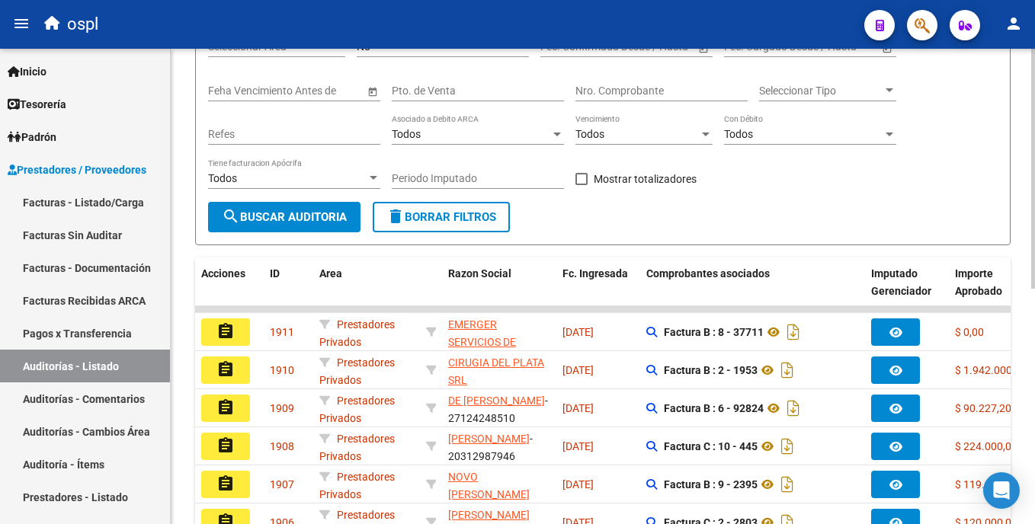
click at [1034, 306] on html "menu ospl person Firma Express Inicio Calendario SSS Instructivos Contacto OS T…" at bounding box center [517, 262] width 1035 height 524
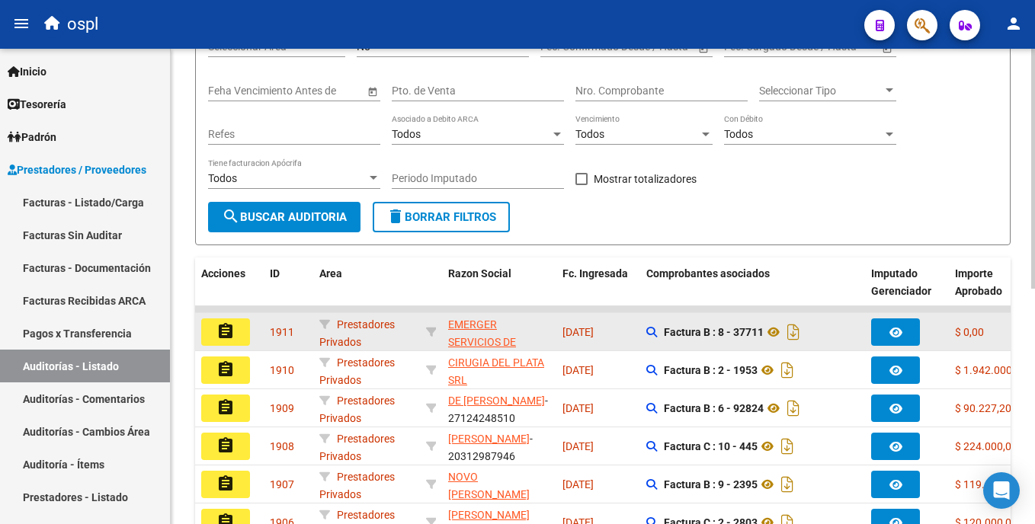
click at [239, 329] on button "assignment" at bounding box center [225, 332] width 49 height 27
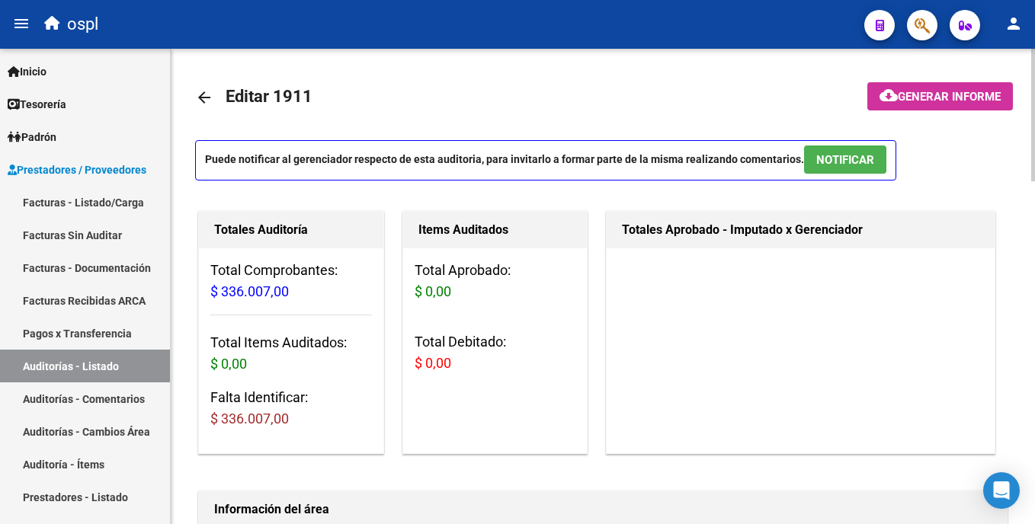
scroll to position [131, 0]
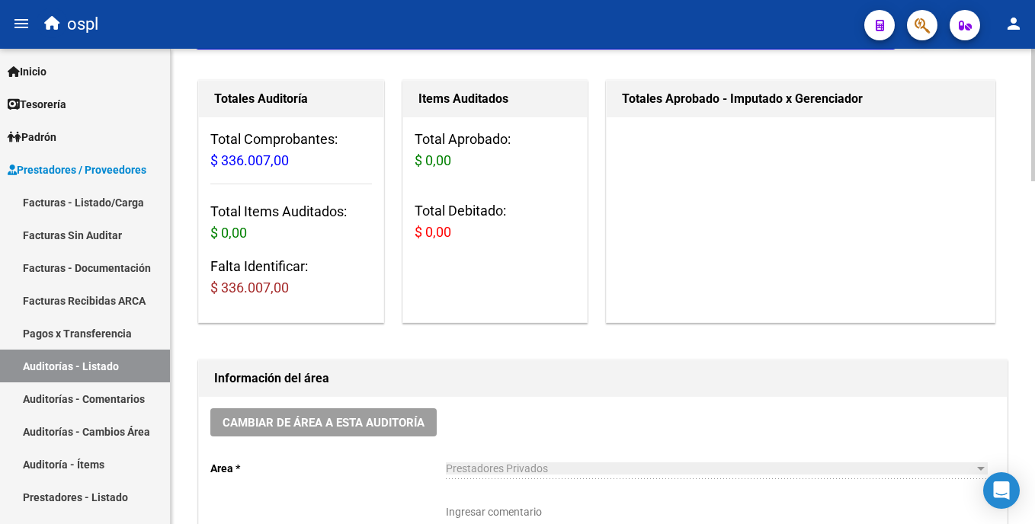
click at [1034, 179] on html "menu ospl person Firma Express Inicio Calendario SSS Instructivos Contacto OS T…" at bounding box center [517, 262] width 1035 height 524
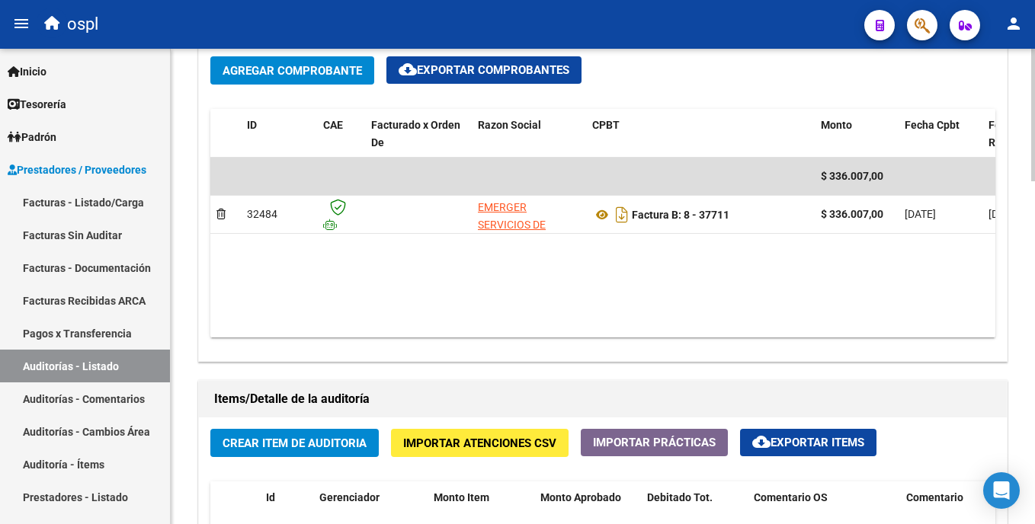
scroll to position [755, 0]
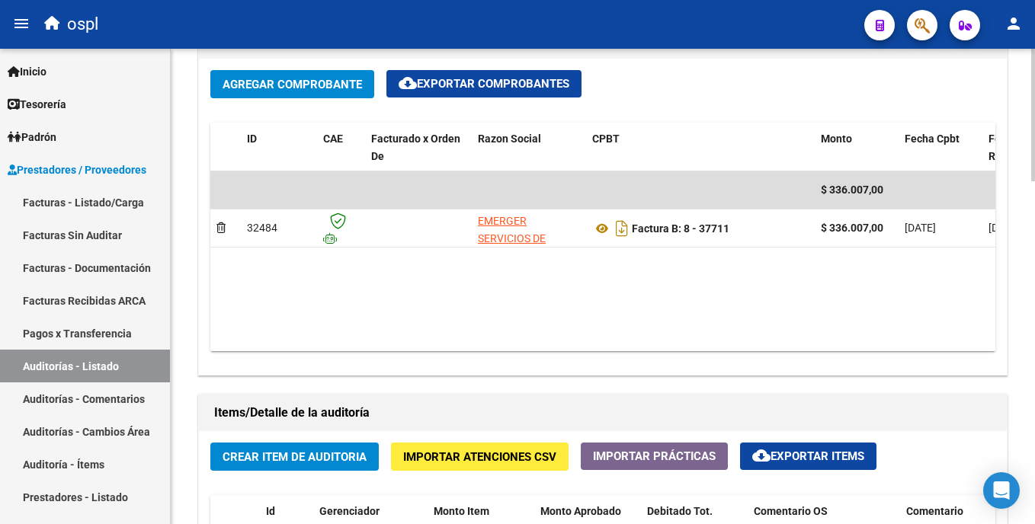
click at [1034, 287] on html "menu ospl person Firma Express Inicio Calendario SSS Instructivos Contacto OS T…" at bounding box center [517, 262] width 1035 height 524
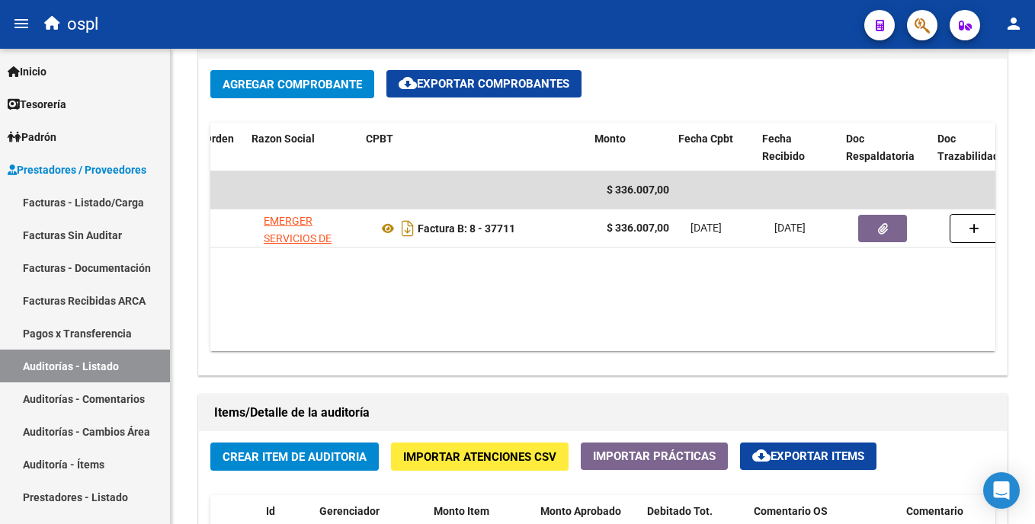
scroll to position [0, 226]
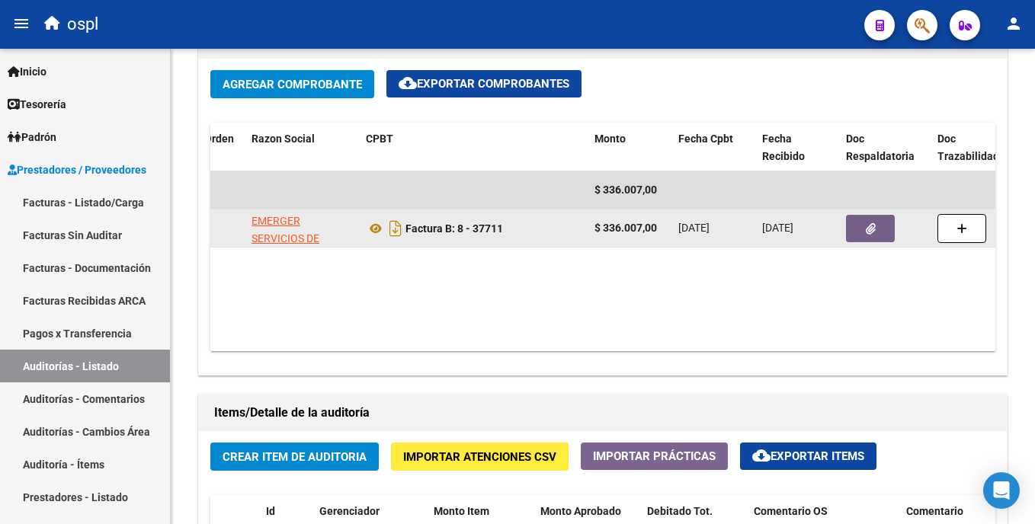
click at [871, 230] on icon "button" at bounding box center [871, 228] width 10 height 11
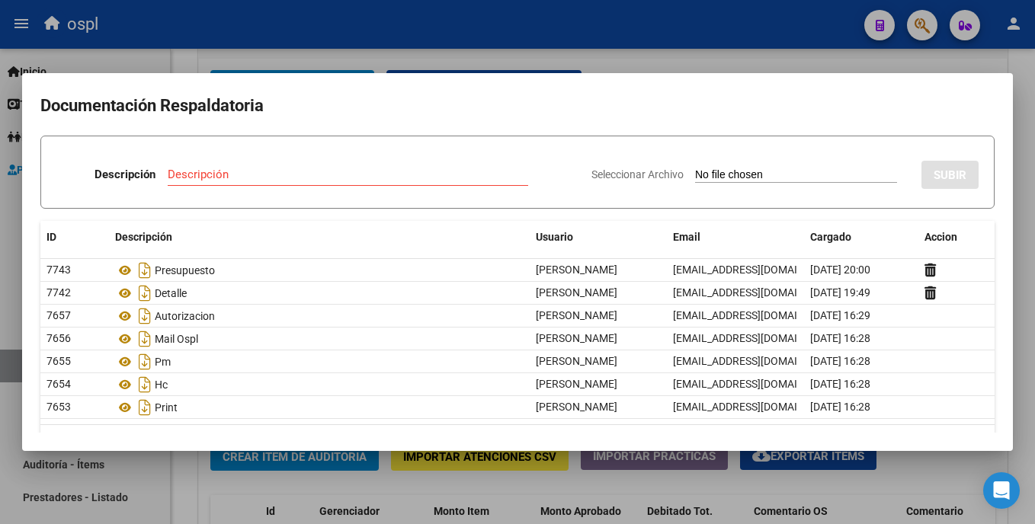
scroll to position [43, 0]
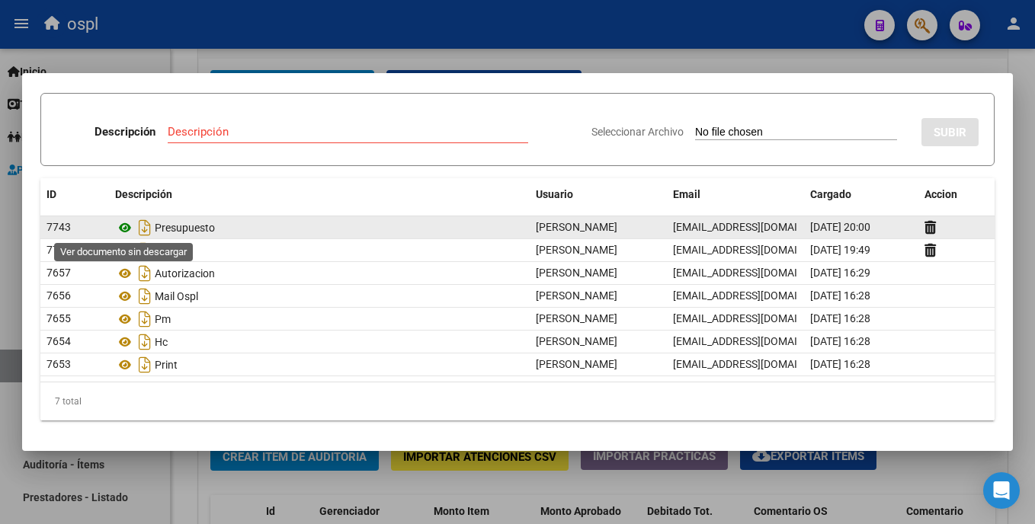
click at [125, 227] on icon at bounding box center [125, 228] width 20 height 18
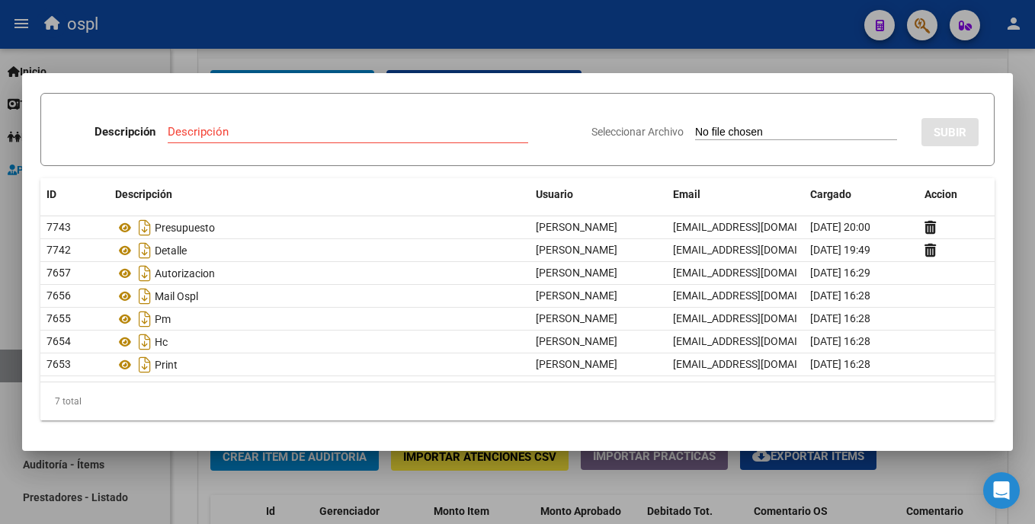
click at [592, 53] on div at bounding box center [517, 262] width 1035 height 524
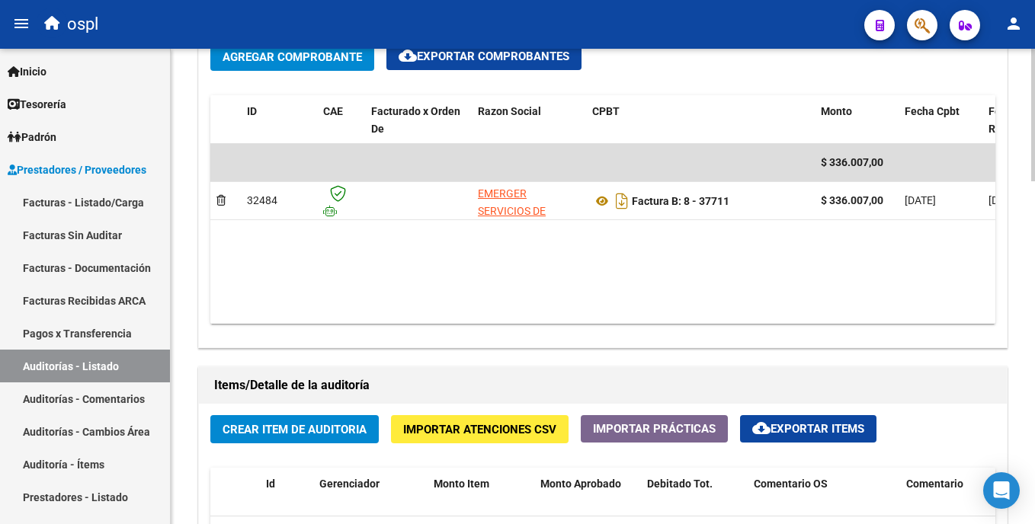
scroll to position [780, 0]
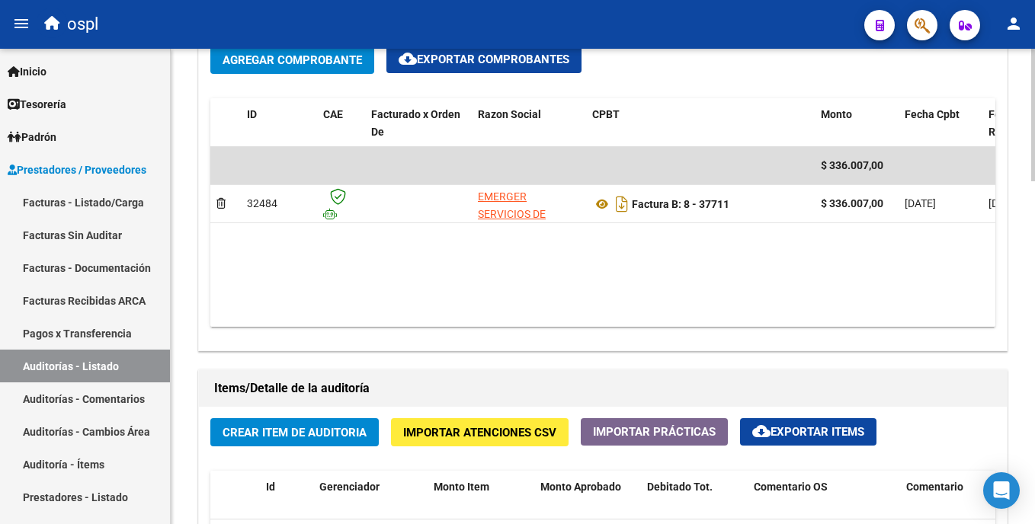
click at [1034, 344] on html "menu ospl person Firma Express Inicio Calendario SSS Instructivos Contacto OS T…" at bounding box center [517, 262] width 1035 height 524
click at [351, 433] on span "Crear Item de Auditoria" at bounding box center [295, 433] width 144 height 14
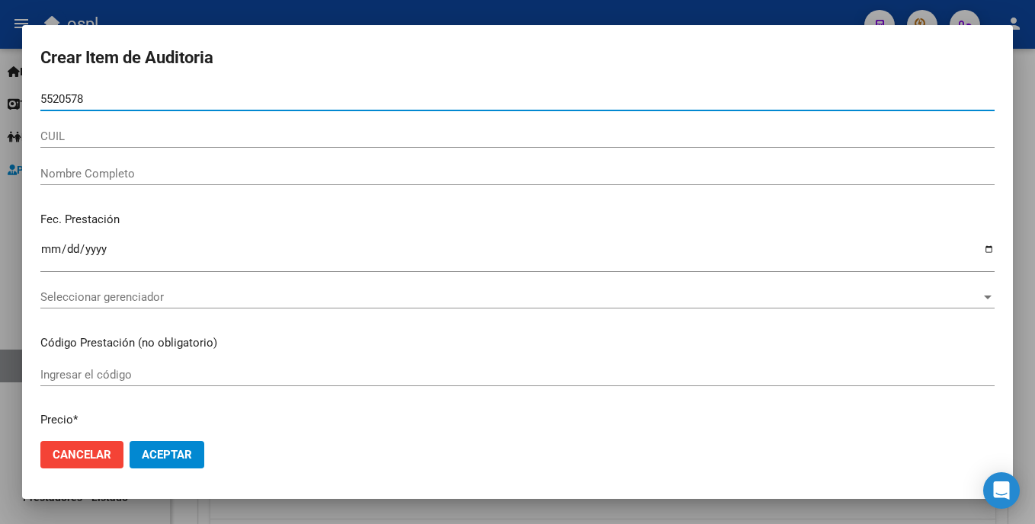
type input "55205789"
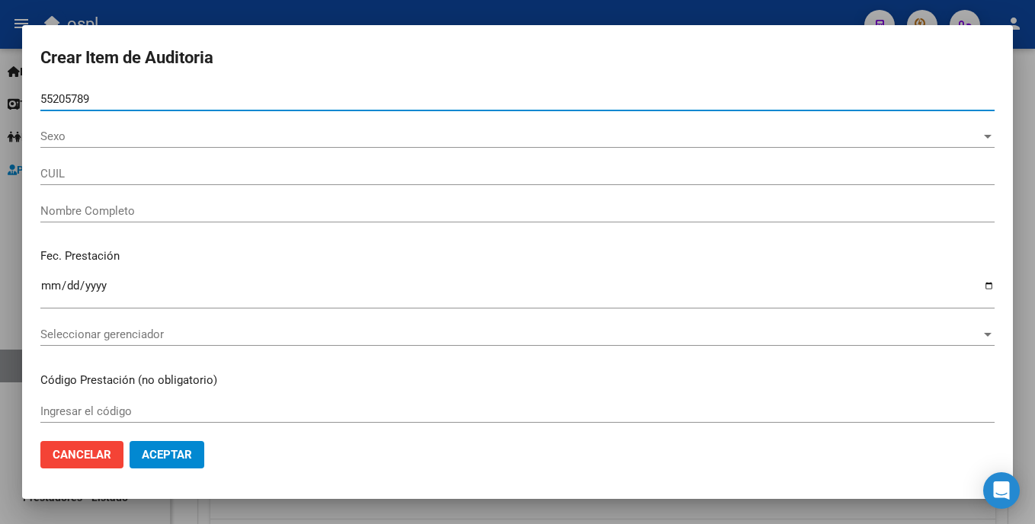
type input "23552057899"
type input "[PERSON_NAME]"
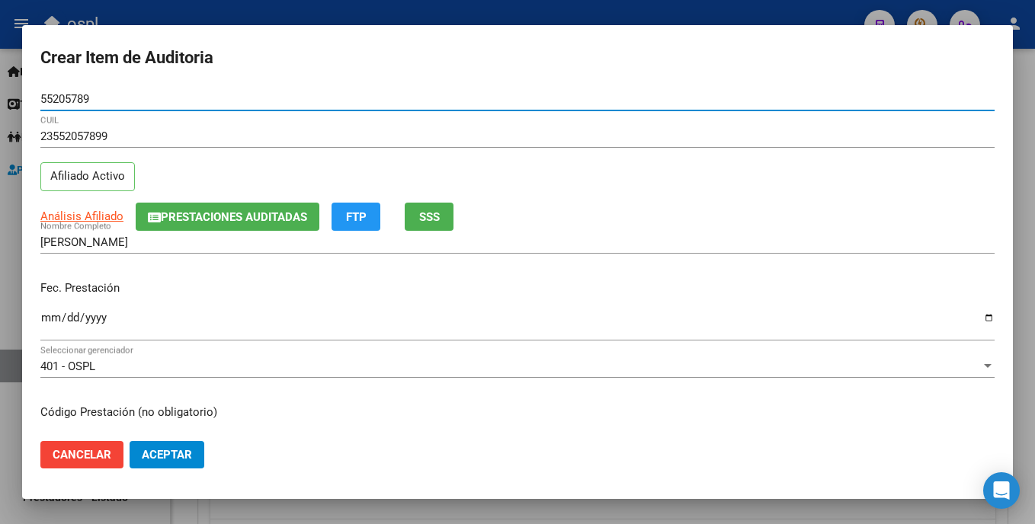
type input "55205789"
click at [43, 324] on input "Ingresar la fecha" at bounding box center [517, 324] width 954 height 24
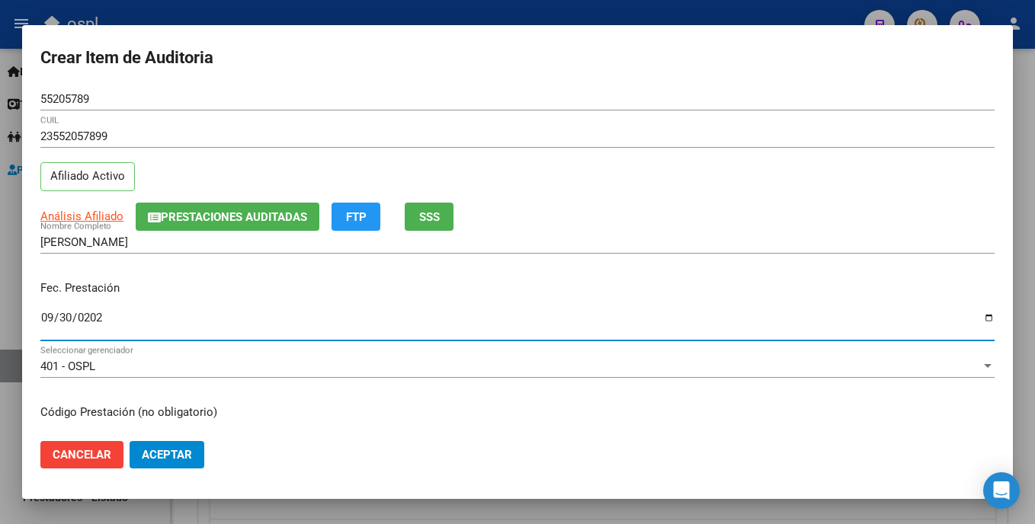
type input "[DATE]"
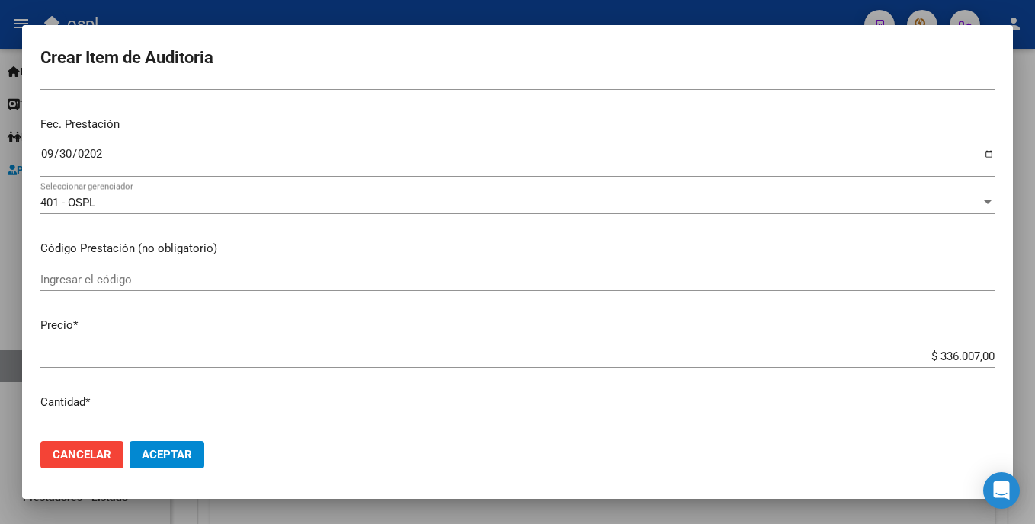
scroll to position [168, 0]
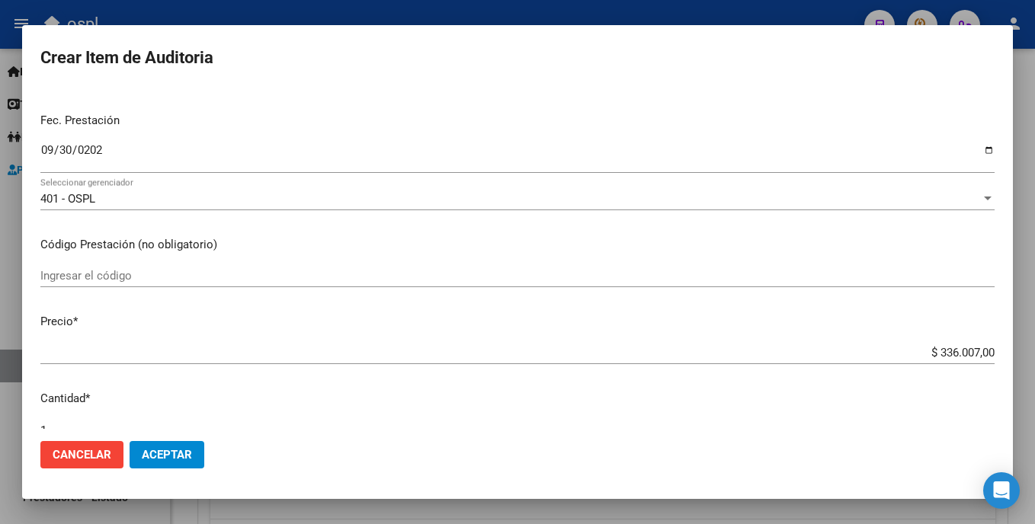
click at [50, 156] on input "[DATE]" at bounding box center [517, 156] width 954 height 24
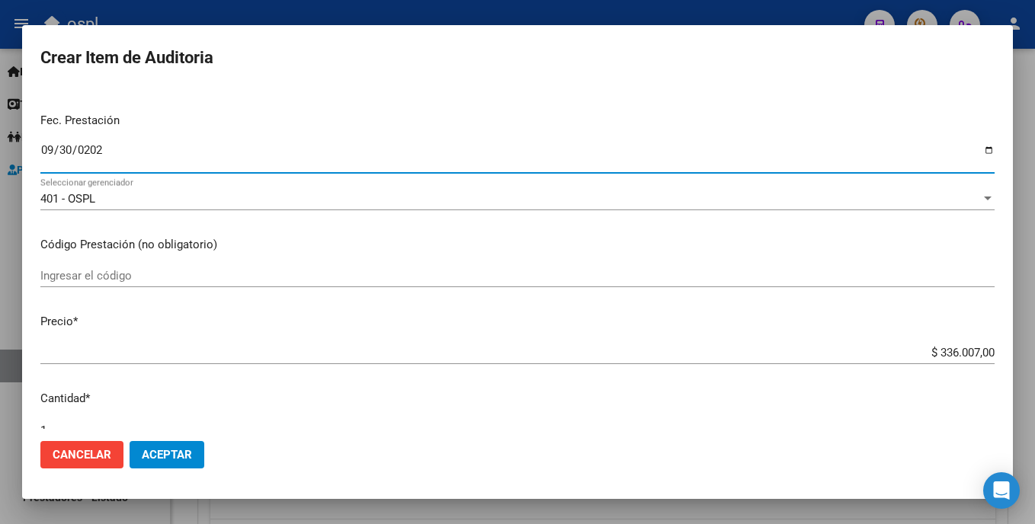
click at [179, 159] on input "[DATE]" at bounding box center [517, 156] width 954 height 24
click at [79, 153] on input "[DATE]" at bounding box center [517, 156] width 954 height 24
click at [129, 277] on input "Ingresar el código" at bounding box center [517, 276] width 954 height 14
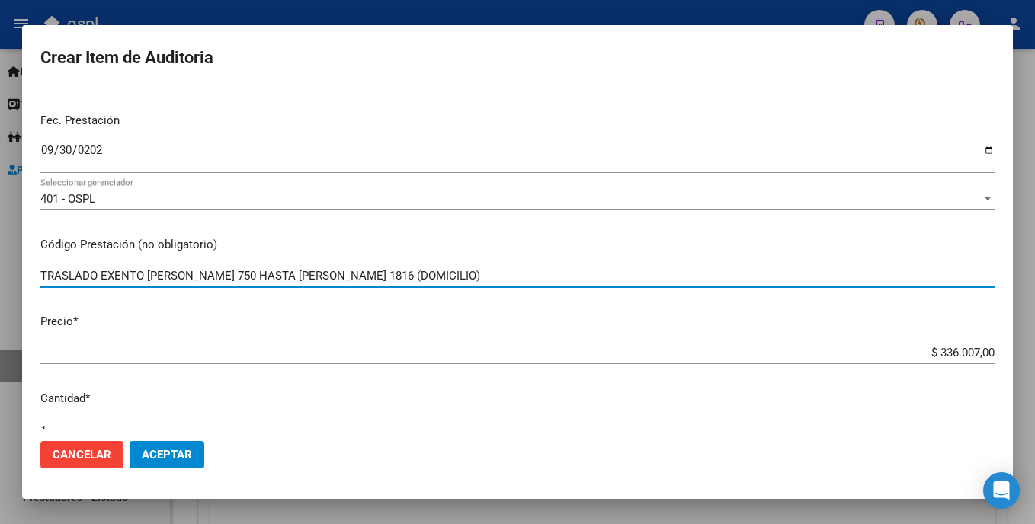
click at [408, 276] on input "TRASLADO EXENTO [PERSON_NAME] 750 HASTA [PERSON_NAME] 1816 (DOMICILIO)" at bounding box center [517, 276] width 954 height 14
click at [216, 281] on input "TRASLADO EXENTO [PERSON_NAME] 750 HASTA [PERSON_NAME] 1816 (DOMICILIO)" at bounding box center [517, 276] width 954 height 14
click at [335, 277] on input "TRASLADO EXENTO [PERSON_NAME] 750 ([GEOGRAPHIC_DATA] ESUS) HASTA [PERSON_NAME] …" at bounding box center [517, 276] width 954 height 14
click at [147, 275] on input "TRASLADO EXENTO [PERSON_NAME] 750 ([GEOGRAPHIC_DATA][PERSON_NAME][DEMOGRAPHIC_D…" at bounding box center [517, 276] width 954 height 14
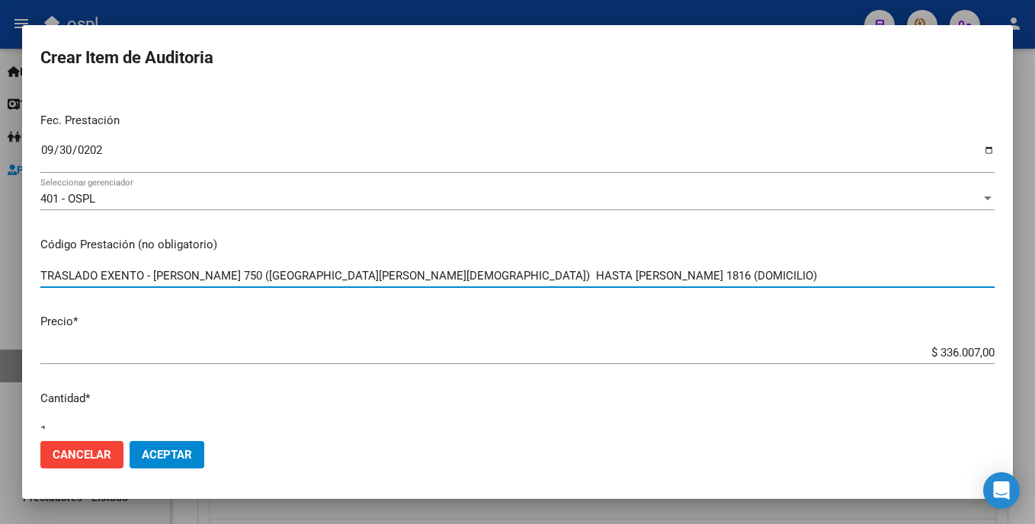
click at [381, 279] on input "TRASLADO EXENTO - [PERSON_NAME] 750 ([GEOGRAPHIC_DATA][PERSON_NAME][DEMOGRAPHIC…" at bounding box center [517, 276] width 954 height 14
click at [569, 281] on input "TRASLADO EXENTO - [PERSON_NAME] 750 ([GEOGRAPHIC_DATA][PERSON_NAME][DEMOGRAPHIC…" at bounding box center [517, 276] width 954 height 14
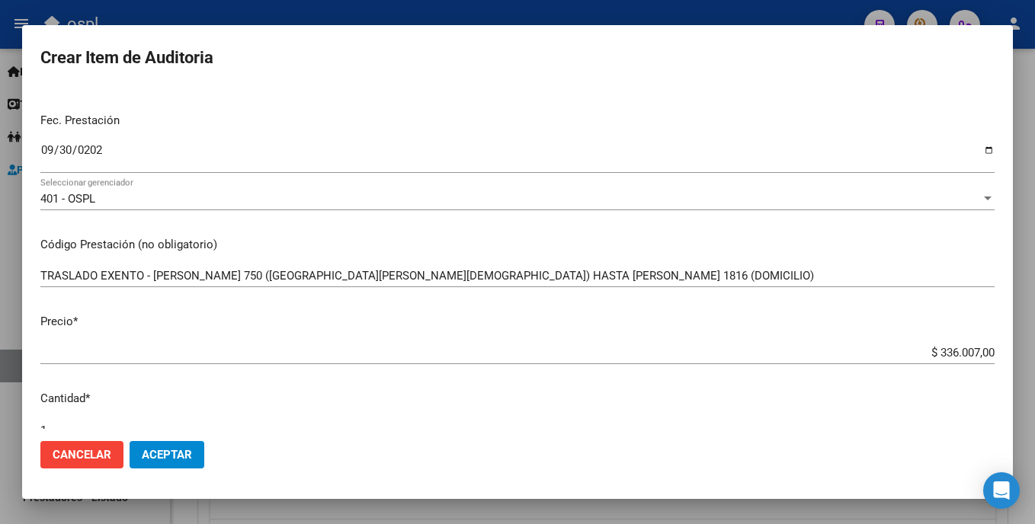
click at [651, 261] on mat-dialog-content "55205789 Nro Documento 23552057899 CUIL Afiliado Activo Análisis Afiliado Prest…" at bounding box center [517, 258] width 991 height 341
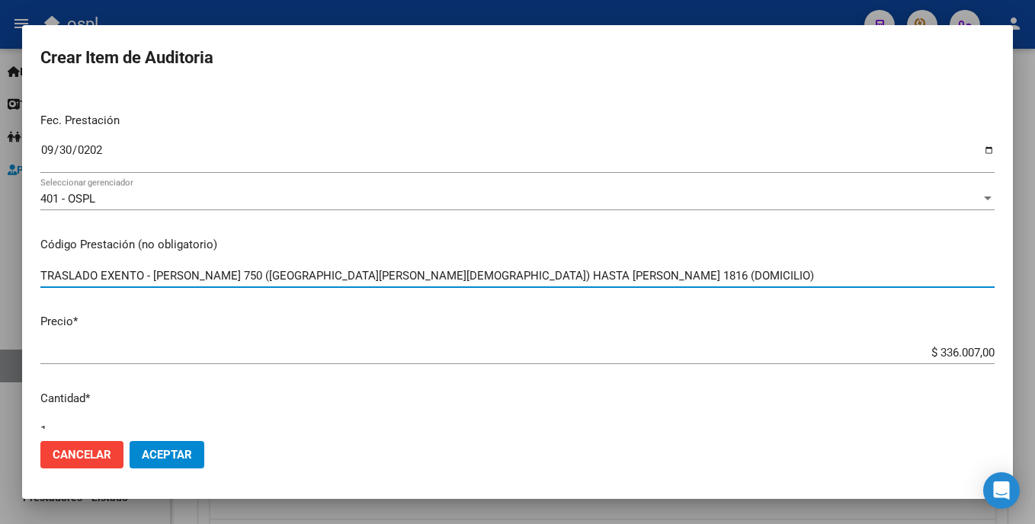
click at [568, 274] on input "TRASLADO EXENTO - [PERSON_NAME] 750 ([GEOGRAPHIC_DATA][PERSON_NAME][DEMOGRAPHIC…" at bounding box center [517, 276] width 954 height 14
click at [620, 275] on input "TRASLADO EXENTO - [PERSON_NAME] 750 ([GEOGRAPHIC_DATA][PERSON_NAME][DEMOGRAPHIC…" at bounding box center [517, 276] width 954 height 14
click at [205, 276] on input "TRASLADO EXENTO - [PERSON_NAME] 750 ([GEOGRAPHIC_DATA][PERSON_NAME][DEMOGRAPHIC…" at bounding box center [517, 276] width 954 height 14
click at [631, 280] on input "TRASLADO EXENTO - [PERSON_NAME] 750 ([GEOGRAPHIC_DATA][PERSON_NAME][DEMOGRAPHIC…" at bounding box center [517, 276] width 954 height 14
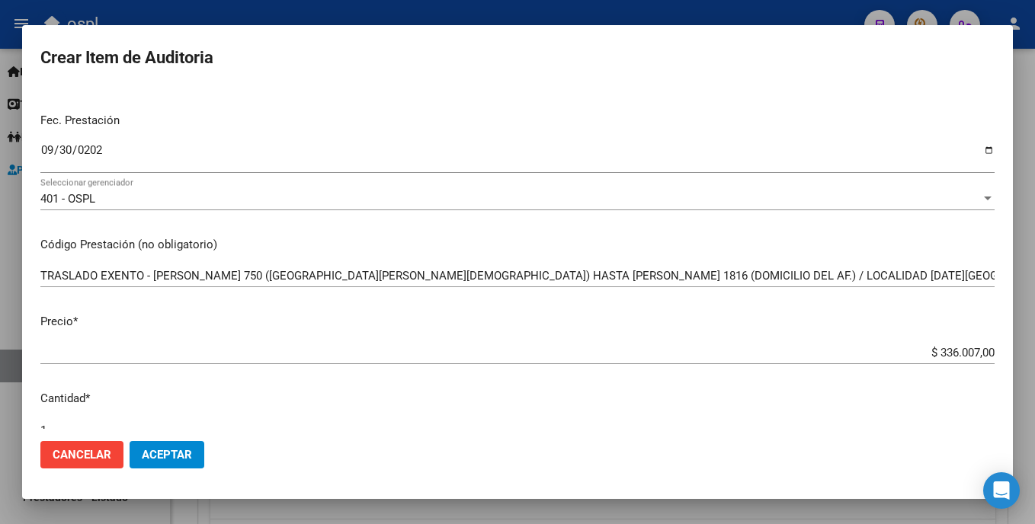
drag, startPoint x: 794, startPoint y: 272, endPoint x: 806, endPoint y: 293, distance: 24.3
click at [806, 293] on div "TRASLADO EXENTO - [PERSON_NAME] 750 ([GEOGRAPHIC_DATA][PERSON_NAME][DEMOGRAPHIC…" at bounding box center [517, 283] width 954 height 37
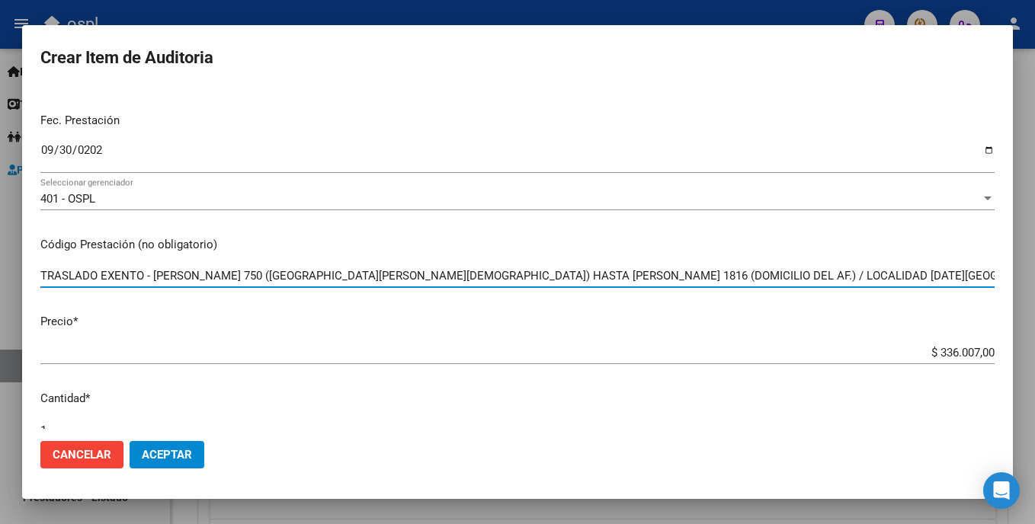
click at [685, 279] on input "TRASLADO EXENTO - [PERSON_NAME] 750 ([GEOGRAPHIC_DATA][PERSON_NAME][DEMOGRAPHIC…" at bounding box center [517, 276] width 954 height 14
type input "TRASLADO EXENTO - [PERSON_NAME] 750 ([GEOGRAPHIC_DATA][PERSON_NAME][DEMOGRAPHIC…"
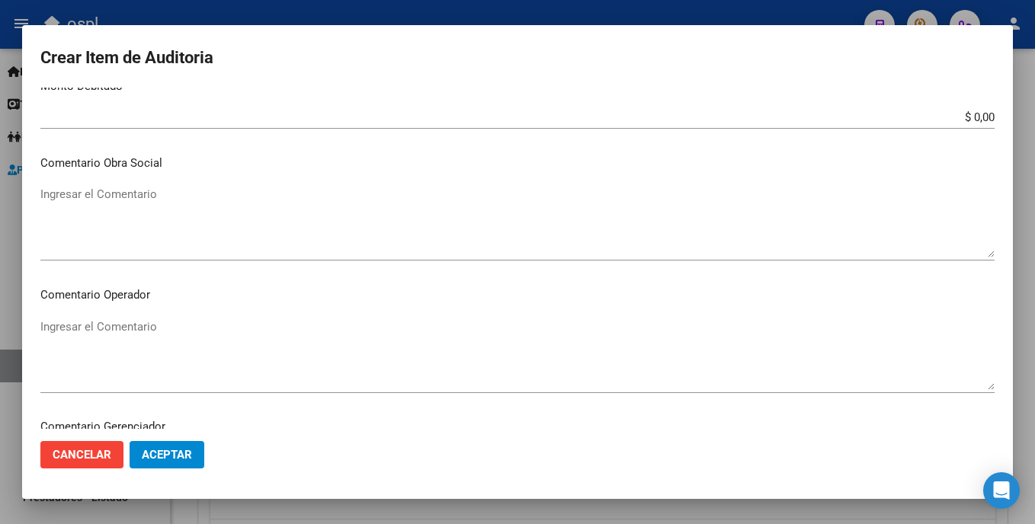
scroll to position [639, 0]
click at [200, 313] on div "Ingresar el Comentario" at bounding box center [517, 351] width 954 height 78
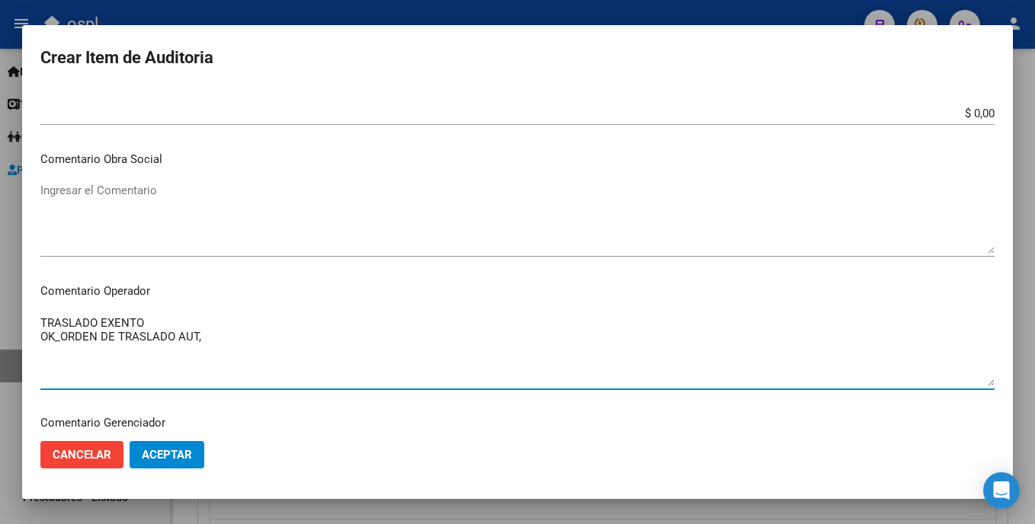
click at [59, 338] on textarea "TRASLADO EXENTO OK_ORDEN DE TRASLADO AUT," at bounding box center [517, 351] width 954 height 72
drag, startPoint x: 210, startPoint y: 338, endPoint x: 181, endPoint y: 338, distance: 29.7
click at [181, 338] on textarea "TRASLADO EXENTO OK_ORDEN DE TRASLADO AUT," at bounding box center [517, 351] width 954 height 72
click at [204, 341] on textarea "TRASLADO EXENTO OK_ORDEN DE TRASLADO AUT," at bounding box center [517, 351] width 954 height 72
click at [62, 337] on textarea "TRASLADO EXENTO OK_ORDEN DE TRASLADO AUT," at bounding box center [517, 351] width 954 height 72
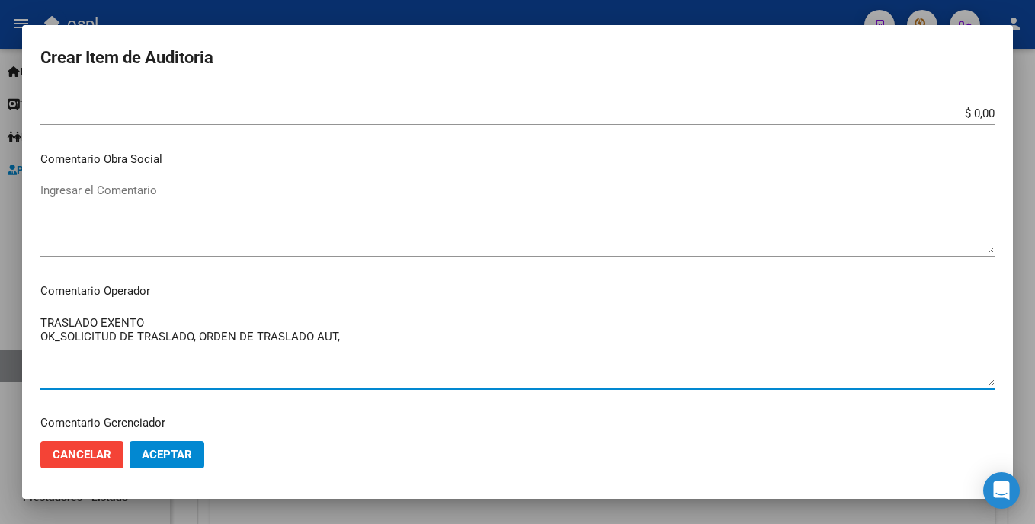
click at [367, 345] on textarea "TRASLADO EXENTO OK_SOLICITUD DE TRASLADO, ORDEN DE TRASLADO AUT," at bounding box center [517, 351] width 954 height 72
click at [208, 323] on textarea "TRASLADO EXENTO OK_SOLICITUD DE TRASLADO, ORDEN DE TRASLADO AUT, CORREO DONDE I…" at bounding box center [517, 351] width 954 height 72
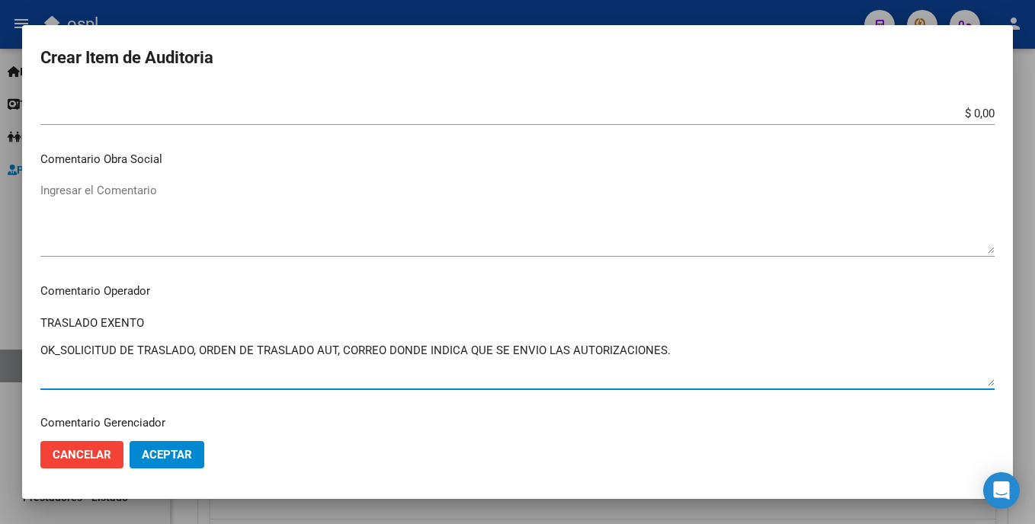
click at [209, 367] on textarea "TRASLADO EXENTO OK_SOLICITUD DE TRASLADO, ORDEN DE TRASLADO AUT, CORREO DONDE I…" at bounding box center [517, 351] width 954 height 72
click at [699, 349] on textarea "TRASLADO EXENTO OK_SOLICITUD DE TRASLADO, ORDEN DE TRASLADO AUT, CORREO DONDE I…" at bounding box center [517, 351] width 954 height 72
click at [340, 358] on textarea "TRASLADO EXENTO OK_SOLICITUD DE TRASLADO, ORDEN DE TRASLADO AUT, CORREO DONDE I…" at bounding box center [517, 351] width 954 height 72
click at [370, 351] on textarea "TRASLADO EXENTO OK_SOLICITUD DE TRASLADO, ORDEN DE TRASLADO AUT, PRESPUESTO, CO…" at bounding box center [517, 351] width 954 height 72
drag, startPoint x: 335, startPoint y: 350, endPoint x: 314, endPoint y: 351, distance: 20.6
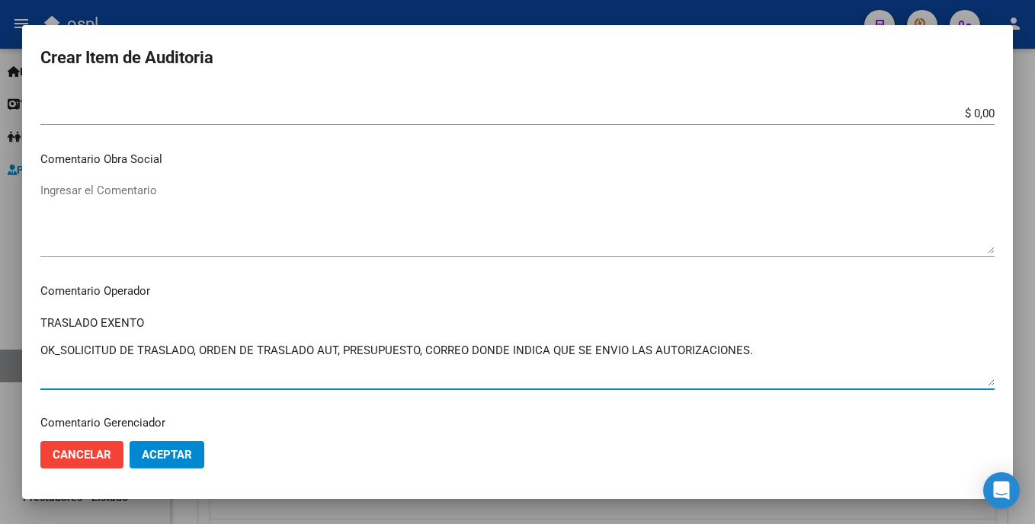
click at [314, 351] on textarea "TRASLADO EXENTO OK_SOLICITUD DE TRASLADO, ORDEN DE TRASLADO AUT, PRESUPUESTO, C…" at bounding box center [517, 351] width 954 height 72
click at [325, 365] on textarea "TRASLADO EXENTO OK_SOLICITUD DE TRASLADO, ORDEN DE TRASLADO AUT, PRESUPUESTO, C…" at bounding box center [517, 351] width 954 height 72
click at [329, 370] on textarea "TRASLADO EXENTO OK_SOLICITUD DE TRASLADO, ORDEN DE TRASLADO AUT, PRESUPUESTO, C…" at bounding box center [517, 351] width 954 height 72
click at [367, 353] on textarea "TRASLADO EXENTO OK_SOLICITUD DE TRASLADO, ORDEN DE TRASLADO AUT, PRESUPUESTO, C…" at bounding box center [517, 351] width 954 height 72
click at [752, 353] on textarea "TRASLADO EXENTO OK_SOLICITUD DE TRASLADO, ORDEN DE TRASLADO AUT, PRESUPUESTO, C…" at bounding box center [517, 351] width 954 height 72
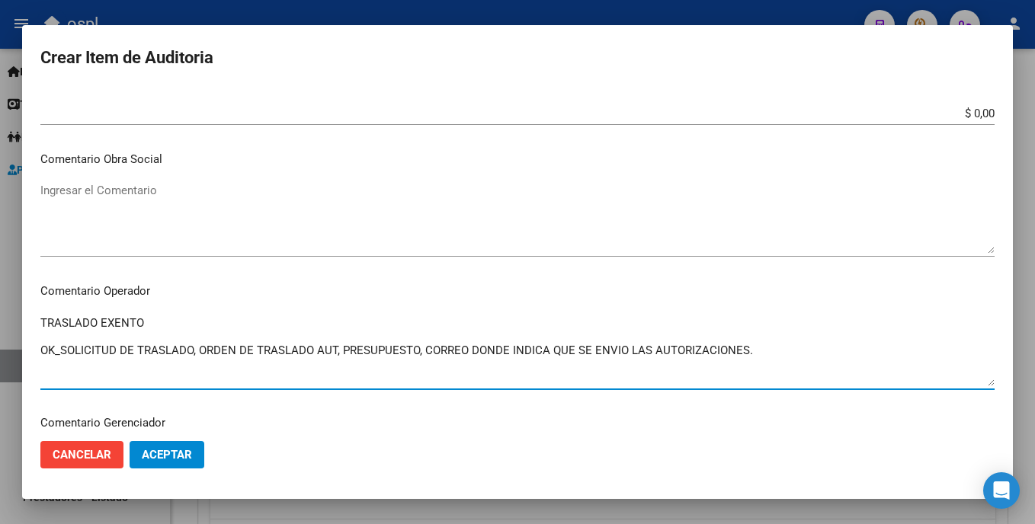
click at [423, 354] on textarea "TRASLADO EXENTO OK_SOLICITUD DE TRASLADO, ORDEN DE TRASLADO AUT, PRESUPUESTO, C…" at bounding box center [517, 351] width 954 height 72
click at [423, 354] on textarea "TRASLADO EXENTO OK_SOLICITUD DE TRASLADO, ORDEN DE TRASLADO AUT, PRESUPUESTO, P…" at bounding box center [517, 351] width 954 height 72
click at [572, 356] on textarea "TRASLADO EXENTO OK_SOLICITUD DE TRASLADO, ORDEN DE TRASLADO AUT, PRESUPUESTO, D…" at bounding box center [517, 351] width 954 height 72
drag, startPoint x: 197, startPoint y: 354, endPoint x: 252, endPoint y: 351, distance: 55.7
click at [252, 351] on textarea "TRASLADO EXENTO OK_SOLICITUD DE TRASLADO, ORDEN DE TRASLADO AUT, PRESUPUESTO, D…" at bounding box center [517, 351] width 954 height 72
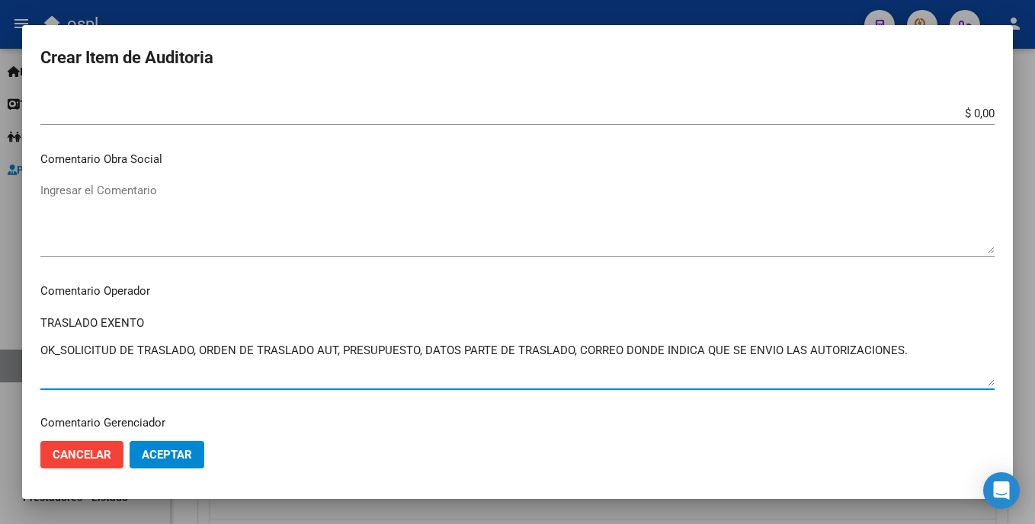
click at [368, 345] on textarea "TRASLADO EXENTO OK_SOLICITUD DE TRASLADO, ORDEN DE TRASLADO AUT, PRESUPUESTO, D…" at bounding box center [517, 351] width 954 height 72
click at [423, 356] on textarea "TRASLADO EXENTO OK_SOLICITUD DE TRASLADO, ORDEN DE TRASLADO AUT, PRESUPUESTO, D…" at bounding box center [517, 351] width 954 height 72
click at [417, 351] on textarea "TRASLADO EXENTO OK_SOLICITUD DE TRASLADO, ORDEN DE TRASLADO AUT, PRESUPUESTO, D…" at bounding box center [517, 351] width 954 height 72
click at [445, 351] on textarea "TRASLADO EXENTO OK_SOLICITUD DE TRASLADO, ORDEN DE TRASLADO AUT, PRESUPUESTO AU…" at bounding box center [517, 351] width 954 height 72
drag, startPoint x: 483, startPoint y: 353, endPoint x: 445, endPoint y: 356, distance: 38.2
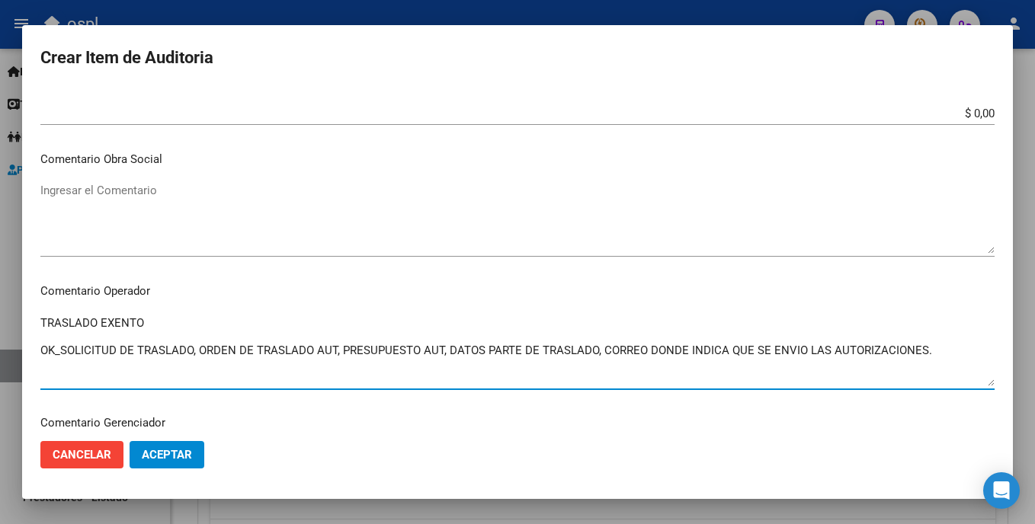
click at [445, 356] on textarea "TRASLADO EXENTO OK_SOLICITUD DE TRASLADO, ORDEN DE TRASLADO AUT, PRESUPUESTO AU…" at bounding box center [517, 351] width 954 height 72
click at [557, 351] on textarea "TRASLADO EXENTO OK_SOLICITUD DE TRASLADO, ORDEN DE TRASLADO AUT, PRESUPUESTO AU…" at bounding box center [517, 351] width 954 height 72
click at [938, 355] on textarea "TRASLADO EXENTO OK_SOLICITUD DE TRASLADO, ORDEN DE TRASLADO AUT, PRESUPUESTO AU…" at bounding box center [517, 351] width 954 height 72
click at [63, 354] on textarea "TRASLADO EXENTO OK_SOLICITUD DE TRASLADO, ORDEN DE TRASLADO AUT, PRESUPUESTO AU…" at bounding box center [517, 351] width 954 height 72
click at [598, 349] on textarea "TRASLADO EXENTO OK_SOLICITUD DE TRASLADO, ORDEN DE TRASLADO AUT, PRESUPUESTO AU…" at bounding box center [517, 351] width 954 height 72
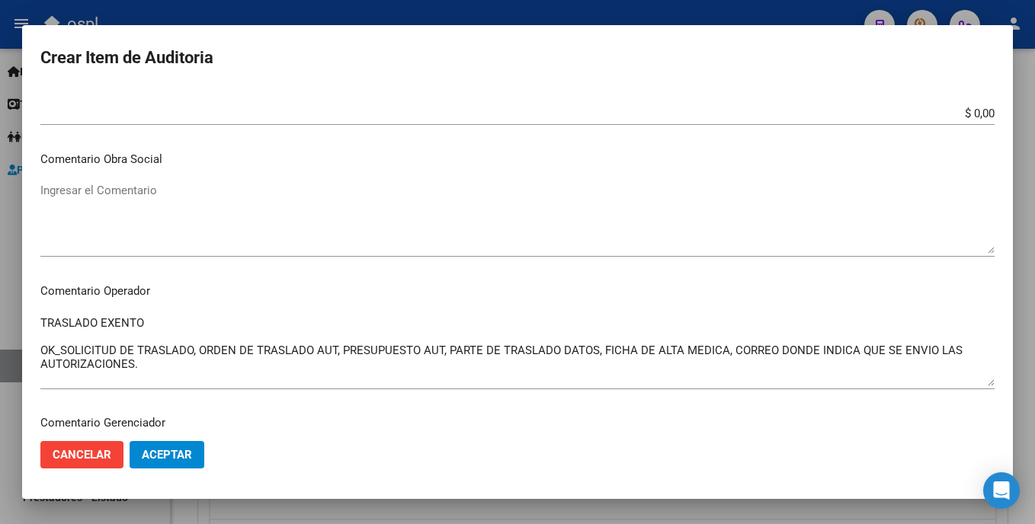
click at [793, 82] on form "Crear Item de Auditoria 55205789 Nro Documento 23552057899 CUIL Afiliado Activo…" at bounding box center [517, 261] width 954 height 437
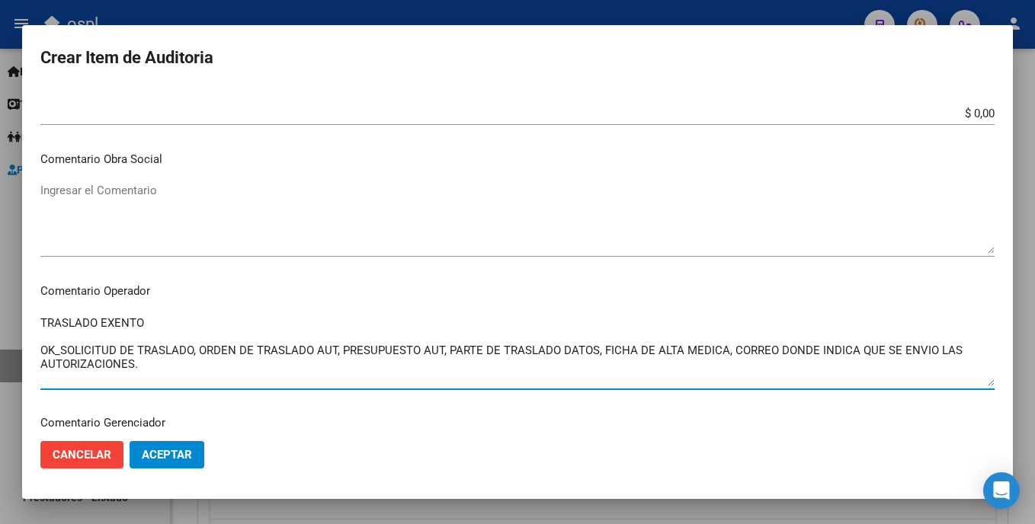
click at [88, 335] on textarea "TRASLADO EXENTO OK_SOLICITUD DE TRASLADO, ORDEN DE TRASLADO AUT, PRESUPUESTO AU…" at bounding box center [517, 351] width 954 height 72
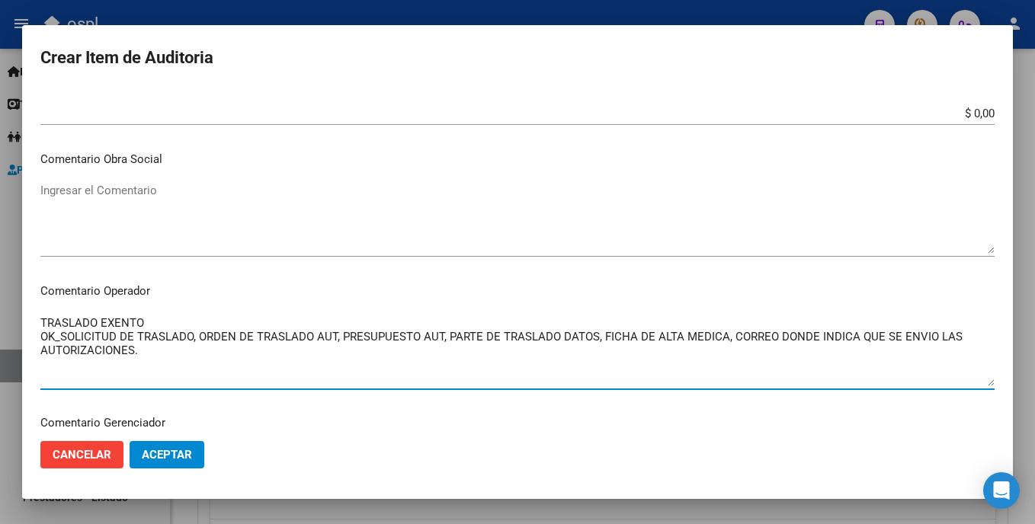
drag, startPoint x: 162, startPoint y: 361, endPoint x: 52, endPoint y: 325, distance: 115.7
click at [11, 314] on div "Crear Item de Auditoria 55205789 Nro Documento 23552057899 CUIL Afiliado Activo…" at bounding box center [517, 262] width 1035 height 524
click at [218, 380] on textarea "TRASLADO EXENTO OK_SOLICITUD DE TRASLADO, ORDEN DE TRASLADO AUT, PRESUPUESTO AU…" at bounding box center [517, 351] width 954 height 72
type textarea "TRASLADO EXENTO OK_SOLICITUD DE TRASLADO, ORDEN DE TRASLADO AUT, PRESUPUESTO AU…"
click at [184, 457] on span "Aceptar" at bounding box center [167, 455] width 50 height 14
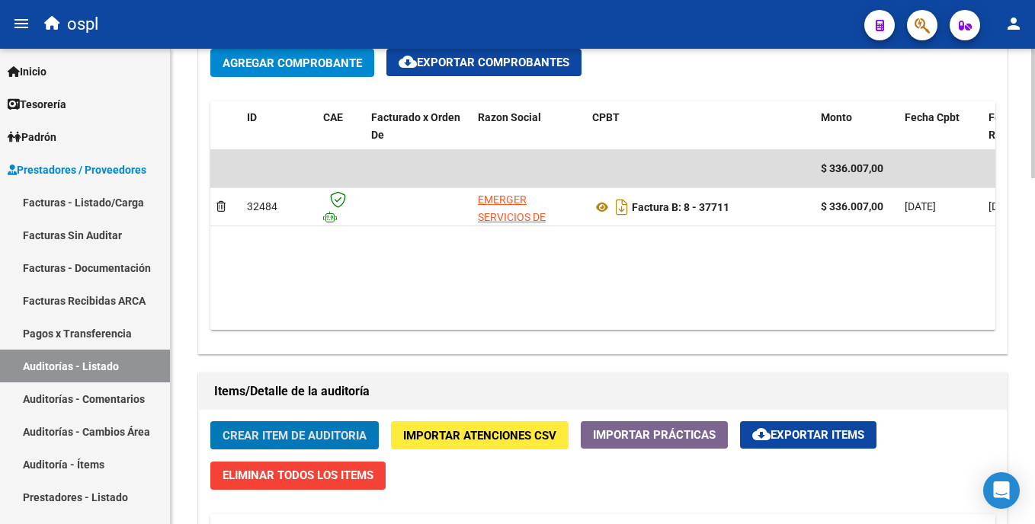
scroll to position [769, 0]
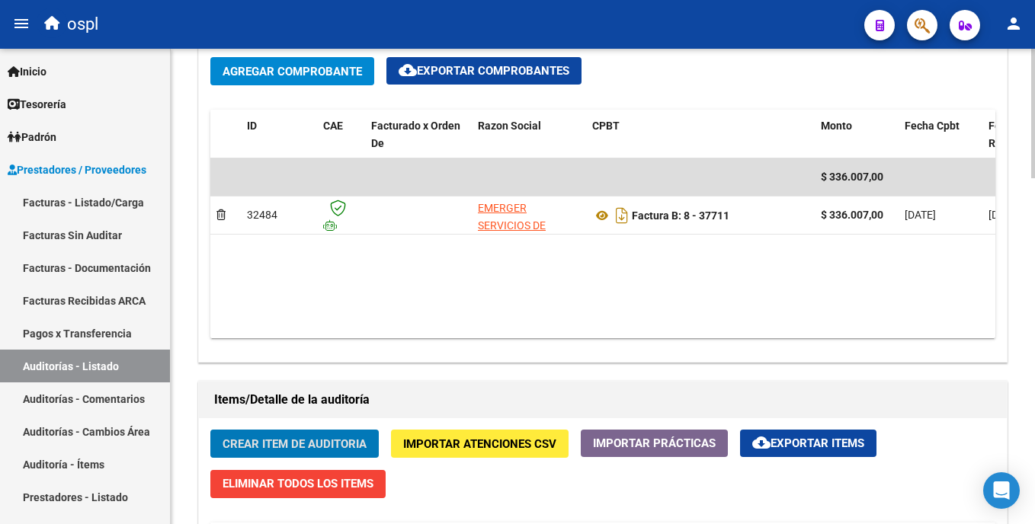
click at [1034, 309] on html "menu ospl person Firma Express Inicio Calendario SSS Instructivos Contacto OS T…" at bounding box center [517, 262] width 1035 height 524
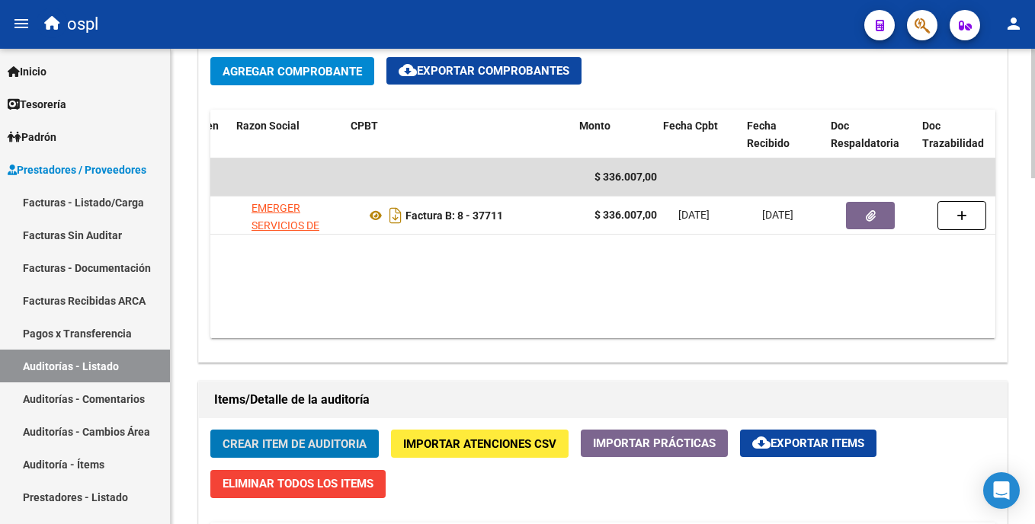
scroll to position [0, 255]
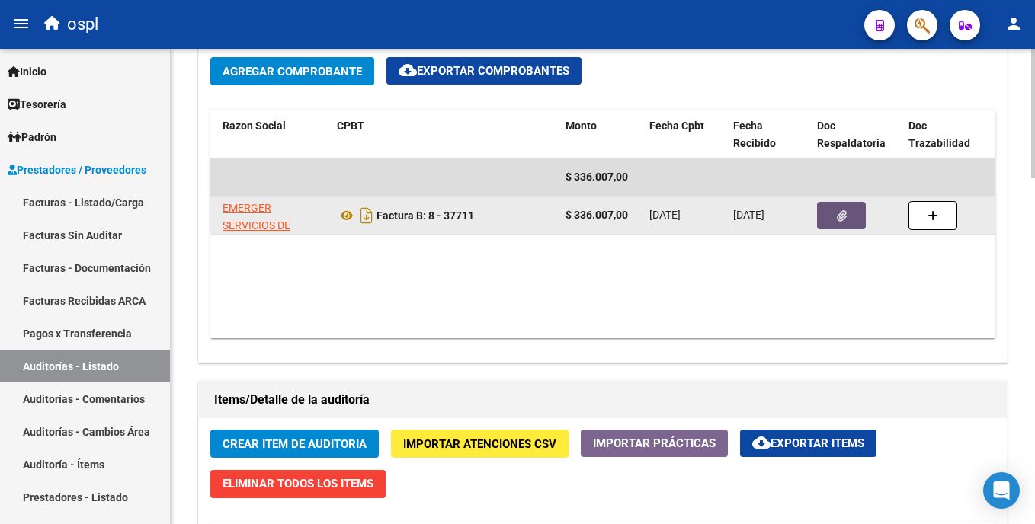
click at [829, 224] on button "button" at bounding box center [841, 215] width 49 height 27
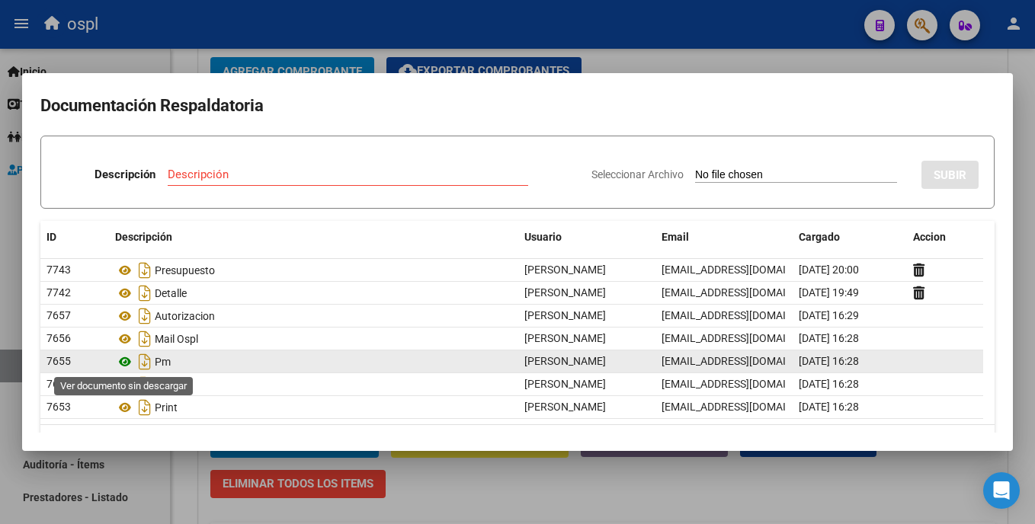
click at [127, 356] on icon at bounding box center [125, 362] width 20 height 18
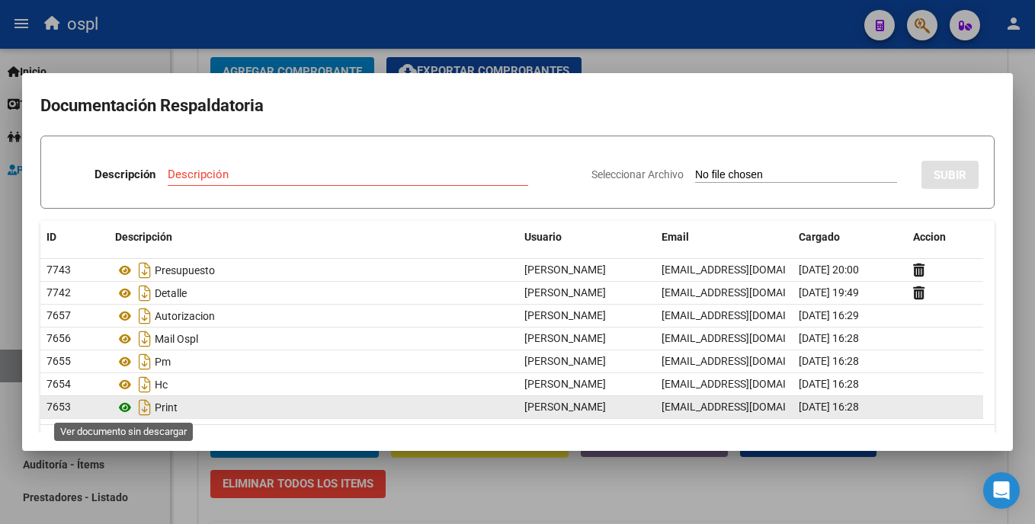
click at [121, 409] on icon at bounding box center [125, 408] width 20 height 18
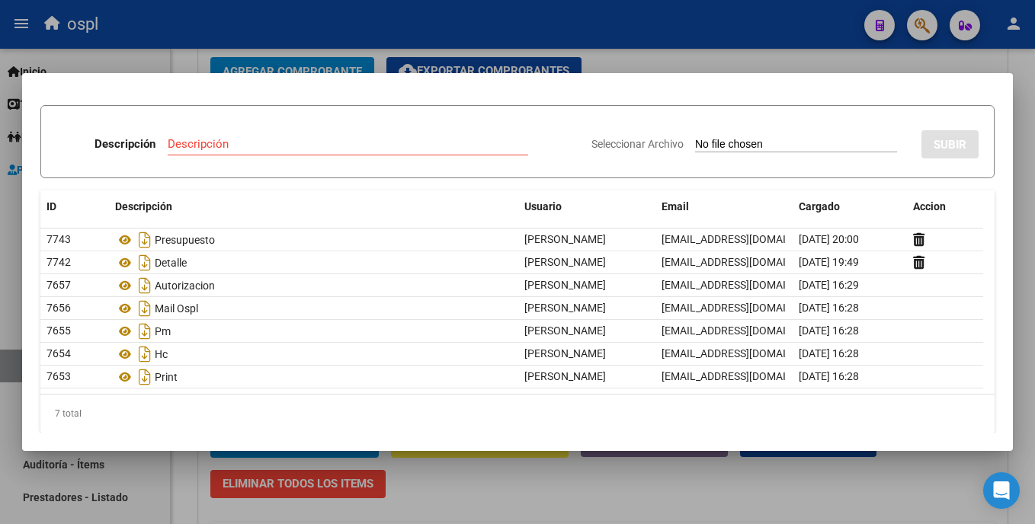
scroll to position [43, 0]
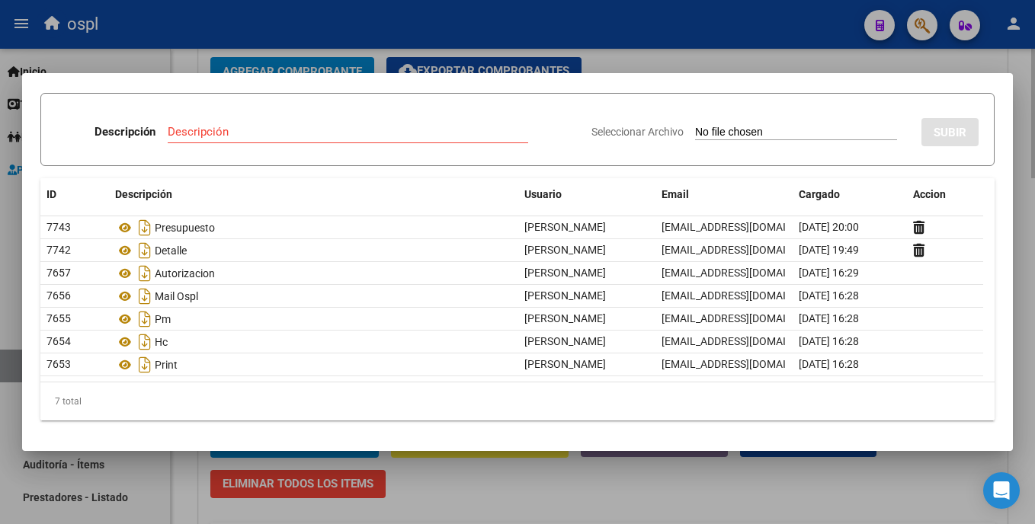
click at [778, 66] on div at bounding box center [517, 262] width 1035 height 524
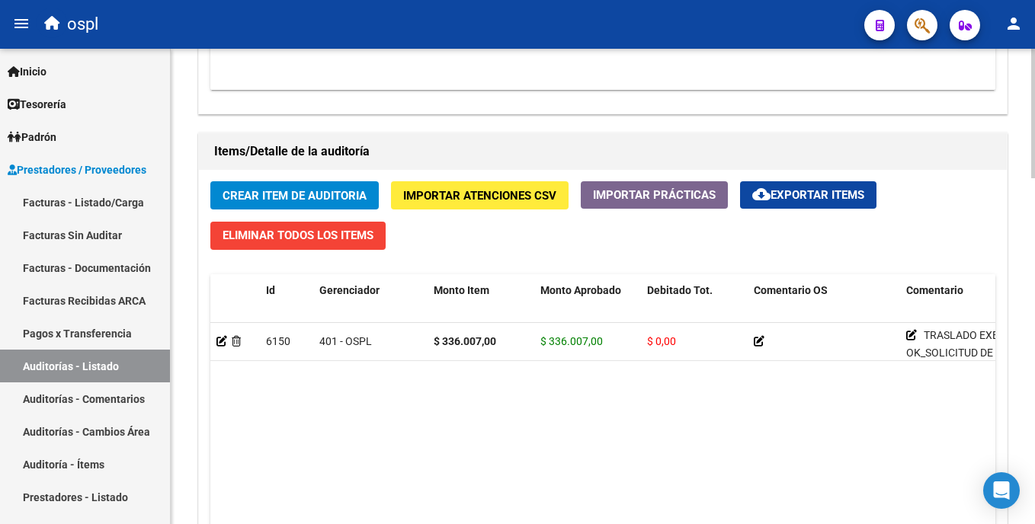
scroll to position [1093, 0]
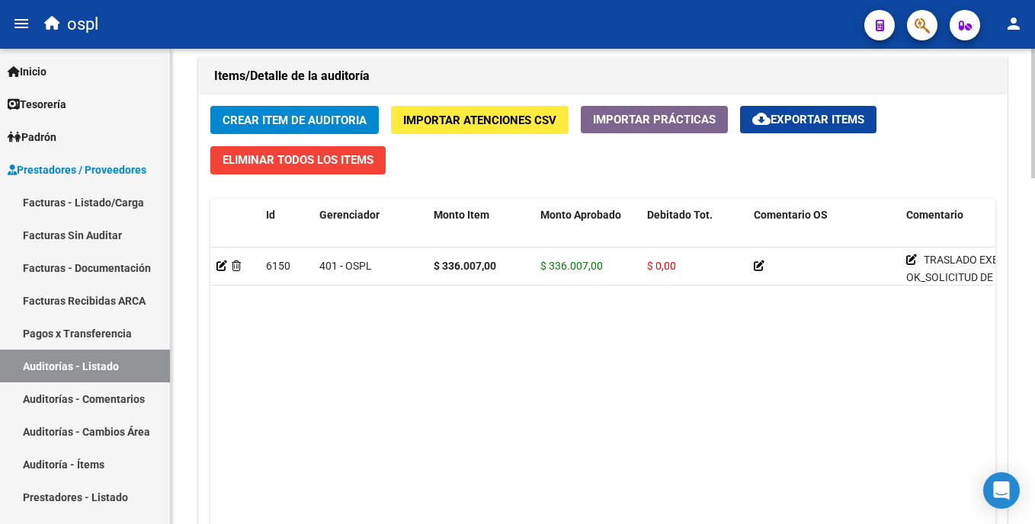
click at [1034, 377] on html "menu ospl person Firma Express Inicio Calendario SSS Instructivos Contacto OS T…" at bounding box center [517, 262] width 1035 height 524
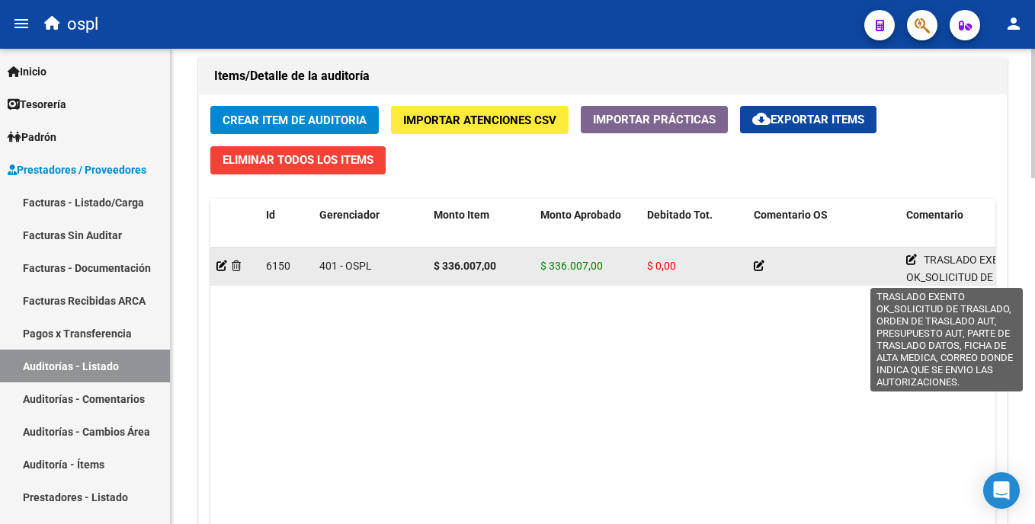
click at [912, 263] on icon at bounding box center [911, 260] width 11 height 11
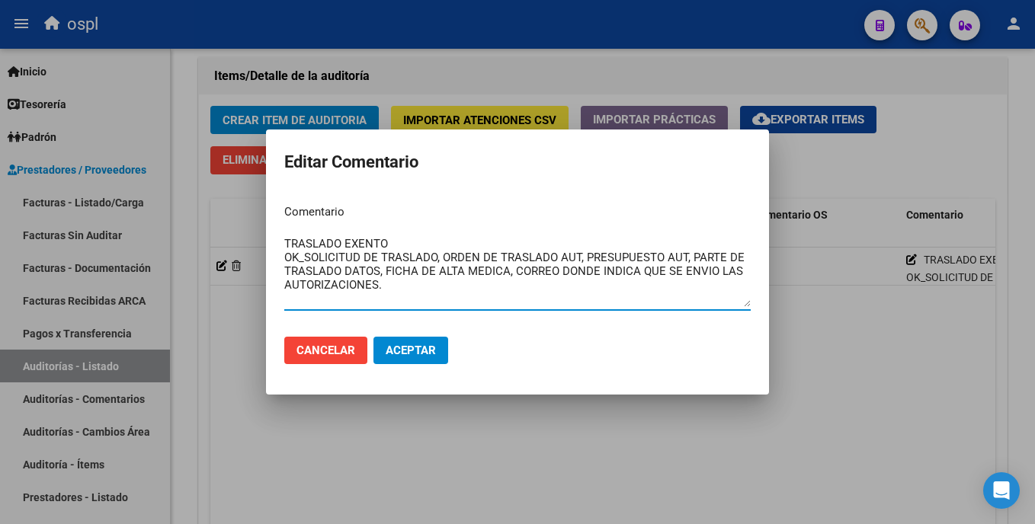
click at [518, 409] on div at bounding box center [517, 262] width 1035 height 524
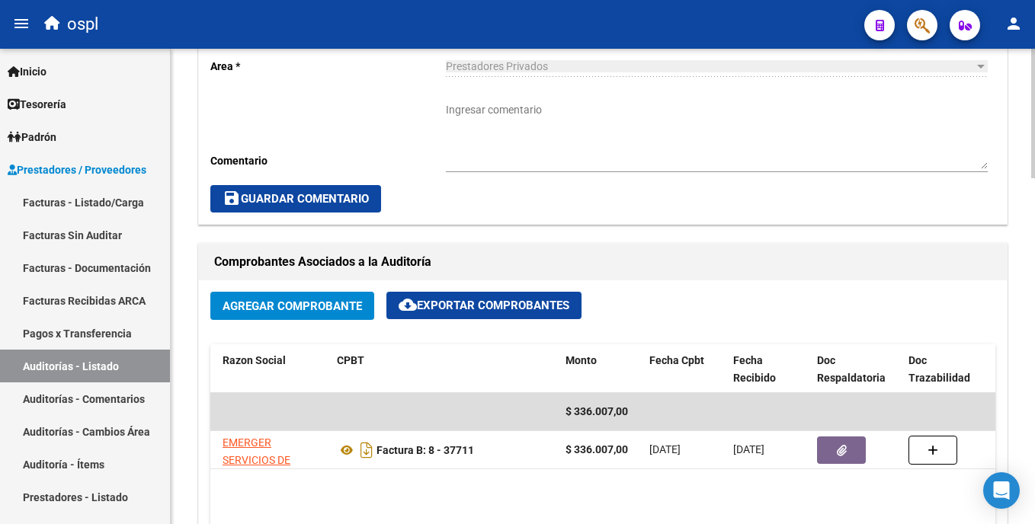
click at [1025, 256] on div "arrow_back Editar 1911 cloud_download Generar informe Puede notificar al gerenc…" at bounding box center [605, 385] width 868 height 1743
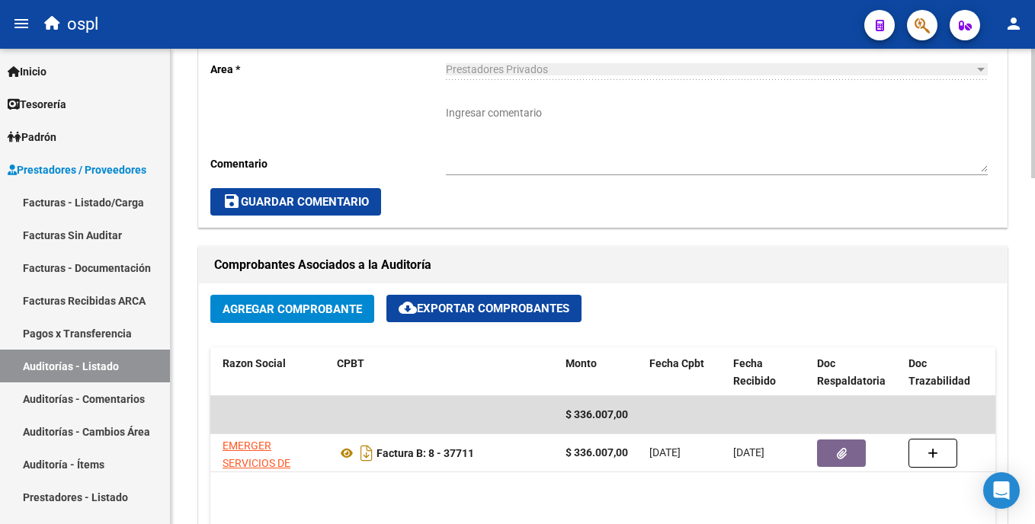
click at [565, 136] on textarea "Ingresar comentario" at bounding box center [717, 138] width 542 height 67
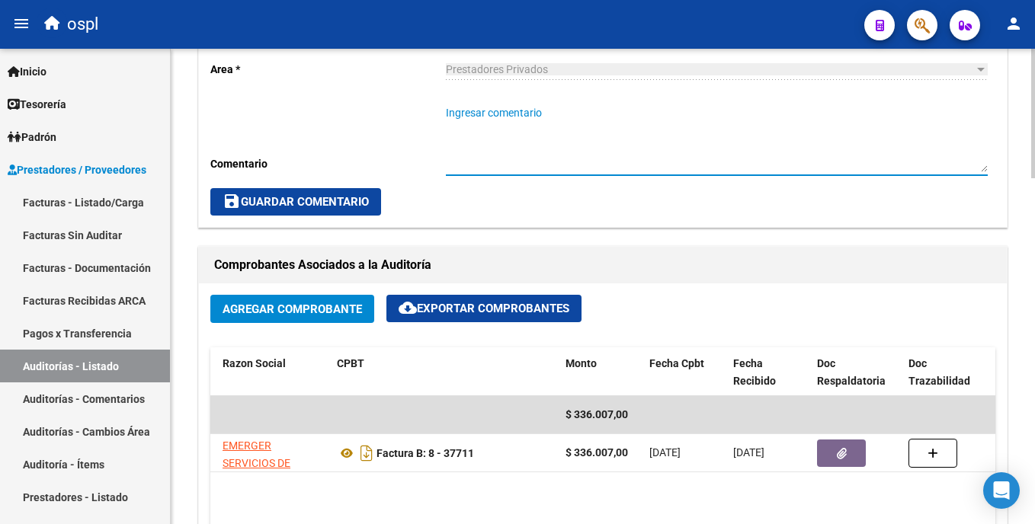
paste textarea "TRASLADO EXENTO OK_SOLICITUD DE TRASLADO, ORDEN DE TRASLADO AUT, PRESUPUESTO AU…"
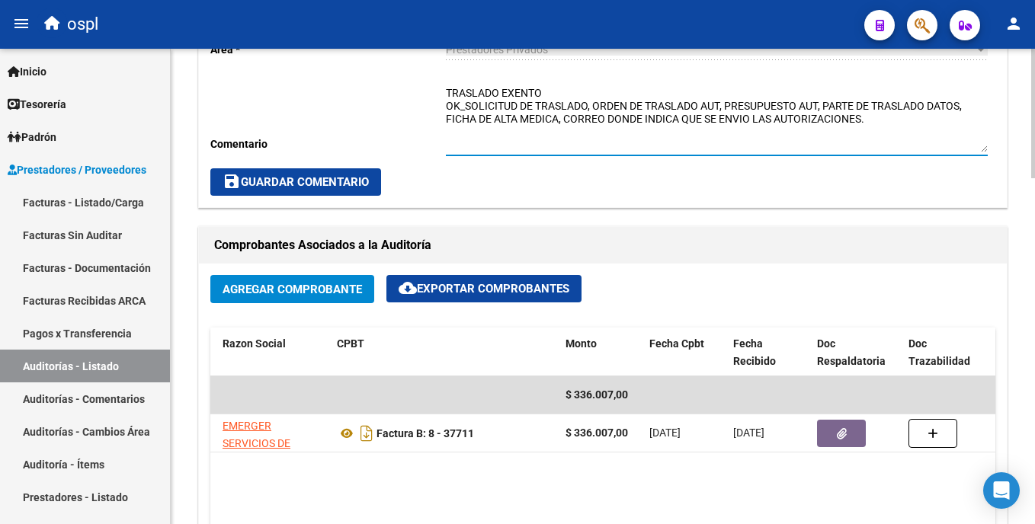
click at [1034, 214] on html "menu ospl person Firma Express Inicio Calendario SSS Instructivos Contacto OS T…" at bounding box center [517, 262] width 1035 height 524
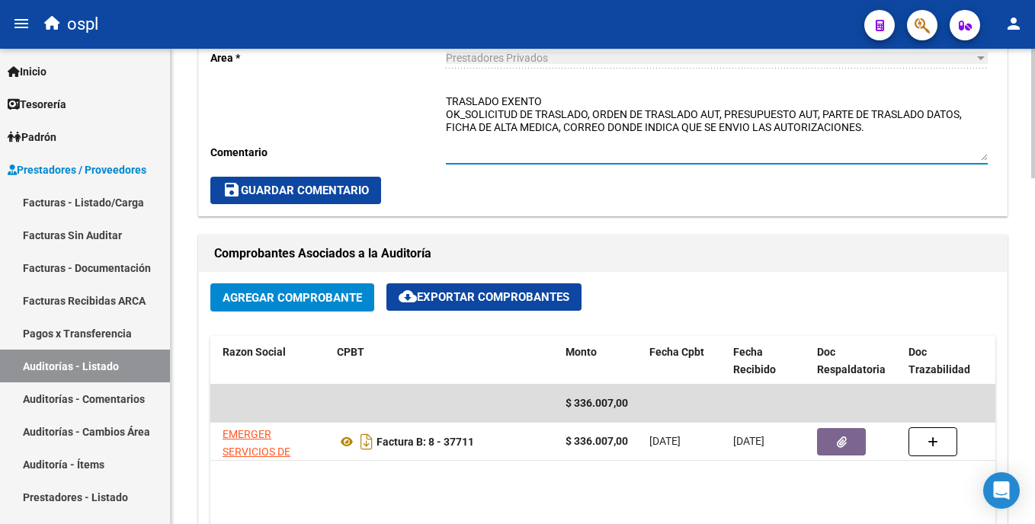
type textarea "TRASLADO EXENTO OK_SOLICITUD DE TRASLADO, ORDEN DE TRASLADO AUT, PRESUPUESTO AU…"
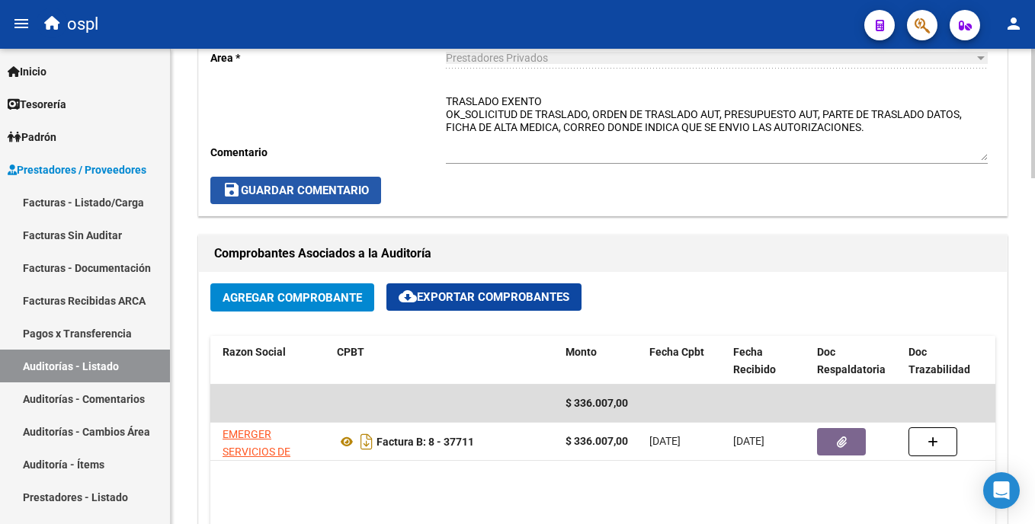
click at [340, 187] on span "save Guardar Comentario" at bounding box center [296, 191] width 146 height 14
click at [374, 188] on button "save Guardar Comentario" at bounding box center [295, 190] width 171 height 27
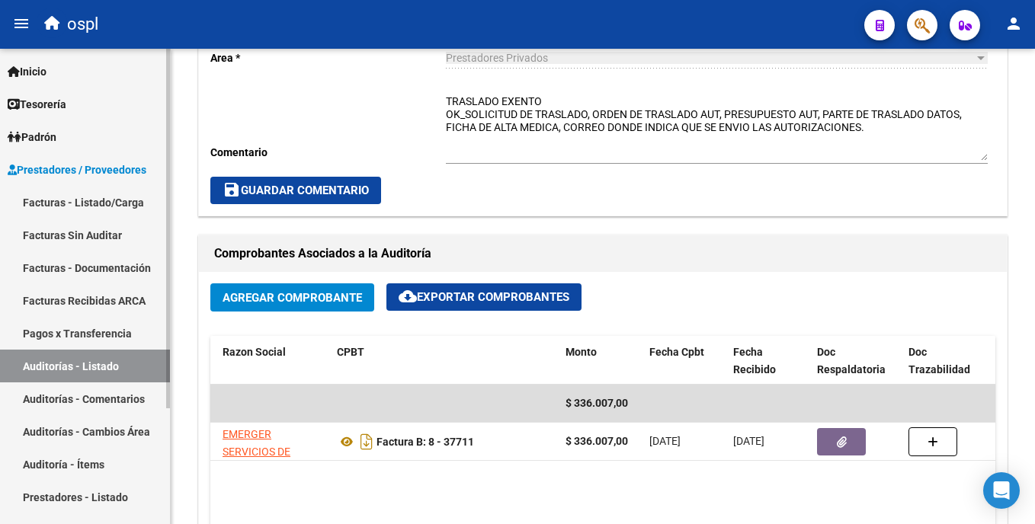
click at [112, 338] on link "Pagos x Transferencia" at bounding box center [85, 333] width 170 height 33
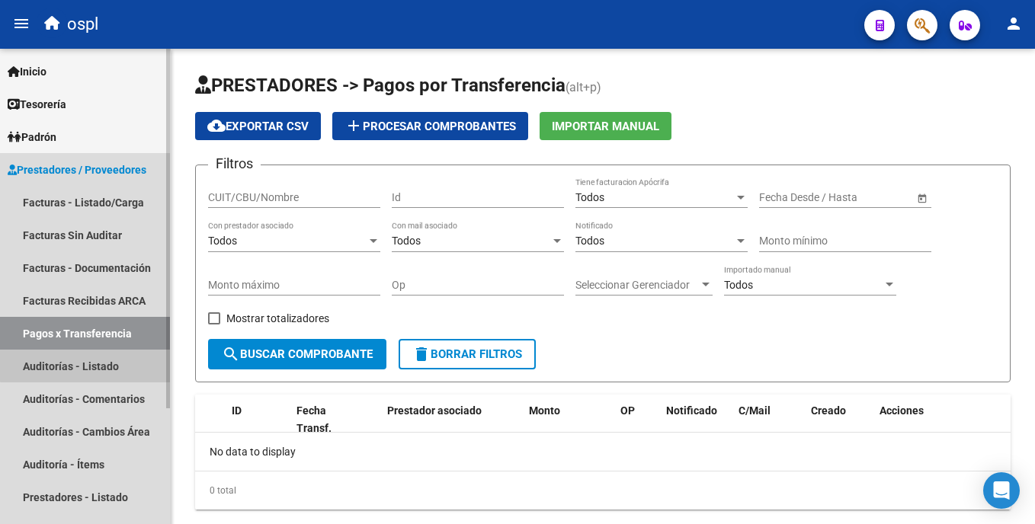
click at [121, 363] on link "Auditorías - Listado" at bounding box center [85, 366] width 170 height 33
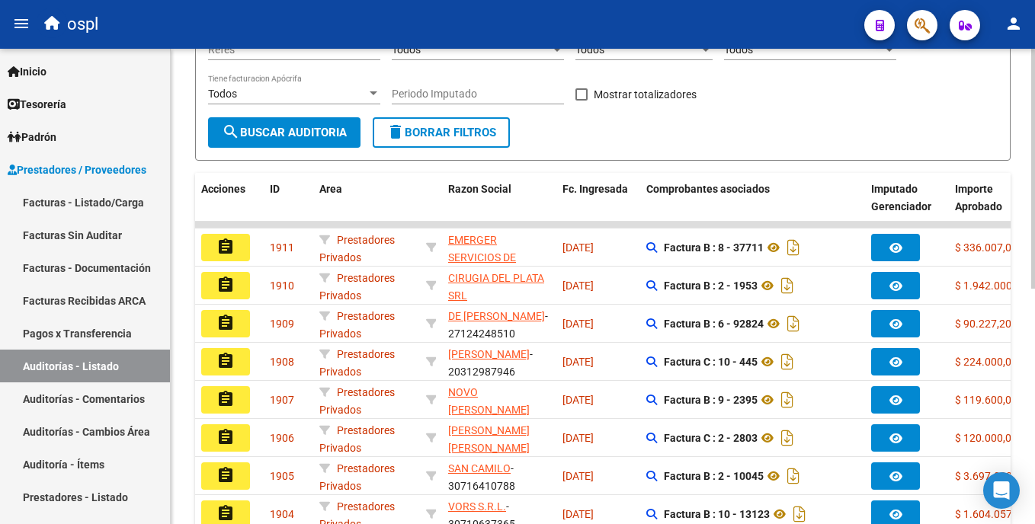
scroll to position [292, 0]
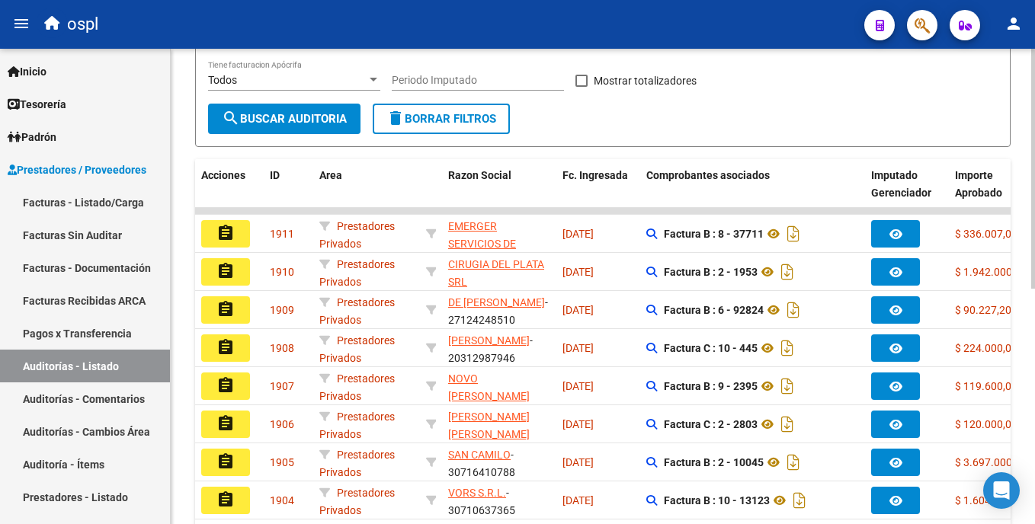
click at [1034, 388] on html "menu ospl person Firma Express Inicio Calendario SSS Instructivos Contacto OS T…" at bounding box center [517, 262] width 1035 height 524
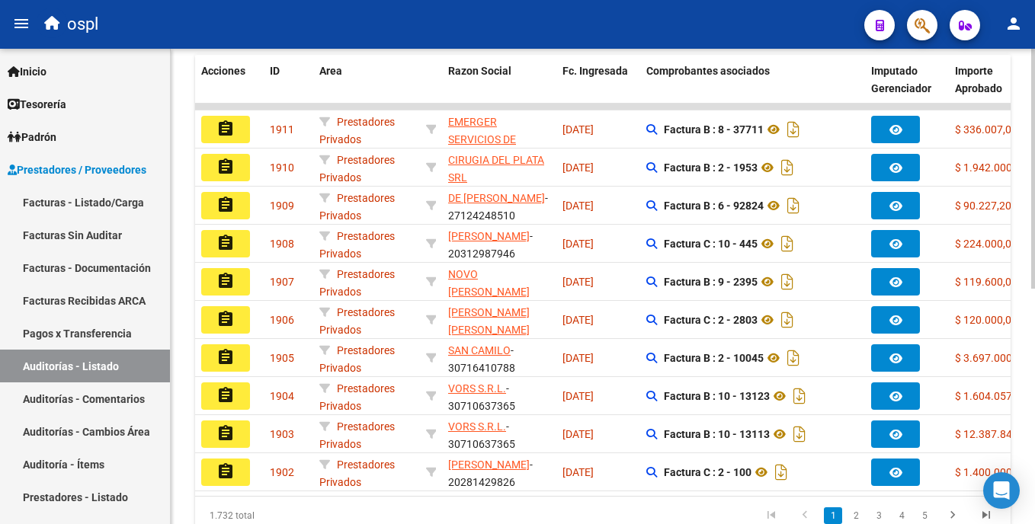
scroll to position [404, 0]
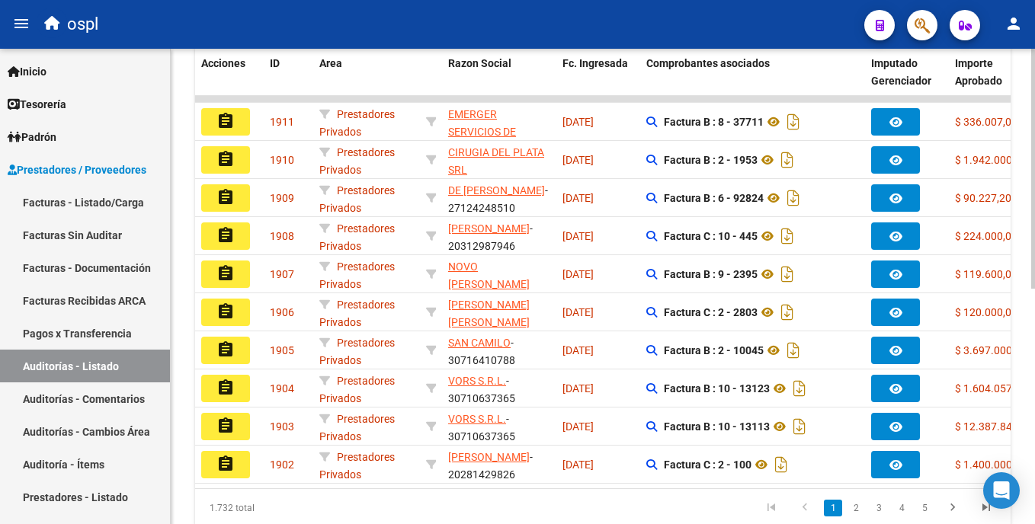
click at [1034, 403] on html "menu ospl person Firma Express Inicio Calendario SSS Instructivos Contacto OS T…" at bounding box center [517, 262] width 1035 height 524
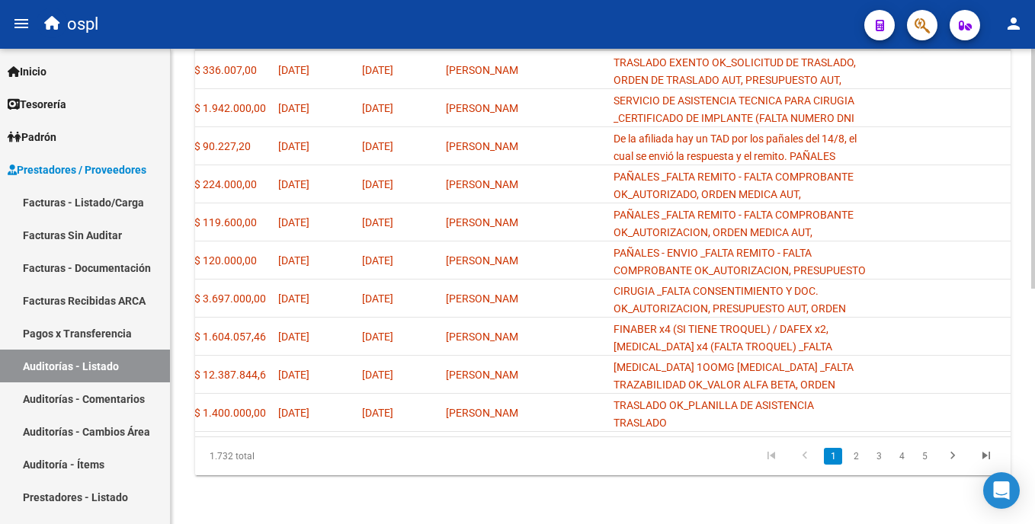
scroll to position [461, 0]
click at [1034, 382] on html "menu ospl person Firma Express Inicio Calendario SSS Instructivos Contacto OS T…" at bounding box center [517, 262] width 1035 height 524
click at [857, 465] on link "2" at bounding box center [856, 456] width 18 height 17
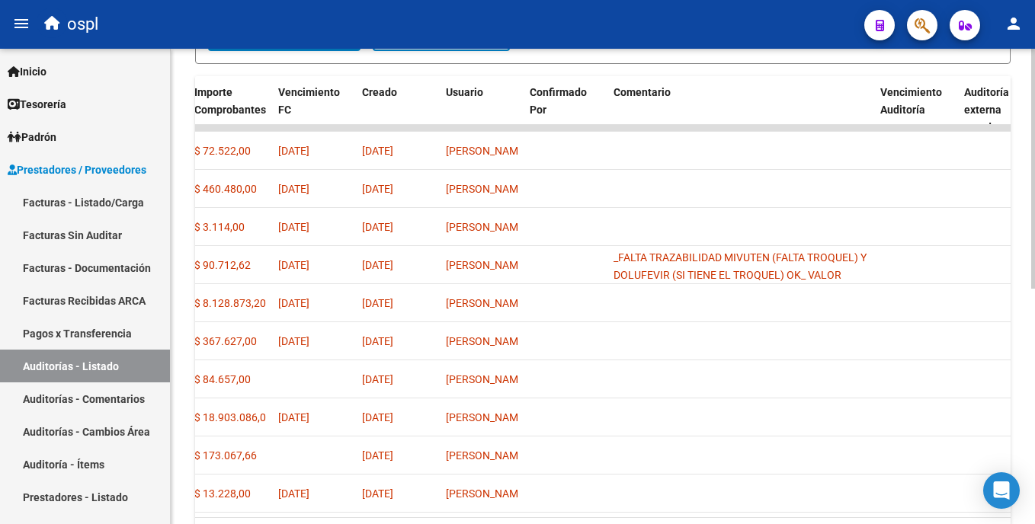
scroll to position [468, 0]
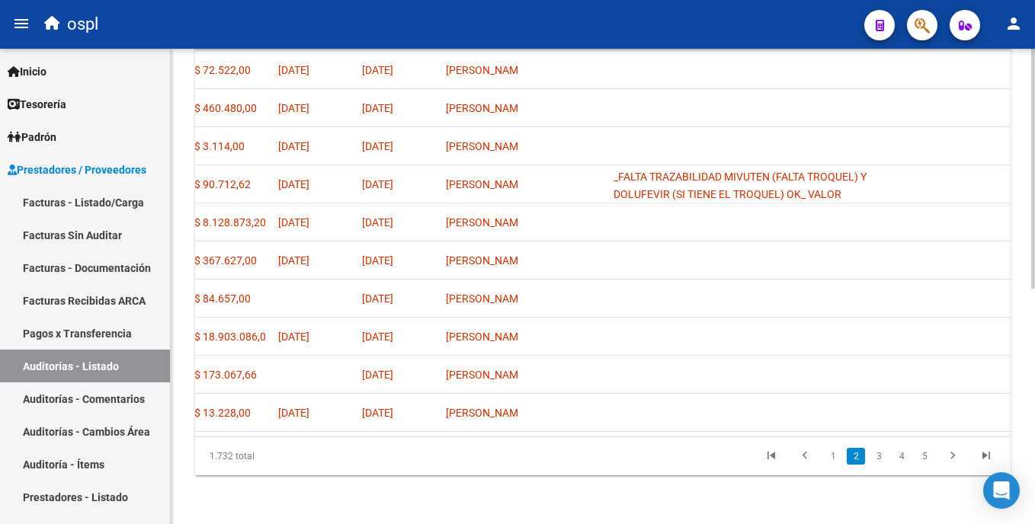
click at [1034, 398] on html "menu ospl person Firma Express Inicio Calendario SSS Instructivos Contacto OS T…" at bounding box center [517, 262] width 1035 height 524
click at [883, 460] on link "3" at bounding box center [879, 456] width 18 height 17
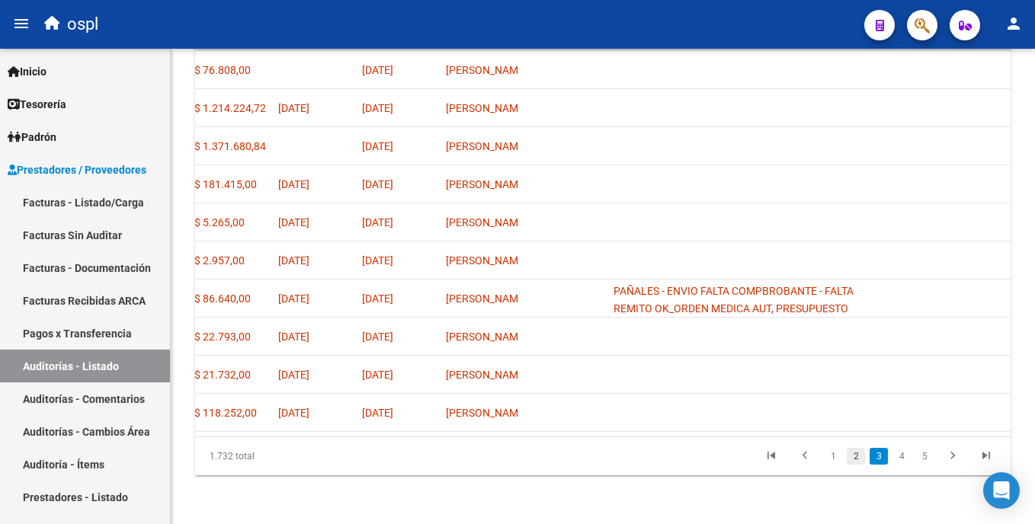
click at [851, 462] on link "2" at bounding box center [856, 456] width 18 height 17
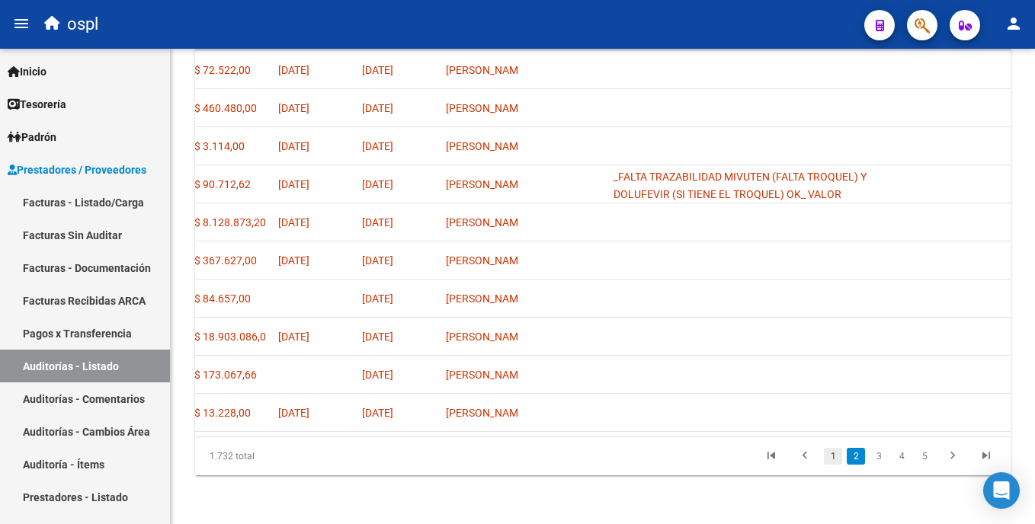
click at [832, 462] on link "1" at bounding box center [833, 456] width 18 height 17
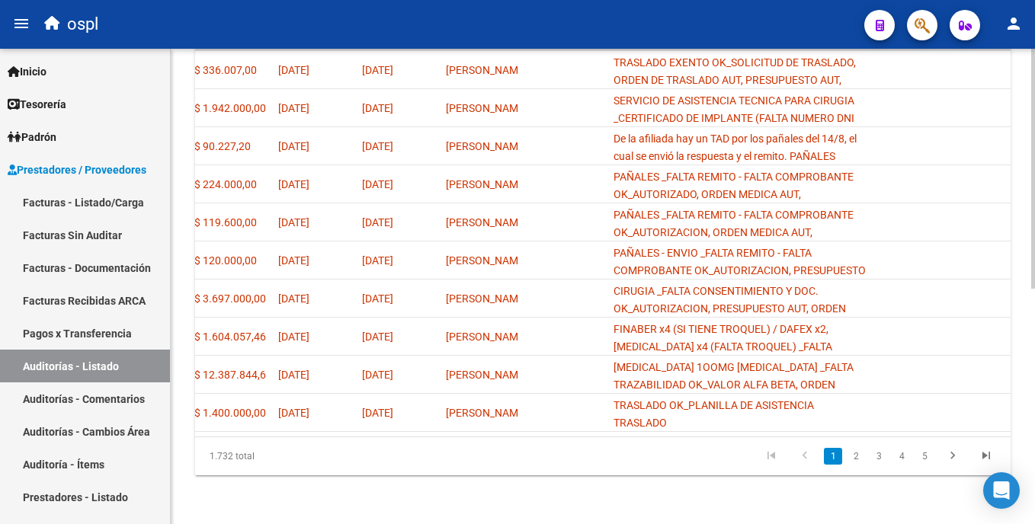
click at [1034, 383] on html "menu ospl person Firma Express Inicio Calendario SSS Instructivos Contacto OS T…" at bounding box center [517, 262] width 1035 height 524
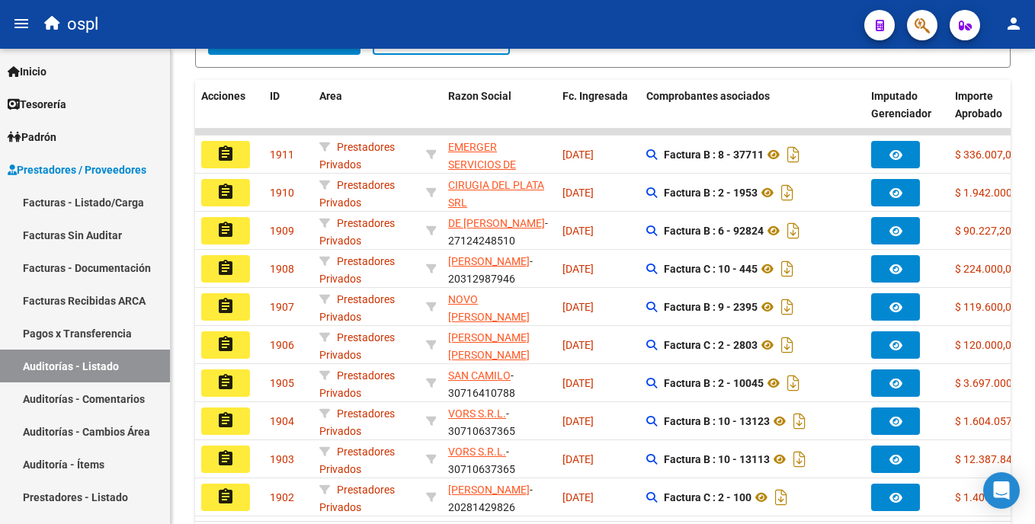
scroll to position [351, 0]
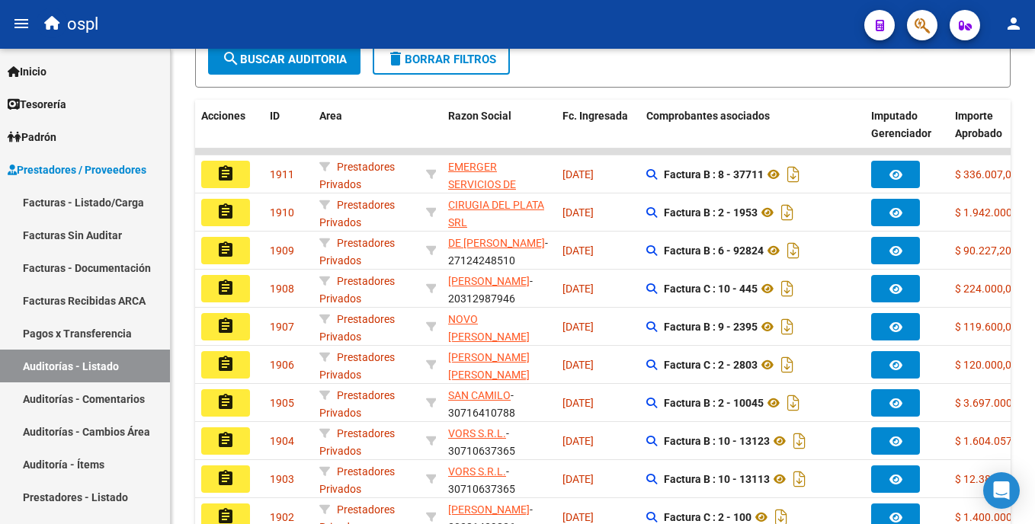
click at [1034, 300] on html "menu ospl person Firma Express Inicio Calendario SSS Instructivos Contacto OS T…" at bounding box center [517, 262] width 1035 height 524
click at [131, 204] on link "Facturas - Listado/Carga" at bounding box center [85, 202] width 170 height 33
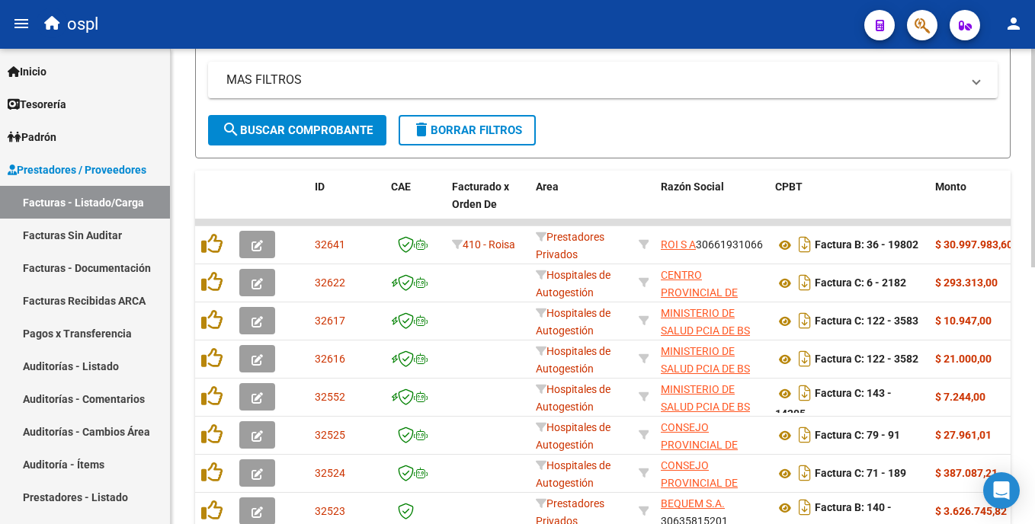
scroll to position [361, 0]
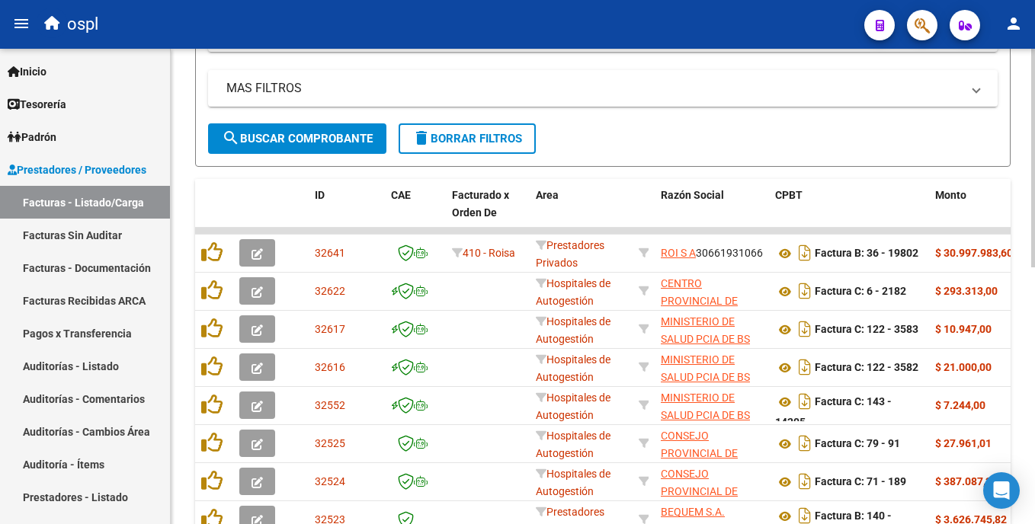
click at [1034, 232] on html "menu ospl person Firma Express Inicio Calendario SSS Instructivos Contacto OS T…" at bounding box center [517, 262] width 1035 height 524
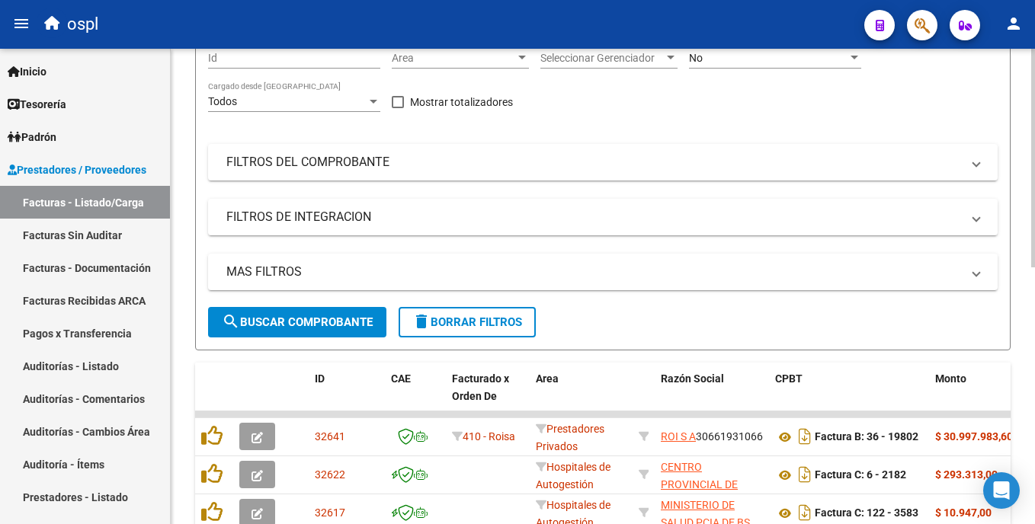
scroll to position [166, 0]
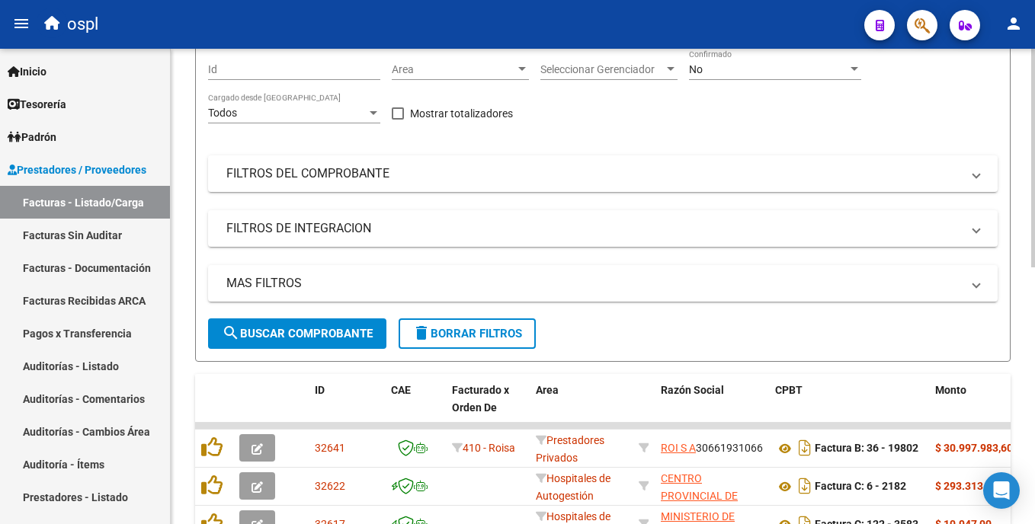
click at [1034, 175] on html "menu ospl person Firma Express Inicio Calendario SSS Instructivos Contacto OS T…" at bounding box center [517, 262] width 1035 height 524
click at [497, 68] on span "Area" at bounding box center [453, 69] width 123 height 13
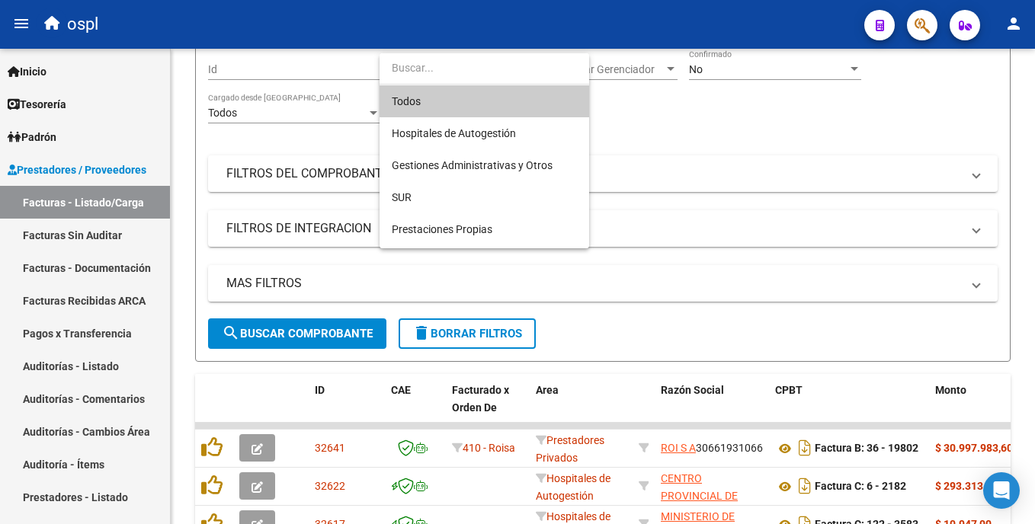
scroll to position [171, 0]
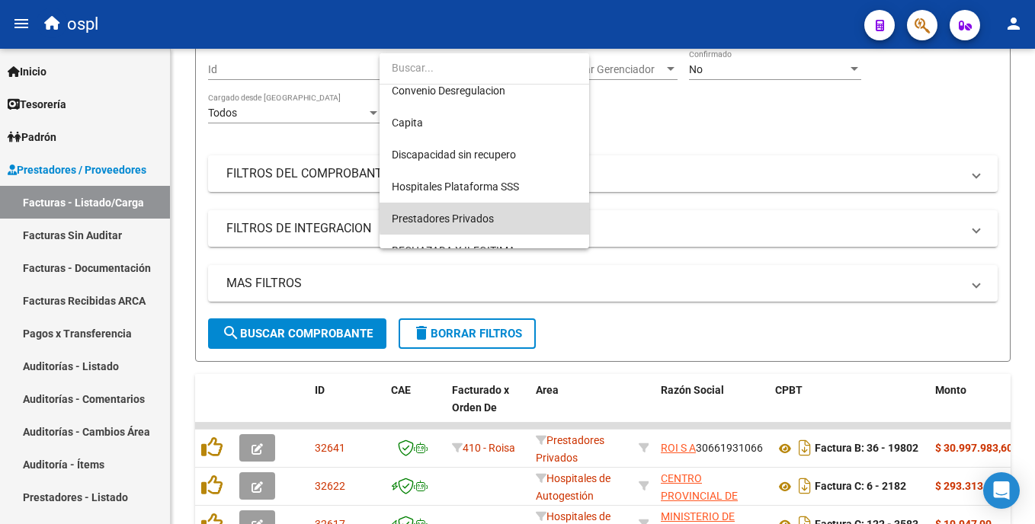
click at [516, 217] on span "Prestadores Privados" at bounding box center [484, 219] width 185 height 32
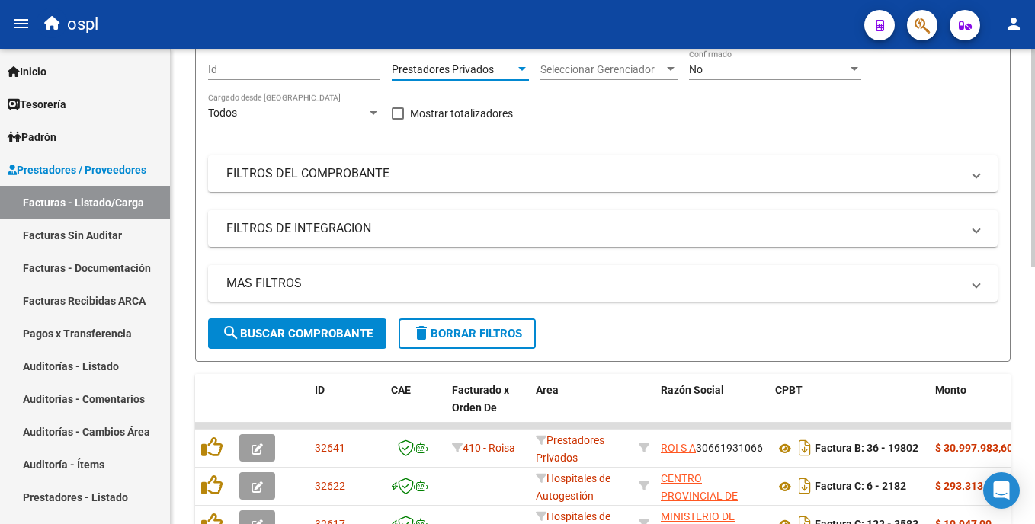
click at [306, 339] on span "search Buscar Comprobante" at bounding box center [297, 334] width 151 height 14
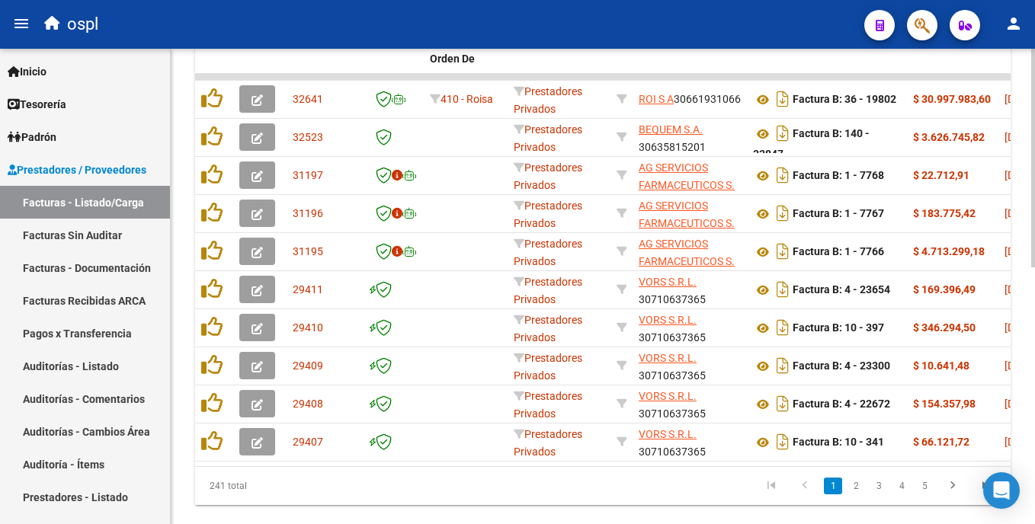
scroll to position [511, 0]
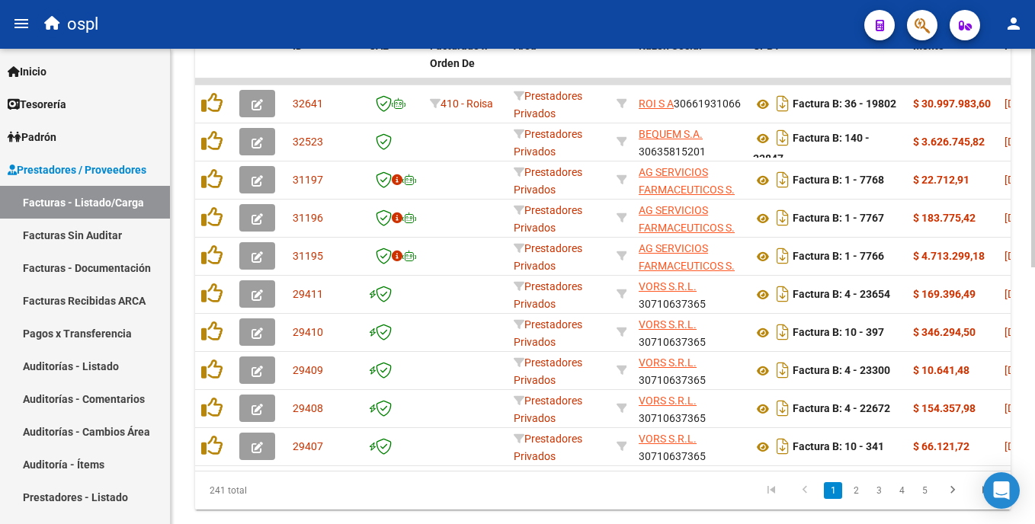
click at [1034, 342] on html "menu ospl person Firma Express Inicio Calendario SSS Instructivos Contacto OS T…" at bounding box center [517, 262] width 1035 height 524
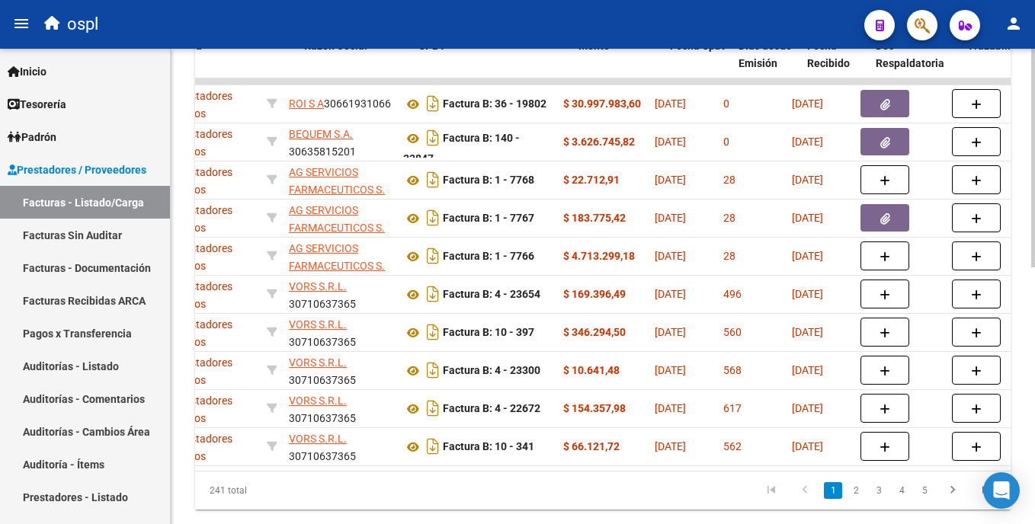
scroll to position [0, 335]
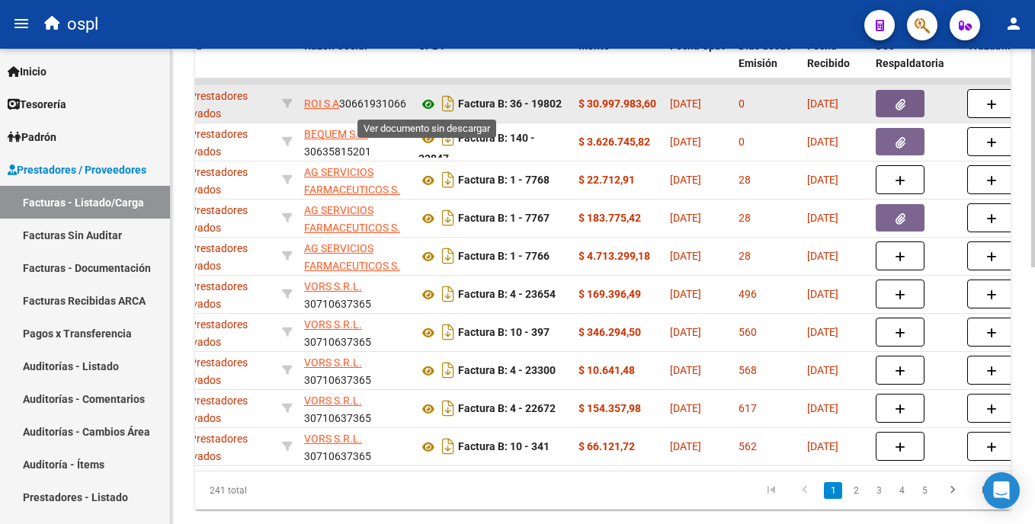
click at [425, 107] on icon at bounding box center [428, 104] width 20 height 18
click at [902, 104] on icon "button" at bounding box center [901, 104] width 10 height 11
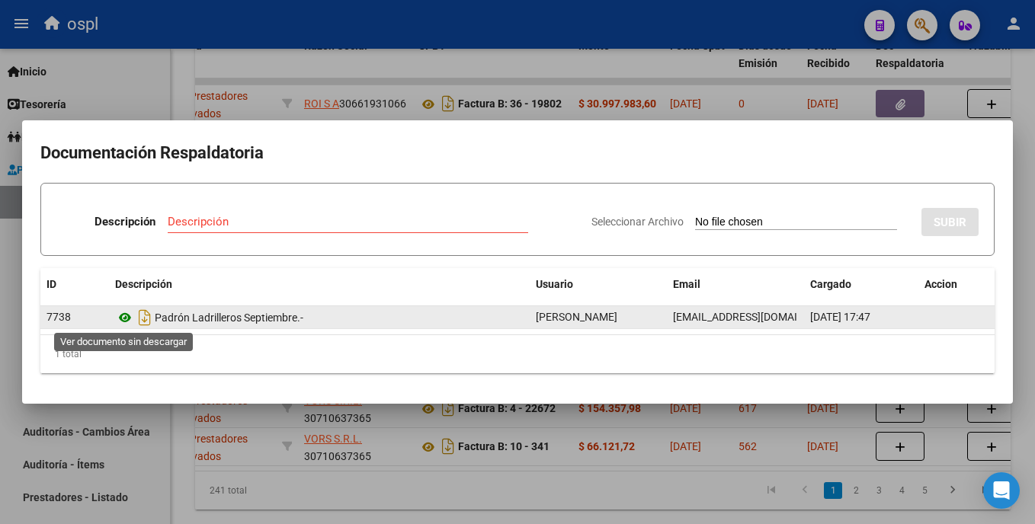
click at [121, 317] on icon at bounding box center [125, 318] width 20 height 18
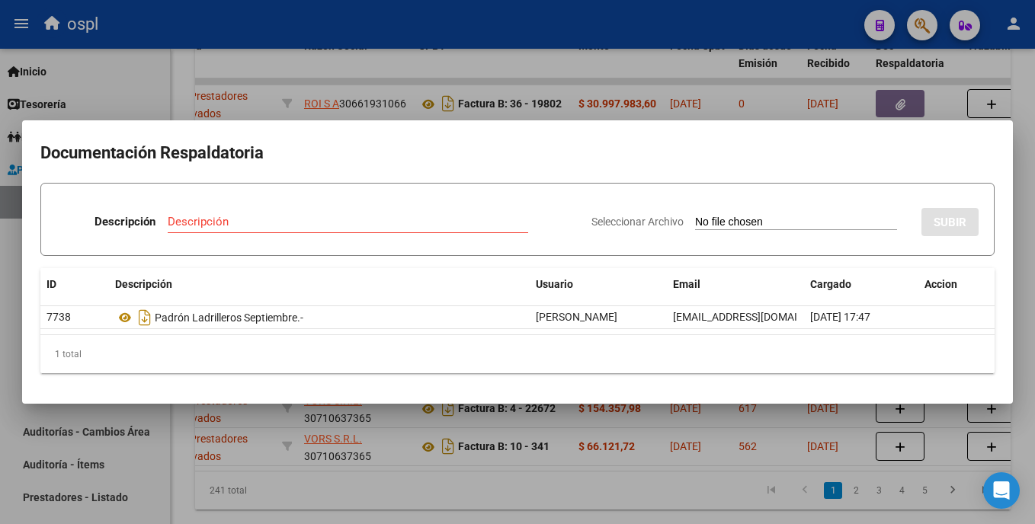
click at [624, 506] on div at bounding box center [517, 262] width 1035 height 524
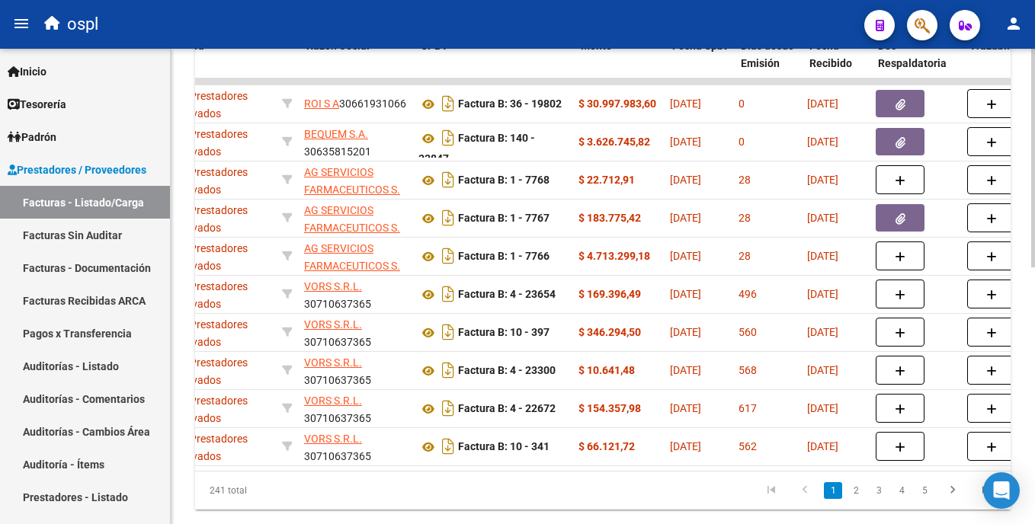
scroll to position [0, 0]
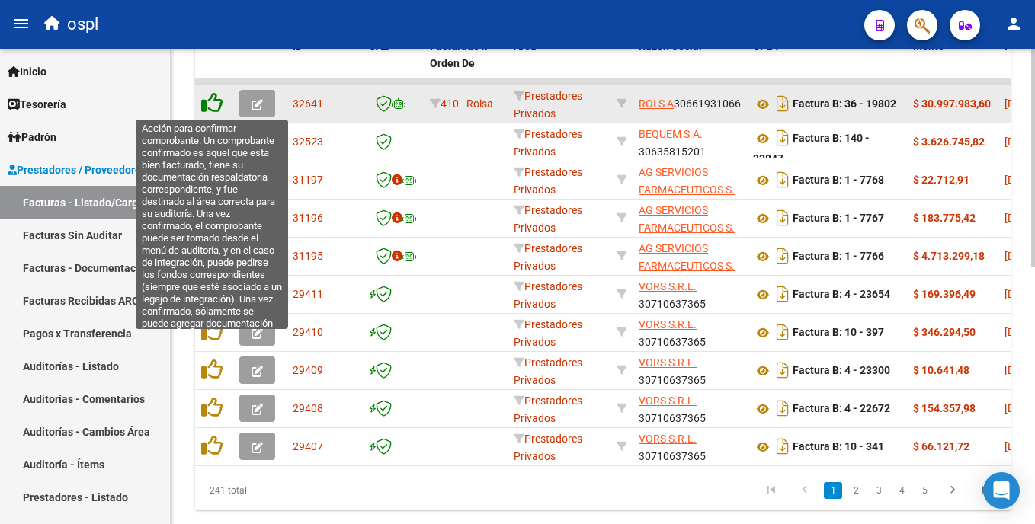
click at [210, 103] on icon at bounding box center [211, 102] width 21 height 21
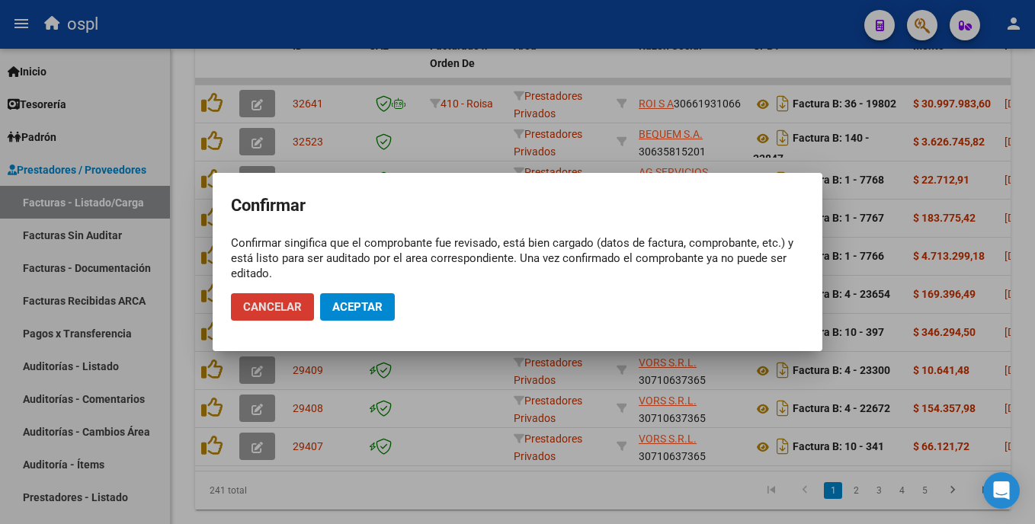
click at [339, 307] on span "Aceptar" at bounding box center [357, 307] width 50 height 14
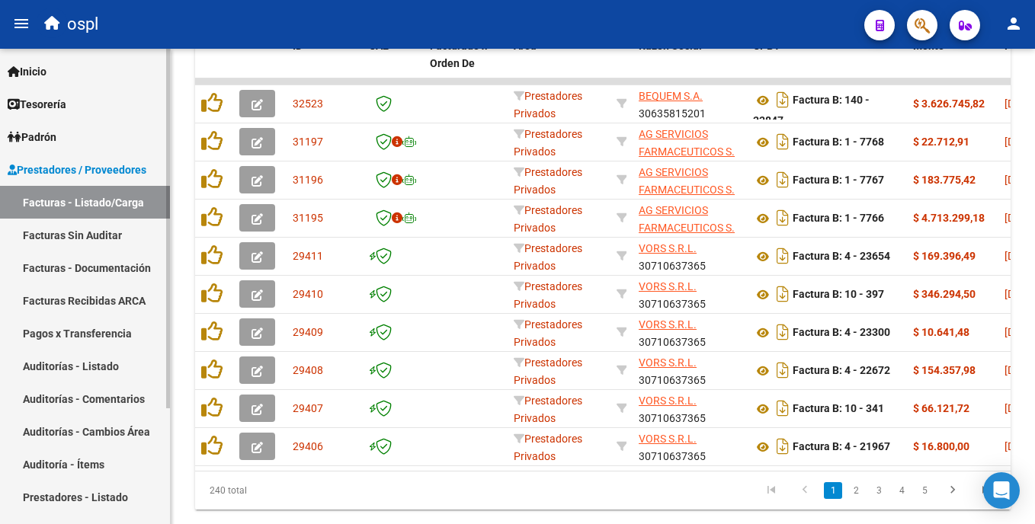
click at [98, 238] on link "Facturas Sin Auditar" at bounding box center [85, 235] width 170 height 33
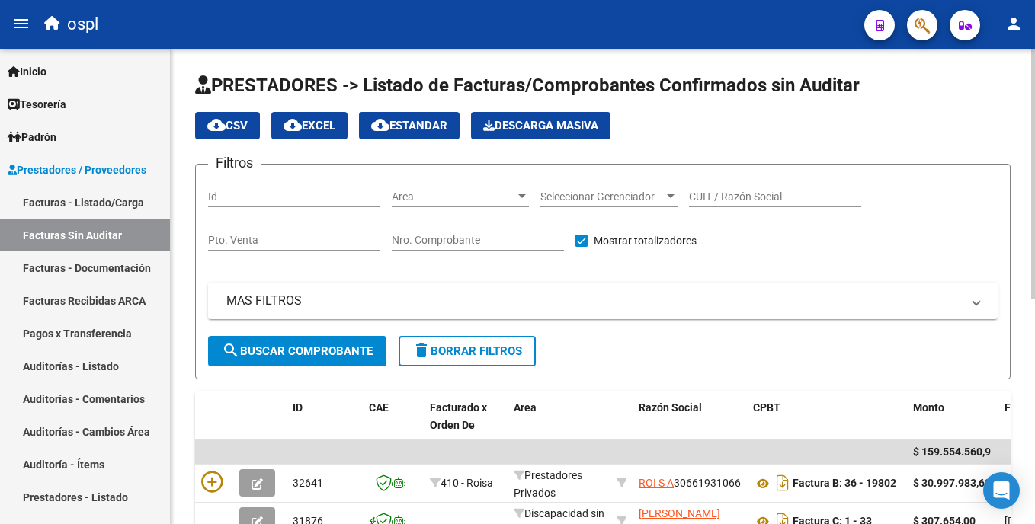
click at [1034, 146] on html "menu ospl person Firma Express Inicio Calendario SSS Instructivos Contacto OS T…" at bounding box center [517, 262] width 1035 height 524
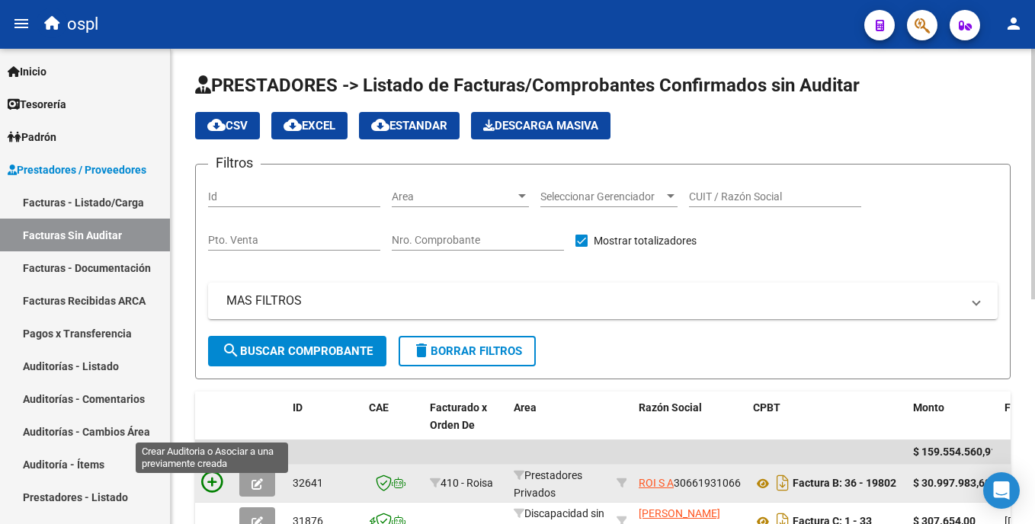
click at [207, 476] on icon at bounding box center [211, 482] width 21 height 21
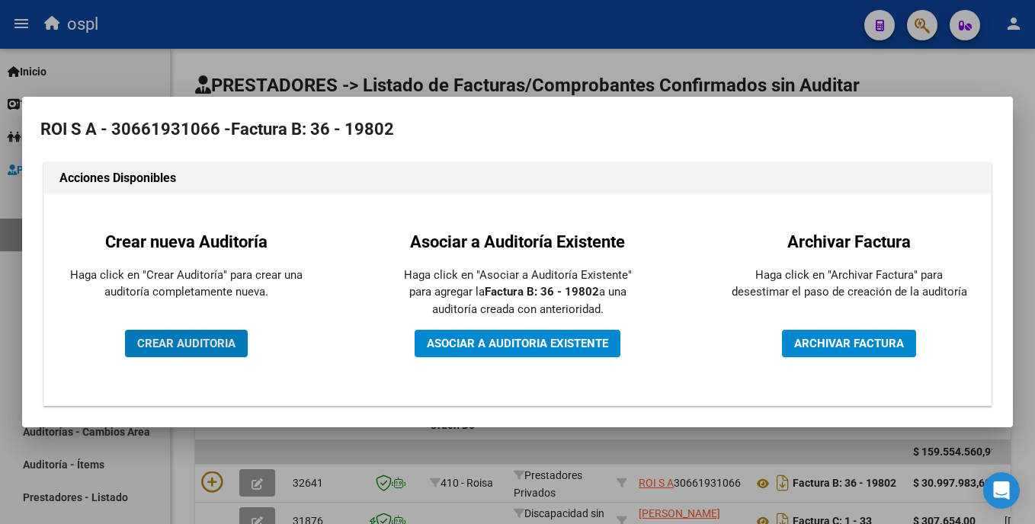
click at [236, 345] on button "CREAR AUDITORIA" at bounding box center [186, 343] width 123 height 27
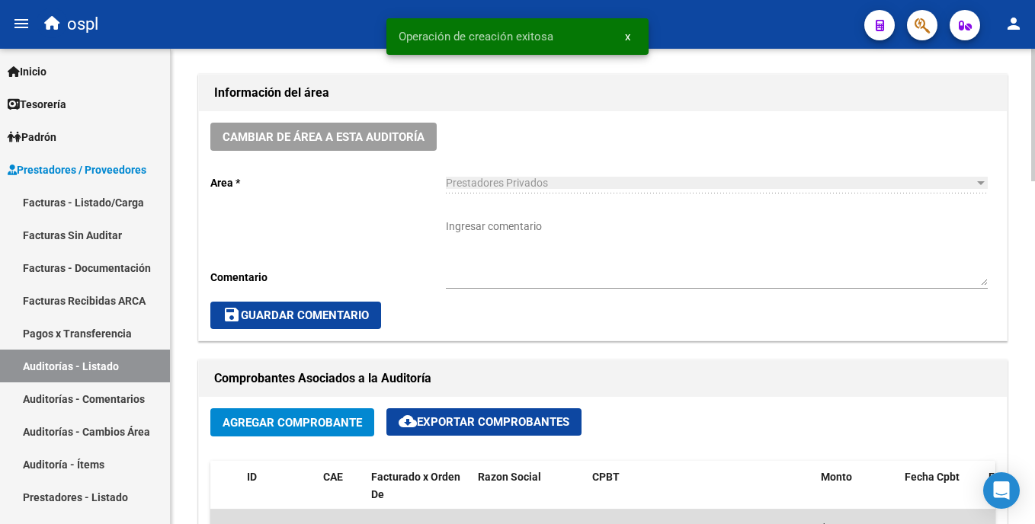
click at [1034, 253] on html "menu ospl person Firma Express Inicio Calendario SSS Instructivos Contacto OS T…" at bounding box center [517, 262] width 1035 height 524
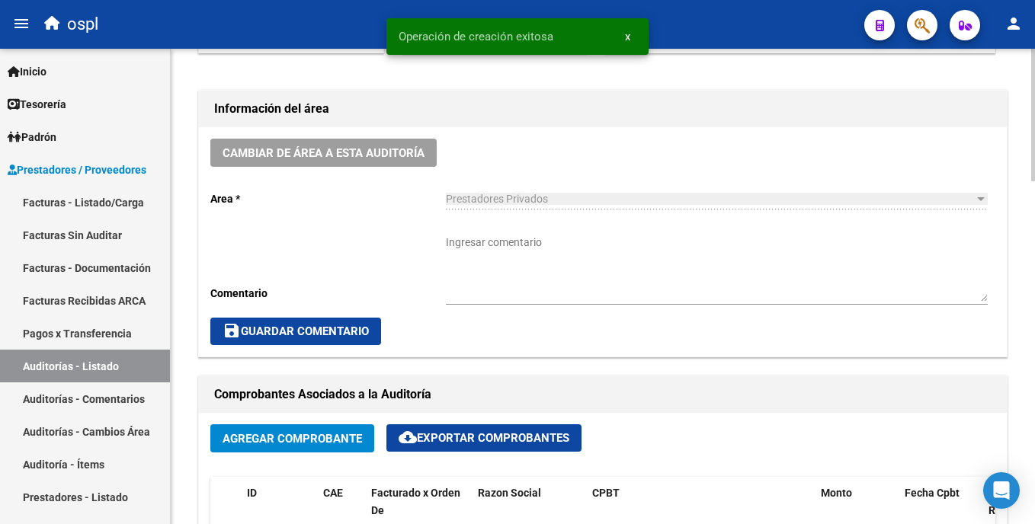
click at [670, 241] on textarea "Ingresar comentario" at bounding box center [717, 268] width 542 height 67
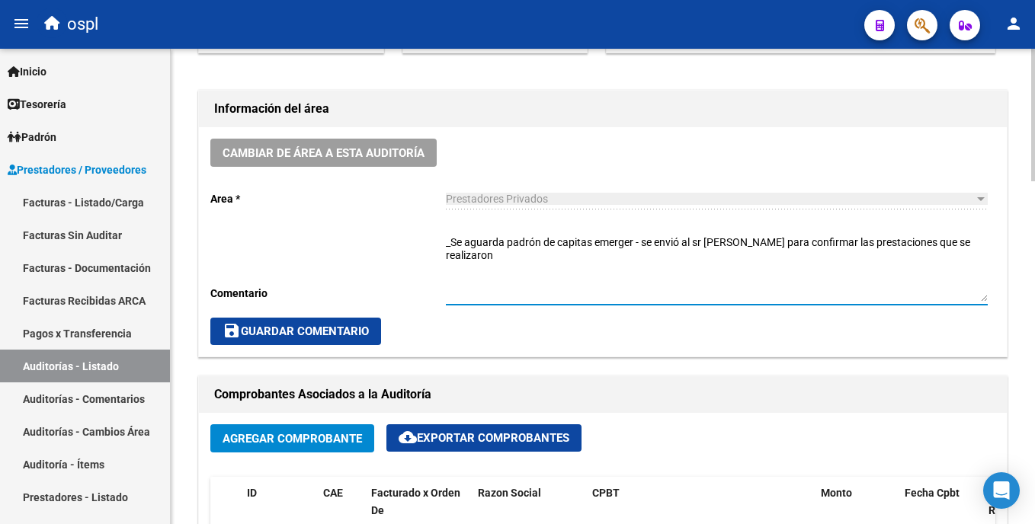
click at [972, 249] on textarea "_Se aguarda padrón de capitas emerger - se envió al sr [PERSON_NAME] para confi…" at bounding box center [717, 268] width 542 height 67
type textarea "_Se aguarda padrón de capitas emerger - se envió al sr [PERSON_NAME] para confi…"
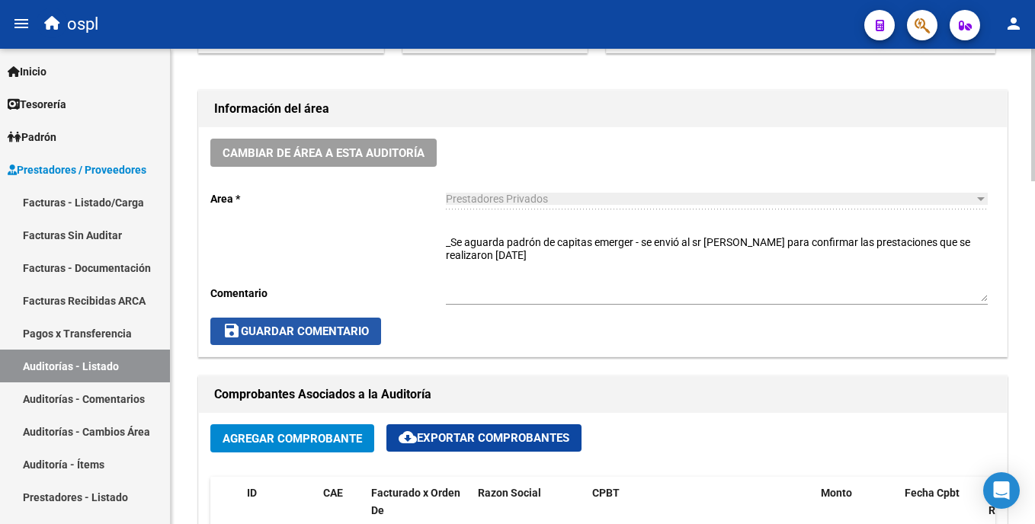
click at [363, 332] on span "save Guardar Comentario" at bounding box center [296, 332] width 146 height 14
click at [364, 327] on span "save Guardar Comentario" at bounding box center [296, 332] width 146 height 14
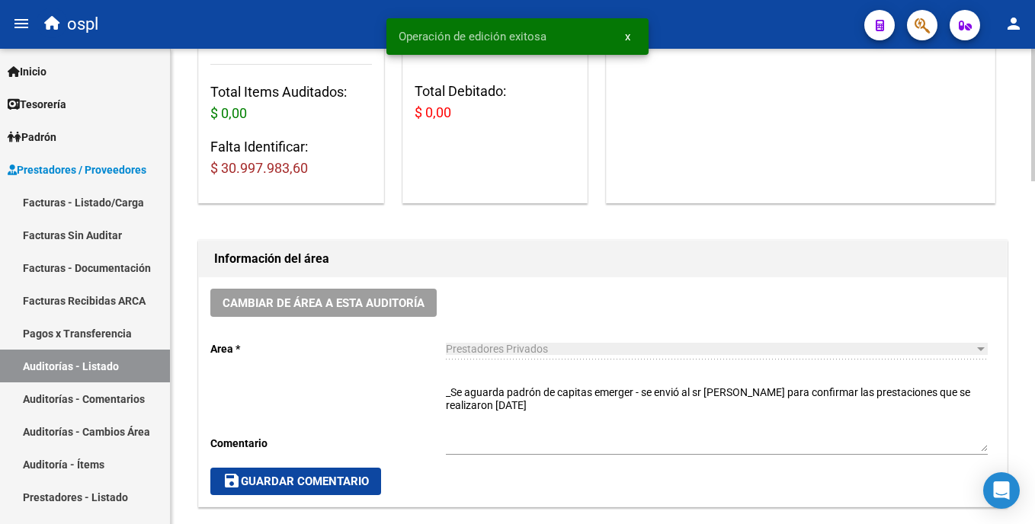
scroll to position [240, 0]
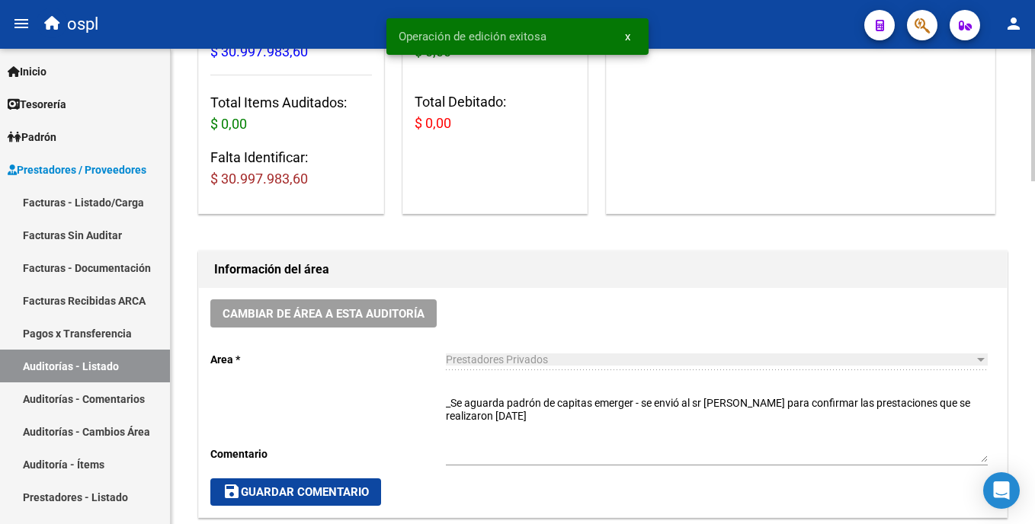
click at [1034, 139] on html "menu ospl person Firma Express Inicio Calendario SSS Instructivos Contacto OS T…" at bounding box center [517, 262] width 1035 height 524
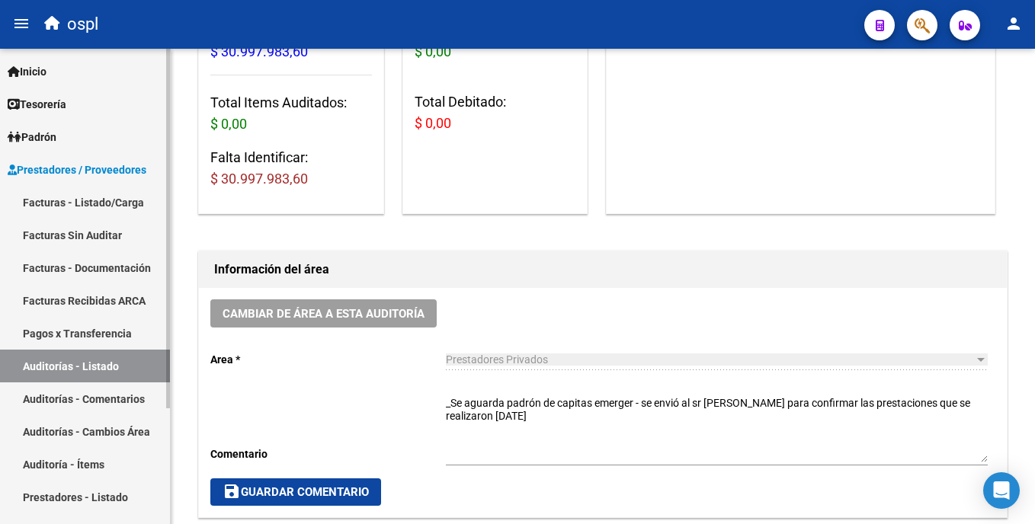
click at [112, 207] on link "Facturas - Listado/Carga" at bounding box center [85, 202] width 170 height 33
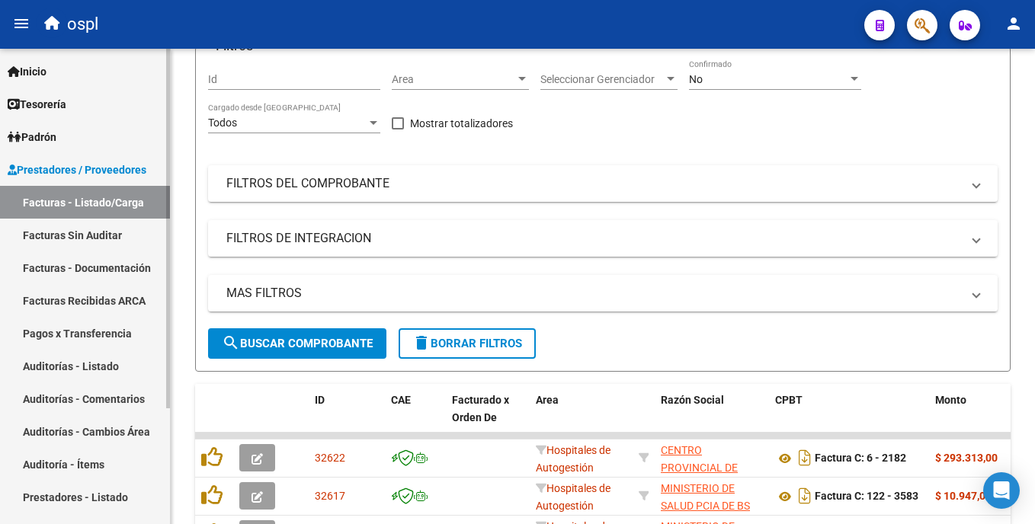
scroll to position [240, 0]
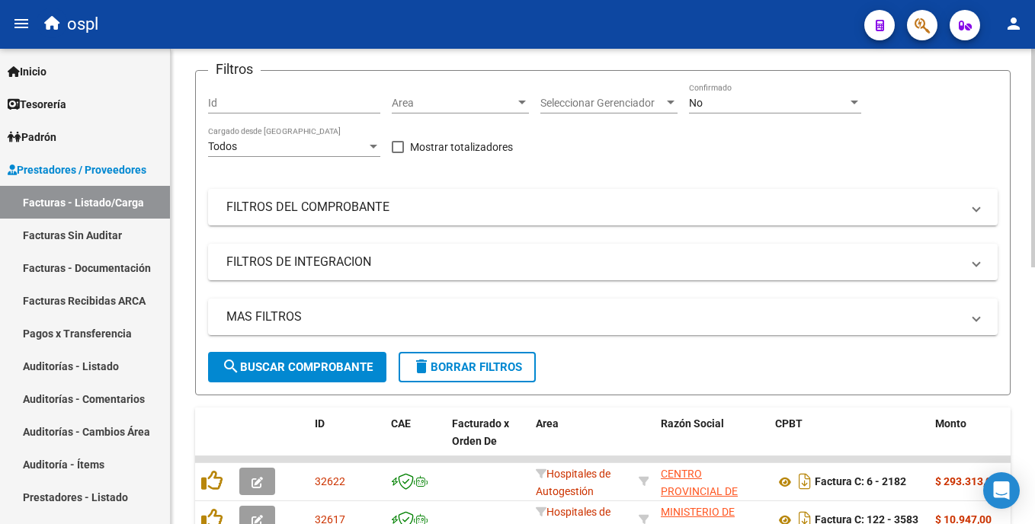
click at [1032, 123] on div at bounding box center [1033, 220] width 4 height 219
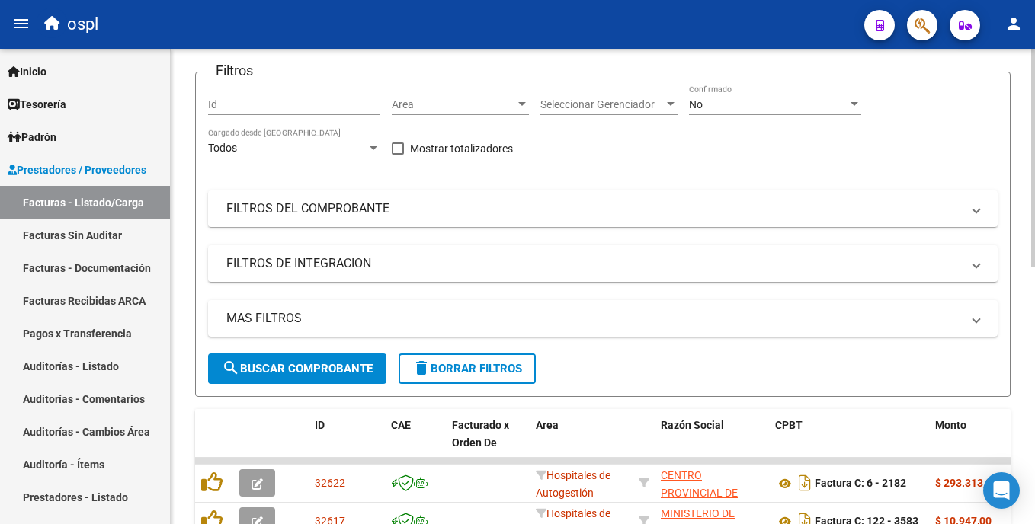
click at [479, 105] on span "Area" at bounding box center [453, 104] width 123 height 13
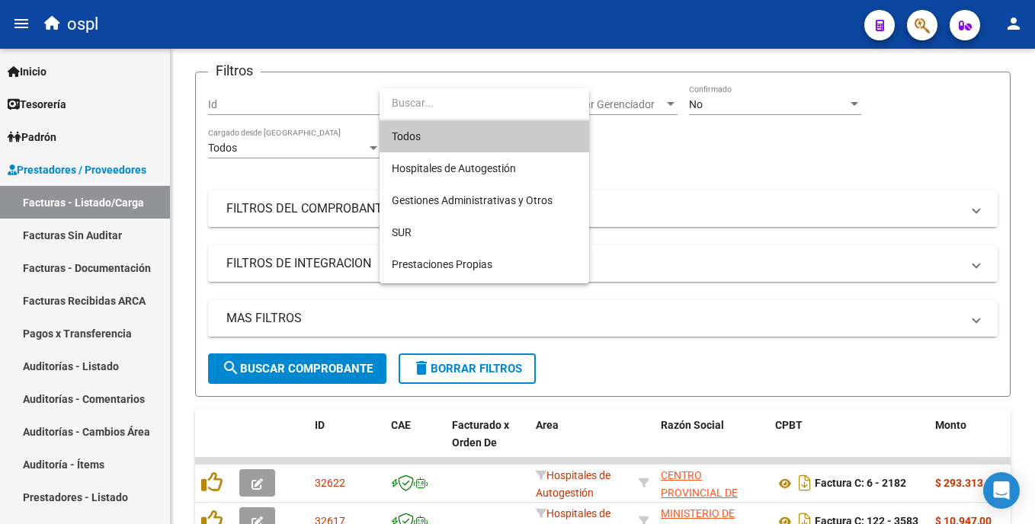
scroll to position [171, 0]
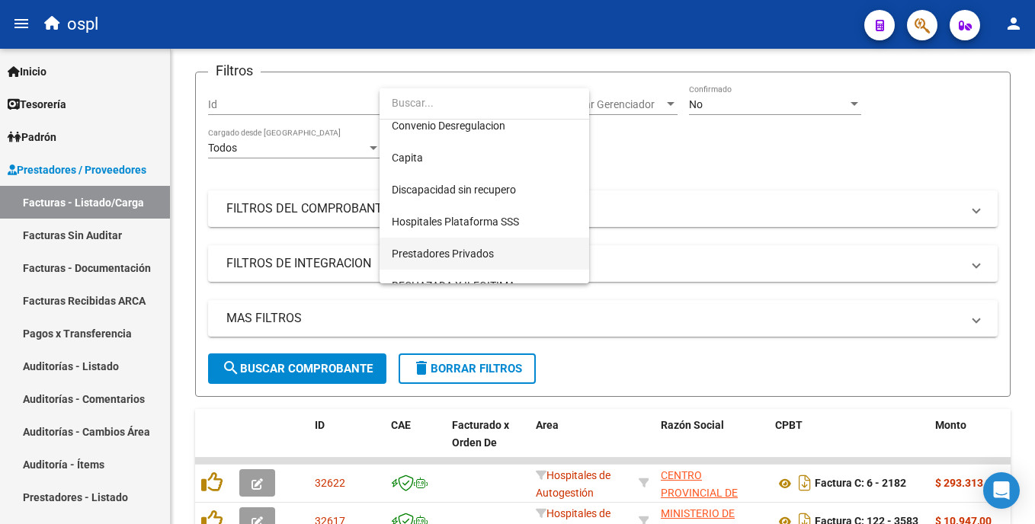
click at [509, 250] on span "Prestadores Privados" at bounding box center [484, 254] width 185 height 32
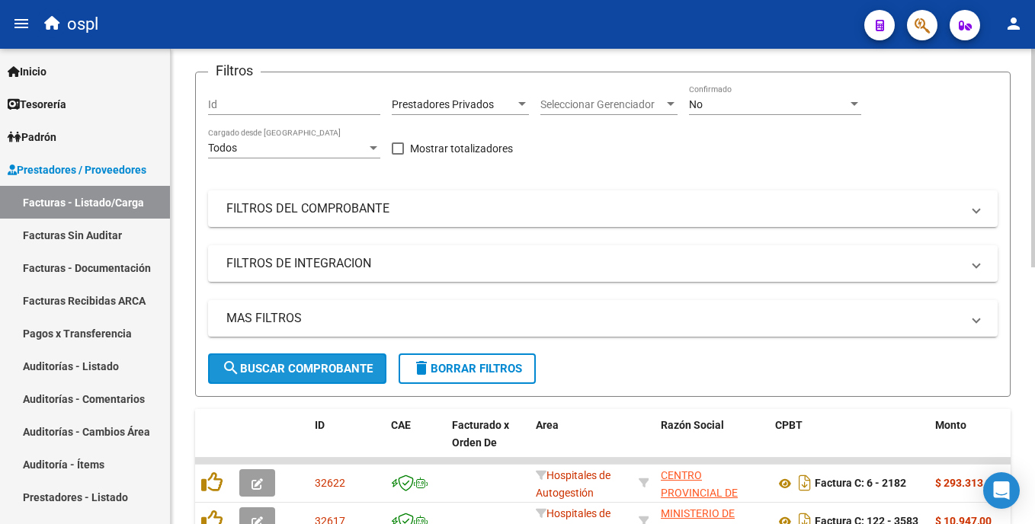
click at [341, 365] on span "search Buscar Comprobante" at bounding box center [297, 369] width 151 height 14
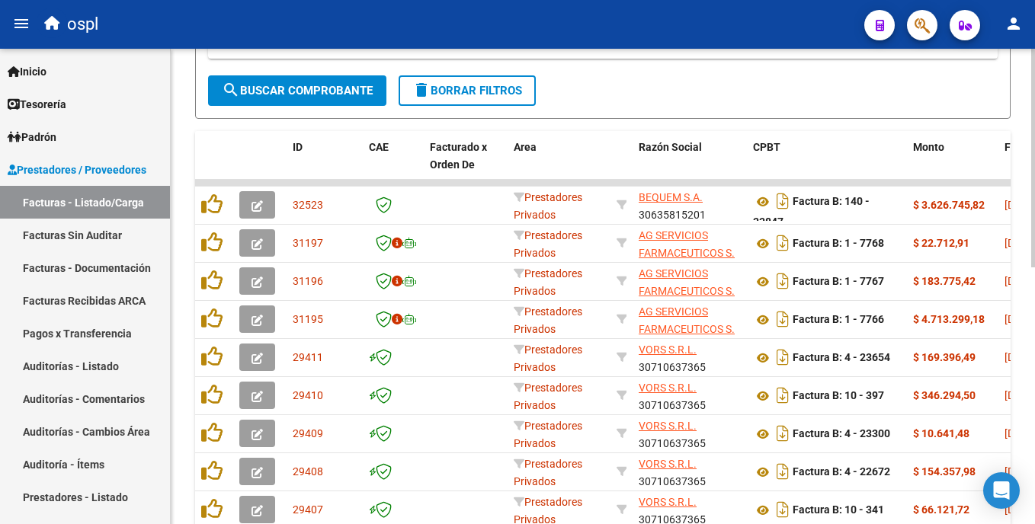
scroll to position [557, 0]
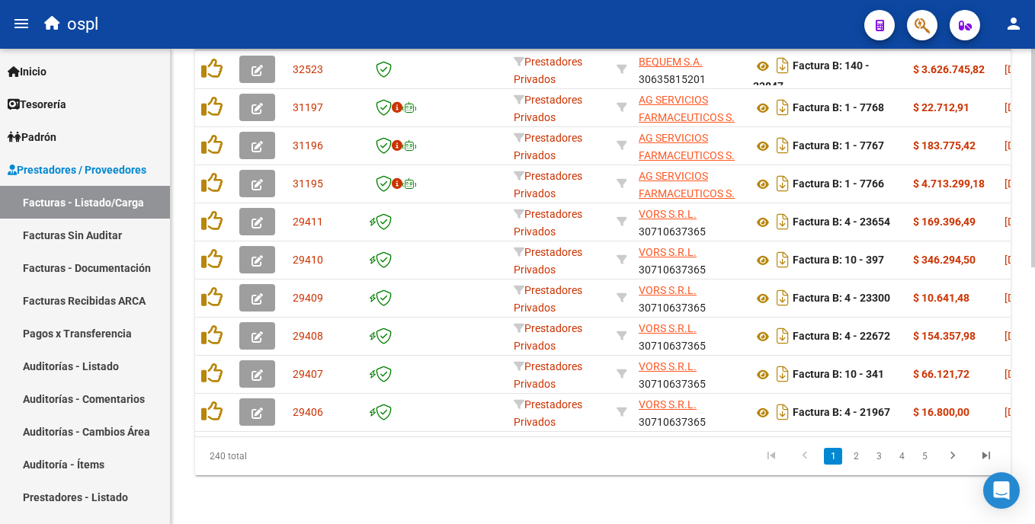
click at [1034, 383] on html "menu ospl person Firma Express Inicio Calendario SSS Instructivos Contacto OS T…" at bounding box center [517, 262] width 1035 height 524
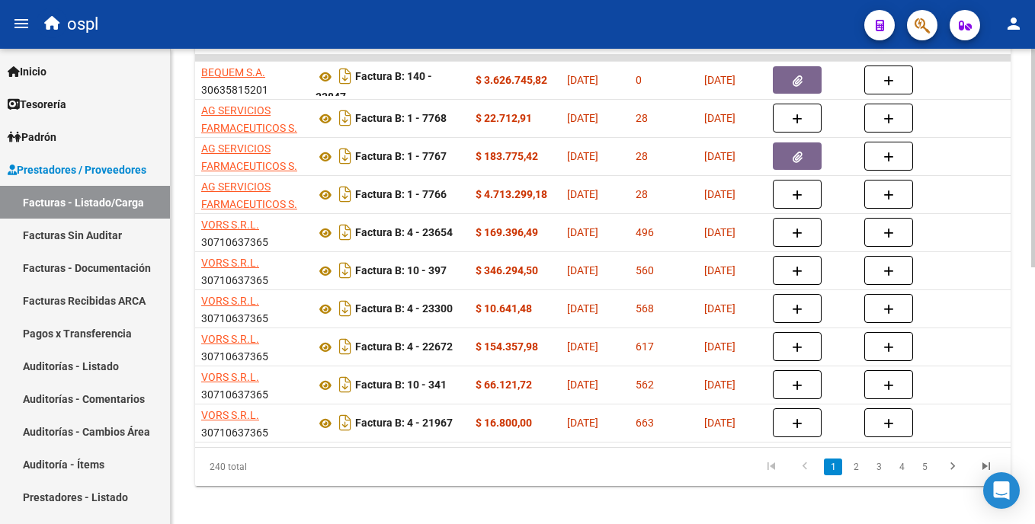
scroll to position [546, 0]
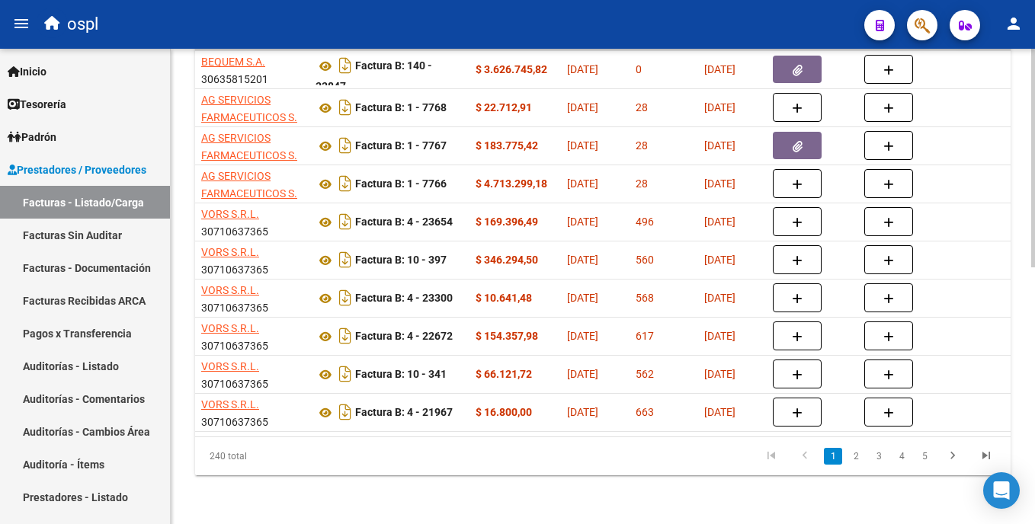
click at [1034, 335] on html "menu ospl person Firma Express Inicio Calendario SSS Instructivos Contacto OS T…" at bounding box center [517, 262] width 1035 height 524
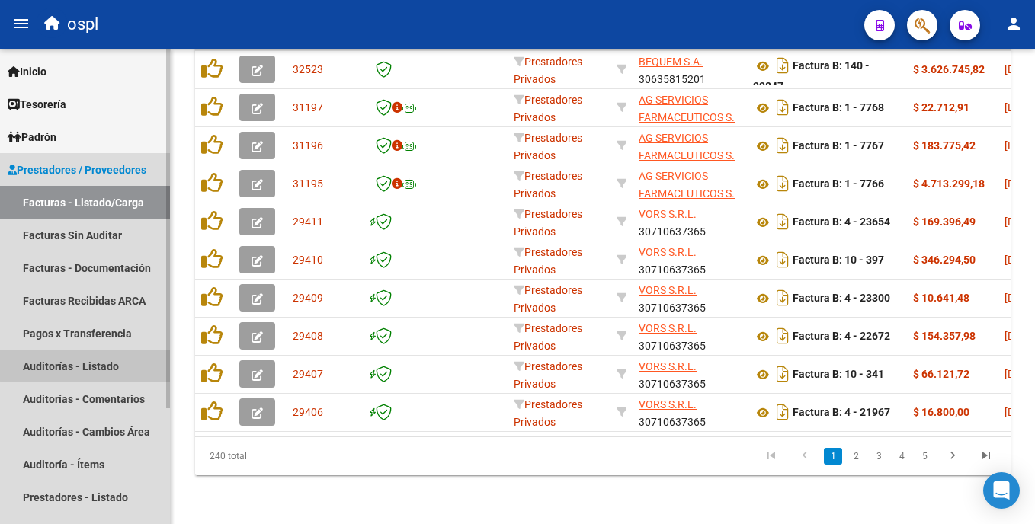
click at [104, 364] on link "Auditorías - Listado" at bounding box center [85, 366] width 170 height 33
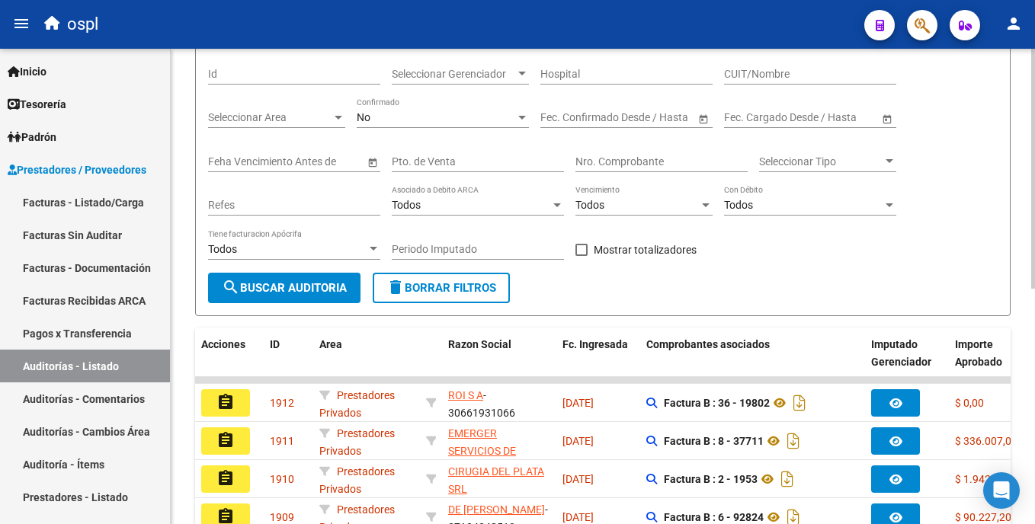
scroll to position [118, 0]
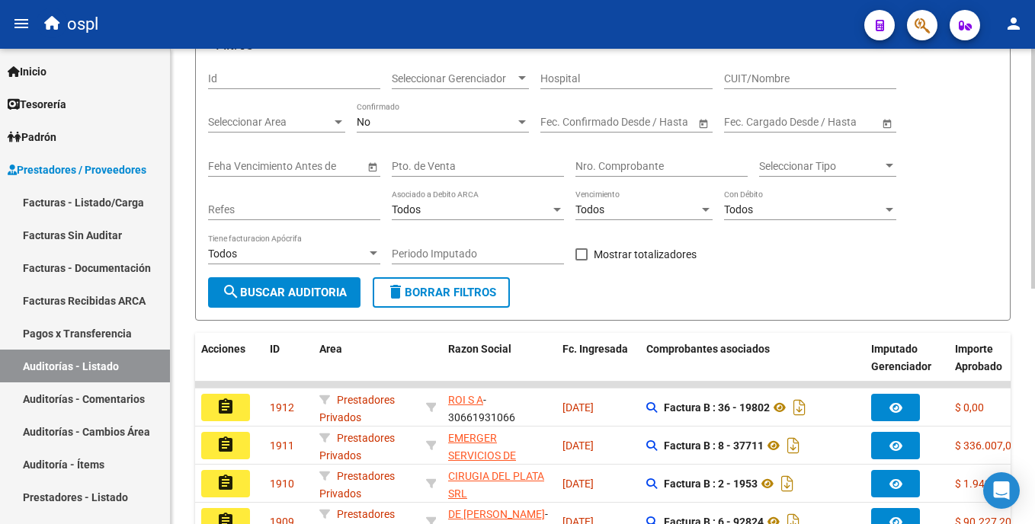
click at [1034, 270] on html "menu ospl person Firma Express Inicio Calendario SSS Instructivos Contacto OS T…" at bounding box center [517, 262] width 1035 height 524
click at [132, 197] on link "Facturas - Listado/Carga" at bounding box center [85, 202] width 170 height 33
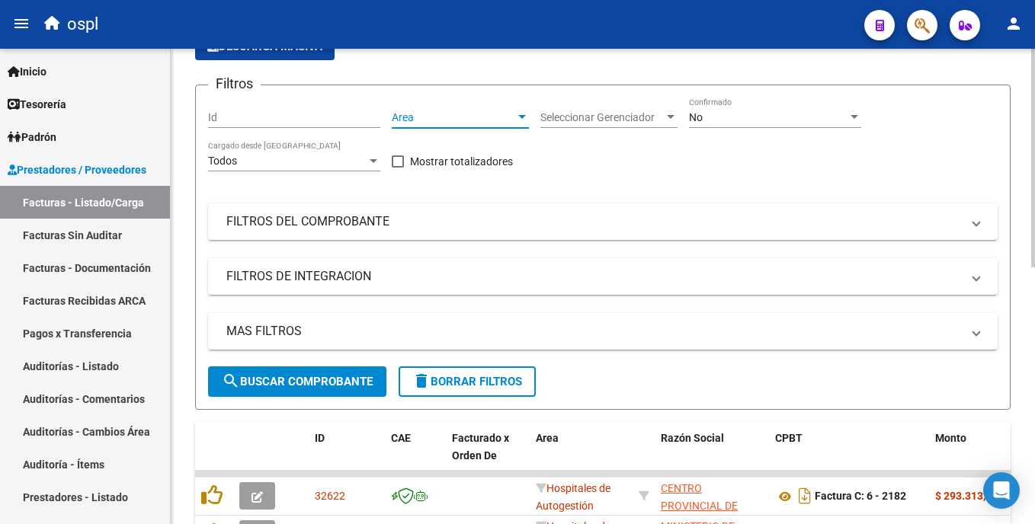
click at [476, 119] on span "Area" at bounding box center [453, 117] width 123 height 13
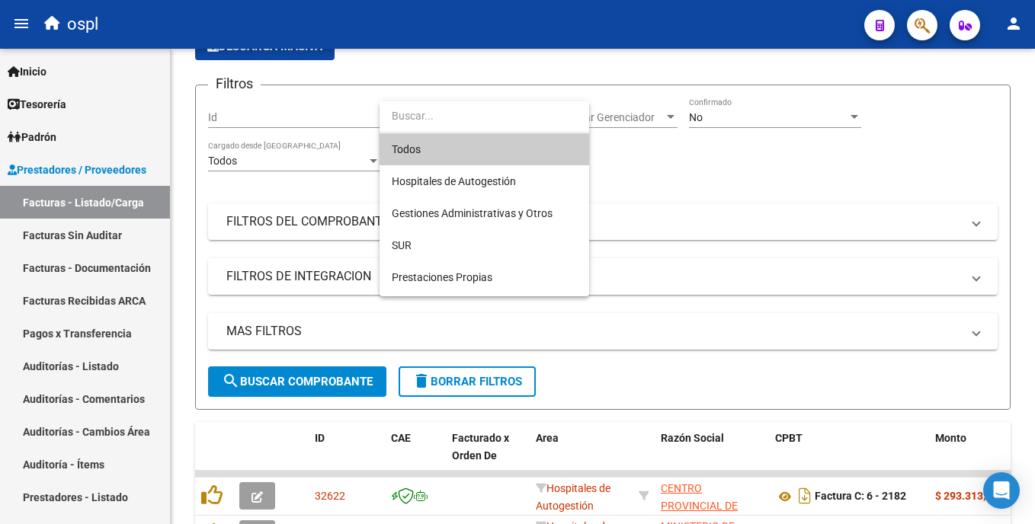
scroll to position [171, 0]
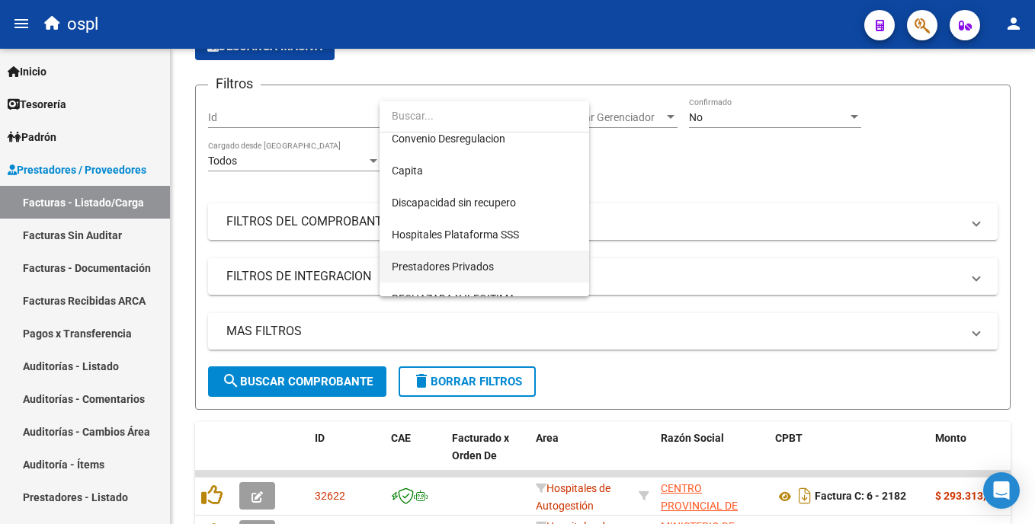
click at [505, 266] on span "Prestadores Privados" at bounding box center [484, 267] width 185 height 32
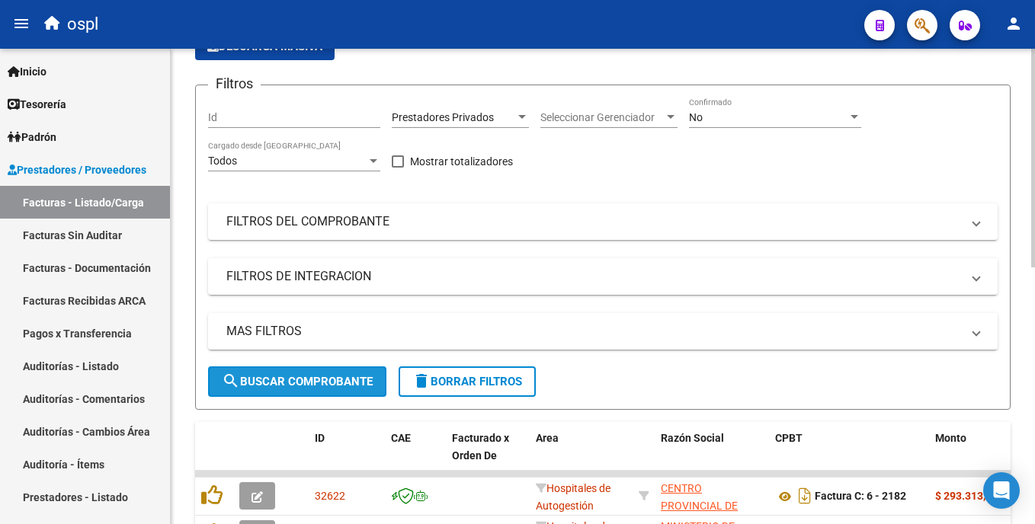
click at [335, 376] on span "search Buscar Comprobante" at bounding box center [297, 382] width 151 height 14
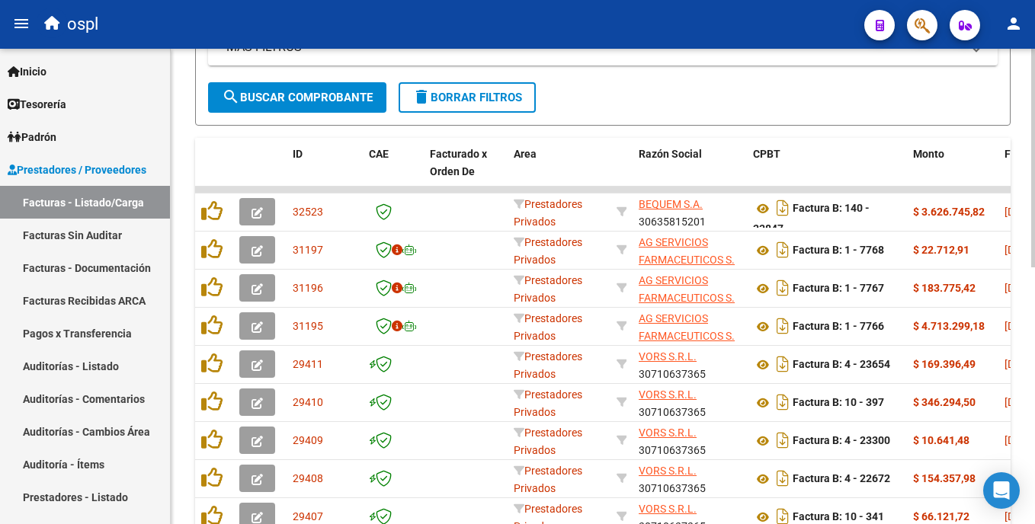
scroll to position [406, 0]
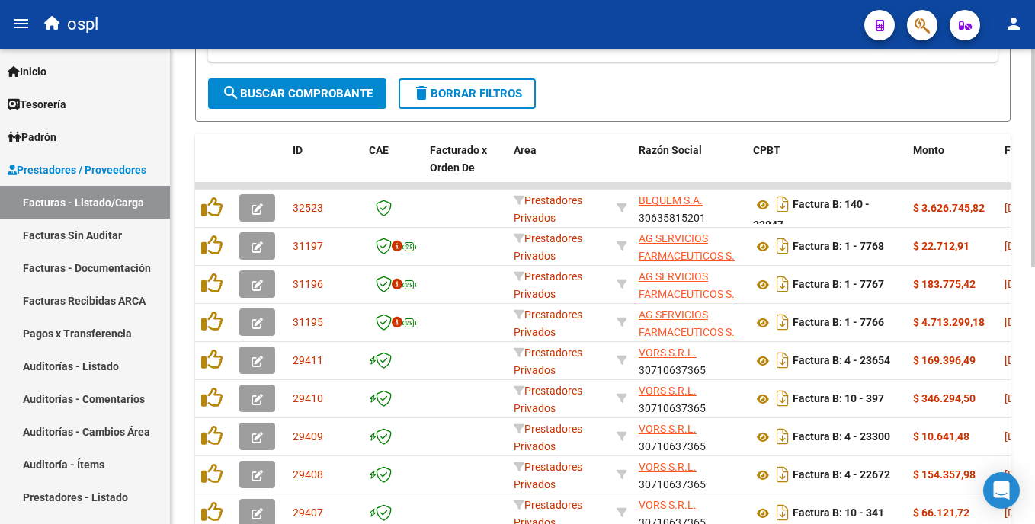
click at [1028, 277] on div "Video tutorial PRESTADORES -> Listado de CPBTs Emitidos por Prestadores / Prove…" at bounding box center [605, 152] width 868 height 1021
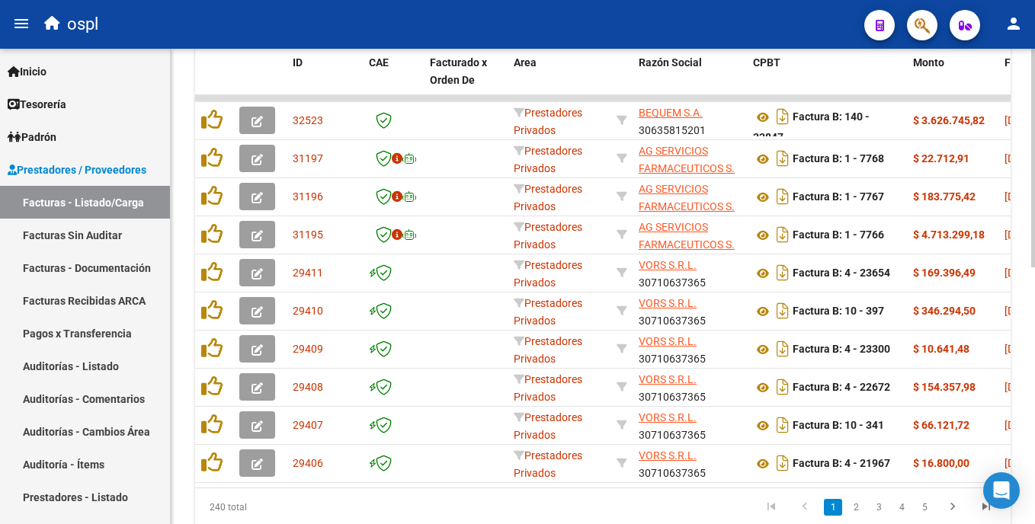
click at [1034, 335] on html "menu ospl person Firma Express Inicio Calendario SSS Instructivos Contacto OS T…" at bounding box center [517, 262] width 1035 height 524
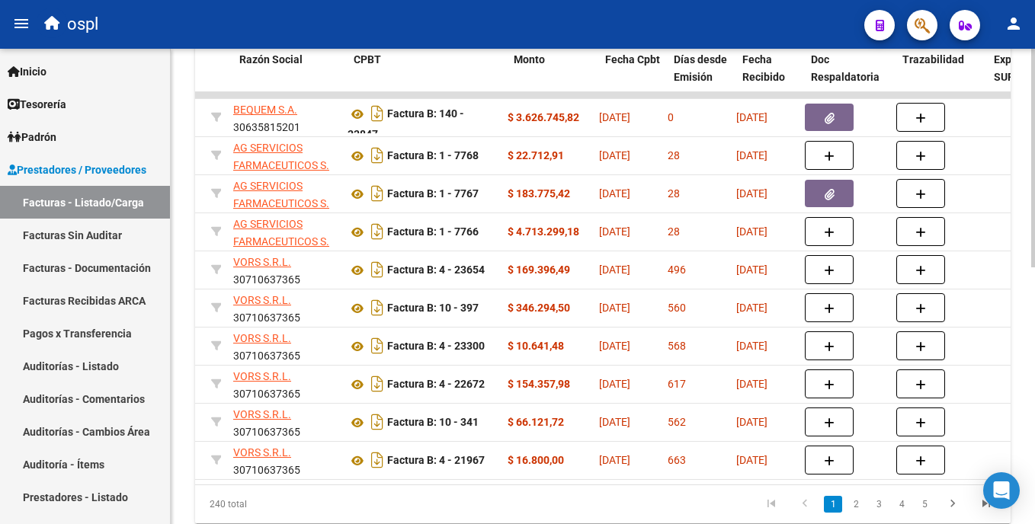
scroll to position [0, 373]
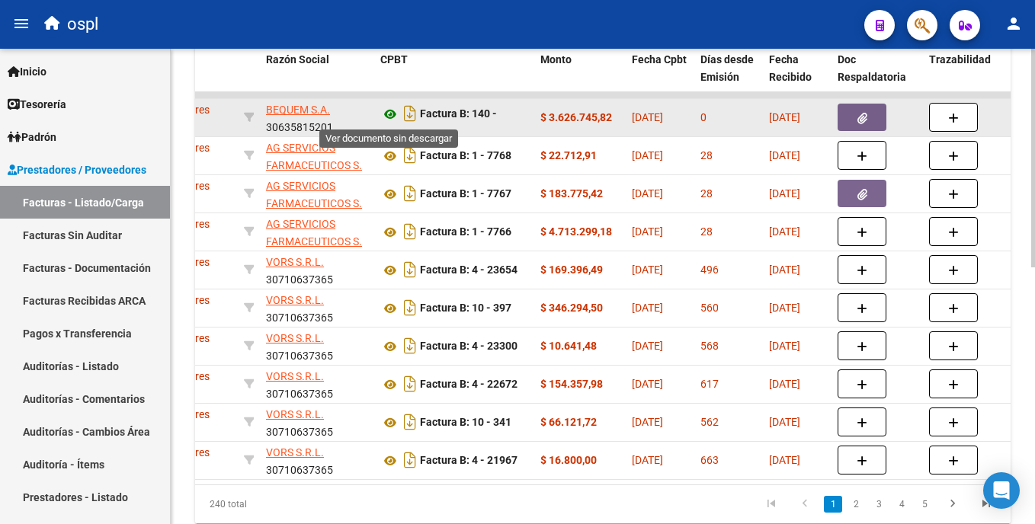
click at [386, 112] on icon at bounding box center [390, 114] width 20 height 18
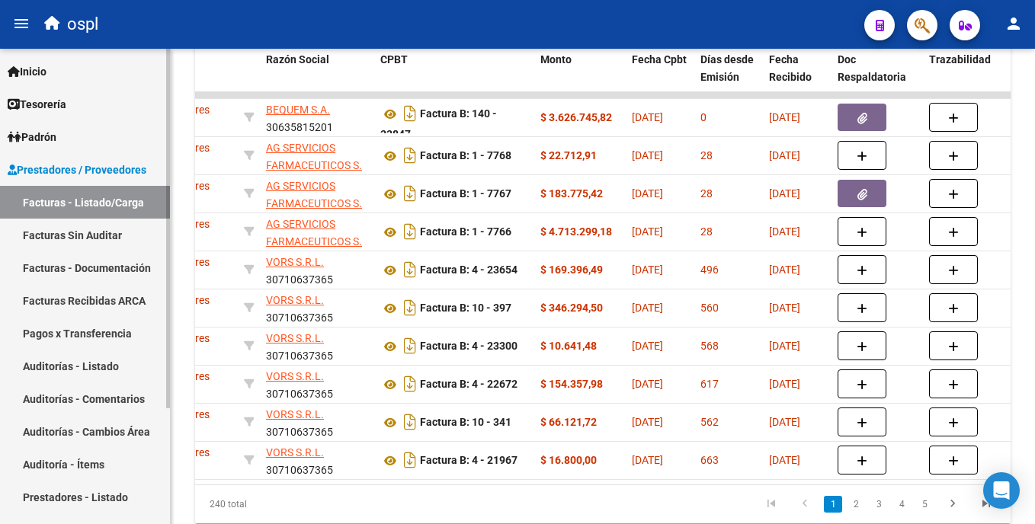
click at [110, 364] on link "Auditorías - Listado" at bounding box center [85, 366] width 170 height 33
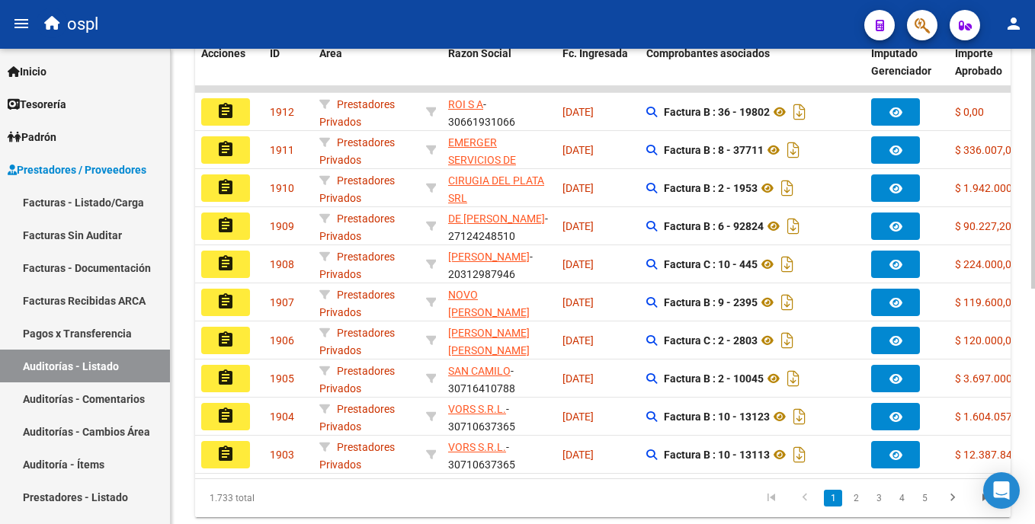
scroll to position [412, 0]
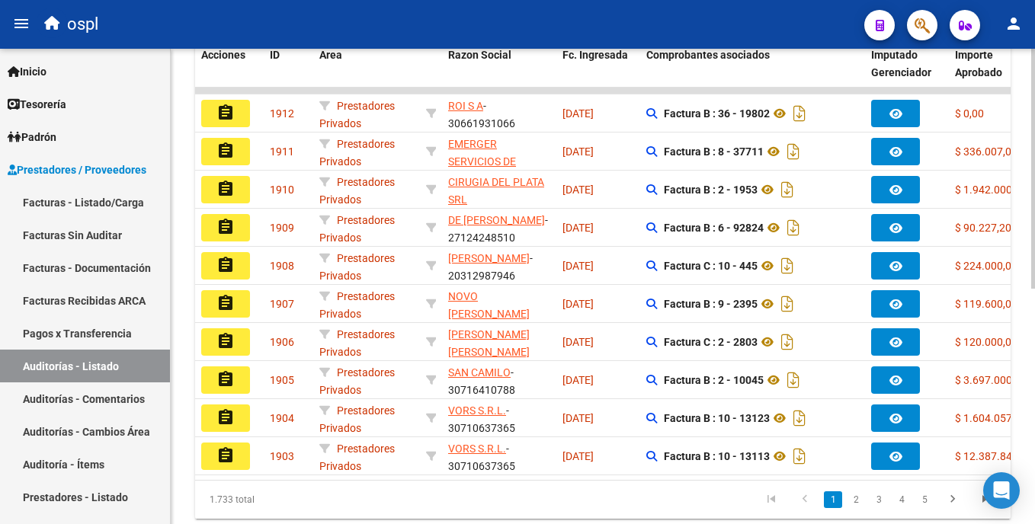
click at [1034, 315] on html "menu ospl person Firma Express Inicio Calendario SSS Instructivos Contacto OS T…" at bounding box center [517, 262] width 1035 height 524
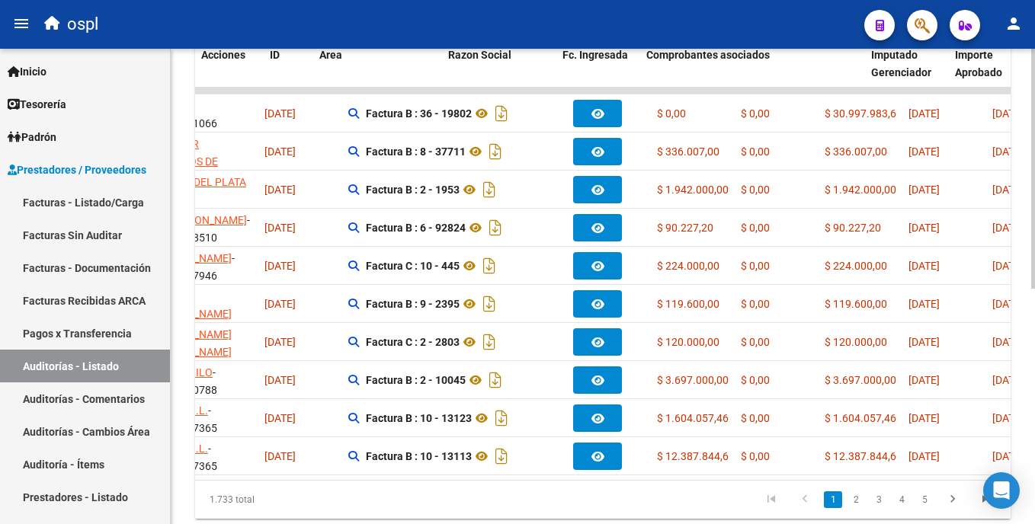
scroll to position [0, 0]
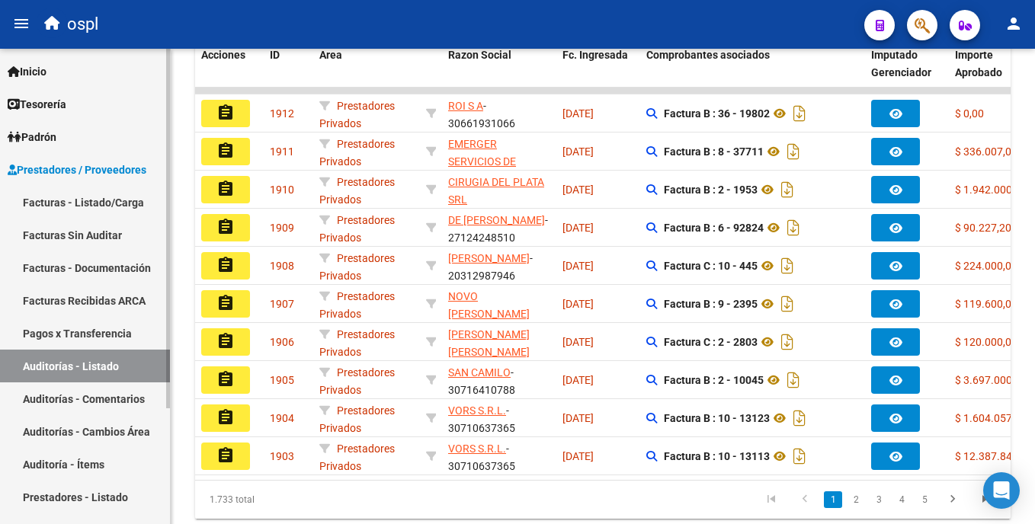
click at [74, 200] on link "Facturas - Listado/Carga" at bounding box center [85, 202] width 170 height 33
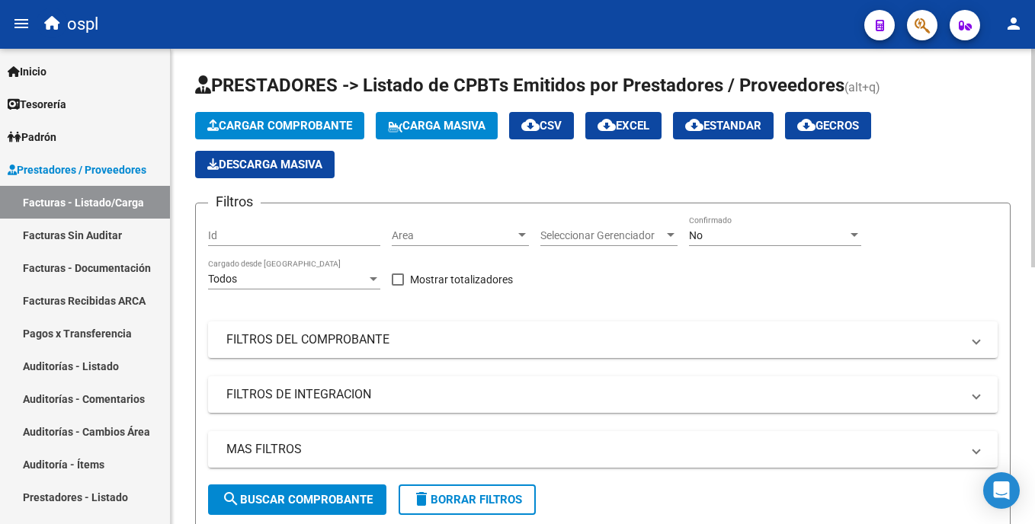
click at [1034, 207] on html "menu ospl person Firma Express Inicio Calendario SSS Instructivos Contacto OS T…" at bounding box center [517, 262] width 1035 height 524
click at [432, 236] on span "Area" at bounding box center [453, 235] width 123 height 13
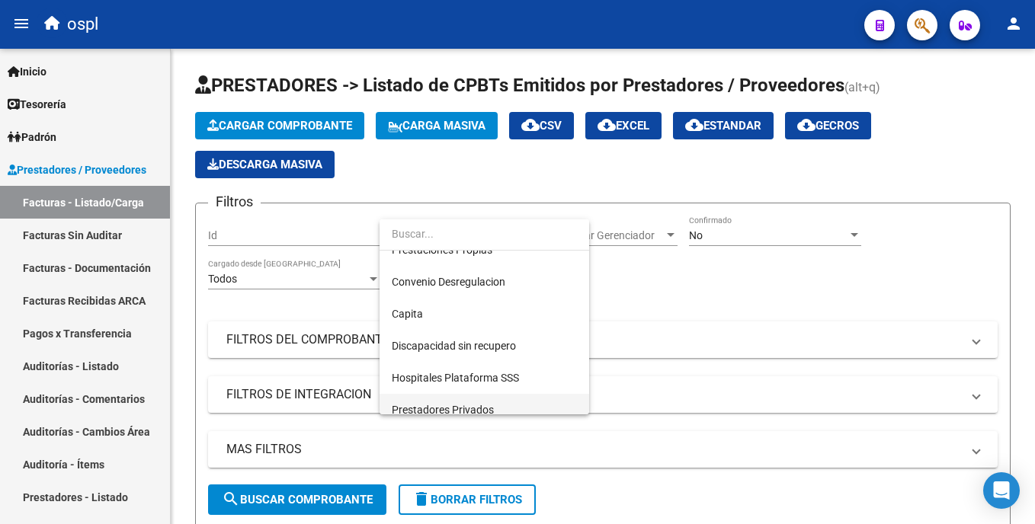
scroll to position [171, 0]
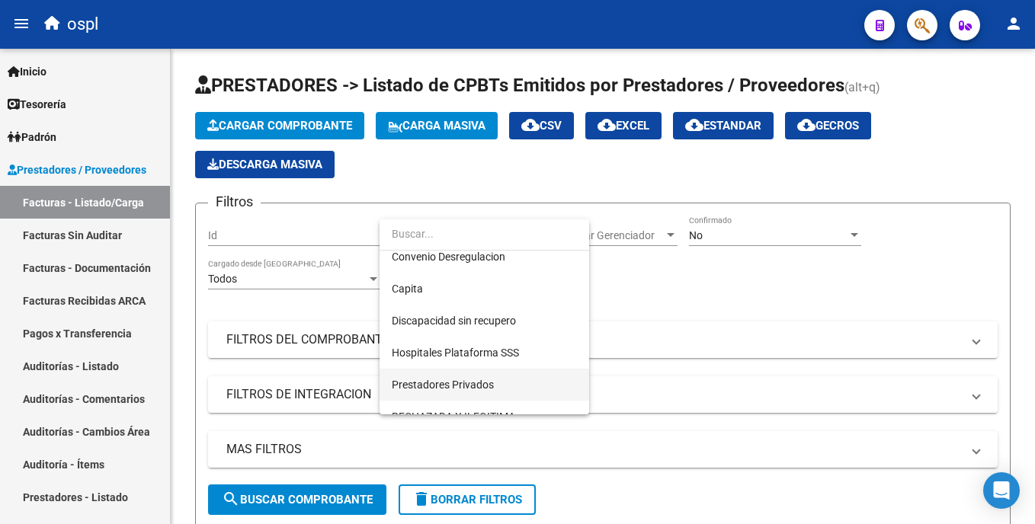
click at [502, 392] on span "Prestadores Privados" at bounding box center [484, 385] width 185 height 32
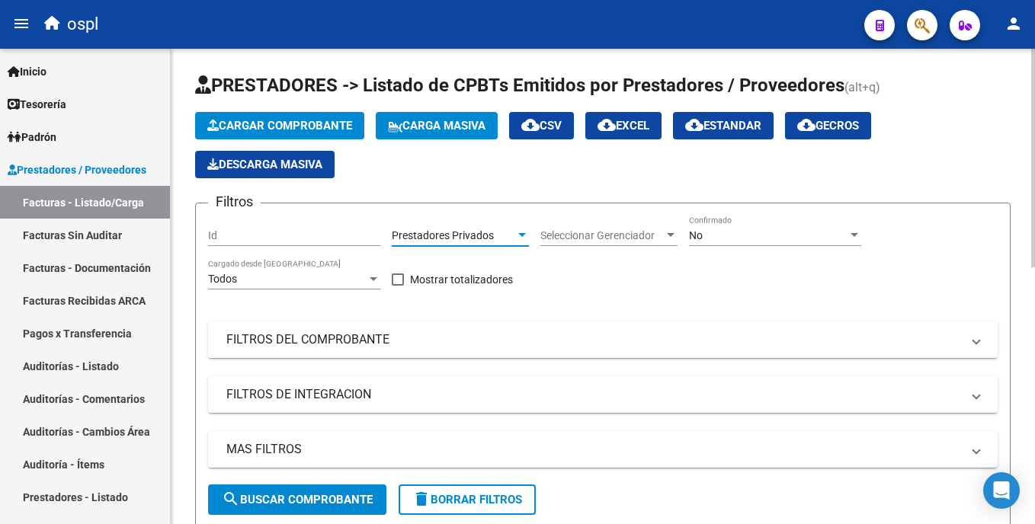
click at [341, 502] on span "search Buscar Comprobante" at bounding box center [297, 500] width 151 height 14
click at [1034, 261] on html "menu ospl person Firma Express Inicio Calendario SSS Instructivos Contacto OS T…" at bounding box center [517, 262] width 1035 height 524
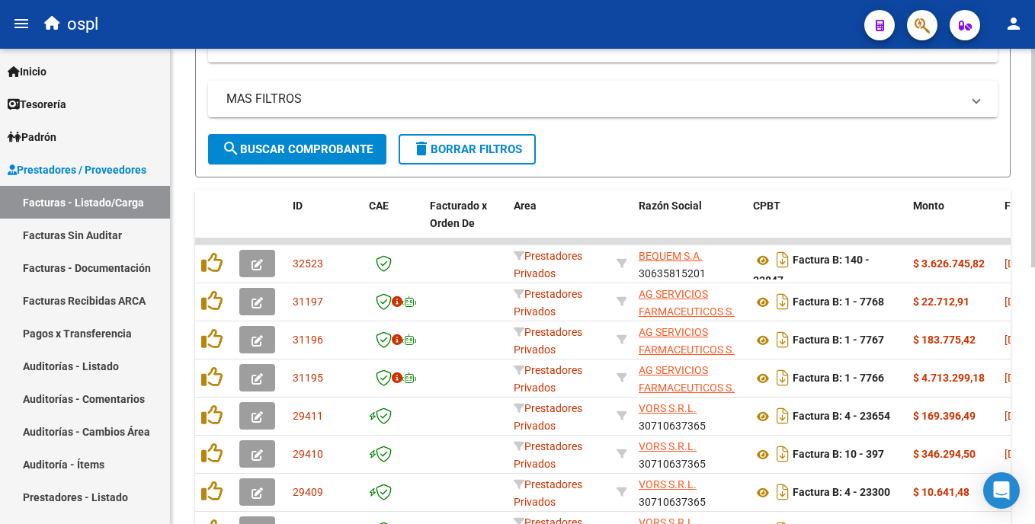
scroll to position [362, 0]
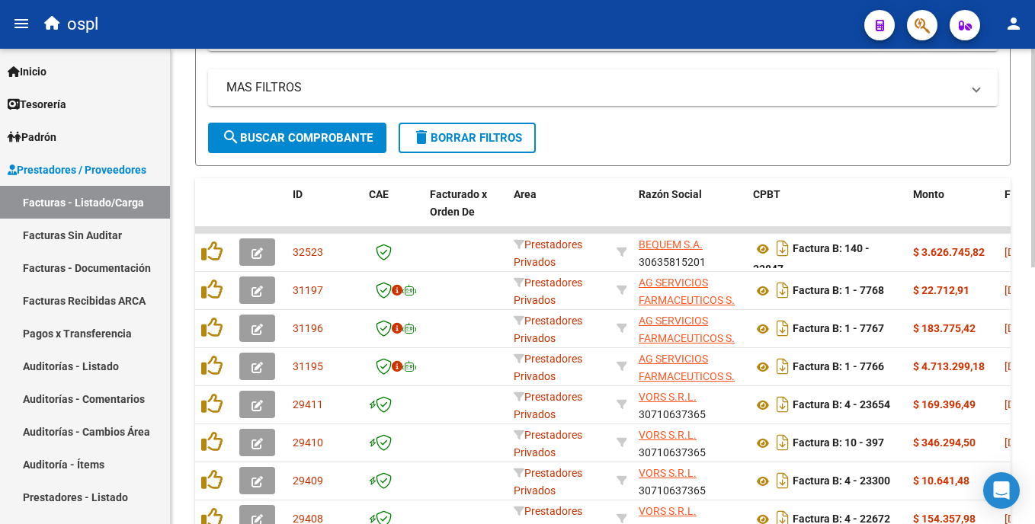
click at [1034, 300] on html "menu ospl person Firma Express Inicio Calendario SSS Instructivos Contacto OS T…" at bounding box center [517, 262] width 1035 height 524
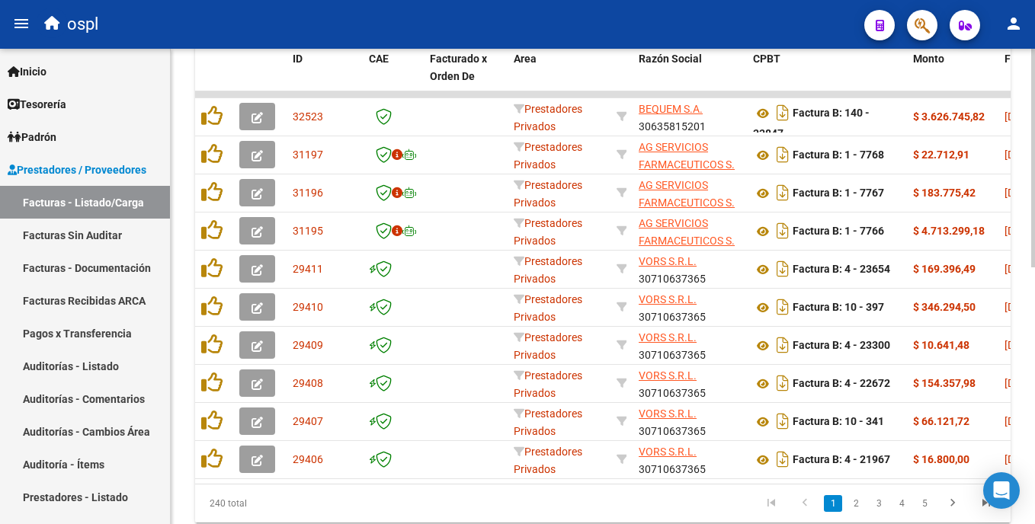
scroll to position [499, 0]
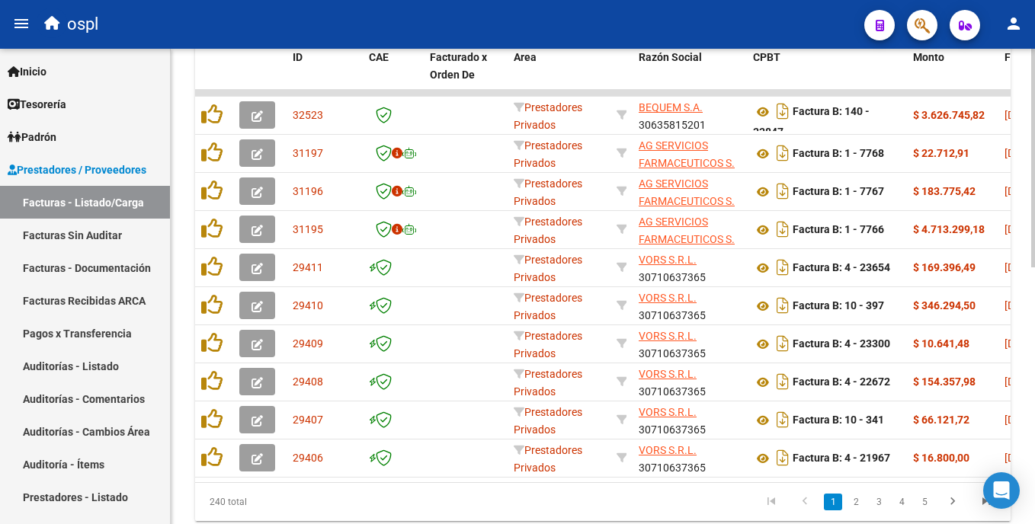
click at [1034, 317] on html "menu ospl person Firma Express Inicio Calendario SSS Instructivos Contacto OS T…" at bounding box center [517, 262] width 1035 height 524
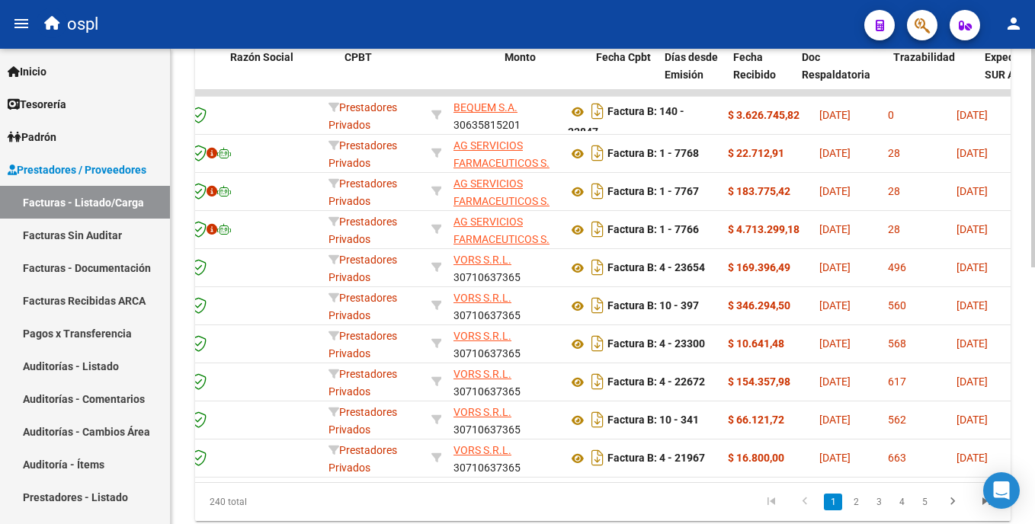
scroll to position [0, 409]
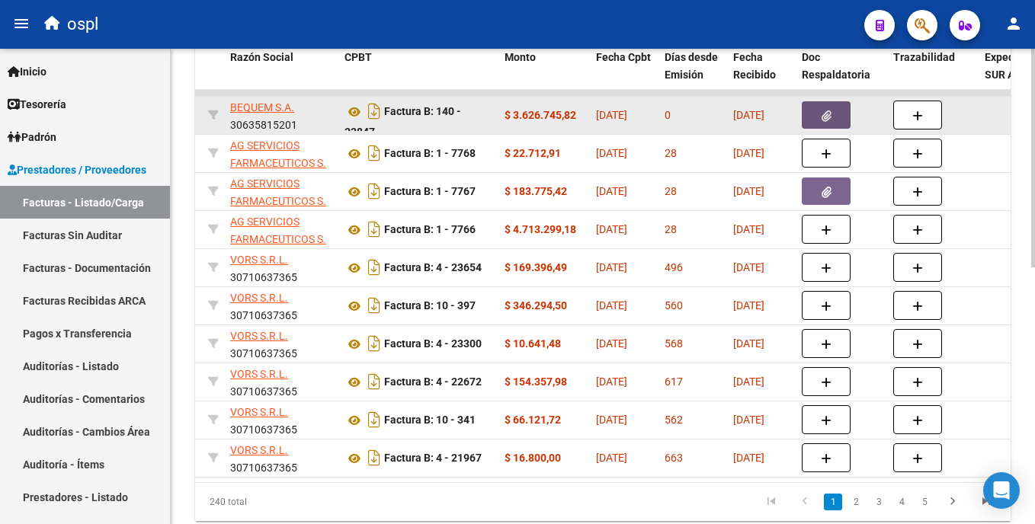
click at [810, 119] on button "button" at bounding box center [826, 114] width 49 height 27
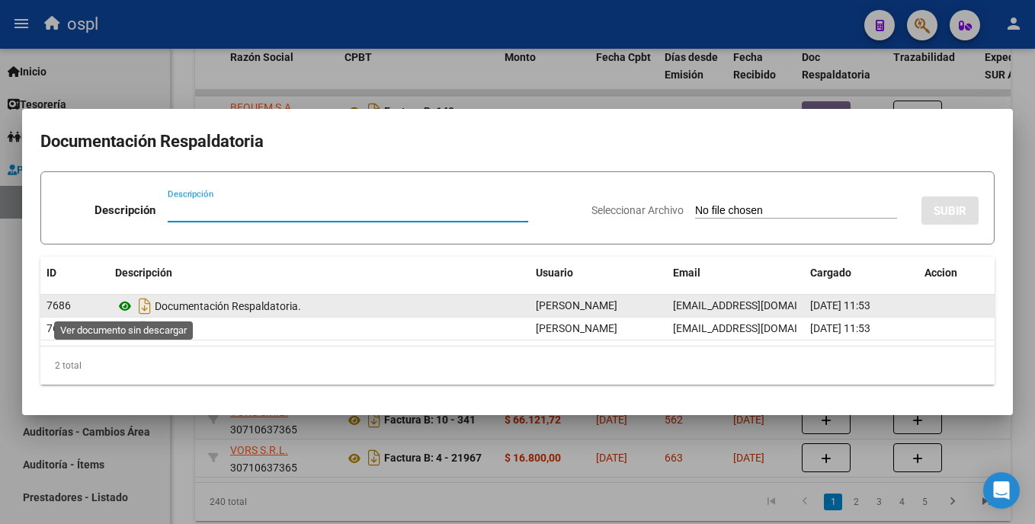
click at [127, 304] on icon at bounding box center [125, 306] width 20 height 18
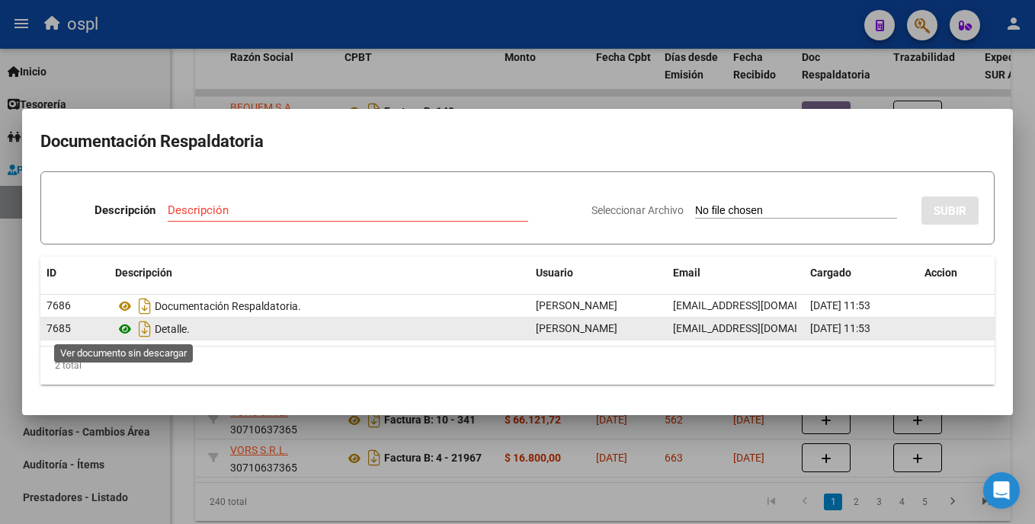
click at [129, 326] on icon at bounding box center [125, 329] width 20 height 18
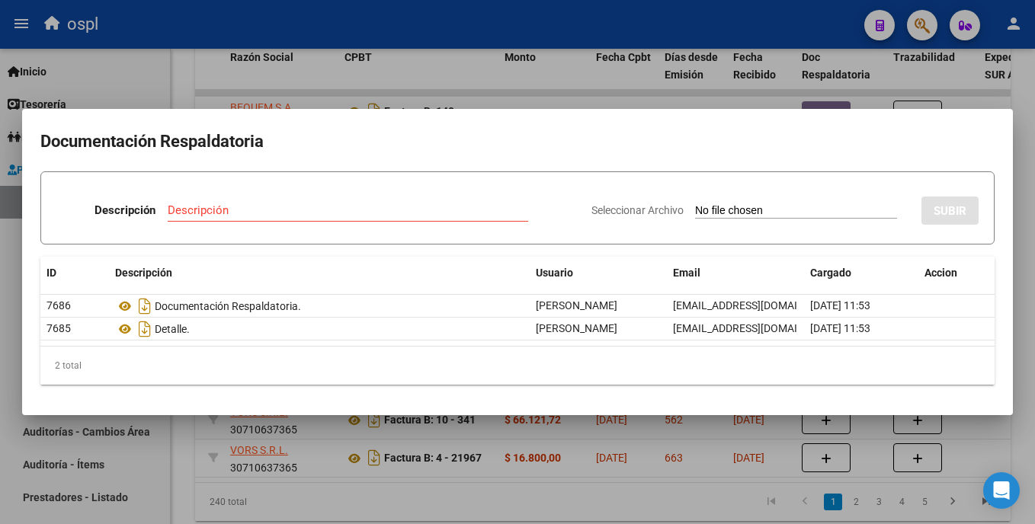
click at [1025, 94] on div at bounding box center [517, 262] width 1035 height 524
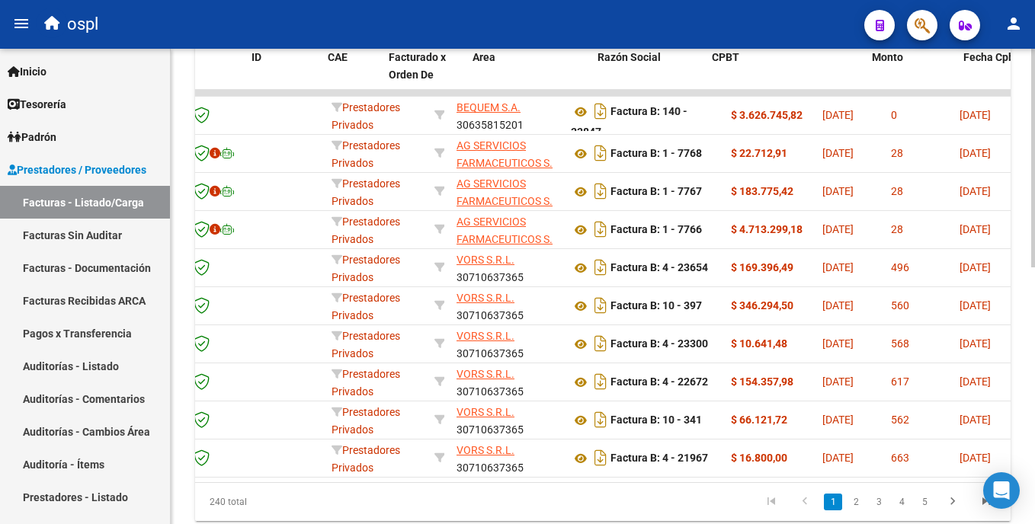
scroll to position [0, 0]
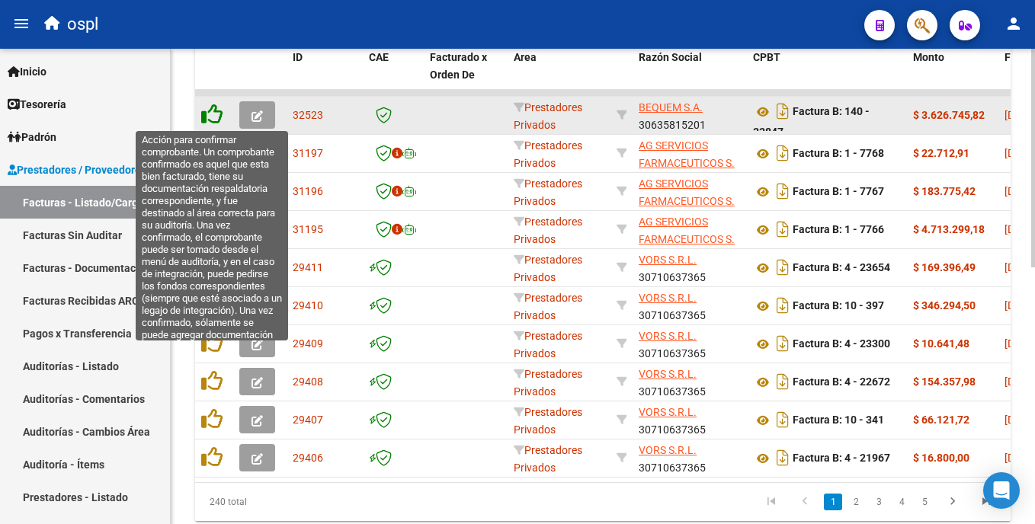
click at [207, 115] on icon at bounding box center [211, 114] width 21 height 21
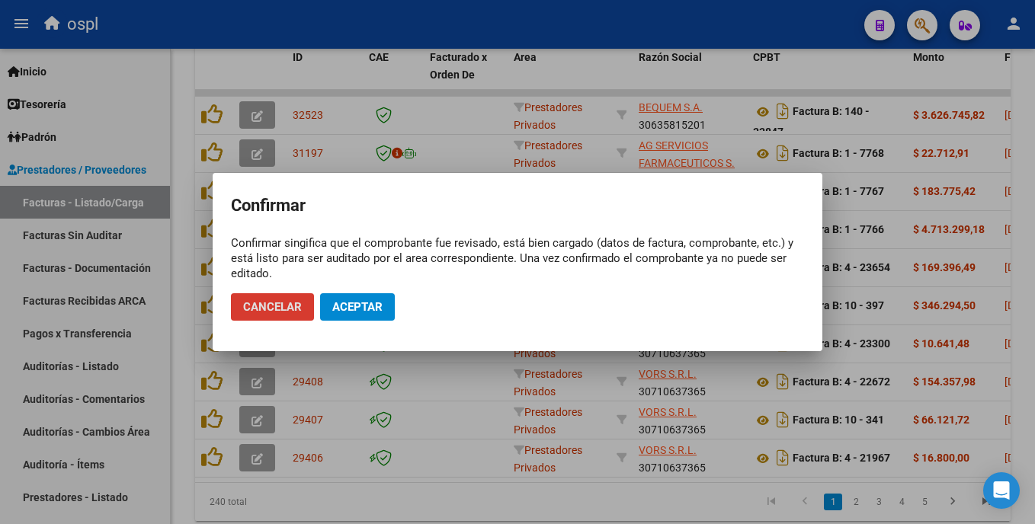
click at [336, 304] on span "Aceptar" at bounding box center [357, 307] width 50 height 14
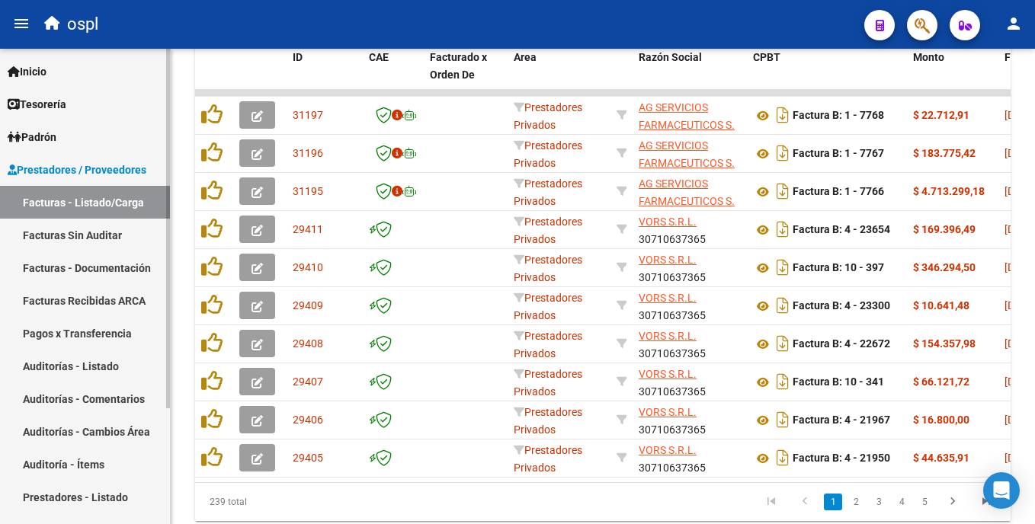
click at [127, 239] on link "Facturas Sin Auditar" at bounding box center [85, 235] width 170 height 33
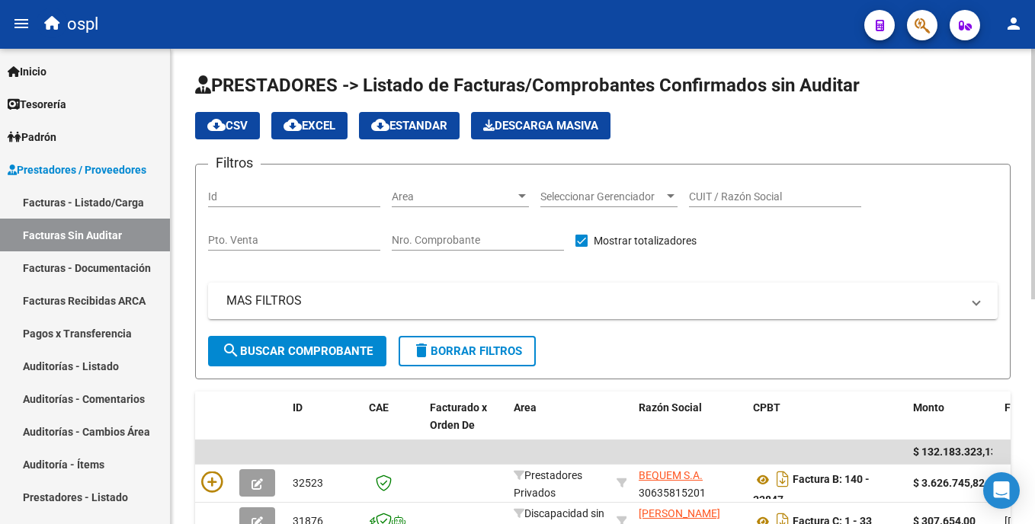
click at [1034, 252] on html "menu ospl person Firma Express Inicio Calendario SSS Instructivos Contacto OS T…" at bounding box center [517, 262] width 1035 height 524
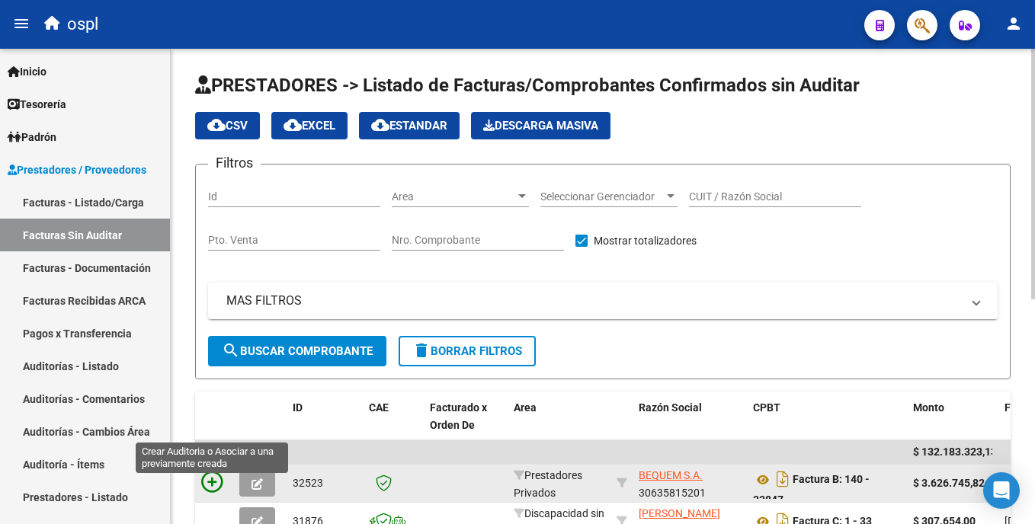
click at [216, 478] on icon at bounding box center [211, 482] width 21 height 21
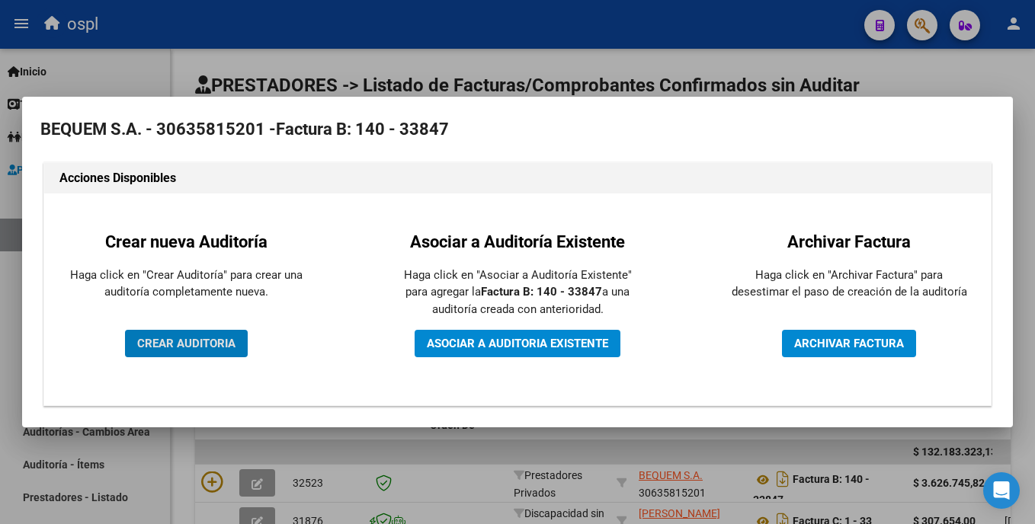
click at [233, 344] on span "CREAR AUDITORIA" at bounding box center [186, 344] width 98 height 14
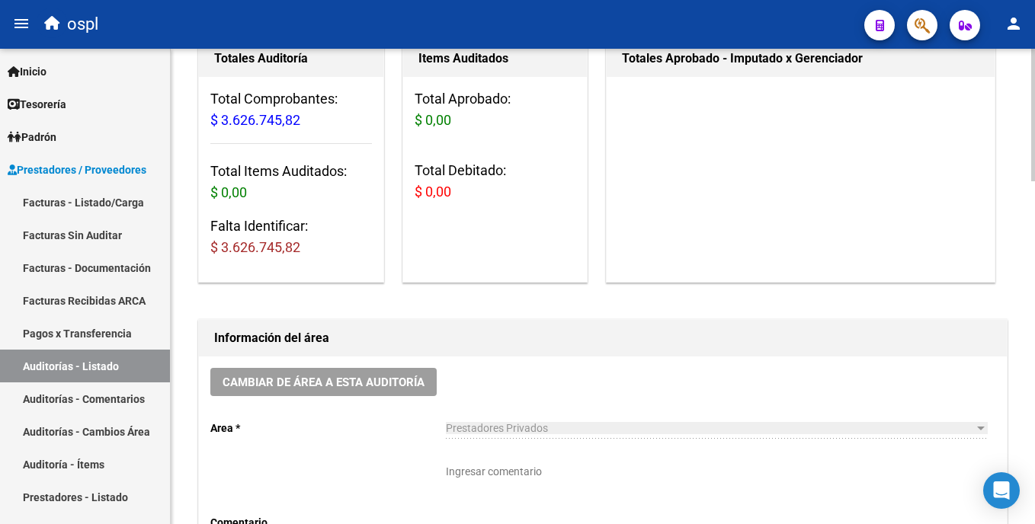
scroll to position [240, 0]
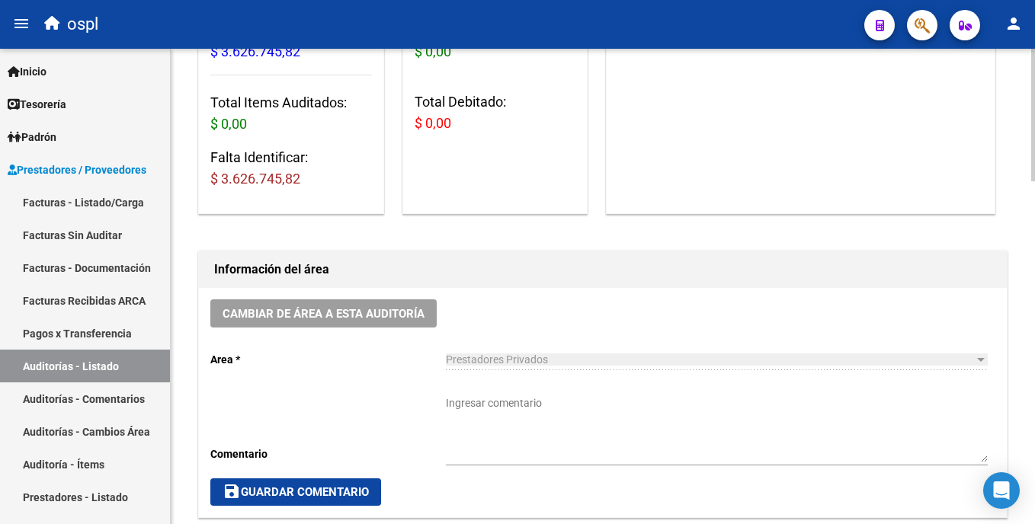
scroll to position [0, 0]
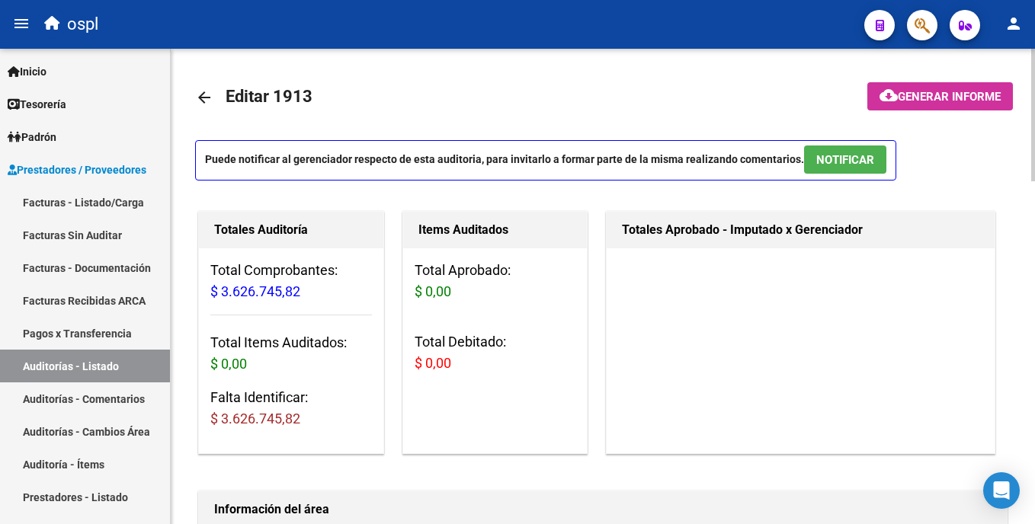
click at [1034, 91] on html "menu ospl person Firma Express Inicio Calendario SSS Instructivos Contacto OS T…" at bounding box center [517, 262] width 1035 height 524
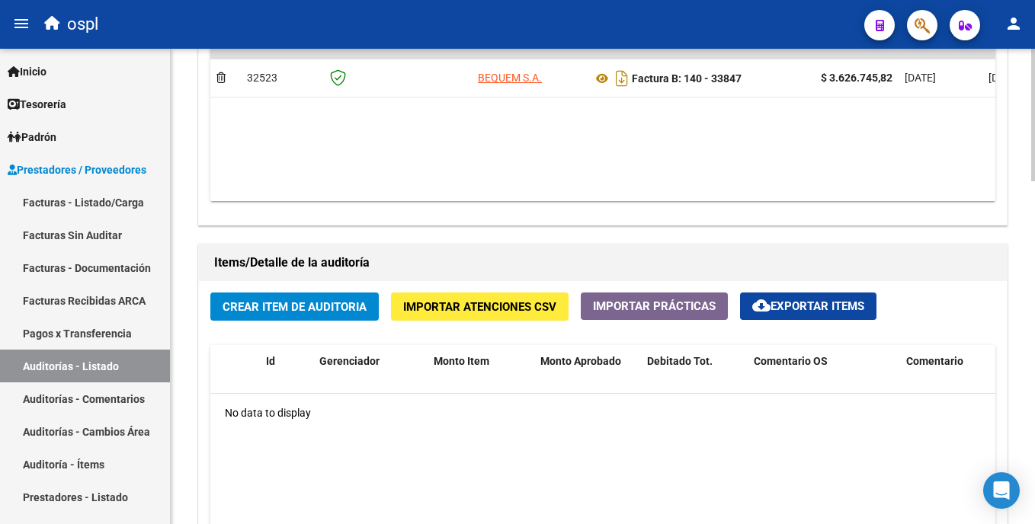
click at [1034, 334] on html "menu ospl person Firma Express Inicio Calendario SSS Instructivos Contacto OS T…" at bounding box center [517, 262] width 1035 height 524
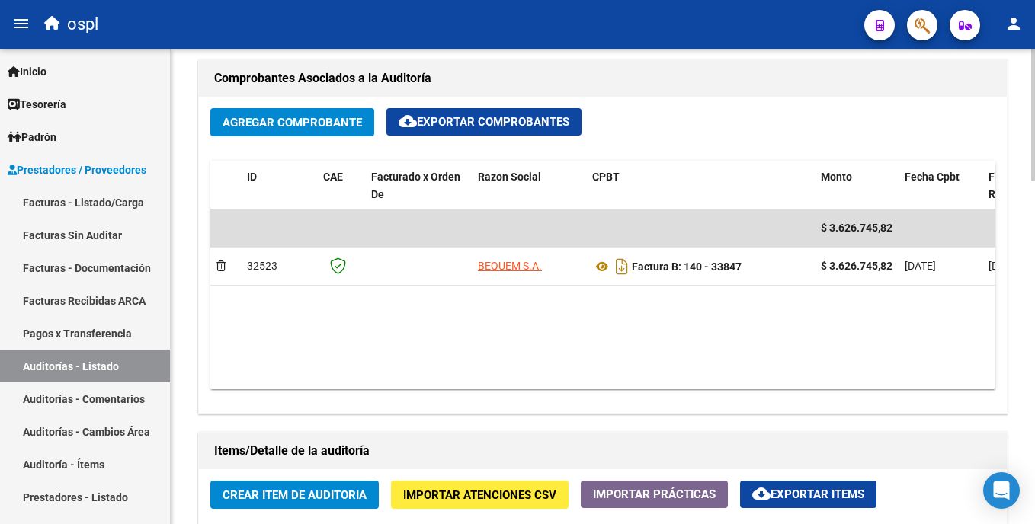
scroll to position [758, 0]
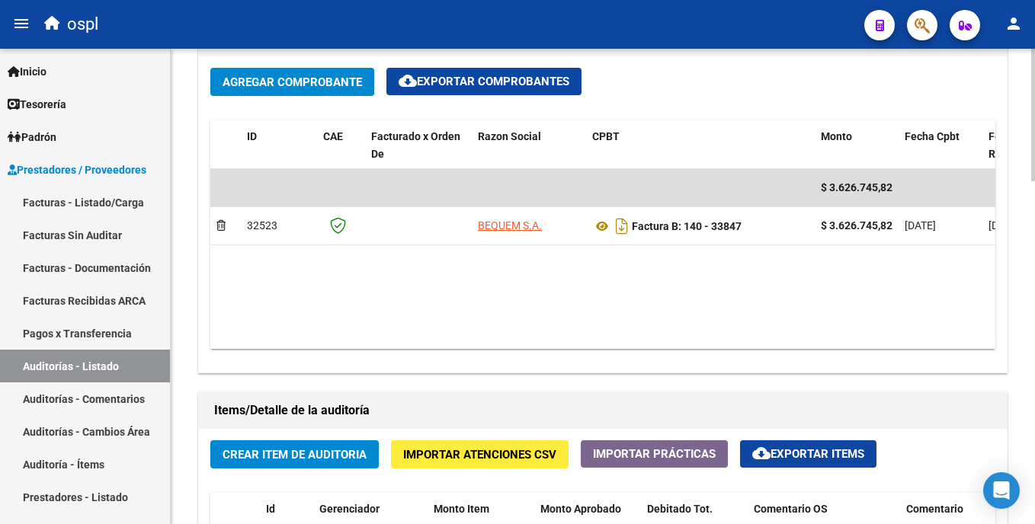
click at [1034, 308] on html "menu ospl person Firma Express Inicio Calendario SSS Instructivos Contacto OS T…" at bounding box center [517, 262] width 1035 height 524
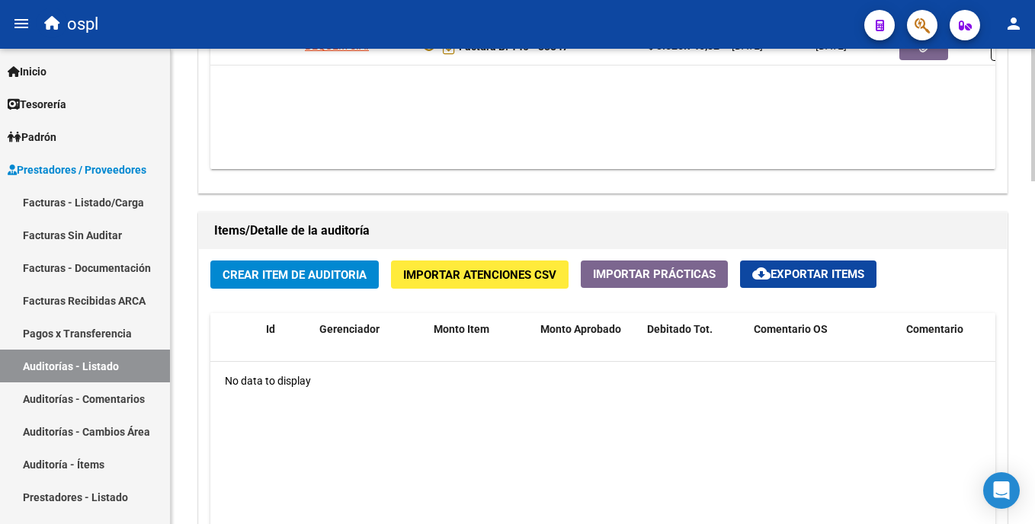
scroll to position [954, 0]
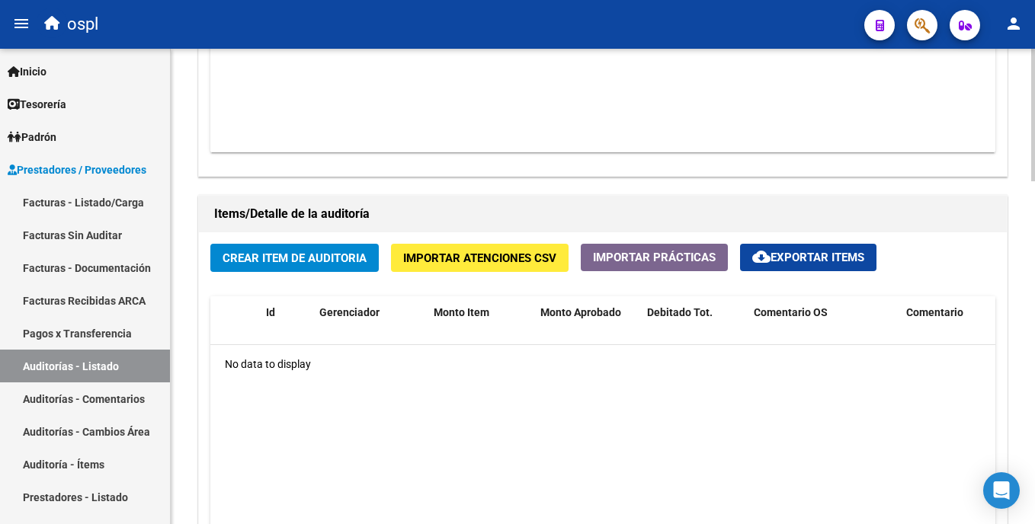
click at [1034, 364] on div at bounding box center [1033, 382] width 4 height 133
click at [290, 258] on span "Crear Item de Auditoria" at bounding box center [295, 259] width 144 height 14
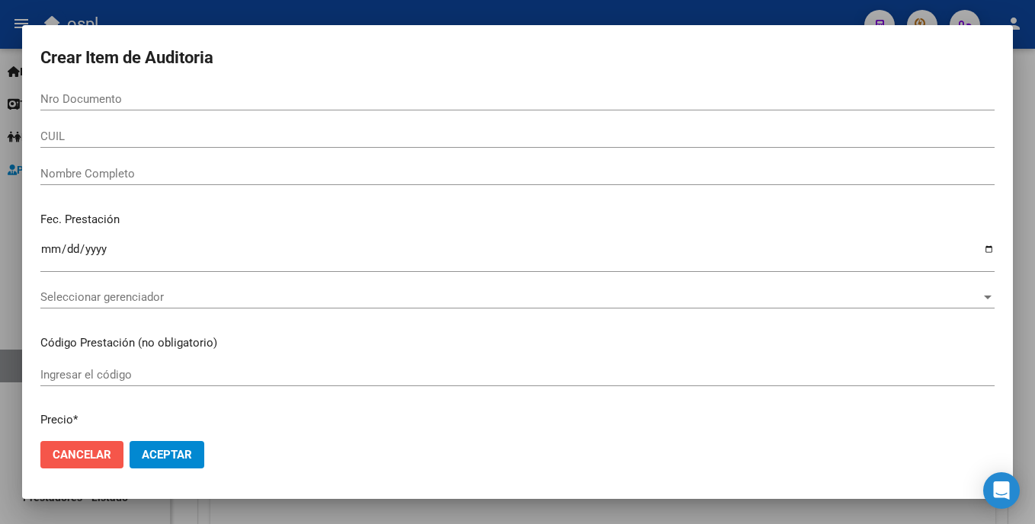
click at [79, 450] on span "Cancelar" at bounding box center [82, 455] width 59 height 14
